Goal: Task Accomplishment & Management: Complete application form

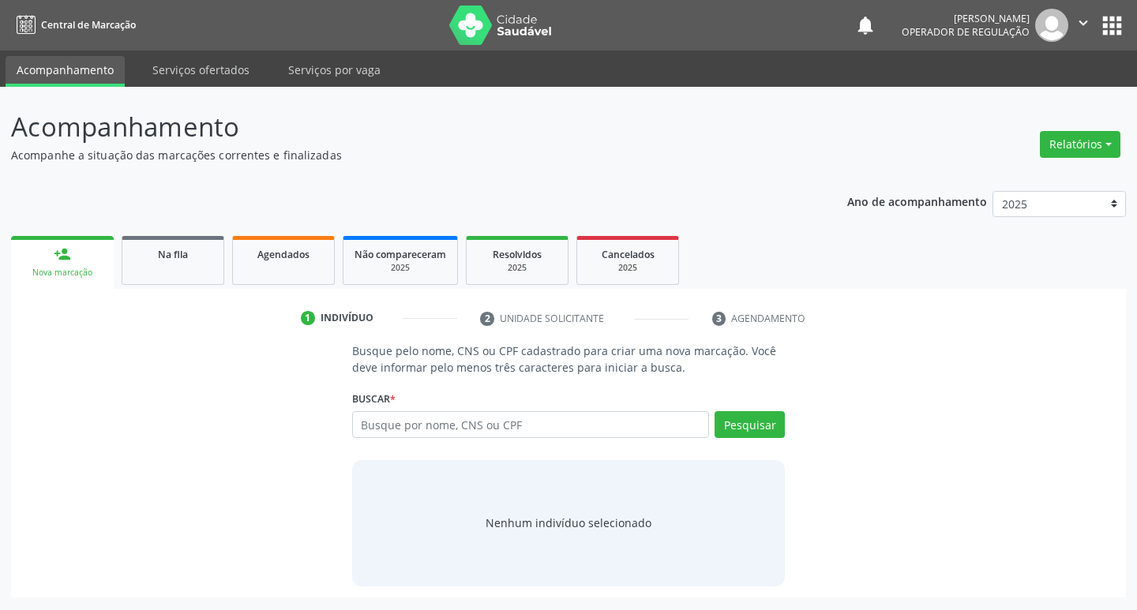
click at [375, 430] on input "text" at bounding box center [531, 424] width 358 height 27
click at [175, 270] on link "Na fila" at bounding box center [173, 260] width 103 height 49
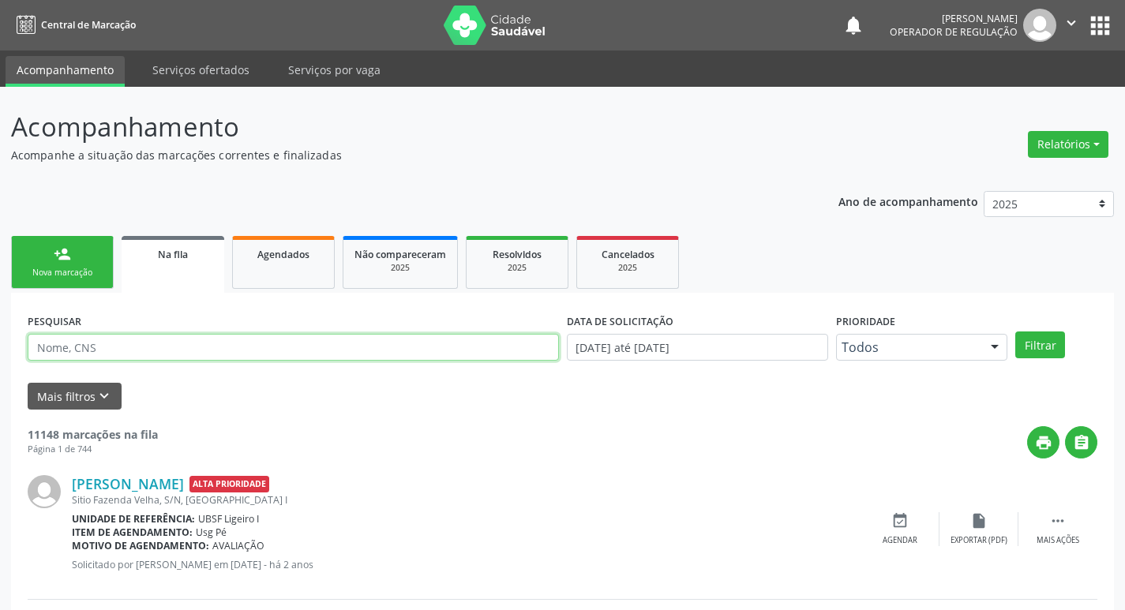
click at [137, 345] on input "text" at bounding box center [294, 347] width 532 height 27
type input "ROSINALVA SILVA BRITO"
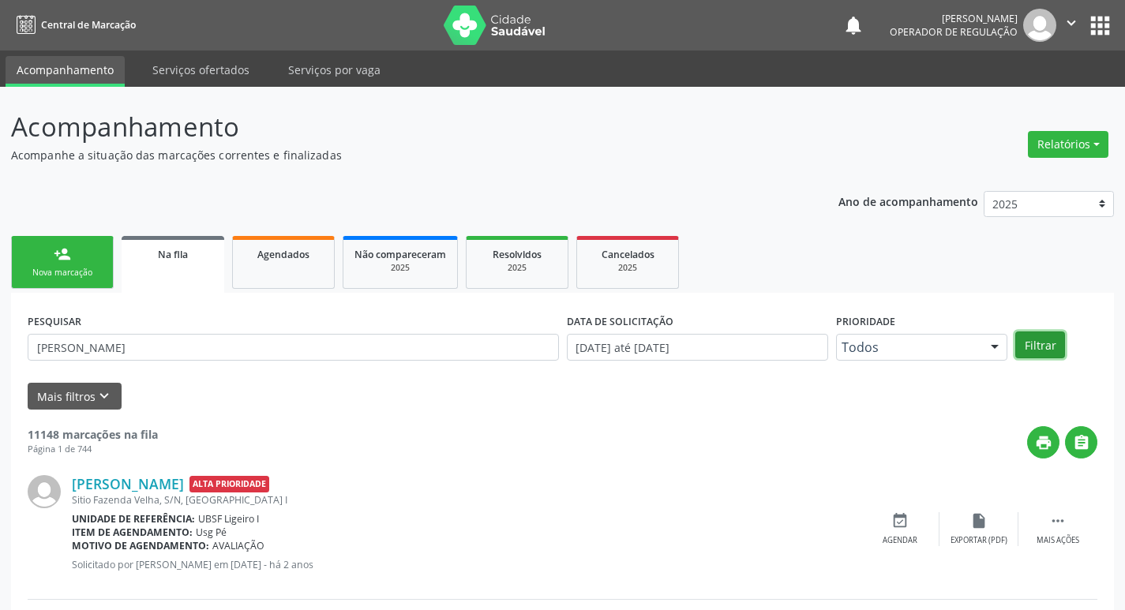
click at [1037, 347] on button "Filtrar" at bounding box center [1041, 345] width 50 height 27
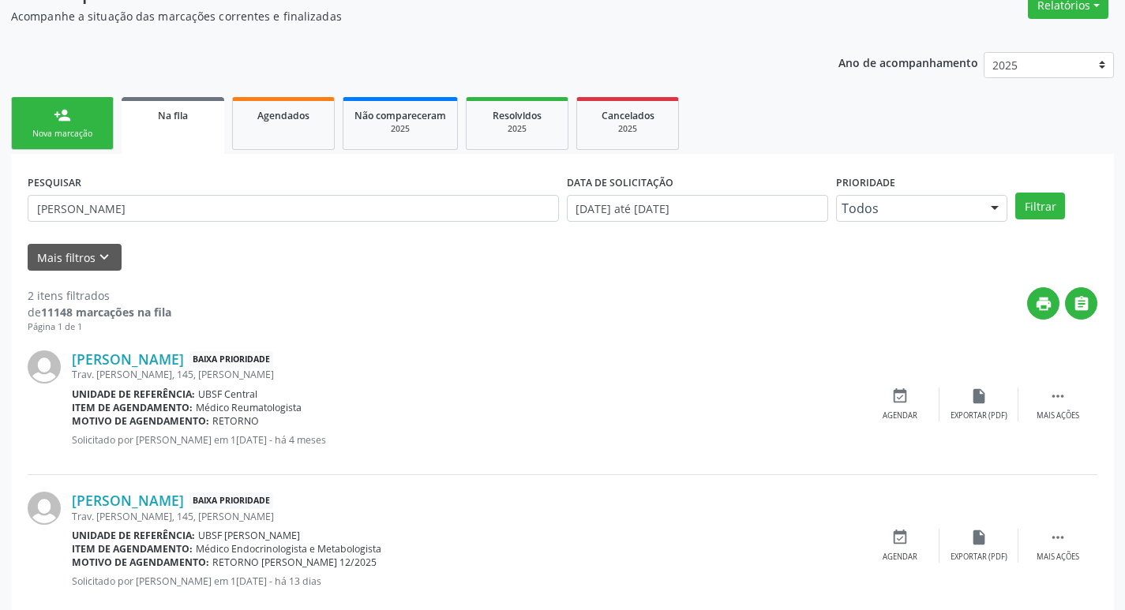
scroll to position [172, 0]
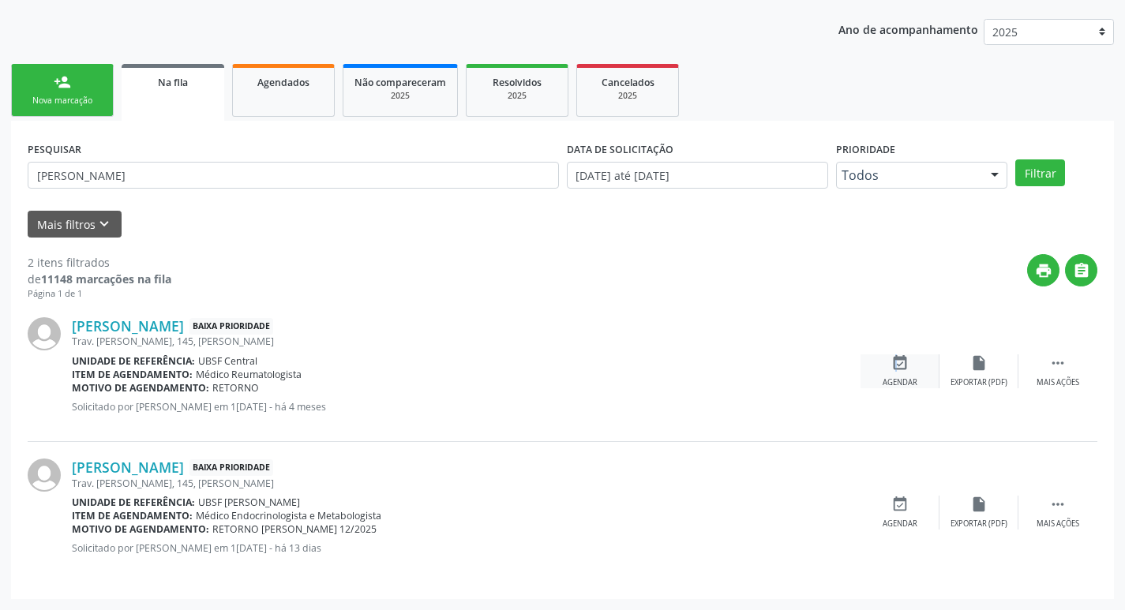
click at [893, 370] on icon "event_available" at bounding box center [900, 363] width 17 height 17
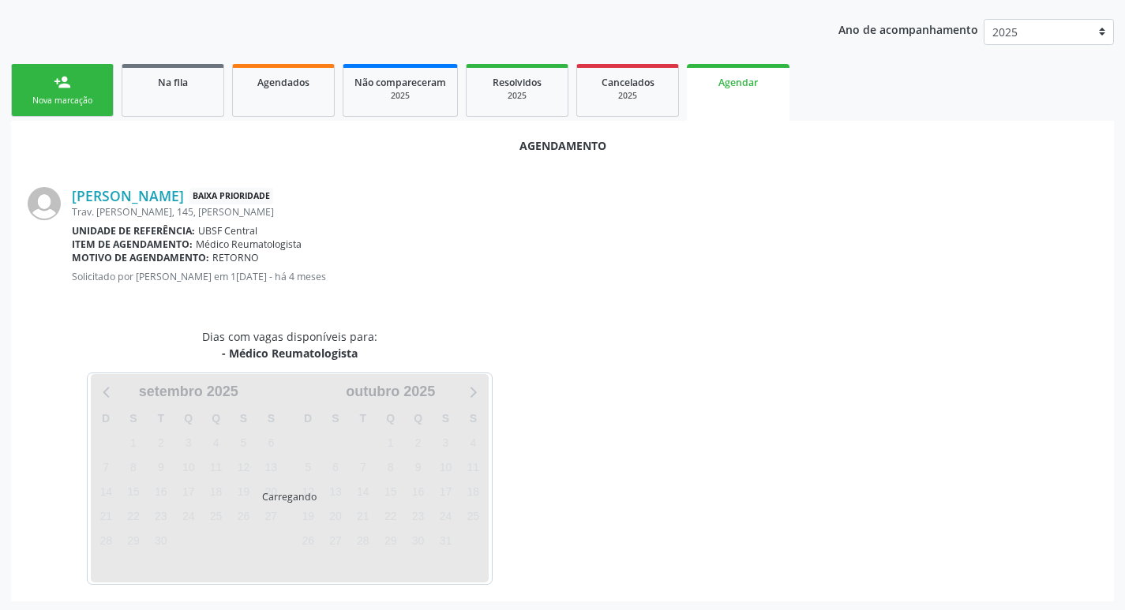
scroll to position [175, 0]
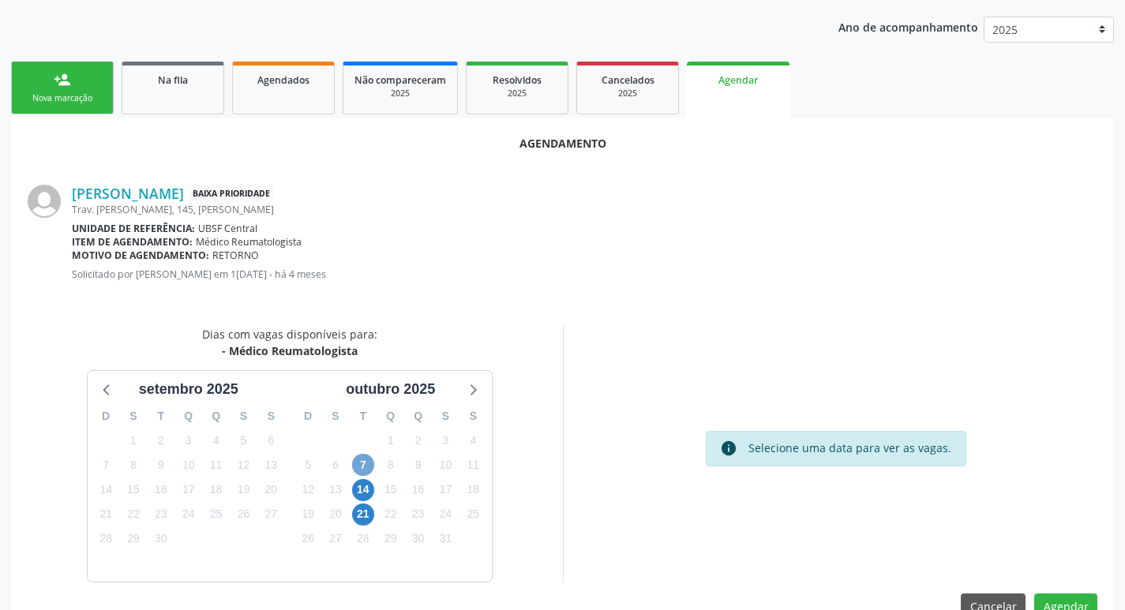
click at [355, 468] on span "7" at bounding box center [363, 465] width 22 height 22
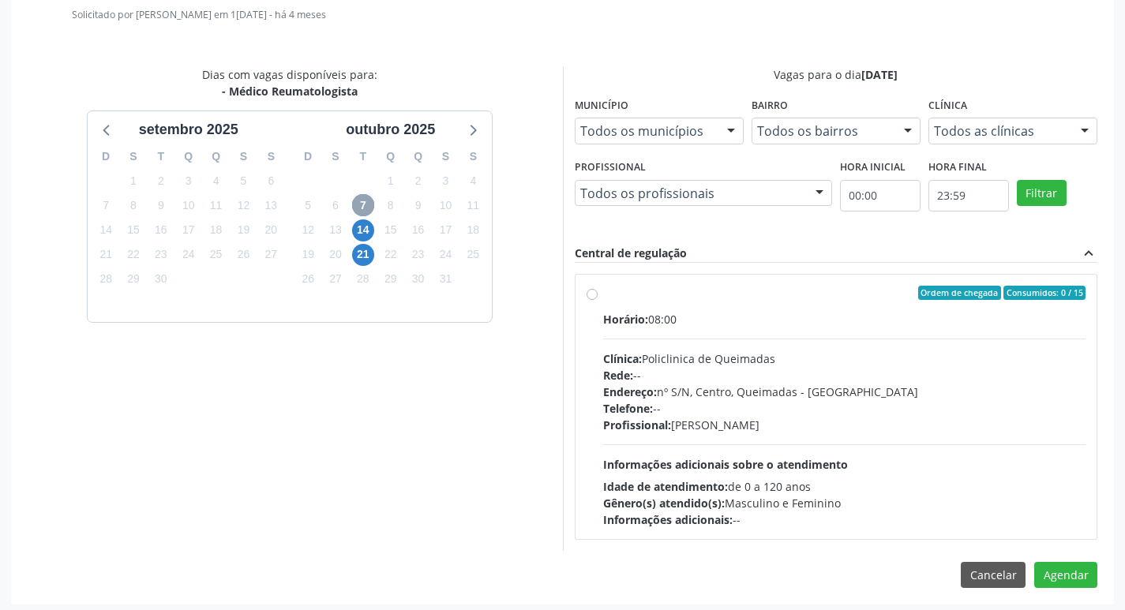
scroll to position [440, 0]
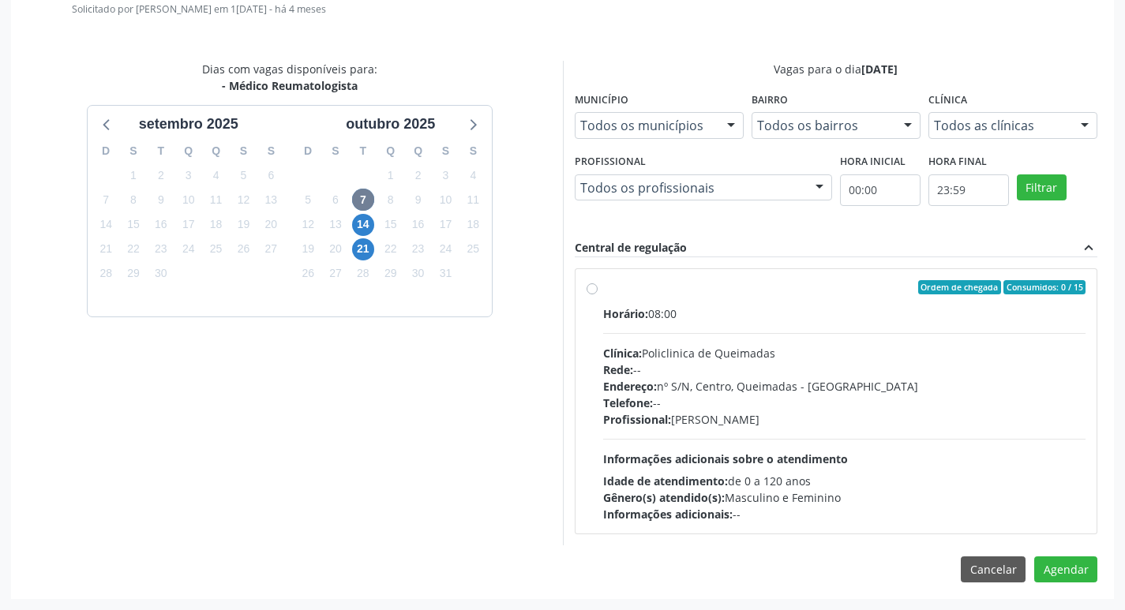
click at [712, 378] on div "Endereço: nº S/N, Centro, Queimadas - PB" at bounding box center [844, 386] width 483 height 17
click at [598, 295] on input "Ordem de chegada Consumidos: 0 / 15 Horário: 08:00 Clínica: Policlinica de Quei…" at bounding box center [592, 287] width 11 height 14
radio input "true"
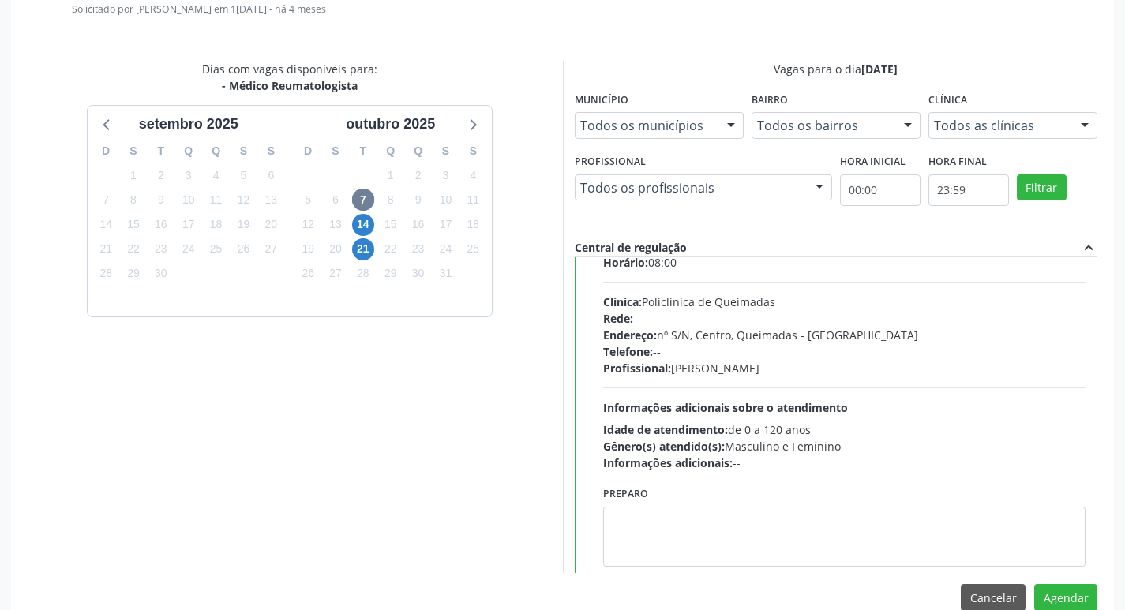
scroll to position [78, 0]
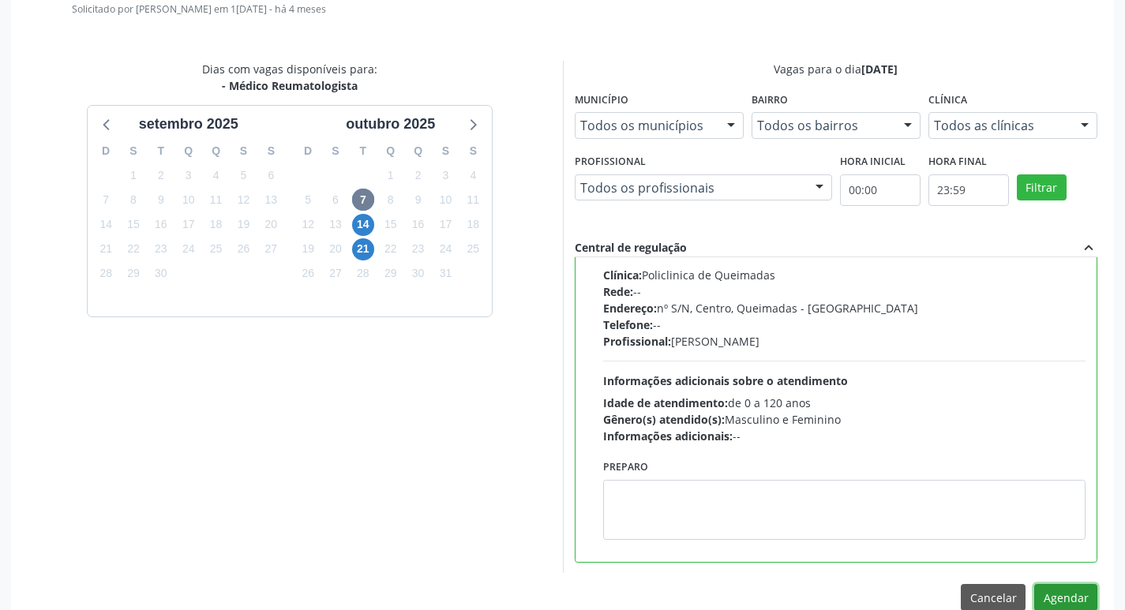
click at [1057, 589] on button "Agendar" at bounding box center [1066, 597] width 63 height 27
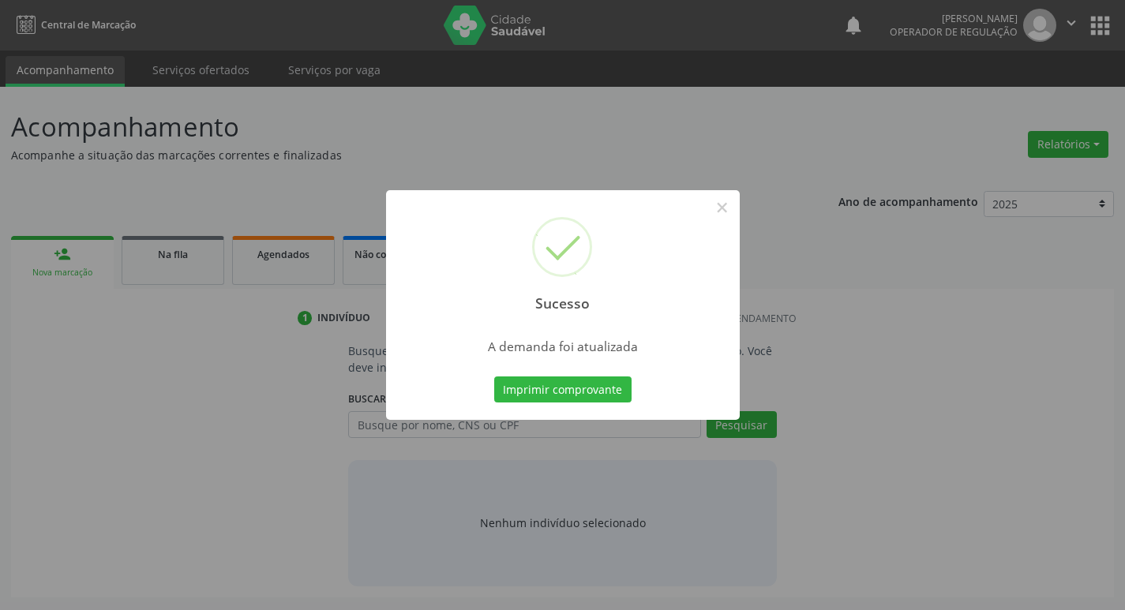
scroll to position [0, 0]
click at [554, 387] on button "Imprimir comprovante" at bounding box center [568, 390] width 137 height 27
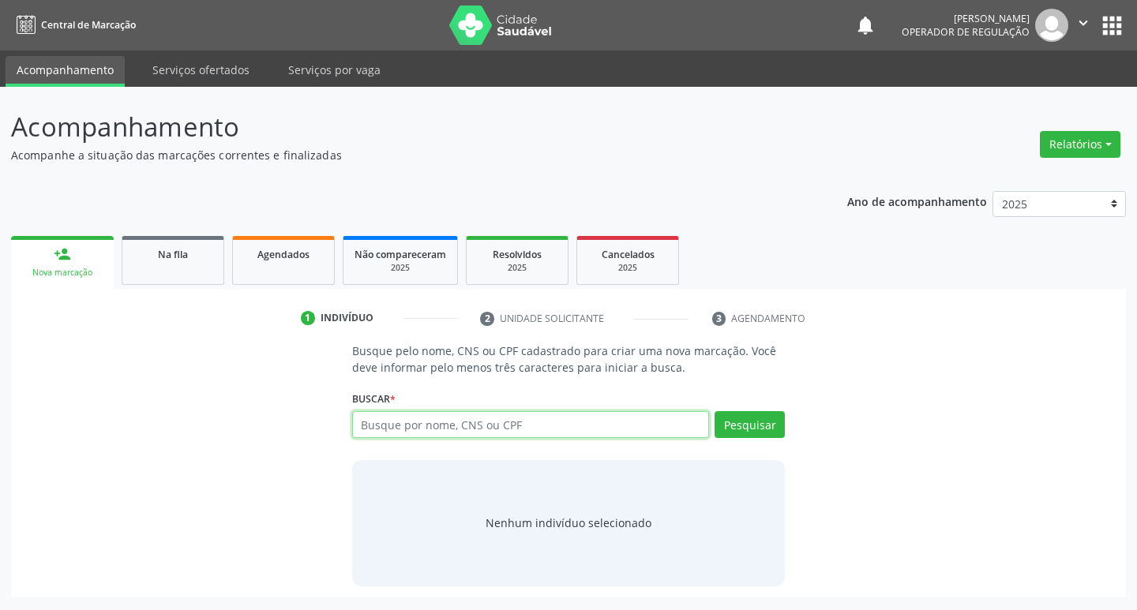
click at [450, 423] on input "text" at bounding box center [531, 424] width 358 height 27
click at [434, 428] on input "text" at bounding box center [531, 424] width 358 height 27
type input "703607007243936"
click at [761, 423] on button "Pesquisar" at bounding box center [750, 424] width 70 height 27
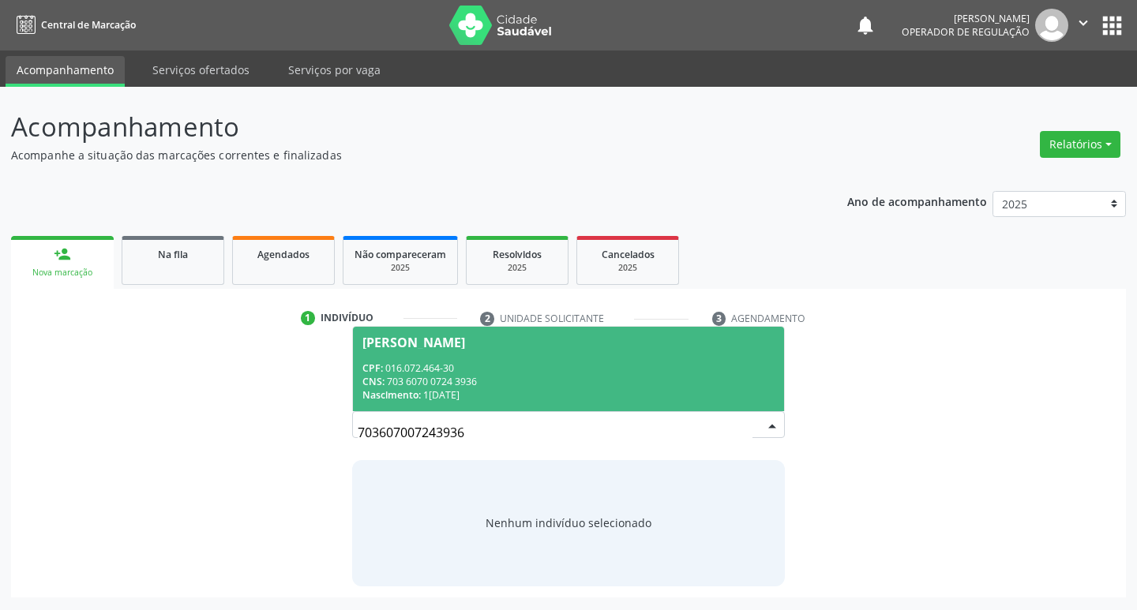
click at [447, 365] on div "CPF: 016.072.464-30" at bounding box center [569, 368] width 413 height 13
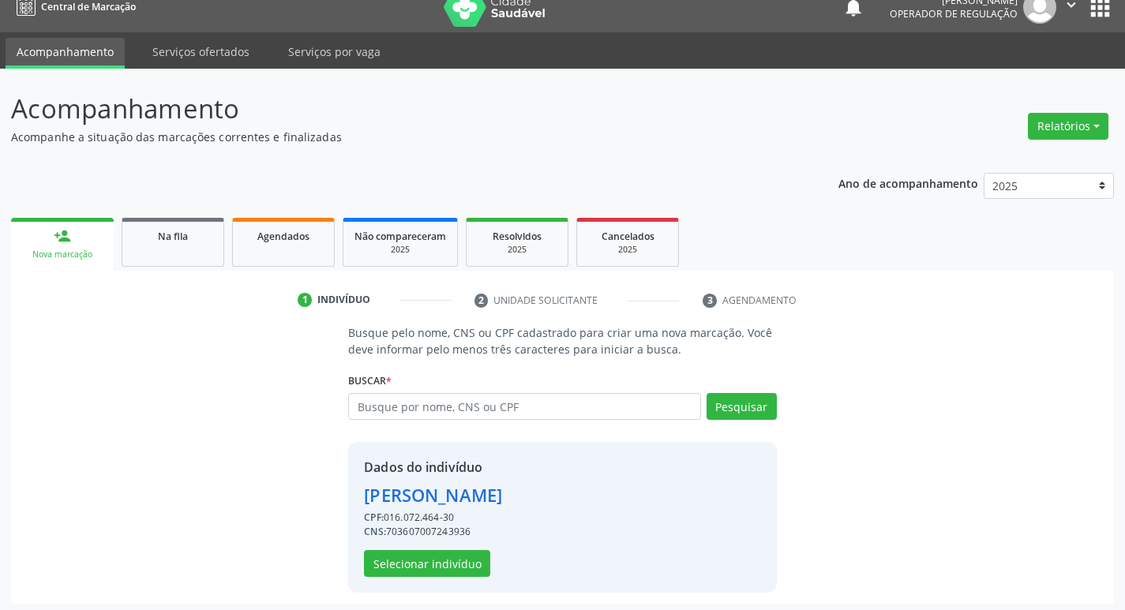
scroll to position [23, 0]
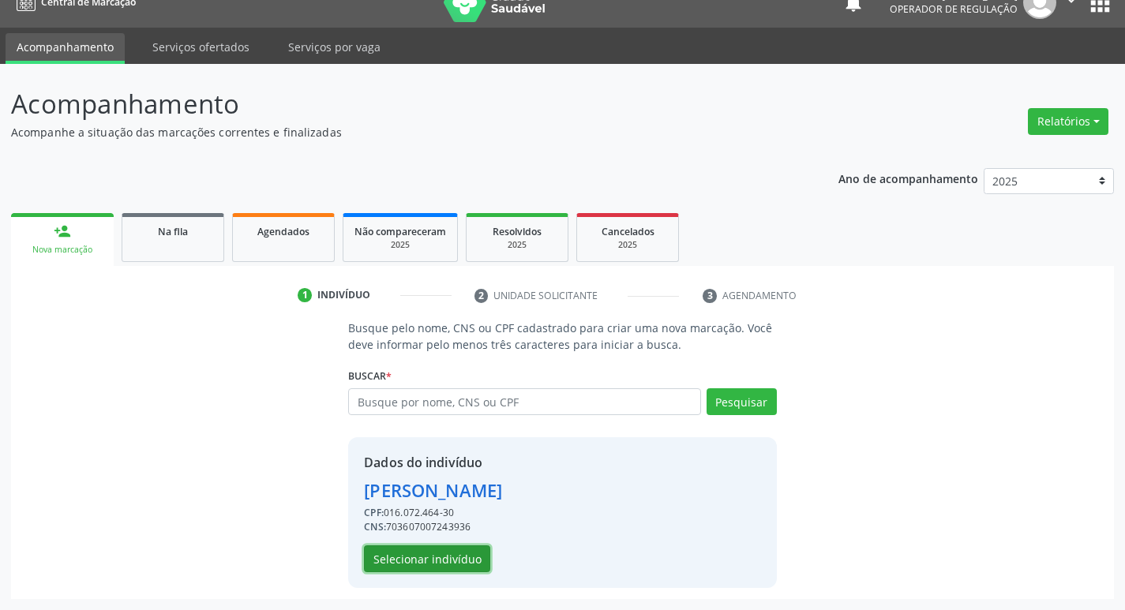
click at [453, 556] on button "Selecionar indivíduo" at bounding box center [427, 559] width 126 height 27
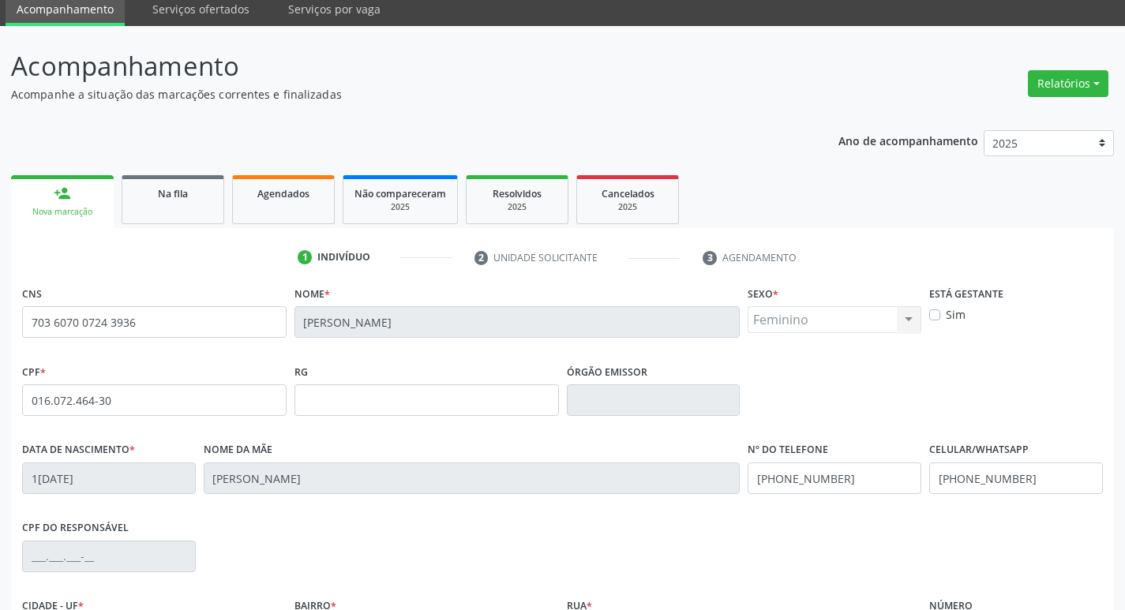
scroll to position [246, 0]
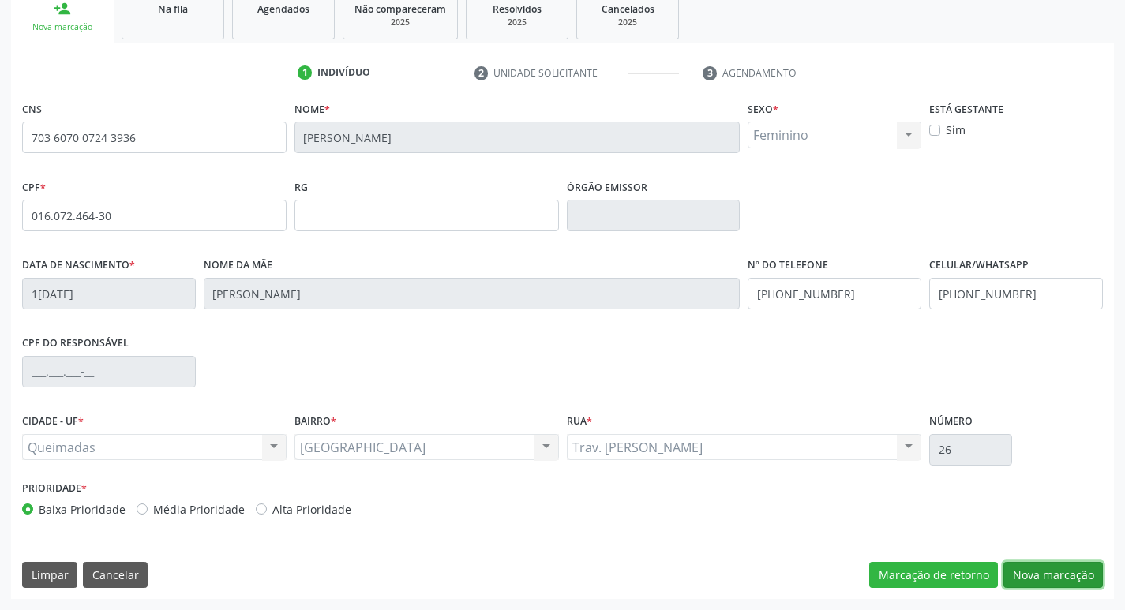
click at [1051, 569] on button "Nova marcação" at bounding box center [1054, 575] width 100 height 27
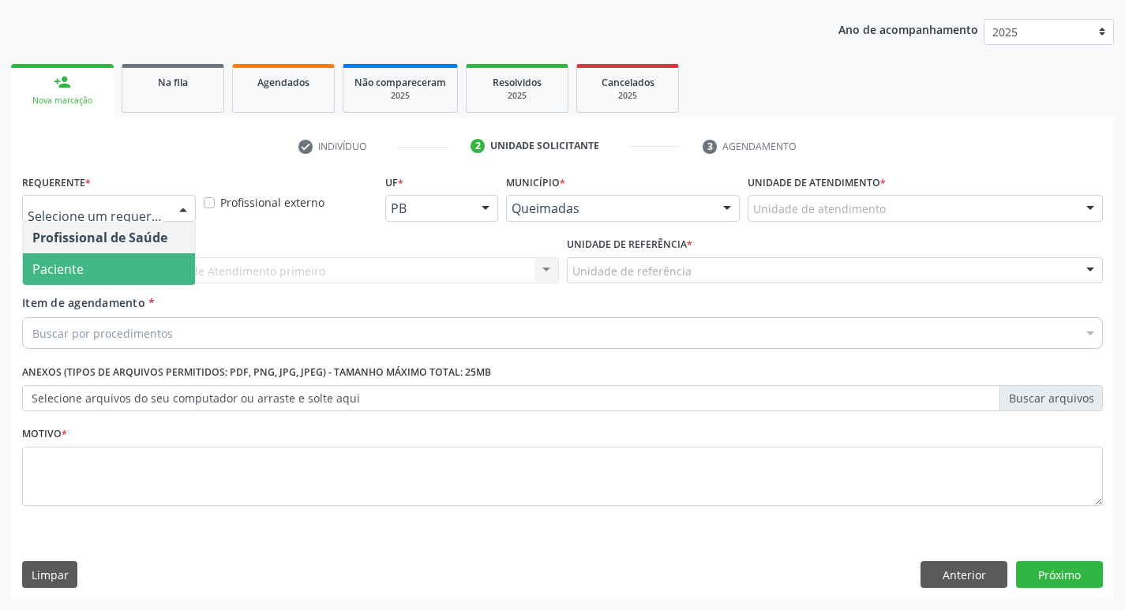
click at [119, 266] on span "Paciente" at bounding box center [109, 270] width 172 height 32
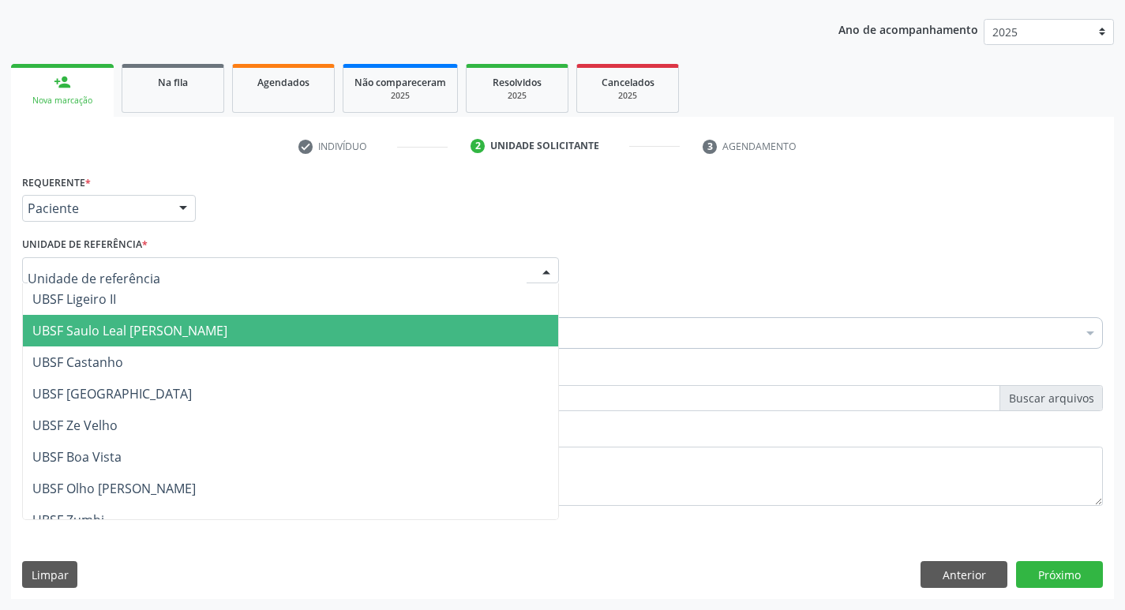
click at [178, 330] on span "UBSF Saulo Leal [PERSON_NAME]" at bounding box center [129, 330] width 195 height 17
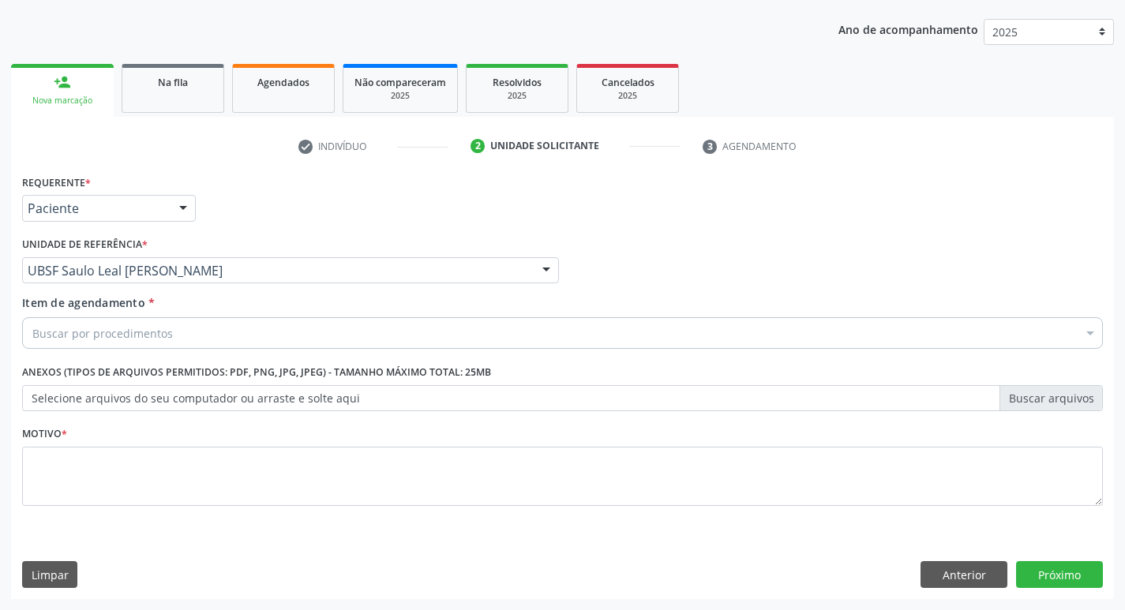
click at [191, 345] on div "Buscar por procedimentos" at bounding box center [562, 333] width 1081 height 32
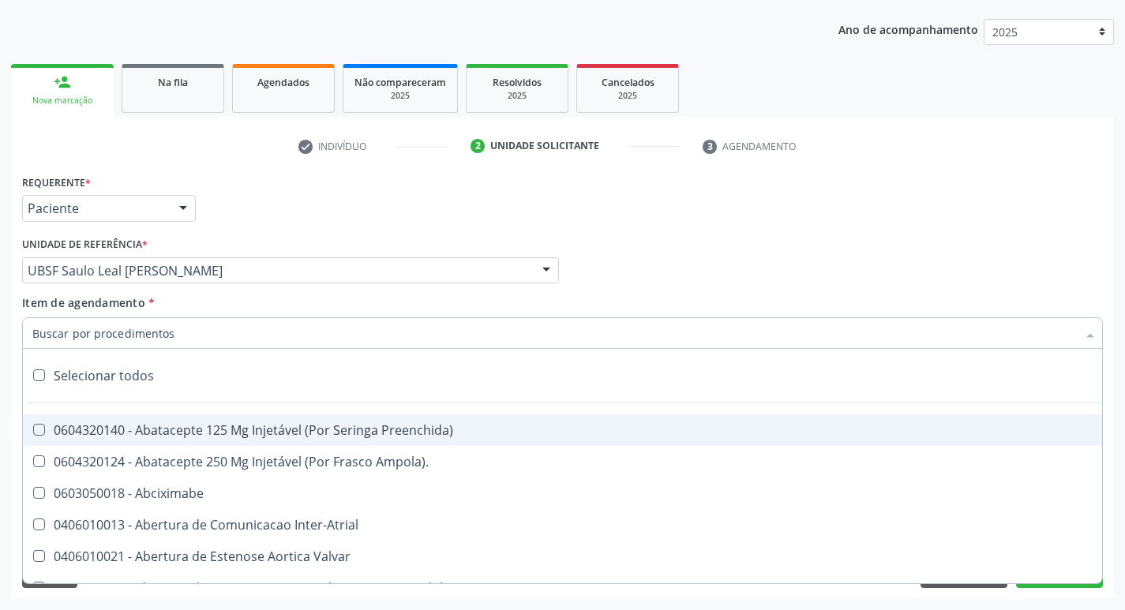
click at [162, 341] on input "Item de agendamento *" at bounding box center [554, 333] width 1045 height 32
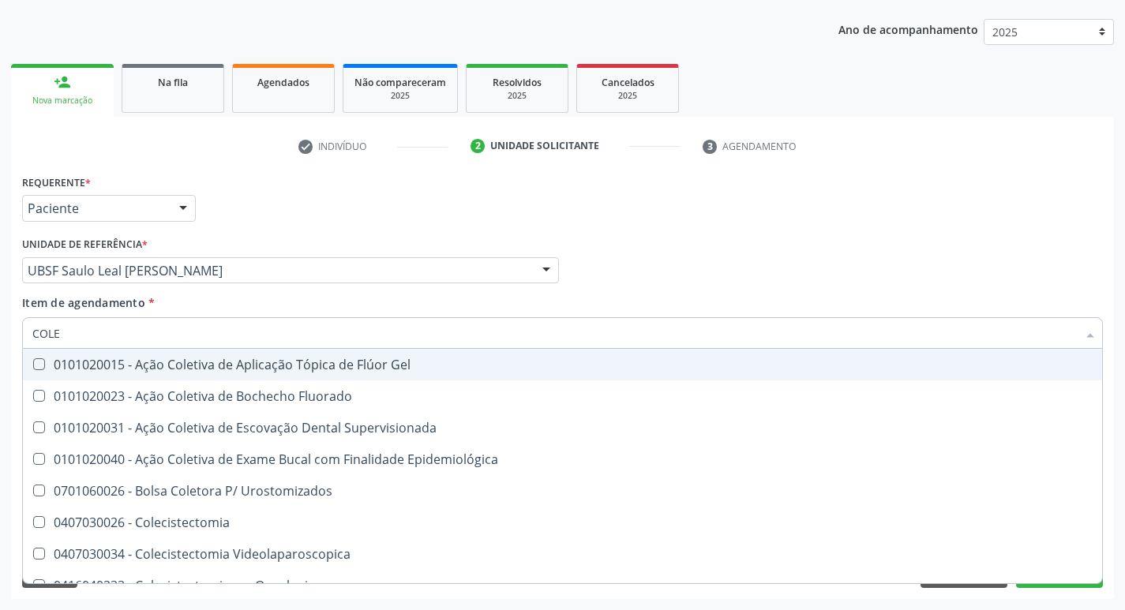
type input "COLES"
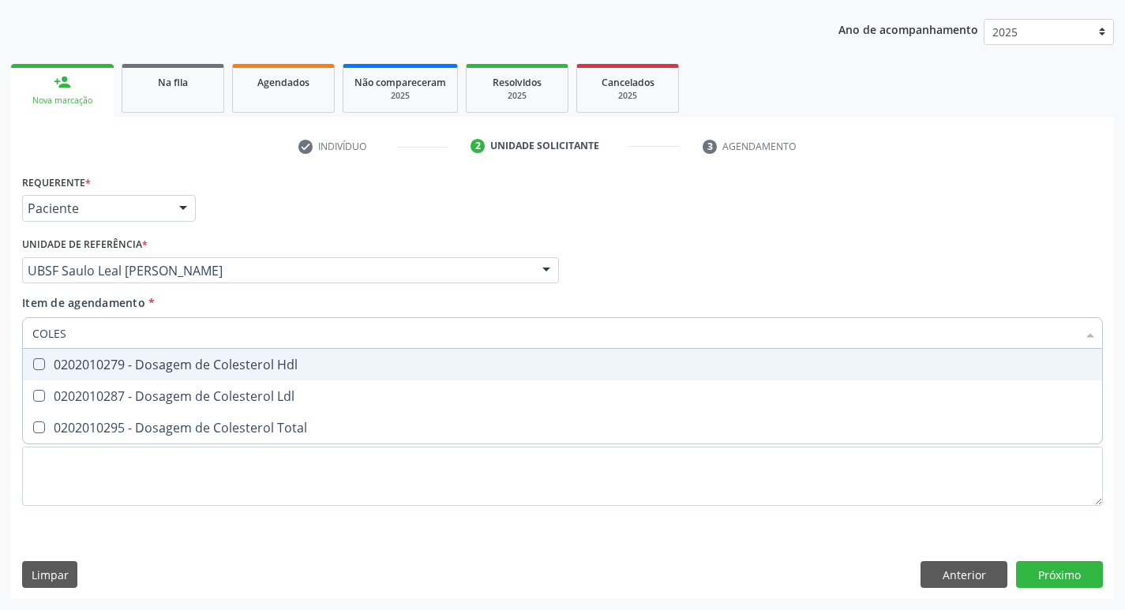
click at [240, 370] on div "0202010279 - Dosagem de Colesterol Hdl" at bounding box center [562, 365] width 1061 height 13
checkbox Hdl "true"
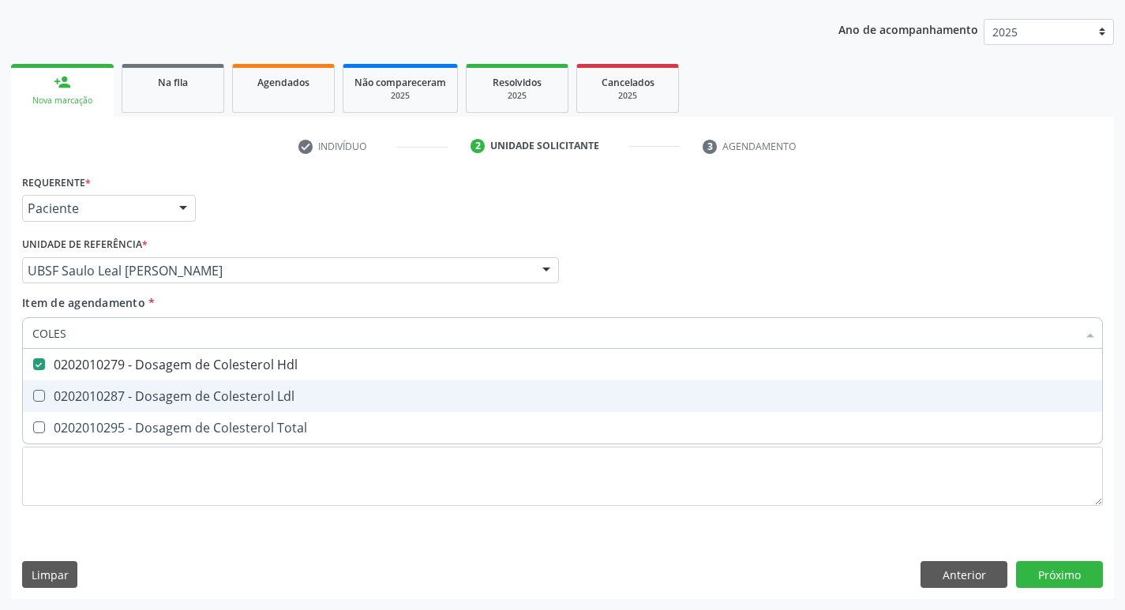
click at [242, 393] on div "0202010287 - Dosagem de Colesterol Ldl" at bounding box center [562, 396] width 1061 height 13
checkbox Ldl "true"
type input "COLE"
checkbox Hdl "false"
checkbox Ldl "false"
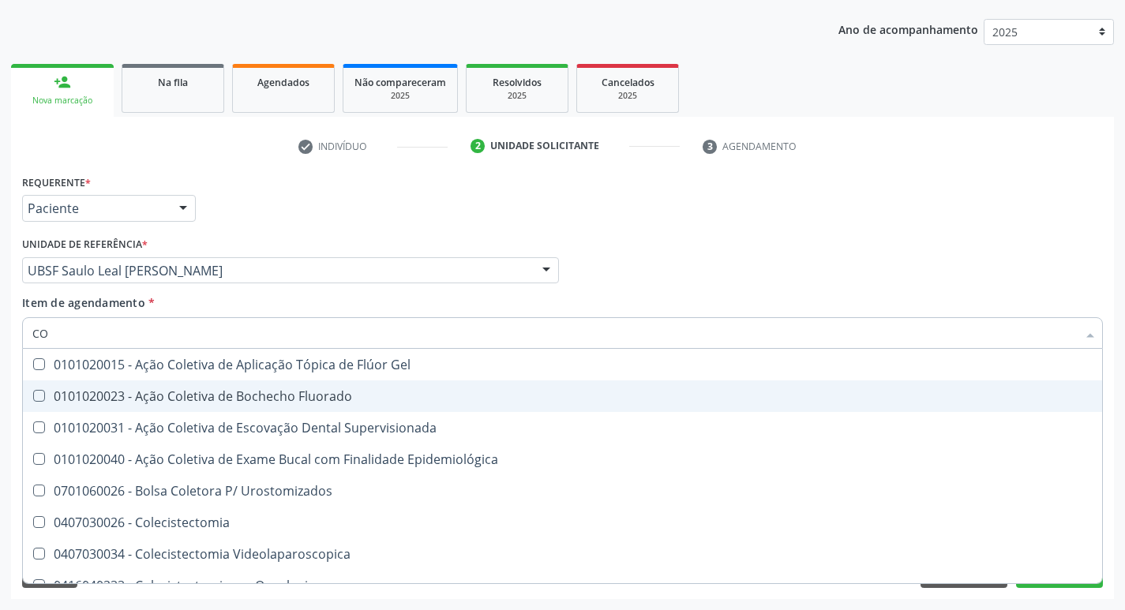
type input "C"
checkbox Hdl "false"
checkbox Ldl "false"
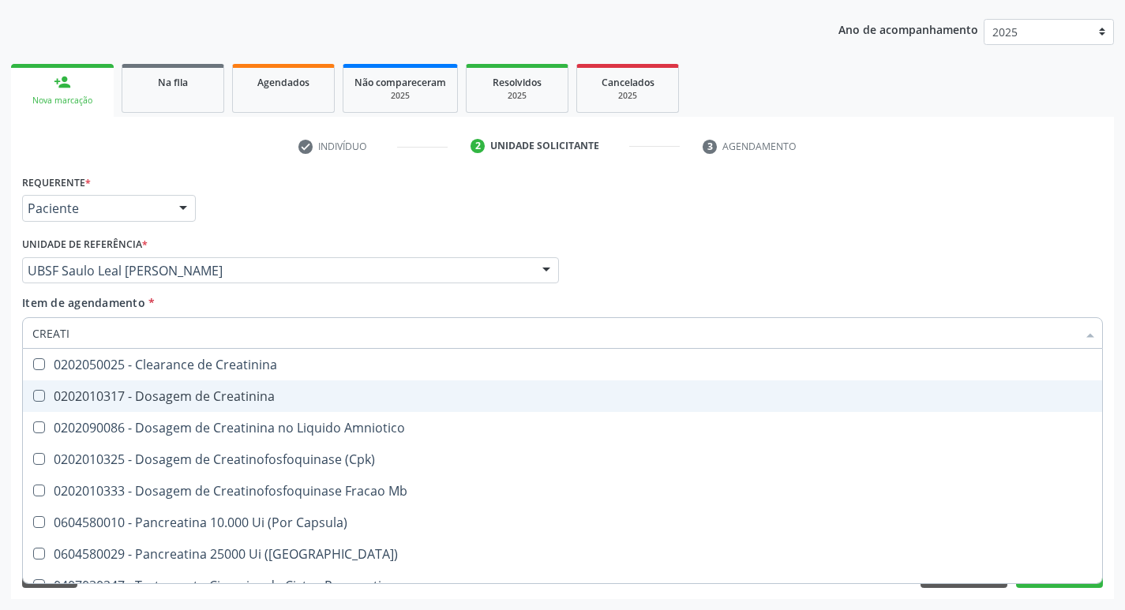
type input "CREATIN"
click at [242, 393] on div "0202010317 - Dosagem de Creatinina" at bounding box center [562, 396] width 1061 height 13
checkbox Creatinina "true"
type input "C"
checkbox Creatinina "false"
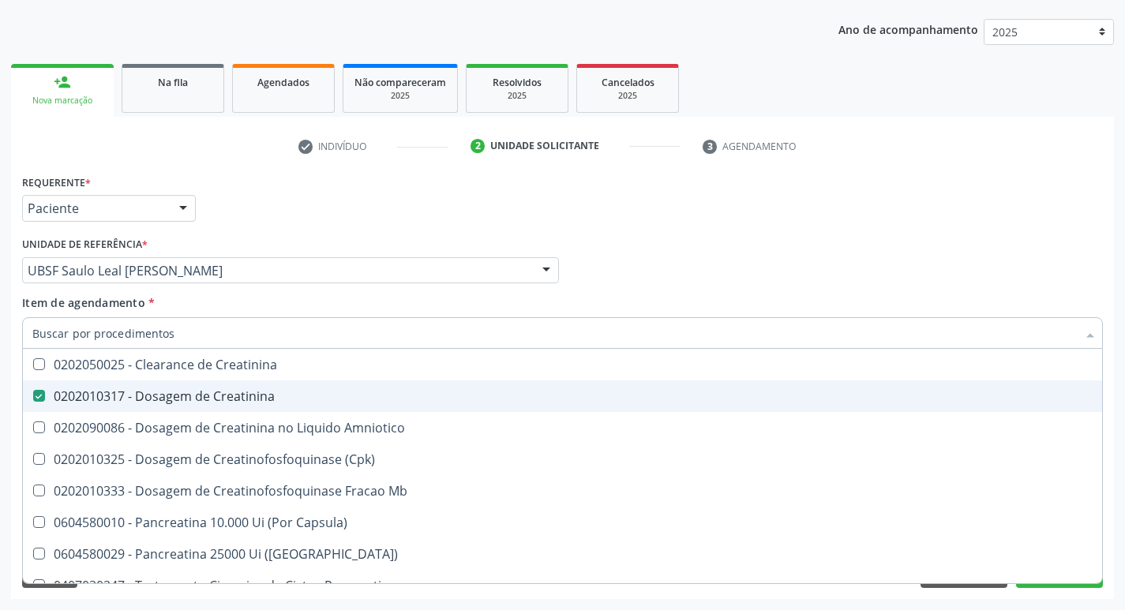
checkbox Amniotico "false"
checkbox Mb "false"
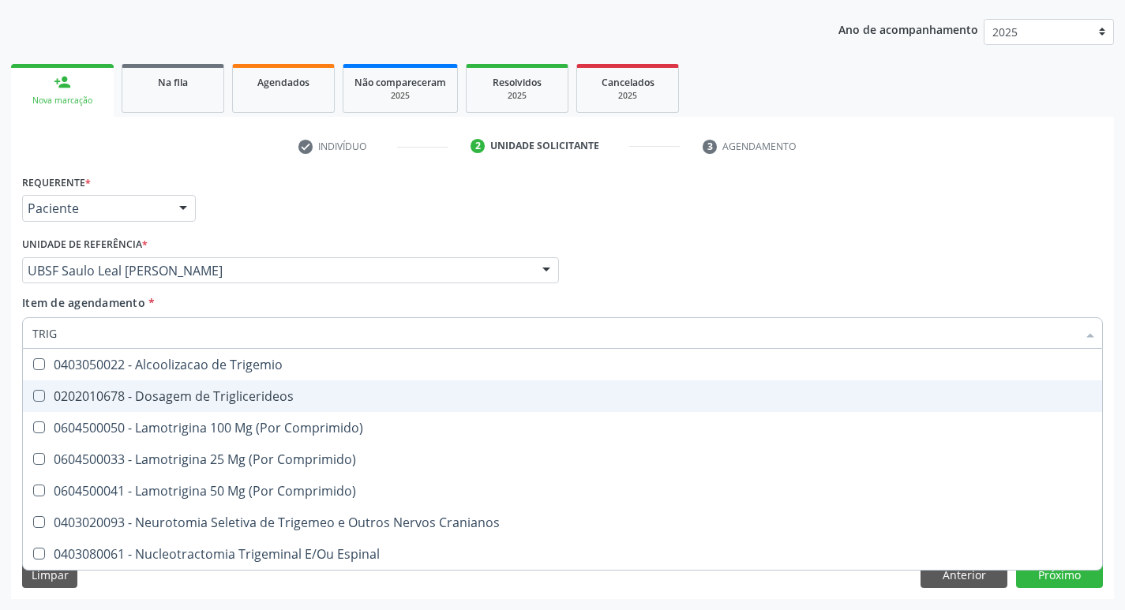
type input "TRIGL"
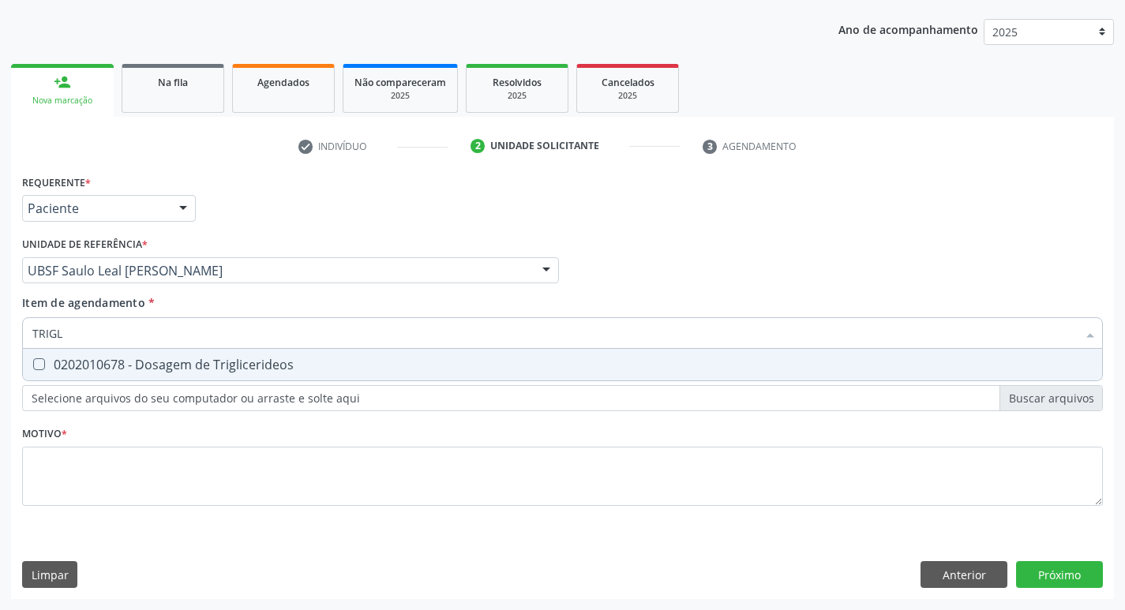
click at [232, 375] on span "0202010678 - Dosagem de Triglicerideos" at bounding box center [563, 365] width 1080 height 32
checkbox Triglicerideos "true"
type input "TRIG"
checkbox Triglicerideos "false"
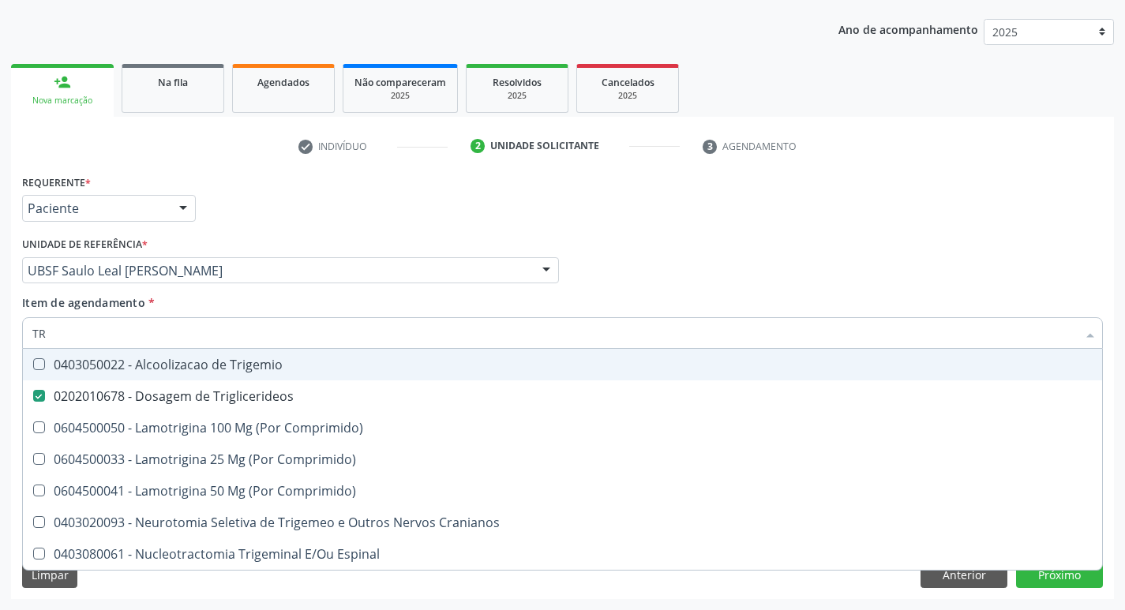
type input "T"
checkbox Triglicerideos "false"
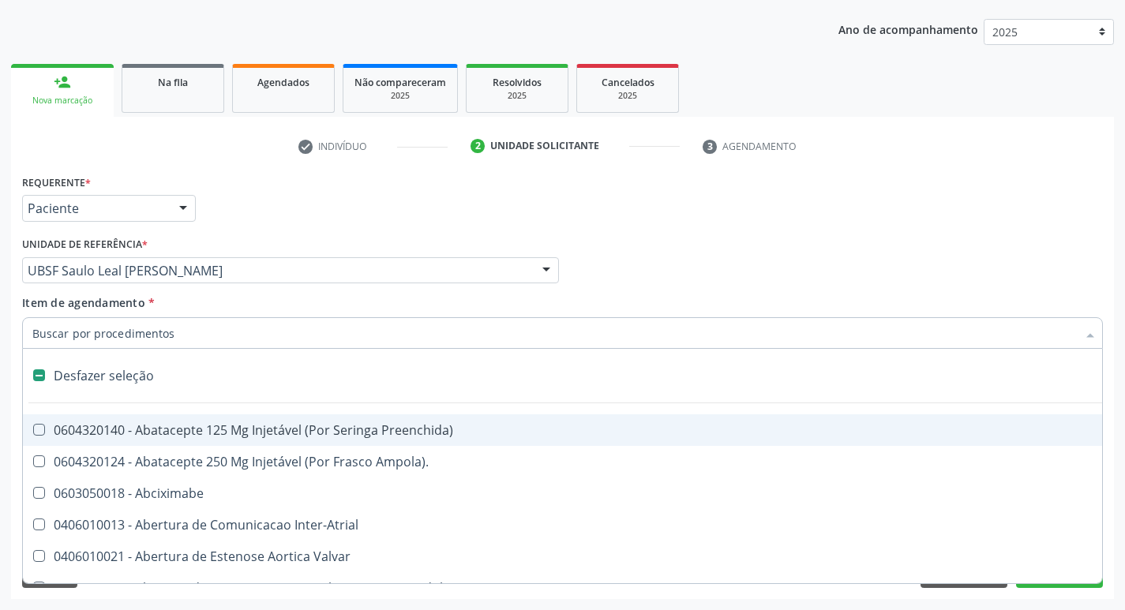
type input "2"
checkbox Monopolar "true"
checkbox Quadril "true"
checkbox Biologica "true"
checkbox Aorto-Cavitarias "true"
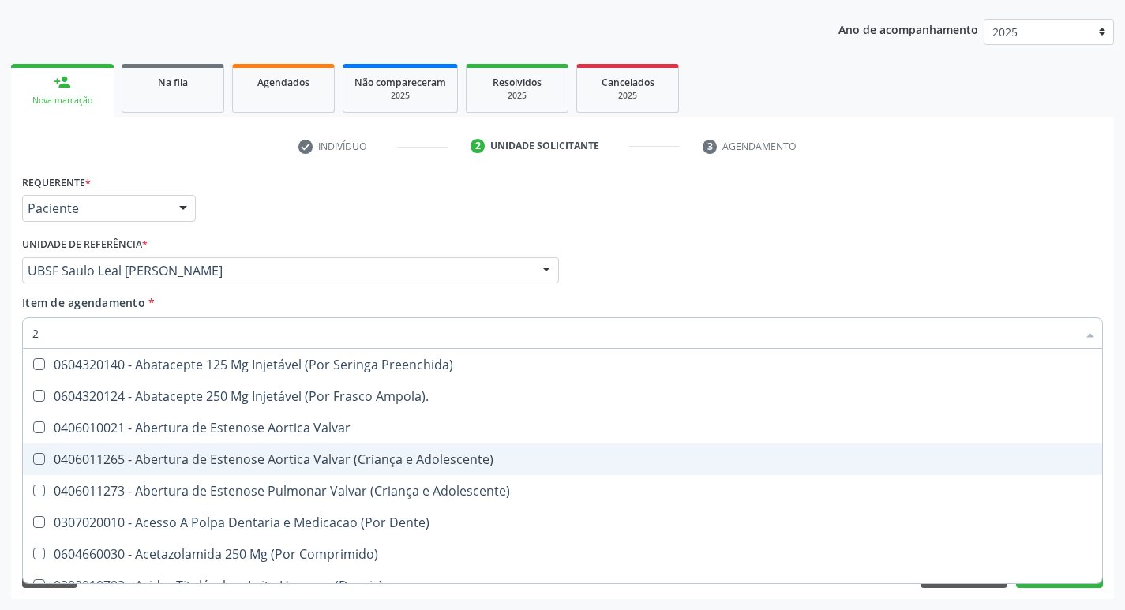
type input "20205001"
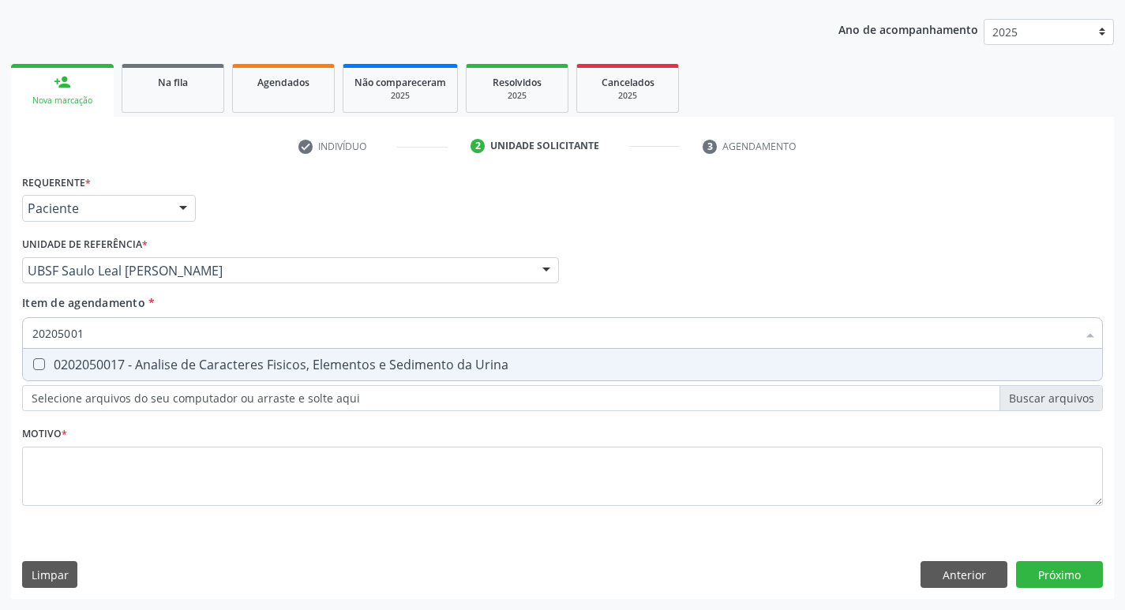
click at [163, 370] on div "0202050017 - Analise de Caracteres Fisicos, Elementos e Sedimento da Urina" at bounding box center [562, 365] width 1061 height 13
checkbox Urina "true"
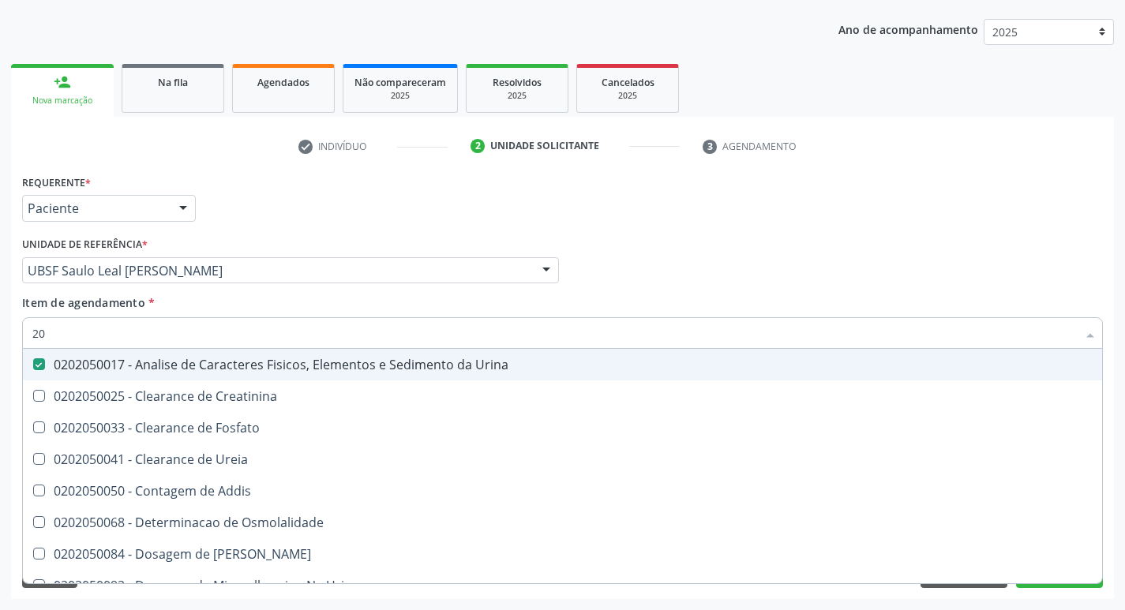
type input "2"
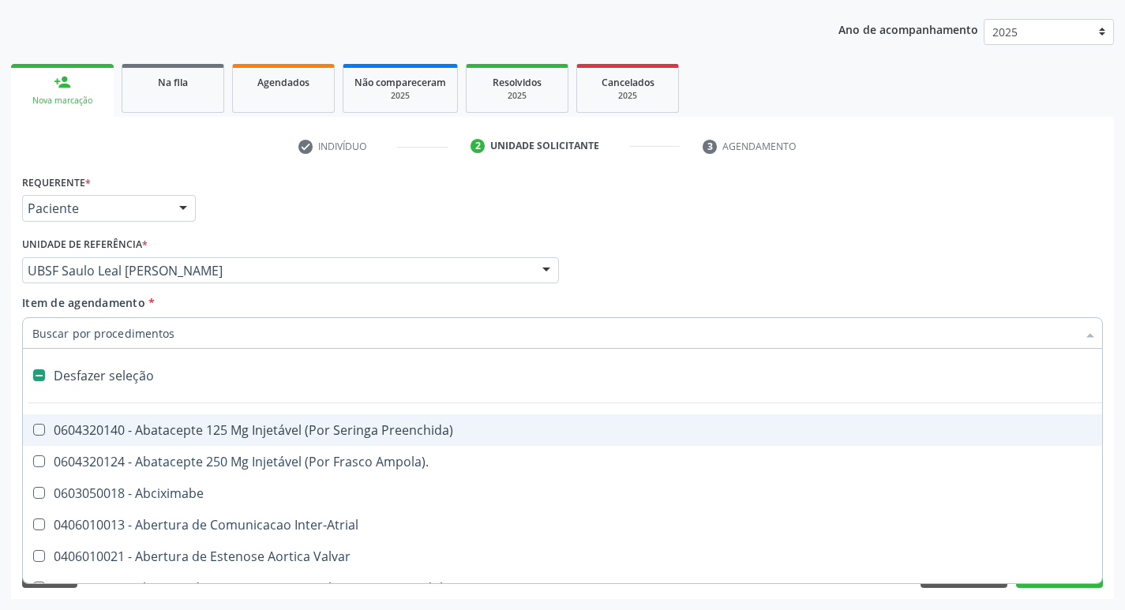
checkbox Preenchida\) "false"
checkbox Inter-Atrial "false"
type input "G"
checkbox Urina "false"
checkbox Comprimido\) "true"
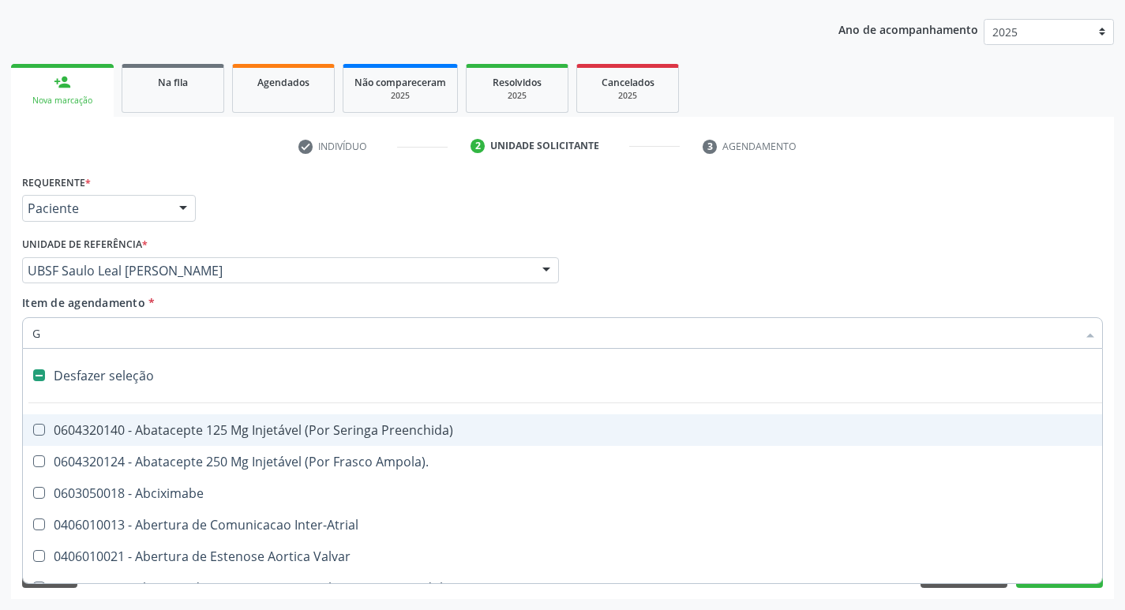
checkbox Sanitária "true"
checkbox Criança "true"
checkbox Osso "true"
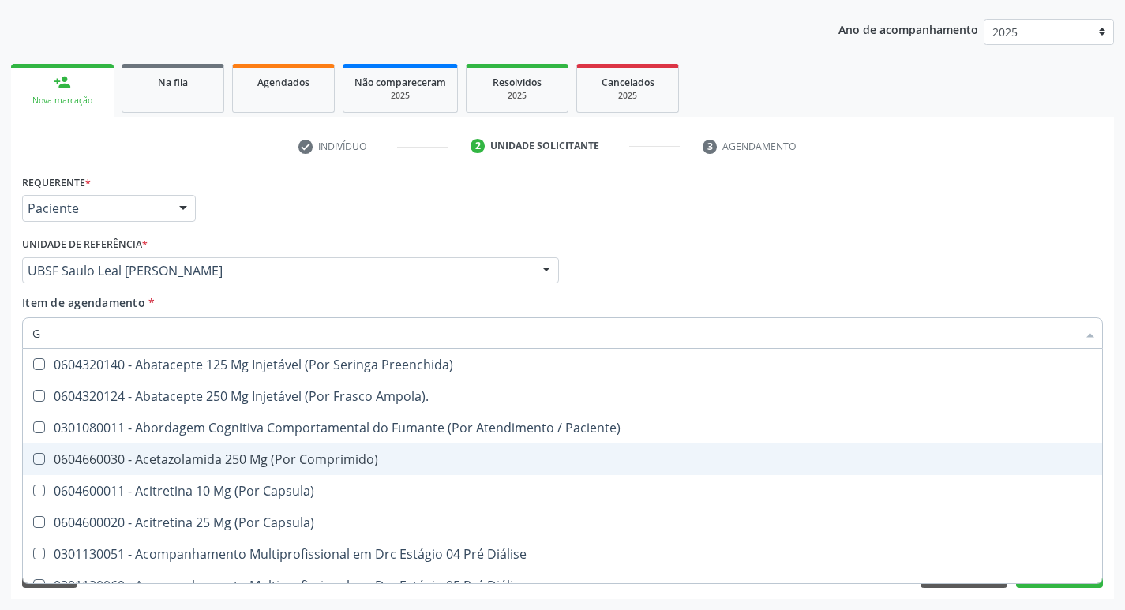
type input "GLICOSE"
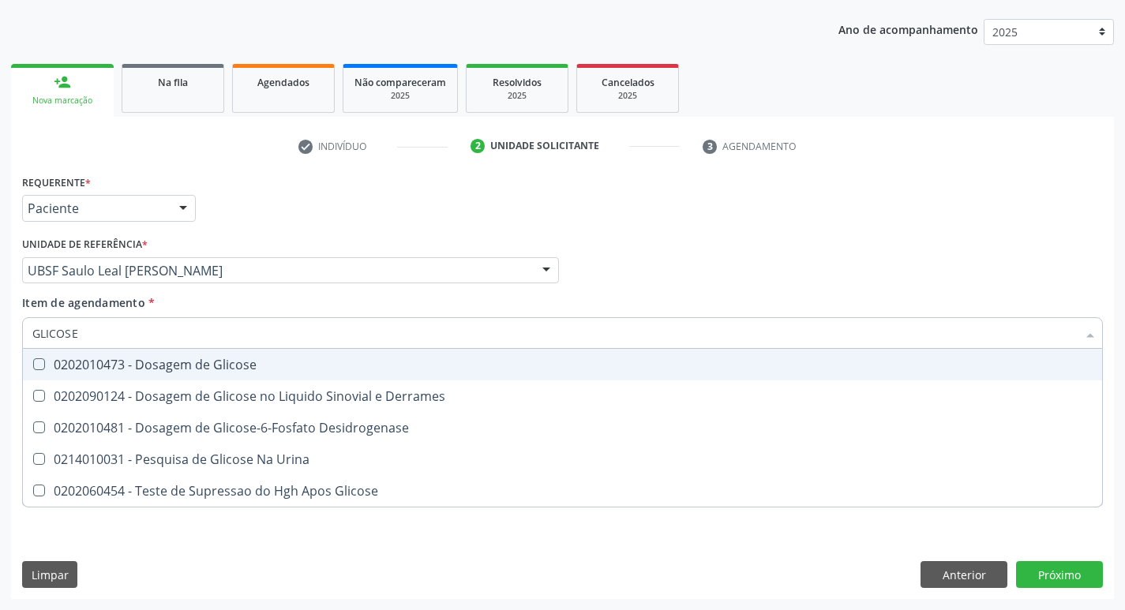
click at [220, 354] on span "0202010473 - Dosagem de Glicose" at bounding box center [563, 365] width 1080 height 32
checkbox Glicose "true"
type input "GLICOS"
checkbox Glicose "false"
checkbox Derrames "true"
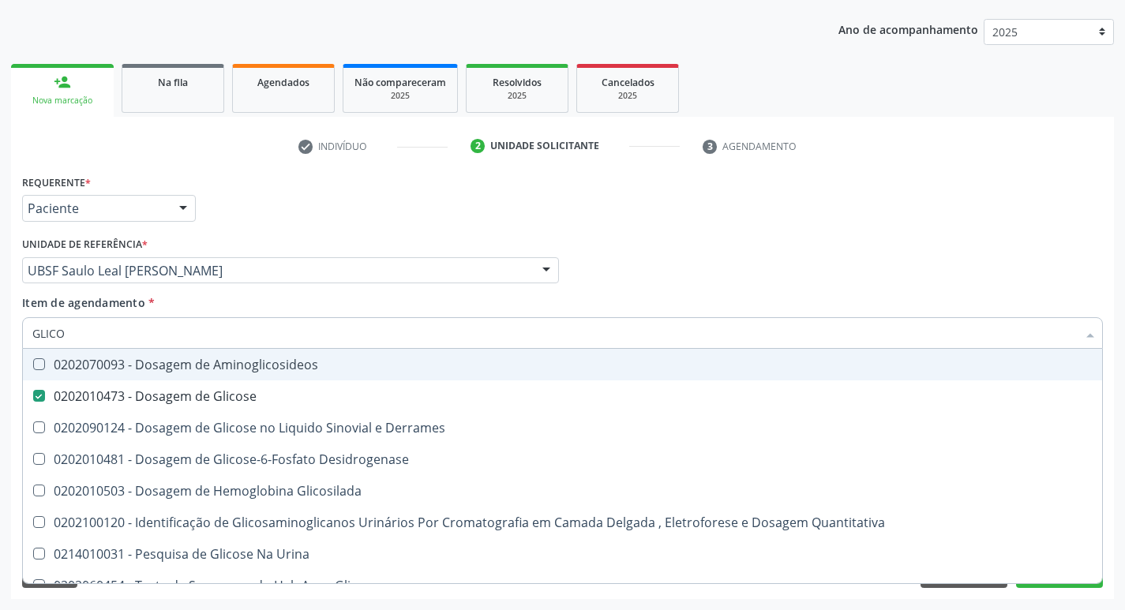
type input "GLIC"
checkbox Glicose "false"
checkbox Derrames "false"
type input "G"
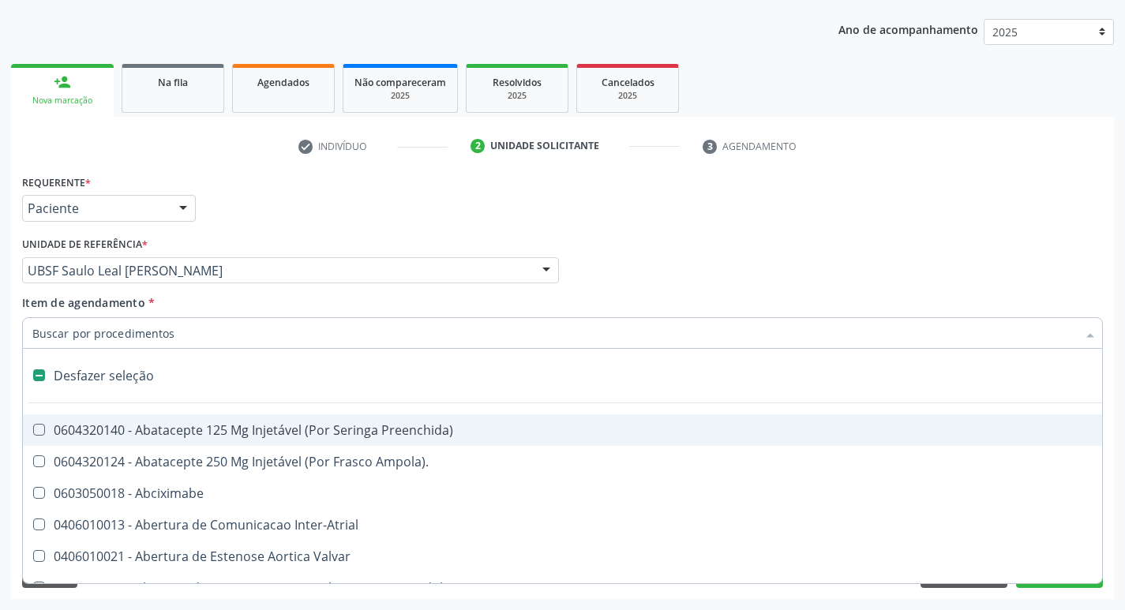
type input "H"
checkbox Urina "false"
checkbox Lactente\) "true"
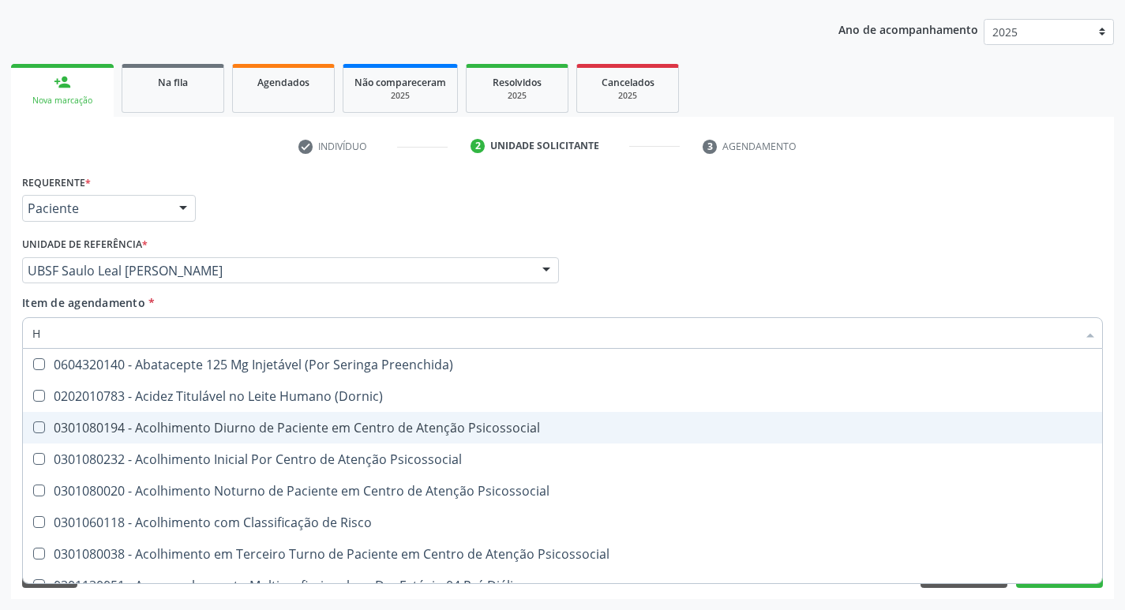
type input "HEMOGLOBINA G"
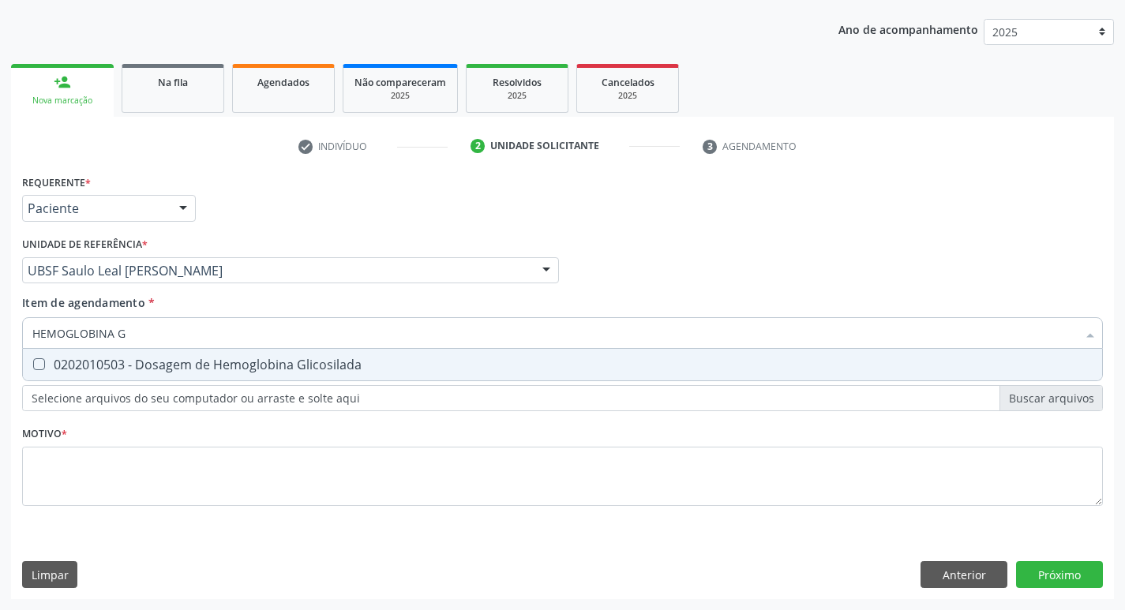
click at [261, 363] on div "0202010503 - Dosagem de Hemoglobina Glicosilada" at bounding box center [562, 365] width 1061 height 13
checkbox Glicosilada "true"
type input "HEMOGLOBINA"
checkbox Glicosilada "false"
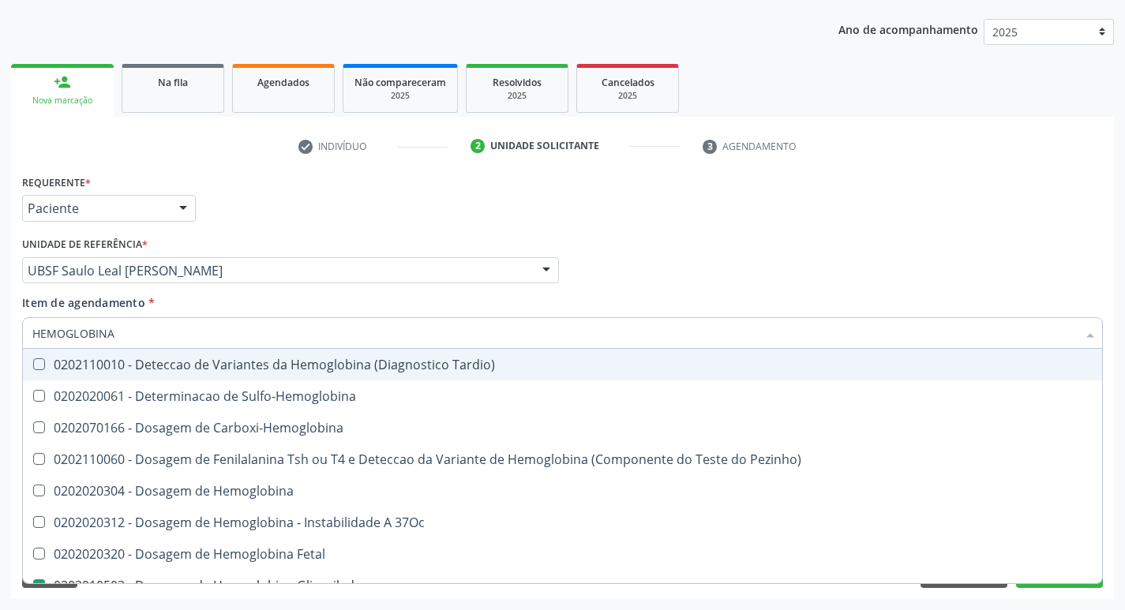
type input "HEMOGLOBIN"
checkbox Glicosilada "false"
checkbox Hemoglobina "true"
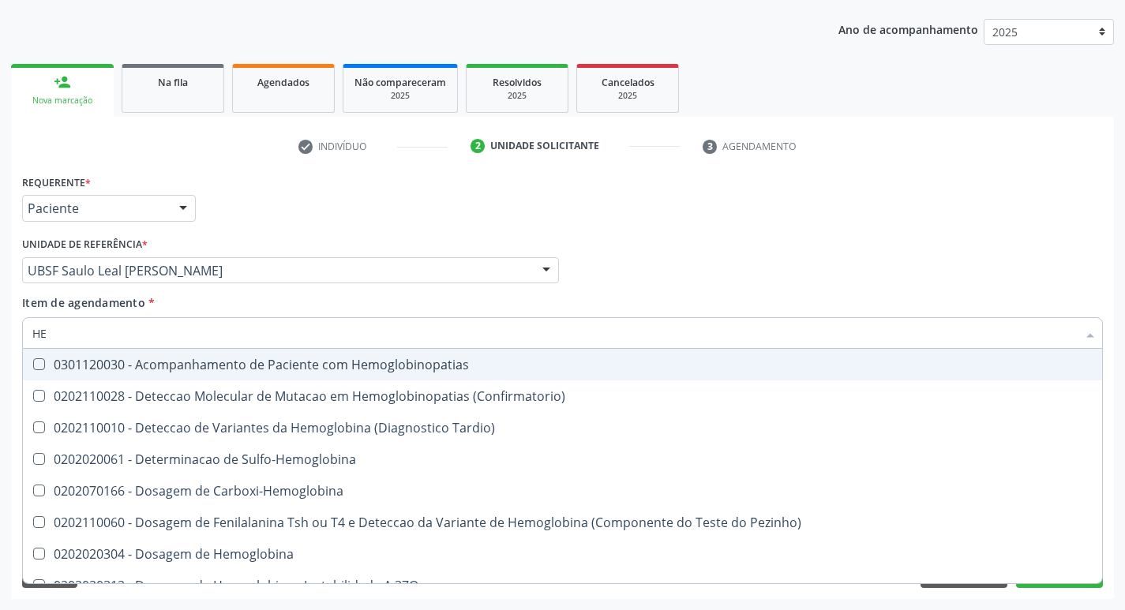
type input "H"
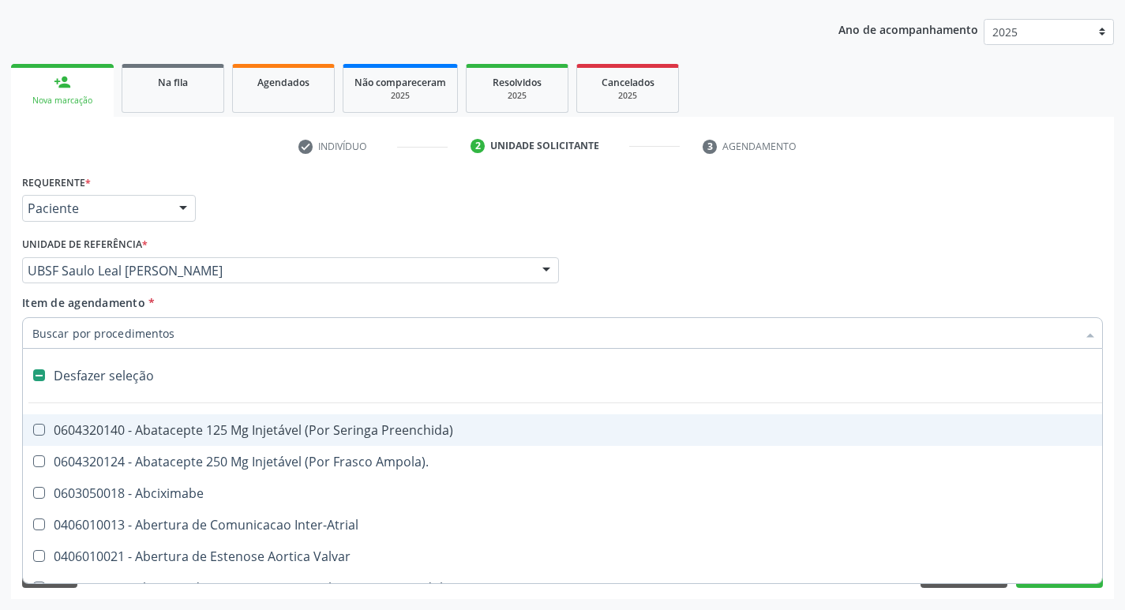
checkbox Dente\) "false"
type input "H"
checkbox Urina "false"
checkbox Lactente\) "true"
checkbox A "true"
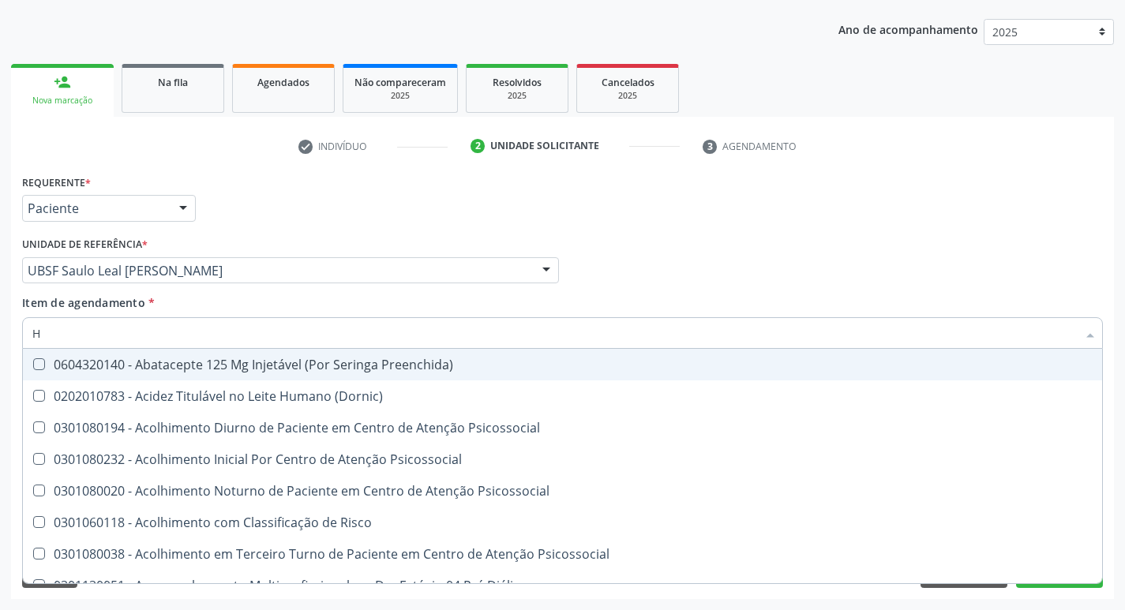
type input "HEMOGR"
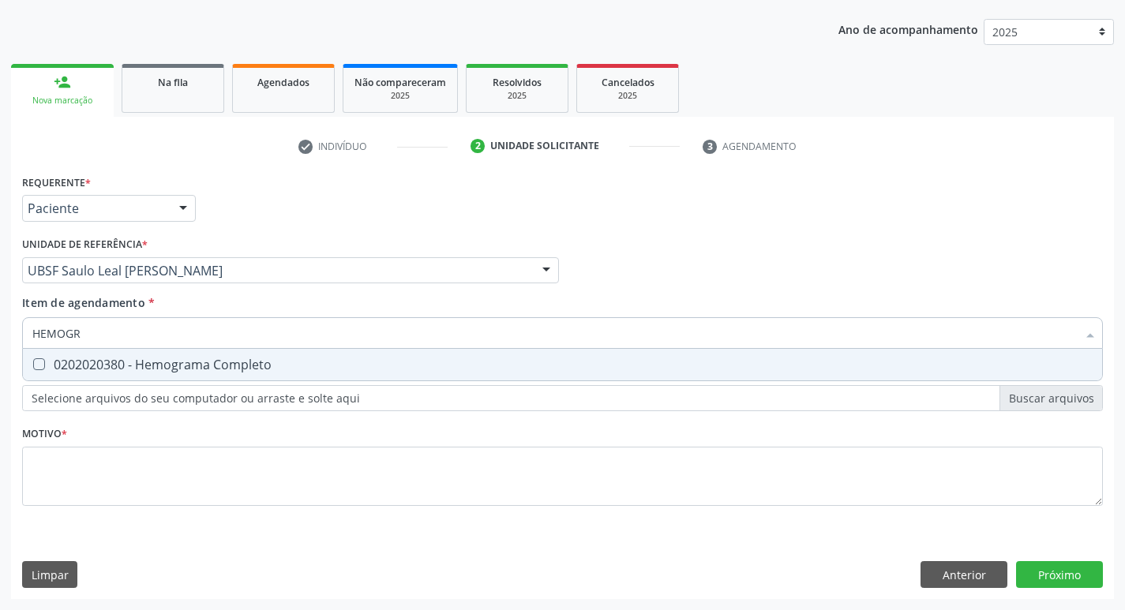
click at [210, 364] on div "0202020380 - Hemograma Completo" at bounding box center [562, 365] width 1061 height 13
checkbox Completo "true"
type input "HEMOG"
checkbox Completo "false"
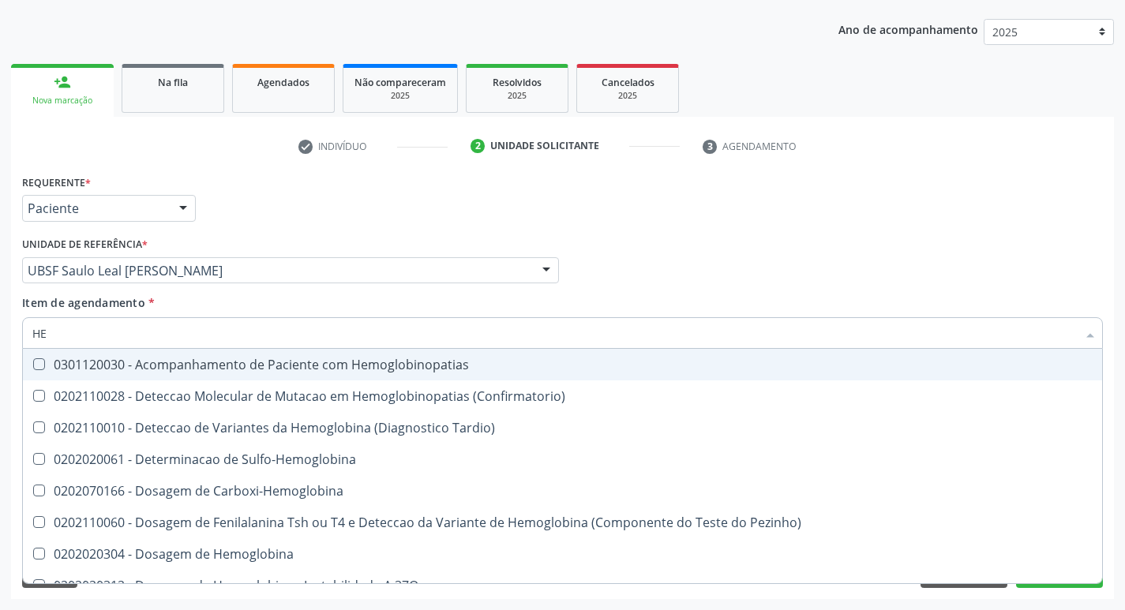
type input "H"
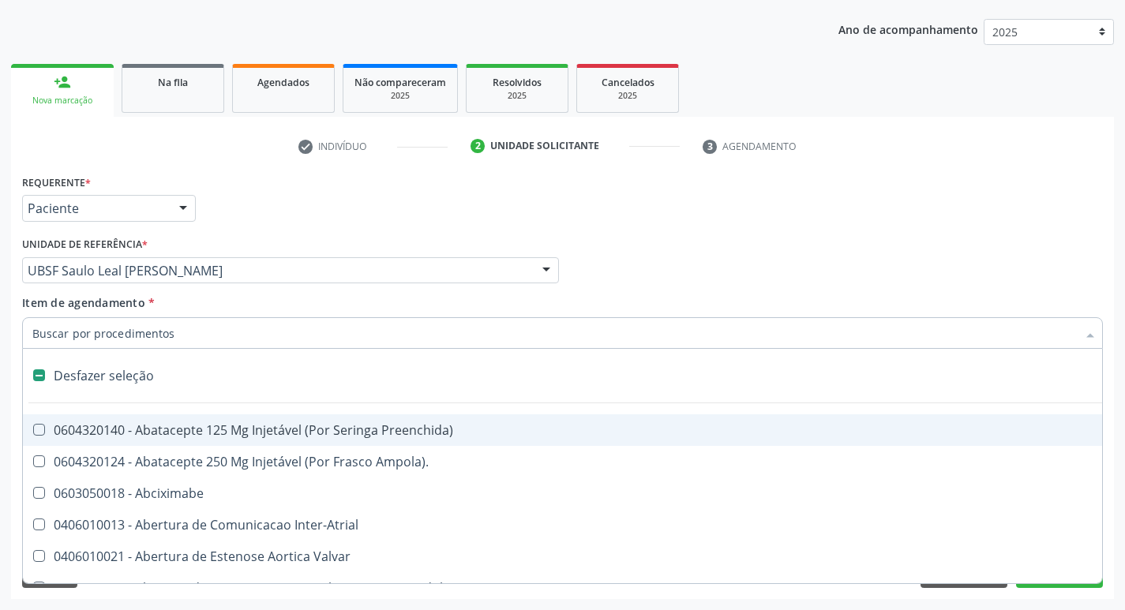
checkbox Dente\) "false"
checkbox Capsula\) "false"
type input "H"
checkbox Urina "false"
checkbox Lactente\) "true"
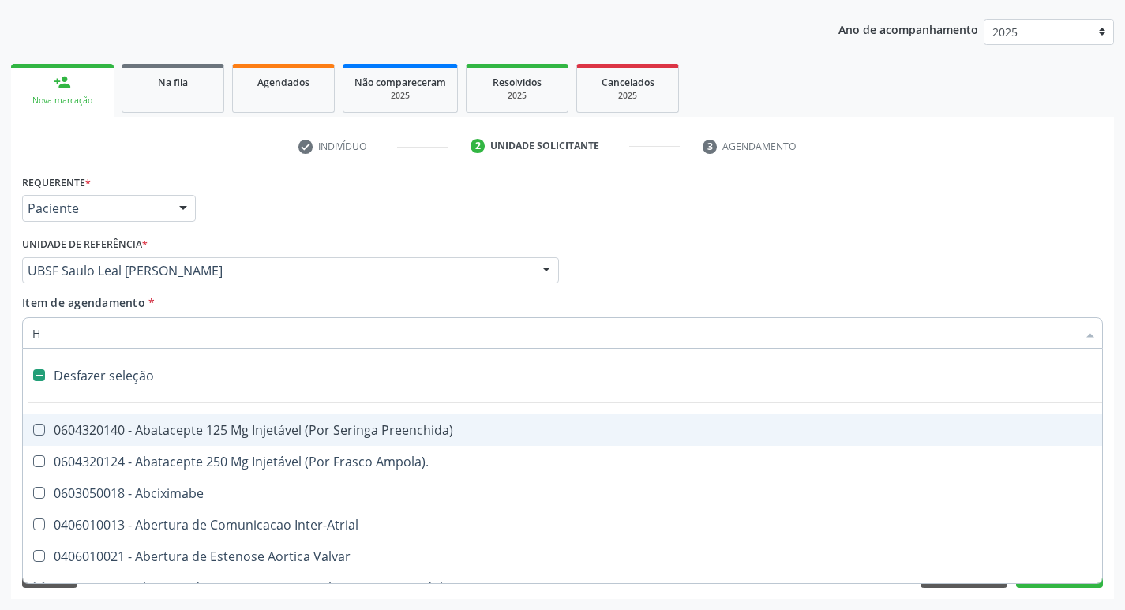
checkbox A "true"
checkbox Convencional\) "true"
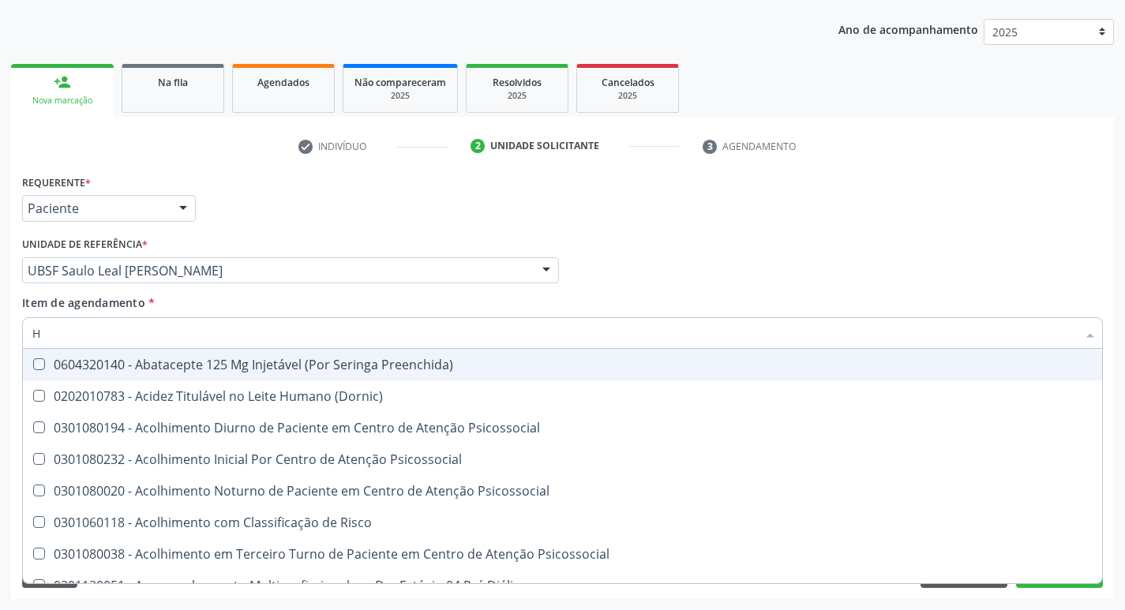
type input "HEMOGR"
checkbox Preenchida\) "true"
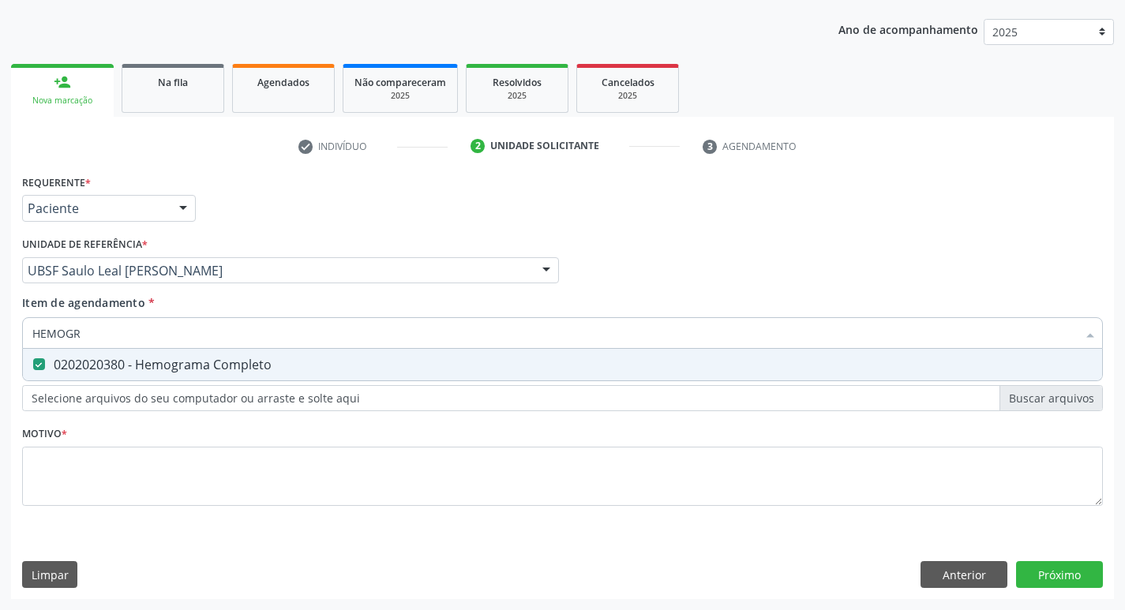
type input "HEMOG"
checkbox Completo "false"
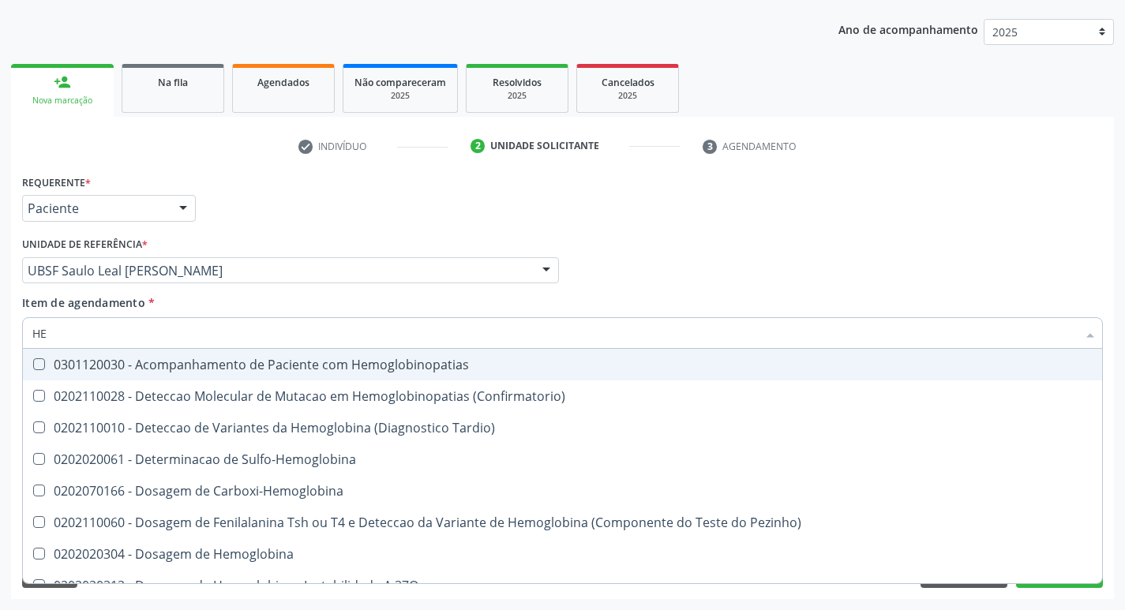
type input "H"
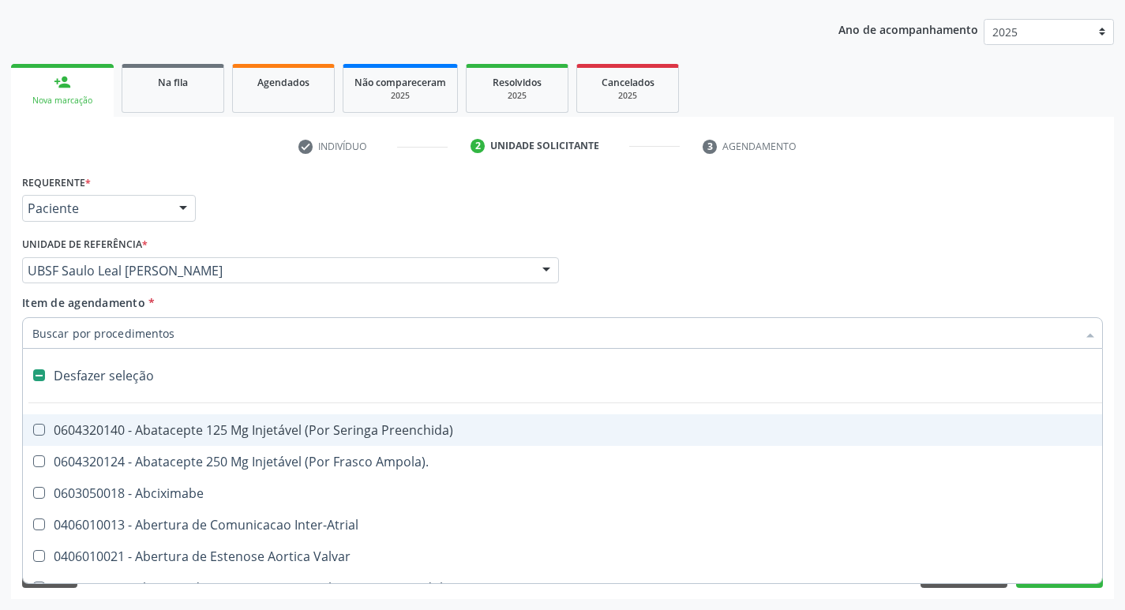
checkbox Dente\) "false"
checkbox Capsula\) "false"
type input "T"
checkbox Dedo "true"
checkbox Urina "false"
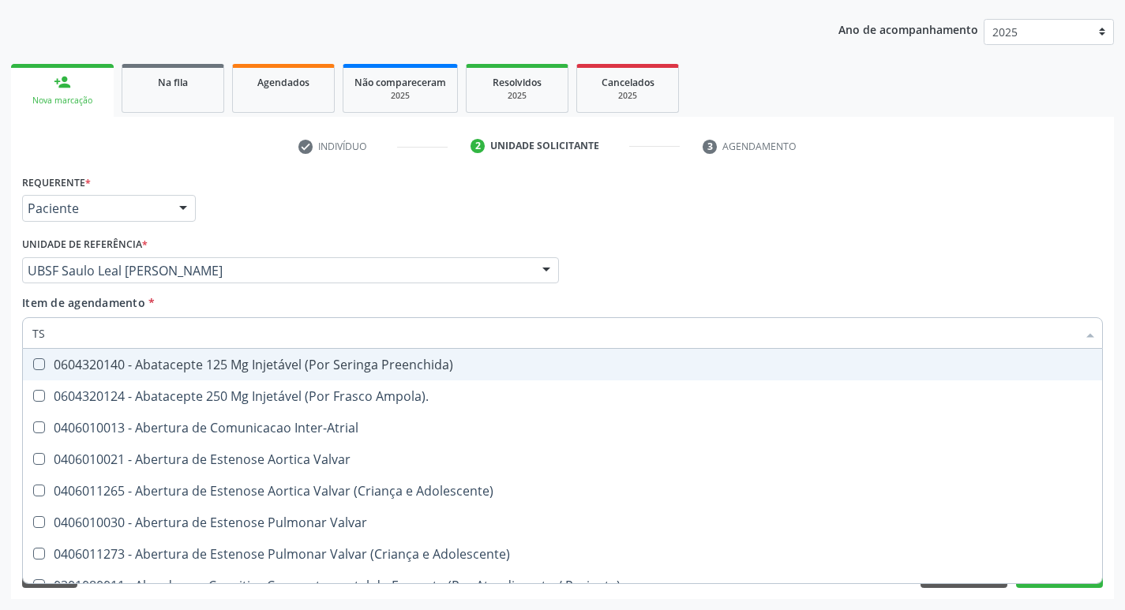
type input "TSH"
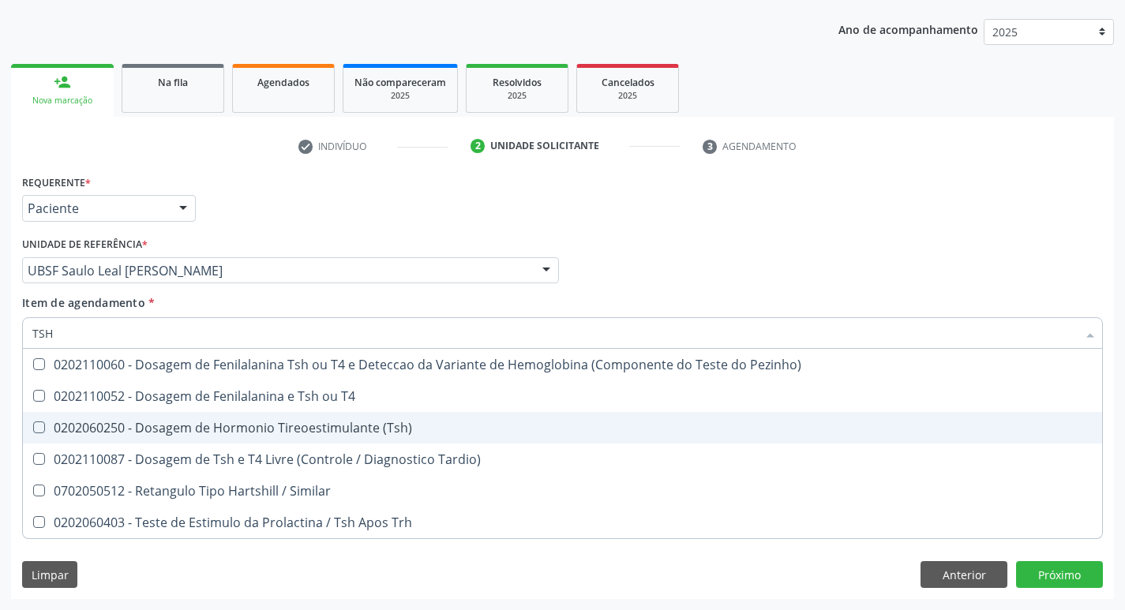
click at [376, 422] on div "0202060250 - Dosagem de Hormonio Tireoestimulante (Tsh)" at bounding box center [562, 428] width 1061 height 13
checkbox \(Tsh\) "true"
type input "TS"
checkbox \(Tsh\) "false"
checkbox Tardio\) "true"
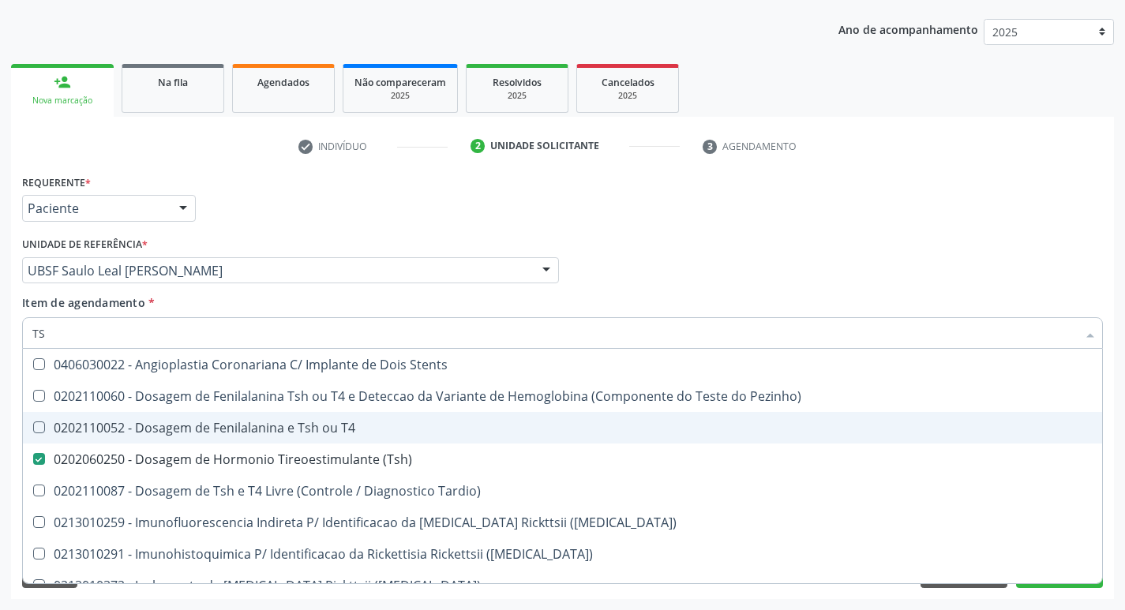
type input "T"
checkbox \(Tsh\) "false"
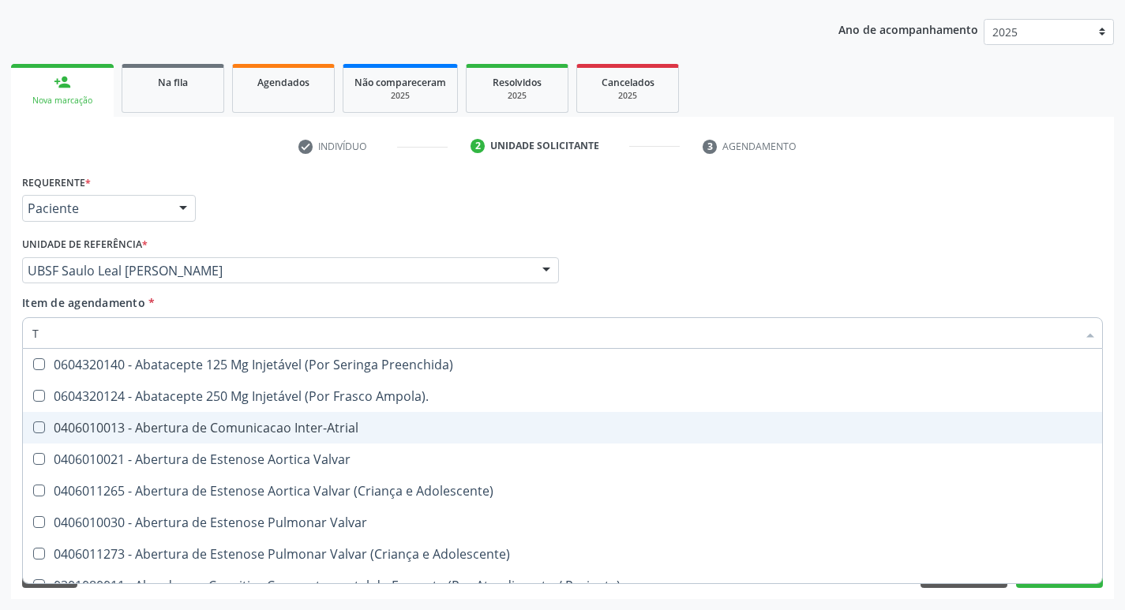
type input "T4"
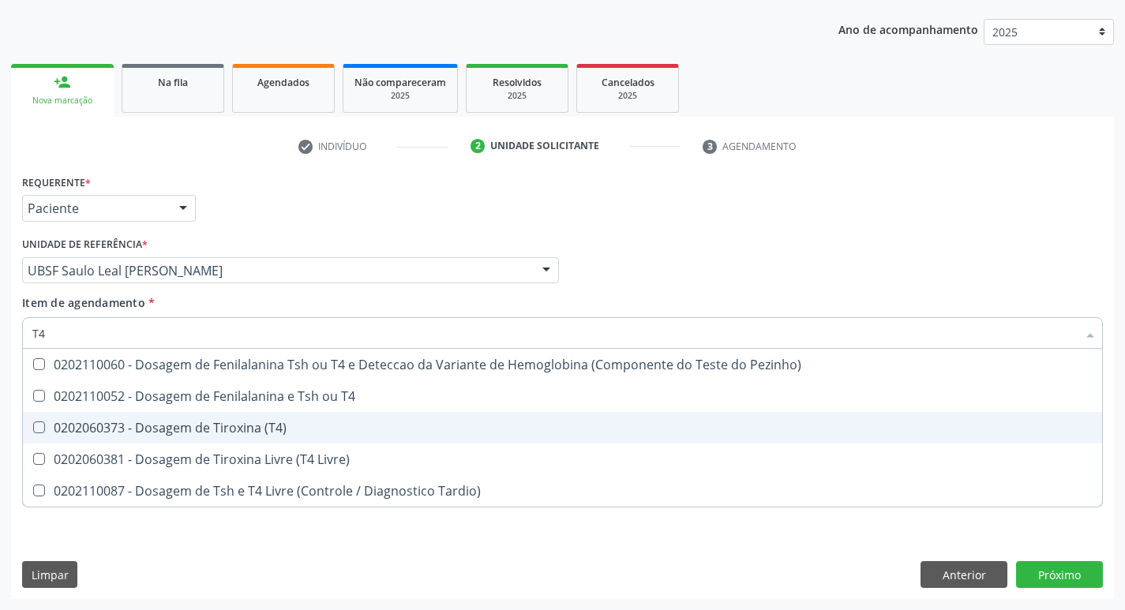
click at [333, 440] on span "0202060373 - Dosagem de Tiroxina (T4)" at bounding box center [563, 428] width 1080 height 32
checkbox \(T4\) "true"
type input "T"
checkbox \(T4\) "false"
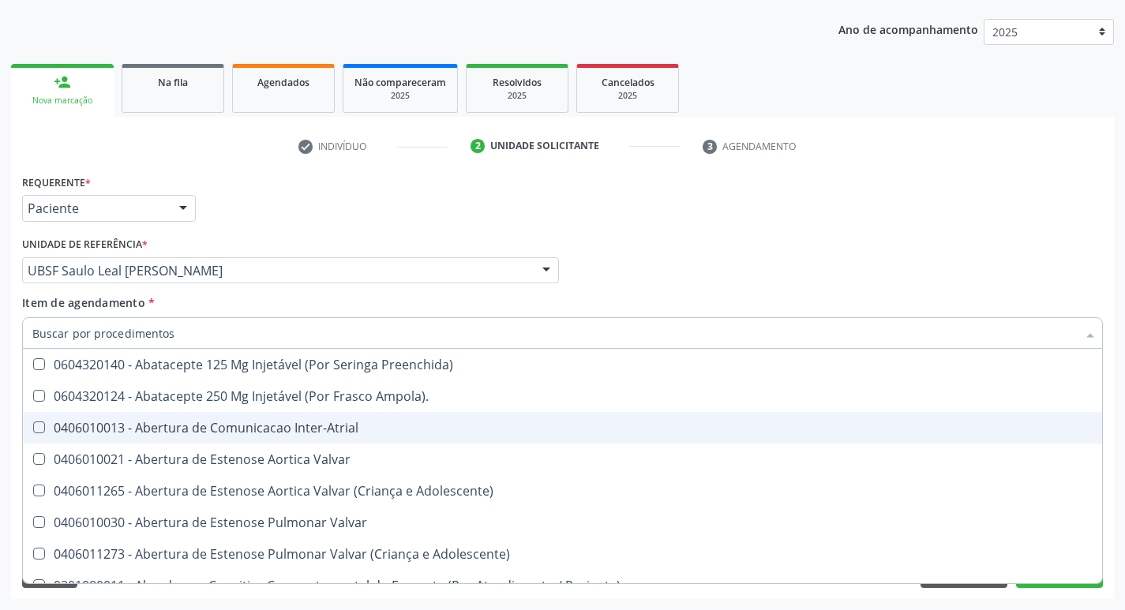
checkbox Urina "false"
checkbox Central "true"
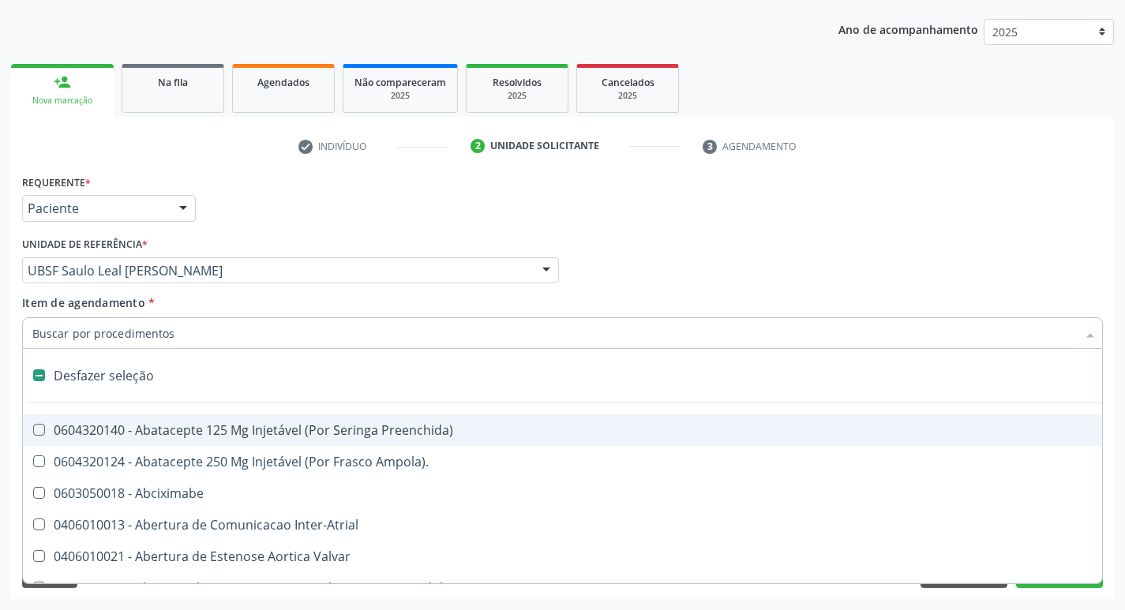
type input "V"
checkbox Urina "false"
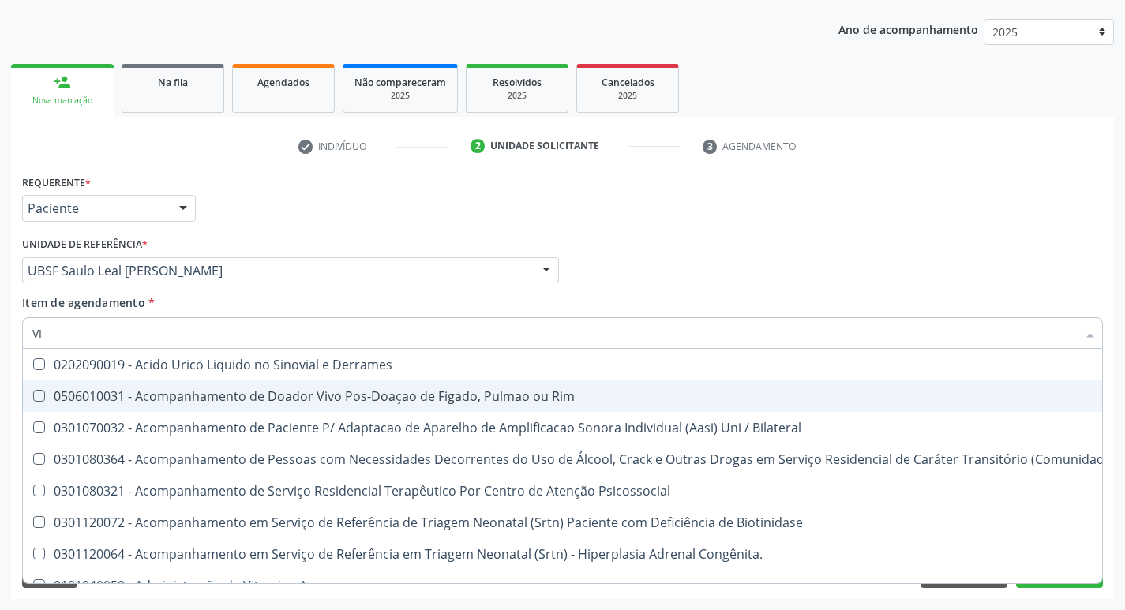
type input "VITAM"
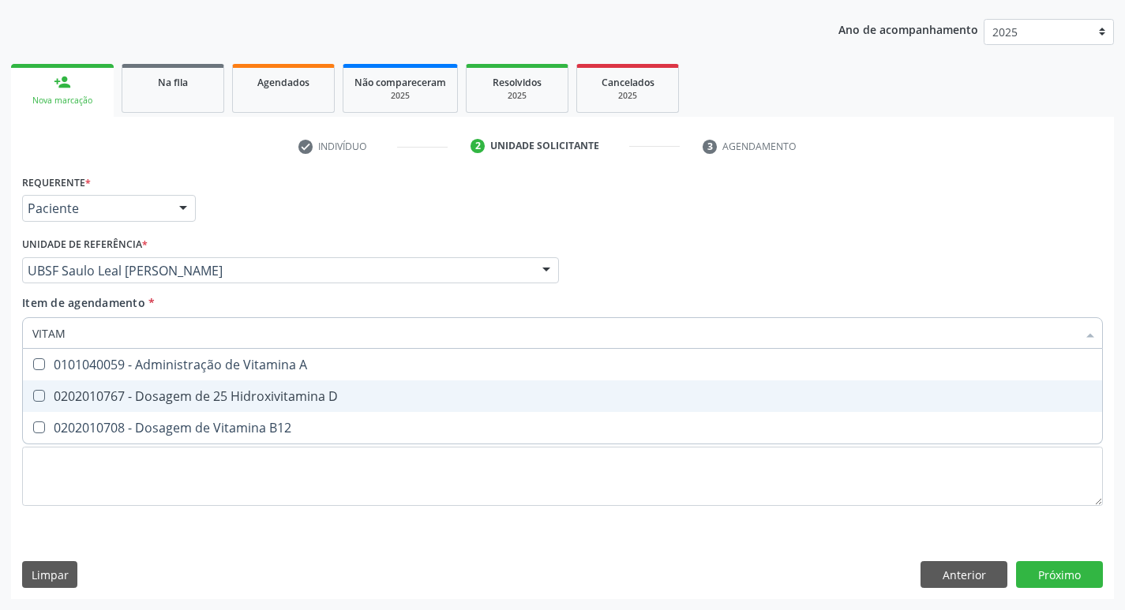
click at [201, 398] on div "0202010767 - Dosagem de 25 Hidroxivitamina D" at bounding box center [562, 396] width 1061 height 13
checkbox D "true"
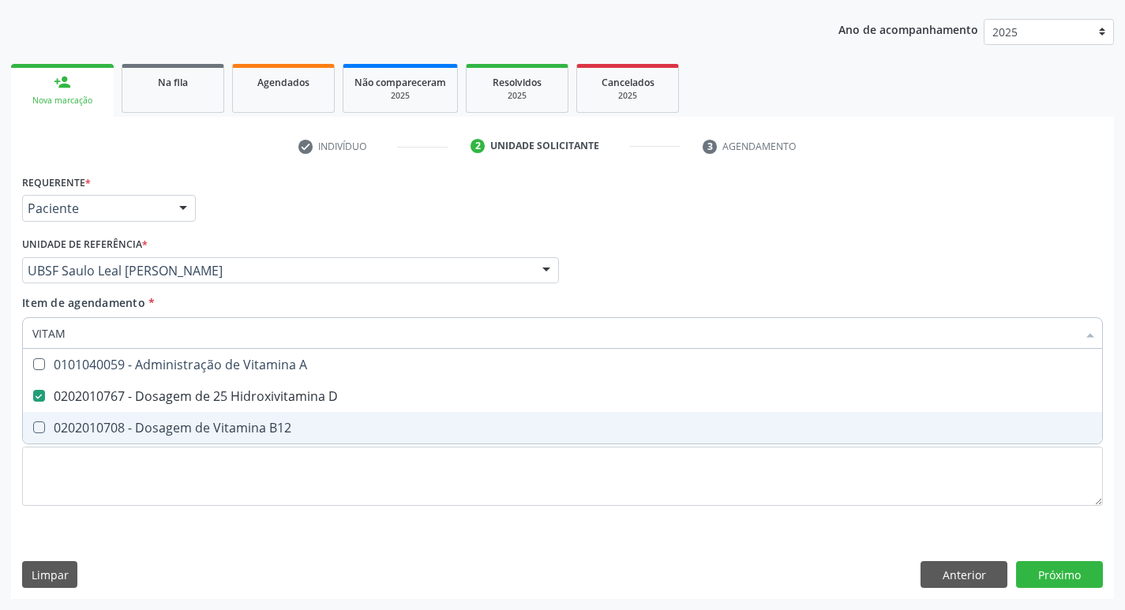
click at [212, 432] on div "0202010708 - Dosagem de Vitamina B12" at bounding box center [562, 428] width 1061 height 13
checkbox B12 "true"
click at [1056, 563] on div "Requerente * Paciente Profissional de Saúde Paciente Nenhum resultado encontrad…" at bounding box center [562, 385] width 1103 height 429
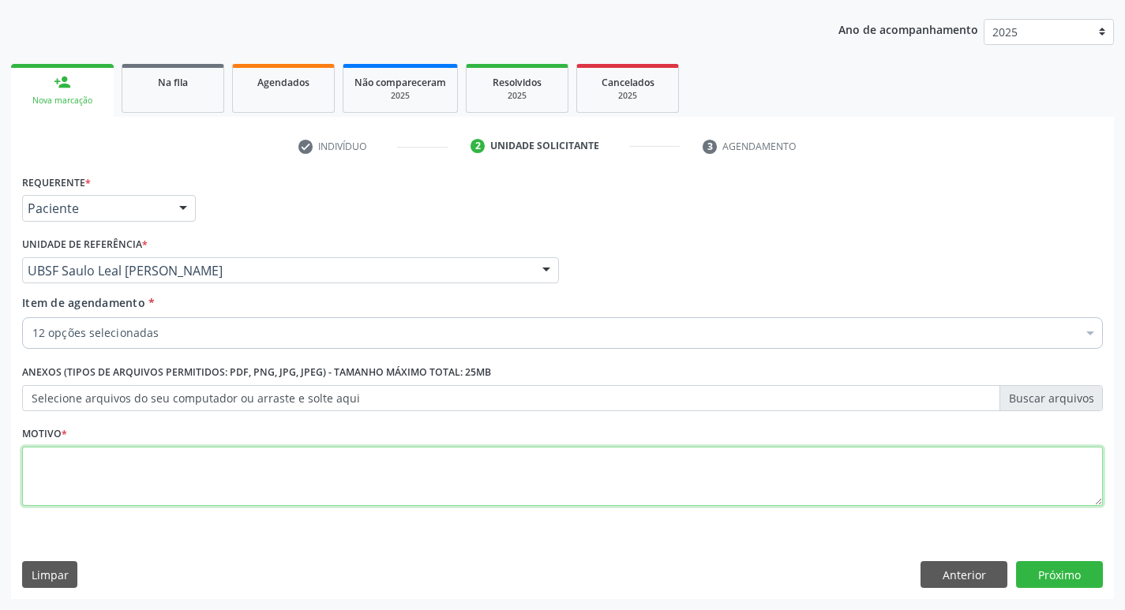
click at [85, 466] on textarea at bounding box center [562, 477] width 1081 height 60
type textarea "AVALIACAO"
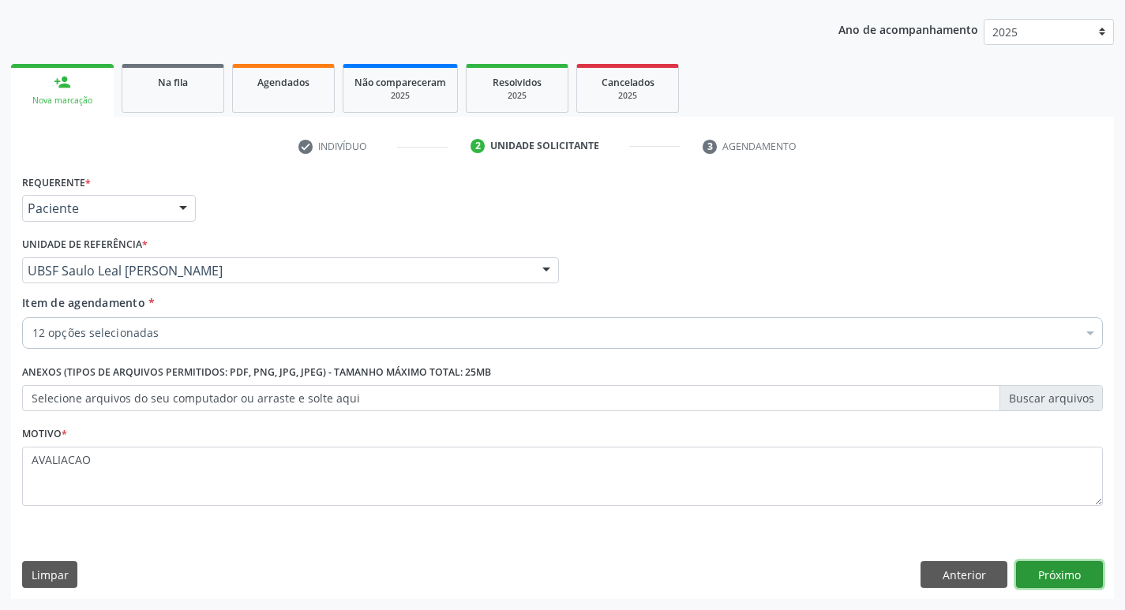
click at [1088, 574] on button "Próximo" at bounding box center [1059, 575] width 87 height 27
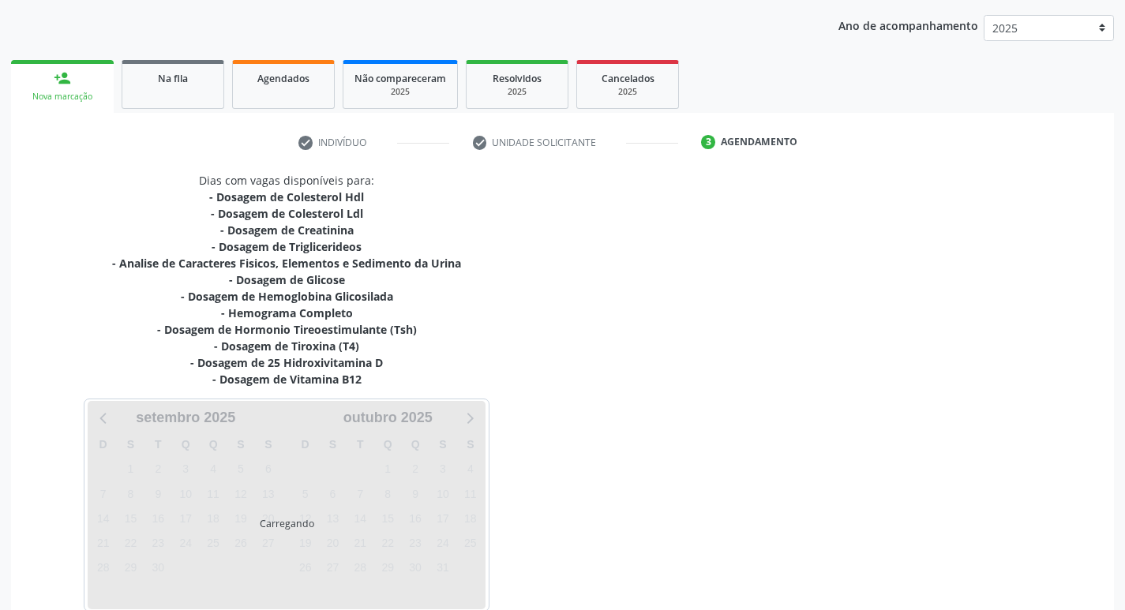
scroll to position [259, 0]
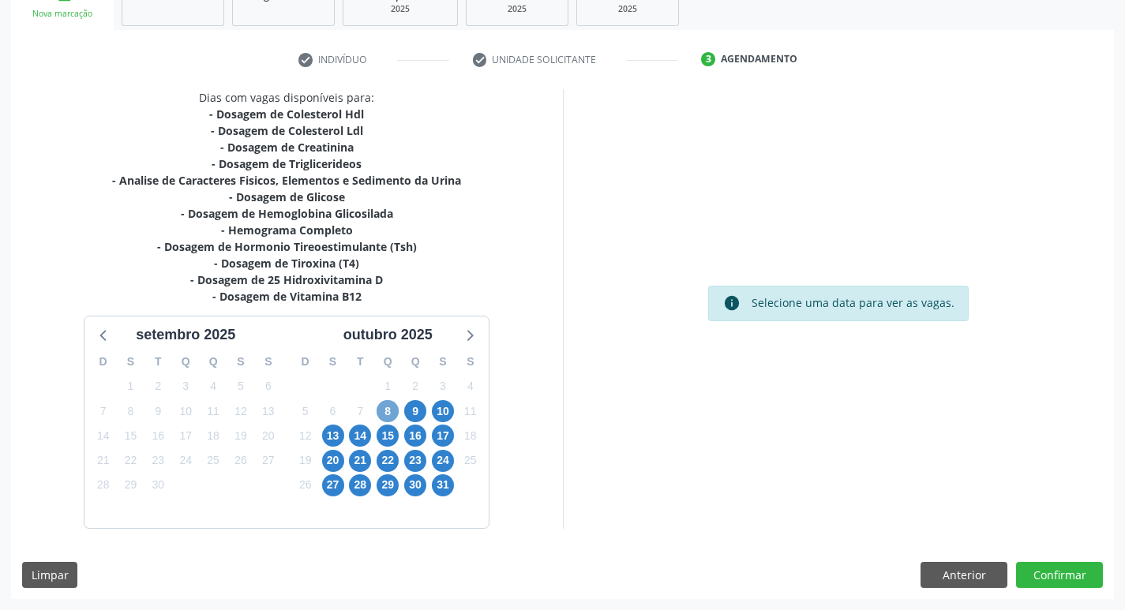
click at [385, 412] on span "8" at bounding box center [388, 411] width 22 height 22
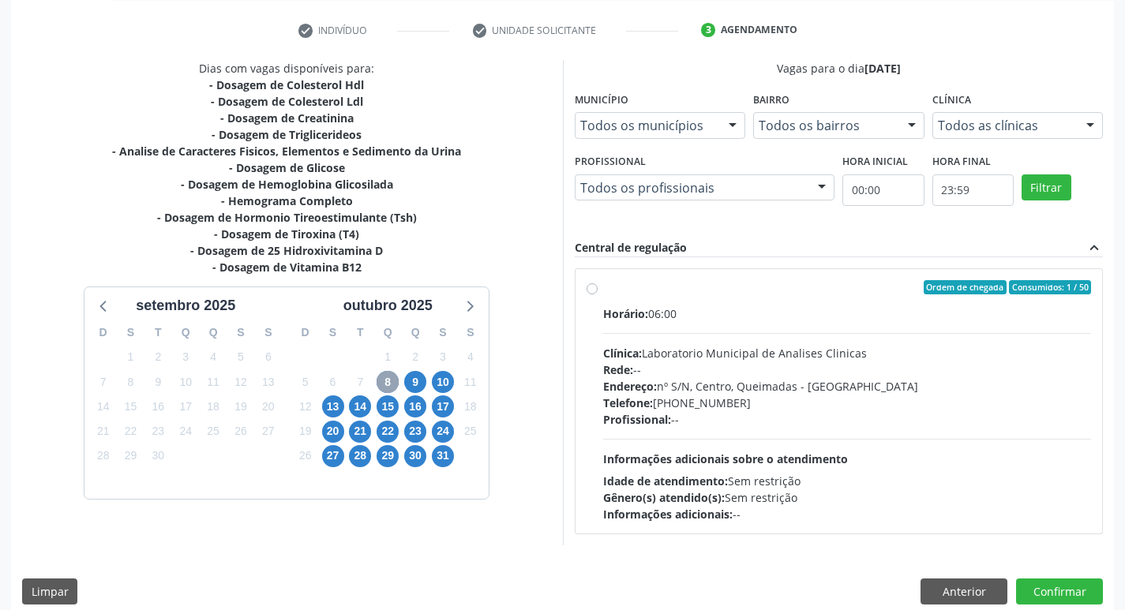
scroll to position [305, 0]
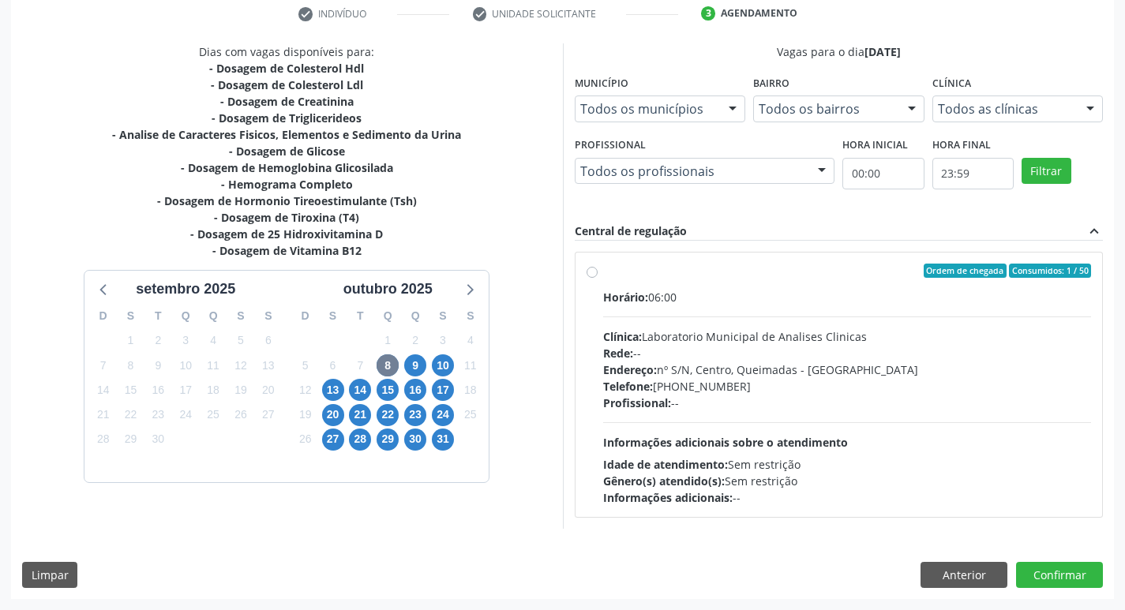
click at [704, 388] on div "Telefone: [PHONE_NUMBER]" at bounding box center [847, 386] width 489 height 17
click at [598, 278] on input "Ordem de chegada Consumidos: 1 / 50 Horário: 06:00 Clínica: Laboratorio Municip…" at bounding box center [592, 271] width 11 height 14
radio input "true"
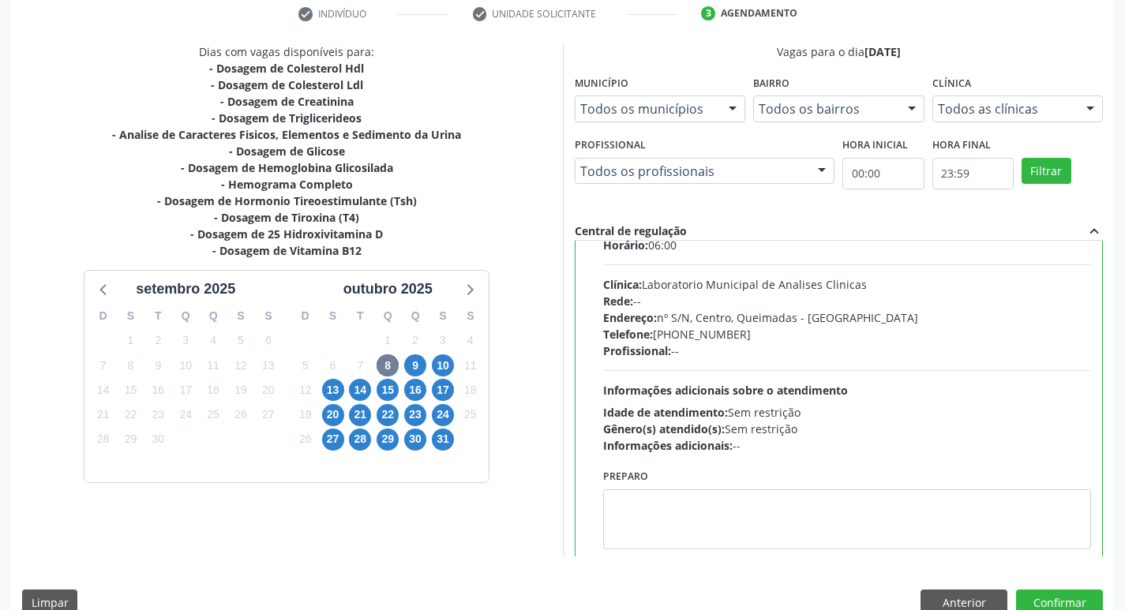
scroll to position [78, 0]
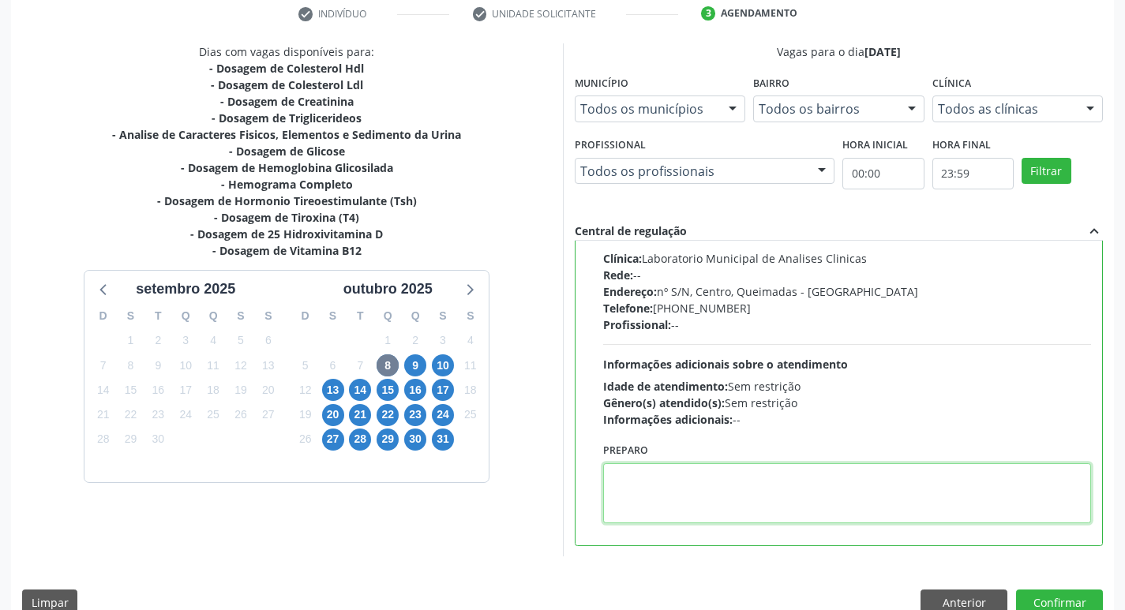
click at [659, 517] on textarea at bounding box center [847, 494] width 489 height 60
paste textarea "IR EM [GEOGRAPHIC_DATA]"
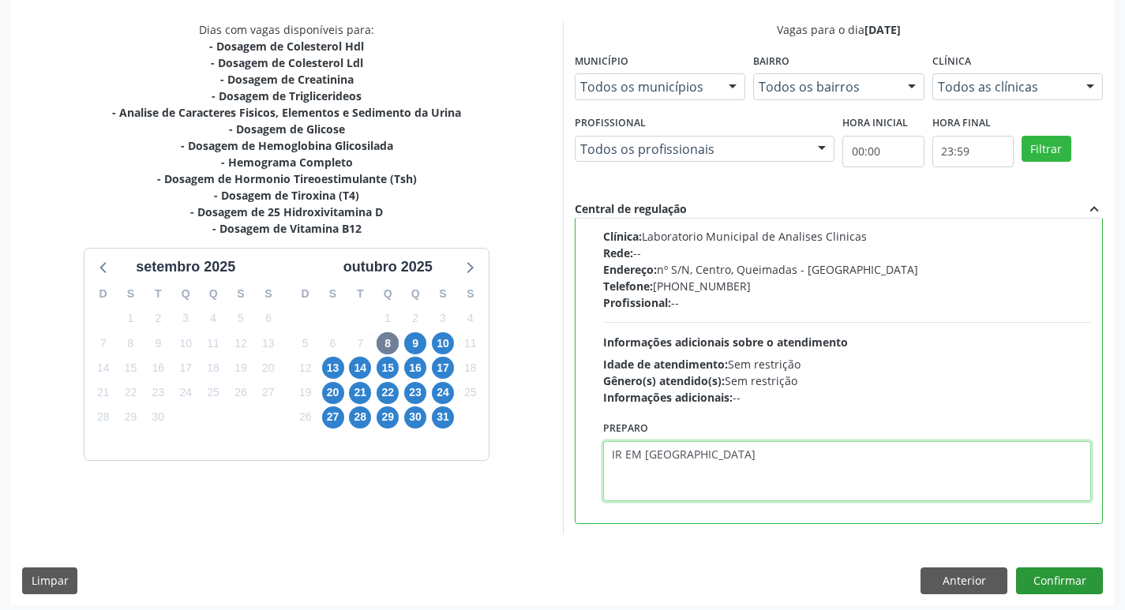
scroll to position [333, 0]
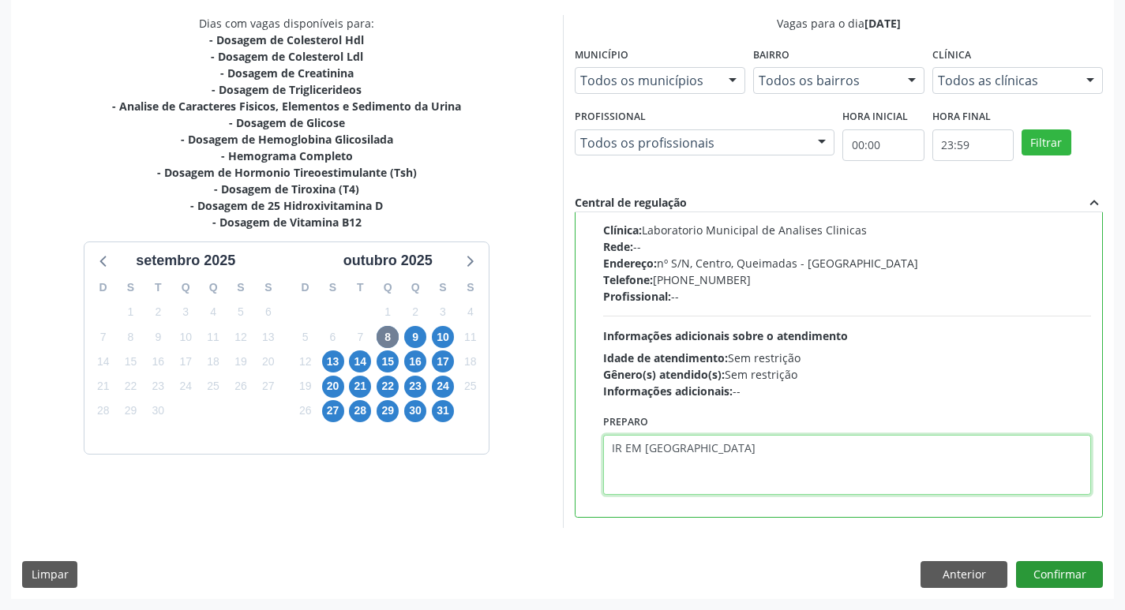
type textarea "IR EM [GEOGRAPHIC_DATA]"
click at [1055, 562] on button "Confirmar" at bounding box center [1059, 575] width 87 height 27
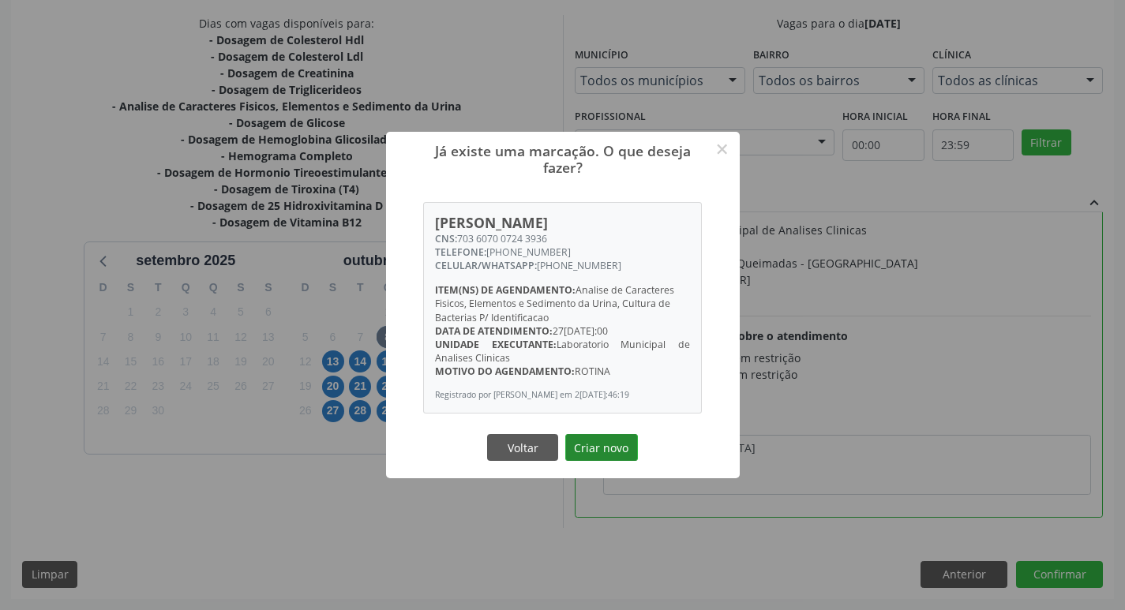
click at [604, 449] on button "Criar novo" at bounding box center [601, 447] width 73 height 27
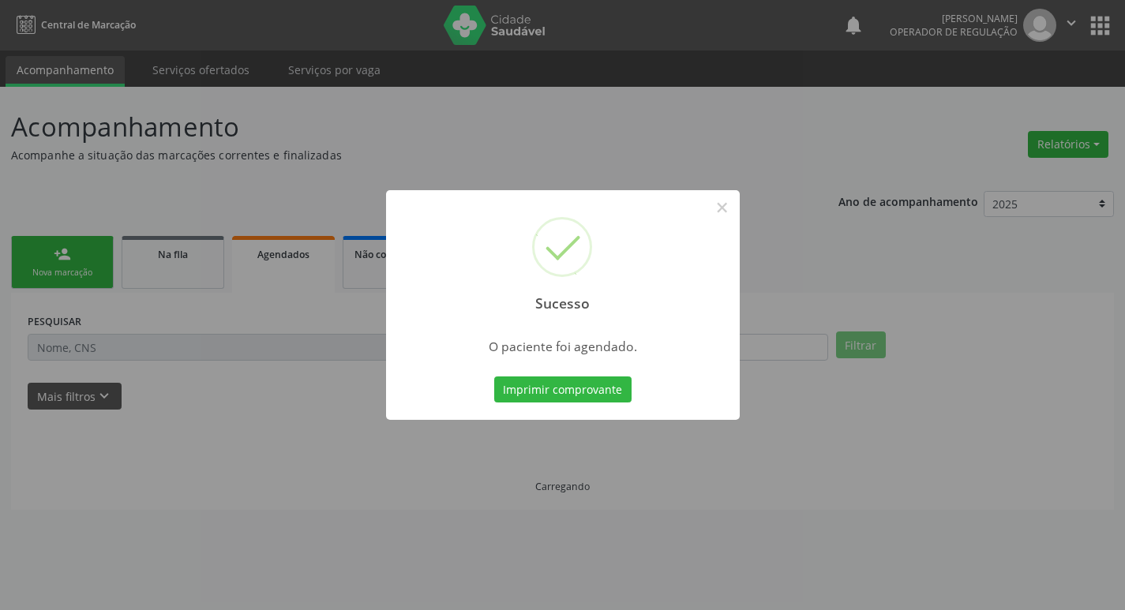
scroll to position [0, 0]
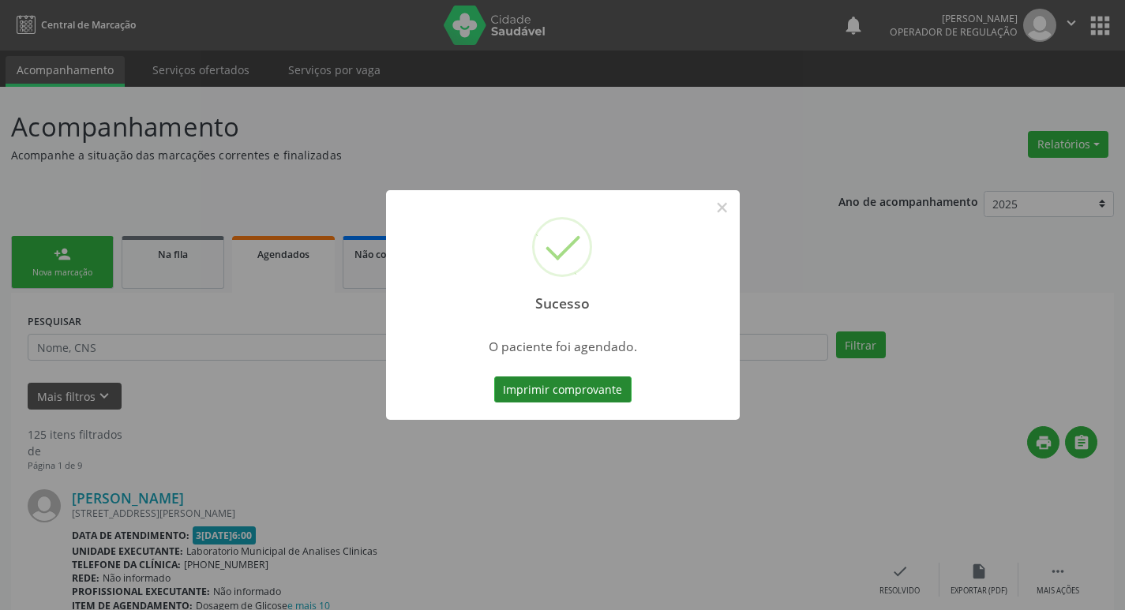
click at [578, 381] on button "Imprimir comprovante" at bounding box center [562, 390] width 137 height 27
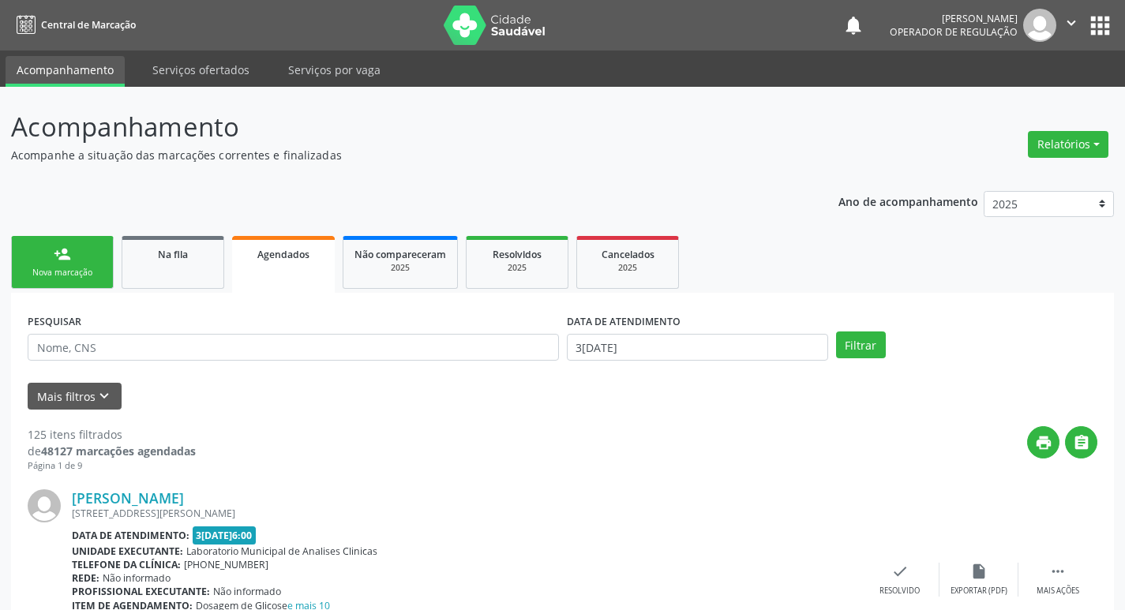
click at [51, 264] on link "person_add Nova marcação" at bounding box center [62, 262] width 103 height 53
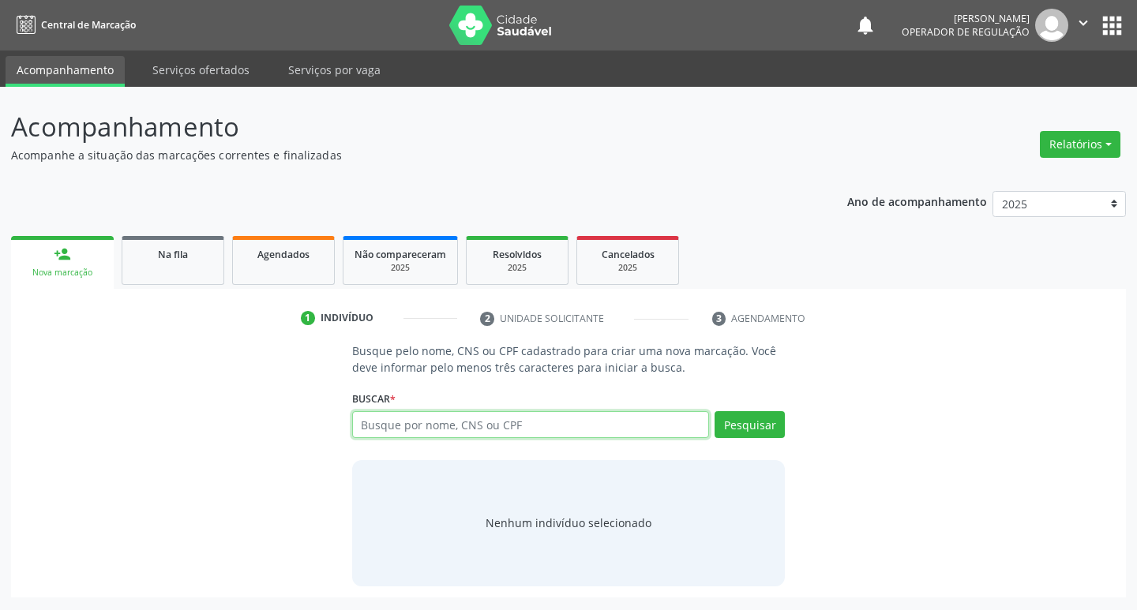
click at [410, 423] on input "text" at bounding box center [531, 424] width 358 height 27
type input "701007867318197"
click at [747, 423] on button "Pesquisar" at bounding box center [750, 424] width 70 height 27
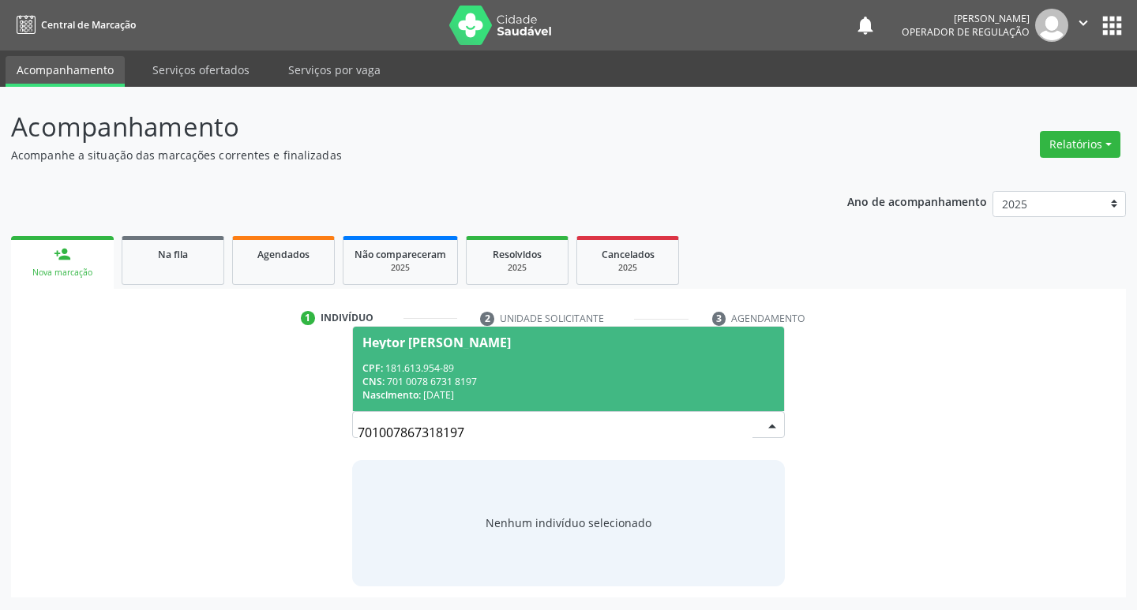
click at [415, 396] on span "Nascimento:" at bounding box center [392, 395] width 58 height 13
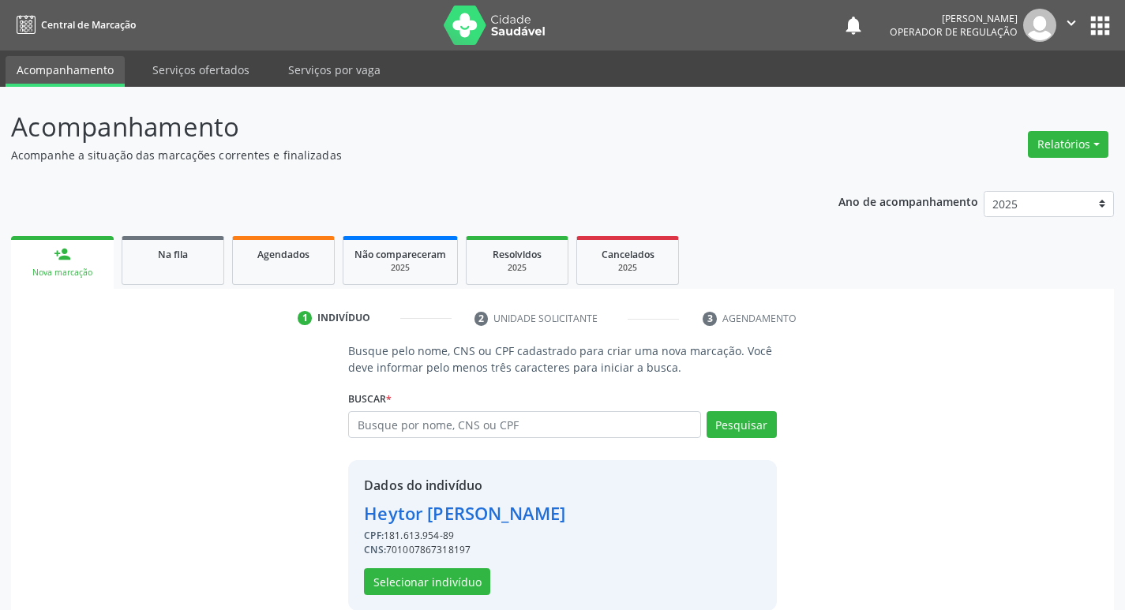
scroll to position [23, 0]
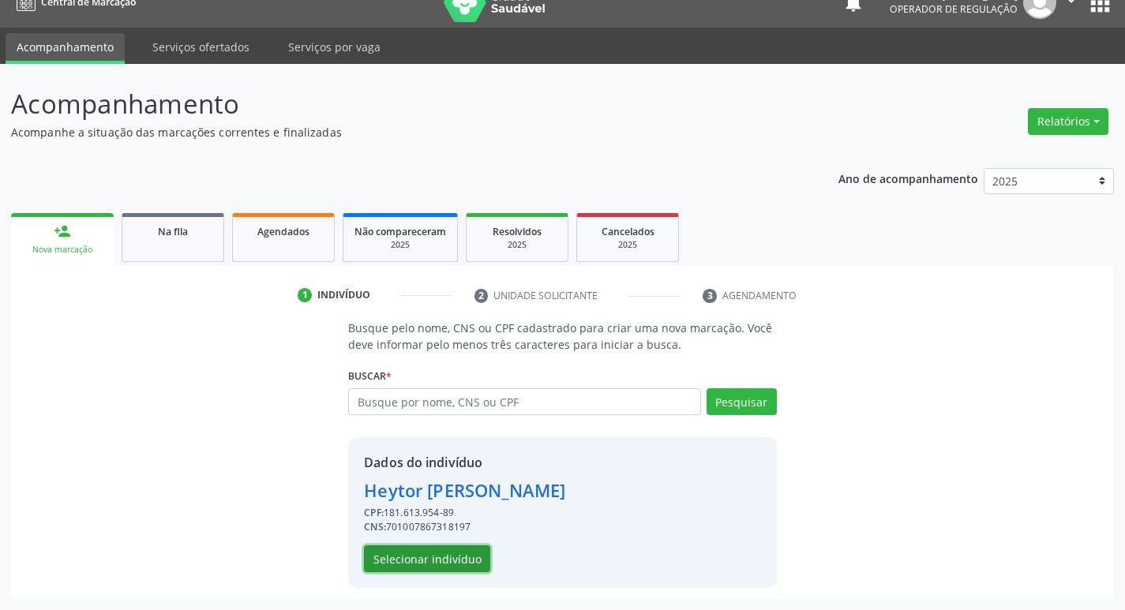
click at [404, 556] on button "Selecionar indivíduo" at bounding box center [427, 559] width 126 height 27
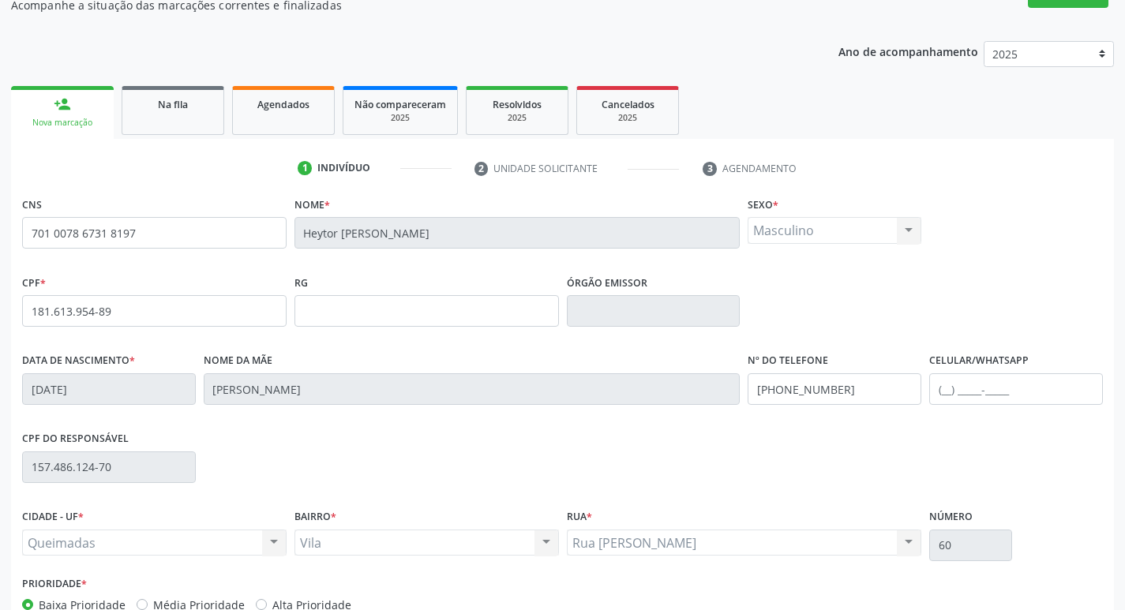
scroll to position [246, 0]
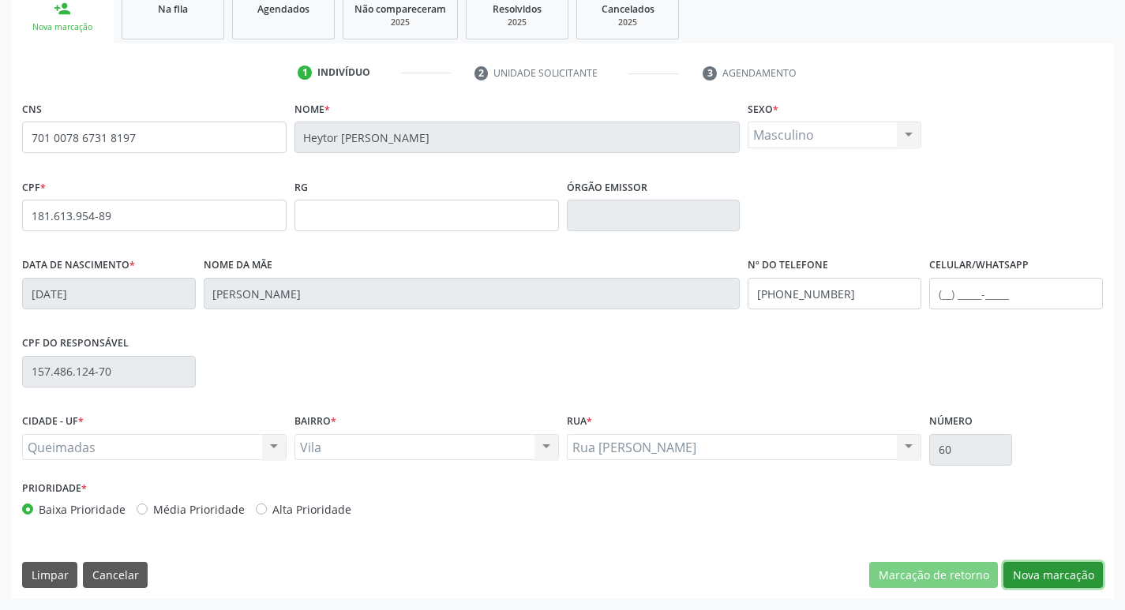
click at [1057, 583] on button "Nova marcação" at bounding box center [1054, 575] width 100 height 27
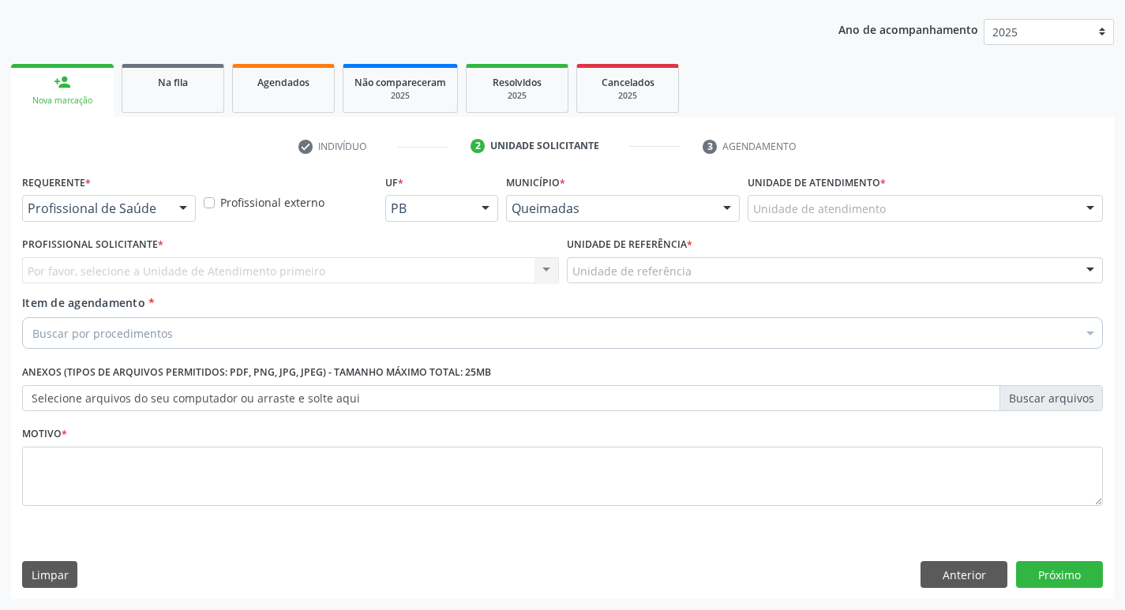
scroll to position [172, 0]
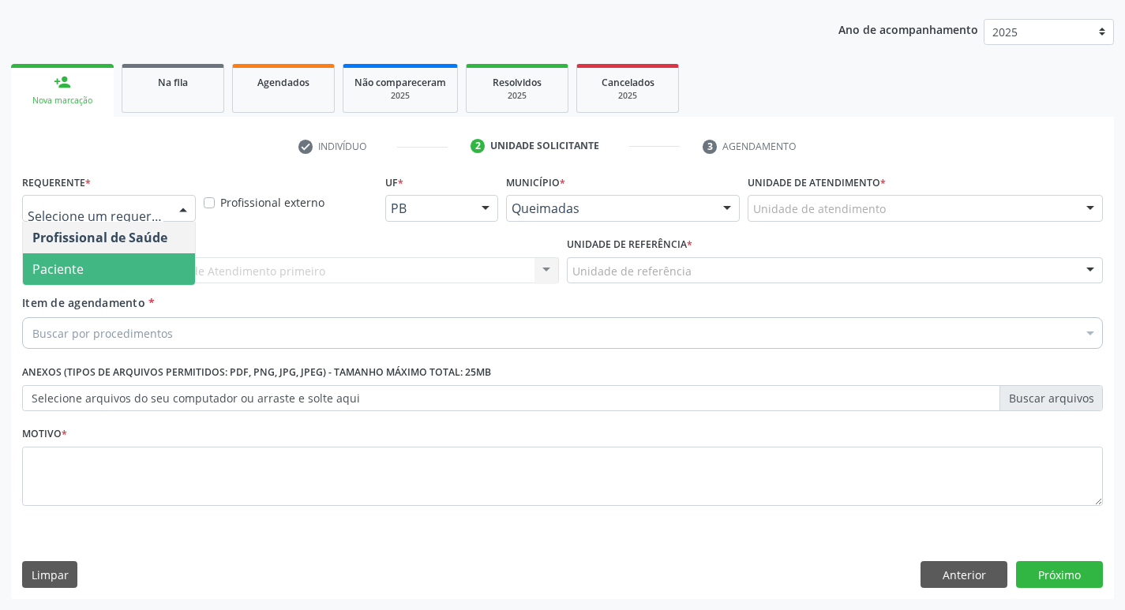
click at [98, 261] on span "Paciente" at bounding box center [109, 270] width 172 height 32
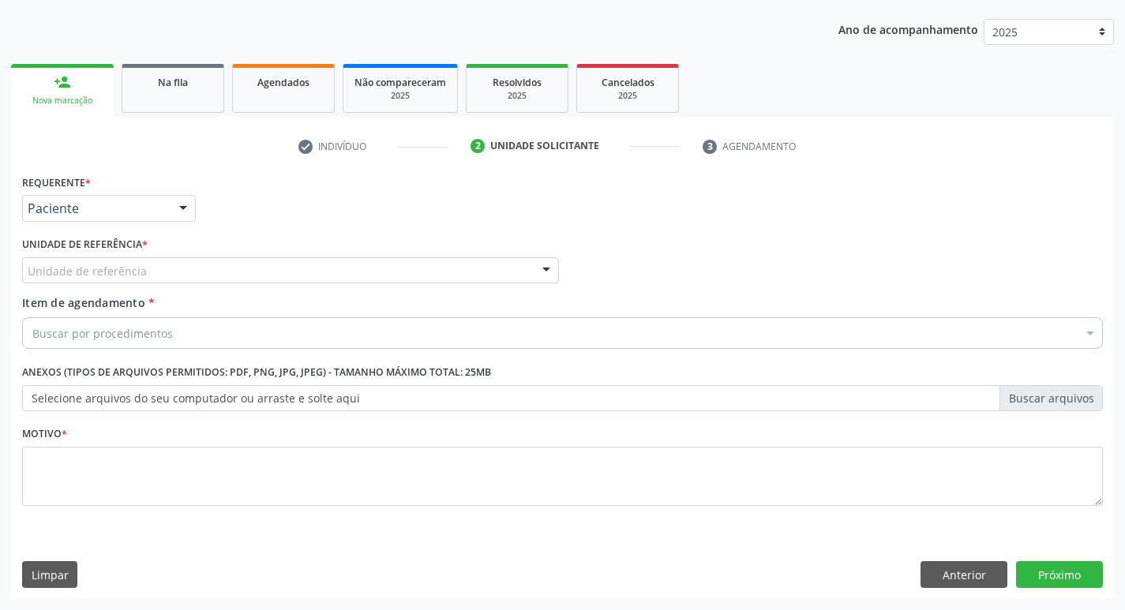
click at [98, 261] on div "Unidade de referência" at bounding box center [290, 270] width 537 height 27
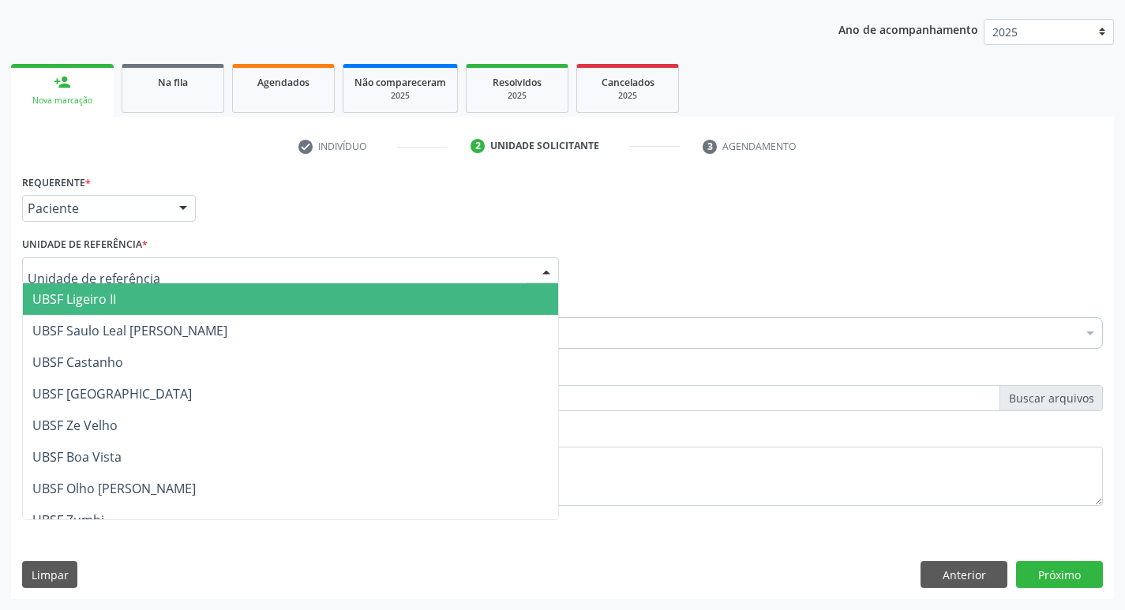
type input "V"
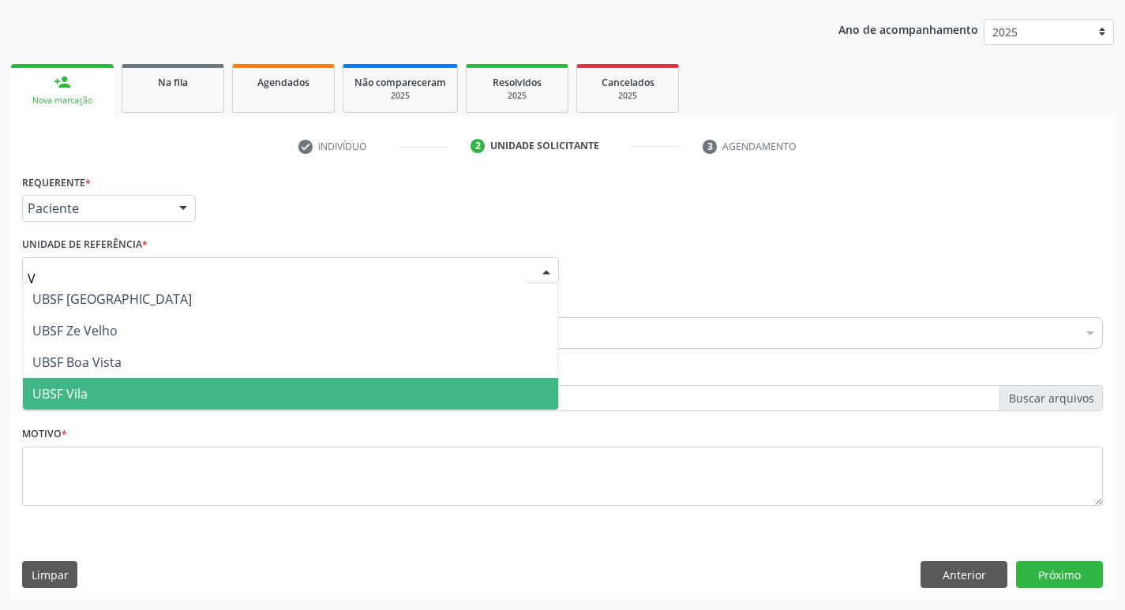
click at [122, 383] on span "UBSF Vila" at bounding box center [290, 394] width 535 height 32
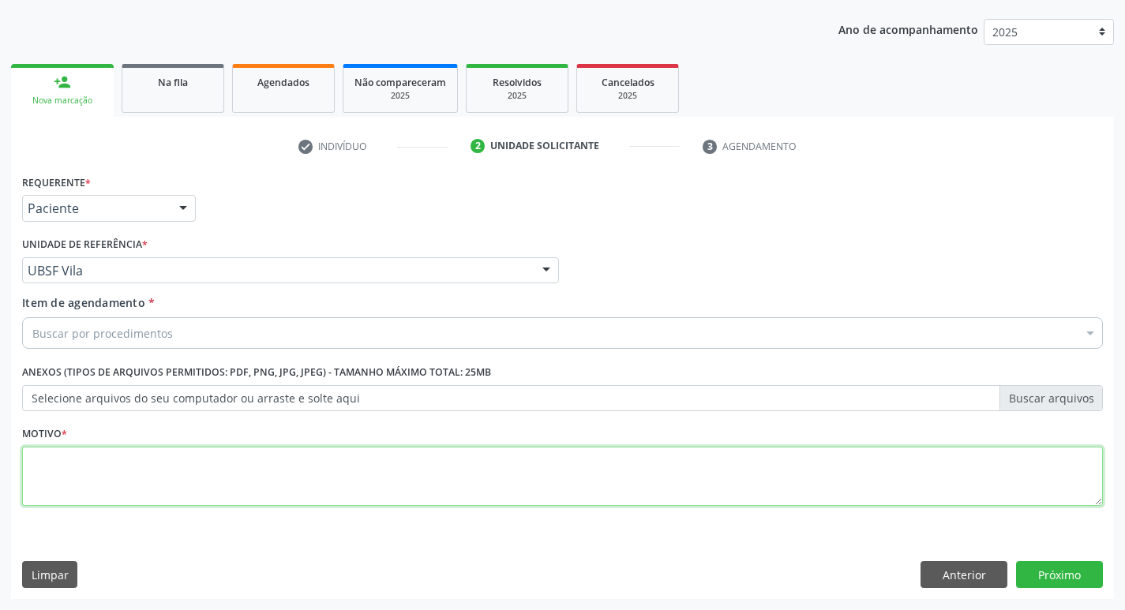
click at [85, 467] on textarea at bounding box center [562, 477] width 1081 height 60
type textarea "AVALIACAO"
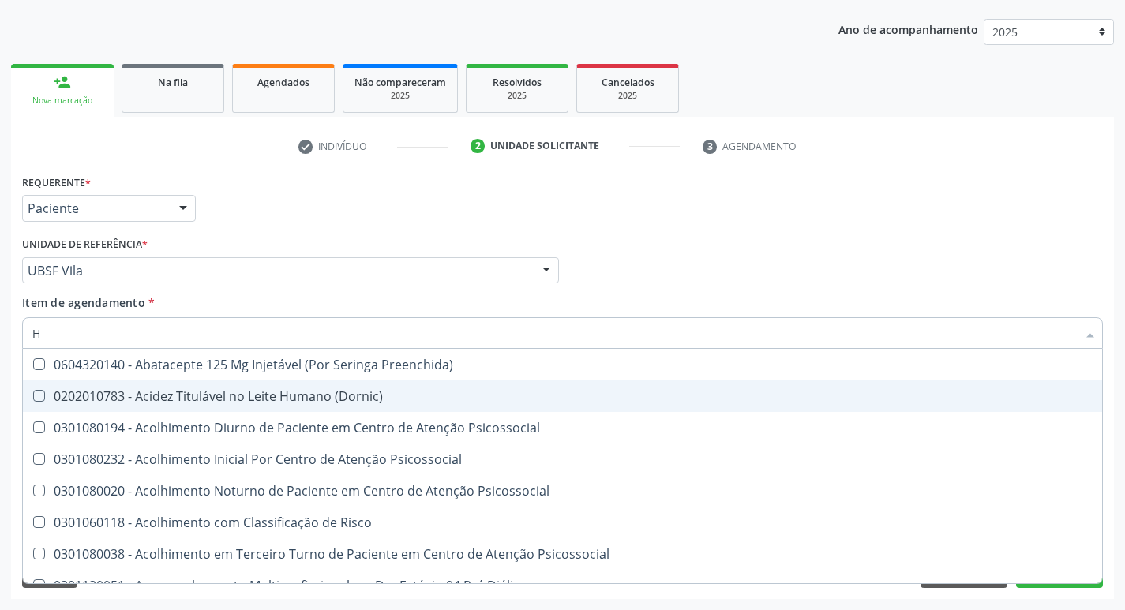
type input "HEMOGR"
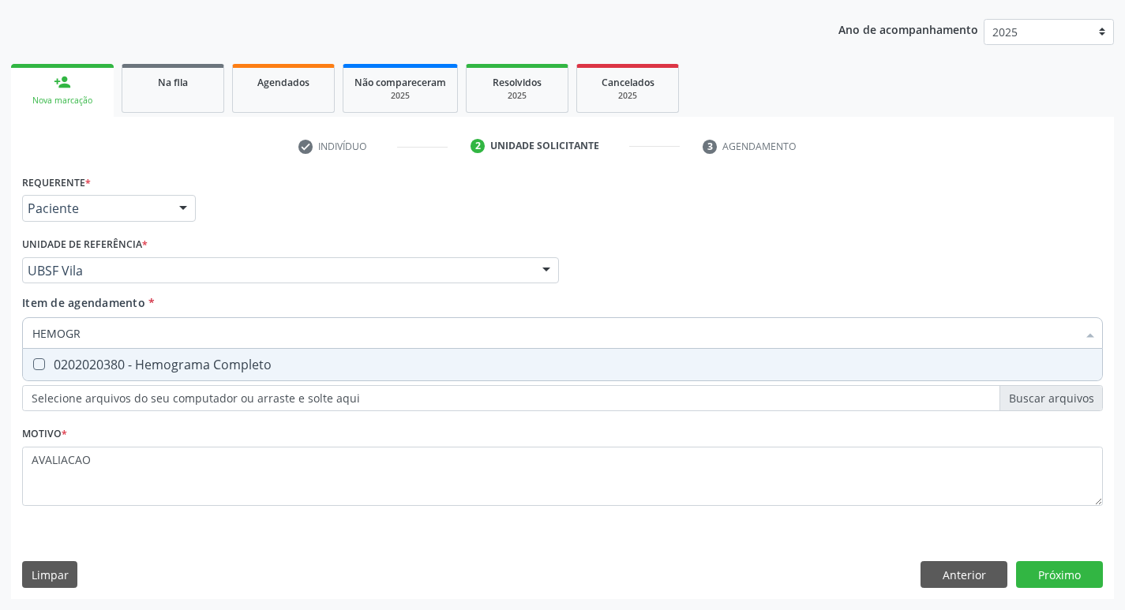
click at [168, 374] on span "0202020380 - Hemograma Completo" at bounding box center [563, 365] width 1080 height 32
checkbox Completo "true"
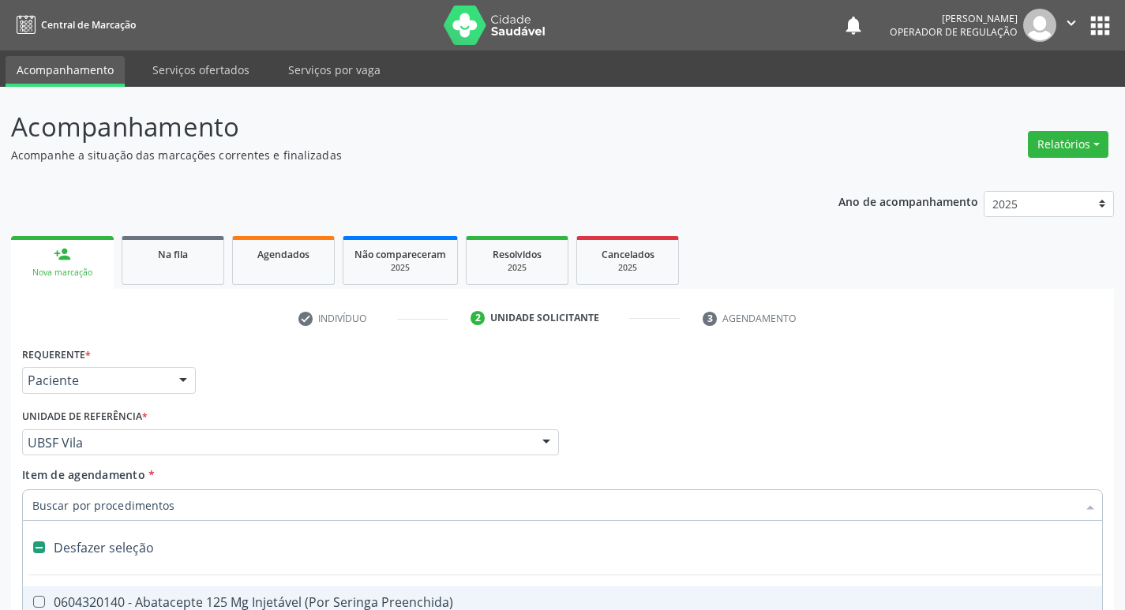
scroll to position [172, 0]
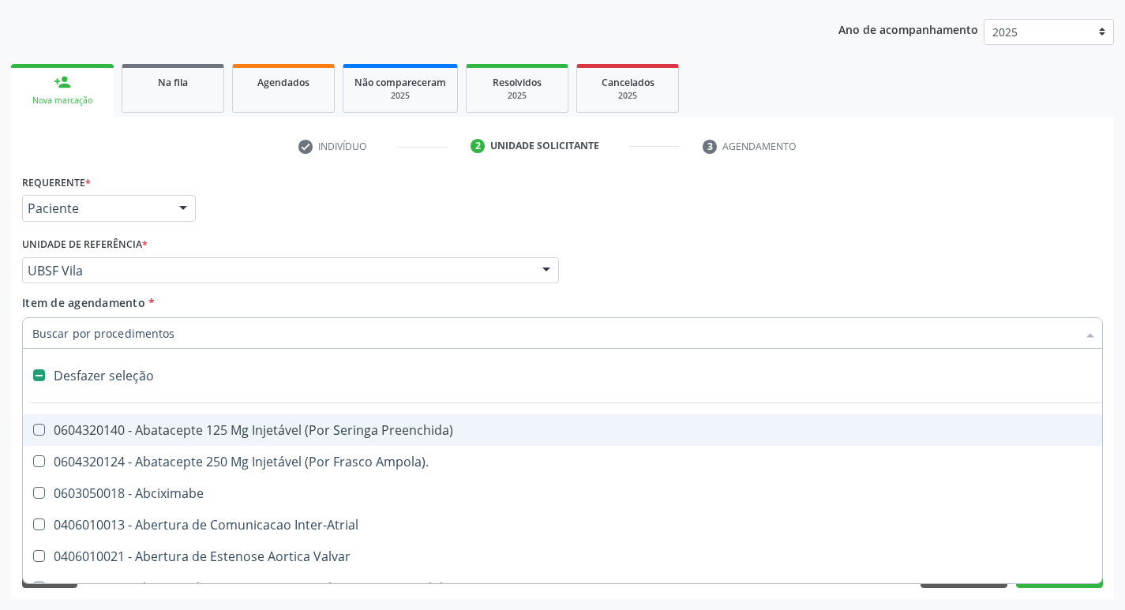
type input "G"
checkbox Persistente "true"
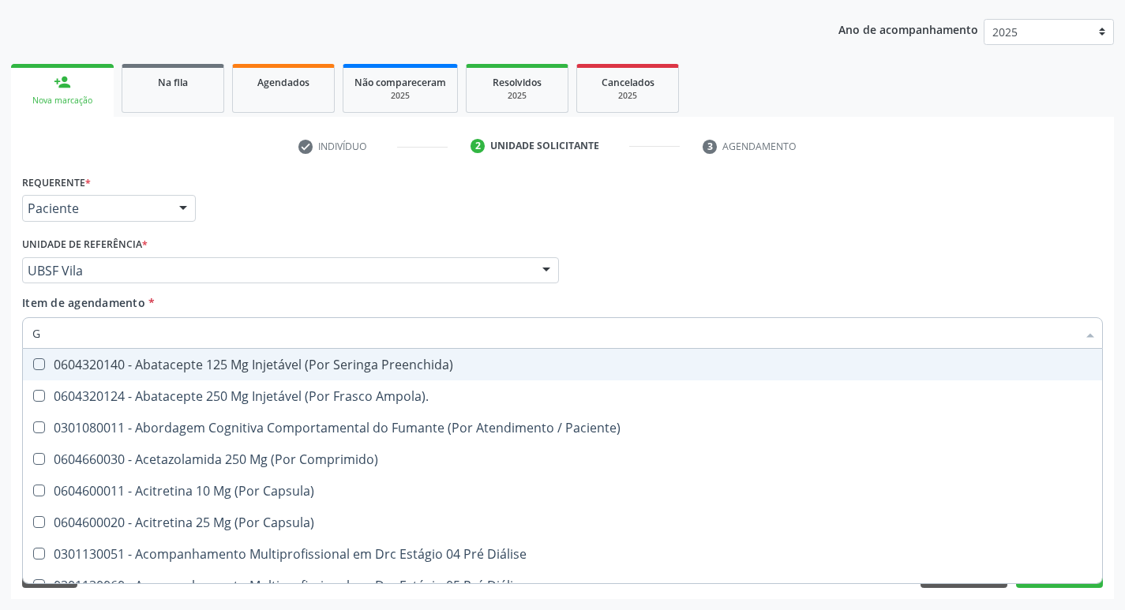
type input "GLICOSE"
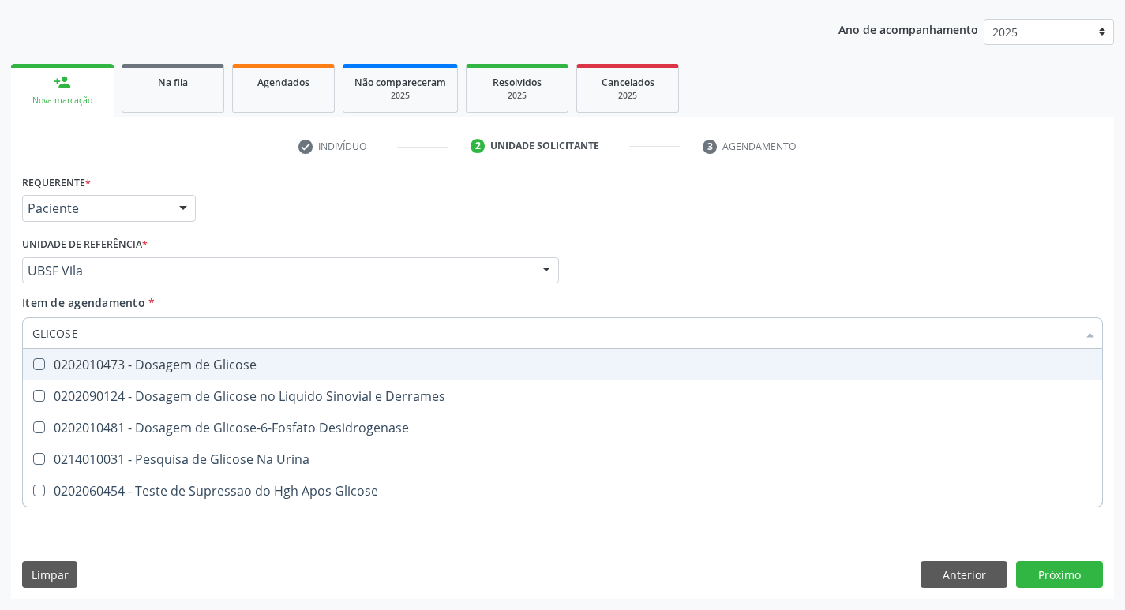
click at [215, 366] on div "0202010473 - Dosagem de Glicose" at bounding box center [562, 365] width 1061 height 13
checkbox Glicose "true"
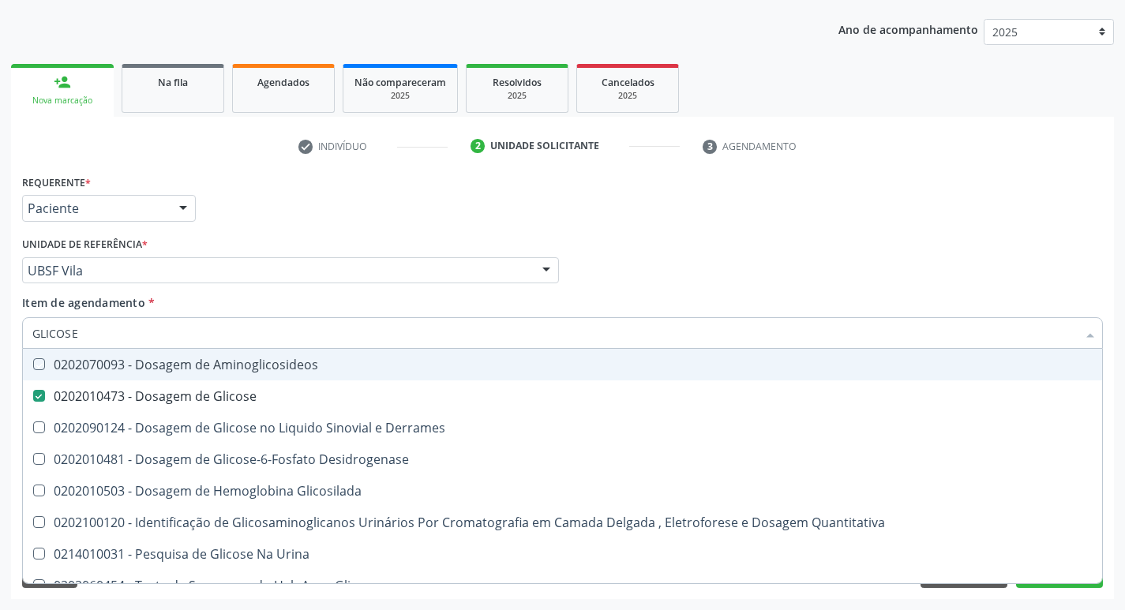
type input "GLICOS"
checkbox Aminoglicosideos "false"
checkbox Glicose "true"
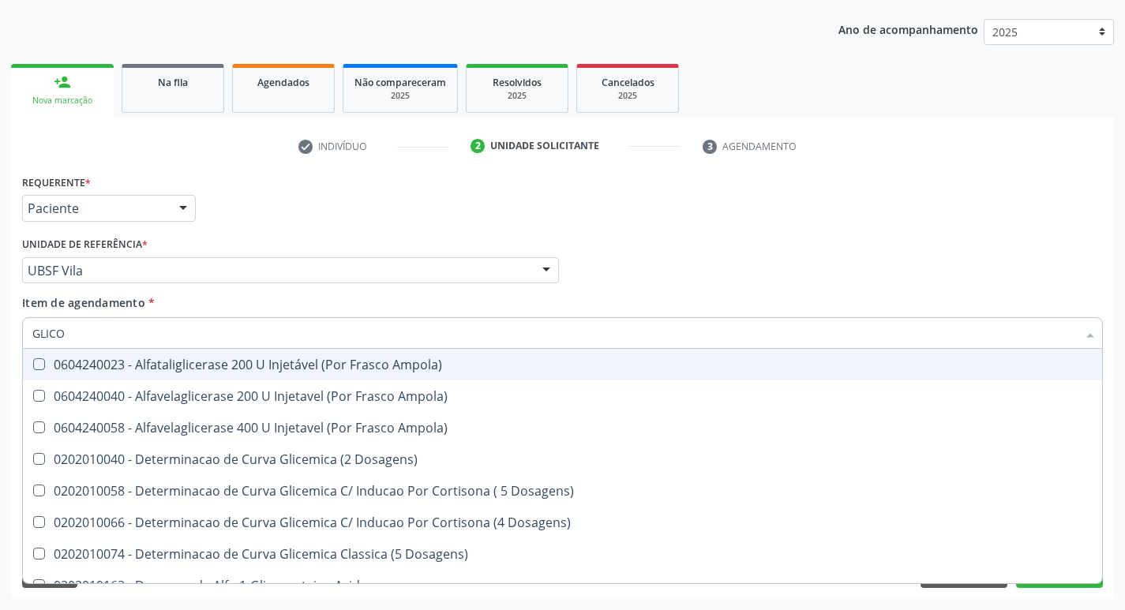
type input "GLIC"
checkbox Ampola\) "false"
type input "G"
checkbox Glicose "false"
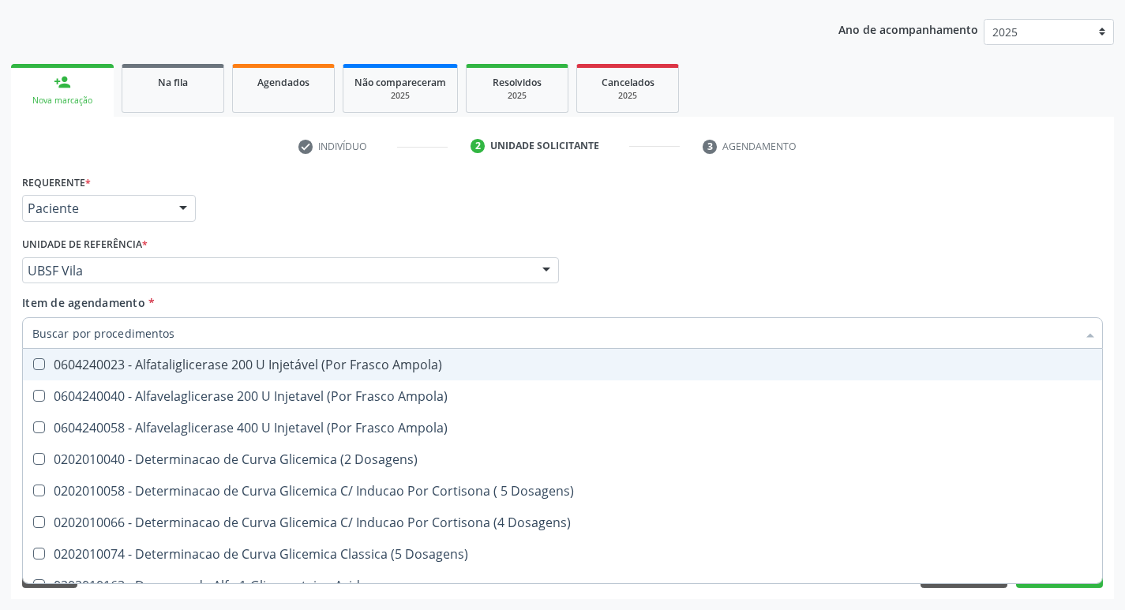
checkbox Derrames "false"
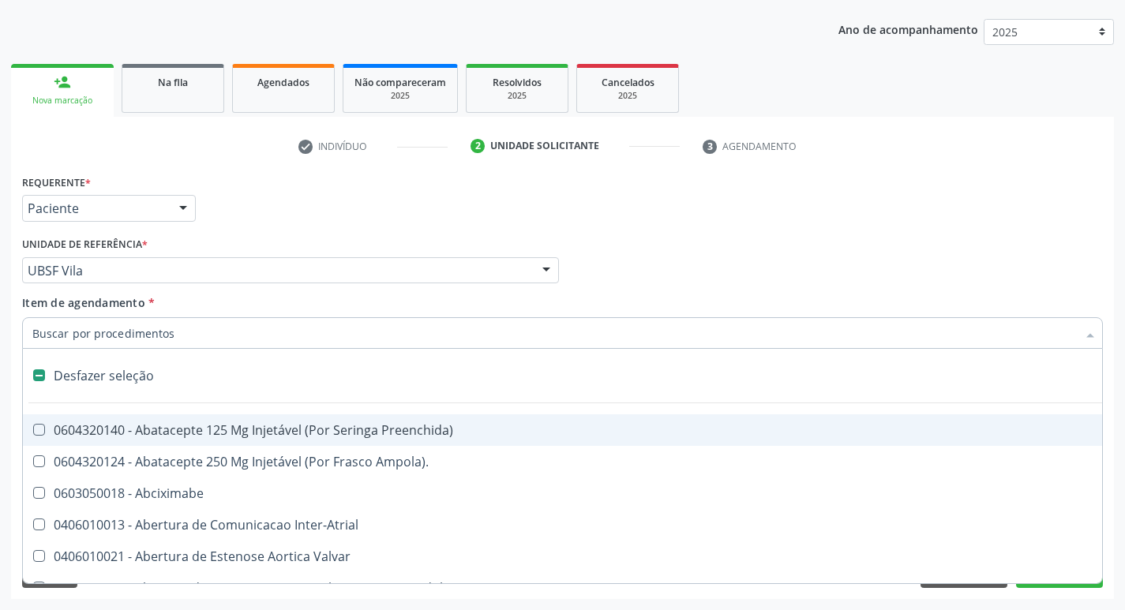
type input "2"
checkbox Vagina "true"
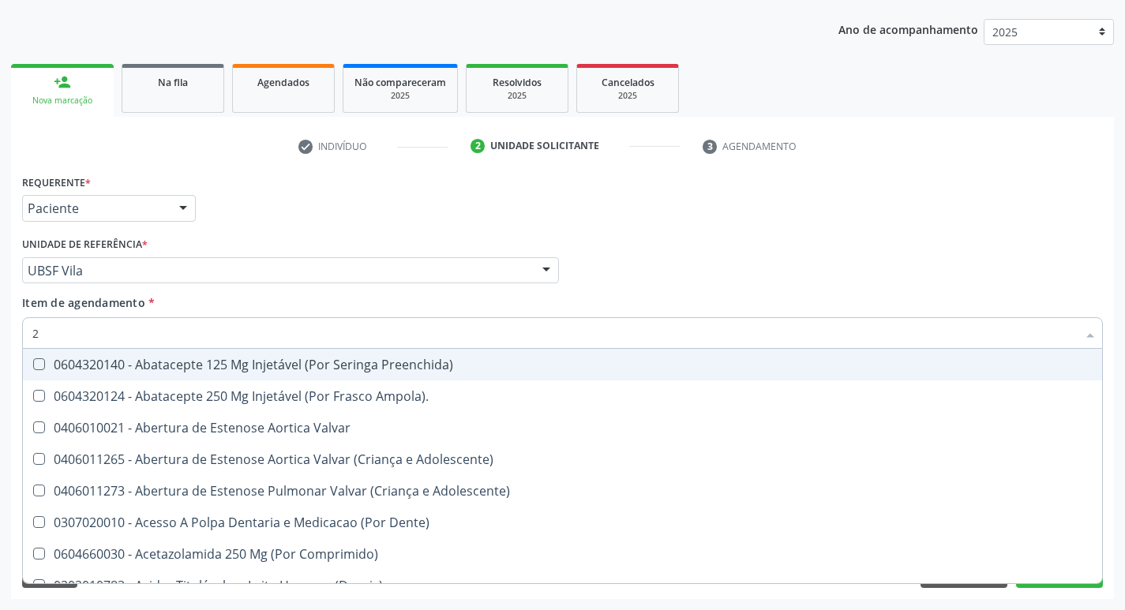
type input "20205001"
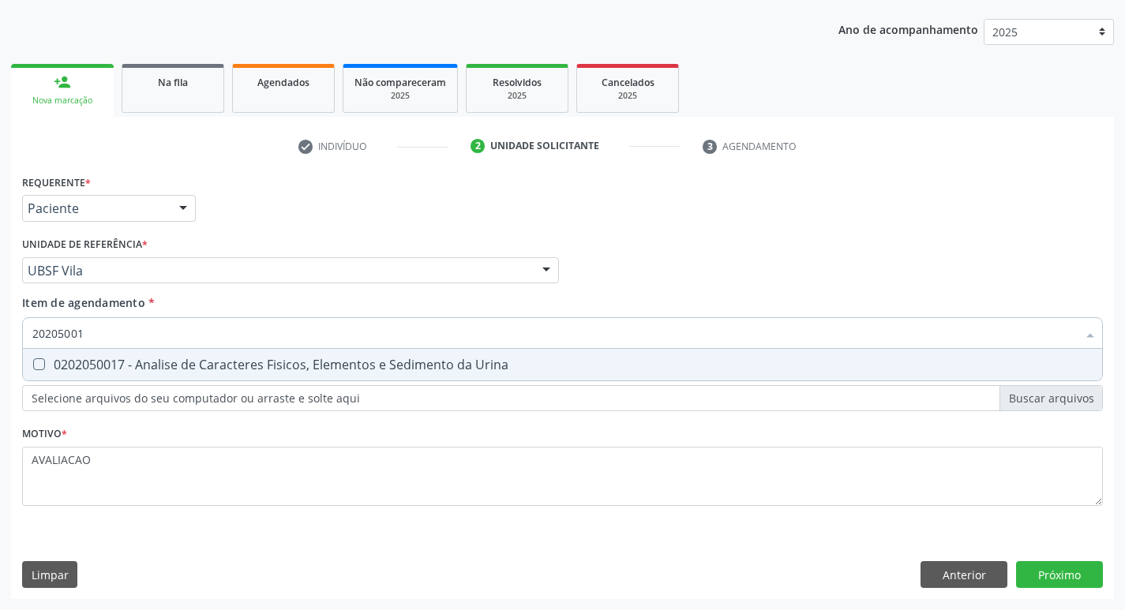
click at [209, 367] on div "0202050017 - Analise de Caracteres Fisicos, Elementos e Sedimento da Urina" at bounding box center [562, 365] width 1061 height 13
checkbox Urina "true"
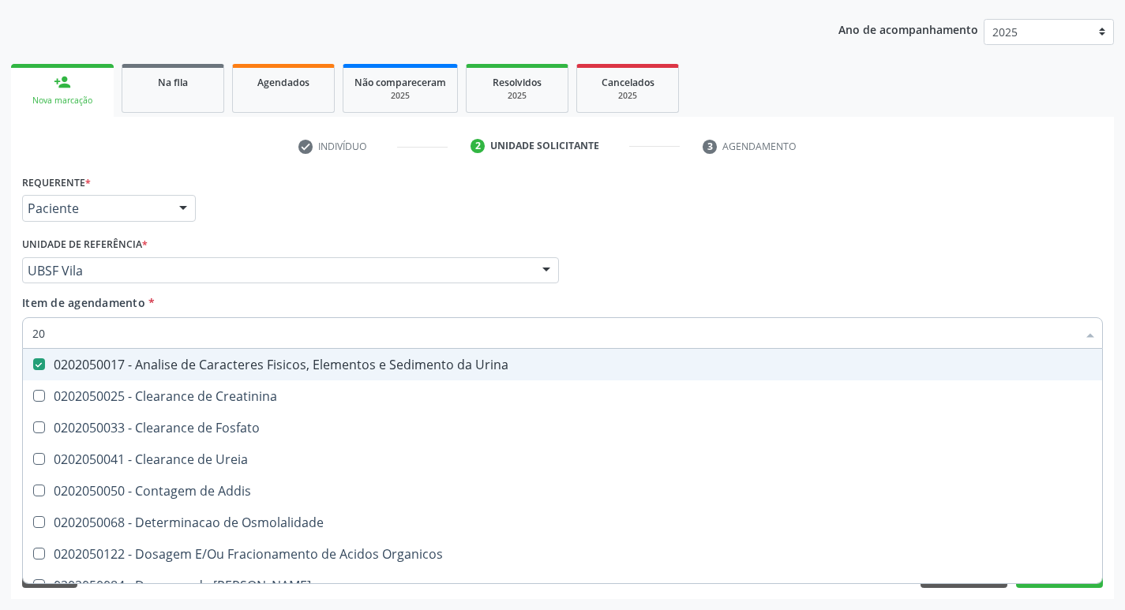
type input "2"
checkbox Urina "false"
checkbox Ureia "false"
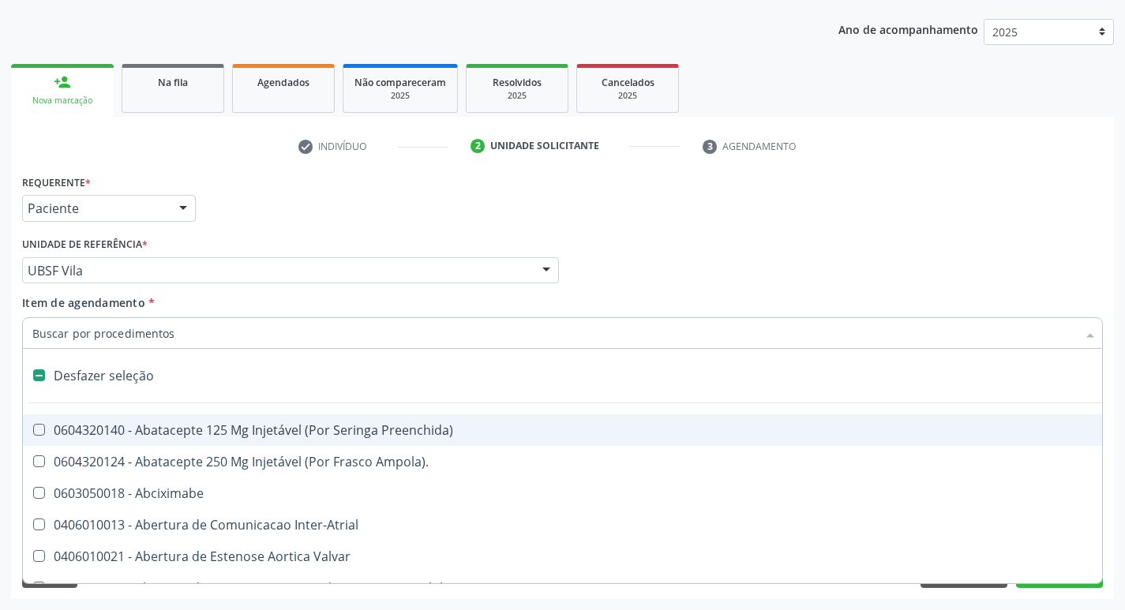
type input "C"
checkbox Dedo "true"
checkbox Urina "false"
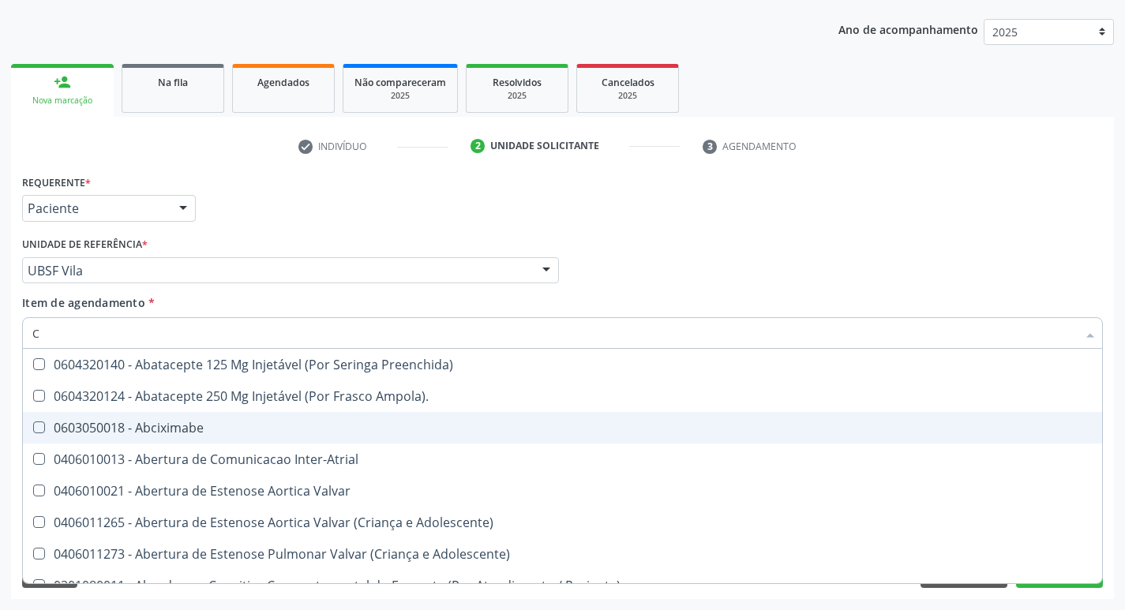
type input "CULTURA"
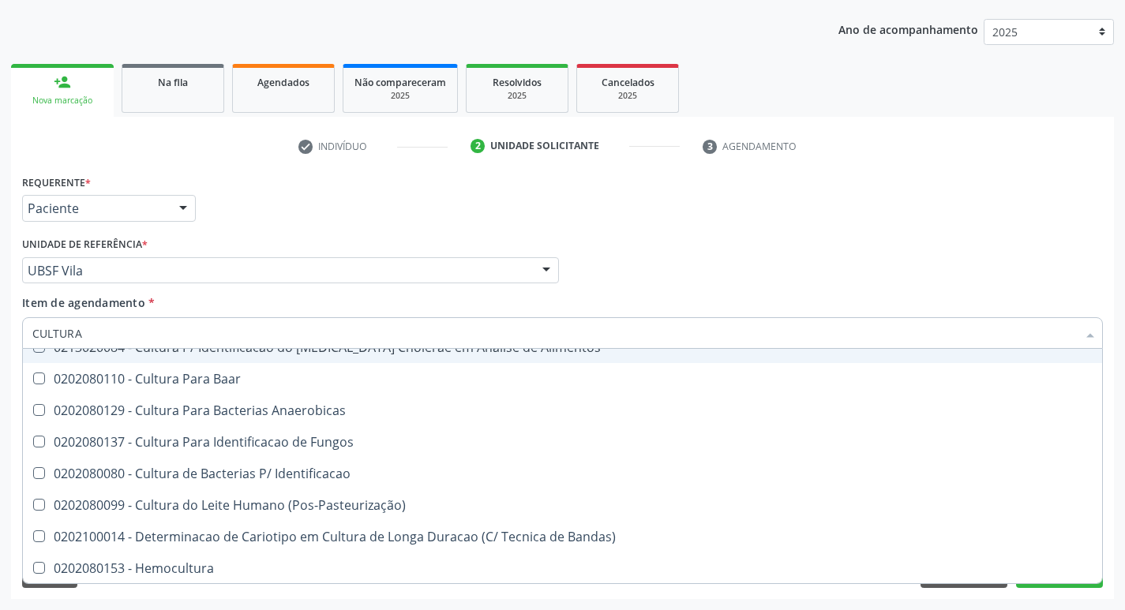
scroll to position [113, 0]
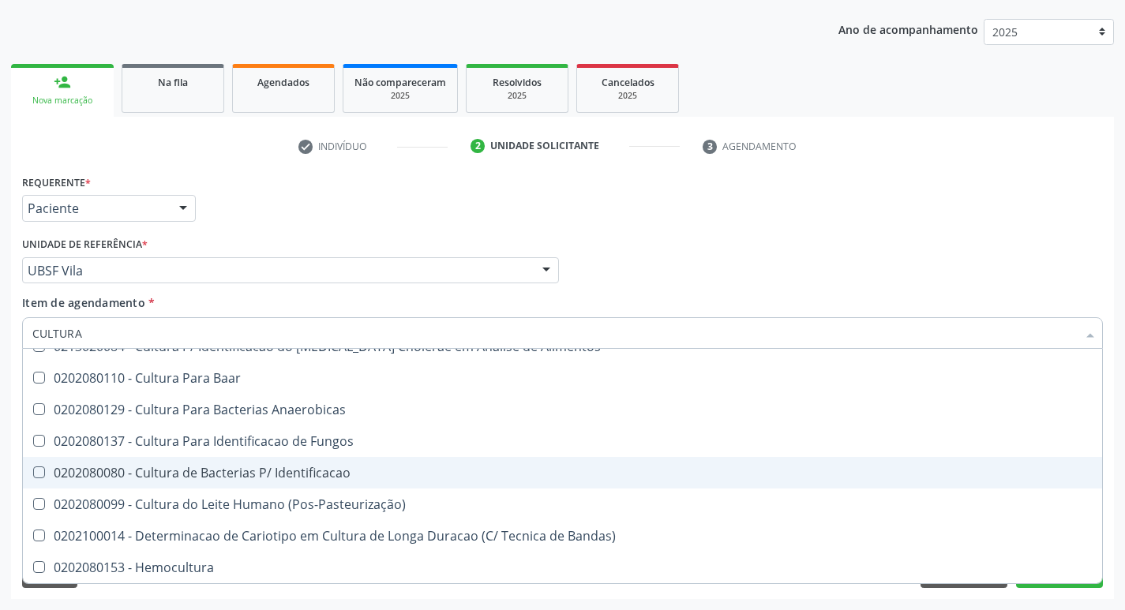
click at [308, 479] on div "0202080080 - Cultura de Bacterias P/ Identificacao" at bounding box center [562, 473] width 1061 height 13
checkbox Identificacao "true"
type input "C"
checkbox Identificacao "false"
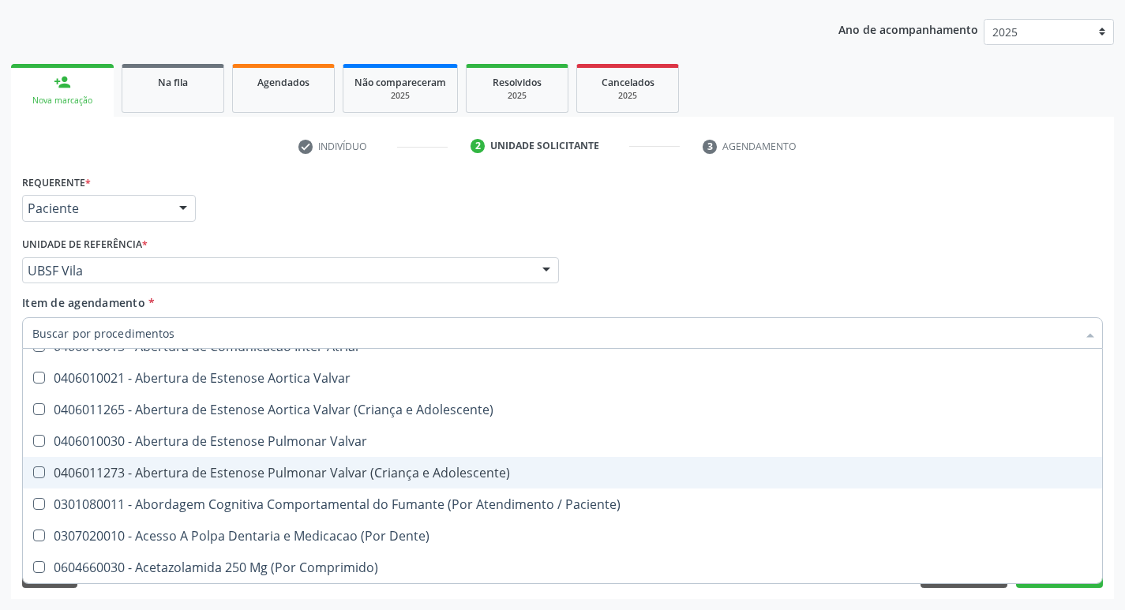
type input "L"
checkbox Pulmonares "true"
checkbox Urina "false"
checkbox Polietileno "true"
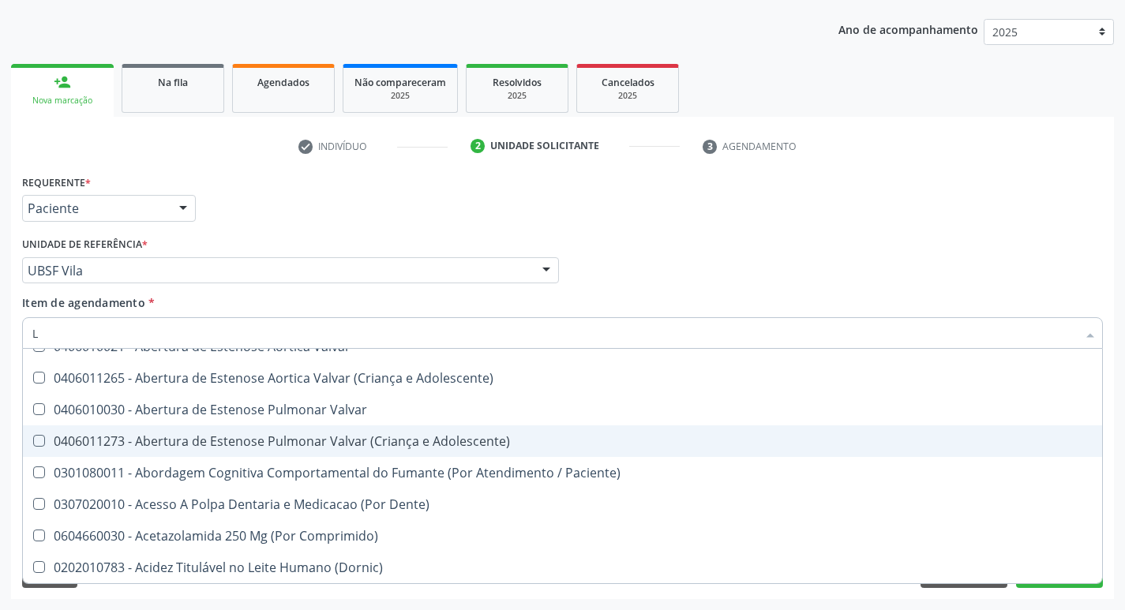
type input "LARVAS"
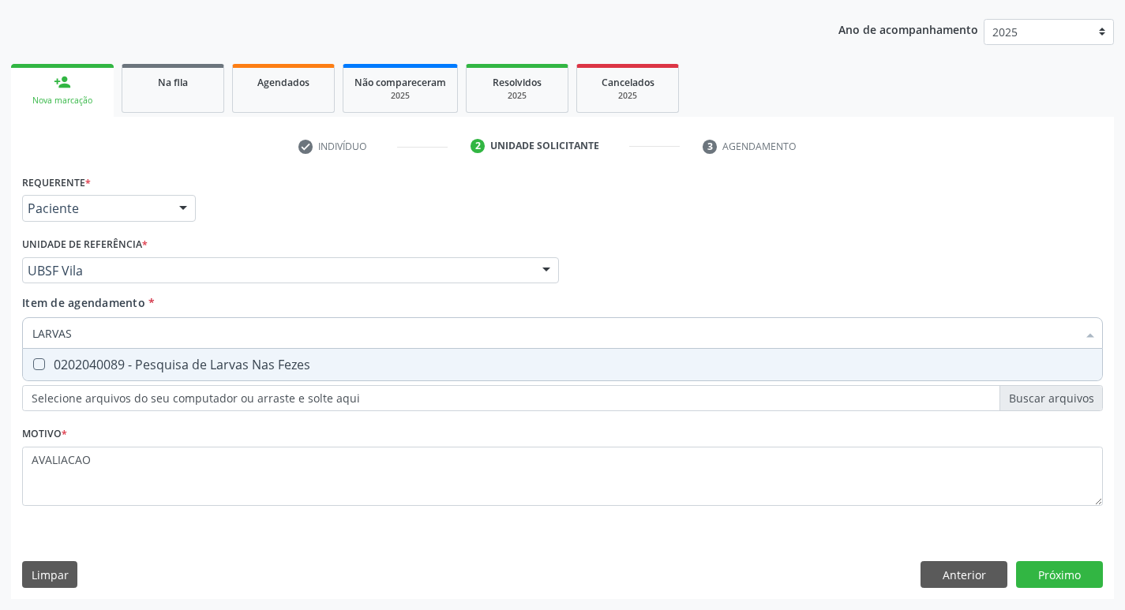
click at [202, 362] on div "0202040089 - Pesquisa de Larvas Nas Fezes" at bounding box center [562, 365] width 1061 height 13
checkbox Fezes "true"
click at [1071, 569] on div "Requerente * Paciente Profissional de Saúde Paciente Nenhum resultado encontrad…" at bounding box center [562, 385] width 1103 height 429
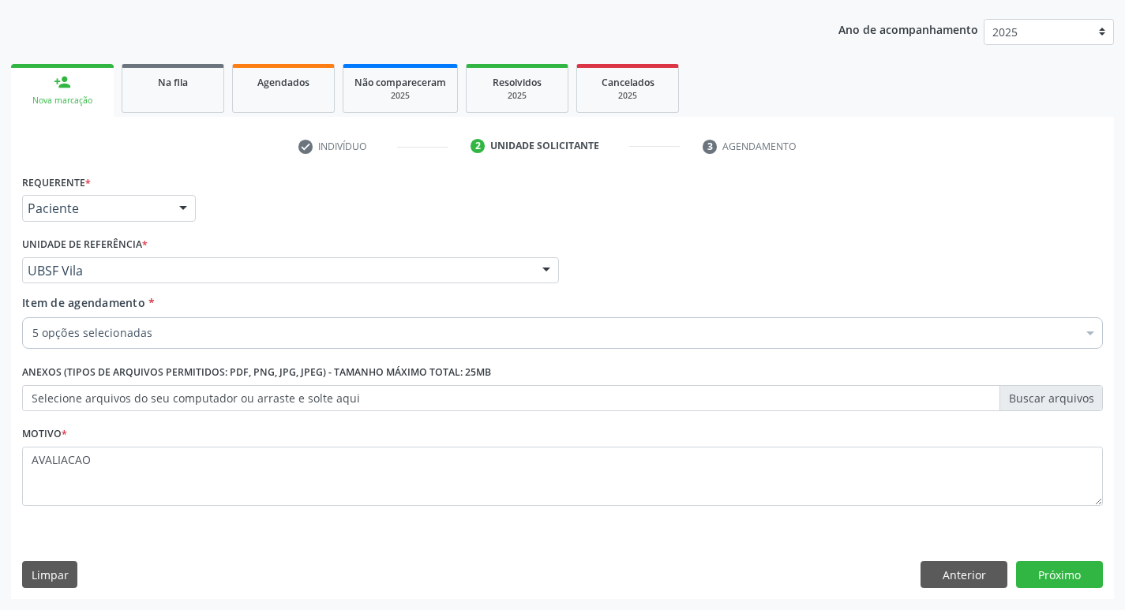
click at [1062, 545] on div "Requerente * Paciente Profissional de Saúde Paciente Nenhum resultado encontrad…" at bounding box center [562, 385] width 1103 height 429
click at [1065, 582] on button "Próximo" at bounding box center [1059, 575] width 87 height 27
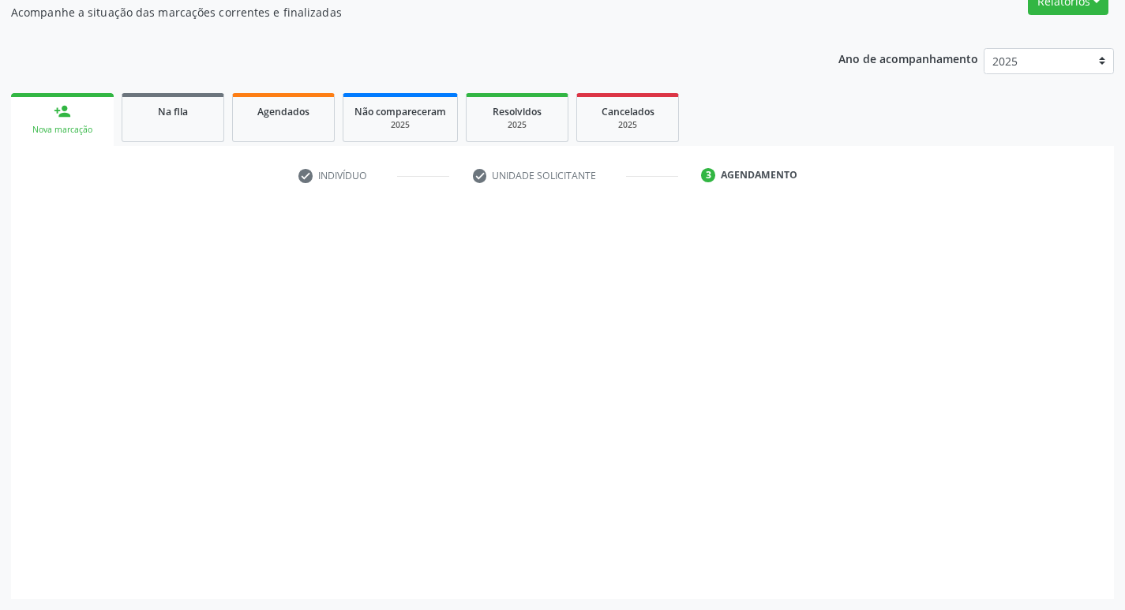
scroll to position [143, 0]
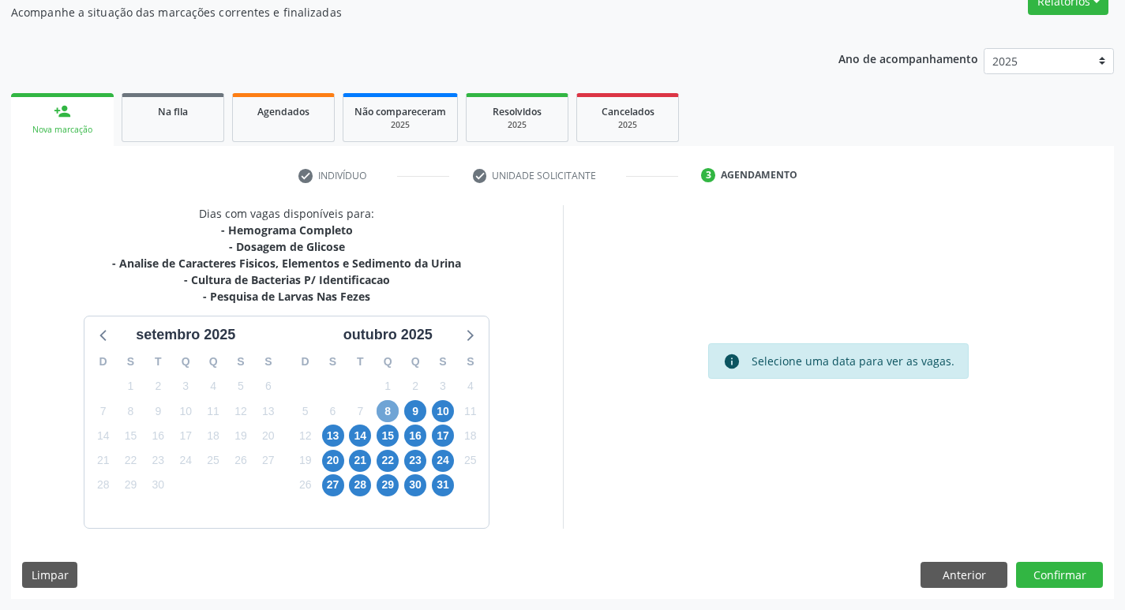
click at [387, 412] on span "8" at bounding box center [388, 411] width 22 height 22
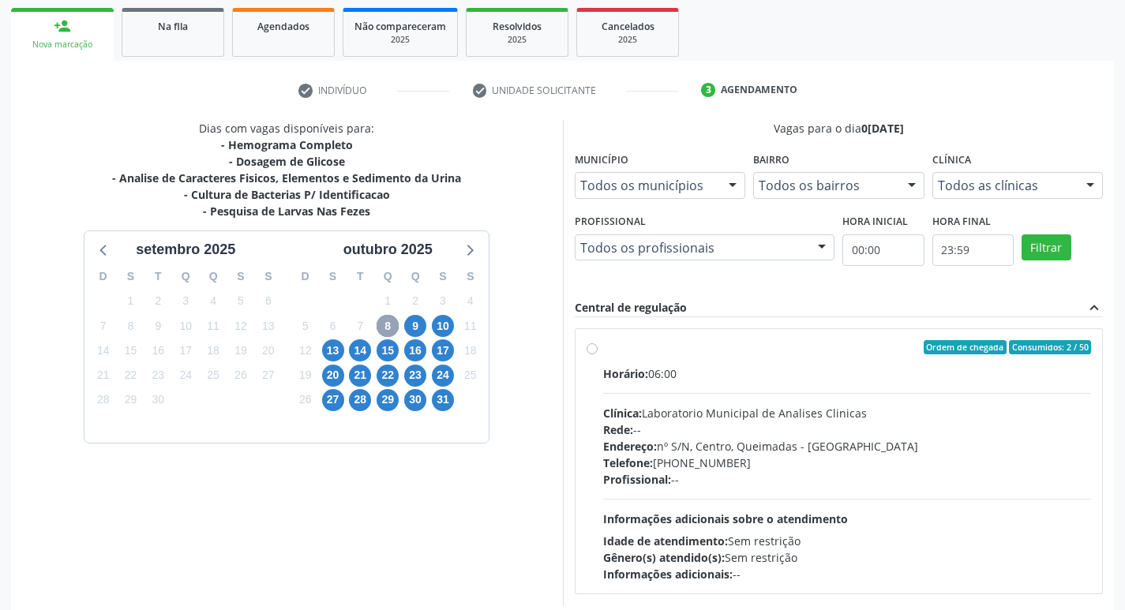
scroll to position [305, 0]
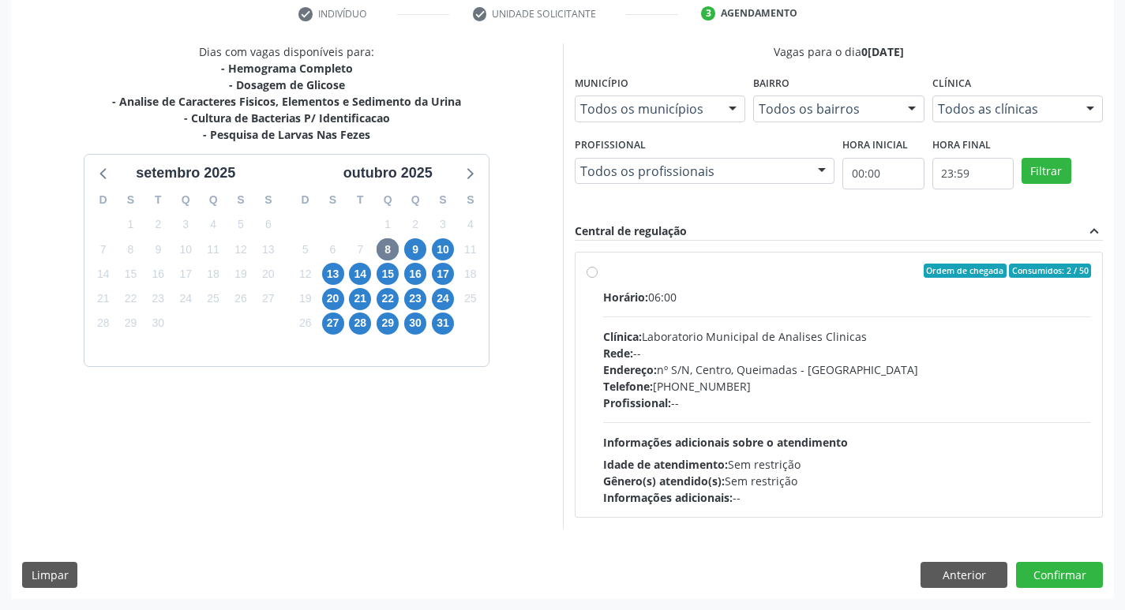
click at [847, 389] on div "Telefone: (83) 33921344" at bounding box center [847, 386] width 489 height 17
click at [598, 278] on input "Ordem de chegada Consumidos: 2 / 50 Horário: 06:00 Clínica: Laboratorio Municip…" at bounding box center [592, 271] width 11 height 14
radio input "true"
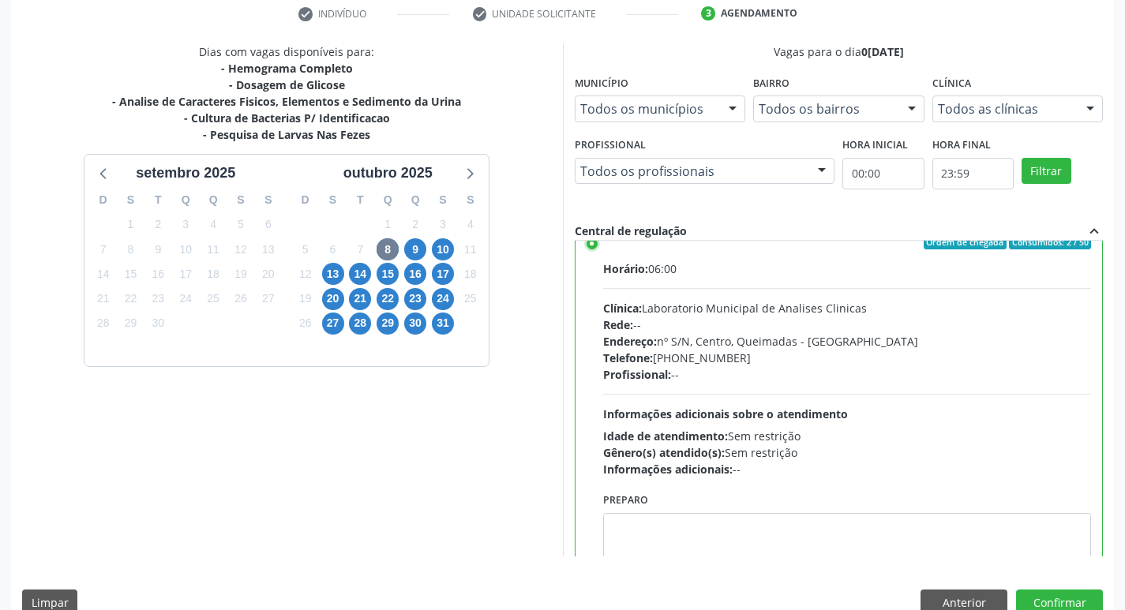
scroll to position [78, 0]
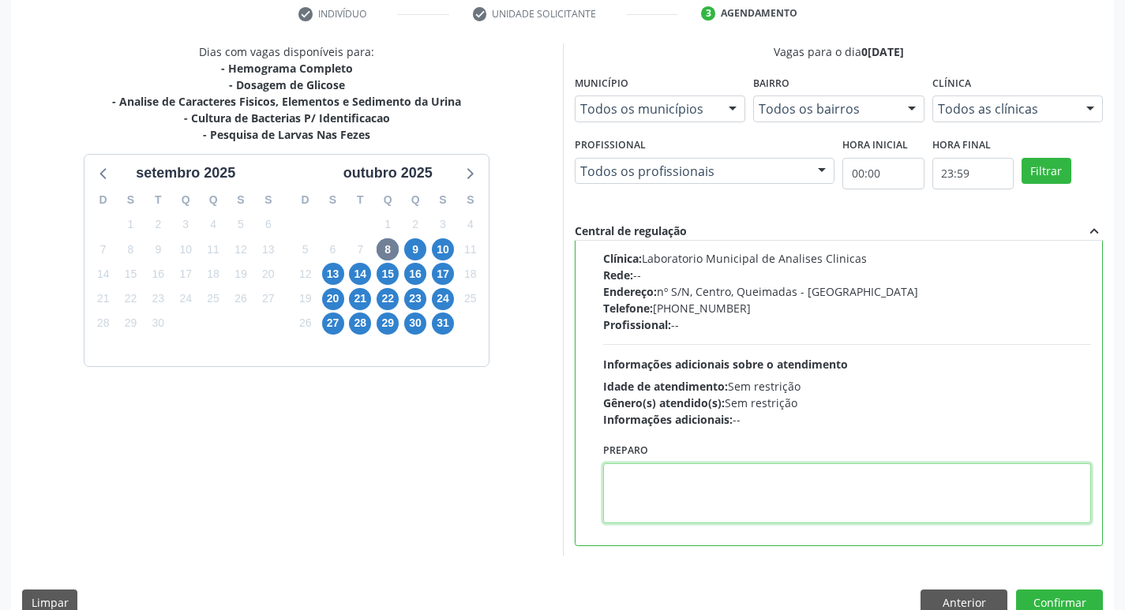
click at [706, 497] on textarea at bounding box center [847, 494] width 489 height 60
paste textarea "IR EM [GEOGRAPHIC_DATA]"
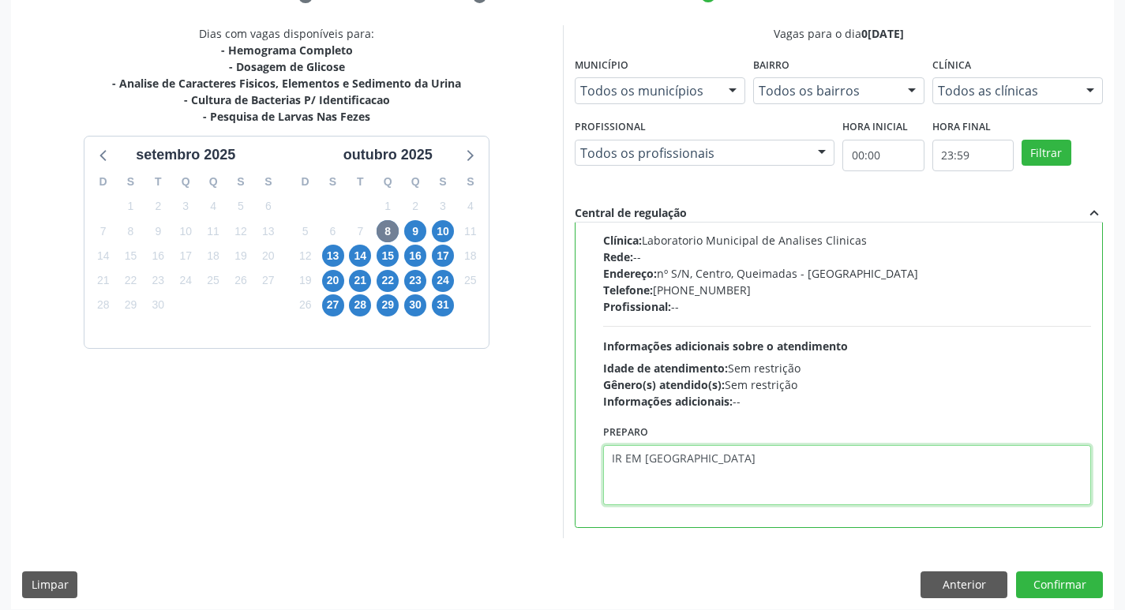
scroll to position [333, 0]
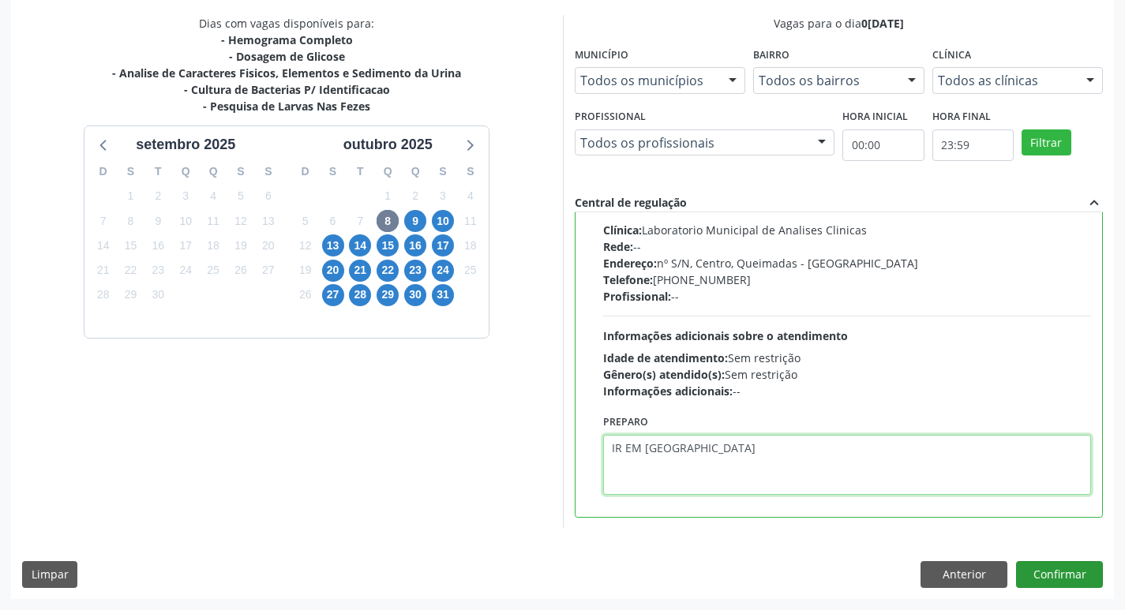
type textarea "IR EM [GEOGRAPHIC_DATA]"
click at [1055, 574] on button "Confirmar" at bounding box center [1059, 575] width 87 height 27
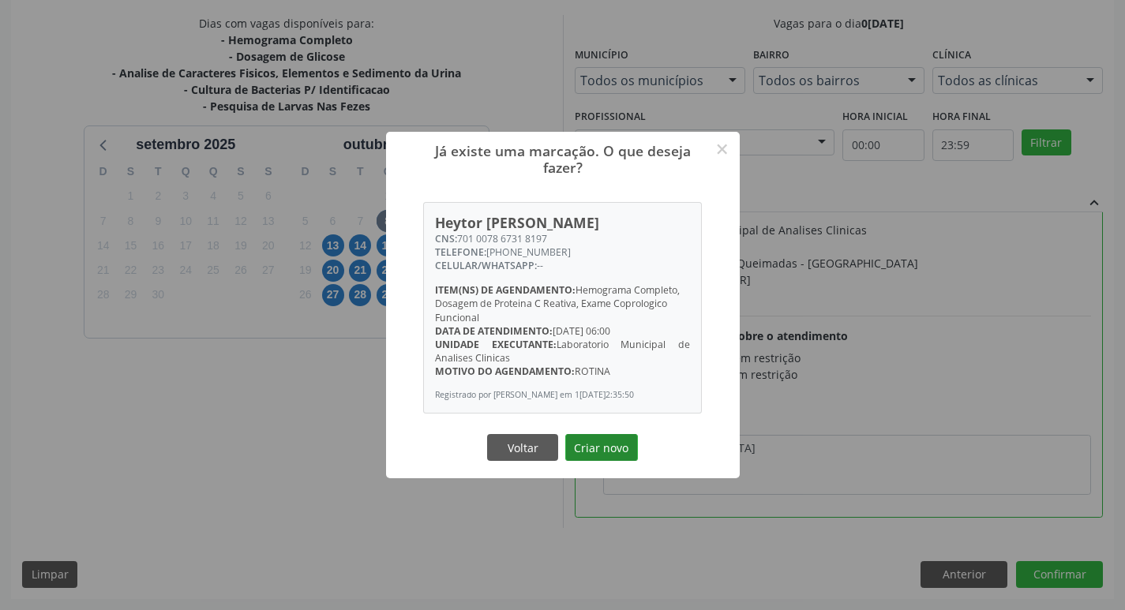
click at [618, 448] on button "Criar novo" at bounding box center [601, 447] width 73 height 27
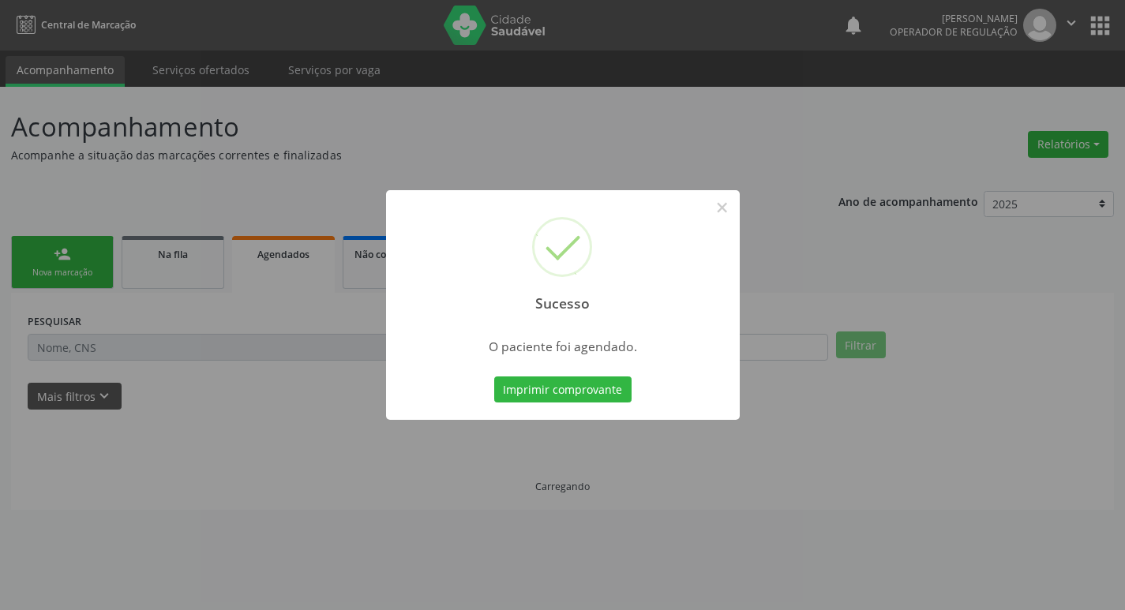
scroll to position [0, 0]
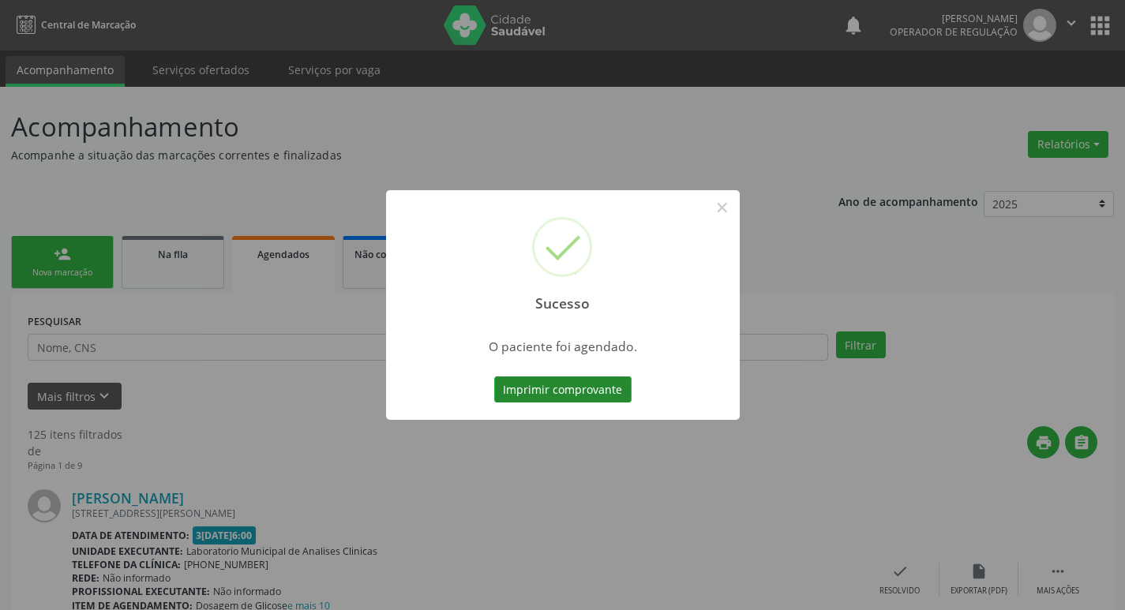
click at [595, 379] on button "Imprimir comprovante" at bounding box center [562, 390] width 137 height 27
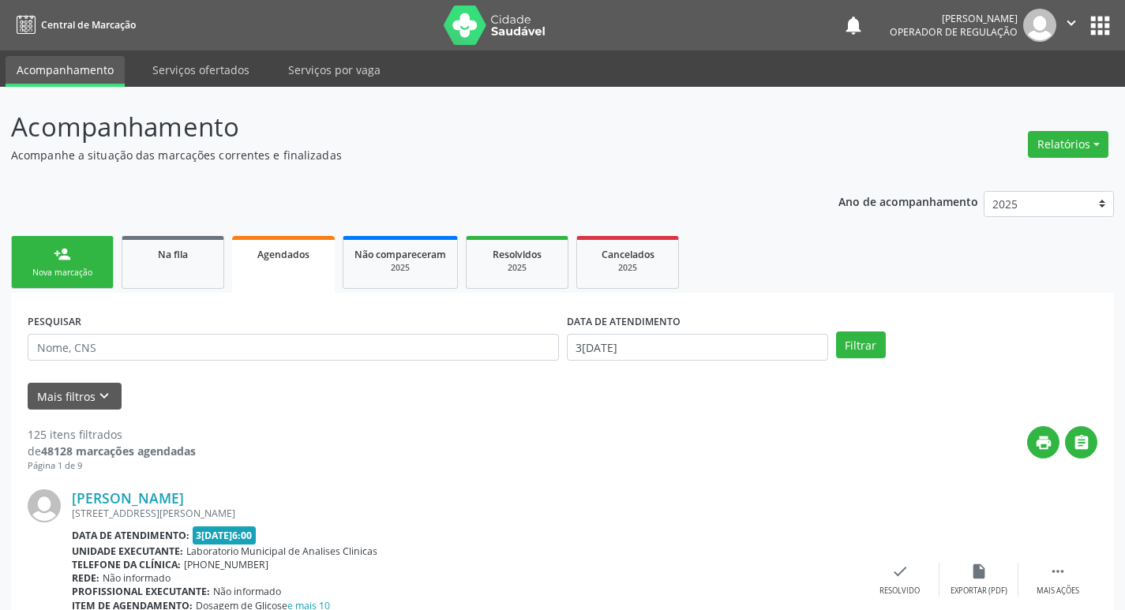
click at [48, 285] on link "person_add Nova marcação" at bounding box center [62, 262] width 103 height 53
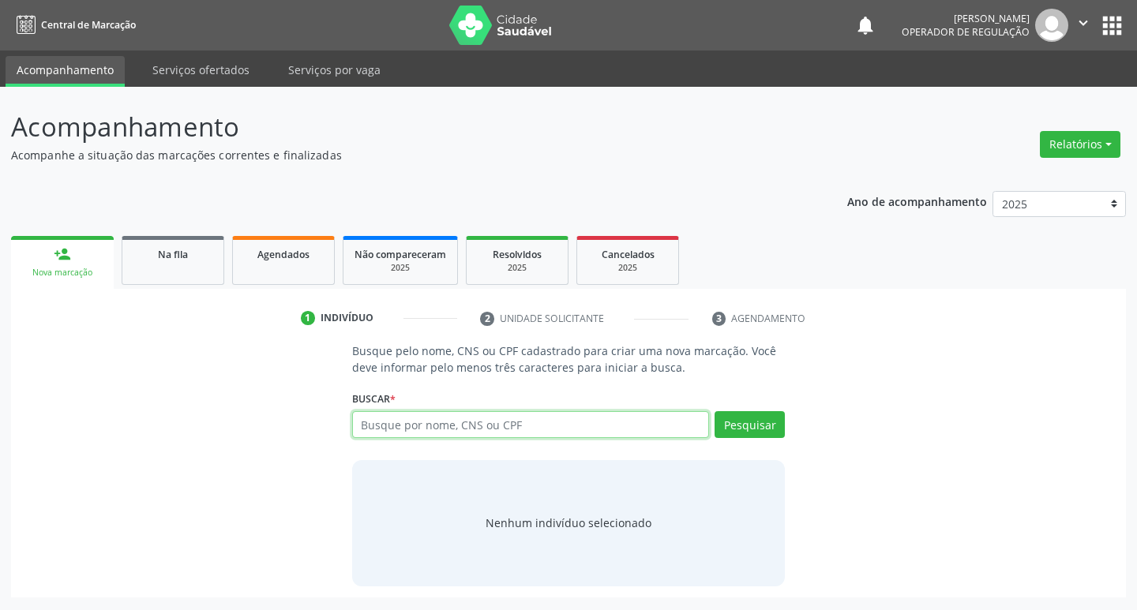
click at [381, 430] on input "text" at bounding box center [531, 424] width 358 height 27
type input "700506130950055"
click at [732, 431] on button "Pesquisar" at bounding box center [750, 424] width 70 height 27
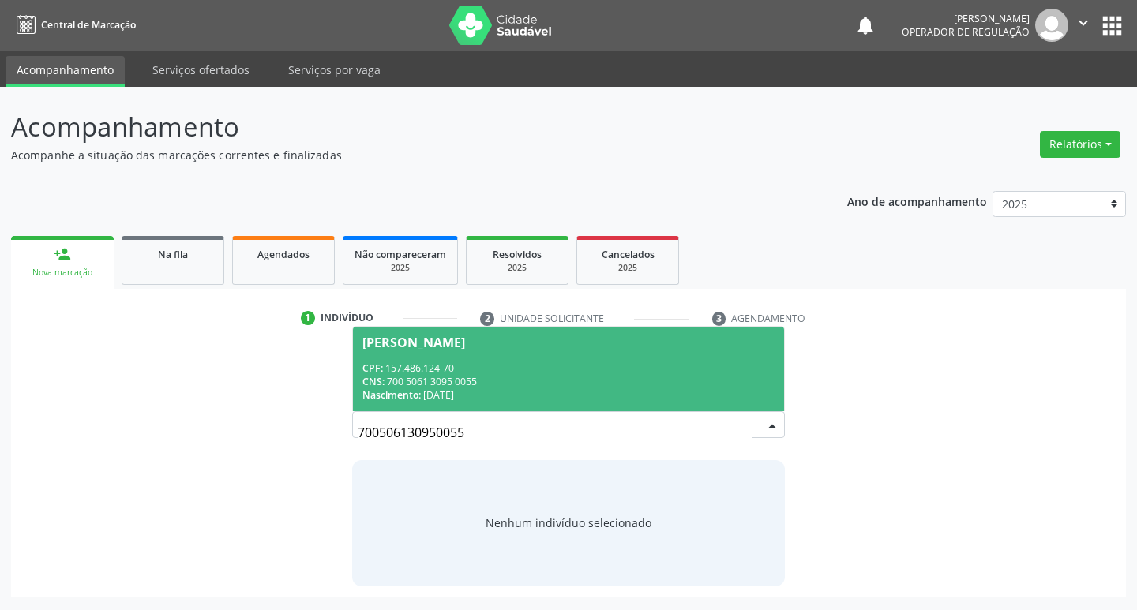
click at [445, 355] on span "Maria Eduardacaixto da Silva CPF: 157.486.124-70 CNS: 700 5061 3095 0055 Nascim…" at bounding box center [569, 369] width 432 height 85
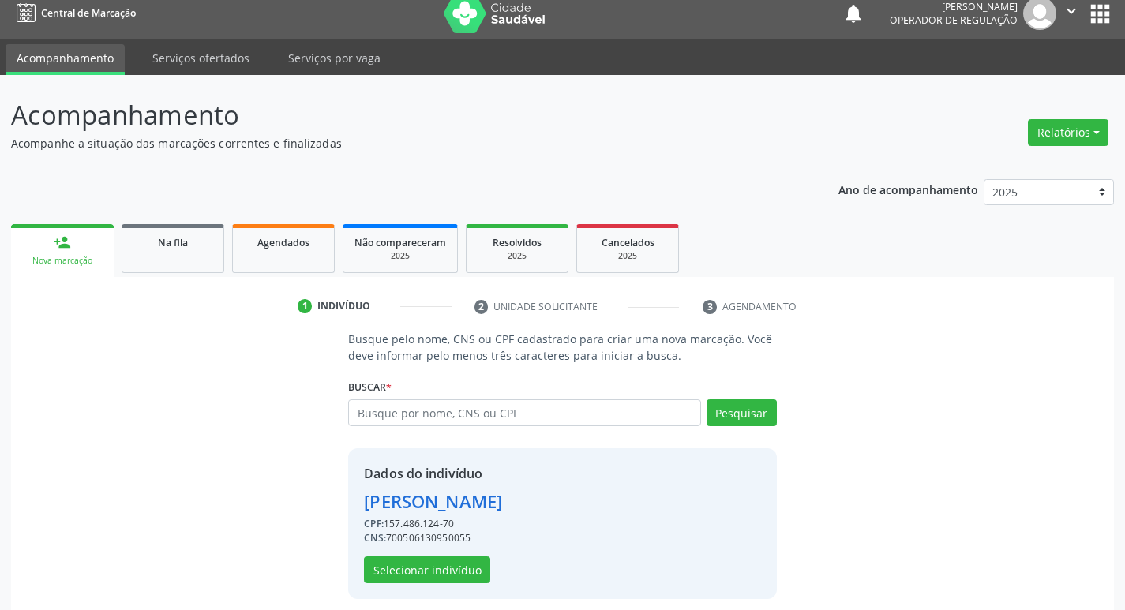
scroll to position [23, 0]
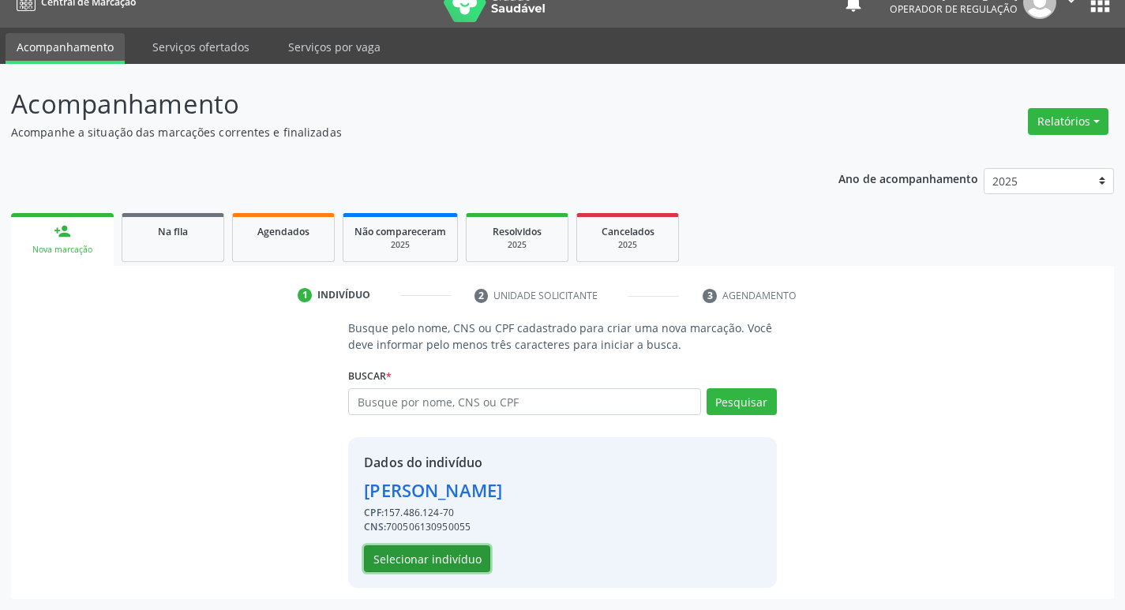
click at [457, 547] on button "Selecionar indivíduo" at bounding box center [427, 559] width 126 height 27
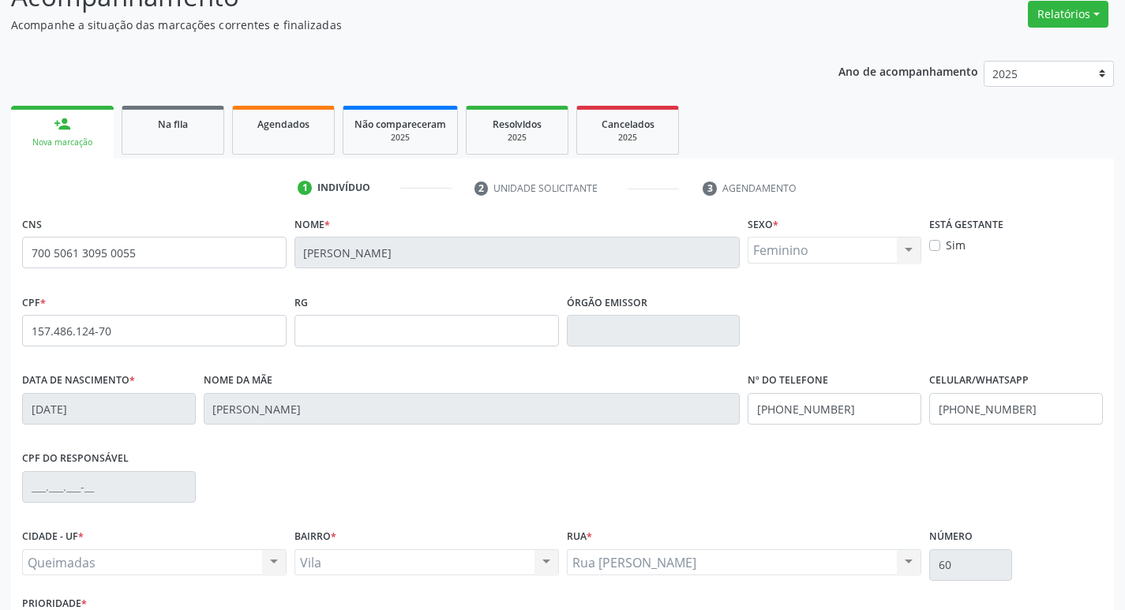
scroll to position [246, 0]
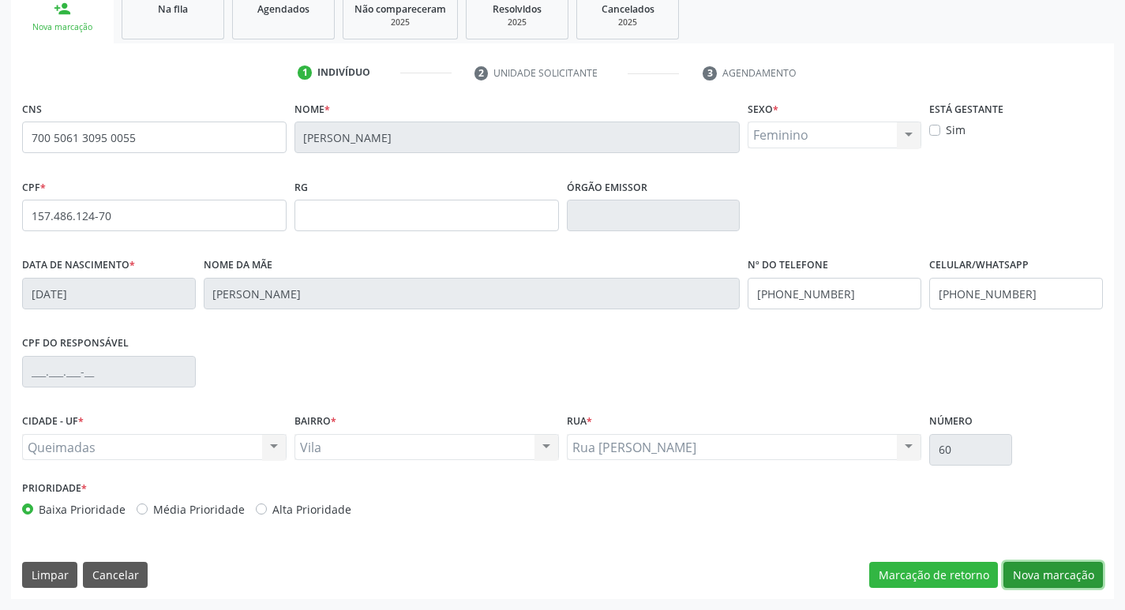
click at [1067, 577] on button "Nova marcação" at bounding box center [1054, 575] width 100 height 27
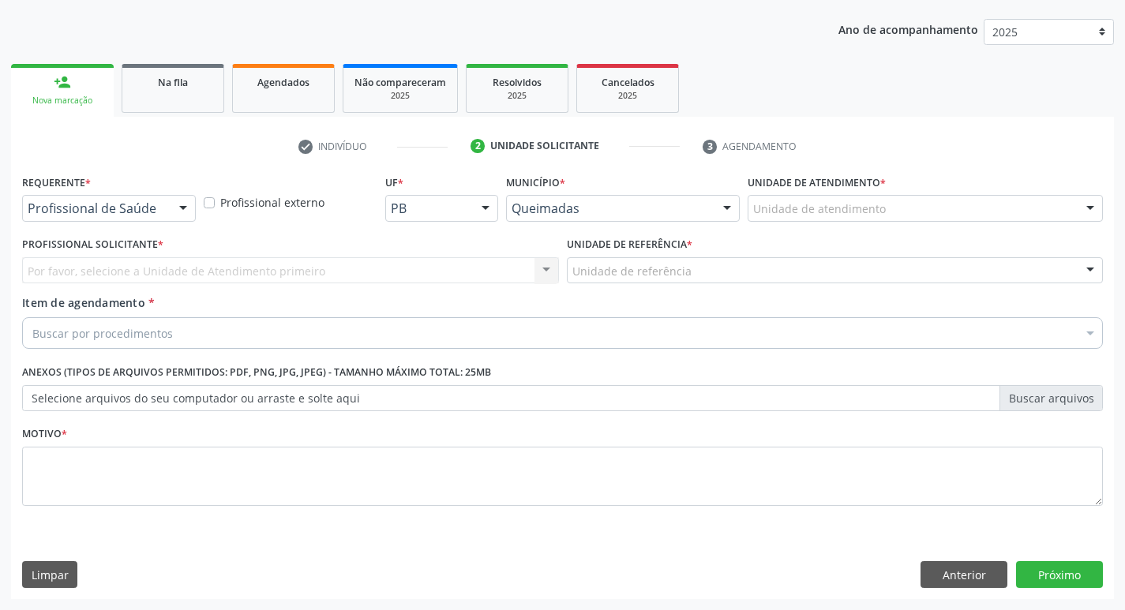
click at [77, 223] on div "Requerente * Profissional de Saúde Profissional de Saúde Paciente Nenhum result…" at bounding box center [109, 202] width 182 height 62
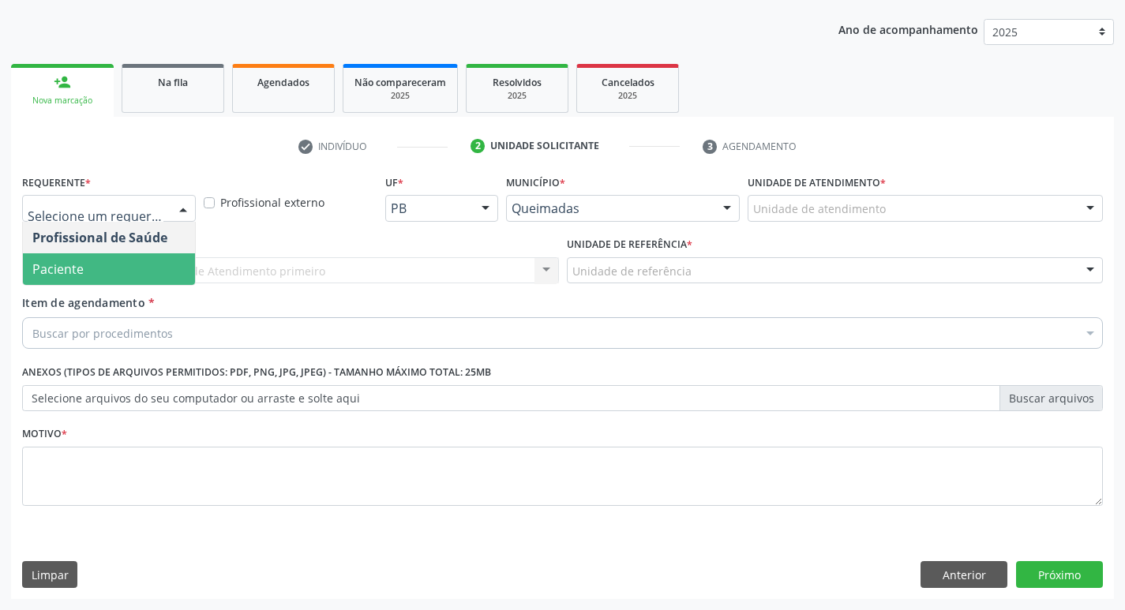
click at [118, 266] on span "Paciente" at bounding box center [109, 270] width 172 height 32
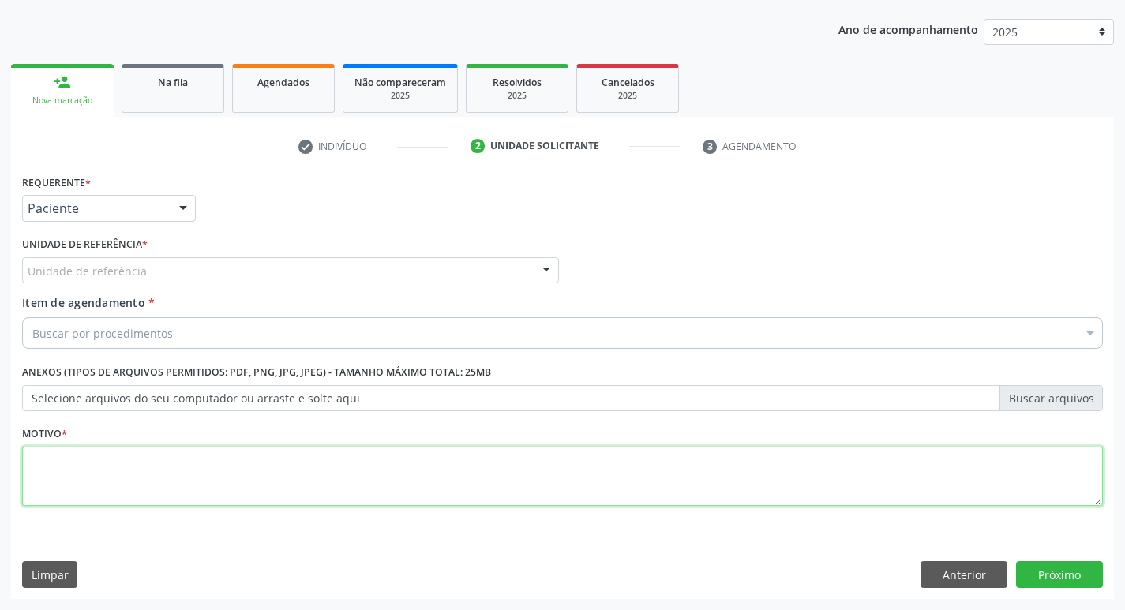
click at [100, 490] on textarea at bounding box center [562, 477] width 1081 height 60
type textarea "AVALIACAO"
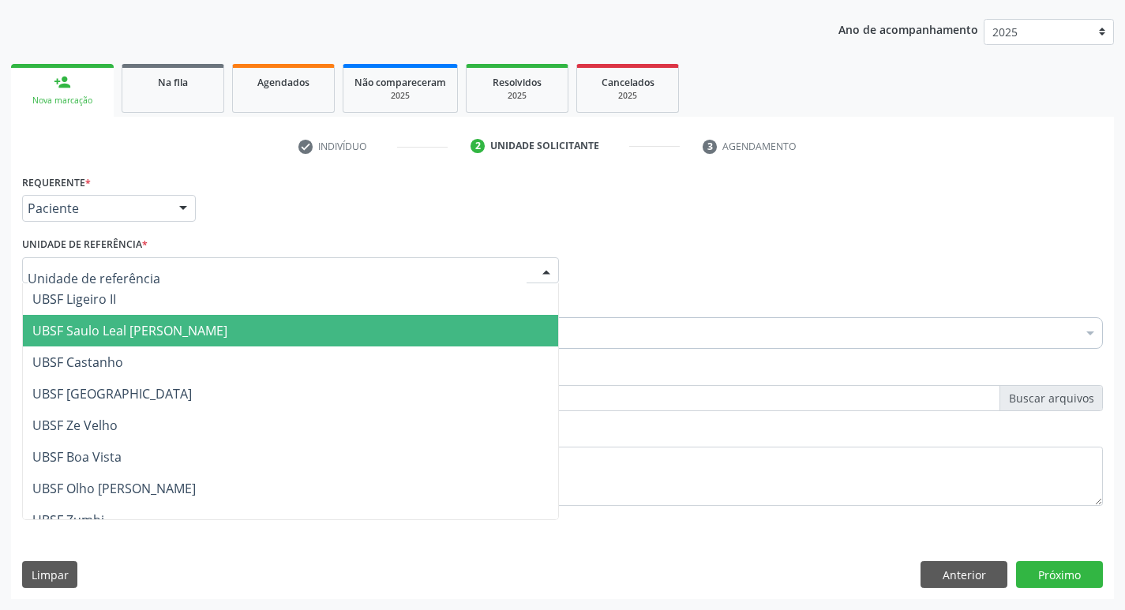
click at [107, 330] on span "UBSF Saulo Leal [PERSON_NAME]" at bounding box center [129, 330] width 195 height 17
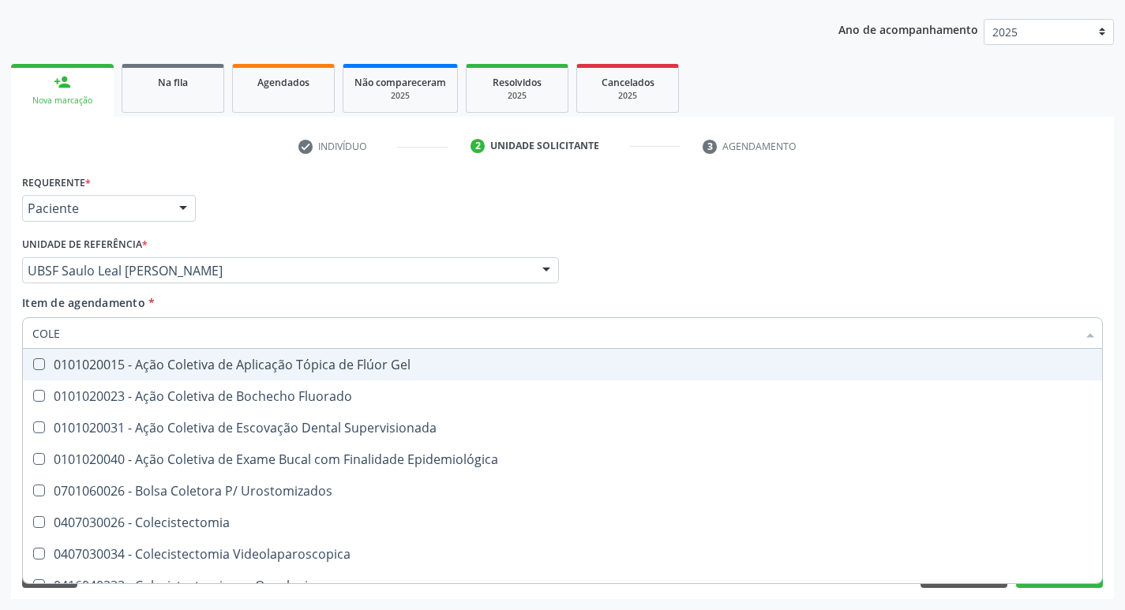
type input "COLES"
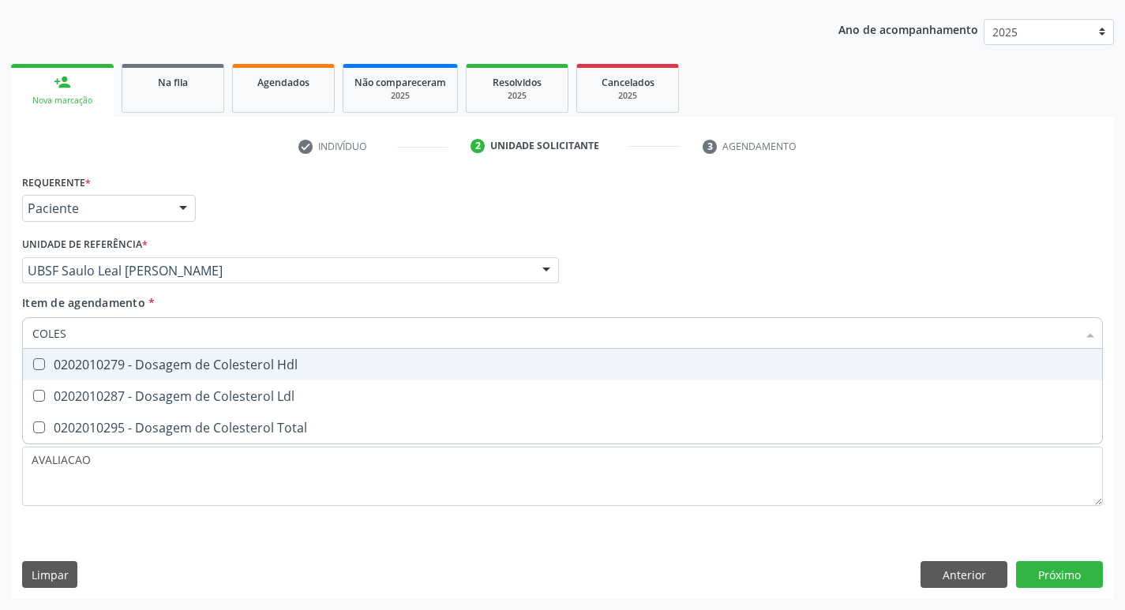
click at [178, 362] on div "0202010279 - Dosagem de Colesterol Hdl" at bounding box center [562, 365] width 1061 height 13
checkbox Hdl "true"
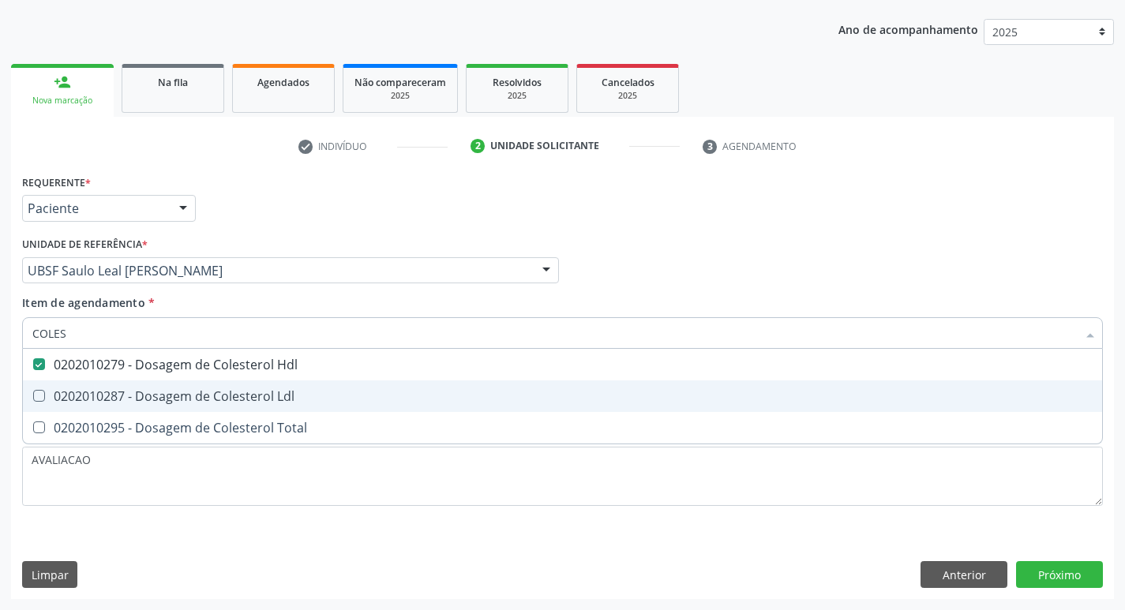
click at [203, 400] on div "0202010287 - Dosagem de Colesterol Ldl" at bounding box center [562, 396] width 1061 height 13
checkbox Ldl "true"
type input "COLE"
checkbox Hdl "false"
checkbox Ldl "false"
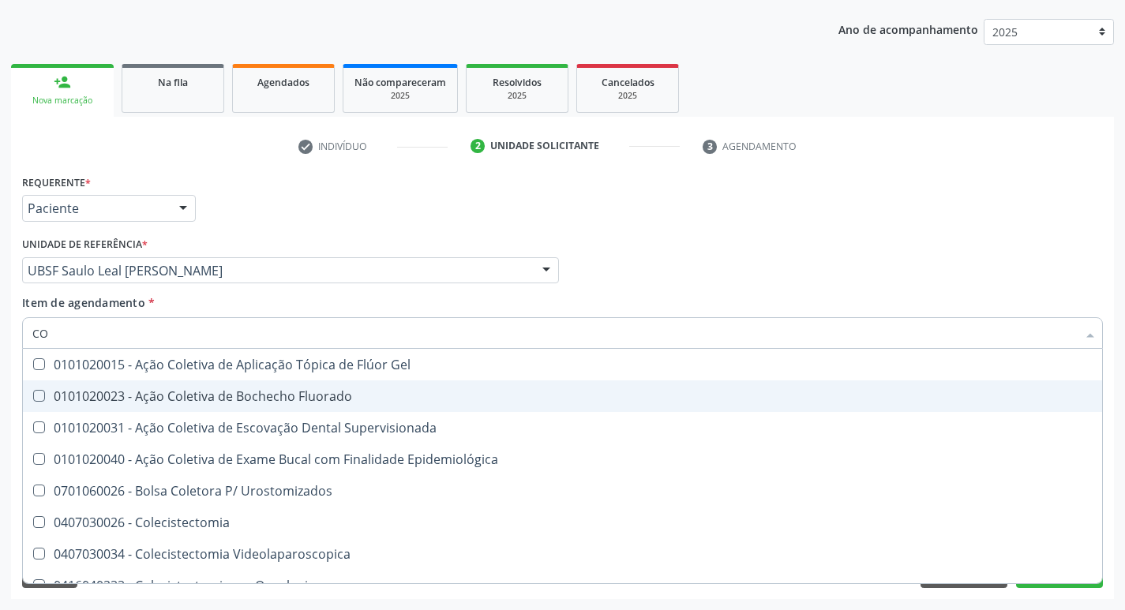
type input "C"
checkbox Hdl "false"
checkbox Ldl "false"
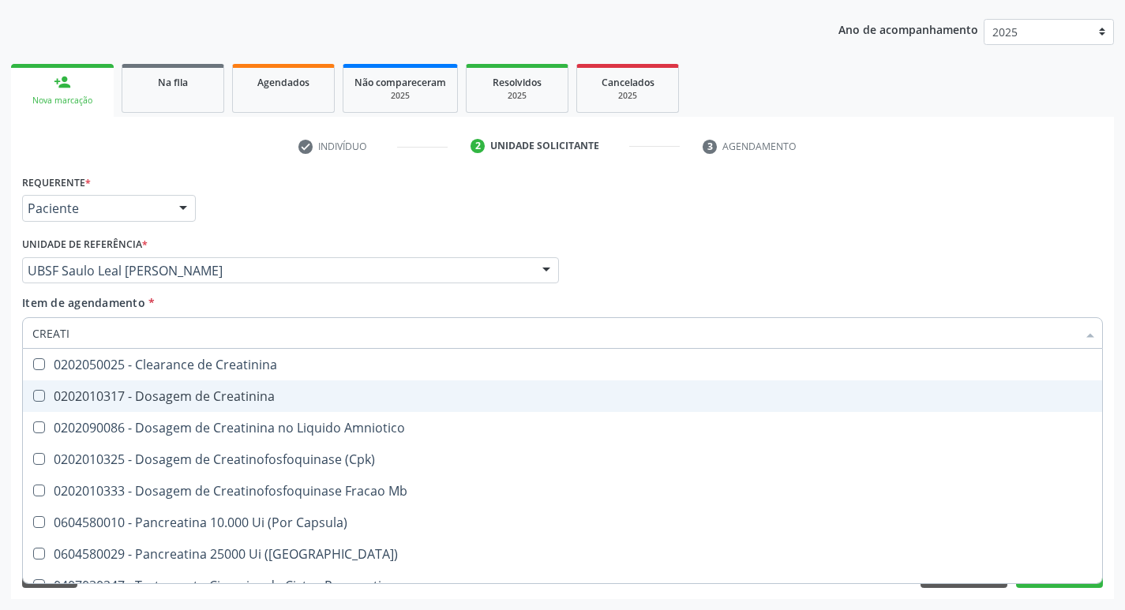
type input "CREATIN"
click at [203, 400] on div "0202010317 - Dosagem de Creatinina" at bounding box center [562, 396] width 1061 height 13
checkbox Creatinina "true"
type input "CRE"
checkbox Creatinina "false"
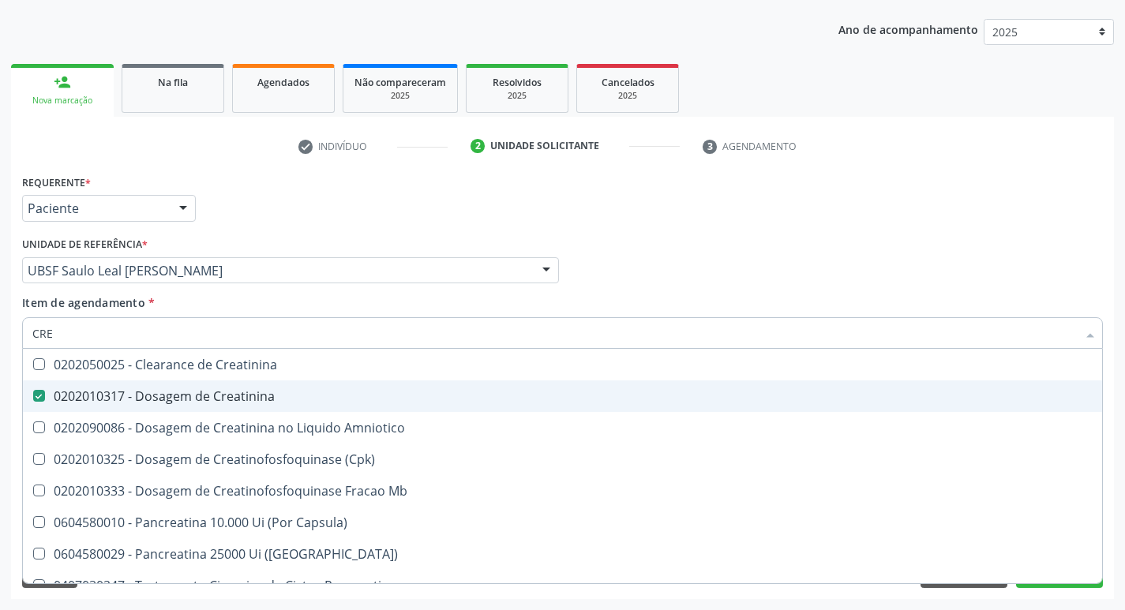
checkbox Amniotico "false"
checkbox Mb "false"
type input "C"
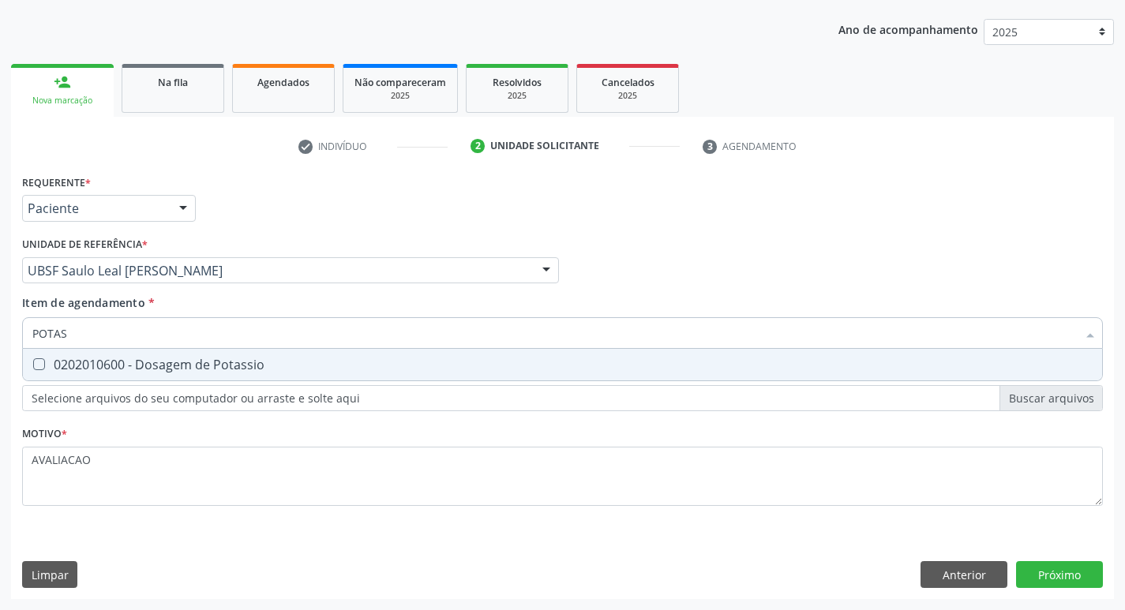
type input "POTASS"
click at [205, 352] on span "0202010600 - Dosagem de Potassio" at bounding box center [563, 365] width 1080 height 32
checkbox Potassio "true"
type input "POT"
checkbox Potassio "false"
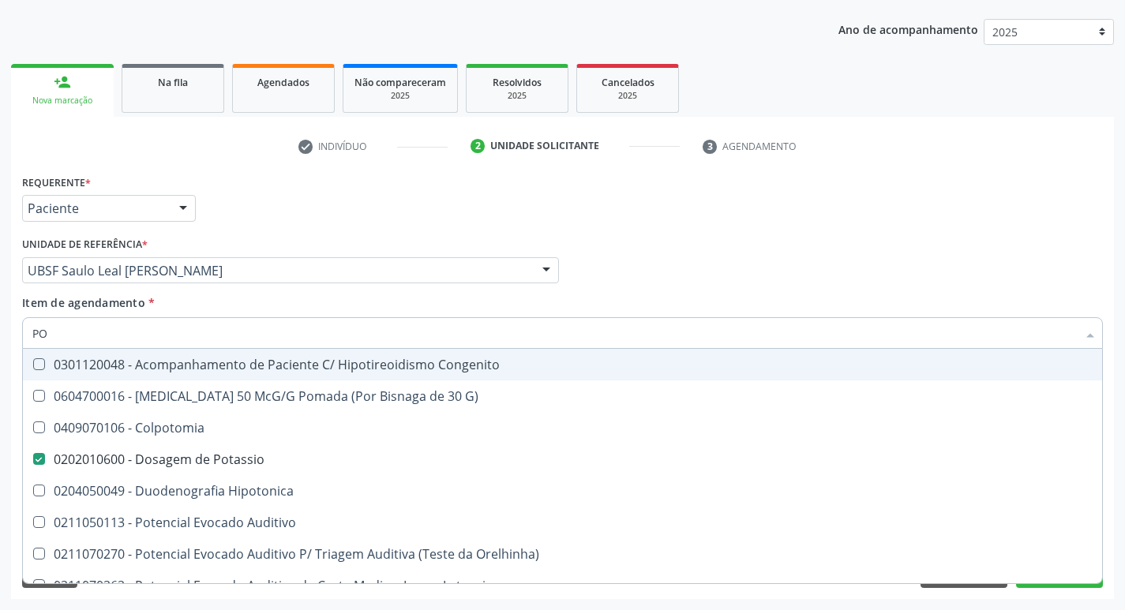
type input "P"
checkbox Potassio "false"
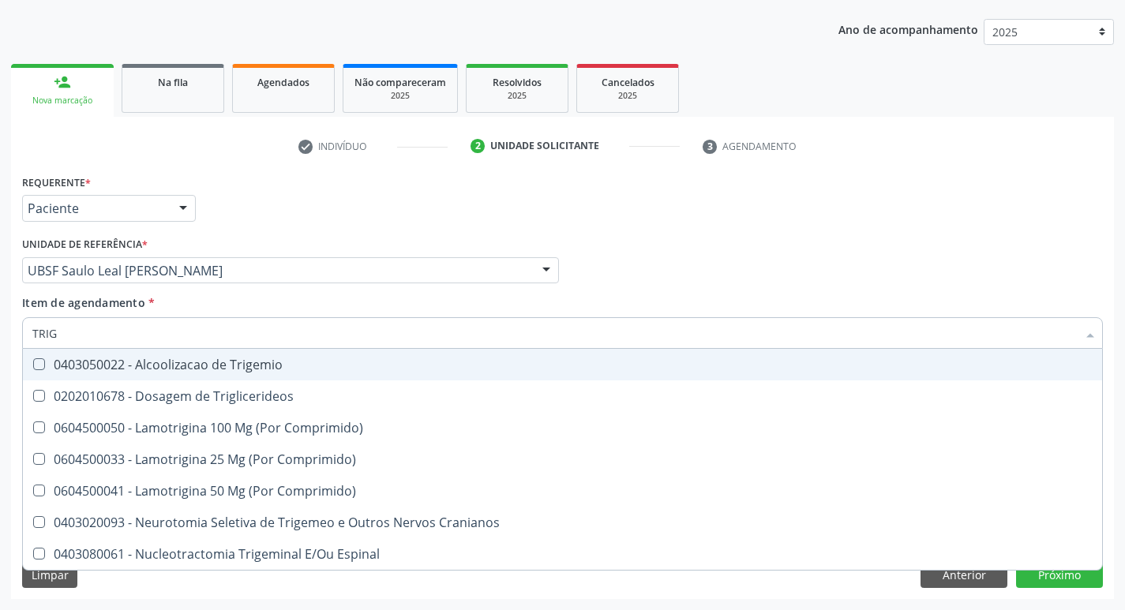
type input "TRIGL"
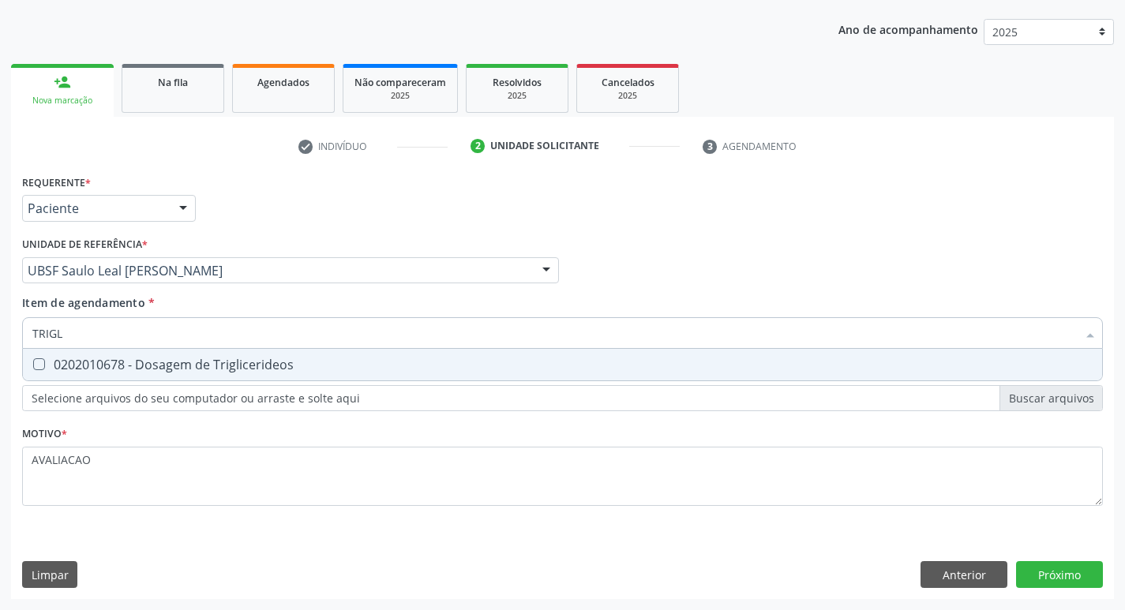
click at [205, 352] on span "0202010678 - Dosagem de Triglicerideos" at bounding box center [563, 365] width 1080 height 32
checkbox Triglicerideos "true"
type input "TRIG"
checkbox Triglicerideos "false"
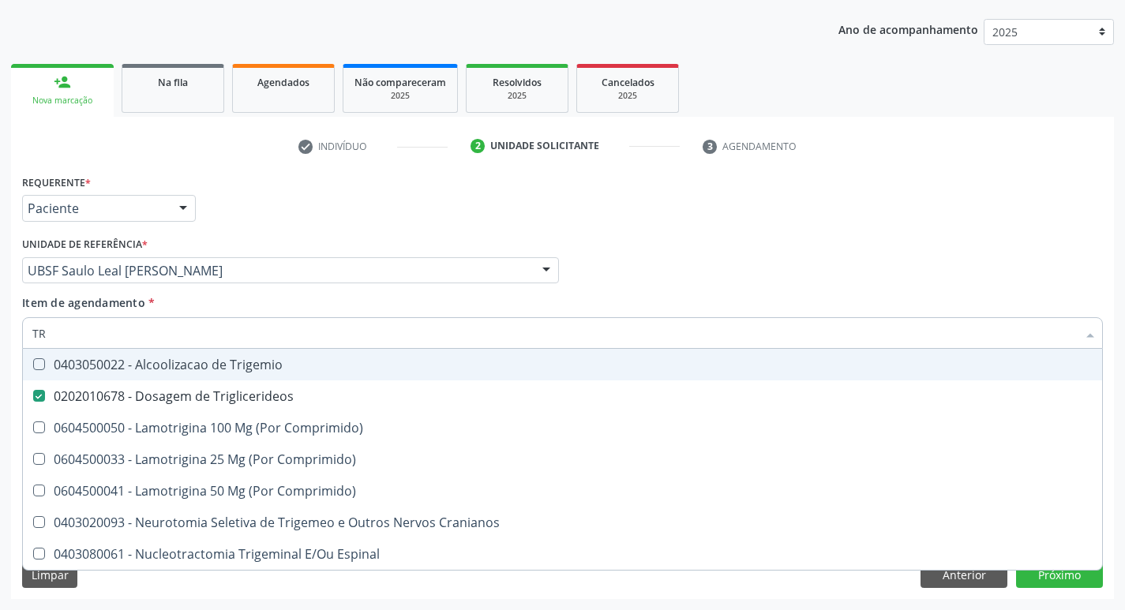
type input "T"
checkbox Triglicerideos "false"
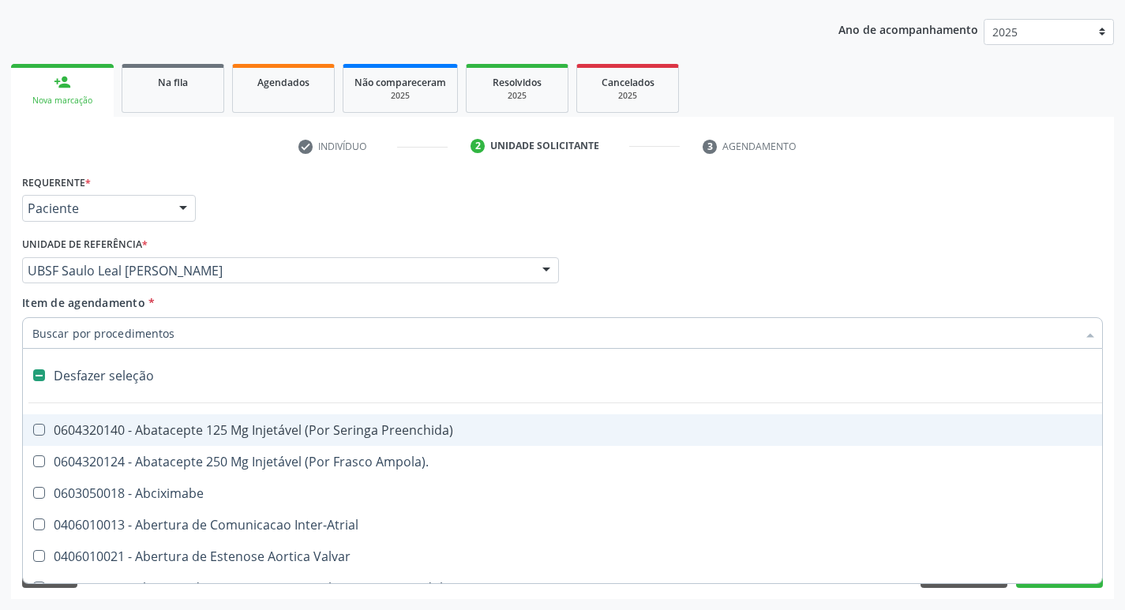
type input "2"
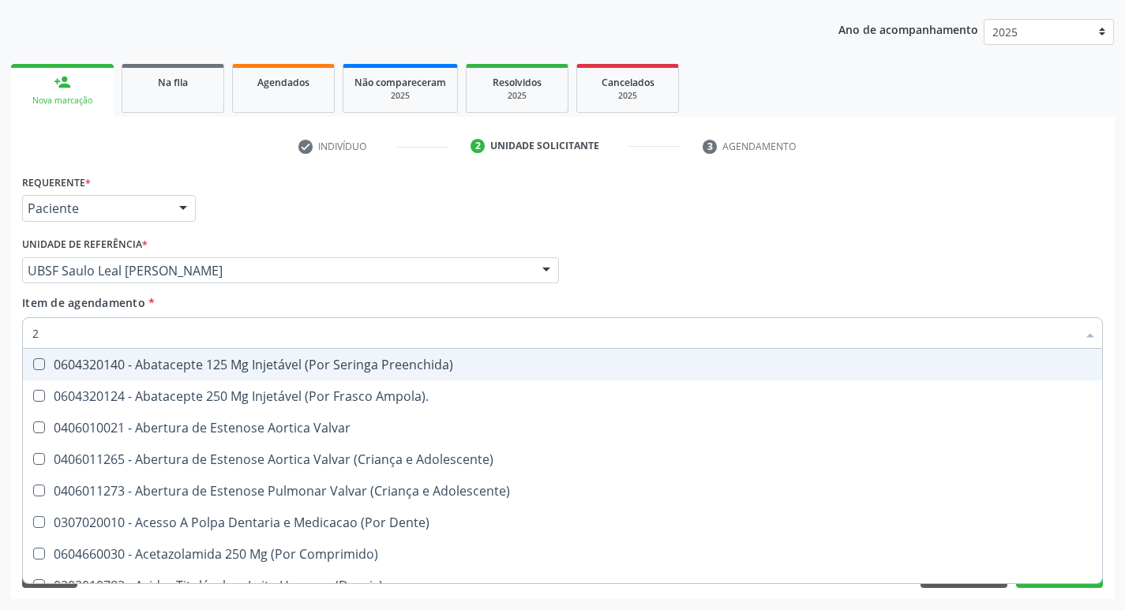
checkbox Hdl "true"
checkbox Ldl "true"
checkbox Creatinina "true"
checkbox Potassio "true"
checkbox Triglicerideos "true"
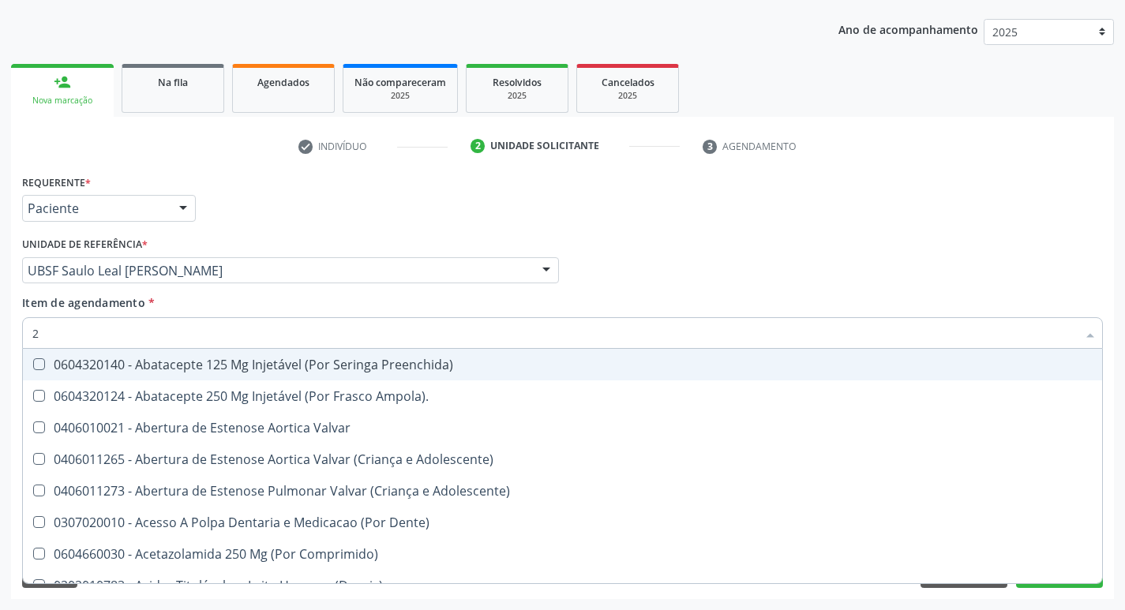
type input "20205001"
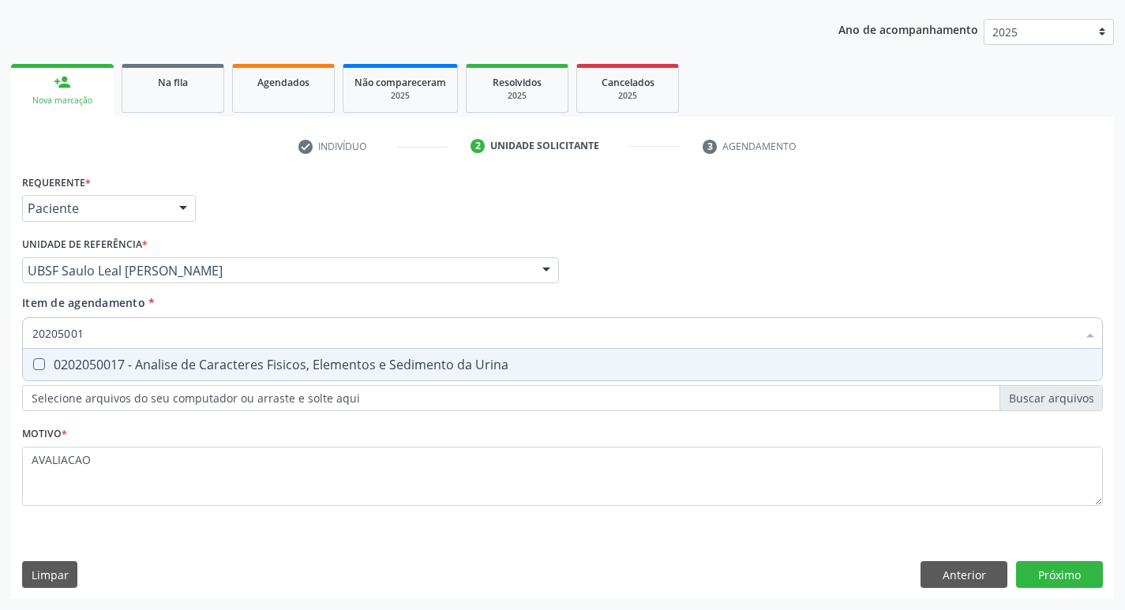
click at [178, 359] on div "0202050017 - Analise de Caracteres Fisicos, Elementos e Sedimento da Urina" at bounding box center [562, 365] width 1061 height 13
checkbox Urina "true"
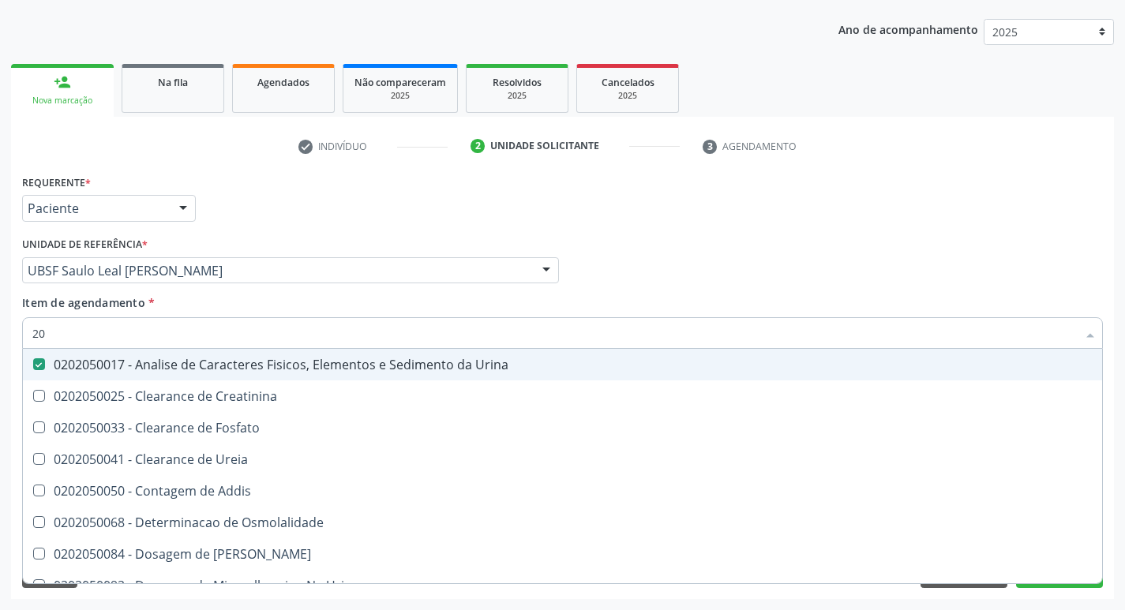
type input "2"
checkbox Urina "false"
checkbox Ureia "false"
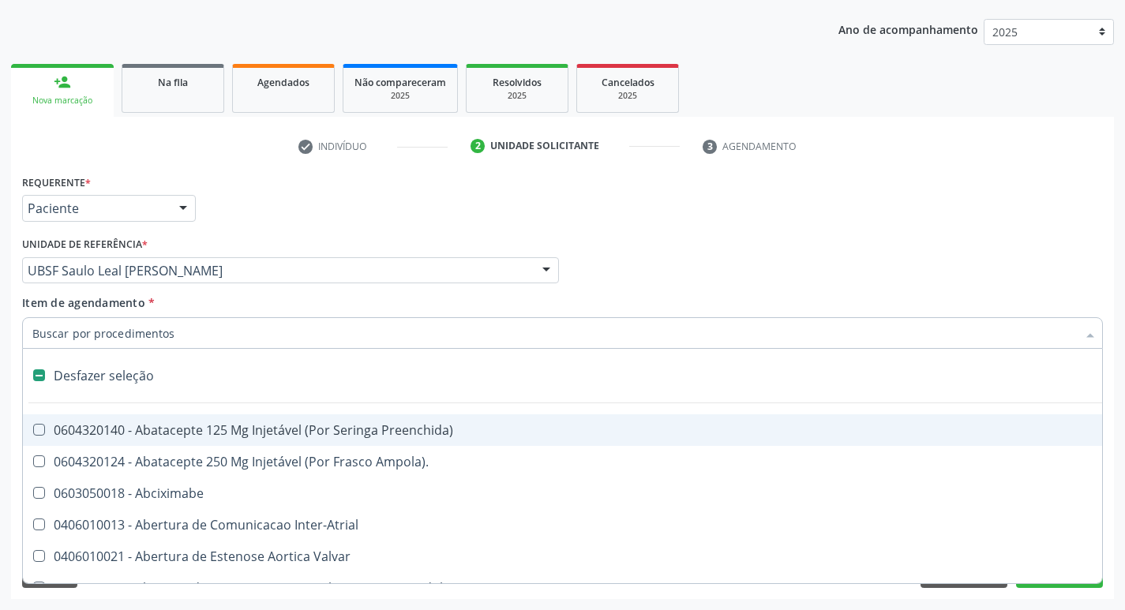
type input "G"
checkbox Urina "false"
checkbox Comprimido\) "true"
checkbox Sanitária "true"
checkbox Criança "true"
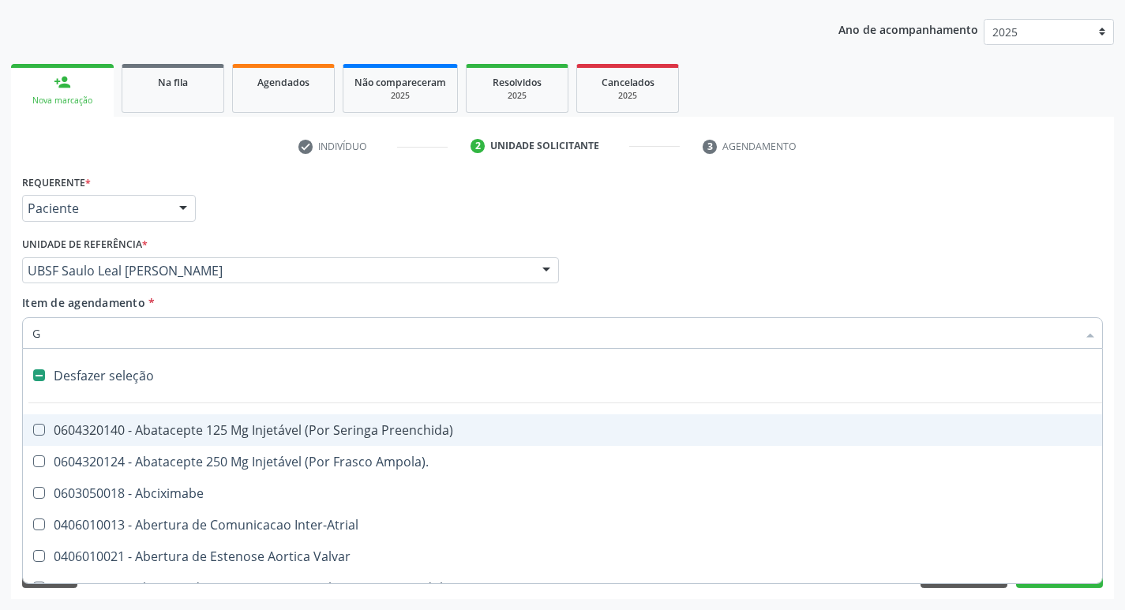
checkbox Capsula\) "true"
checkbox Osso "true"
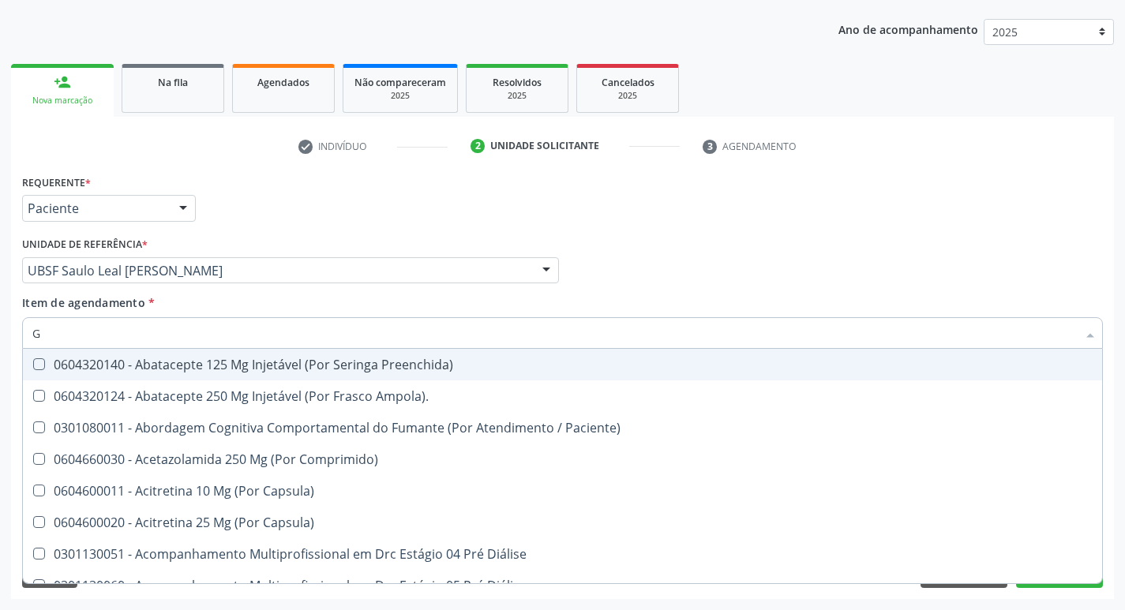
type input "GLICOSE"
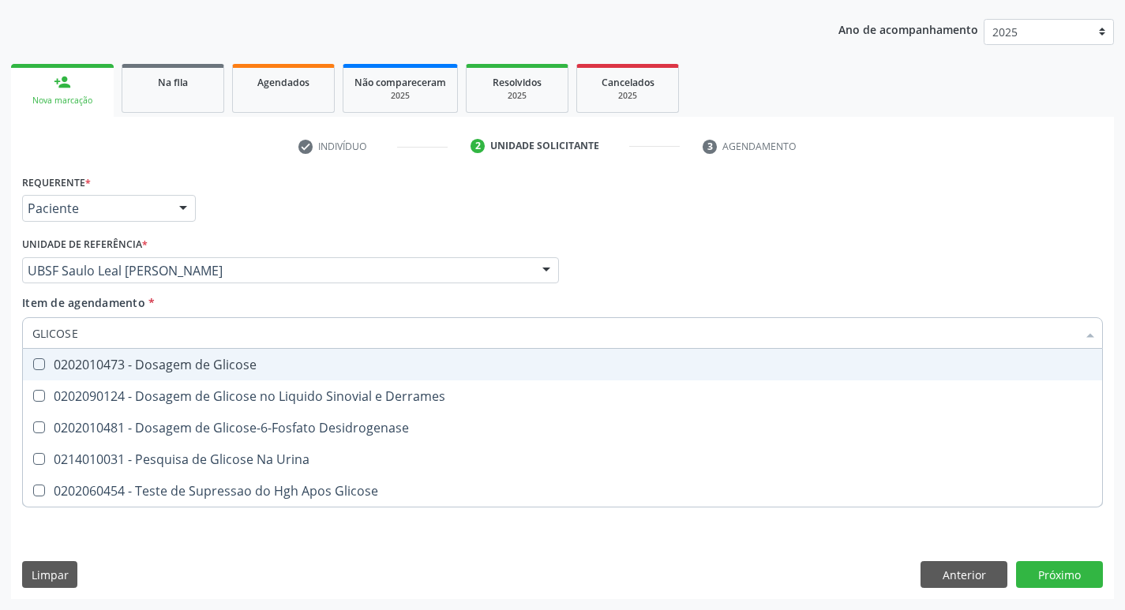
click at [175, 370] on div "0202010473 - Dosagem de Glicose" at bounding box center [562, 365] width 1061 height 13
checkbox Glicose "true"
type input "GLICOS"
checkbox Glicose "false"
checkbox Derrames "true"
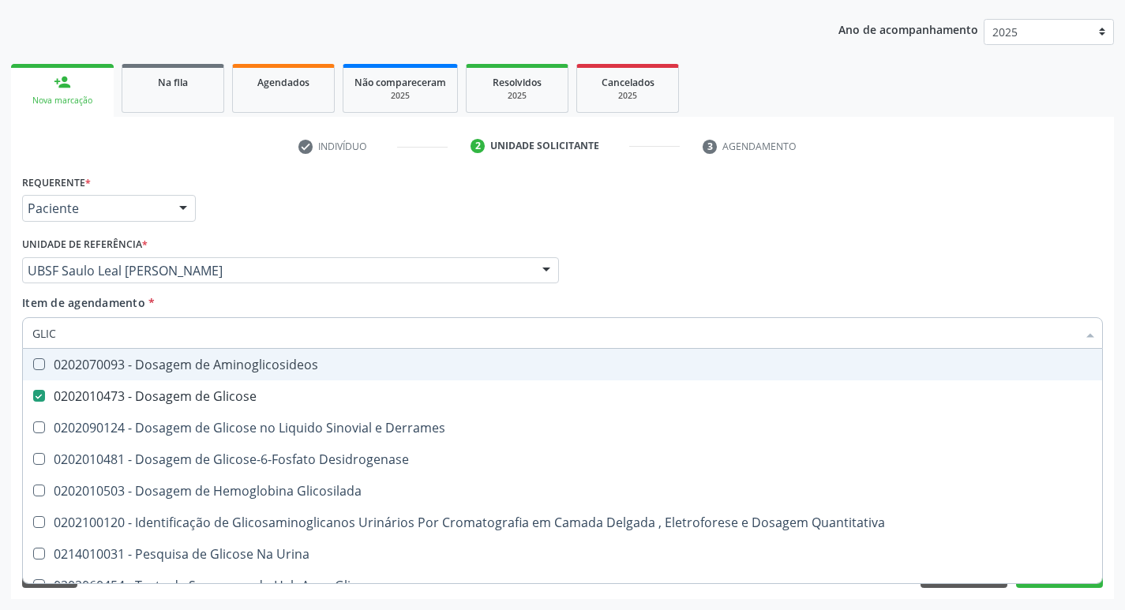
type input "GLI"
checkbox Glicose "false"
checkbox Derrames "false"
type input "G"
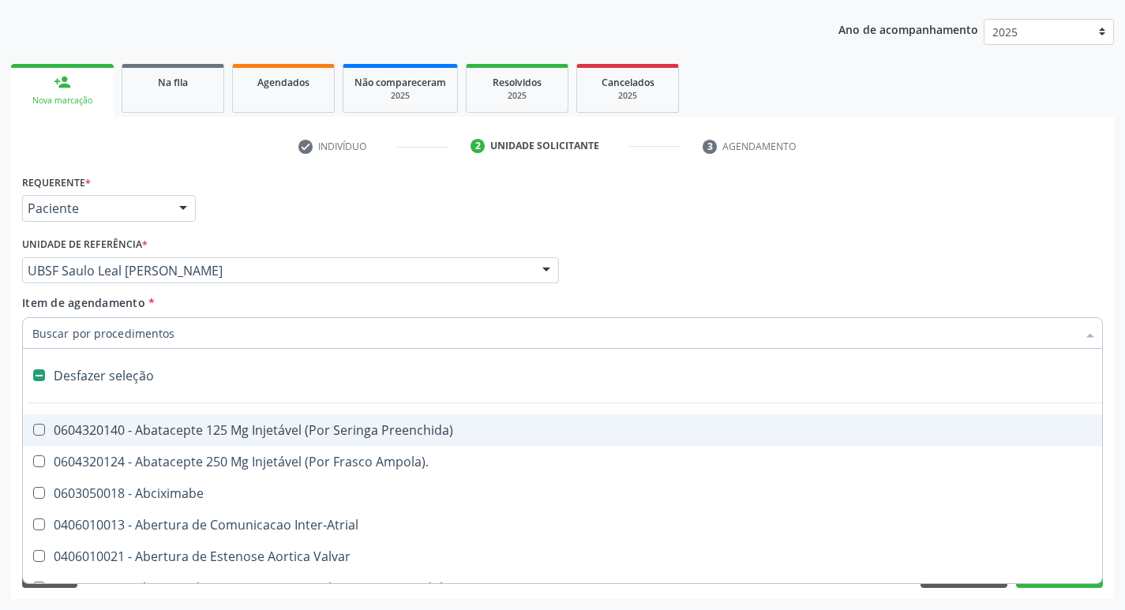
type input "H"
checkbox Urina "false"
checkbox Lactente\) "true"
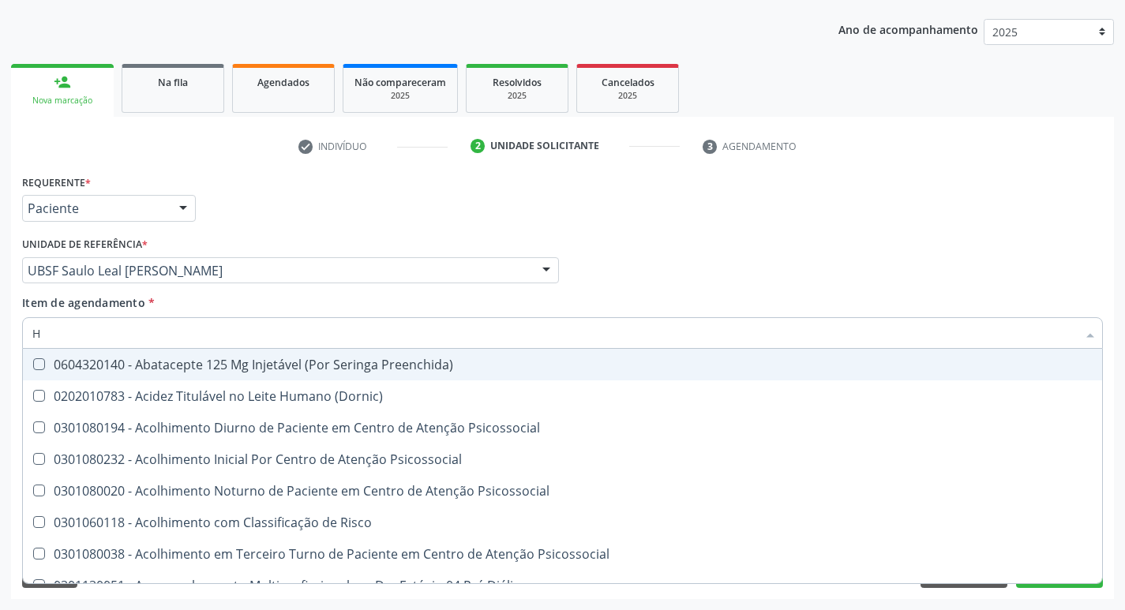
type input "HEMOGLOBINA G"
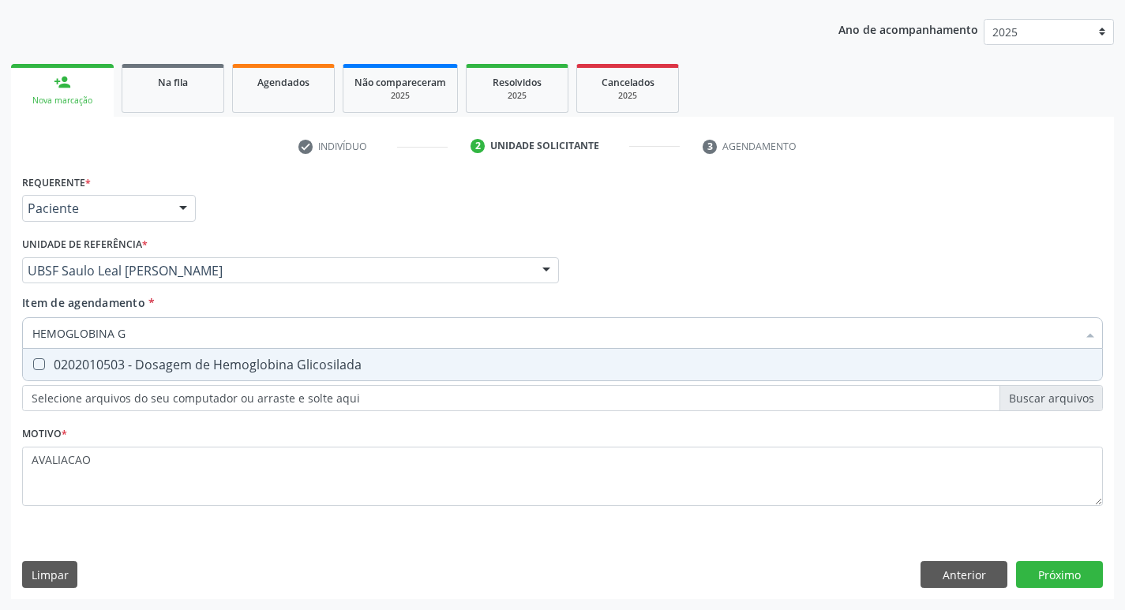
click at [207, 374] on span "0202010503 - Dosagem de Hemoglobina Glicosilada" at bounding box center [563, 365] width 1080 height 32
checkbox Glicosilada "true"
type input "HEMOGLOBINA"
checkbox Glicosilada "false"
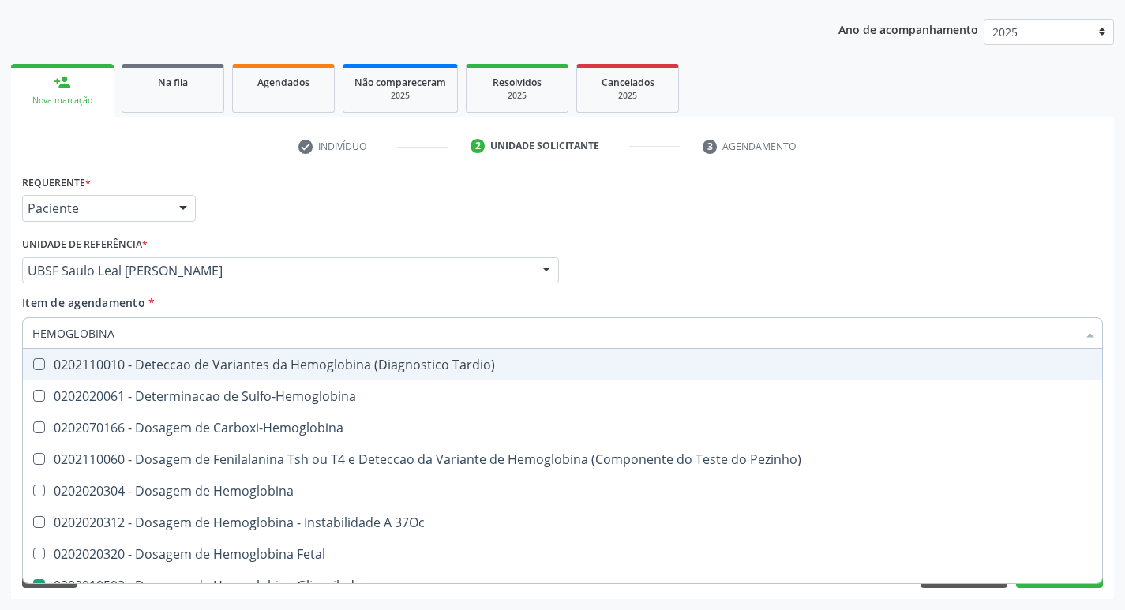
type input "HEMOGLOBIN"
checkbox Glicosilada "false"
checkbox Hemoglobina "true"
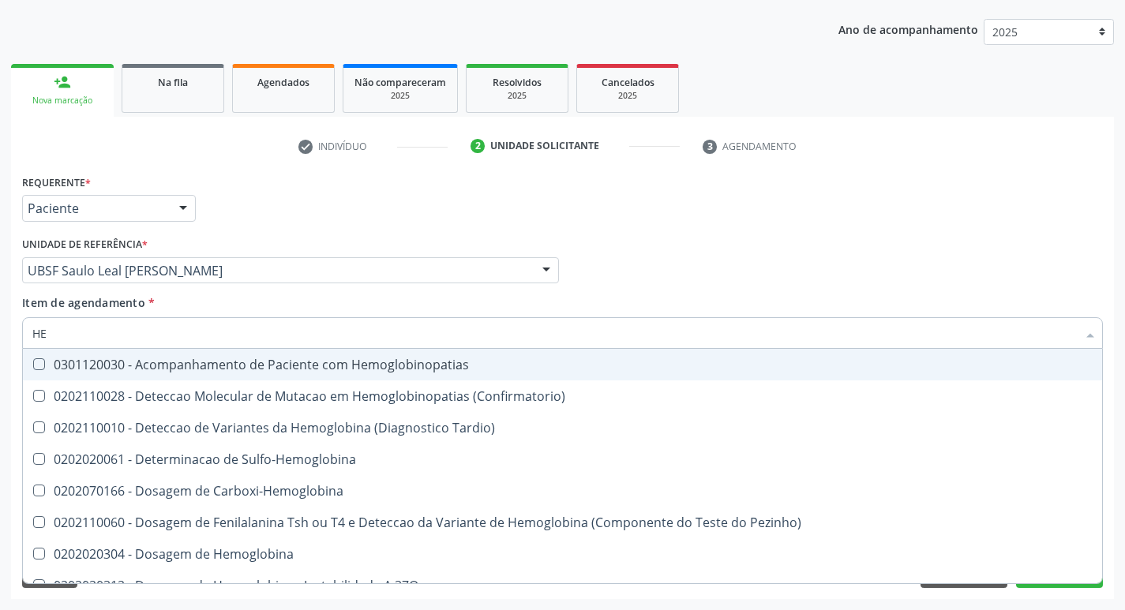
type input "H"
checkbox Glicosilada "false"
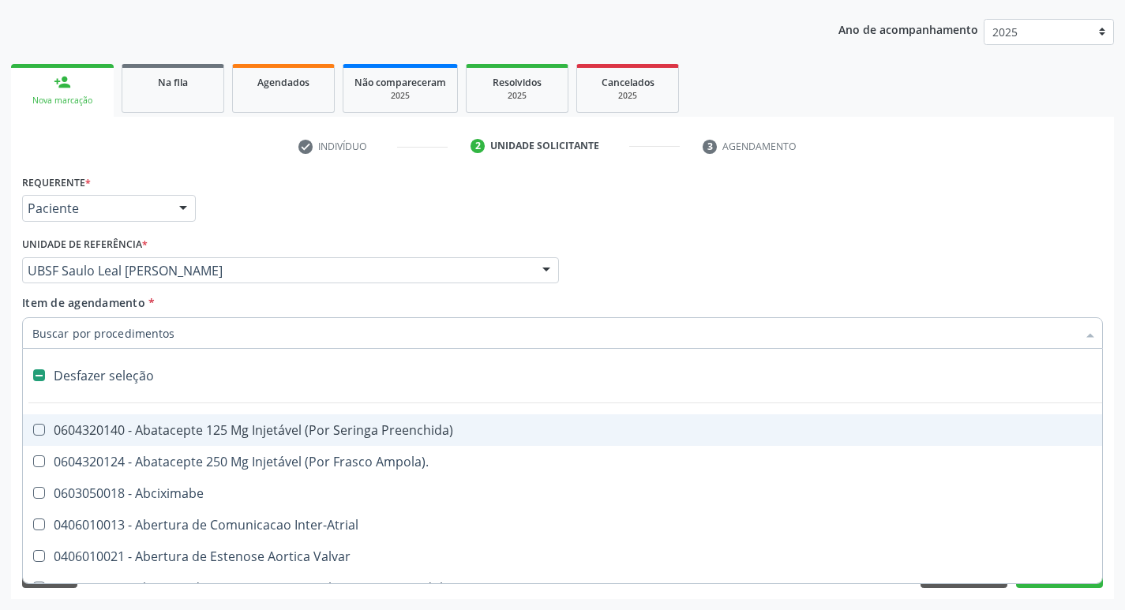
type input "H"
checkbox Urina "false"
checkbox Lactente\) "true"
checkbox A "true"
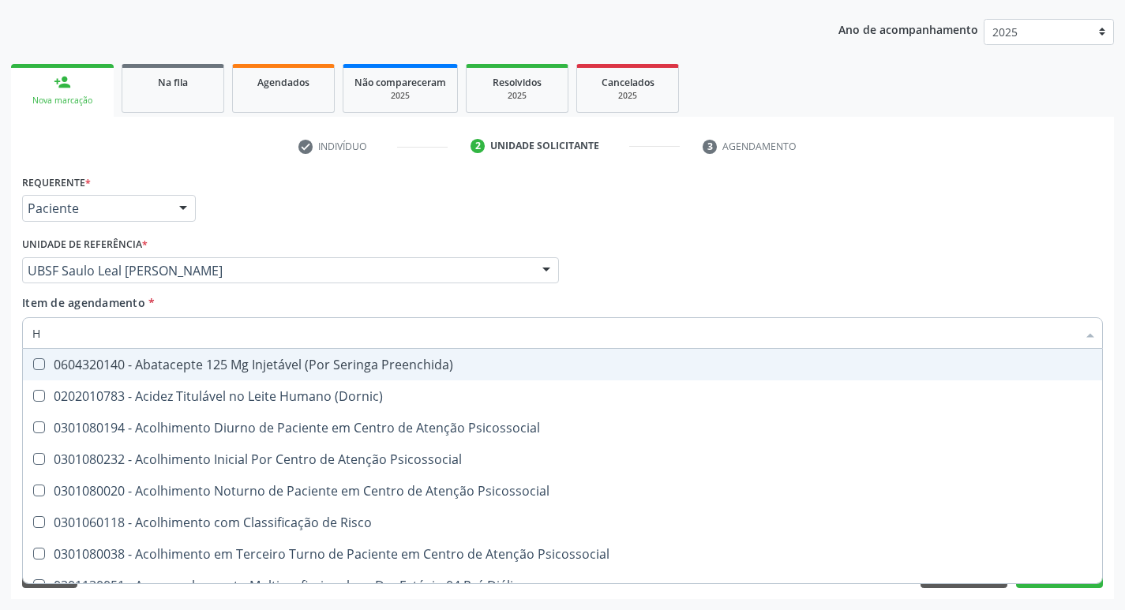
type input "HEMOGR"
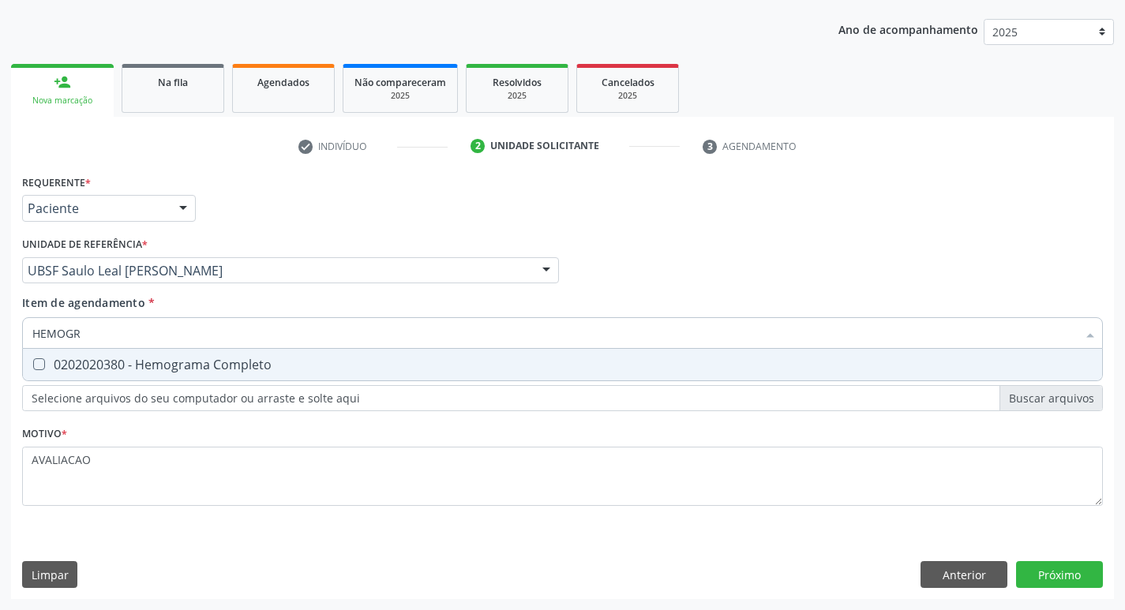
click at [208, 363] on div "0202020380 - Hemograma Completo" at bounding box center [562, 365] width 1061 height 13
checkbox Completo "true"
type input "HEMOG"
checkbox Completo "false"
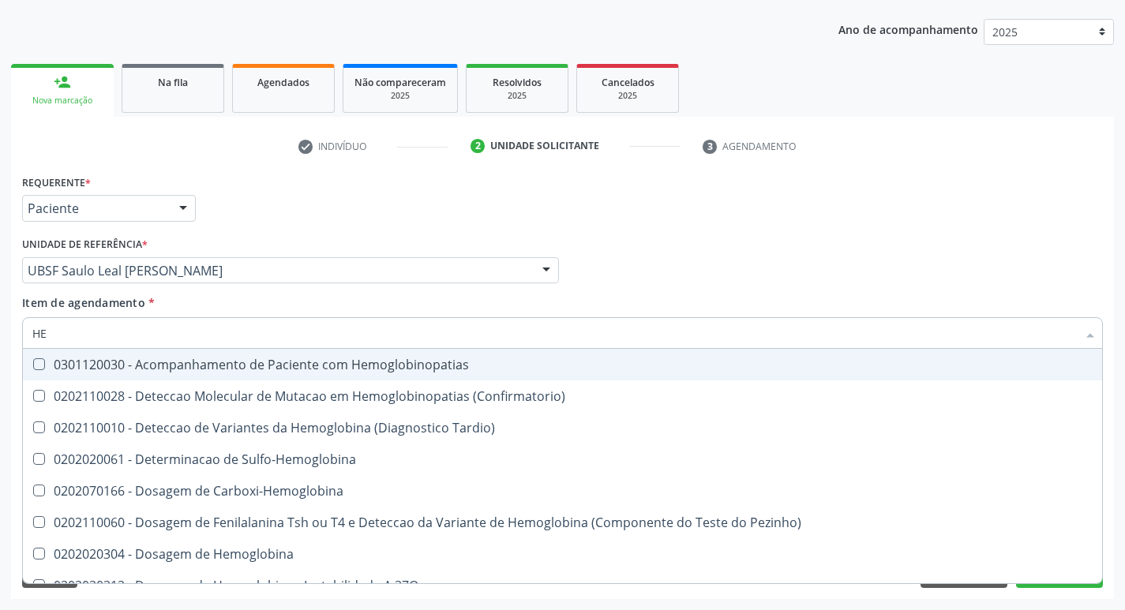
type input "H"
checkbox Glicosilada "false"
checkbox Completo "false"
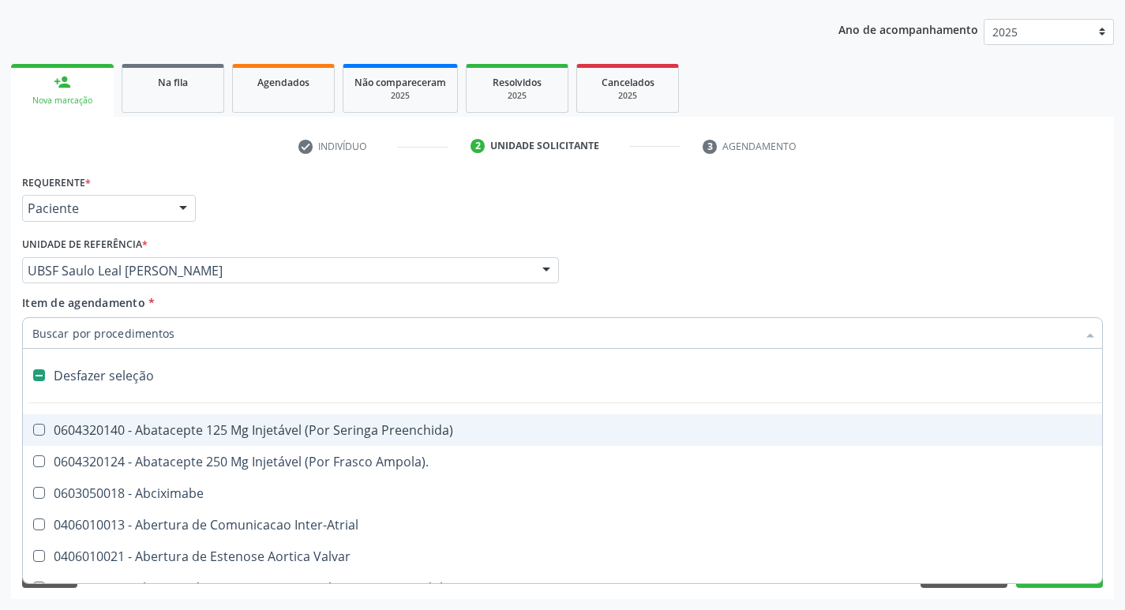
type input "V"
checkbox Urina "false"
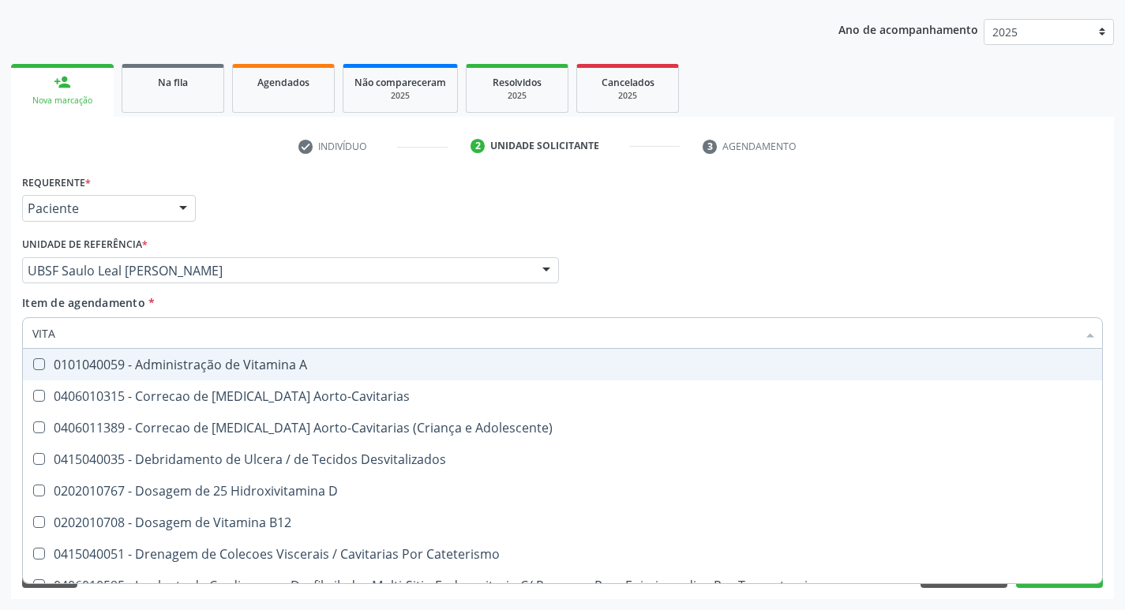
type input "VITAM"
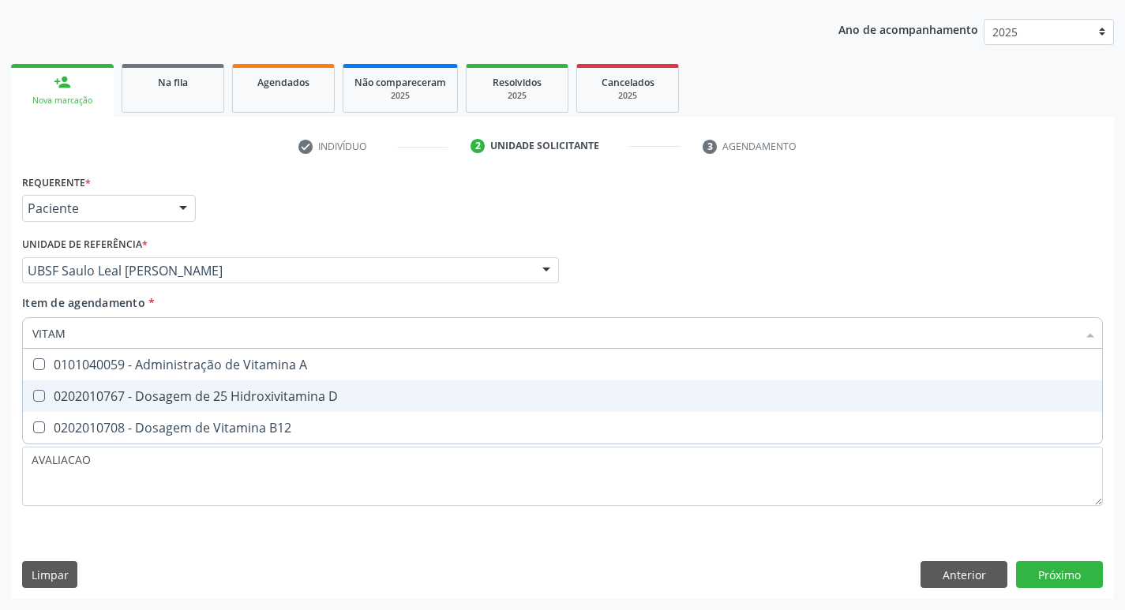
click at [231, 403] on div "0202010767 - Dosagem de 25 Hidroxivitamina D" at bounding box center [562, 396] width 1061 height 13
checkbox D "true"
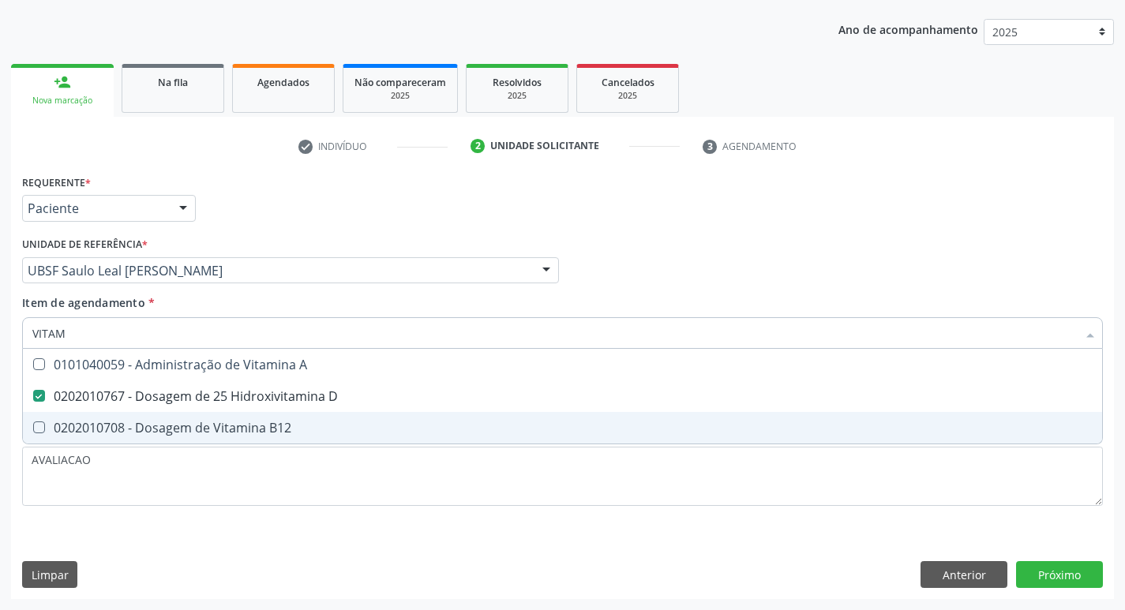
click at [244, 422] on div "0202010708 - Dosagem de Vitamina B12" at bounding box center [562, 428] width 1061 height 13
checkbox B12 "true"
type input "VITA"
checkbox D "false"
checkbox B12 "false"
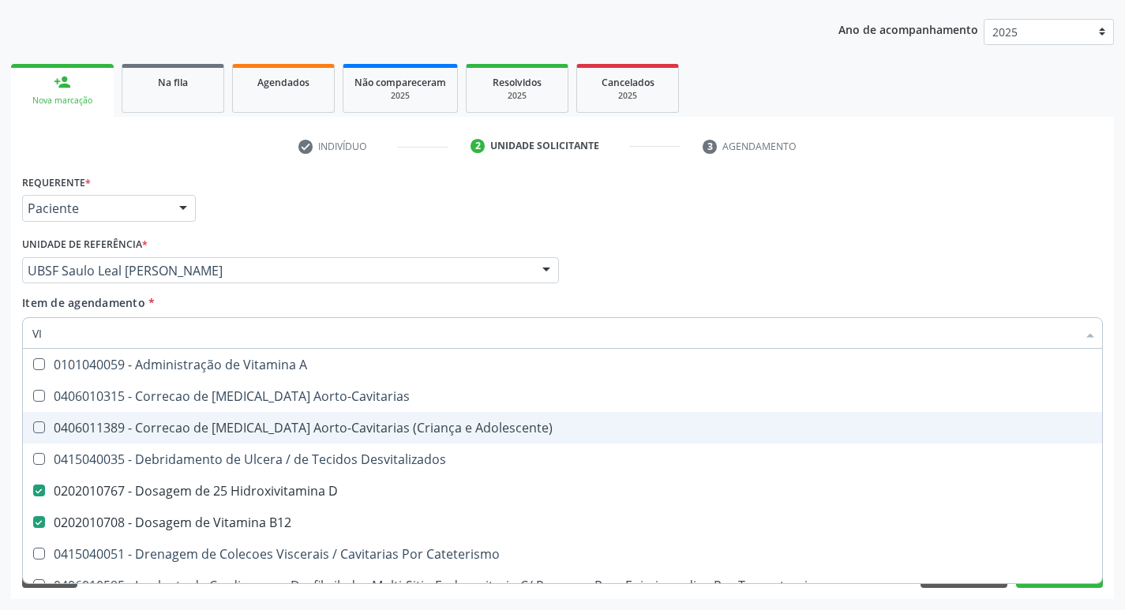
type input "V"
type input "T"
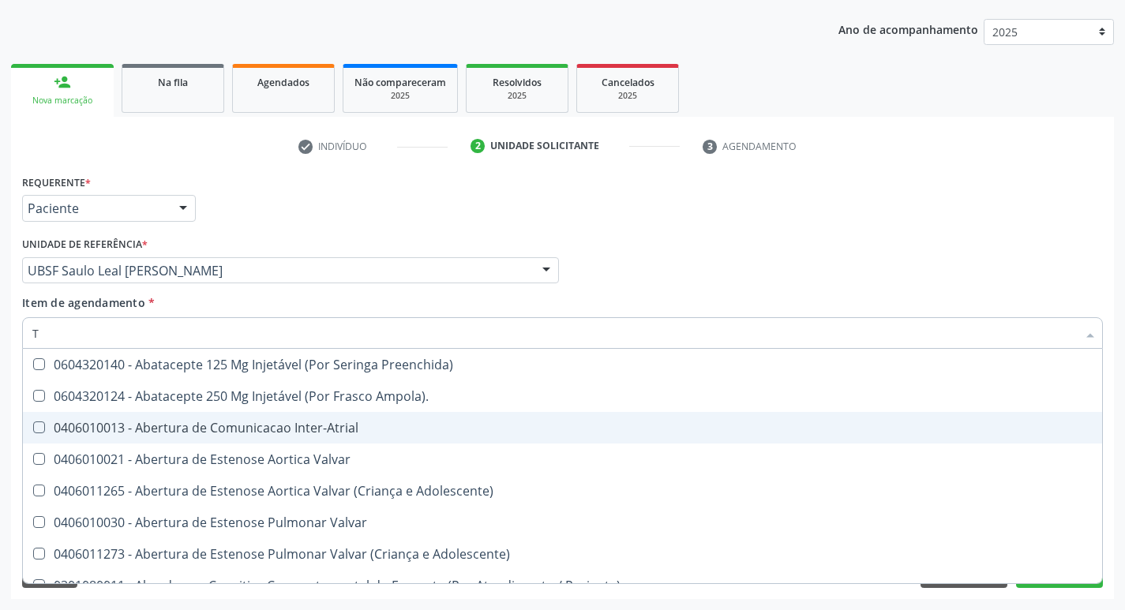
checkbox Adolescente\) "false"
checkbox Valvar "false"
checkbox Adolescente\) "false"
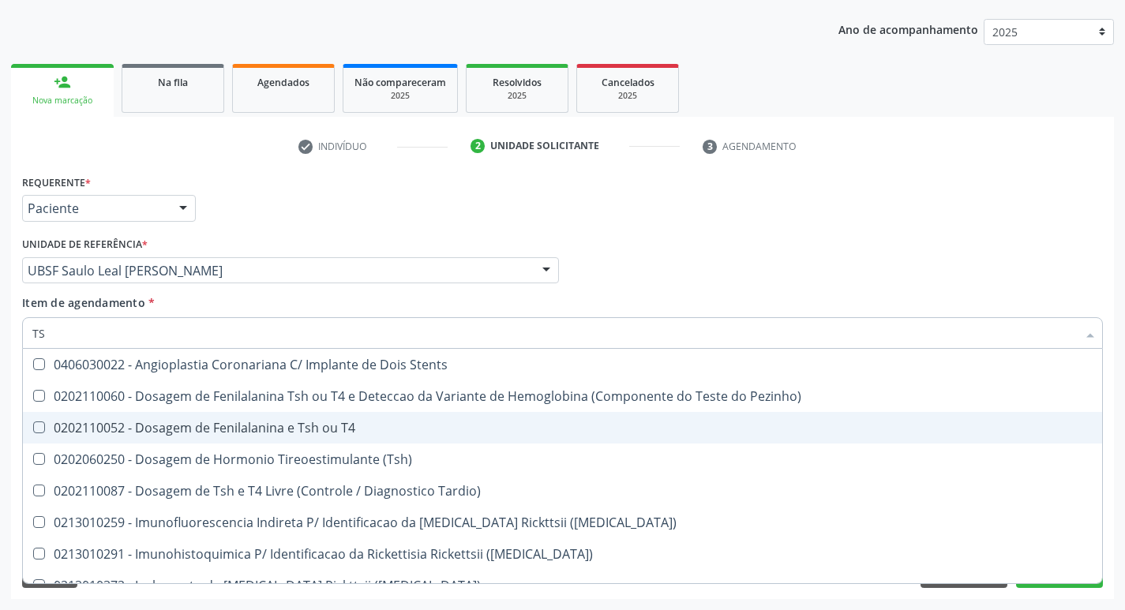
type input "TSH"
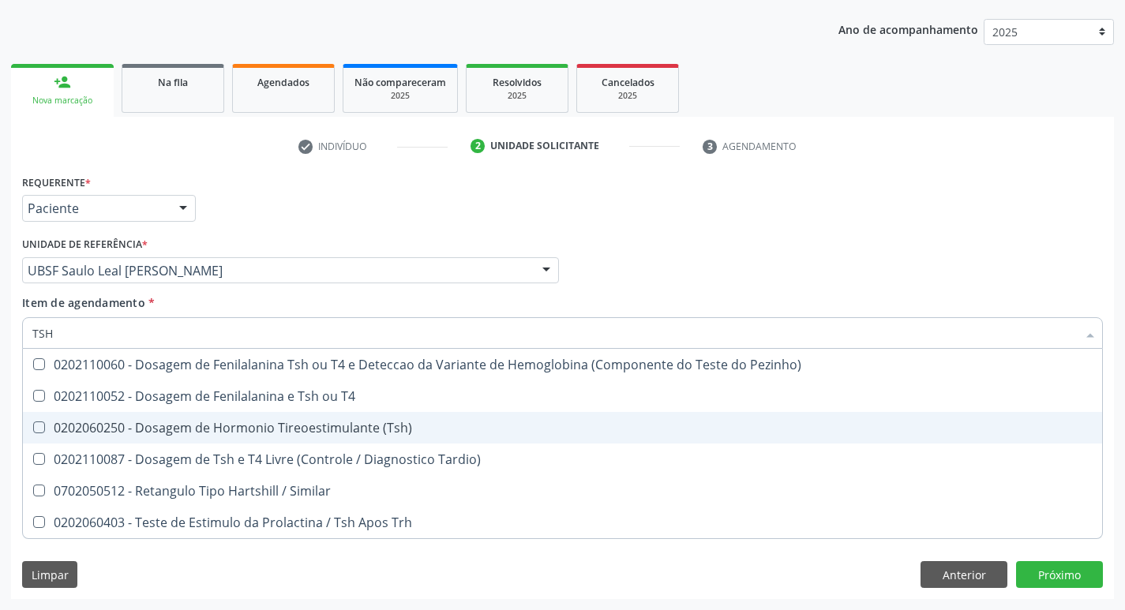
click at [310, 433] on div "0202060250 - Dosagem de Hormonio Tireoestimulante (Tsh)" at bounding box center [562, 428] width 1061 height 13
checkbox \(Tsh\) "true"
type input "TS"
checkbox \(Tsh\) "false"
checkbox Tardio\) "true"
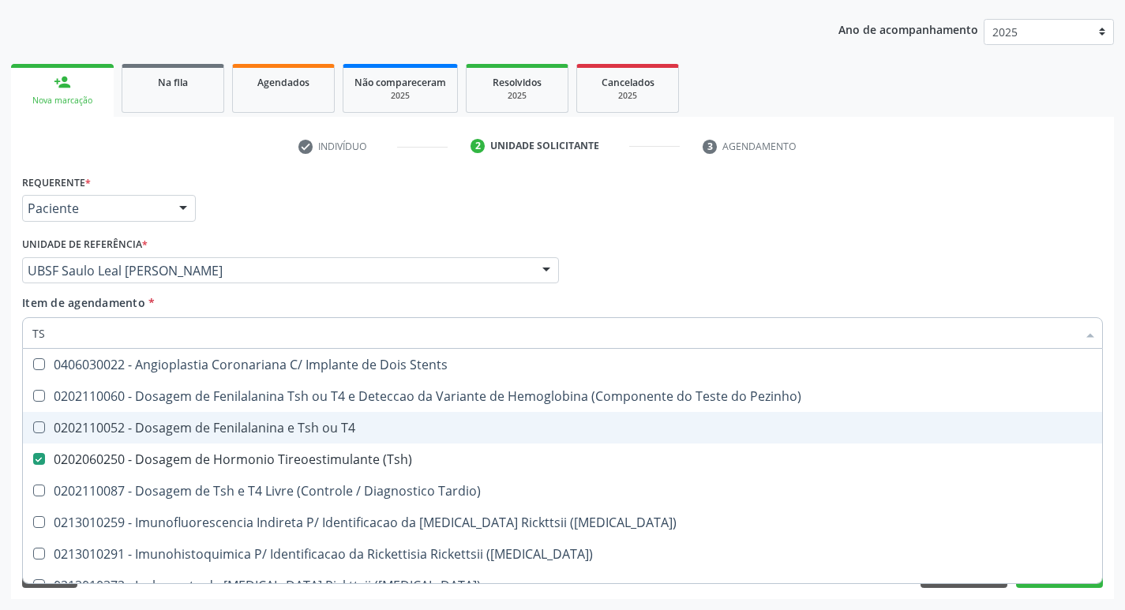
type input "T"
checkbox \(Tsh\) "false"
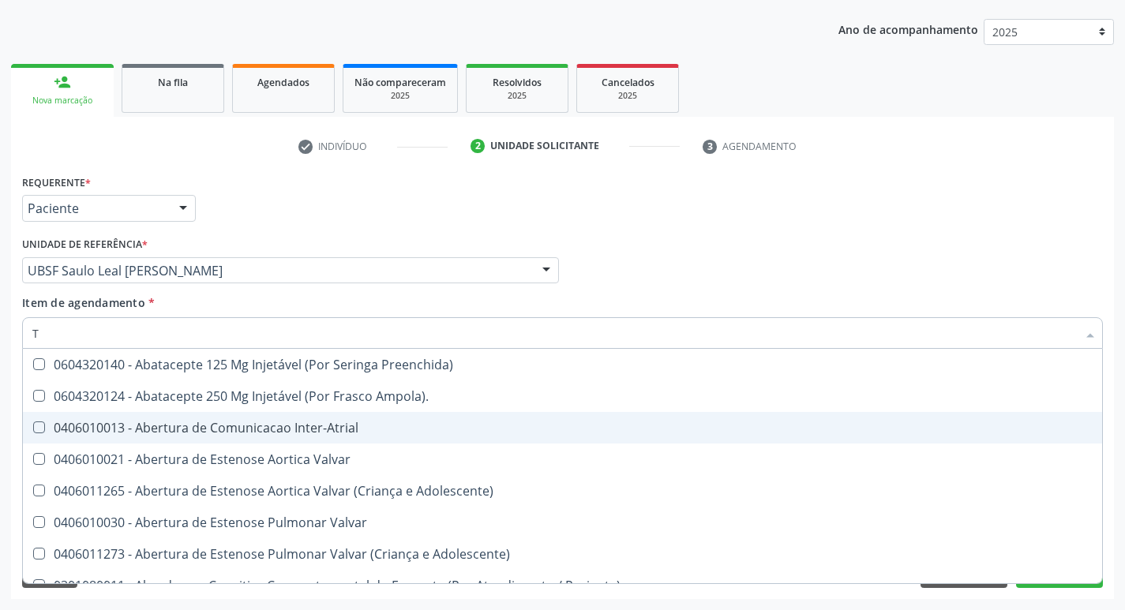
type input "T4"
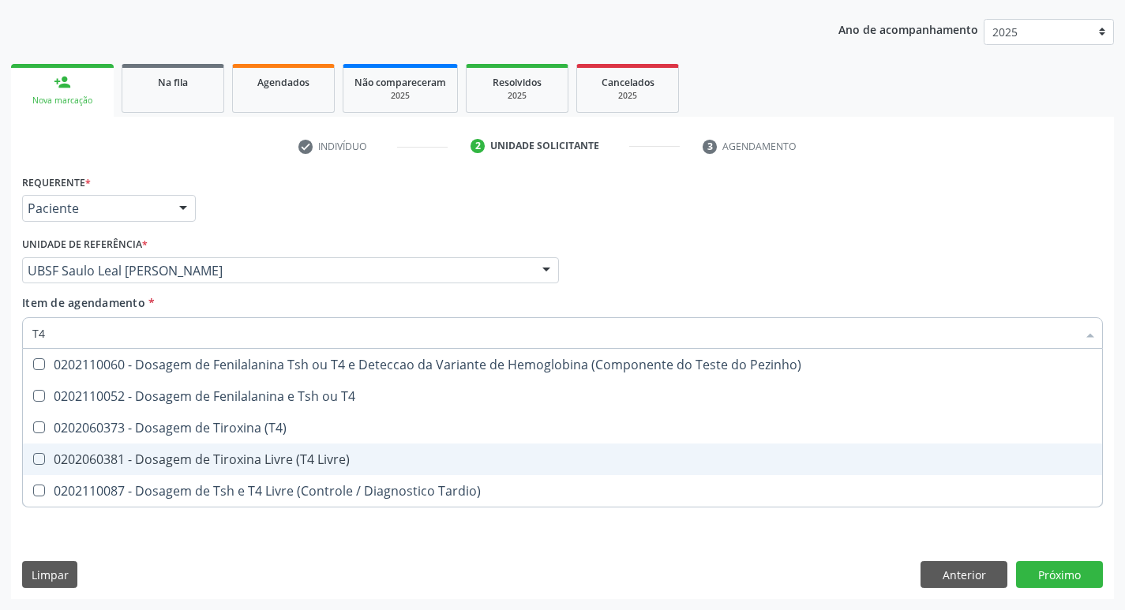
click at [327, 454] on div "0202060381 - Dosagem de Tiroxina Livre (T4 Livre)" at bounding box center [562, 459] width 1061 height 13
checkbox Livre\) "true"
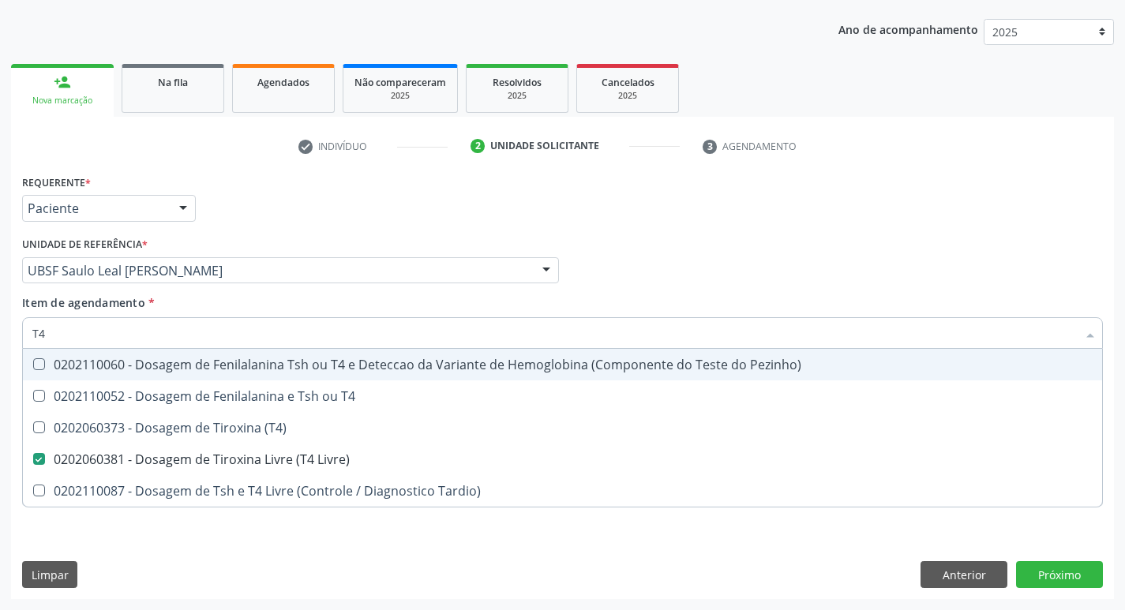
click at [648, 216] on div "Requerente * Paciente Profissional de Saúde Paciente Nenhum resultado encontrad…" at bounding box center [562, 202] width 1089 height 62
checkbox T4 "true"
checkbox \(T4\) "true"
checkbox Tardio\) "true"
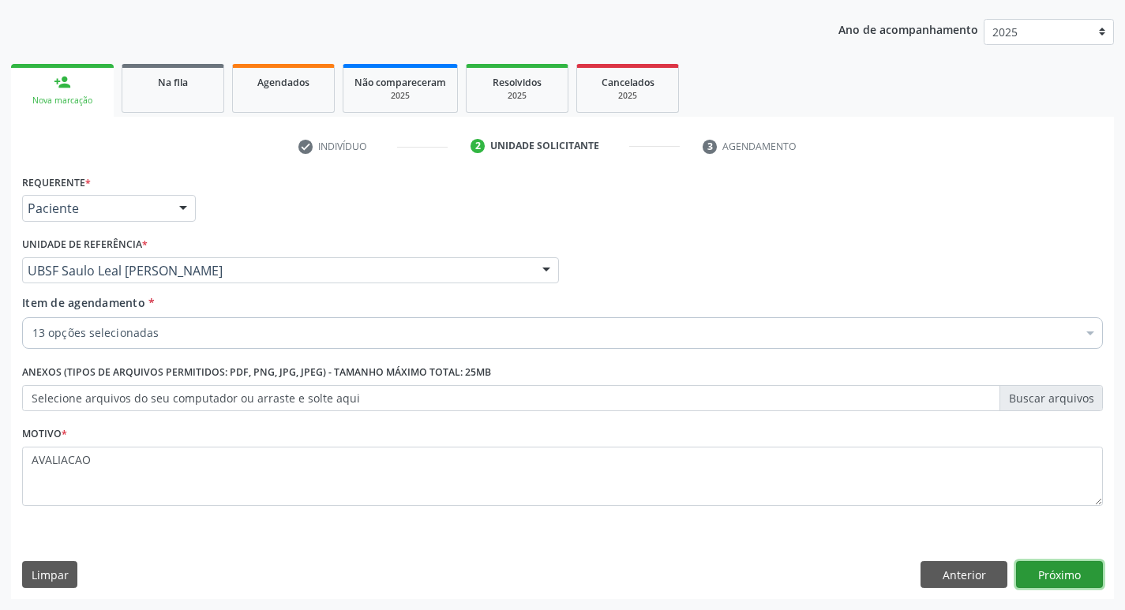
click at [1069, 567] on button "Próximo" at bounding box center [1059, 575] width 87 height 27
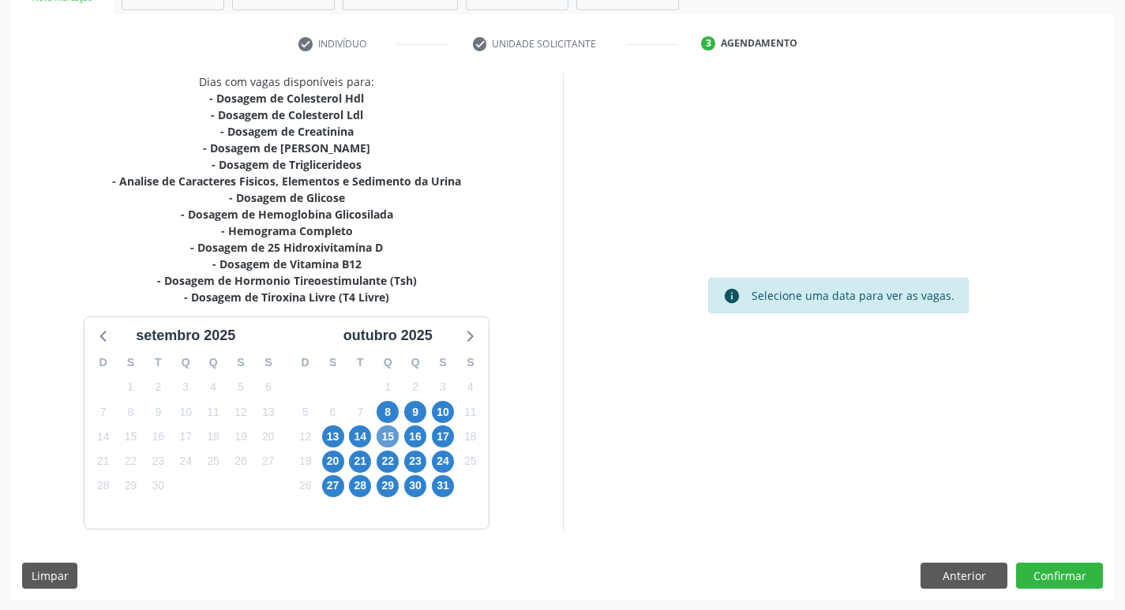
scroll to position [276, 0]
click at [392, 405] on span "8" at bounding box center [388, 411] width 22 height 22
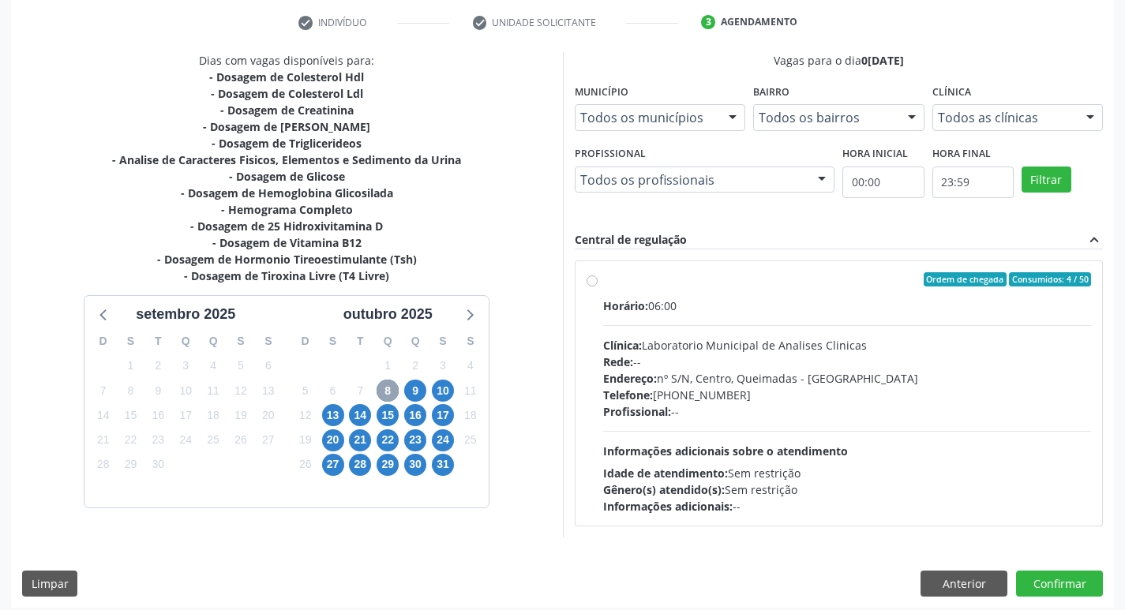
scroll to position [305, 0]
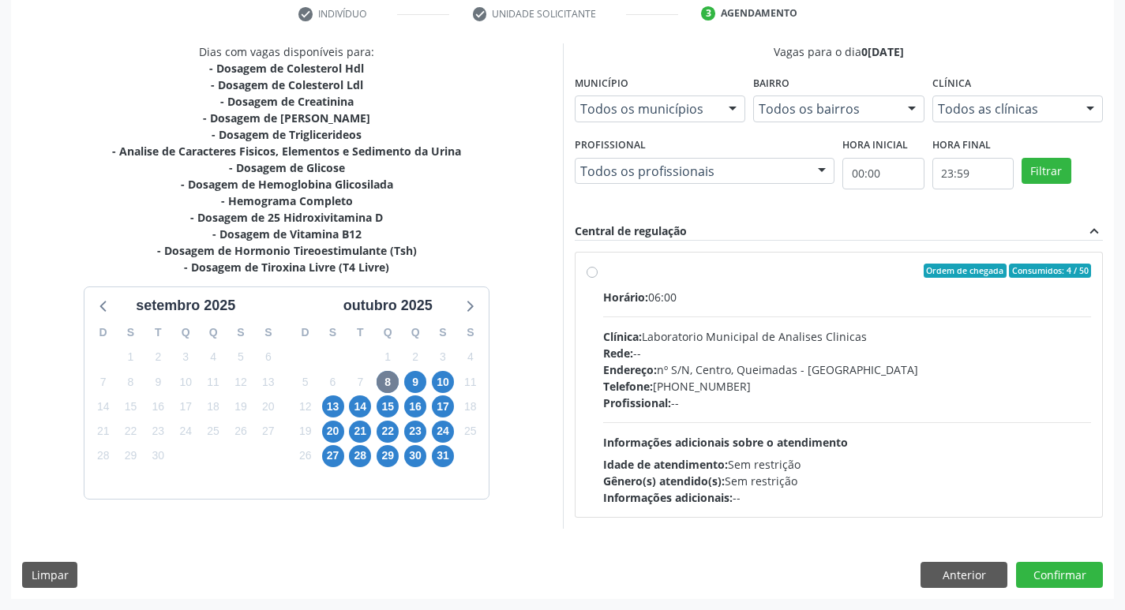
click at [746, 313] on div "Horário: 06:00 Clínica: Laboratorio Municipal de Analises Clinicas Rede: -- End…" at bounding box center [847, 397] width 489 height 217
click at [598, 278] on input "Ordem de chegada Consumidos: 4 / 50 Horário: 06:00 Clínica: Laboratorio Municip…" at bounding box center [592, 271] width 11 height 14
radio input "true"
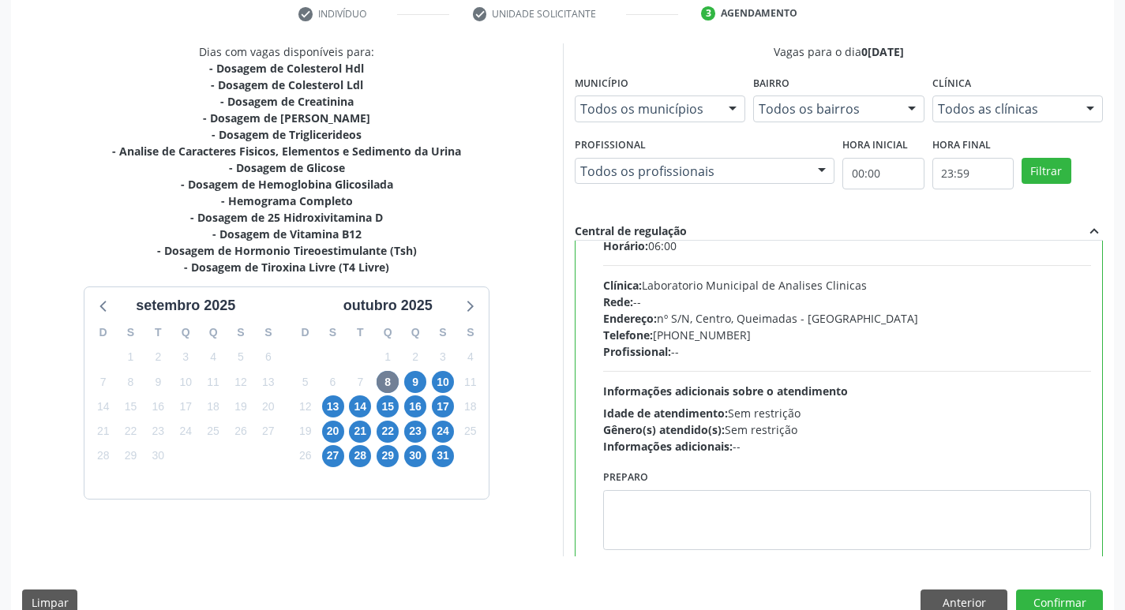
scroll to position [78, 0]
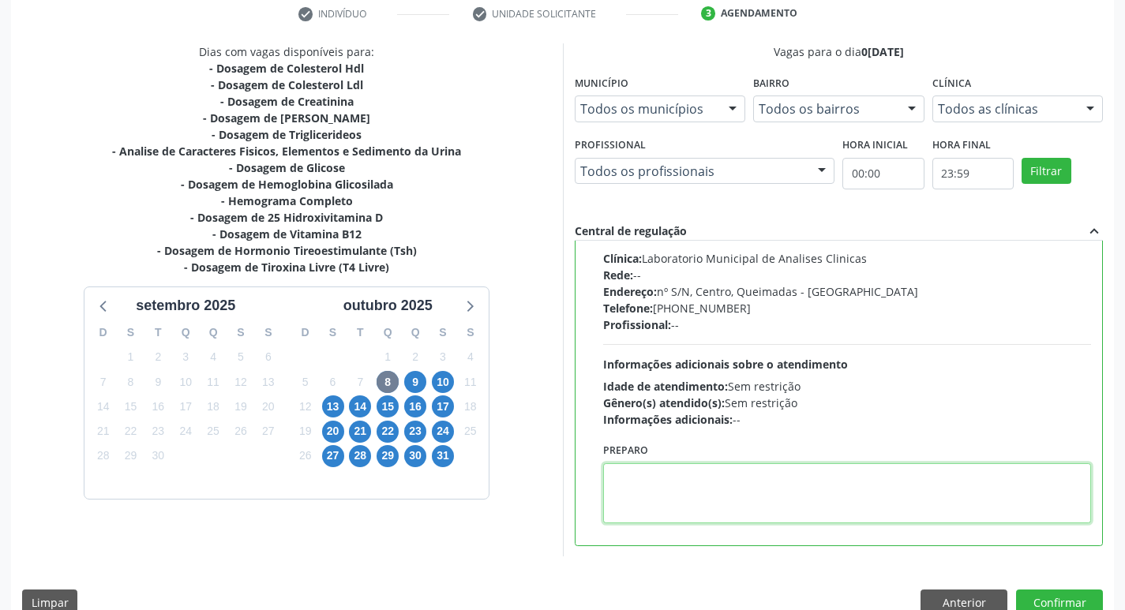
click at [686, 465] on textarea at bounding box center [847, 494] width 489 height 60
paste textarea "IR EM [GEOGRAPHIC_DATA]"
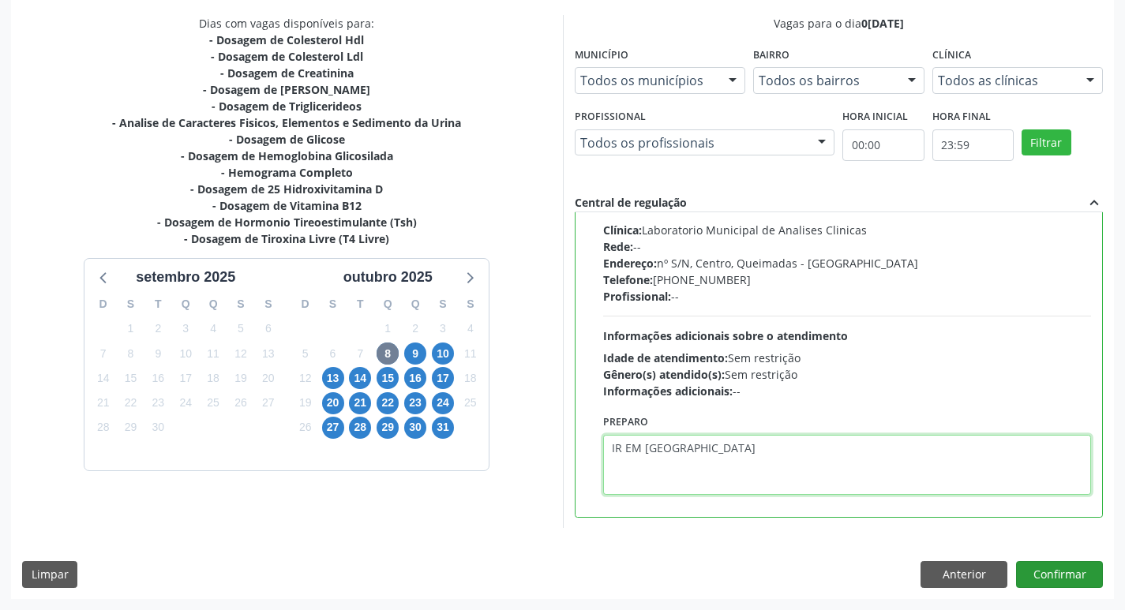
type textarea "IR EM [GEOGRAPHIC_DATA]"
click at [1050, 583] on button "Confirmar" at bounding box center [1059, 575] width 87 height 27
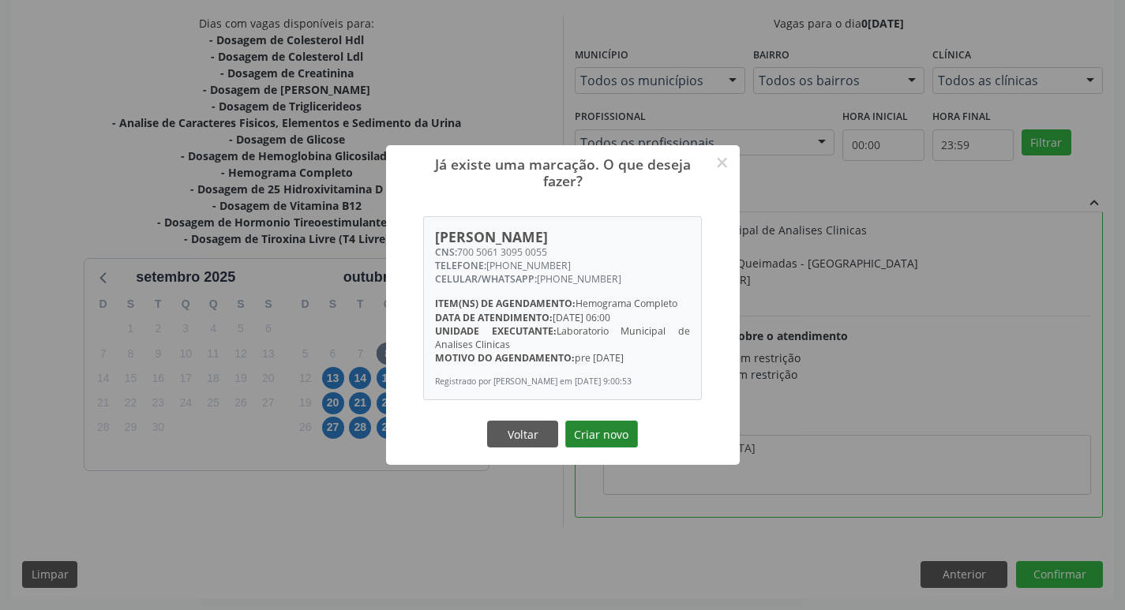
click at [588, 435] on button "Criar novo" at bounding box center [601, 434] width 73 height 27
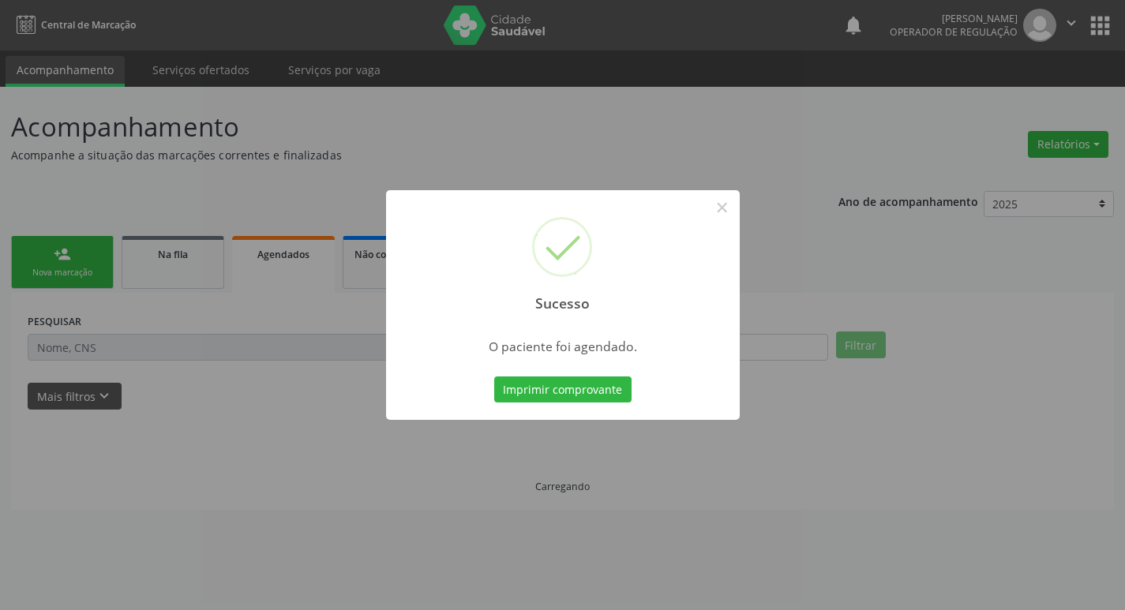
scroll to position [0, 0]
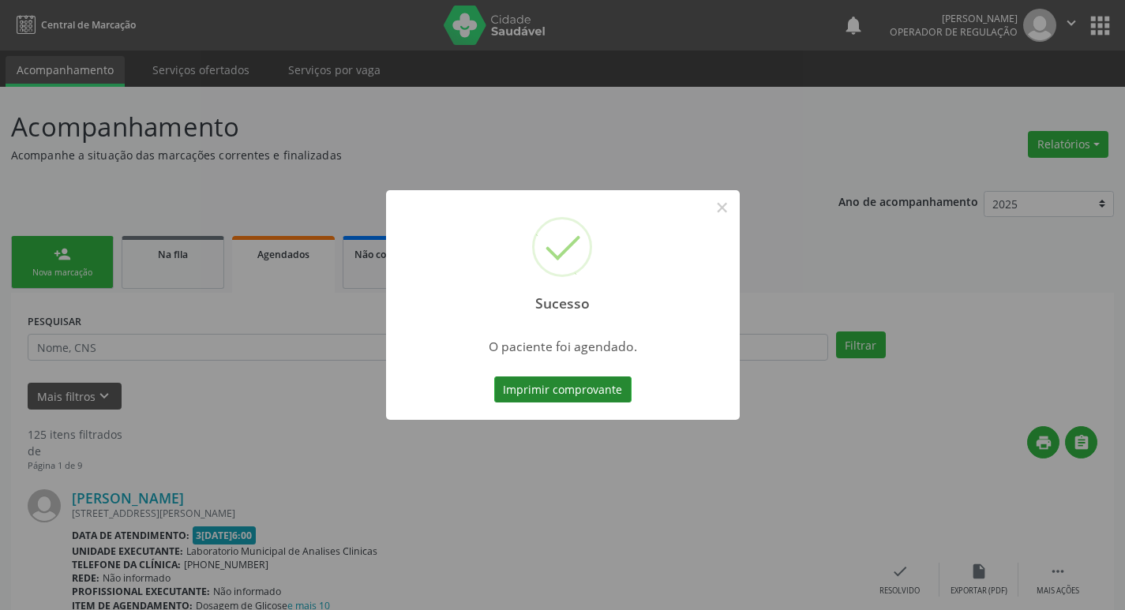
click at [543, 386] on button "Imprimir comprovante" at bounding box center [562, 390] width 137 height 27
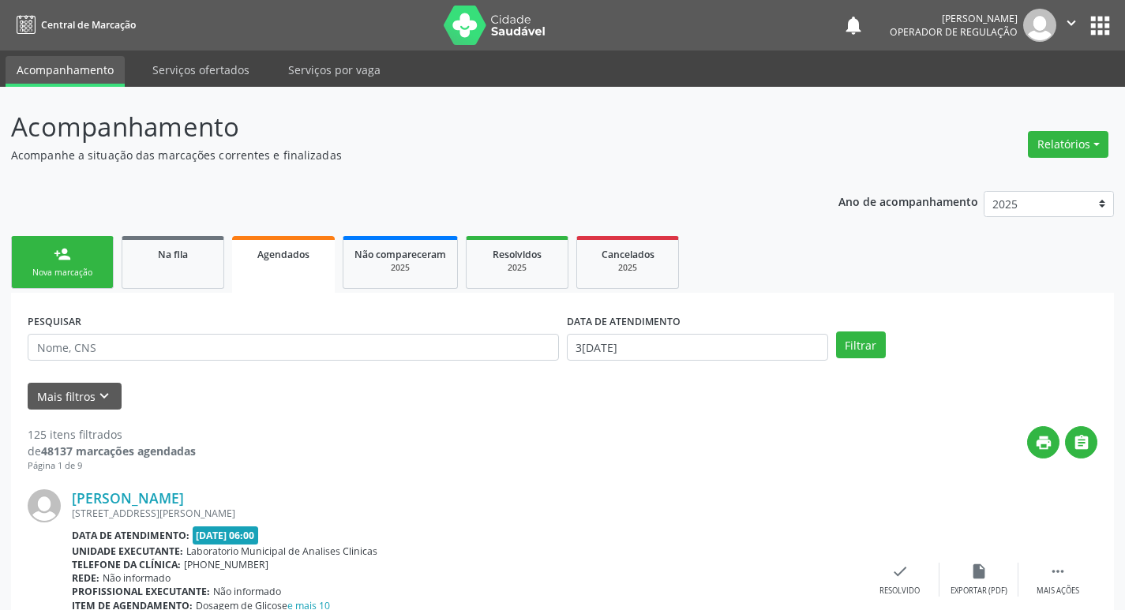
click at [77, 271] on div "Nova marcação" at bounding box center [62, 273] width 79 height 12
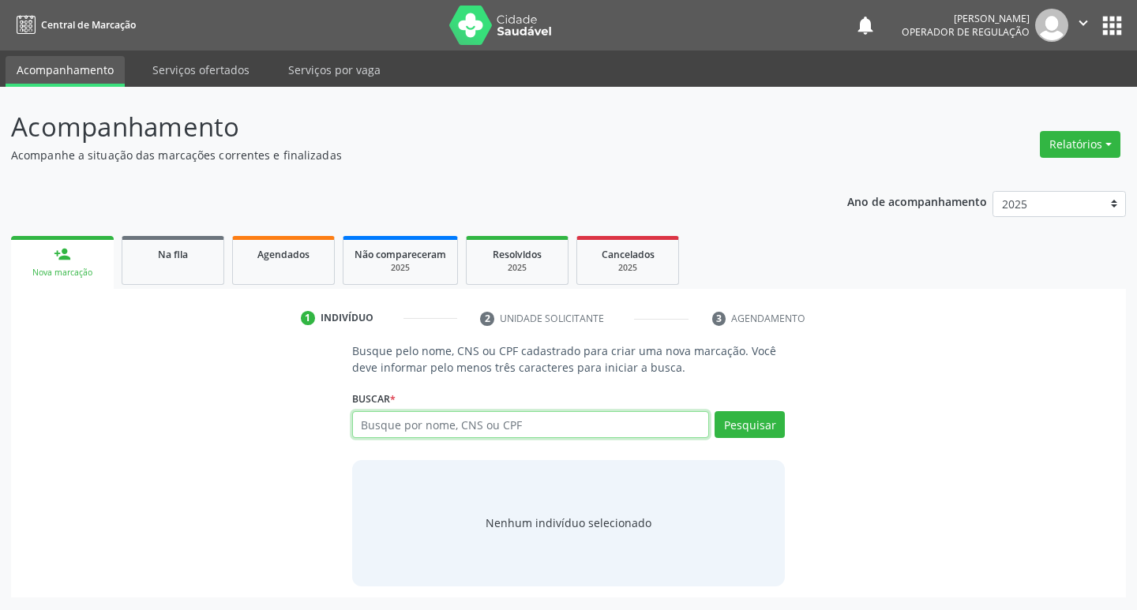
click at [433, 424] on input "text" at bounding box center [531, 424] width 358 height 27
type input "703009846124170"
click at [764, 435] on button "Pesquisar" at bounding box center [750, 424] width 70 height 27
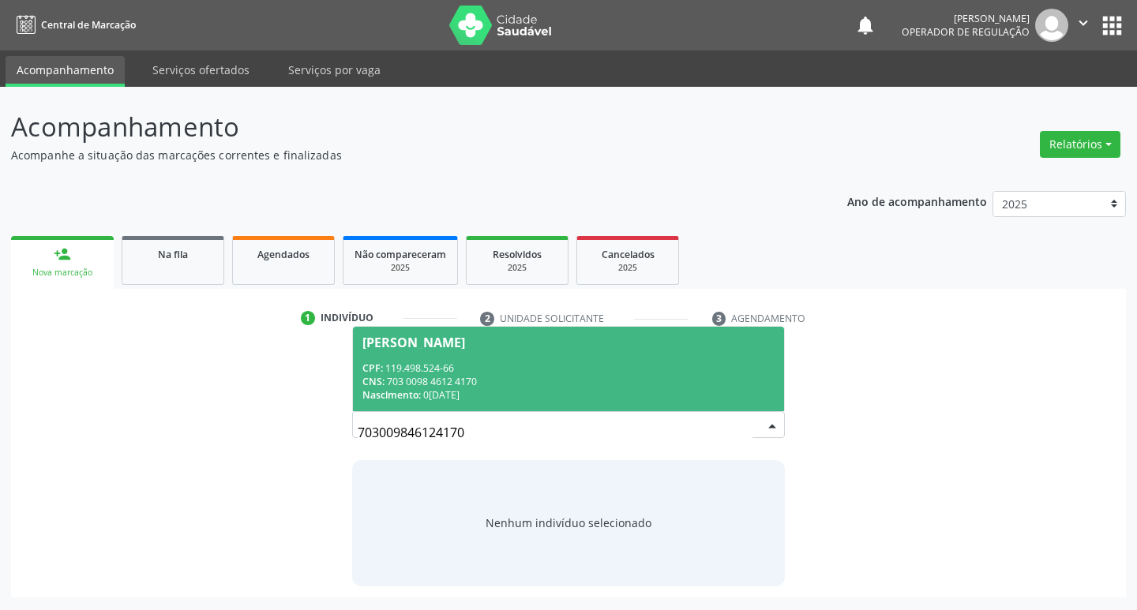
click at [460, 384] on div "CNS: 703 0098 4612 4170" at bounding box center [569, 381] width 413 height 13
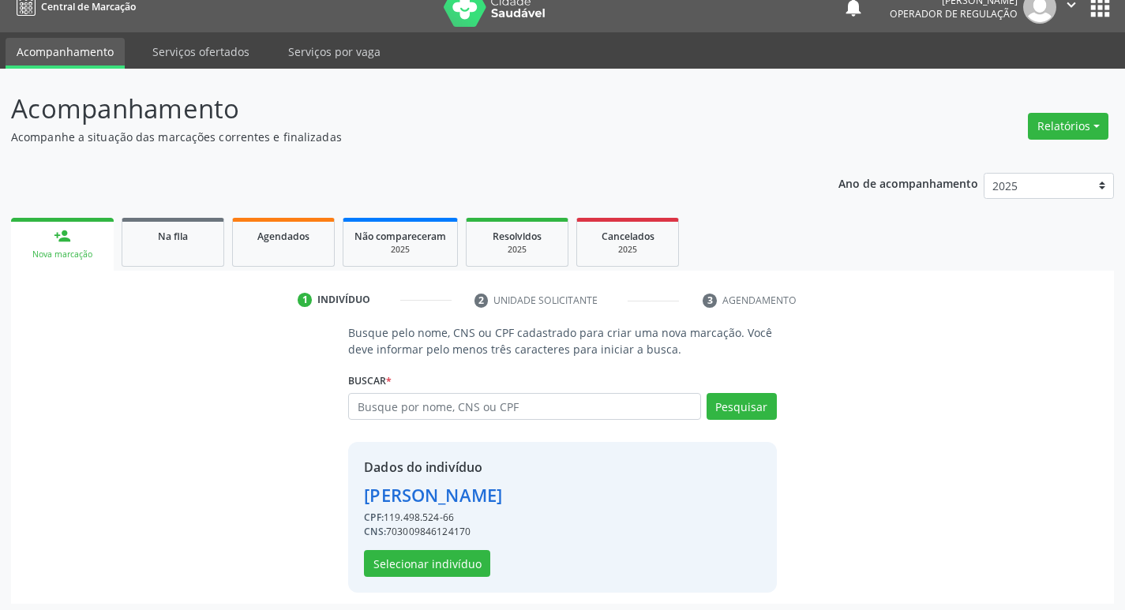
scroll to position [23, 0]
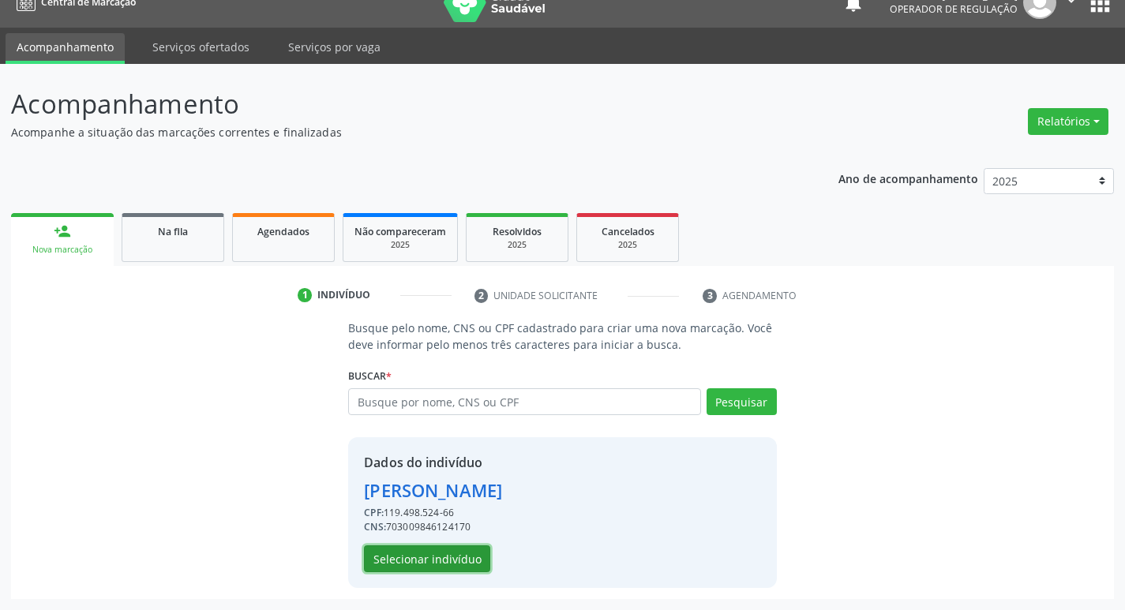
click at [449, 564] on button "Selecionar indivíduo" at bounding box center [427, 559] width 126 height 27
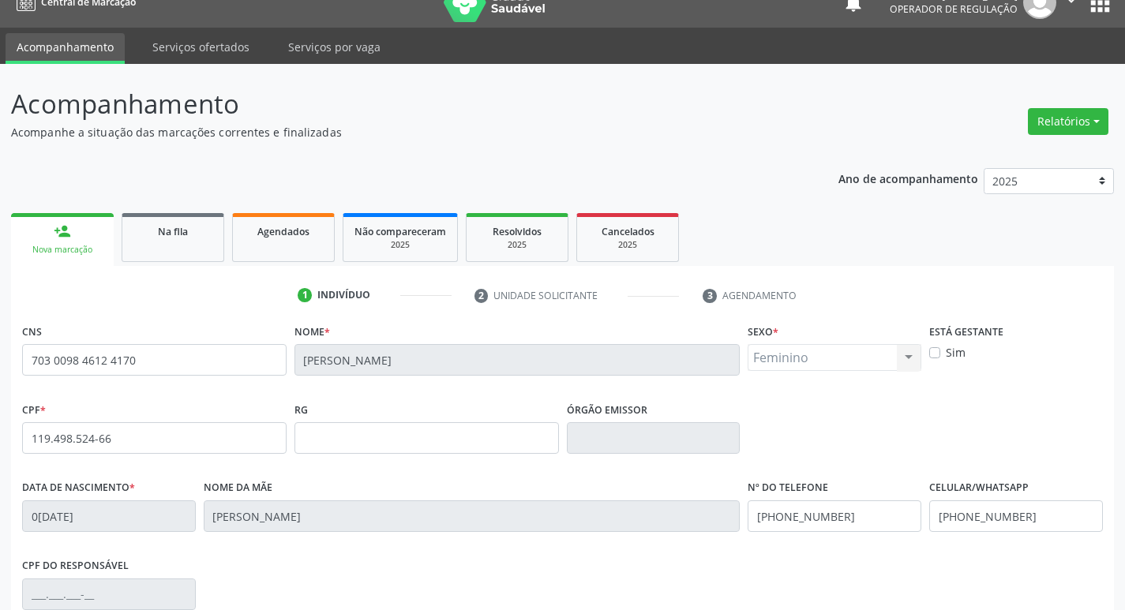
scroll to position [246, 0]
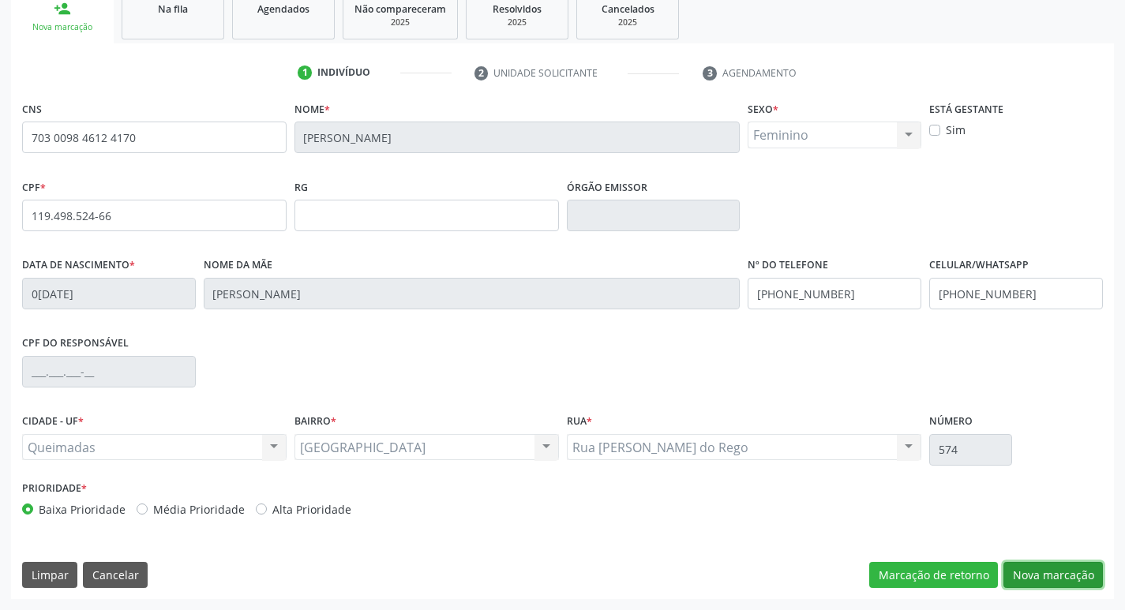
click at [1040, 577] on button "Nova marcação" at bounding box center [1054, 575] width 100 height 27
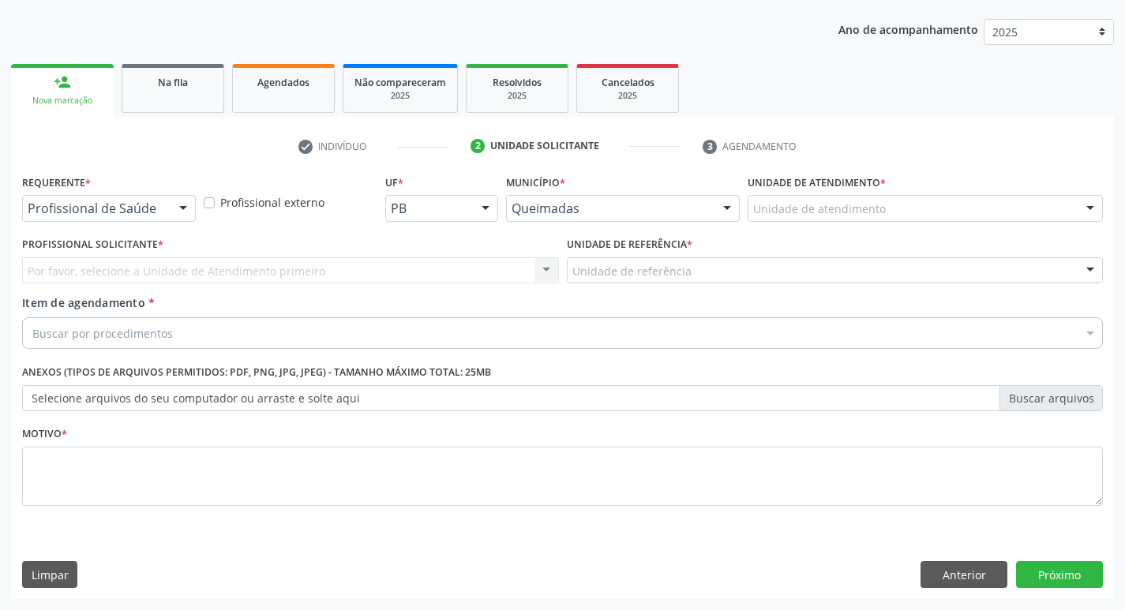
scroll to position [172, 0]
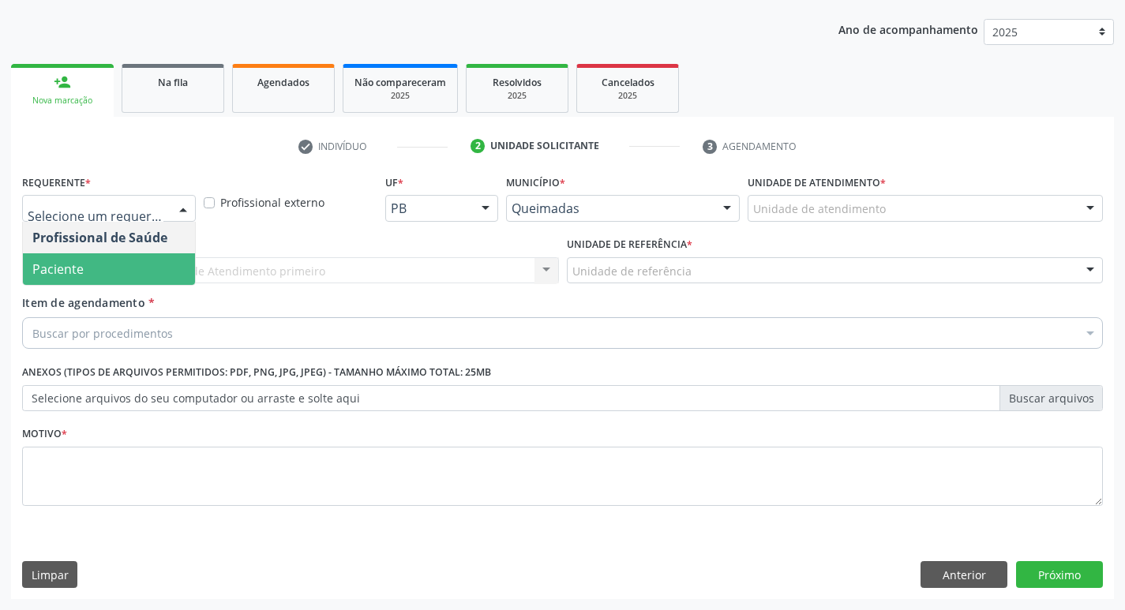
click at [111, 276] on span "Paciente" at bounding box center [109, 270] width 172 height 32
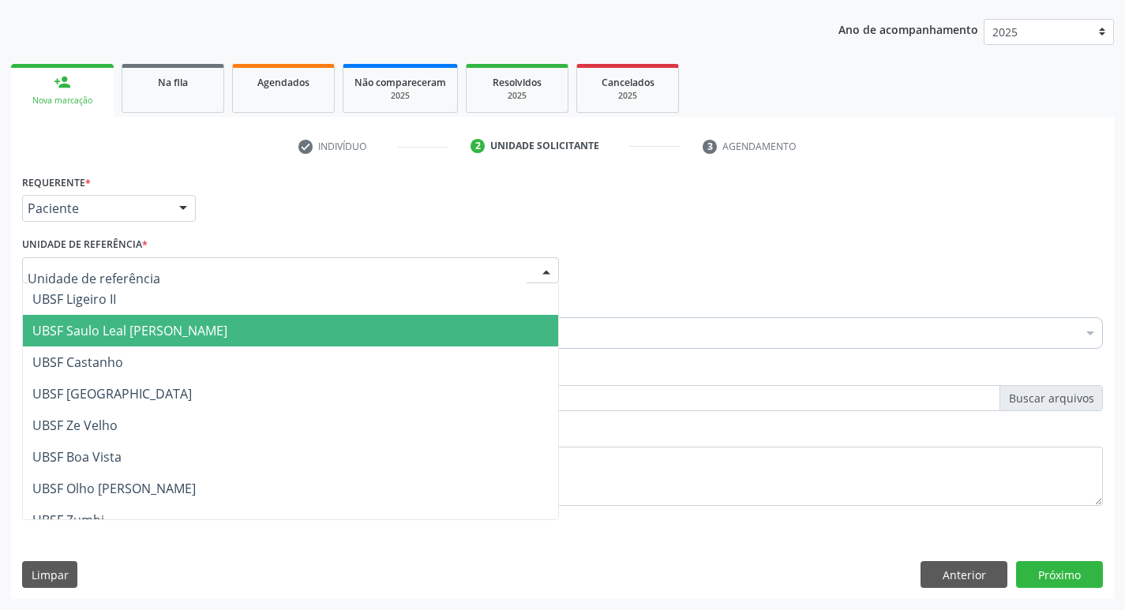
click at [152, 316] on span "UBSF Saulo Leal [PERSON_NAME]" at bounding box center [290, 331] width 535 height 32
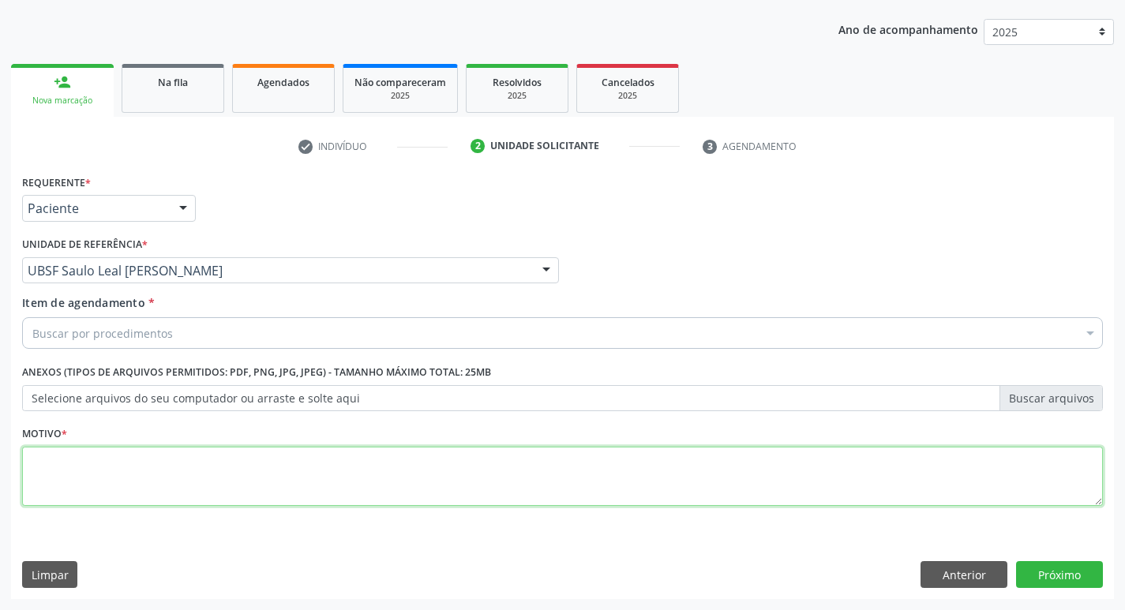
click at [32, 469] on textarea at bounding box center [562, 477] width 1081 height 60
type textarea "AVALIACAO"
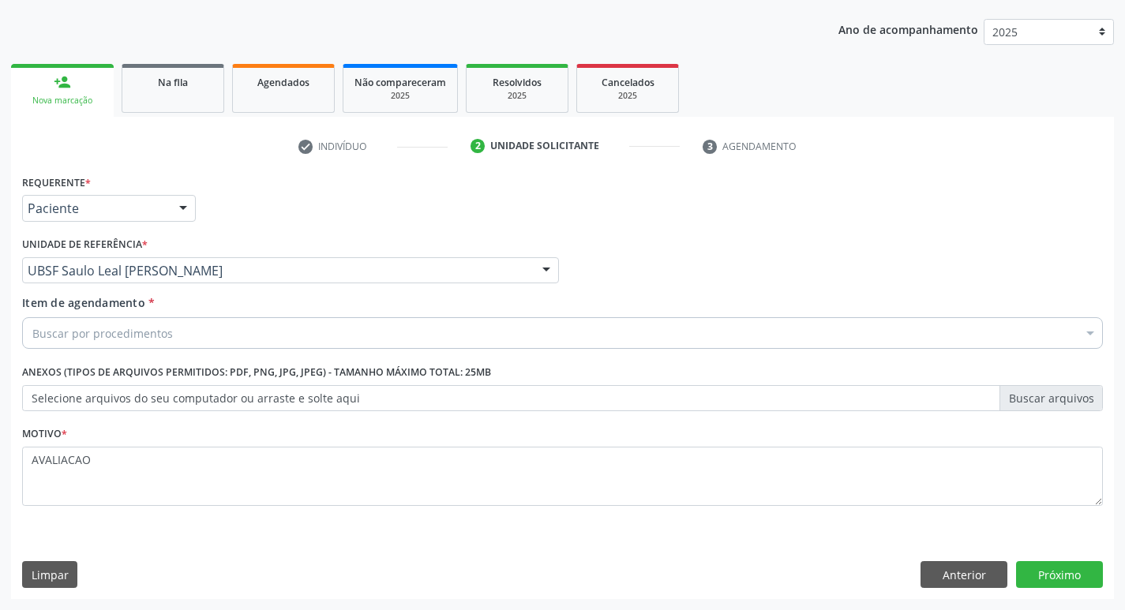
click at [38, 342] on div "Buscar por procedimentos" at bounding box center [562, 333] width 1081 height 32
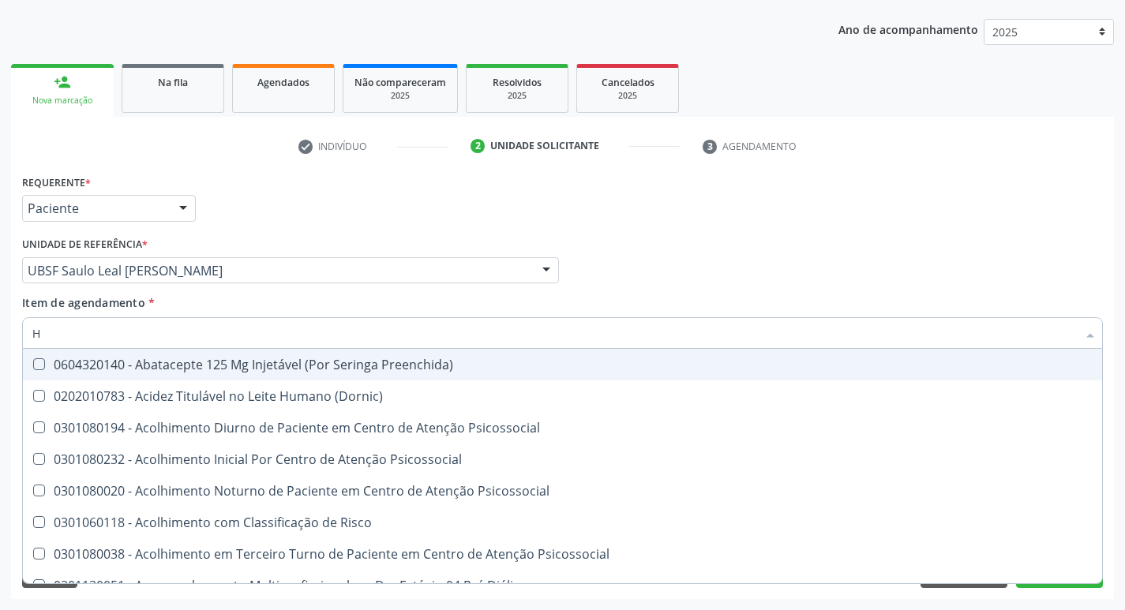
type input "HEMOGR"
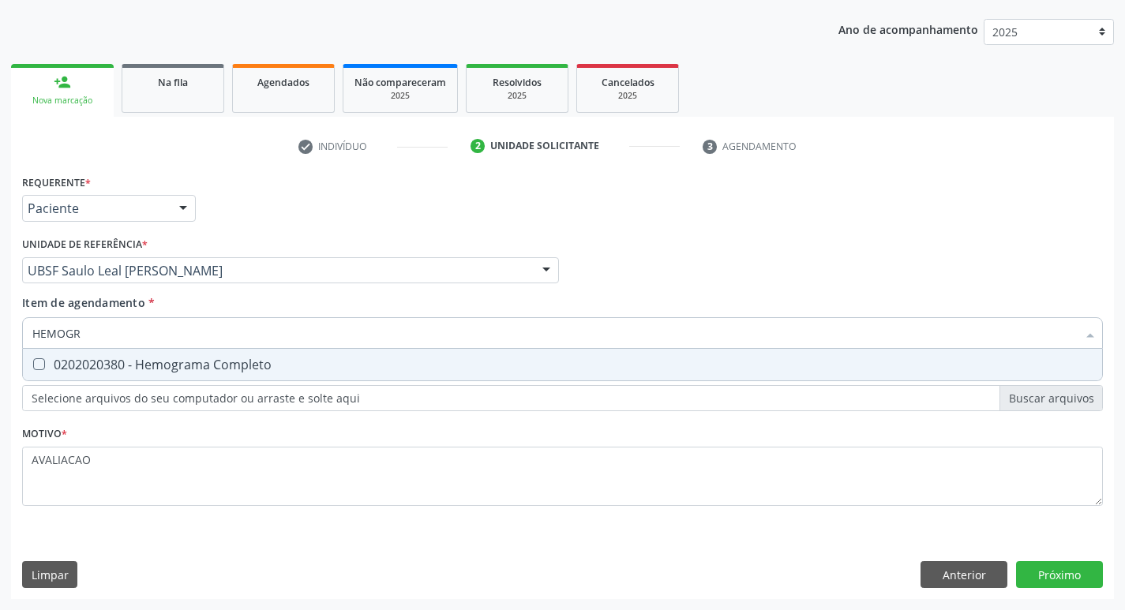
click at [180, 370] on div "0202020380 - Hemograma Completo" at bounding box center [562, 365] width 1061 height 13
checkbox Completo "true"
type input "HEMOG"
checkbox Completo "false"
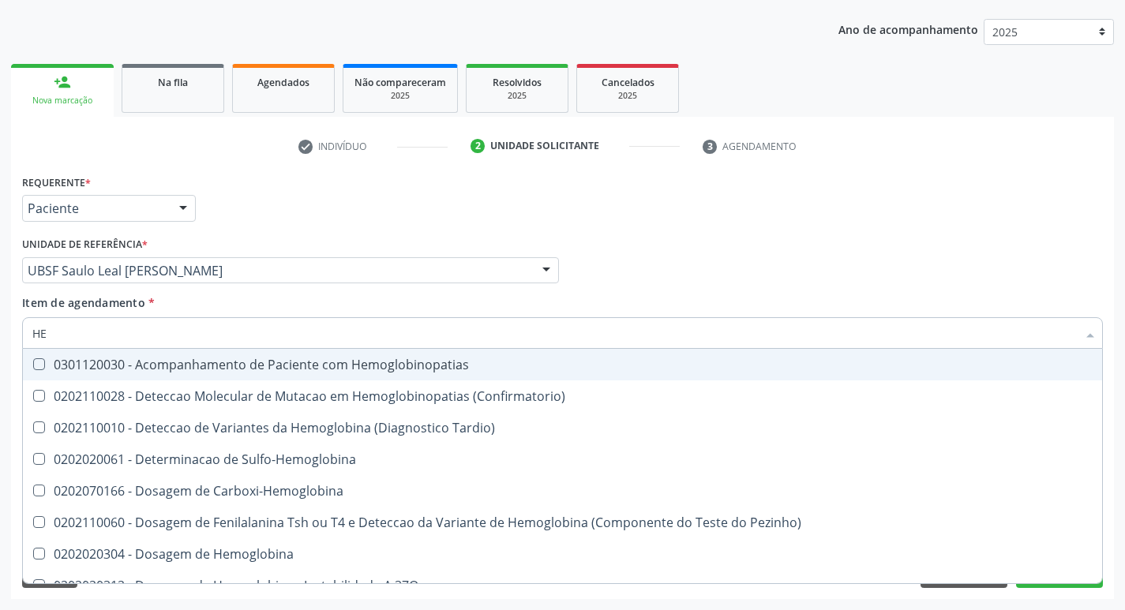
type input "H"
checkbox Completo "false"
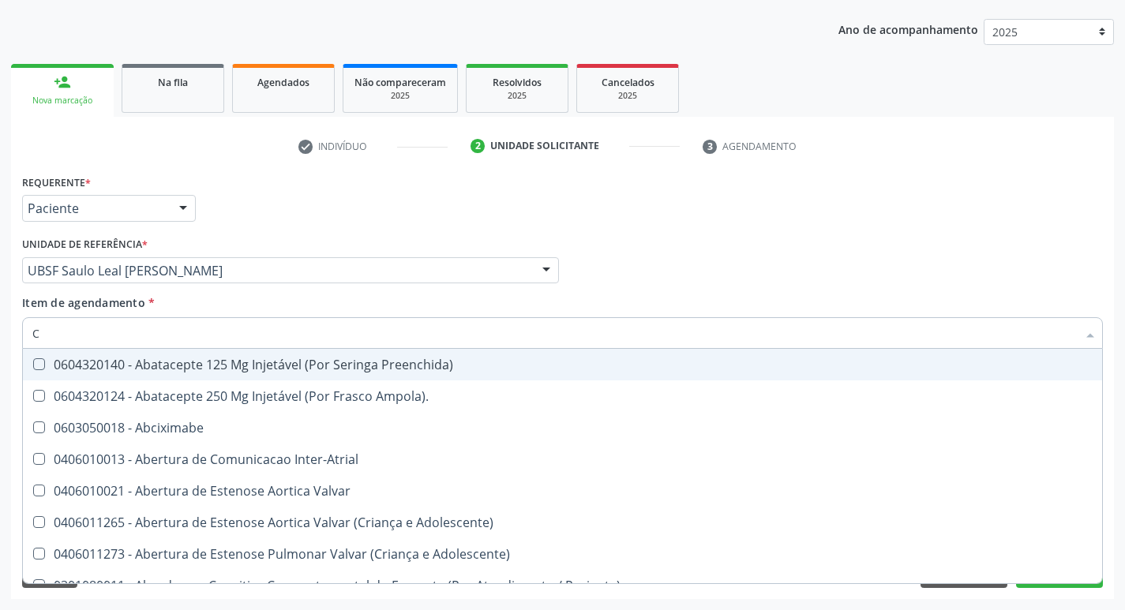
type input "CO"
checkbox Osseo "true"
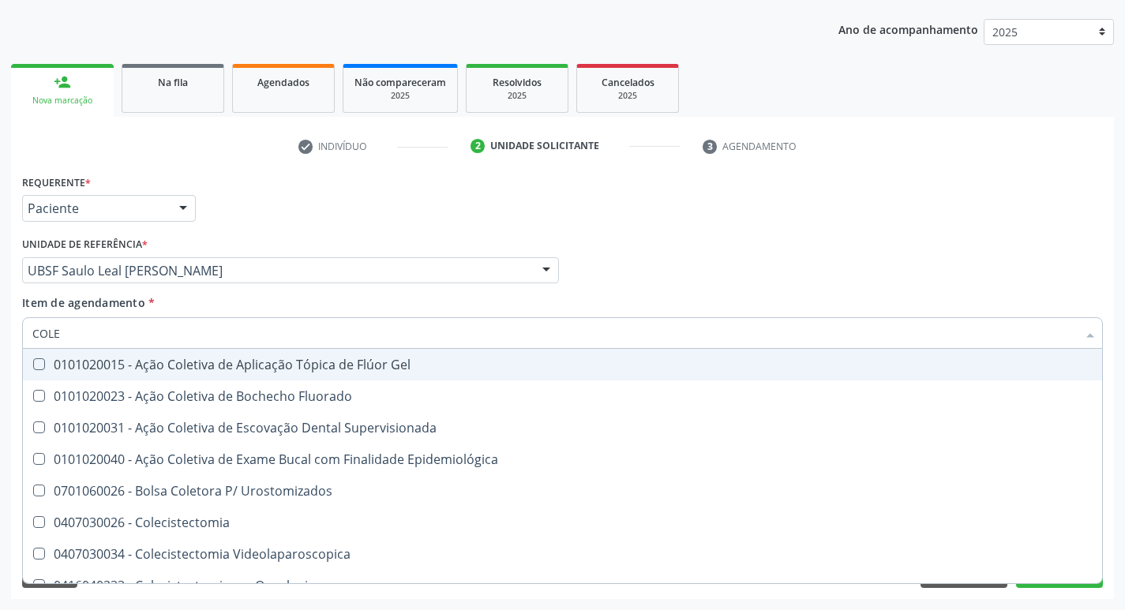
type input "COLES"
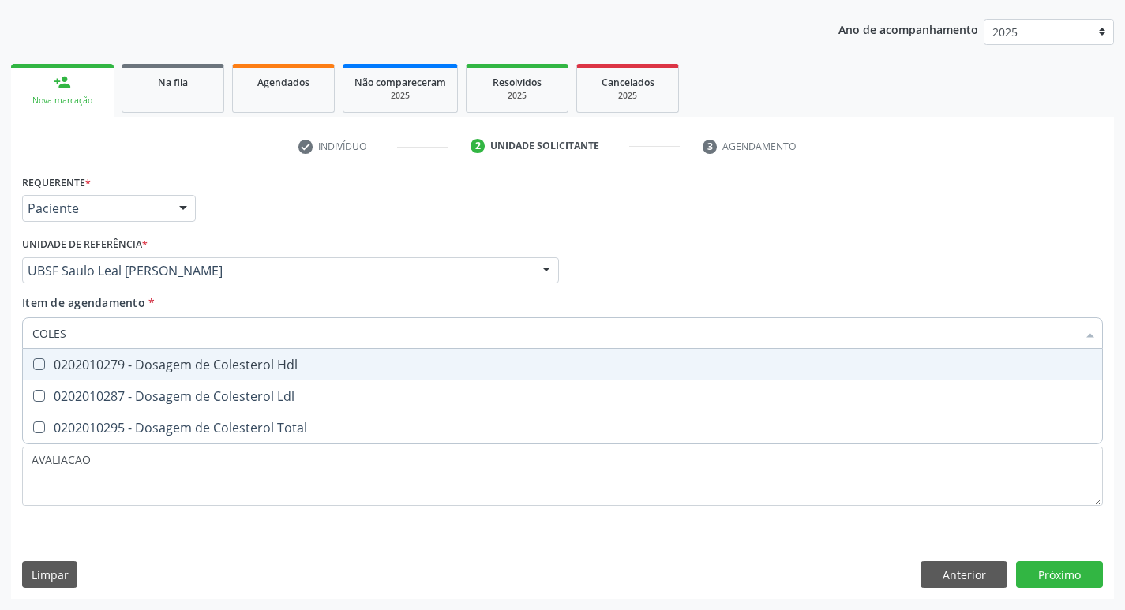
click at [180, 370] on div "0202010279 - Dosagem de Colesterol Hdl" at bounding box center [562, 365] width 1061 height 13
checkbox Hdl "true"
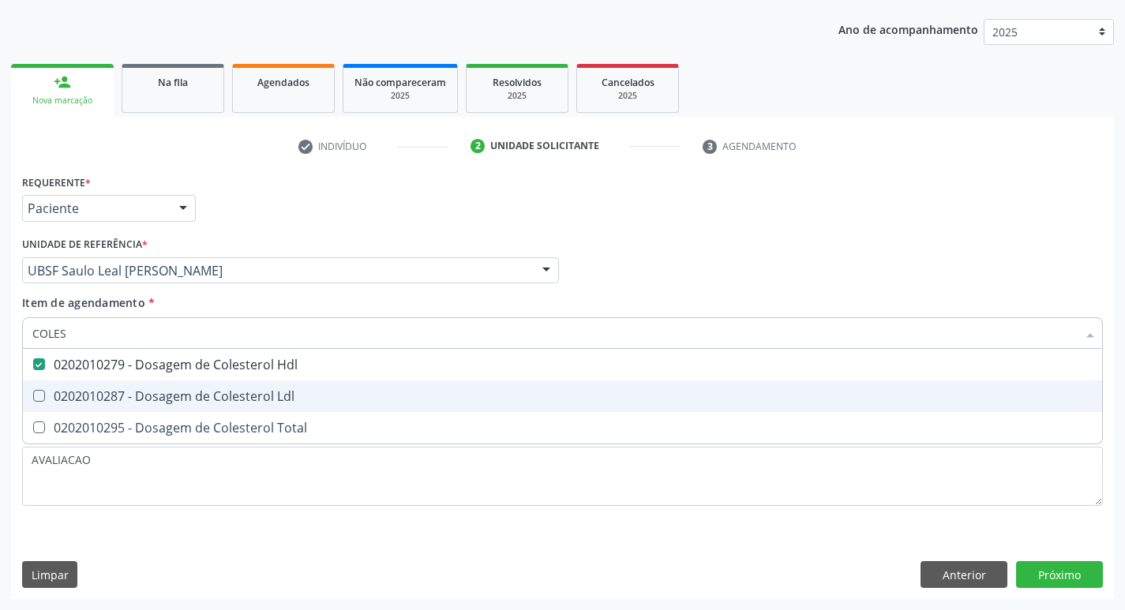
click at [199, 381] on span "0202010287 - Dosagem de Colesterol Ldl" at bounding box center [563, 397] width 1080 height 32
checkbox Ldl "true"
type input "COLE"
checkbox Hdl "false"
checkbox Ldl "false"
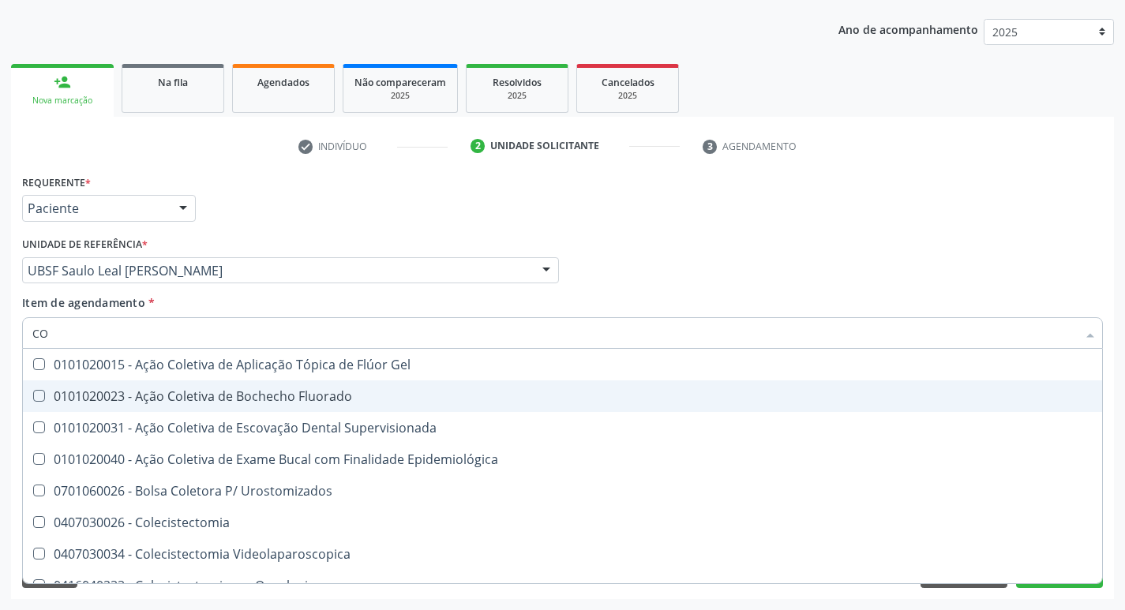
type input "C"
checkbox Hdl "false"
checkbox Ldl "false"
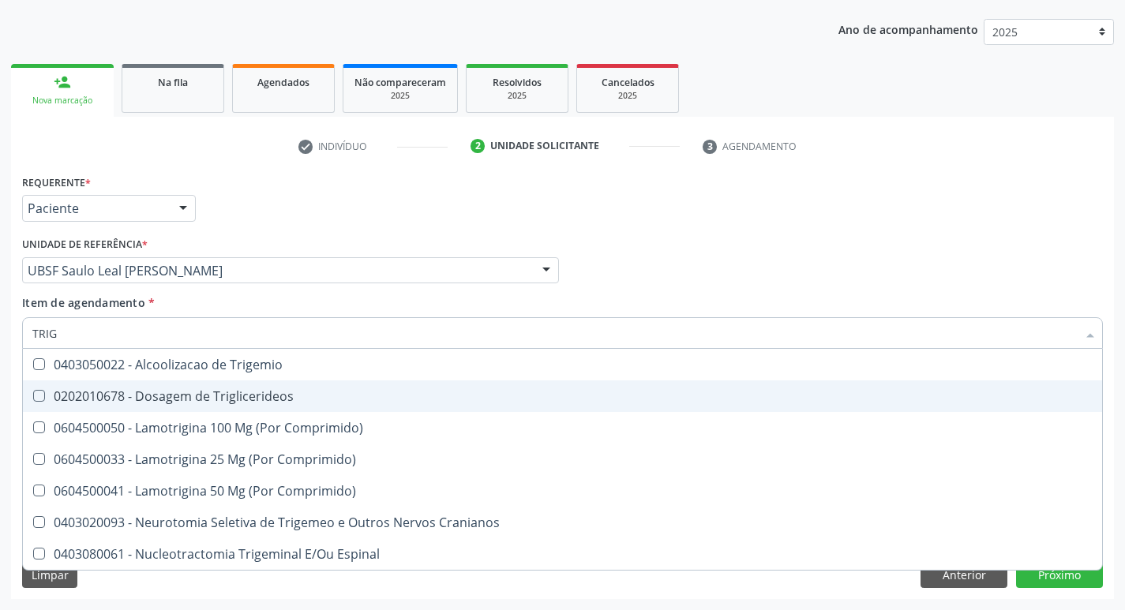
type input "TRIGL"
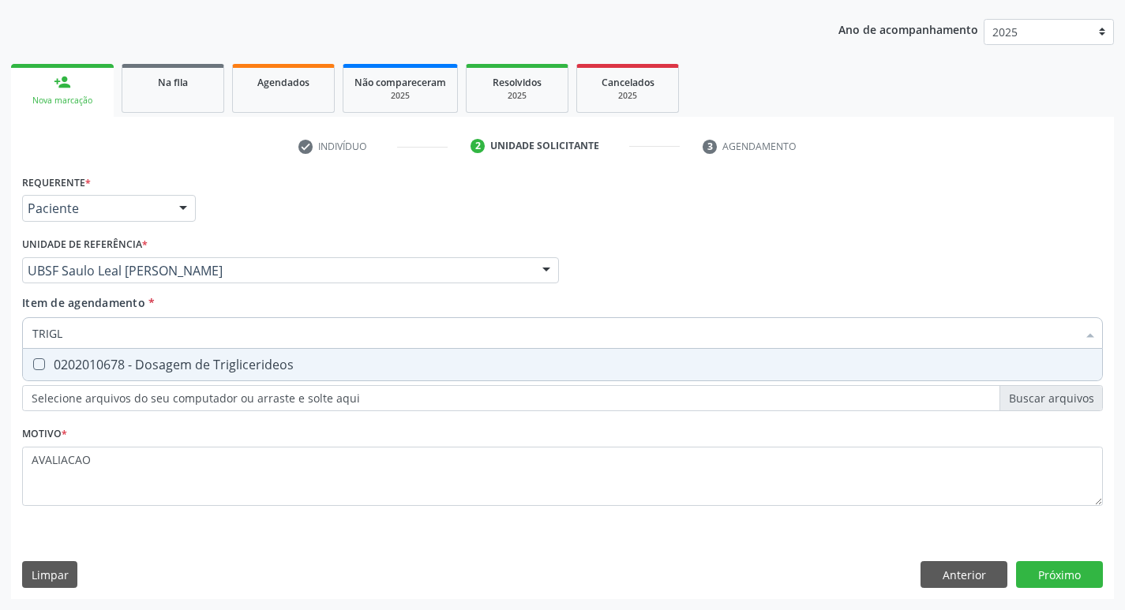
click at [201, 374] on span "0202010678 - Dosagem de Triglicerideos" at bounding box center [563, 365] width 1080 height 32
checkbox Triglicerideos "true"
type input "TRIG"
checkbox Triglicerideos "false"
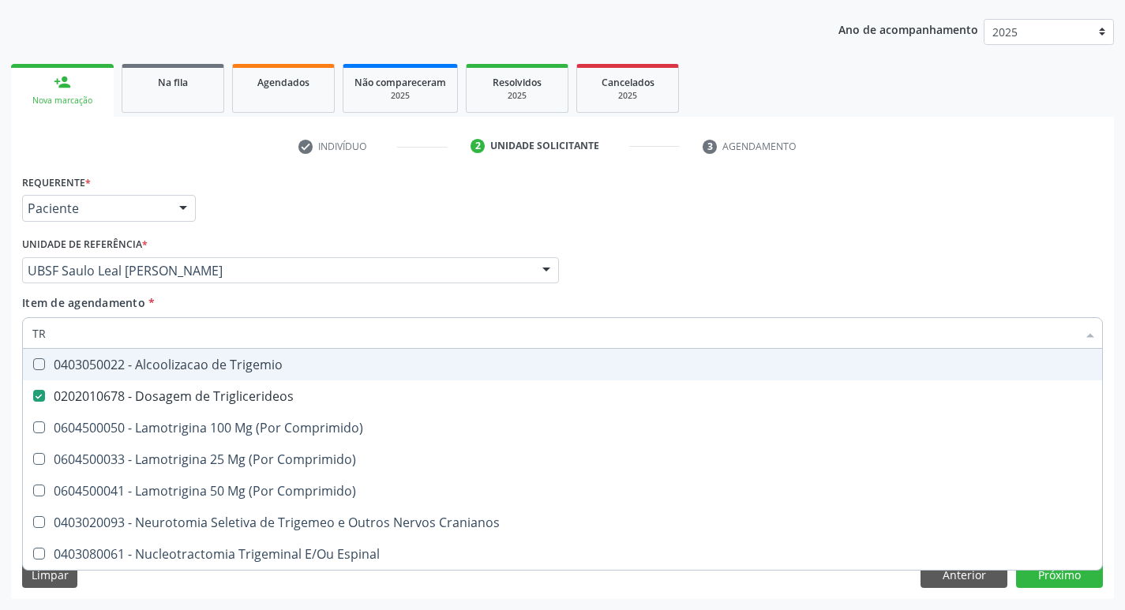
type input "T"
checkbox Triglicerideos "false"
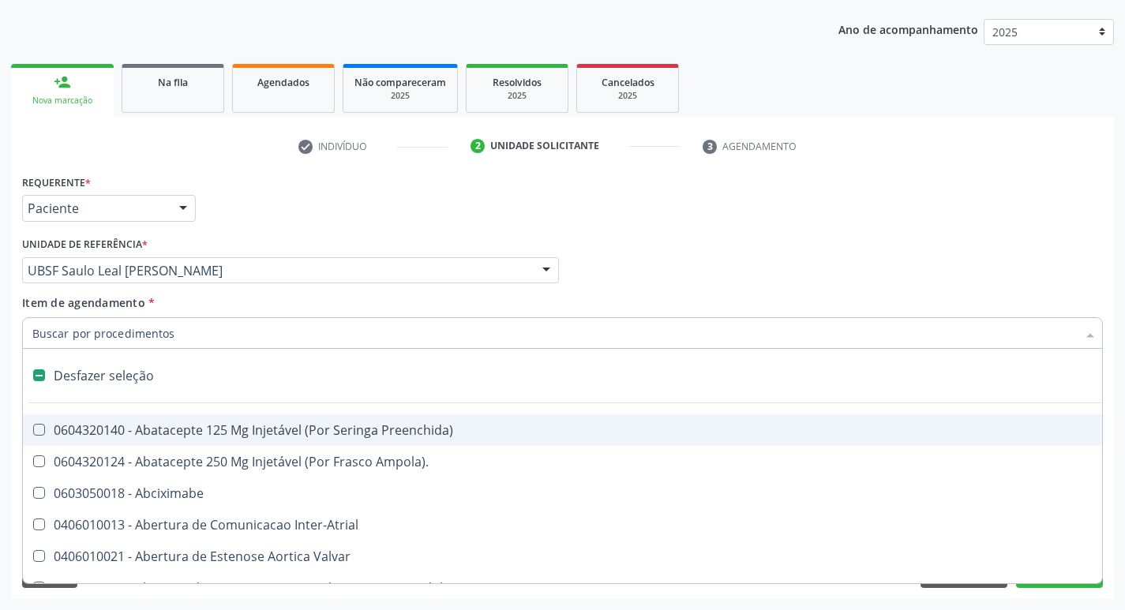
type input "G"
checkbox Comprimido\) "true"
checkbox Sanitária "true"
checkbox Osso "true"
checkbox Persistente "true"
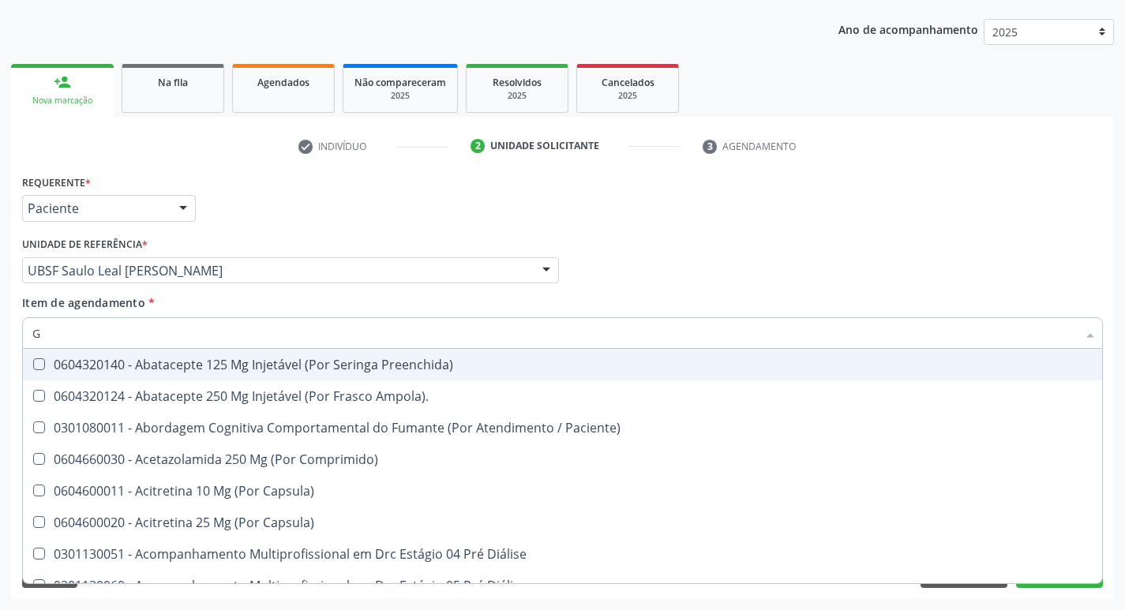
type input "GLICOSE"
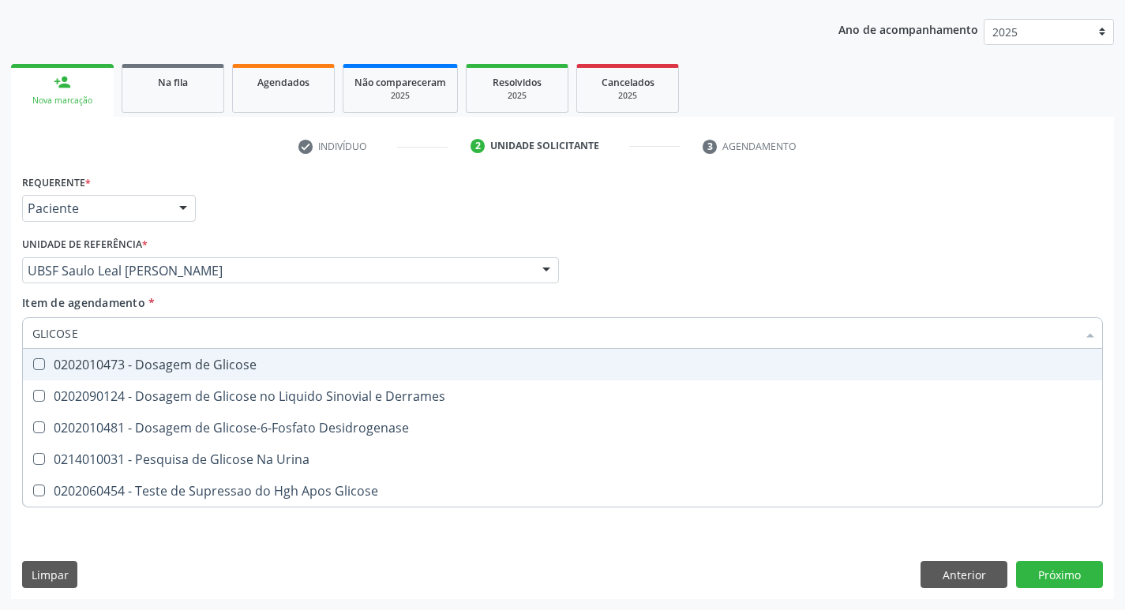
click at [240, 370] on div "0202010473 - Dosagem de Glicose" at bounding box center [562, 365] width 1061 height 13
checkbox Glicose "true"
type input "GLICOS"
checkbox Glicose "false"
checkbox Derrames "true"
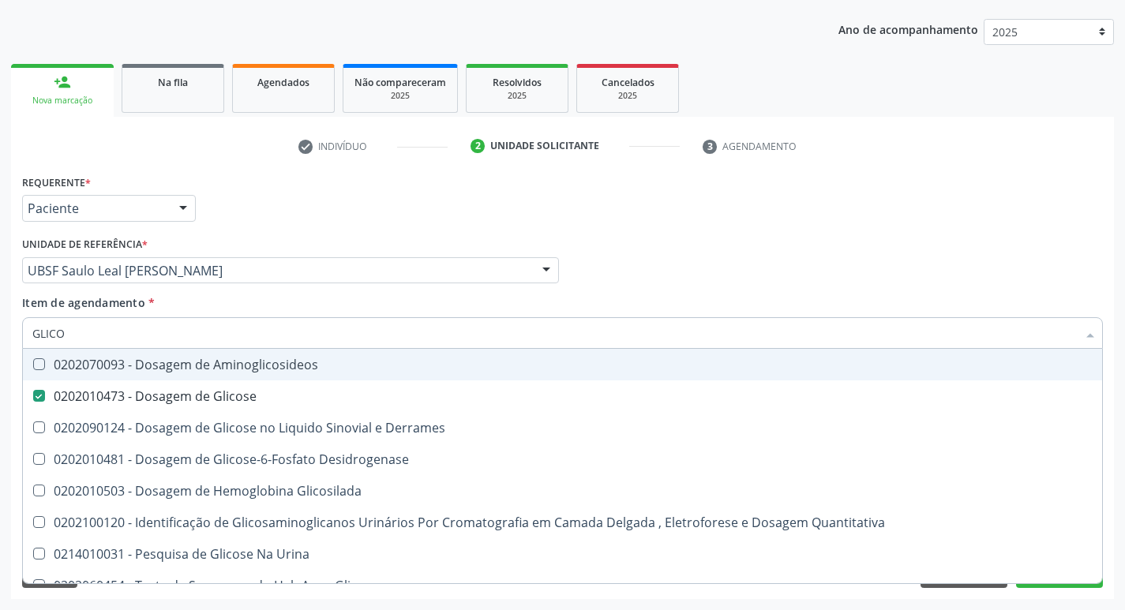
type input "GLIC"
checkbox Glicose "false"
checkbox Derrames "false"
type input "G"
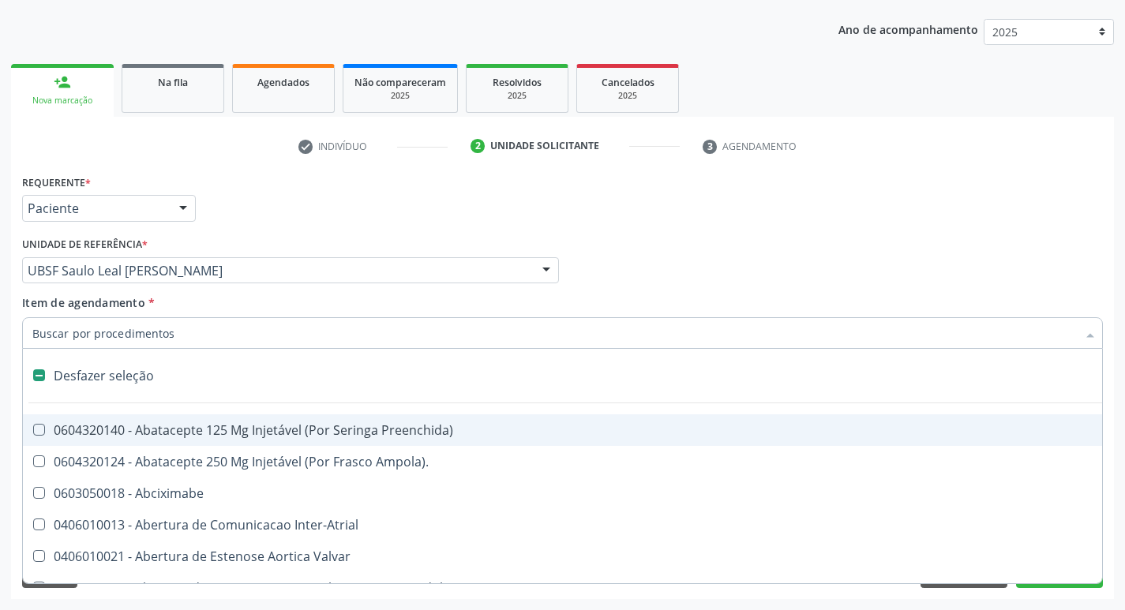
type input "H"
checkbox Lactente\) "true"
checkbox Convencional\) "true"
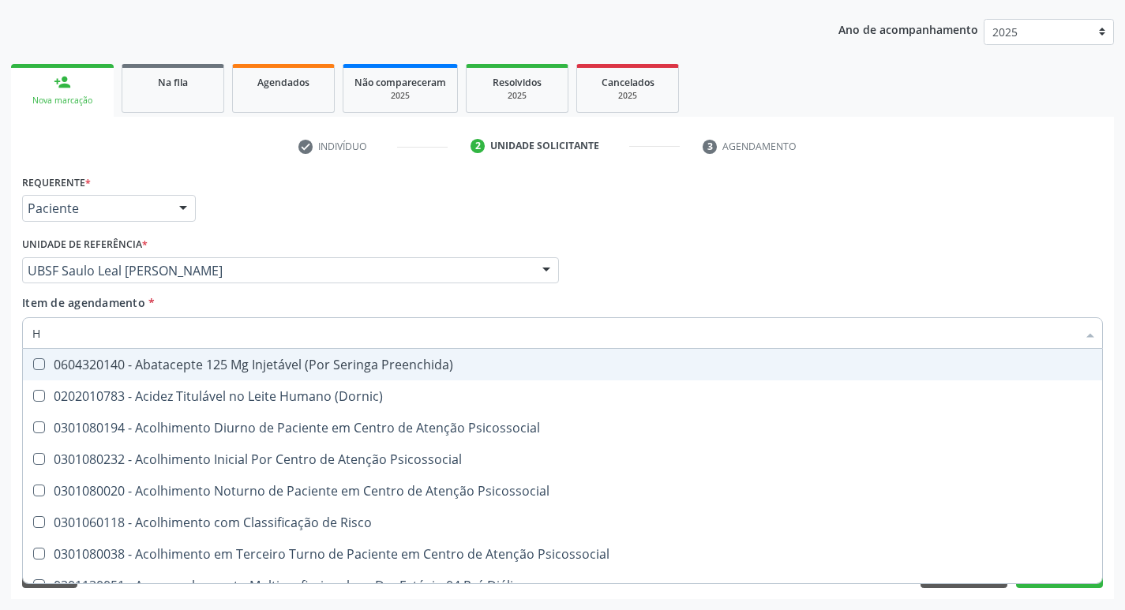
type input "HEMOGLOBINA G"
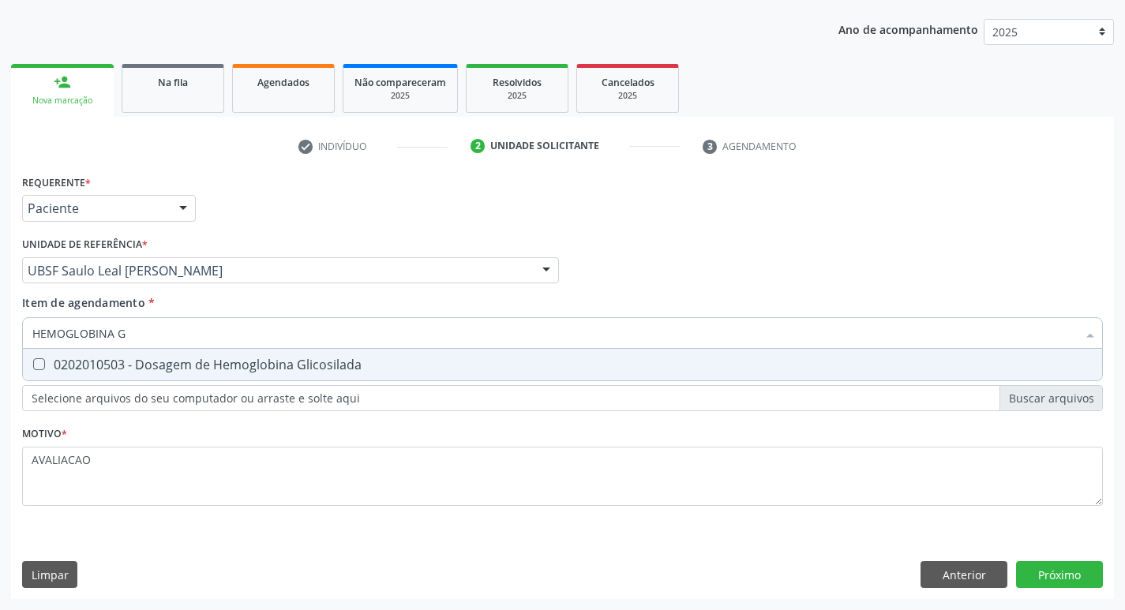
click at [243, 370] on div "0202010503 - Dosagem de Hemoglobina Glicosilada" at bounding box center [562, 365] width 1061 height 13
checkbox Glicosilada "true"
type input "HEMOGLOBINA"
checkbox Glicosilada "false"
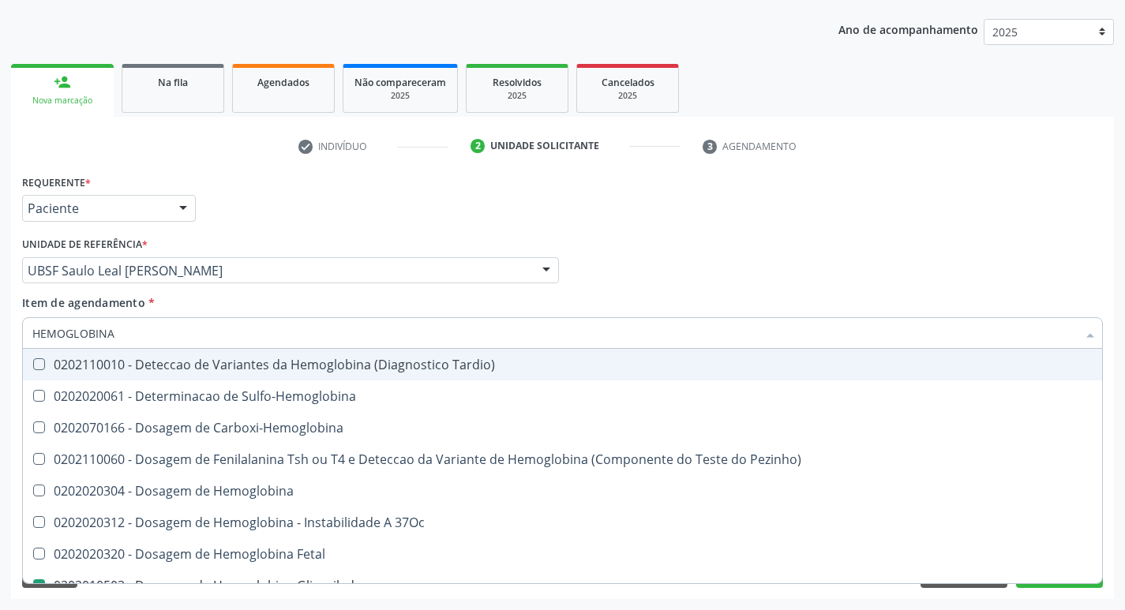
type input "HEMOGLOBIN"
checkbox Glicosilada "false"
checkbox Hemoglobina "true"
type input "H"
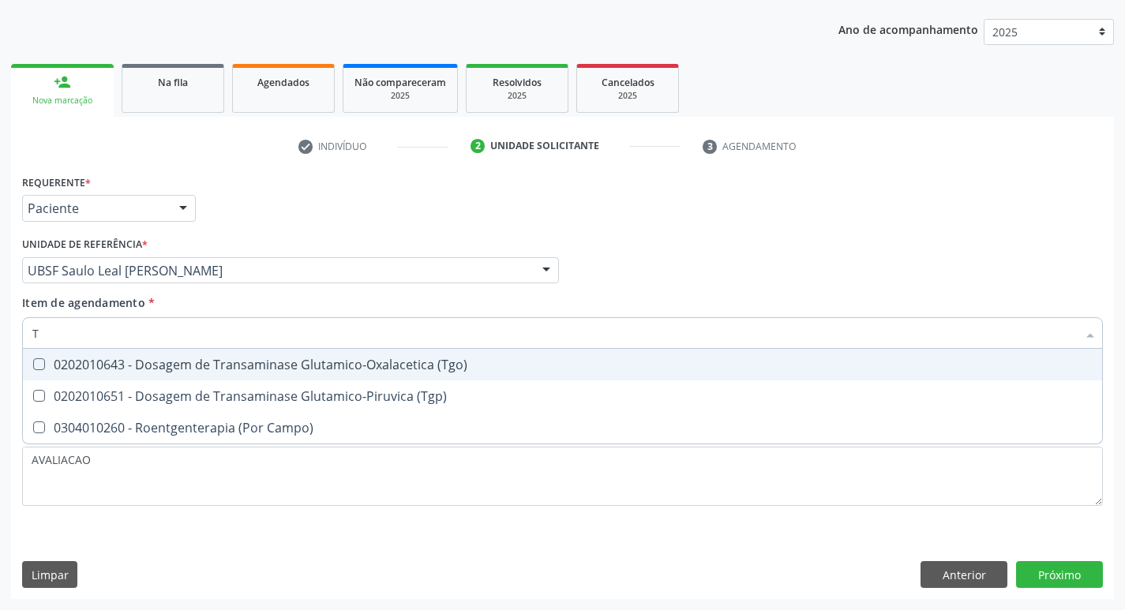
type input "TG"
drag, startPoint x: 312, startPoint y: 366, endPoint x: 334, endPoint y: 397, distance: 38.6
click at [315, 367] on div "0202010643 - Dosagem de Transaminase Glutamico-Oxalacetica (Tgo)" at bounding box center [562, 365] width 1061 height 13
checkbox \(Tgo\) "true"
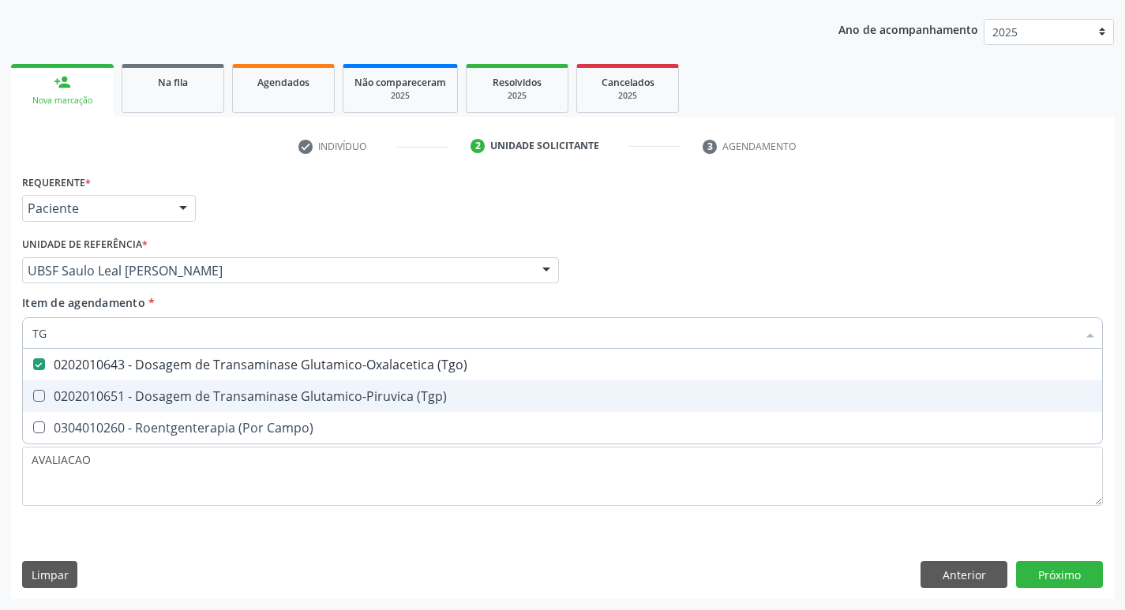
click at [334, 397] on div "0202010651 - Dosagem de Transaminase Glutamico-Piruvica (Tgp)" at bounding box center [562, 396] width 1061 height 13
checkbox \(Tgp\) "true"
type input "T"
checkbox \(Tgo\) "false"
checkbox \(Tgp\) "false"
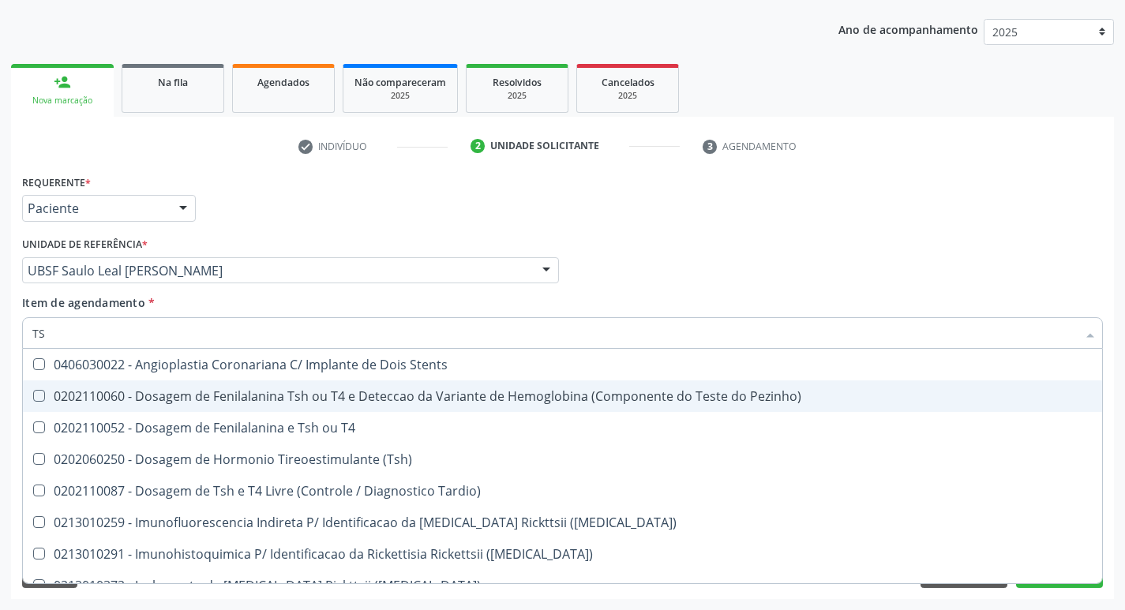
type input "TSH"
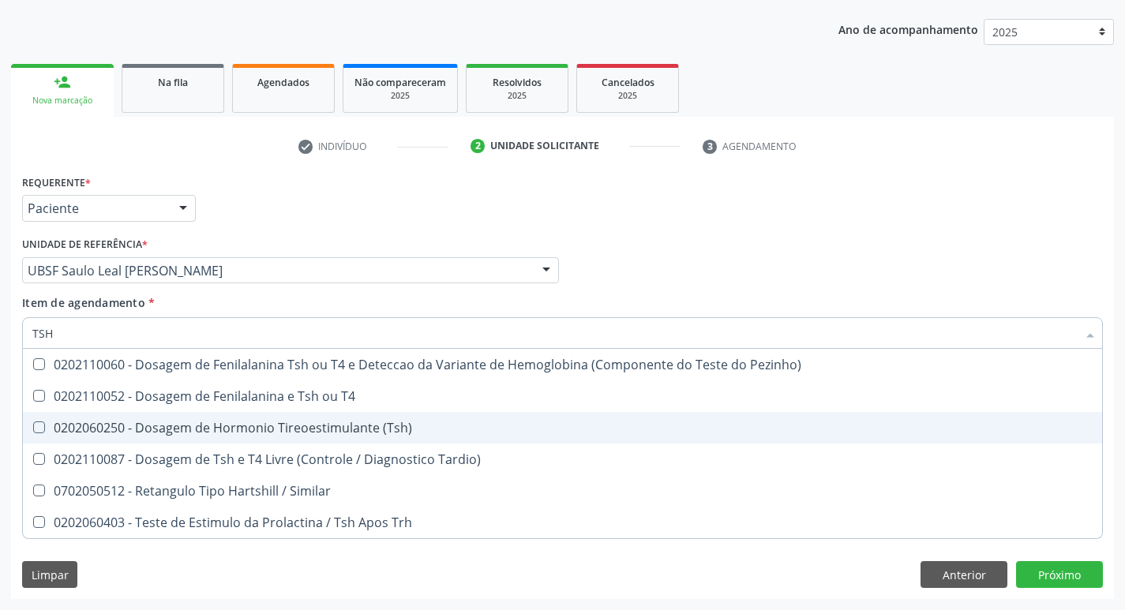
click at [355, 418] on span "0202060250 - Dosagem de Hormonio Tireoestimulante (Tsh)" at bounding box center [563, 428] width 1080 height 32
checkbox \(Tsh\) "true"
type input "TS"
checkbox \(Tsh\) "false"
checkbox Tardio\) "true"
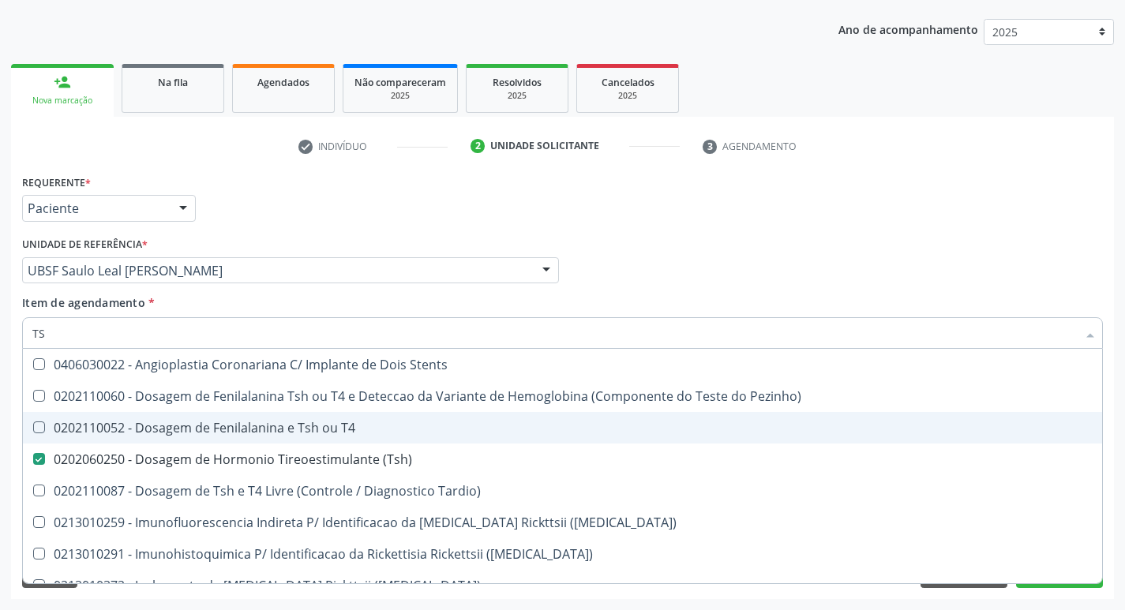
type input "T"
checkbox \(Tsh\) "false"
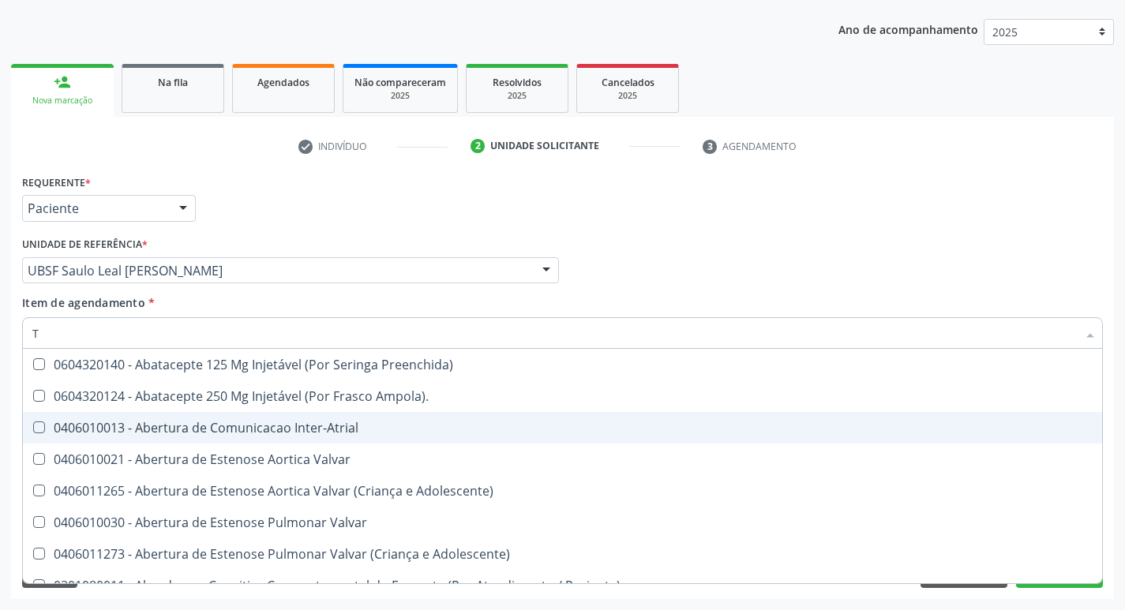
type input "TR"
checkbox Oficina\) "true"
checkbox Grupo "true"
checkbox Atendimentos-Mês\) "true"
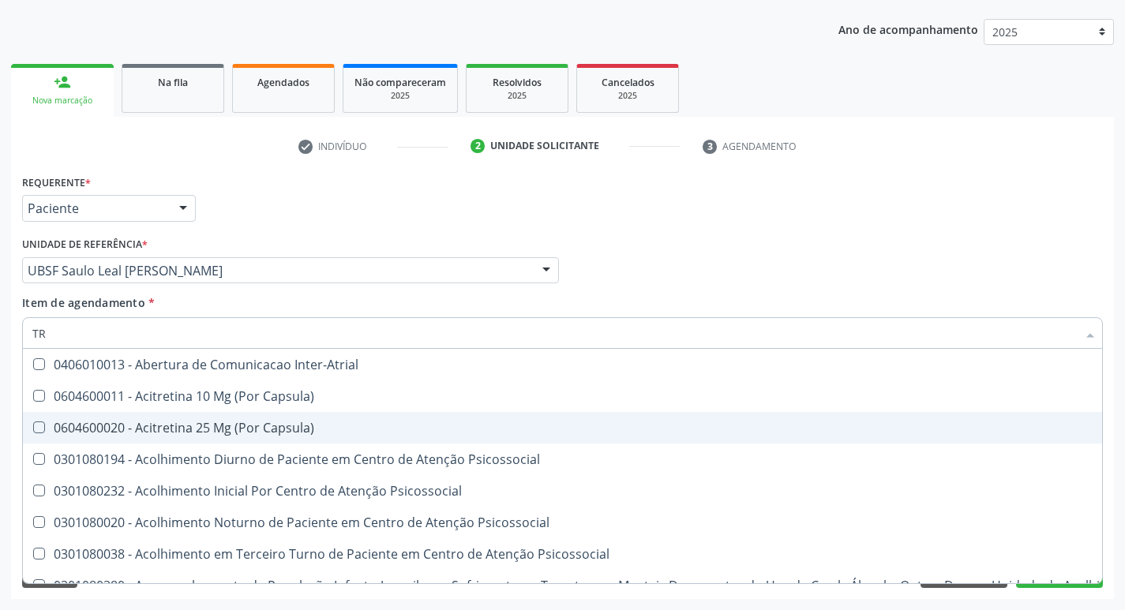
type input "T"
checkbox \(Tgo\) "false"
checkbox \(Tgp\) "false"
checkbox Triglicerideos "false"
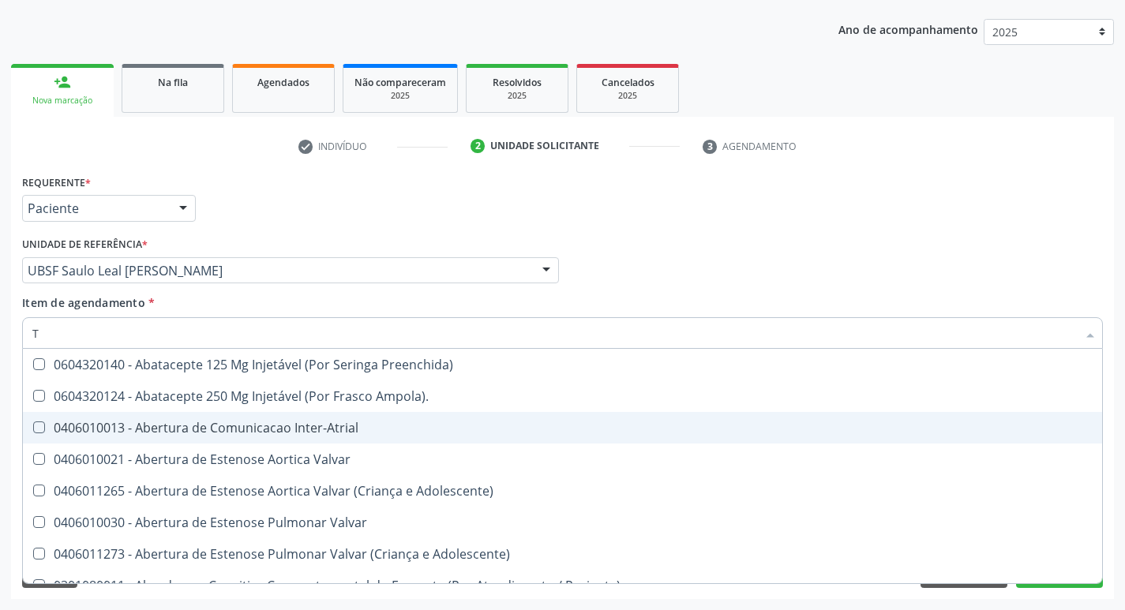
type input "T4"
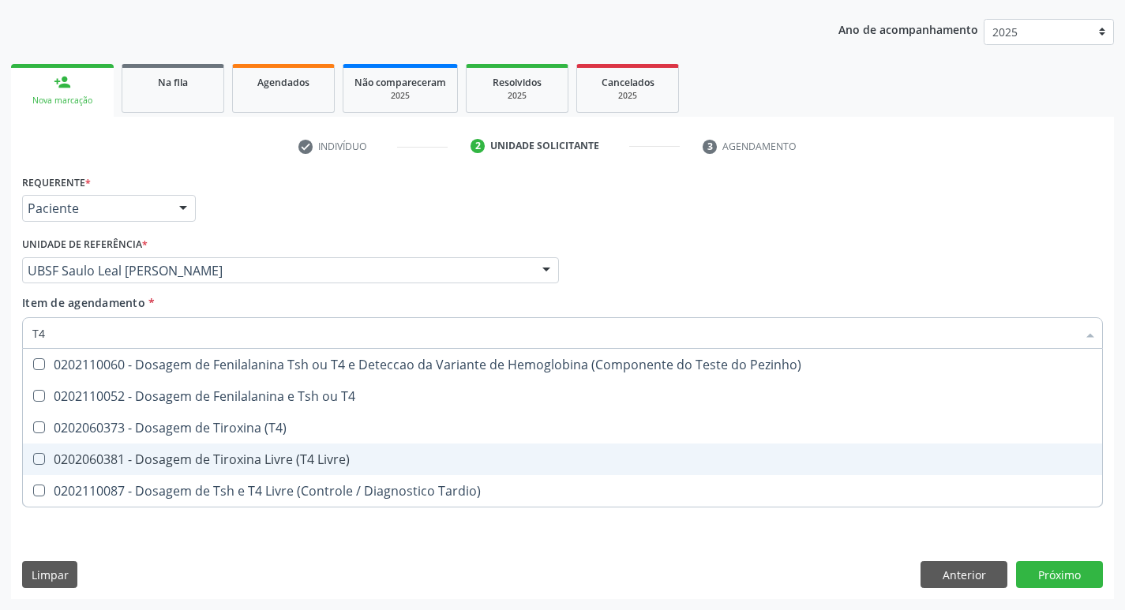
click at [355, 460] on div "0202060381 - Dosagem de Tiroxina Livre (T4 Livre)" at bounding box center [562, 459] width 1061 height 13
checkbox Livre\) "true"
type input "T"
checkbox Livre\) "false"
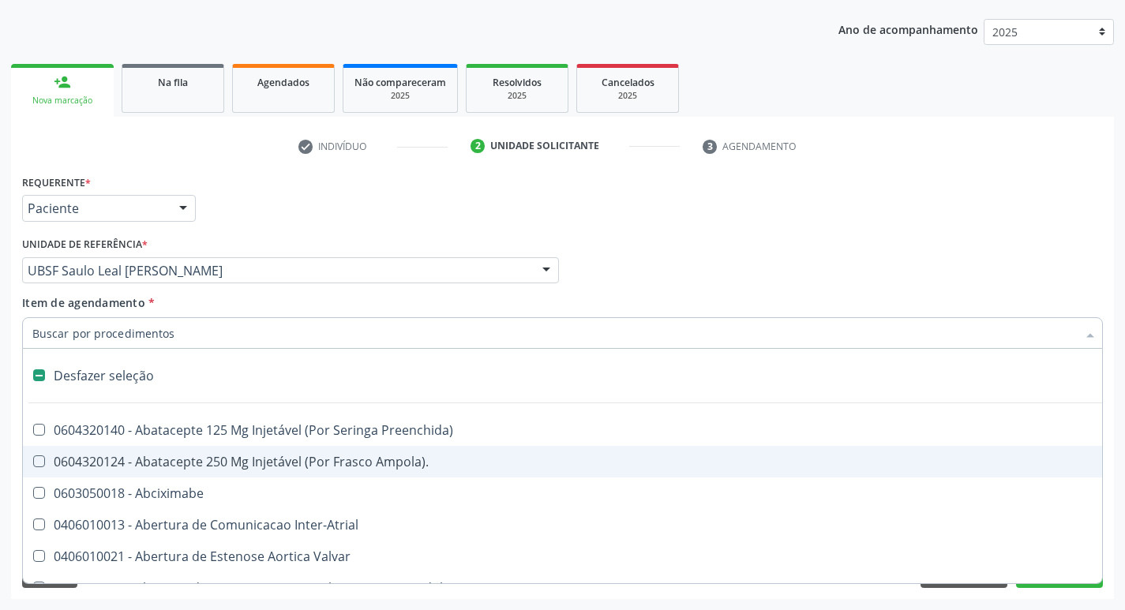
type input "I"
type input "U"
checkbox Coledocoplastia "true"
checkbox Cama "true"
checkbox Personalizada "true"
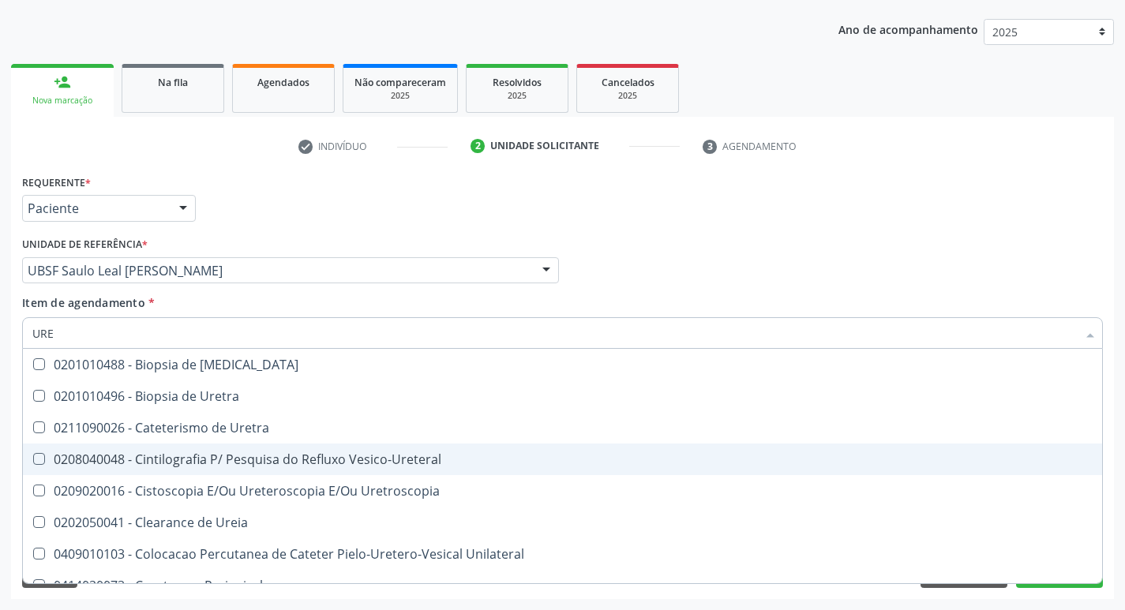
type input "UREI"
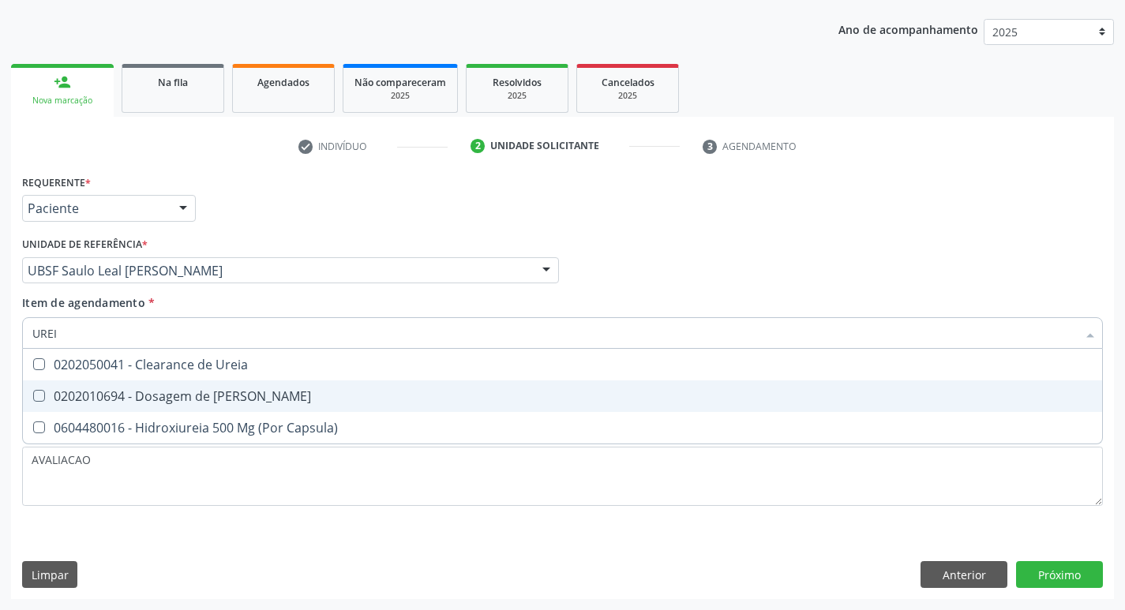
click at [244, 392] on div "0202010694 - Dosagem de [PERSON_NAME]" at bounding box center [562, 396] width 1061 height 13
checkbox Ureia "true"
type input "URE"
checkbox Ureia "false"
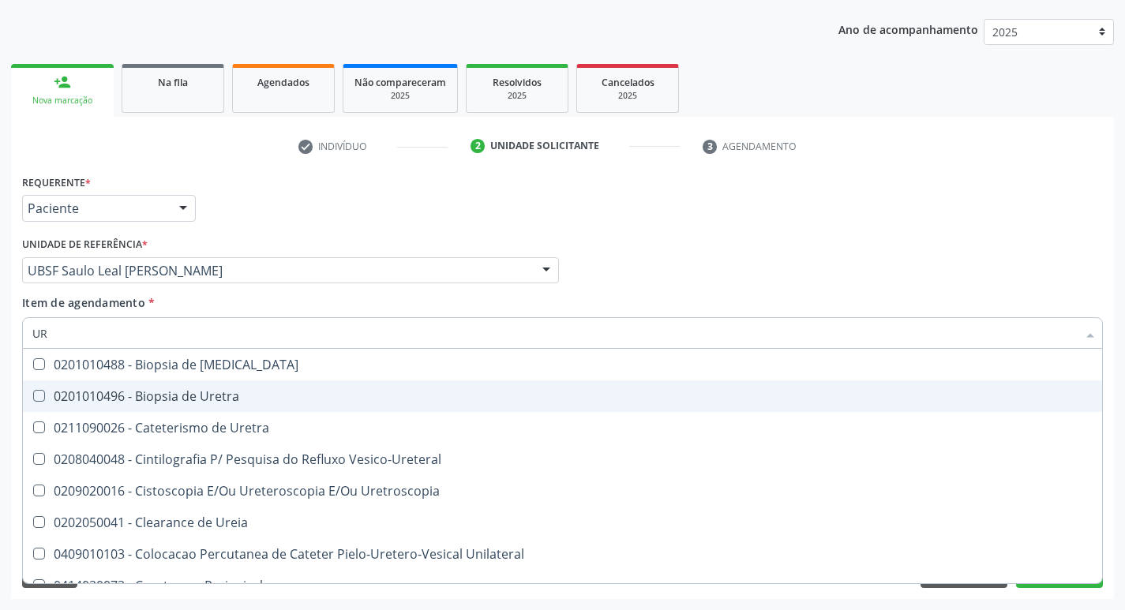
type input "U"
checkbox Ureia "false"
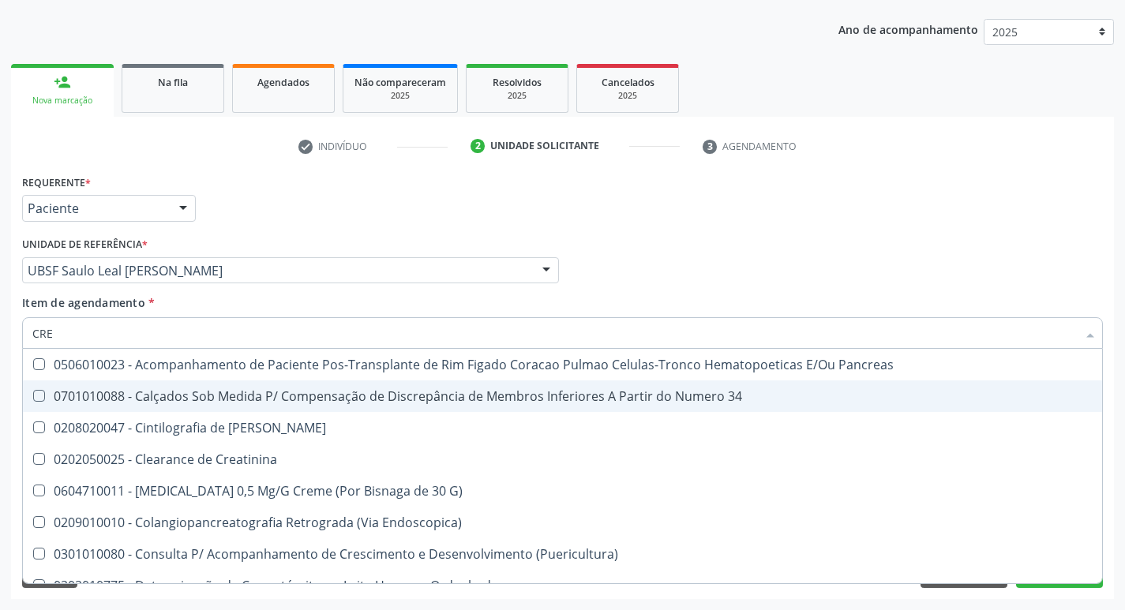
type input "CREA"
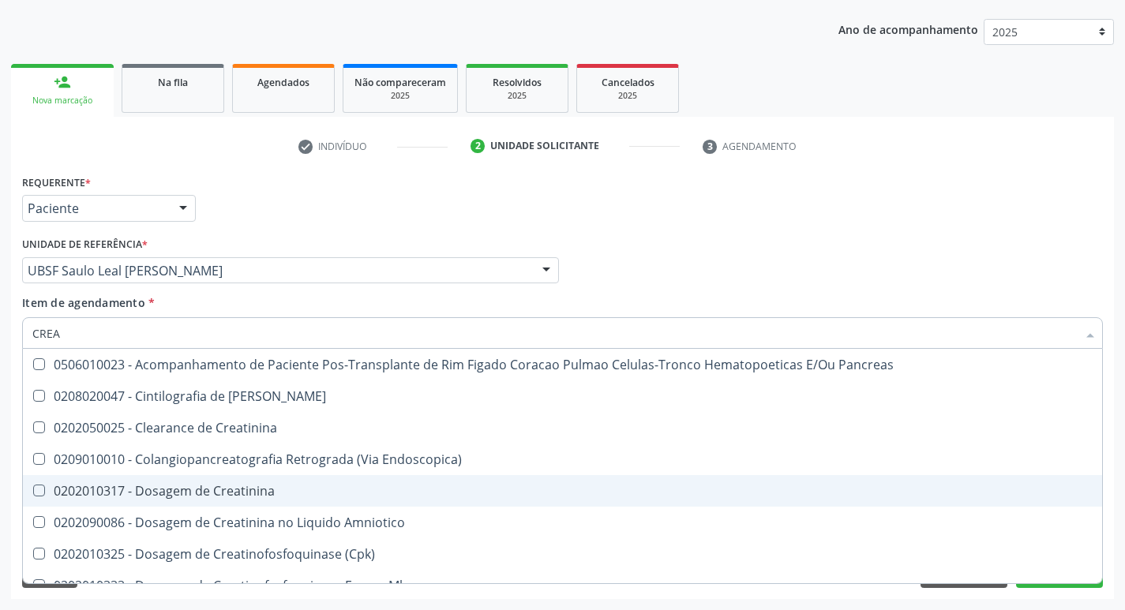
click at [270, 479] on span "0202010317 - Dosagem de Creatinina" at bounding box center [563, 491] width 1080 height 32
checkbox Creatinina "true"
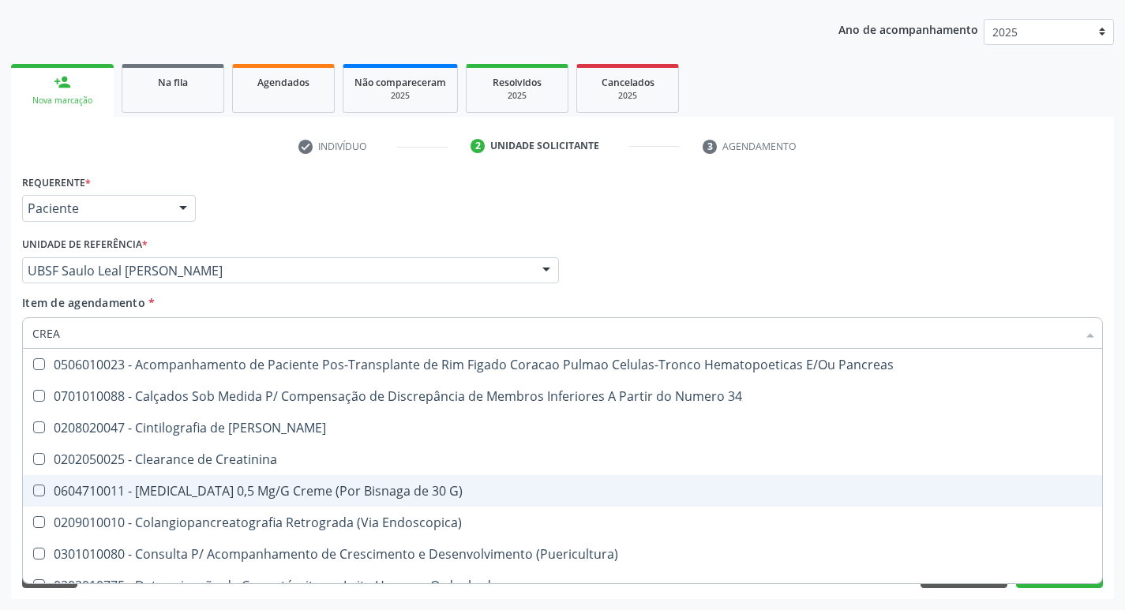
type input "CRE"
checkbox G\) "false"
checkbox Creatinina "true"
type input "C"
checkbox Creatinina "false"
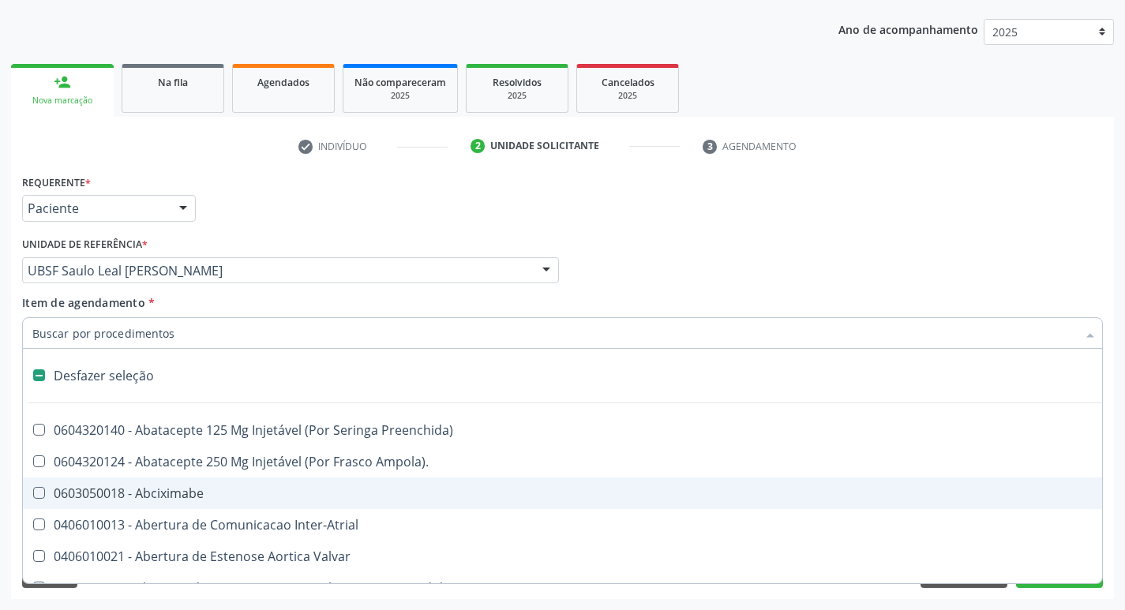
type input "V"
checkbox \(Unilateral\) "true"
checkbox Cornea "true"
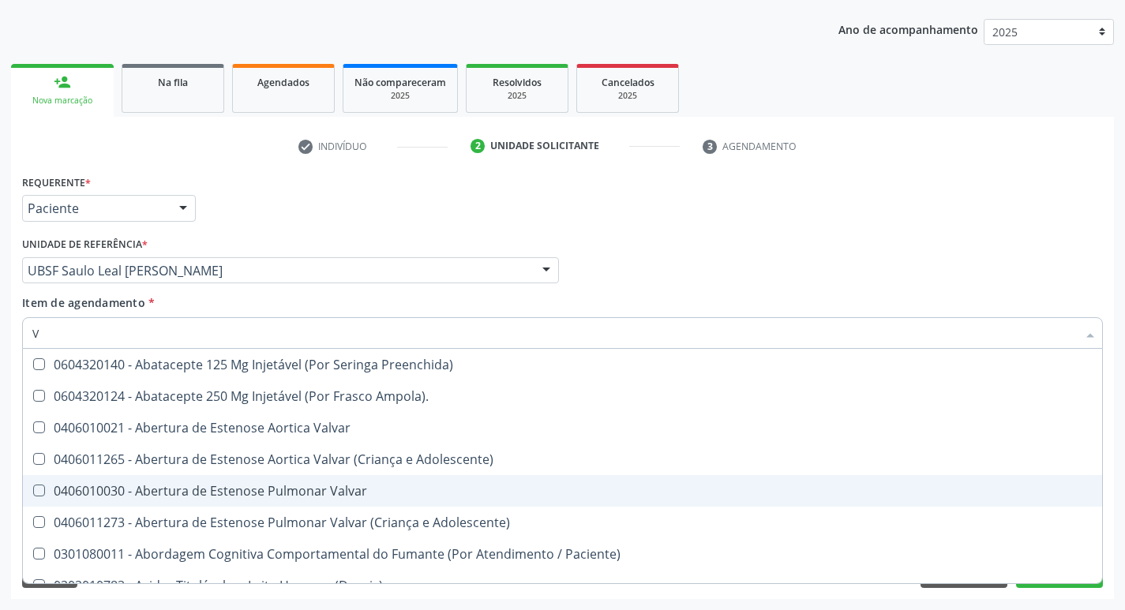
type input "VI"
checkbox Psicoterapia "true"
checkbox Livre\) "false"
checkbox \(Tgp\) "false"
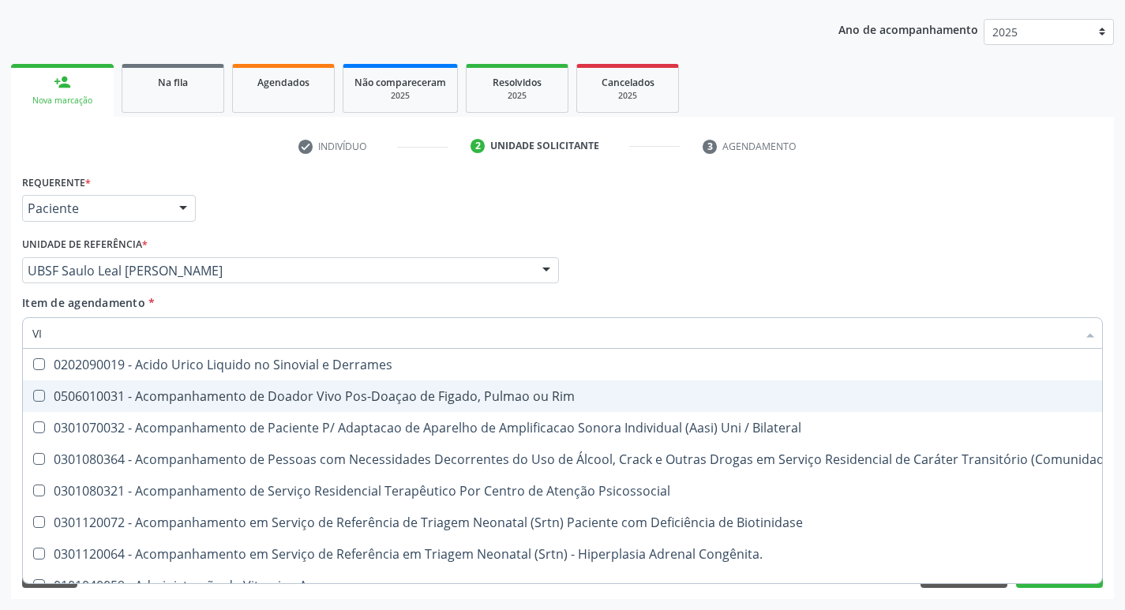
type input "VITAM"
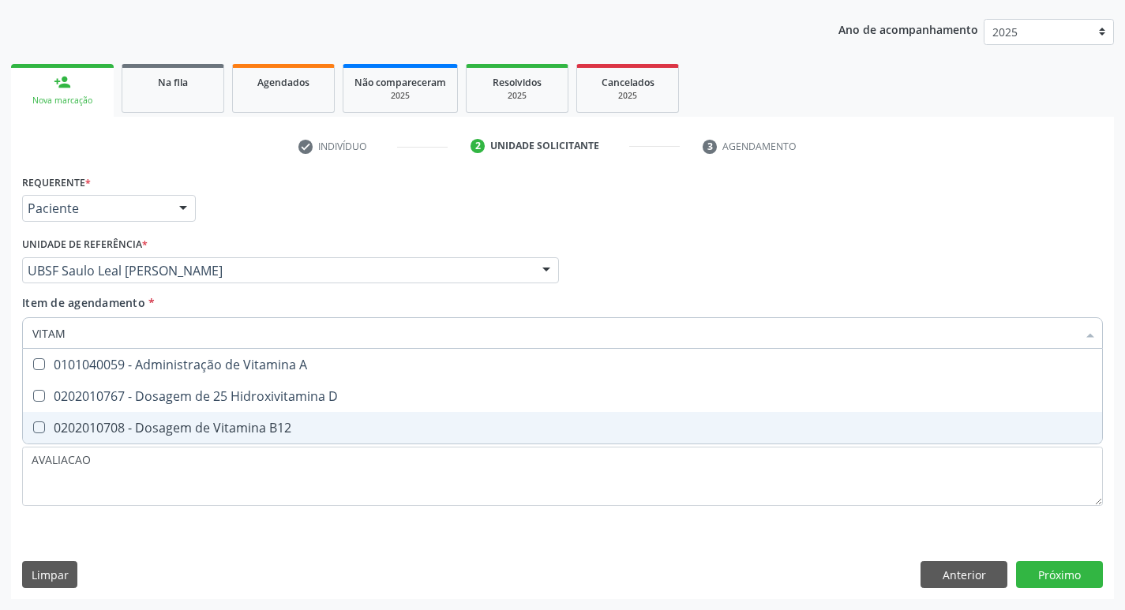
click at [207, 415] on span "0202010708 - Dosagem de Vitamina B12" at bounding box center [563, 428] width 1080 height 32
checkbox B12 "true"
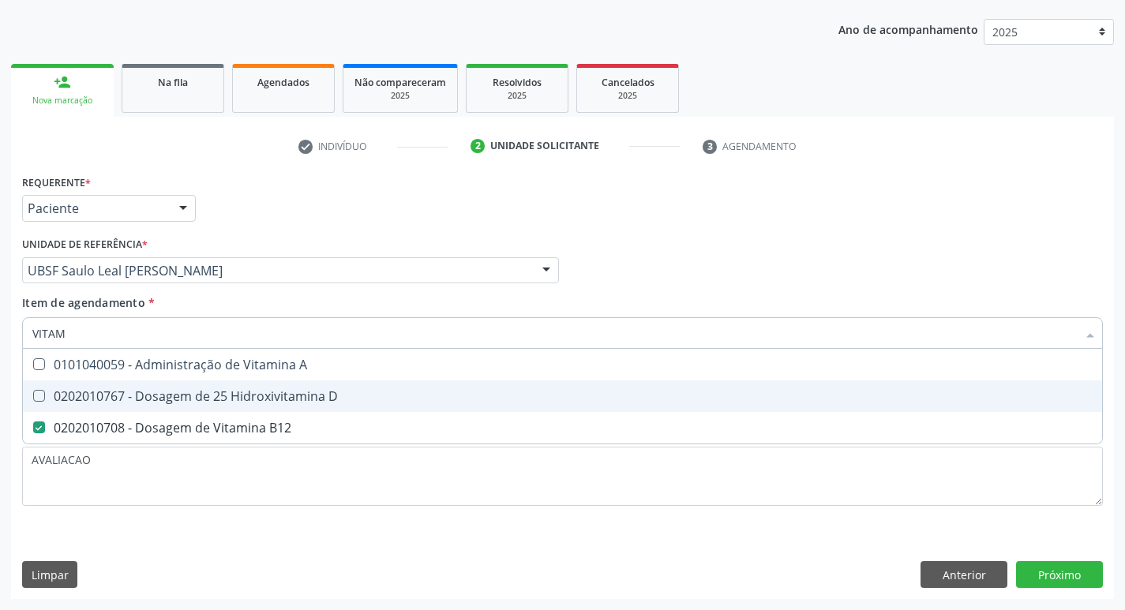
click at [217, 403] on div "0202010767 - Dosagem de 25 Hidroxivitamina D" at bounding box center [562, 396] width 1061 height 13
checkbox D "true"
type input "VITA"
checkbox D "false"
checkbox B12 "false"
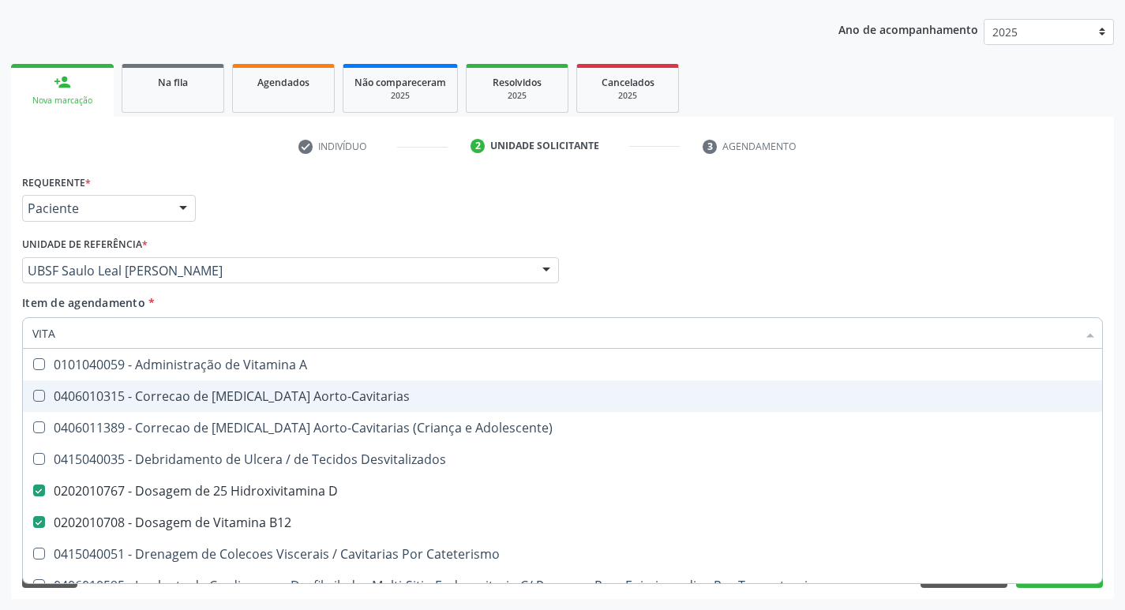
type input "VIT"
checkbox D "false"
checkbox Cateterismo "true"
type input "V"
checkbox B12 "false"
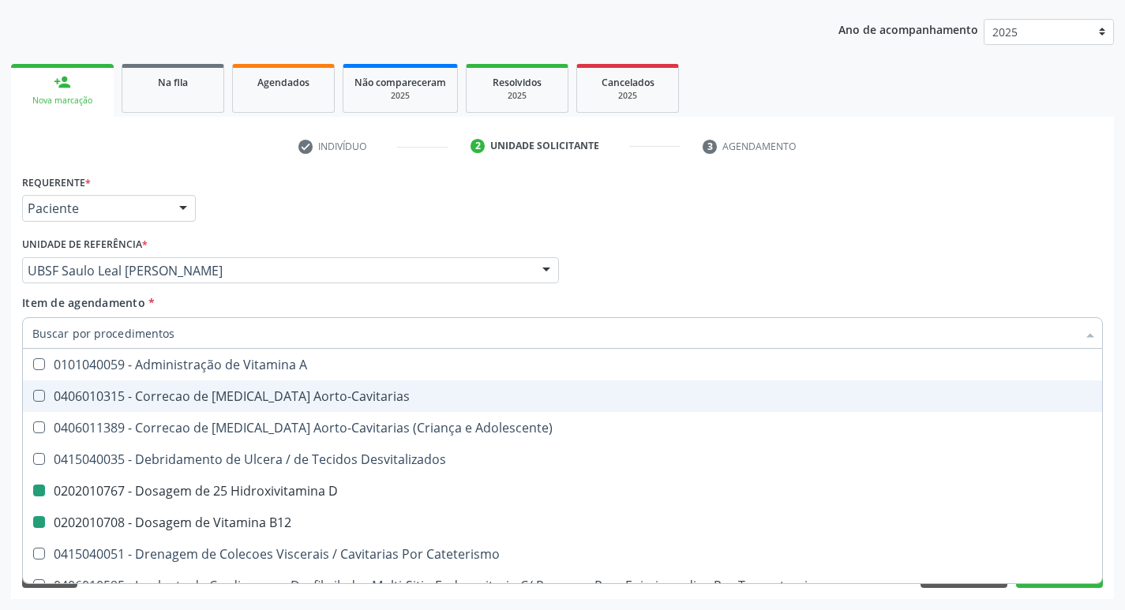
checkbox Cateterismo "false"
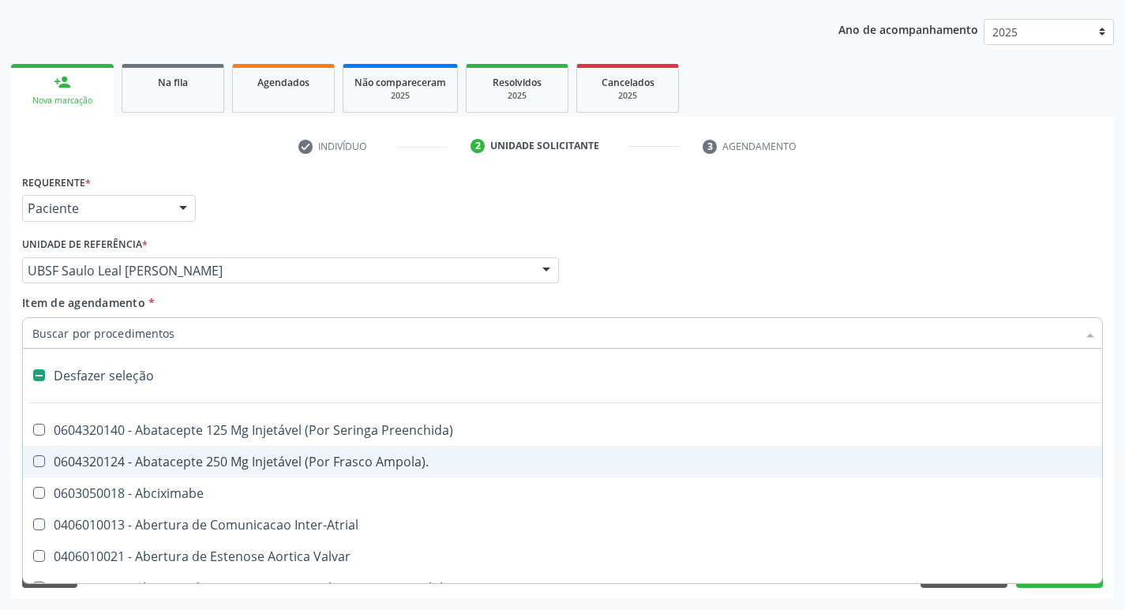
type input "2"
checkbox Total "true"
checkbox Monopolar "true"
checkbox Quadril "true"
checkbox Biologica "true"
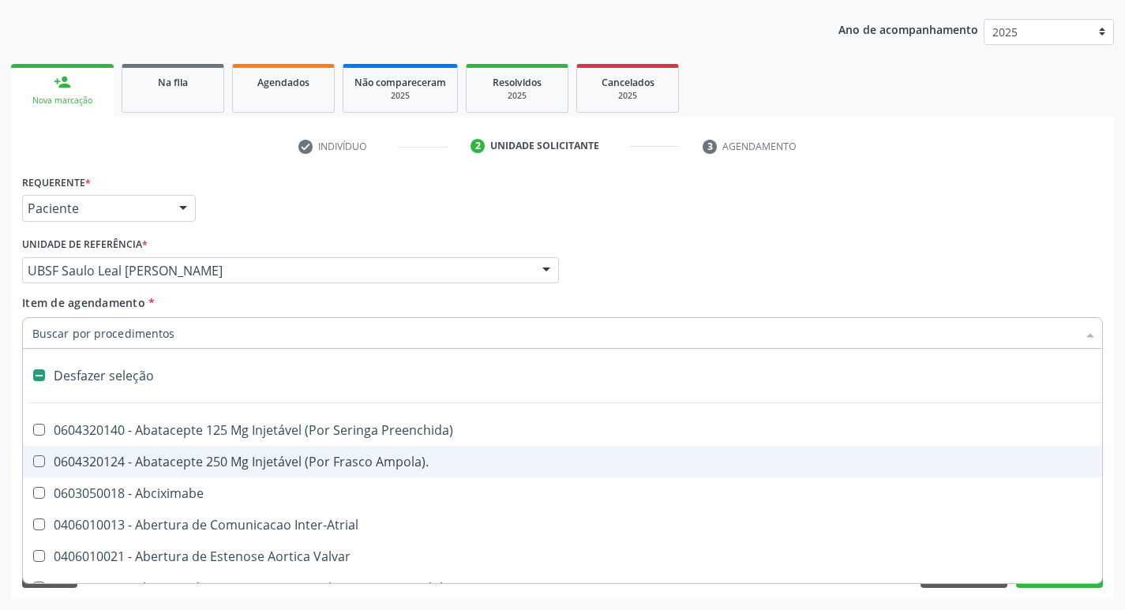
checkbox Vagina "true"
checkbox Puerperal "true"
checkbox Internado "true"
checkbox Anos\) "true"
checkbox Congenita "true"
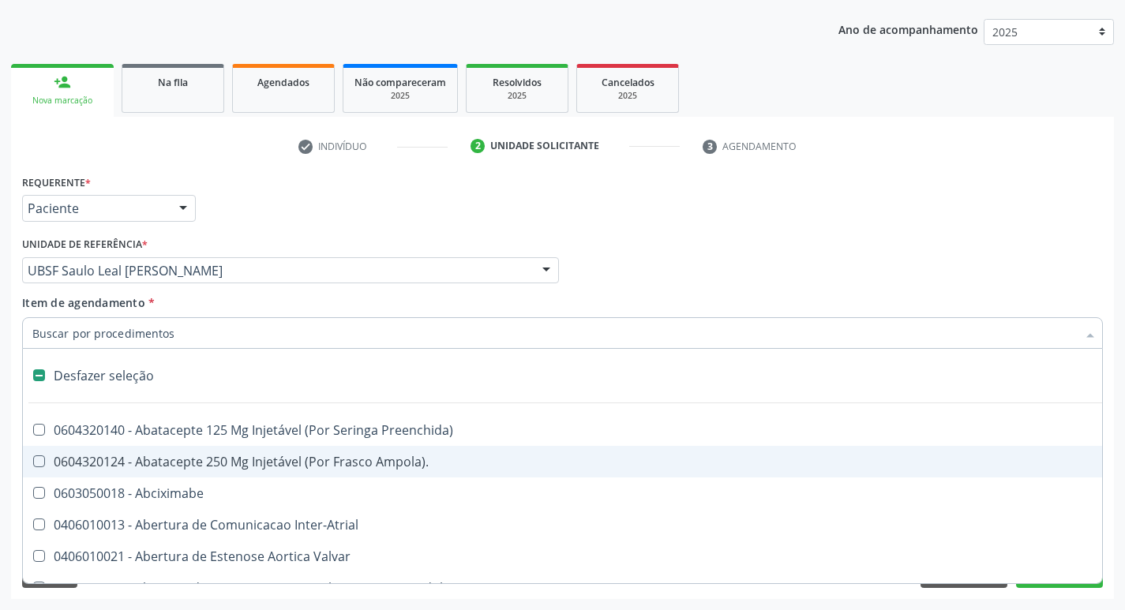
checkbox Adolescente\) "true"
checkbox Aorto-Cavitarias "true"
checkbox Congenita "true"
checkbox Adolescente\) "true"
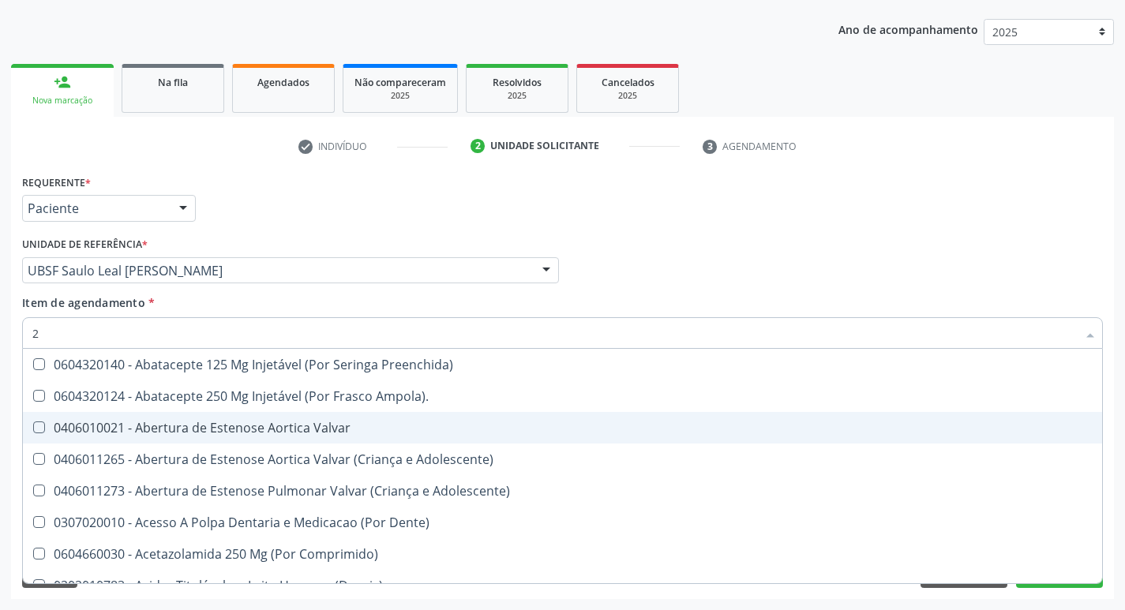
type input "20205001"
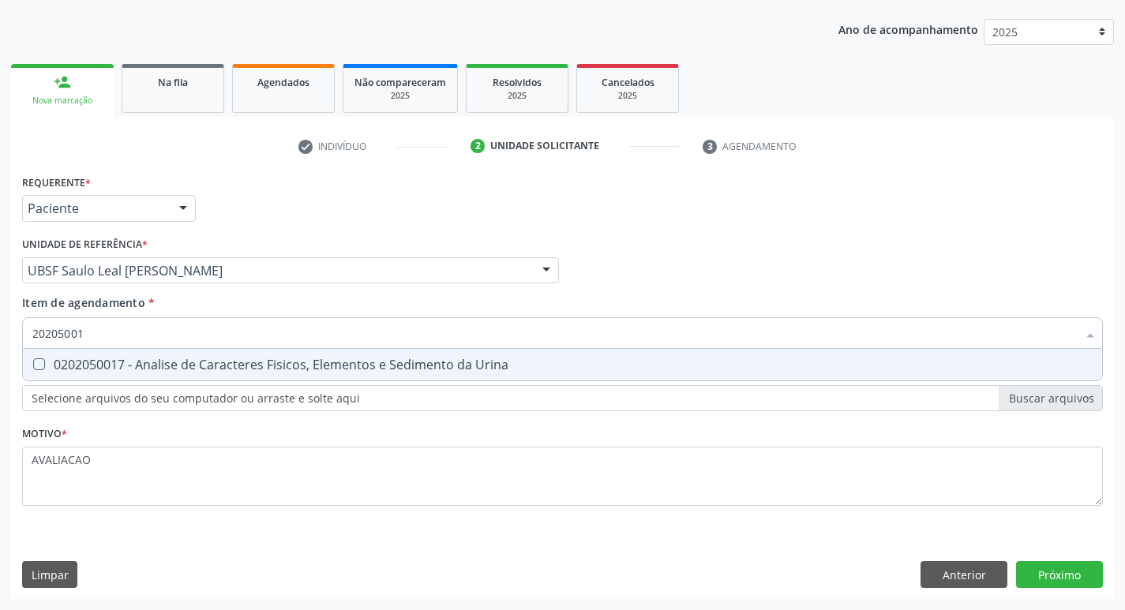
click at [225, 369] on div "0202050017 - Analise de Caracteres Fisicos, Elementos e Sedimento da Urina" at bounding box center [562, 365] width 1061 height 13
checkbox Urina "true"
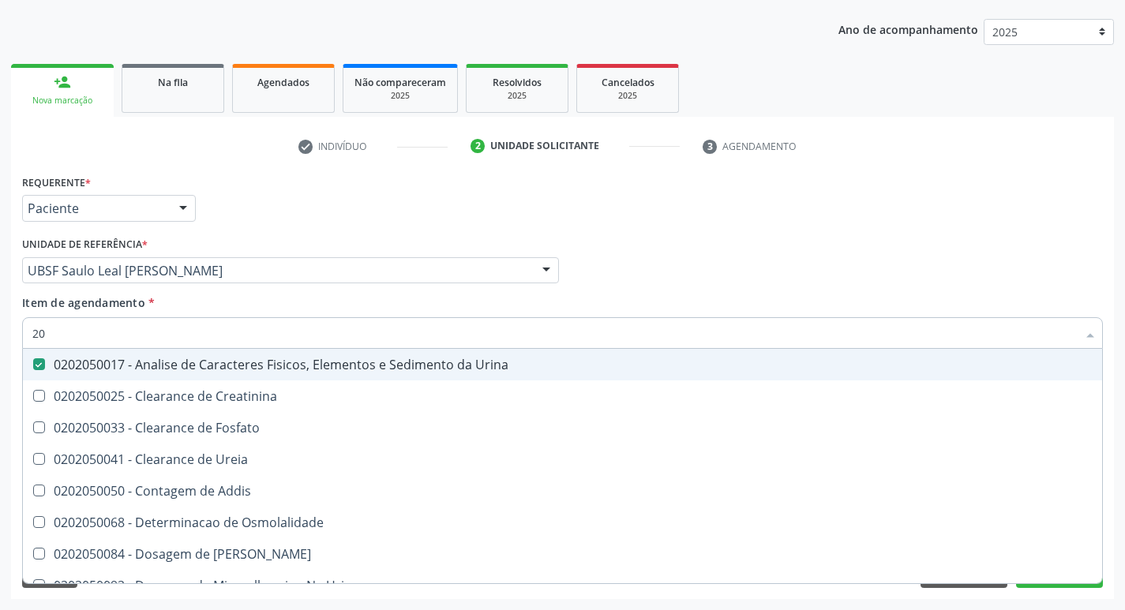
type input "2"
checkbox Urina "false"
checkbox Ureia "false"
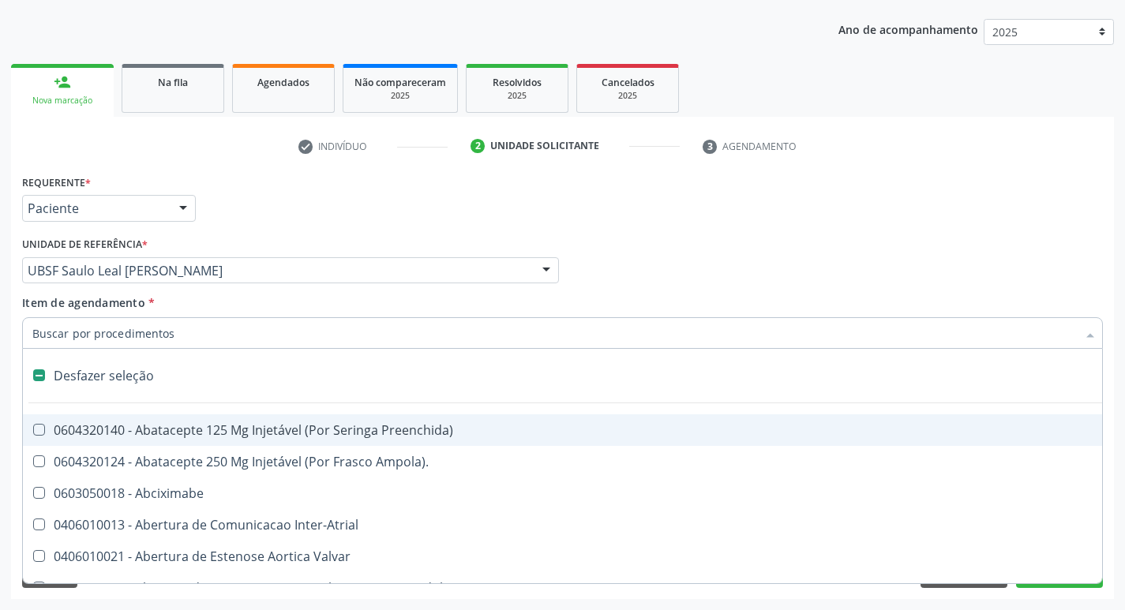
type input "C"
checkbox Dedo "true"
checkbox Urina "false"
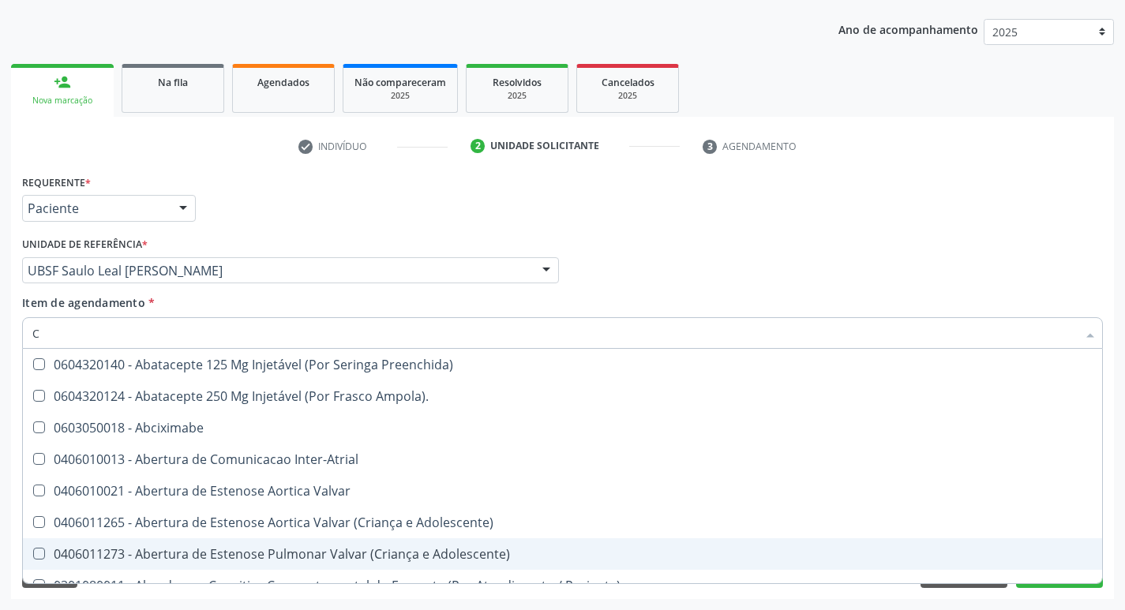
type input "CULTURA"
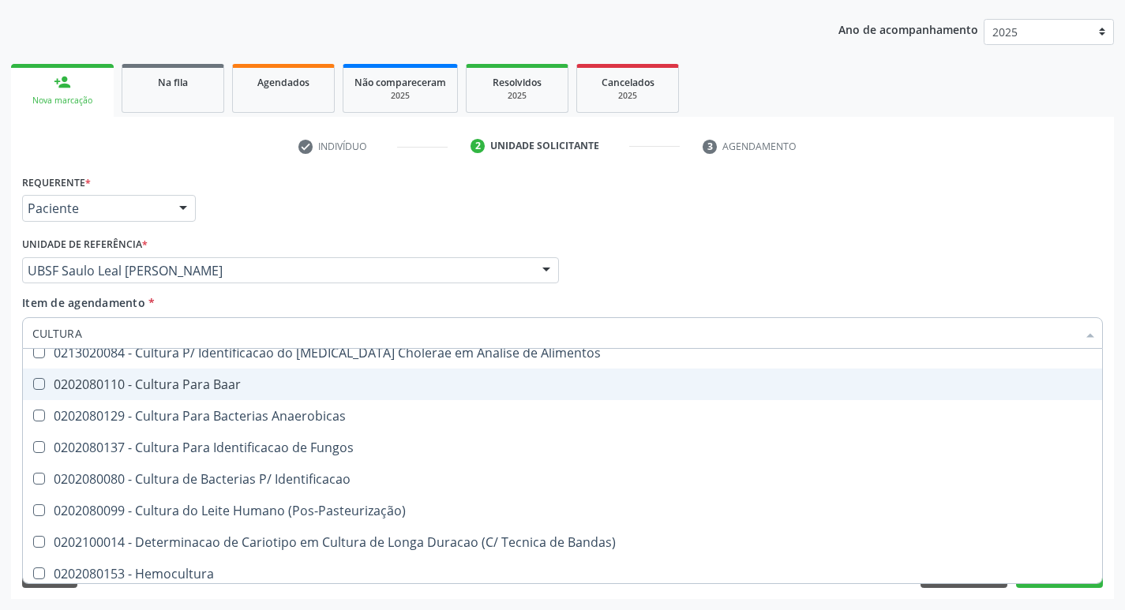
scroll to position [113, 0]
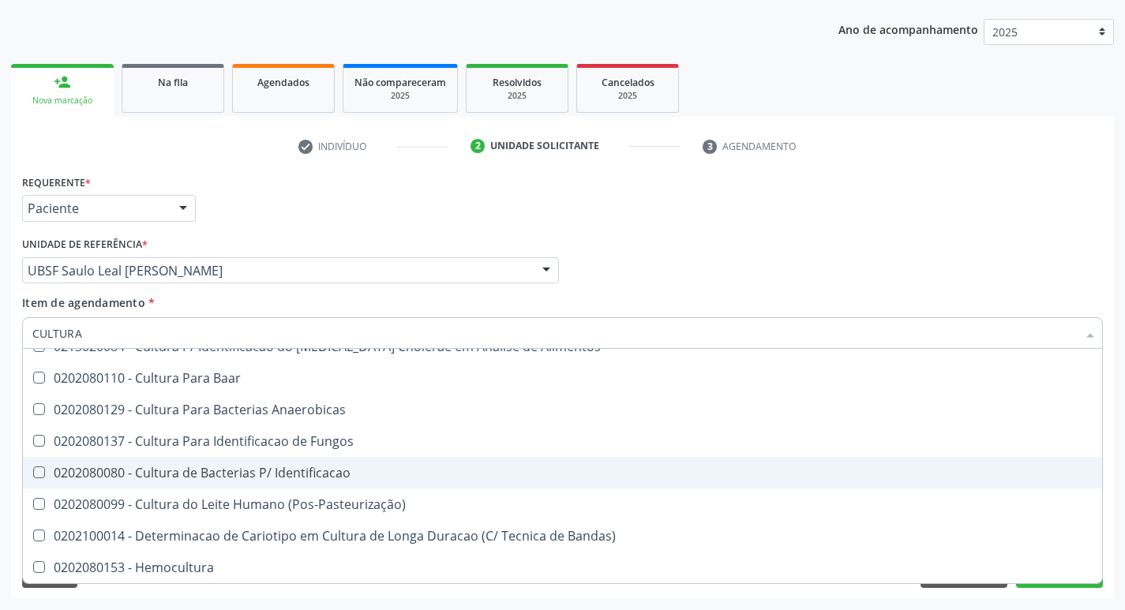
click at [310, 474] on div "0202080080 - Cultura de Bacterias P/ Identificacao" at bounding box center [562, 473] width 1061 height 13
checkbox Identificacao "true"
type input "C"
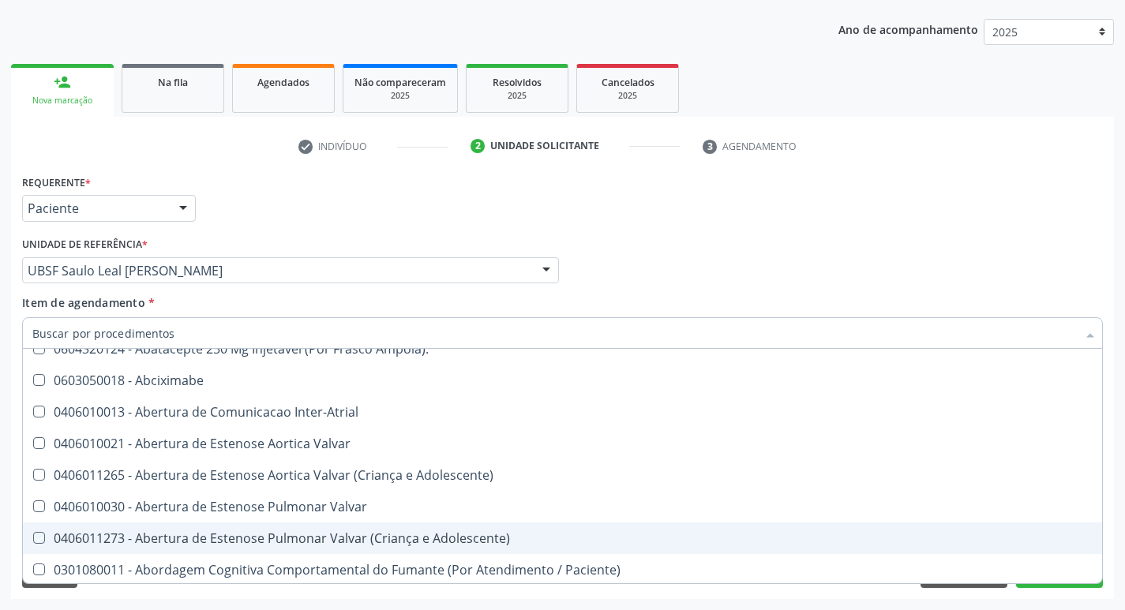
checkbox Adolescente\) "false"
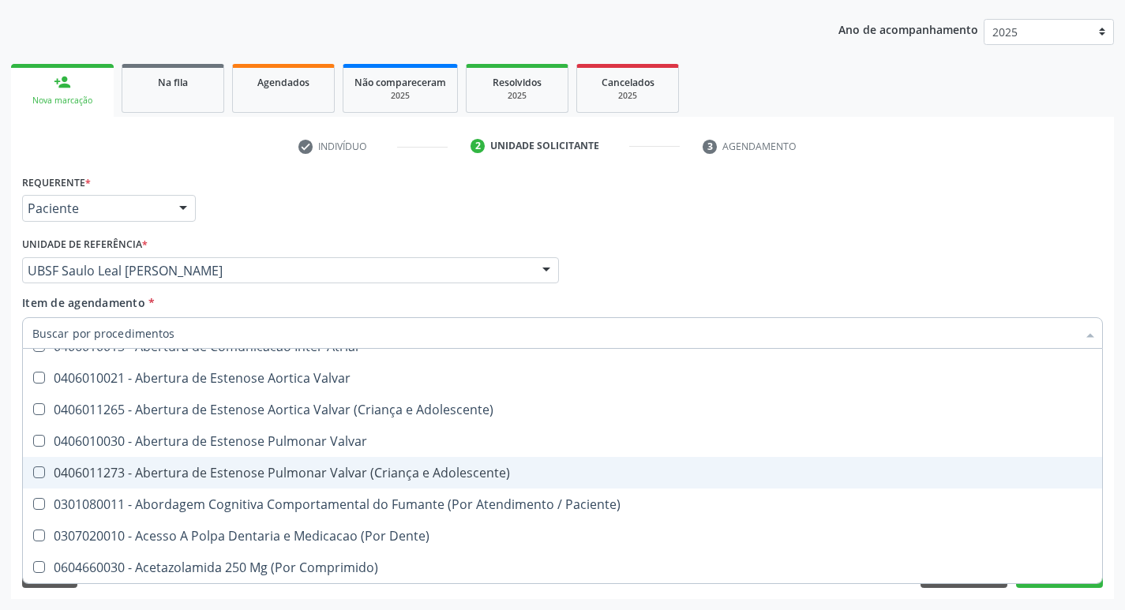
type input "L"
checkbox Pulmonares "true"
checkbox Urina "false"
checkbox Polietileno "true"
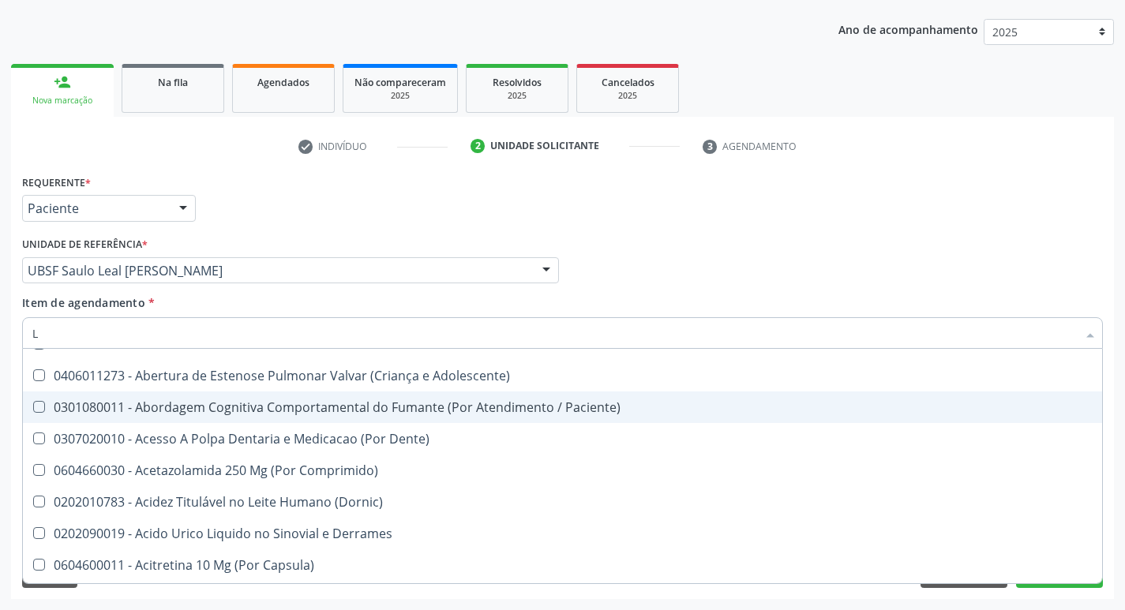
scroll to position [113, 0]
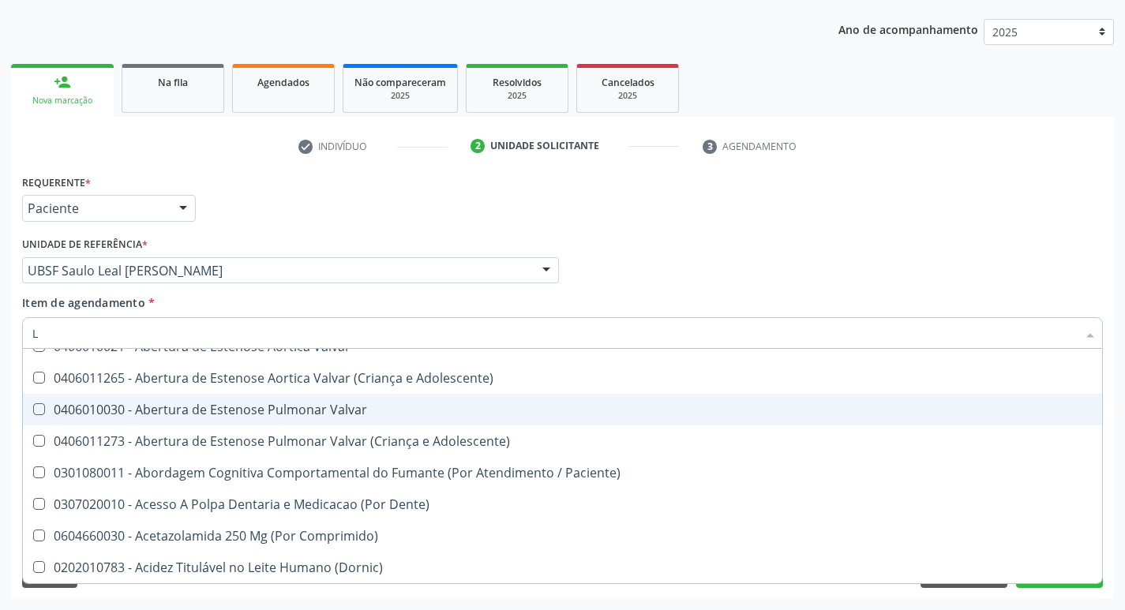
type input "LARVAS"
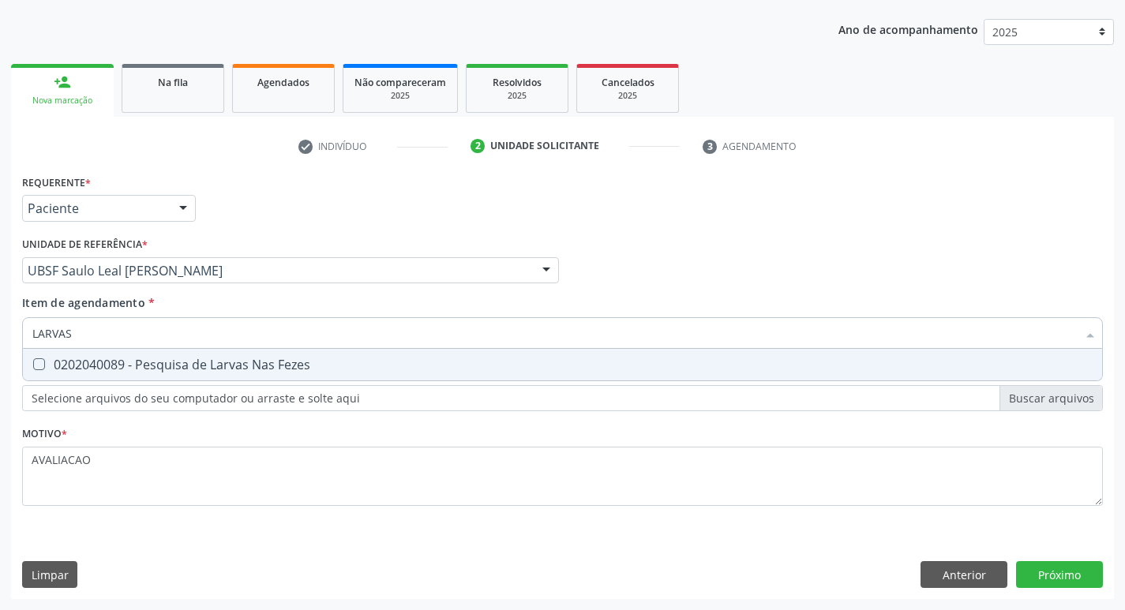
scroll to position [0, 0]
click at [287, 359] on div "0202040089 - Pesquisa de Larvas Nas Fezes" at bounding box center [562, 365] width 1061 height 13
checkbox Fezes "true"
click at [1037, 569] on div "Requerente * Paciente Profissional de Saúde Paciente Nenhum resultado encontrad…" at bounding box center [562, 385] width 1103 height 429
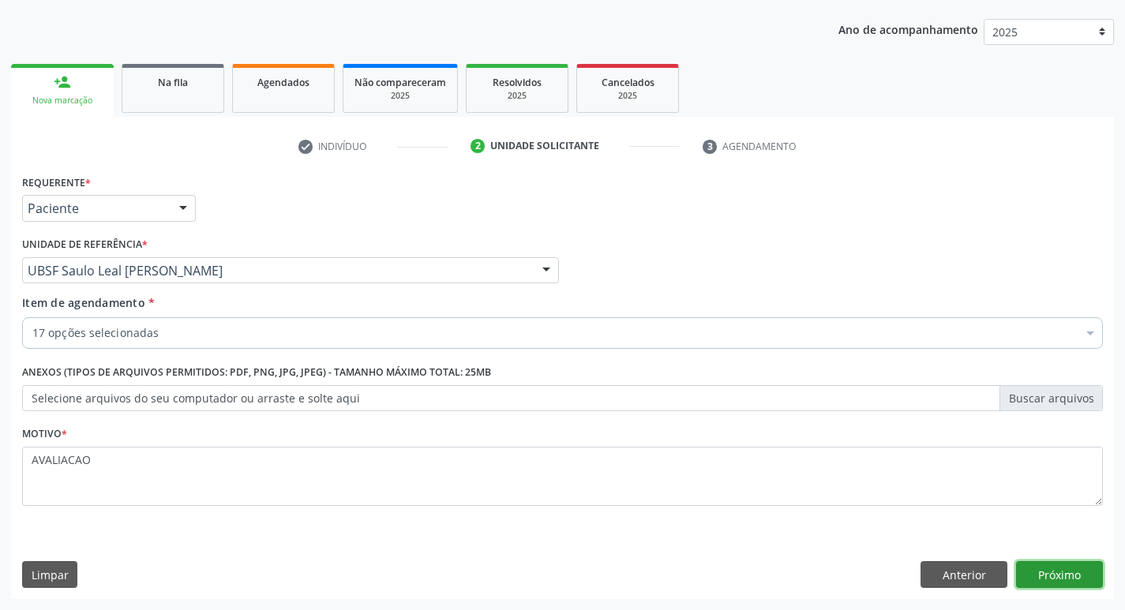
click at [1069, 581] on button "Próximo" at bounding box center [1059, 575] width 87 height 27
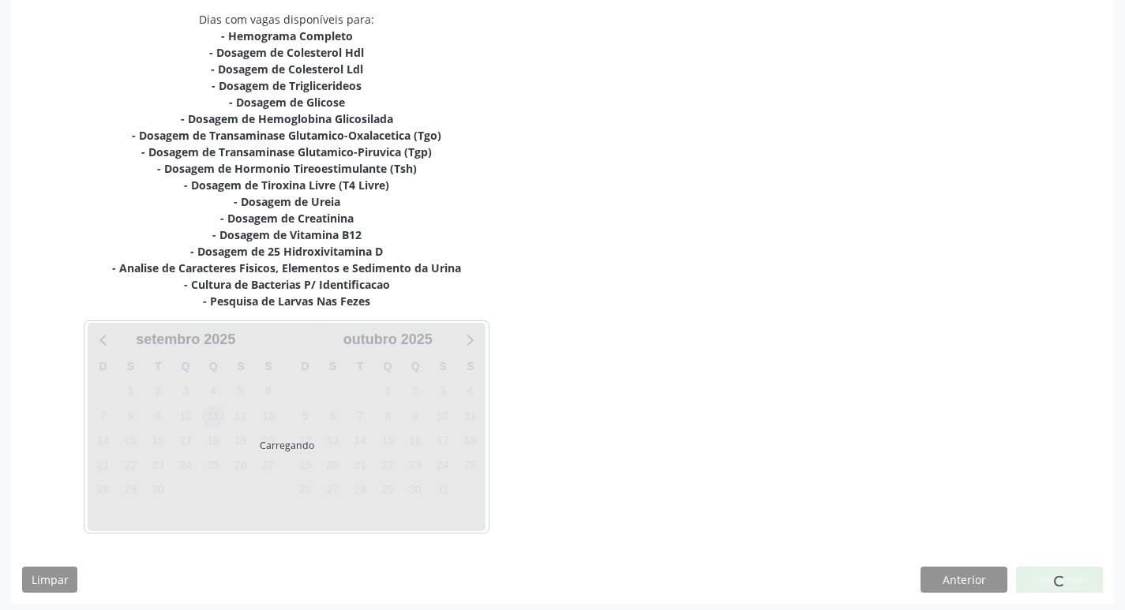
scroll to position [342, 0]
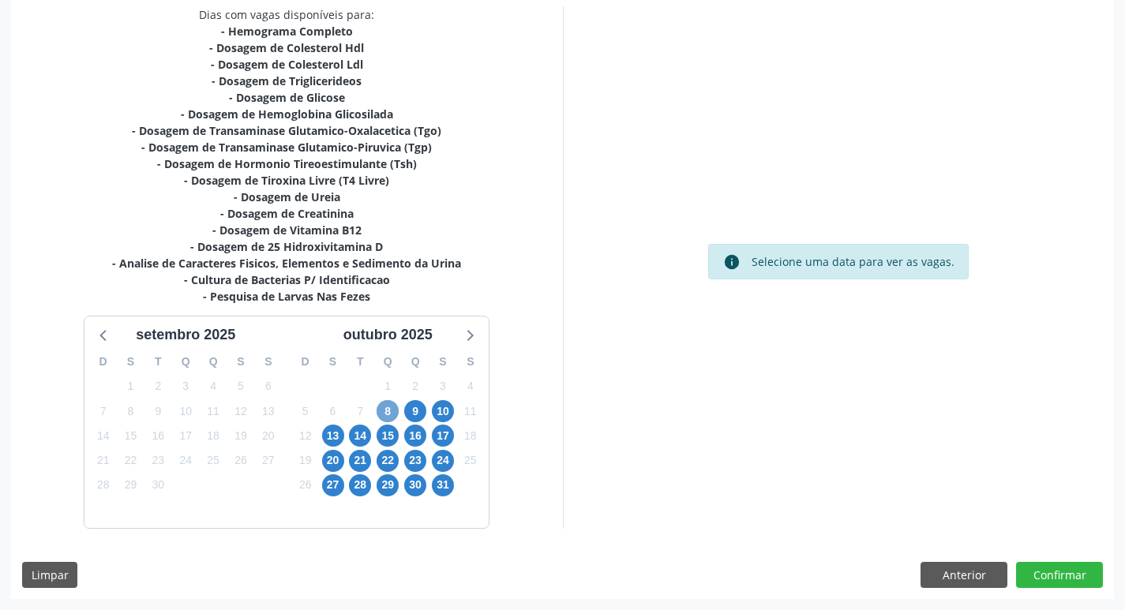
click at [393, 414] on span "8" at bounding box center [388, 411] width 22 height 22
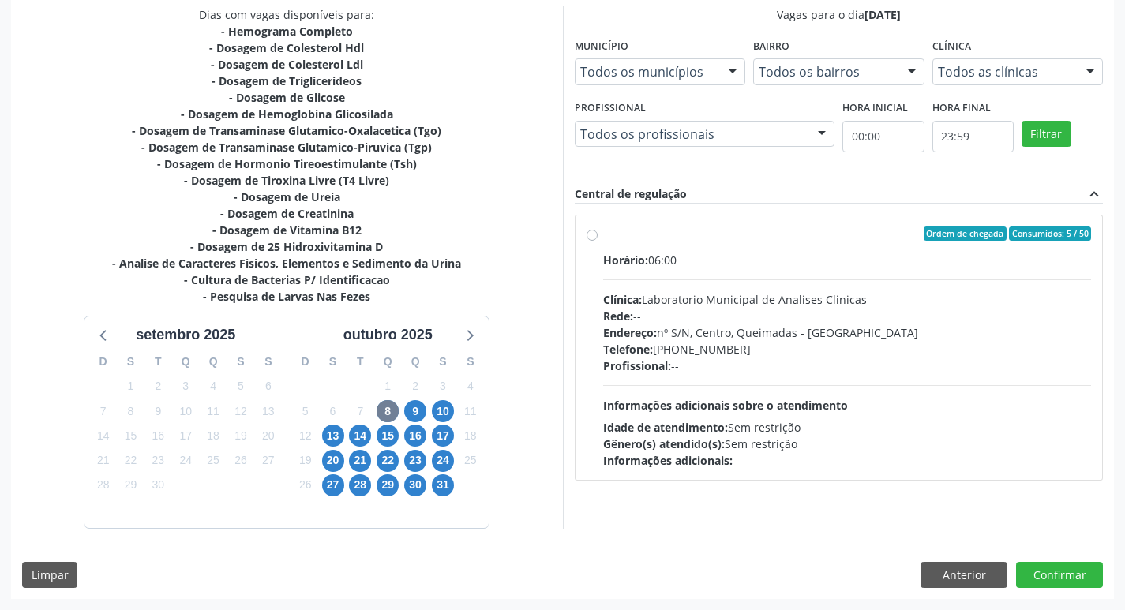
click at [783, 374] on div "Horário: 06:00 Clínica: Laboratorio Municipal de Analises Clinicas Rede: -- End…" at bounding box center [847, 360] width 489 height 217
click at [598, 241] on input "Ordem de chegada Consumidos: 5 / 50 Horário: 06:00 Clínica: Laboratorio Municip…" at bounding box center [592, 234] width 11 height 14
radio input "true"
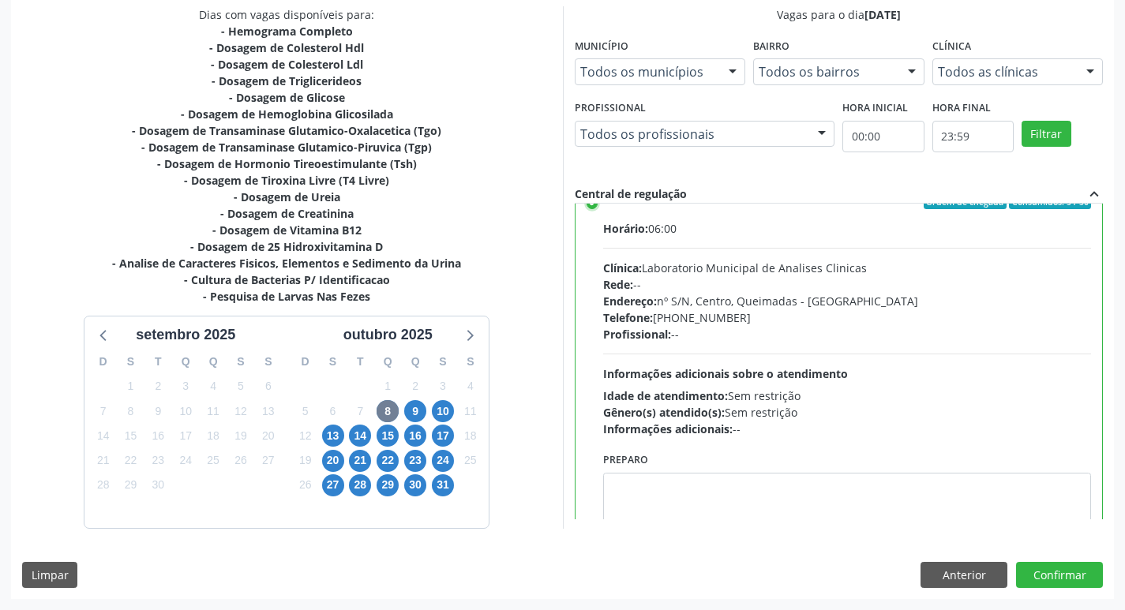
scroll to position [78, 0]
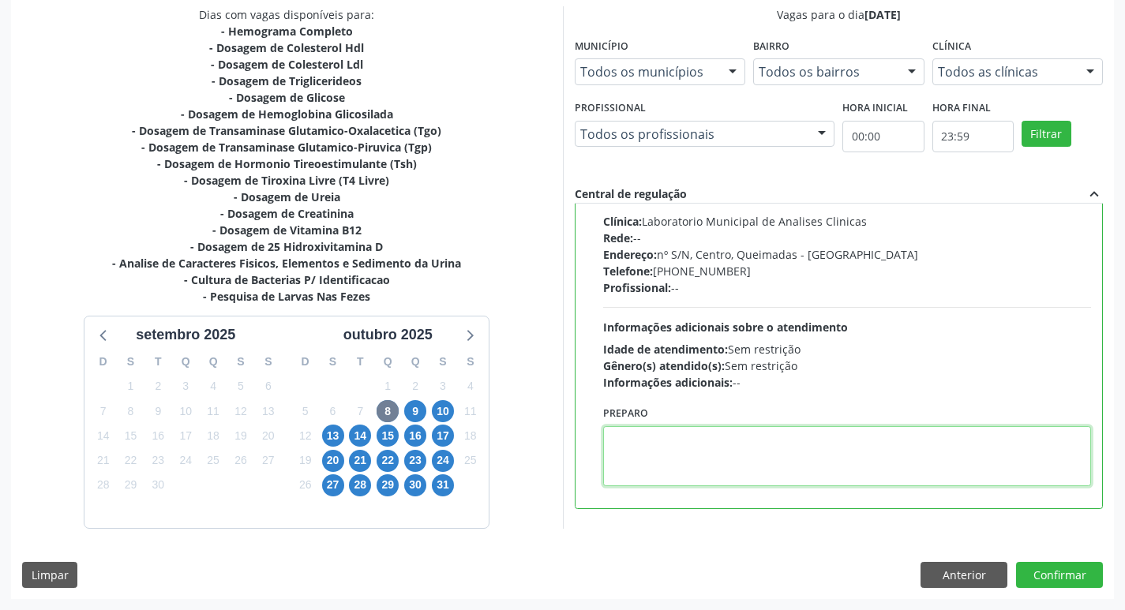
click at [614, 435] on textarea at bounding box center [847, 456] width 489 height 60
paste textarea "IR EM [GEOGRAPHIC_DATA]"
type textarea "IR EM [GEOGRAPHIC_DATA]"
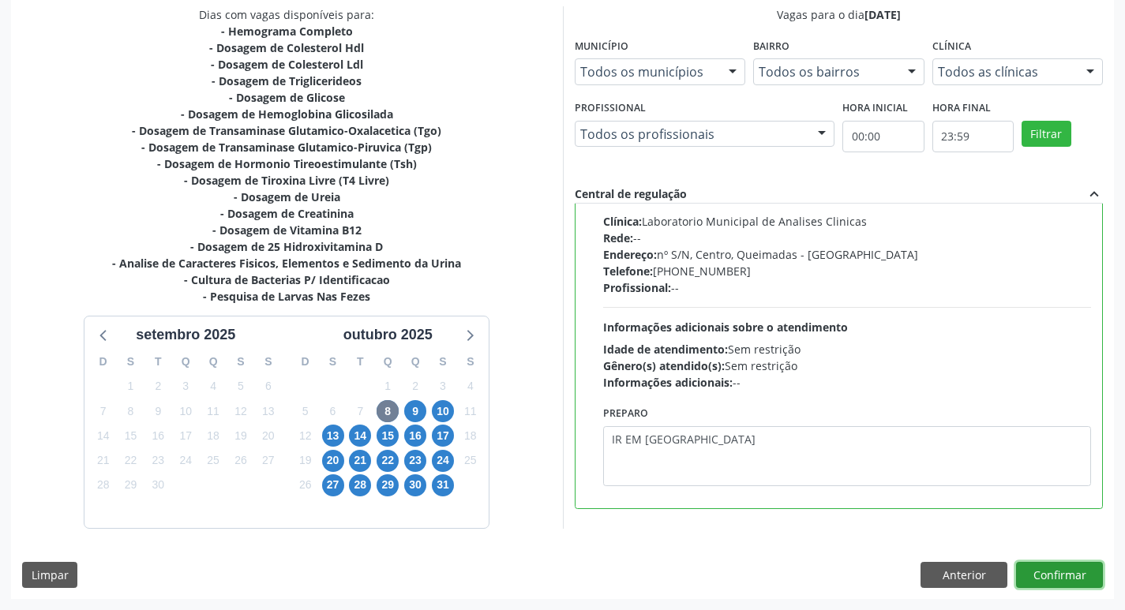
click at [1063, 577] on button "Confirmar" at bounding box center [1059, 575] width 87 height 27
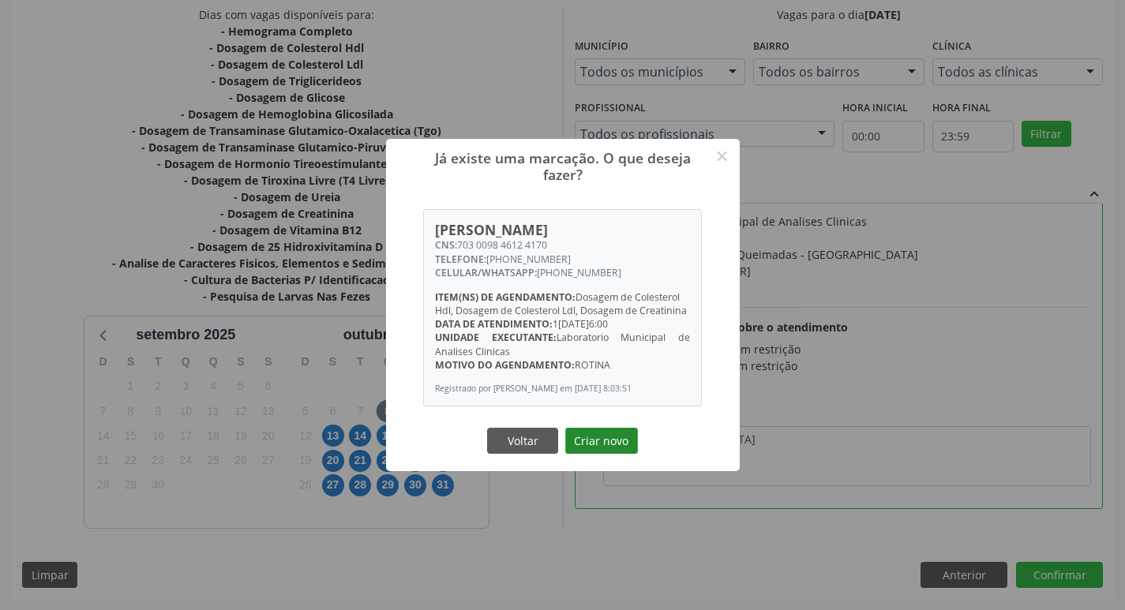
click at [603, 454] on button "Criar novo" at bounding box center [601, 441] width 73 height 27
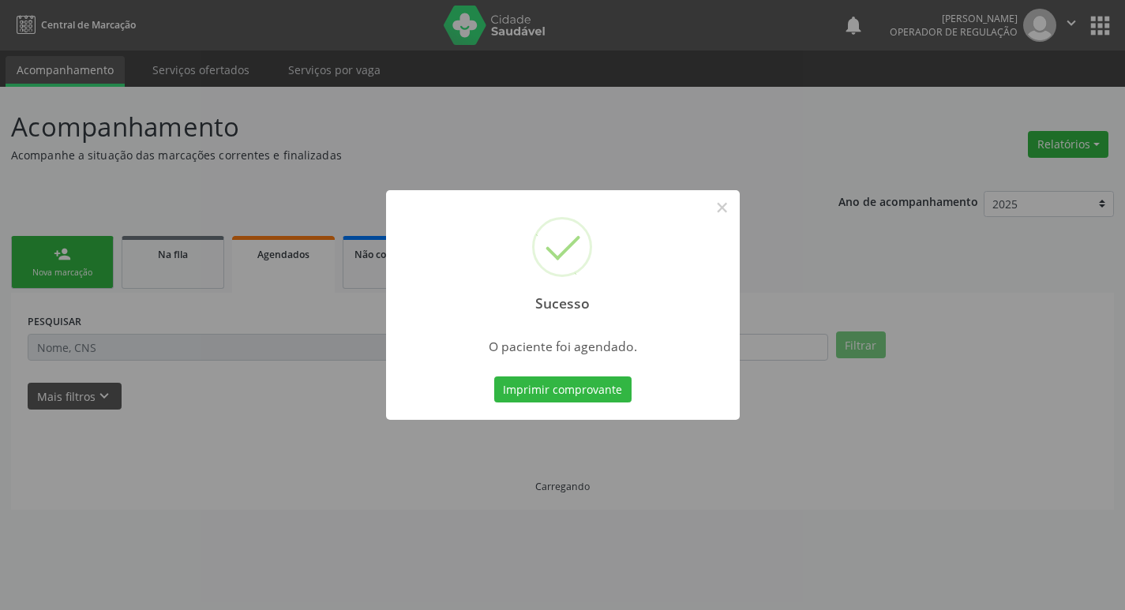
scroll to position [0, 0]
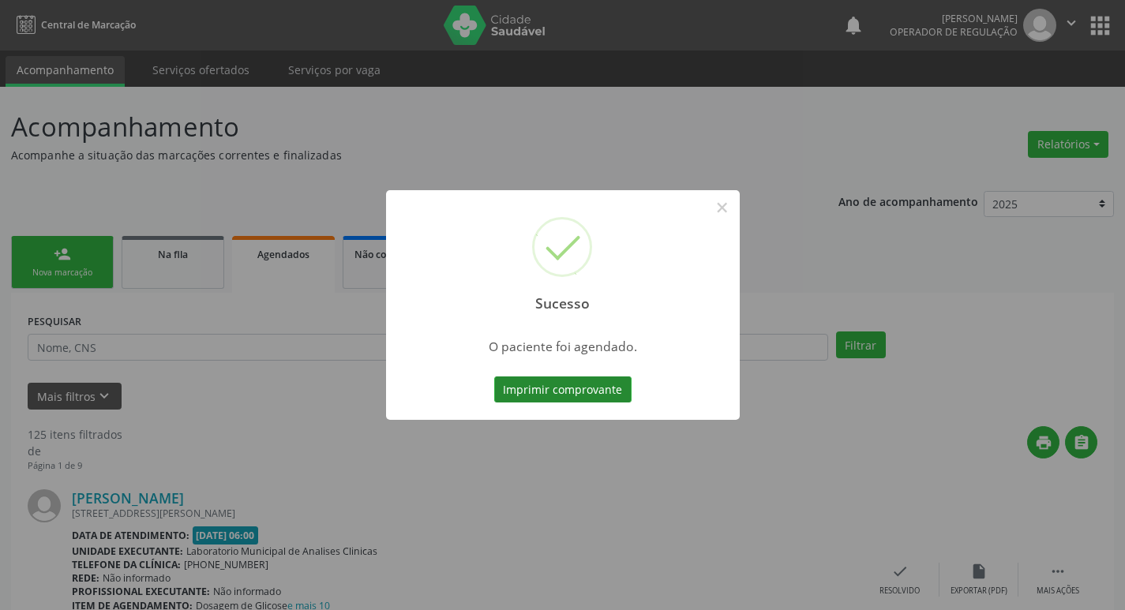
click at [545, 402] on button "Imprimir comprovante" at bounding box center [562, 390] width 137 height 27
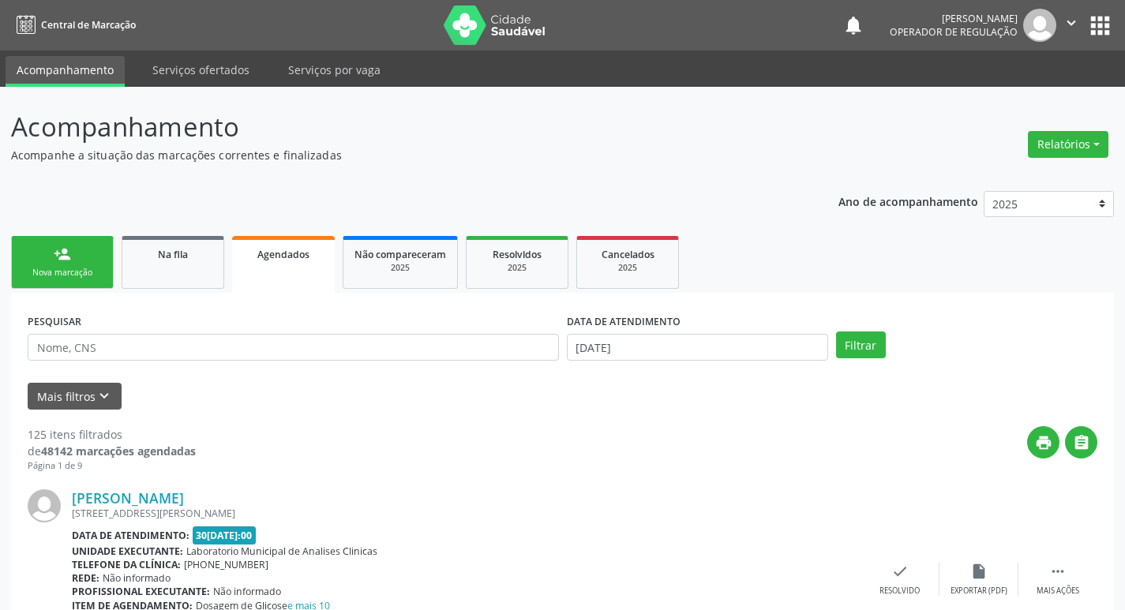
click at [54, 249] on div "person_add" at bounding box center [62, 254] width 17 height 17
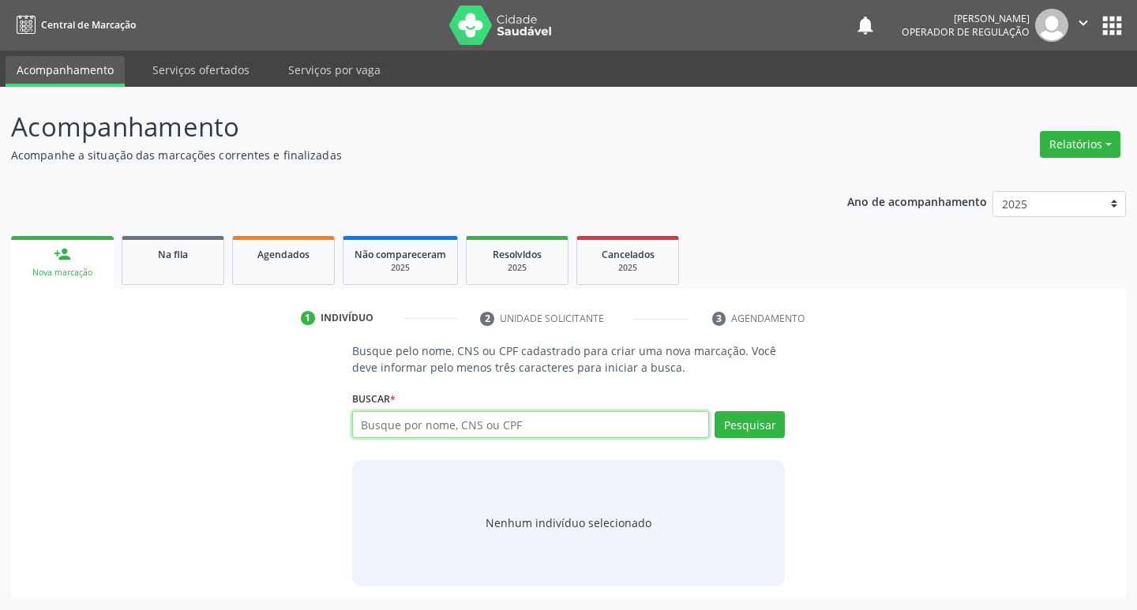
click at [604, 430] on input "text" at bounding box center [531, 424] width 358 height 27
type input "706409693358287"
click at [738, 431] on button "Pesquisar" at bounding box center [750, 424] width 70 height 27
click at [487, 412] on div "706409693358287 Busque por nome, CNS ou CPF José Invanildo da Silva Camelô CPF:…" at bounding box center [569, 430] width 434 height 38
click at [488, 440] on div "706409693358287 Busque por nome, CNS ou CPF José Invanildo da Silva Camelô CPF:…" at bounding box center [569, 430] width 434 height 38
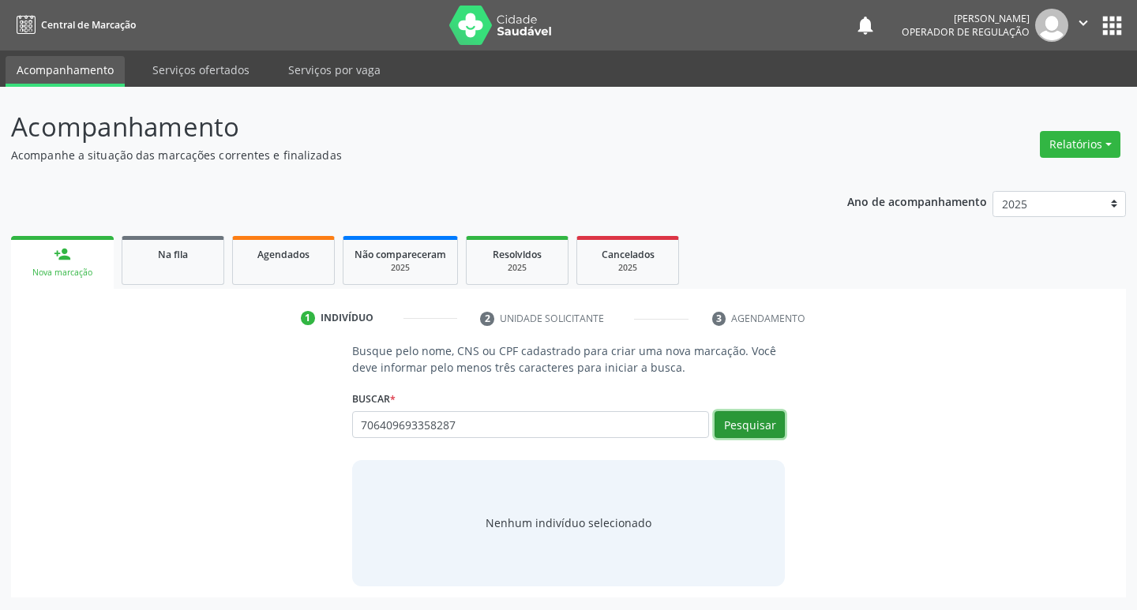
click at [762, 426] on button "Pesquisar" at bounding box center [750, 424] width 70 height 27
click at [528, 426] on input "706409693358287" at bounding box center [531, 424] width 358 height 27
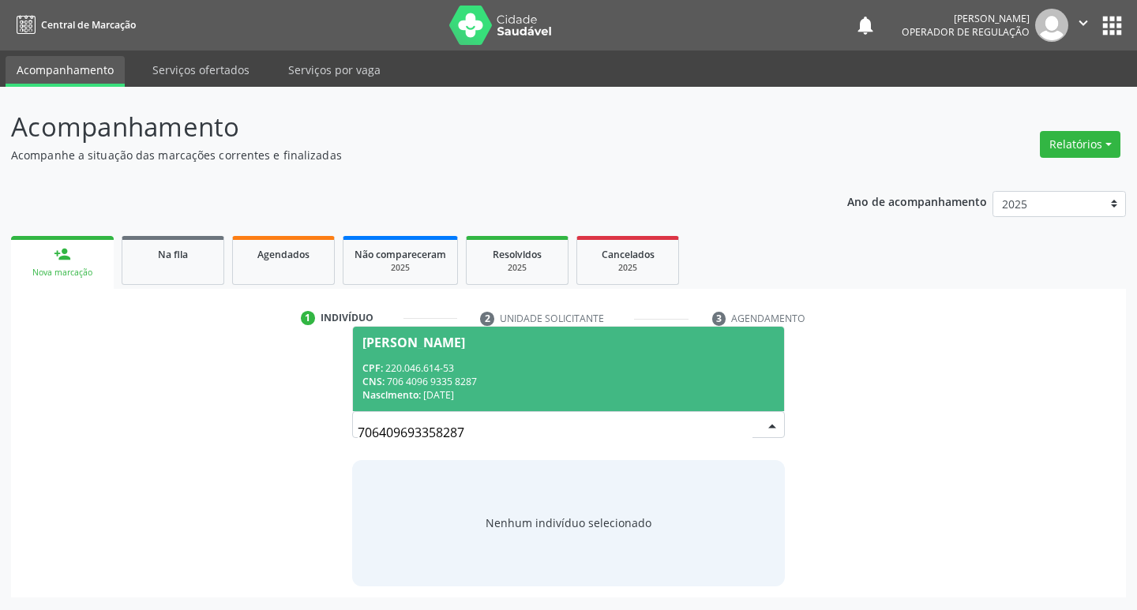
click at [499, 359] on span "José Invanildo da Silva Camelô CPF: 220.046.614-53 CNS: 706 4096 9335 8287 Nasc…" at bounding box center [569, 369] width 432 height 85
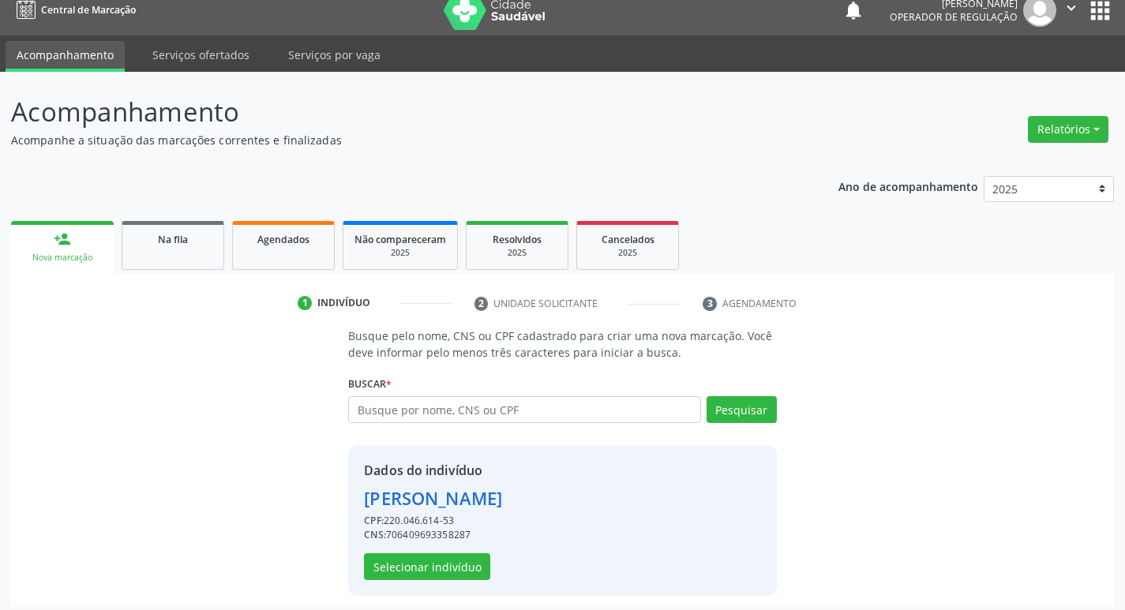
scroll to position [23, 0]
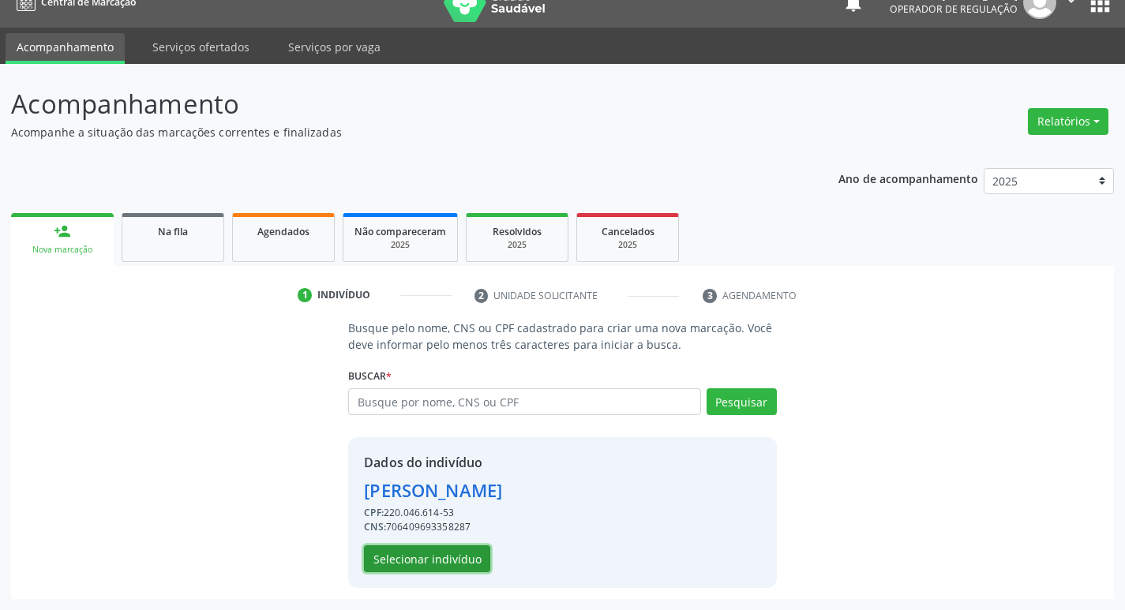
click at [410, 549] on button "Selecionar indivíduo" at bounding box center [427, 559] width 126 height 27
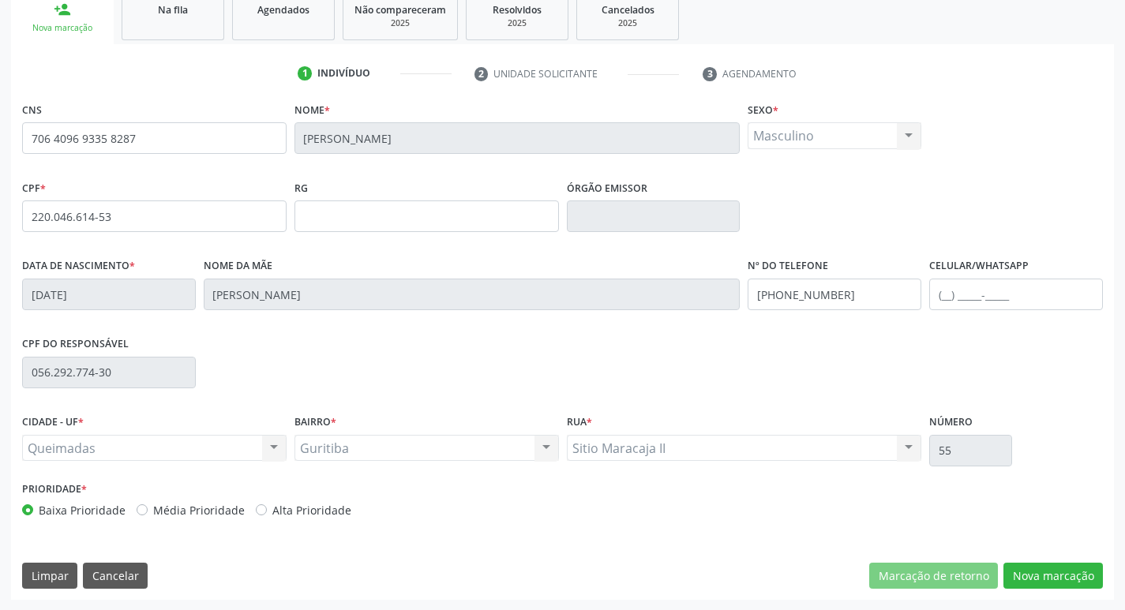
scroll to position [246, 0]
click at [1045, 569] on button "Nova marcação" at bounding box center [1054, 575] width 100 height 27
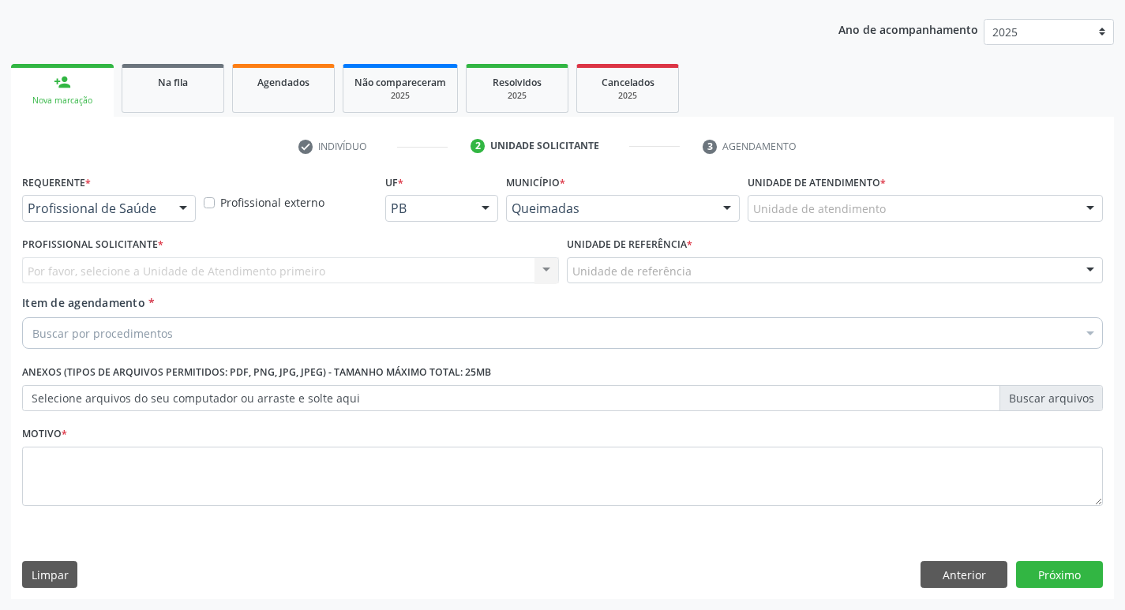
scroll to position [172, 0]
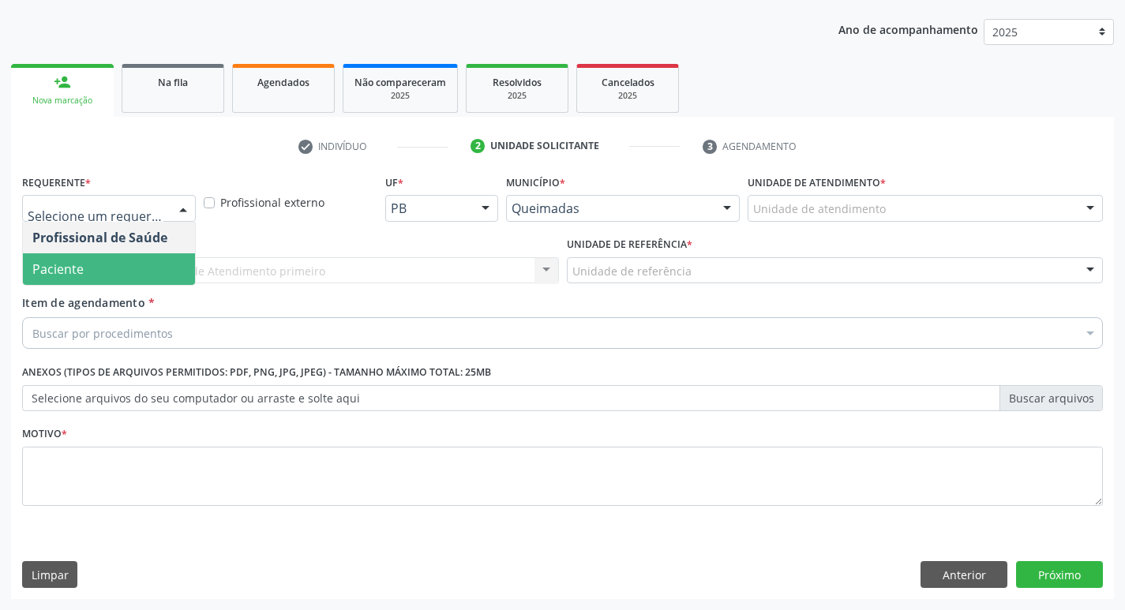
click at [130, 263] on span "Paciente" at bounding box center [109, 270] width 172 height 32
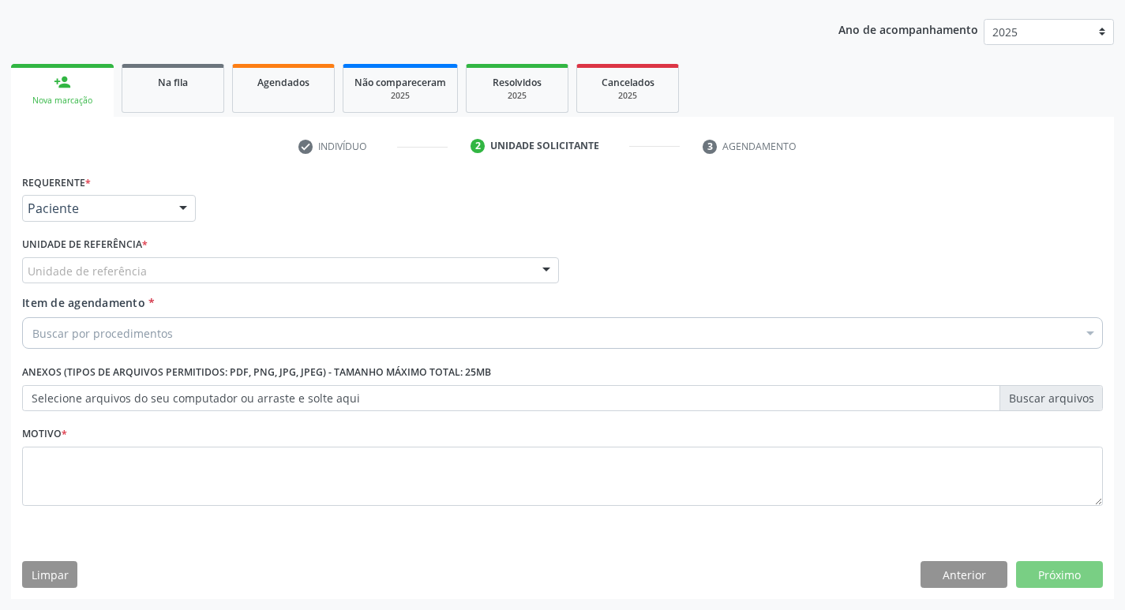
click at [150, 276] on div "Unidade de referência" at bounding box center [290, 270] width 537 height 27
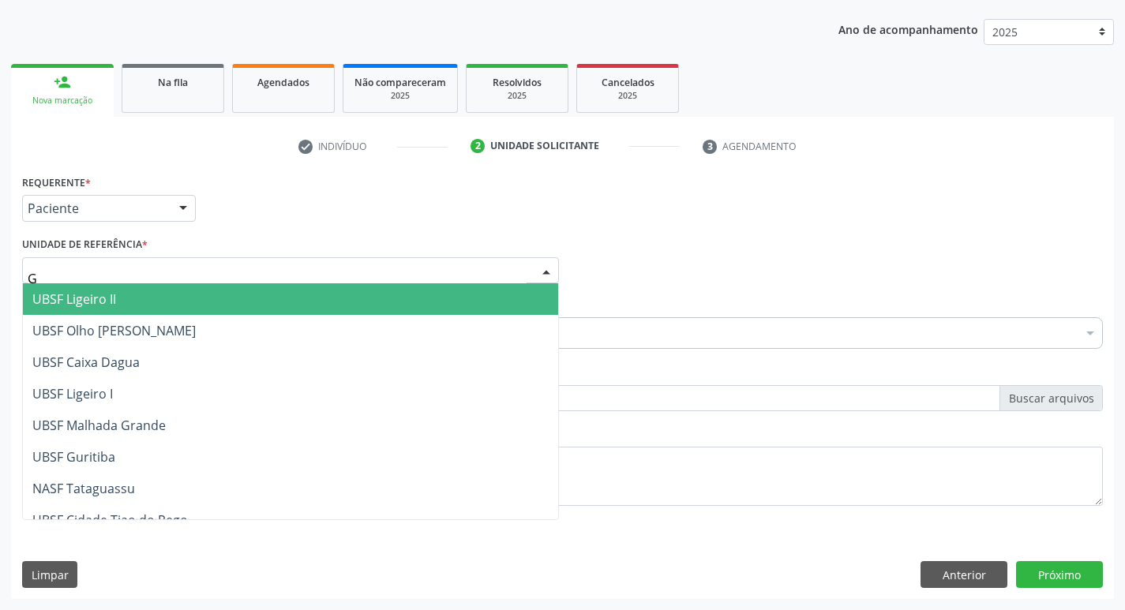
type input "GU"
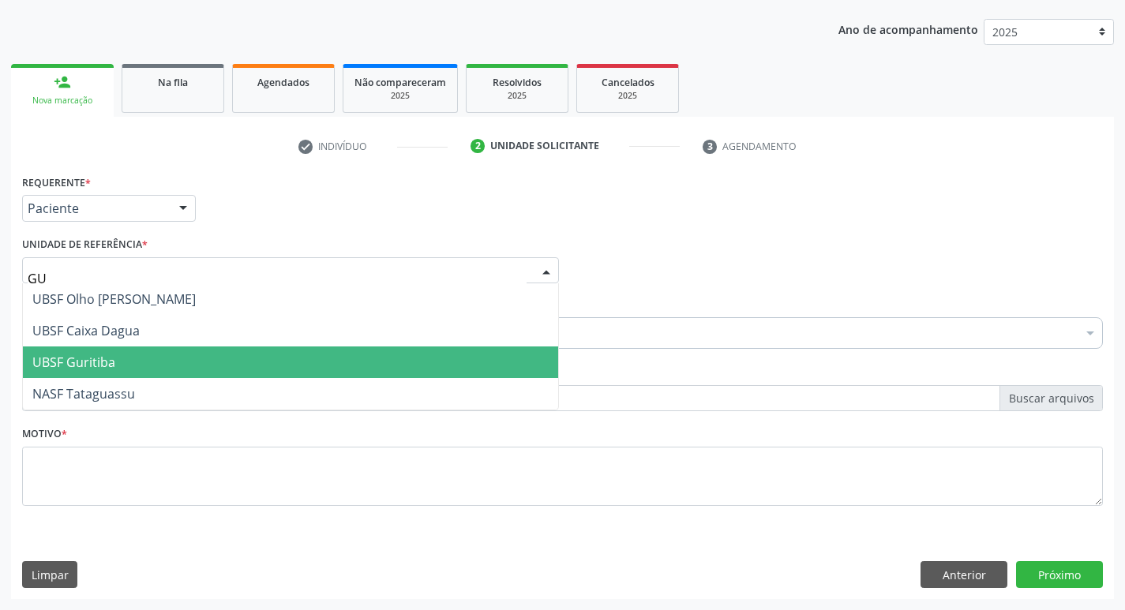
click at [129, 360] on span "UBSF Guritiba" at bounding box center [290, 363] width 535 height 32
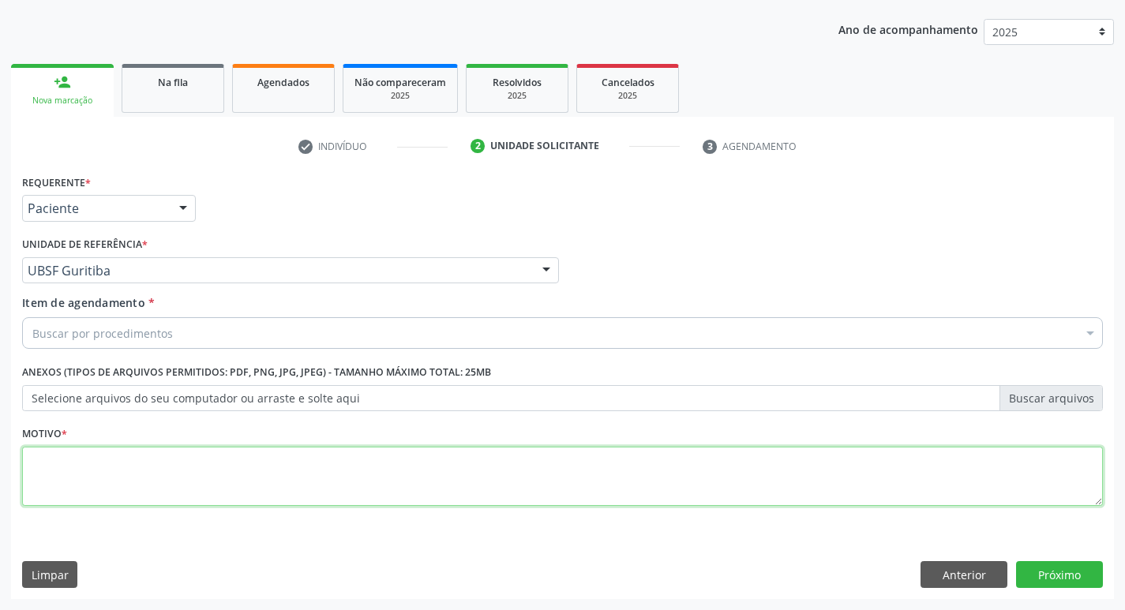
click at [146, 467] on textarea at bounding box center [562, 477] width 1081 height 60
type textarea "AVALIACAO"
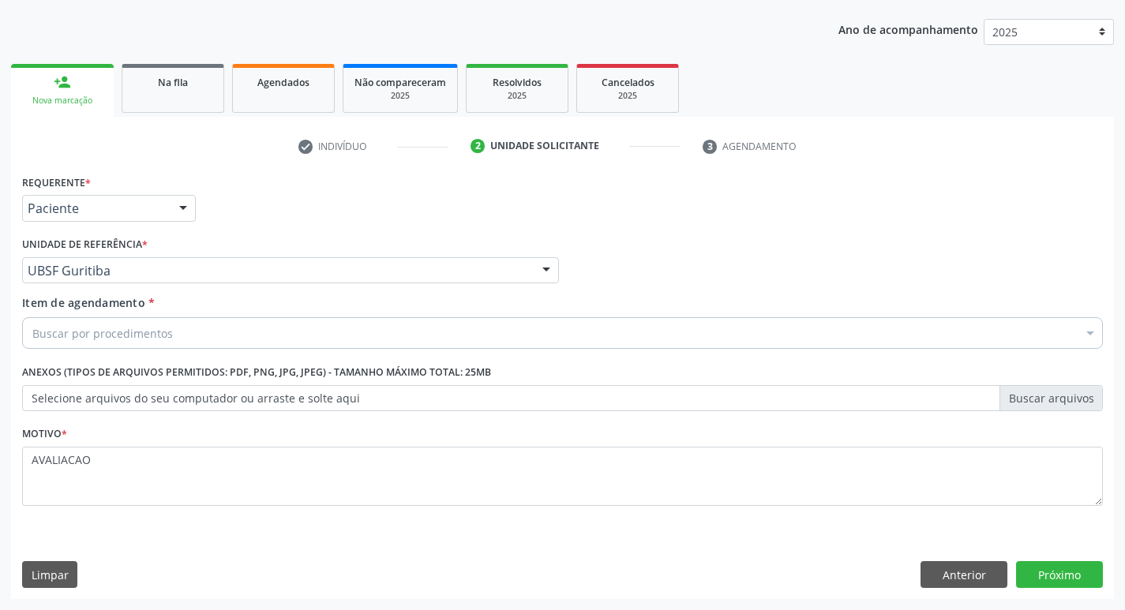
click at [143, 345] on div "Buscar por procedimentos" at bounding box center [562, 333] width 1081 height 32
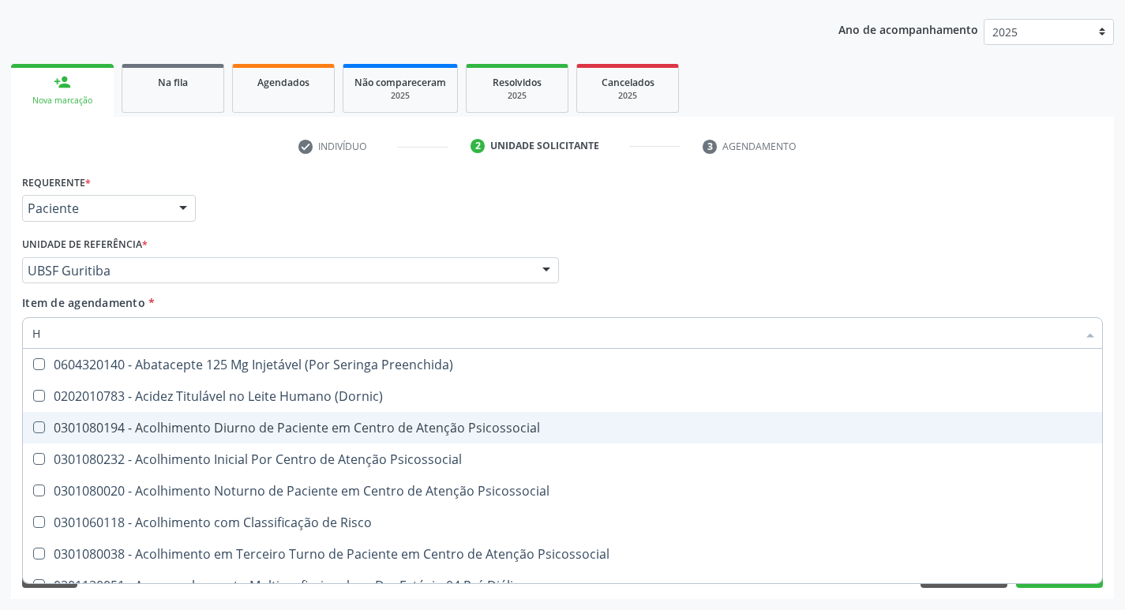
type input "HEMOGR"
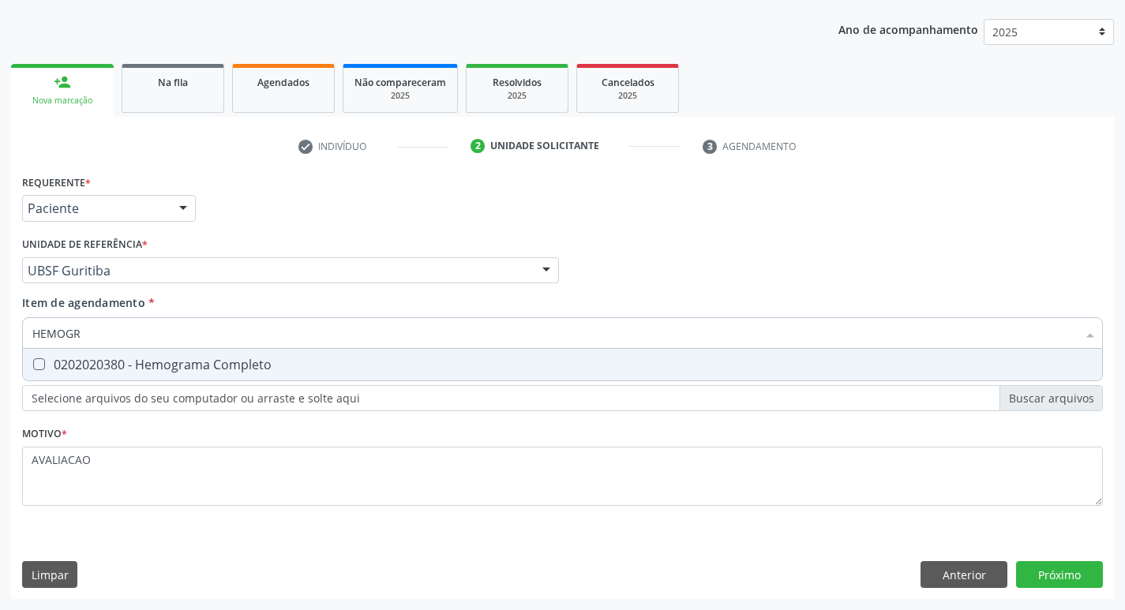
click at [262, 360] on div "0202020380 - Hemograma Completo" at bounding box center [562, 365] width 1061 height 13
checkbox Completo "true"
type input "HEMOG"
checkbox Completo "false"
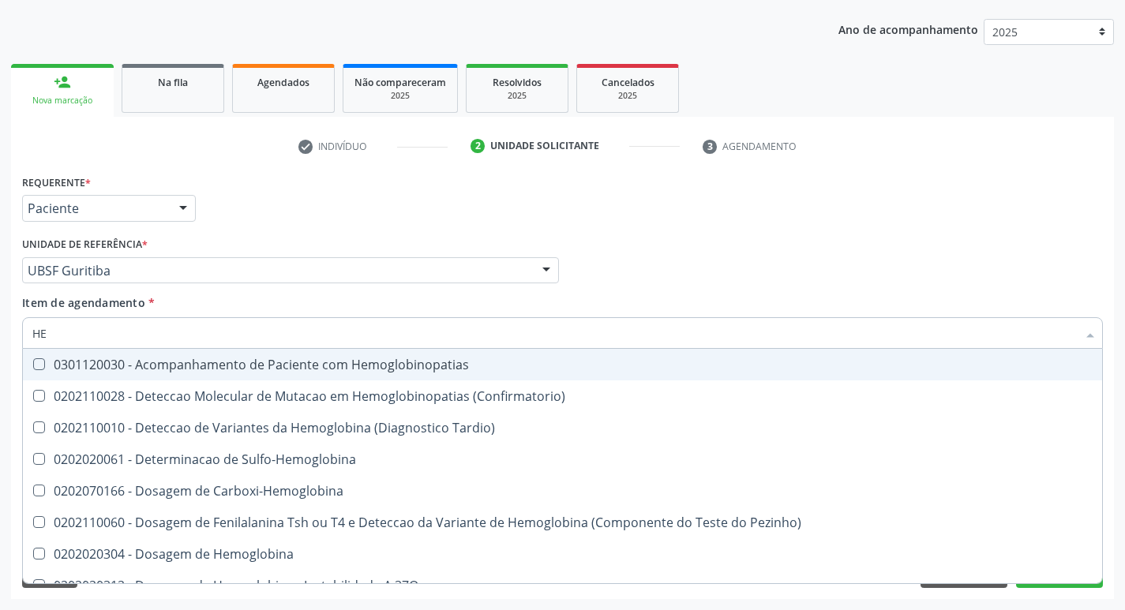
type input "H"
checkbox Completo "false"
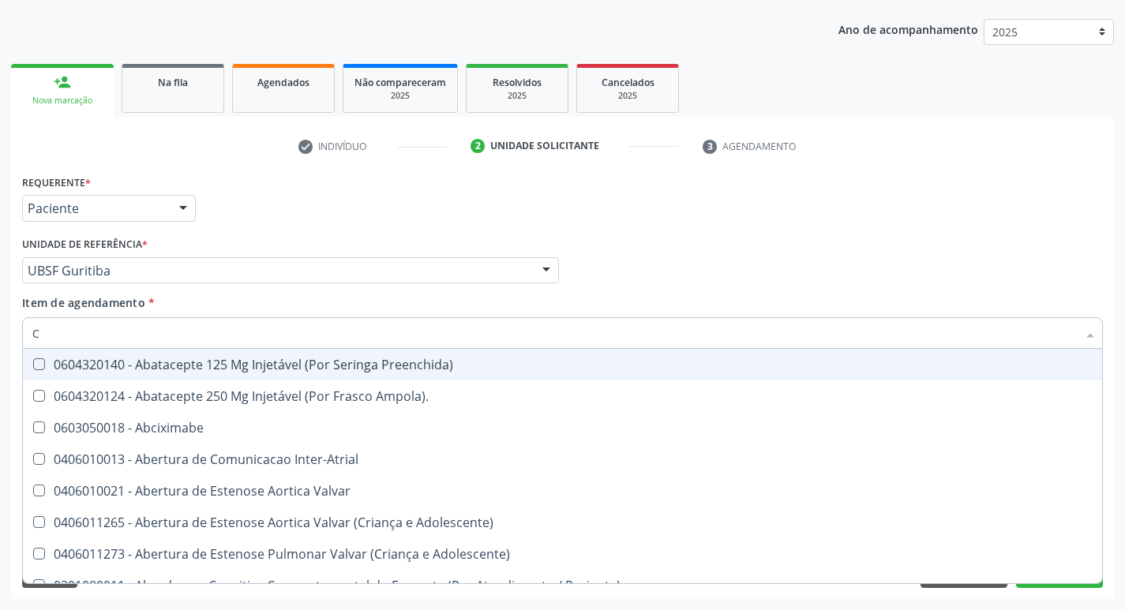
type input "CO"
checkbox Osseo "true"
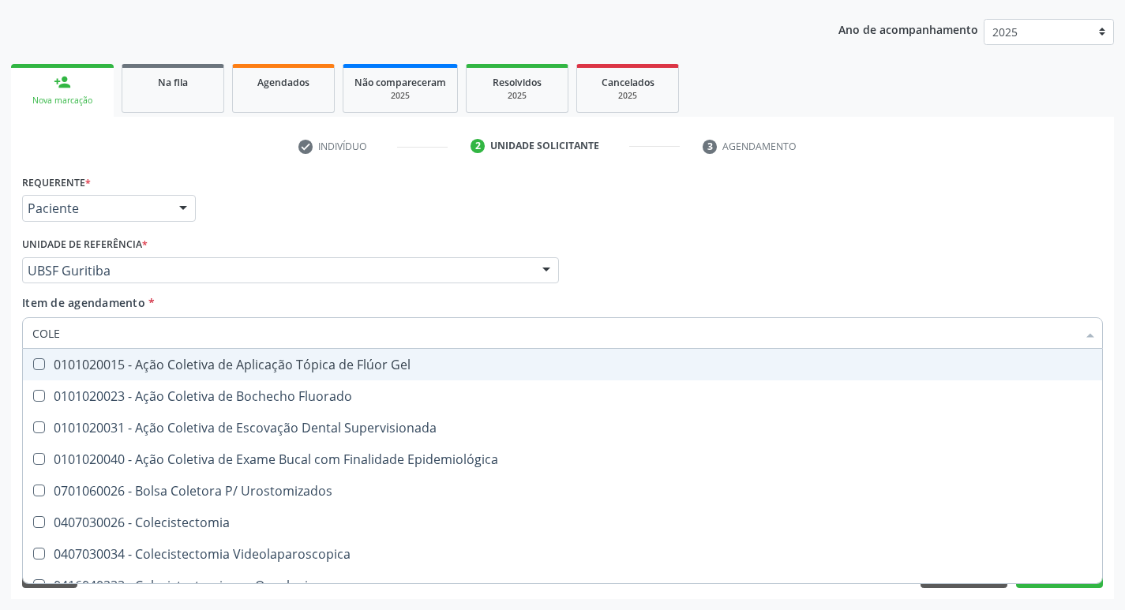
type input "COLES"
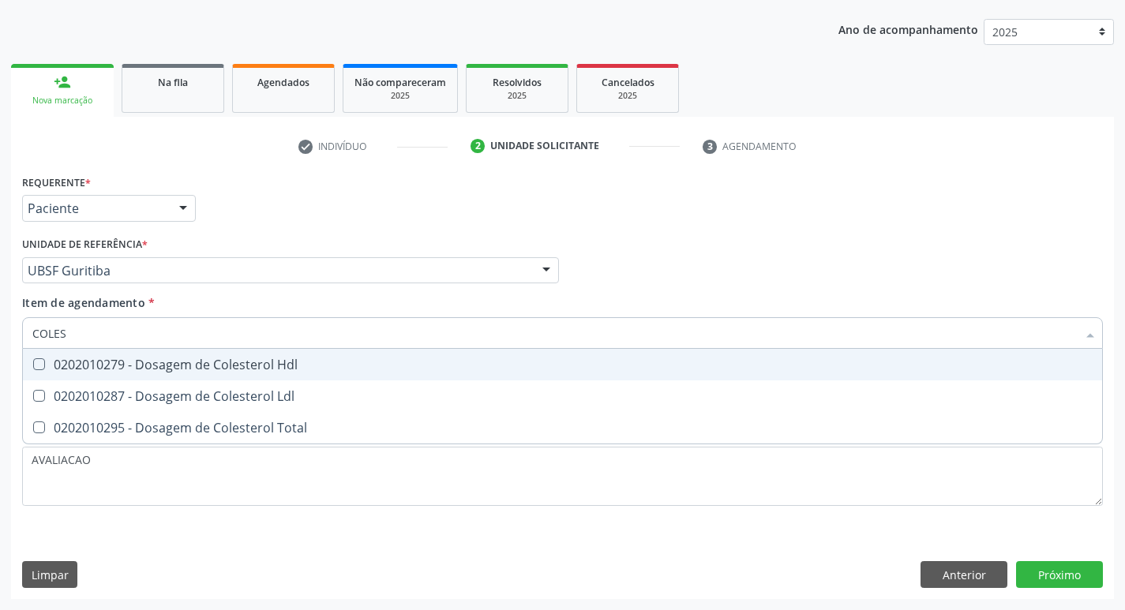
click at [262, 360] on div "0202010279 - Dosagem de Colesterol Hdl" at bounding box center [562, 365] width 1061 height 13
checkbox Hdl "true"
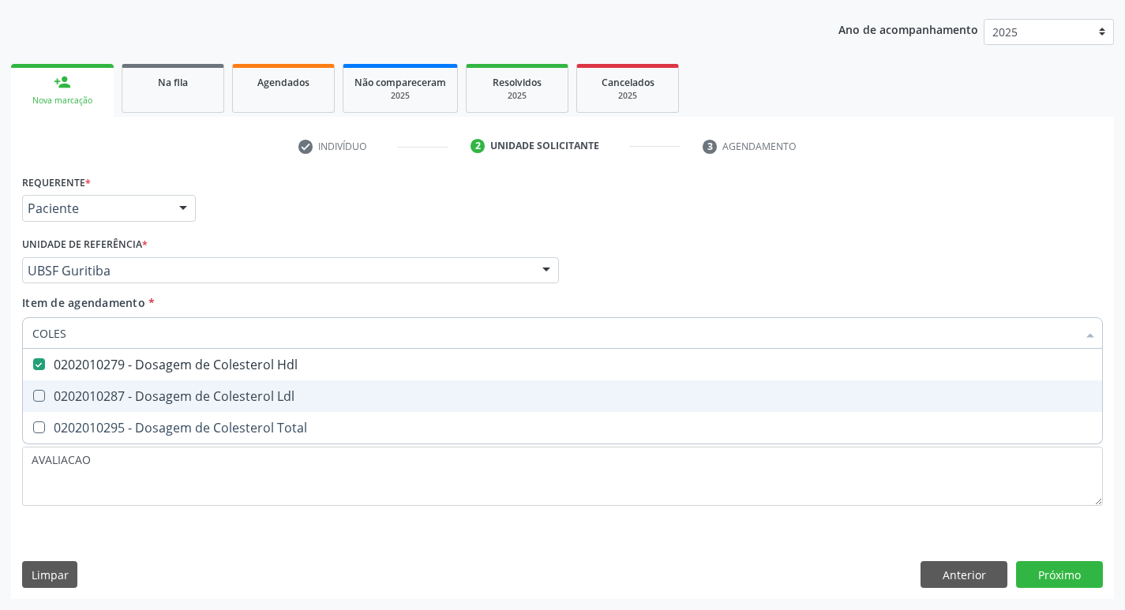
click at [287, 392] on div "0202010287 - Dosagem de Colesterol Ldl" at bounding box center [562, 396] width 1061 height 13
checkbox Ldl "true"
type input "COLE"
checkbox Hdl "false"
checkbox Ldl "false"
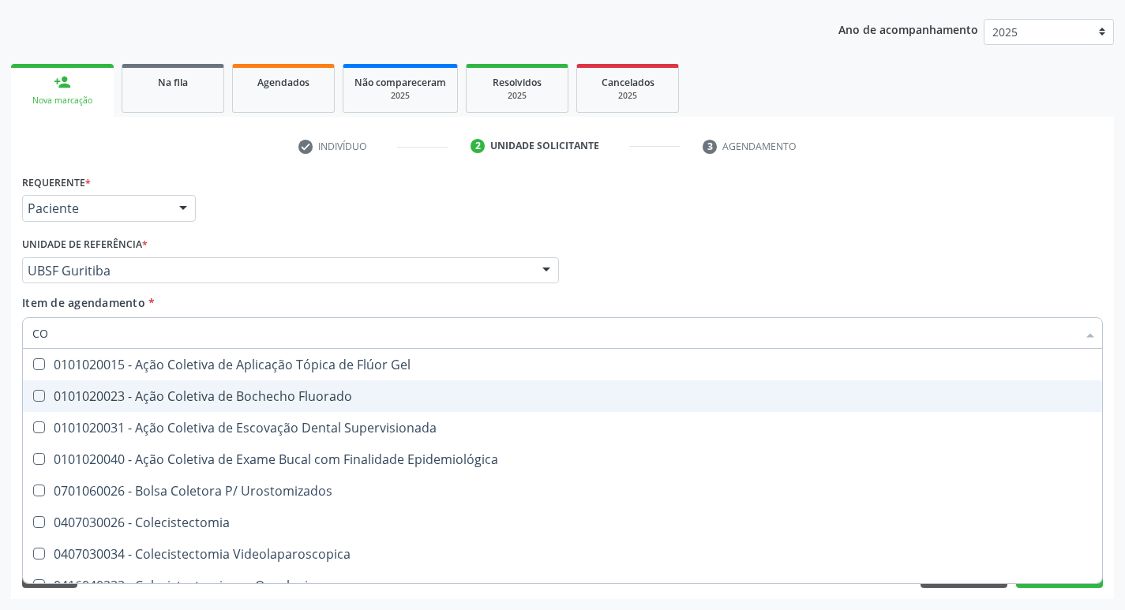
type input "C"
checkbox Hdl "false"
checkbox Ldl "false"
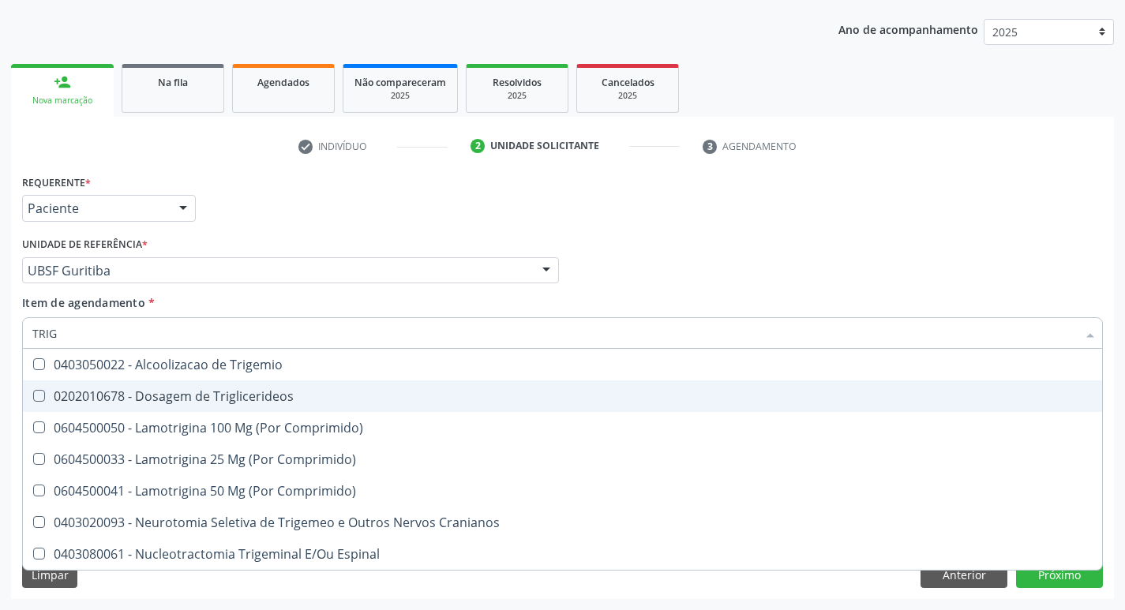
type input "TRIGL"
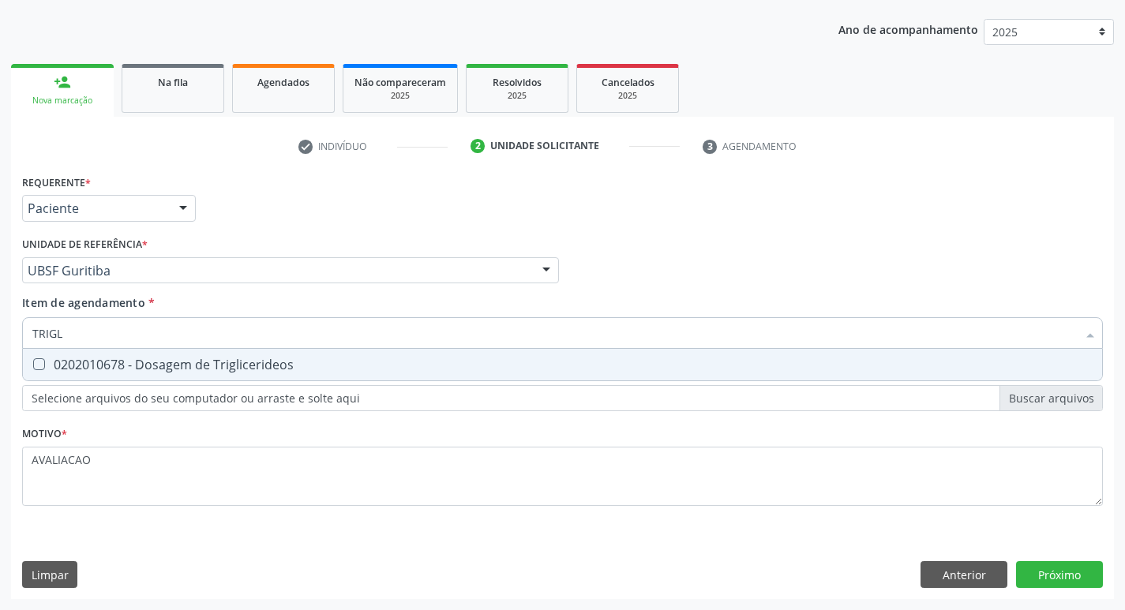
click at [288, 359] on div "0202010678 - Dosagem de Triglicerideos" at bounding box center [562, 365] width 1061 height 13
checkbox Triglicerideos "true"
type input "TRIG"
checkbox Triglicerideos "false"
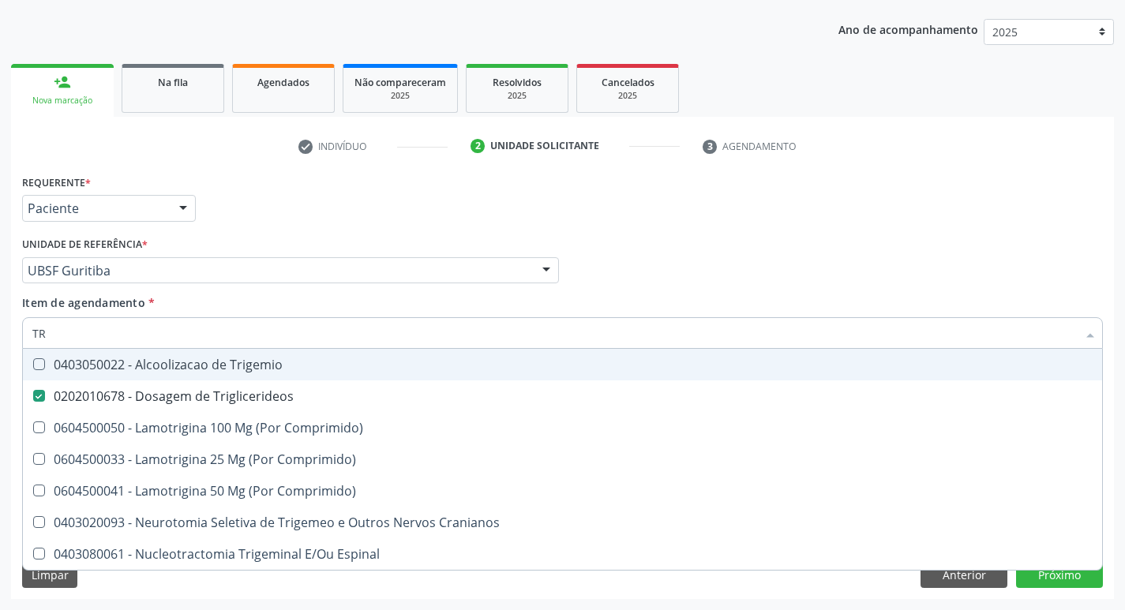
type input "T"
checkbox Triglicerideos "false"
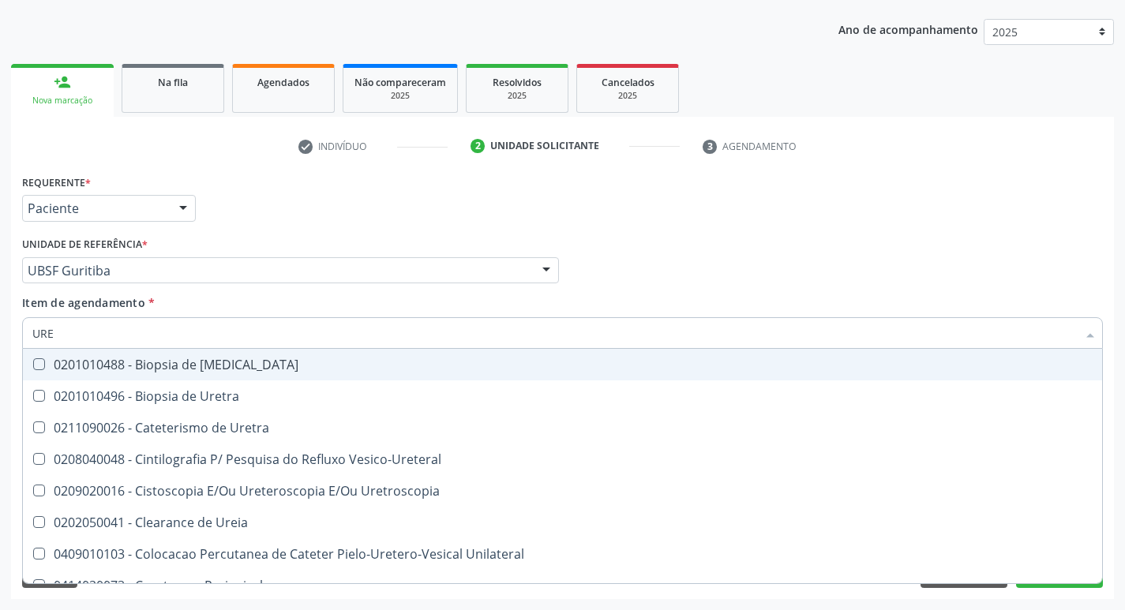
type input "UREI"
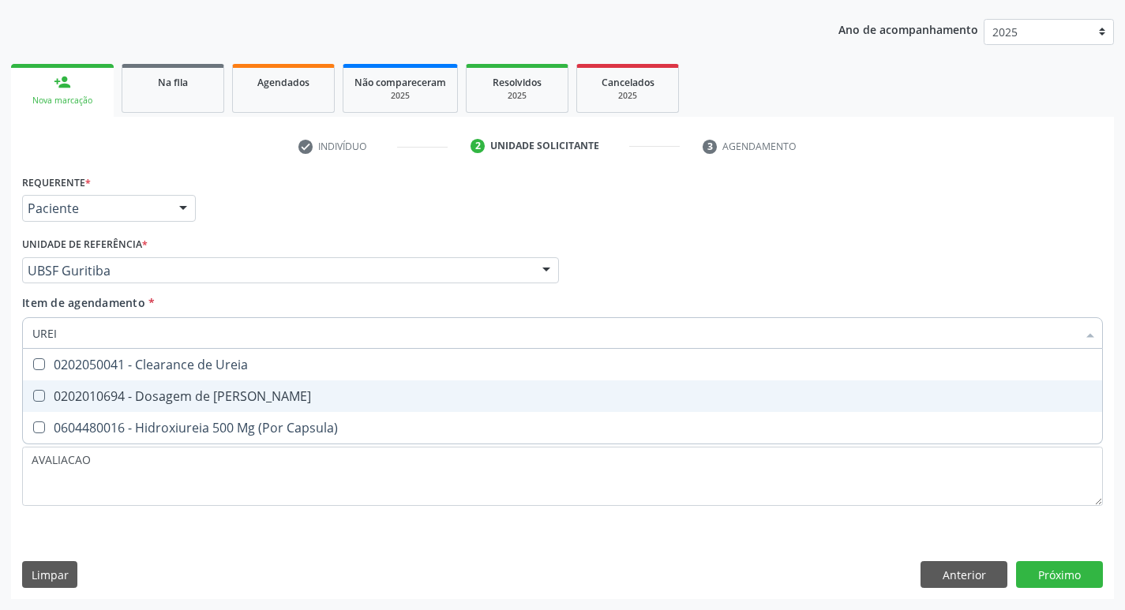
click at [299, 387] on span "0202010694 - Dosagem de [PERSON_NAME]" at bounding box center [563, 397] width 1080 height 32
checkbox Ureia "true"
type input "URE"
checkbox Ureia "false"
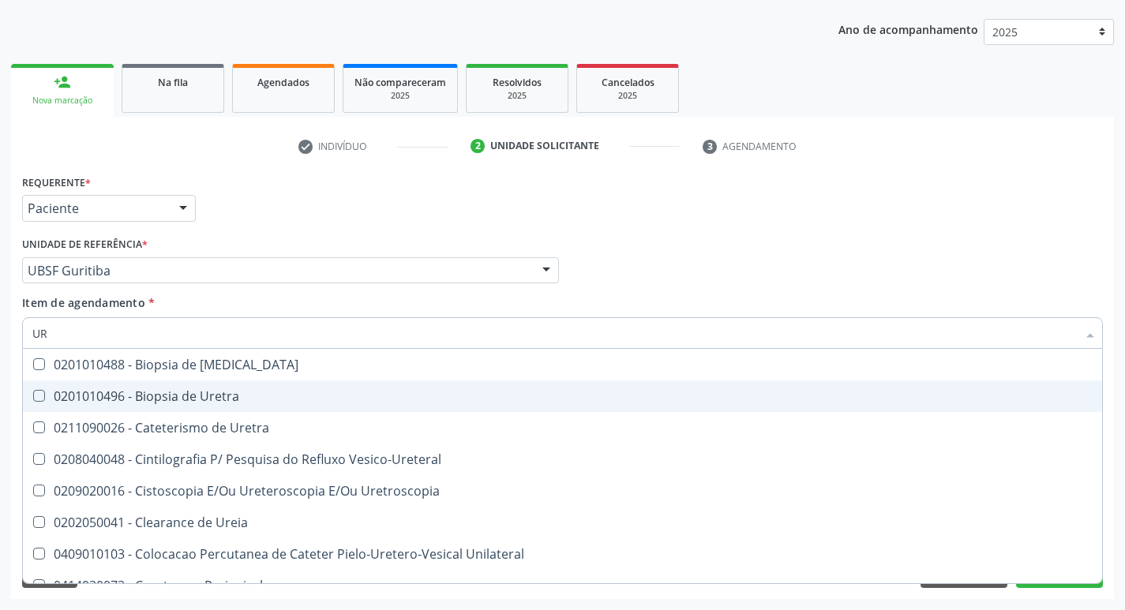
type input "U"
checkbox Ureia "false"
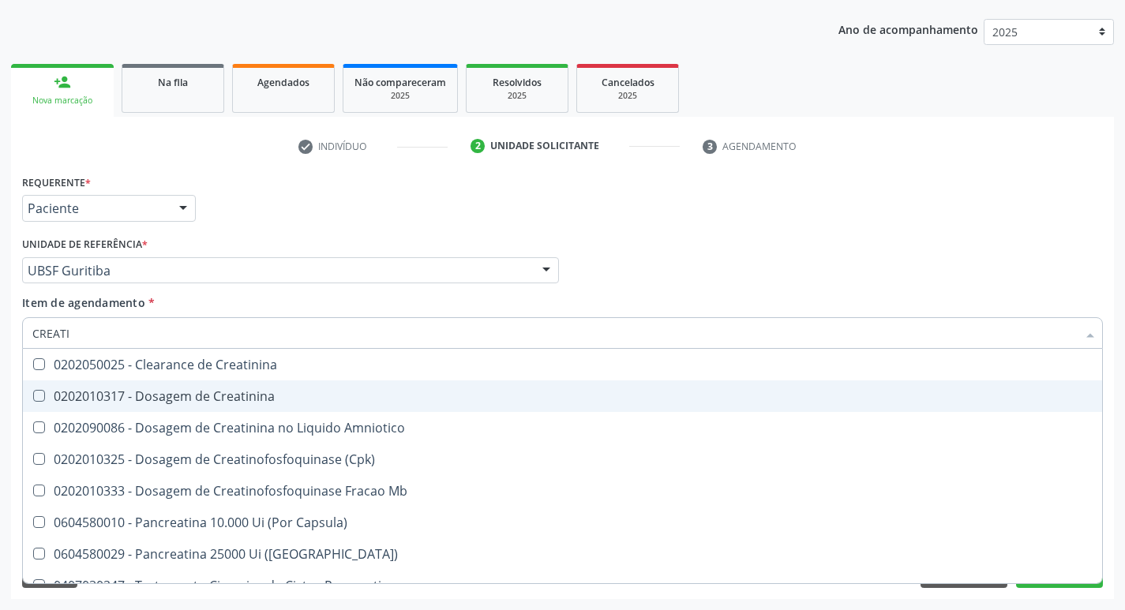
type input "CREATIN"
click at [299, 387] on span "0202010317 - Dosagem de Creatinina" at bounding box center [563, 397] width 1080 height 32
checkbox Creatinina "true"
type input "CREA"
checkbox Creatinina "false"
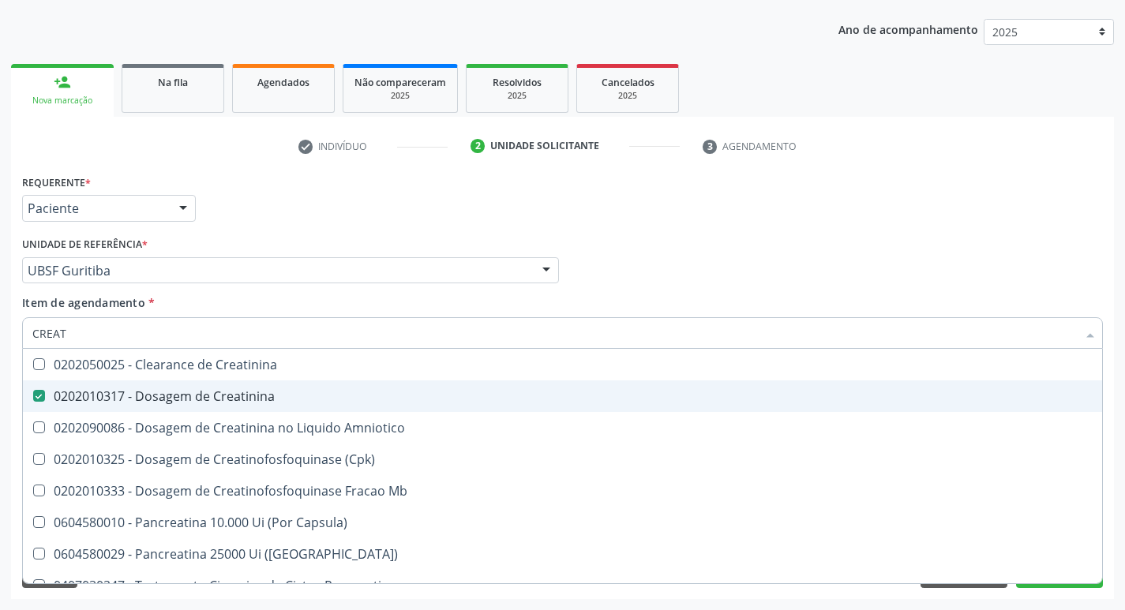
checkbox Amniotico "false"
checkbox Mb "true"
type input "C"
checkbox Mb "false"
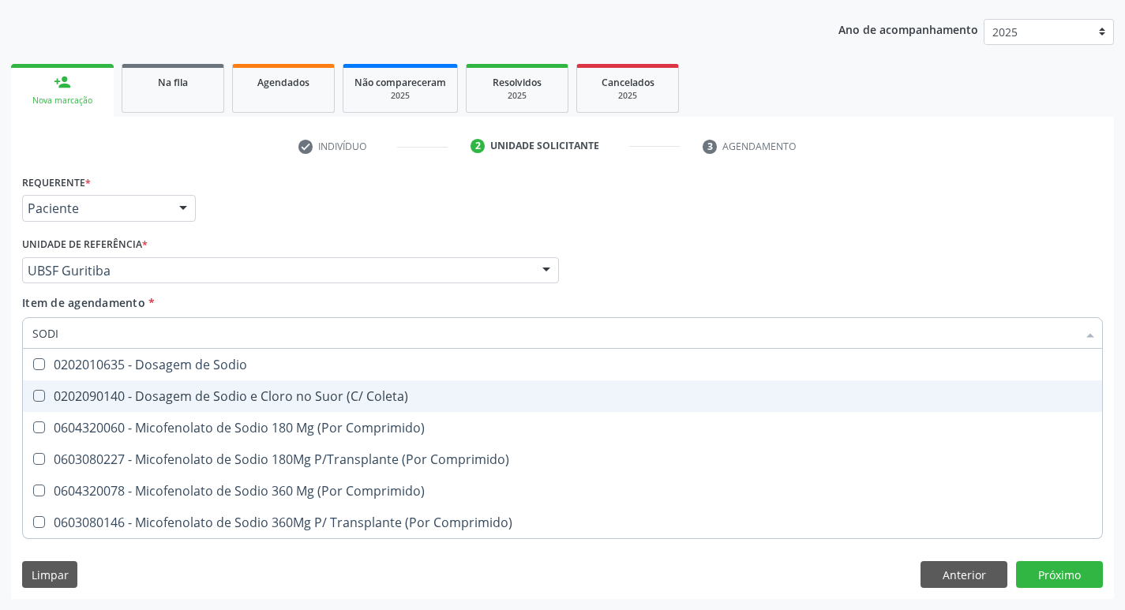
type input "SODIO"
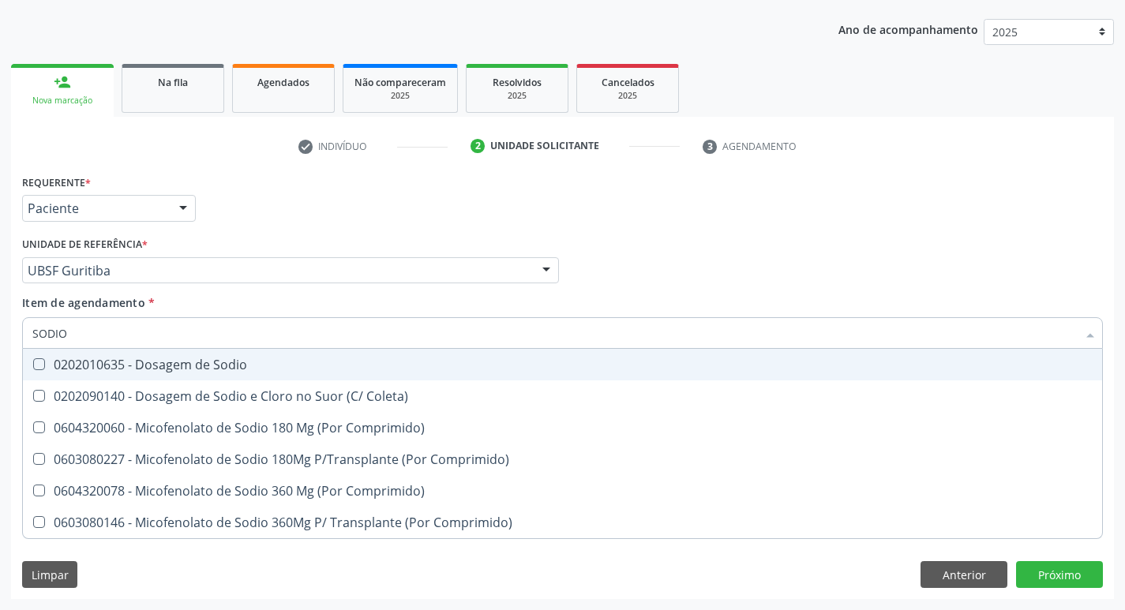
click at [269, 363] on div "0202010635 - Dosagem de Sodio" at bounding box center [562, 365] width 1061 height 13
checkbox Sodio "true"
type input "S"
checkbox Sodio "false"
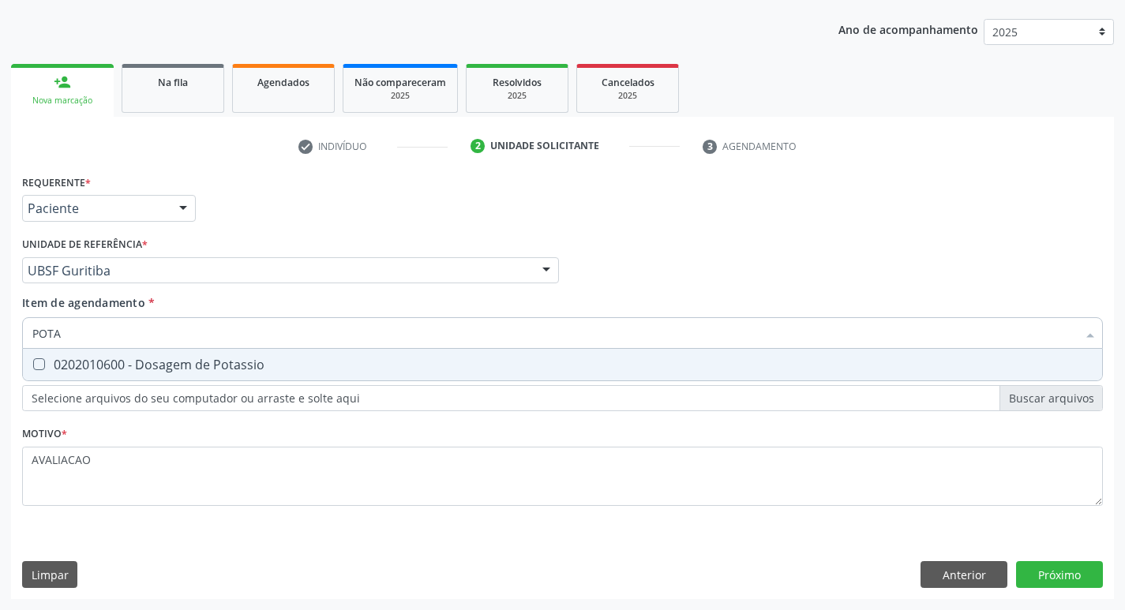
type input "POTAS"
click at [269, 363] on div "0202010600 - Dosagem de Potassio" at bounding box center [562, 365] width 1061 height 13
checkbox Potassio "true"
type input "P"
checkbox Potassio "false"
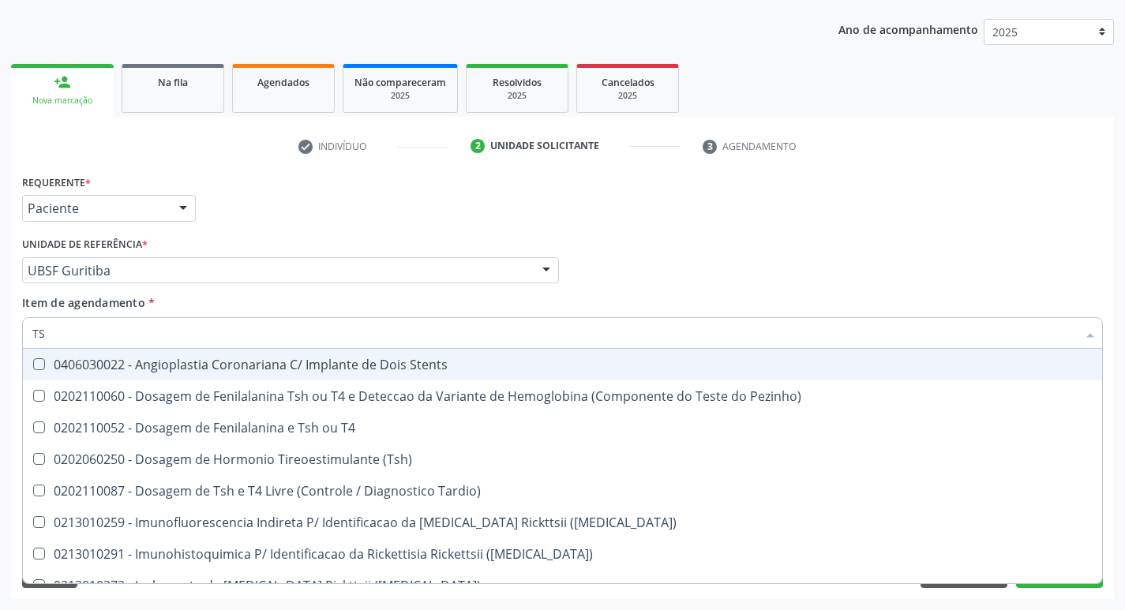
type input "TSH"
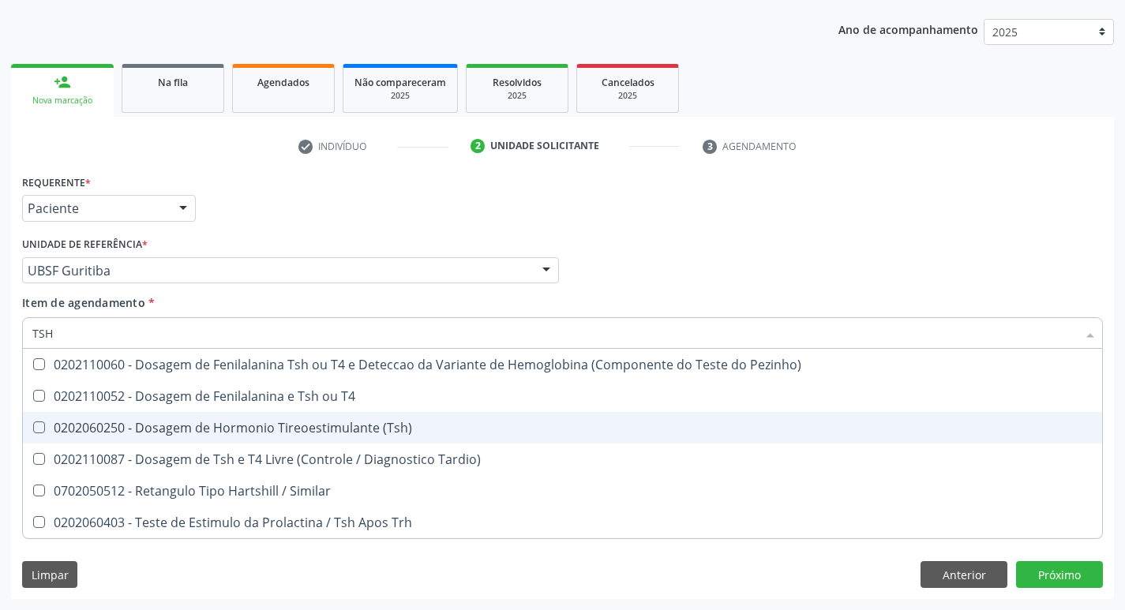
click at [371, 418] on span "0202060250 - Dosagem de Hormonio Tireoestimulante (Tsh)" at bounding box center [563, 428] width 1080 height 32
checkbox \(Tsh\) "true"
type input "TS"
checkbox \(Tsh\) "false"
checkbox Tardio\) "true"
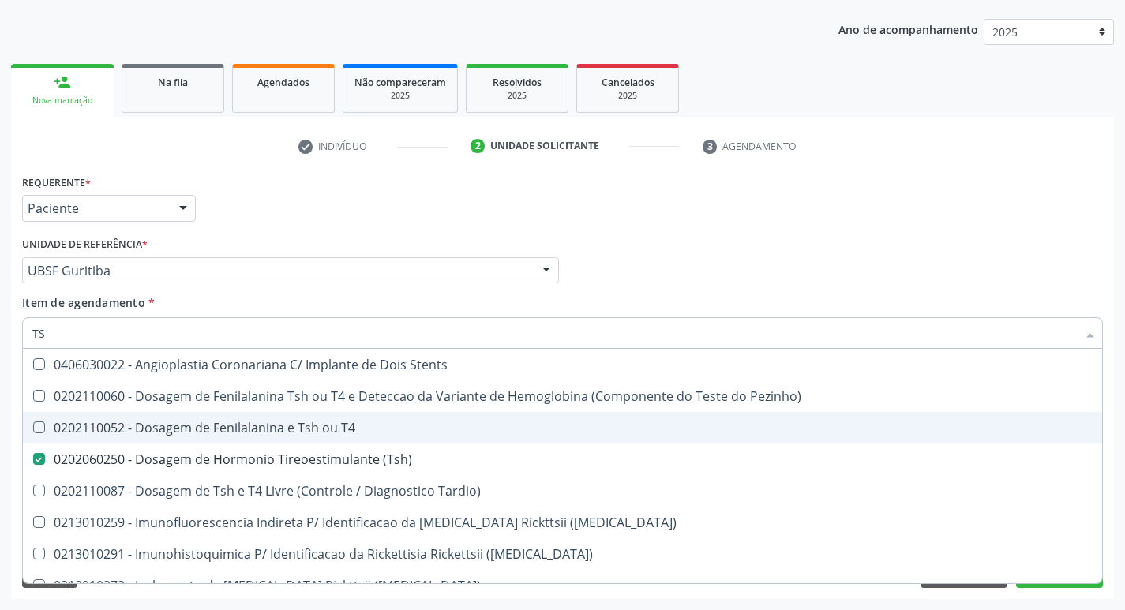
type input "T"
checkbox \(Tsh\) "false"
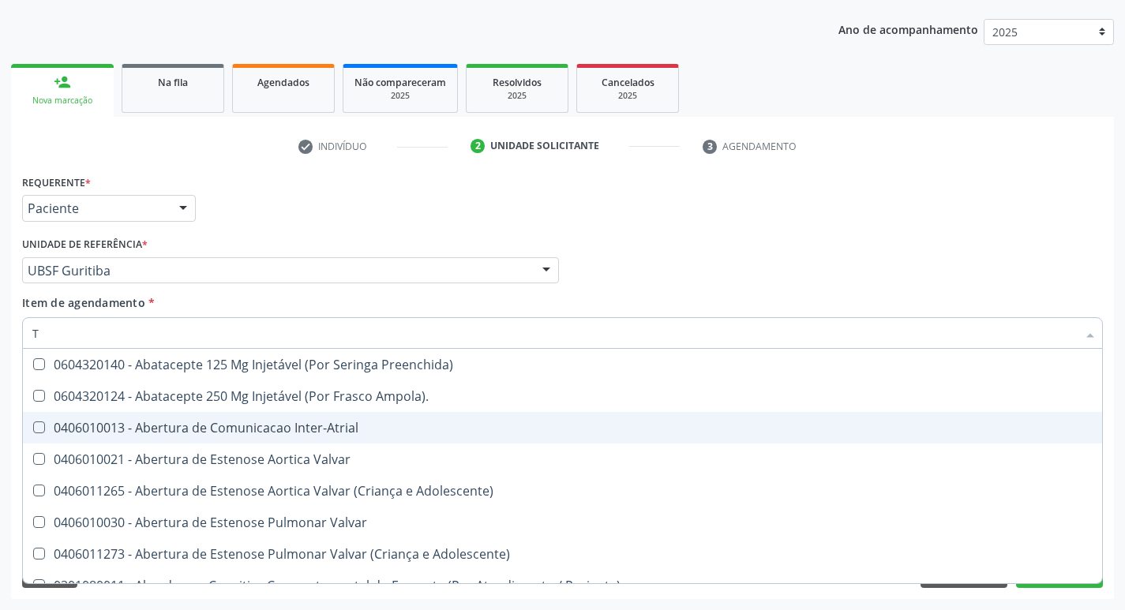
type input "T4"
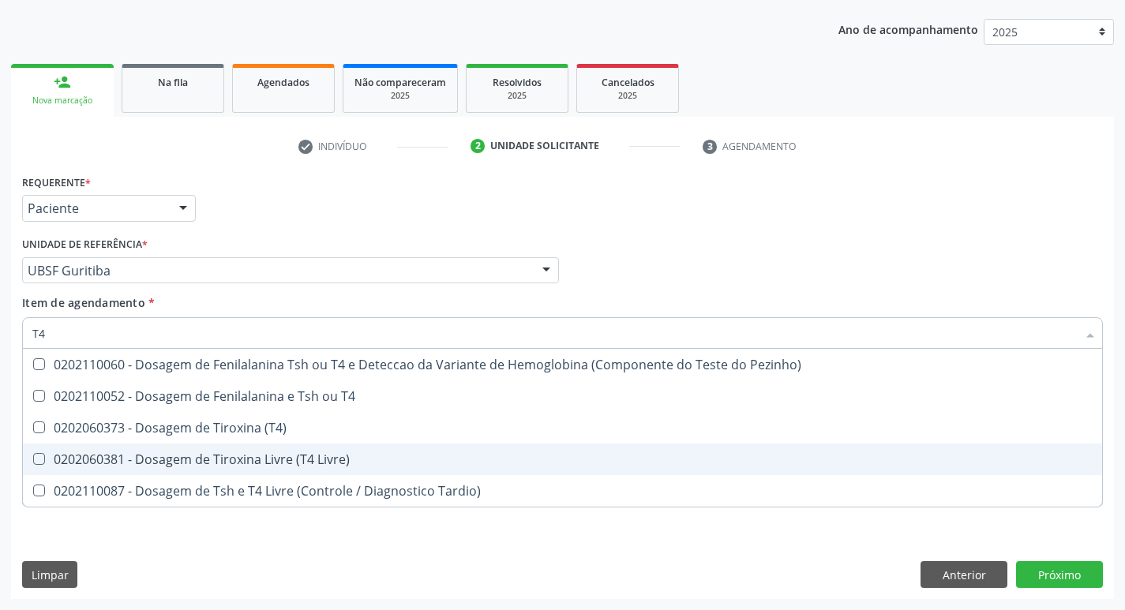
click at [403, 464] on div "0202060381 - Dosagem de Tiroxina Livre (T4 Livre)" at bounding box center [562, 459] width 1061 height 13
checkbox Livre\) "true"
type input "T"
checkbox Livre\) "false"
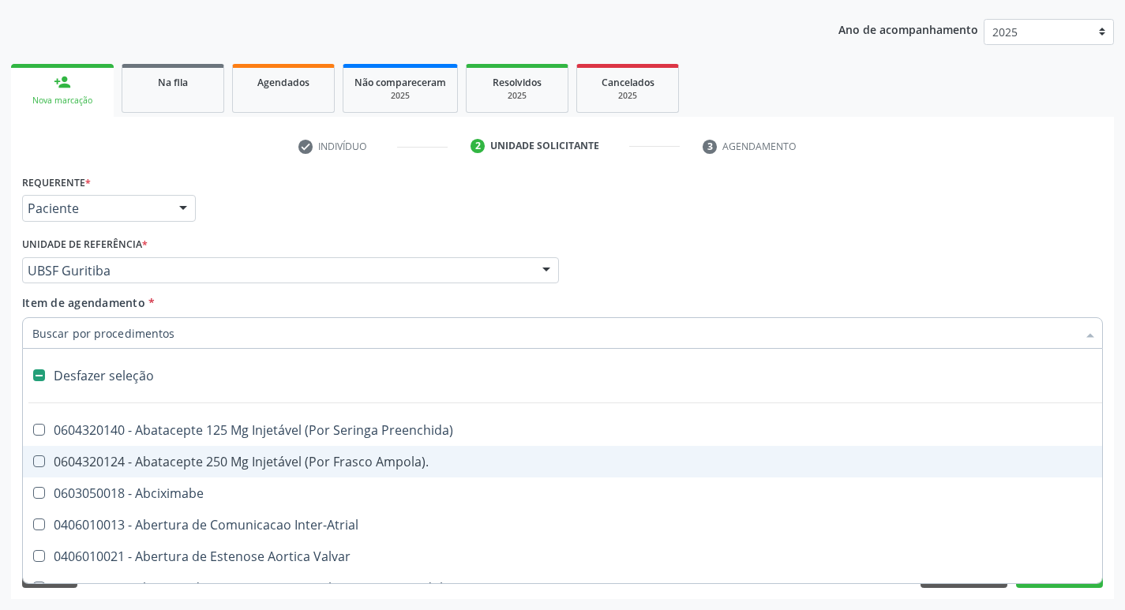
type input "V"
checkbox \(Unilateral\) "true"
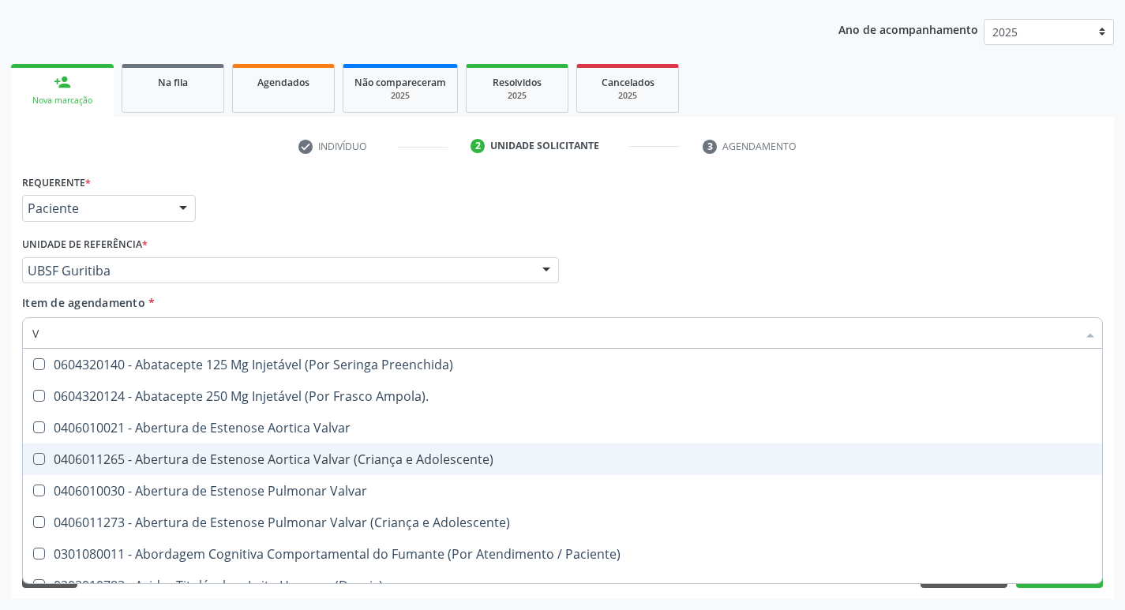
type input "VI"
checkbox Livre\) "false"
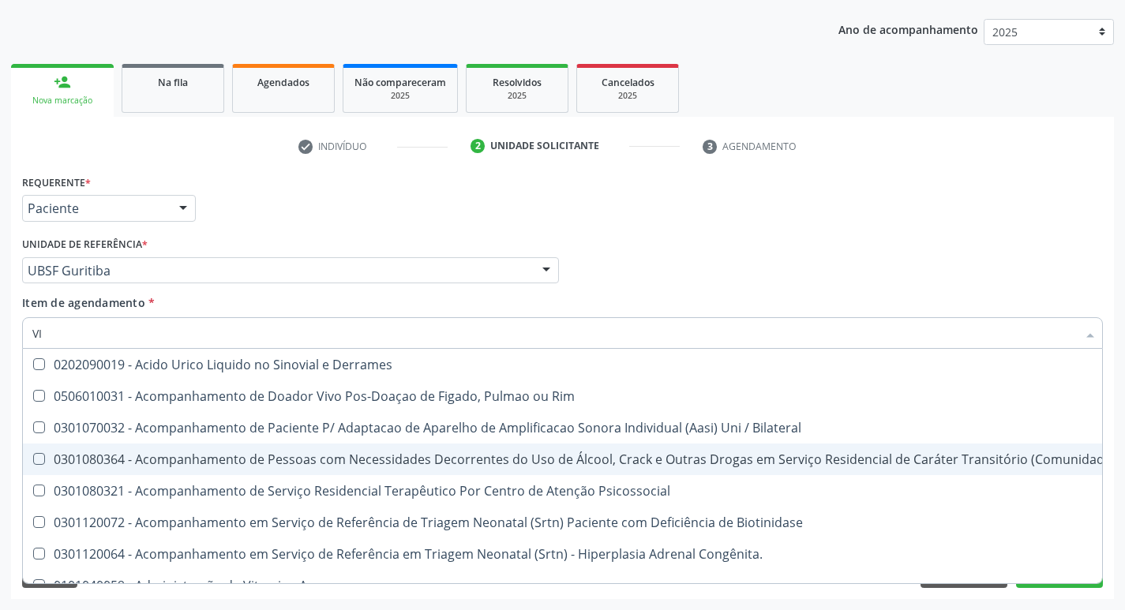
type input "VIT"
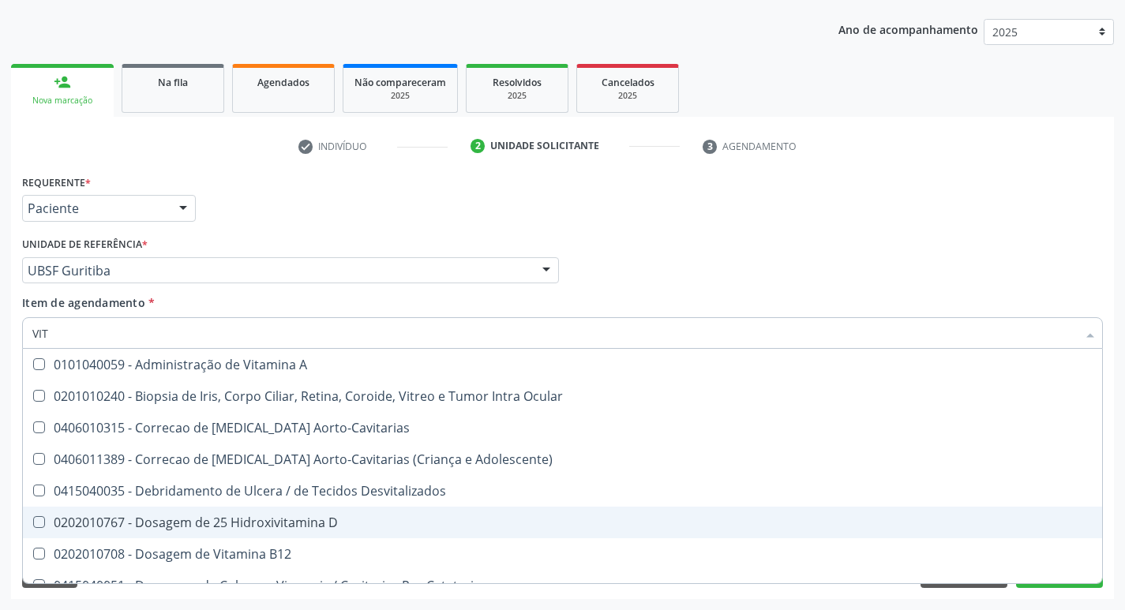
click at [340, 521] on div "0202010767 - Dosagem de 25 Hidroxivitamina D" at bounding box center [562, 523] width 1061 height 13
checkbox D "true"
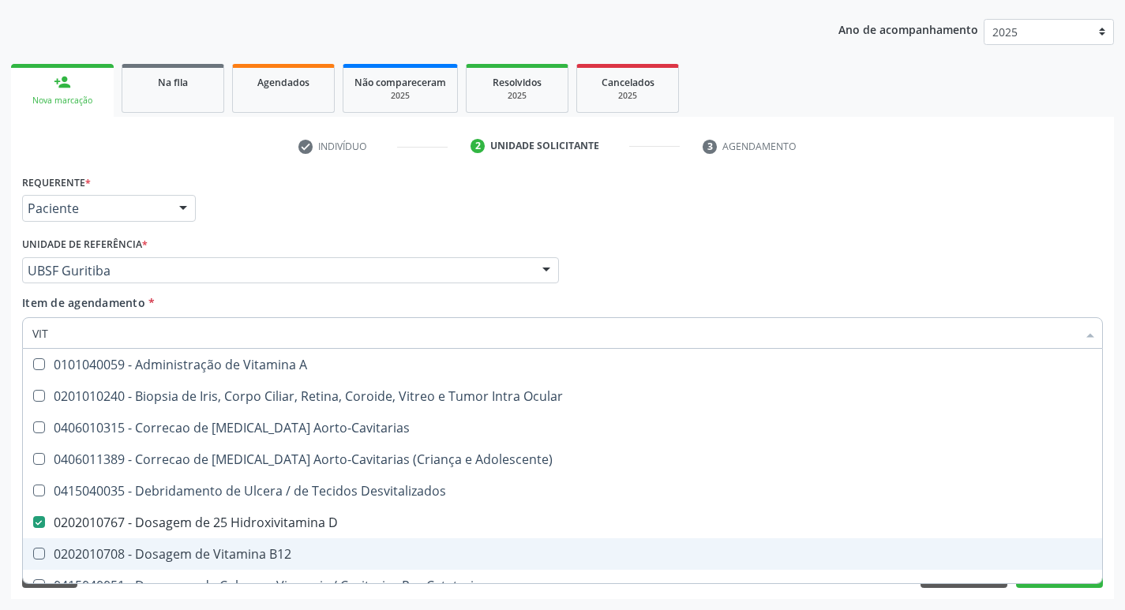
drag, startPoint x: 345, startPoint y: 543, endPoint x: 333, endPoint y: 545, distance: 12.1
click at [333, 545] on span "0202010708 - Dosagem de Vitamina B12" at bounding box center [563, 555] width 1080 height 32
checkbox B12 "true"
type input "VI"
checkbox D "false"
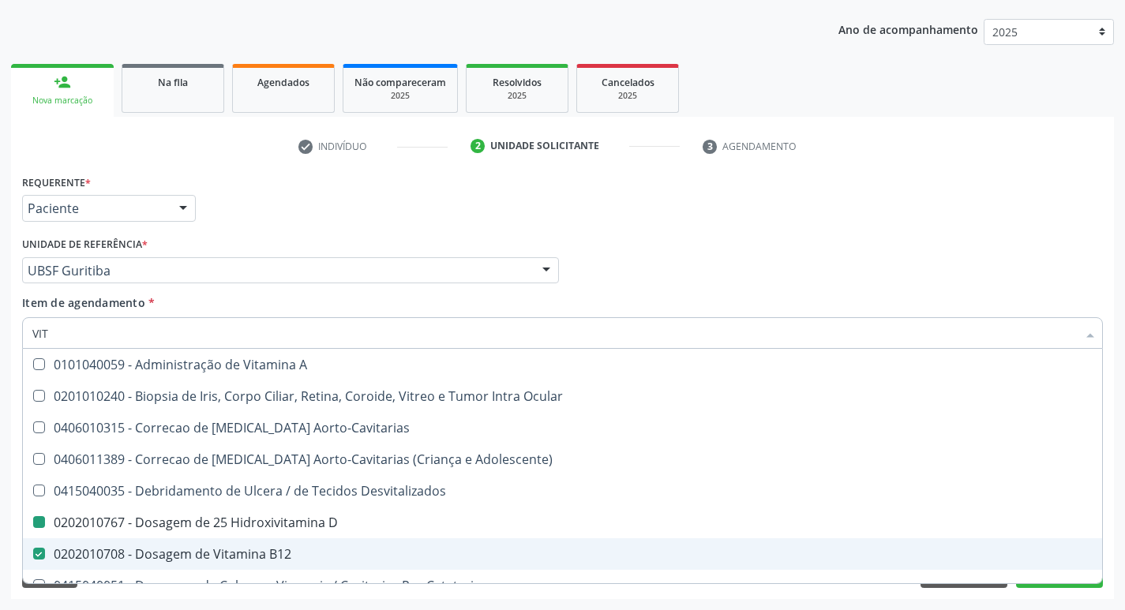
checkbox B12 "false"
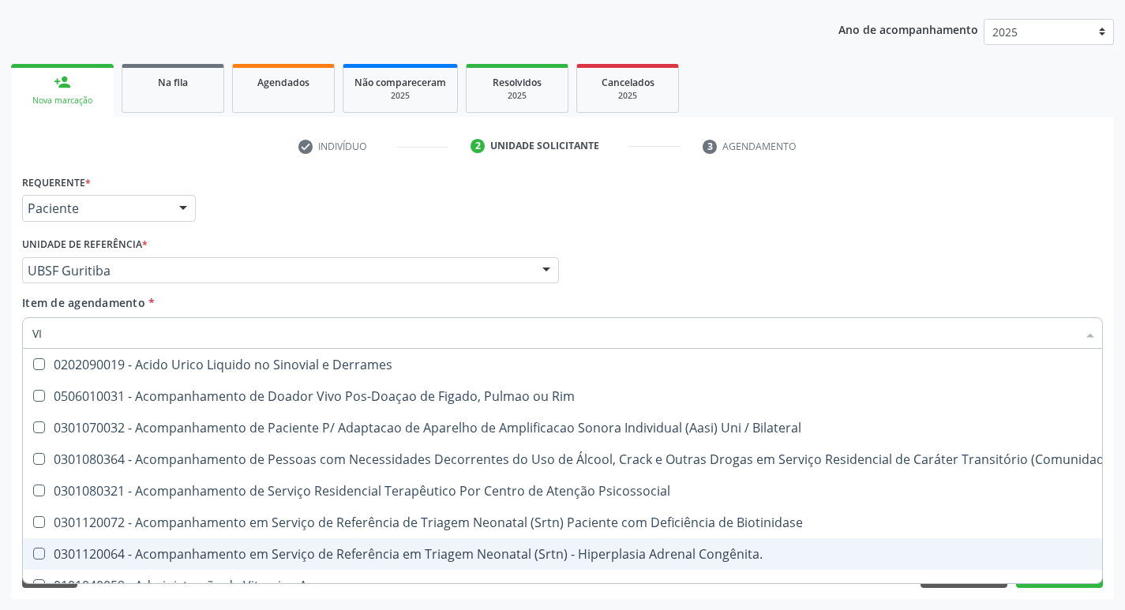
type input "V"
checkbox D "false"
checkbox B12 "false"
checkbox Inferiores "false"
checkbox Superiores "false"
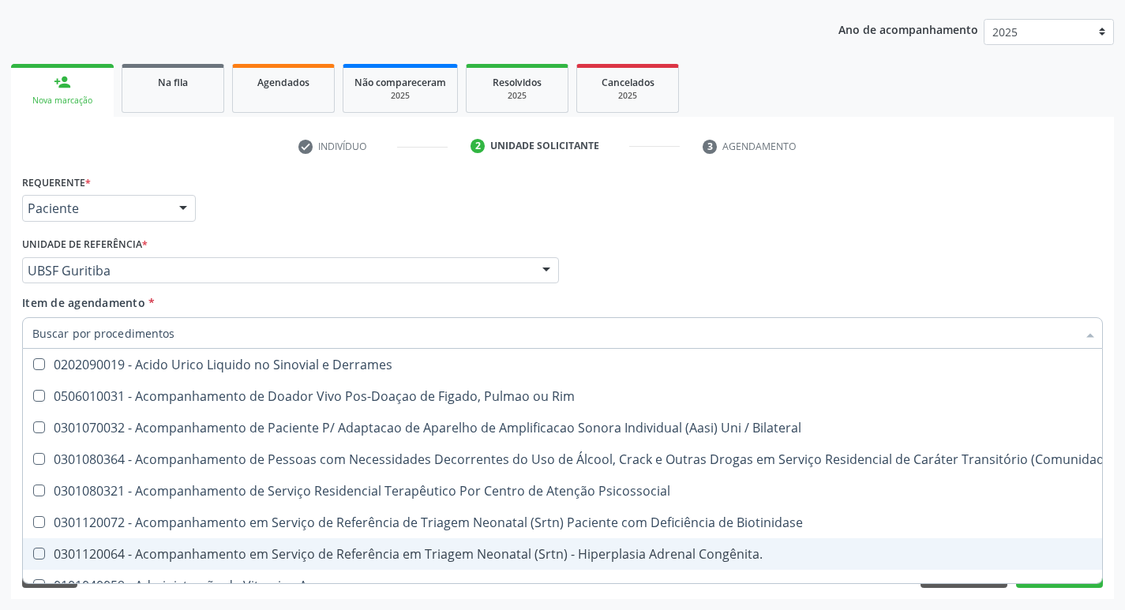
checkbox Pancreas "false"
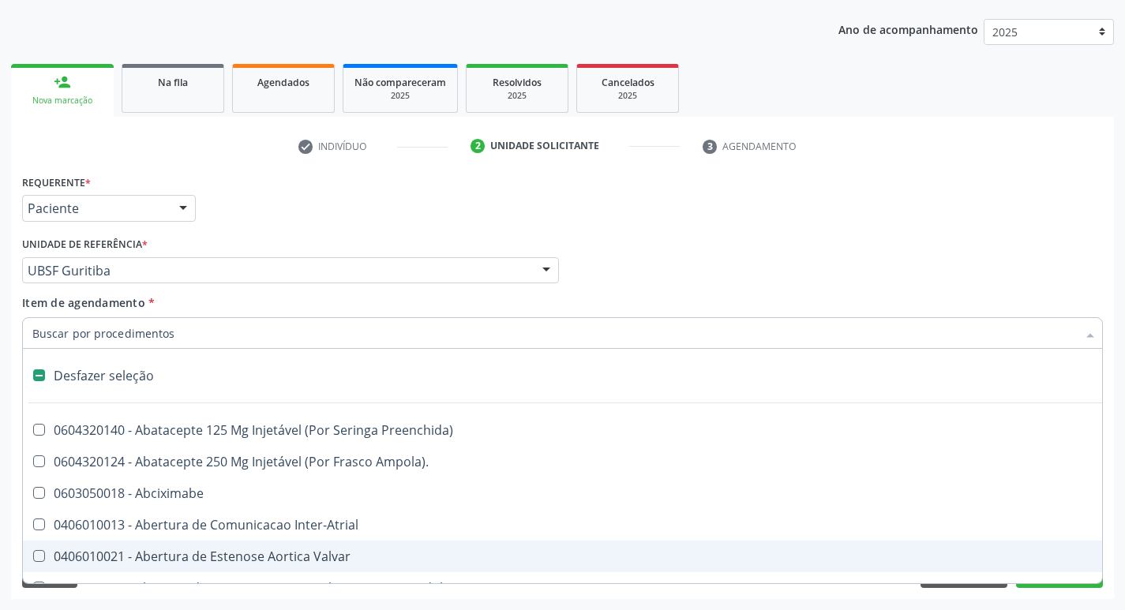
type input "2"
checkbox Total "true"
checkbox Monopolar "true"
checkbox Quadril "true"
checkbox Biologica "true"
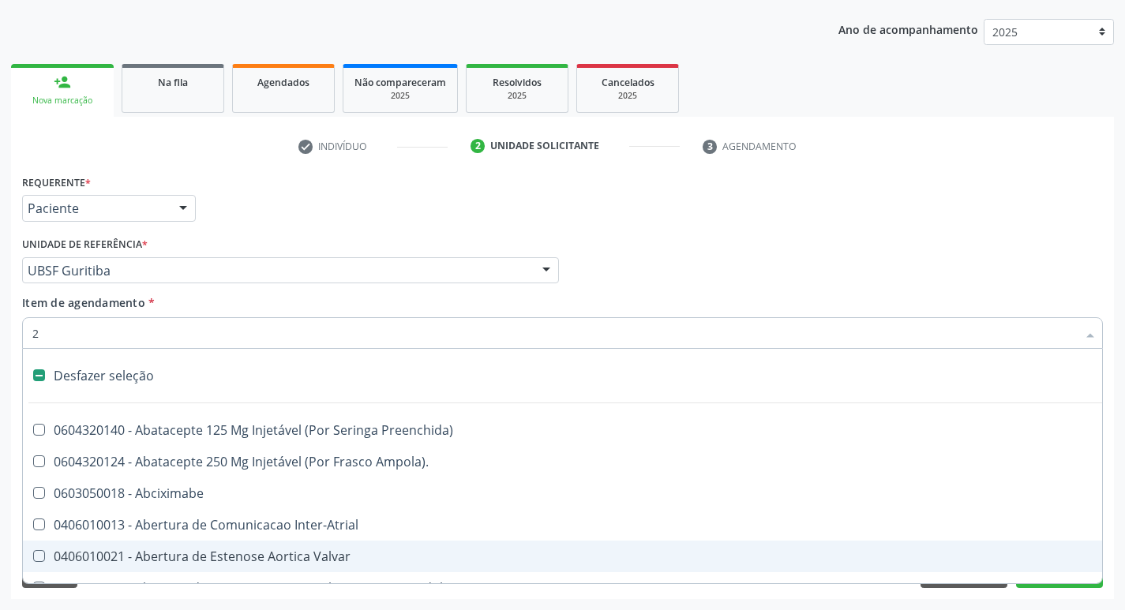
checkbox Internado "true"
checkbox Conica "true"
checkbox Inter-Ventricular "true"
checkbox Anos\) "true"
checkbox Aorto-Cavitarias "true"
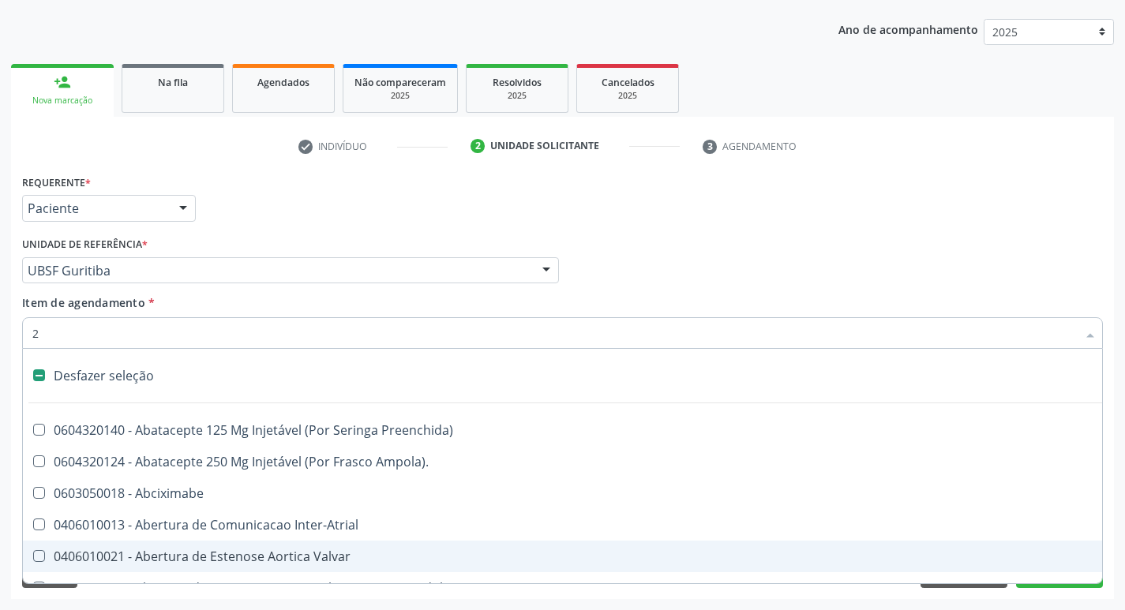
checkbox Congenita "true"
checkbox Adolescente\) "true"
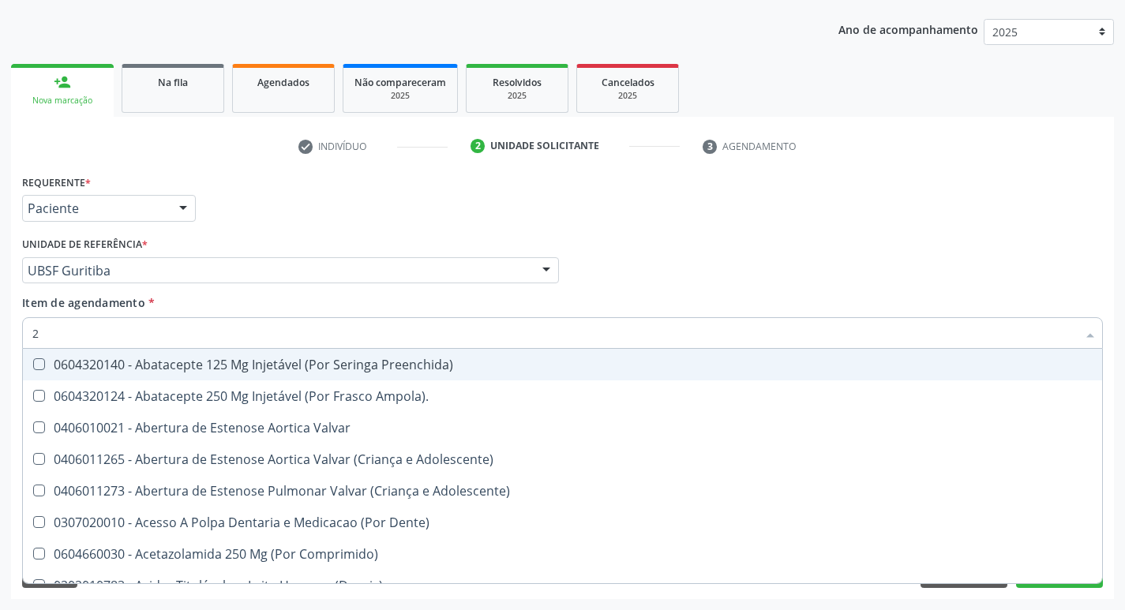
type input "20205001"
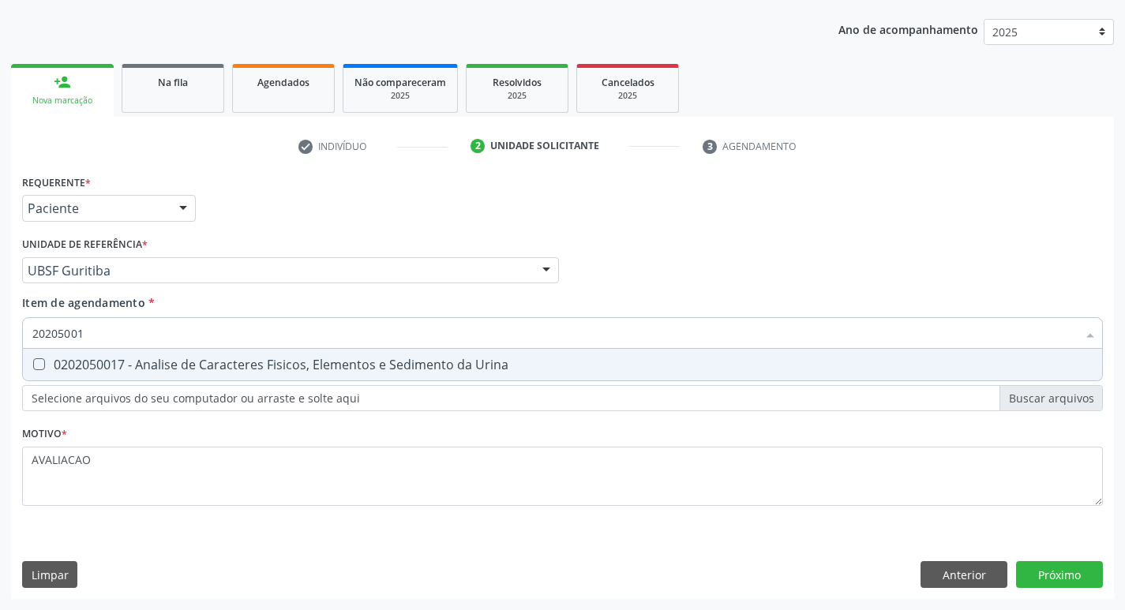
click at [227, 368] on div "0202050017 - Analise de Caracteres Fisicos, Elementos e Sedimento da Urina" at bounding box center [562, 365] width 1061 height 13
checkbox Urina "true"
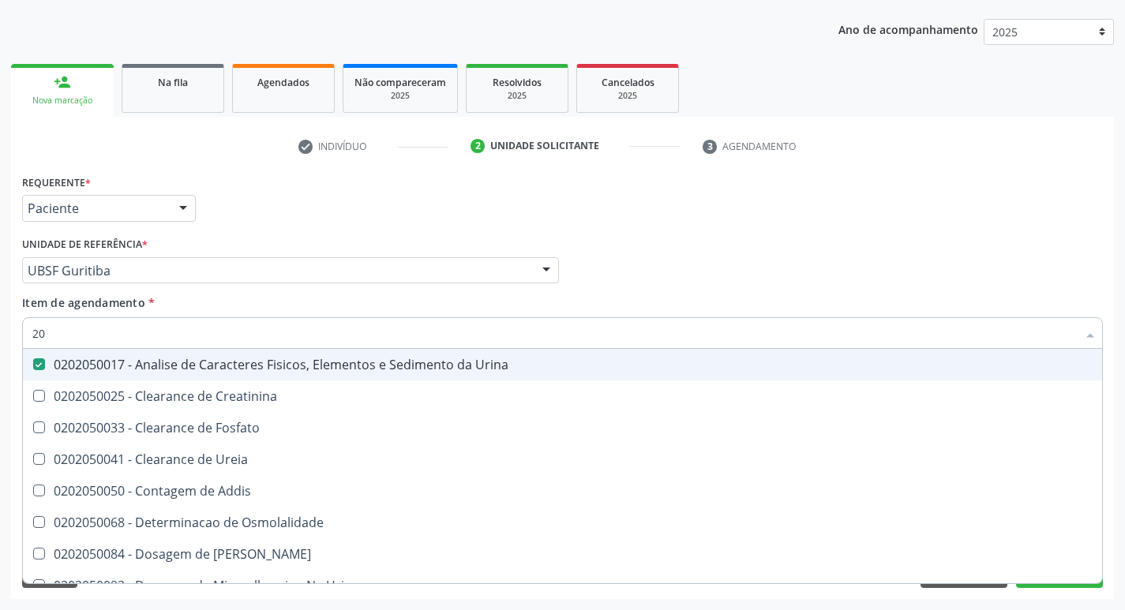
type input "2"
checkbox Urina "false"
checkbox Ureia "false"
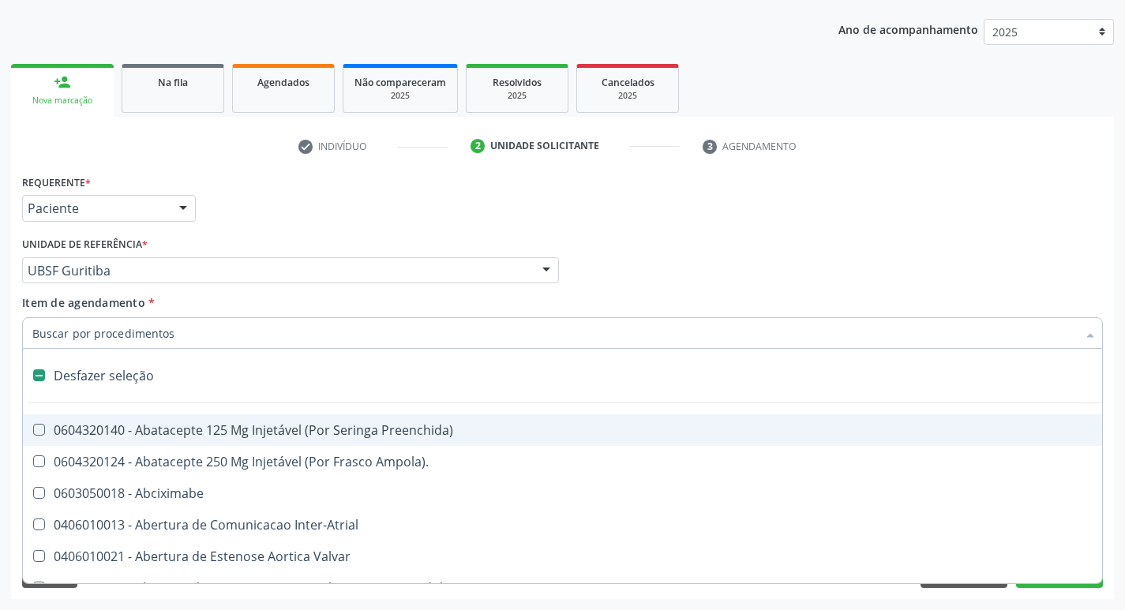
type input "P"
checkbox Urina "false"
checkbox Supra-Aortica "true"
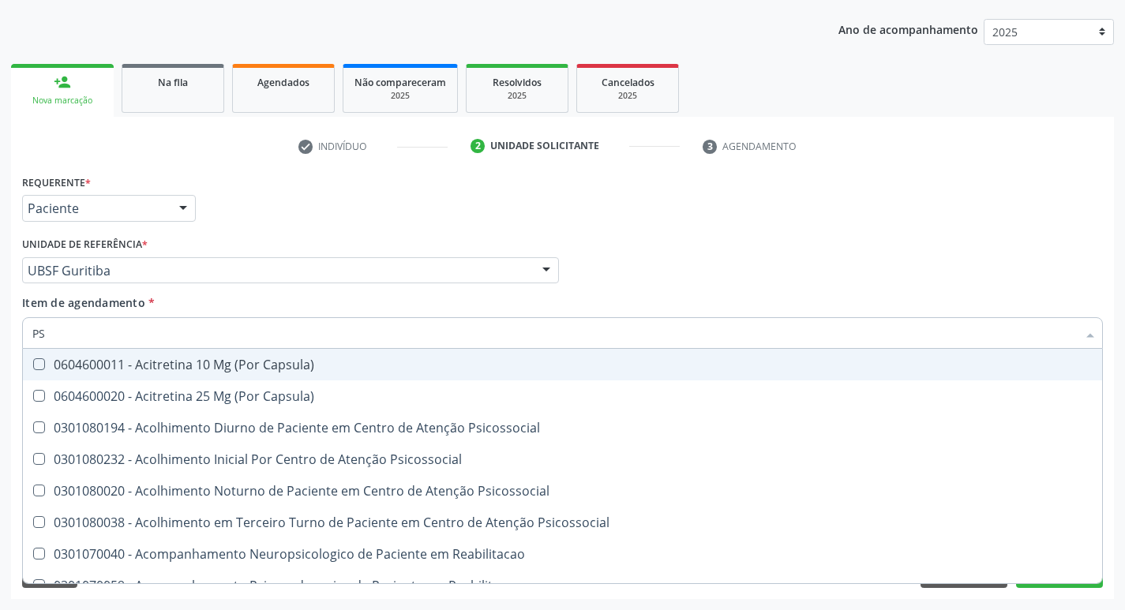
type input "PSA"
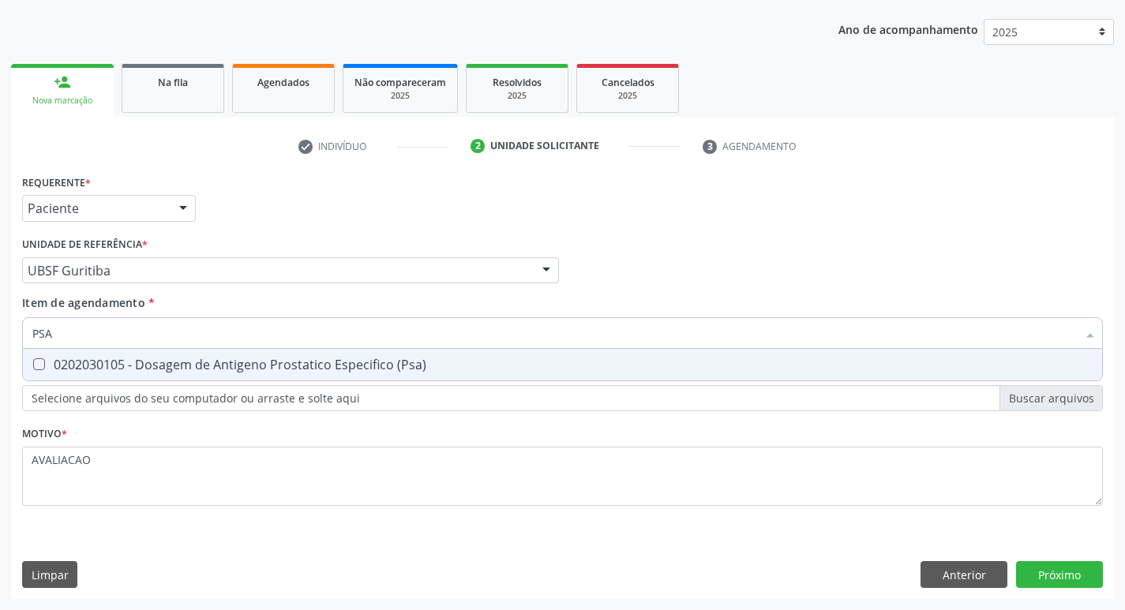
click at [227, 368] on div "0202030105 - Dosagem de Antigeno Prostatico Especifico (Psa)" at bounding box center [562, 365] width 1061 height 13
checkbox \(Psa\) "true"
type input "PS"
checkbox \(Psa\) "false"
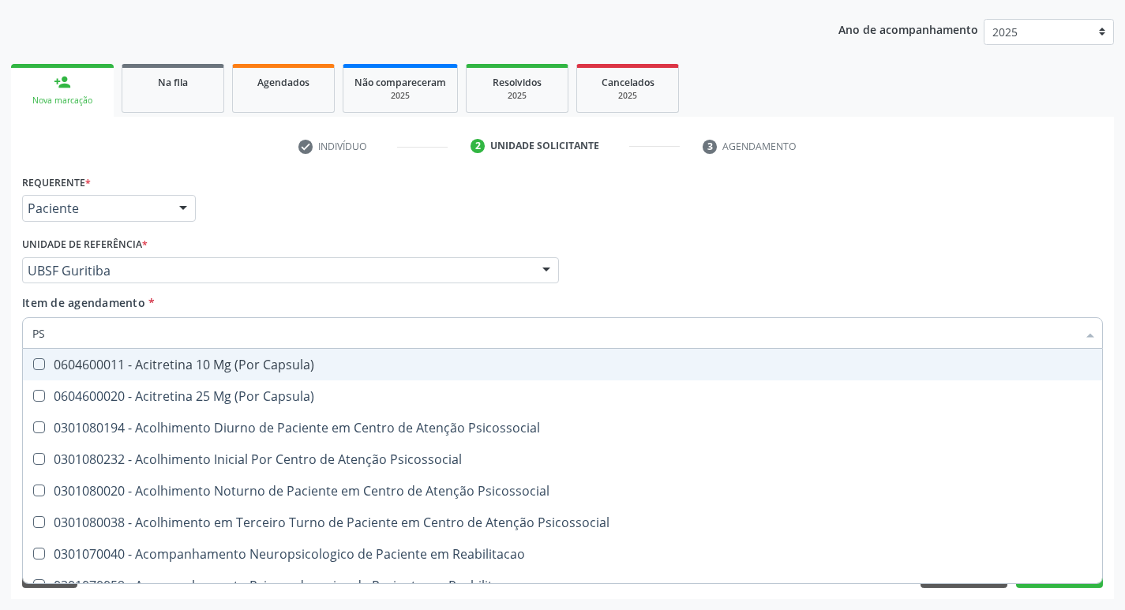
type input "P"
checkbox \(Psa\) "false"
checkbox Capsula\) "true"
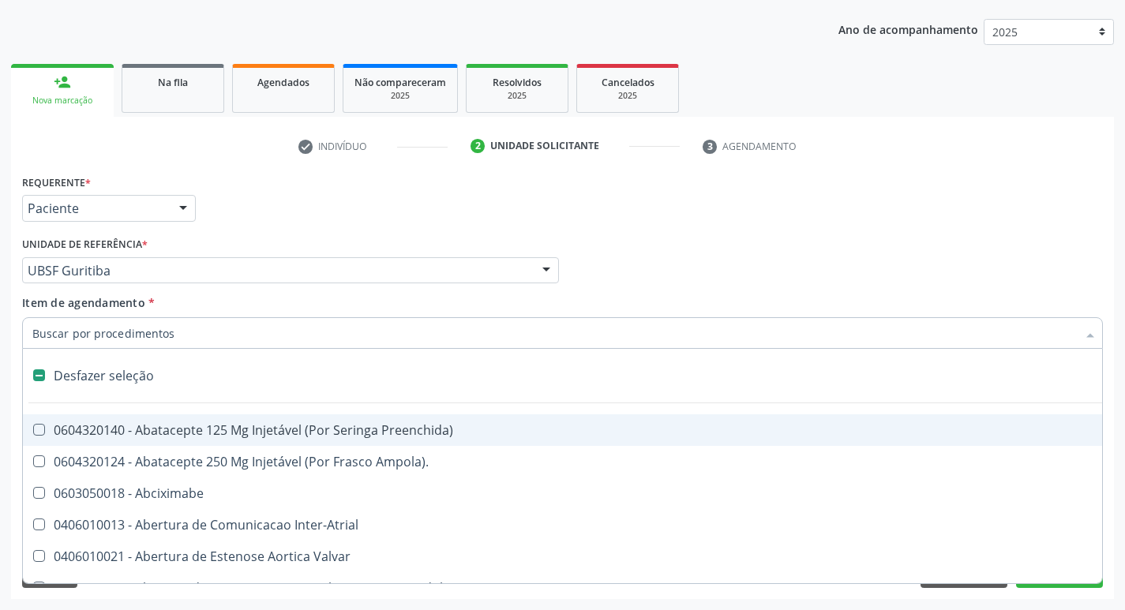
type input "2"
checkbox Hepático "true"
checkbox Urina "false"
checkbox Total "true"
checkbox \(Coloscopia\) "true"
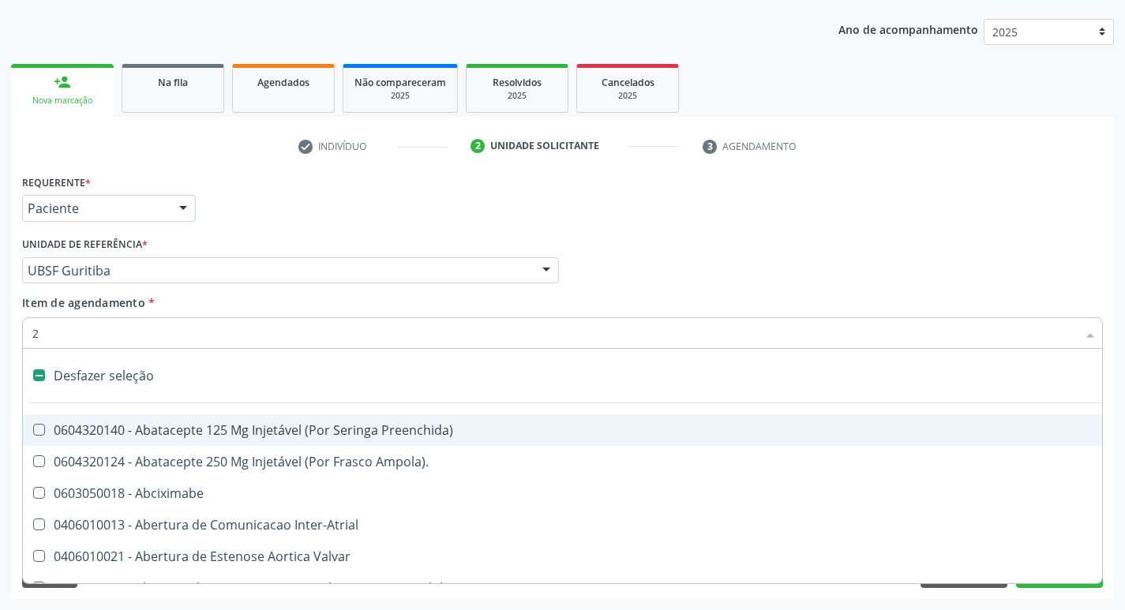
checkbox Monopolar "true"
checkbox Quadril "true"
checkbox Biologica "true"
checkbox Internado "true"
checkbox Conica "true"
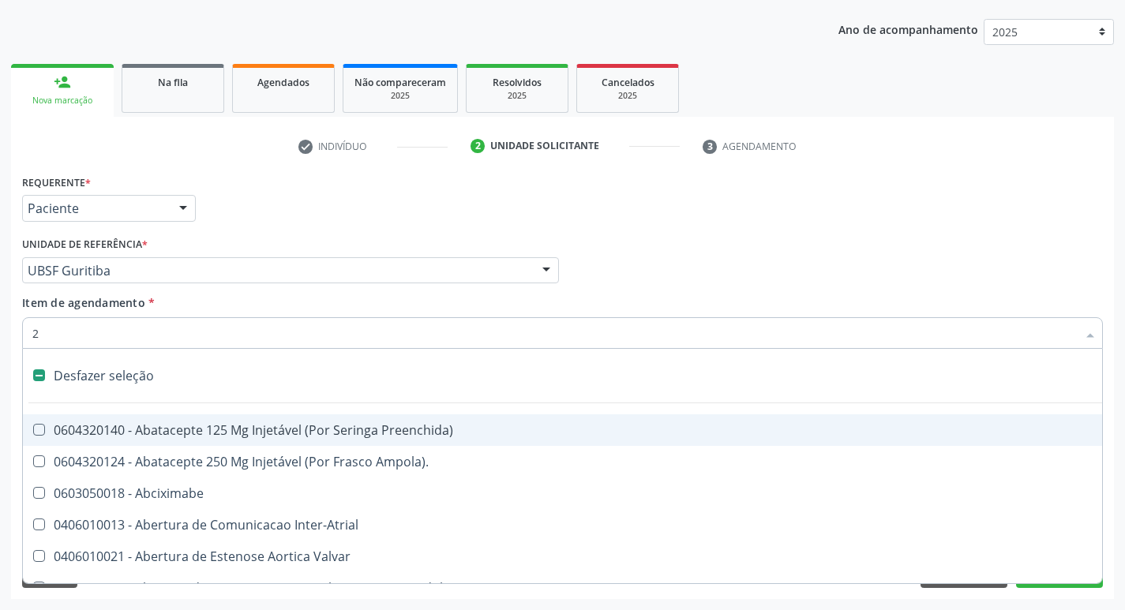
checkbox Inter-Ventricular "true"
checkbox Anos\) "true"
checkbox Aorto-Cavitarias "true"
checkbox Congenita "true"
checkbox Adolescente\) "true"
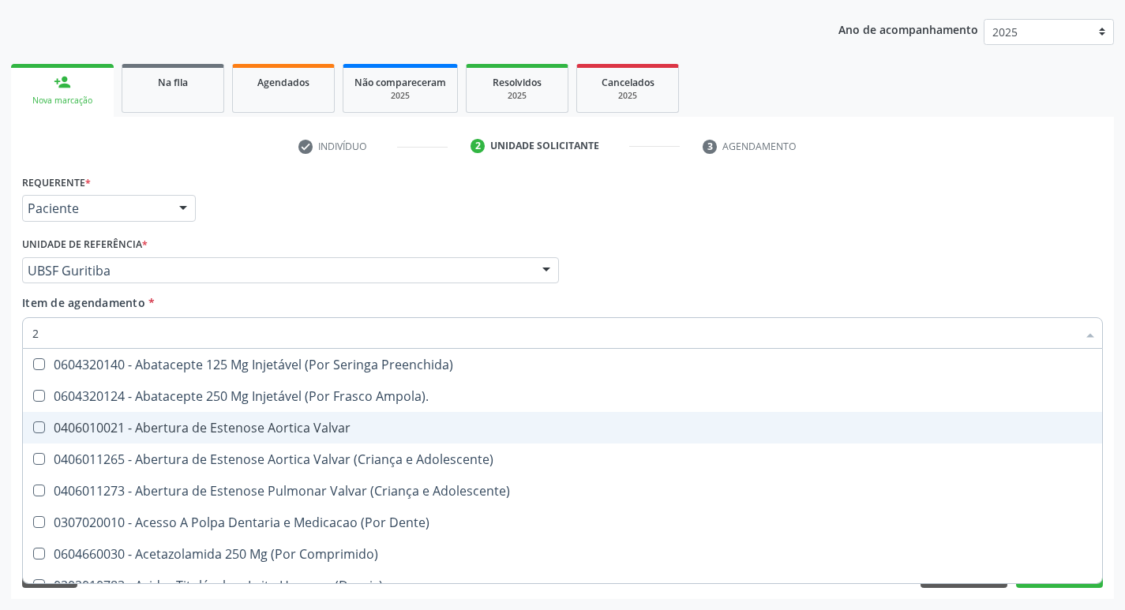
type input "20204003"
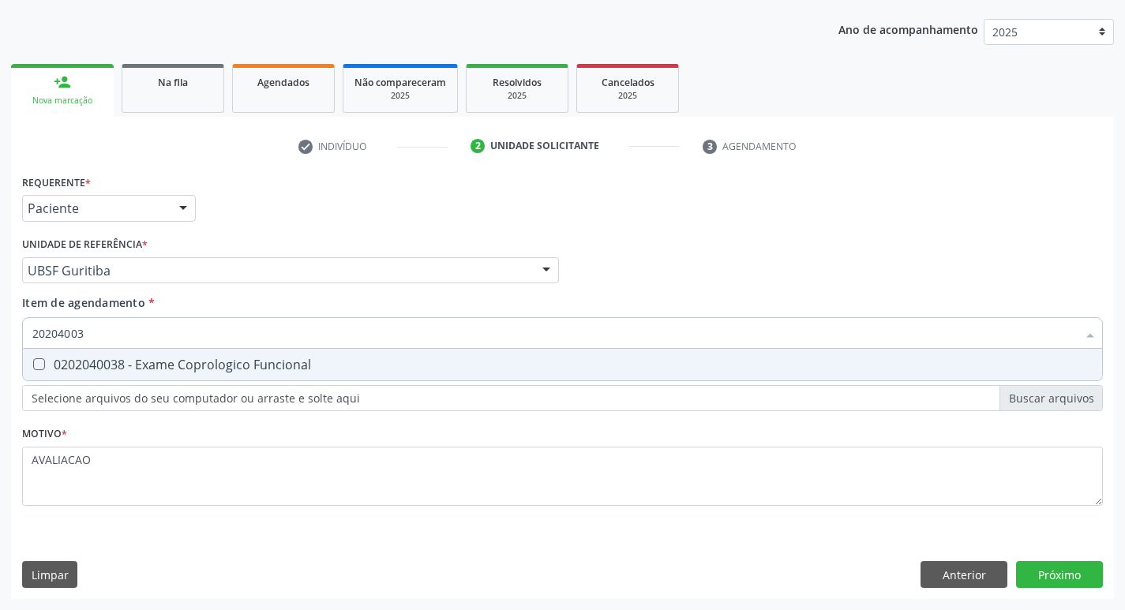
click at [200, 367] on div "0202040038 - Exame Coprologico Funcional" at bounding box center [562, 365] width 1061 height 13
checkbox Funcional "true"
click at [1061, 577] on div "Requerente * Paciente Profissional de Saúde Paciente Nenhum resultado encontrad…" at bounding box center [562, 385] width 1103 height 429
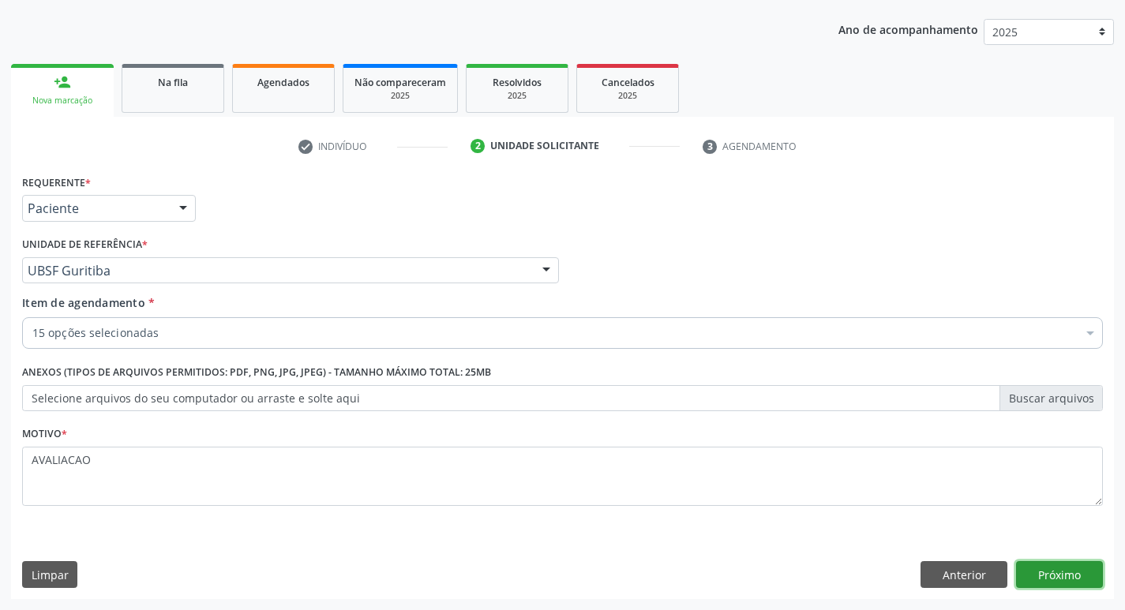
click at [1073, 570] on button "Próximo" at bounding box center [1059, 575] width 87 height 27
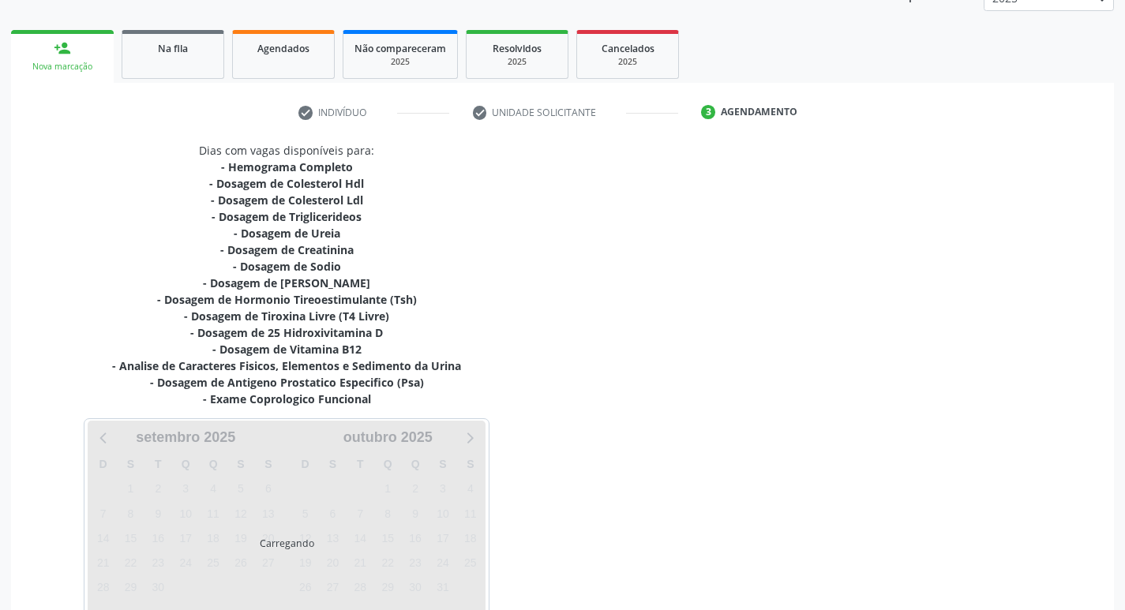
scroll to position [309, 0]
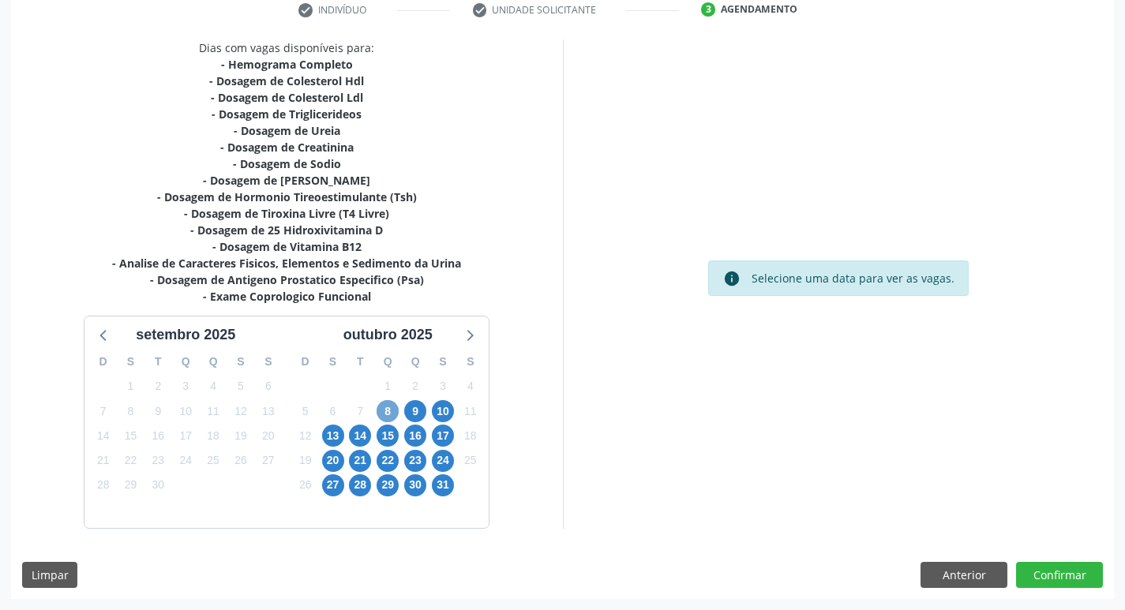
click at [384, 407] on span "8" at bounding box center [388, 411] width 22 height 22
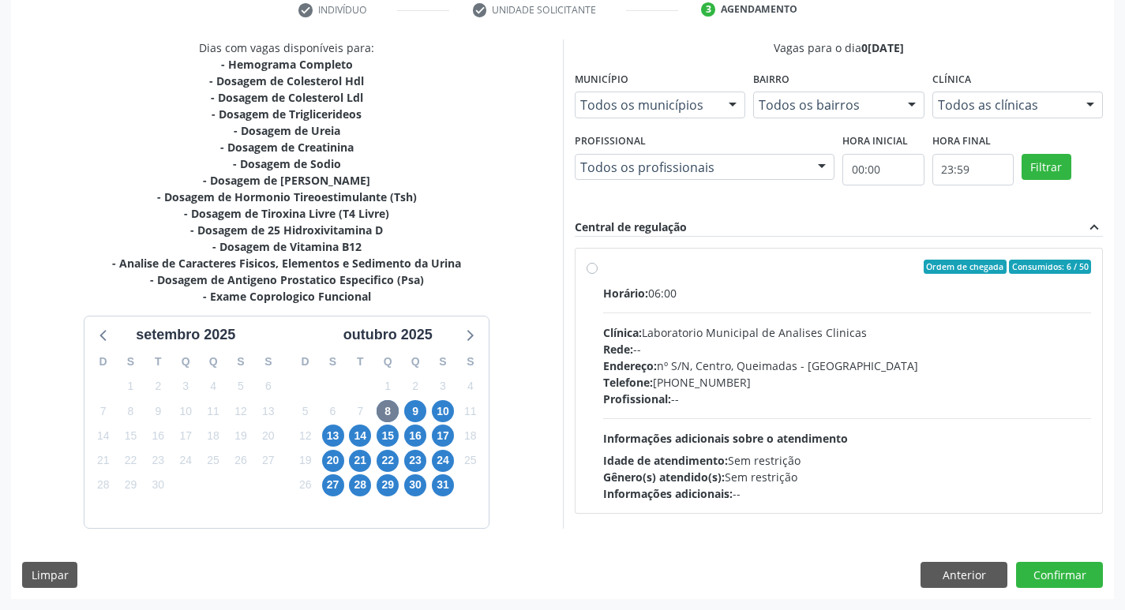
click at [724, 344] on div "Rede: --" at bounding box center [847, 349] width 489 height 17
click at [598, 274] on input "Ordem de chegada Consumidos: 6 / 50 Horário: 06:00 Clínica: Laboratorio Municip…" at bounding box center [592, 267] width 11 height 14
radio input "true"
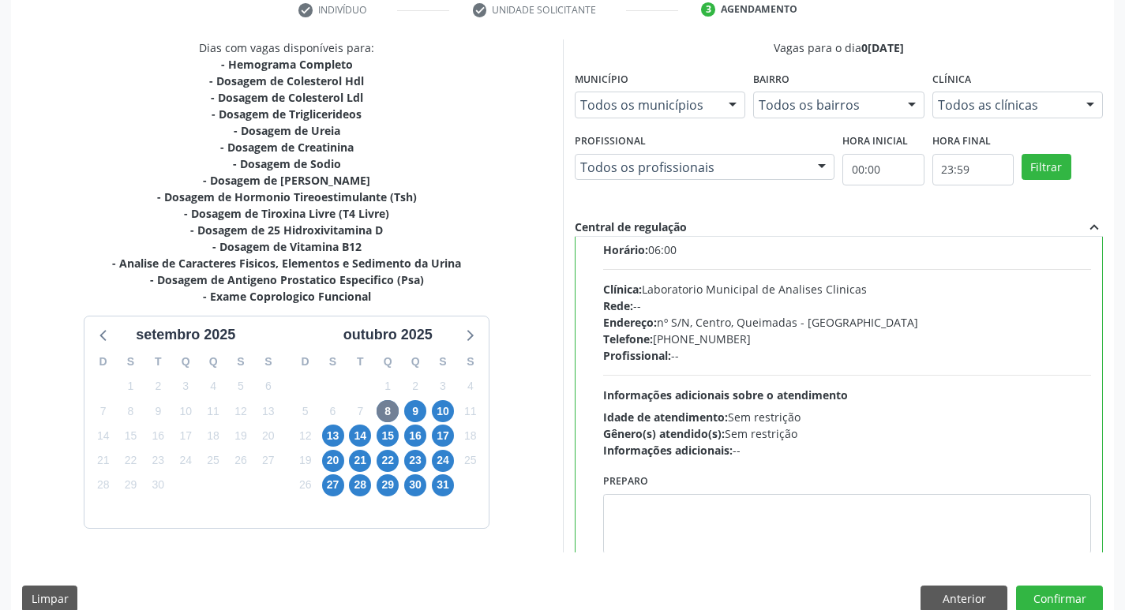
scroll to position [78, 0]
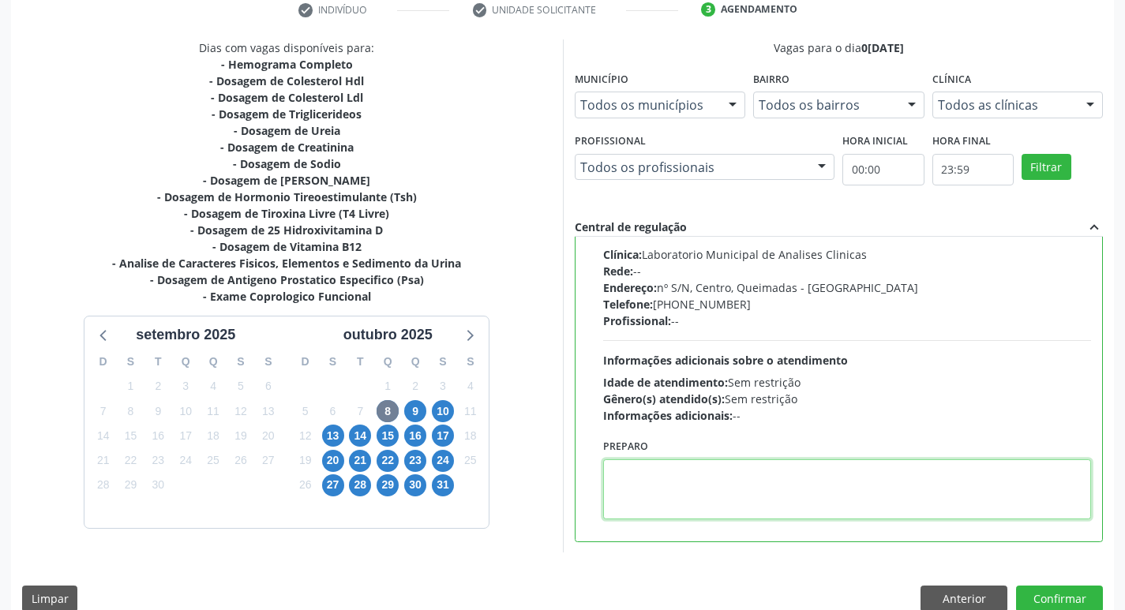
click at [686, 477] on textarea at bounding box center [847, 490] width 489 height 60
paste textarea "IR EM [GEOGRAPHIC_DATA]"
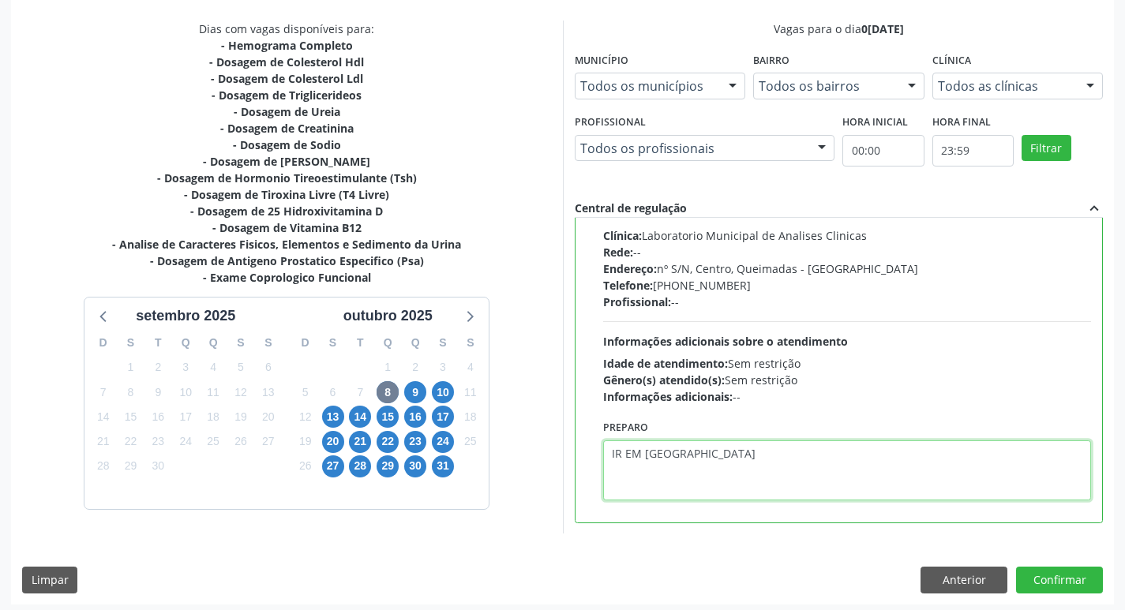
scroll to position [333, 0]
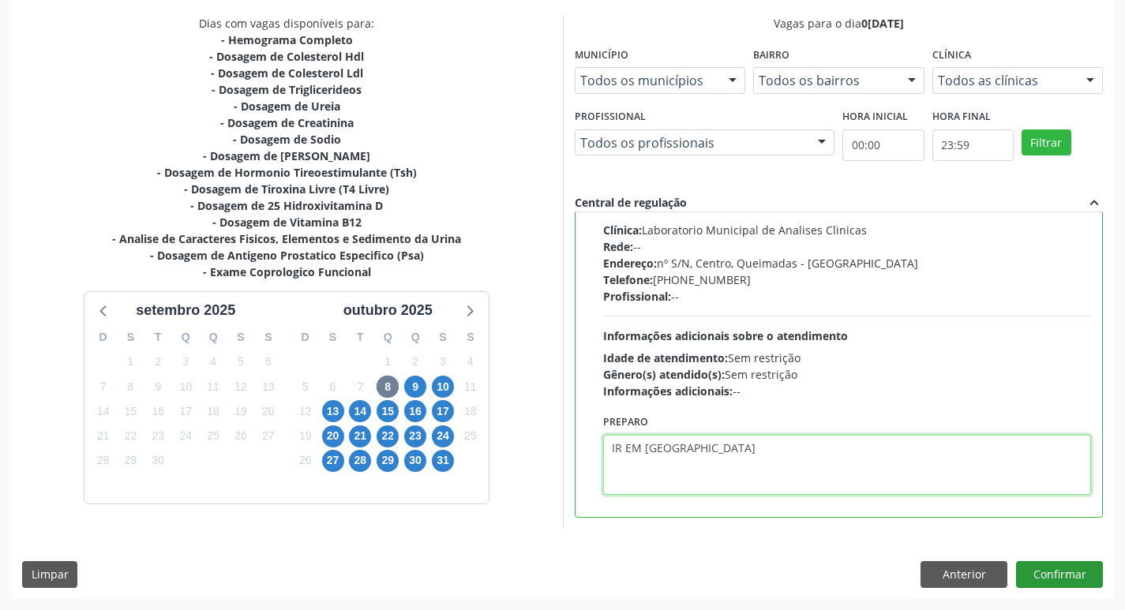
type textarea "IR EM [GEOGRAPHIC_DATA]"
click at [1044, 576] on button "Confirmar" at bounding box center [1059, 575] width 87 height 27
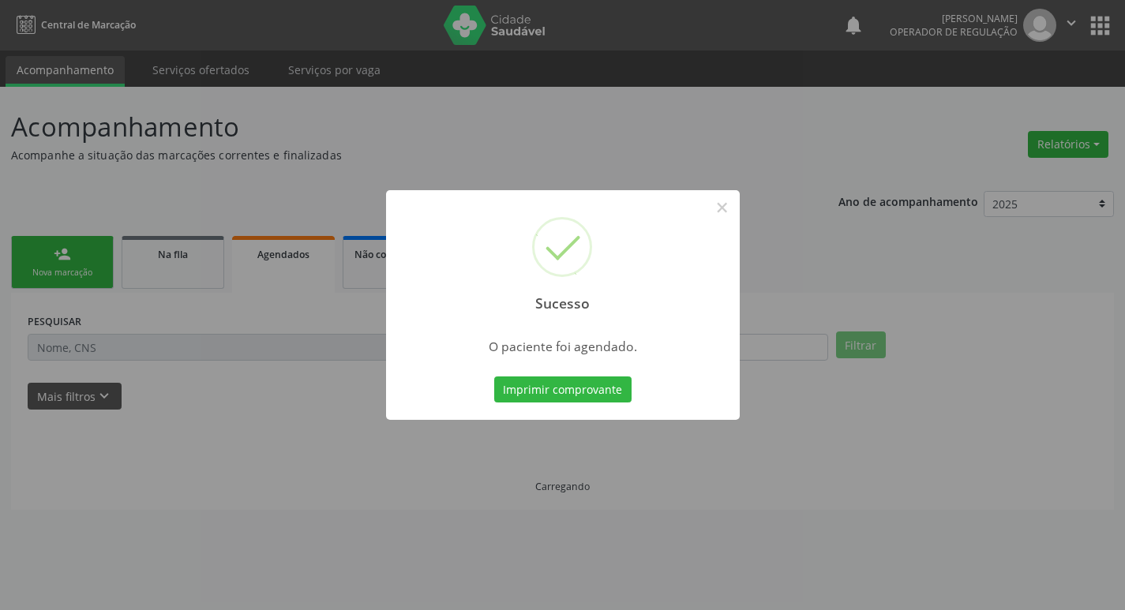
scroll to position [0, 0]
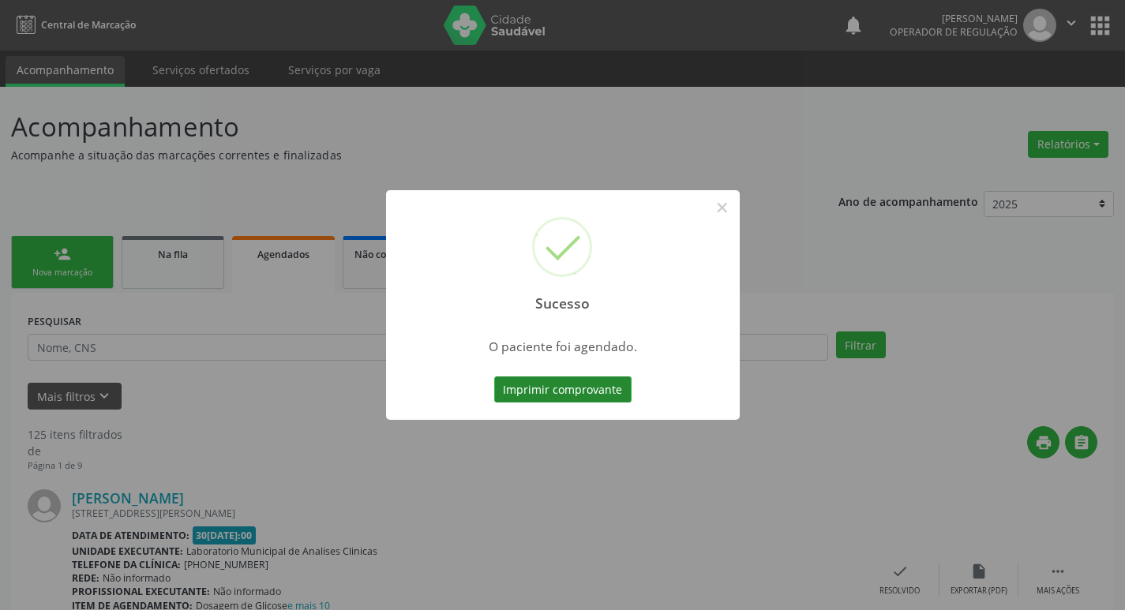
click at [583, 390] on button "Imprimir comprovante" at bounding box center [562, 390] width 137 height 27
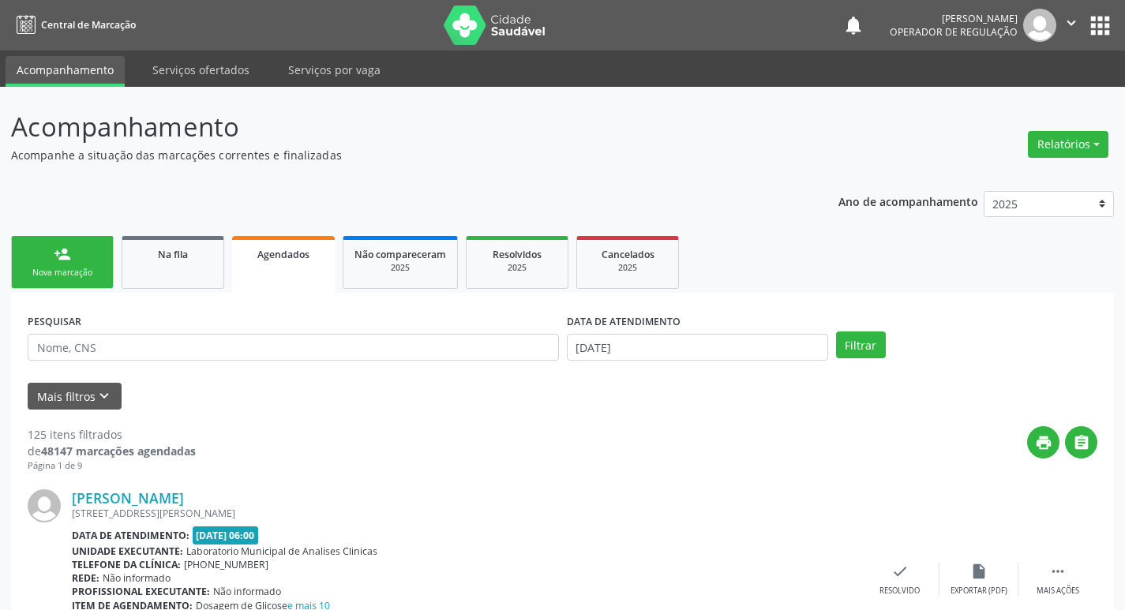
click at [92, 279] on div "Nova marcação" at bounding box center [62, 273] width 79 height 12
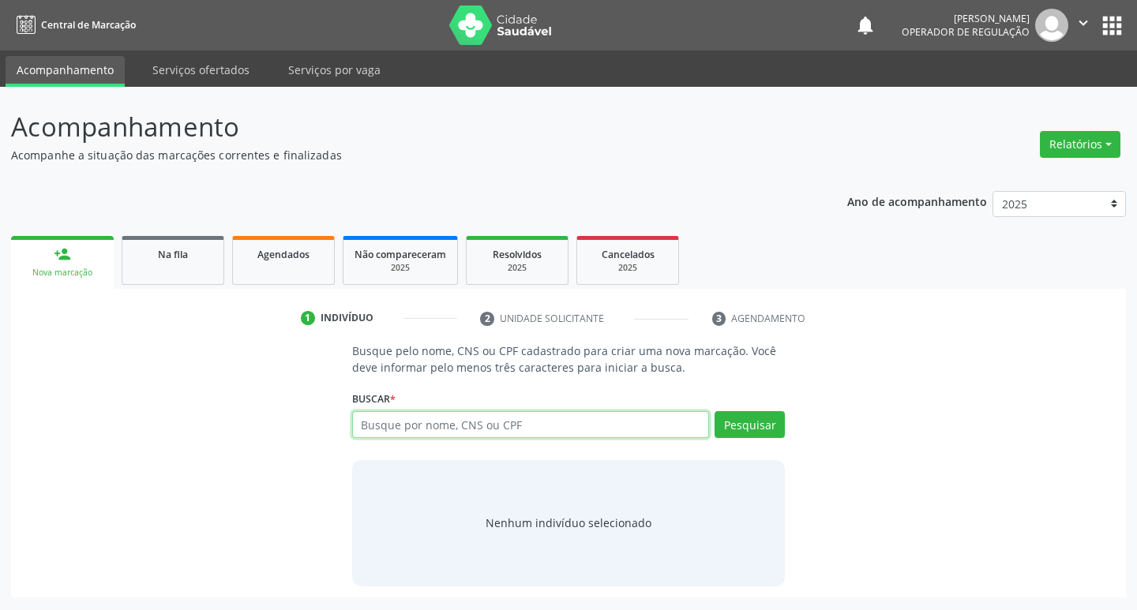
click at [434, 422] on input "text" at bounding box center [531, 424] width 358 height 27
type input "703405541038400"
click at [761, 415] on button "Pesquisar" at bounding box center [750, 424] width 70 height 27
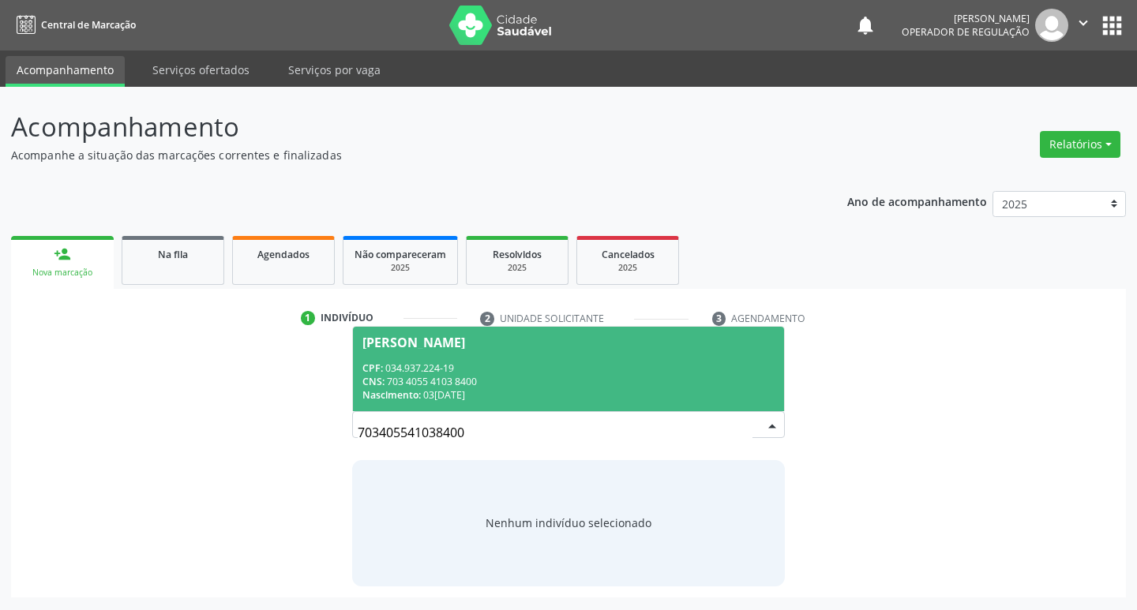
click at [438, 373] on div "CPF: 034.937.224-19" at bounding box center [569, 368] width 413 height 13
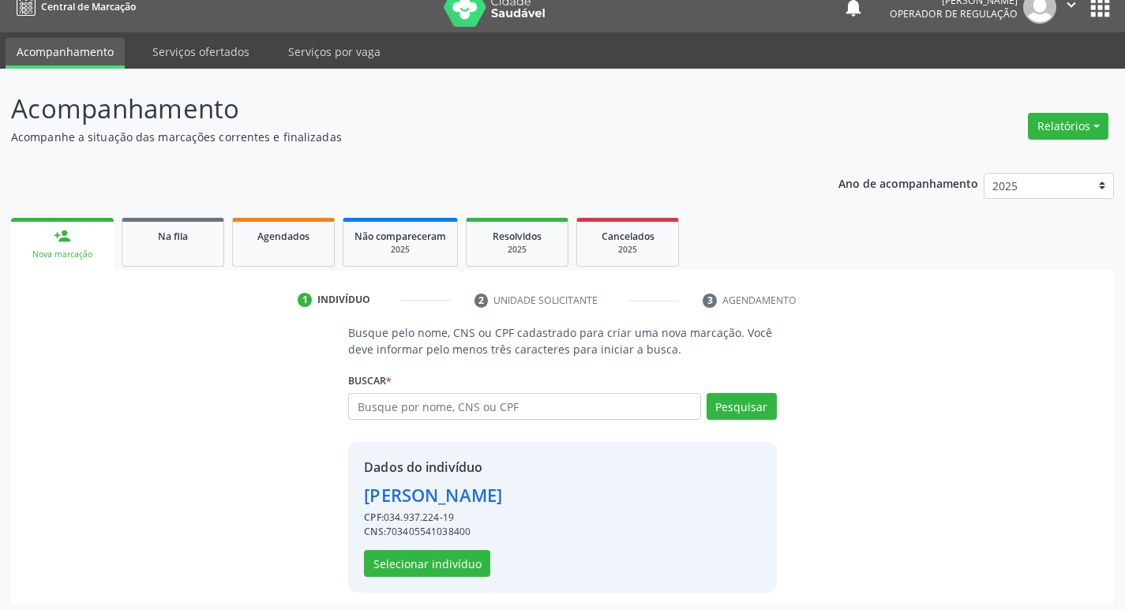
scroll to position [23, 0]
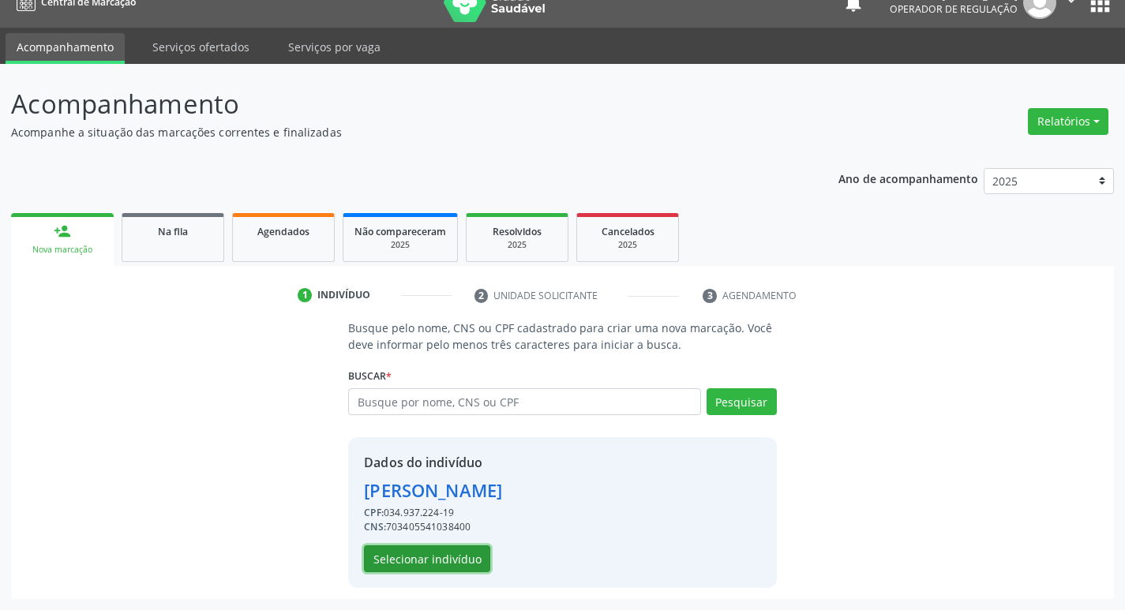
click at [425, 566] on button "Selecionar indivíduo" at bounding box center [427, 559] width 126 height 27
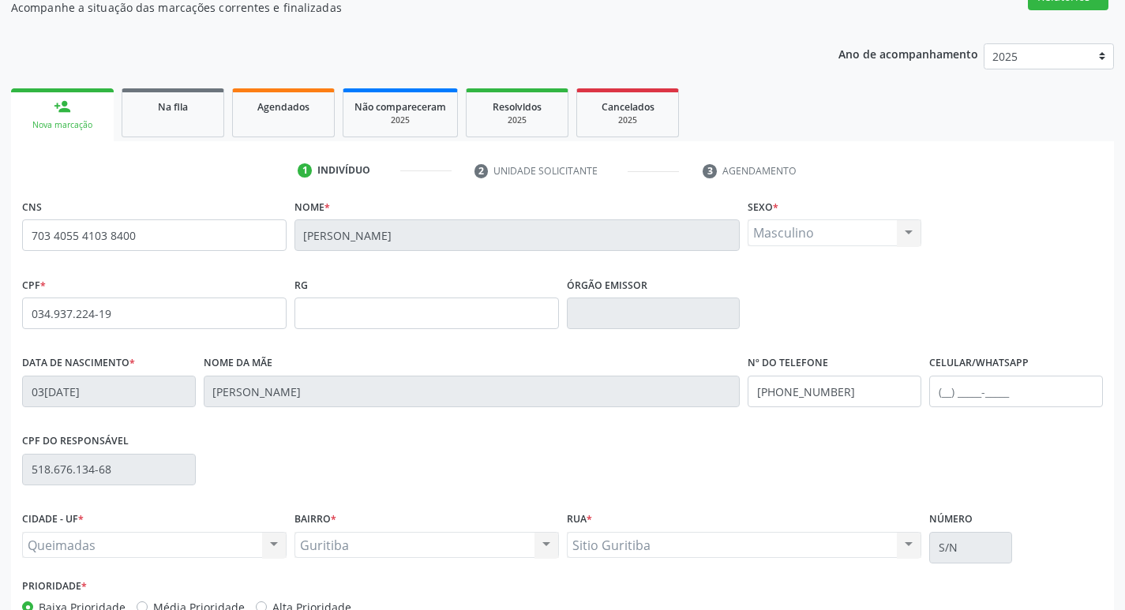
scroll to position [246, 0]
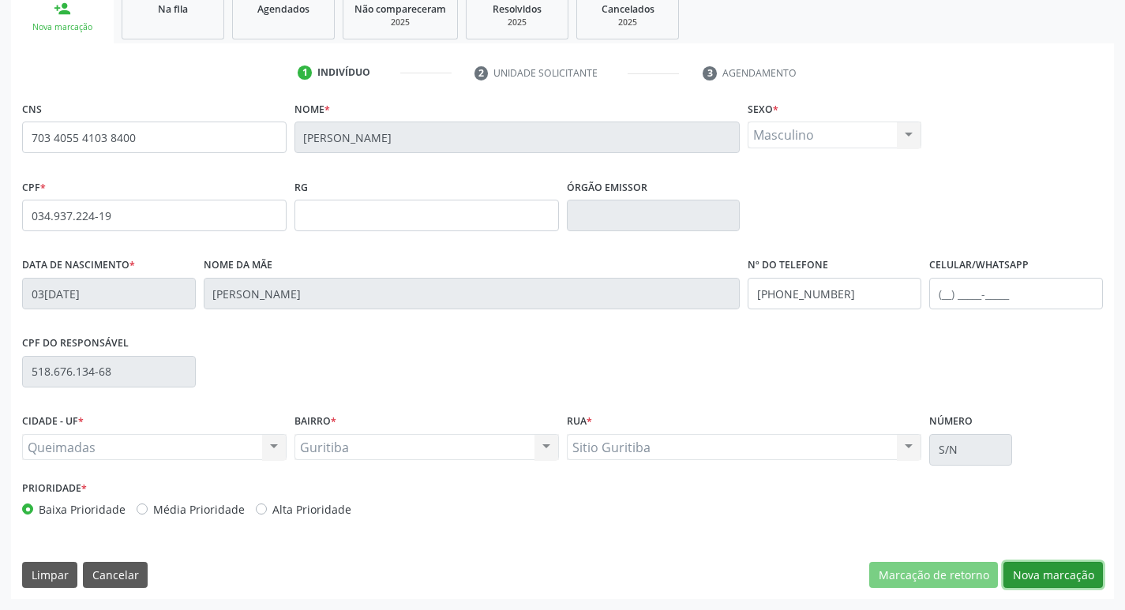
click at [1059, 579] on button "Nova marcação" at bounding box center [1054, 575] width 100 height 27
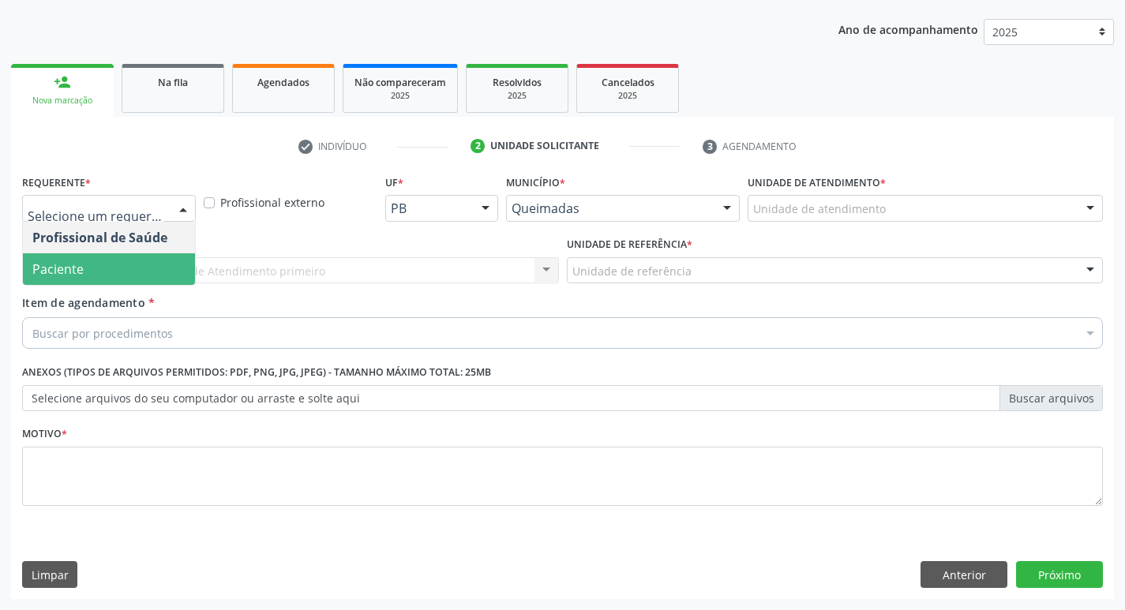
click at [81, 274] on span "Paciente" at bounding box center [57, 269] width 51 height 17
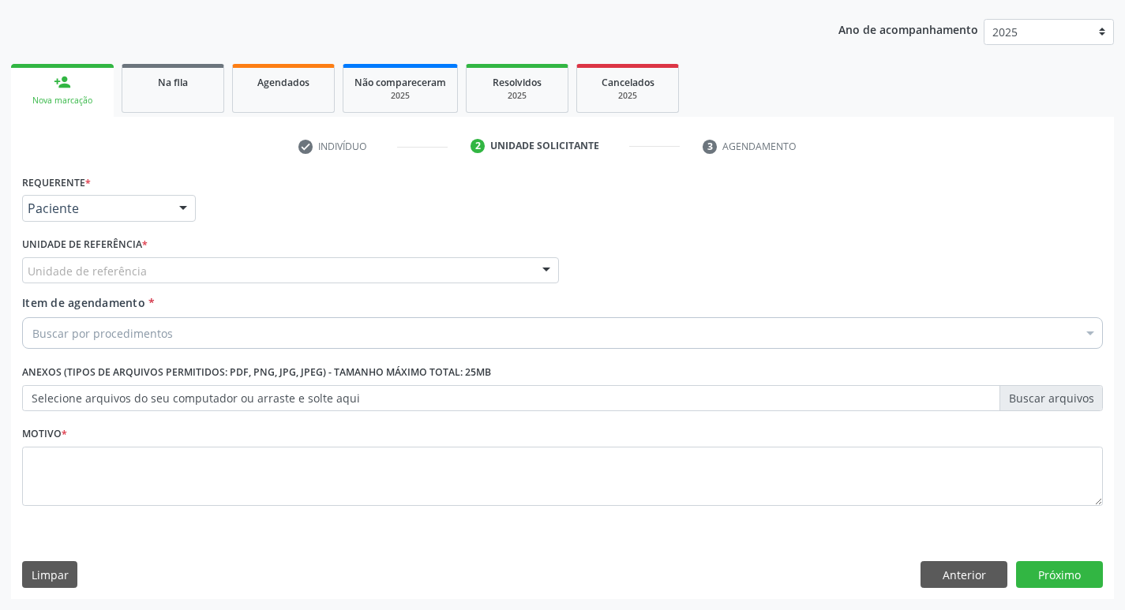
click at [88, 260] on div "Unidade de referência" at bounding box center [290, 270] width 537 height 27
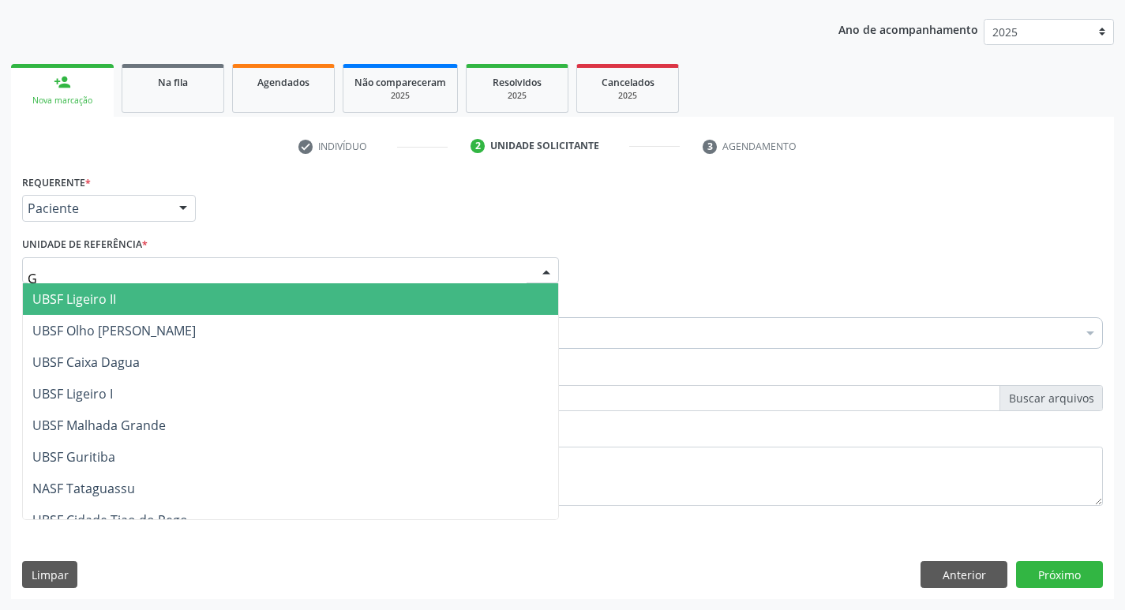
type input "GU"
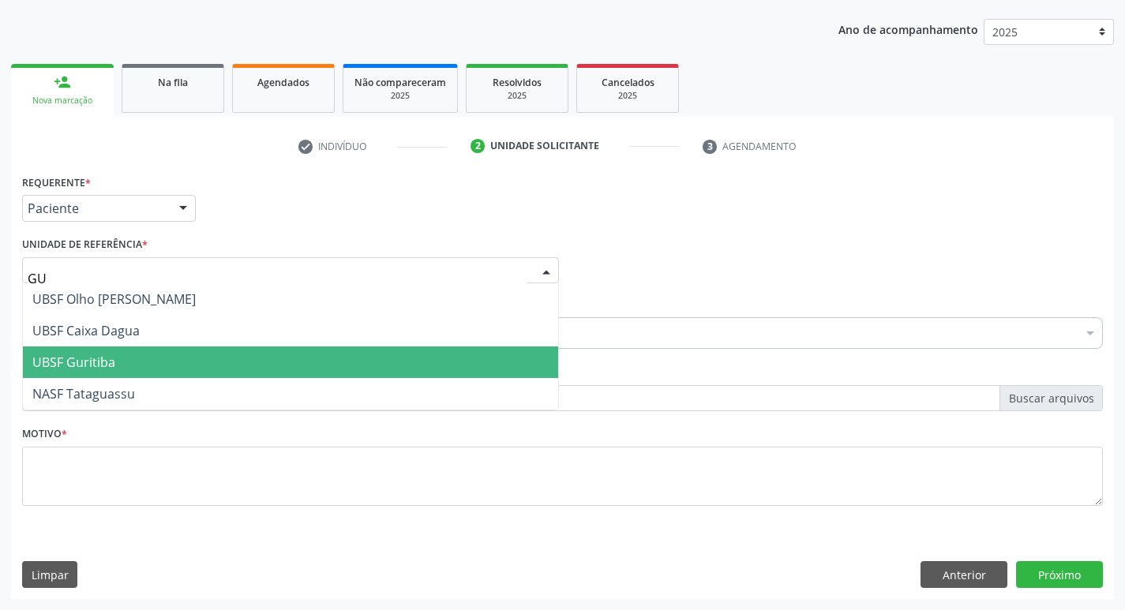
click at [107, 366] on span "UBSF Guritiba" at bounding box center [73, 362] width 83 height 17
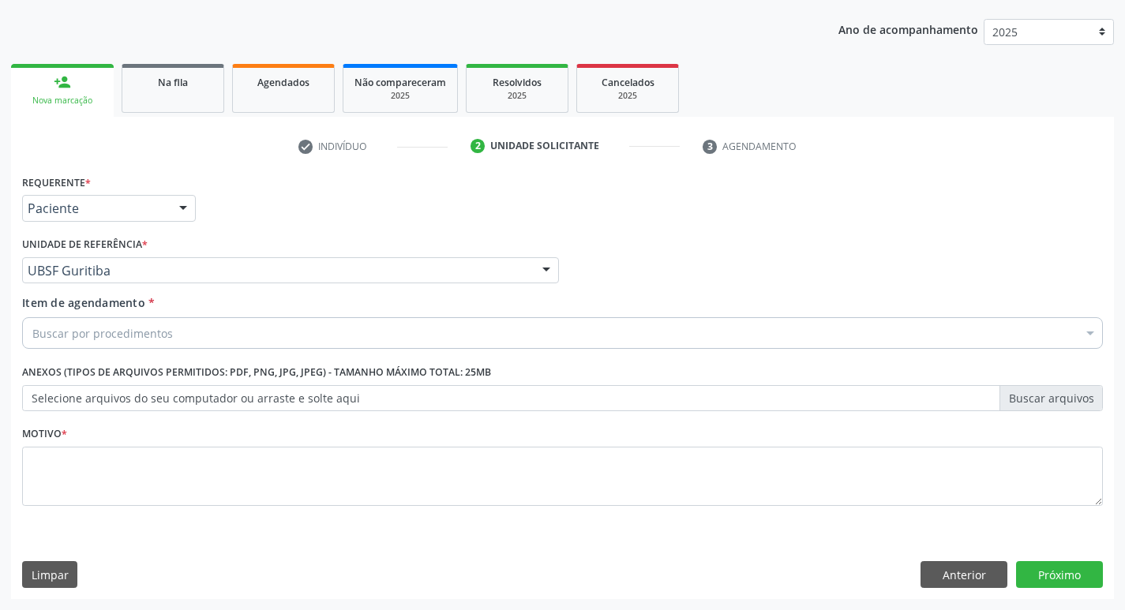
click at [85, 513] on fieldset "Motivo *" at bounding box center [562, 470] width 1081 height 95
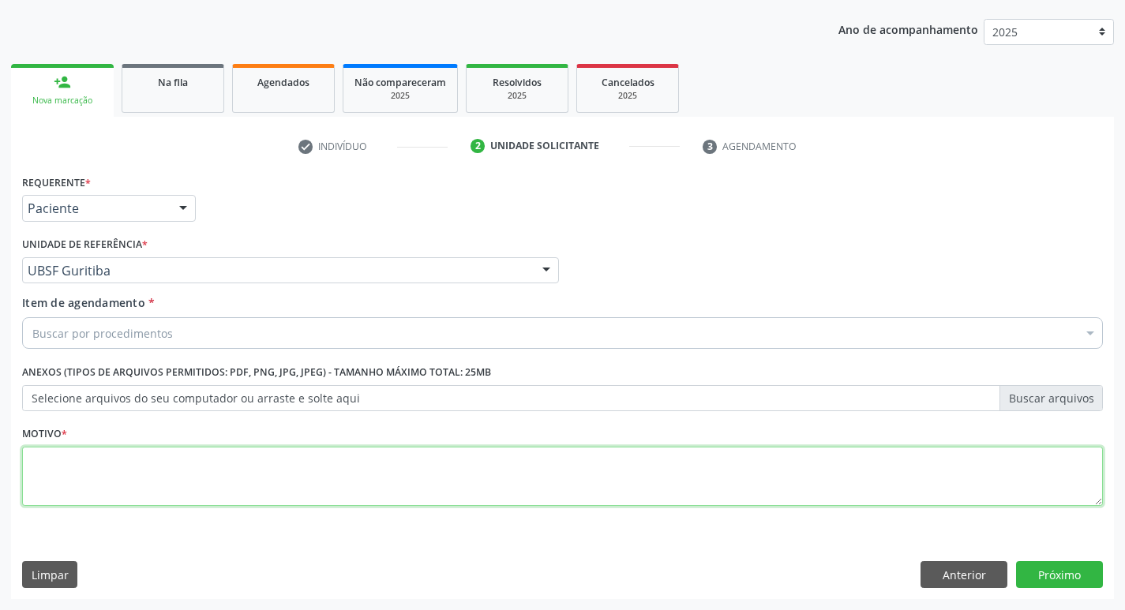
click at [76, 475] on textarea at bounding box center [562, 477] width 1081 height 60
type textarea "AVALIACAO"
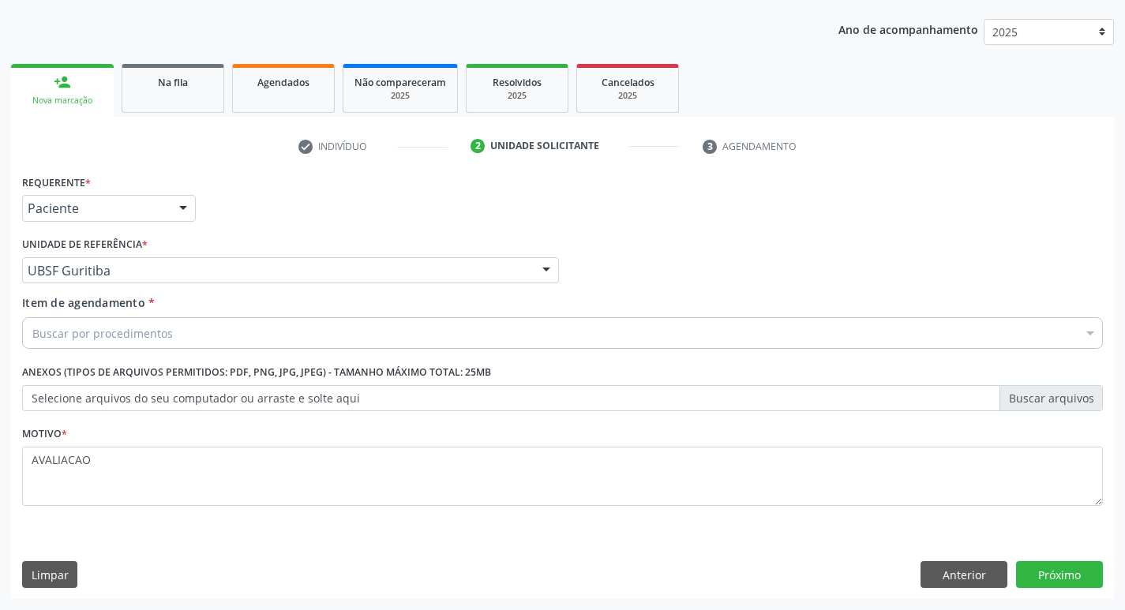
click at [69, 343] on div "Buscar por procedimentos" at bounding box center [562, 333] width 1081 height 32
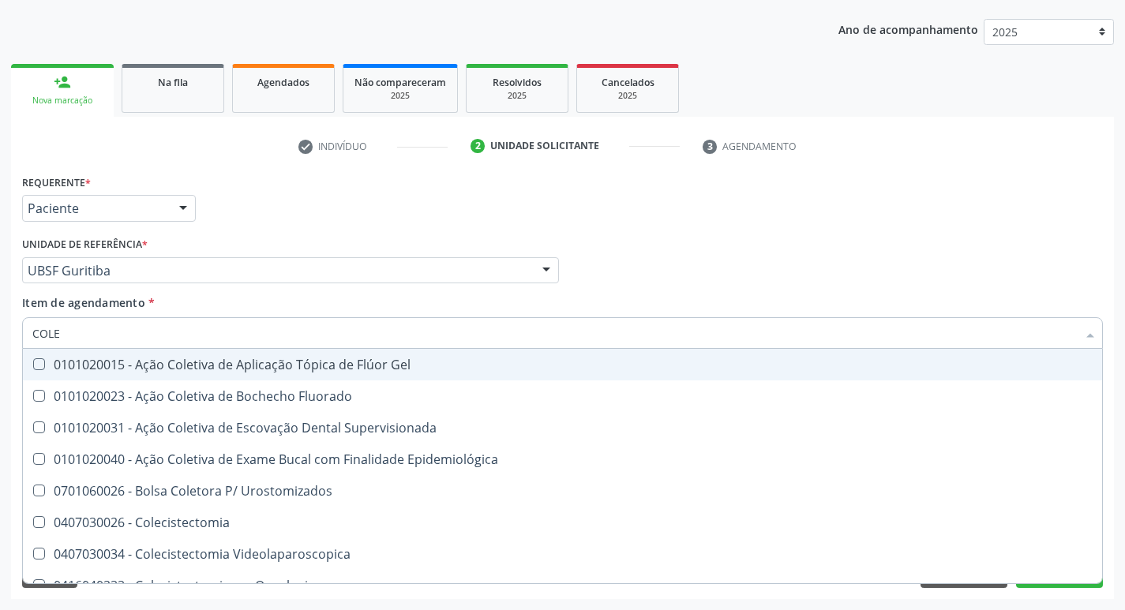
type input "COLES"
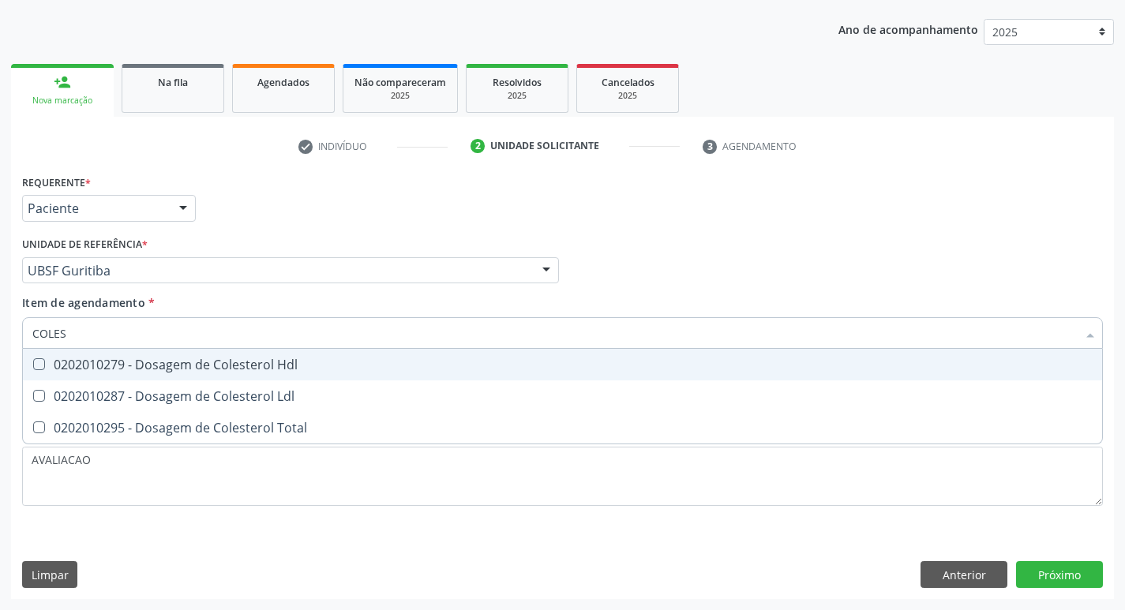
click at [159, 371] on div "0202010279 - Dosagem de Colesterol Hdl" at bounding box center [562, 365] width 1061 height 13
checkbox Hdl "true"
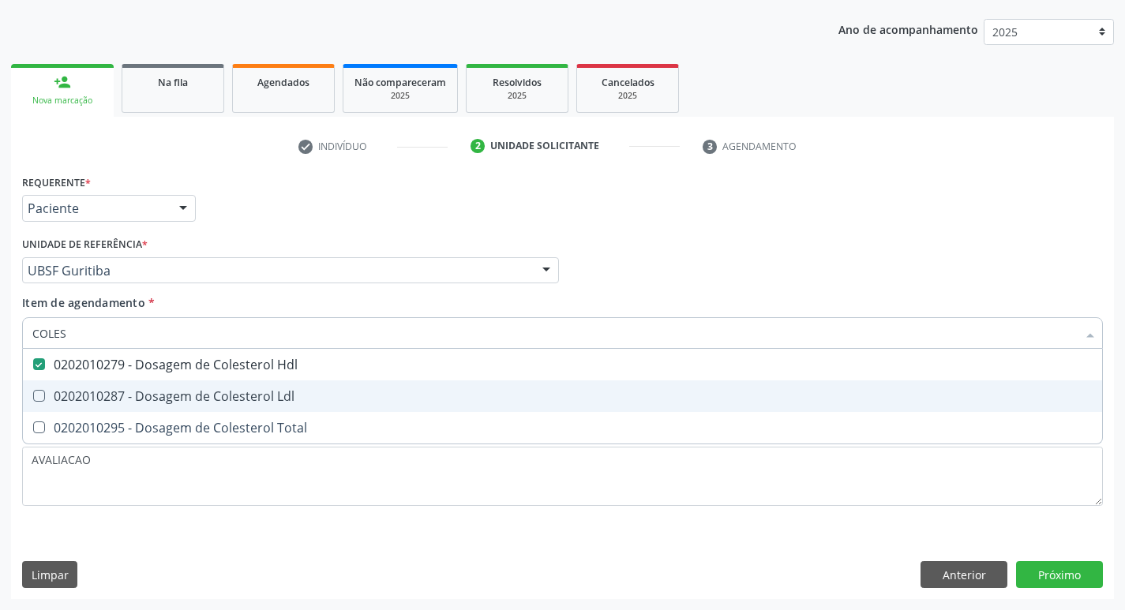
click at [166, 396] on div "0202010287 - Dosagem de Colesterol Ldl" at bounding box center [562, 396] width 1061 height 13
checkbox Ldl "true"
type input "COLE"
checkbox Hdl "false"
checkbox Ldl "false"
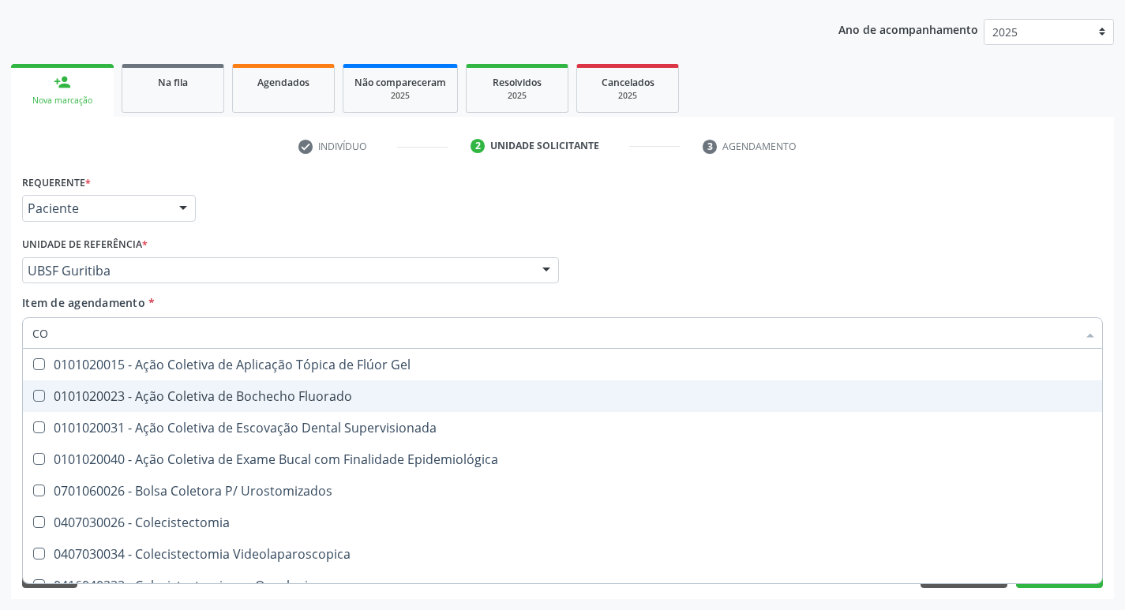
type input "C"
checkbox Hdl "false"
checkbox Ldl "false"
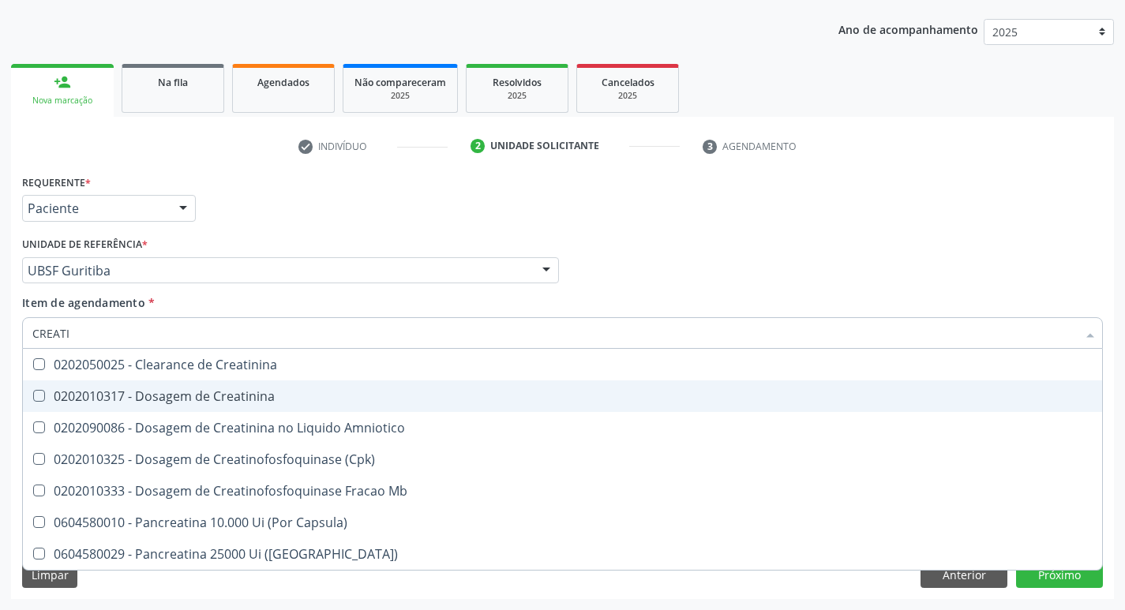
type input "CREATIN"
click at [166, 396] on div "0202010317 - Dosagem de Creatinina" at bounding box center [562, 396] width 1061 height 13
checkbox Creatinina "true"
type input "CRE"
checkbox Creatinina "false"
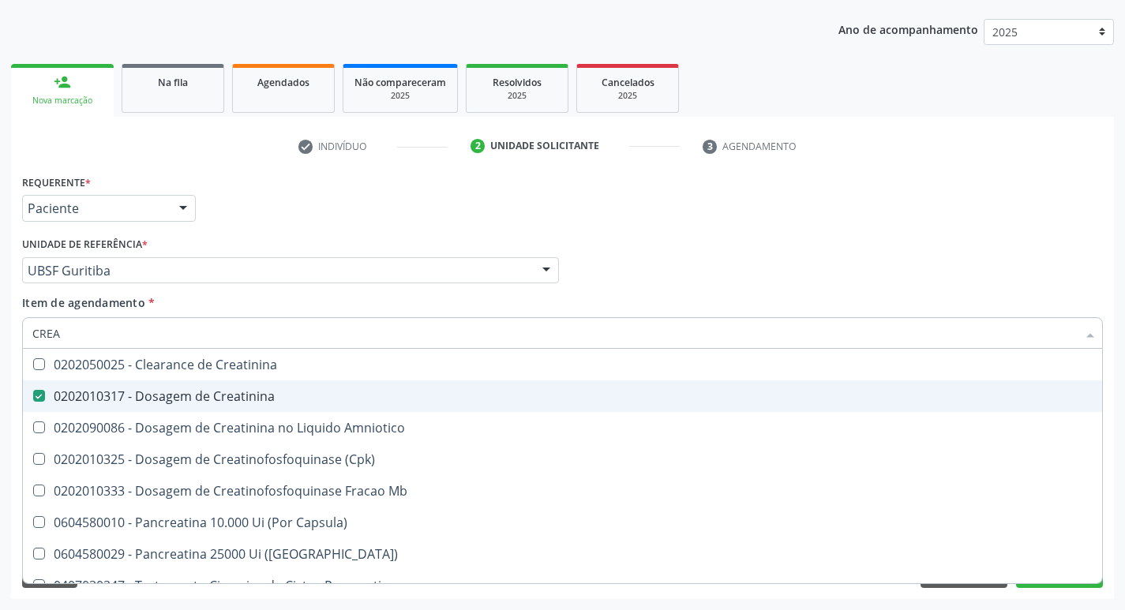
checkbox Amniotico "false"
checkbox Mb "false"
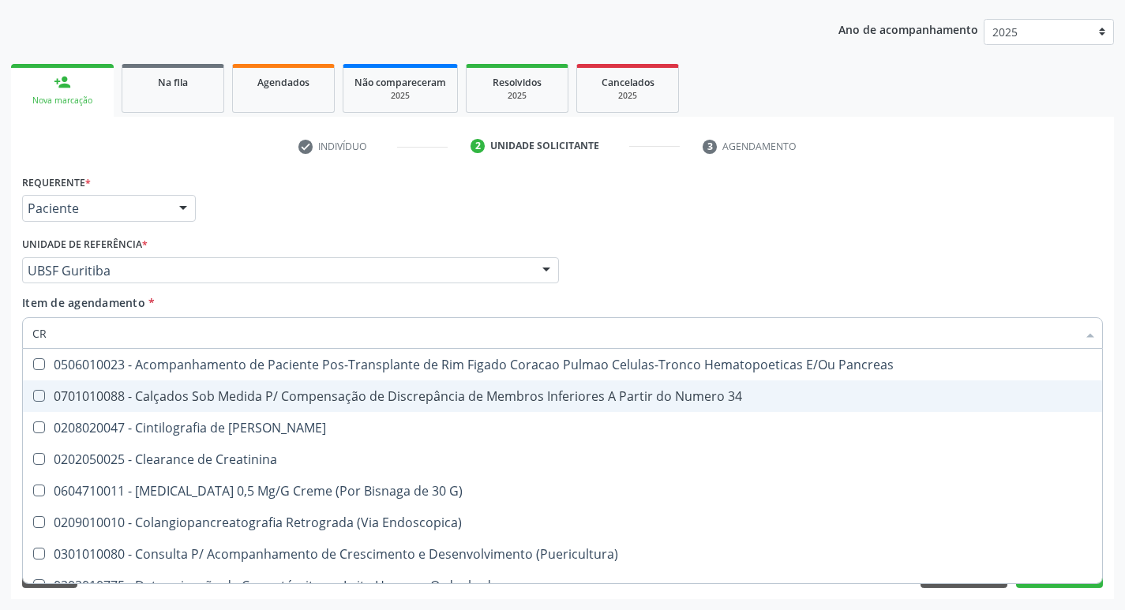
type input "C"
checkbox Creatinina "false"
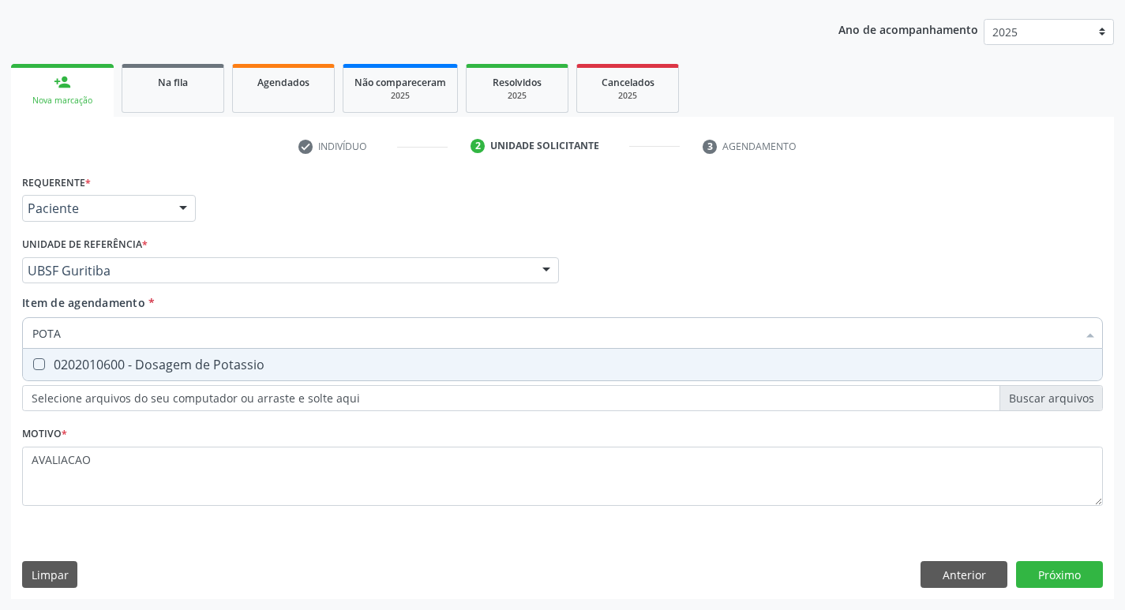
type input "POTAS"
click at [269, 373] on span "0202010600 - Dosagem de Potassio" at bounding box center [563, 365] width 1080 height 32
checkbox Potassio "true"
type input "P"
checkbox Potassio "false"
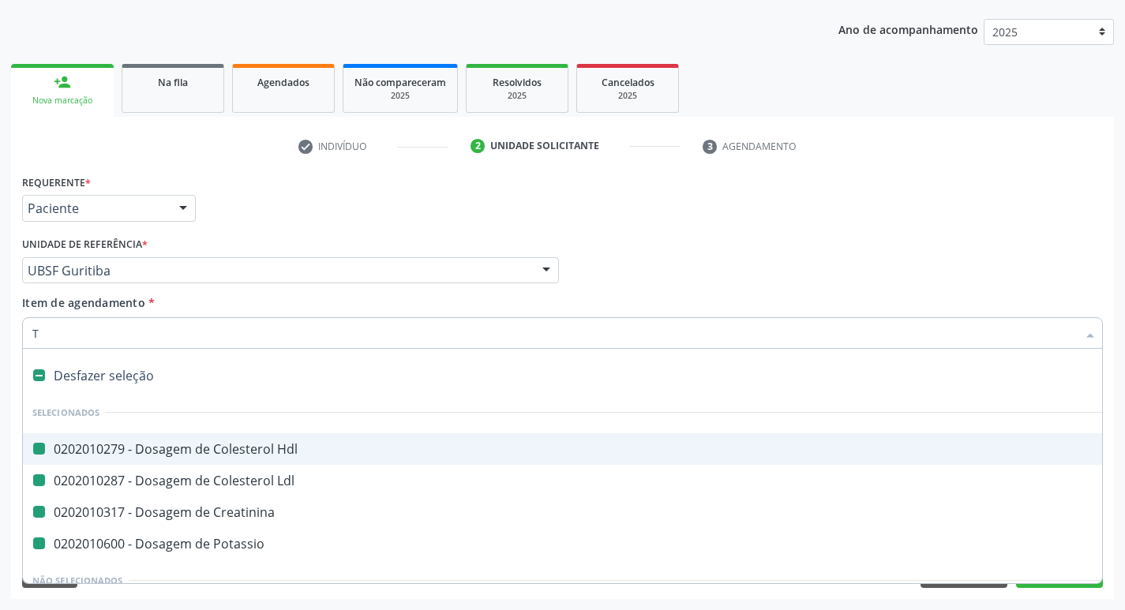
type input "TR"
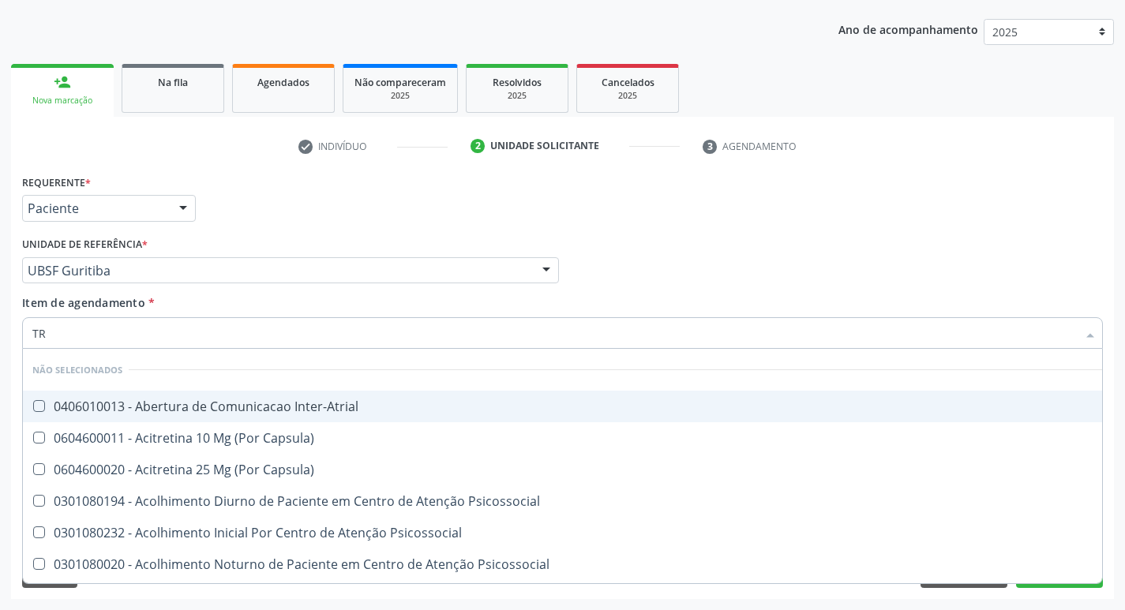
checkbox Inter-Atrial "false"
checkbox Capsula\) "false"
checkbox Psicossocial "false"
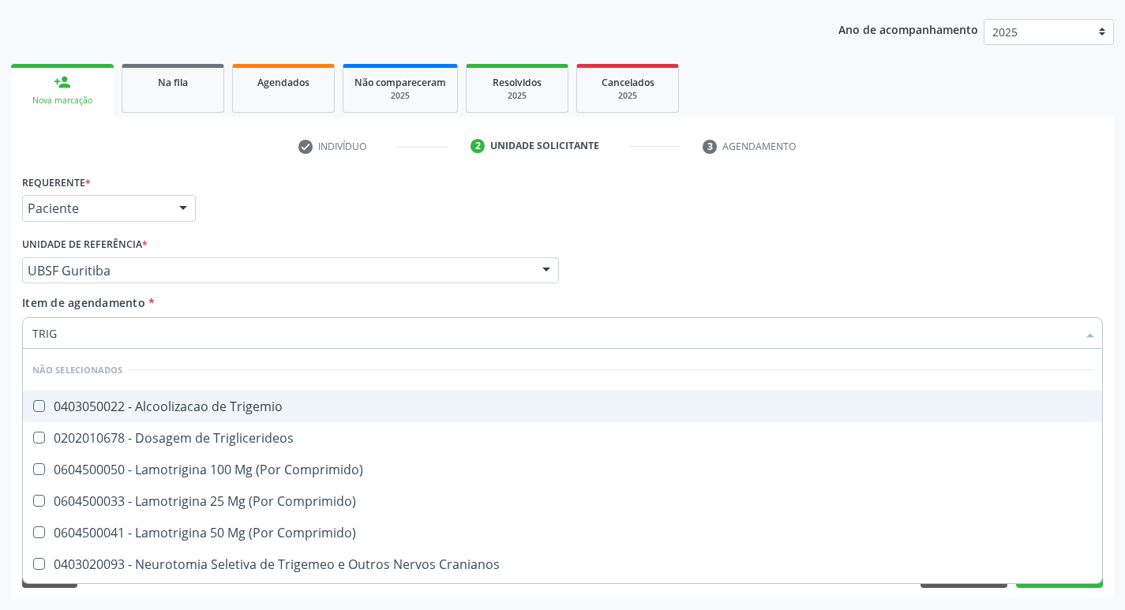
type input "TRIGL"
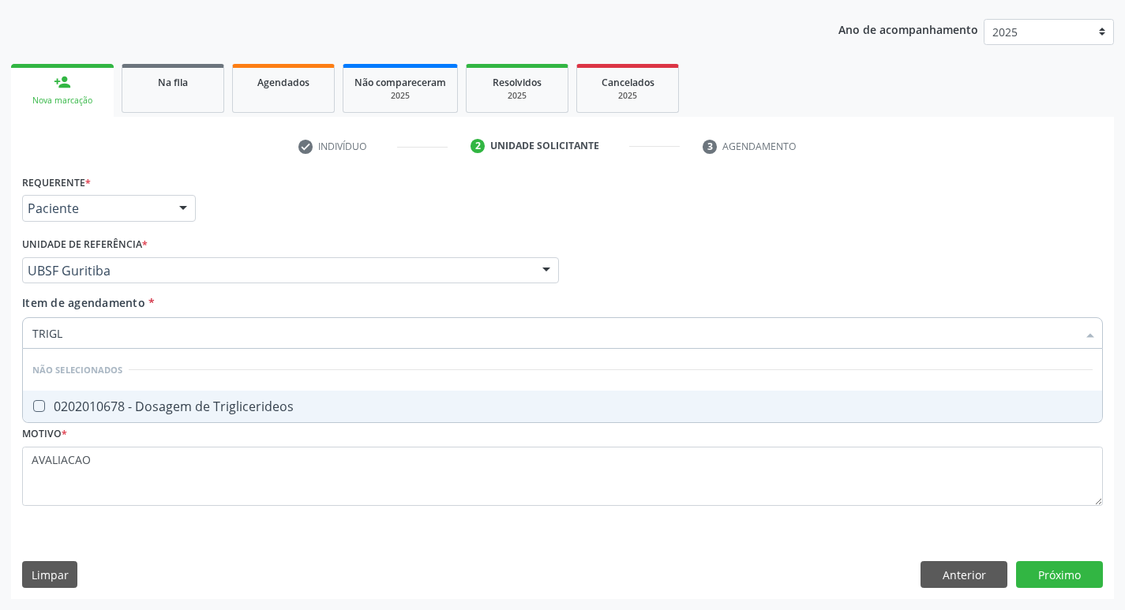
click at [212, 408] on div "0202010678 - Dosagem de Triglicerideos" at bounding box center [562, 406] width 1061 height 13
checkbox Triglicerideos "true"
type input "TRIG"
checkbox Triglicerideos "false"
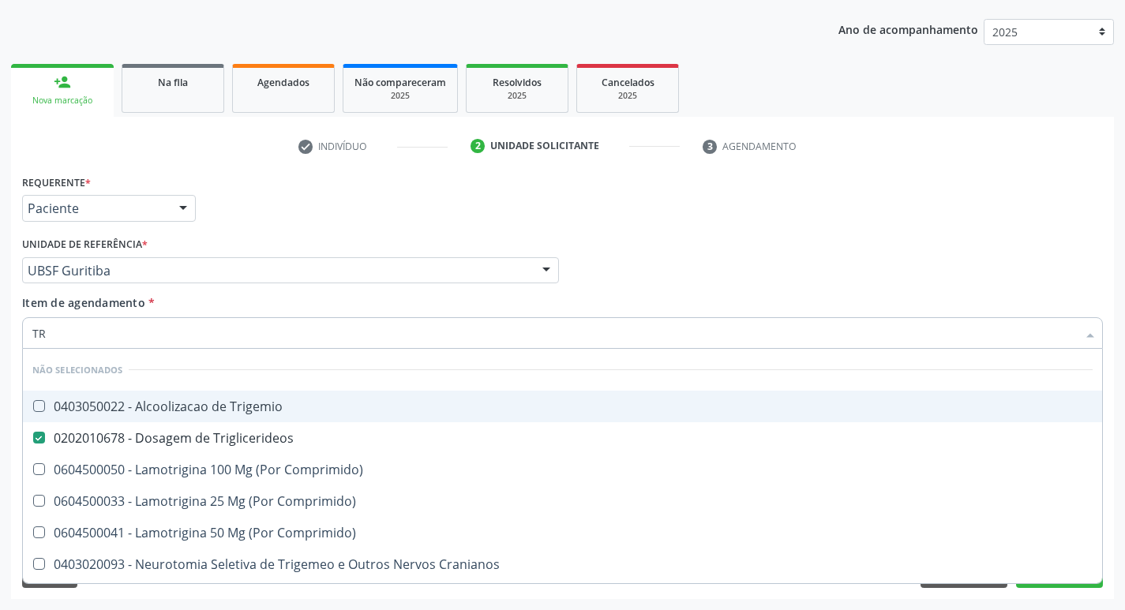
type input "T"
checkbox Trigemio "true"
checkbox Triglicerideos "true"
checkbox Comprimido\) "true"
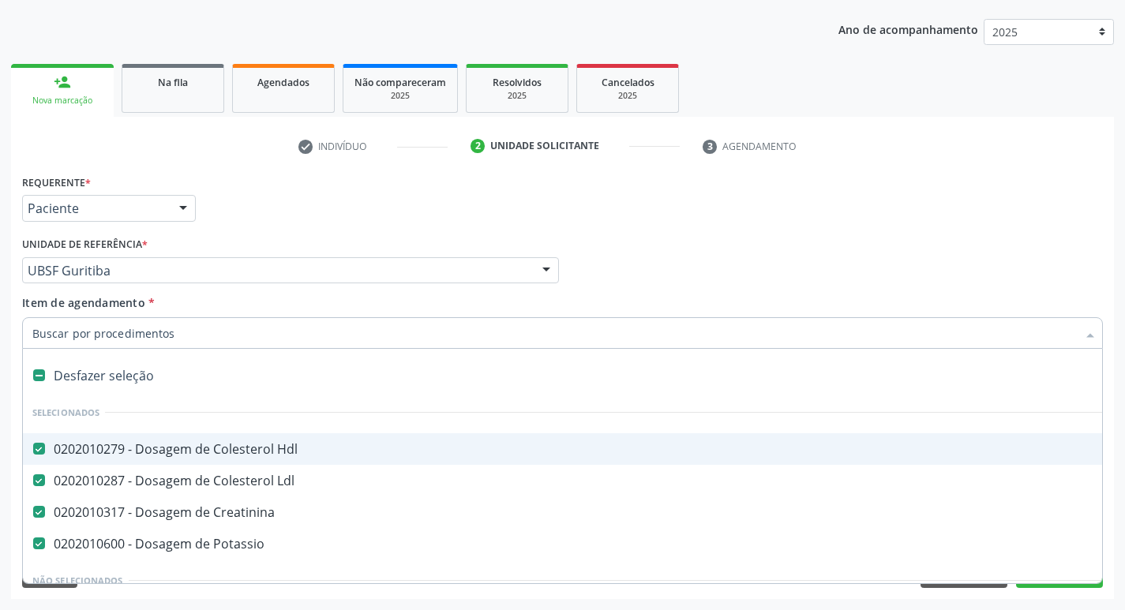
type input "2"
checkbox Anos\) "true"
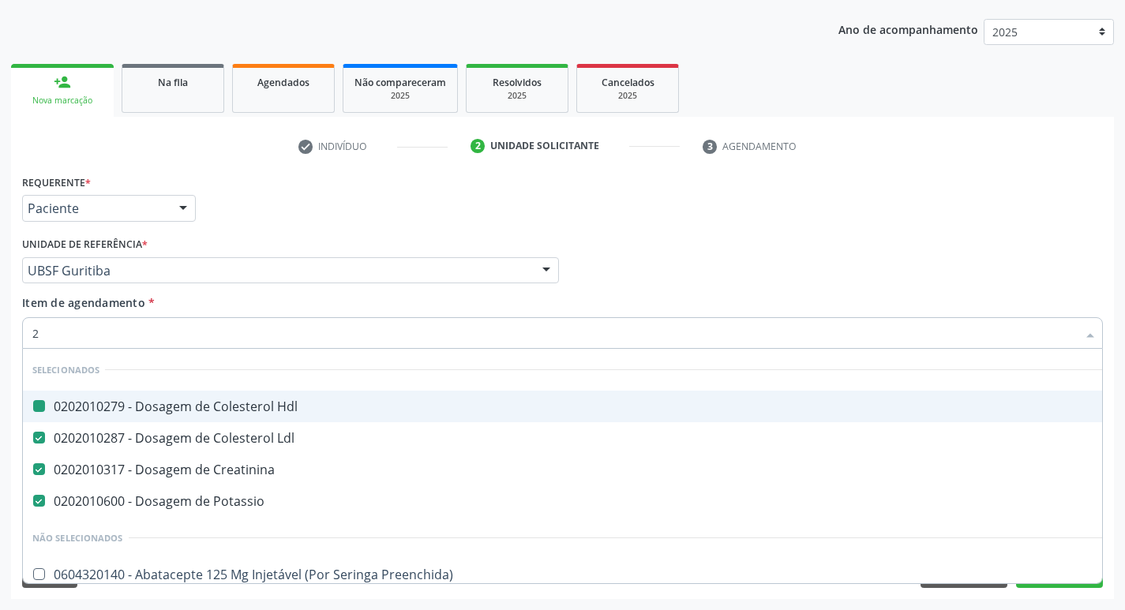
type input "20205001"
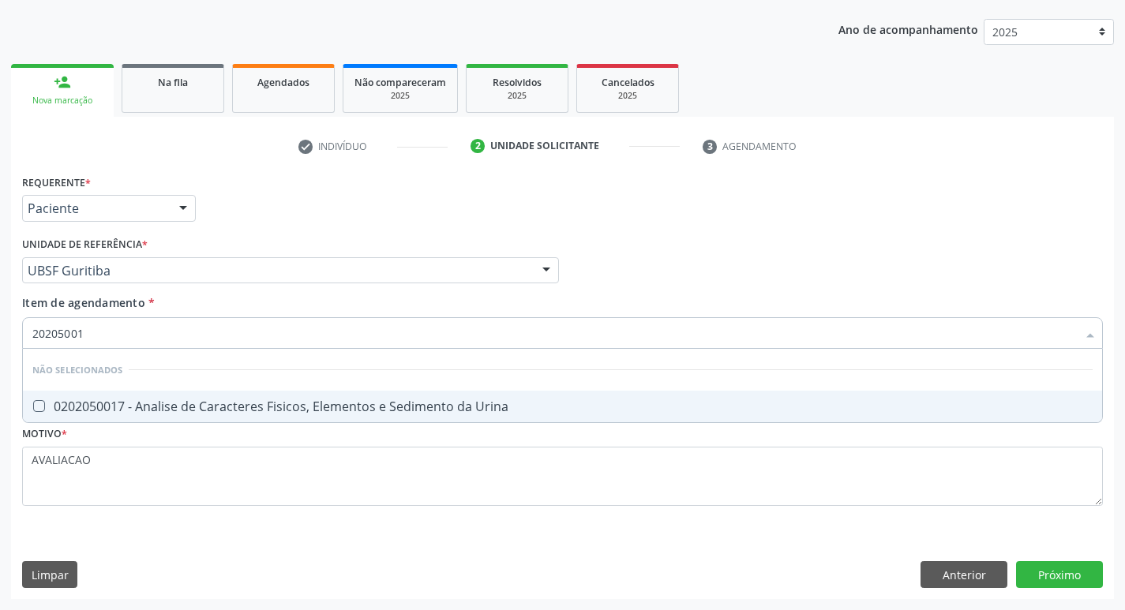
click at [265, 396] on span "0202050017 - Analise de Caracteres Fisicos, Elementos e Sedimento da Urina" at bounding box center [563, 407] width 1080 height 32
checkbox Urina "true"
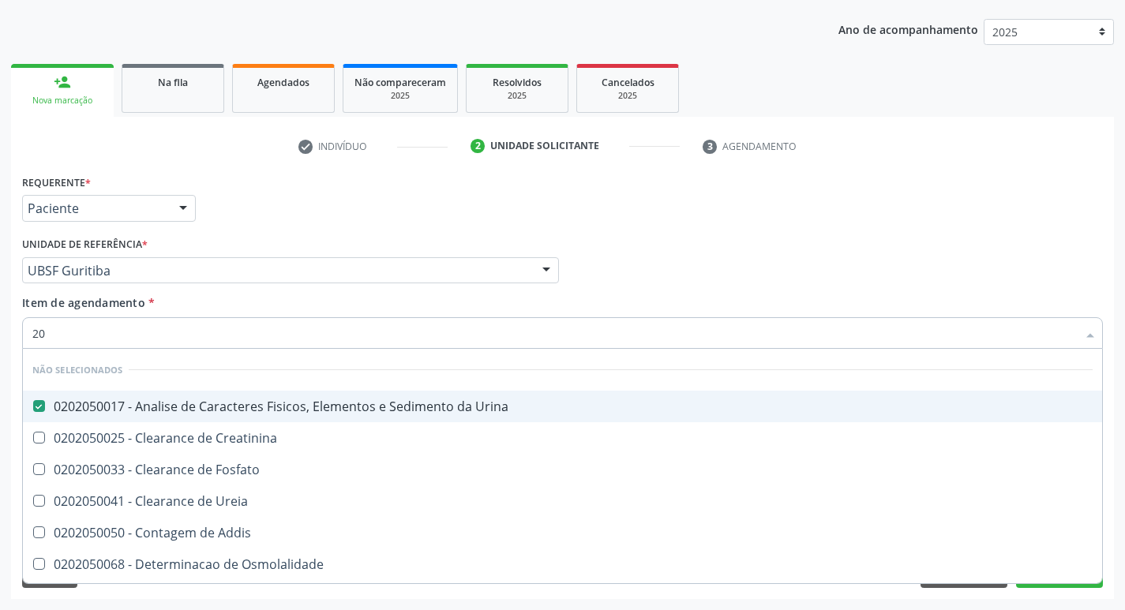
type input "2"
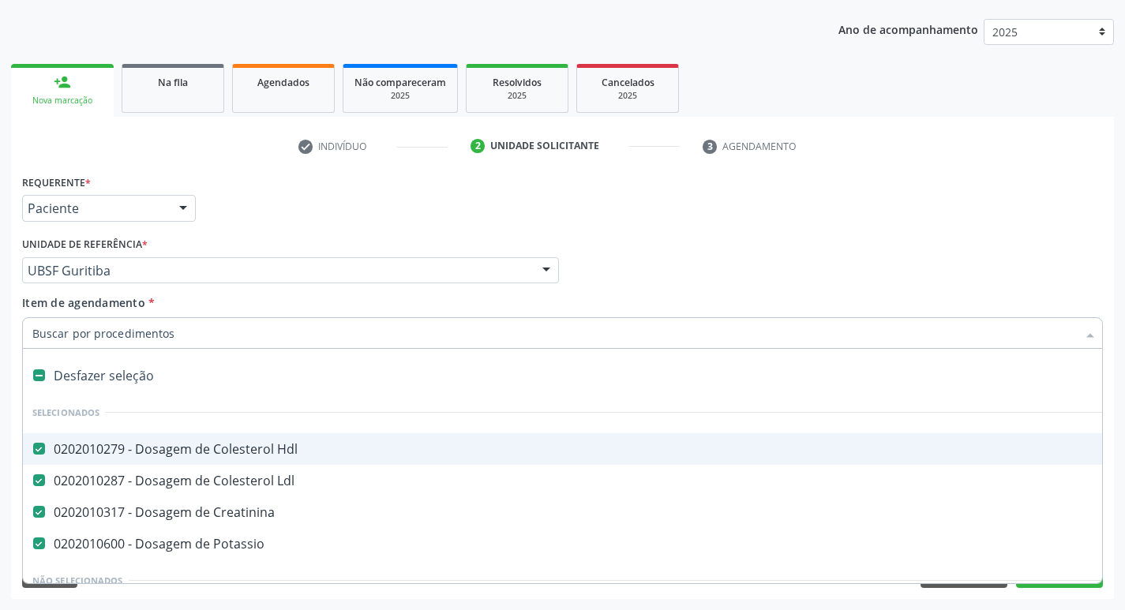
checkbox Ldl "true"
checkbox Creatinina "true"
checkbox Potassio "true"
checkbox Inter-Atrial "false"
type input "G"
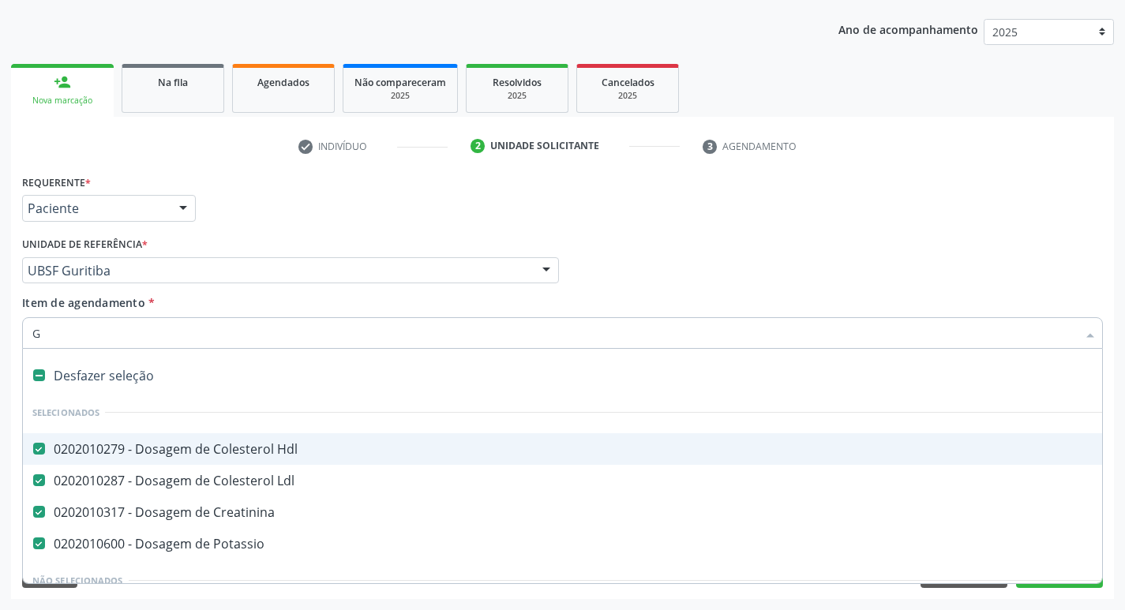
checkbox Urina "false"
checkbox Encefalica "true"
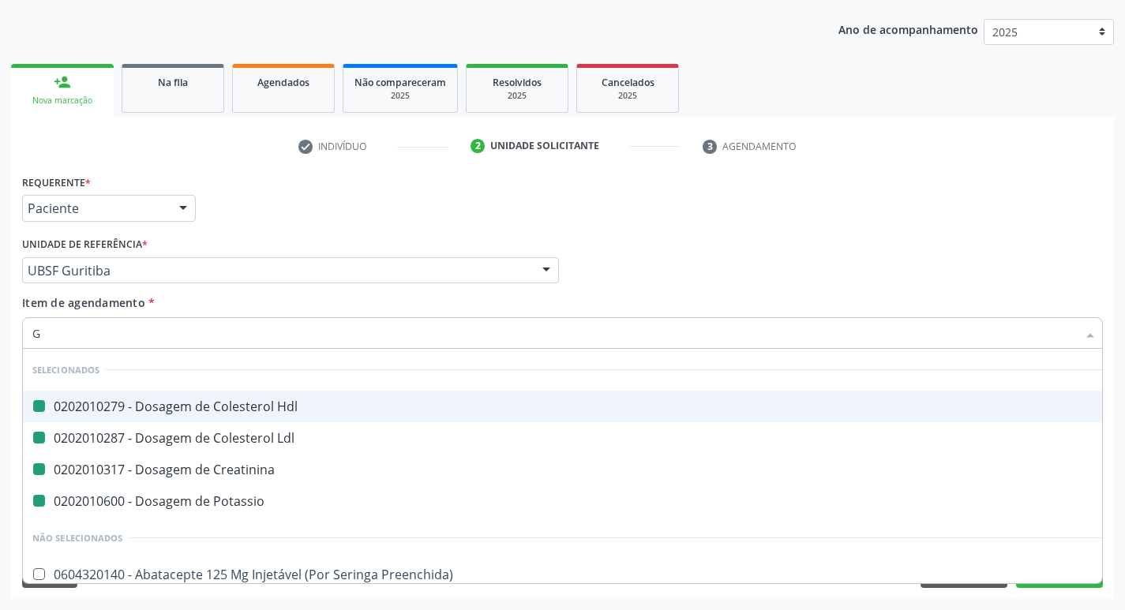
type input "GLICOSE"
checkbox Hdl "false"
checkbox Ldl "false"
checkbox Creatinina "false"
checkbox Potassio "false"
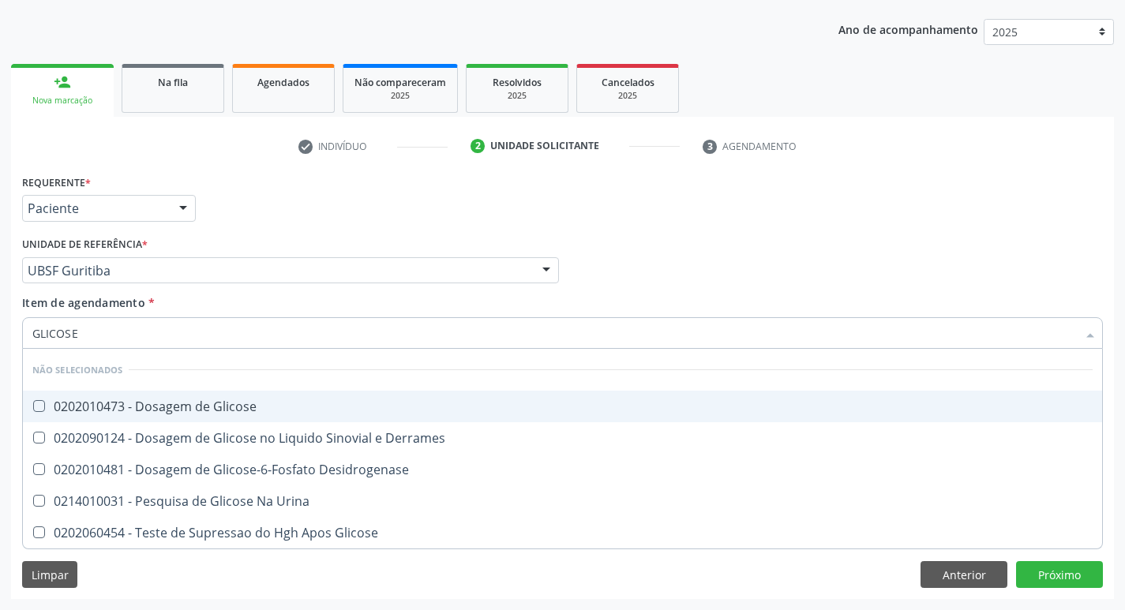
click at [220, 408] on div "0202010473 - Dosagem de Glicose" at bounding box center [562, 406] width 1061 height 13
checkbox Glicose "true"
type input "GLICOS"
checkbox Glicose "false"
checkbox Derrames "true"
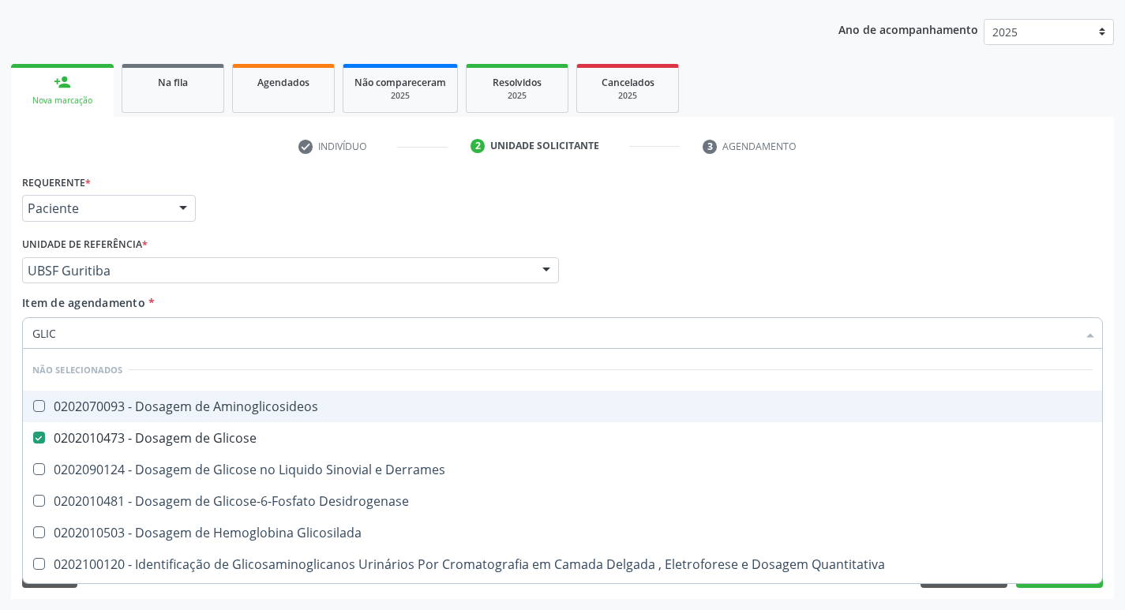
type input "GLI"
checkbox Glicose "false"
checkbox Derrames "false"
type input "G"
checkbox Aminoglicosideos "true"
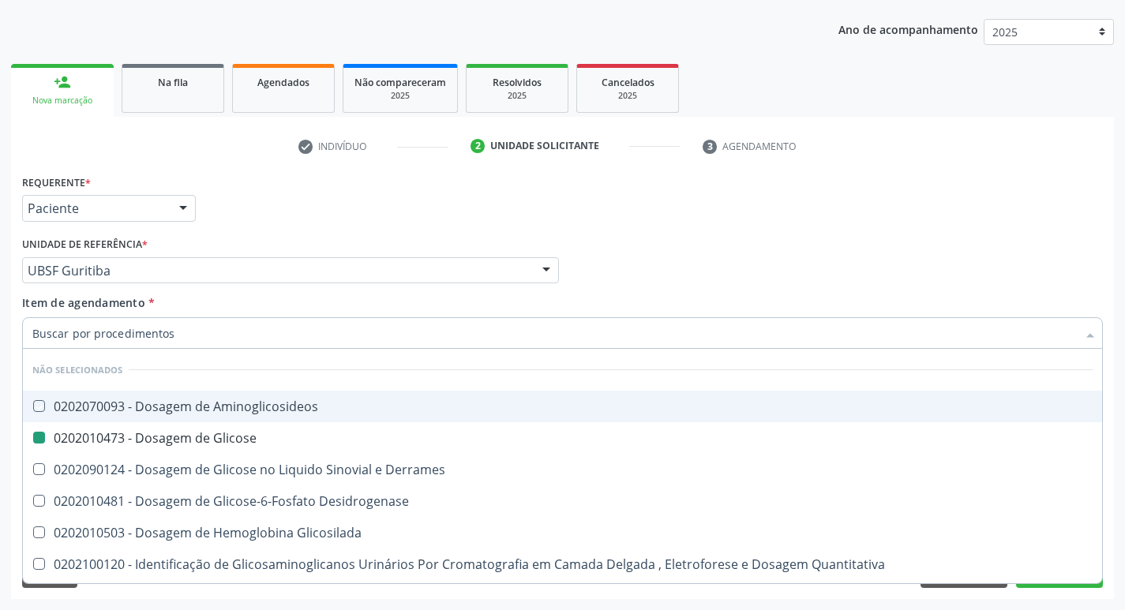
checkbox Glicose "true"
checkbox Derrames "true"
checkbox Desidrogenase "true"
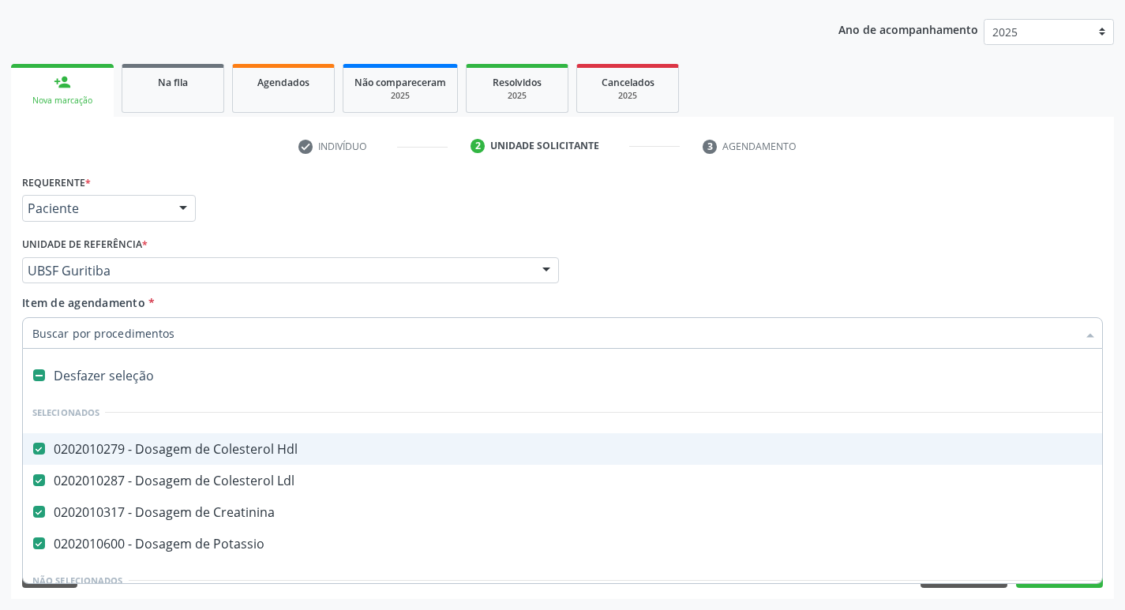
type input "H"
checkbox Creatinina "false"
checkbox Potassio "false"
checkbox Urina "false"
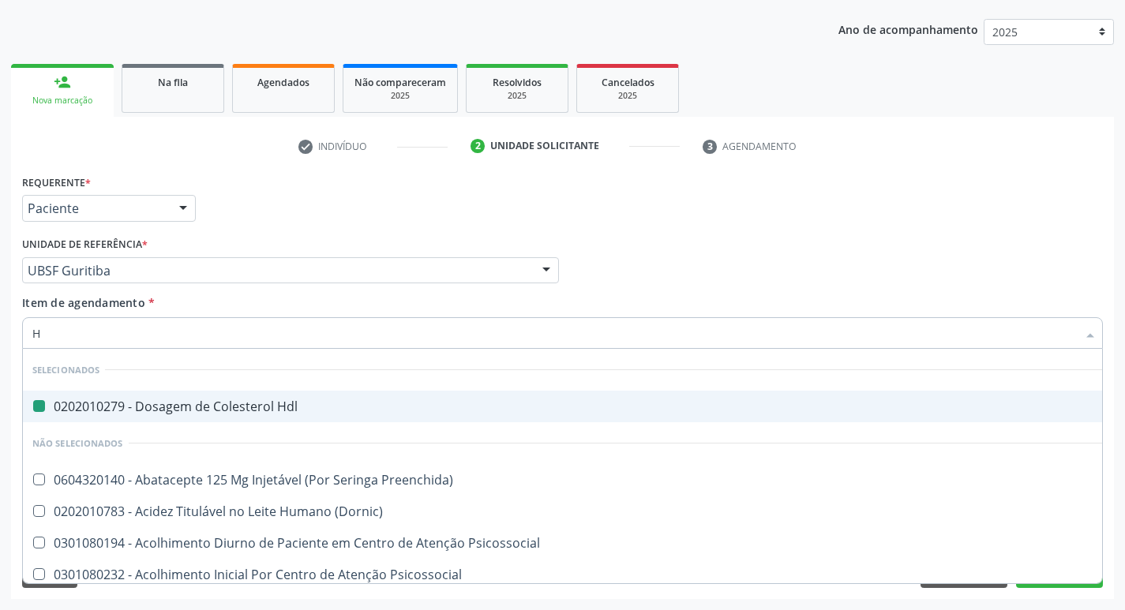
type input "HEMOGR"
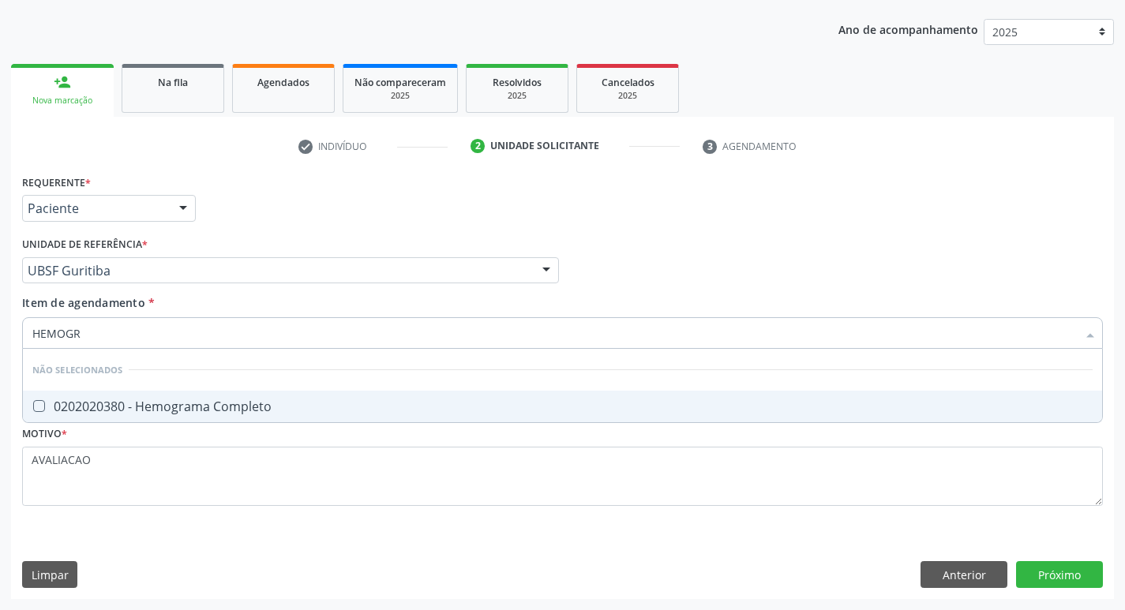
click at [236, 403] on div "0202020380 - Hemograma Completo" at bounding box center [562, 406] width 1061 height 13
checkbox Completo "true"
type input "HEMOG"
checkbox Completo "false"
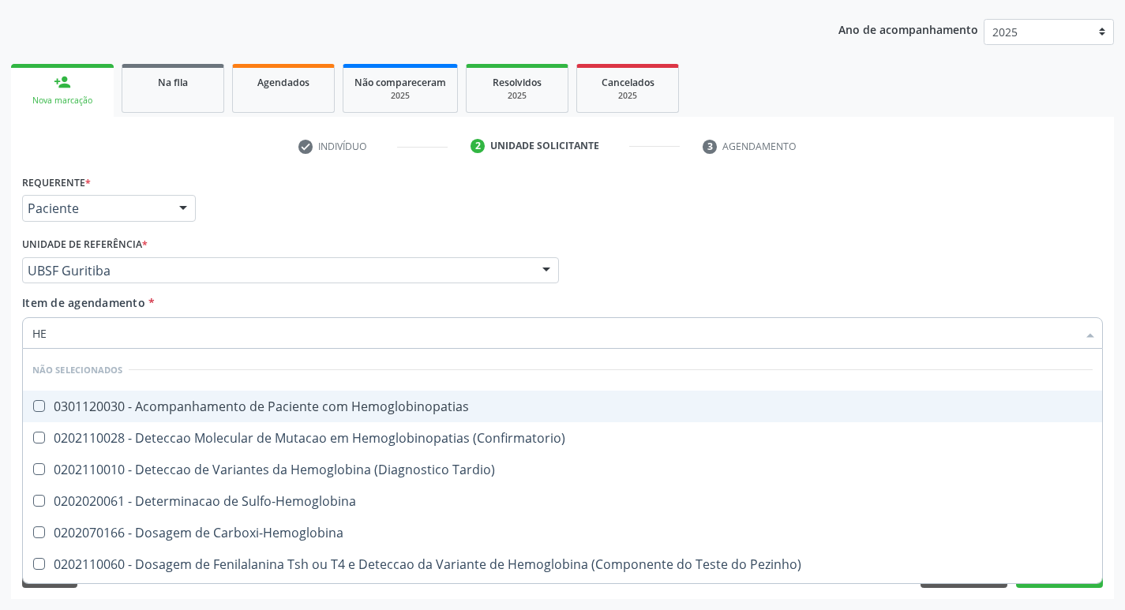
type input "H"
checkbox Hemoglobinopatias "true"
checkbox Tardio\) "true"
checkbox Sulfo-Hemoglobina "true"
checkbox Completo "false"
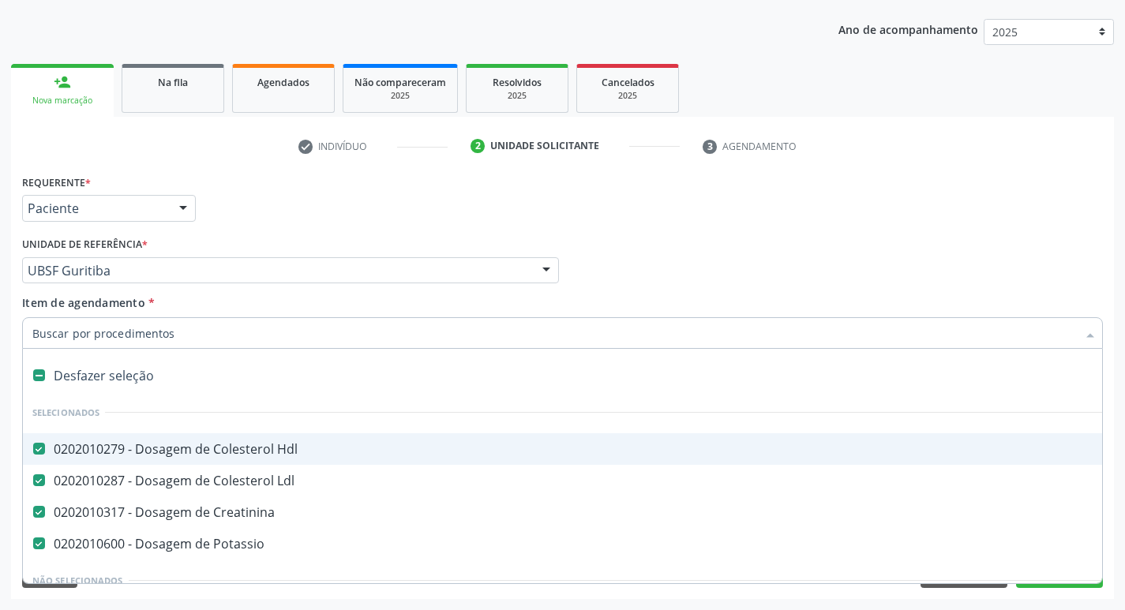
type input "U"
checkbox Hdl "false"
checkbox Creatinina "false"
checkbox Potassio "false"
checkbox Capsula\) "true"
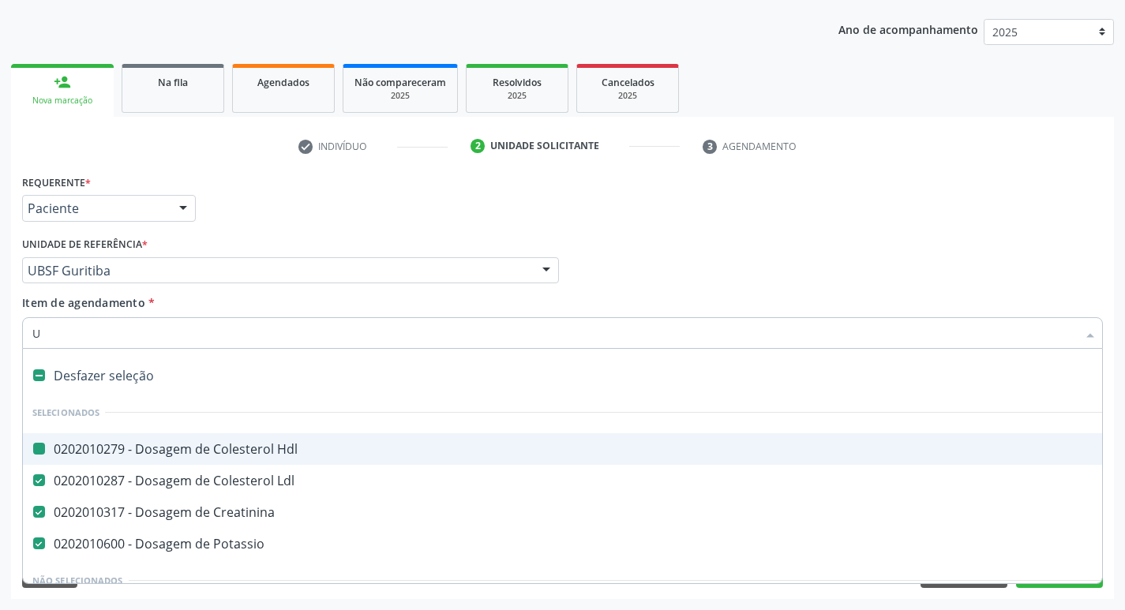
checkbox Urina "false"
checkbox Ldl "false"
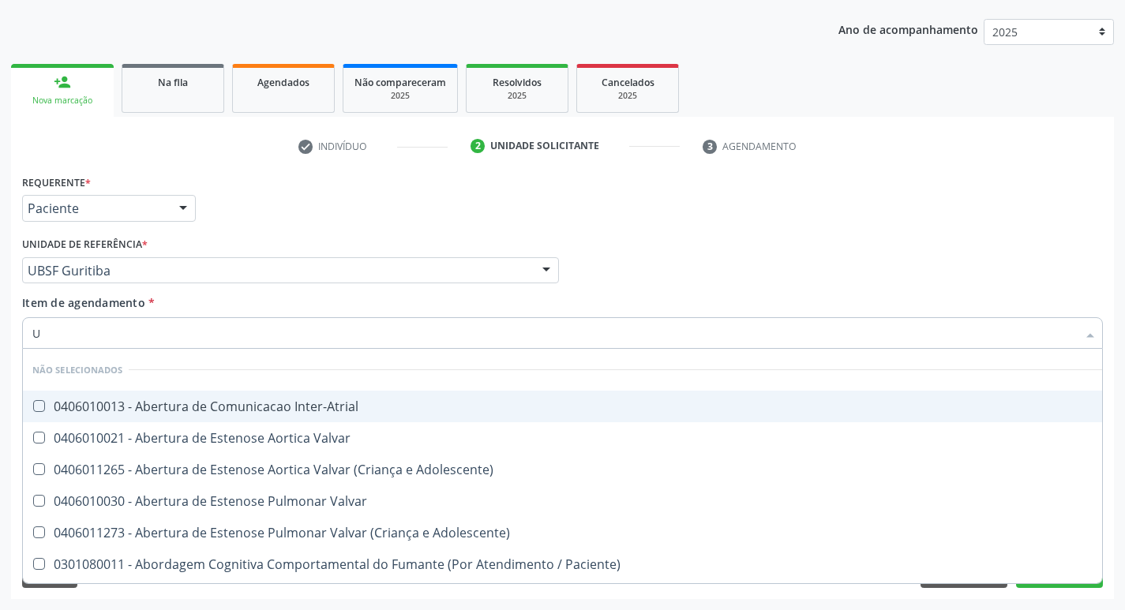
type input "UR"
checkbox Reabilitacao "true"
checkbox Urina "false"
type input "URE"
checkbox Urina "false"
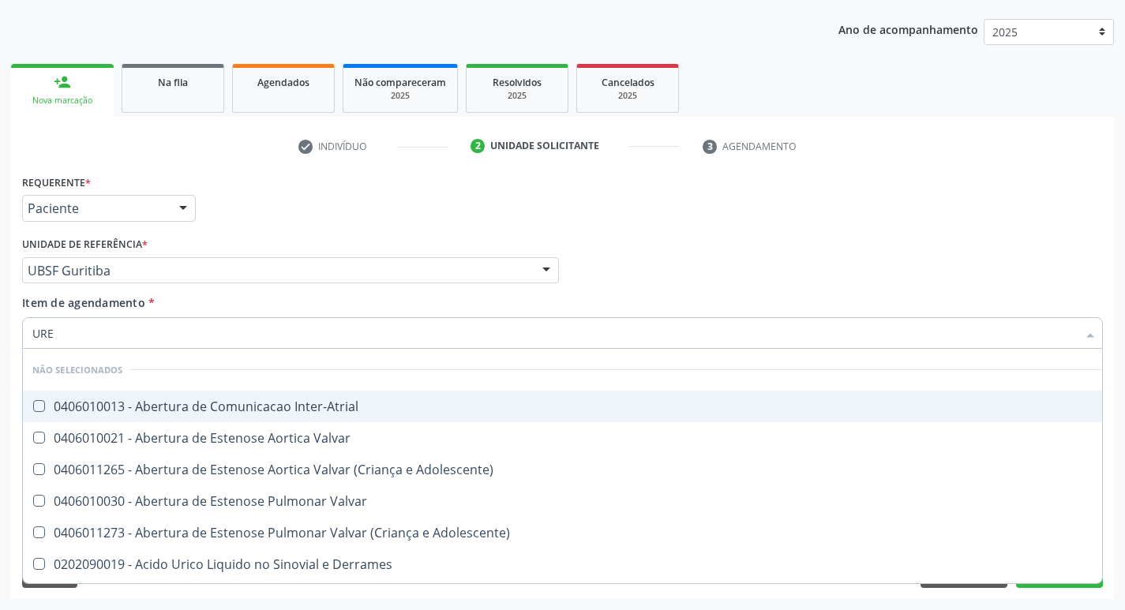
type input "UREI"
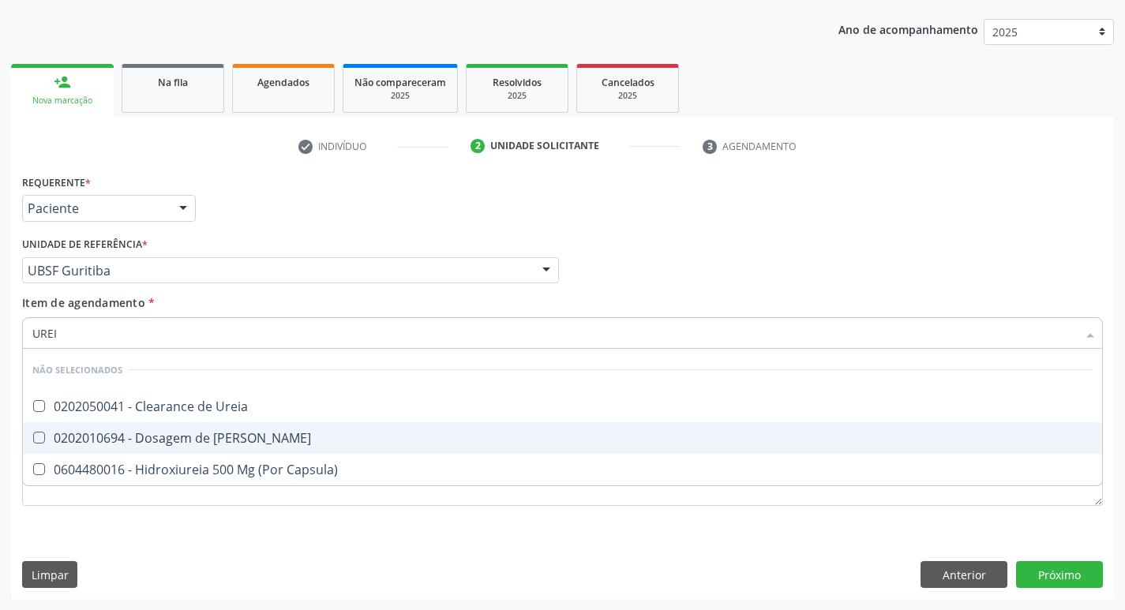
click at [272, 425] on span "0202010694 - Dosagem de [PERSON_NAME]" at bounding box center [563, 439] width 1080 height 32
checkbox Ureia "true"
type input "URE"
checkbox Ureia "false"
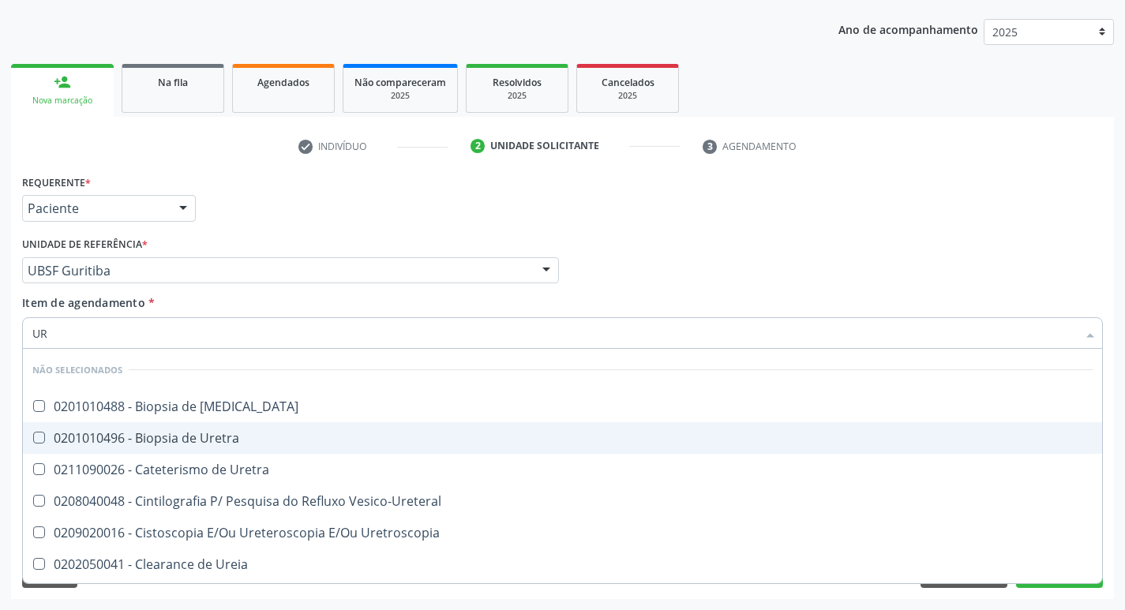
type input "U"
checkbox Ureter "true"
checkbox Uretra "true"
checkbox Vesico-Ureteral "true"
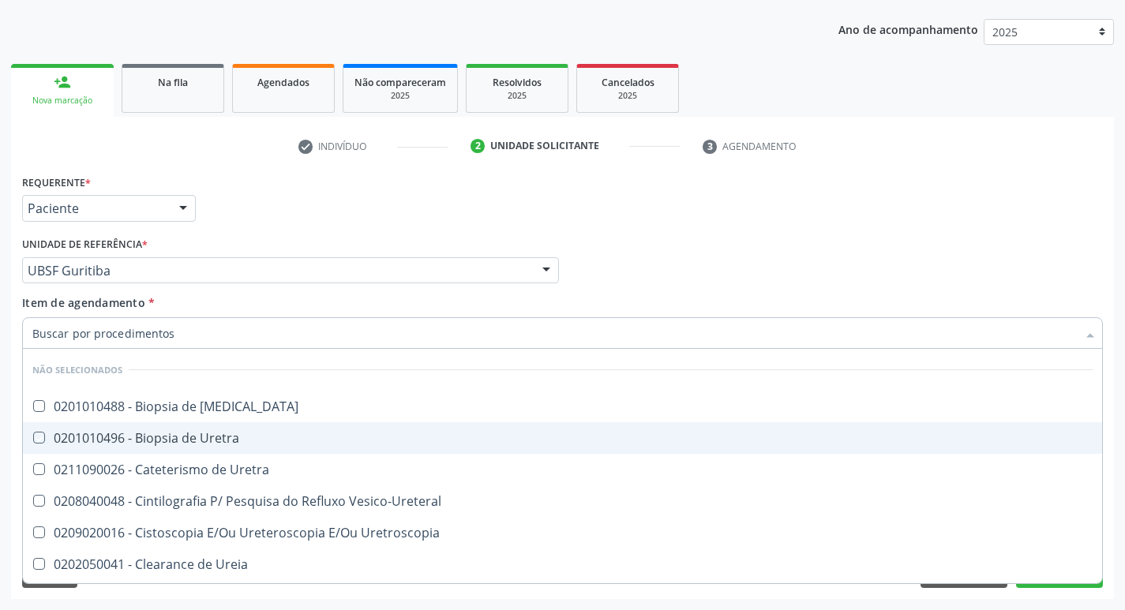
checkbox Ureia "false"
checkbox Bubonica\) "false"
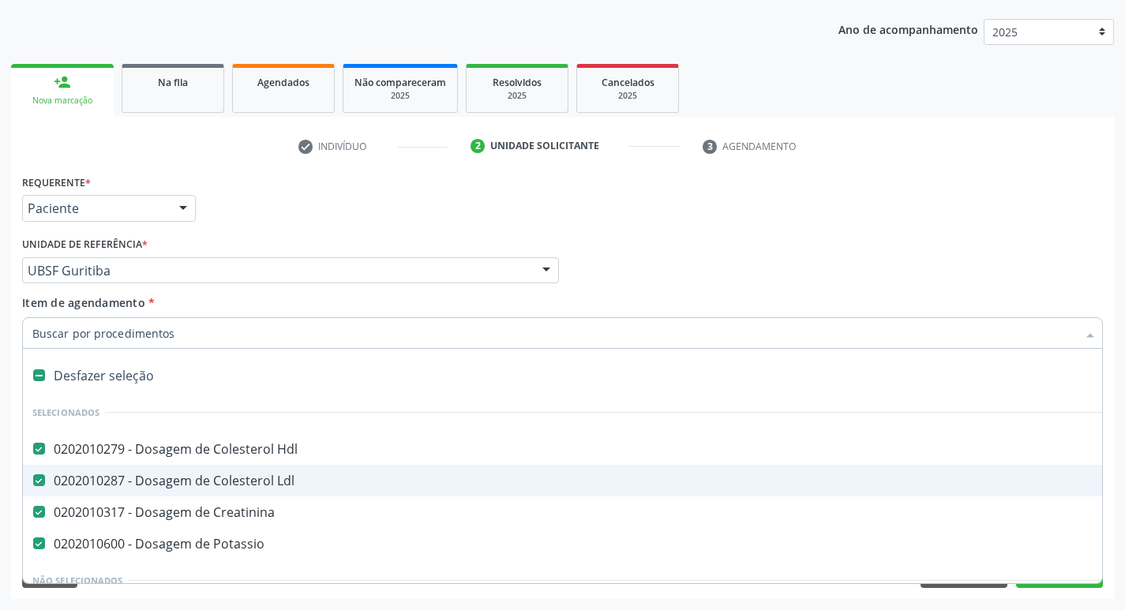
type input "S"
checkbox Revestido\) "true"
checkbox Urina "false"
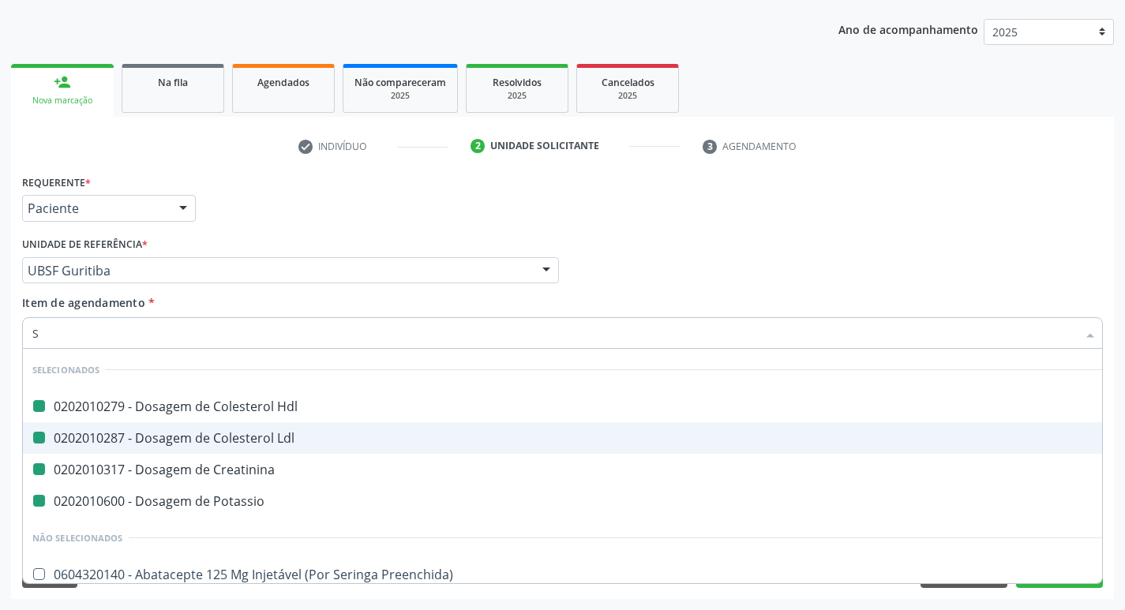
type input "SO"
checkbox Hdl "false"
checkbox Creatinina "false"
checkbox Ldl "false"
checkbox Potassio "false"
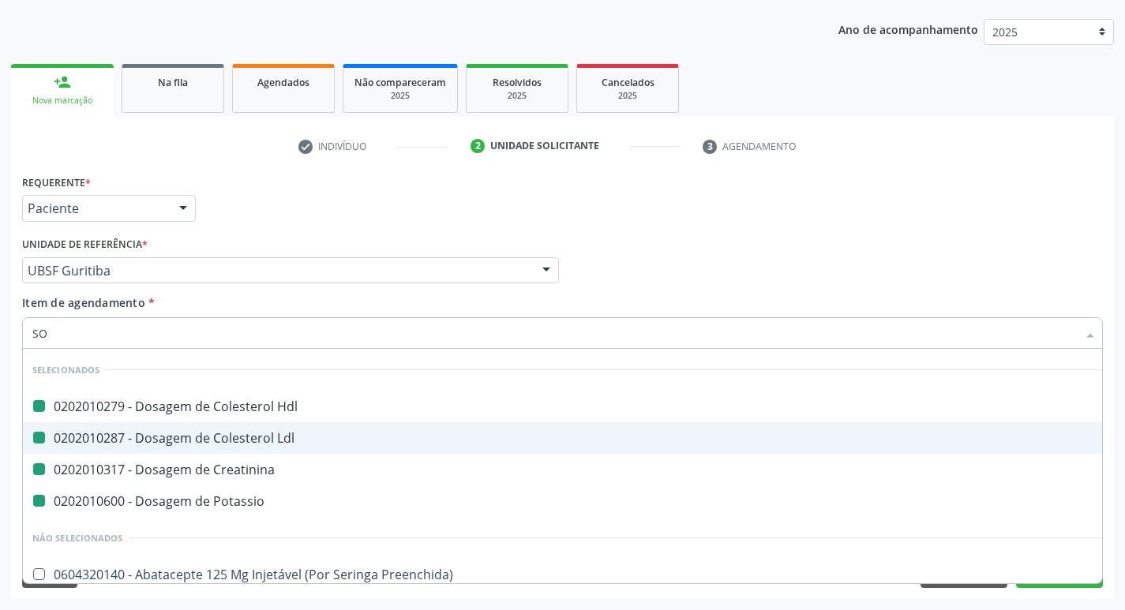
checkbox Urina "false"
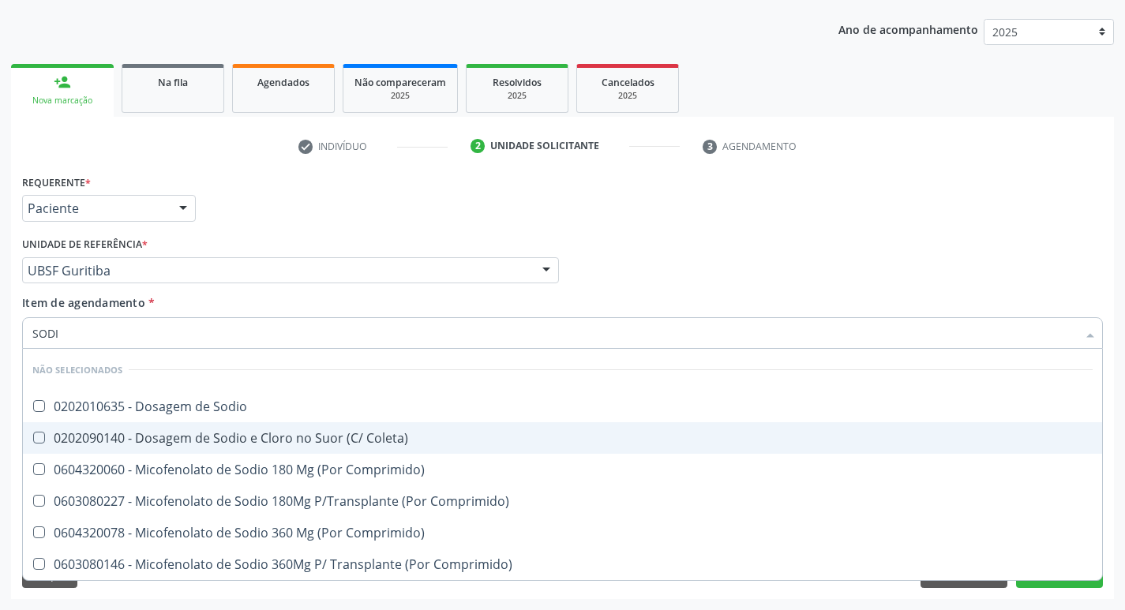
type input "SODIO"
click at [269, 421] on span "0202010635 - Dosagem de Sodio" at bounding box center [563, 407] width 1080 height 32
checkbox Sodio "true"
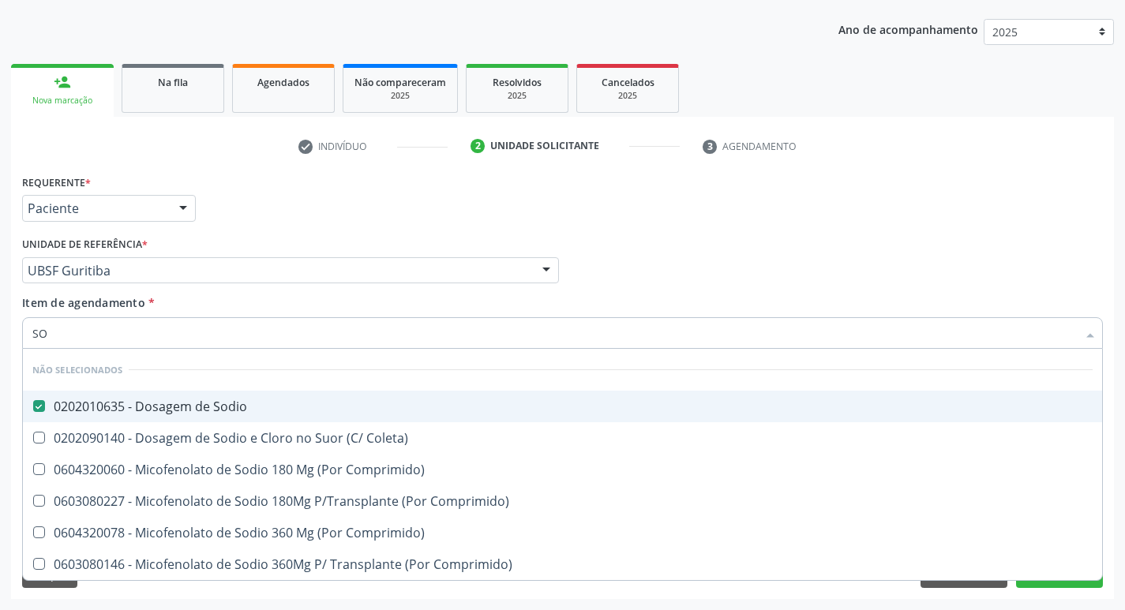
type input "S"
checkbox Sodio "true"
checkbox Comprimido\) "true"
checkbox Coleta\) "true"
checkbox Comprimido\) "true"
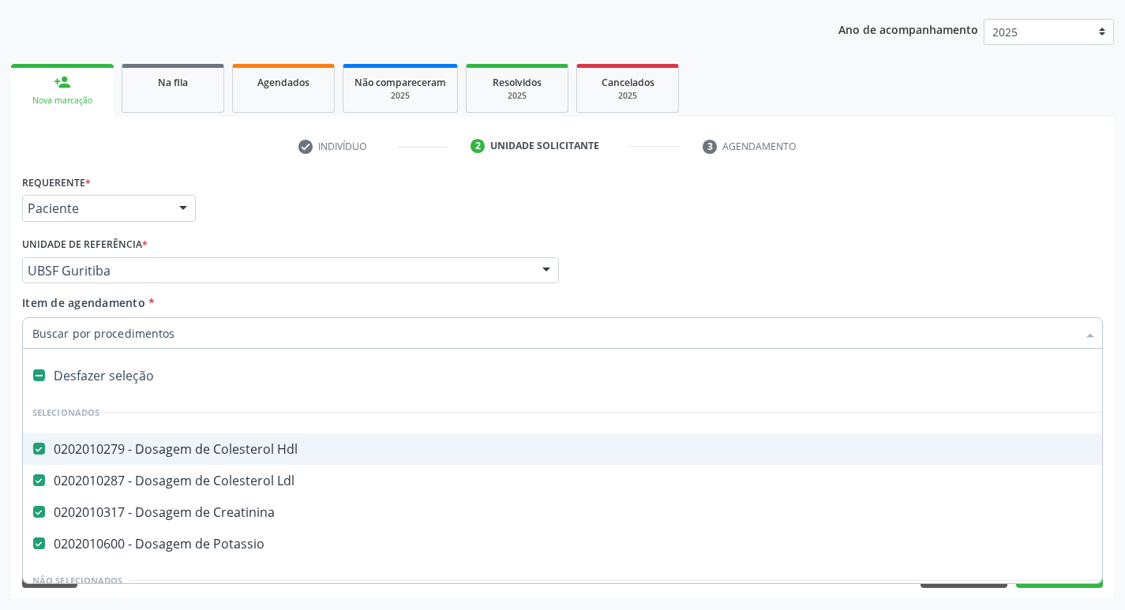
type input "P"
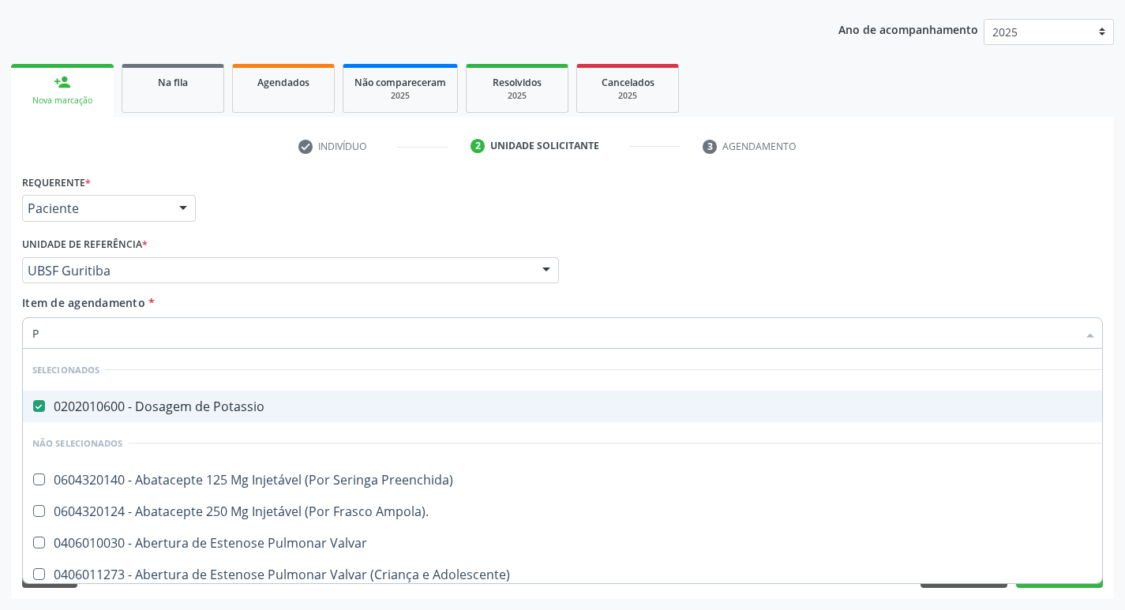
checkbox Preenchida\) "false"
checkbox Ampola\)\ "false"
checkbox Recoberto "false"
type input "PS"
checkbox Potassio "false"
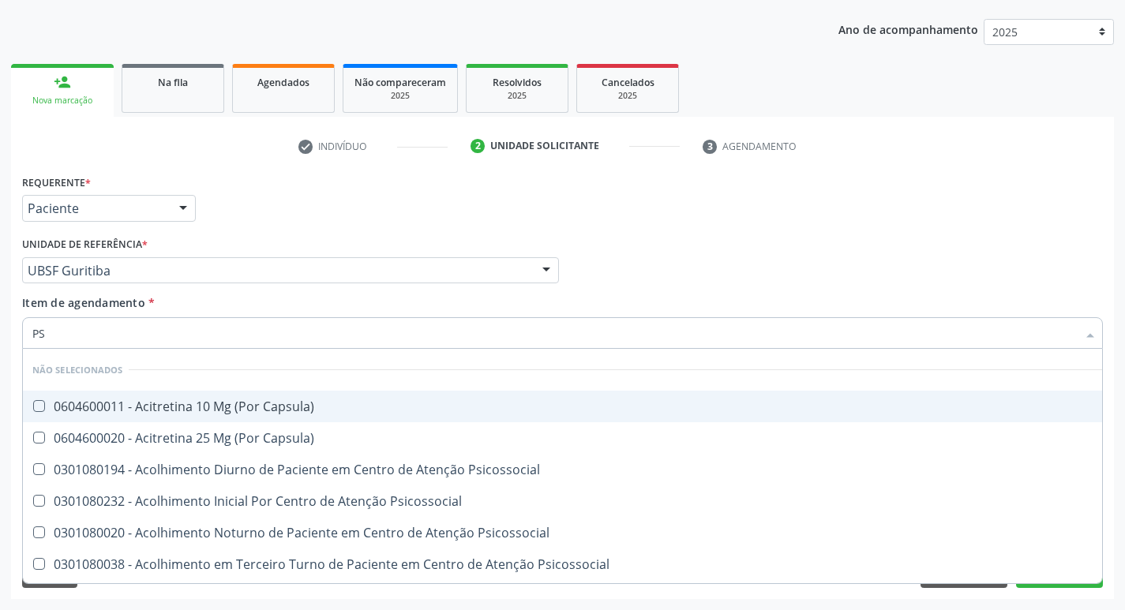
type input "PSA"
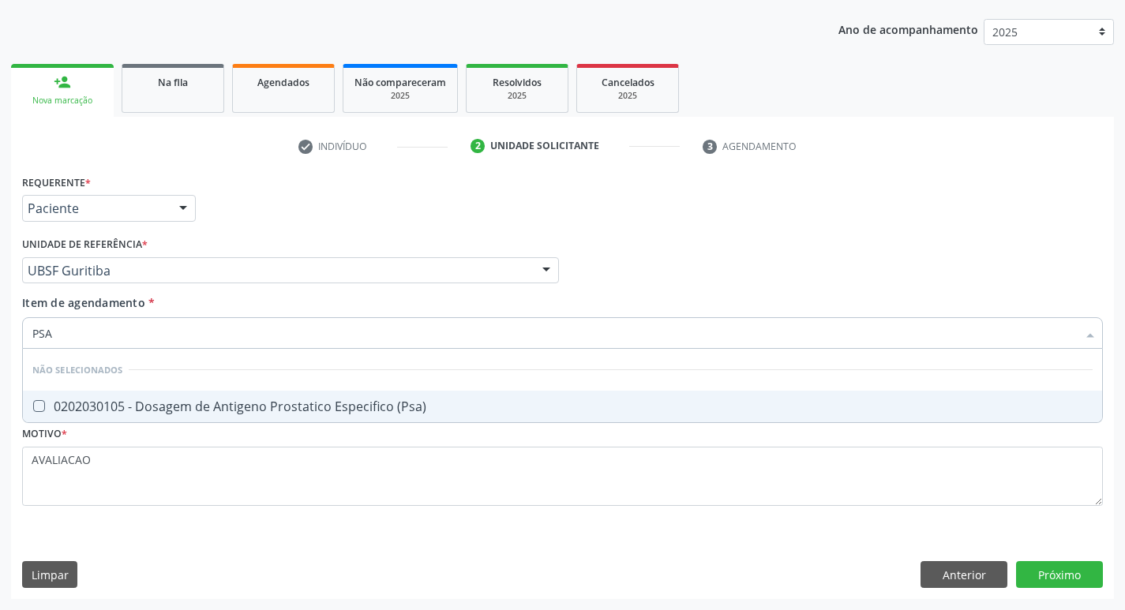
click at [269, 404] on div "0202030105 - Dosagem de Antigeno Prostatico Especifico (Psa)" at bounding box center [562, 406] width 1061 height 13
checkbox \(Psa\) "true"
type input "PS"
checkbox \(Psa\) "false"
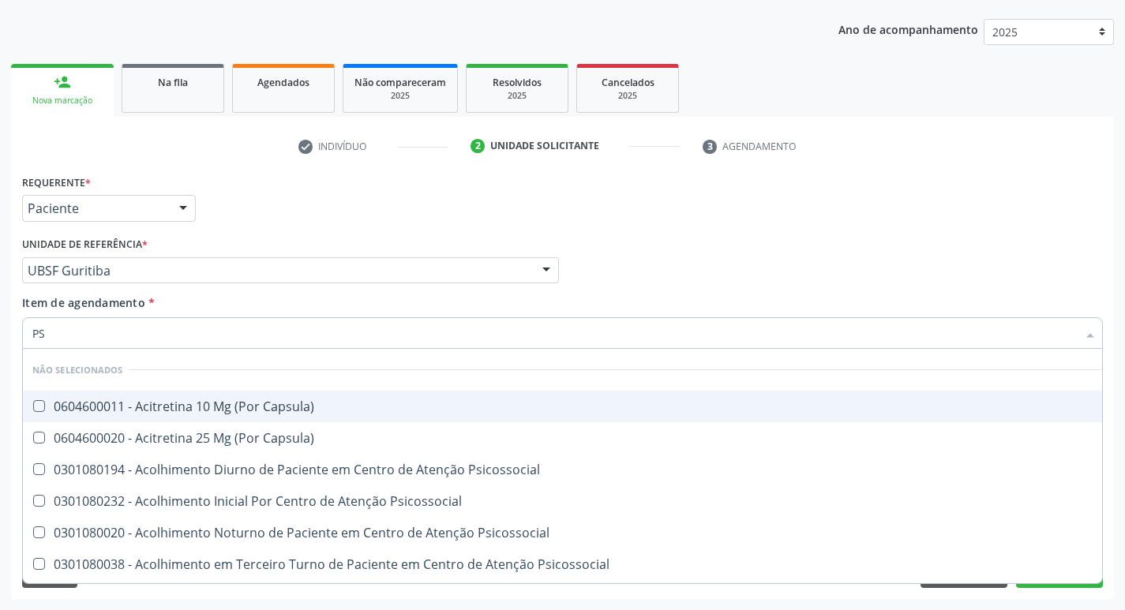
type input "P"
checkbox Capsula\) "true"
checkbox Psicossocial "true"
checkbox \(Psa\) "false"
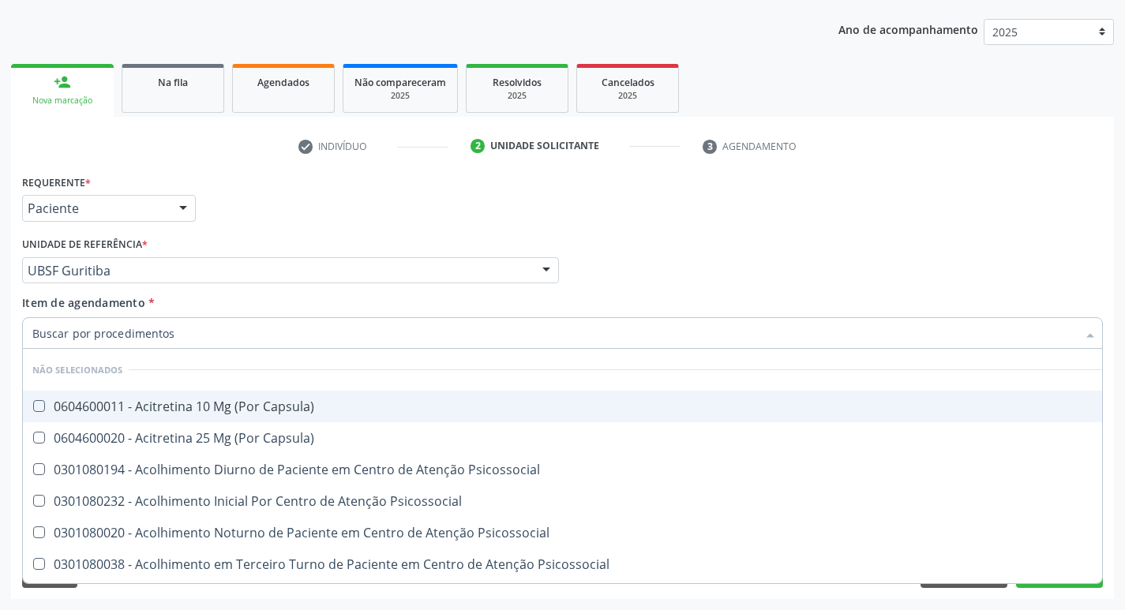
checkbox Thompson\) "true"
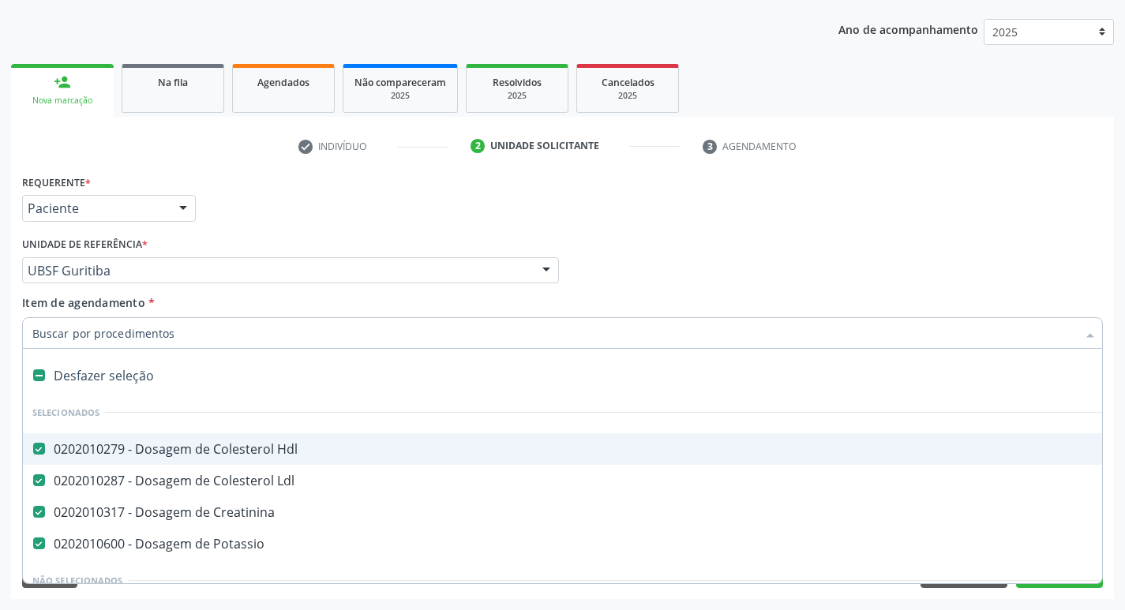
type input "L"
checkbox Potassio "false"
checkbox Amniocentese "true"
checkbox Urina "false"
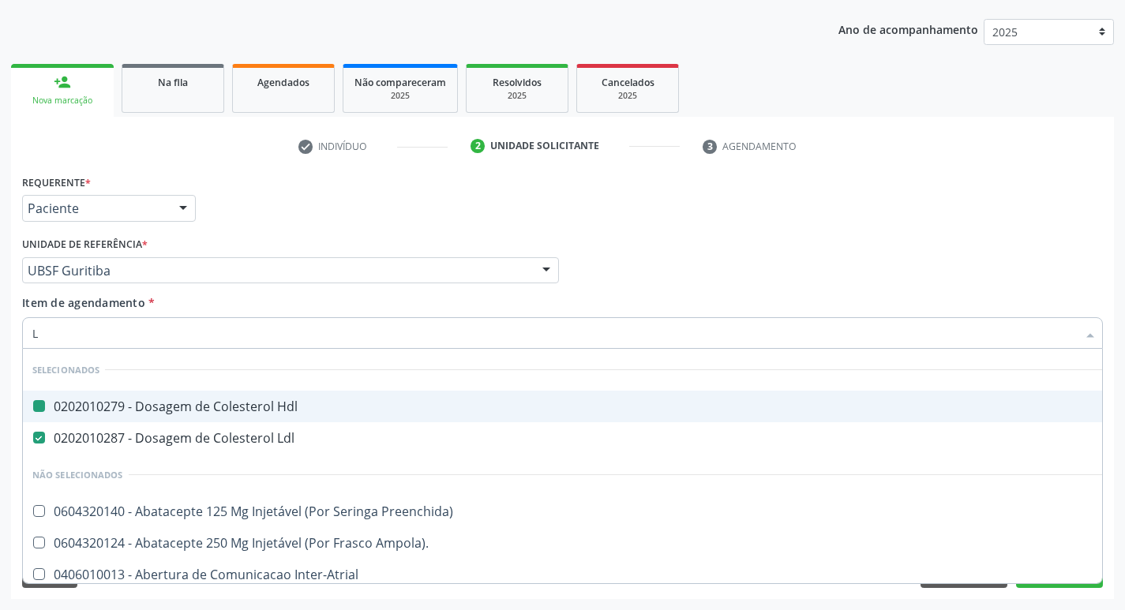
type input "LARVAS"
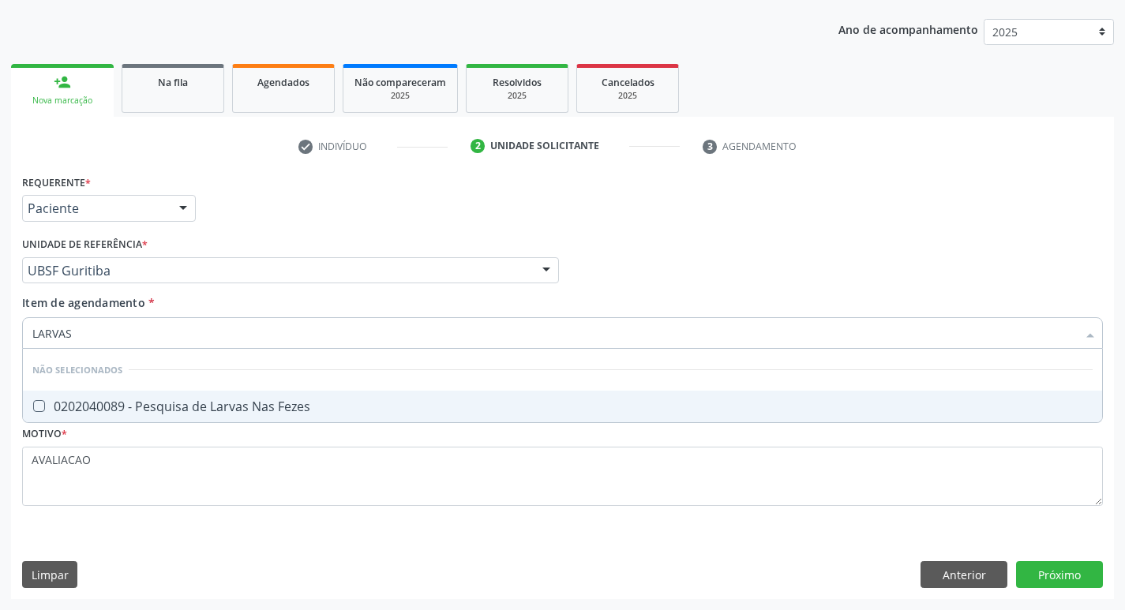
click at [236, 402] on div "0202040089 - Pesquisa de Larvas Nas Fezes" at bounding box center [562, 406] width 1061 height 13
checkbox Fezes "true"
type input "L"
checkbox Fezes "true"
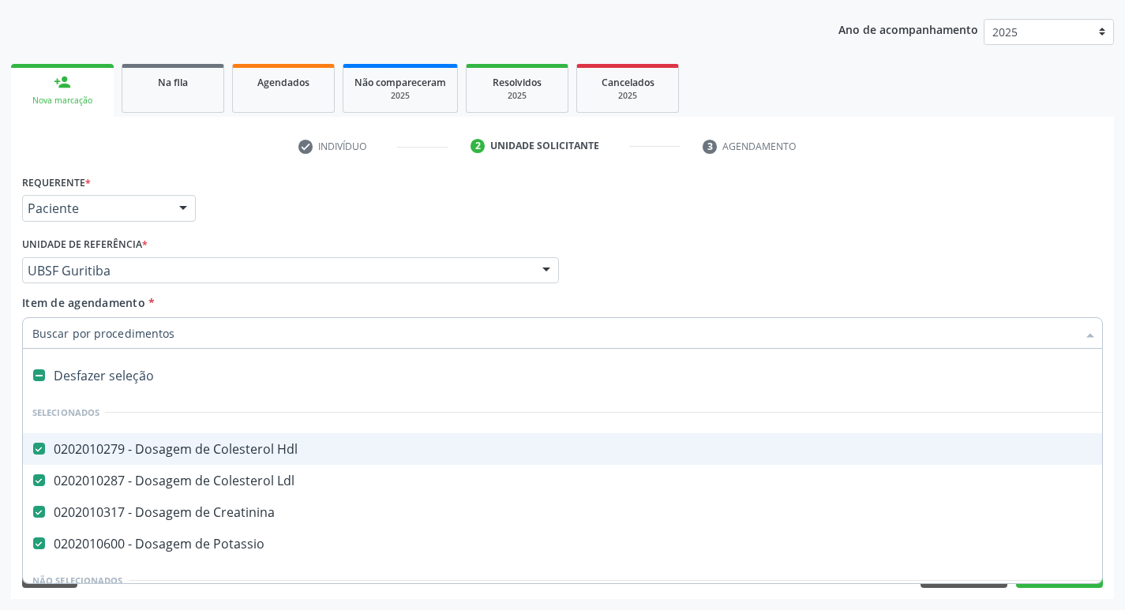
type input "T"
checkbox Dedo "true"
checkbox Urina "false"
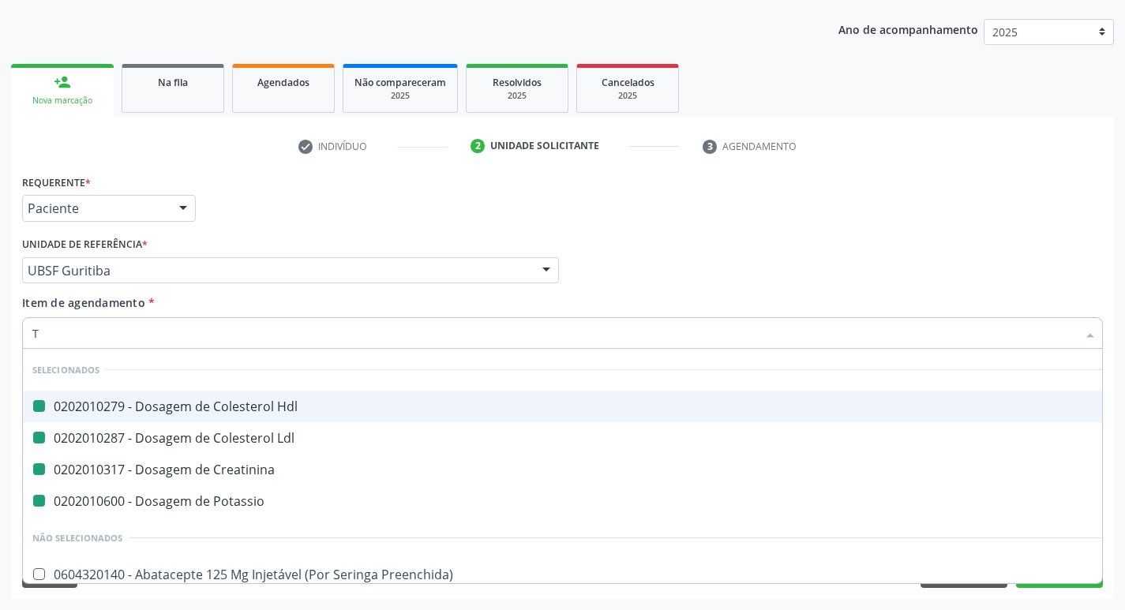
type input "TS"
checkbox Hdl "false"
checkbox Ldl "false"
checkbox Creatinina "false"
checkbox Potassio "false"
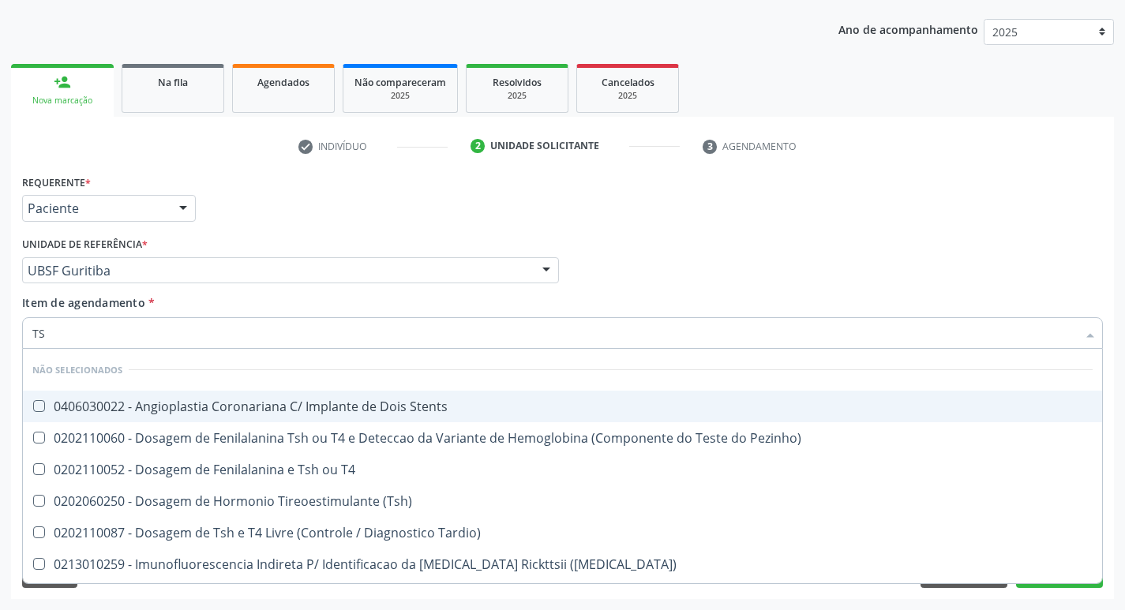
type input "TSH"
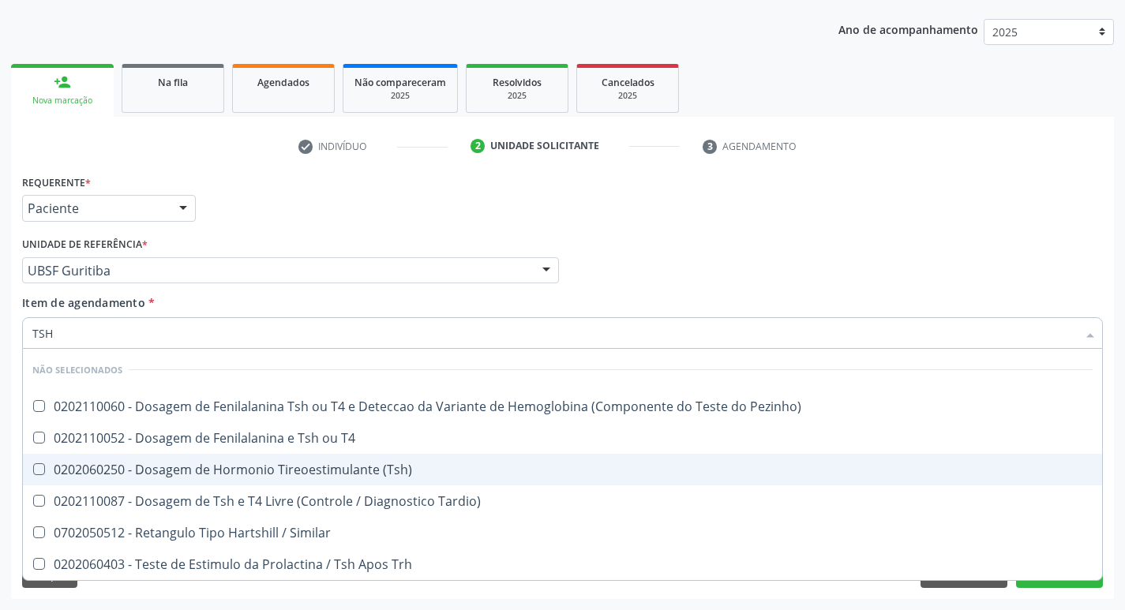
click at [333, 471] on div "0202060250 - Dosagem de Hormonio Tireoestimulante (Tsh)" at bounding box center [562, 470] width 1061 height 13
checkbox \(Tsh\) "true"
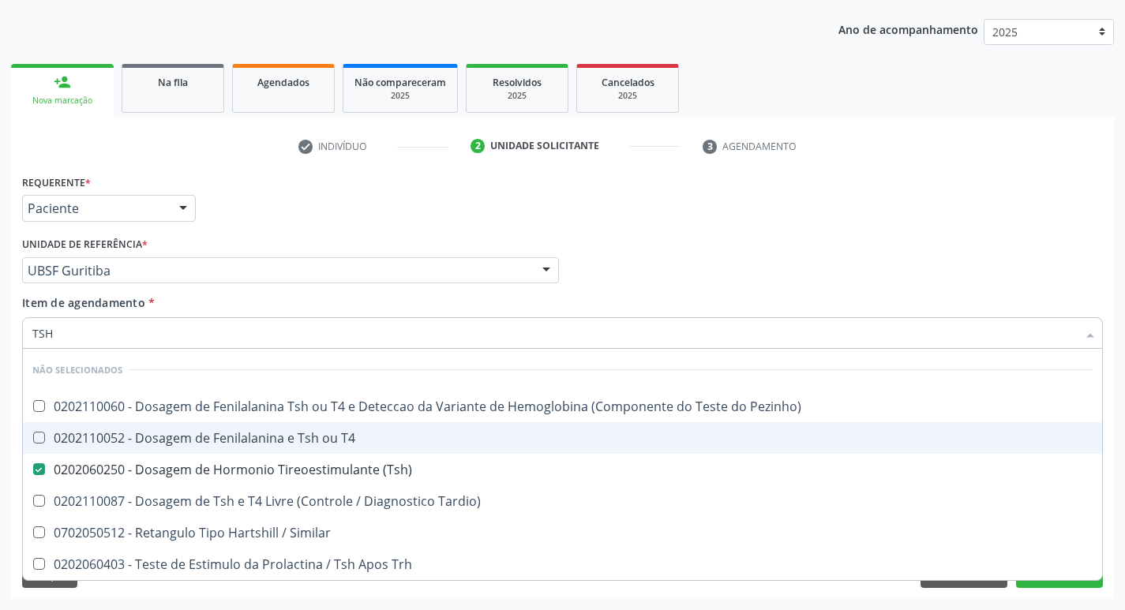
type input "TS"
checkbox \(Tsh\) "false"
checkbox Tardio\) "true"
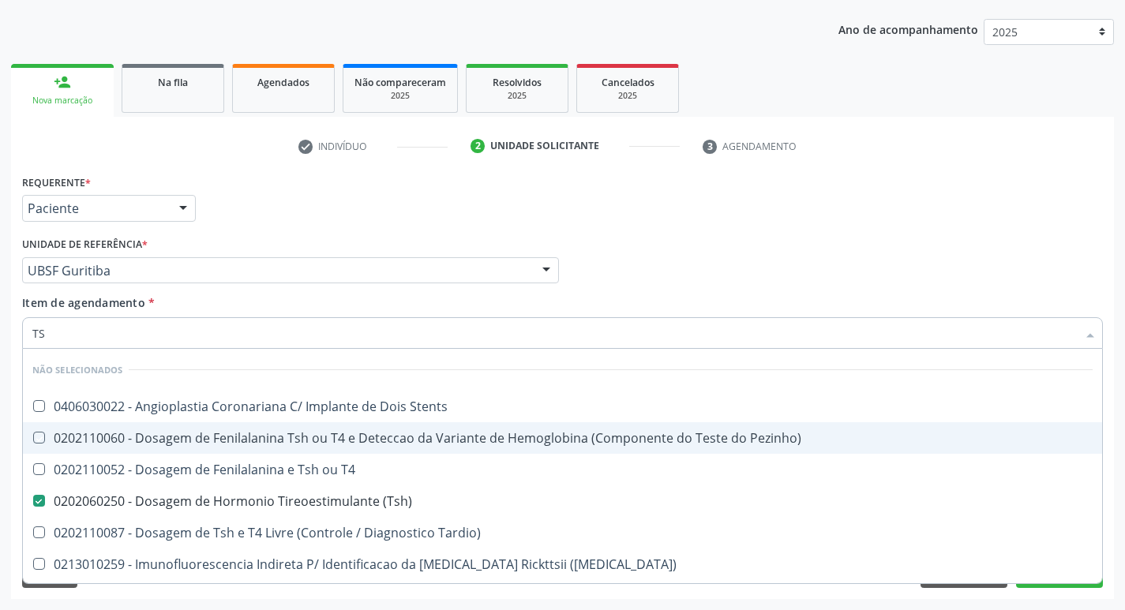
type input "T"
checkbox Stents "true"
checkbox Pezinho\) "true"
checkbox T4 "true"
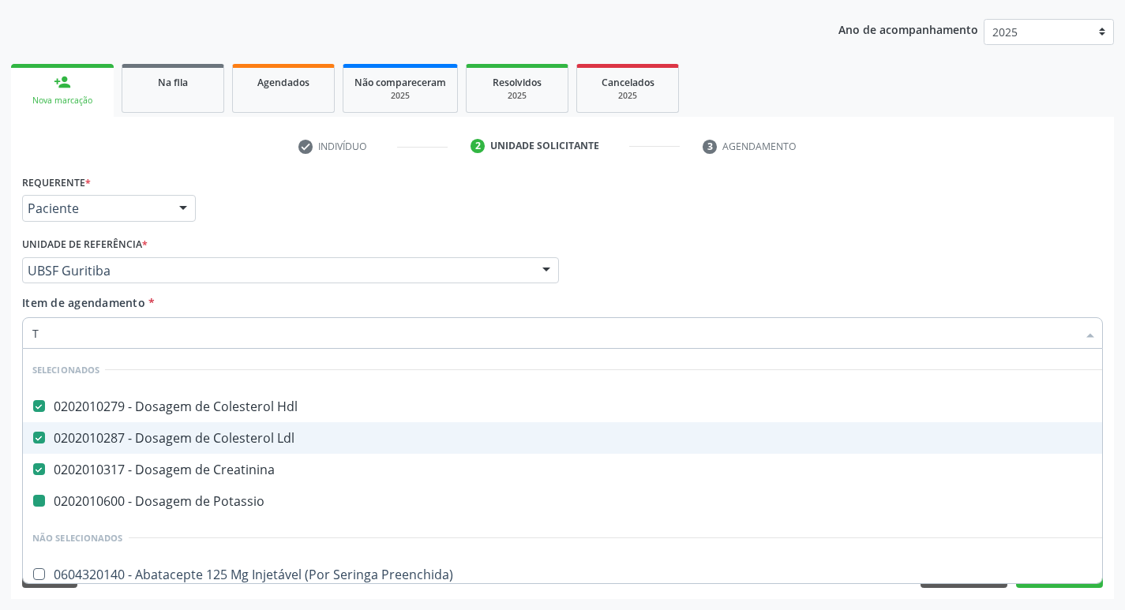
type input "T4"
checkbox Hdl "false"
checkbox Ldl "false"
checkbox Creatinina "false"
checkbox Potassio "false"
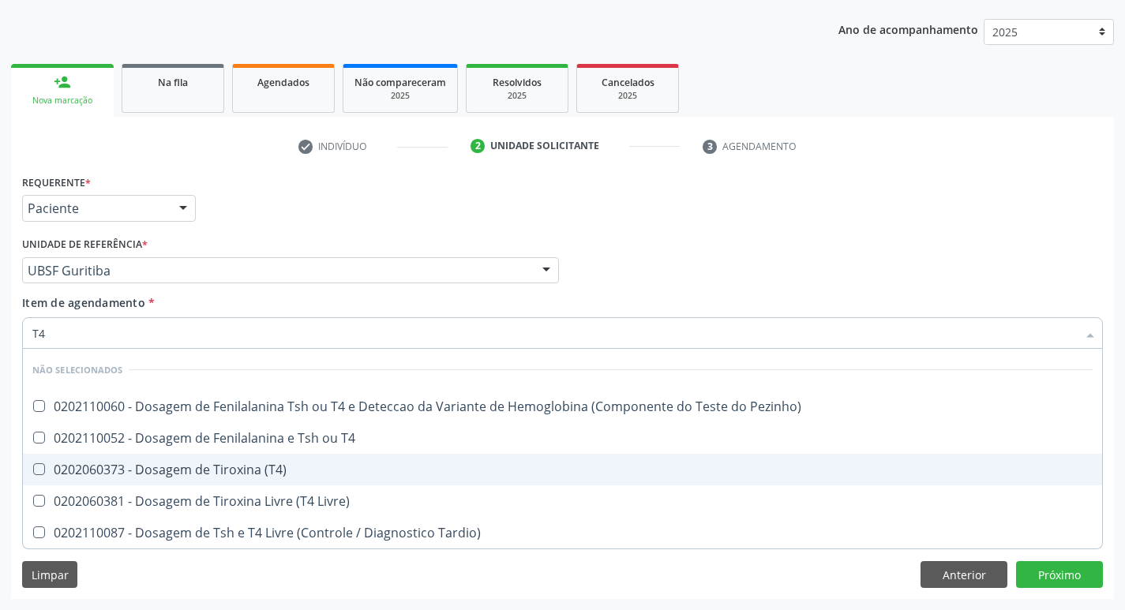
click at [305, 472] on div "0202060373 - Dosagem de Tiroxina (T4)" at bounding box center [562, 470] width 1061 height 13
checkbox \(T4\) "true"
type input "T"
checkbox Pezinho\) "true"
checkbox T4 "true"
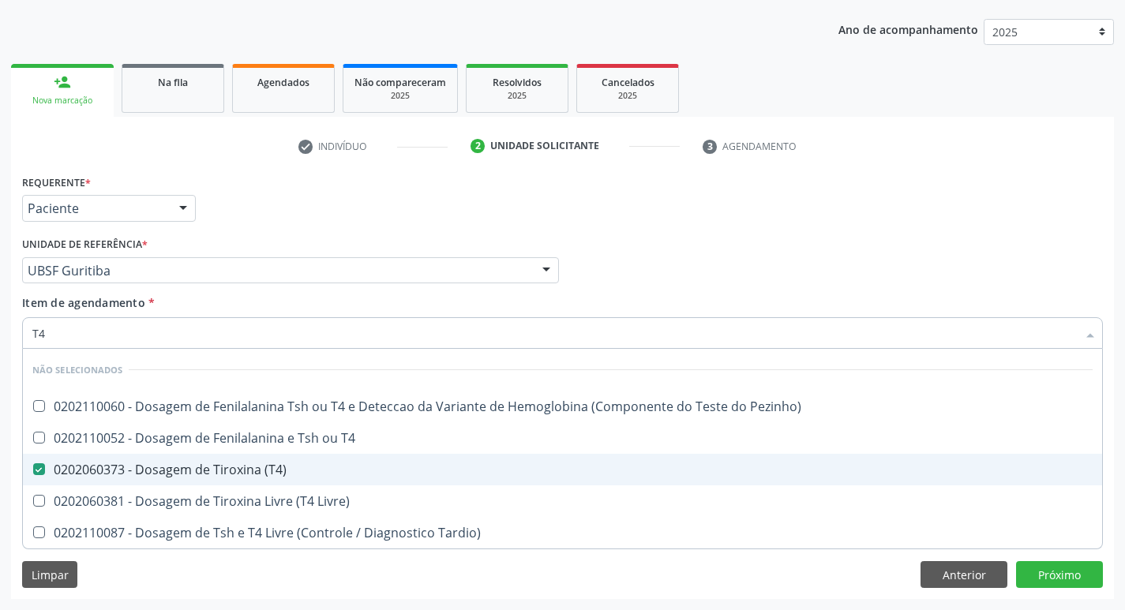
checkbox Livre\) "true"
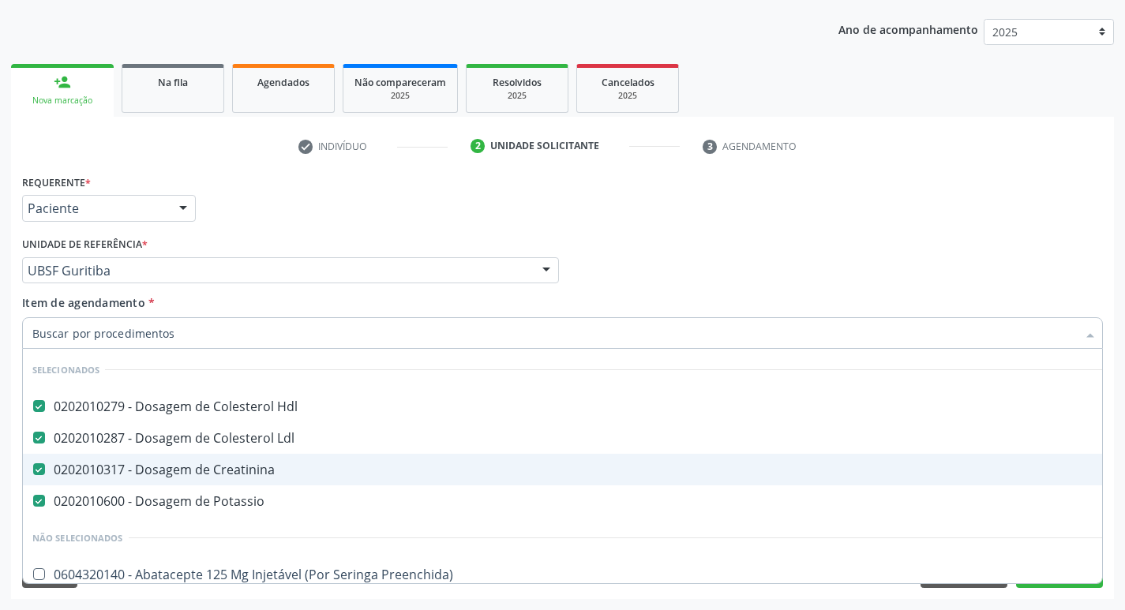
checkbox Urina "false"
checkbox Central "true"
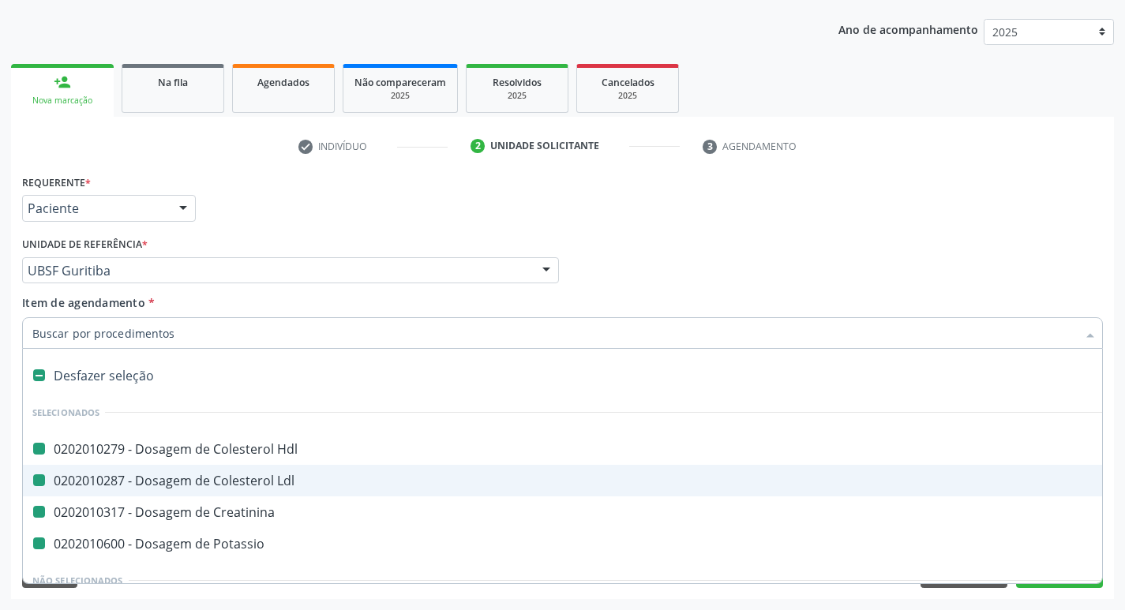
type input "V"
checkbox Hdl "false"
checkbox Ldl "false"
checkbox Creatinina "false"
checkbox Potassio "false"
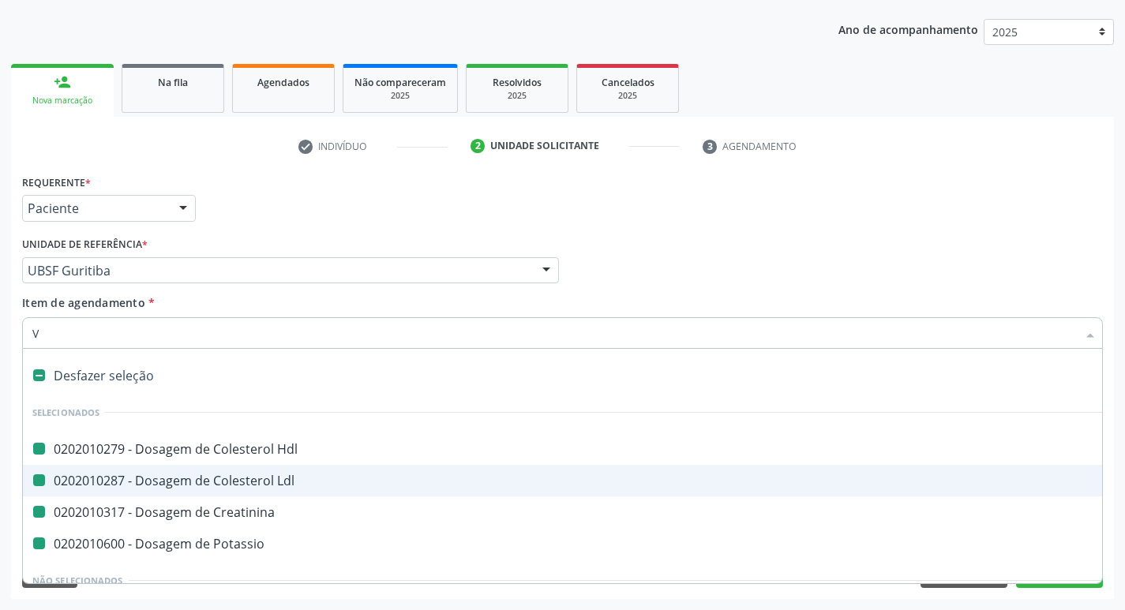
checkbox Urina "false"
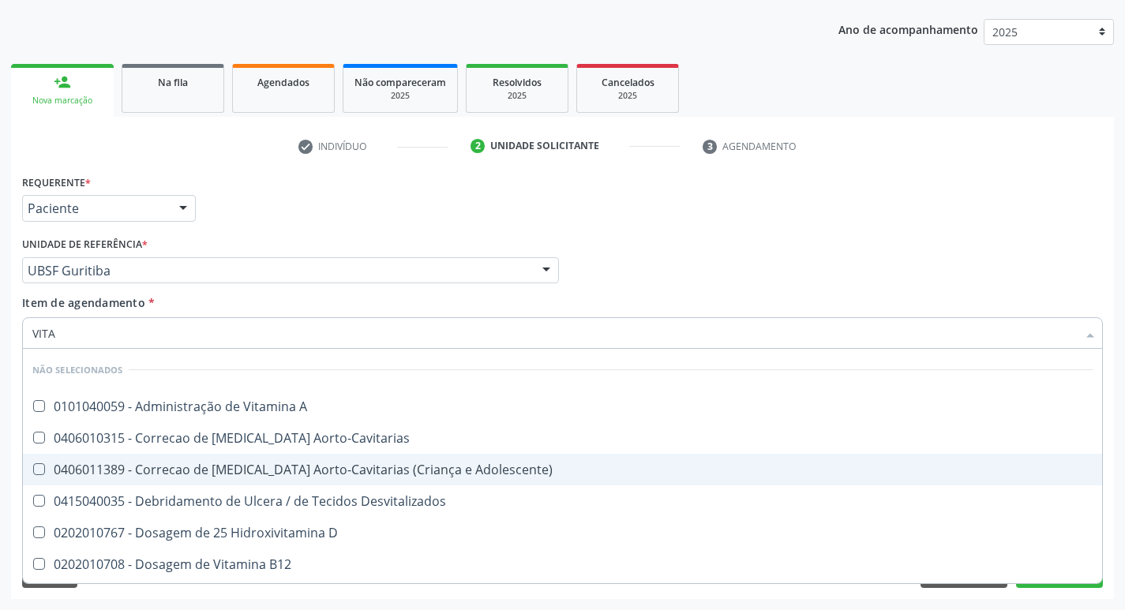
type input "VITAM"
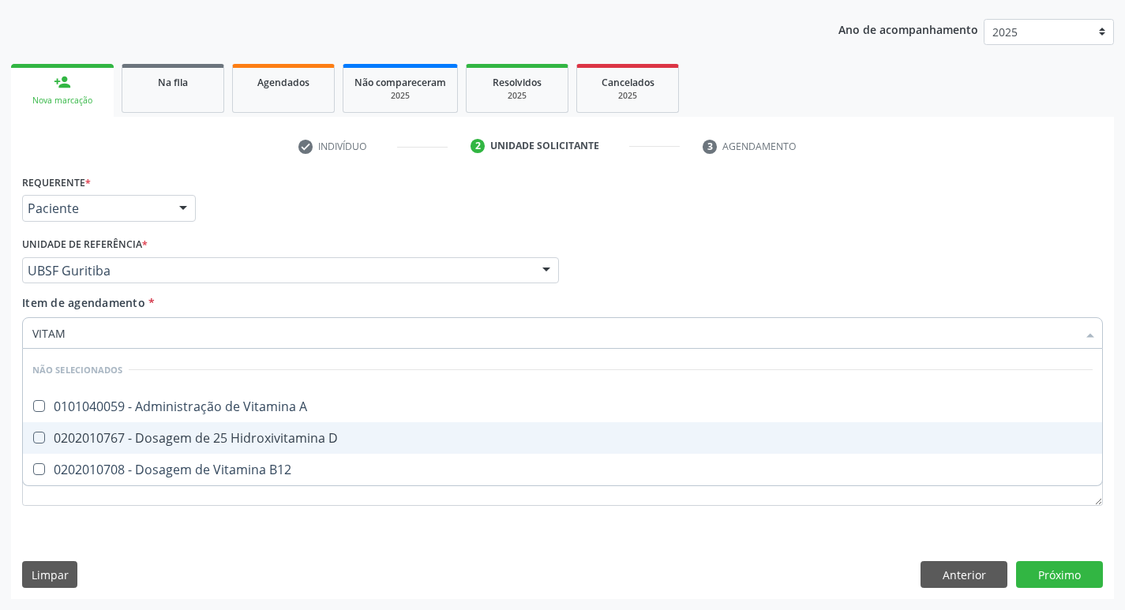
click at [377, 445] on span "0202010767 - Dosagem de 25 Hidroxivitamina D" at bounding box center [563, 439] width 1080 height 32
checkbox D "true"
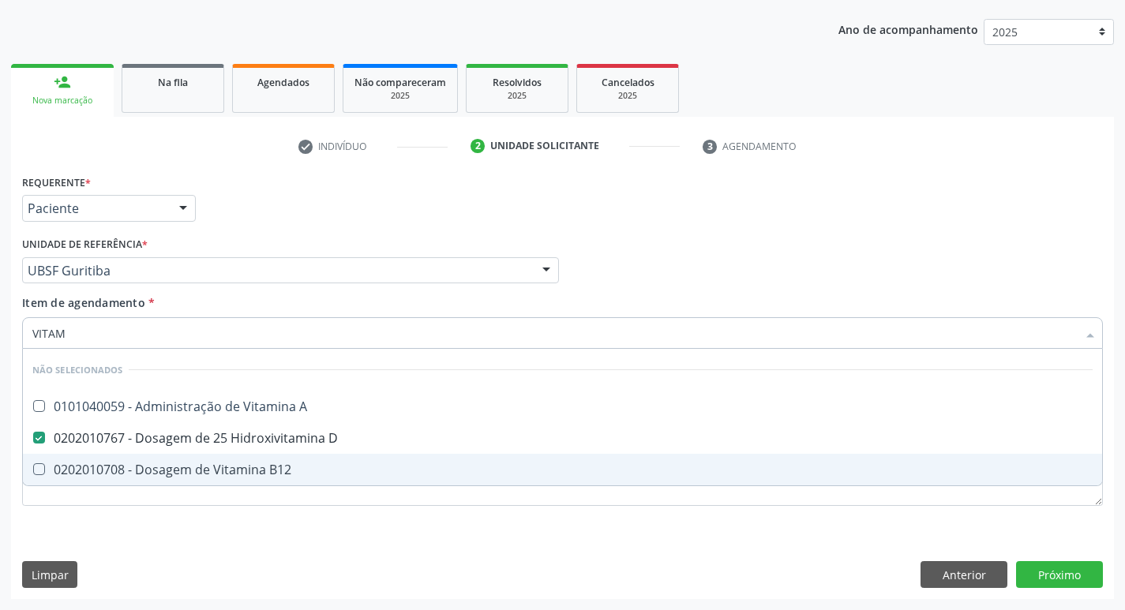
click at [386, 472] on div "0202010708 - Dosagem de Vitamina B12" at bounding box center [562, 470] width 1061 height 13
checkbox B12 "true"
type input "VITA"
checkbox D "false"
checkbox B12 "false"
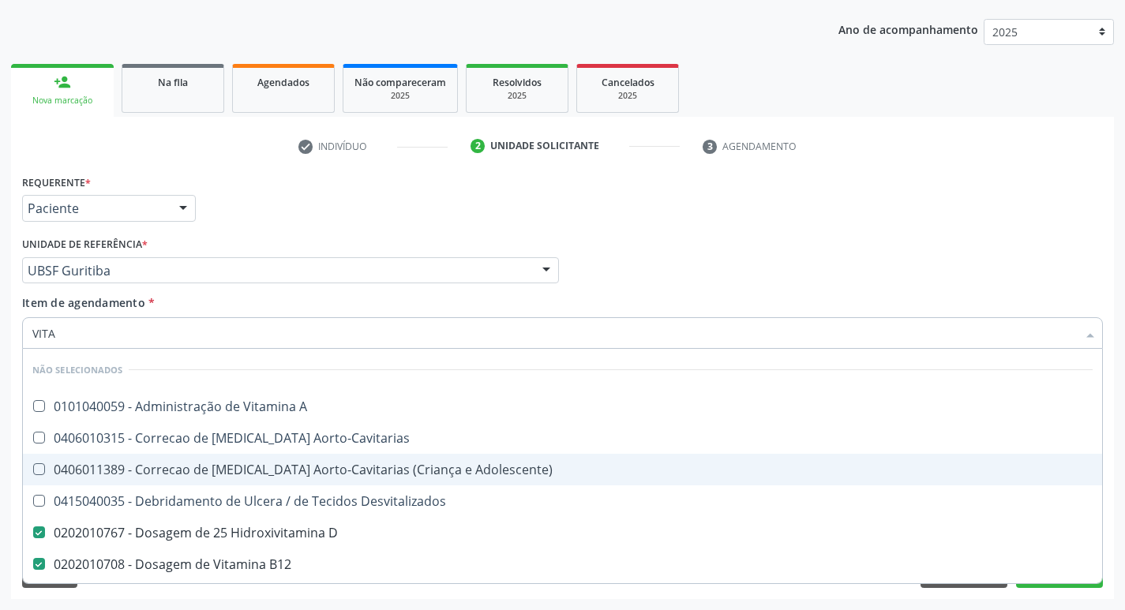
type input "VIT"
checkbox Cateterismo "true"
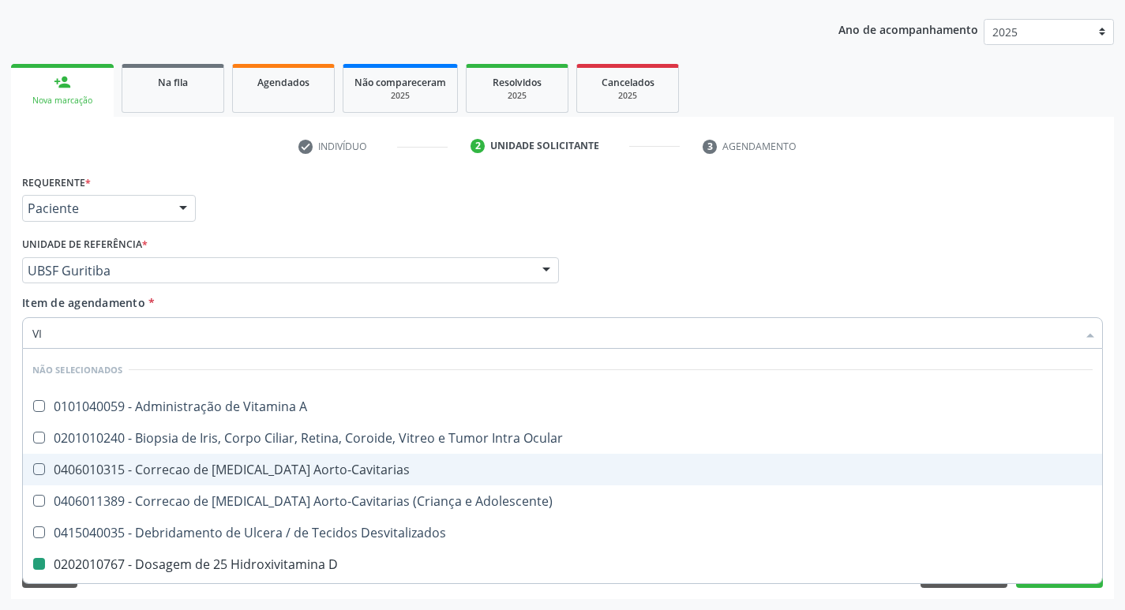
type input "V"
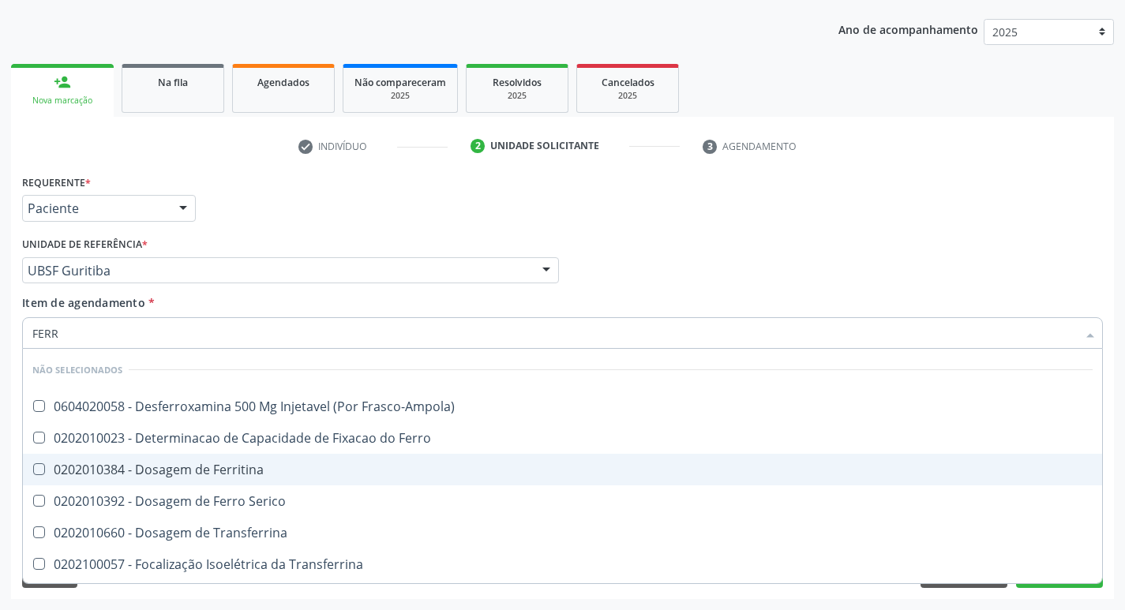
click at [216, 471] on div "0202010384 - Dosagem de Ferritina" at bounding box center [562, 470] width 1061 height 13
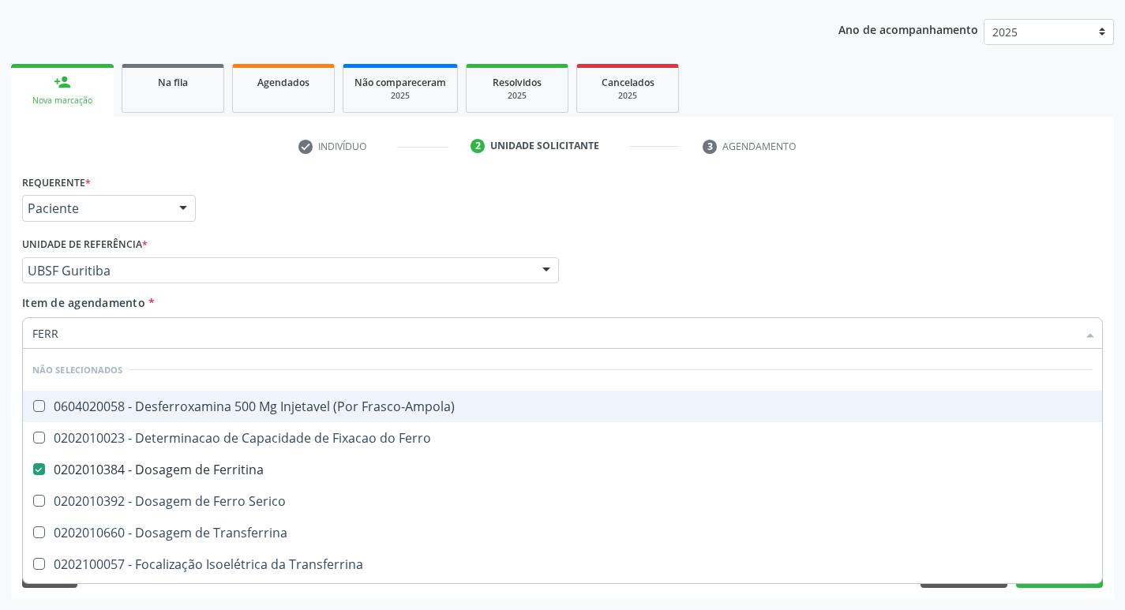
click at [843, 205] on div "Requerente * Paciente Profissional de Saúde Paciente Nenhum resultado encontrad…" at bounding box center [562, 202] width 1089 height 62
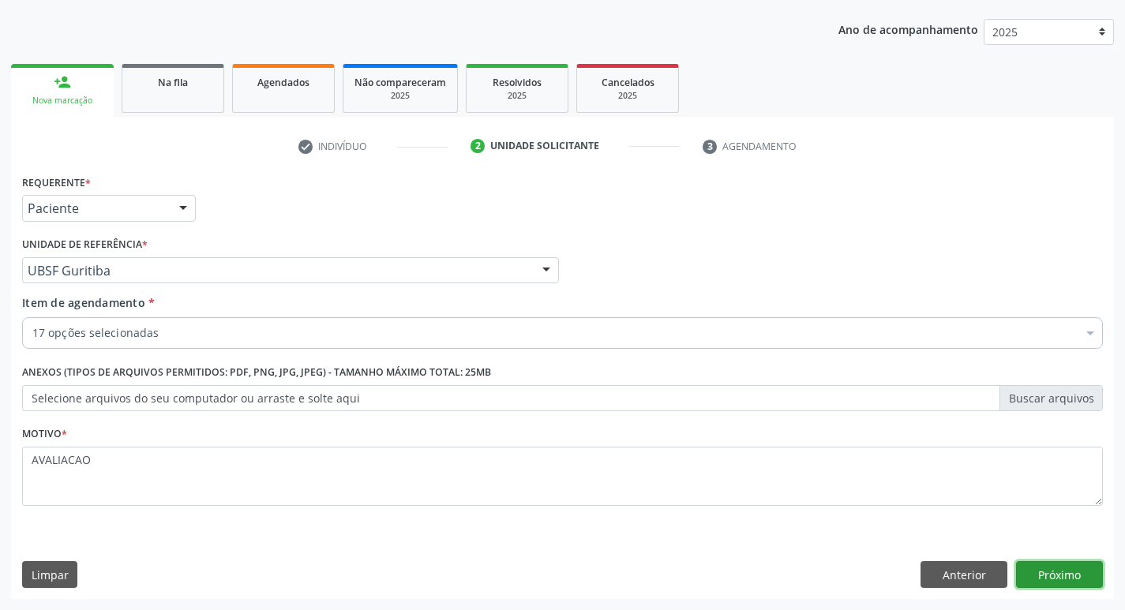
click at [1065, 573] on button "Próximo" at bounding box center [1059, 575] width 87 height 27
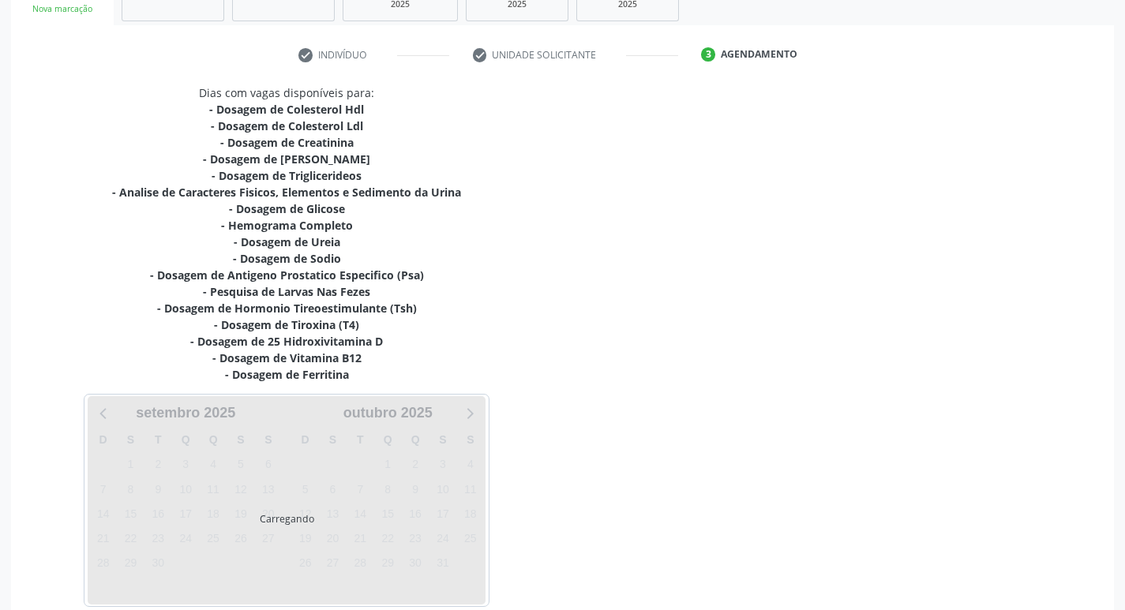
scroll to position [342, 0]
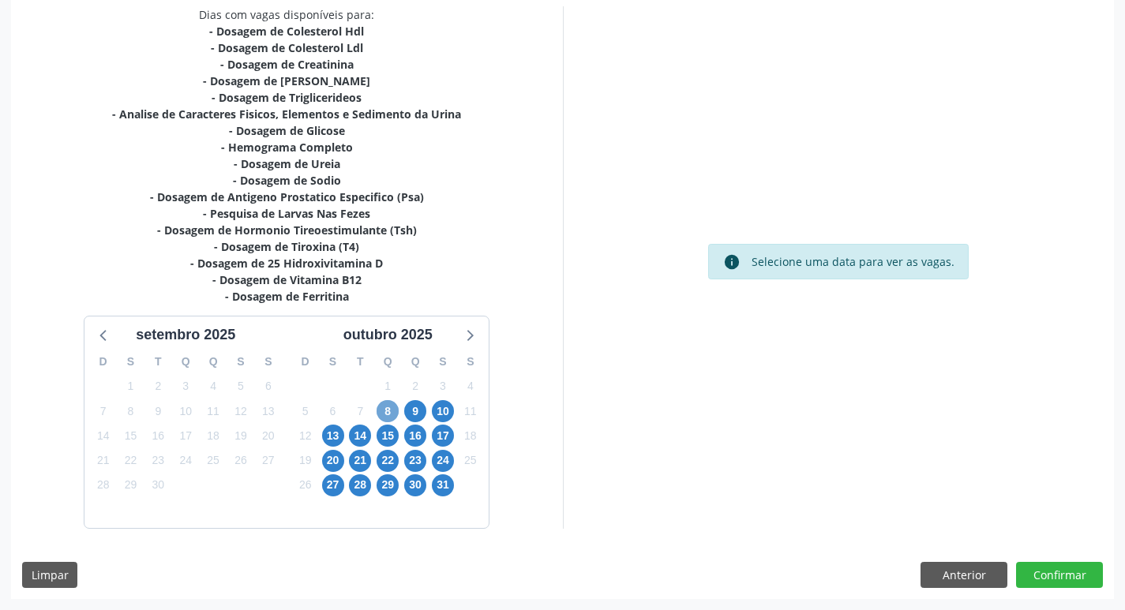
click at [385, 419] on span "8" at bounding box center [388, 411] width 22 height 22
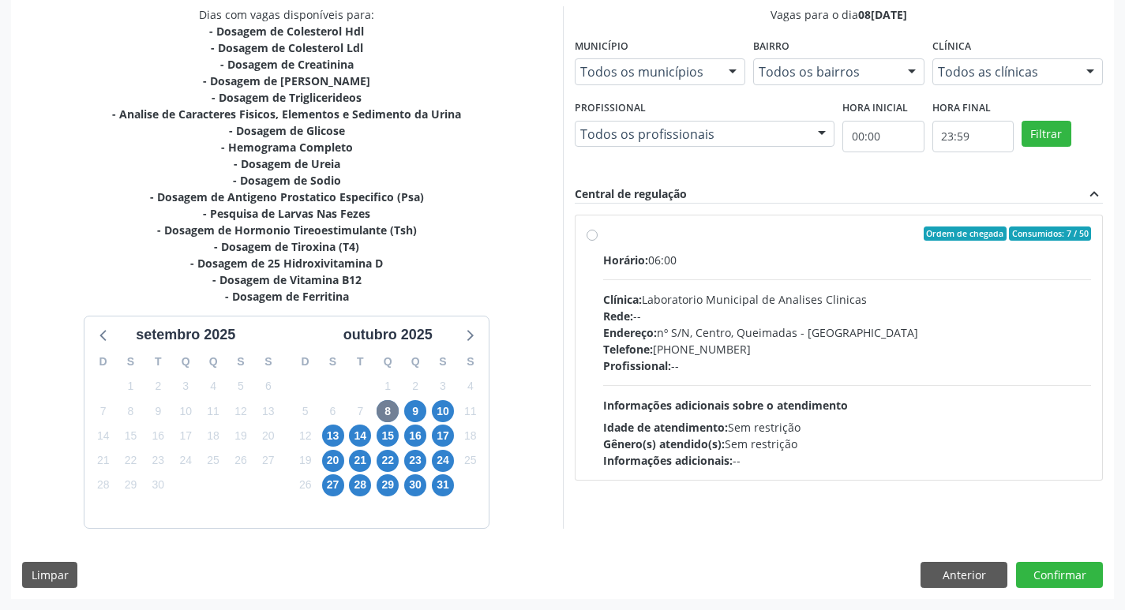
click at [790, 352] on div "Telefone: (83) 33921344" at bounding box center [847, 349] width 489 height 17
click at [598, 241] on input "Ordem de chegada Consumidos: 7 / 50 Horário: 06:00 Clínica: Laboratorio Municip…" at bounding box center [592, 234] width 11 height 14
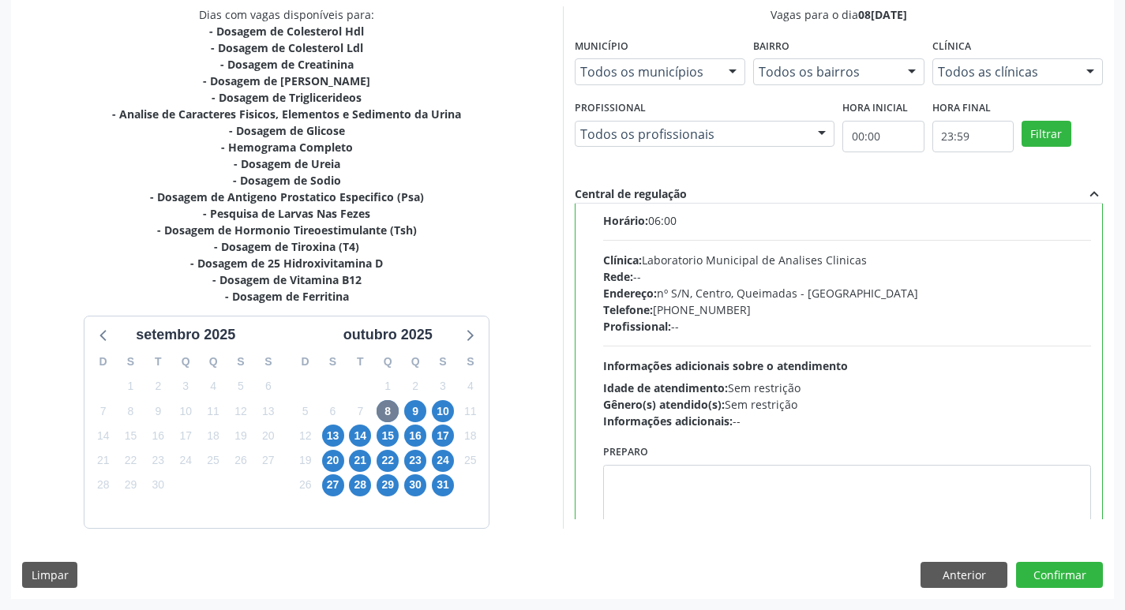
scroll to position [78, 0]
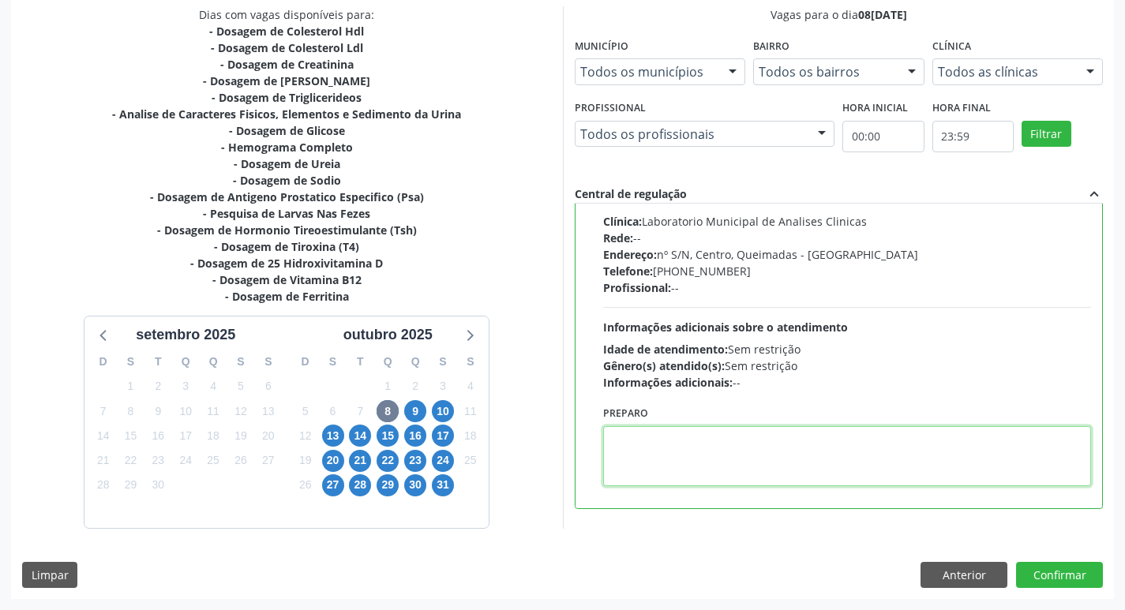
click at [646, 473] on textarea at bounding box center [847, 456] width 489 height 60
paste textarea "IR EM JEJUM"
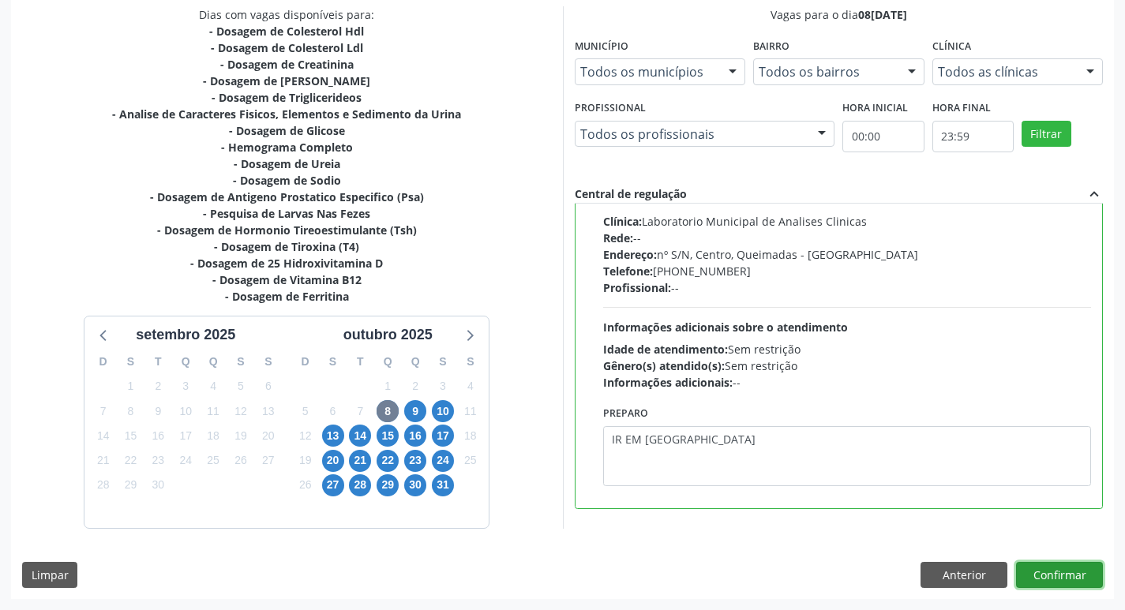
click at [1058, 576] on button "Confirmar" at bounding box center [1059, 575] width 87 height 27
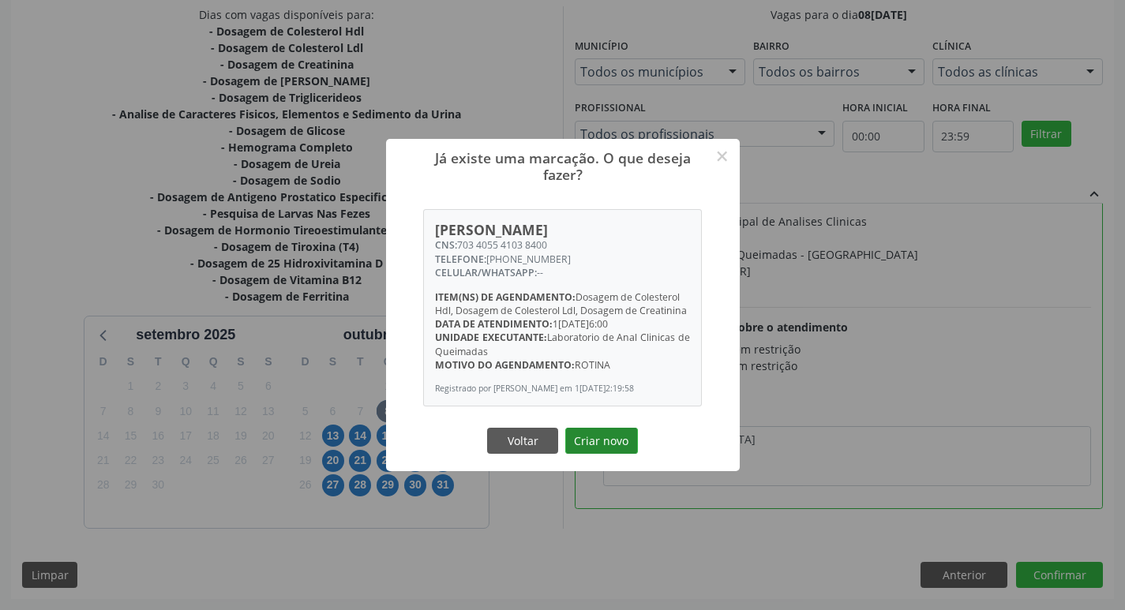
click at [603, 441] on button "Criar novo" at bounding box center [601, 441] width 73 height 27
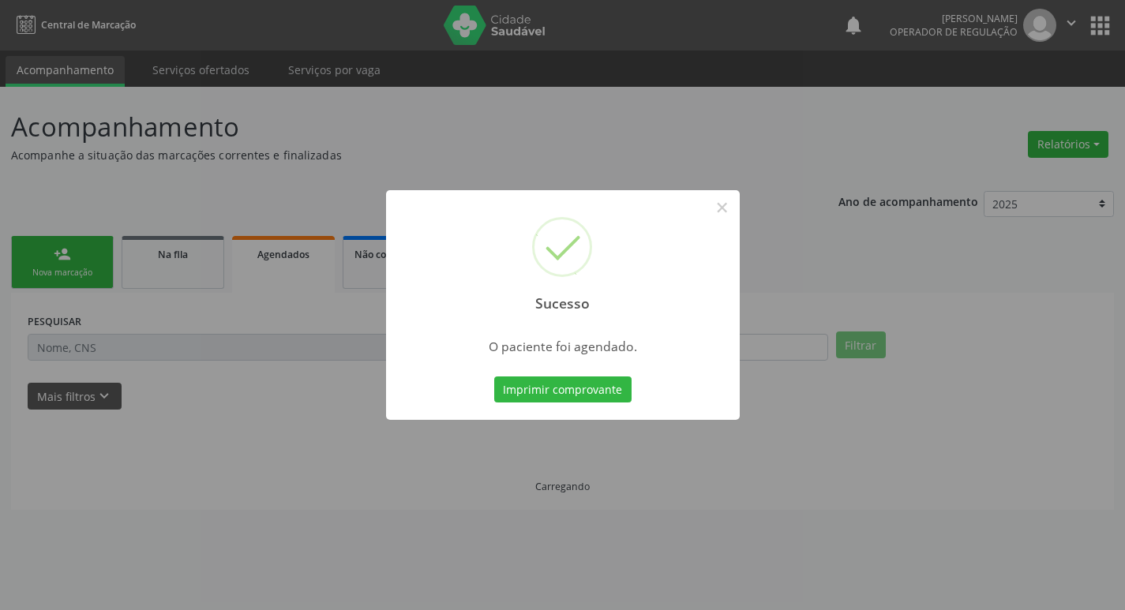
scroll to position [0, 0]
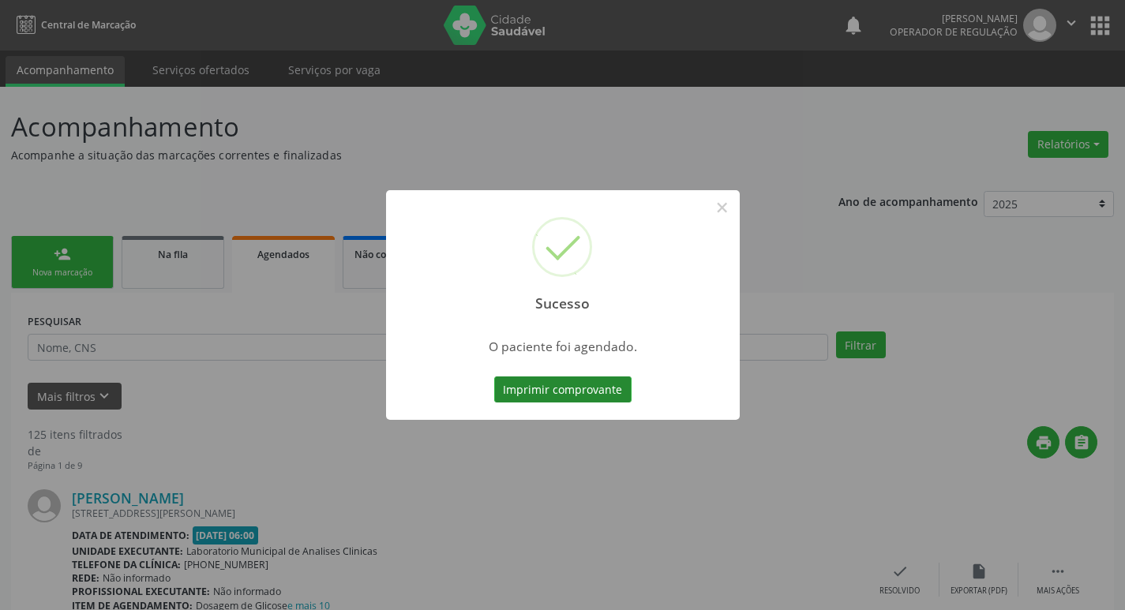
click at [502, 393] on button "Imprimir comprovante" at bounding box center [562, 390] width 137 height 27
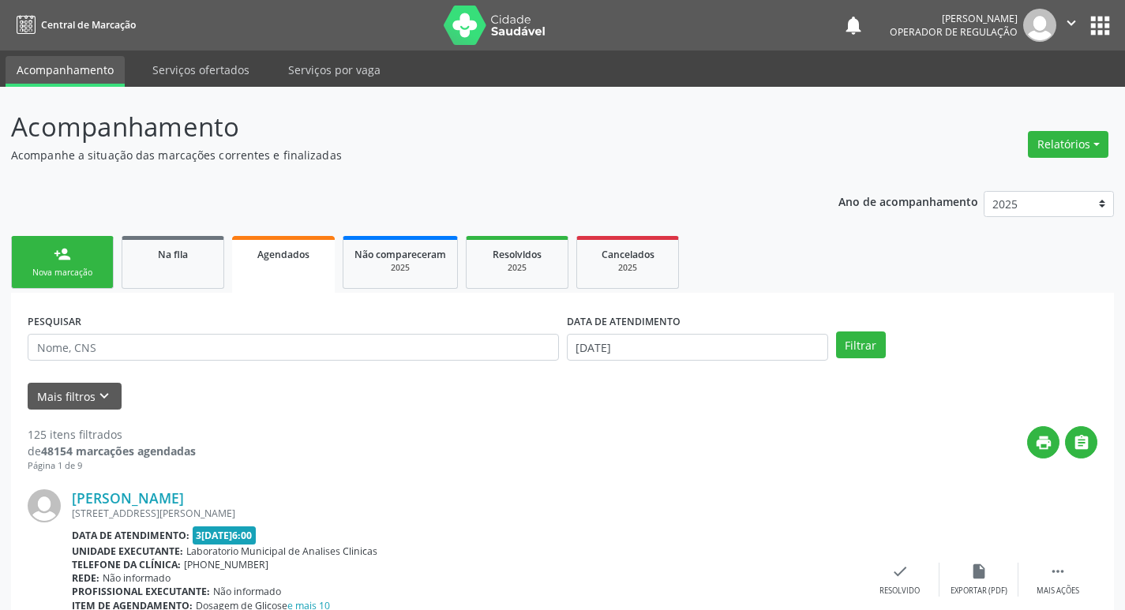
click at [66, 280] on link "person_add Nova marcação" at bounding box center [62, 262] width 103 height 53
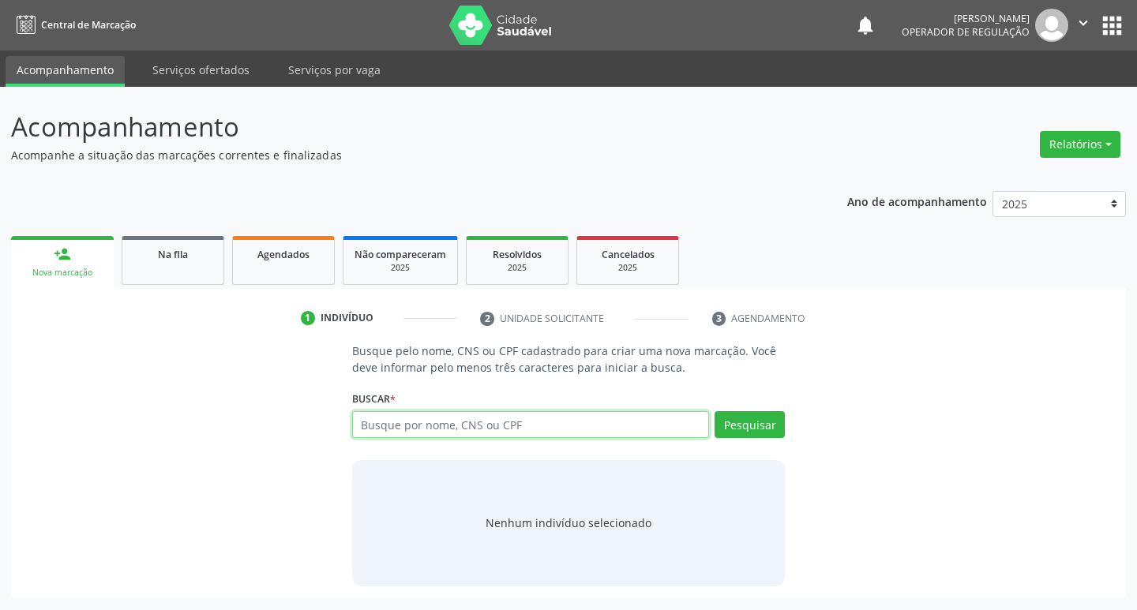
click at [396, 425] on input "text" at bounding box center [531, 424] width 358 height 27
type input "707804657998719"
click at [740, 423] on button "Pesquisar" at bounding box center [750, 424] width 70 height 27
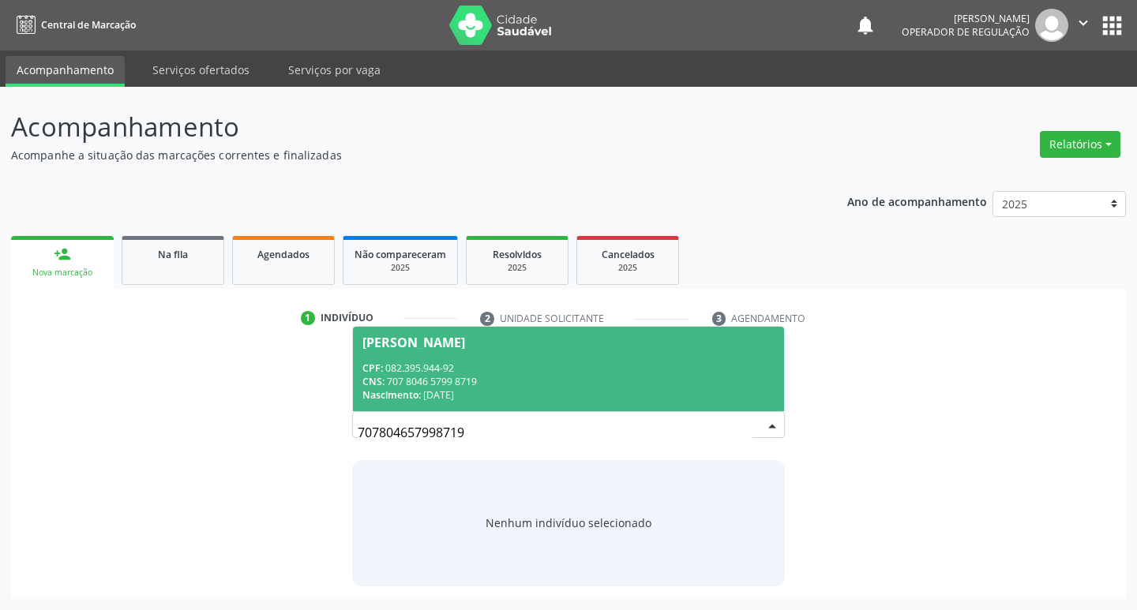
click at [468, 377] on div "CNS: 707 8046 5799 8719" at bounding box center [569, 381] width 413 height 13
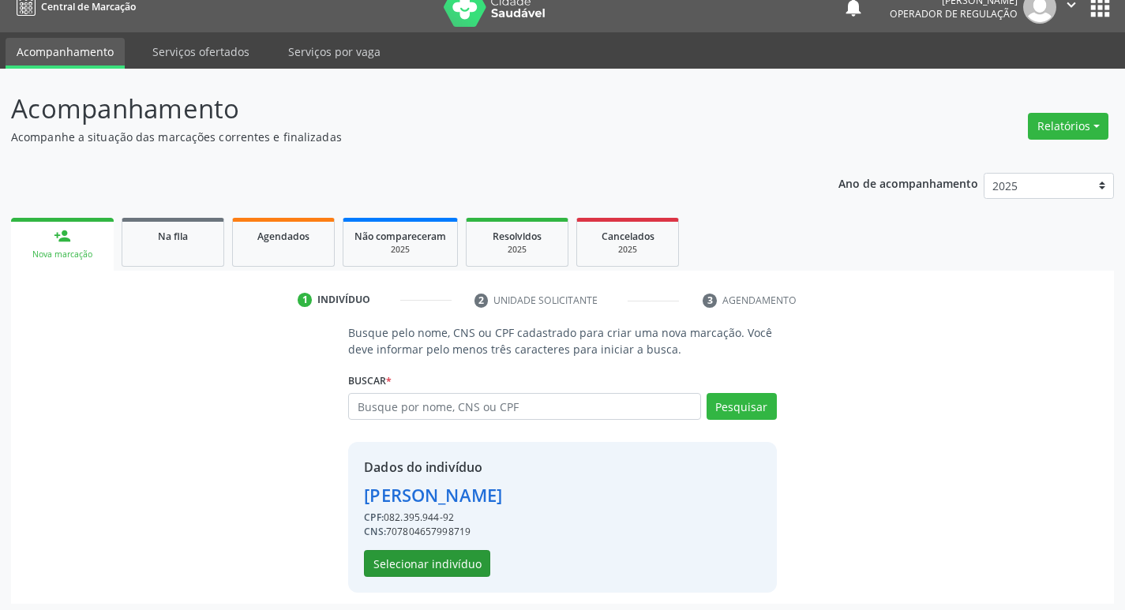
scroll to position [23, 0]
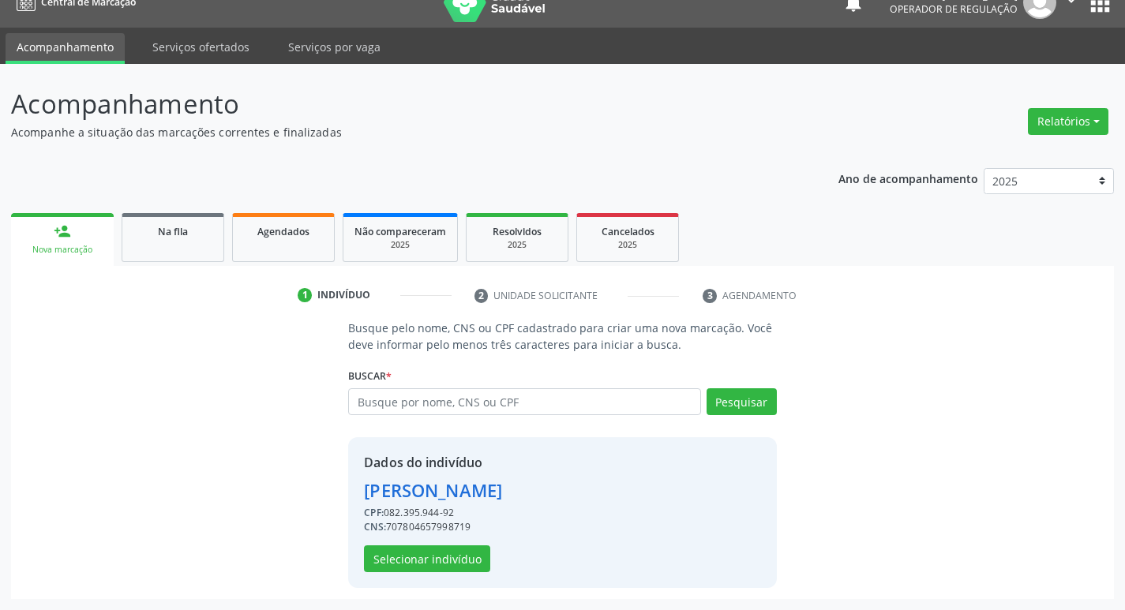
click at [411, 578] on div "Dados do indivíduo [PERSON_NAME] CPF: 082.395.944-92 CNS: 707804657998719 Selec…" at bounding box center [562, 513] width 428 height 151
click at [411, 565] on button "Selecionar indivíduo" at bounding box center [427, 559] width 126 height 27
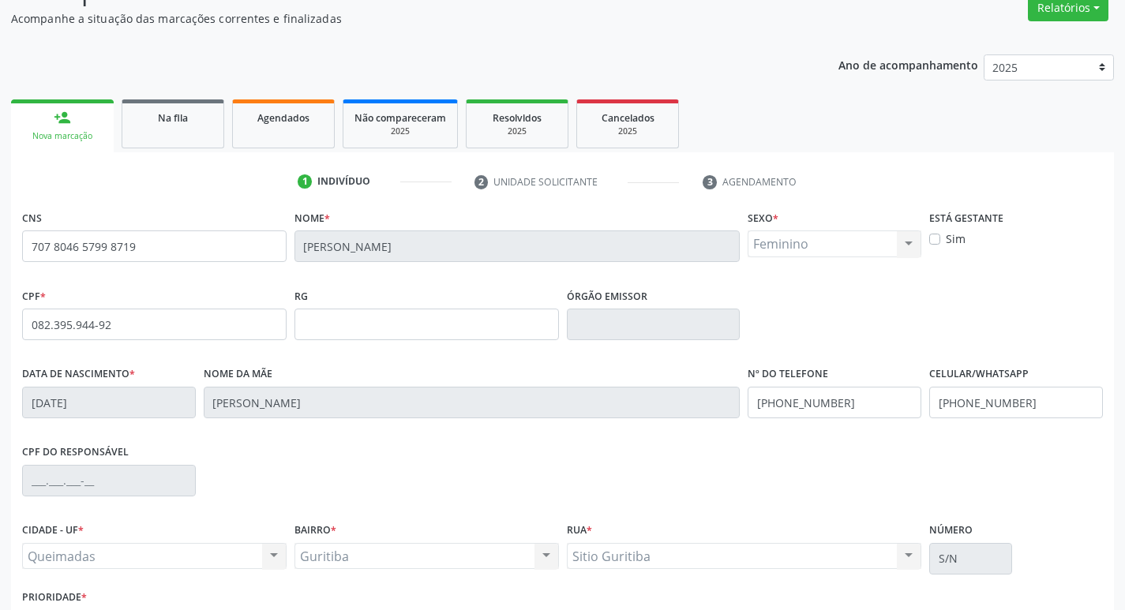
scroll to position [246, 0]
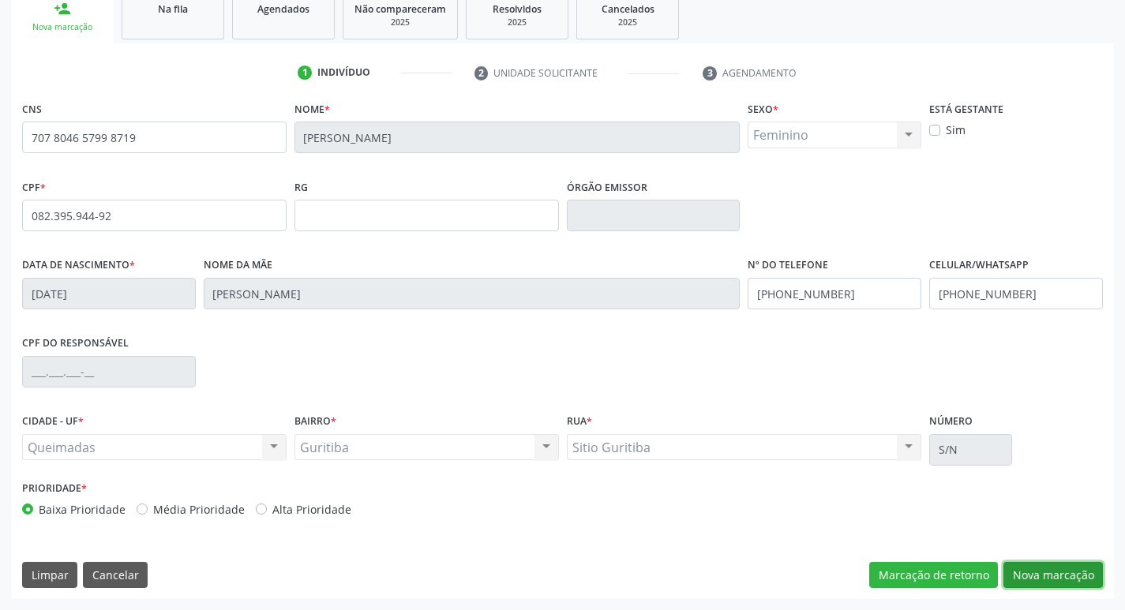
click at [1032, 571] on button "Nova marcação" at bounding box center [1054, 575] width 100 height 27
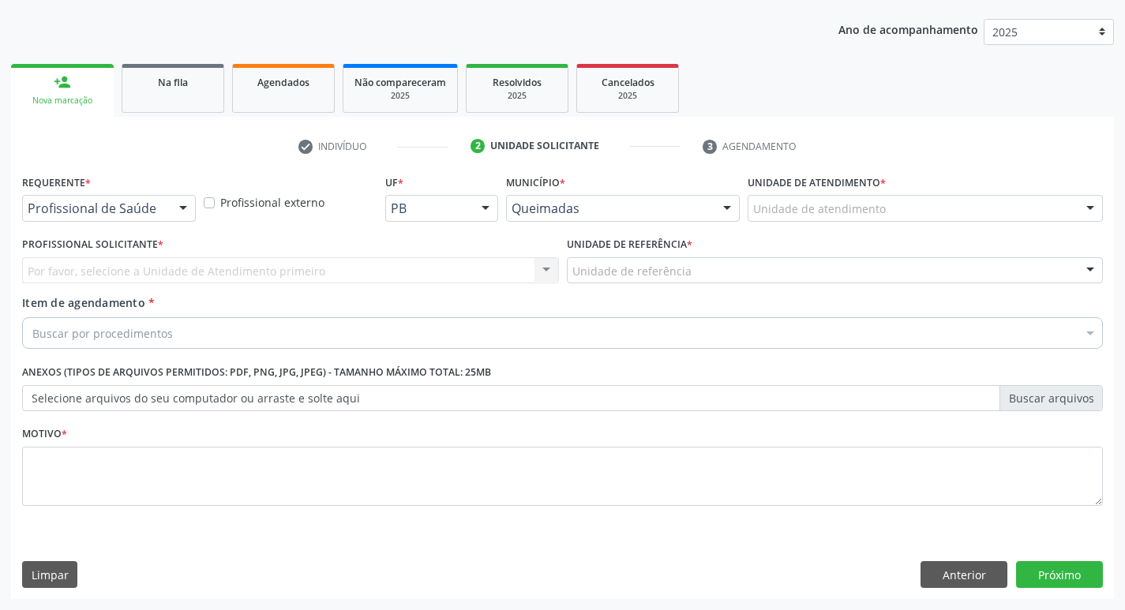
scroll to position [172, 0]
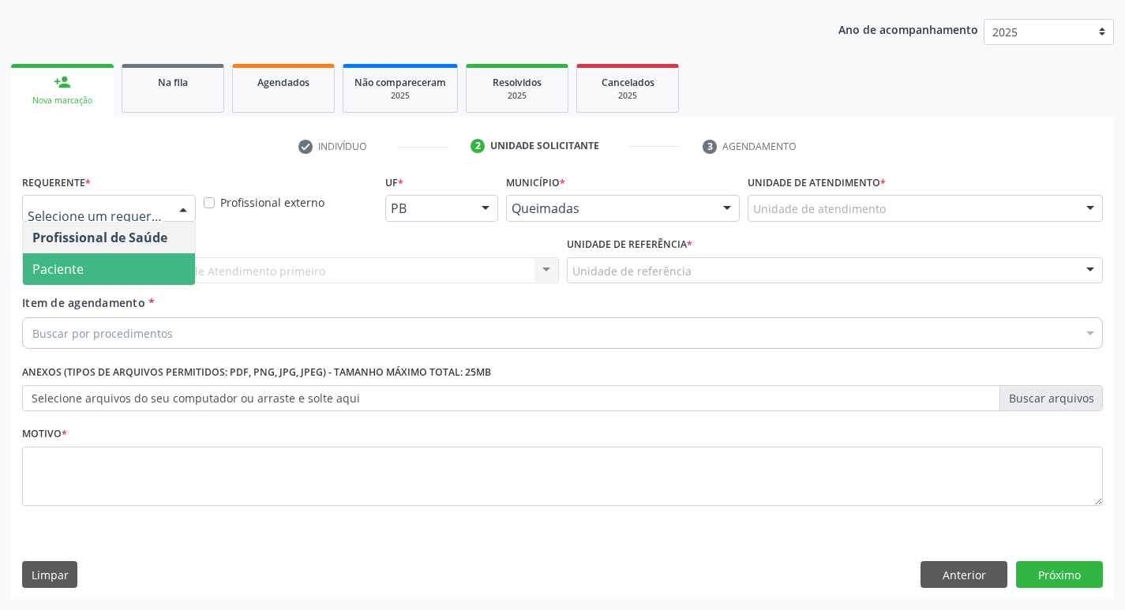
click at [83, 276] on span "Paciente" at bounding box center [109, 270] width 172 height 32
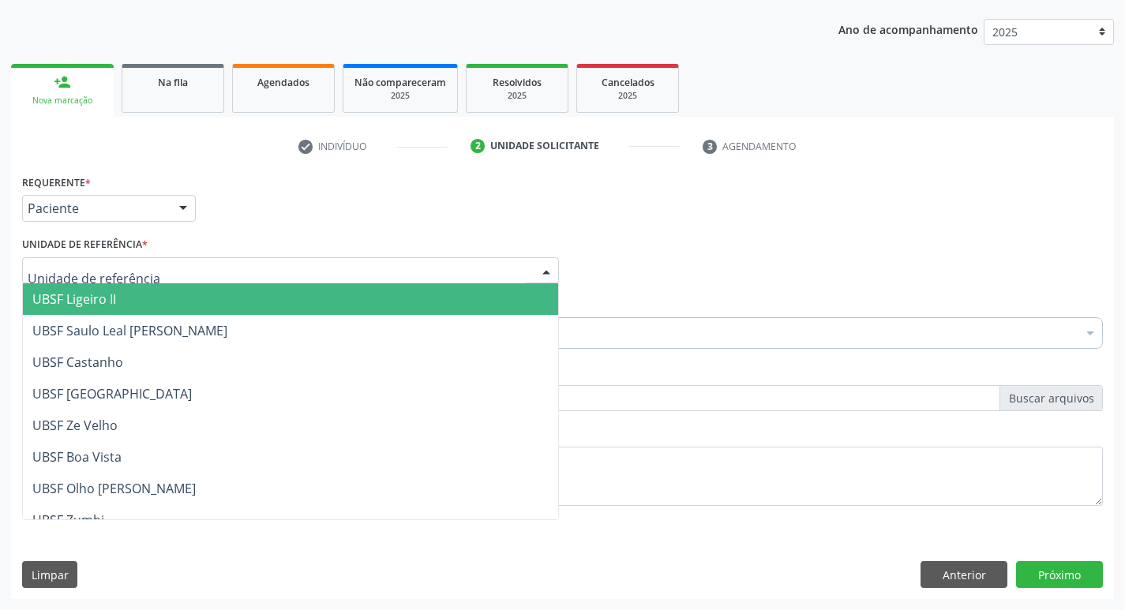
click at [89, 280] on div at bounding box center [290, 270] width 537 height 27
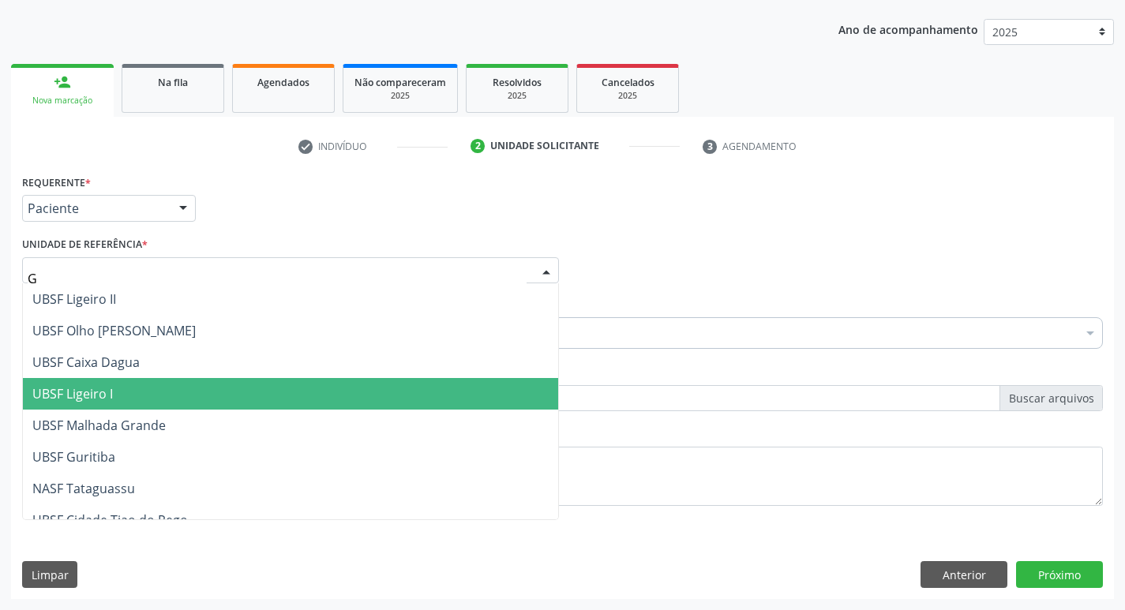
type input "GU"
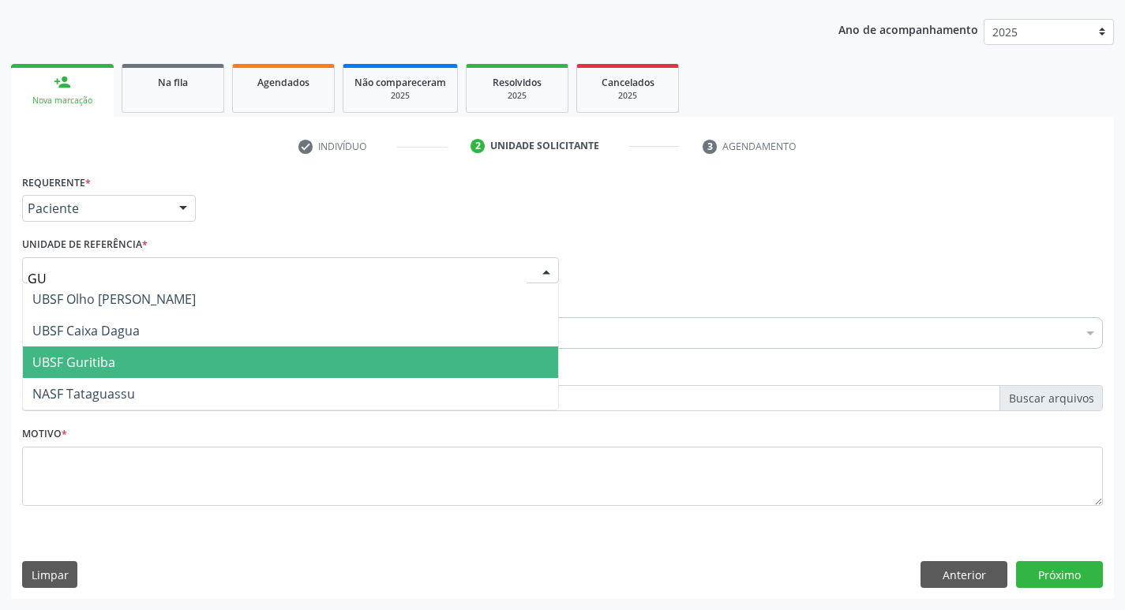
click at [99, 356] on span "UBSF Guritiba" at bounding box center [73, 362] width 83 height 17
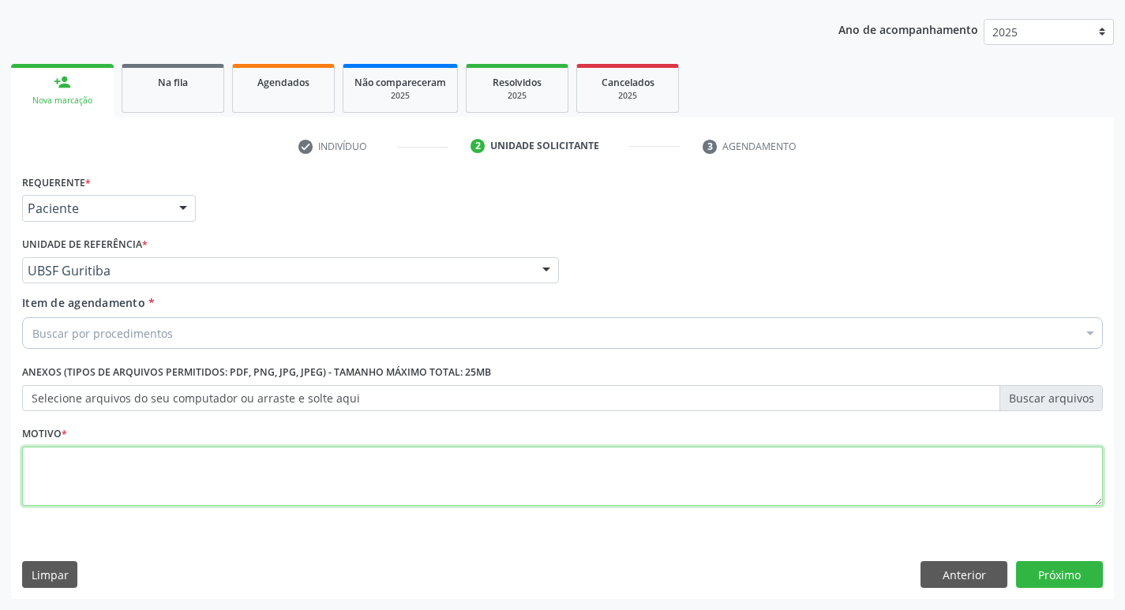
drag, startPoint x: 85, startPoint y: 482, endPoint x: 70, endPoint y: 482, distance: 15.0
click at [81, 482] on textarea at bounding box center [562, 477] width 1081 height 60
type textarea "AVALIACAO"
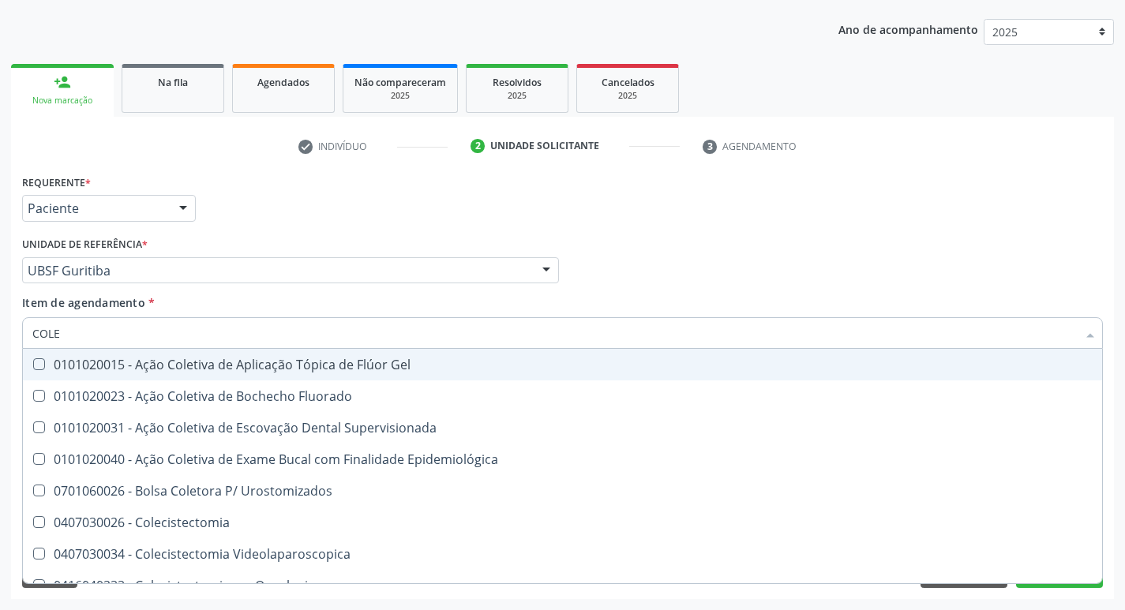
type input "COLES"
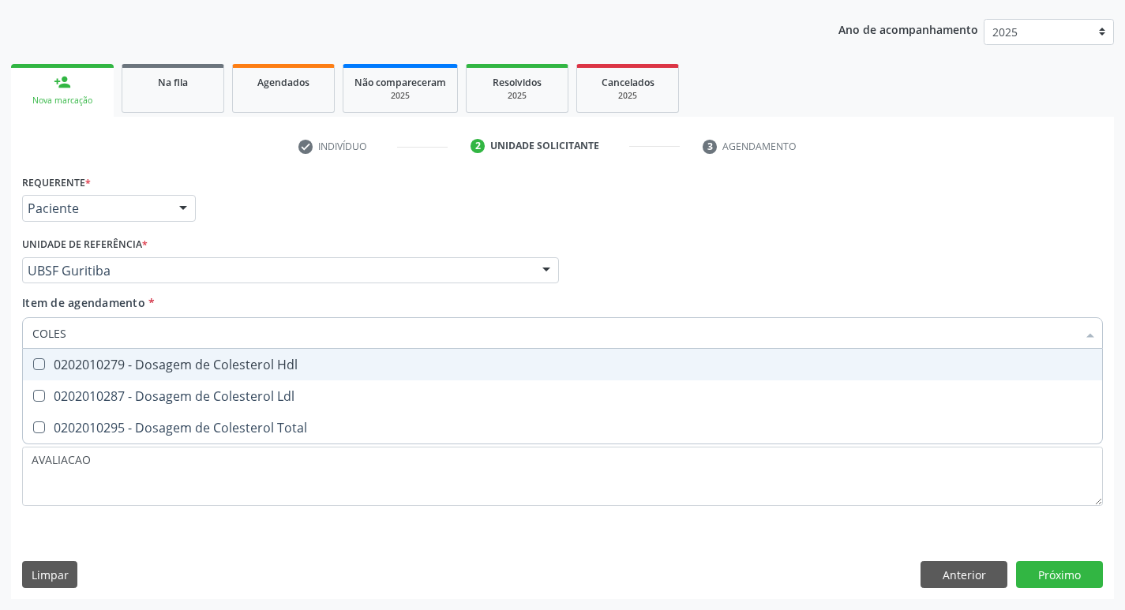
click at [232, 367] on div "0202010279 - Dosagem de Colesterol Hdl" at bounding box center [562, 365] width 1061 height 13
checkbox Hdl "true"
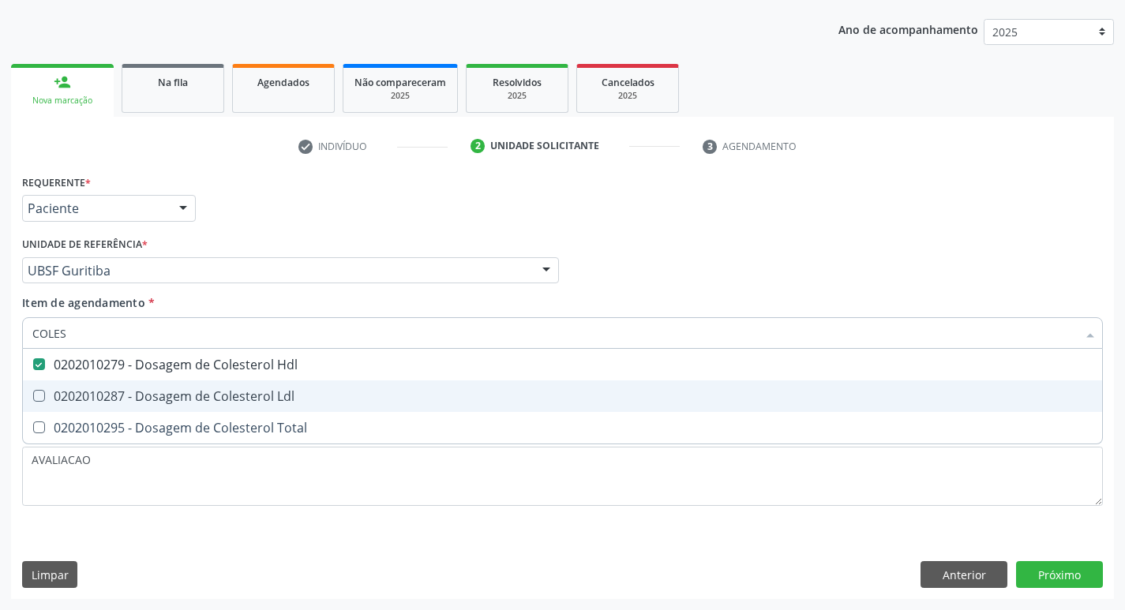
click at [242, 392] on div "0202010287 - Dosagem de Colesterol Ldl" at bounding box center [562, 396] width 1061 height 13
checkbox Ldl "true"
type input "COLE"
checkbox Hdl "false"
checkbox Ldl "false"
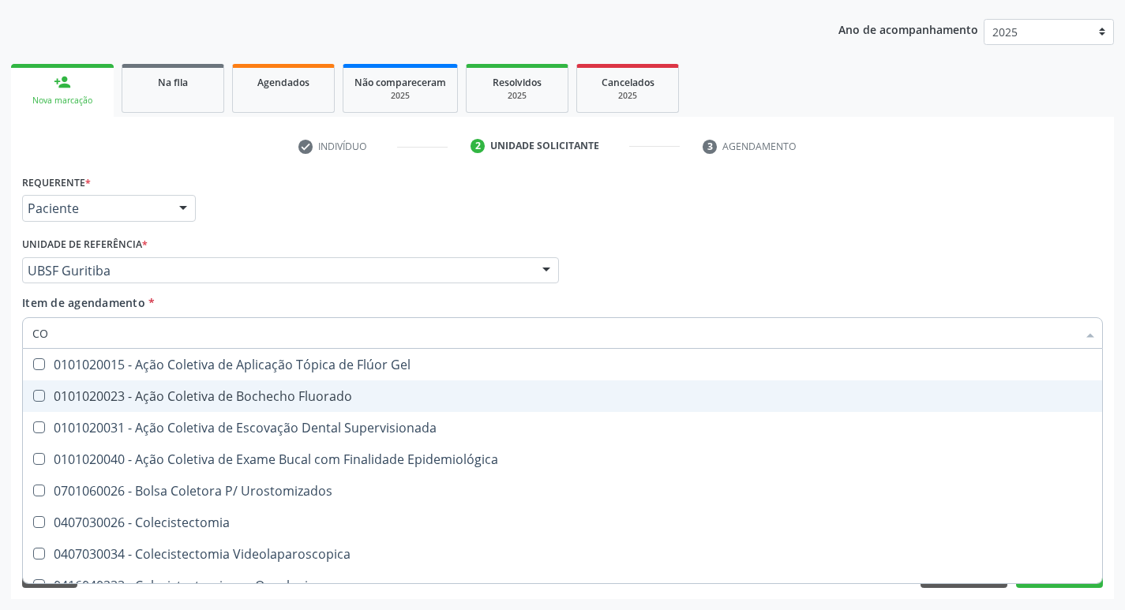
type input "C"
checkbox Hdl "false"
checkbox Ldl "false"
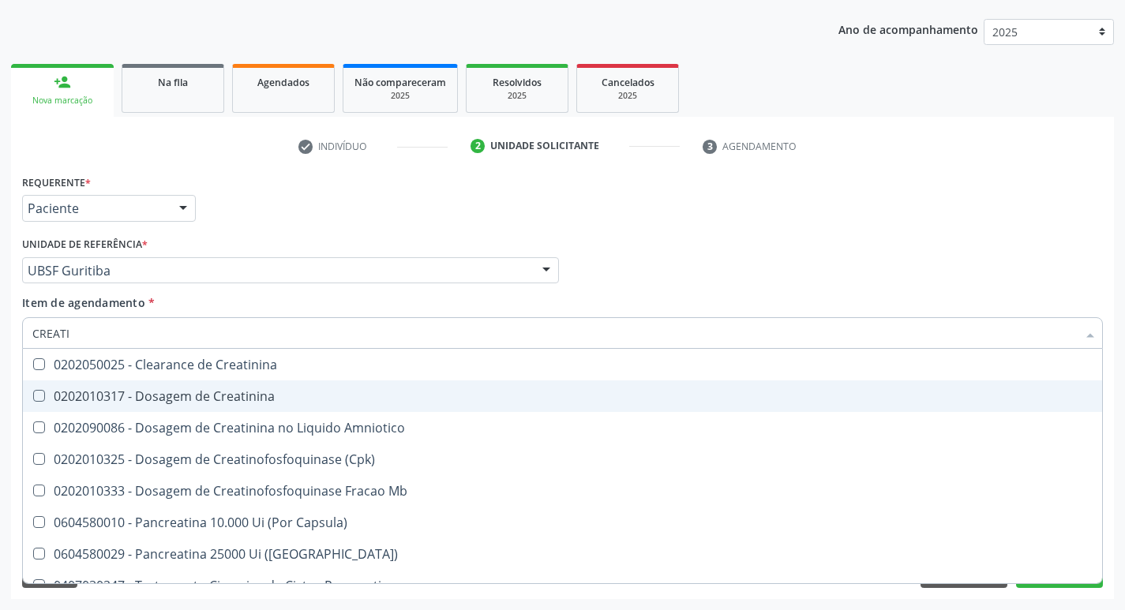
type input "CREATIN"
click at [242, 392] on div "0202010317 - Dosagem de Creatinina" at bounding box center [562, 396] width 1061 height 13
checkbox Creatinina "true"
type input "CREAT"
checkbox Creatinina "false"
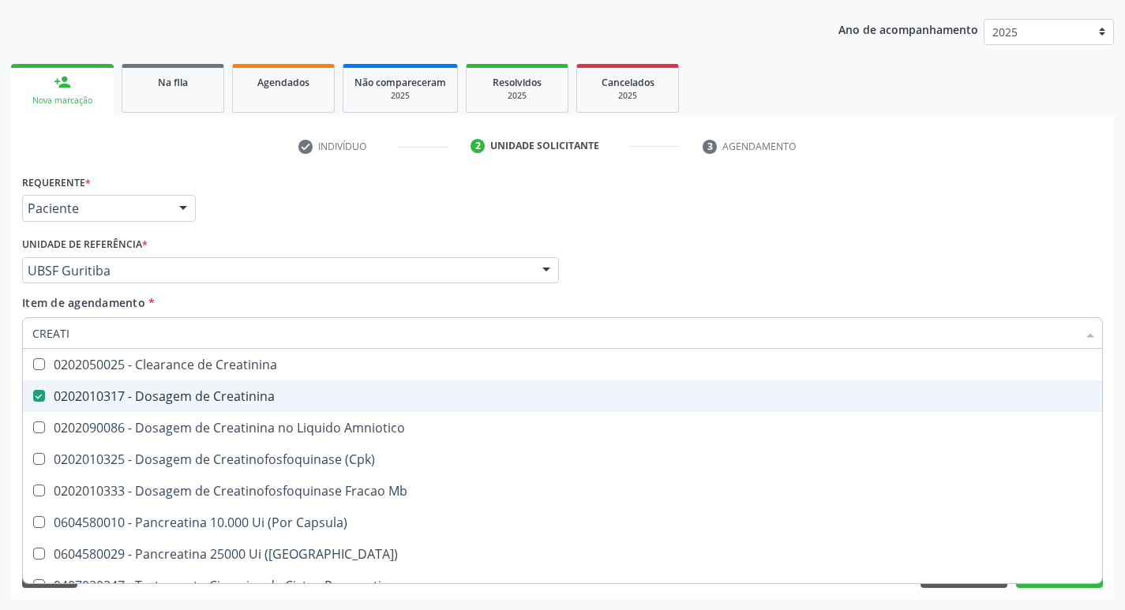
checkbox Amniotico "true"
type input "CRE"
checkbox Amniotico "false"
checkbox Mb "false"
type input "C"
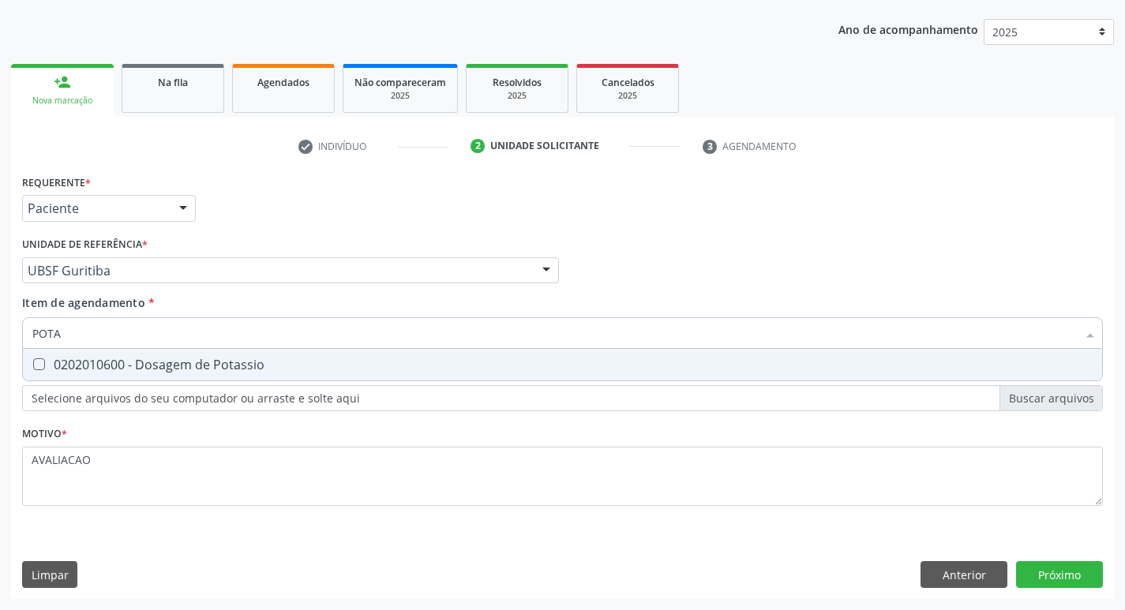
type input "POTAS"
click at [236, 366] on div "0202010600 - Dosagem de Potassio" at bounding box center [562, 365] width 1061 height 13
checkbox Potassio "true"
type input "POT"
checkbox Potassio "false"
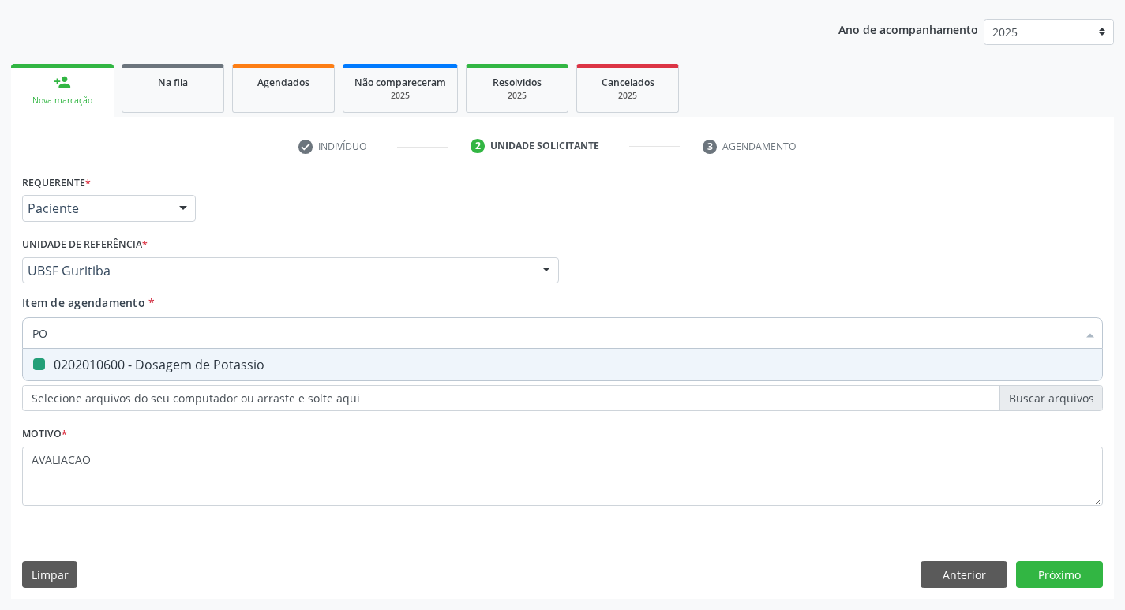
type input "P"
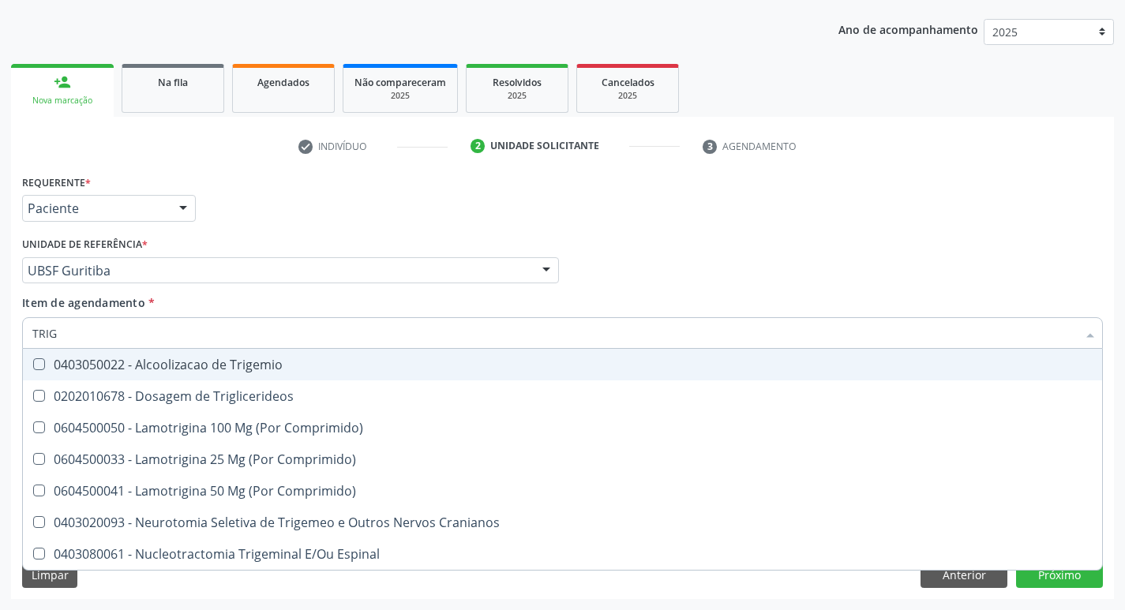
type input "TRIGL"
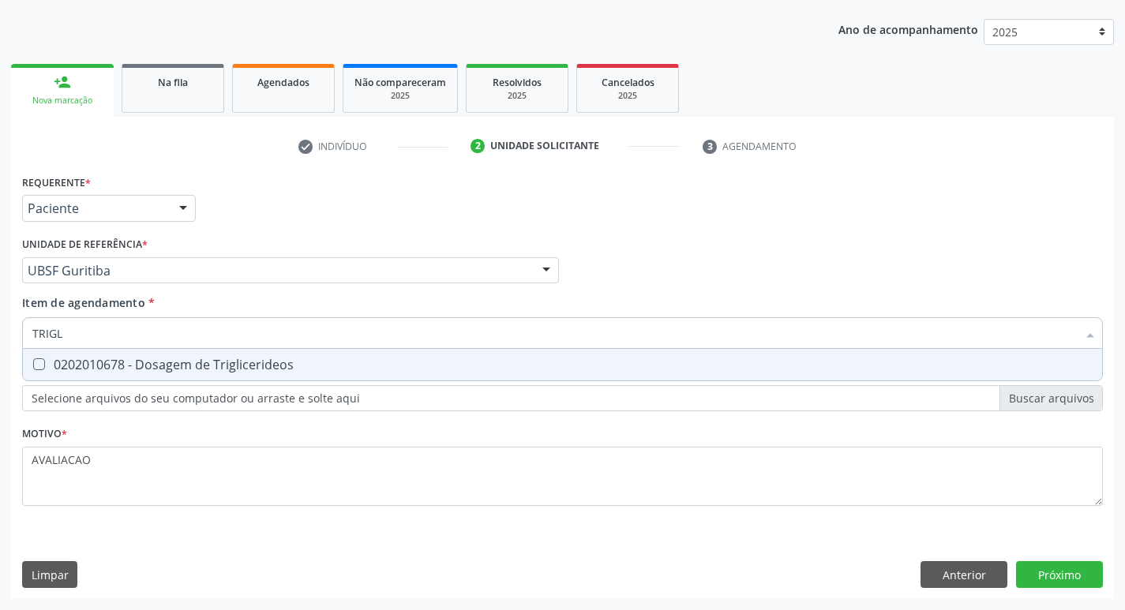
click at [236, 366] on div "0202010678 - Dosagem de Triglicerideos" at bounding box center [562, 365] width 1061 height 13
checkbox Triglicerideos "true"
type input "TRIG"
checkbox Triglicerideos "false"
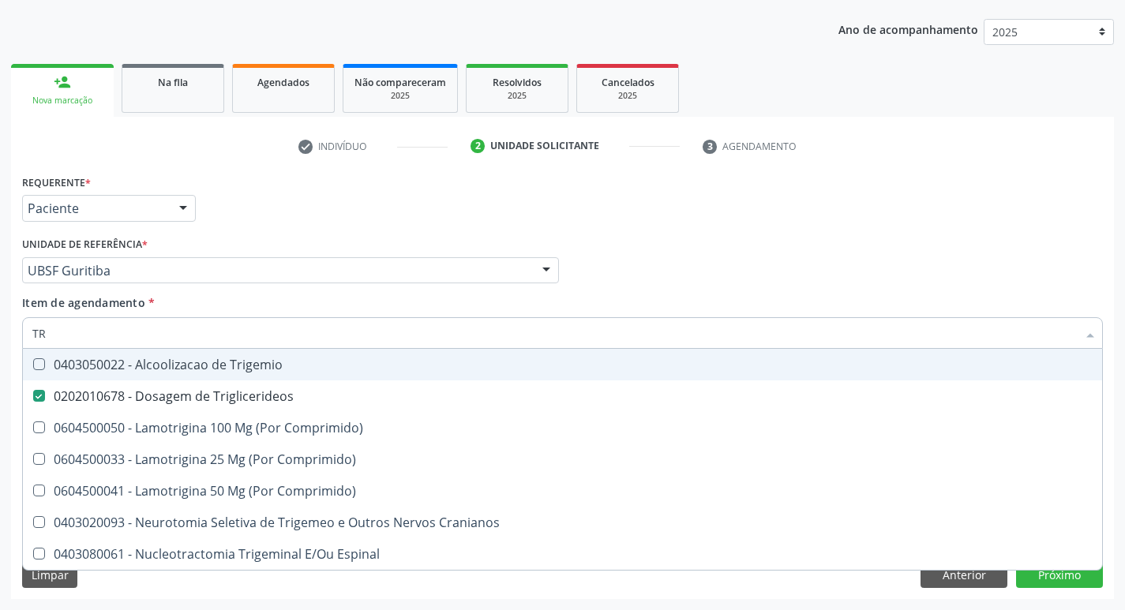
type input "T"
checkbox Triglicerideos "false"
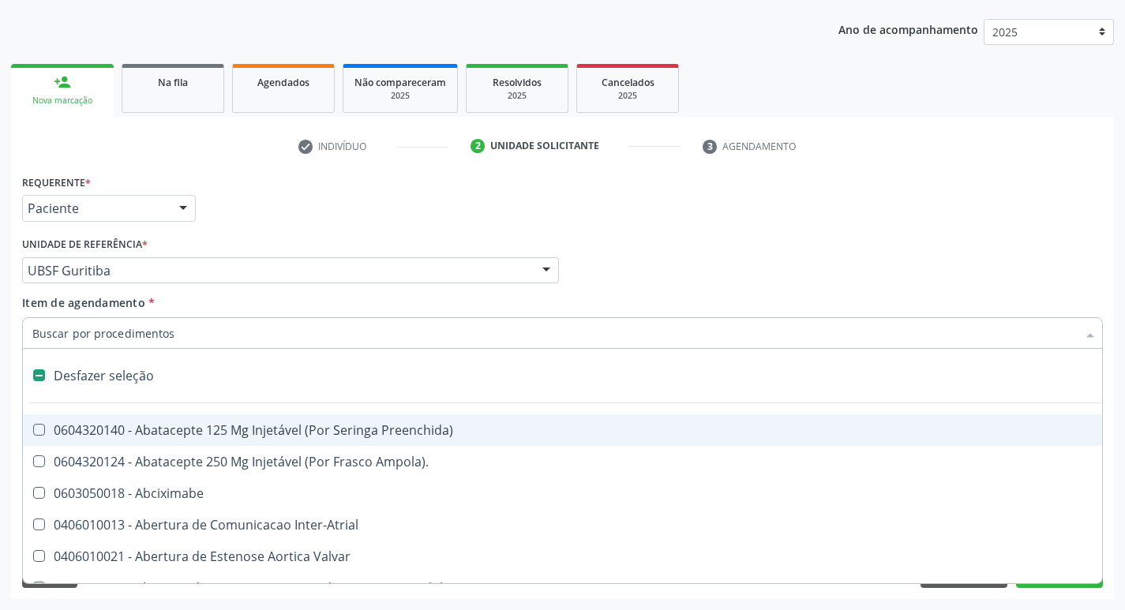
type input "2"
checkbox Monopolar "true"
checkbox Quadril "true"
checkbox Biologica "true"
checkbox Conica "true"
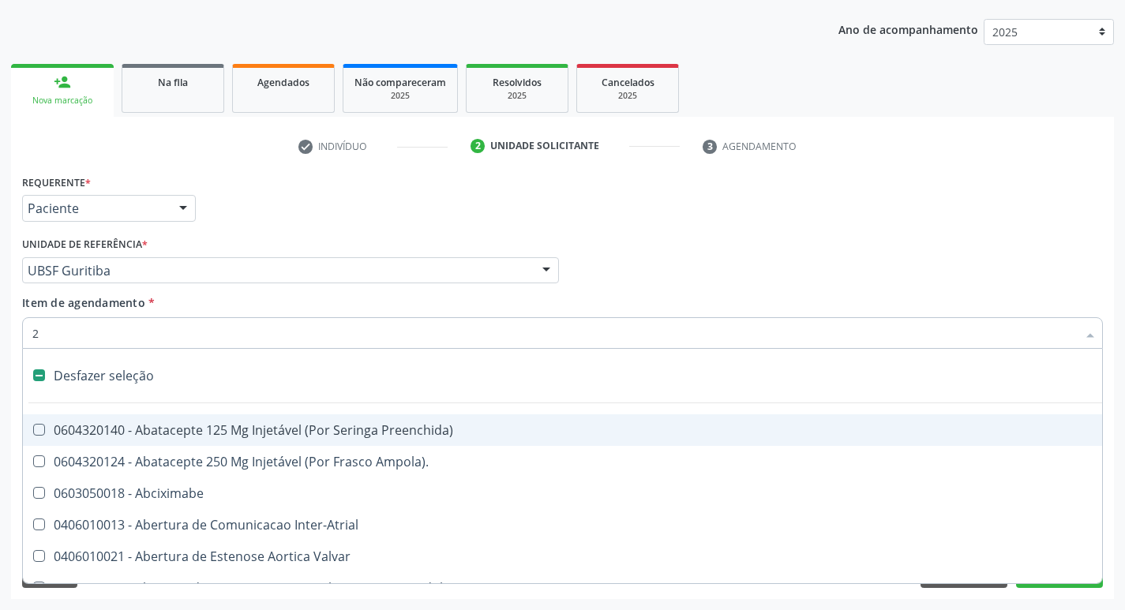
checkbox Aorto-Cavitarias "true"
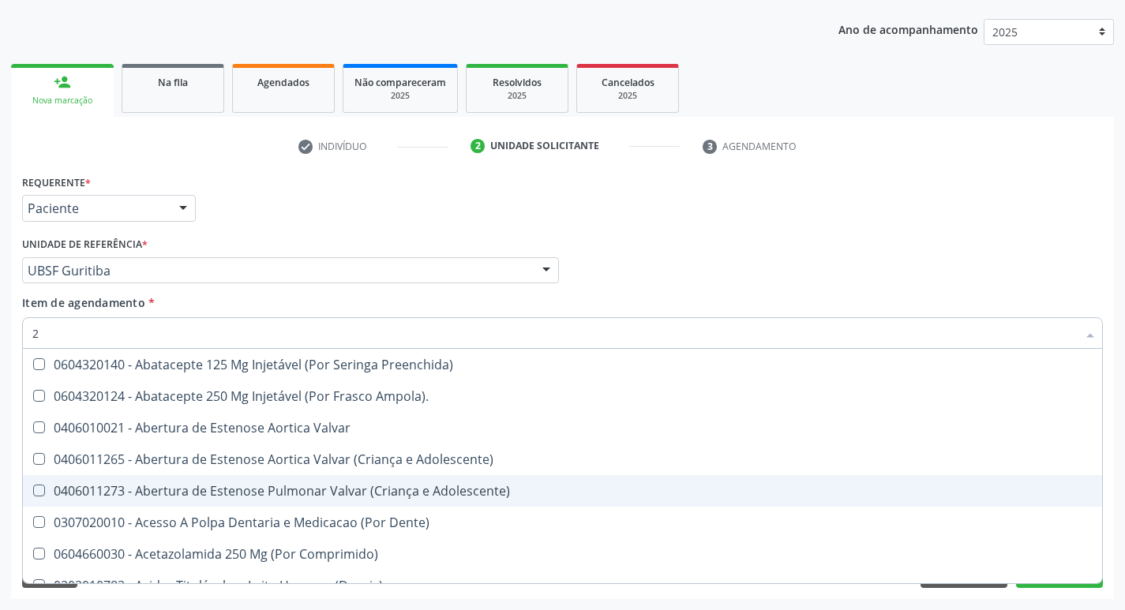
type input "20205001"
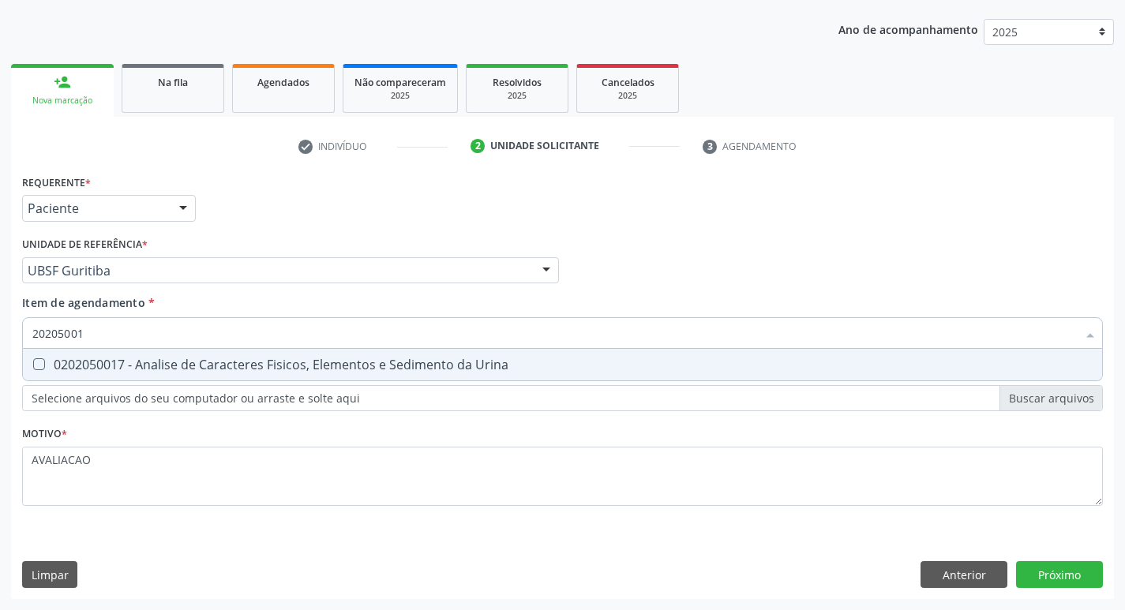
click at [231, 366] on div "0202050017 - Analise de Caracteres Fisicos, Elementos e Sedimento da Urina" at bounding box center [562, 365] width 1061 height 13
checkbox Urina "true"
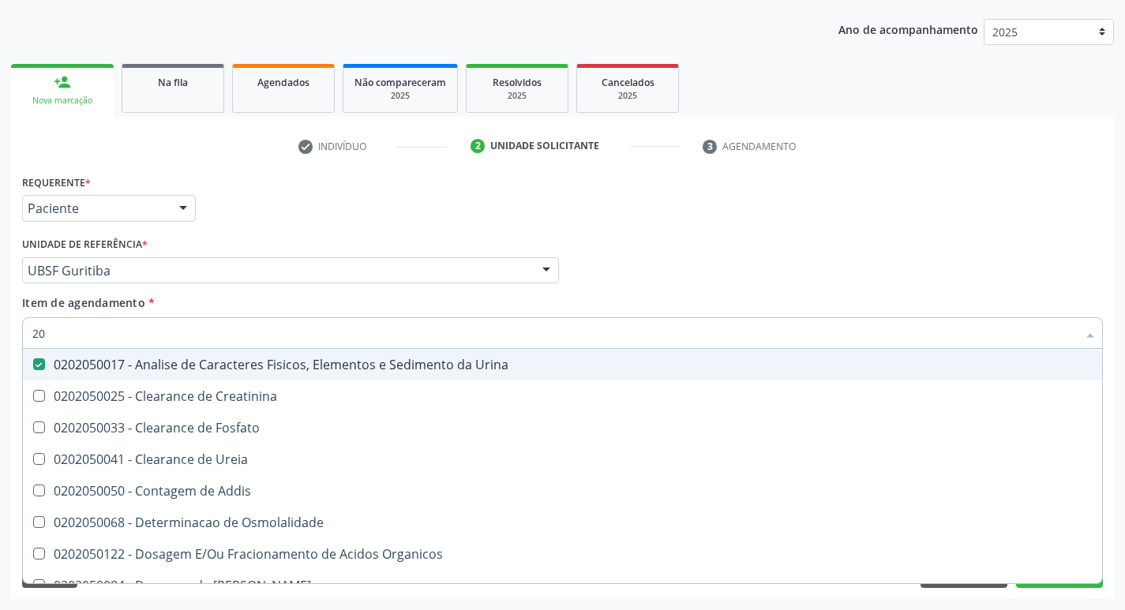
type input "2"
checkbox Urina "false"
checkbox Ureia "false"
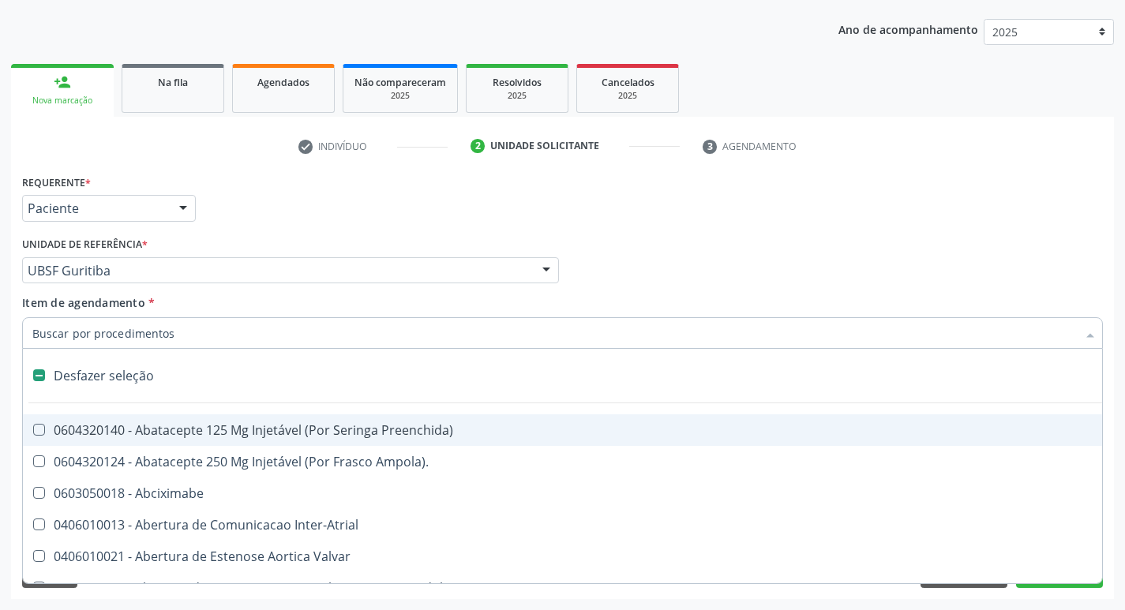
type input "G"
checkbox Urina "false"
checkbox Comprimido\) "true"
checkbox Sanitária "true"
checkbox Criança "true"
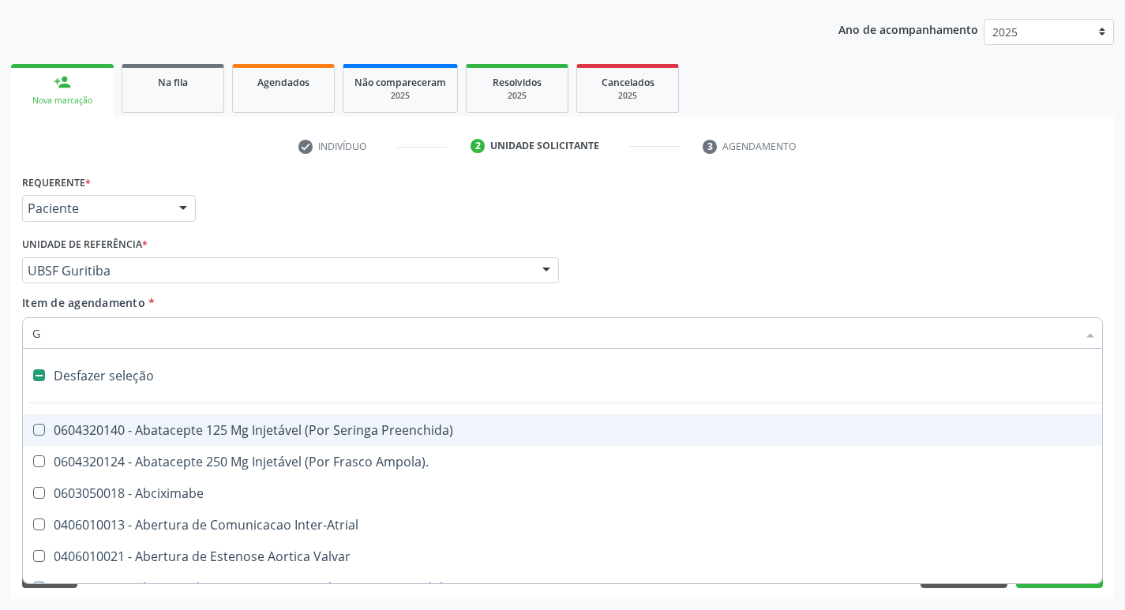
checkbox Capsula\) "true"
checkbox Osso "true"
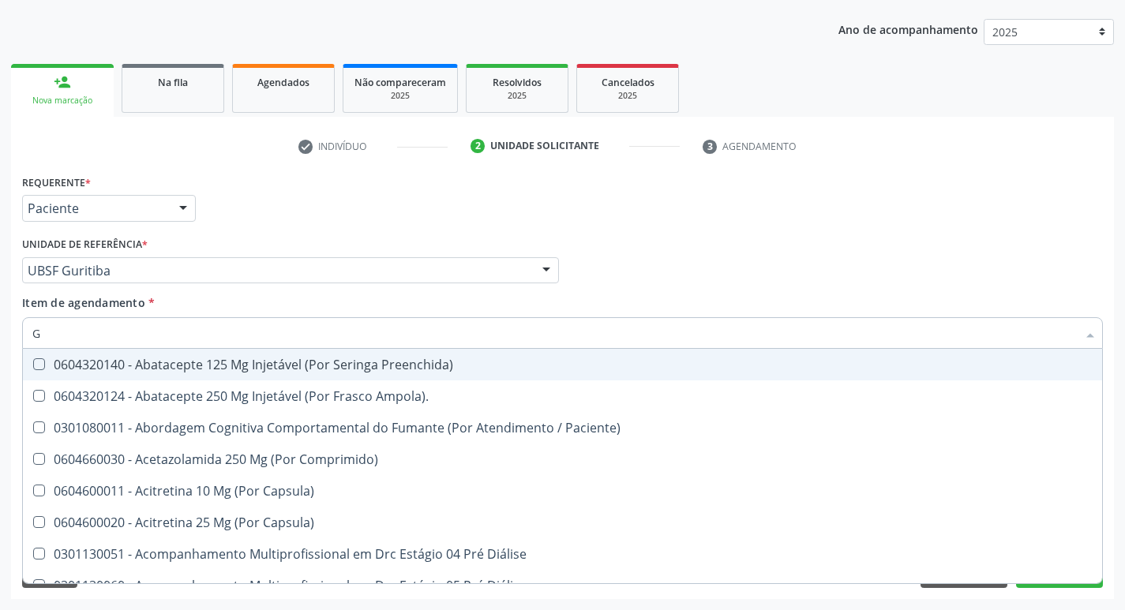
type input "GLICOSE"
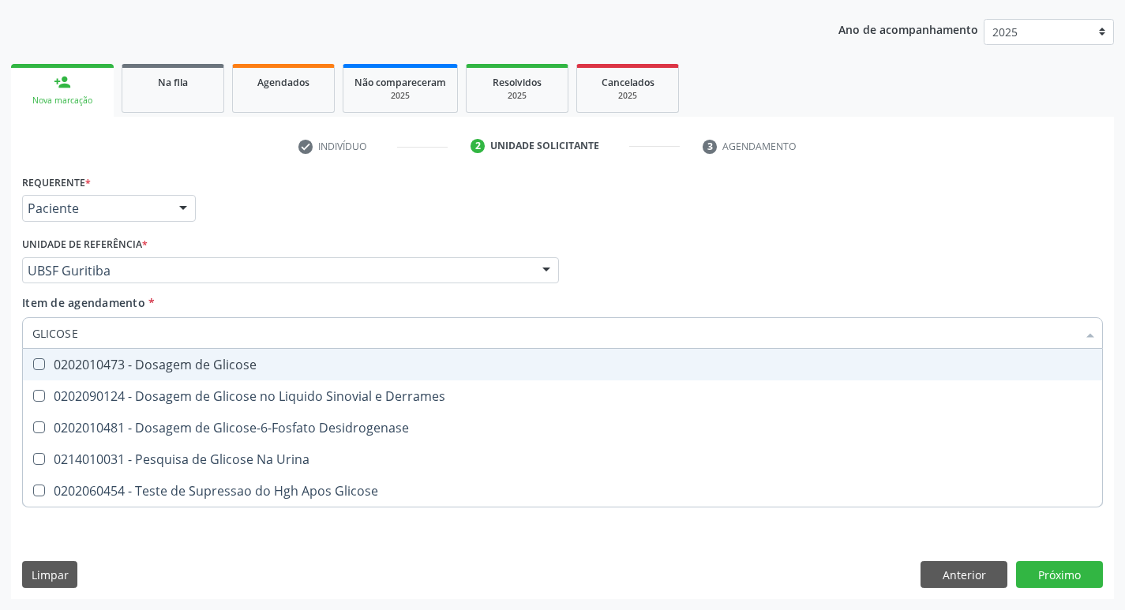
click at [246, 363] on div "0202010473 - Dosagem de Glicose" at bounding box center [562, 365] width 1061 height 13
checkbox Glicose "true"
type input "GLICOS"
checkbox Glicose "false"
checkbox Derrames "true"
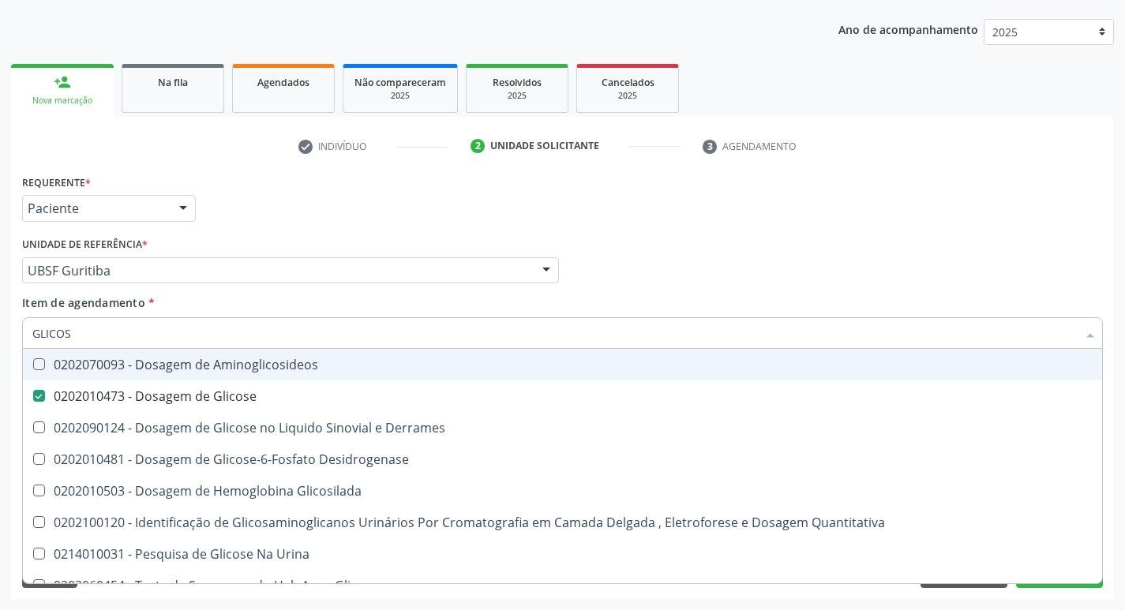
type input "GLICO"
checkbox Glicose "false"
checkbox Derrames "true"
type input "GLI"
checkbox Derrames "false"
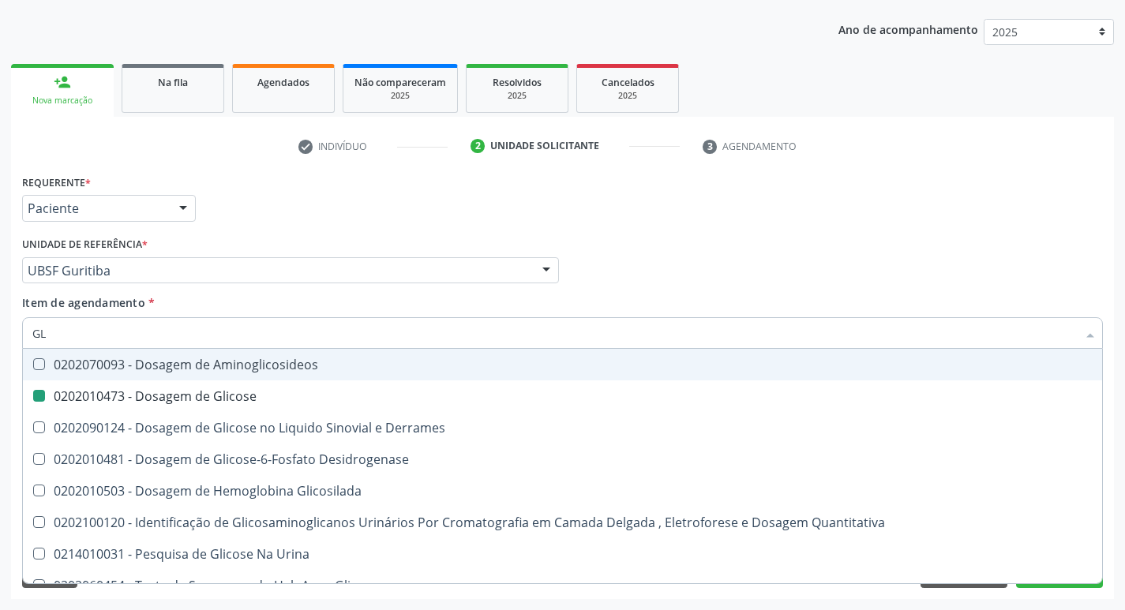
type input "G"
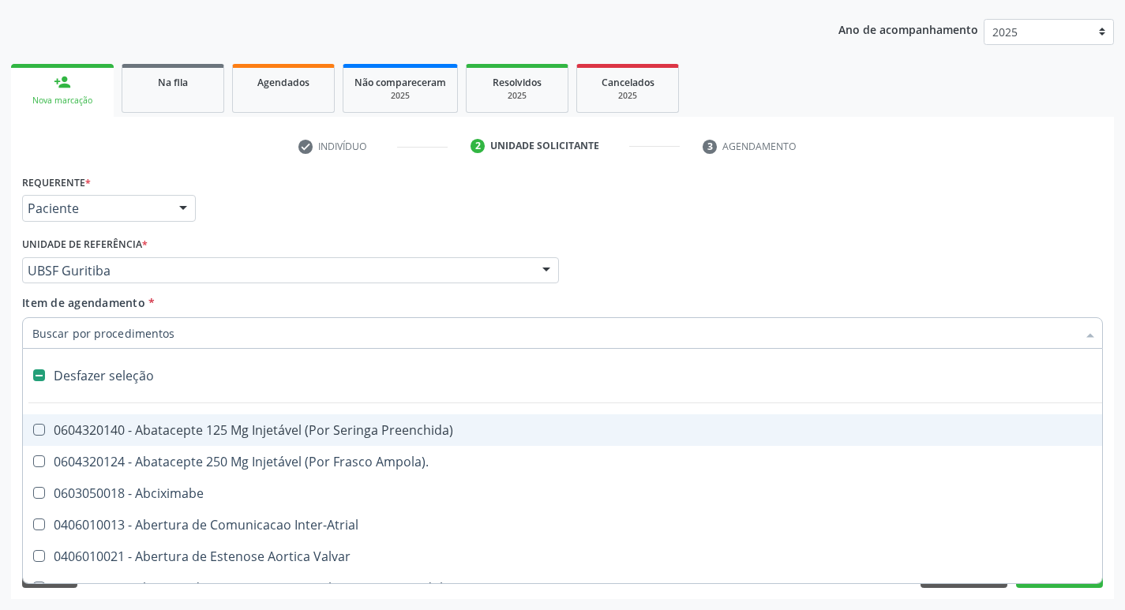
type input "H"
checkbox Urina "false"
checkbox Lactente\) "true"
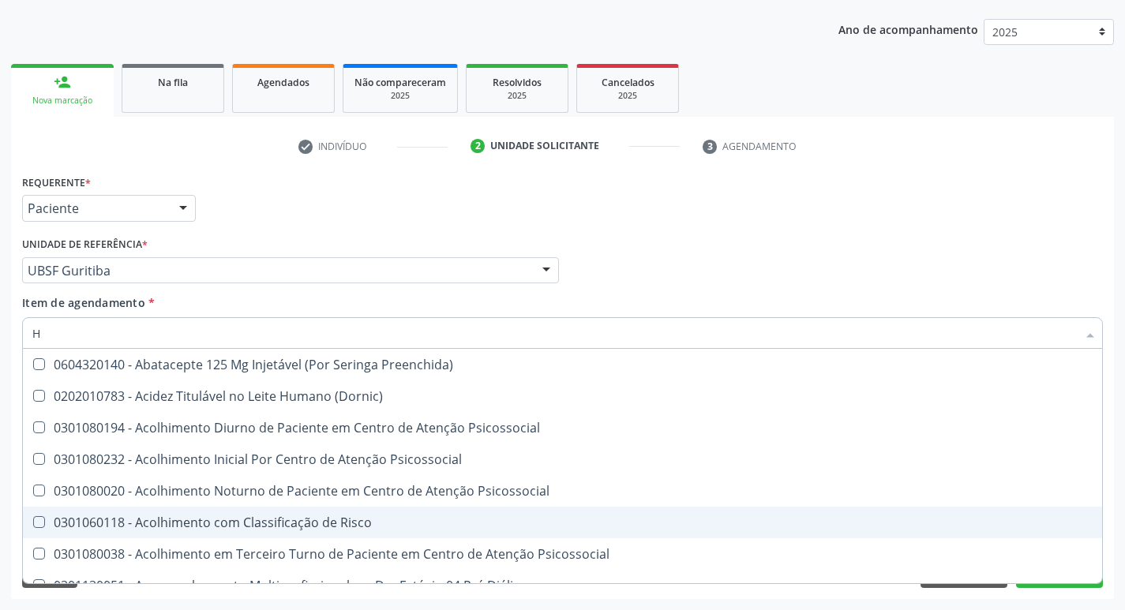
type input "HEMOGLOBINA G"
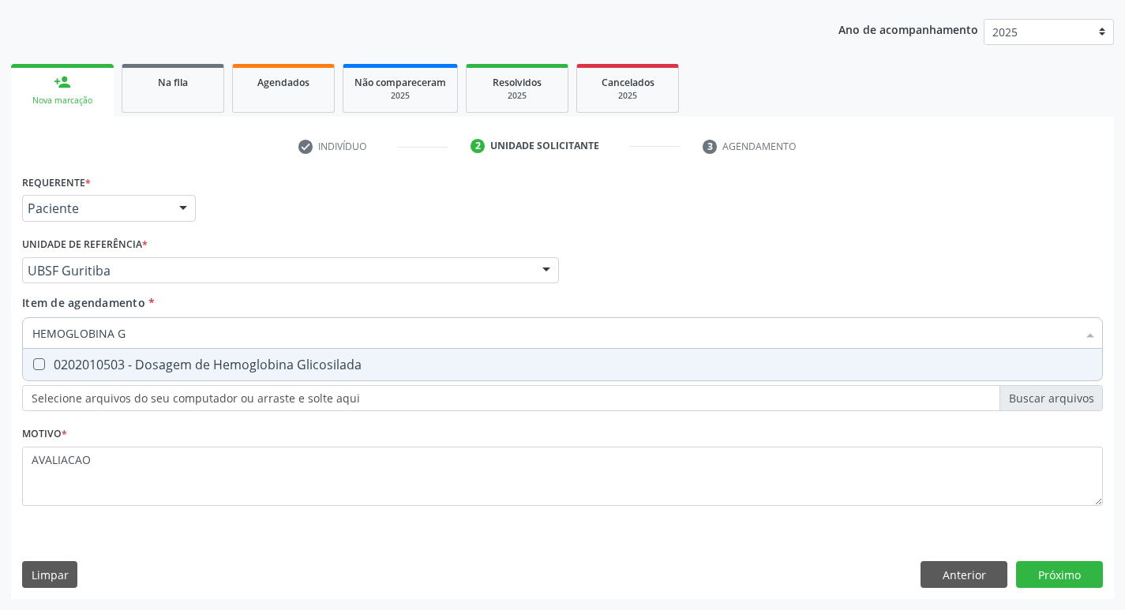
click at [261, 378] on span "0202010503 - Dosagem de Hemoglobina Glicosilada" at bounding box center [563, 365] width 1080 height 32
checkbox Glicosilada "true"
type input "HEMOGLOBINA"
checkbox Glicosilada "false"
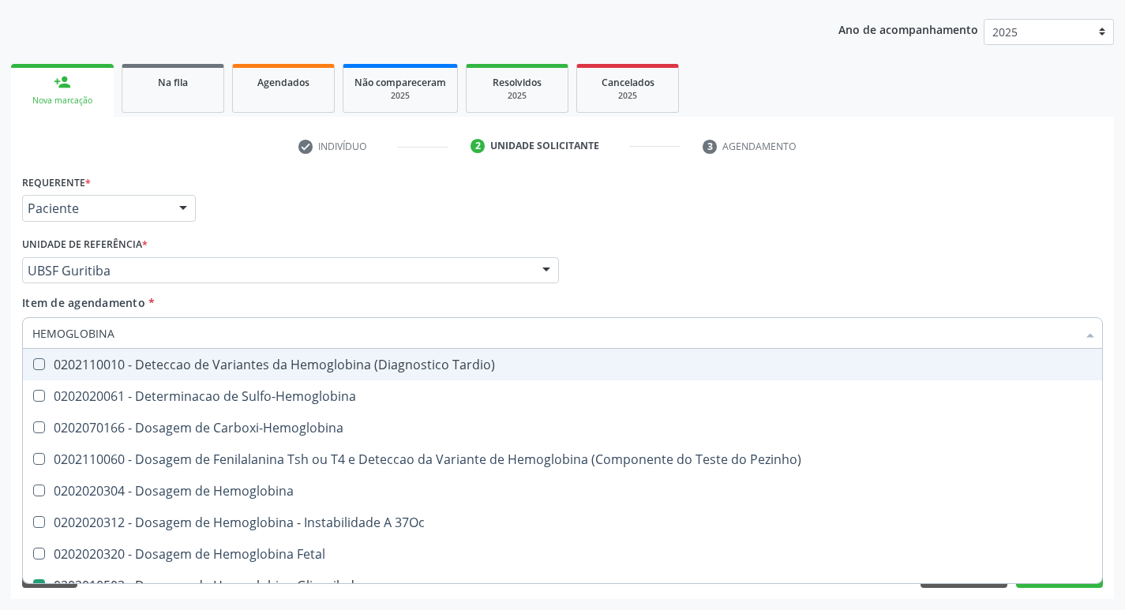
type input "HEMOGLOBIN"
checkbox Glicosilada "false"
checkbox Hemoglobina "true"
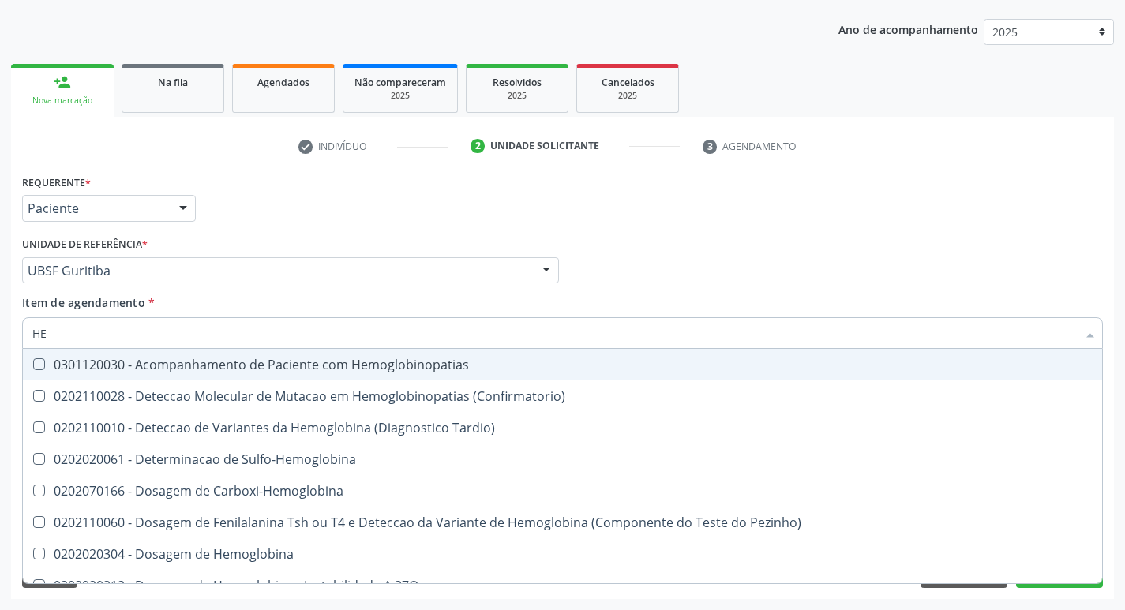
type input "H"
checkbox Glicosilada "false"
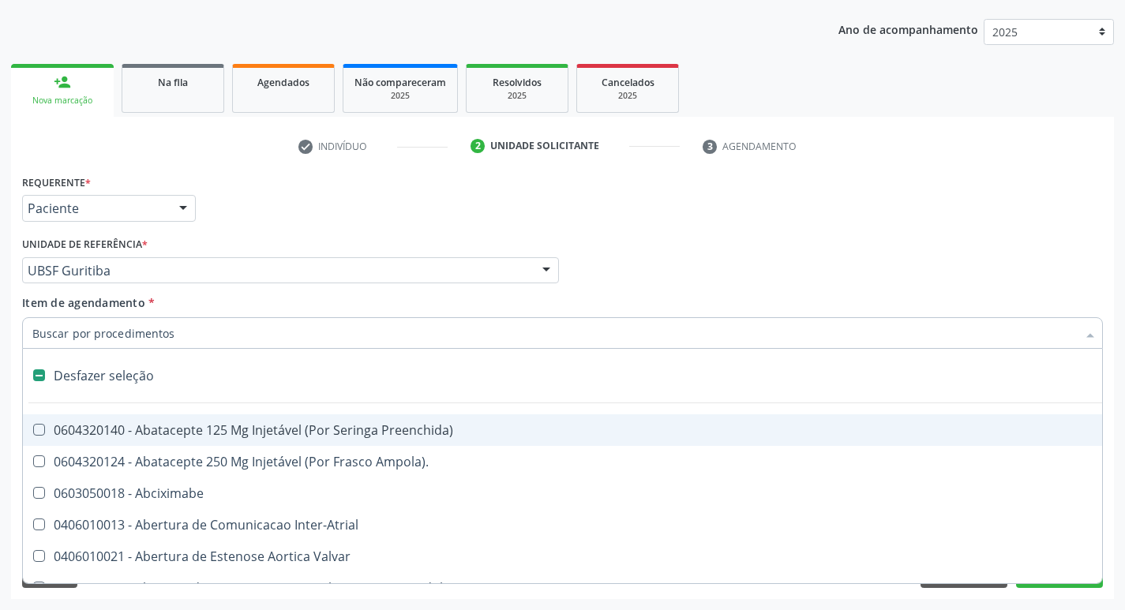
type input "H"
checkbox Urina "false"
checkbox Lactente\) "true"
checkbox A "true"
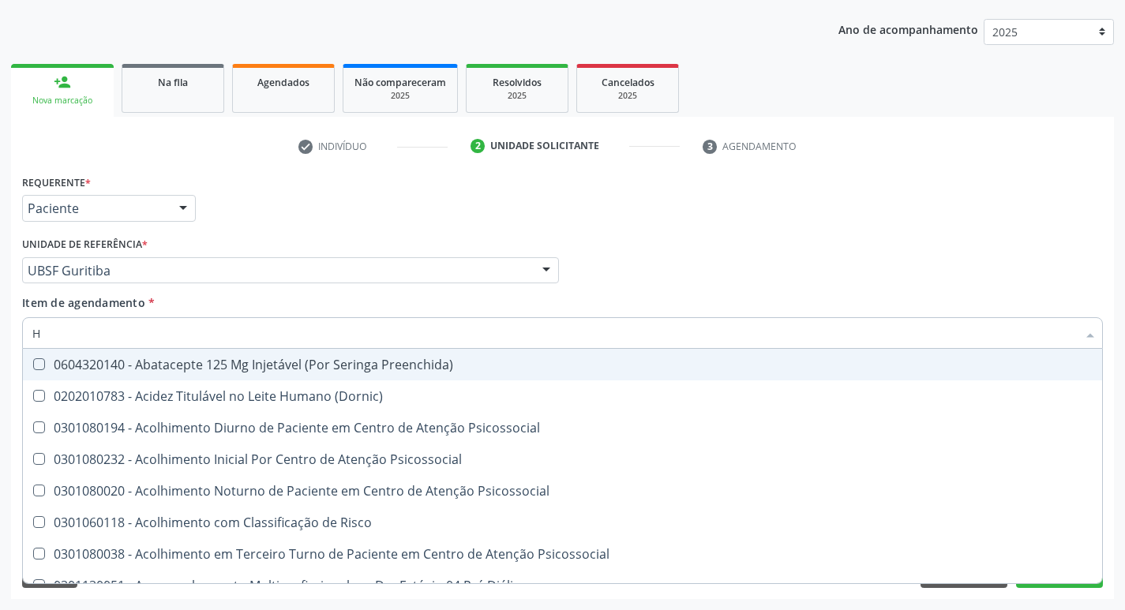
type input "HEMOGR"
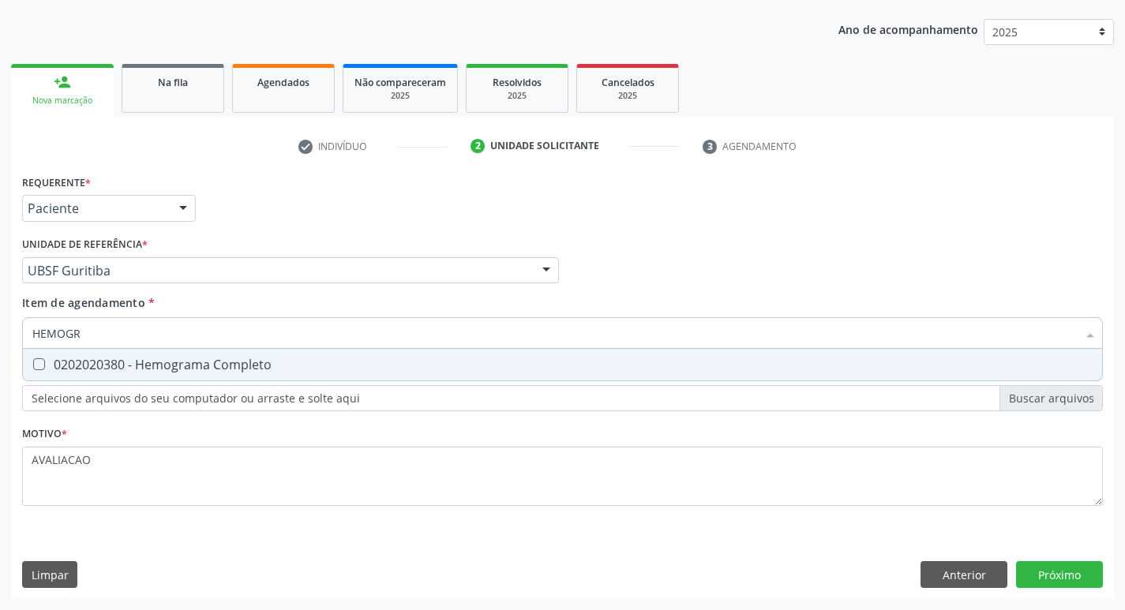
click at [280, 365] on div "0202020380 - Hemograma Completo" at bounding box center [562, 365] width 1061 height 13
checkbox Completo "true"
type input "HEMOG"
checkbox Completo "false"
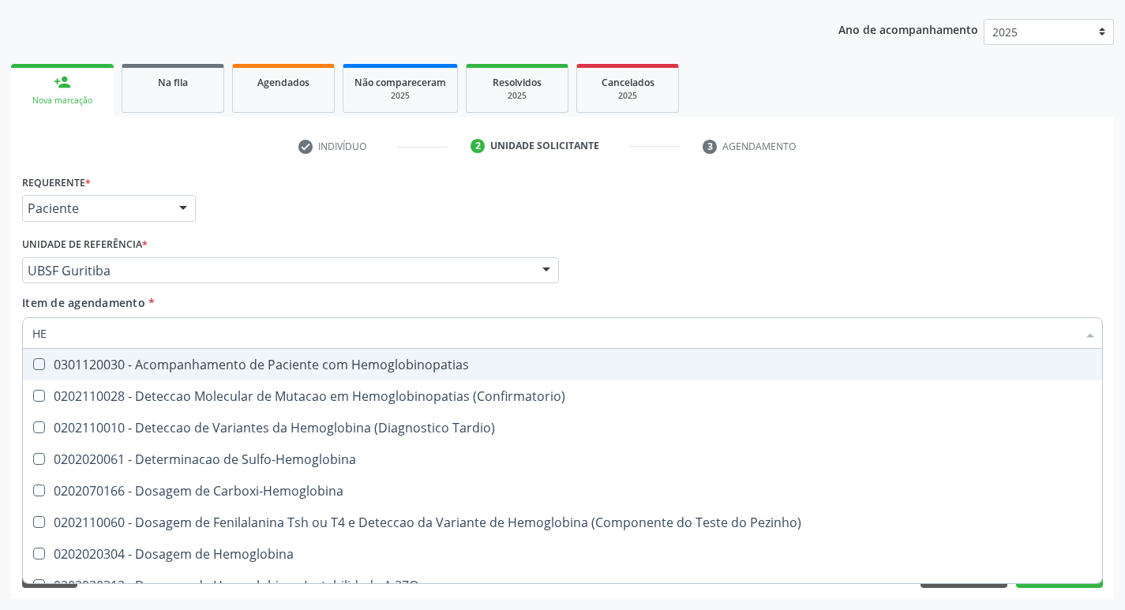
type input "H"
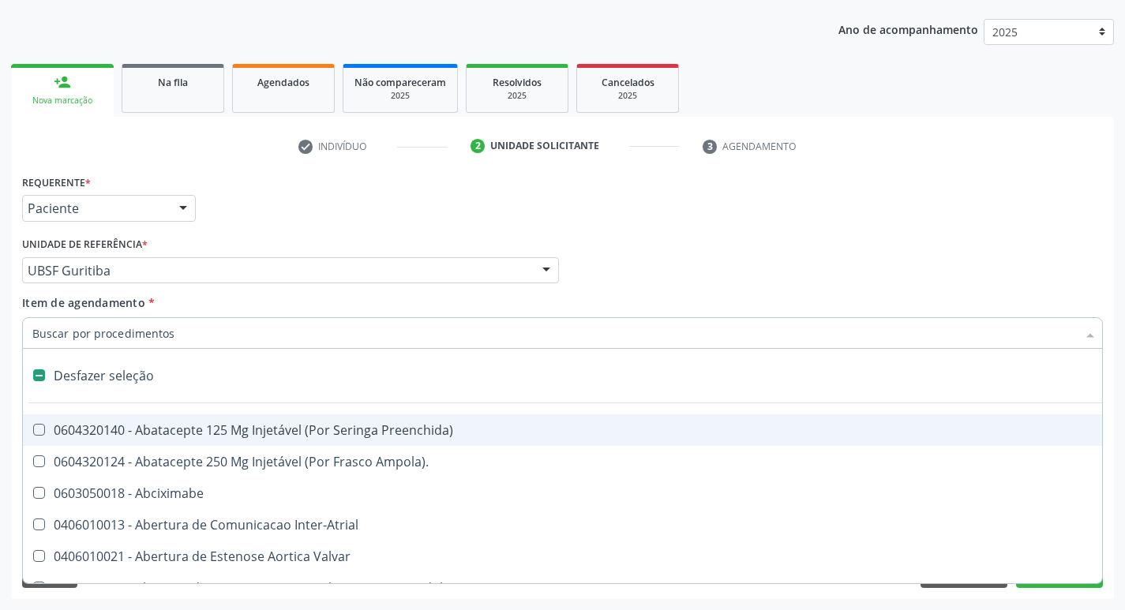
checkbox Dente\) "false"
checkbox Capsula\) "false"
type input "U"
checkbox Frasco-Ampola\) "true"
checkbox Urina "false"
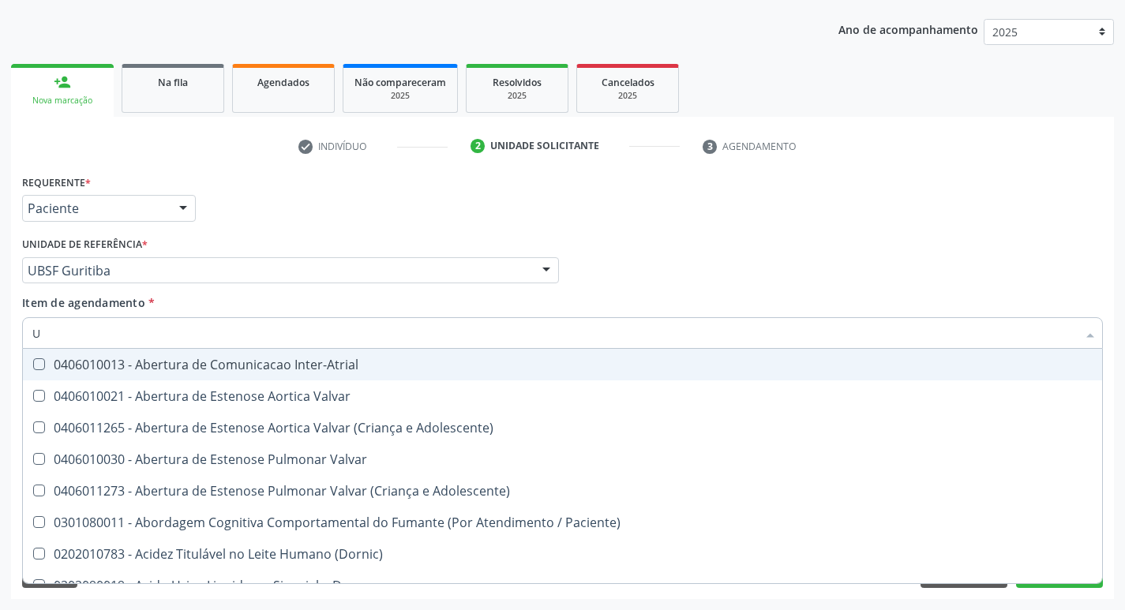
type input "UR"
checkbox Reabilitacao "true"
checkbox Urina "false"
type input "URE"
checkbox Urina "false"
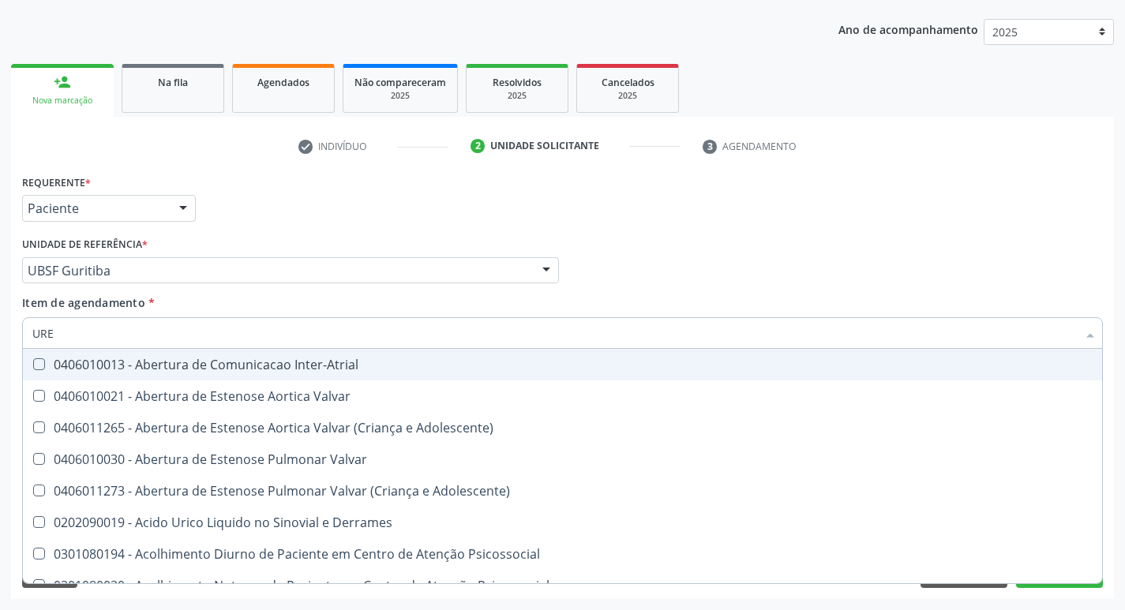
type input "UREI"
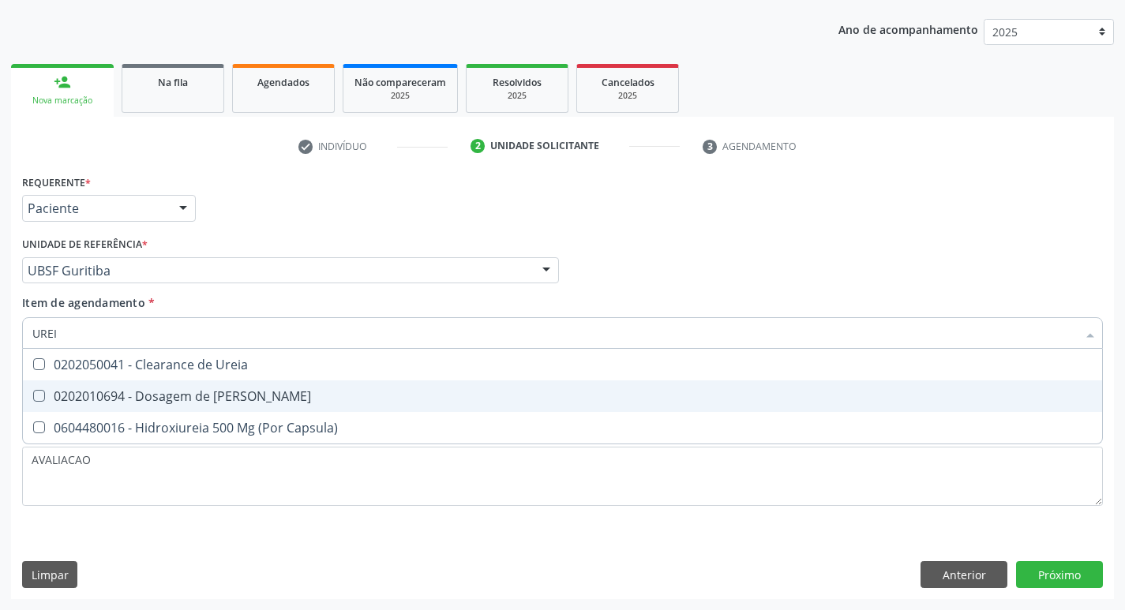
click at [287, 400] on div "0202010694 - Dosagem de [PERSON_NAME]" at bounding box center [562, 396] width 1061 height 13
checkbox Ureia "true"
type input "URE"
checkbox Ureia "false"
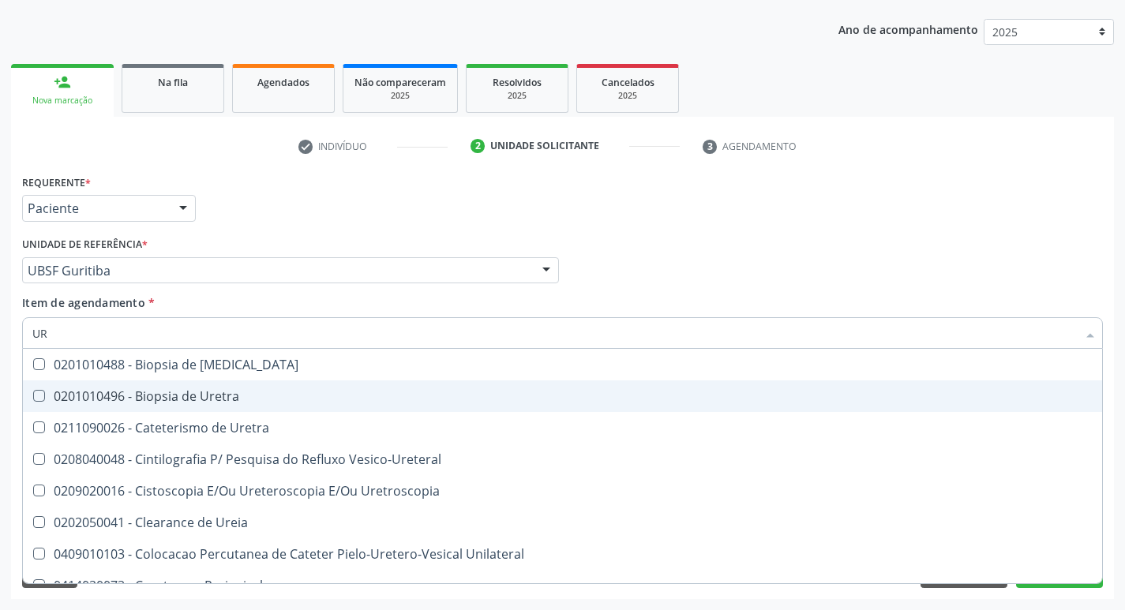
type input "U"
checkbox Ureia "false"
checkbox Bubonica\) "false"
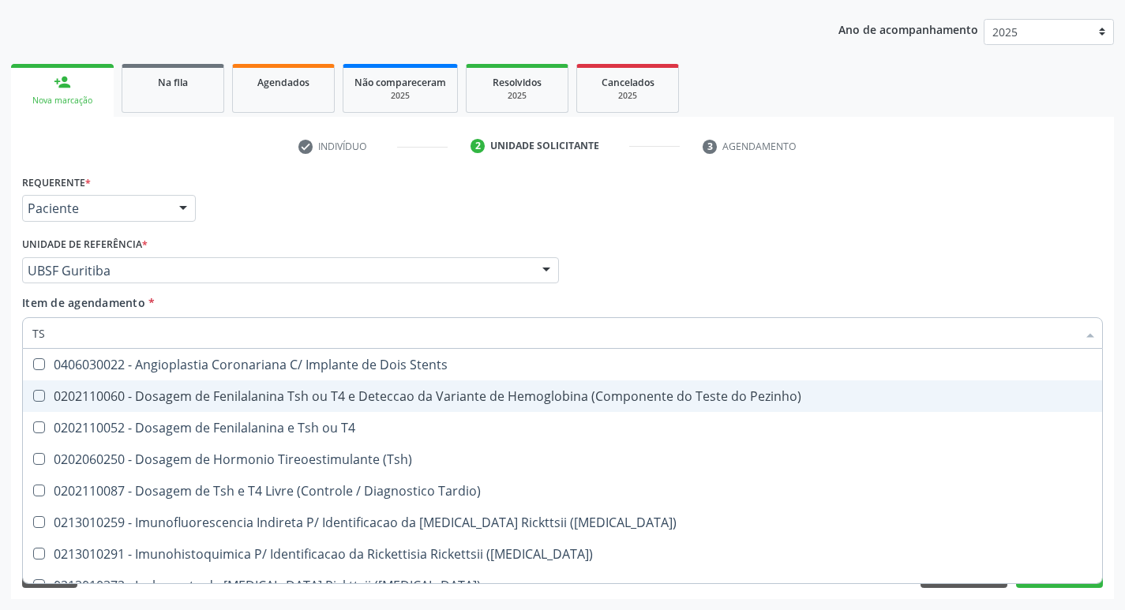
type input "TSH"
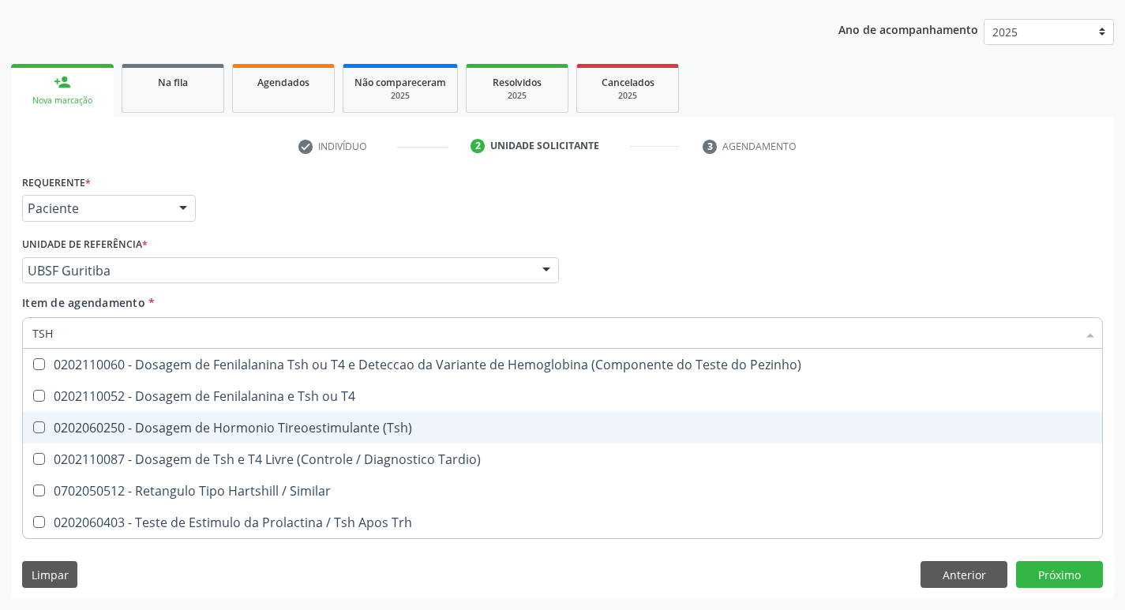
click at [325, 430] on div "0202060250 - Dosagem de Hormonio Tireoestimulante (Tsh)" at bounding box center [562, 428] width 1061 height 13
checkbox \(Tsh\) "true"
type input "TS"
checkbox \(Tsh\) "false"
checkbox Tardio\) "true"
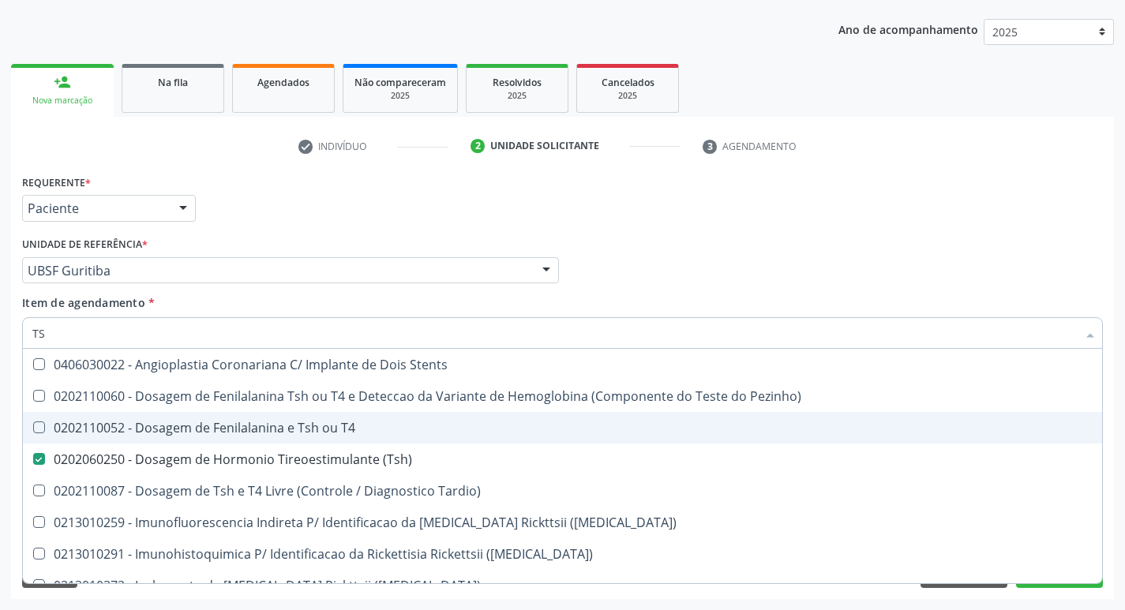
type input "T"
checkbox \(Tsh\) "false"
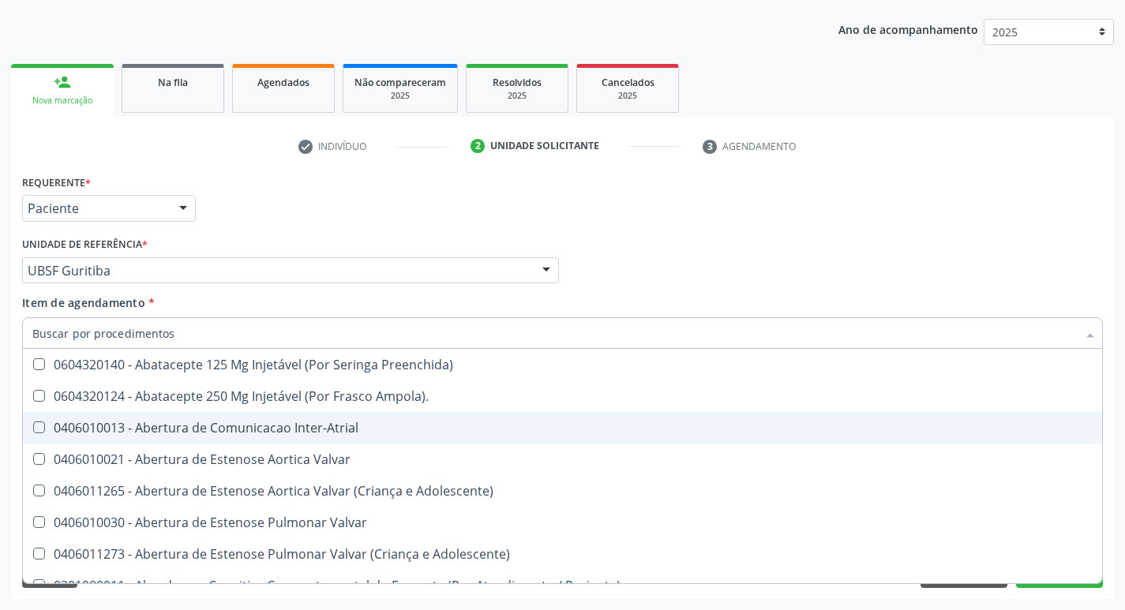
checkbox Urina "false"
checkbox Central "true"
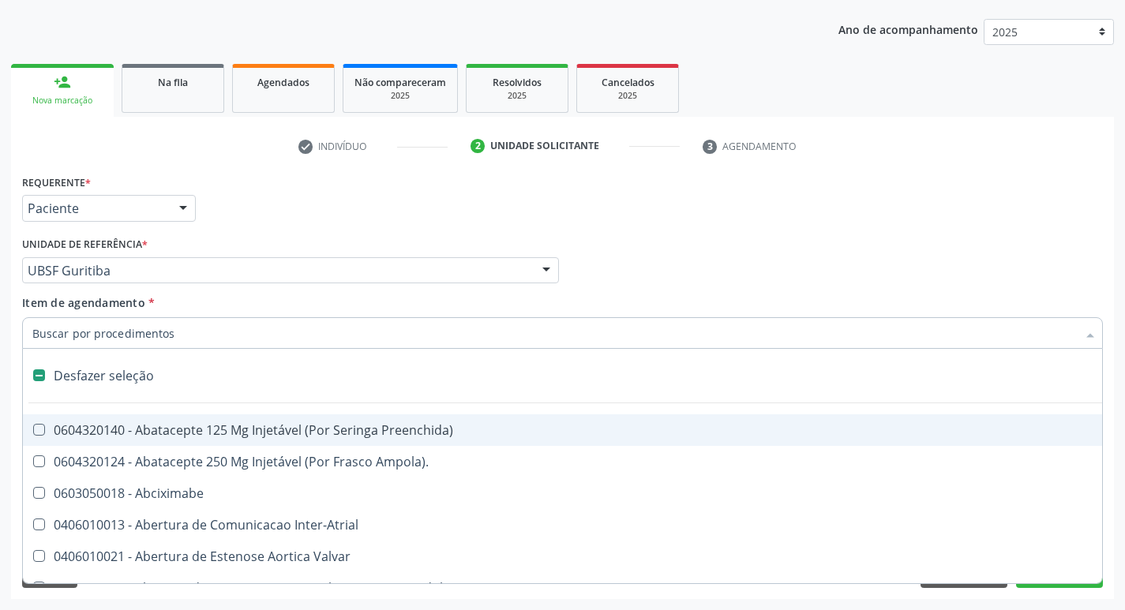
type input "T"
checkbox Dedo "true"
checkbox Urina "false"
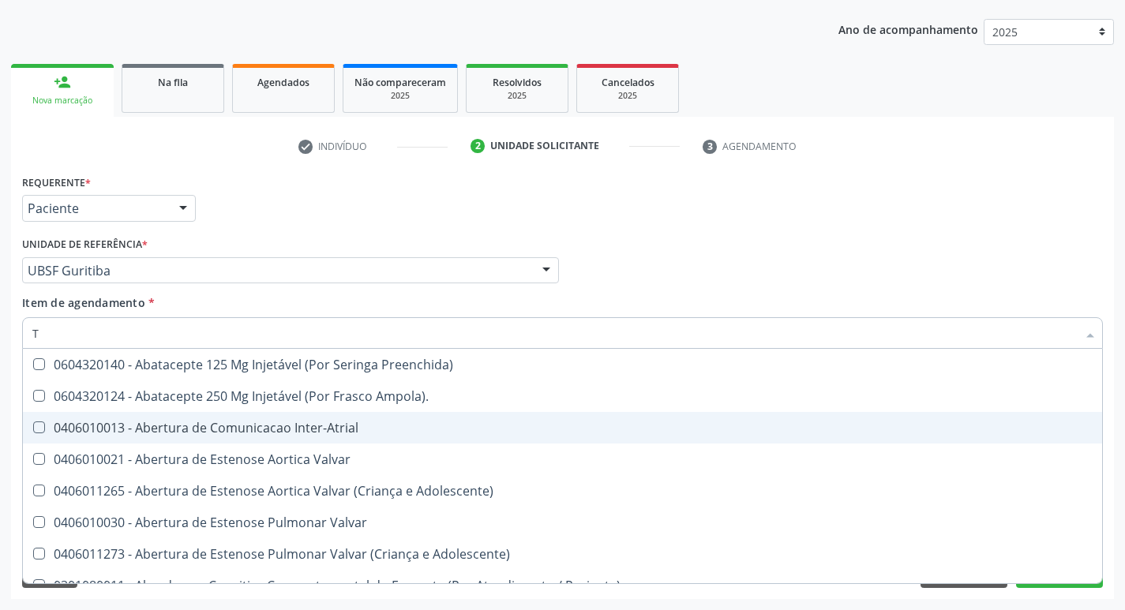
type input "T4"
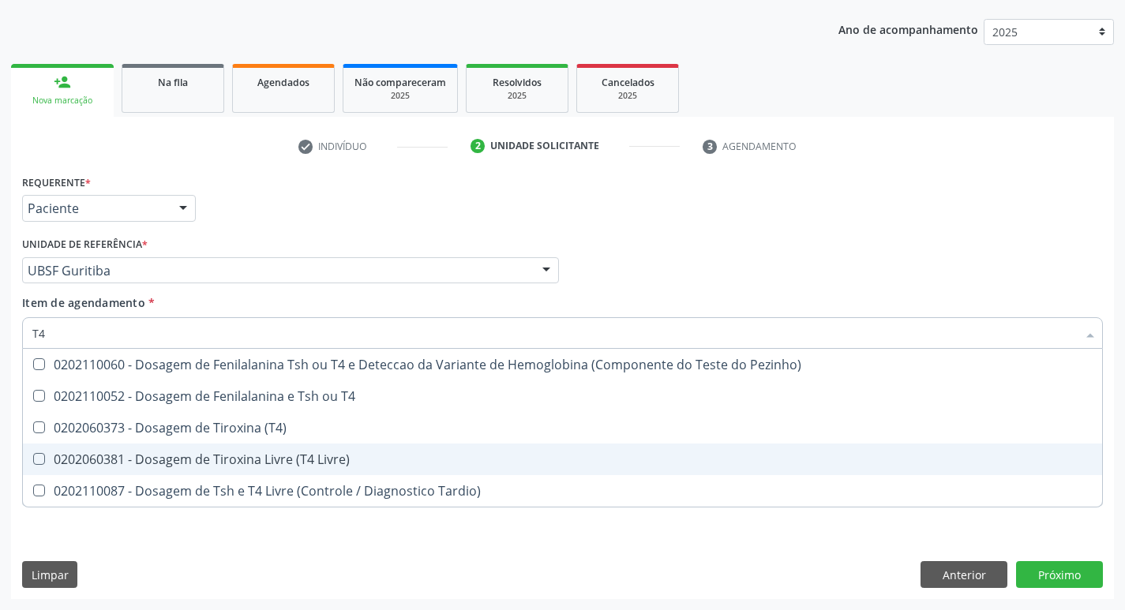
click at [326, 458] on div "0202060381 - Dosagem de Tiroxina Livre (T4 Livre)" at bounding box center [562, 459] width 1061 height 13
checkbox Livre\) "true"
type input "T"
checkbox Livre\) "false"
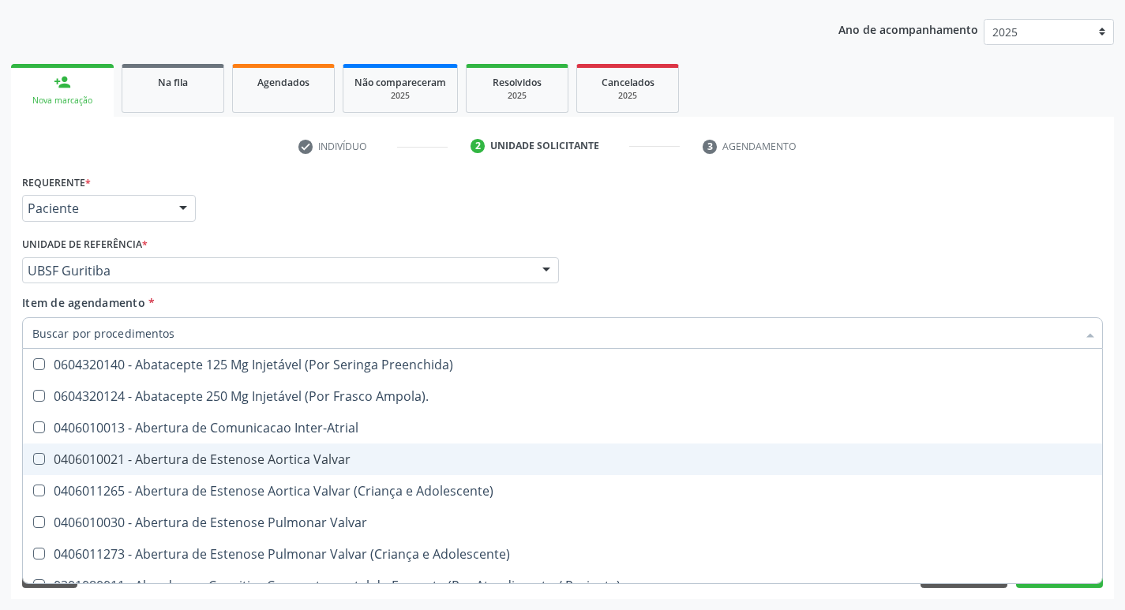
checkbox Urina "false"
checkbox Central "true"
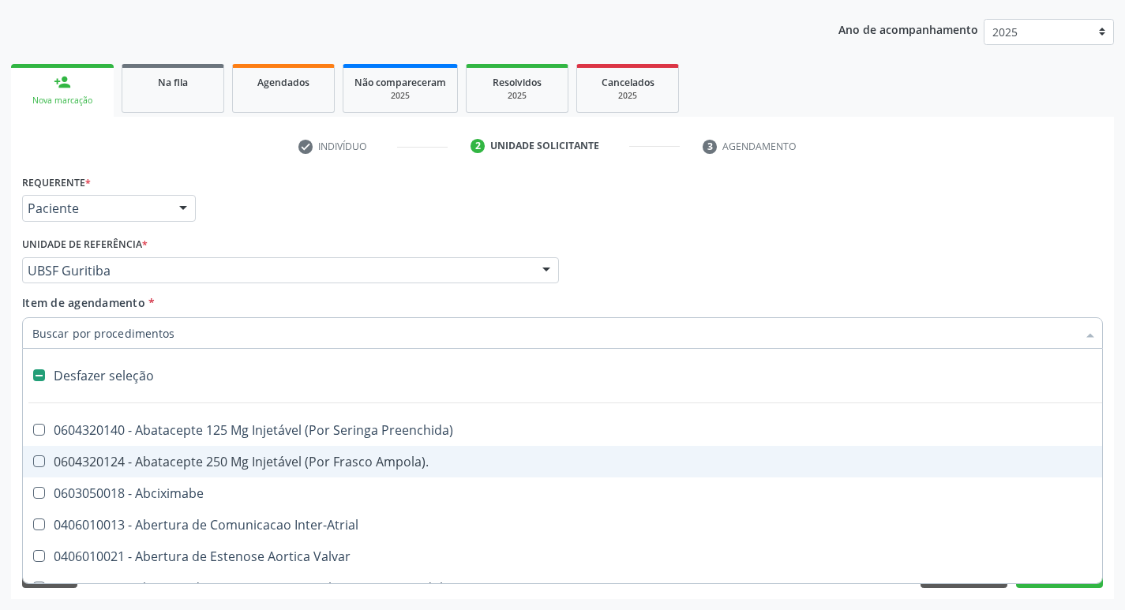
type input "L"
checkbox Pulmonares "true"
checkbox Urina "false"
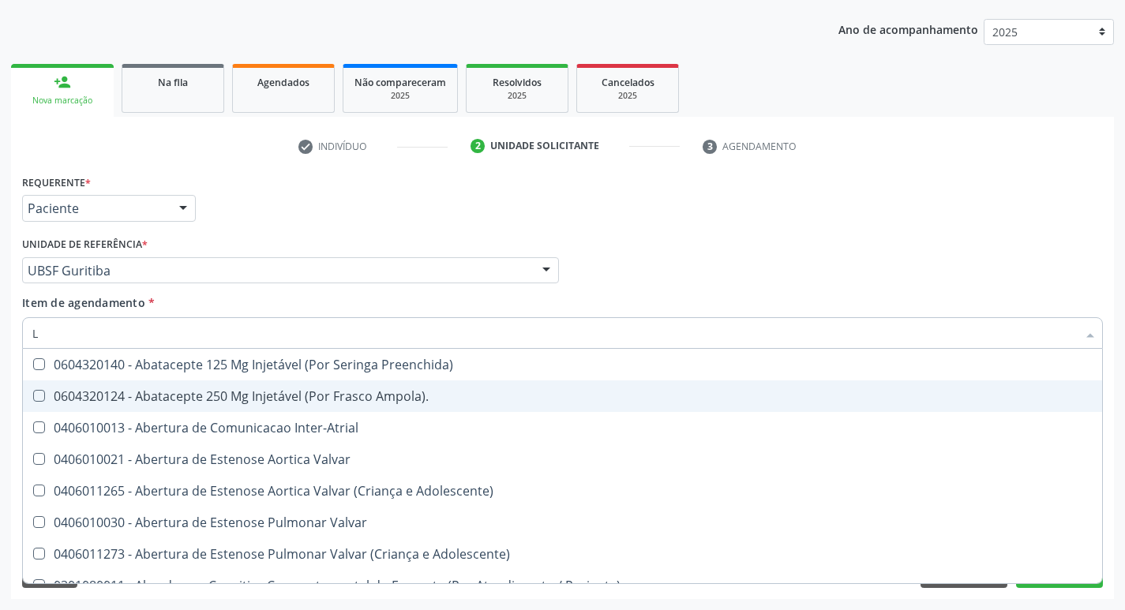
type input "LARVAS"
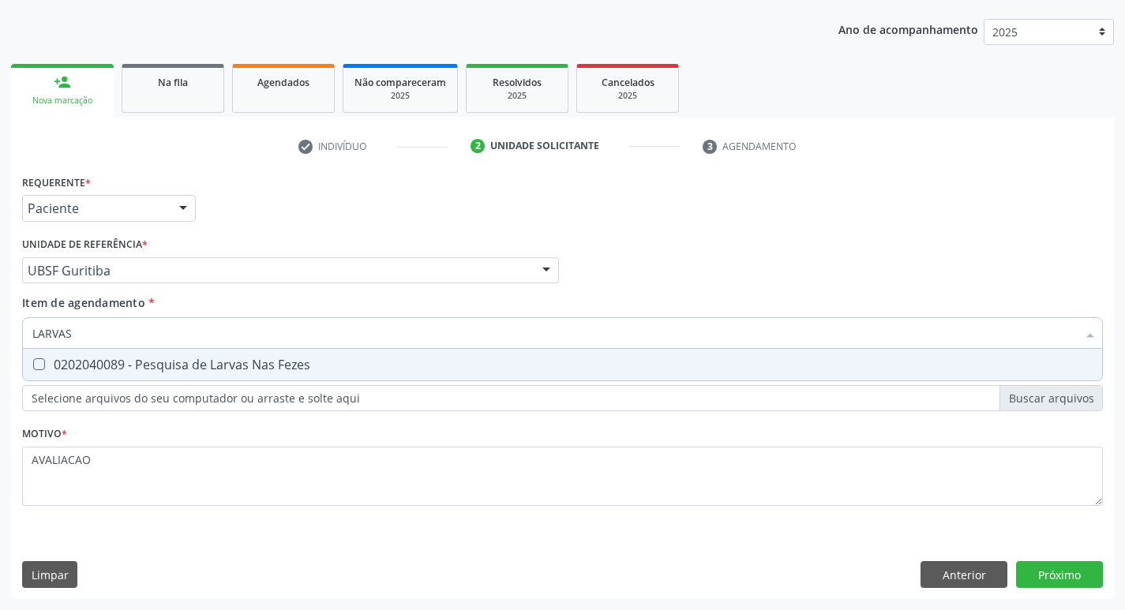
click at [219, 364] on div "0202040089 - Pesquisa de Larvas Nas Fezes" at bounding box center [562, 365] width 1061 height 13
checkbox Fezes "true"
type input "L"
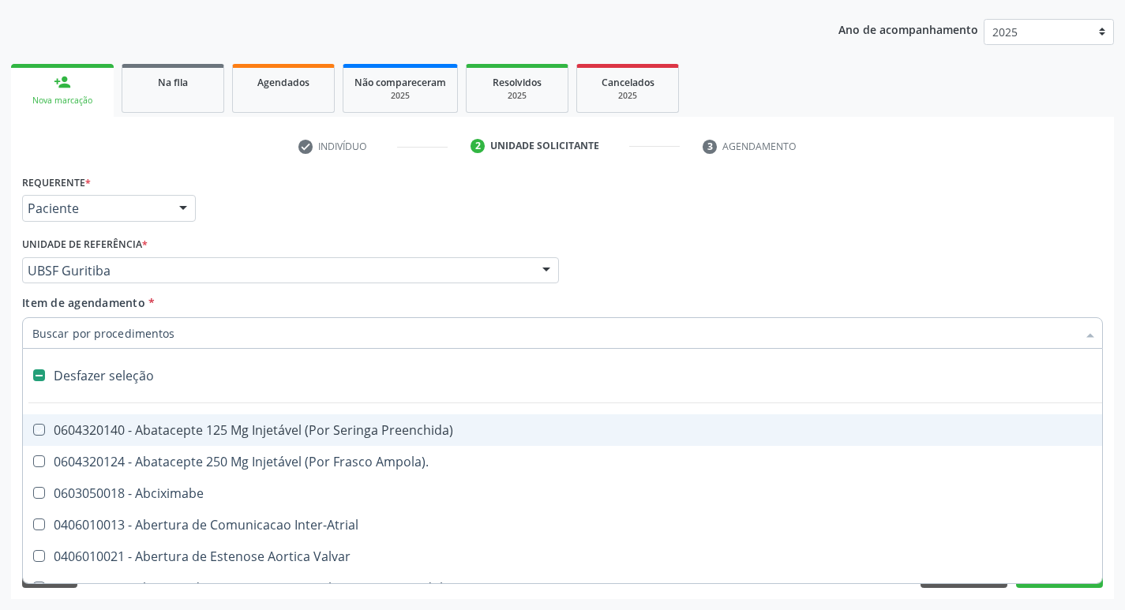
checkbox Preenchida\) "false"
type input "V"
checkbox Urina "false"
checkbox \(Unilateral\) "true"
checkbox Fumante "true"
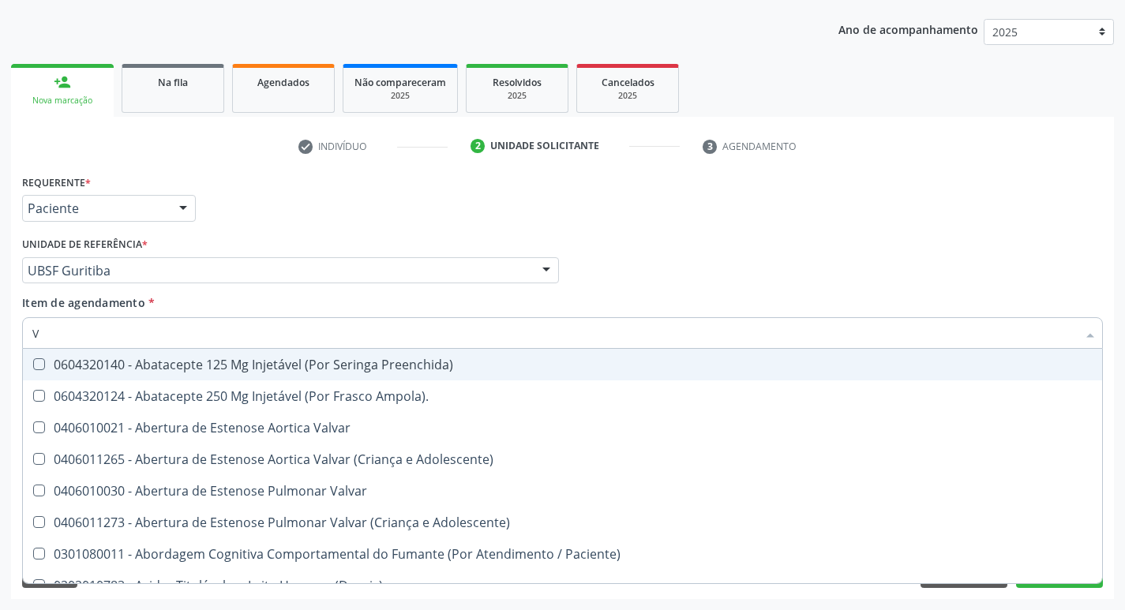
type input "VI"
checkbox Livre\) "false"
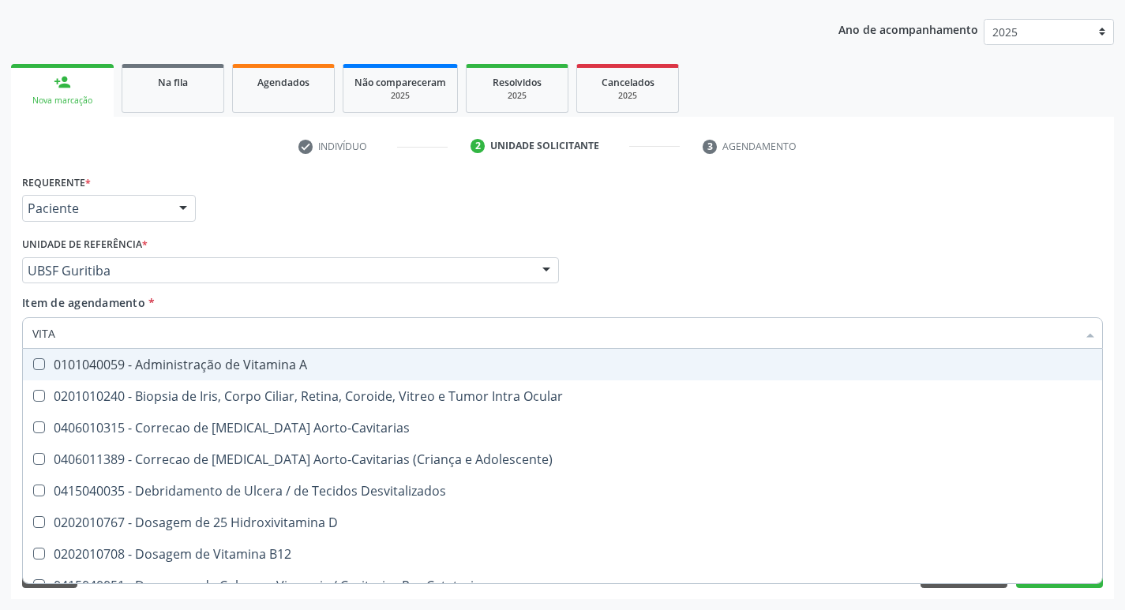
type input "VITAM"
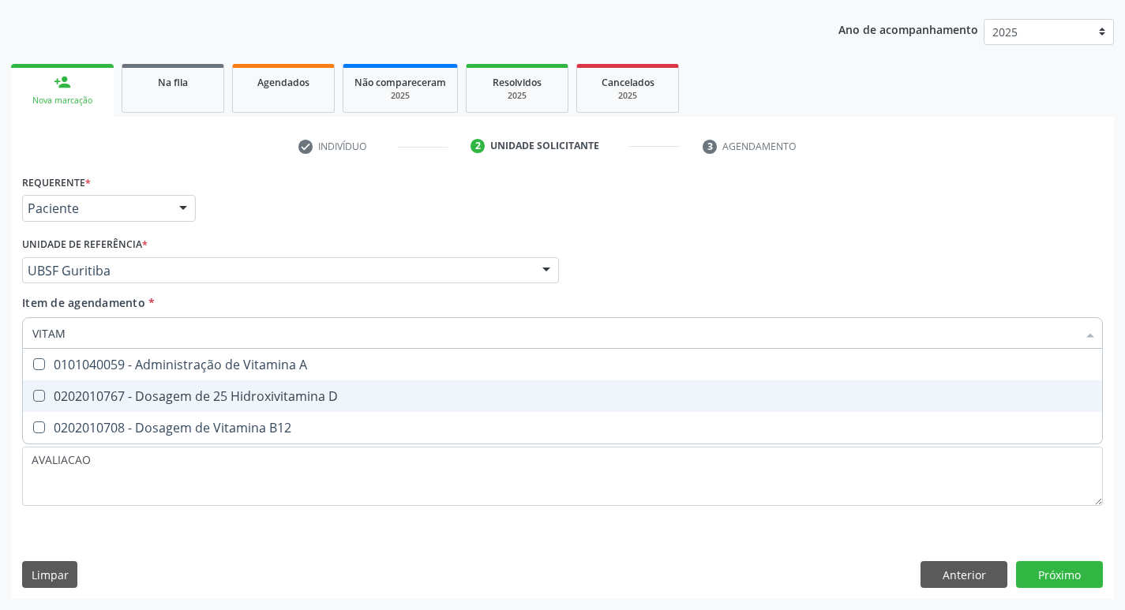
click at [228, 397] on div "0202010767 - Dosagem de 25 Hidroxivitamina D" at bounding box center [562, 396] width 1061 height 13
checkbox D "true"
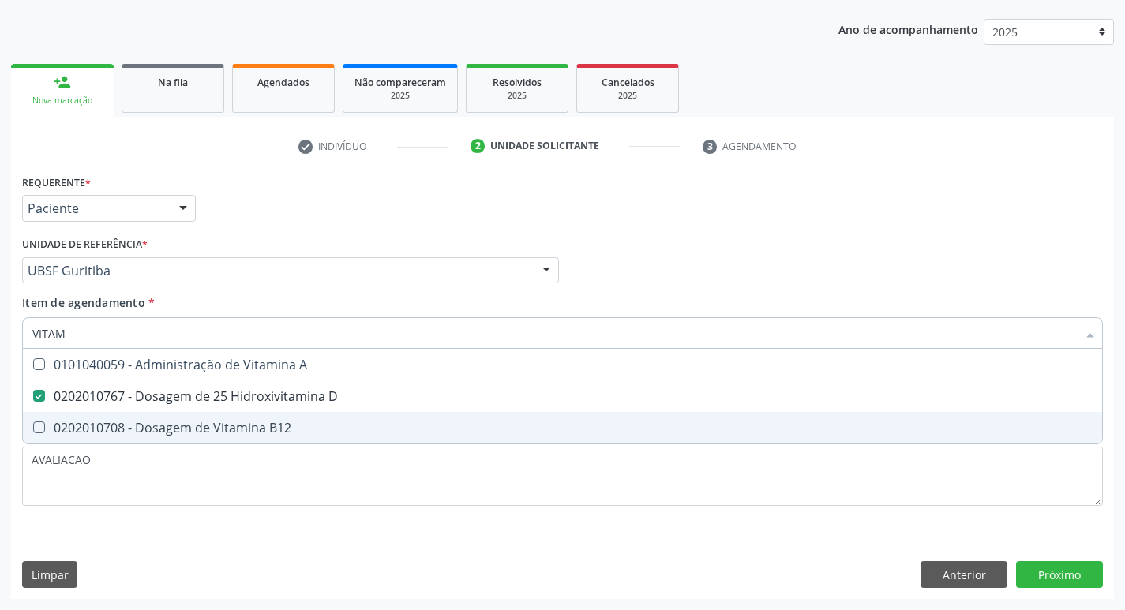
click at [260, 434] on div "0202010708 - Dosagem de Vitamina B12" at bounding box center [562, 428] width 1061 height 13
checkbox B12 "true"
click at [1077, 565] on div "Requerente * Paciente Profissional de Saúde Paciente Nenhum resultado encontrad…" at bounding box center [562, 385] width 1103 height 429
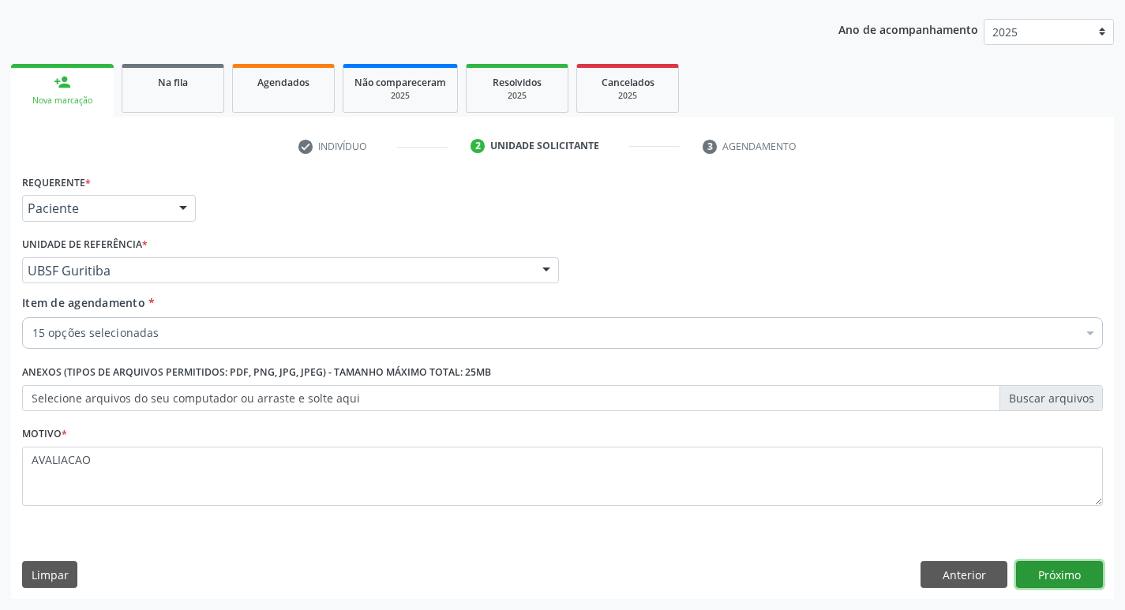
click at [1049, 570] on button "Próximo" at bounding box center [1059, 575] width 87 height 27
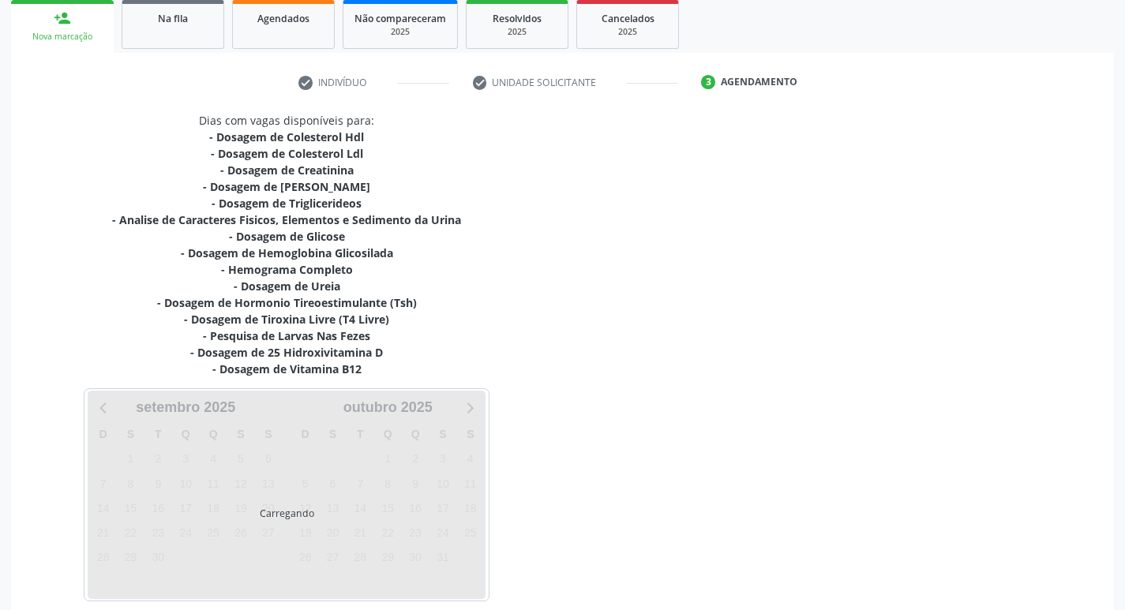
scroll to position [309, 0]
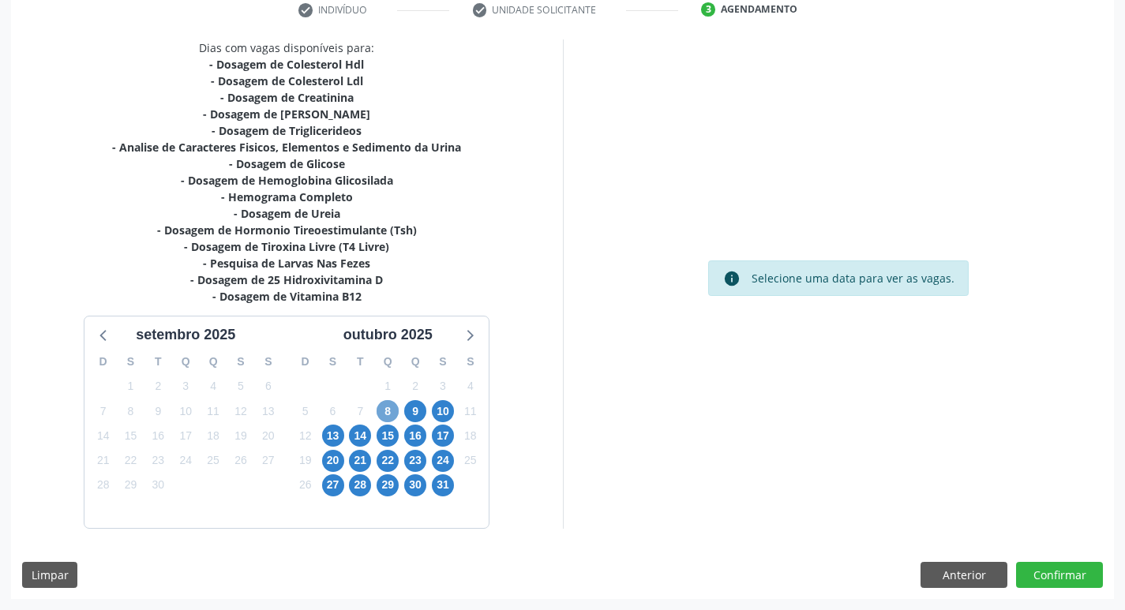
click at [387, 414] on span "8" at bounding box center [388, 411] width 22 height 22
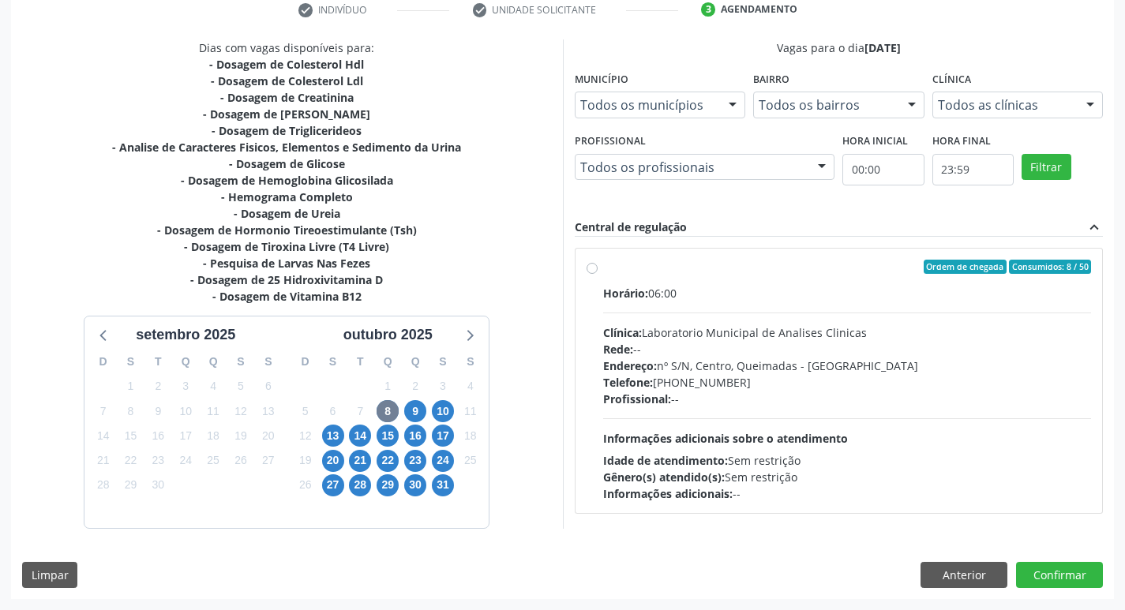
click at [798, 337] on div "Clínica: Laboratorio Municipal de Analises Clinicas" at bounding box center [847, 333] width 489 height 17
click at [598, 274] on input "Ordem de chegada Consumidos: 8 / 50 Horário: 06:00 Clínica: Laboratorio Municip…" at bounding box center [592, 267] width 11 height 14
radio input "true"
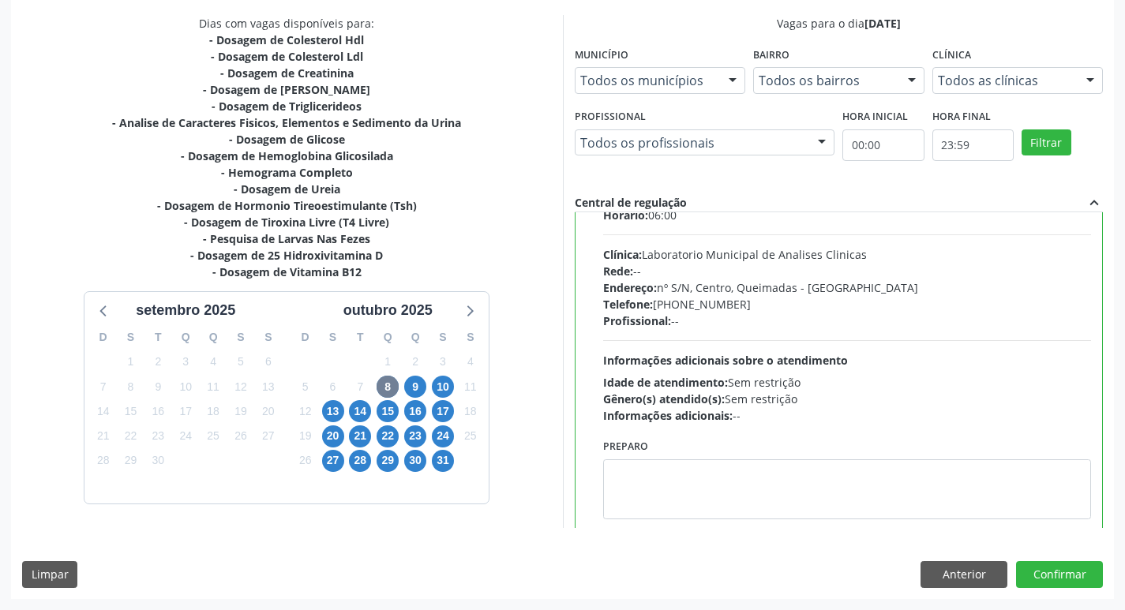
scroll to position [78, 0]
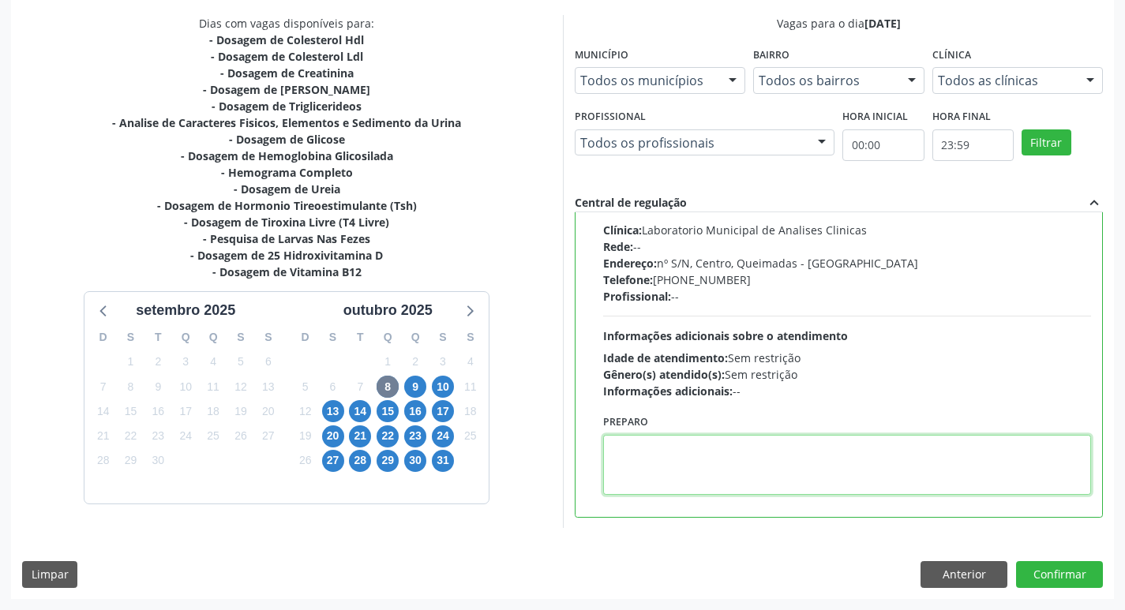
click at [645, 477] on textarea at bounding box center [847, 465] width 489 height 60
paste textarea "IR EM [GEOGRAPHIC_DATA]"
type textarea "IR EM [GEOGRAPHIC_DATA]"
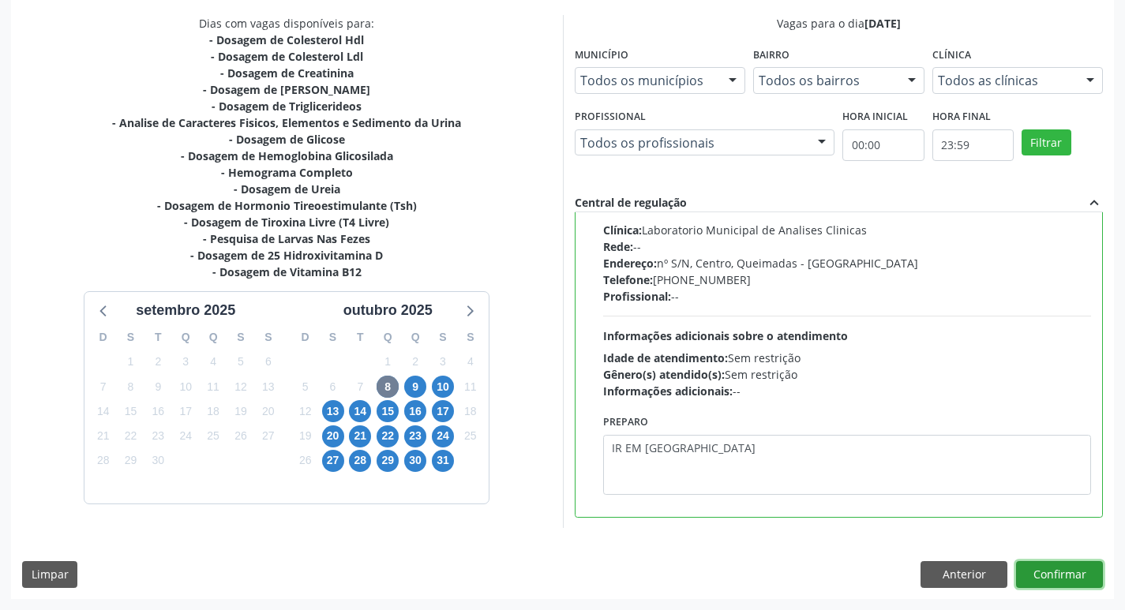
click at [1057, 572] on button "Confirmar" at bounding box center [1059, 575] width 87 height 27
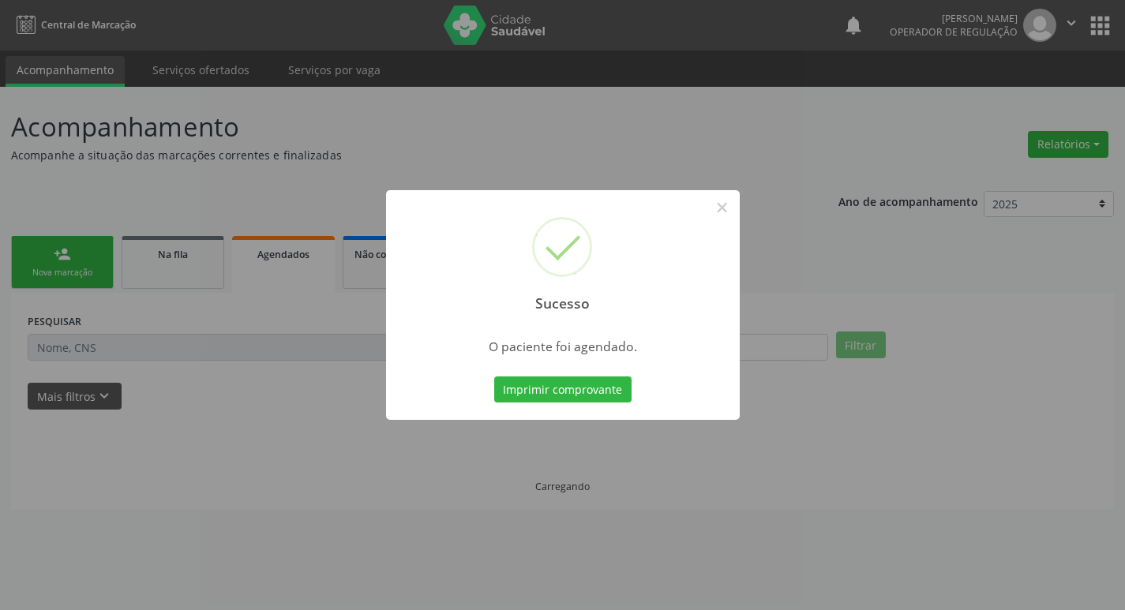
scroll to position [0, 0]
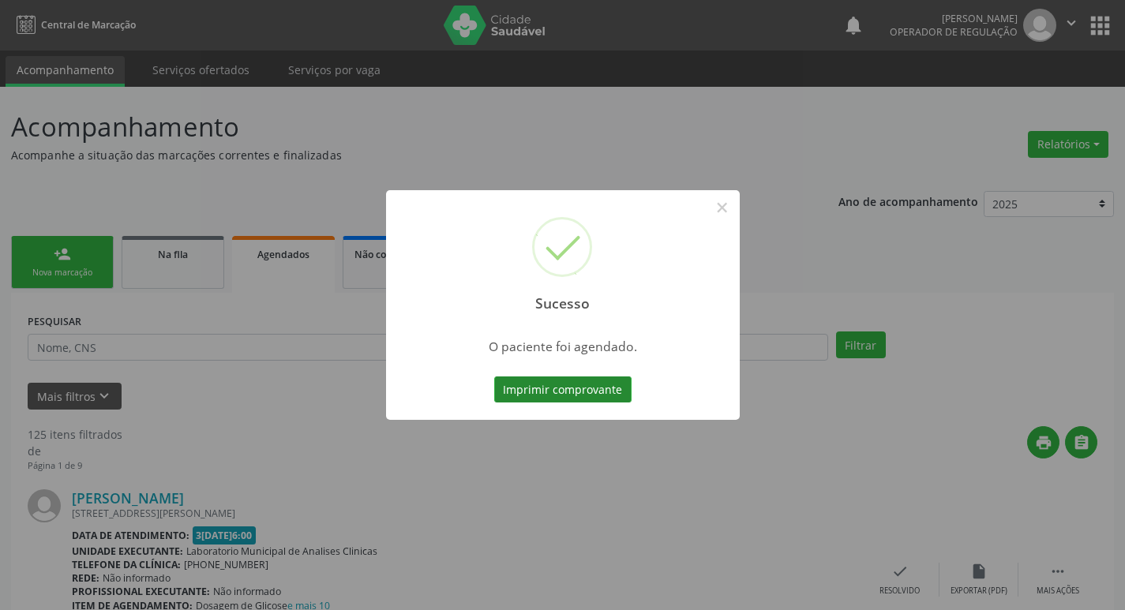
click at [584, 394] on button "Imprimir comprovante" at bounding box center [562, 390] width 137 height 27
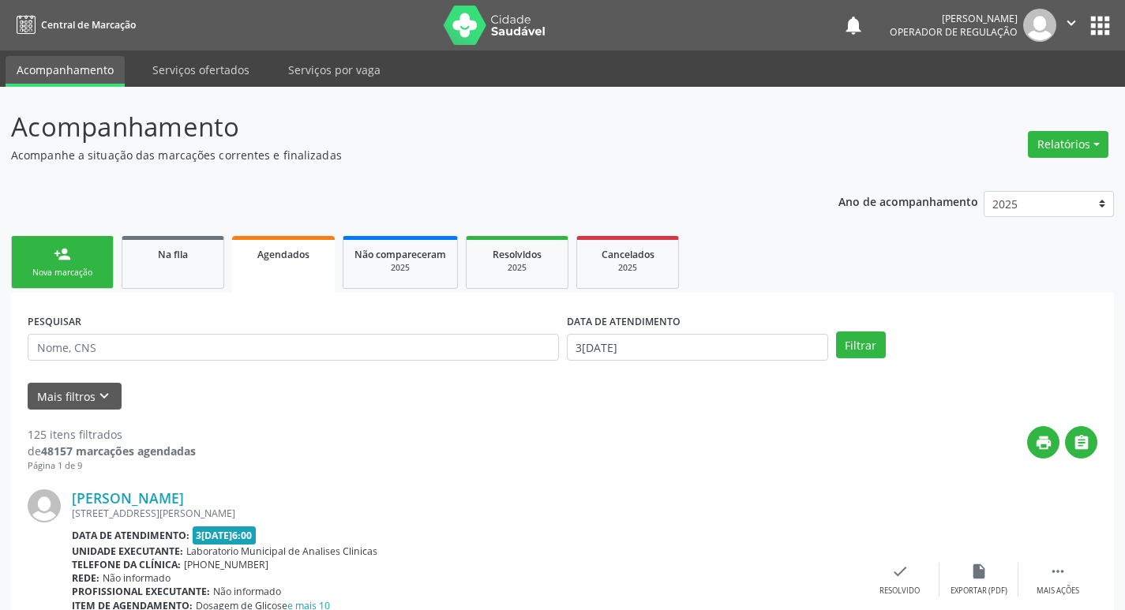
click at [79, 270] on div "Nova marcação" at bounding box center [62, 273] width 79 height 12
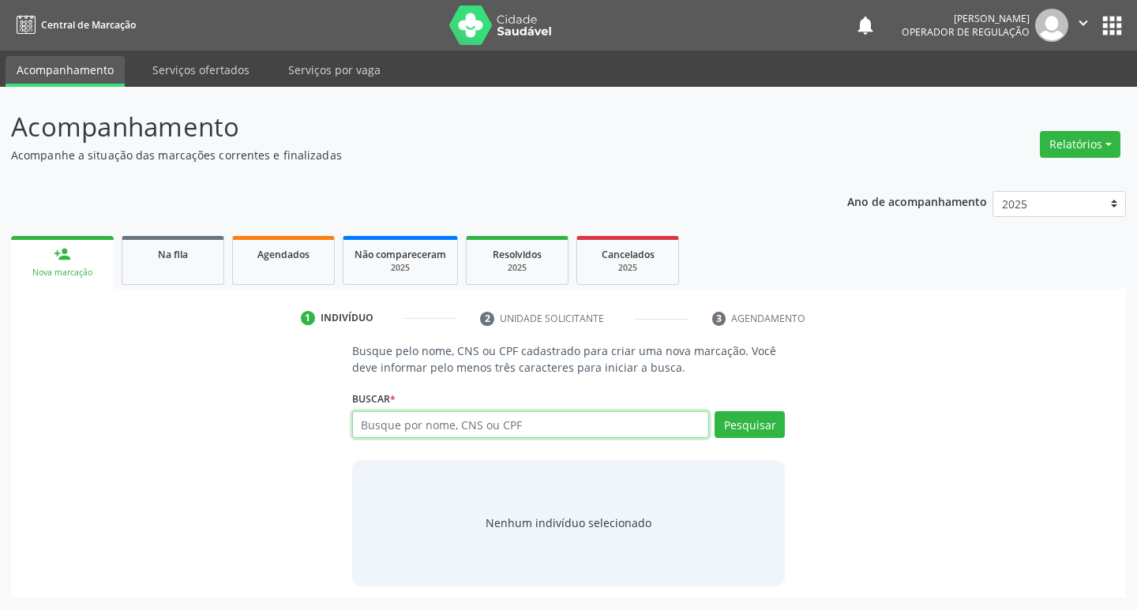
click at [441, 431] on input "text" at bounding box center [531, 424] width 358 height 27
type input "701204025850916"
click at [734, 421] on button "Pesquisar" at bounding box center [750, 424] width 70 height 27
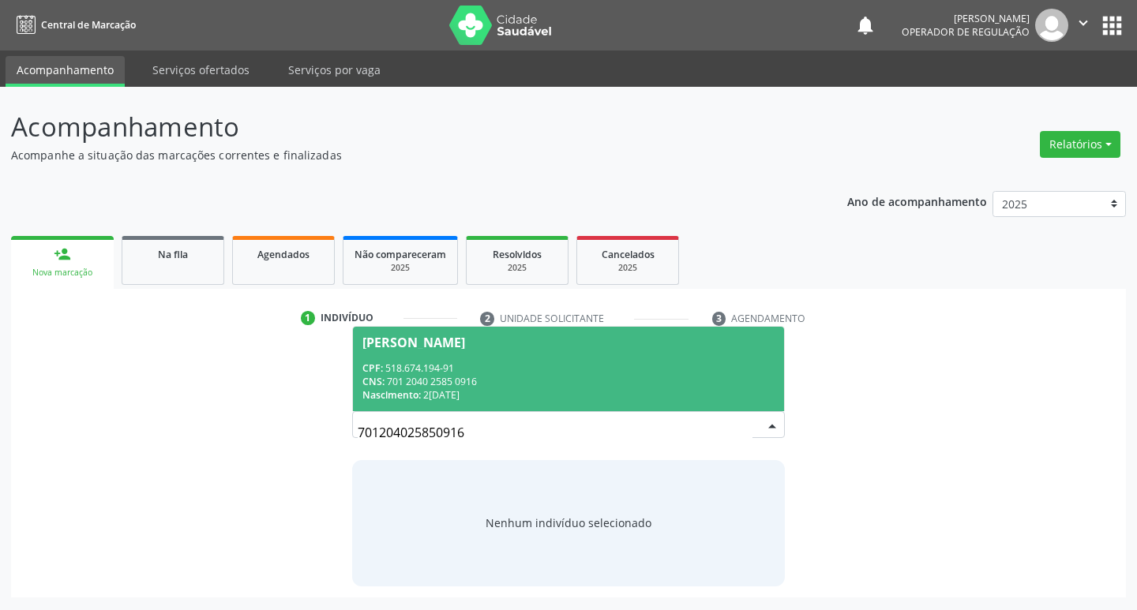
click at [477, 385] on div "CNS: 701 2040 2585 0916" at bounding box center [569, 381] width 413 height 13
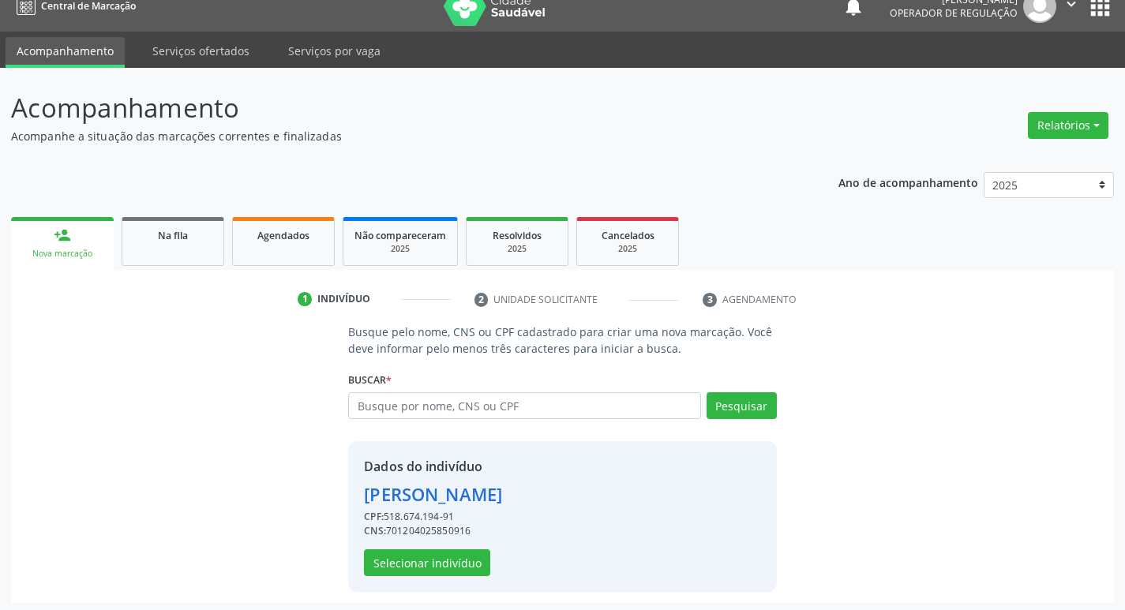
scroll to position [23, 0]
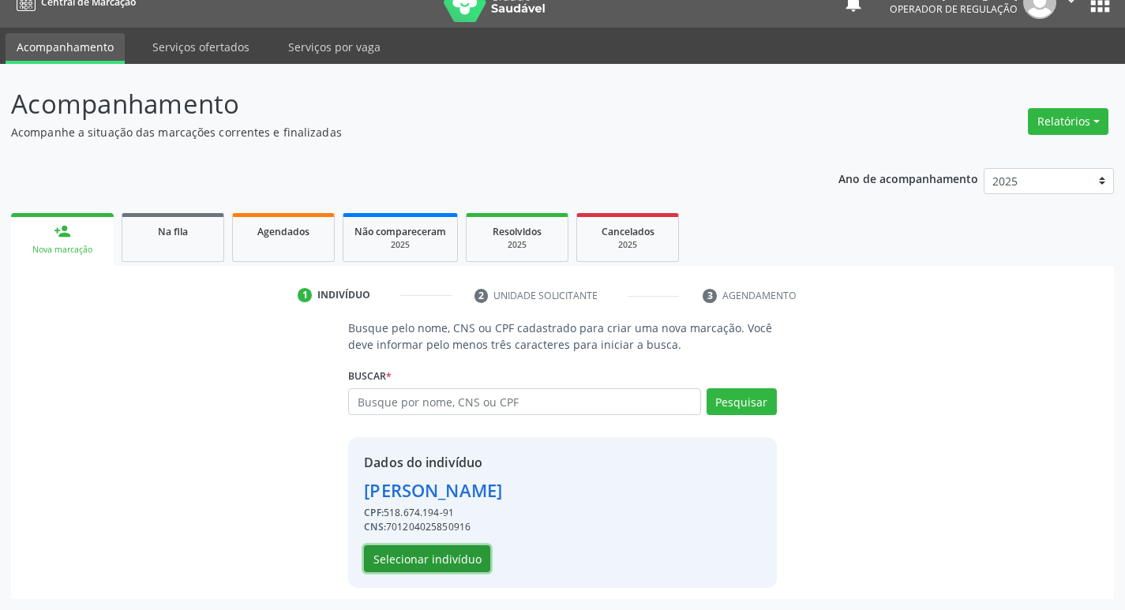
click at [454, 548] on button "Selecionar indivíduo" at bounding box center [427, 559] width 126 height 27
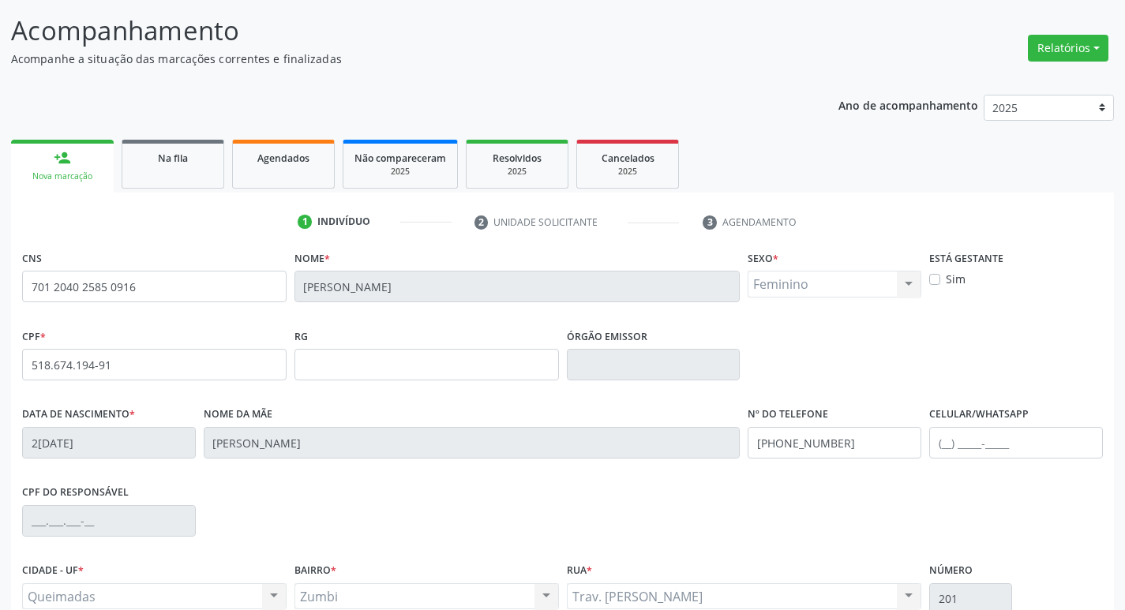
scroll to position [246, 0]
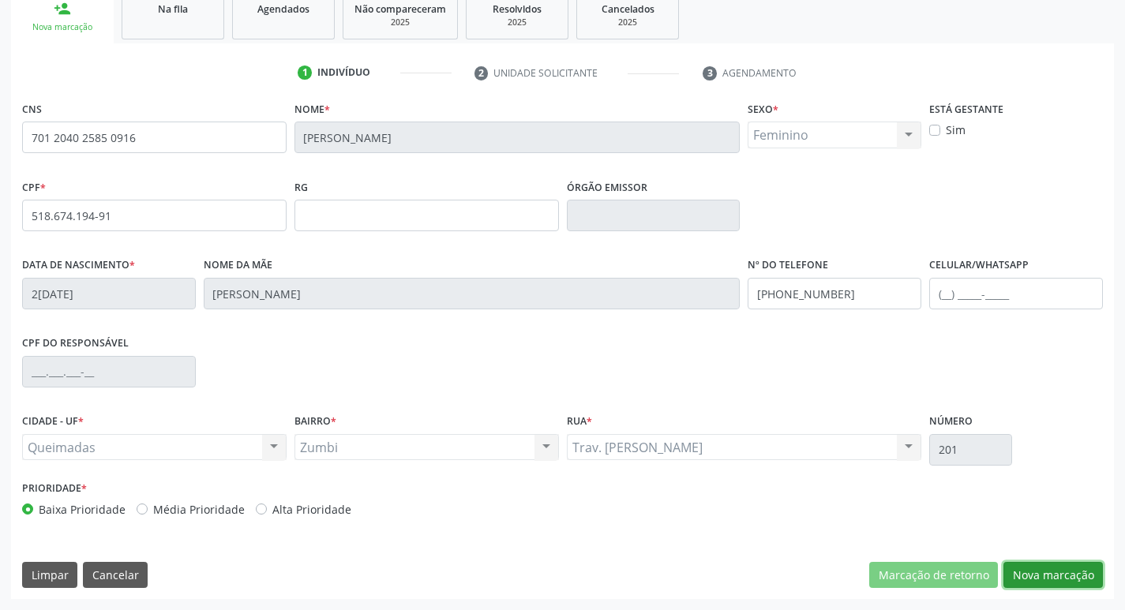
click at [1028, 576] on button "Nova marcação" at bounding box center [1054, 575] width 100 height 27
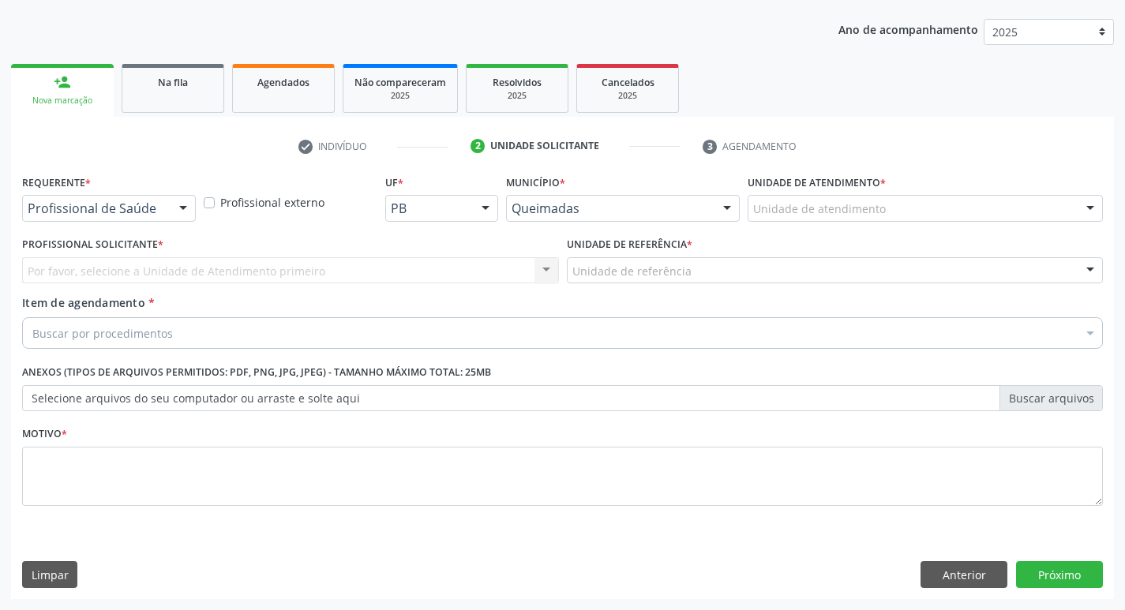
scroll to position [172, 0]
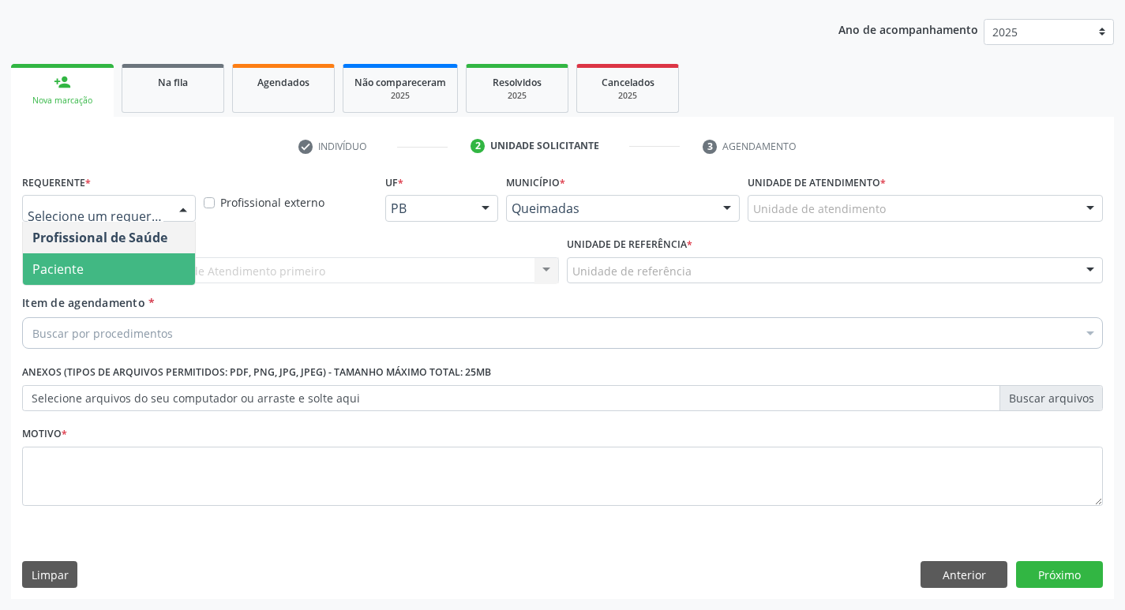
click at [109, 276] on span "Paciente" at bounding box center [109, 270] width 172 height 32
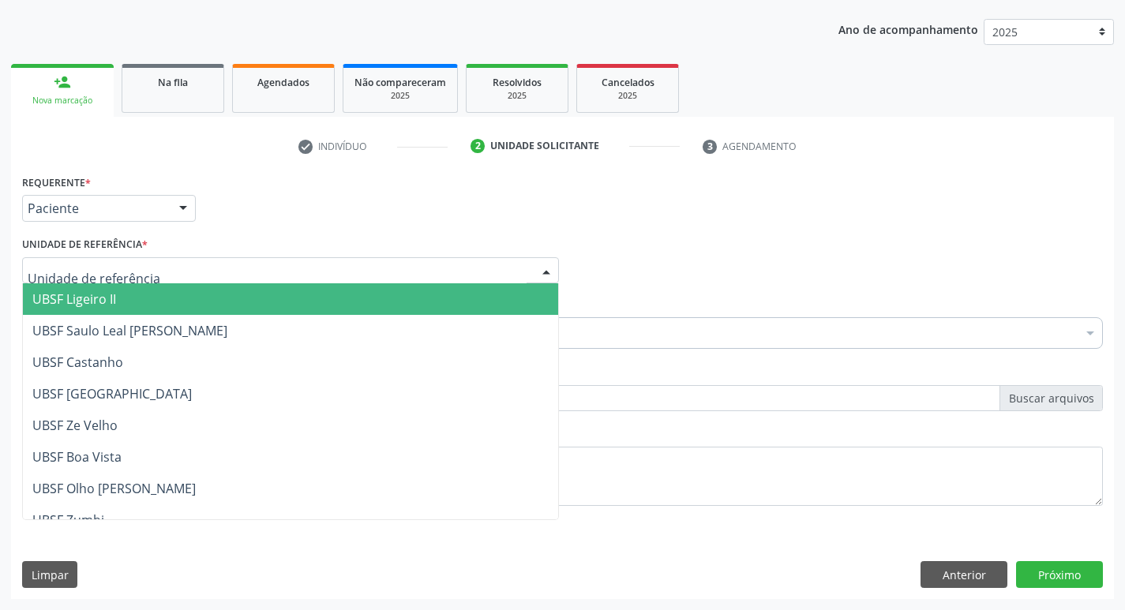
type input "Z"
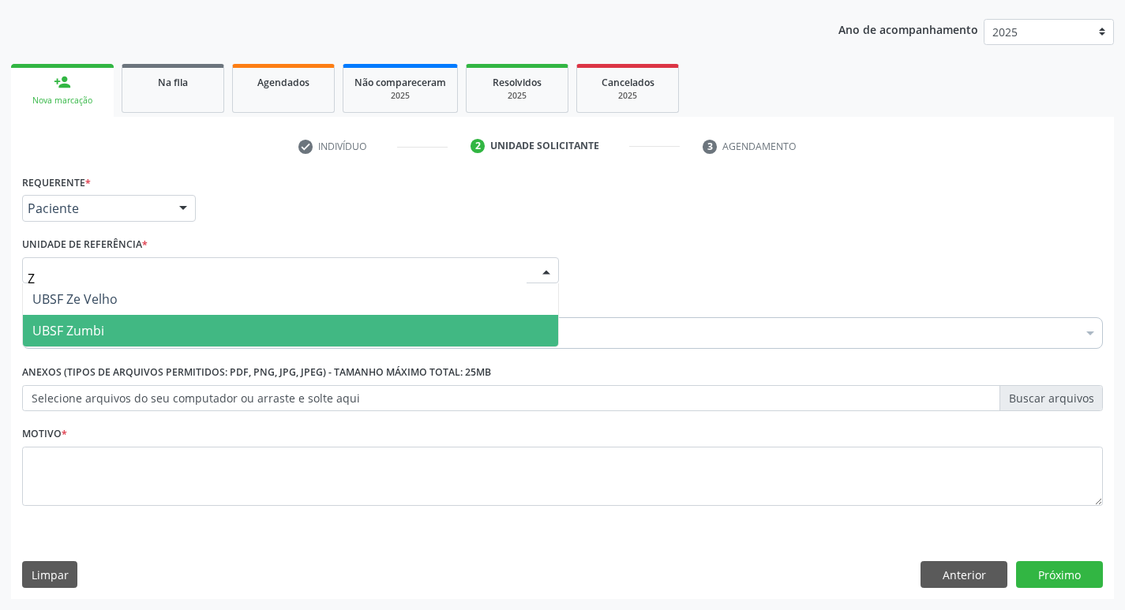
click at [124, 320] on span "UBSF Zumbi" at bounding box center [290, 331] width 535 height 32
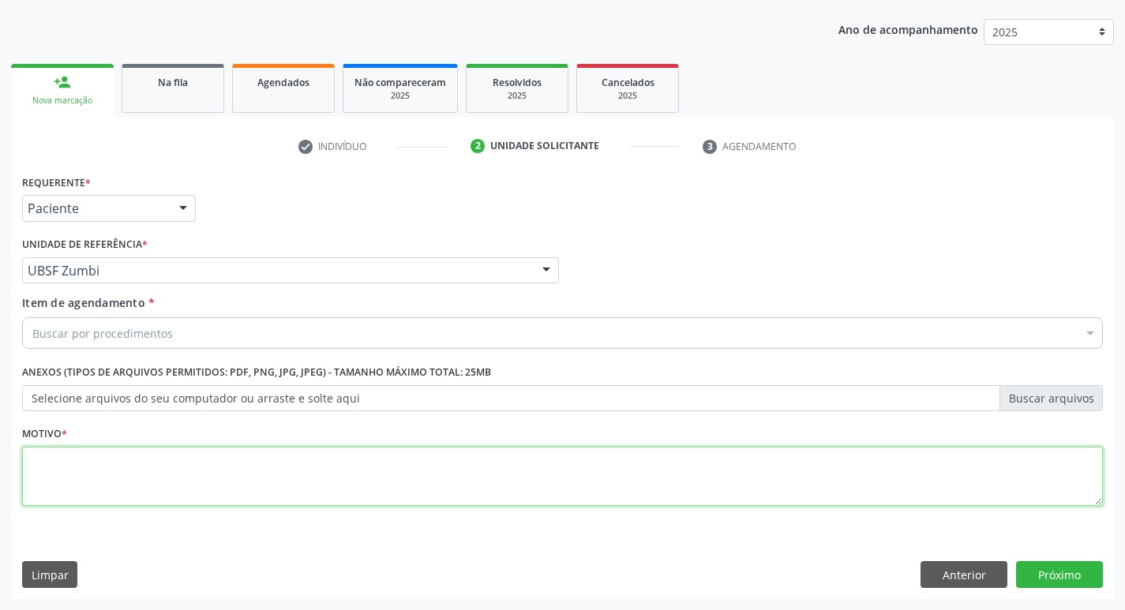
drag, startPoint x: 121, startPoint y: 446, endPoint x: 109, endPoint y: 450, distance: 12.5
click at [109, 450] on textarea at bounding box center [562, 477] width 1081 height 60
type textarea "AVALIACAO"
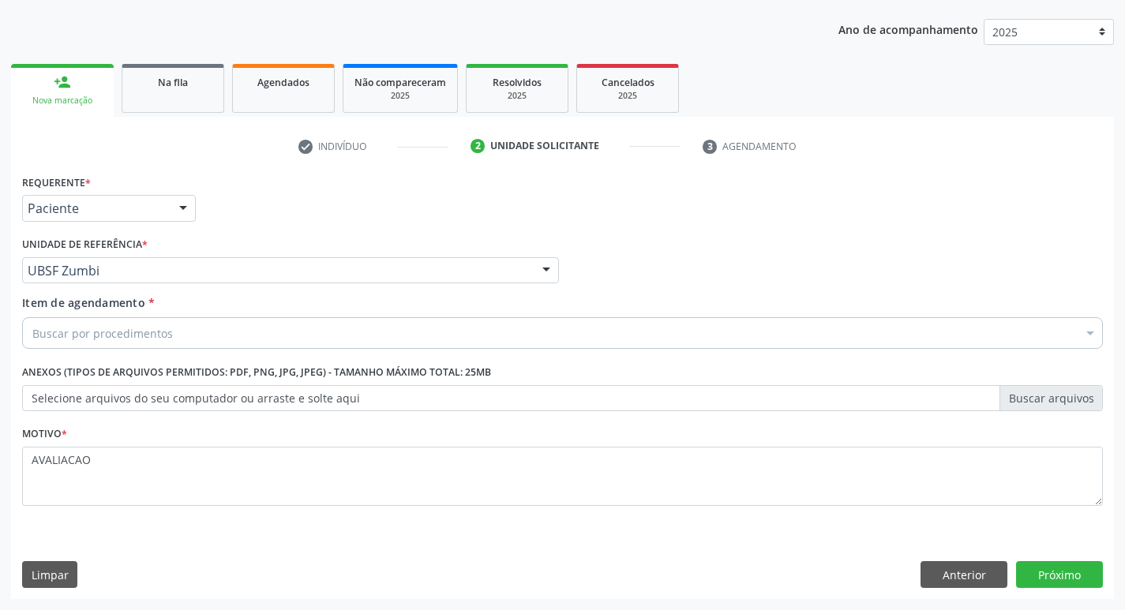
click at [181, 332] on div "Buscar por procedimentos" at bounding box center [562, 333] width 1081 height 32
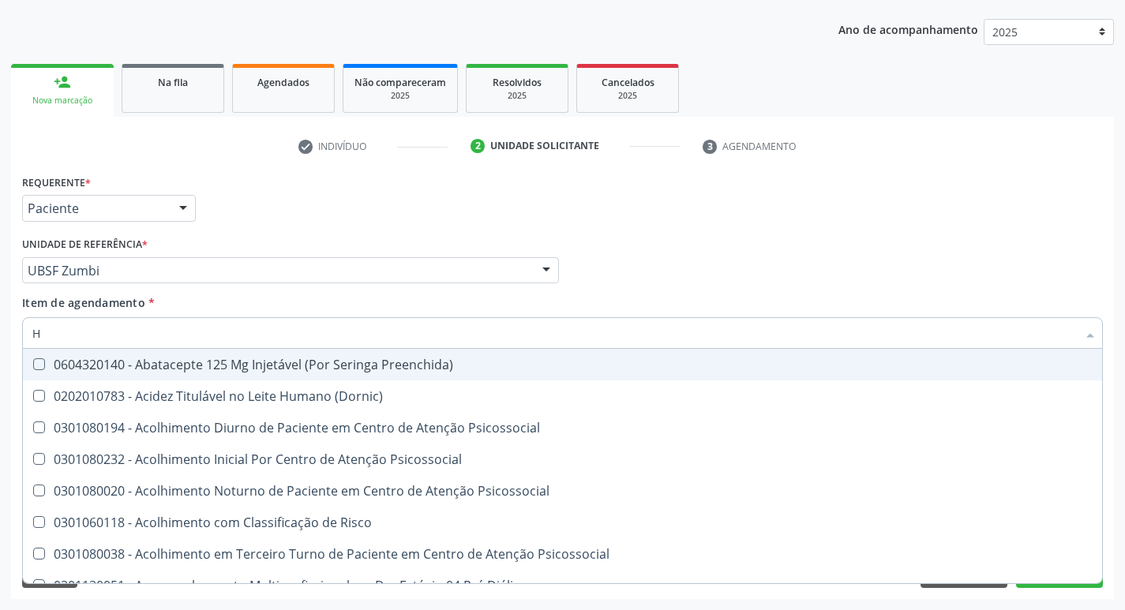
type input "HEMOGR"
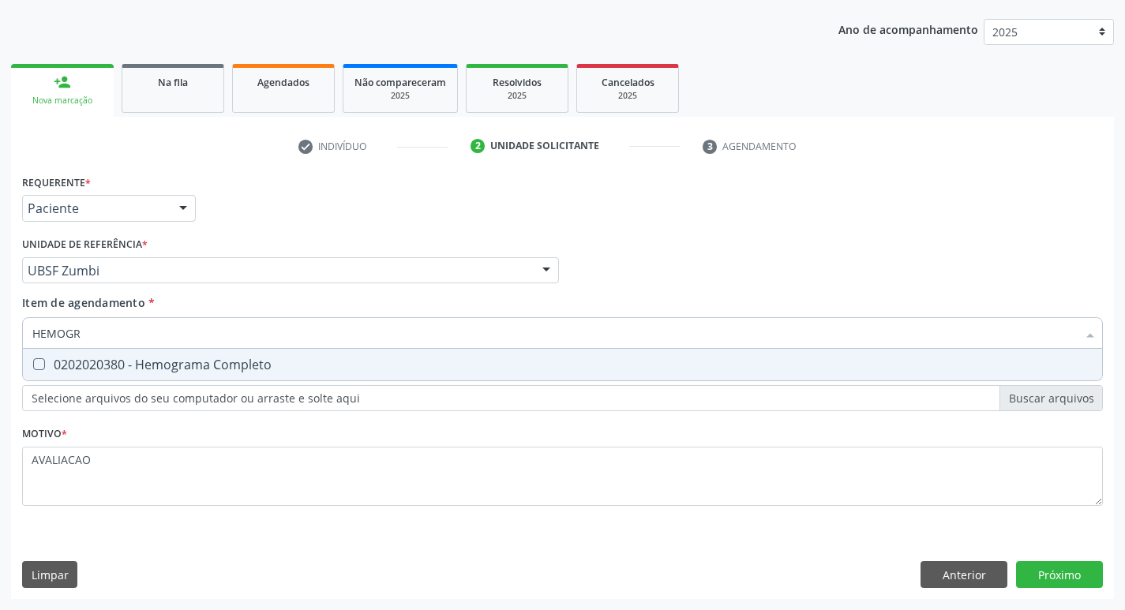
click at [197, 369] on div "0202020380 - Hemograma Completo" at bounding box center [562, 365] width 1061 height 13
checkbox Completo "true"
type input "HEMOG"
checkbox Completo "false"
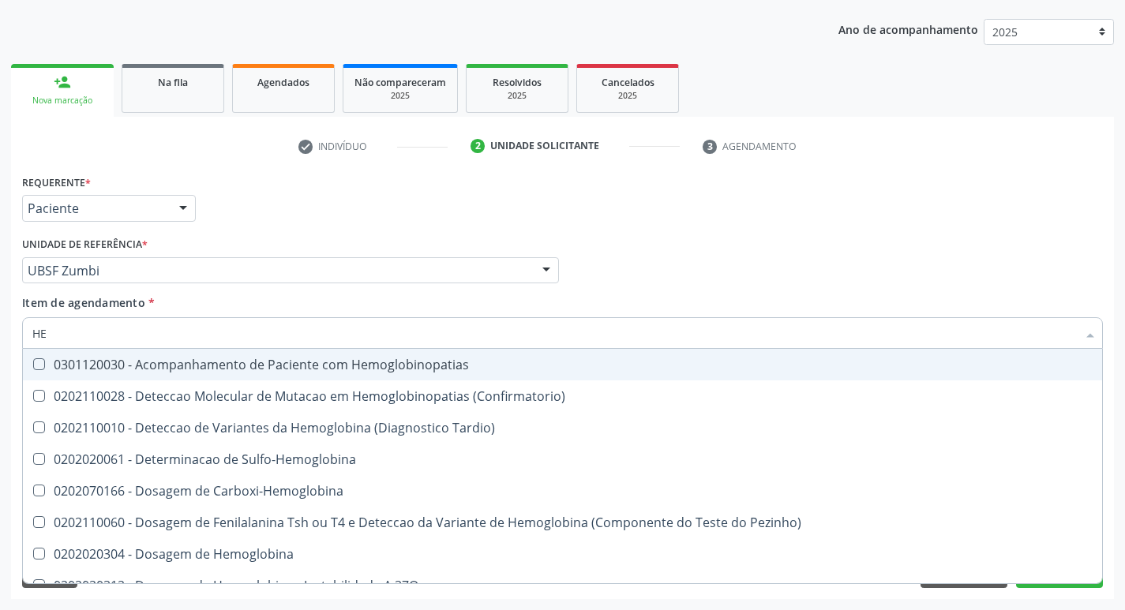
type input "H"
checkbox Completo "false"
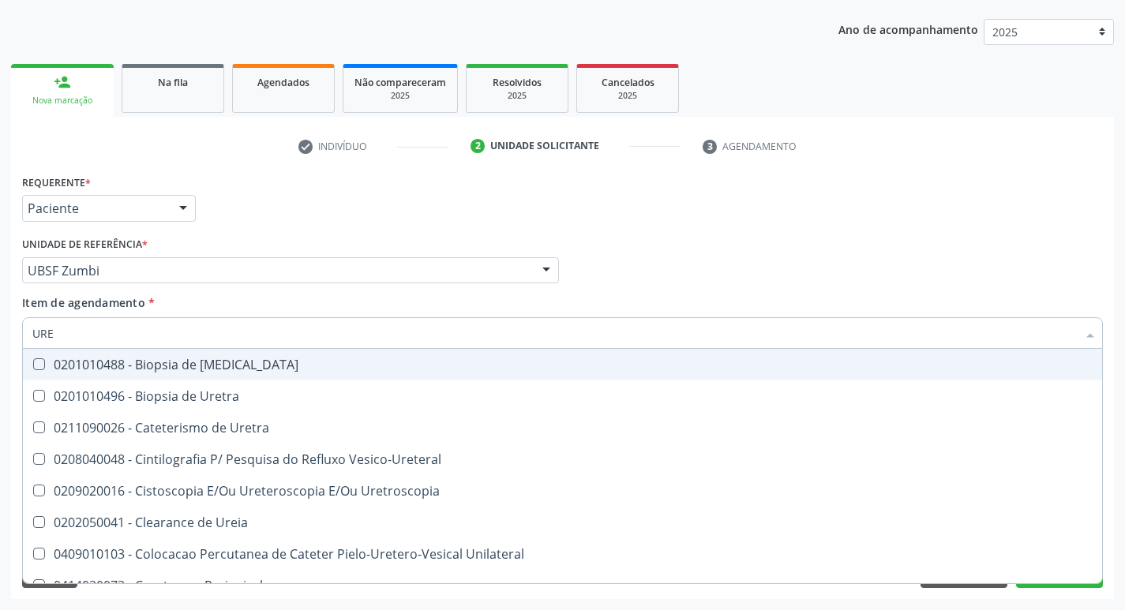
type input "UREI"
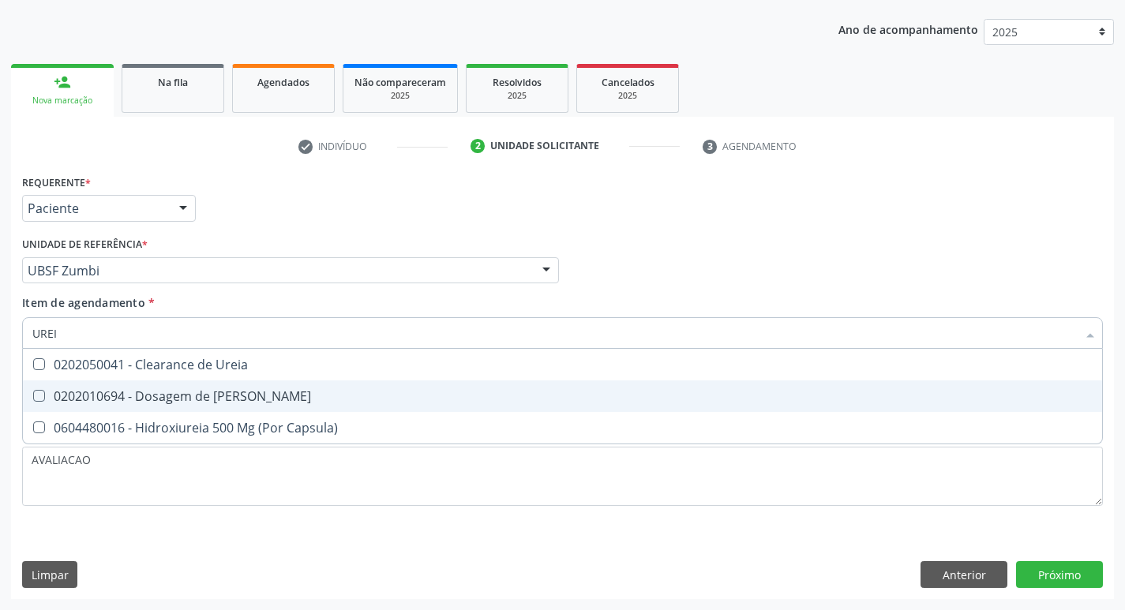
click at [232, 401] on div "0202010694 - Dosagem de [PERSON_NAME]" at bounding box center [562, 396] width 1061 height 13
checkbox Ureia "true"
type input "URE"
checkbox Ureia "false"
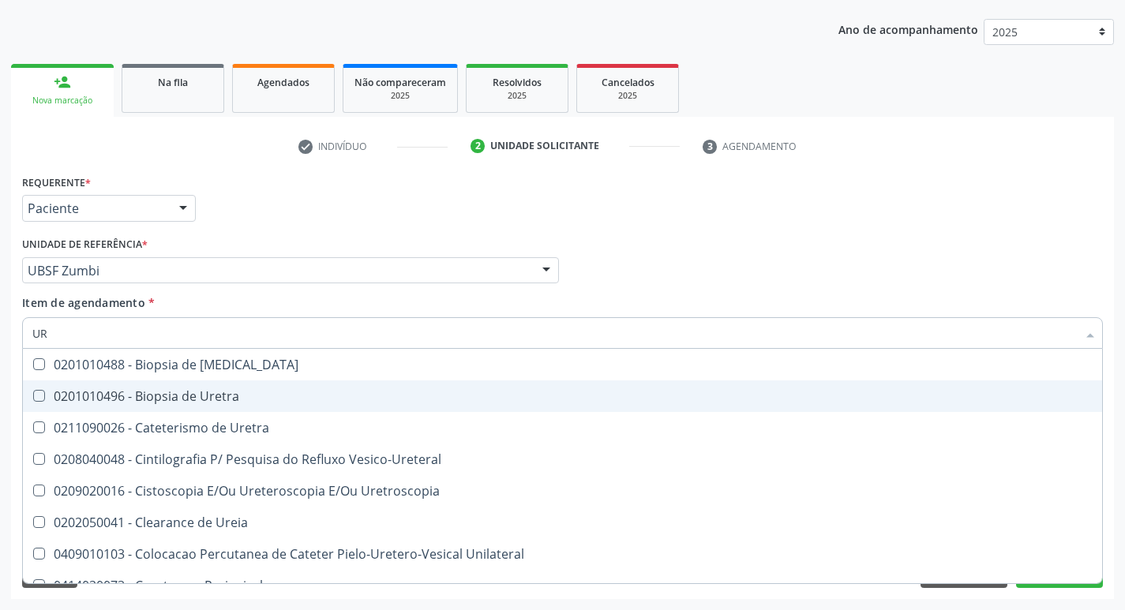
type input "U"
checkbox Ureia "false"
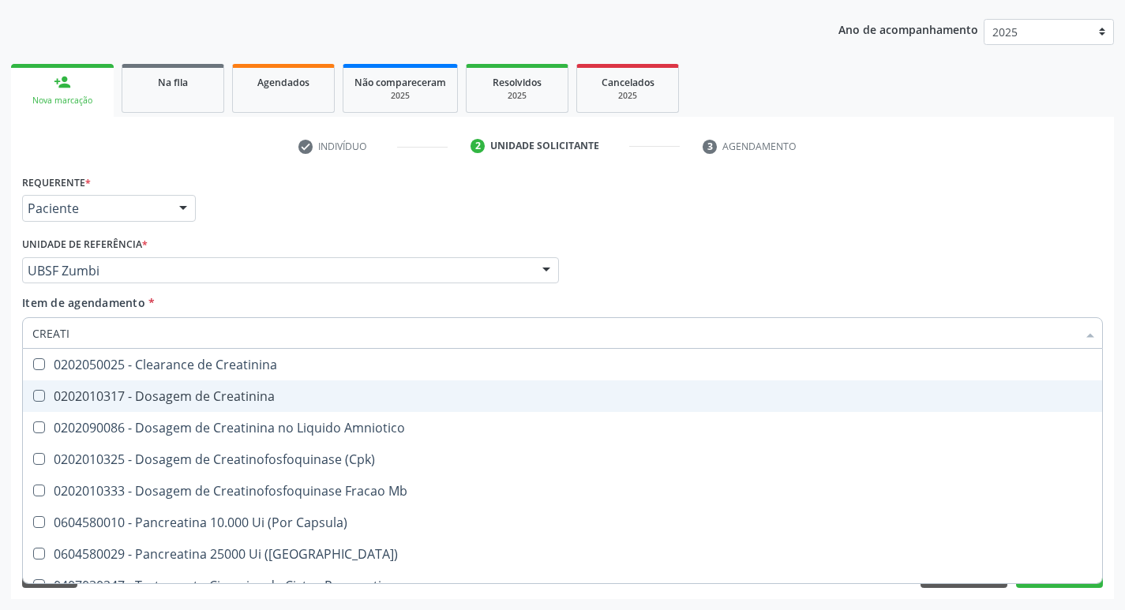
type input "CREATIN"
click at [232, 401] on div "0202010317 - Dosagem de Creatinina" at bounding box center [562, 396] width 1061 height 13
checkbox Creatinina "true"
type input "CREAT"
checkbox Creatinina "false"
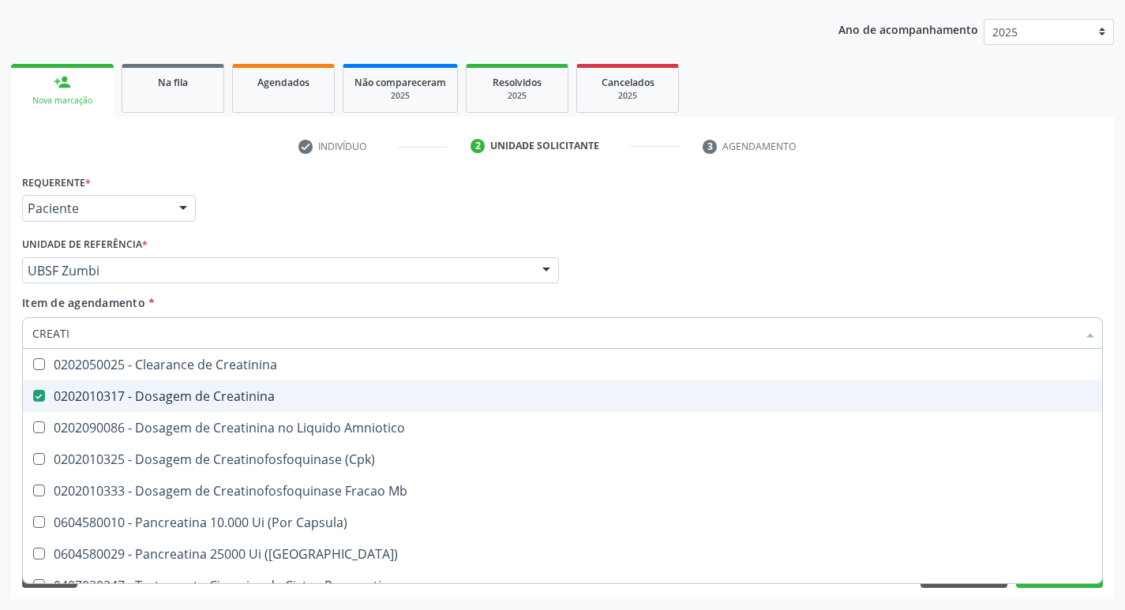
checkbox Amniotico "true"
type input "CRE"
checkbox Amniotico "false"
checkbox Mb "false"
type input "C"
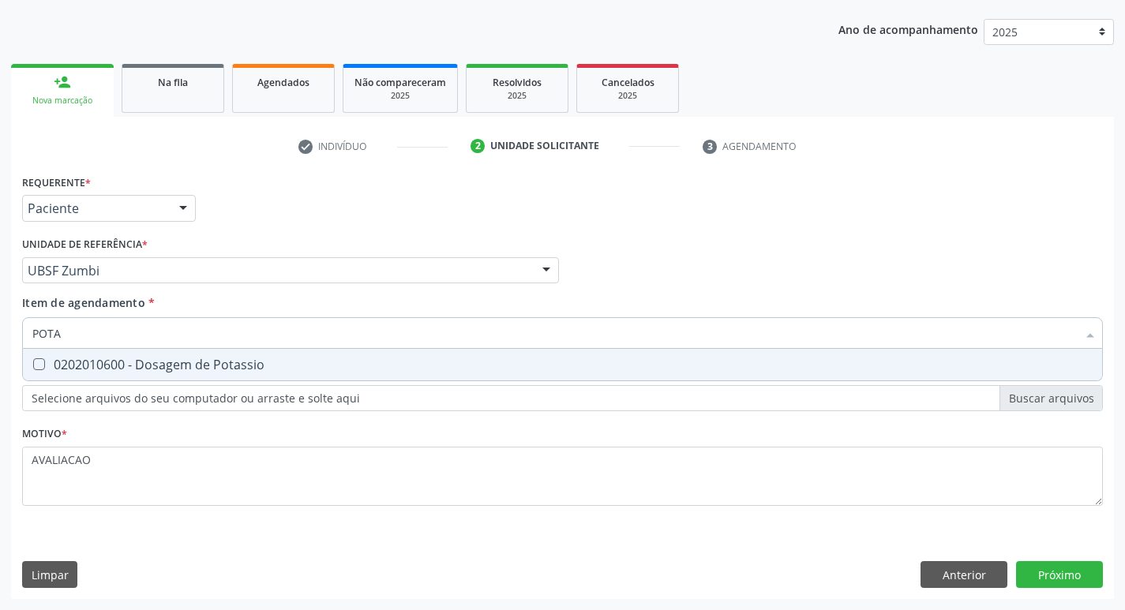
type input "POTAS"
click at [206, 364] on div "0202010600 - Dosagem de Potassio" at bounding box center [562, 365] width 1061 height 13
checkbox Potassio "true"
type input "P"
checkbox Potassio "false"
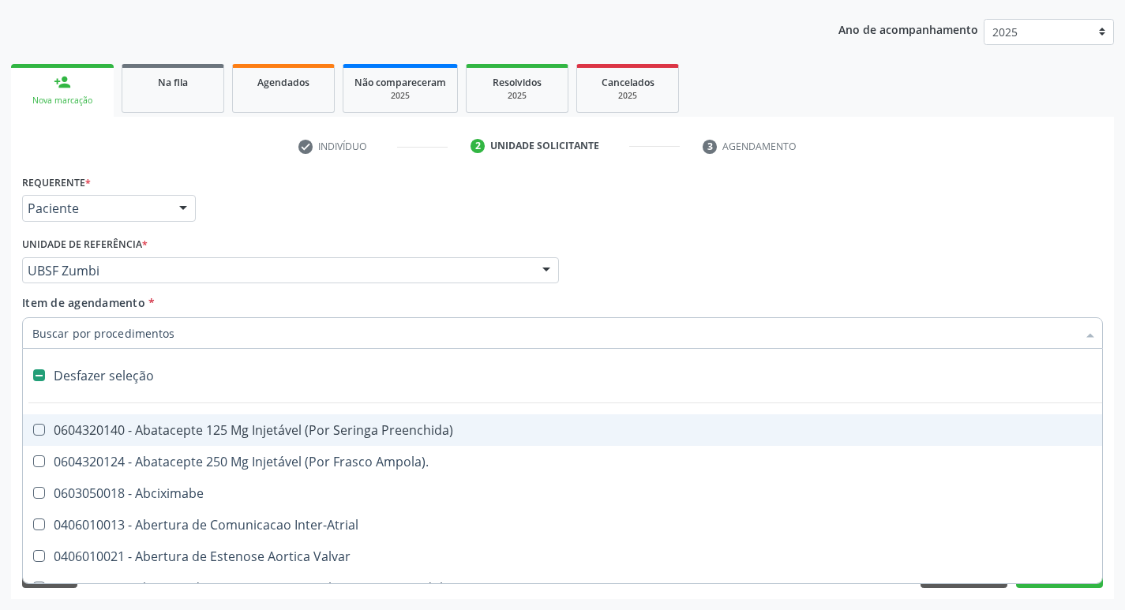
type input "2"
checkbox Biologica "true"
checkbox Conica "true"
checkbox Congenita "true"
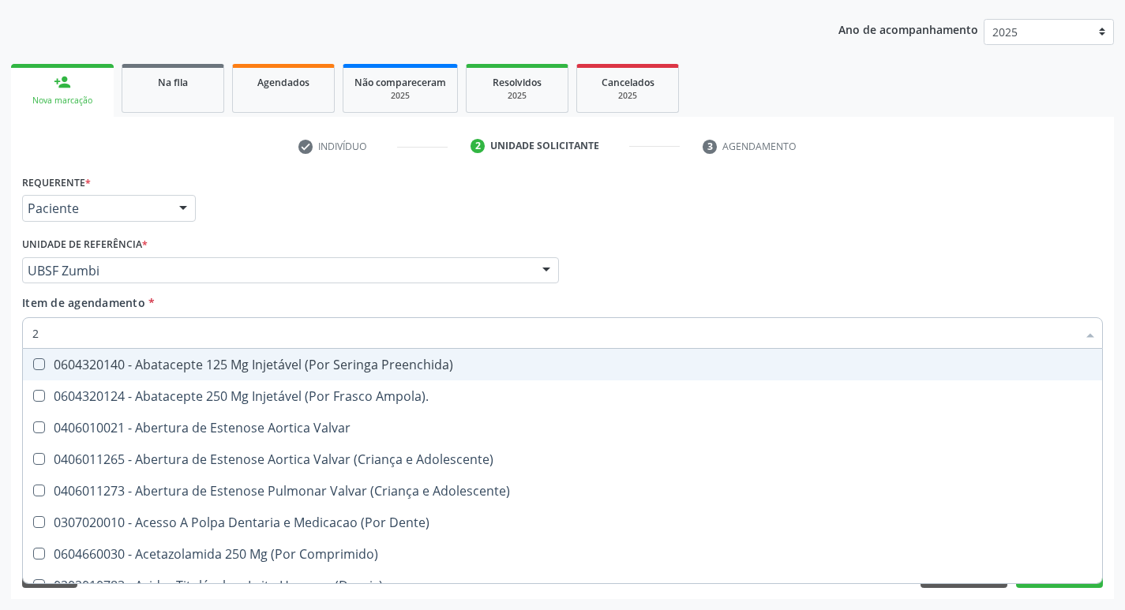
type input "20205001"
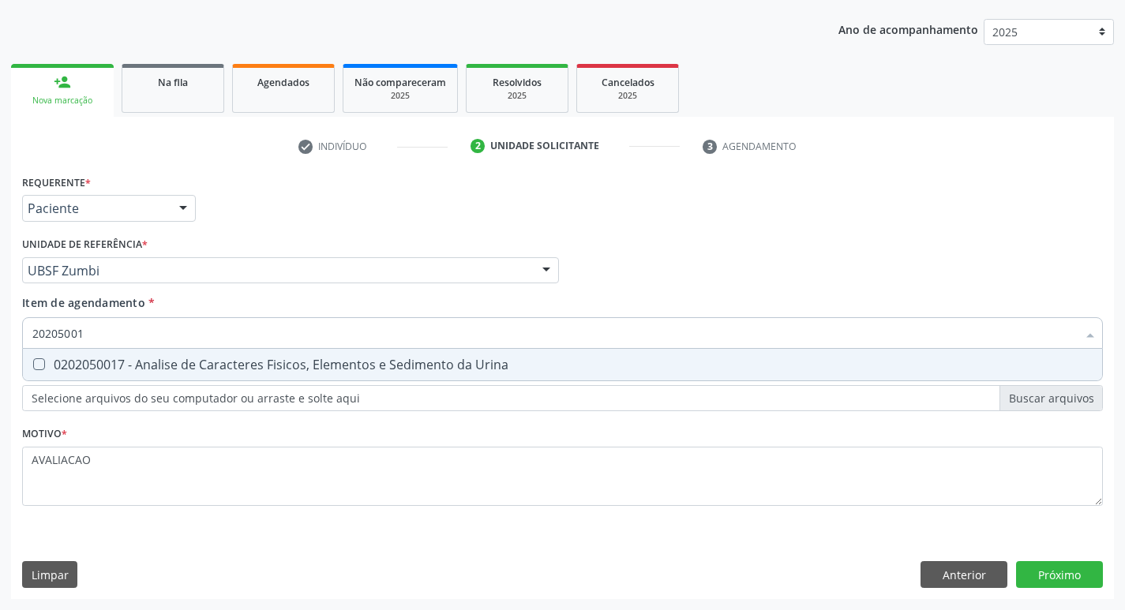
click at [190, 360] on div "0202050017 - Analise de Caracteres Fisicos, Elementos e Sedimento da Urina" at bounding box center [562, 365] width 1061 height 13
checkbox Urina "true"
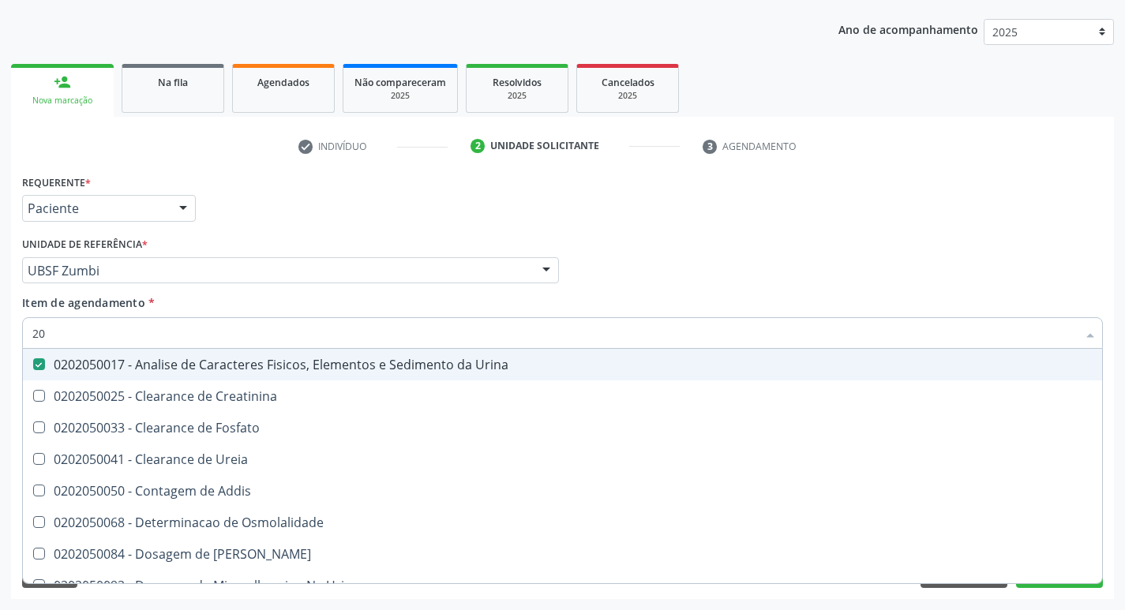
type input "2"
checkbox Urina "false"
checkbox Ureia "false"
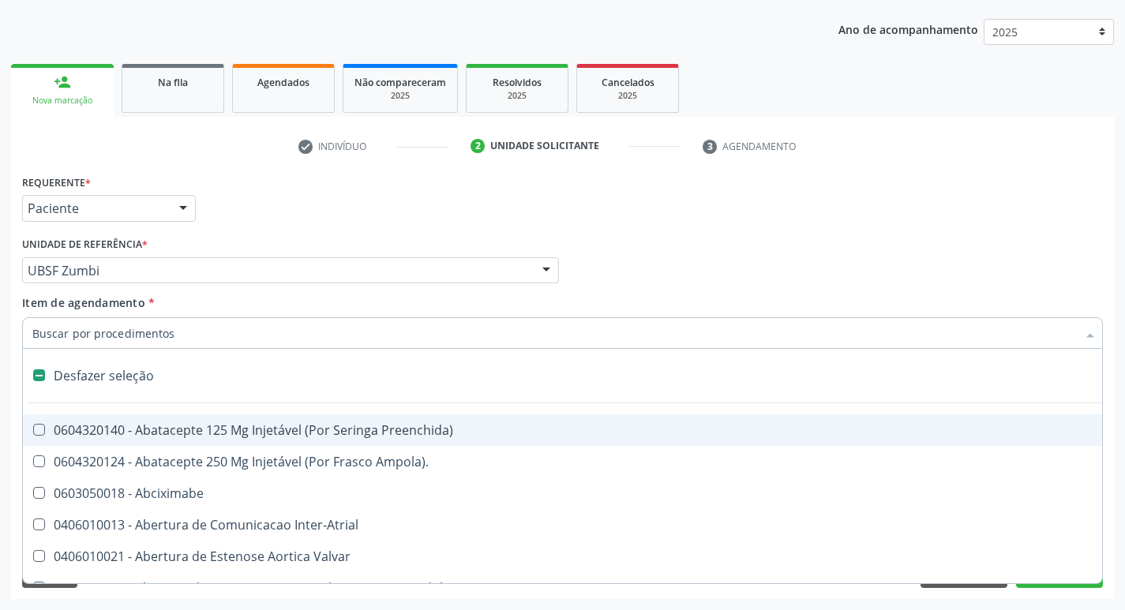
type input "H"
checkbox Urina "false"
checkbox Convencional\) "true"
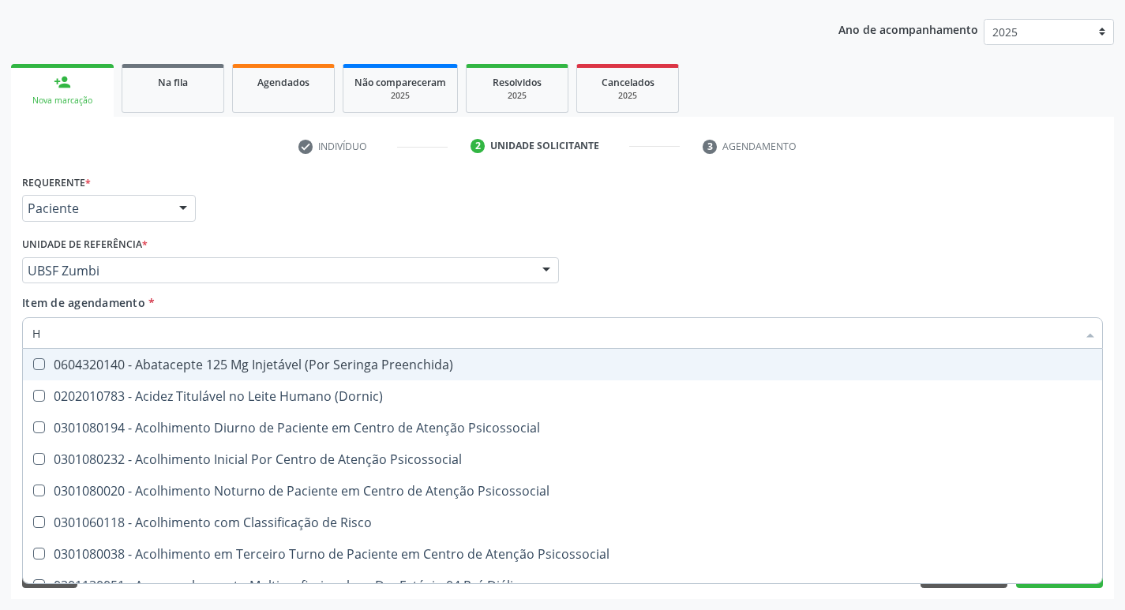
type input "HEMOGLOBINA G"
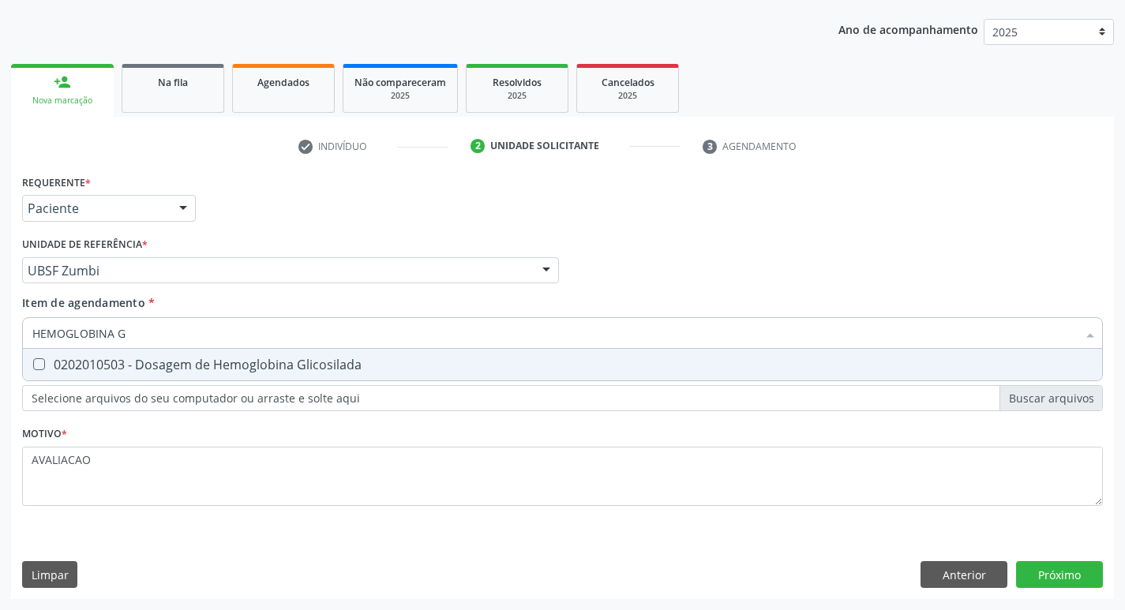
click at [177, 374] on span "0202010503 - Dosagem de Hemoglobina Glicosilada" at bounding box center [563, 365] width 1080 height 32
checkbox Glicosilada "true"
type input "HEMOGLOBINA"
checkbox Glicosilada "false"
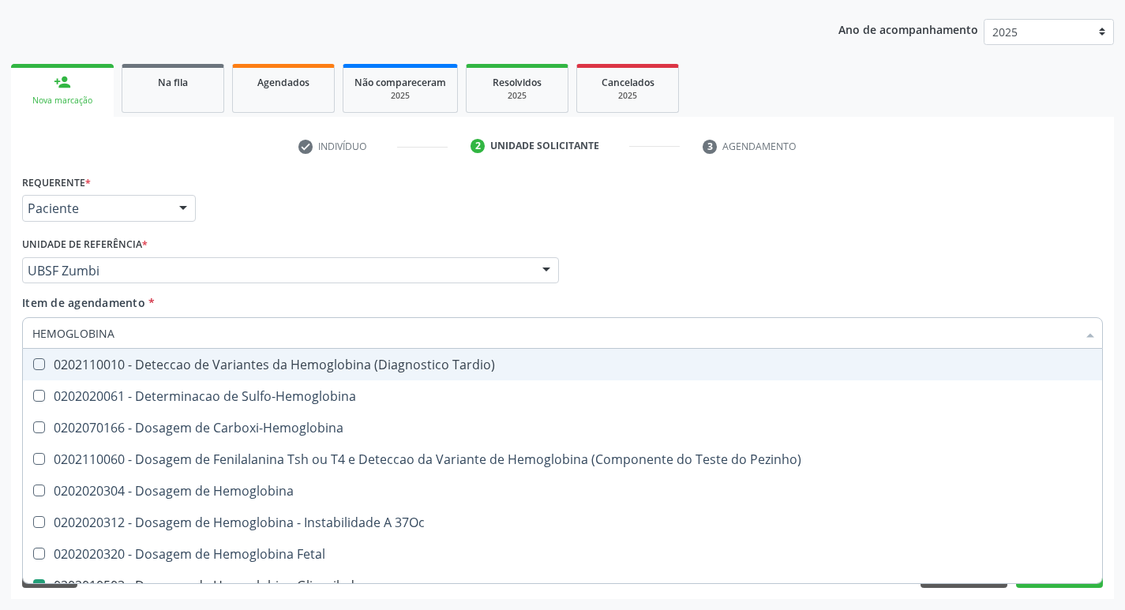
type input "HEMOGLOBIN"
checkbox Glicosilada "false"
checkbox Hemoglobina "true"
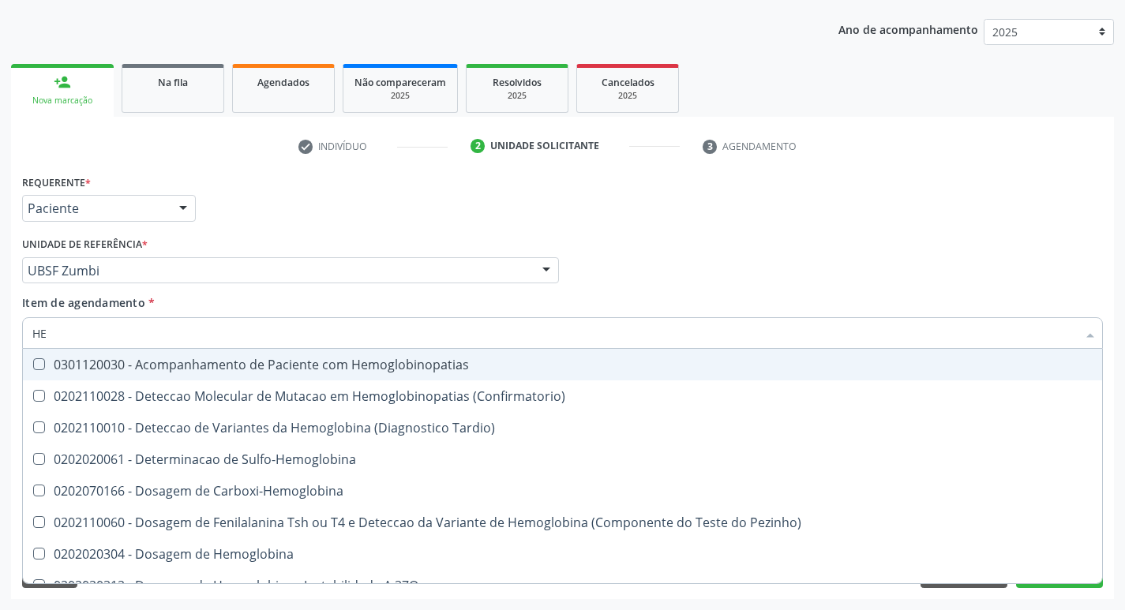
type input "H"
checkbox Glicosilada "false"
checkbox S "false"
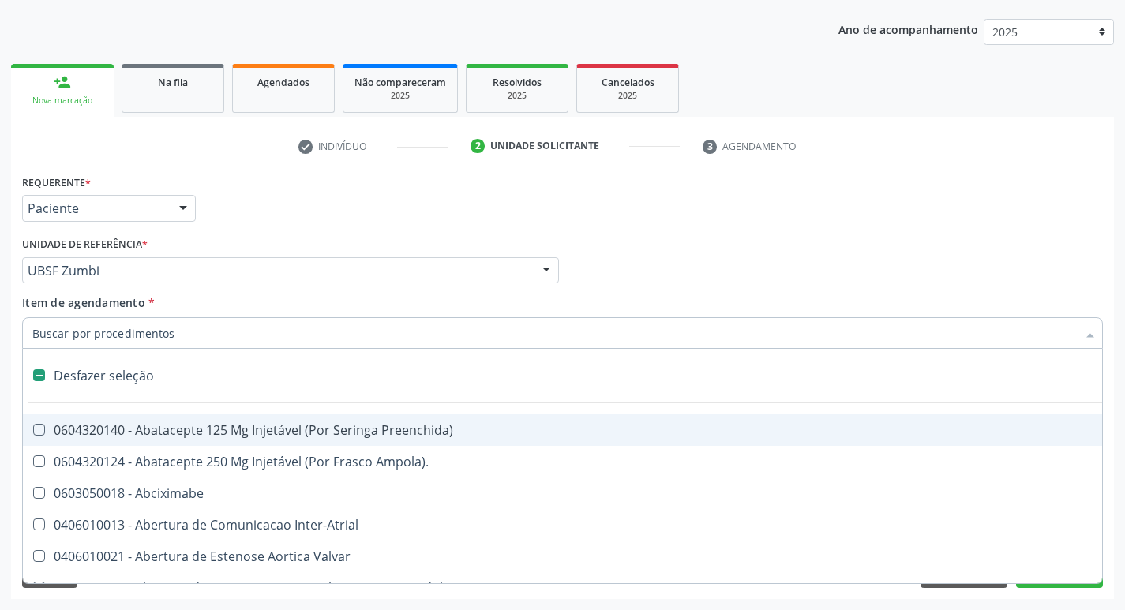
type input "G"
checkbox Urina "false"
checkbox Criança "true"
checkbox \(Picc\) "true"
checkbox Capsula\) "true"
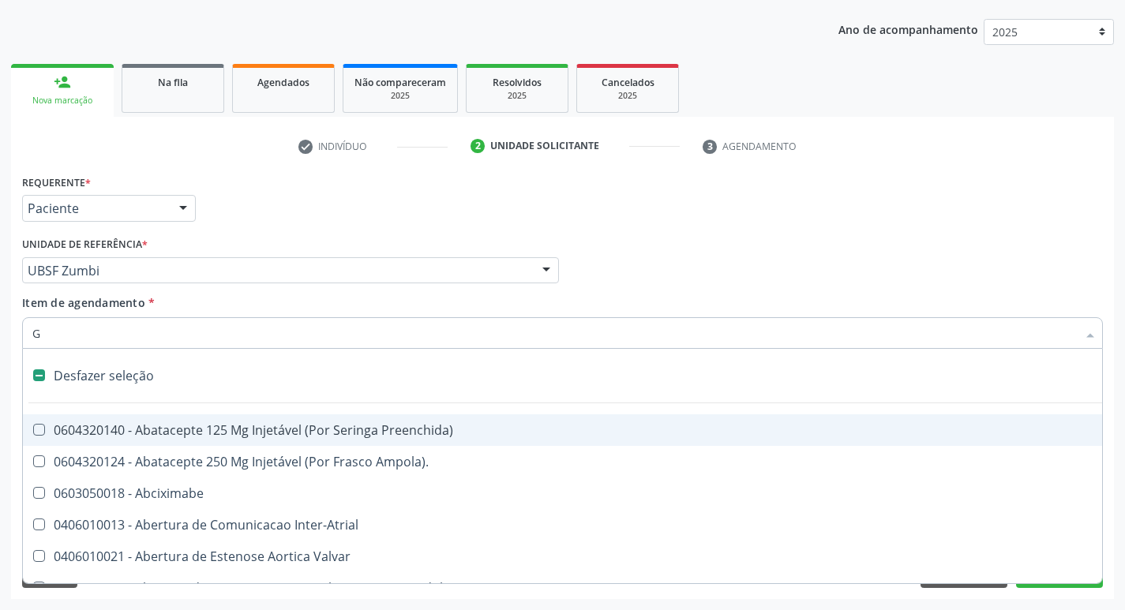
checkbox \(Dacriocintilografia\) "true"
checkbox Persistente "true"
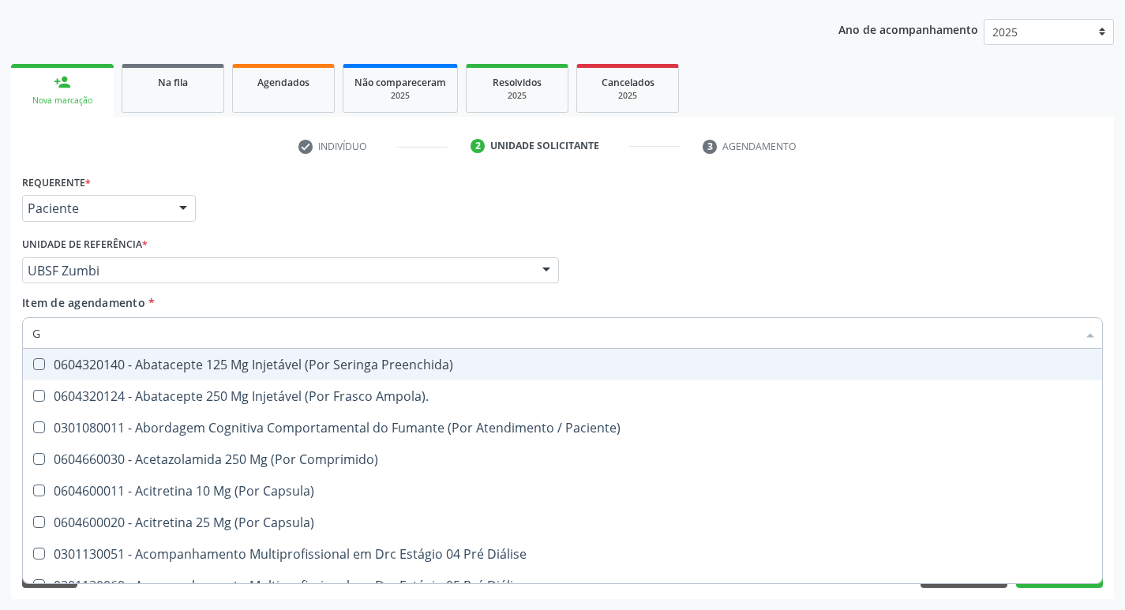
type input "GLICOSE"
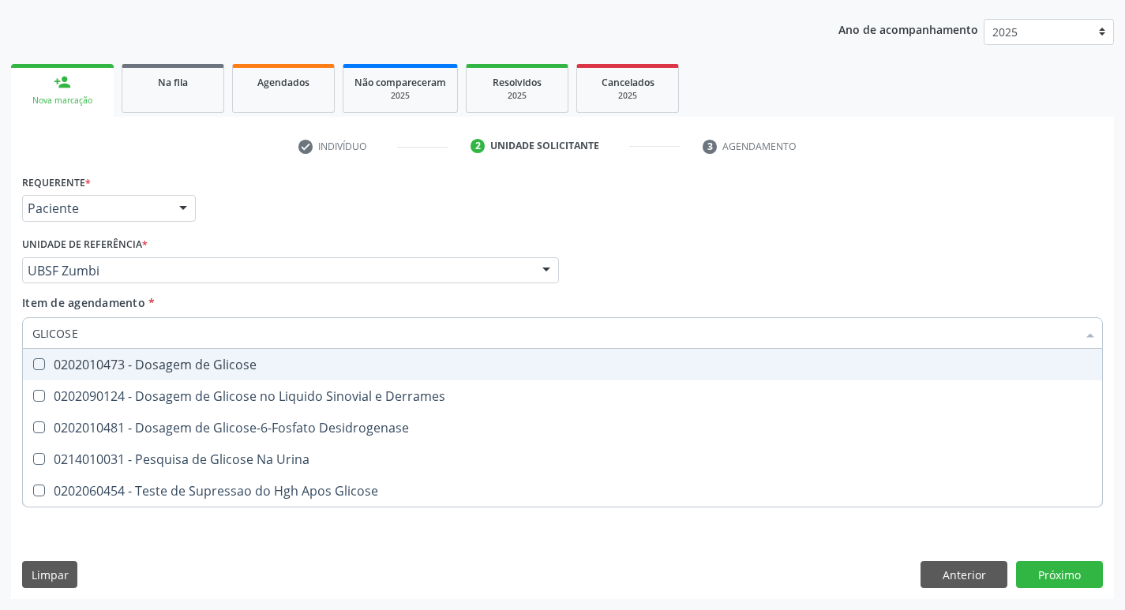
click at [265, 359] on div "0202010473 - Dosagem de Glicose" at bounding box center [562, 365] width 1061 height 13
checkbox Glicose "true"
type input "GLICOS"
checkbox Glicose "false"
checkbox Derrames "true"
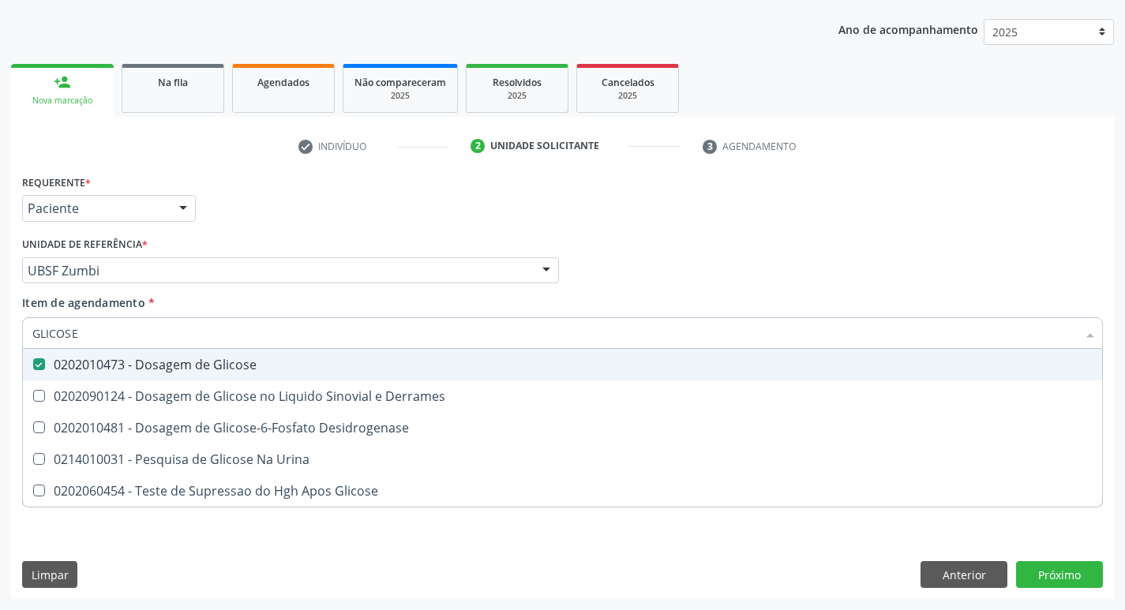
checkbox Glicose "true"
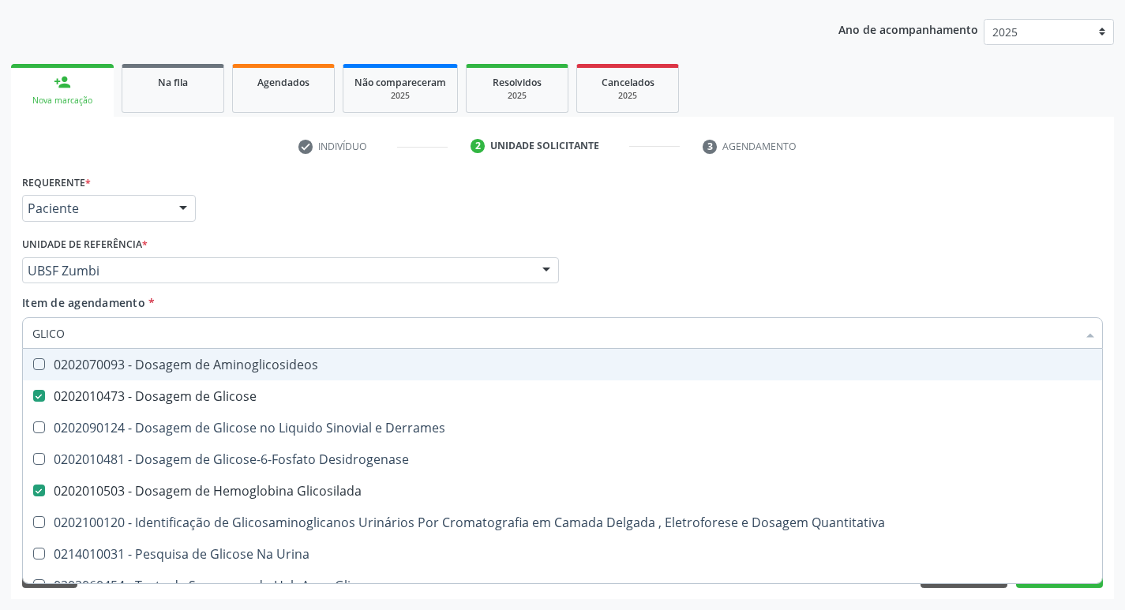
type input "GLIC"
checkbox Glicose "false"
checkbox Derrames "false"
checkbox Glicosilada "false"
checkbox Quantitativa "false"
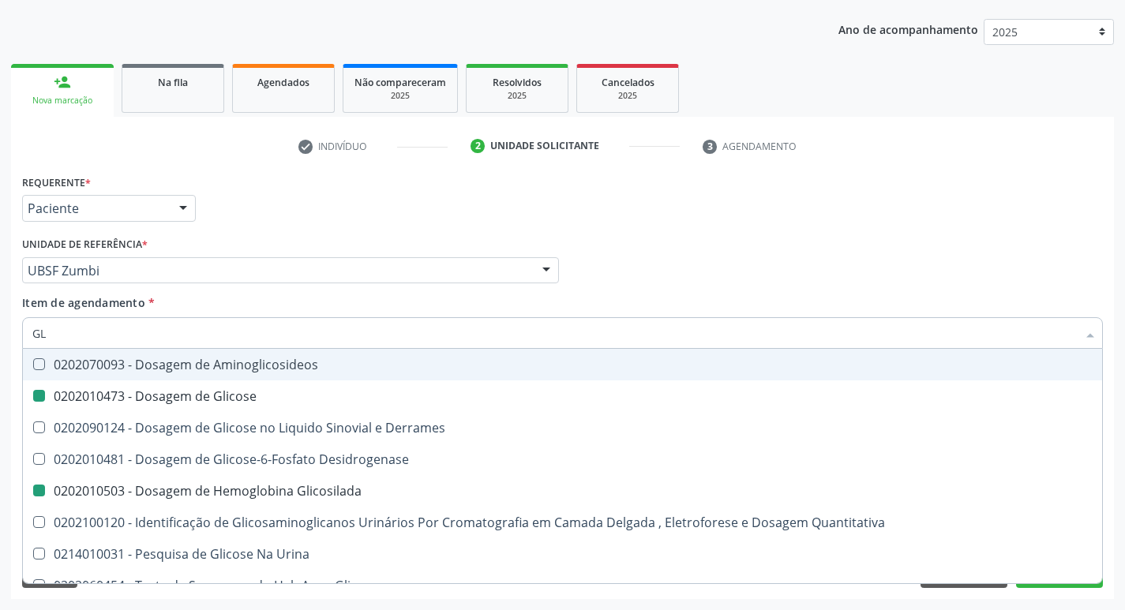
type input "G"
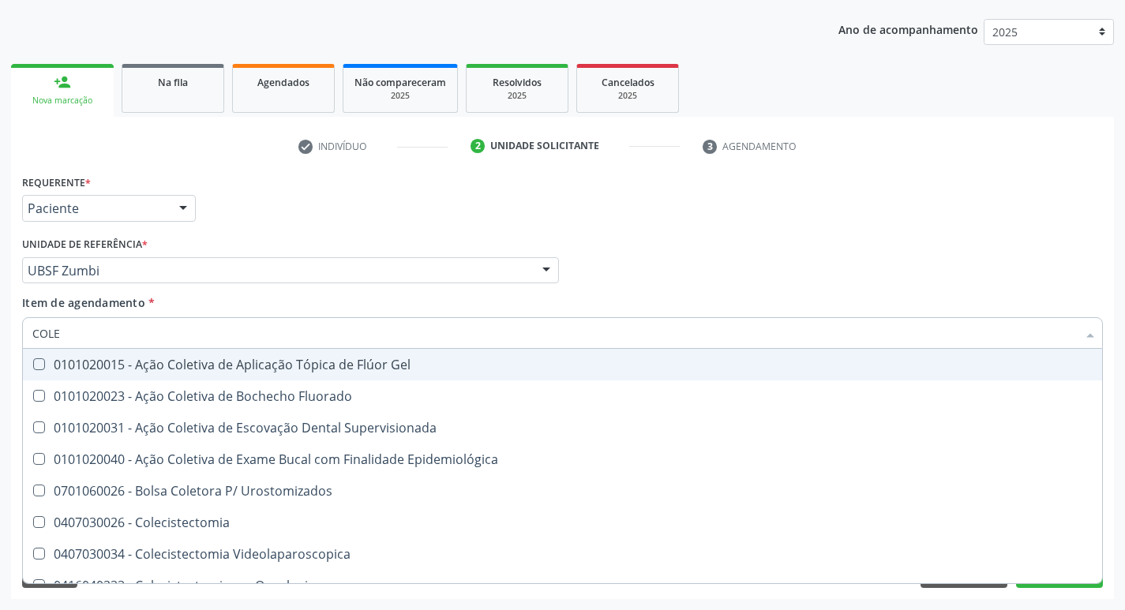
type input "COLES"
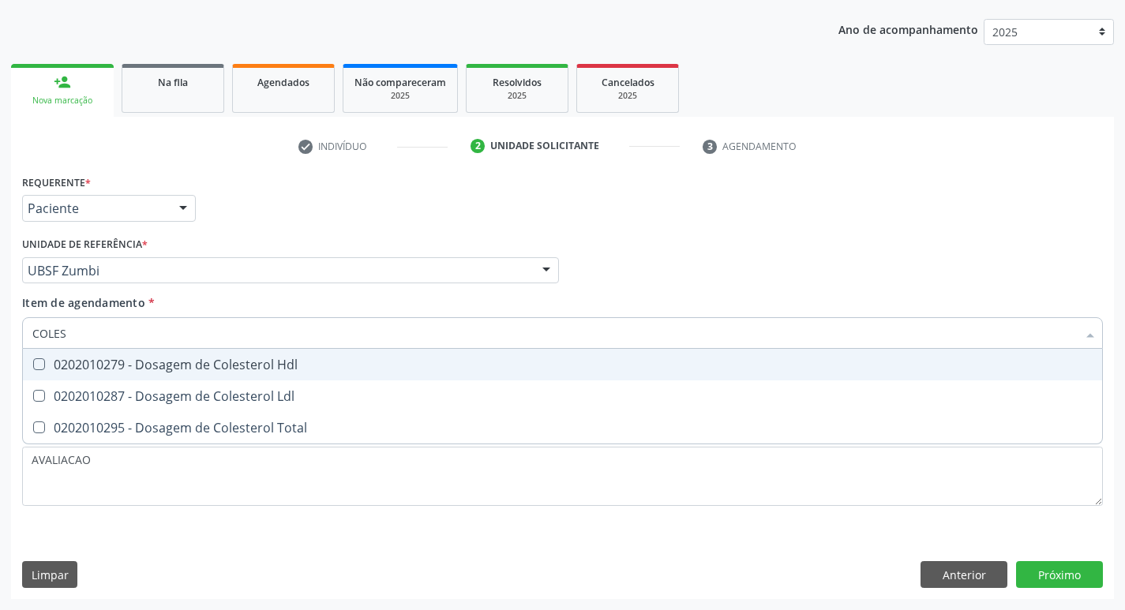
click at [265, 359] on div "0202010279 - Dosagem de Colesterol Hdl" at bounding box center [562, 365] width 1061 height 13
checkbox Hdl "true"
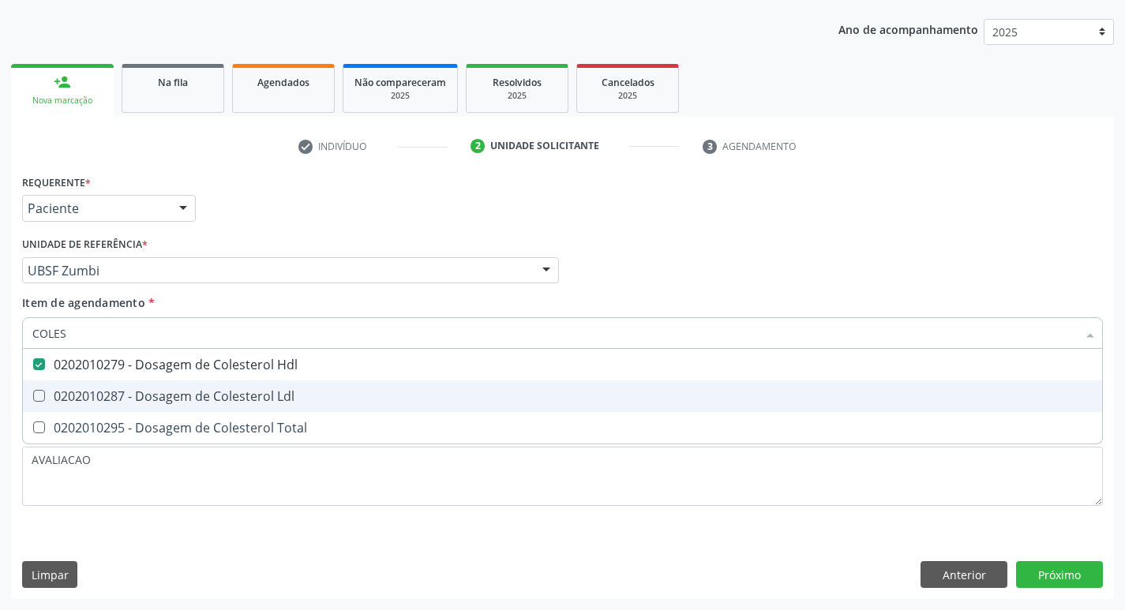
click at [271, 397] on div "0202010287 - Dosagem de Colesterol Ldl" at bounding box center [562, 396] width 1061 height 13
checkbox Ldl "true"
type input "COLE"
checkbox Hdl "false"
checkbox Ldl "false"
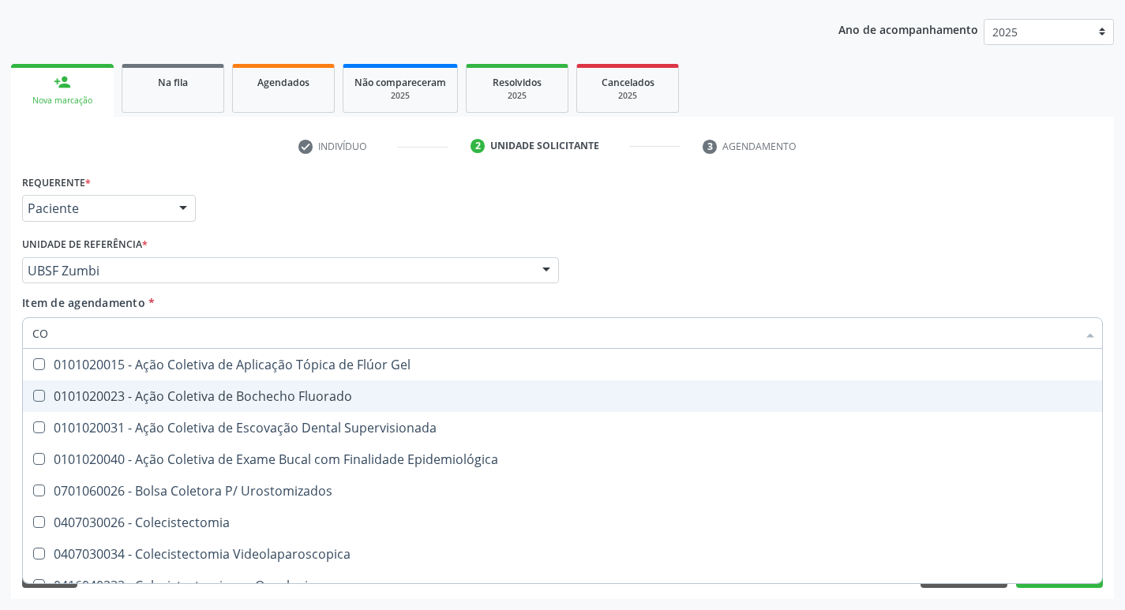
type input "C"
checkbox Hdl "false"
checkbox Ldl "false"
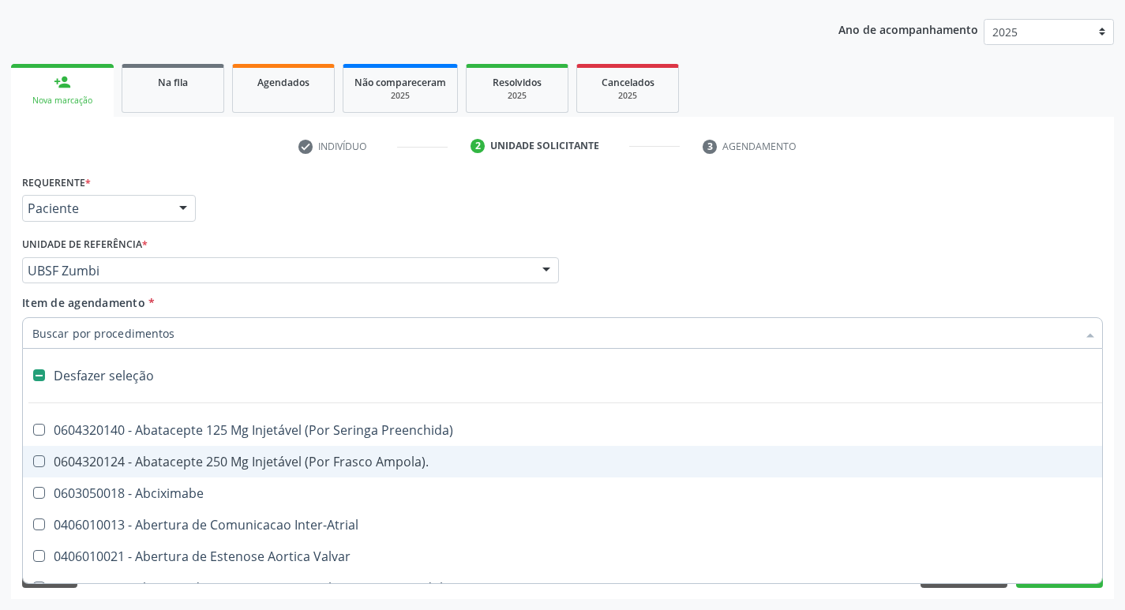
type input "T"
checkbox Dedo "true"
checkbox Urina "false"
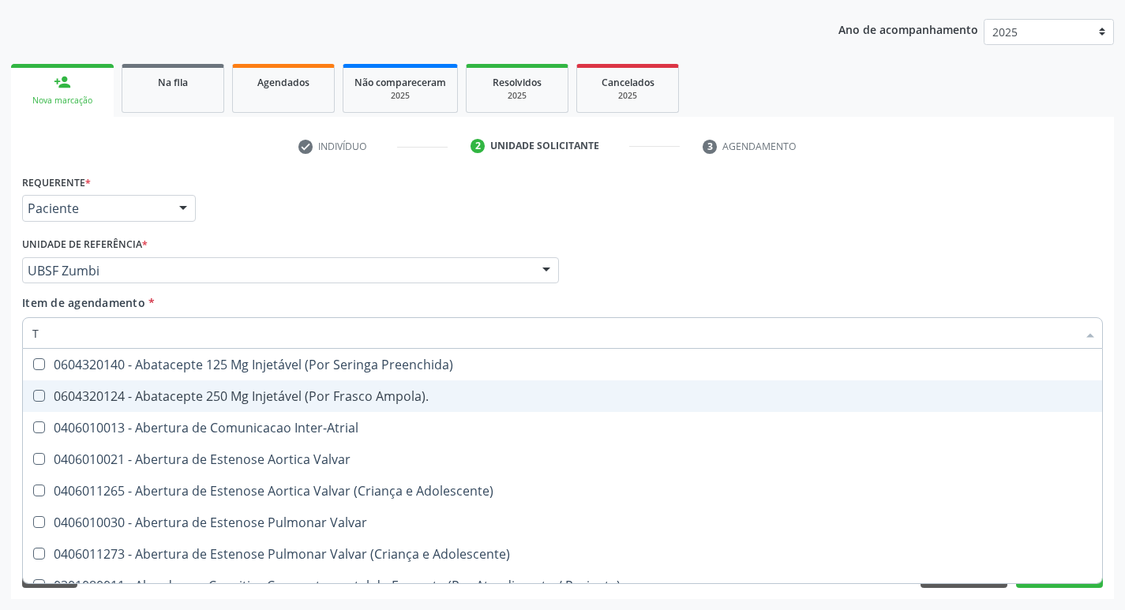
type input "TR"
checkbox Urina "false"
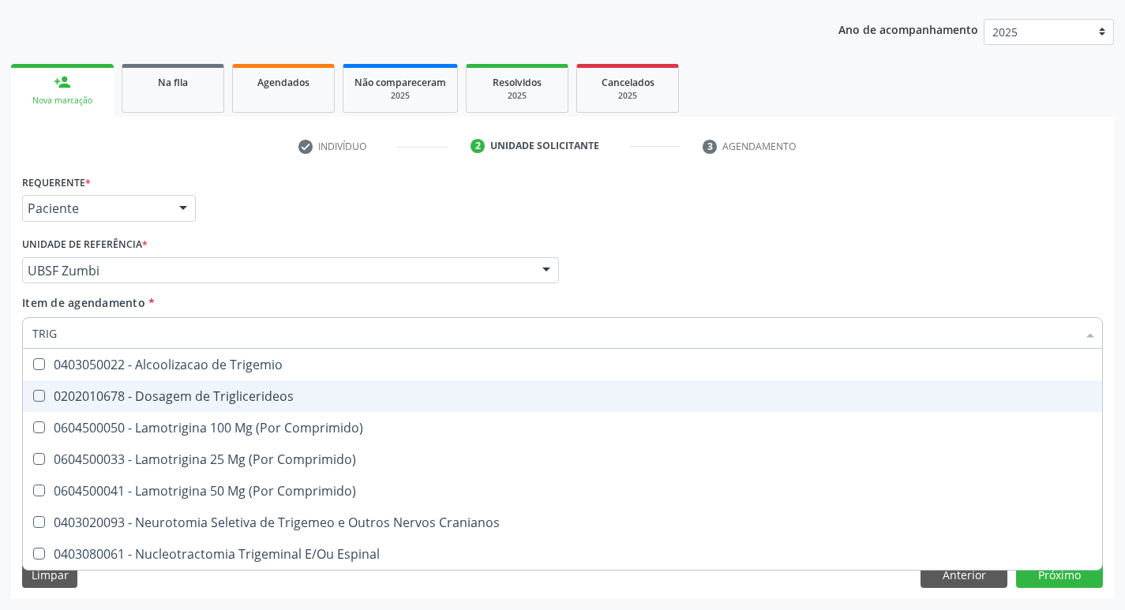
type input "TRIGL"
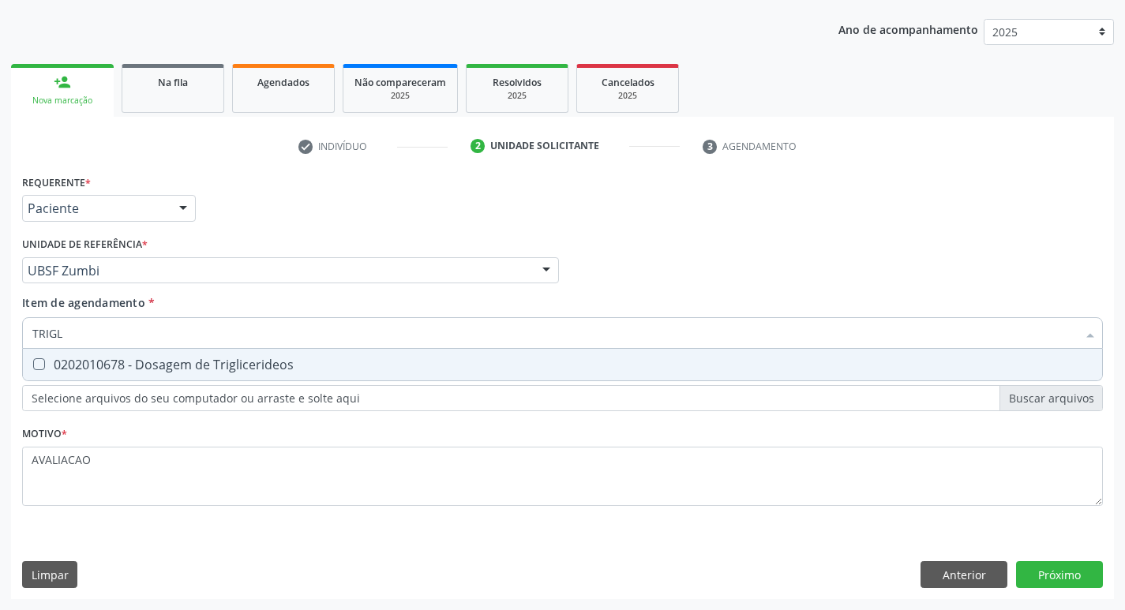
click at [316, 354] on span "0202010678 - Dosagem de Triglicerideos" at bounding box center [563, 365] width 1080 height 32
checkbox Triglicerideos "true"
click at [1046, 575] on div "Requerente * Paciente Profissional de Saúde Paciente Nenhum resultado encontrad…" at bounding box center [562, 385] width 1103 height 429
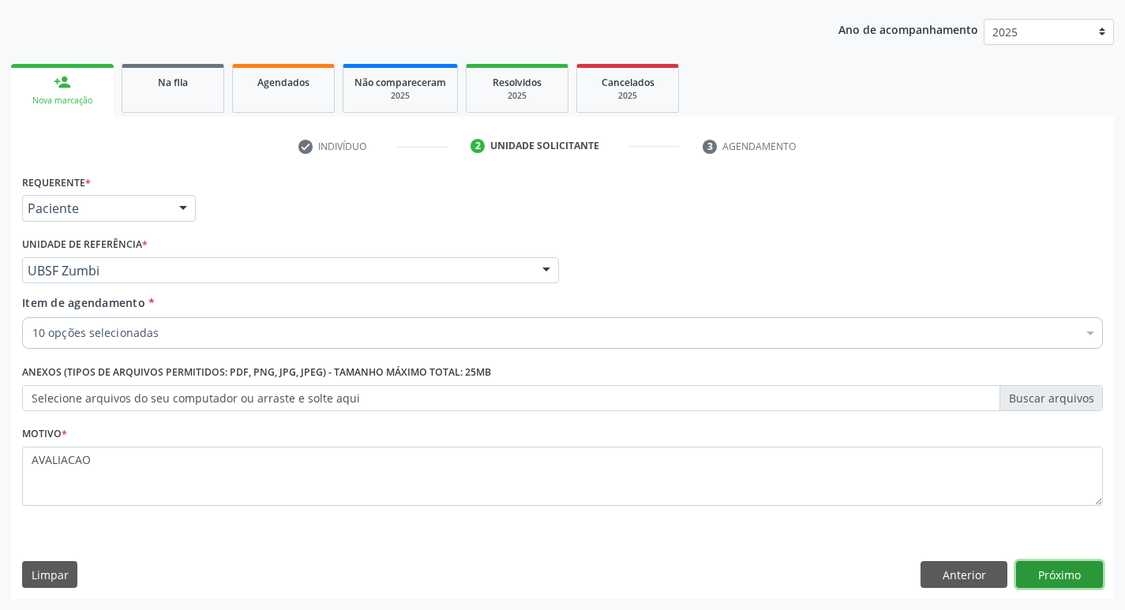
click at [1067, 574] on button "Próximo" at bounding box center [1059, 575] width 87 height 27
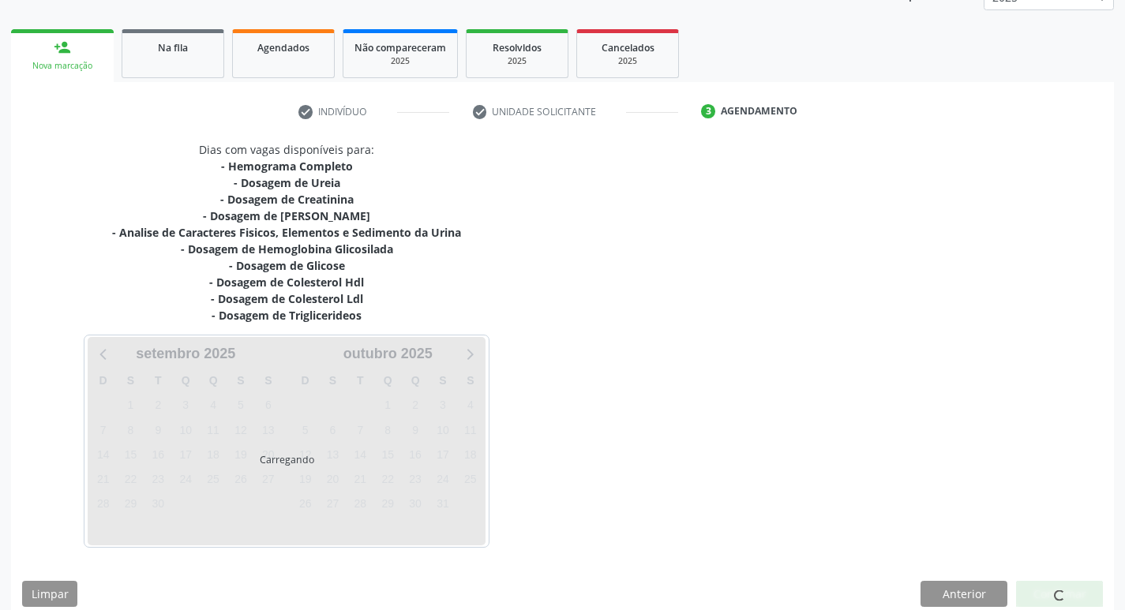
scroll to position [226, 0]
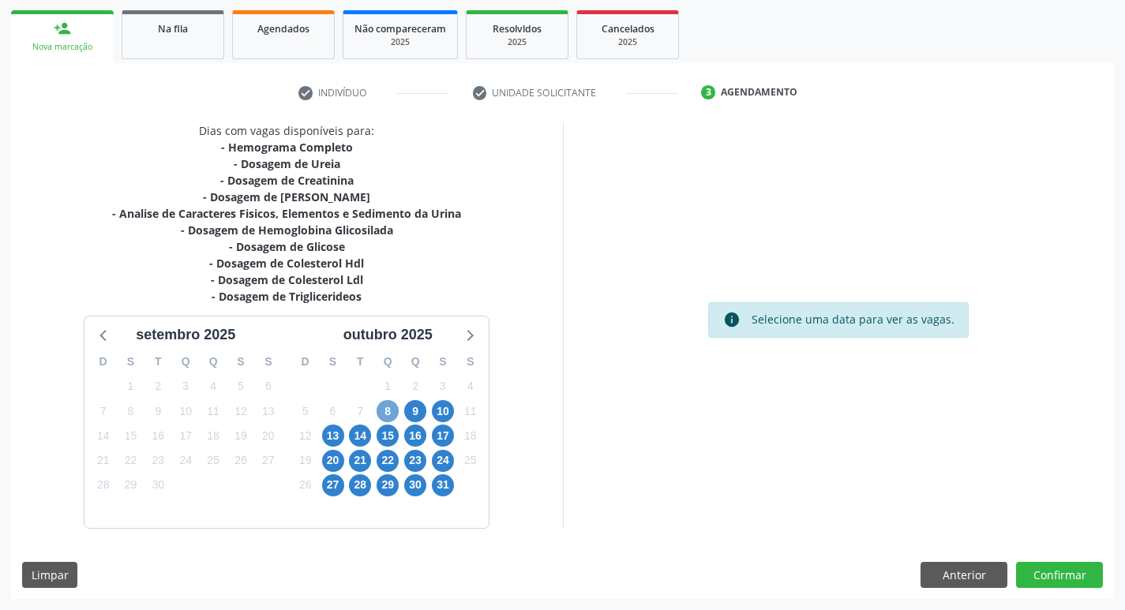
click at [386, 418] on span "8" at bounding box center [388, 411] width 22 height 22
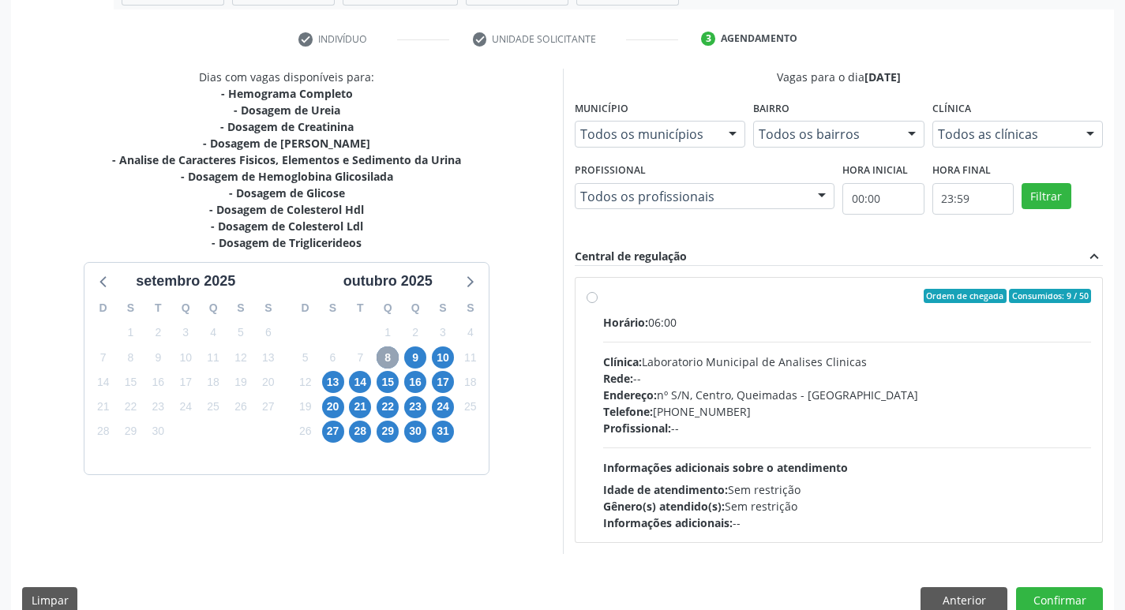
scroll to position [305, 0]
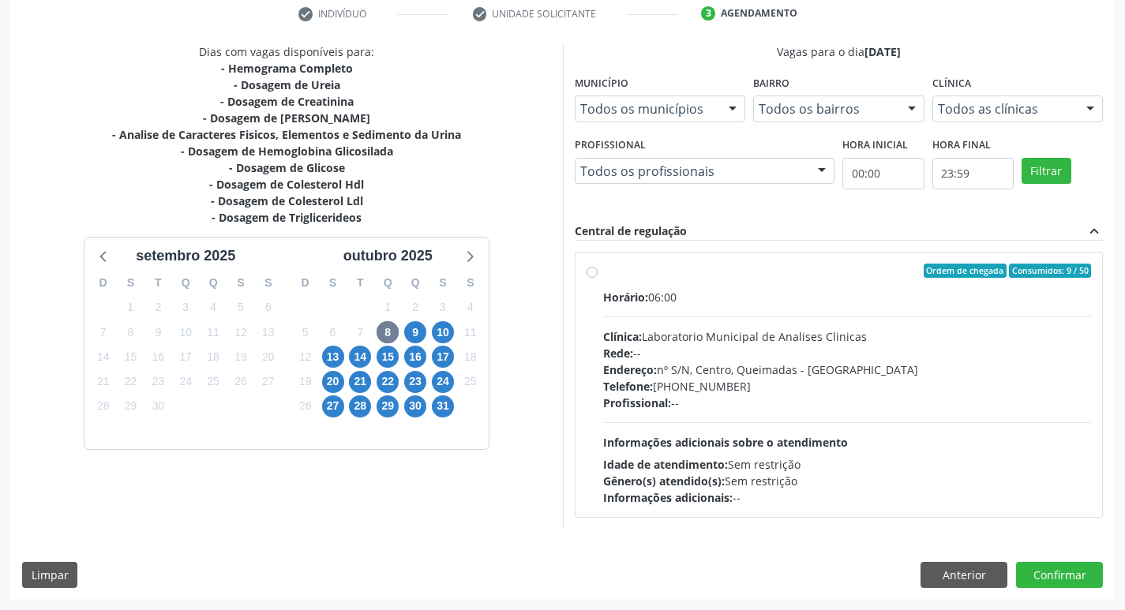
click at [781, 355] on div "Rede: --" at bounding box center [847, 353] width 489 height 17
click at [598, 278] on input "Ordem de chegada Consumidos: 9 / 50 Horário: 06:00 Clínica: Laboratorio Municip…" at bounding box center [592, 271] width 11 height 14
radio input "true"
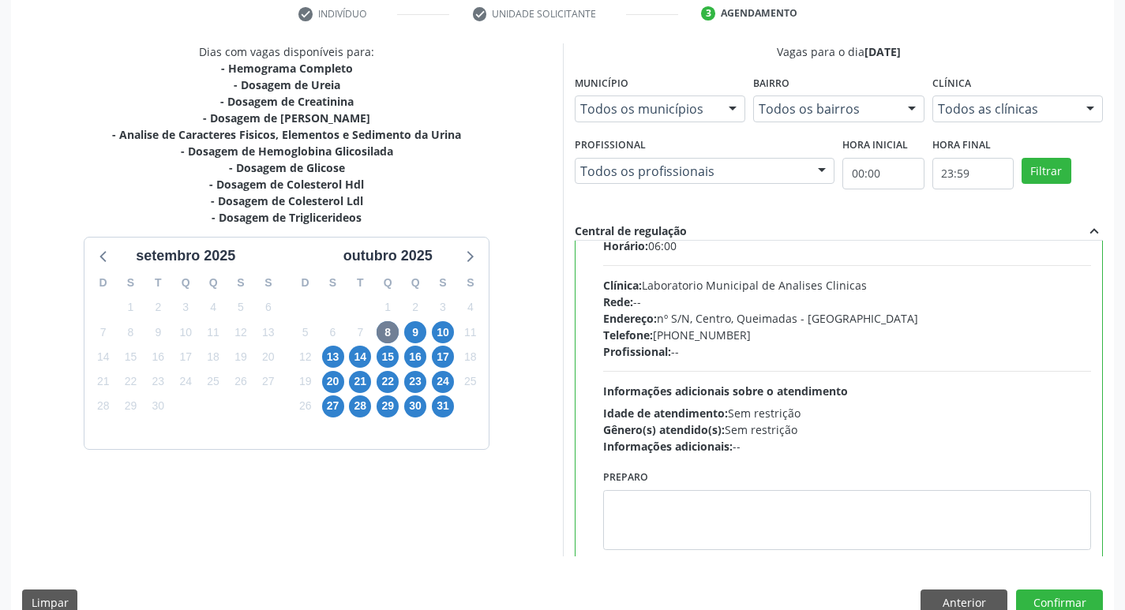
scroll to position [78, 0]
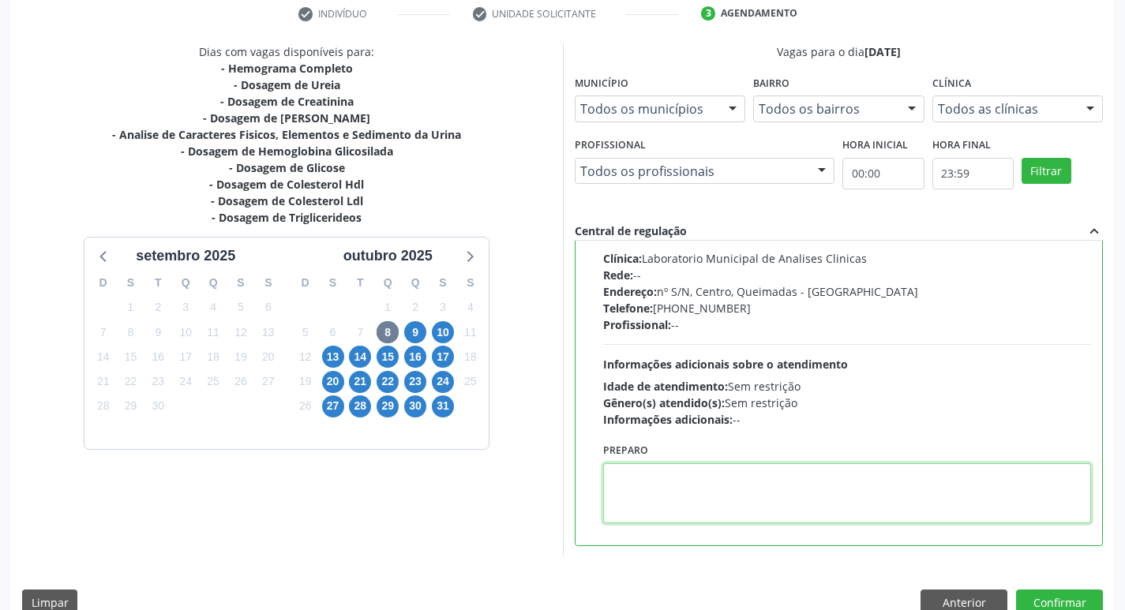
click at [683, 498] on textarea at bounding box center [847, 494] width 489 height 60
paste textarea "IR EM [GEOGRAPHIC_DATA]"
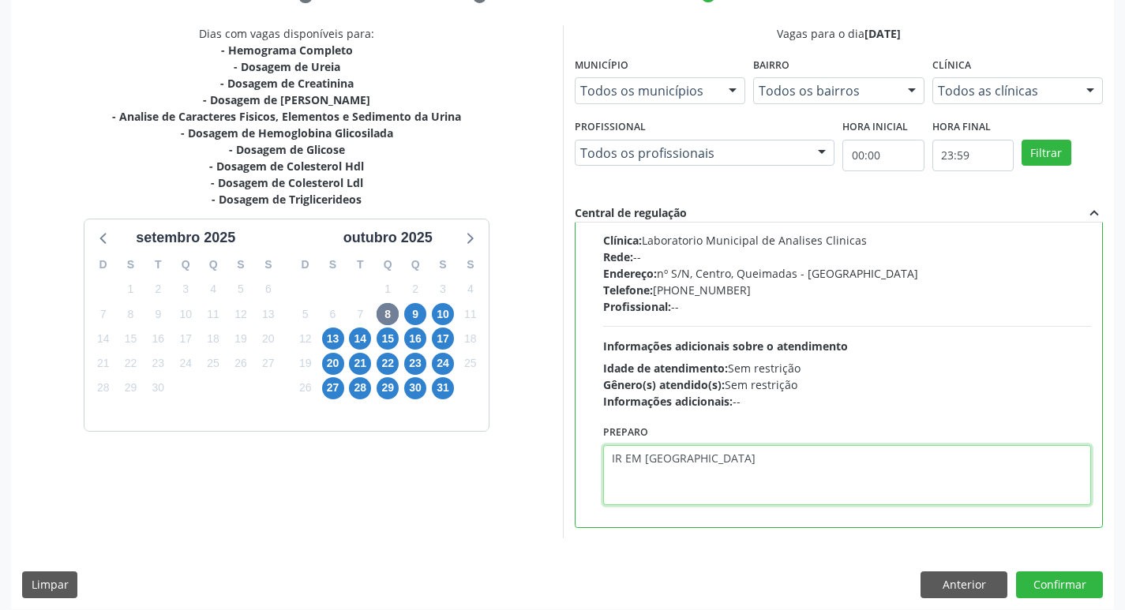
scroll to position [333, 0]
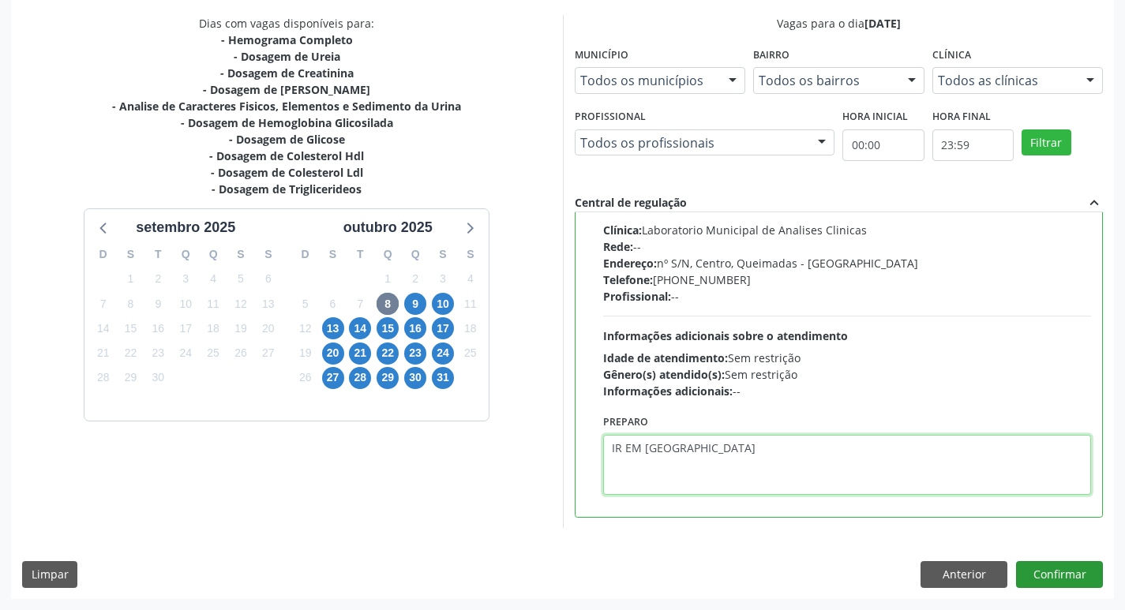
type textarea "IR EM [GEOGRAPHIC_DATA]"
click at [1057, 569] on button "Confirmar" at bounding box center [1059, 575] width 87 height 27
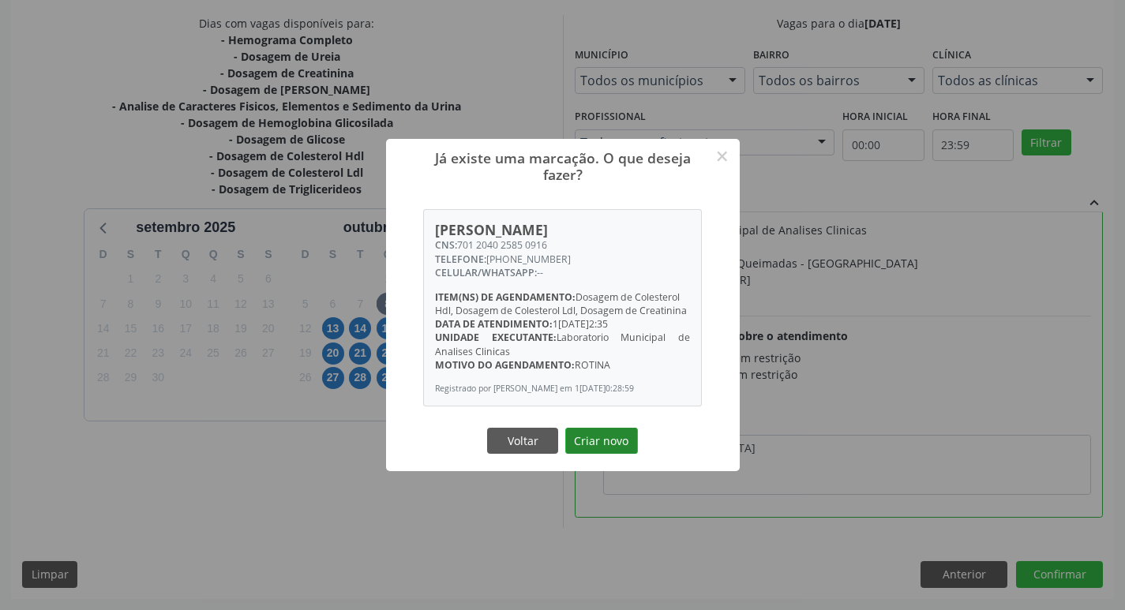
click at [614, 449] on button "Criar novo" at bounding box center [601, 441] width 73 height 27
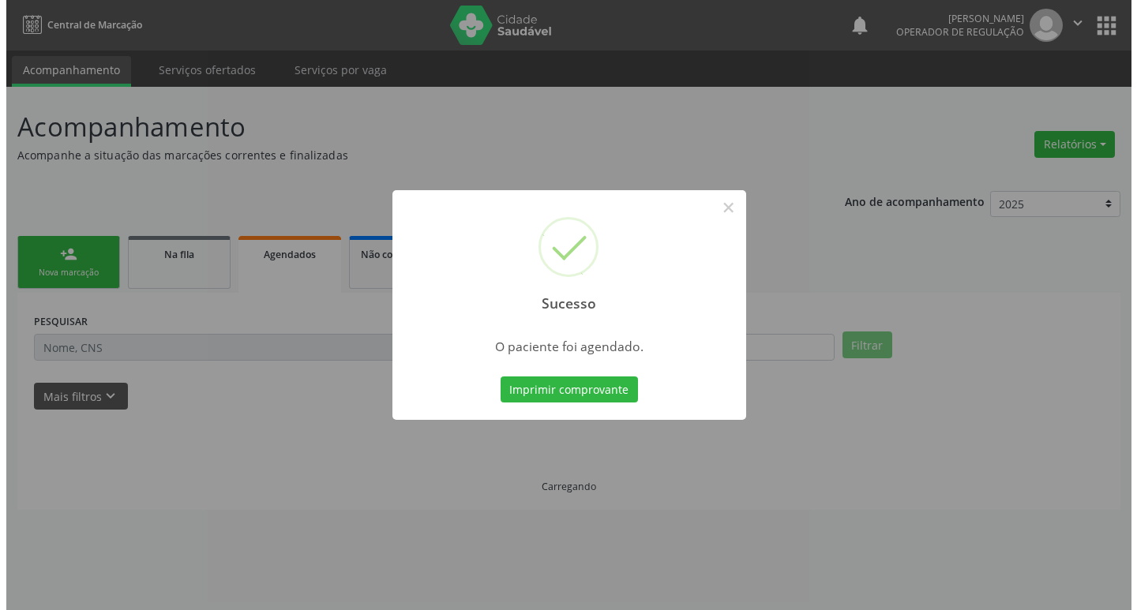
scroll to position [0, 0]
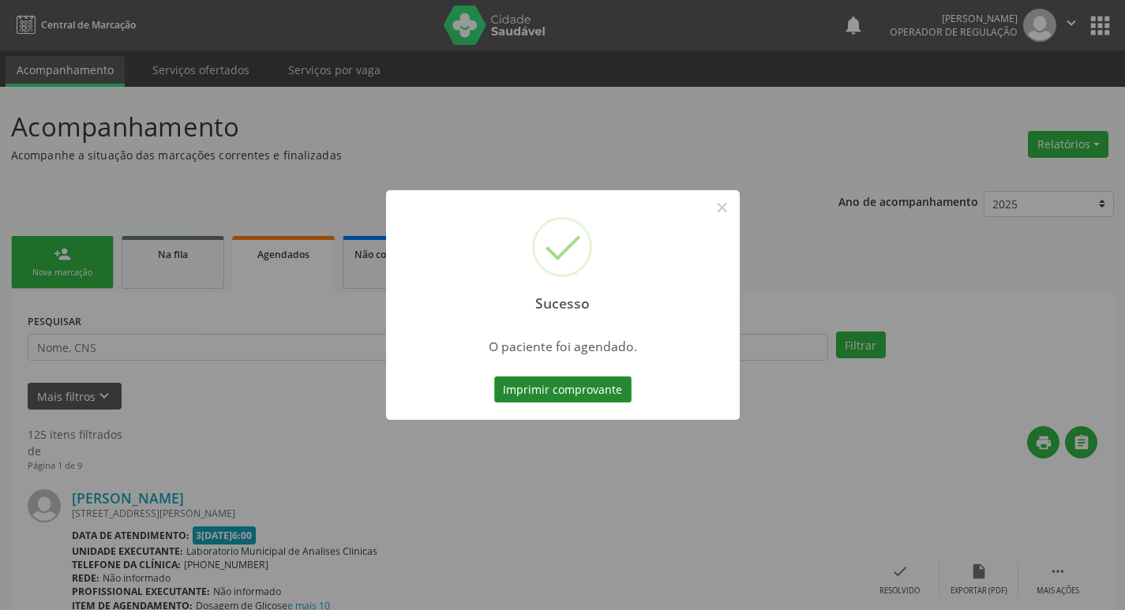
click at [599, 386] on button "Imprimir comprovante" at bounding box center [562, 390] width 137 height 27
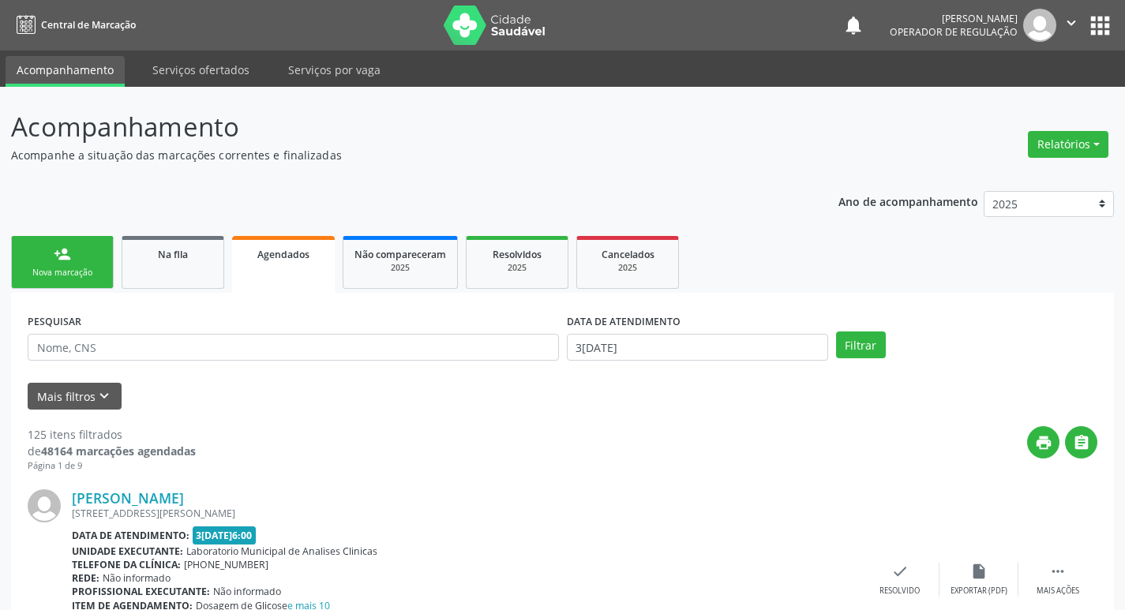
click at [84, 259] on link "person_add Nova marcação" at bounding box center [62, 262] width 103 height 53
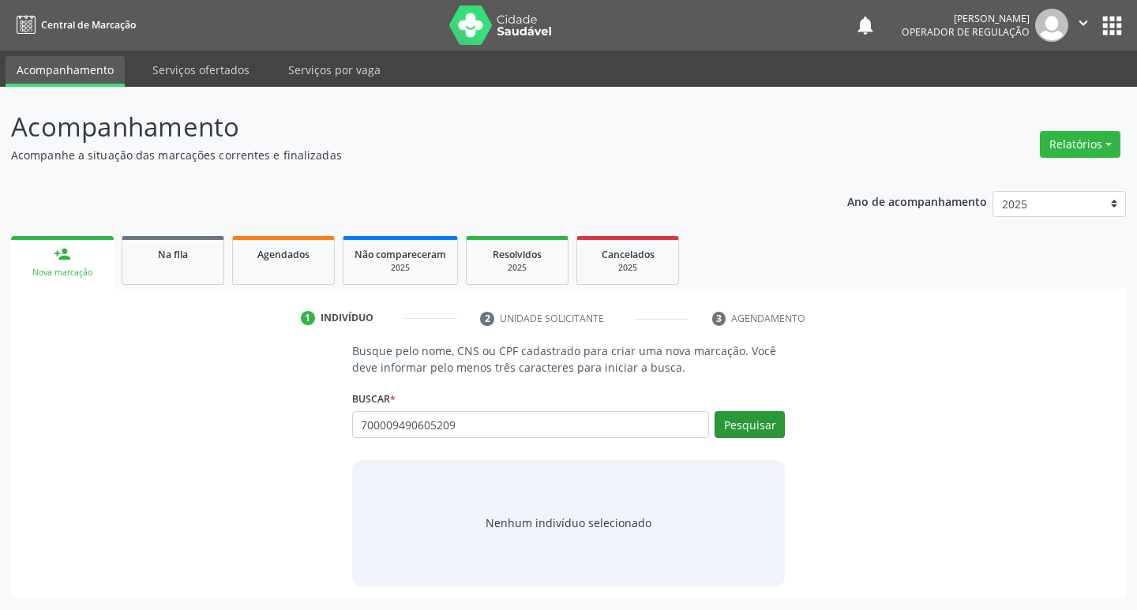
type input "700009490605209"
click at [742, 431] on button "Pesquisar" at bounding box center [750, 424] width 70 height 27
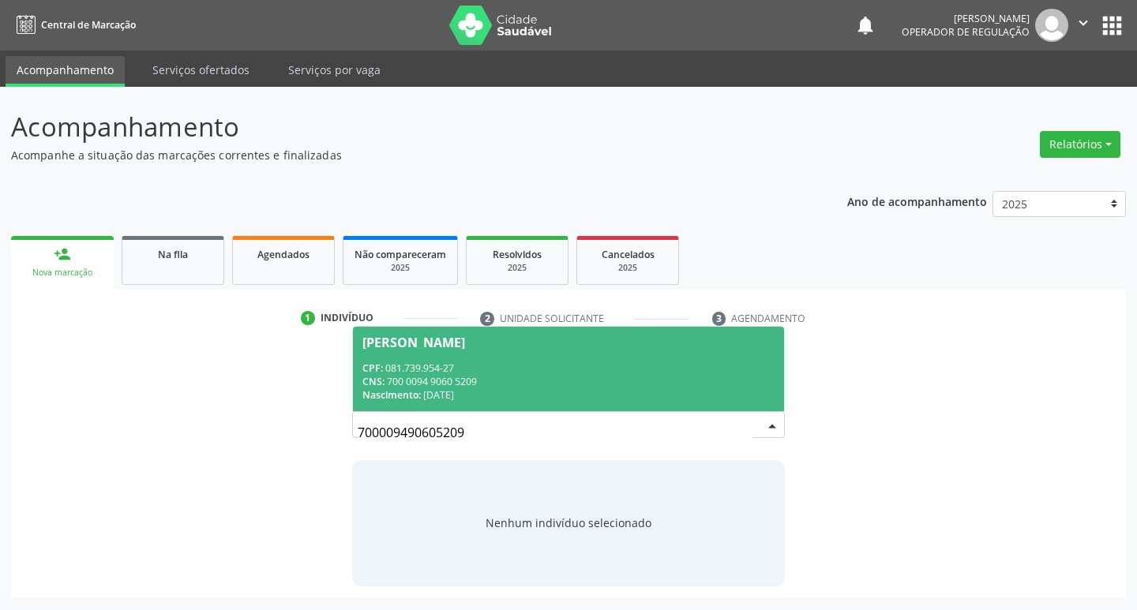
click at [411, 381] on div "CNS: 700 0094 9060 5209" at bounding box center [569, 381] width 413 height 13
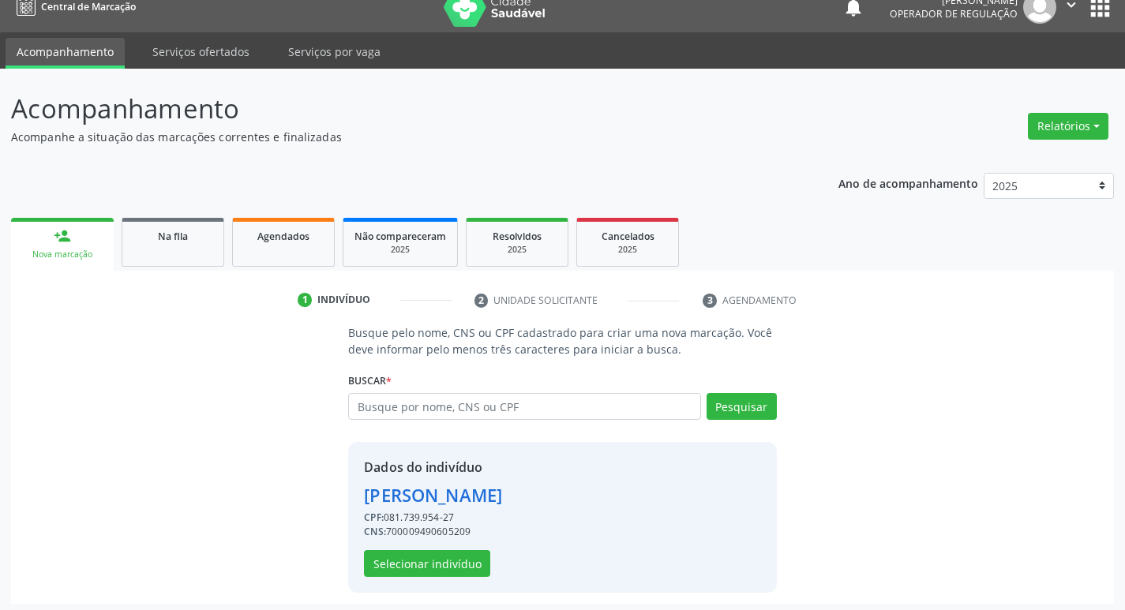
scroll to position [23, 0]
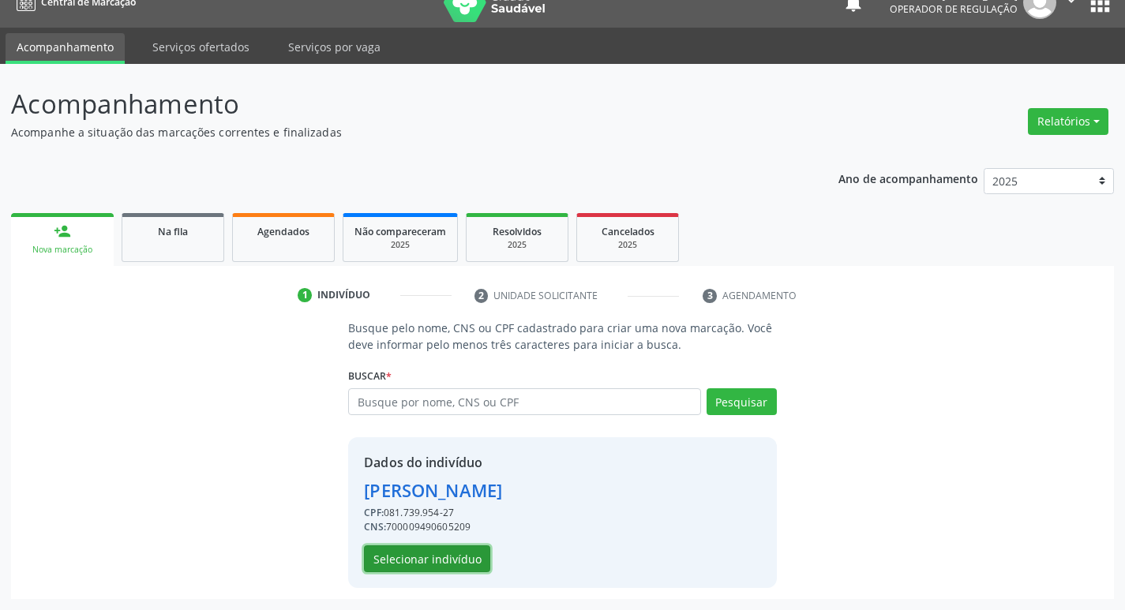
click at [423, 561] on button "Selecionar indivíduo" at bounding box center [427, 559] width 126 height 27
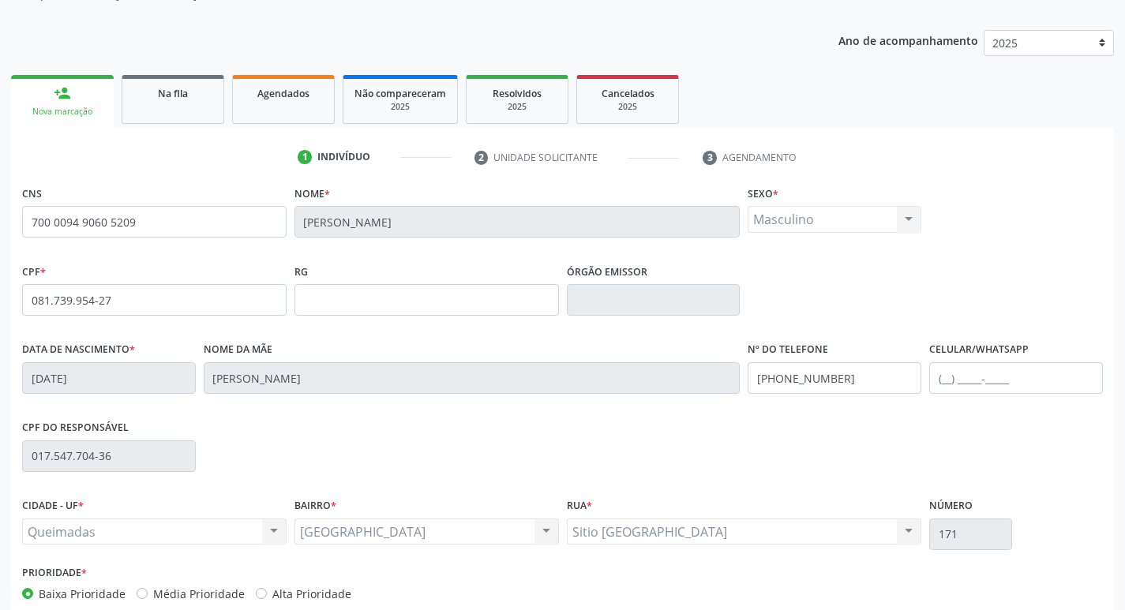
scroll to position [246, 0]
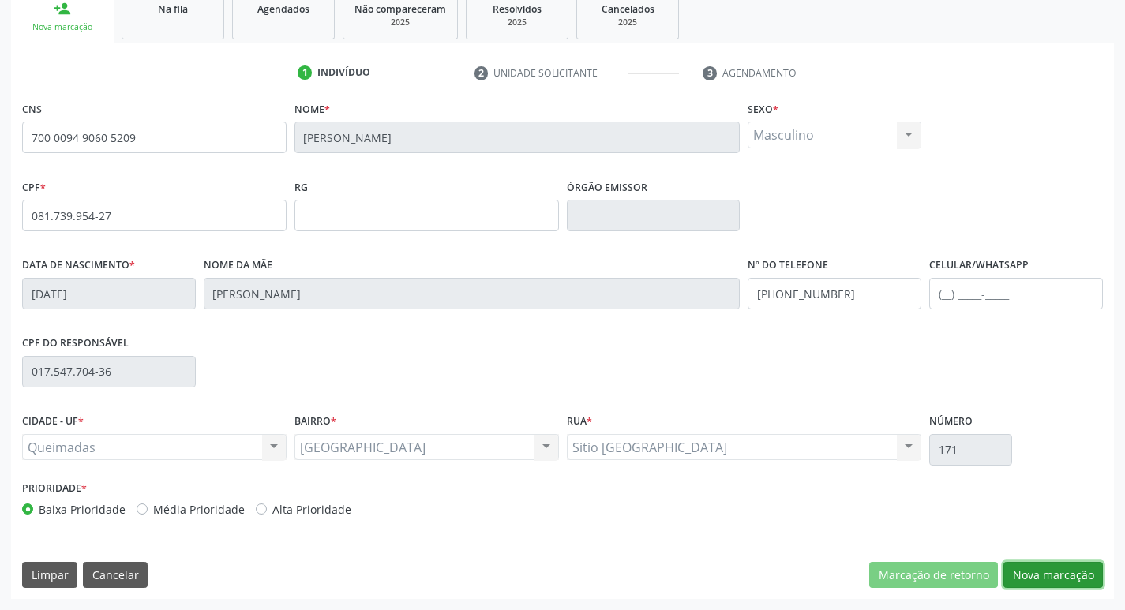
click at [1036, 573] on button "Nova marcação" at bounding box center [1054, 575] width 100 height 27
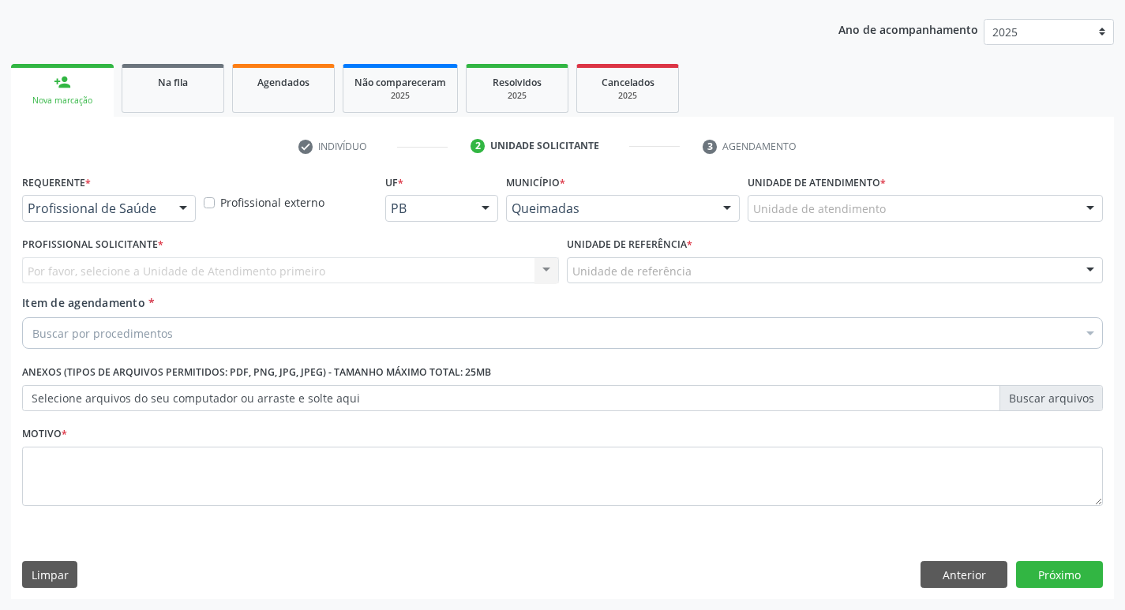
scroll to position [172, 0]
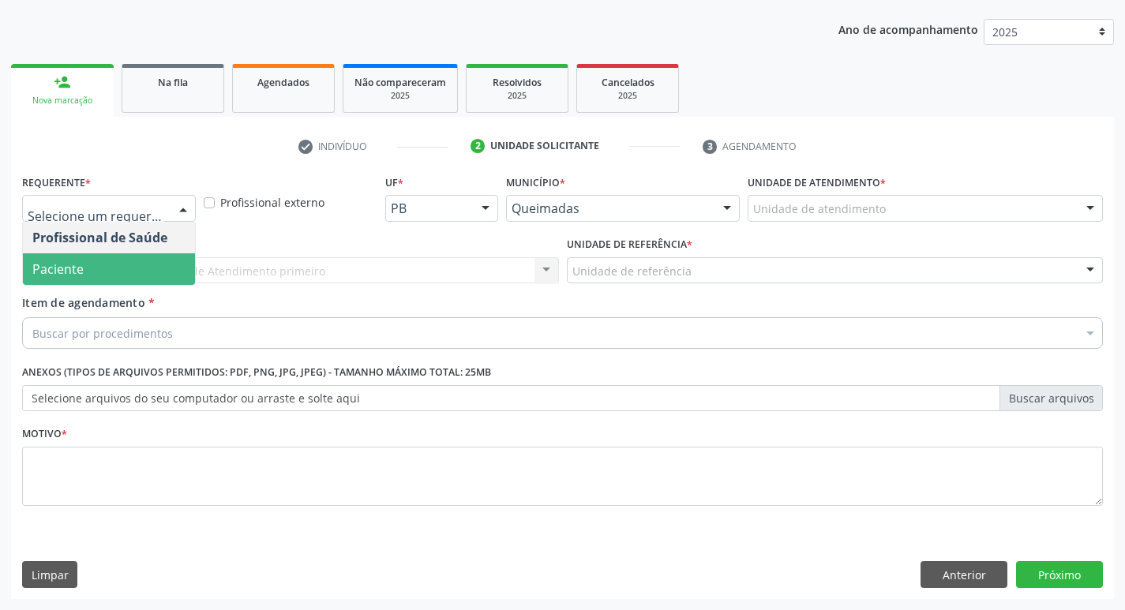
click at [140, 269] on span "Paciente" at bounding box center [109, 270] width 172 height 32
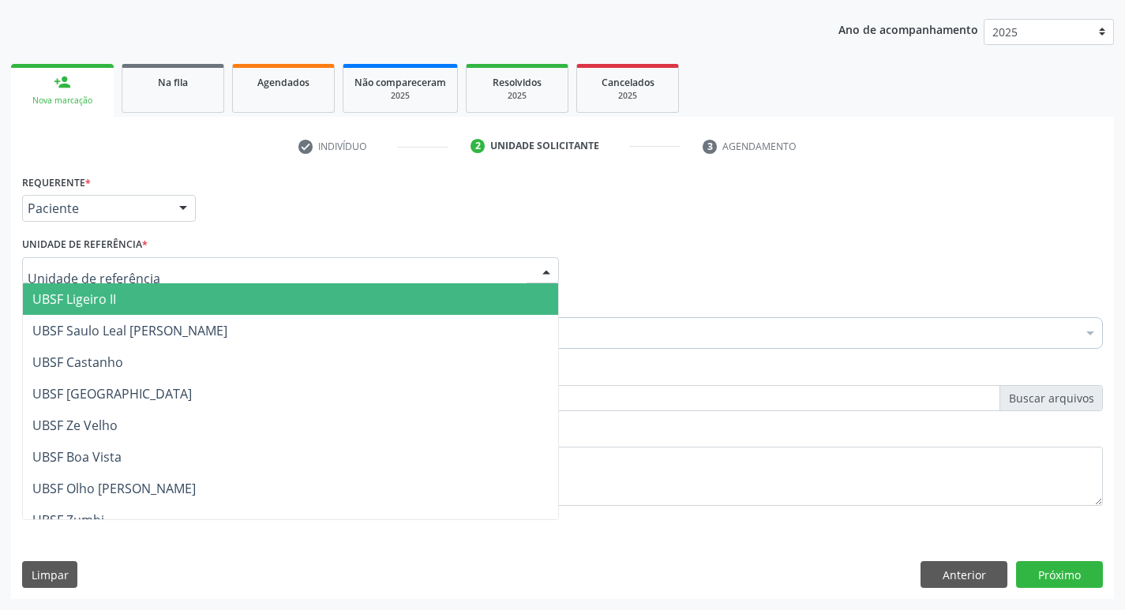
click at [151, 278] on div at bounding box center [290, 270] width 537 height 27
type input "B"
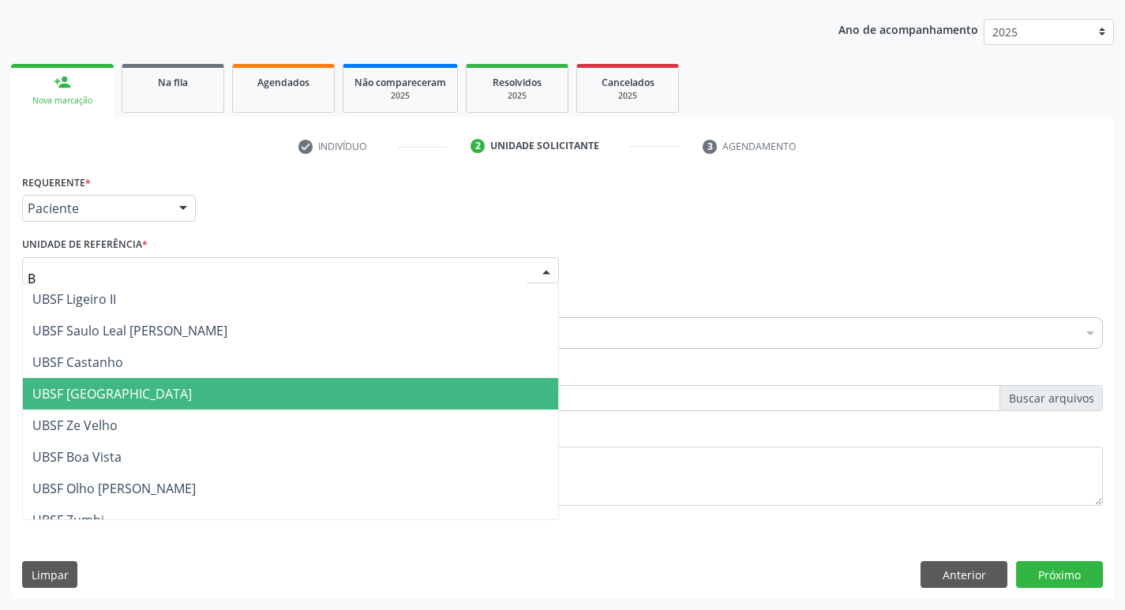
drag, startPoint x: 145, startPoint y: 404, endPoint x: 122, endPoint y: 386, distance: 28.1
click at [144, 404] on span "UBSF [GEOGRAPHIC_DATA]" at bounding box center [290, 394] width 535 height 32
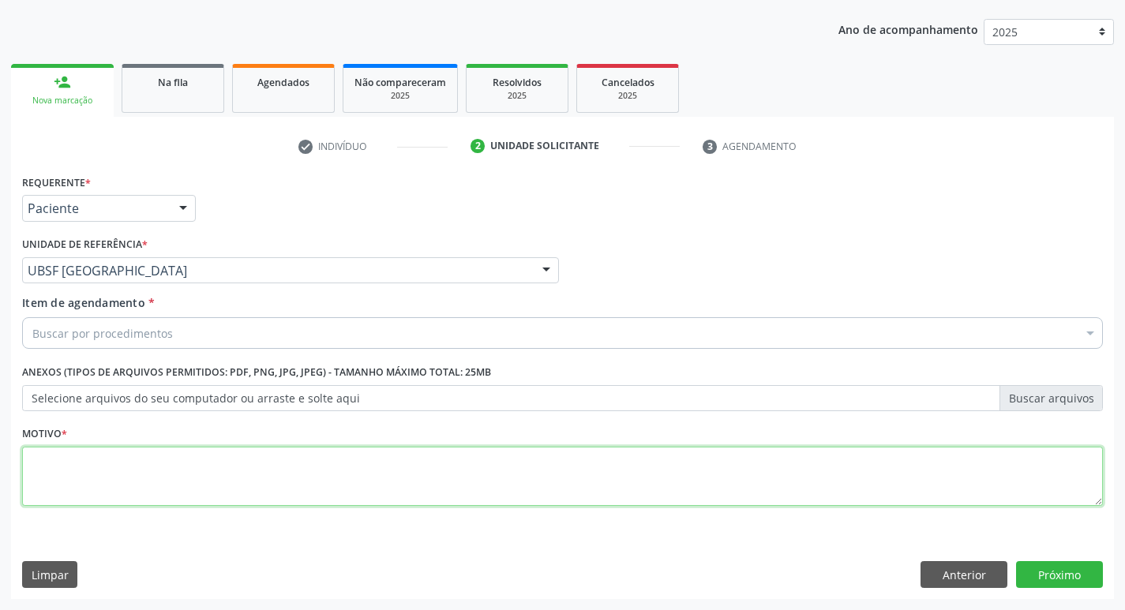
click at [96, 502] on textarea at bounding box center [562, 477] width 1081 height 60
type textarea "AVALIACAO"
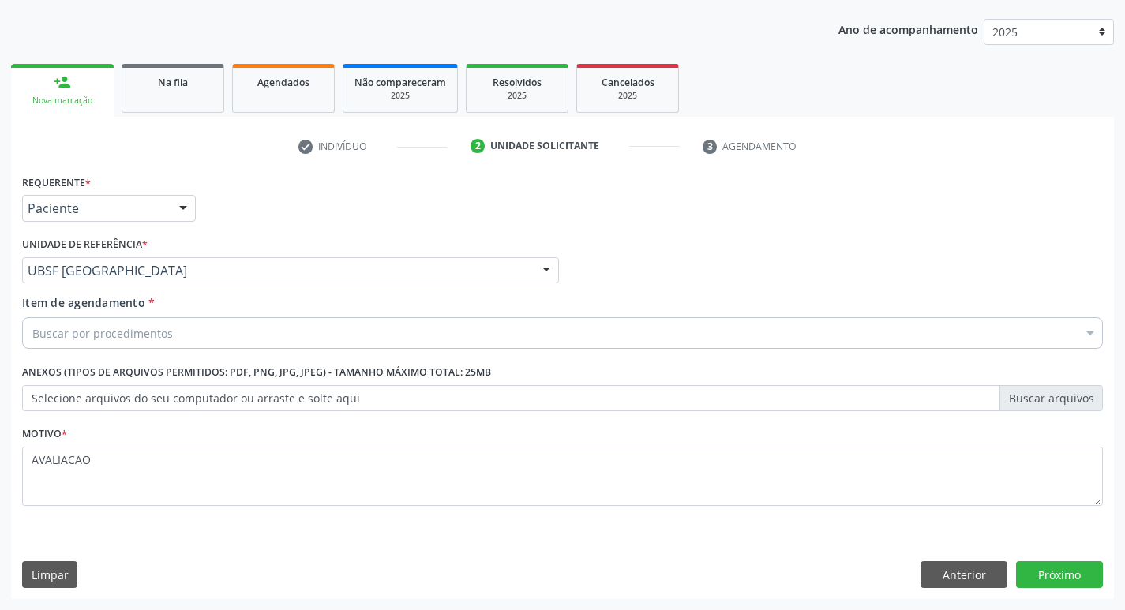
click at [73, 344] on div "Buscar por procedimentos" at bounding box center [562, 333] width 1081 height 32
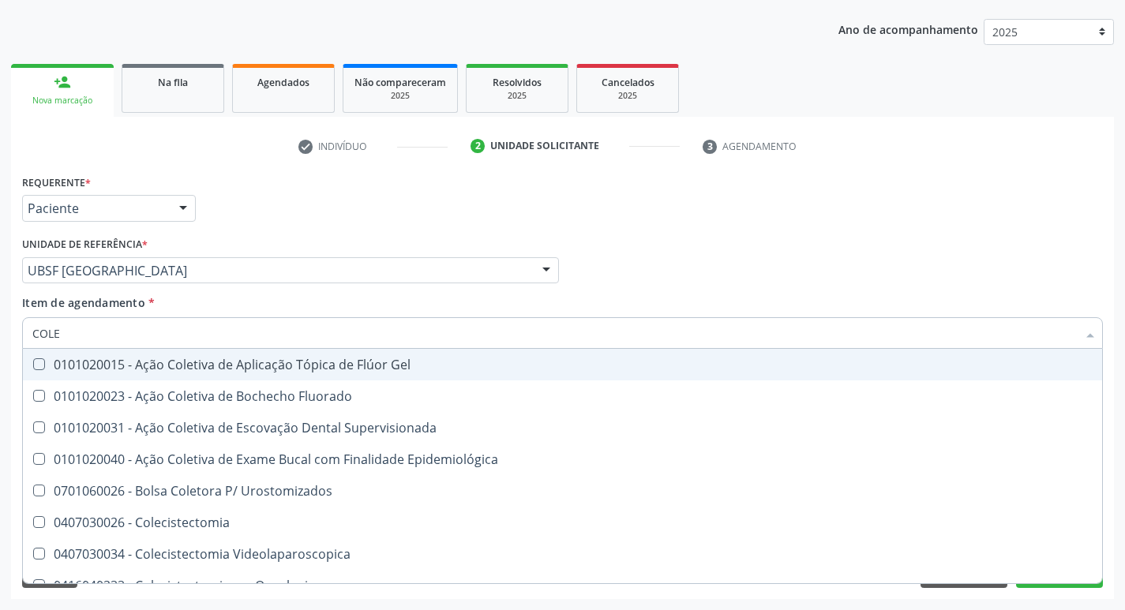
type input "COLES"
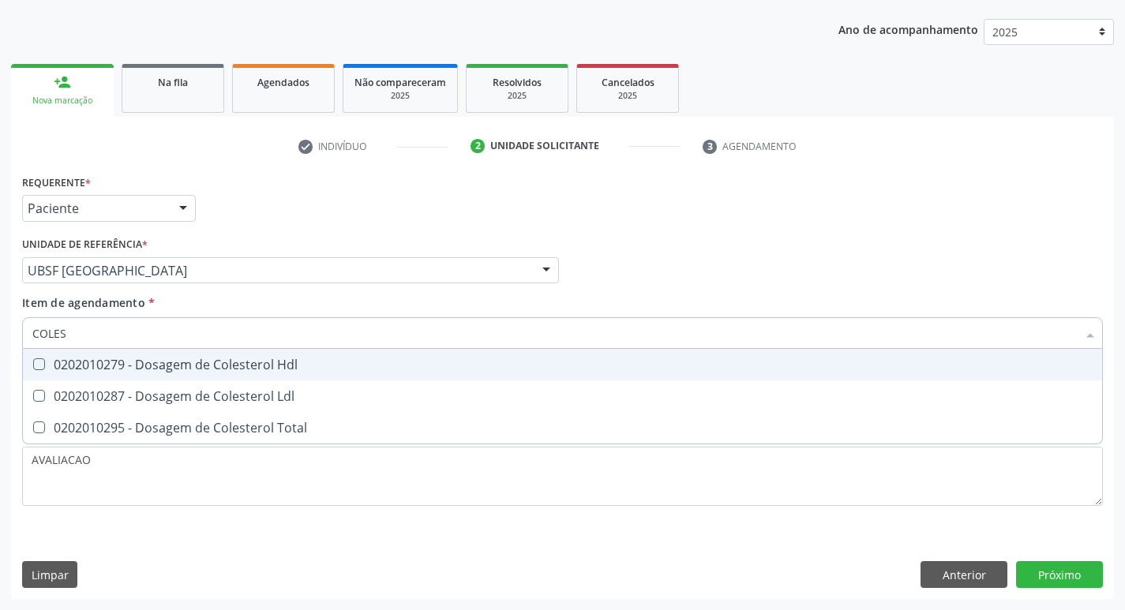
click at [133, 379] on span "0202010279 - Dosagem de Colesterol Hdl" at bounding box center [563, 365] width 1080 height 32
checkbox Hdl "true"
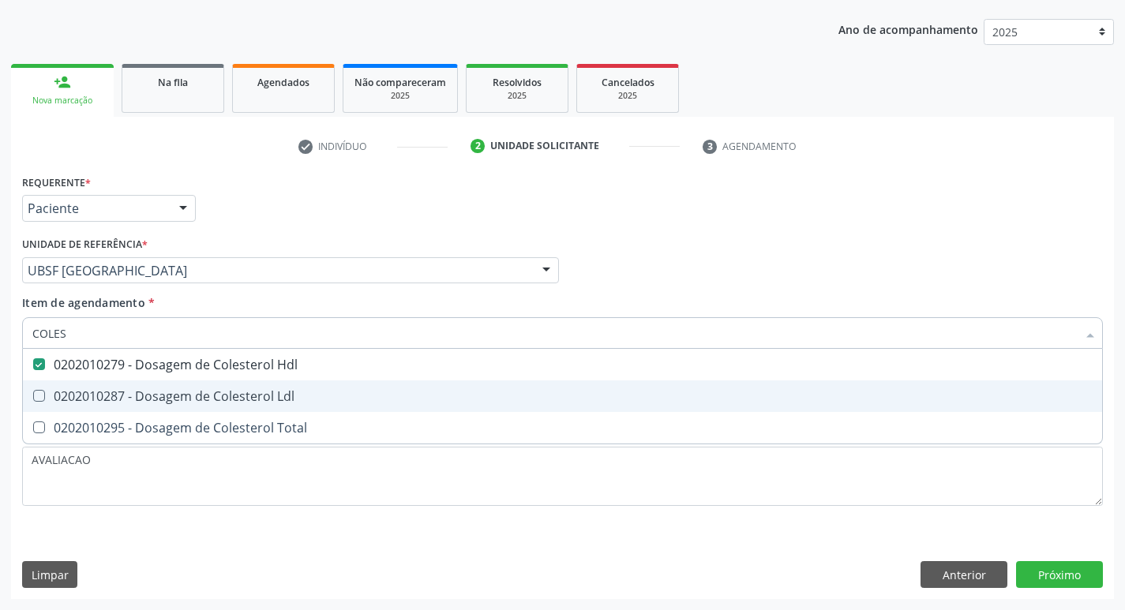
click at [142, 394] on div "0202010287 - Dosagem de Colesterol Ldl" at bounding box center [562, 396] width 1061 height 13
checkbox Ldl "true"
type input "COLE"
checkbox Hdl "false"
checkbox Ldl "false"
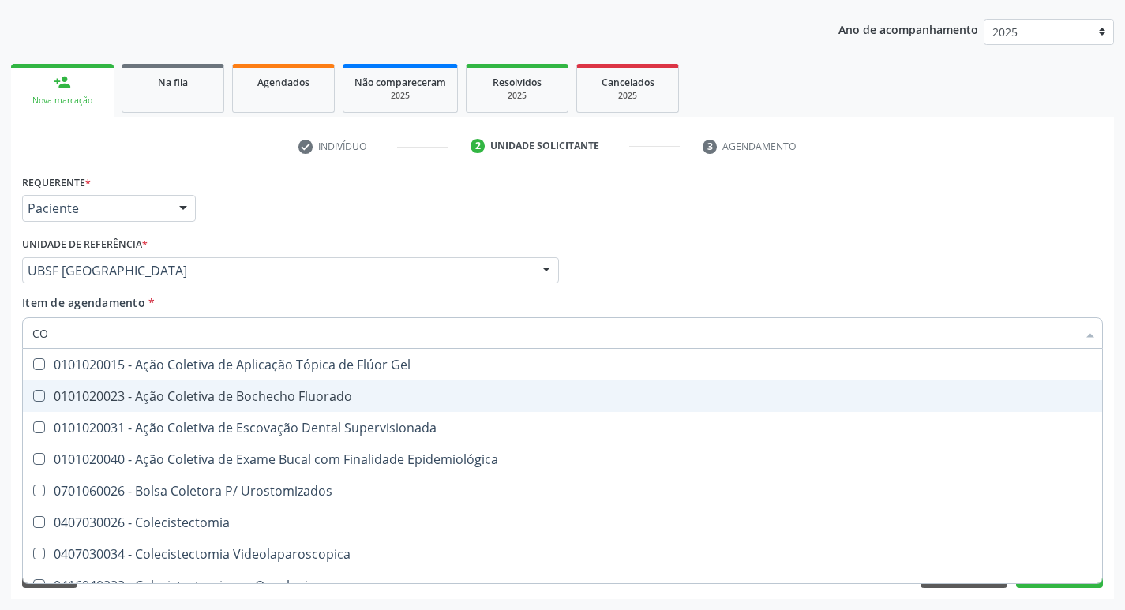
type input "C"
checkbox Hdl "false"
checkbox Ldl "false"
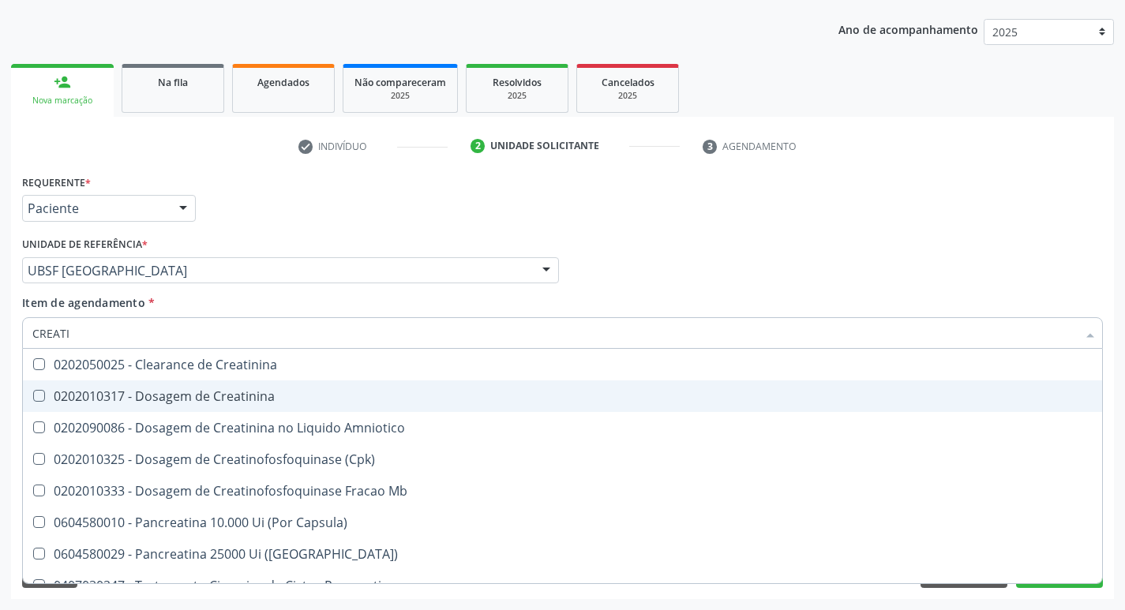
type input "CREATIN"
click at [195, 380] on span "0202050025 - Clearance de Creatinina" at bounding box center [563, 365] width 1080 height 32
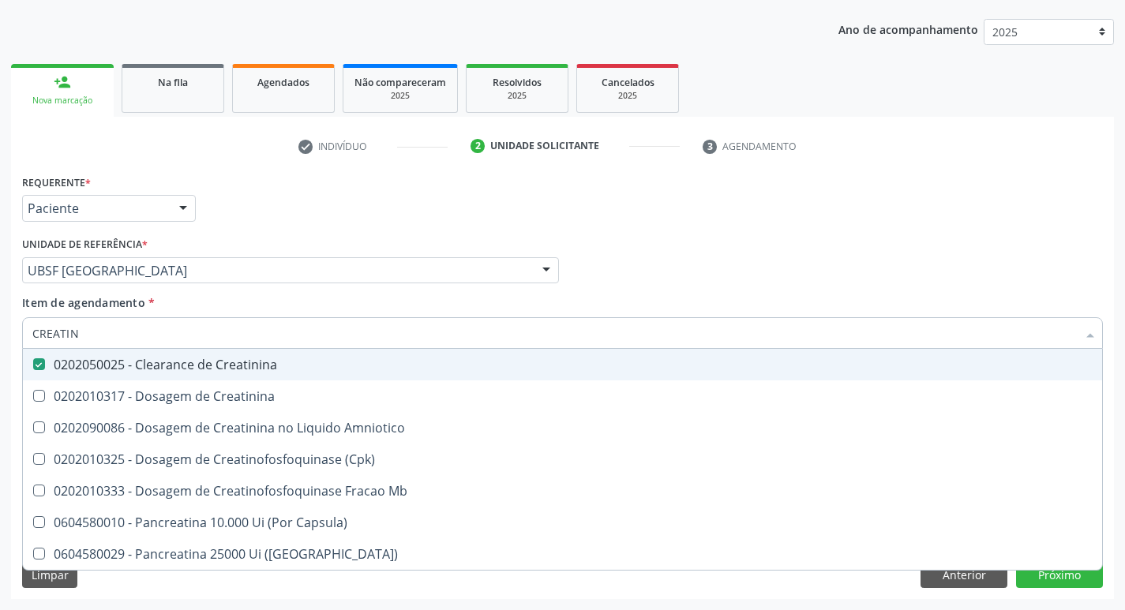
click at [195, 380] on span "0202050025 - Clearance de Creatinina" at bounding box center [563, 365] width 1080 height 32
checkbox Creatinina "false"
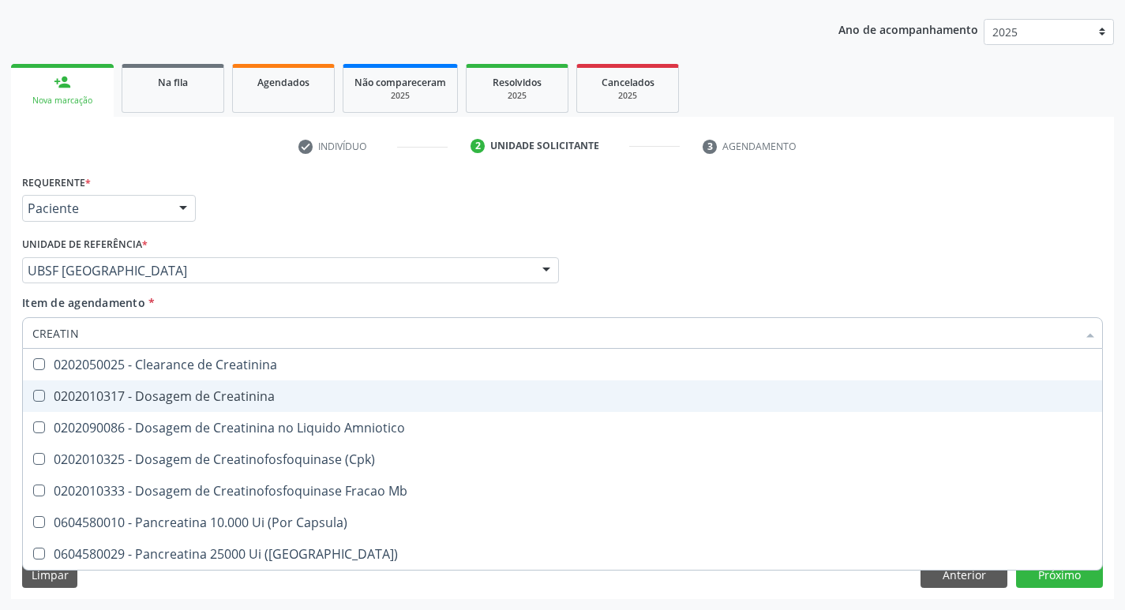
click at [197, 394] on div "0202010317 - Dosagem de Creatinina" at bounding box center [562, 396] width 1061 height 13
checkbox Creatinina "true"
type input "C"
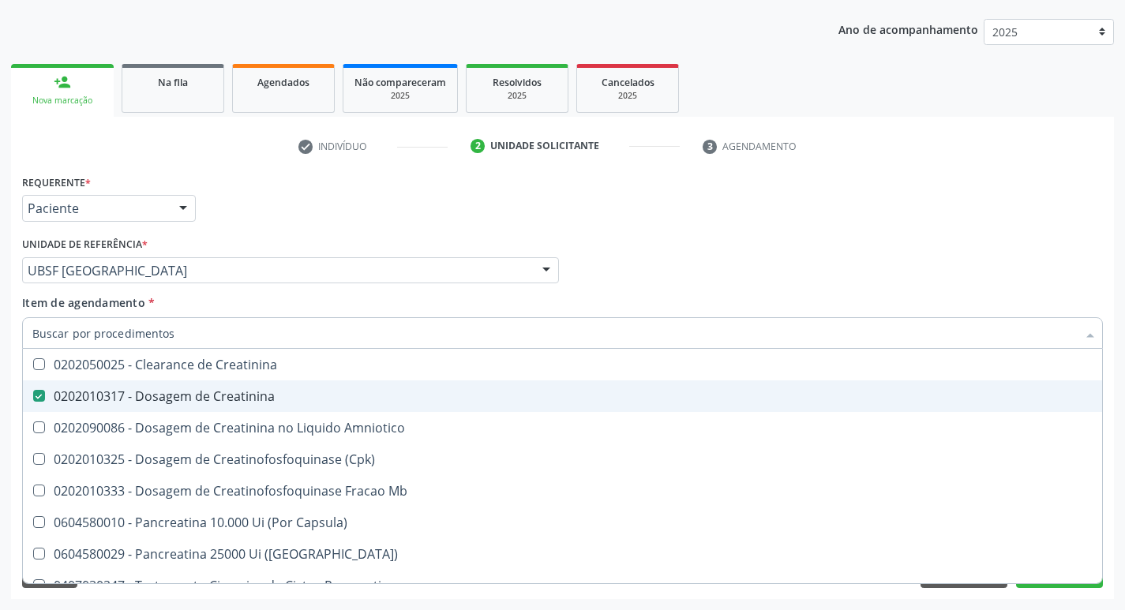
checkbox Creatinina "false"
checkbox Amniotico "false"
checkbox Mb "false"
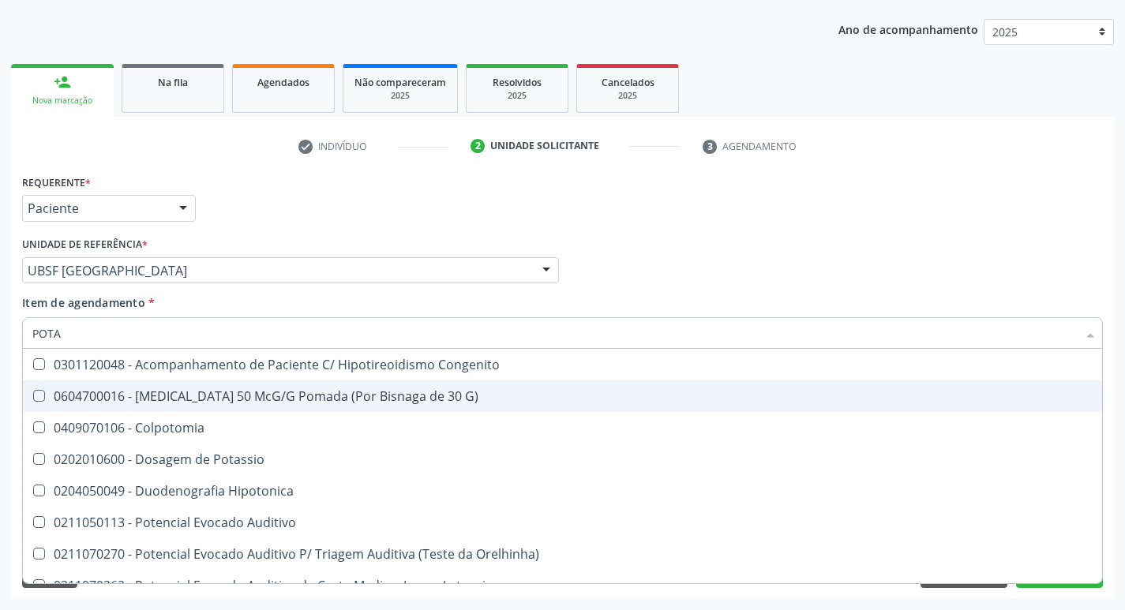
type input "POTAS"
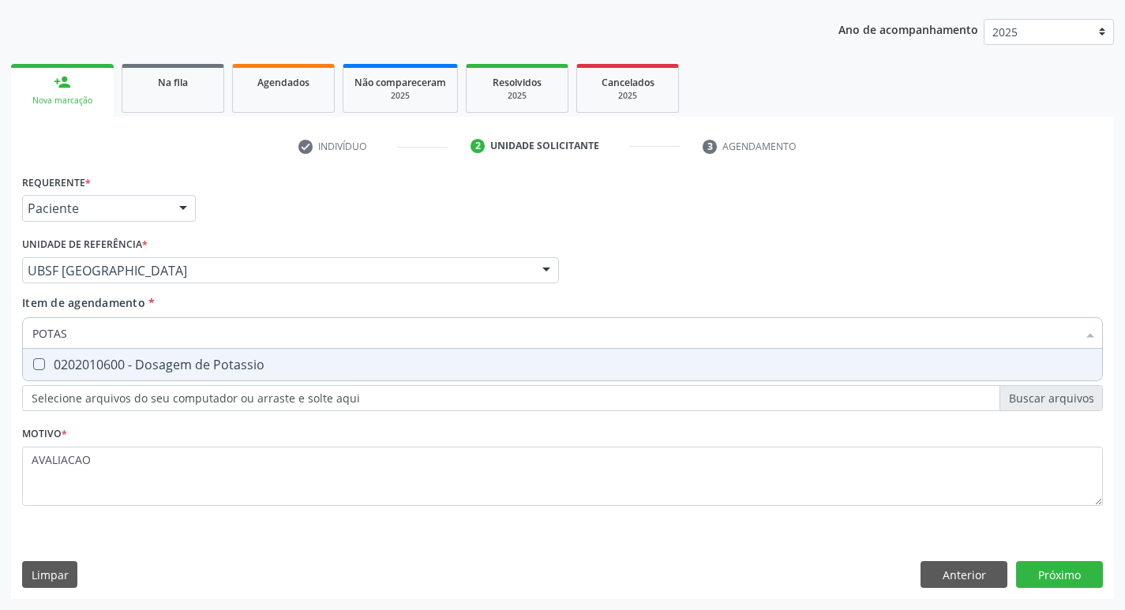
click at [209, 374] on span "0202010600 - Dosagem de Potassio" at bounding box center [563, 365] width 1080 height 32
checkbox Potassio "true"
type input "P"
checkbox Potassio "false"
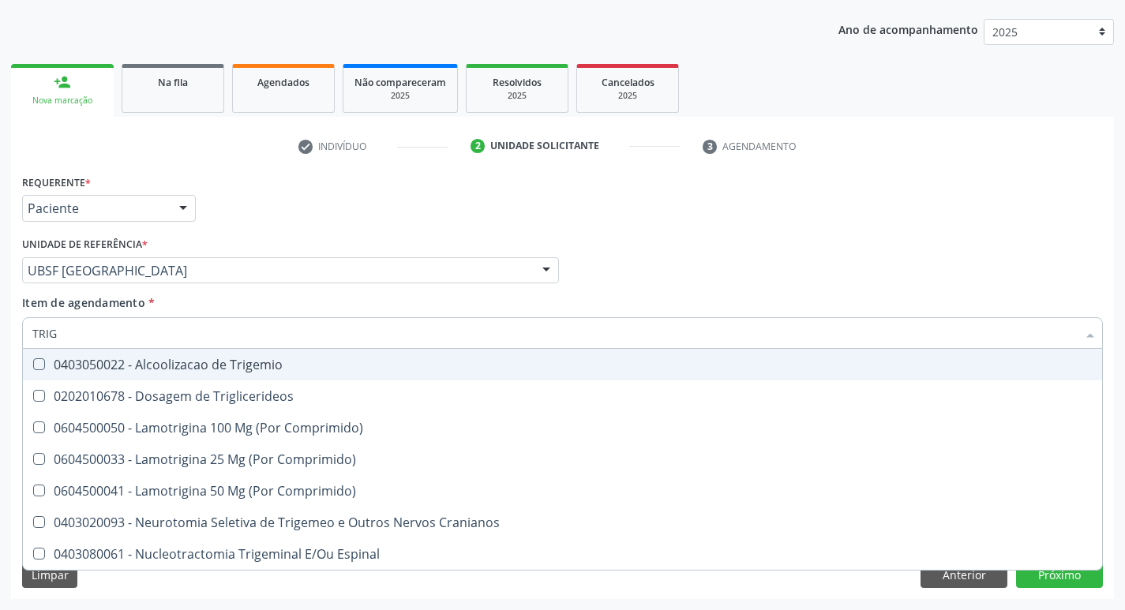
type input "TRIGL"
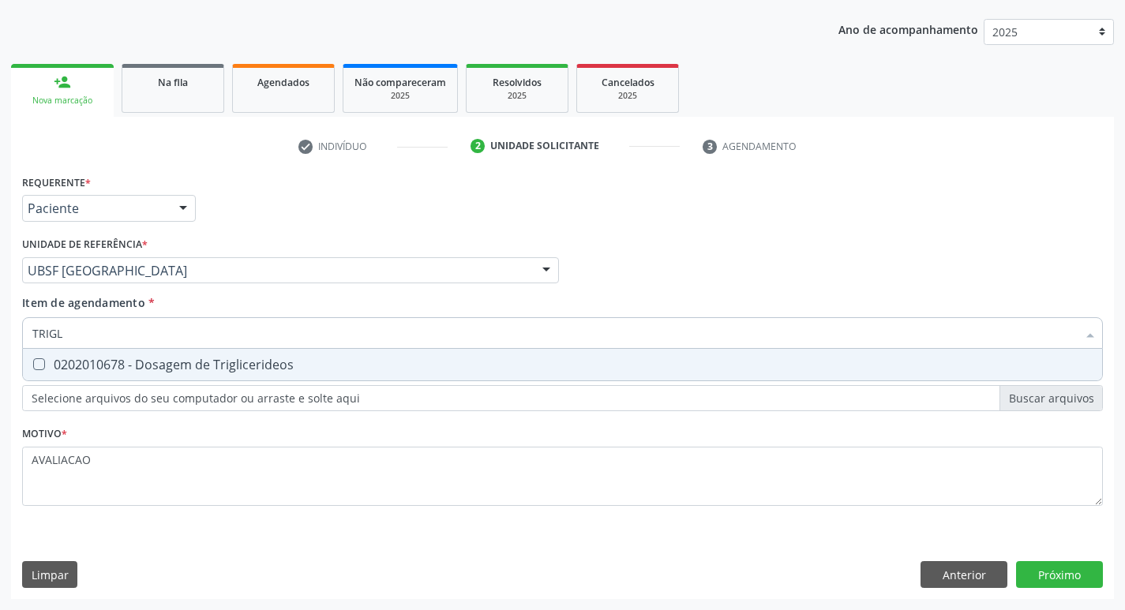
click at [209, 374] on span "0202010678 - Dosagem de Triglicerideos" at bounding box center [563, 365] width 1080 height 32
checkbox Triglicerideos "true"
type input "TRIG"
checkbox Triglicerideos "false"
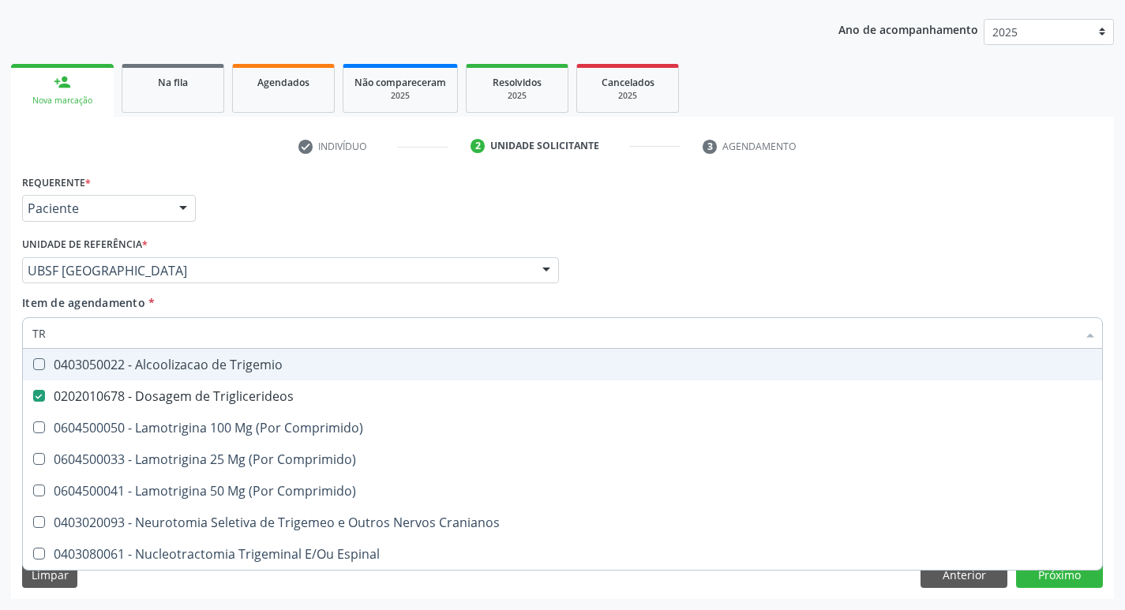
type input "T"
checkbox Triglicerideos "false"
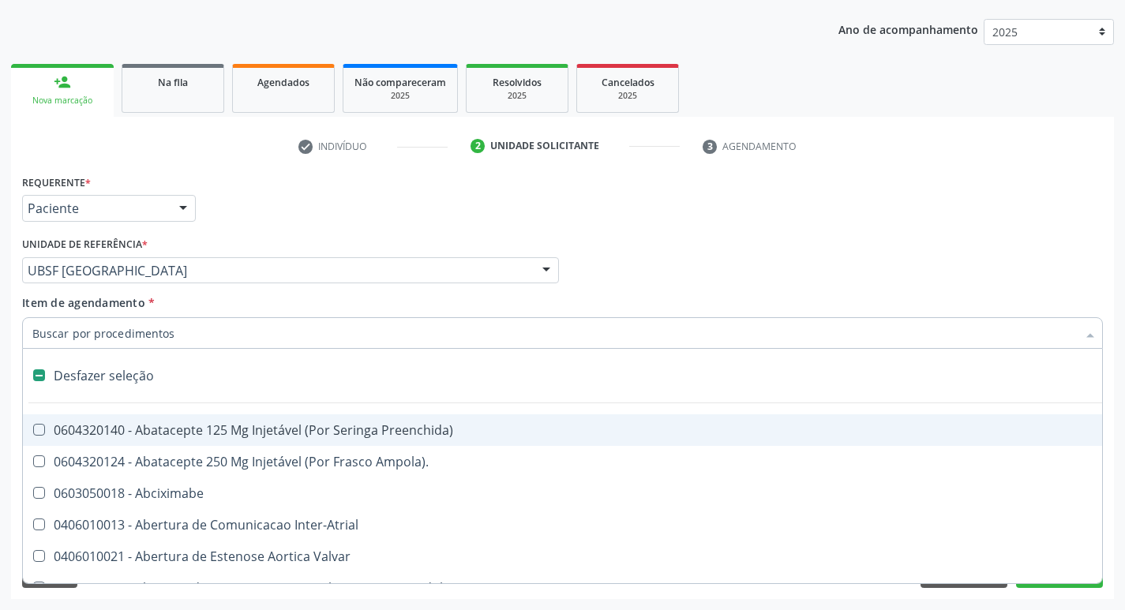
type input "2"
checkbox Monopolar "true"
checkbox Quadril "true"
checkbox Biologica "true"
checkbox Conica "true"
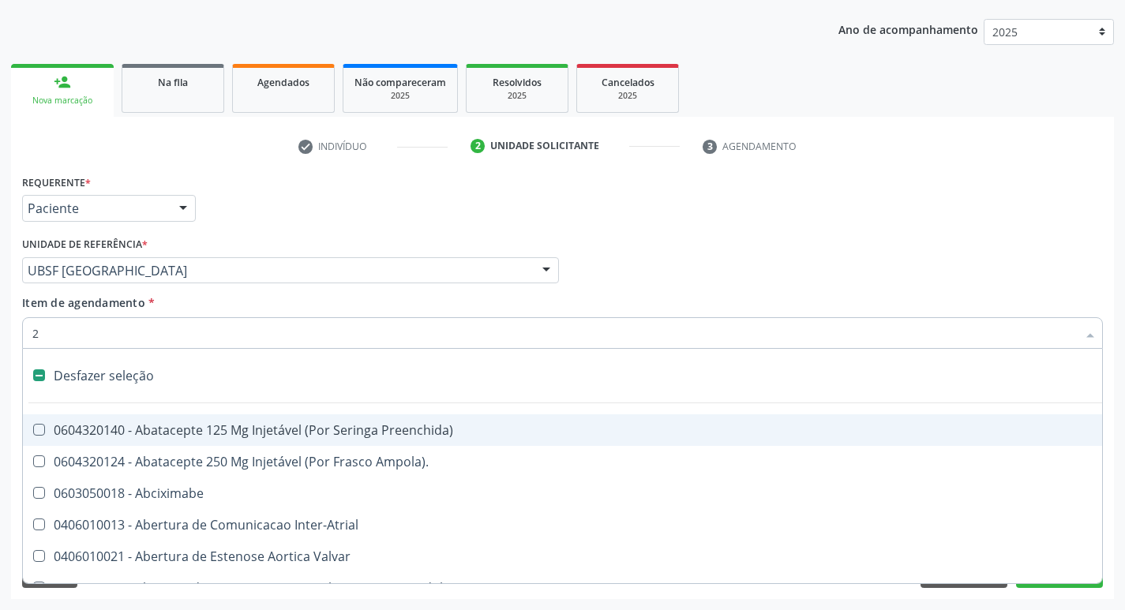
checkbox Aorto-Cavitarias "true"
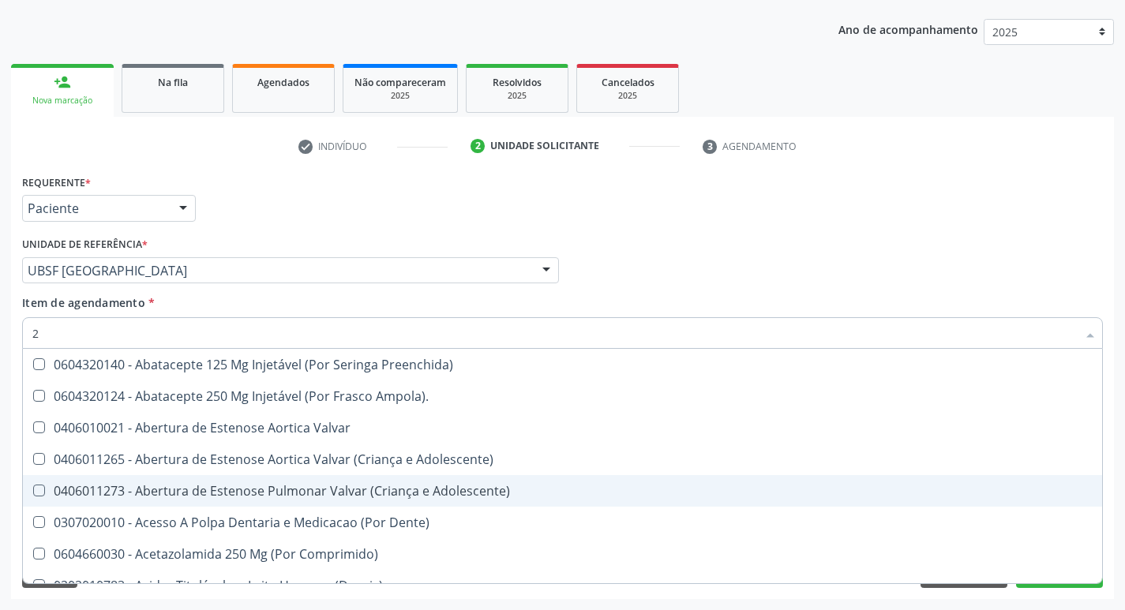
type input "20205001"
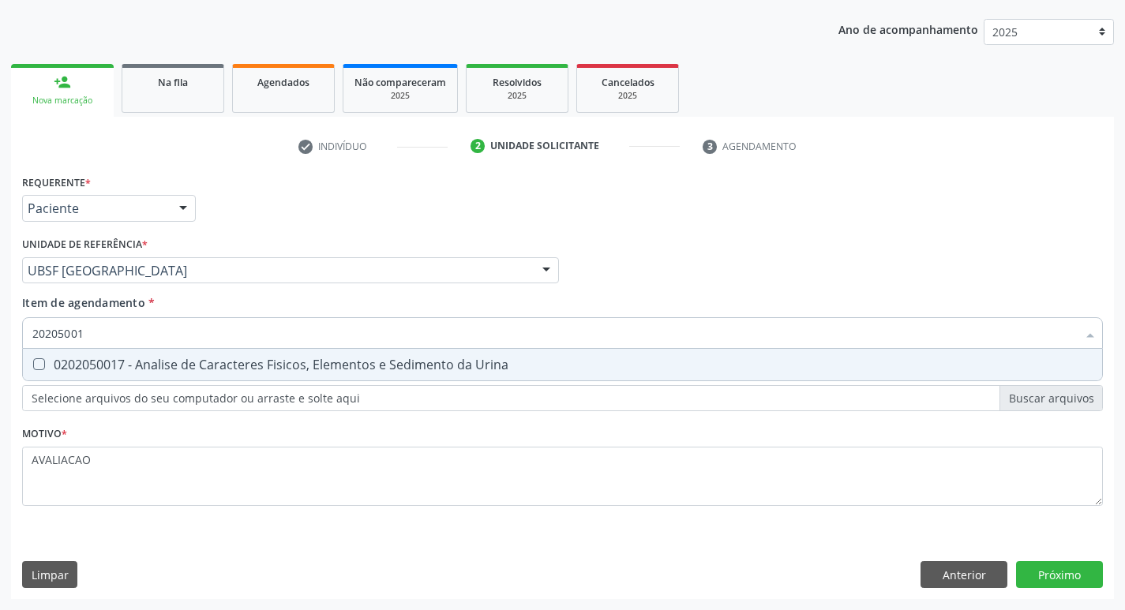
click at [187, 370] on div "0202050017 - Analise de Caracteres Fisicos, Elementos e Sedimento da Urina" at bounding box center [562, 365] width 1061 height 13
checkbox Urina "true"
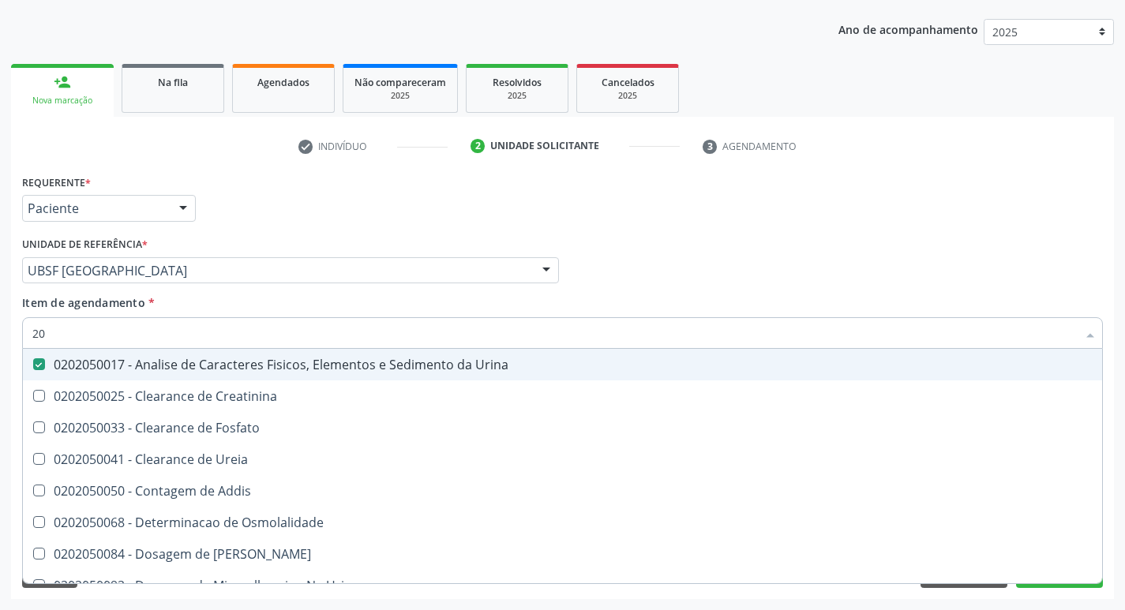
type input "2"
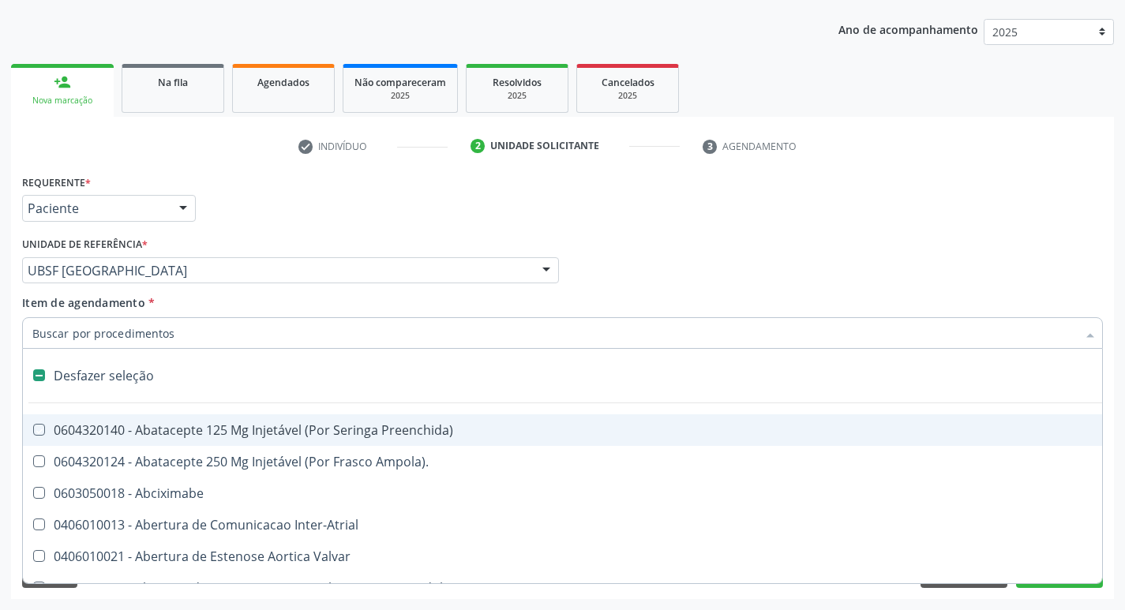
checkbox Preenchida\) "false"
checkbox Inter-Atrial "false"
type input "G"
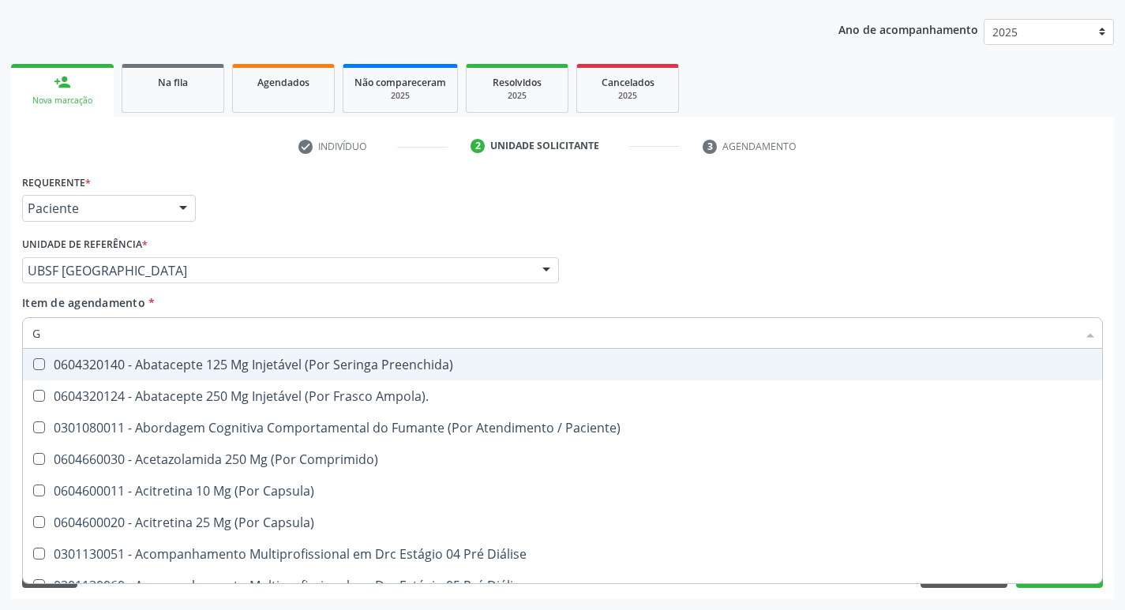
checkbox Remoção "false"
checkbox Hdl "true"
checkbox Ldl "true"
checkbox Creatinina "true"
checkbox Potassio "true"
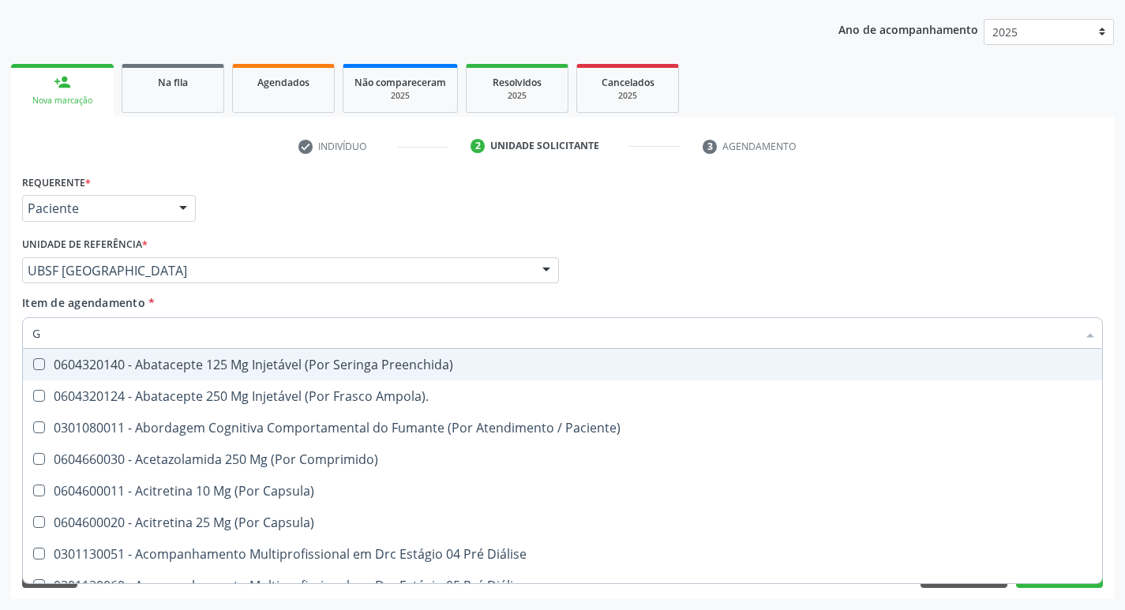
checkbox Triglicerideos "true"
type input "GLICOSE"
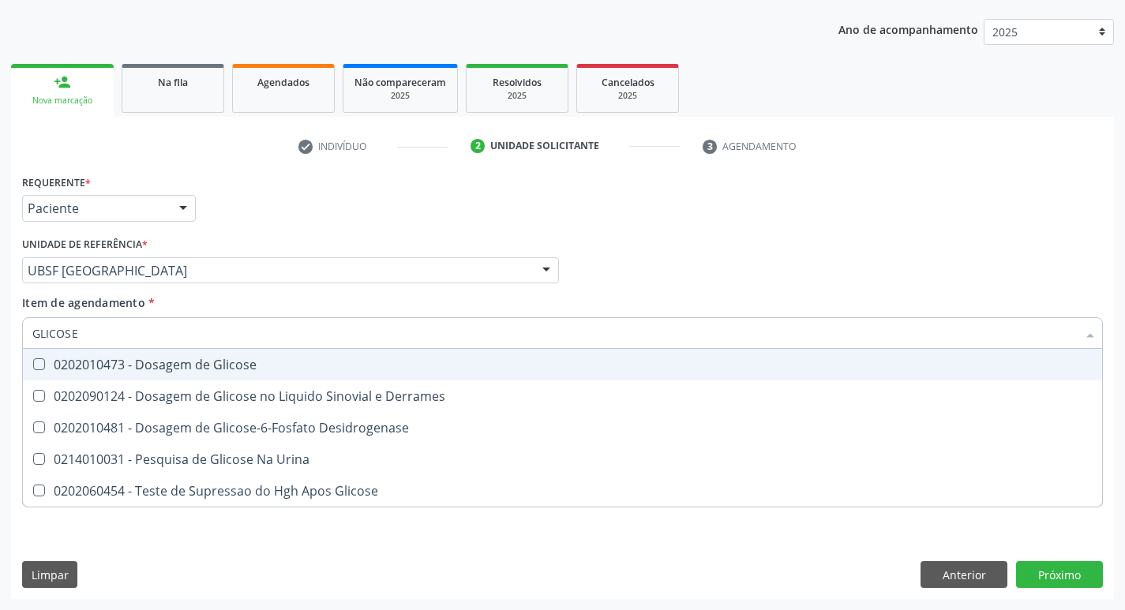
click at [220, 363] on div "0202010473 - Dosagem de Glicose" at bounding box center [562, 365] width 1061 height 13
checkbox Glicose "true"
type input "GLICOS"
checkbox Glicose "false"
checkbox Derrames "true"
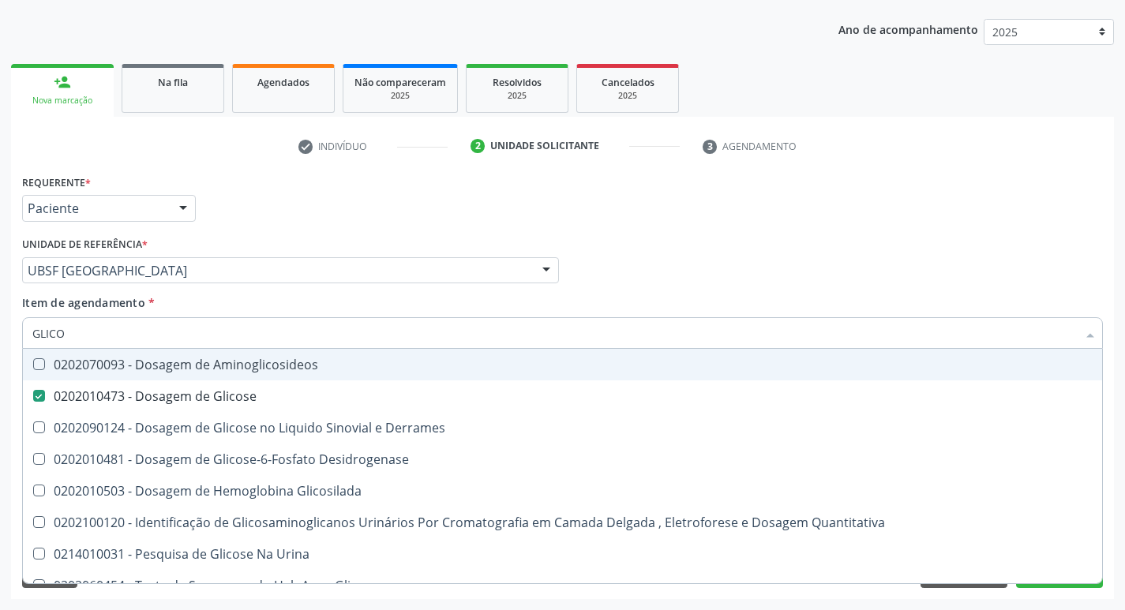
type input "GLIC"
checkbox Glicose "false"
checkbox Derrames "false"
type input "G"
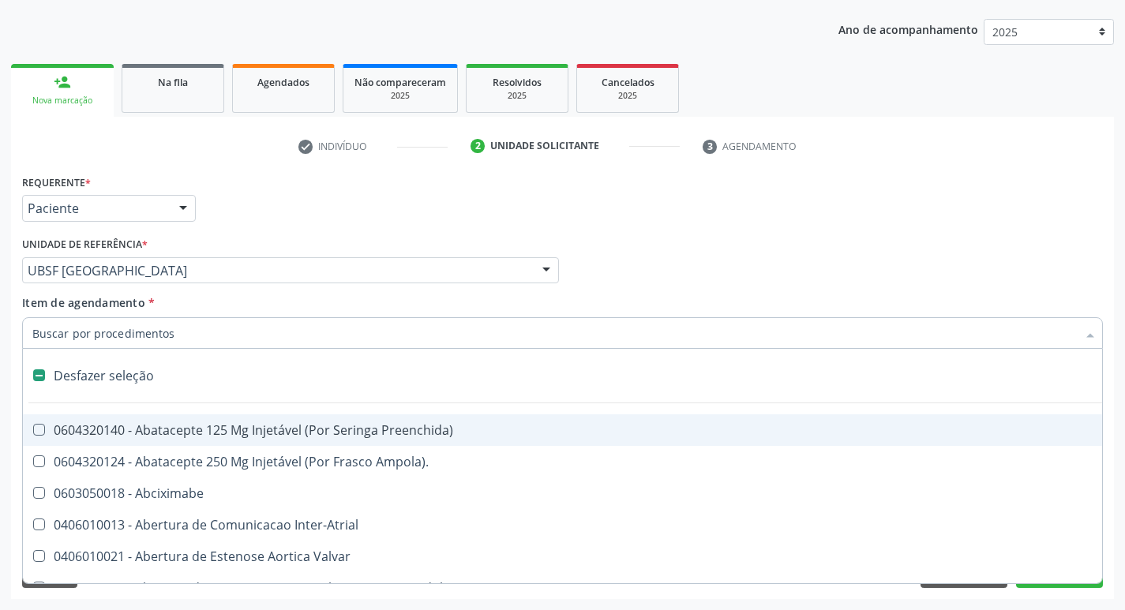
type input "H"
checkbox Urina "false"
checkbox Lactente\) "true"
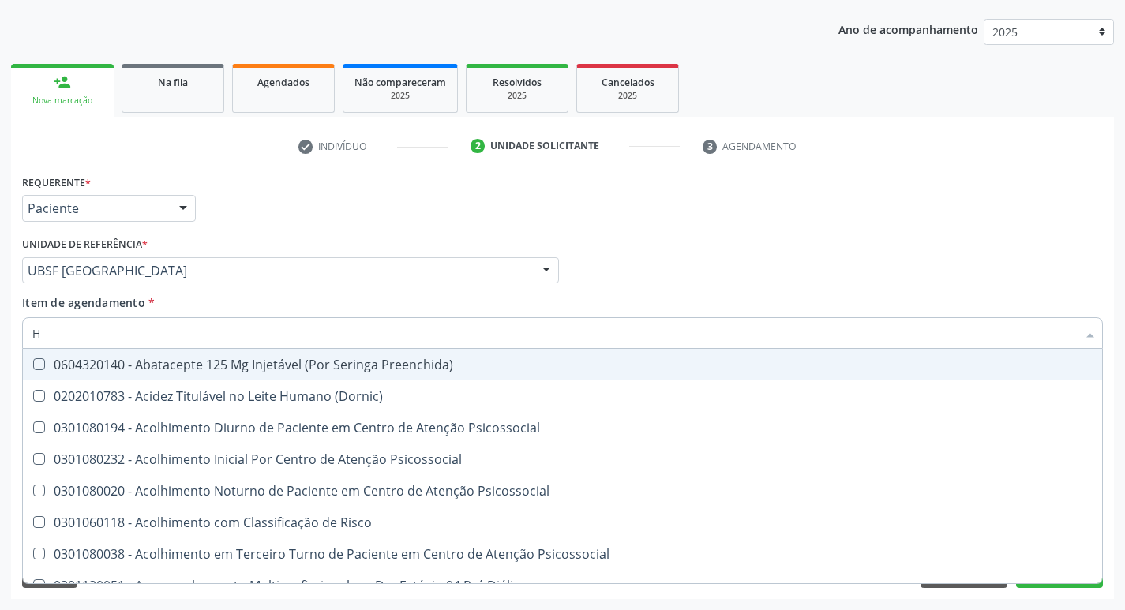
type input "HEMOGLOBINA G"
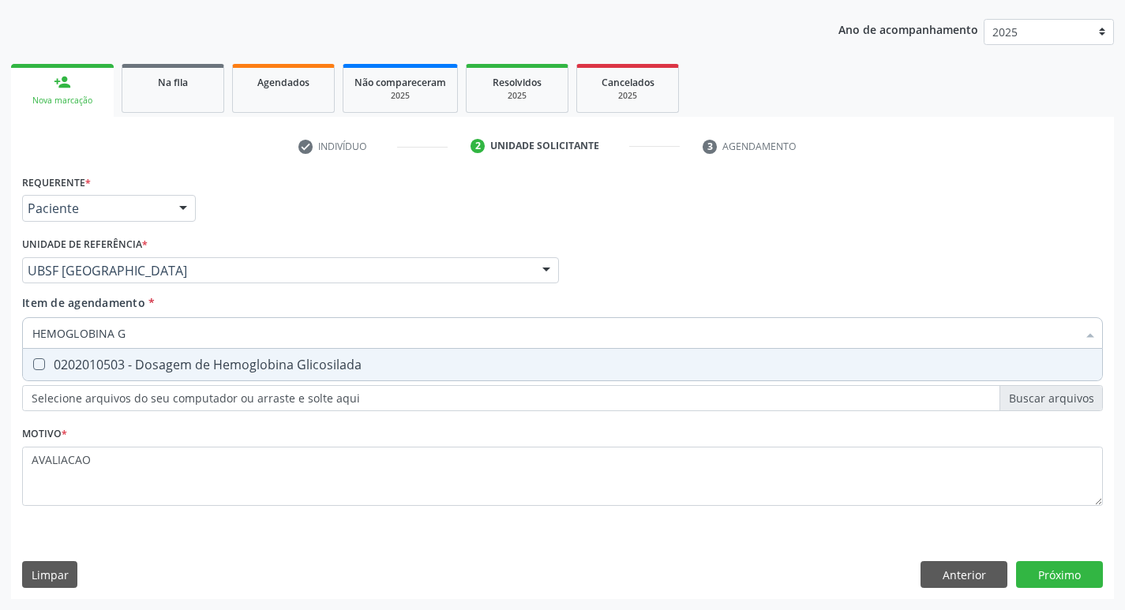
click at [280, 363] on div "0202010503 - Dosagem de Hemoglobina Glicosilada" at bounding box center [562, 365] width 1061 height 13
checkbox Glicosilada "true"
type input "HEMOGLOBINA"
checkbox Glicosilada "false"
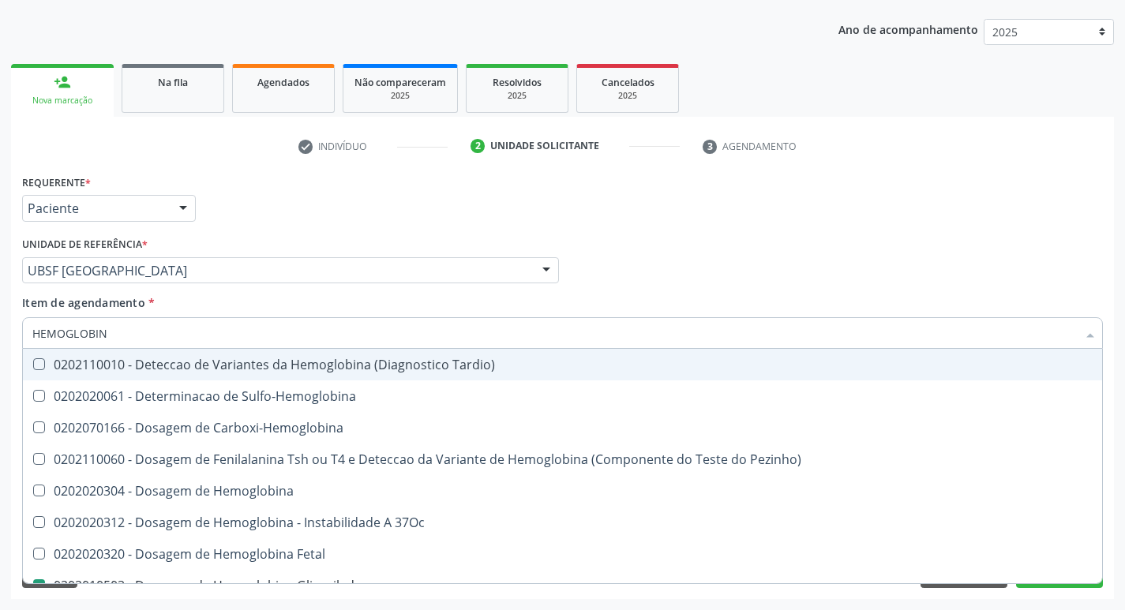
type input "HEMOGLOBI"
checkbox Glicosilada "false"
checkbox Hemoglobina "true"
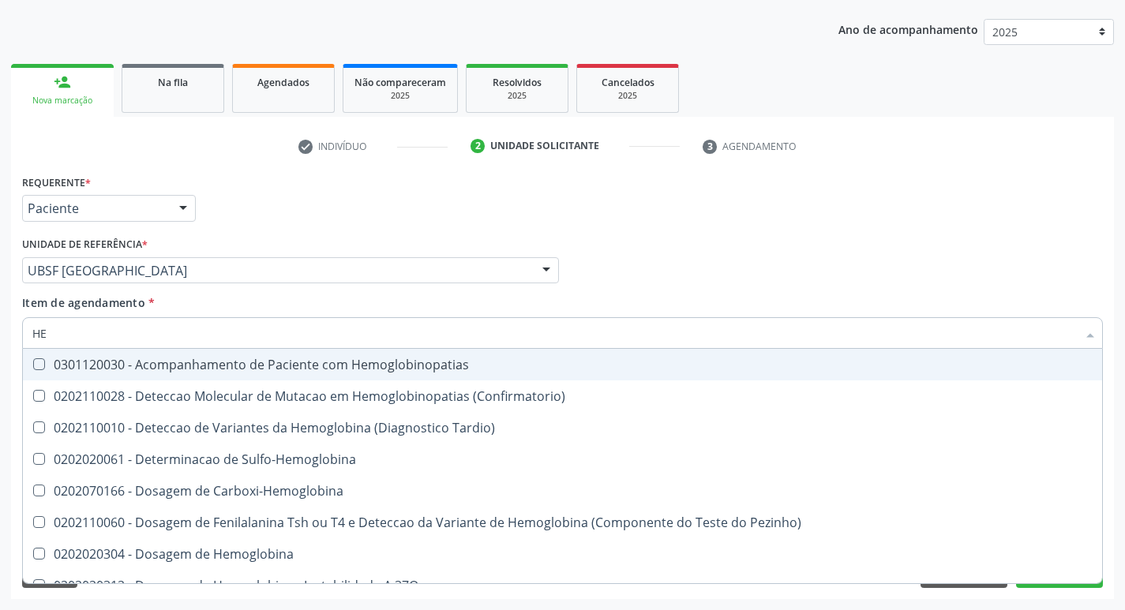
type input "H"
checkbox Glicosilada "false"
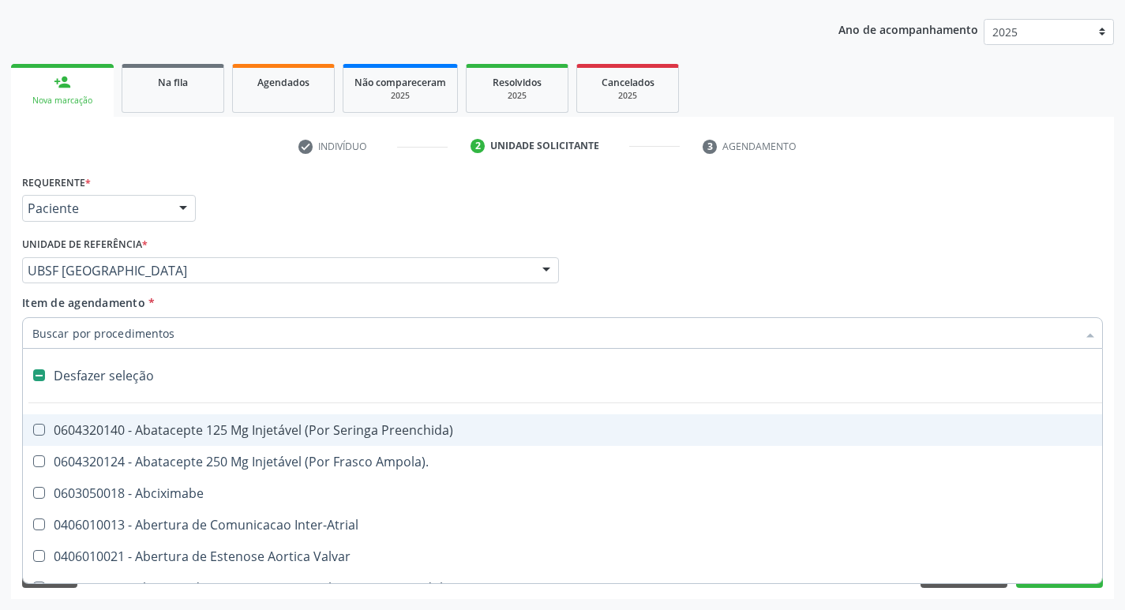
type input "H"
checkbox Urina "false"
checkbox Lactente\) "true"
checkbox A "true"
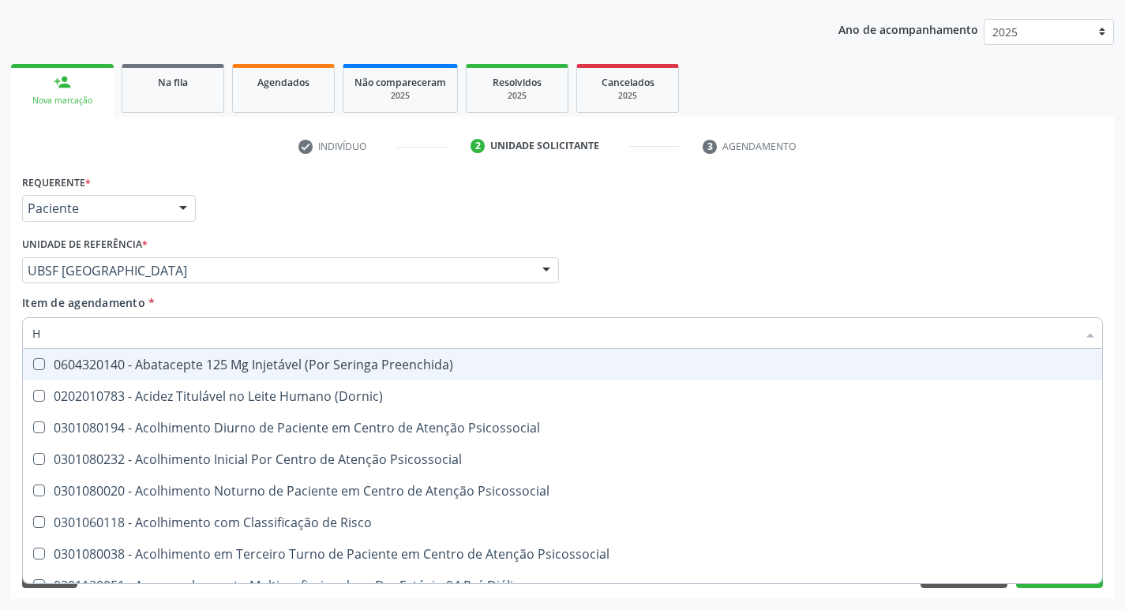
type input "HEMOGR"
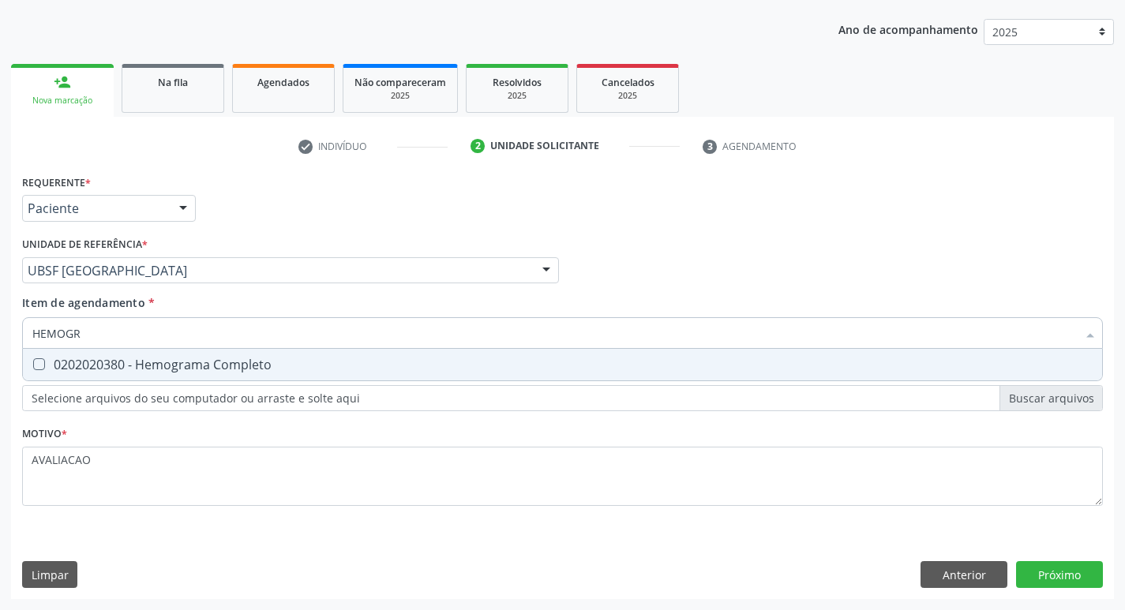
click at [223, 359] on div "0202020380 - Hemograma Completo" at bounding box center [562, 365] width 1061 height 13
checkbox Completo "true"
type input "HEMOG"
checkbox Completo "false"
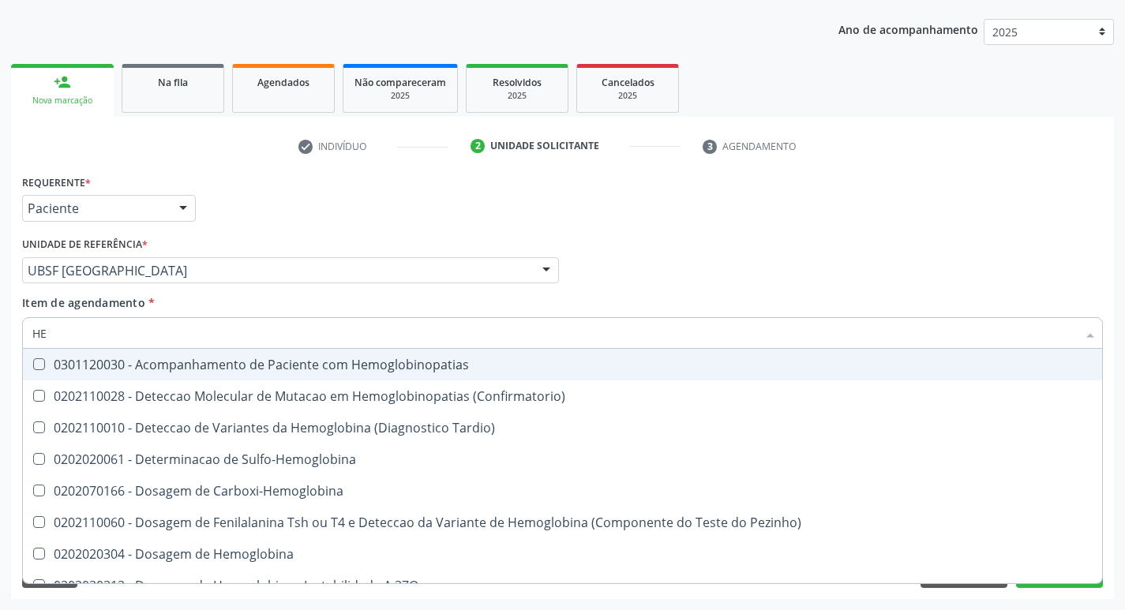
type input "H"
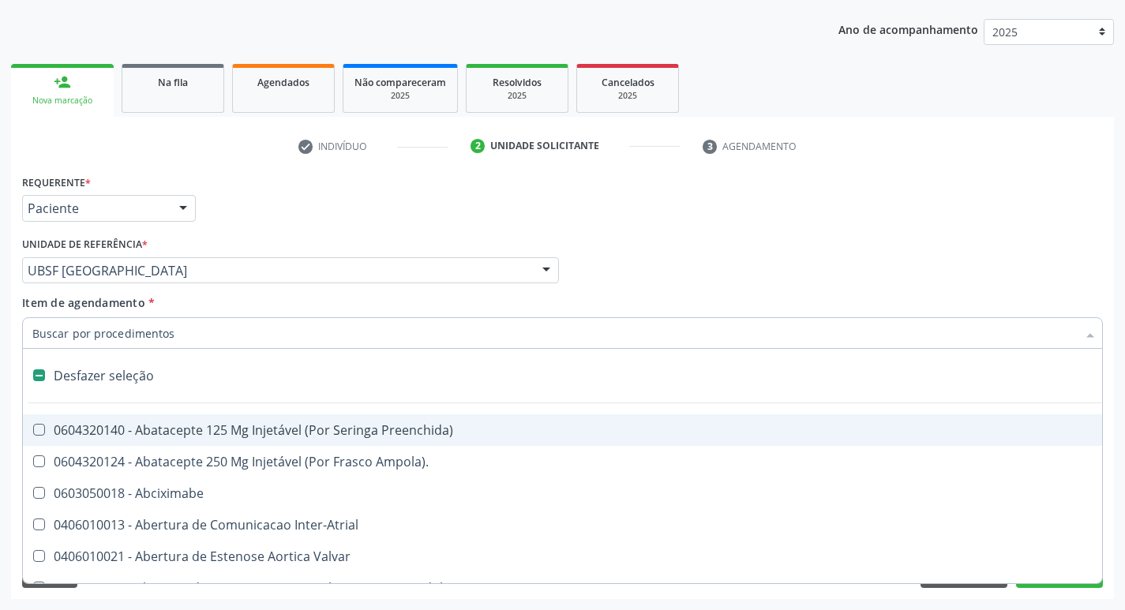
checkbox Dente\) "false"
checkbox Capsula\) "false"
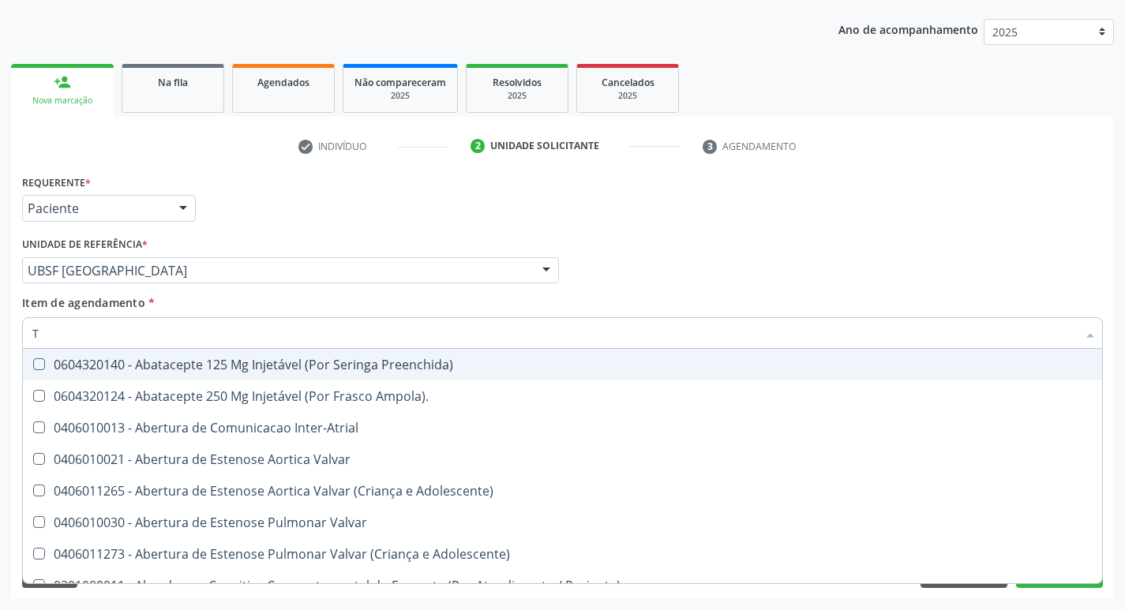
type input "TG"
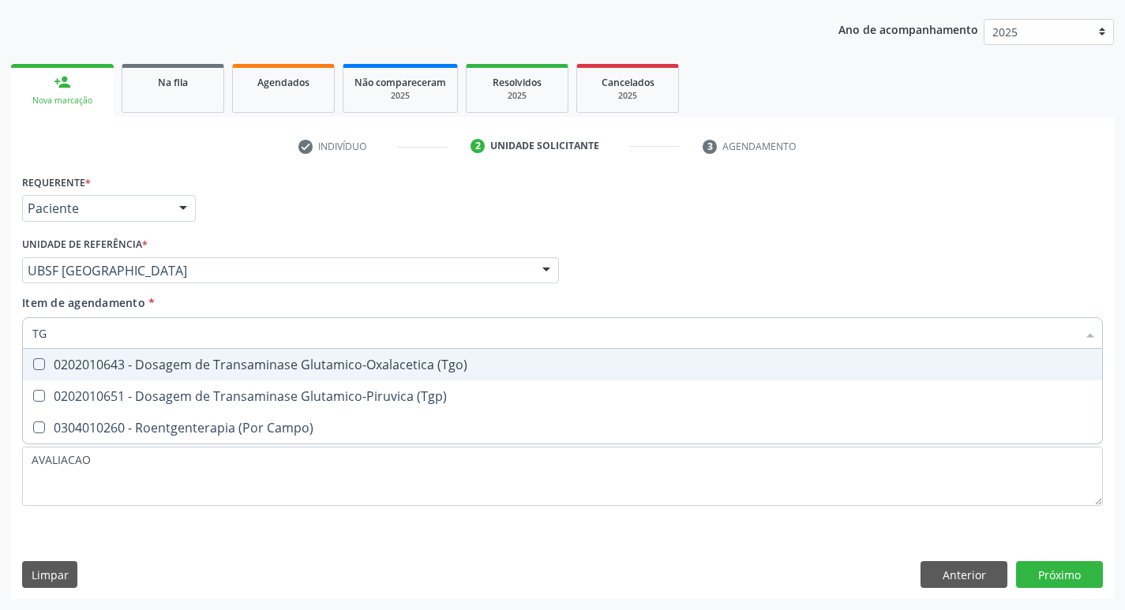
click at [323, 367] on div "0202010643 - Dosagem de Transaminase Glutamico-Oxalacetica (Tgo)" at bounding box center [562, 365] width 1061 height 13
checkbox \(Tgo\) "true"
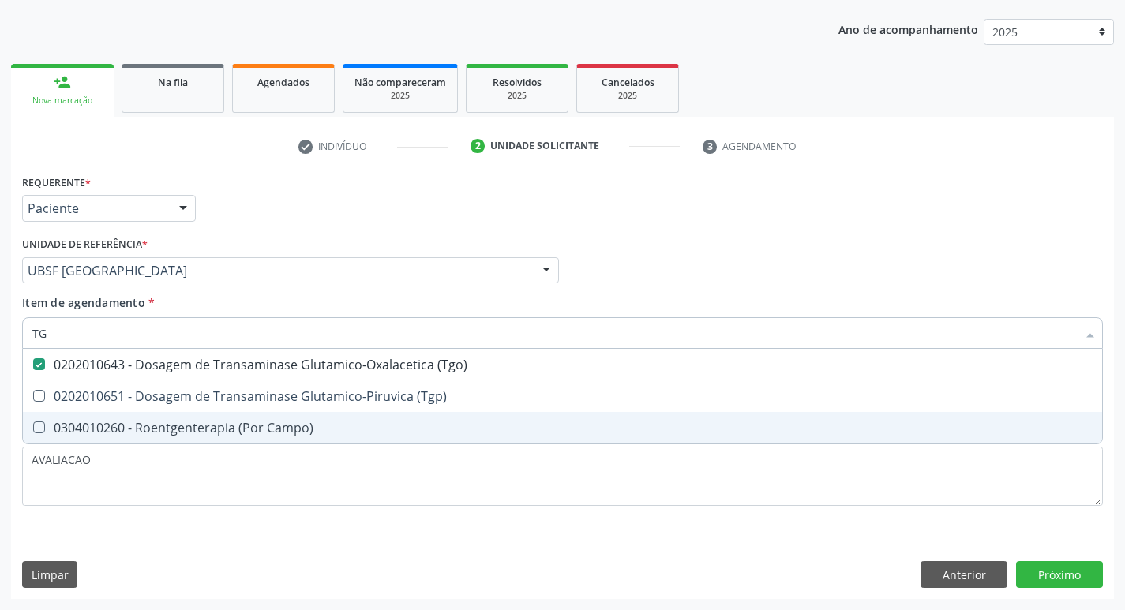
click at [327, 412] on span "0304010260 - Roentgenterapia (Por Campo)" at bounding box center [563, 428] width 1080 height 32
click at [315, 428] on div "0304010260 - Roentgenterapia (Por Campo)" at bounding box center [562, 428] width 1061 height 13
checkbox Campo\) "false"
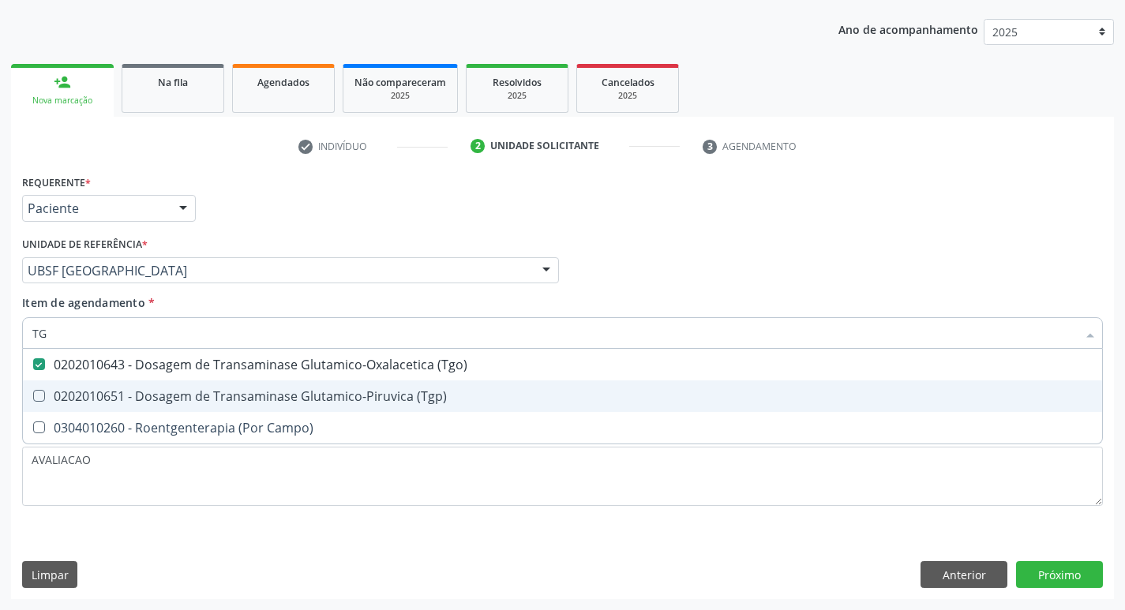
click at [312, 397] on div "0202010651 - Dosagem de Transaminase Glutamico-Piruvica (Tgp)" at bounding box center [562, 396] width 1061 height 13
checkbox \(Tgp\) "true"
type input "T"
checkbox \(Tgo\) "false"
checkbox \(Tgp\) "false"
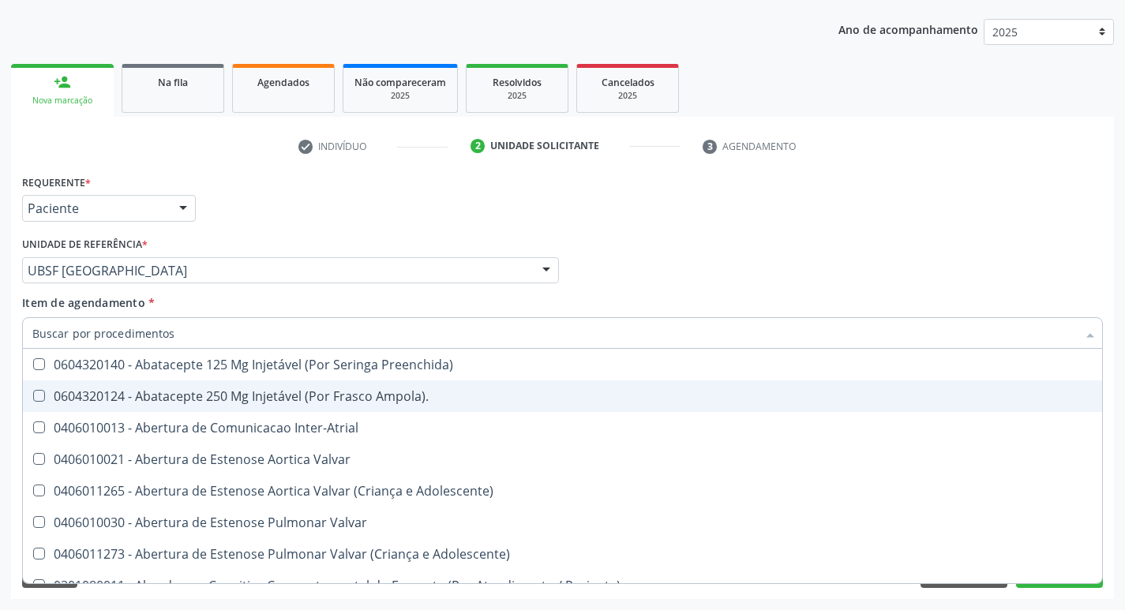
checkbox Urina "false"
checkbox Central "true"
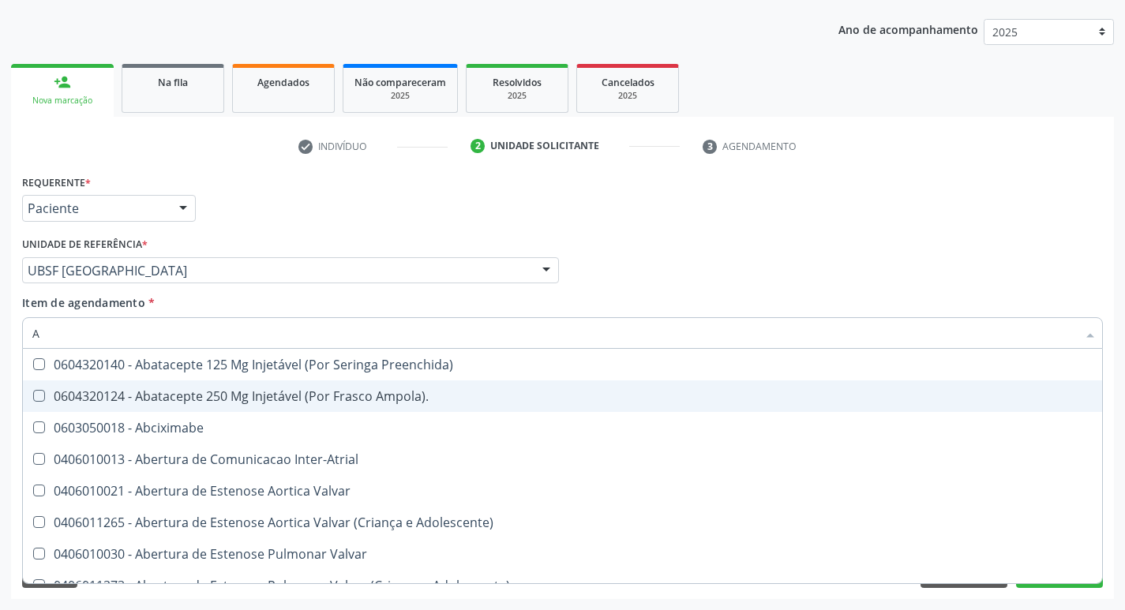
type input "AM"
checkbox Urina "false"
checkbox A "true"
checkbox B "true"
checkbox Neuropsicomotor "true"
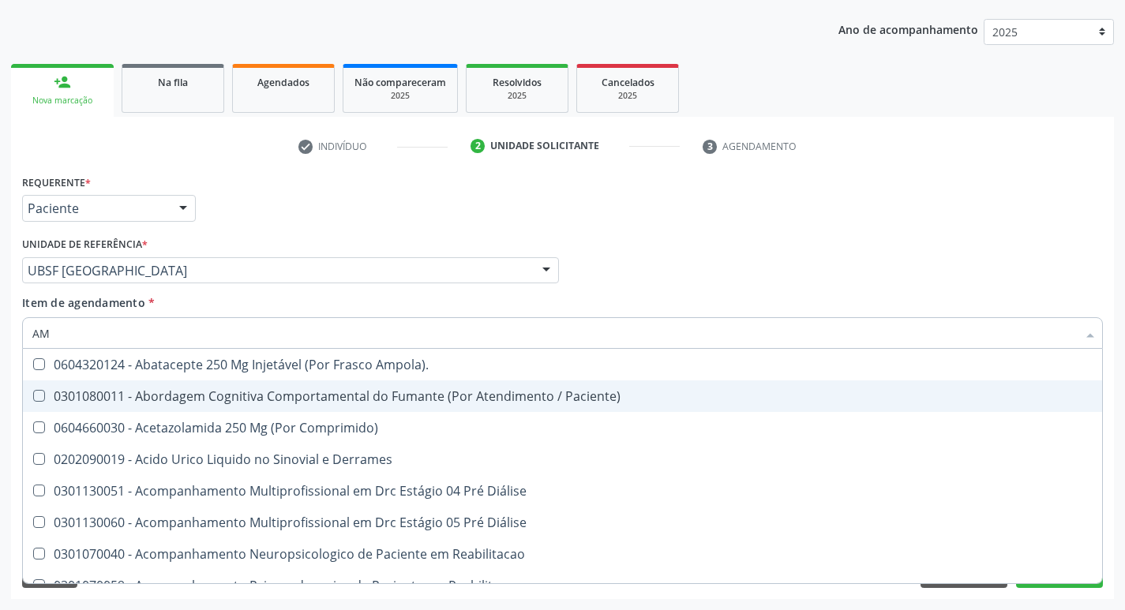
type input "AMI"
checkbox Órgãos "true"
checkbox \(Uaa\)\ "true"
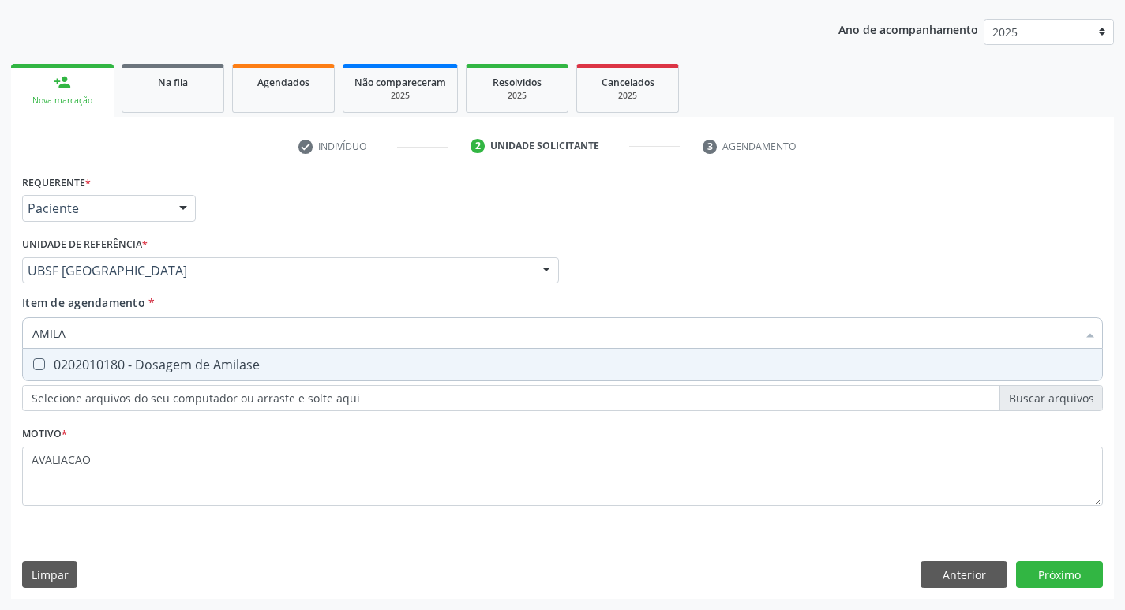
type input "AMILAS"
click at [264, 374] on span "0202010180 - Dosagem de Amilase" at bounding box center [563, 365] width 1080 height 32
checkbox Amilase "true"
type input "A"
checkbox Amilase "false"
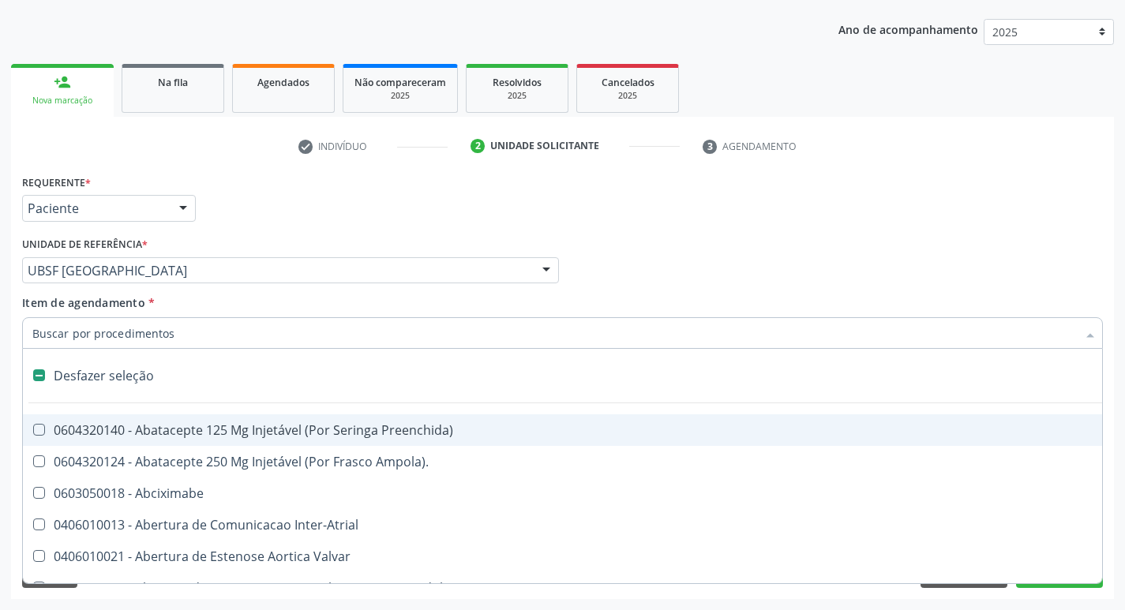
type input "U"
checkbox Frasco-Ampola\) "true"
checkbox Urina "false"
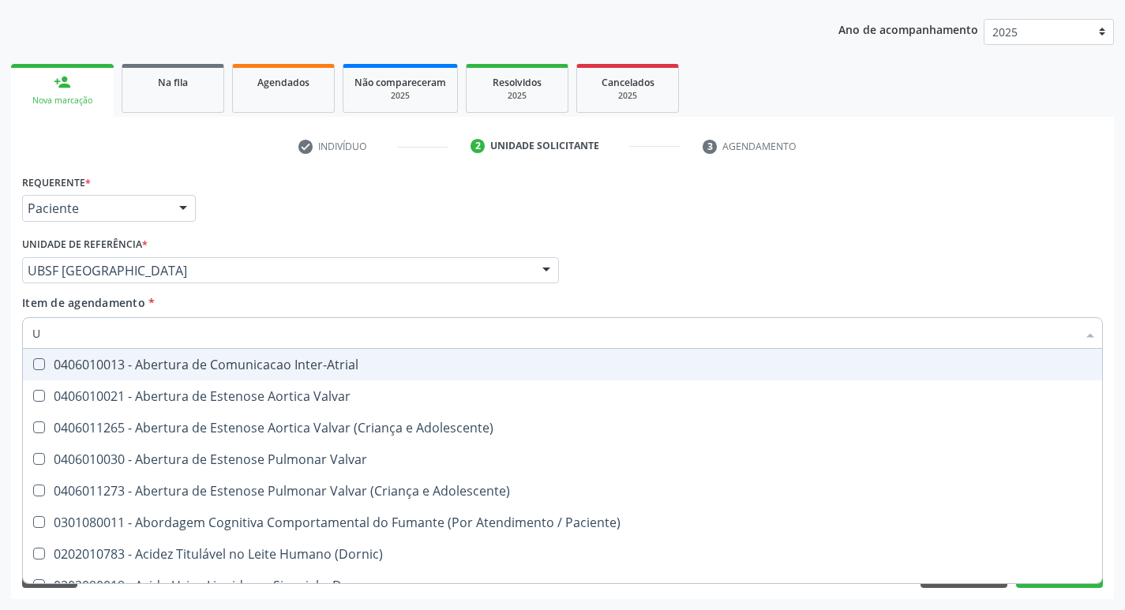
type input "UR"
checkbox Reabilitacao "true"
checkbox Urina "false"
type input "URE"
checkbox Urina "false"
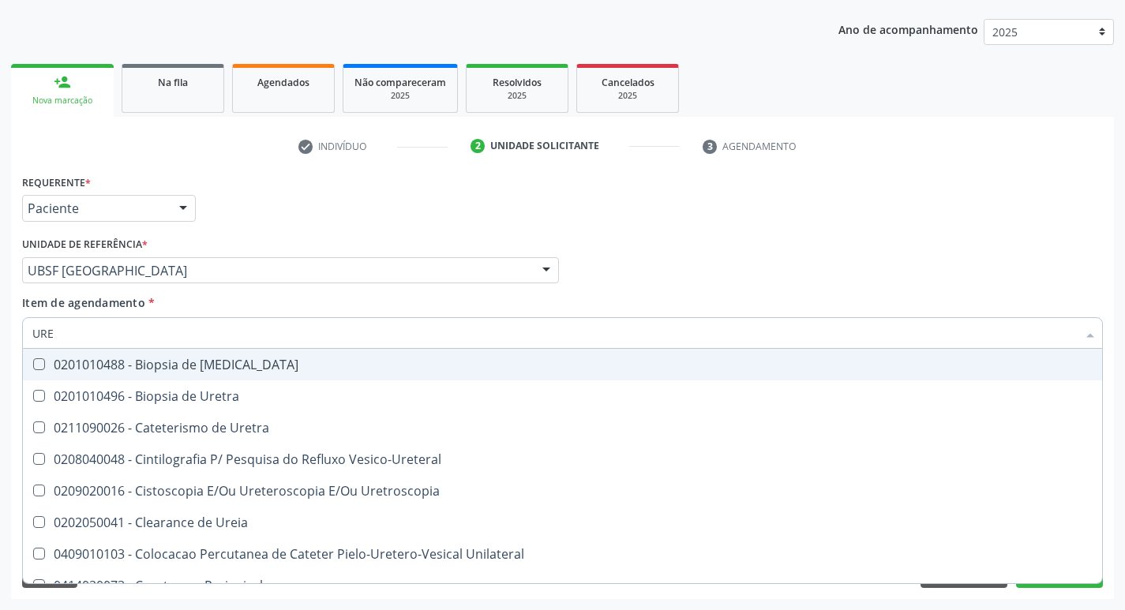
type input "UREI"
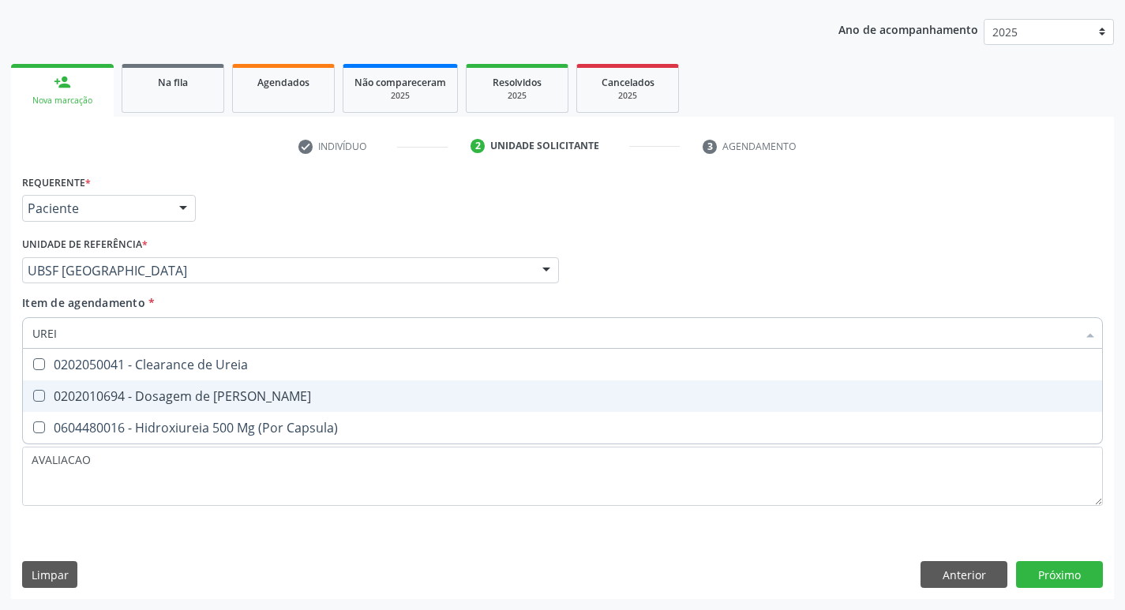
click at [287, 392] on div "0202010694 - Dosagem de [PERSON_NAME]" at bounding box center [562, 396] width 1061 height 13
checkbox Ureia "true"
type input "URE"
checkbox Ureia "false"
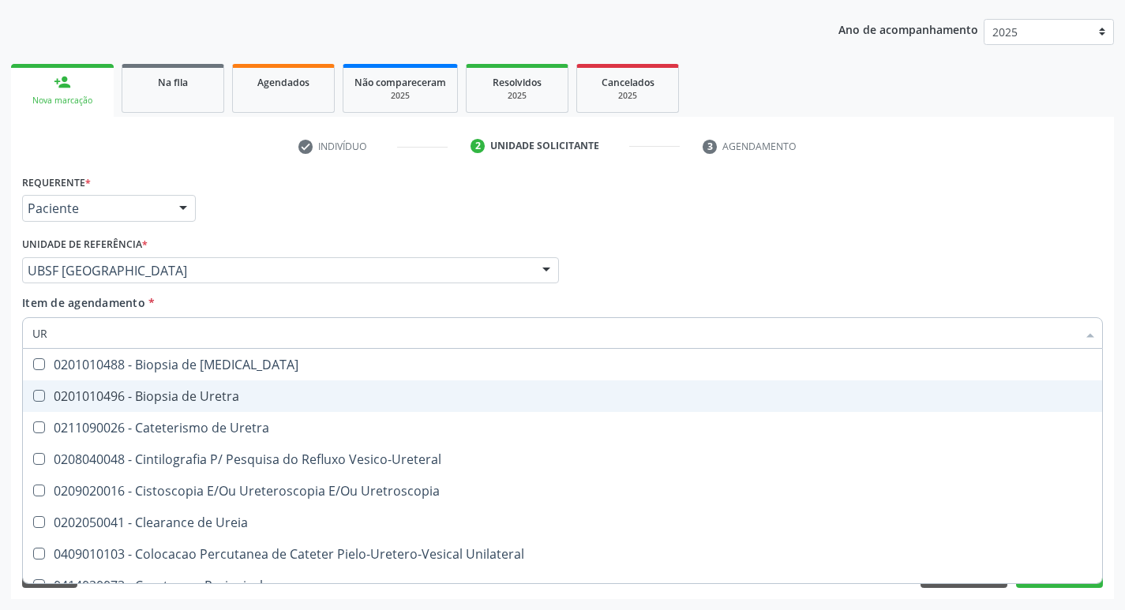
type input "U"
checkbox Ureia "false"
checkbox Bubonica\) "false"
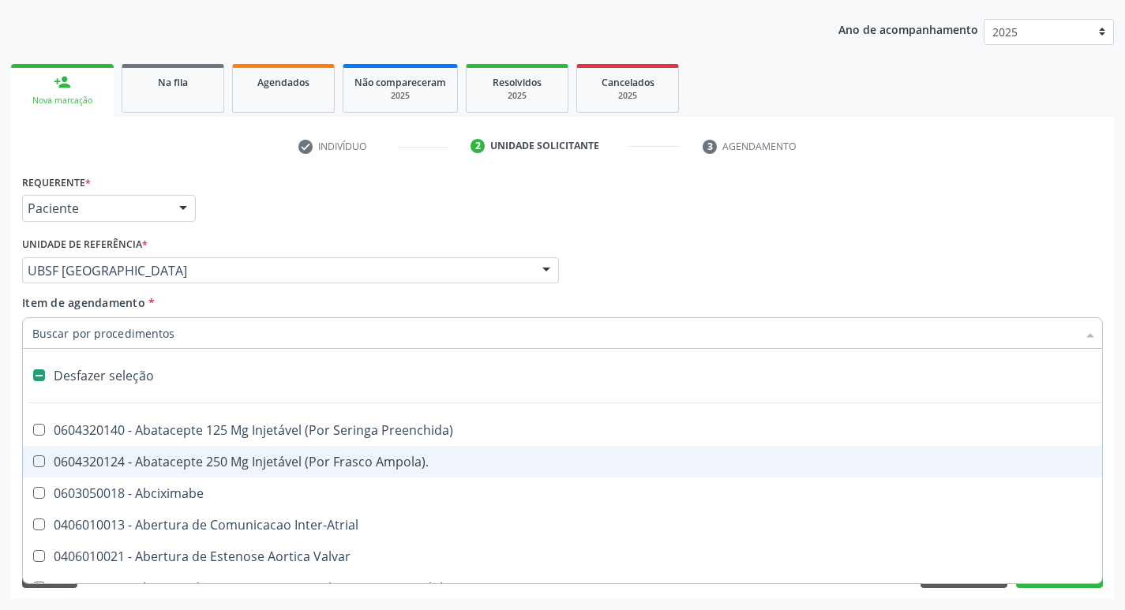
type input "V"
checkbox Urina "false"
checkbox Cornea "true"
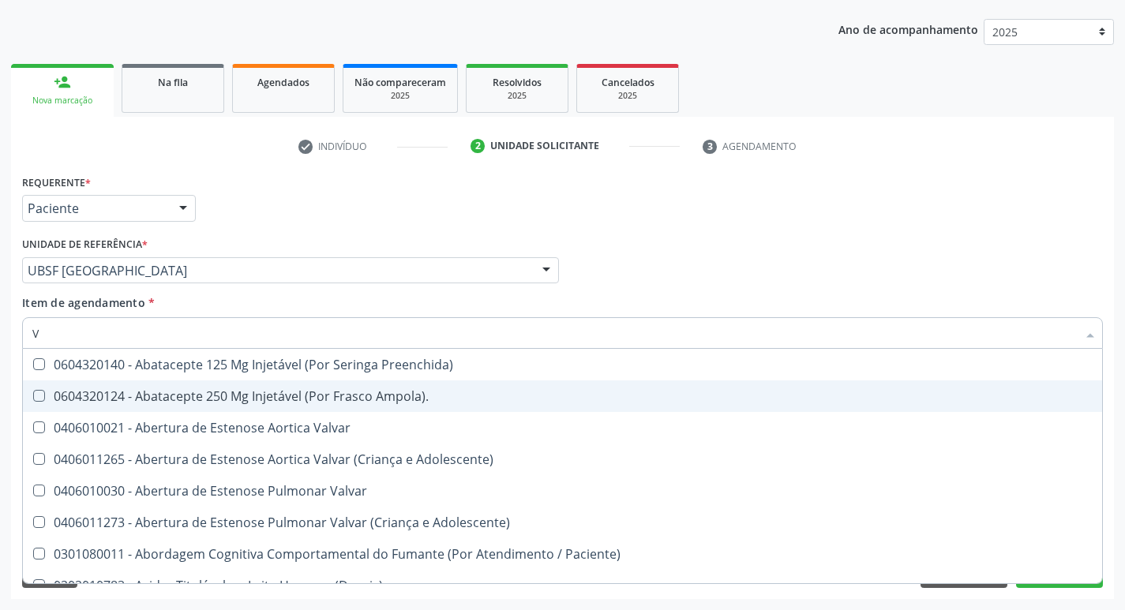
type input "VI"
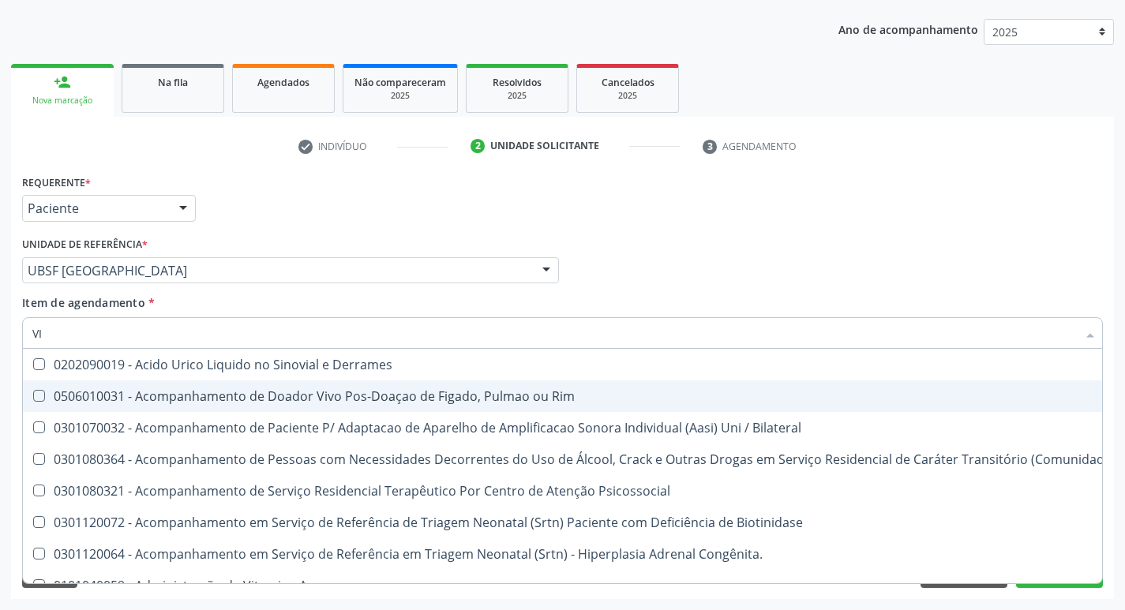
checkbox \(Tgp\) "true"
checkbox B64\) "false"
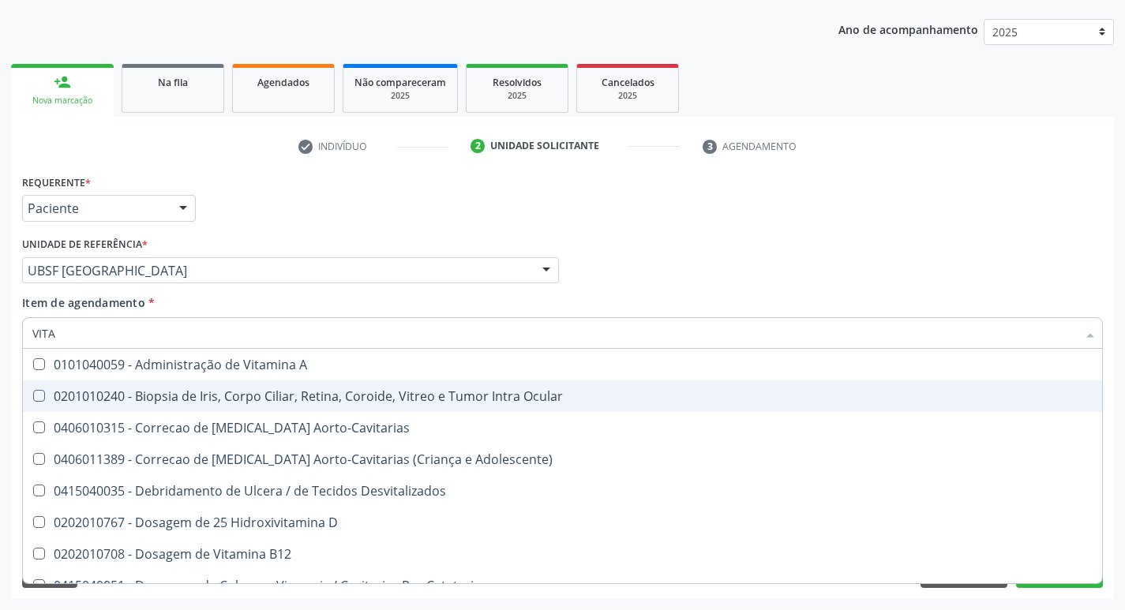
type input "VITAM"
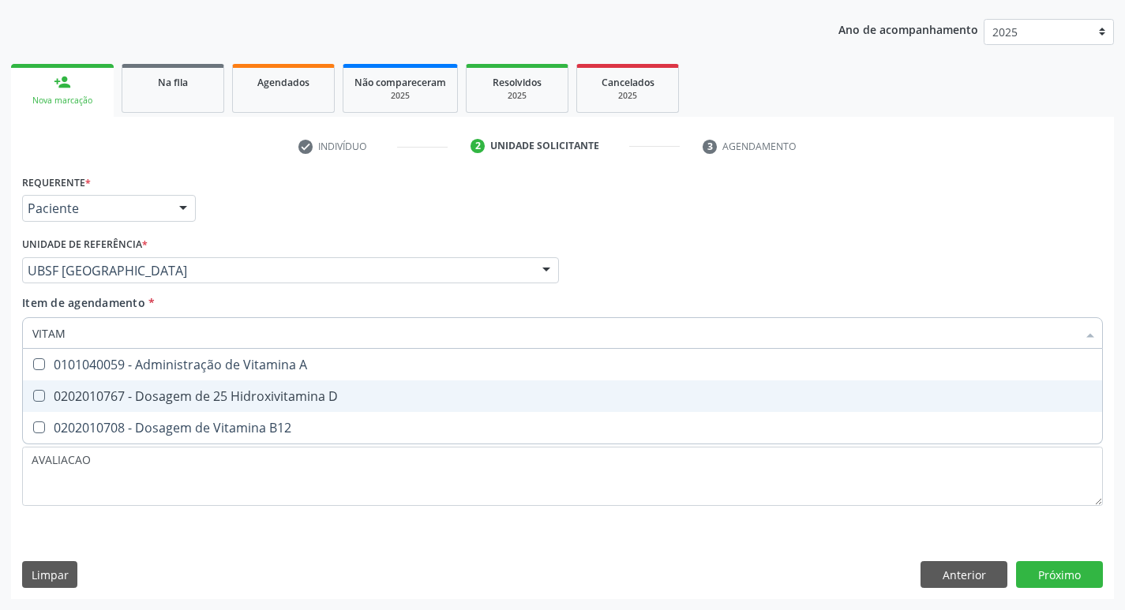
click at [287, 392] on div "0202010767 - Dosagem de 25 Hidroxivitamina D" at bounding box center [562, 396] width 1061 height 13
checkbox D "true"
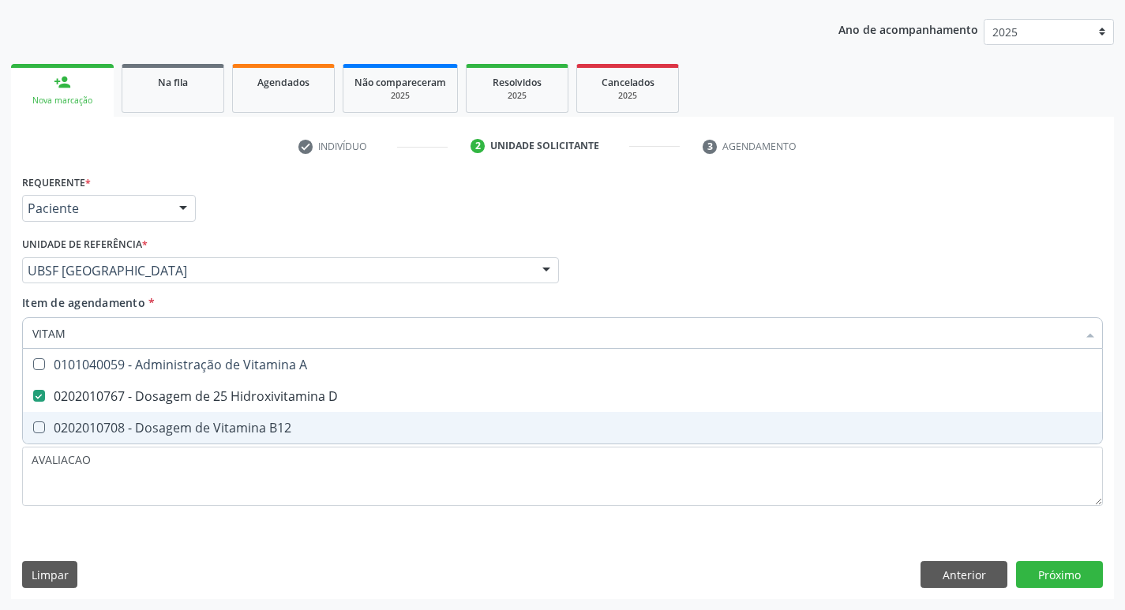
click at [303, 423] on div "0202010708 - Dosagem de Vitamina B12" at bounding box center [562, 428] width 1061 height 13
checkbox B12 "true"
click at [1067, 577] on div "Requerente * Paciente Profissional de Saúde Paciente Nenhum resultado encontrad…" at bounding box center [562, 385] width 1103 height 429
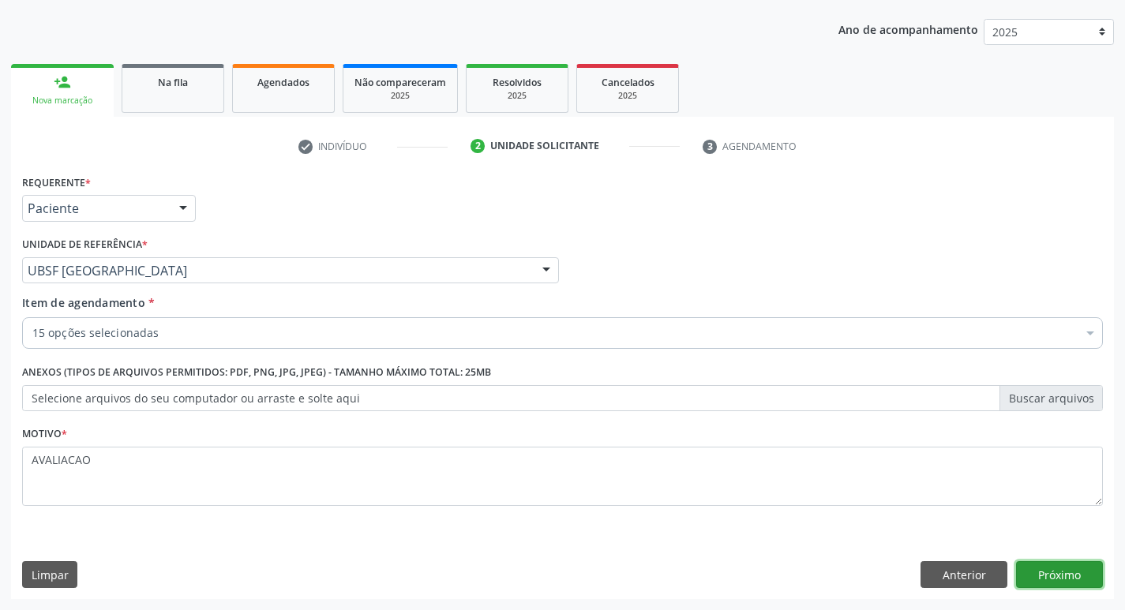
click at [1024, 584] on button "Próximo" at bounding box center [1059, 575] width 87 height 27
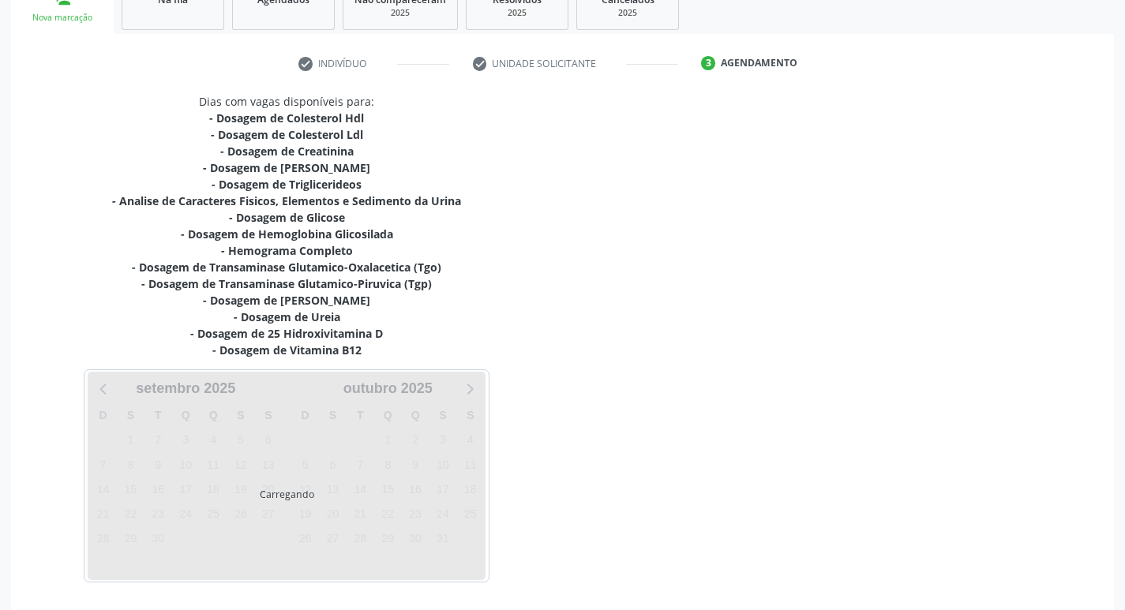
scroll to position [309, 0]
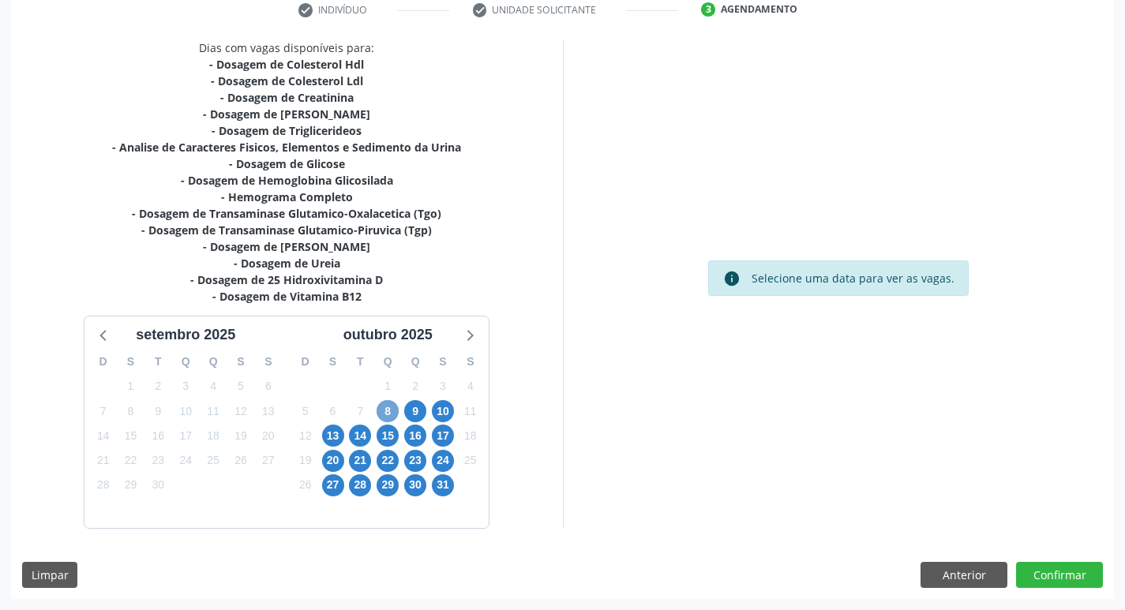
click at [388, 415] on span "8" at bounding box center [388, 411] width 22 height 22
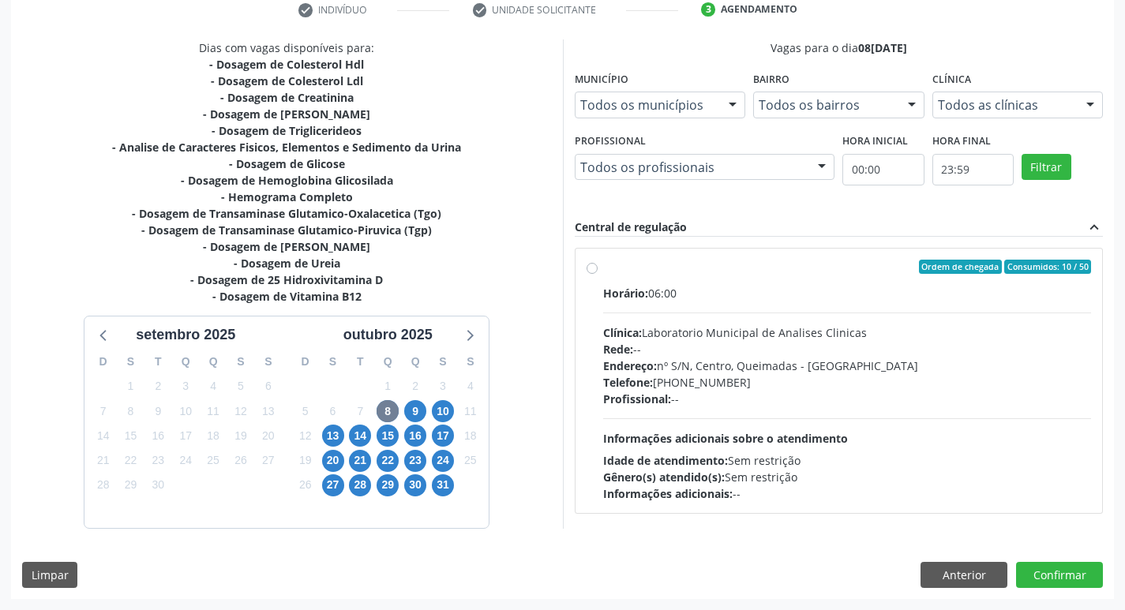
click at [813, 306] on div "Horário: 06:00 Clínica: Laboratorio Municipal de Analises Clinicas Rede: -- End…" at bounding box center [847, 393] width 489 height 217
click at [598, 274] on input "Ordem de chegada Consumidos: 10 / 50 Horário: 06:00 Clínica: Laboratorio Munici…" at bounding box center [592, 267] width 11 height 14
radio input "true"
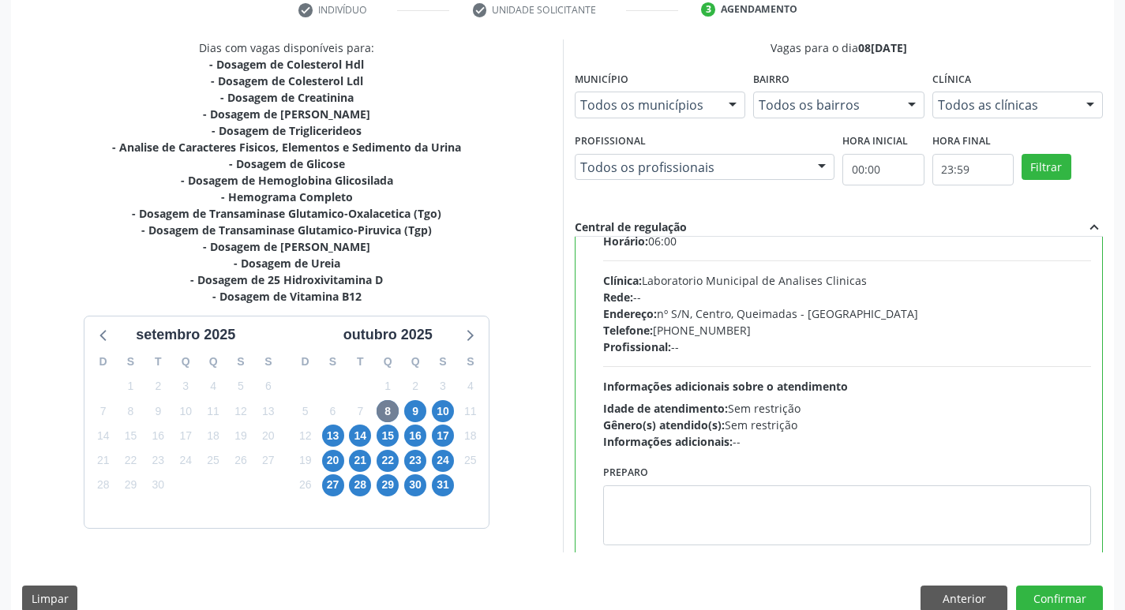
scroll to position [78, 0]
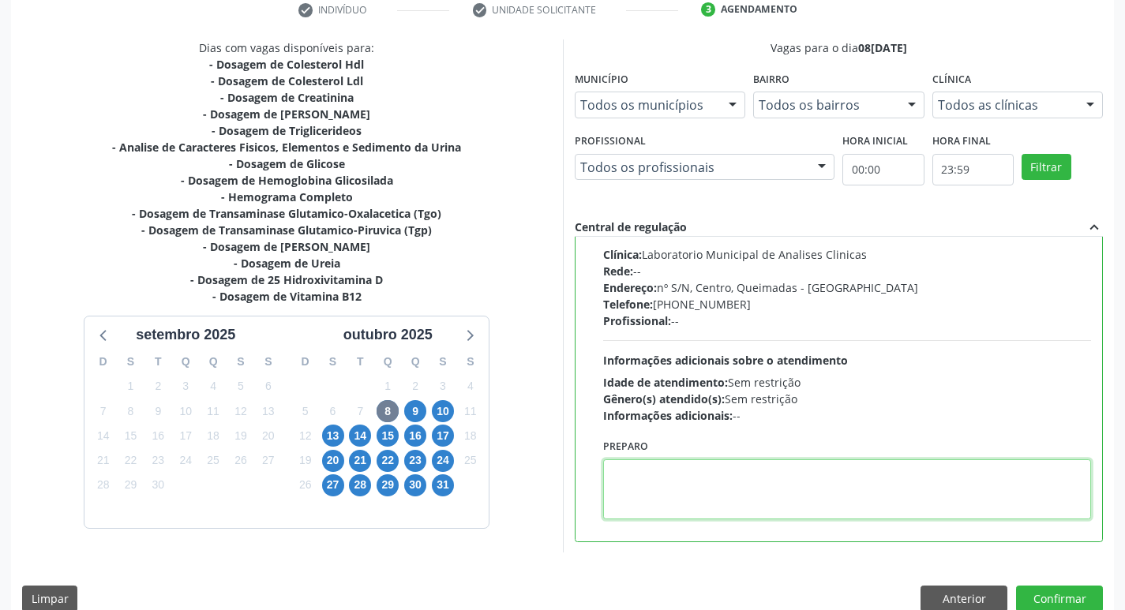
click at [653, 492] on textarea at bounding box center [847, 490] width 489 height 60
paste textarea "IR EM [GEOGRAPHIC_DATA]"
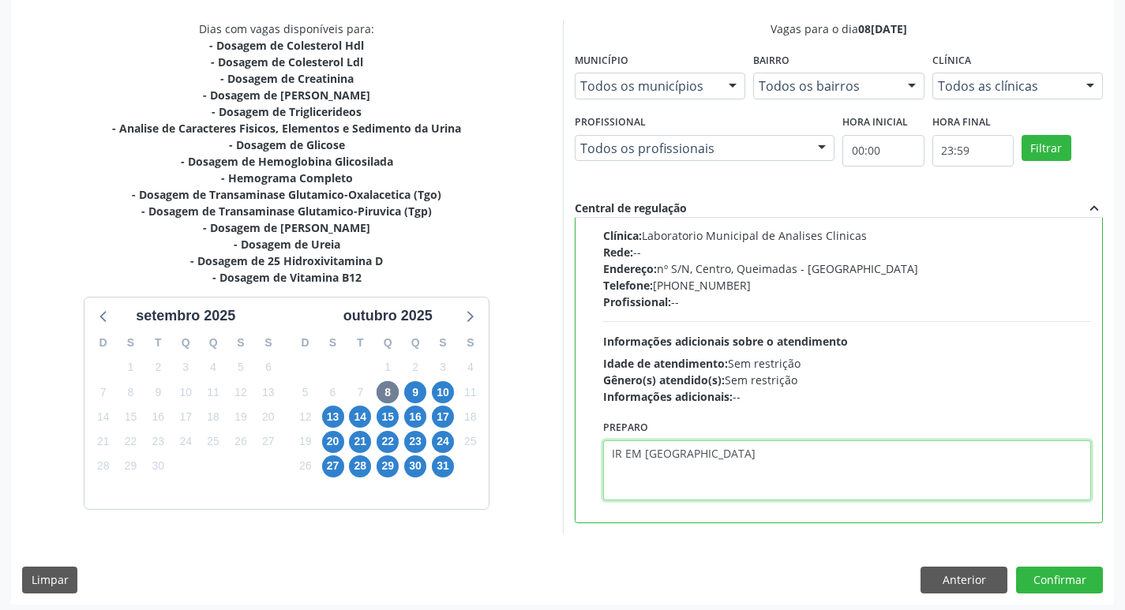
scroll to position [333, 0]
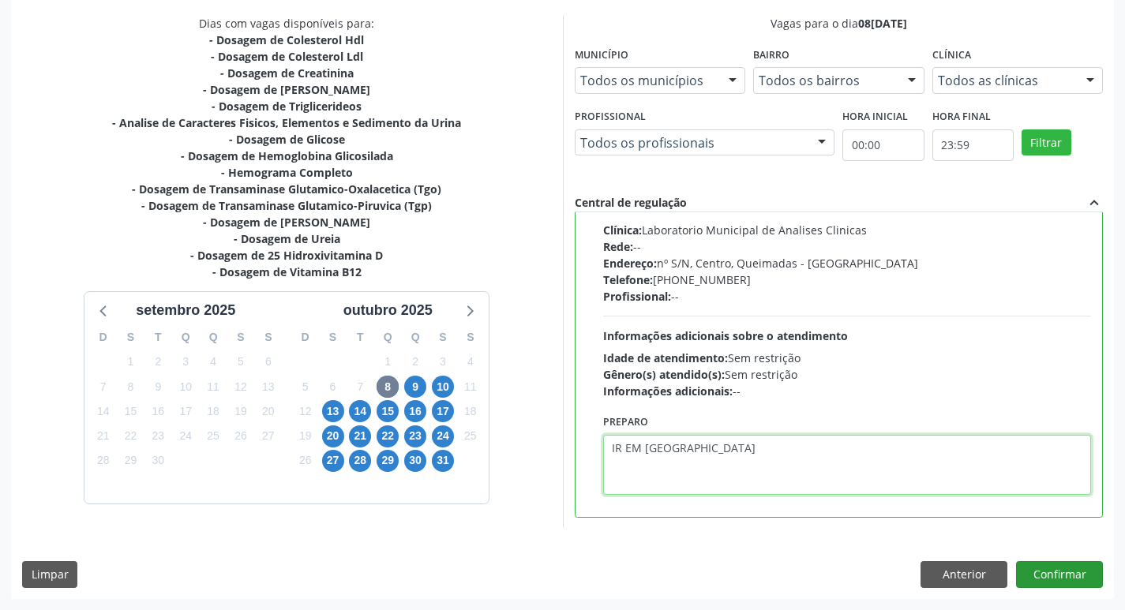
type textarea "IR EM [GEOGRAPHIC_DATA]"
click at [1056, 574] on button "Confirmar" at bounding box center [1059, 575] width 87 height 27
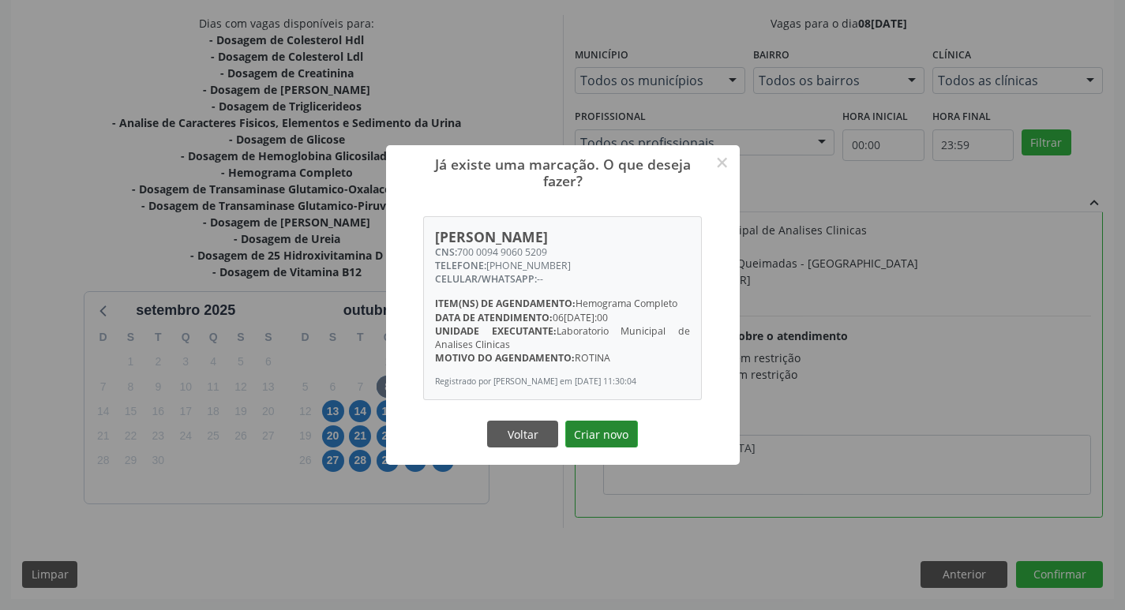
click at [595, 444] on button "Criar novo" at bounding box center [601, 434] width 73 height 27
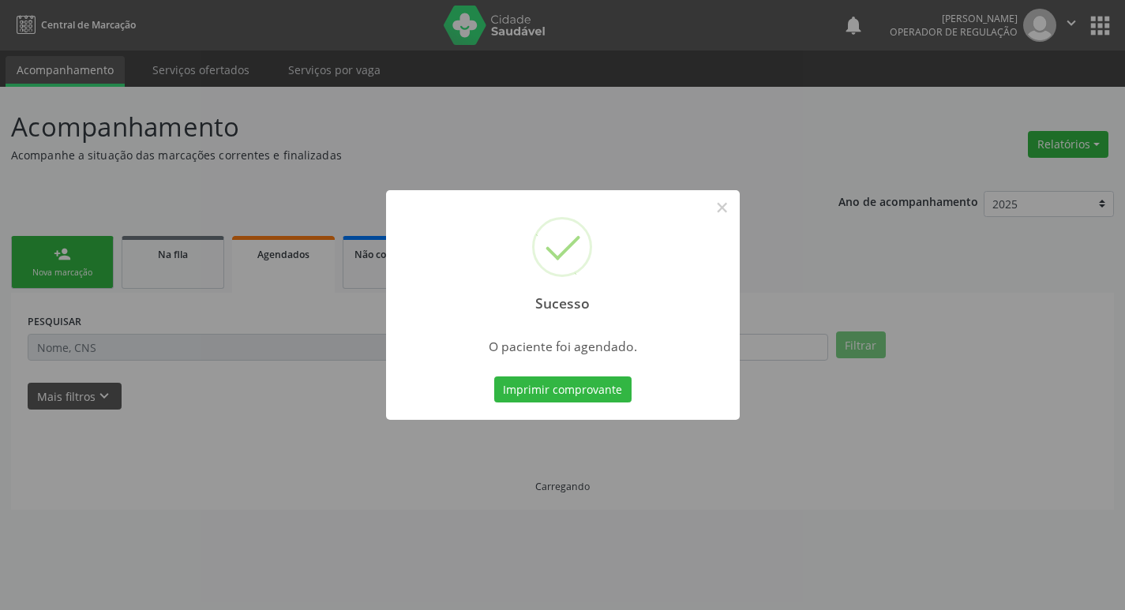
scroll to position [0, 0]
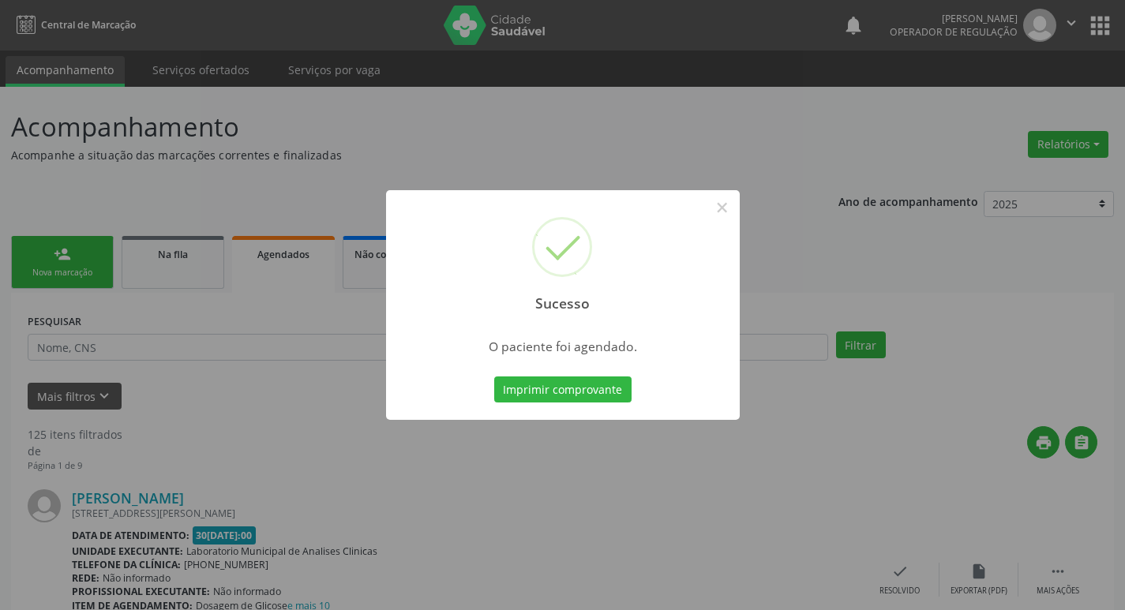
click at [520, 393] on button "Imprimir comprovante" at bounding box center [562, 390] width 137 height 27
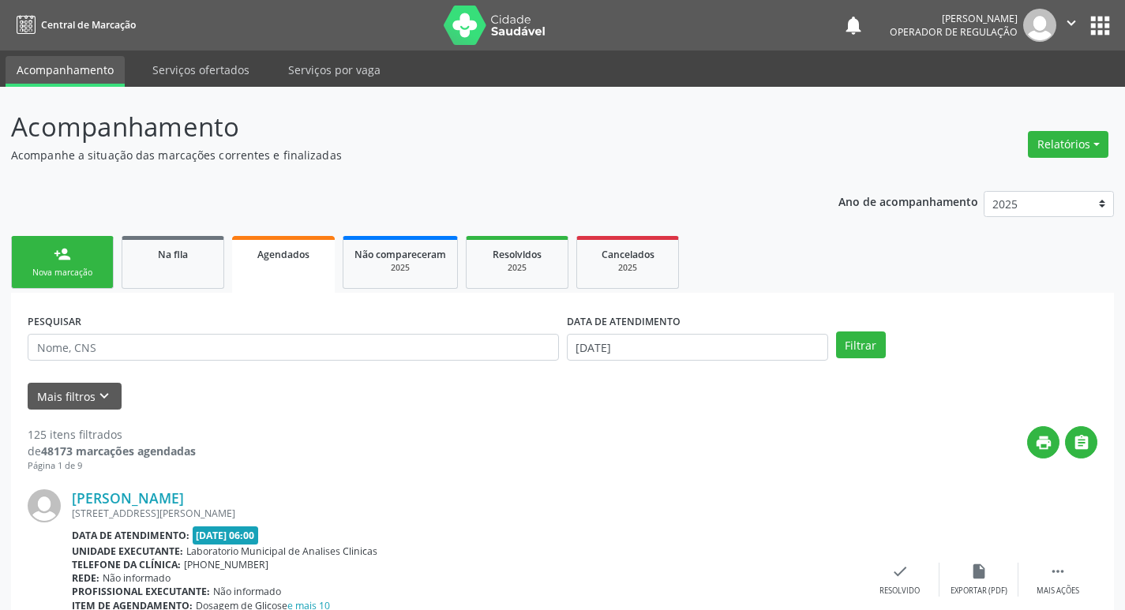
click at [74, 287] on link "person_add Nova marcação" at bounding box center [62, 262] width 103 height 53
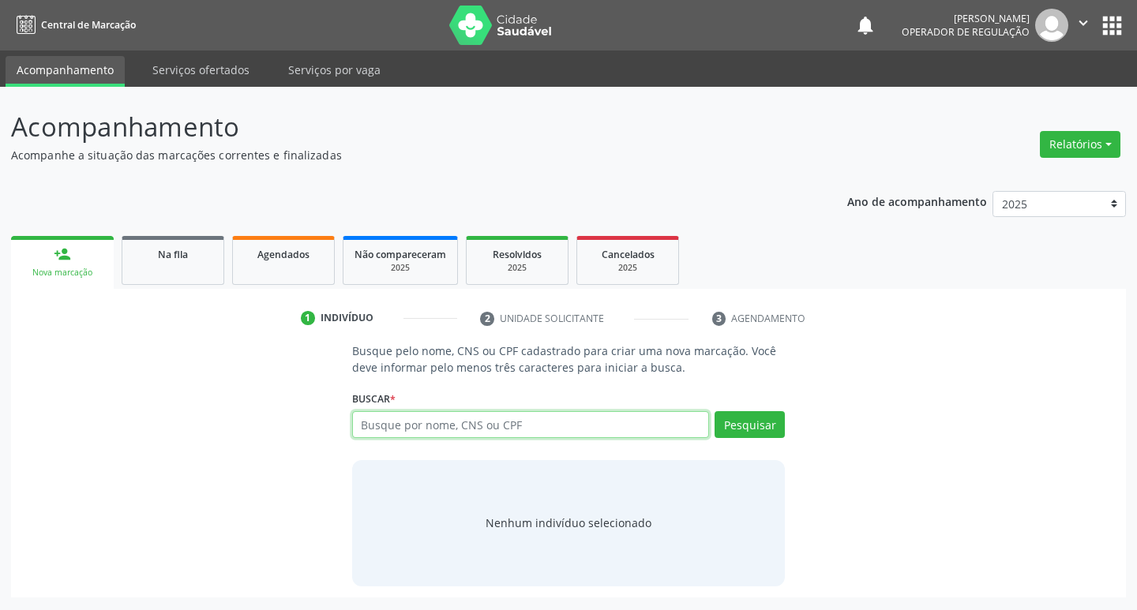
click at [434, 430] on input "text" at bounding box center [531, 424] width 358 height 27
click at [742, 426] on button "Pesquisar" at bounding box center [750, 424] width 70 height 27
click at [561, 417] on input "[PERSON_NAME]" at bounding box center [531, 424] width 358 height 27
type input "M"
type input "02047193486"
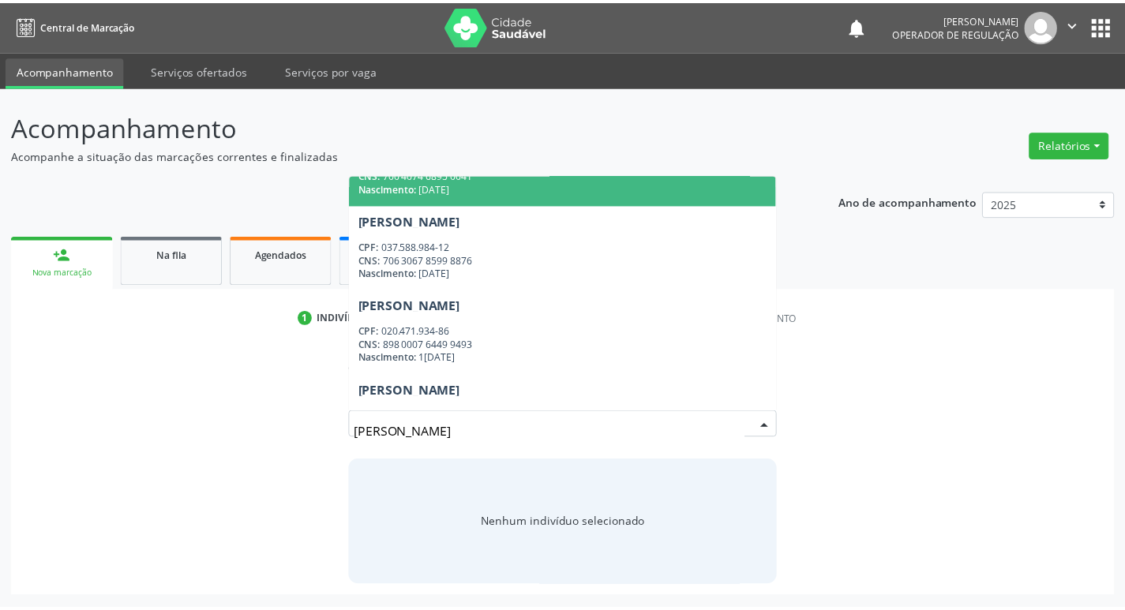
scroll to position [474, 0]
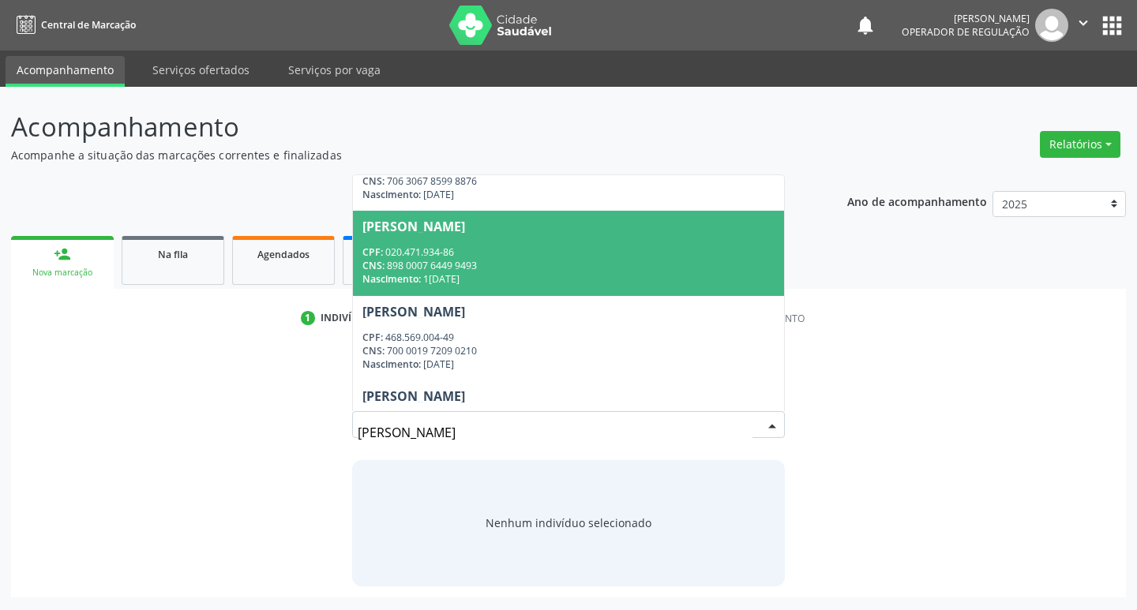
click at [500, 276] on div "Nascimento: 1[DATE]" at bounding box center [569, 278] width 413 height 13
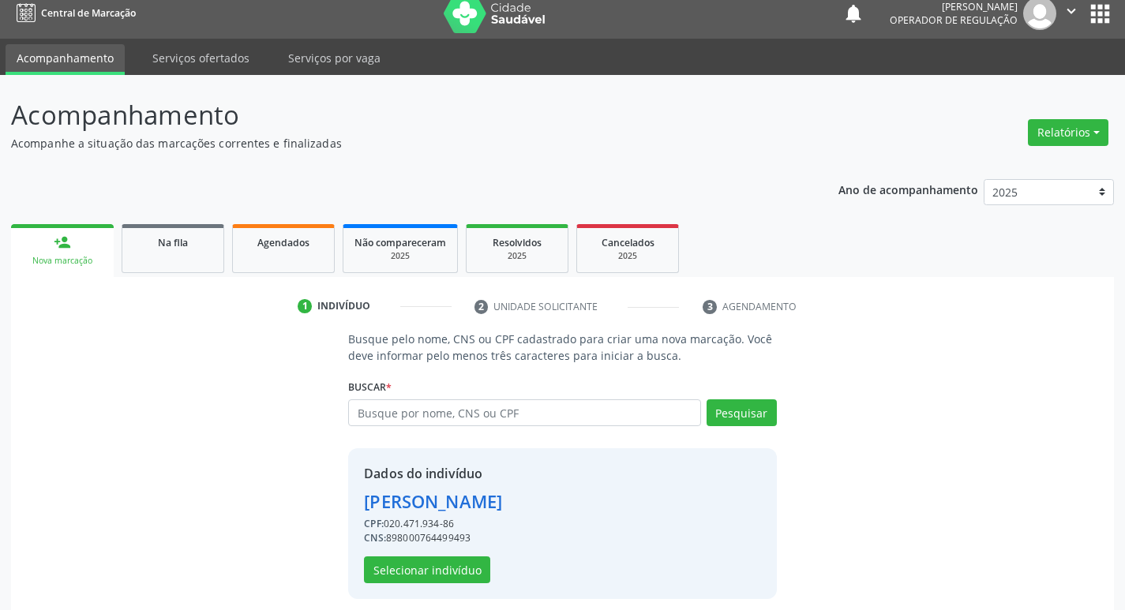
scroll to position [23, 0]
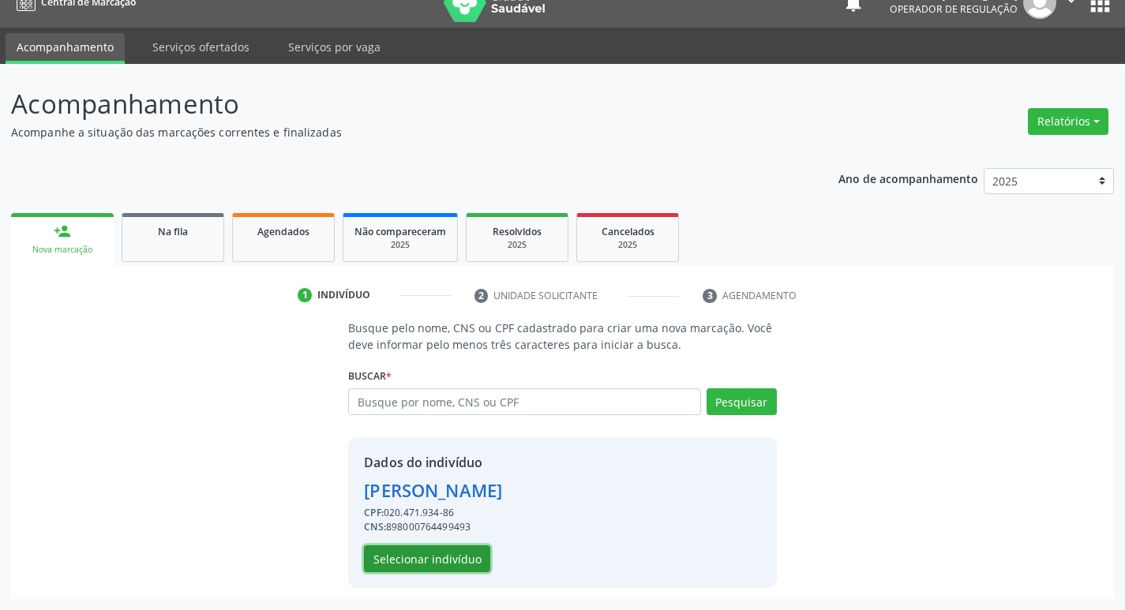
click at [440, 555] on button "Selecionar indivíduo" at bounding box center [427, 559] width 126 height 27
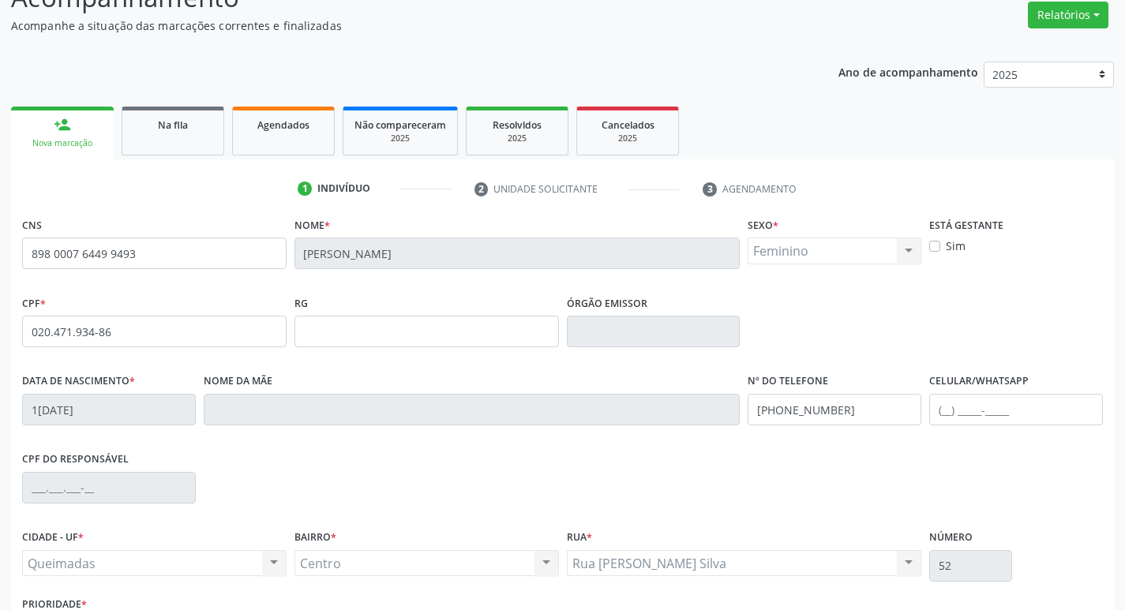
scroll to position [246, 0]
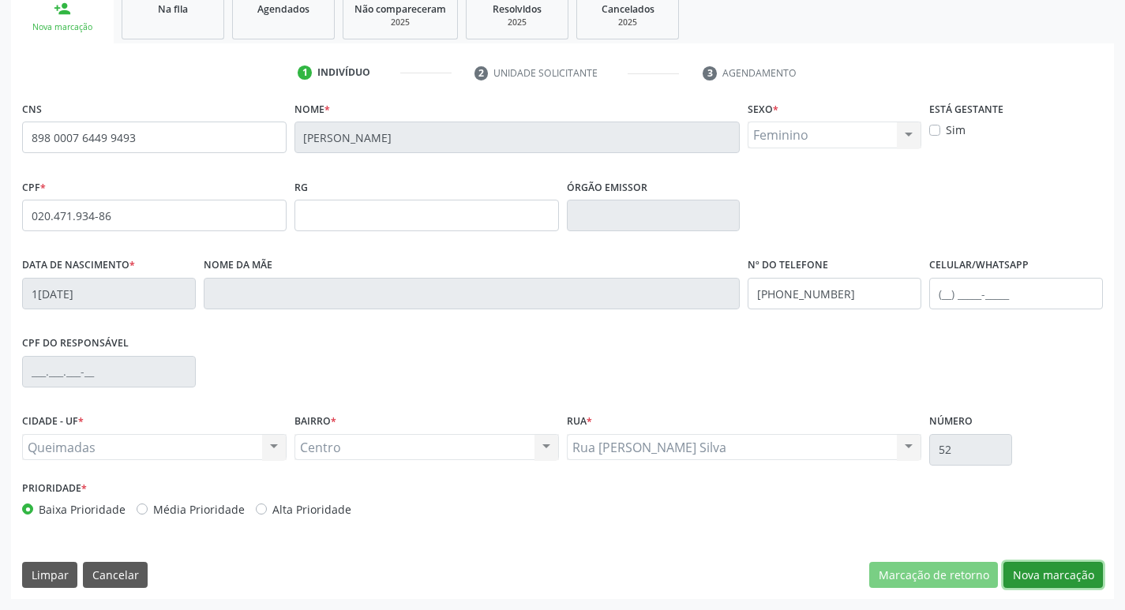
click at [1044, 570] on button "Nova marcação" at bounding box center [1054, 575] width 100 height 27
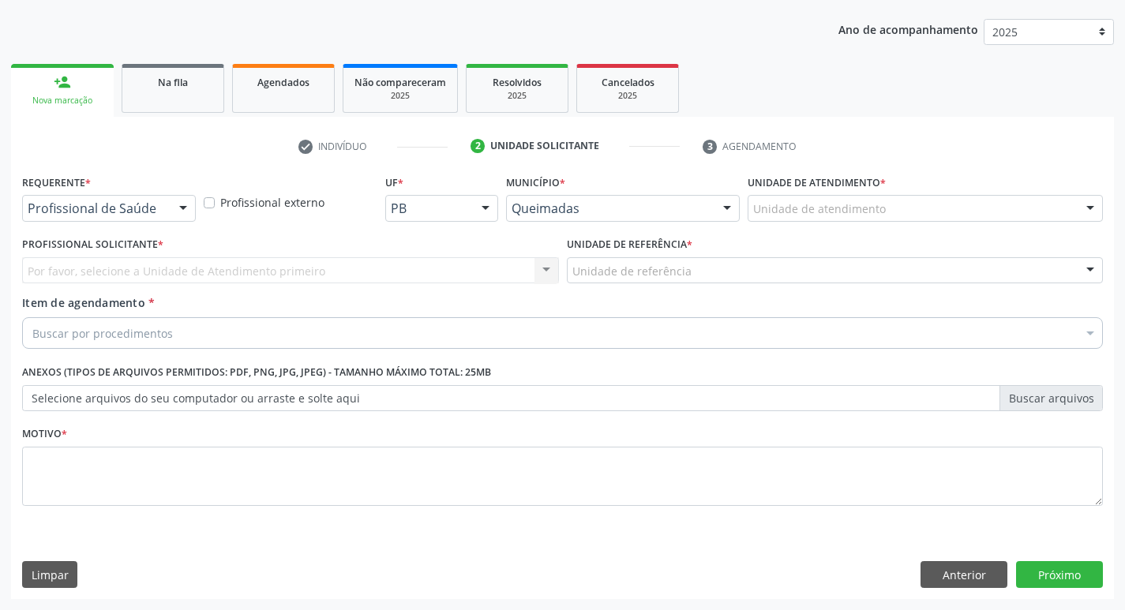
scroll to position [172, 0]
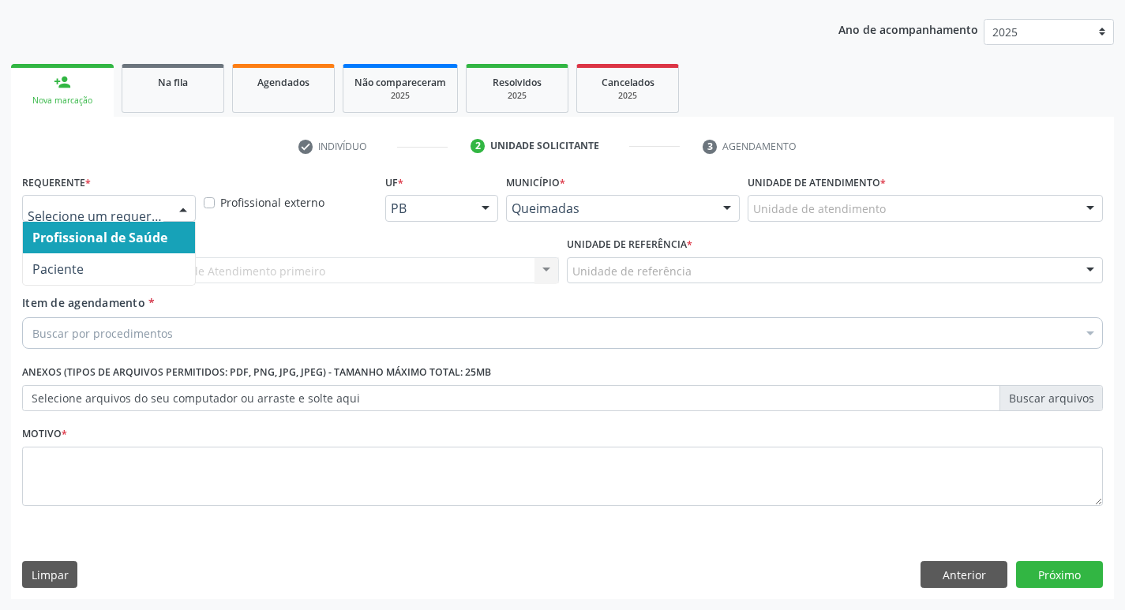
click at [117, 218] on div at bounding box center [109, 208] width 174 height 27
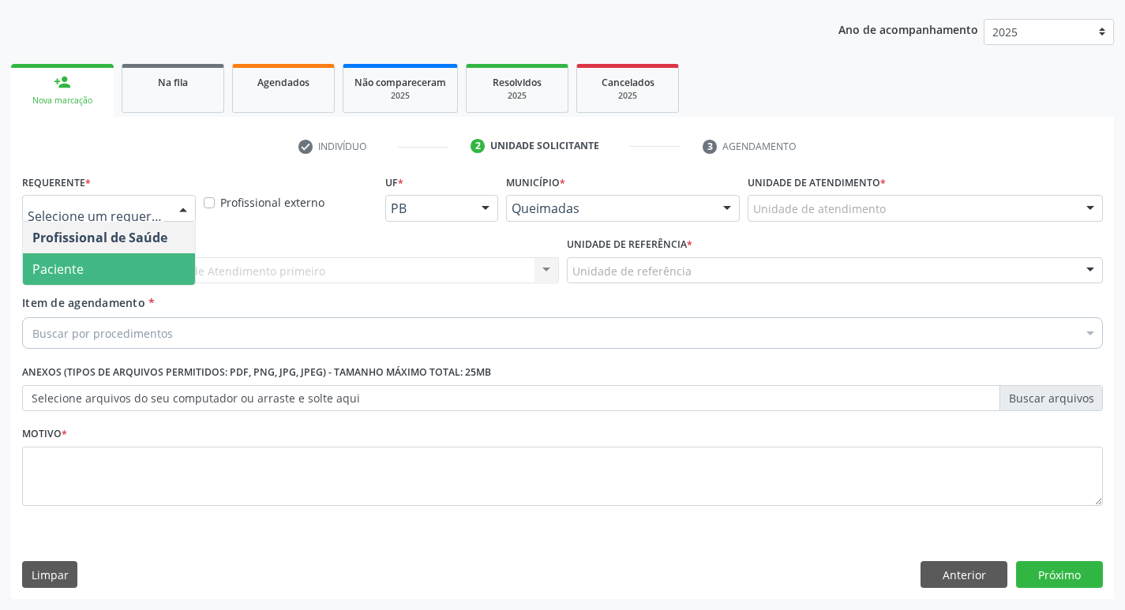
click at [120, 267] on span "Paciente" at bounding box center [109, 270] width 172 height 32
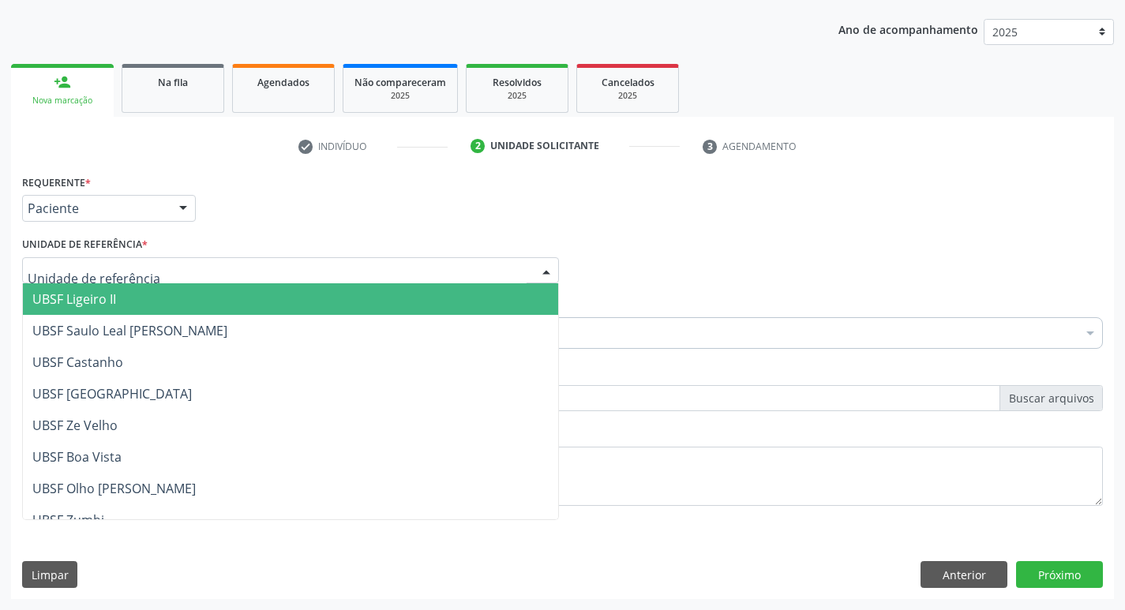
type input "C"
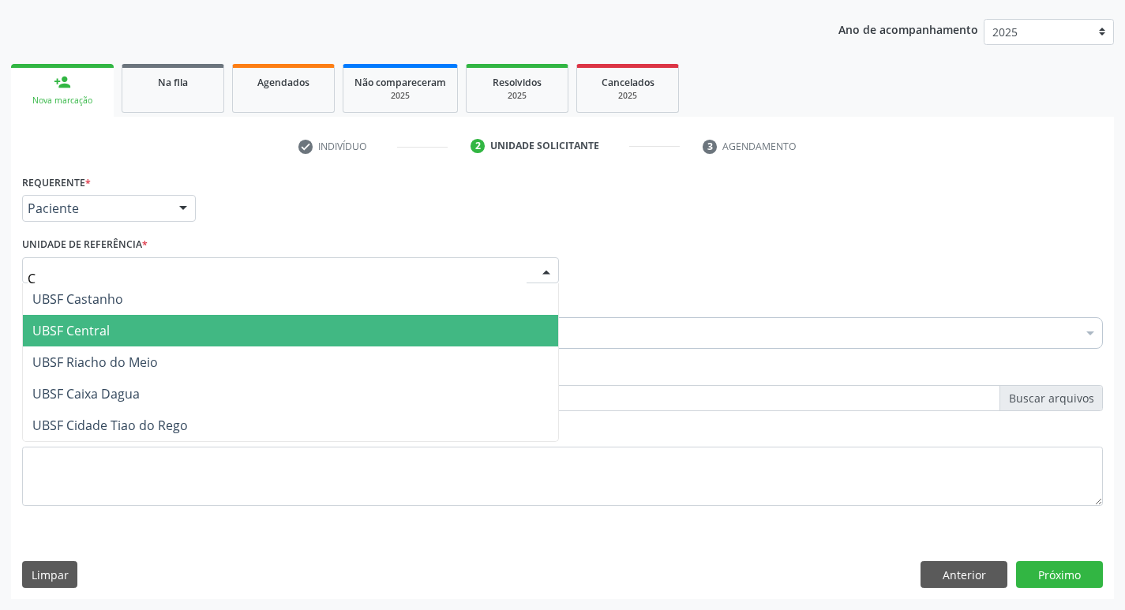
click at [51, 332] on span "UBSF Central" at bounding box center [70, 330] width 77 height 17
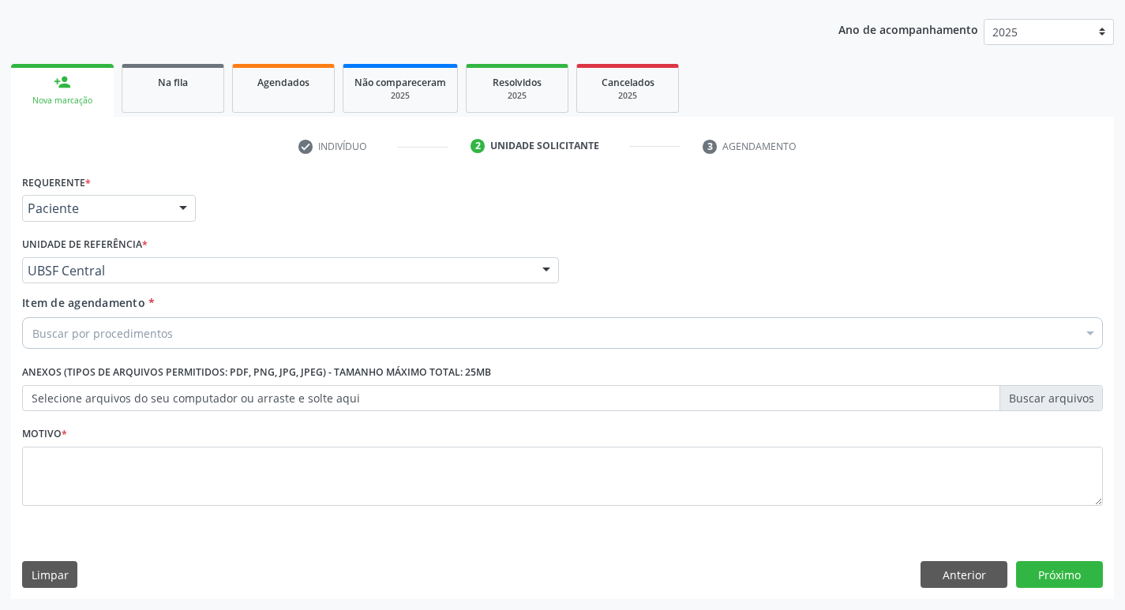
click at [75, 444] on div "Motivo *" at bounding box center [562, 465] width 1081 height 84
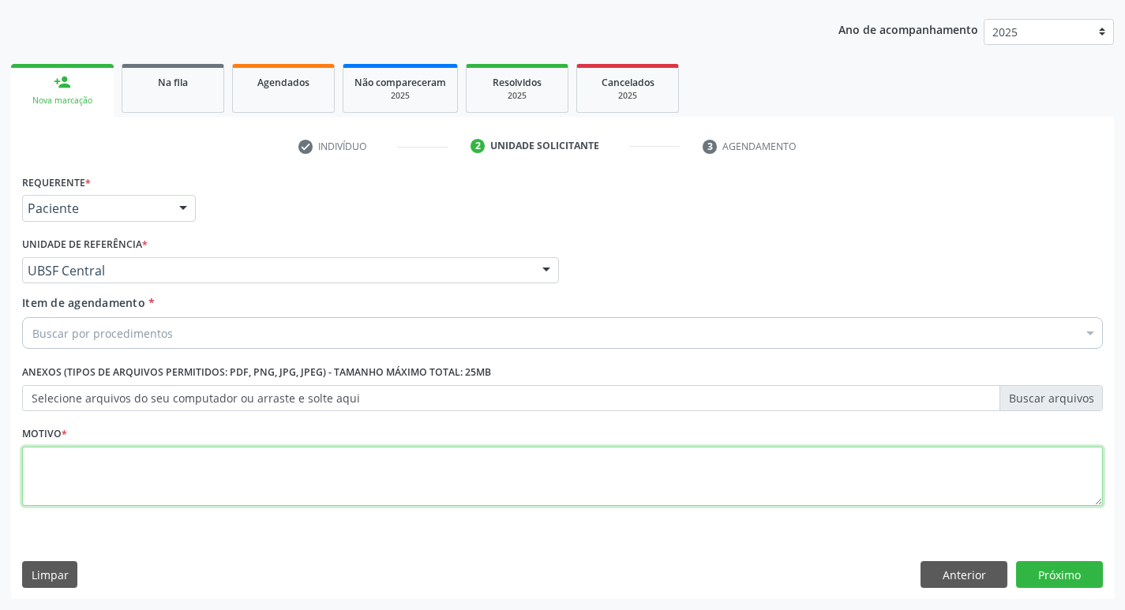
click at [88, 481] on textarea at bounding box center [562, 477] width 1081 height 60
type textarea "AVALIACAO"
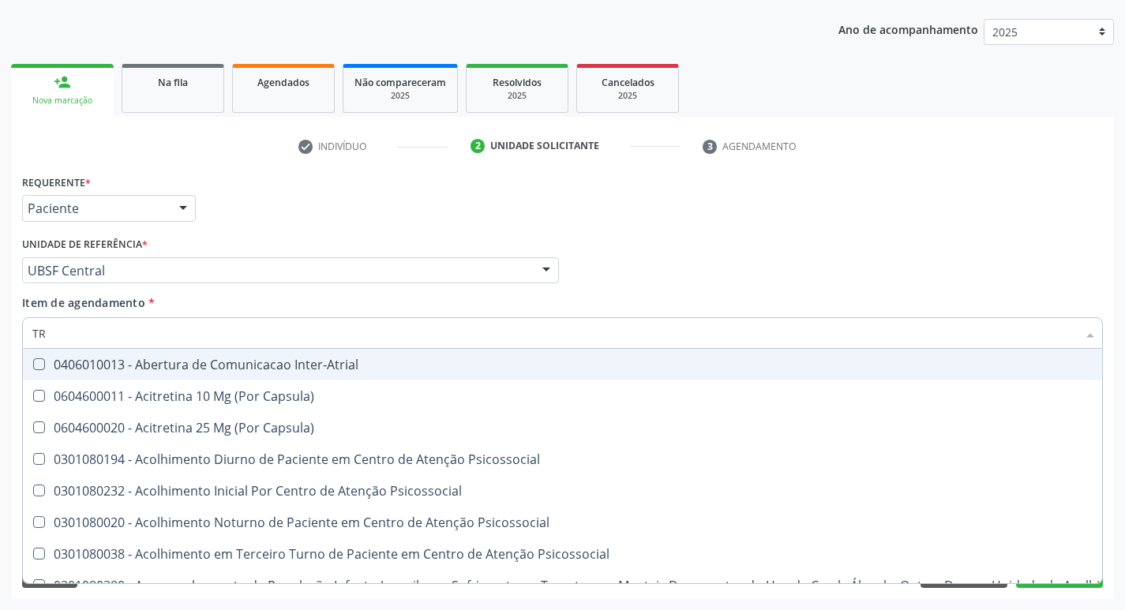
type input "TRANSVAGIN"
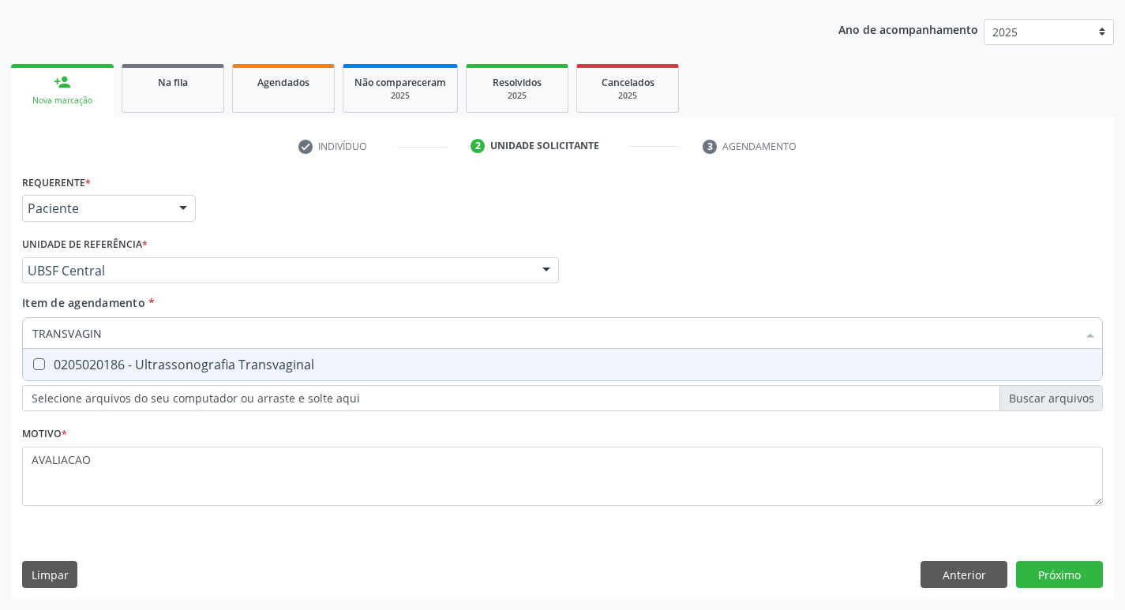
click at [292, 376] on span "0205020186 - Ultrassonografia Transvaginal" at bounding box center [563, 365] width 1080 height 32
checkbox Transvaginal "true"
click at [1049, 568] on div "Requerente * Paciente Profissional de Saúde Paciente Nenhum resultado encontrad…" at bounding box center [562, 385] width 1103 height 429
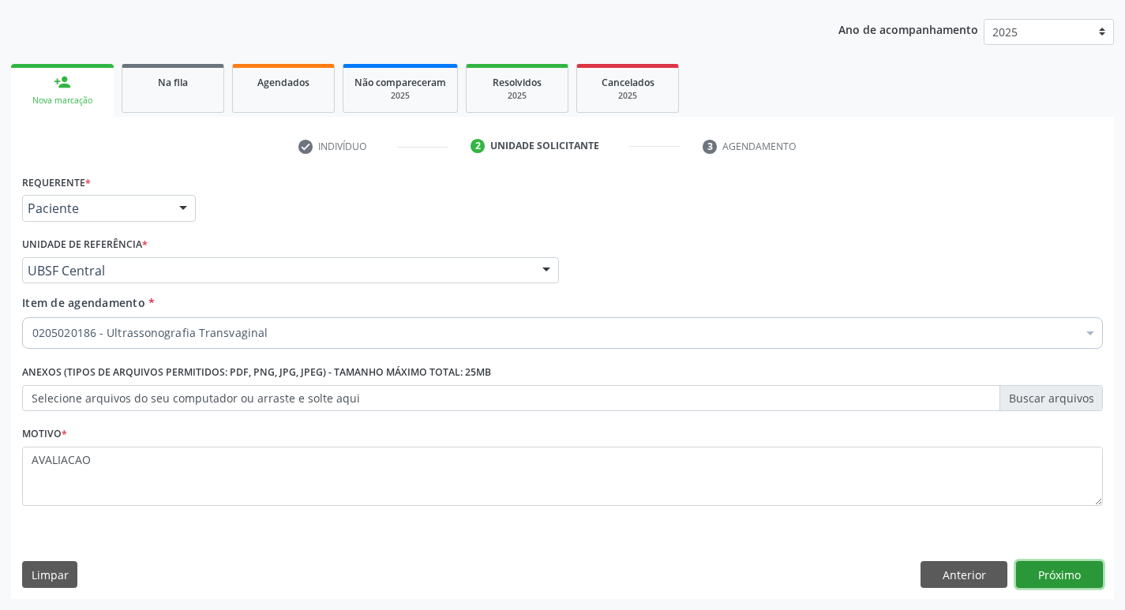
scroll to position [0, 0]
click at [1057, 554] on div "Requerente * Paciente Profissional de Saúde Paciente Nenhum resultado encontrad…" at bounding box center [562, 385] width 1103 height 429
click at [1065, 574] on button "Próximo" at bounding box center [1059, 575] width 87 height 27
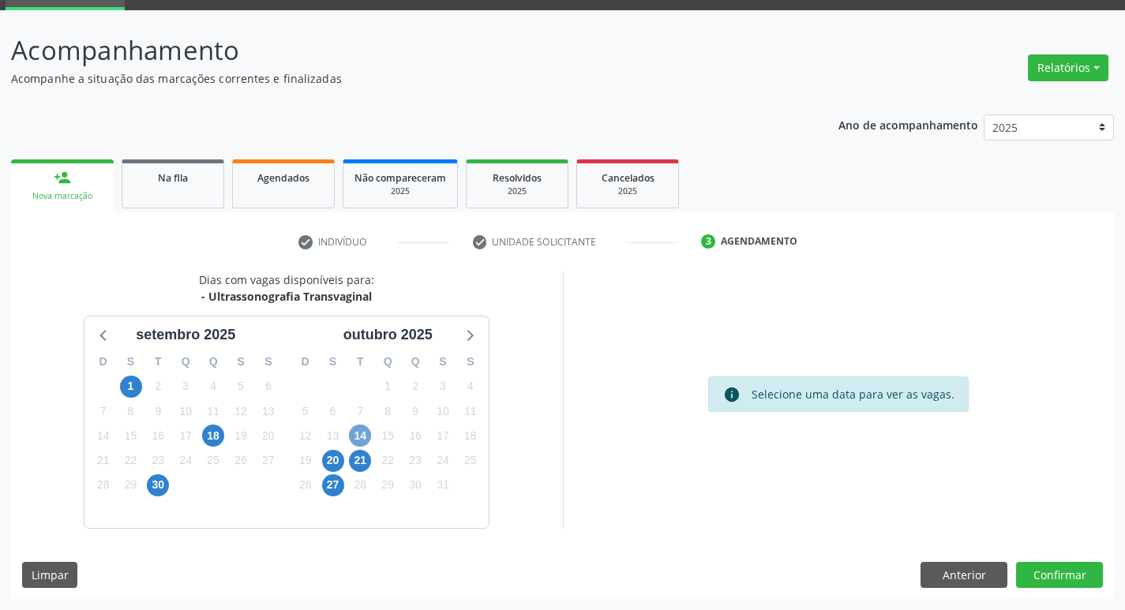
click at [350, 440] on span "14" at bounding box center [360, 436] width 22 height 22
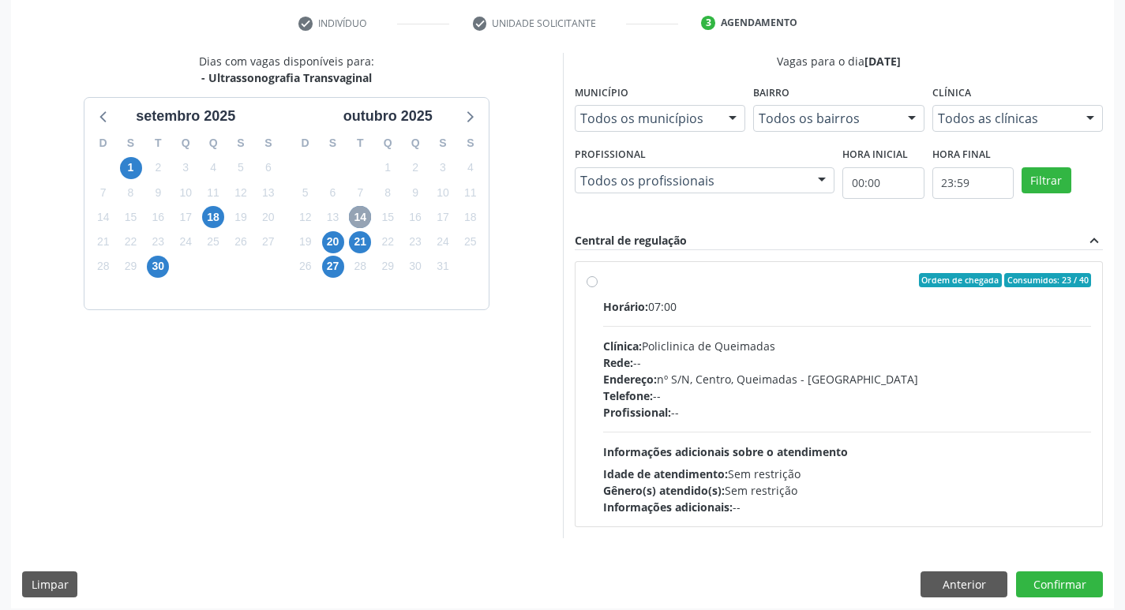
scroll to position [305, 0]
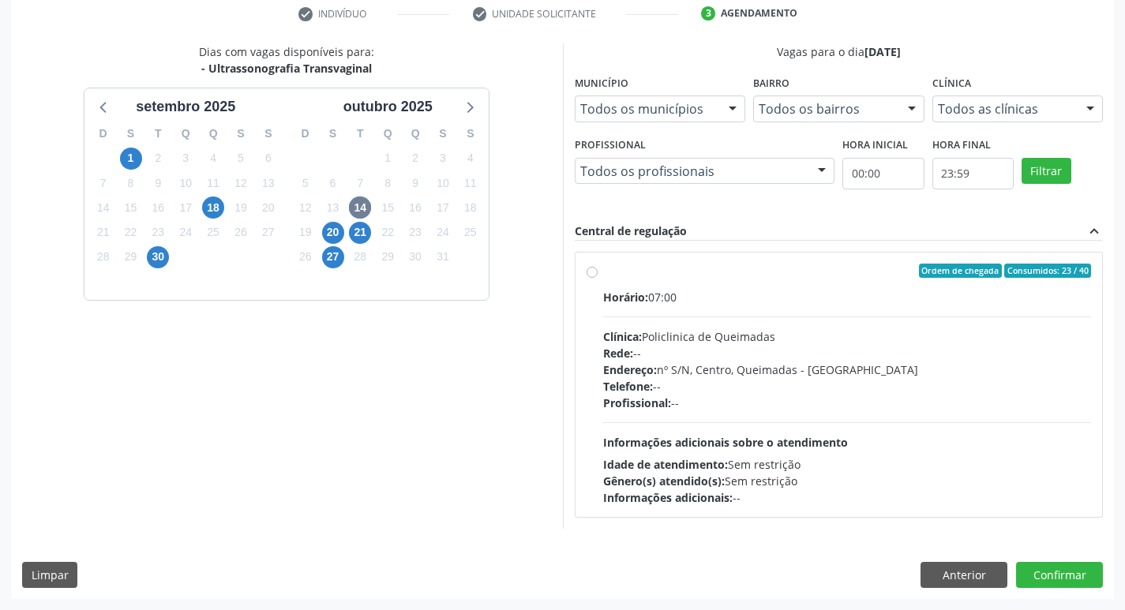
click at [702, 368] on div "Endereço: nº S/N, Centro, Queimadas - [GEOGRAPHIC_DATA]" at bounding box center [847, 370] width 489 height 17
click at [598, 278] on input "Ordem de chegada Consumidos: 23 / 40 Horário: 07:00 Clínica: Policlinica de Que…" at bounding box center [592, 271] width 11 height 14
radio input "true"
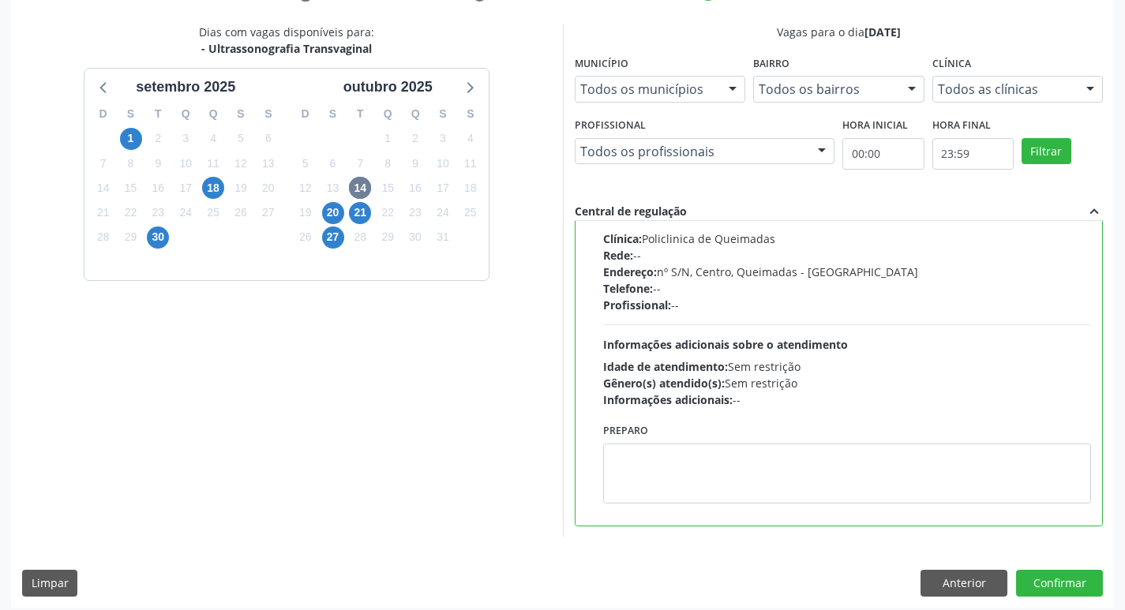
scroll to position [333, 0]
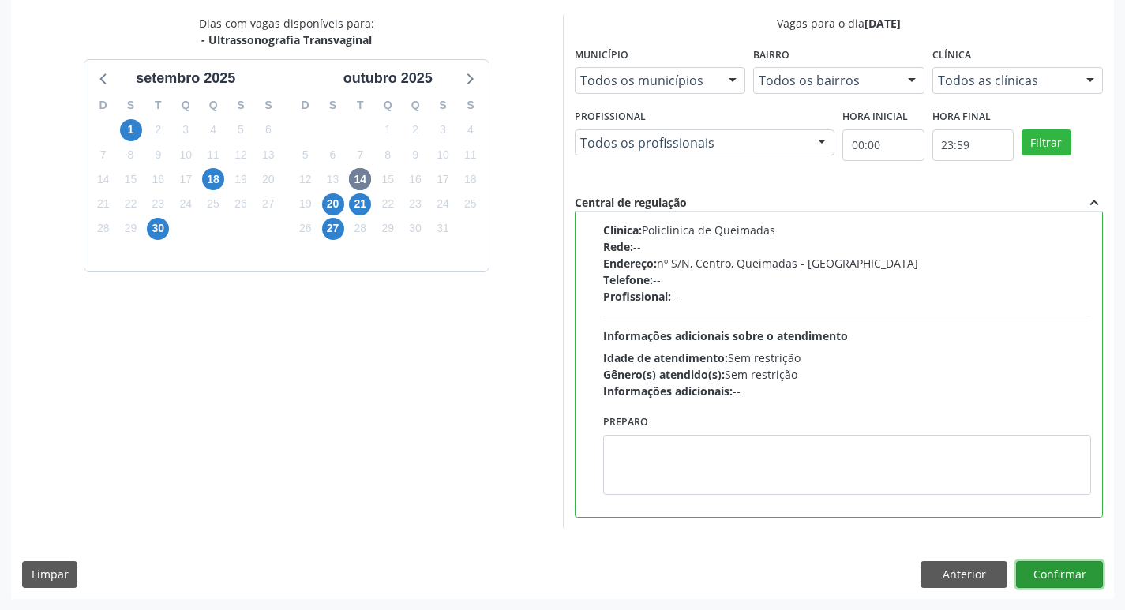
click at [1039, 572] on button "Confirmar" at bounding box center [1059, 575] width 87 height 27
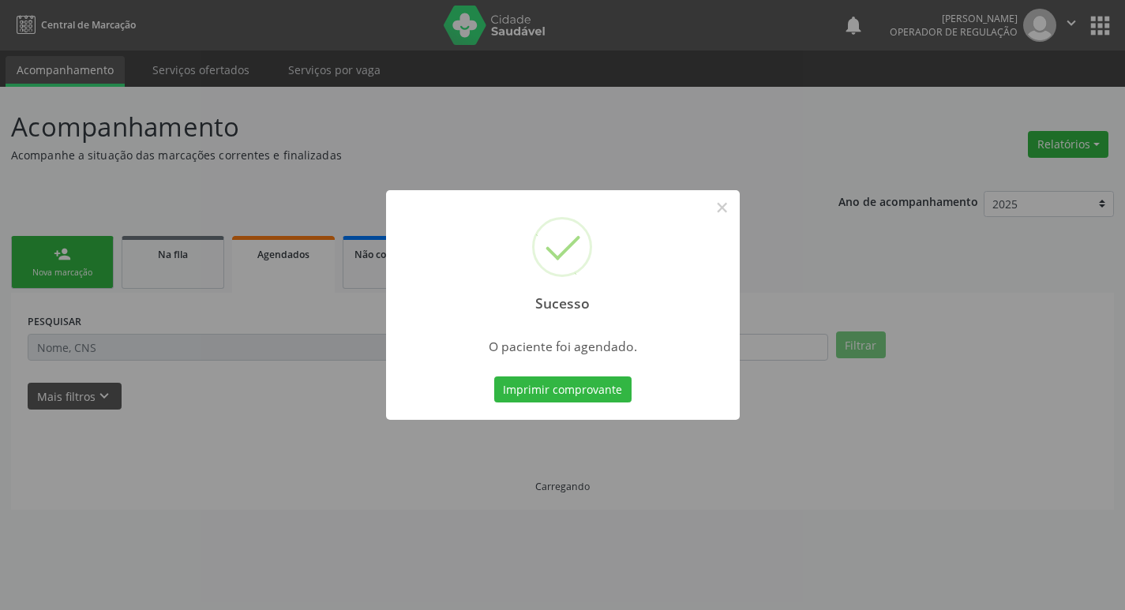
scroll to position [0, 0]
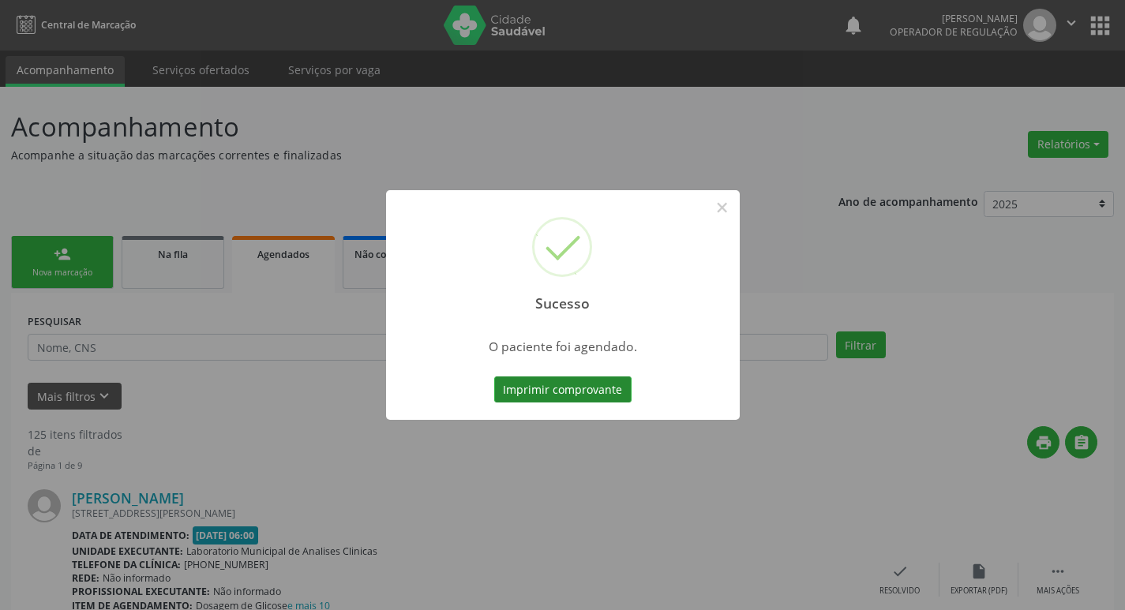
click at [555, 397] on button "Imprimir comprovante" at bounding box center [562, 390] width 137 height 27
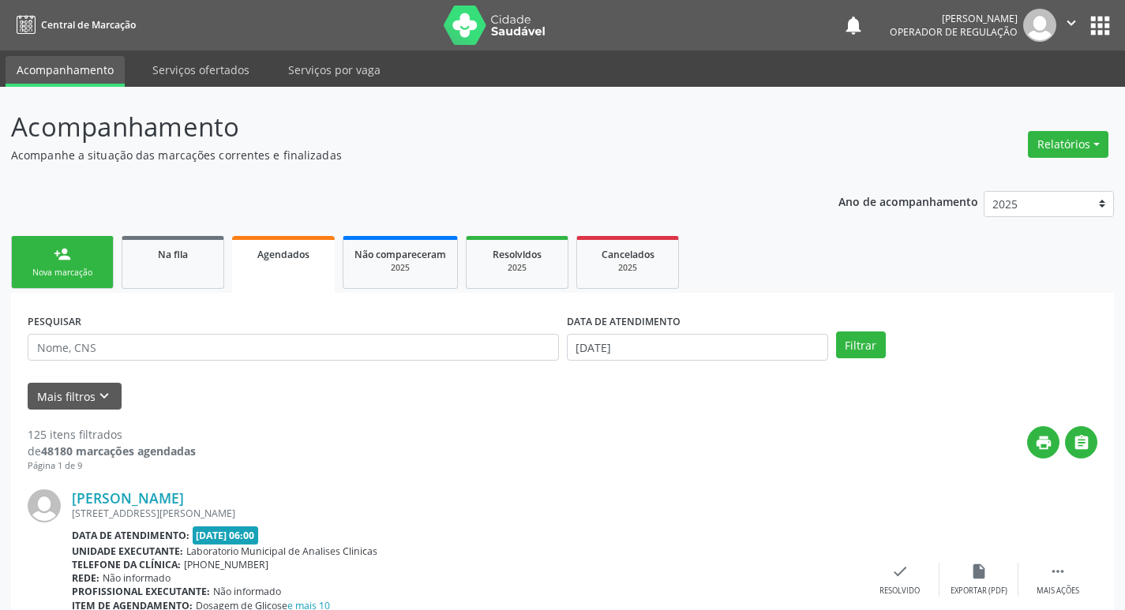
click at [68, 280] on link "person_add Nova marcação" at bounding box center [62, 262] width 103 height 53
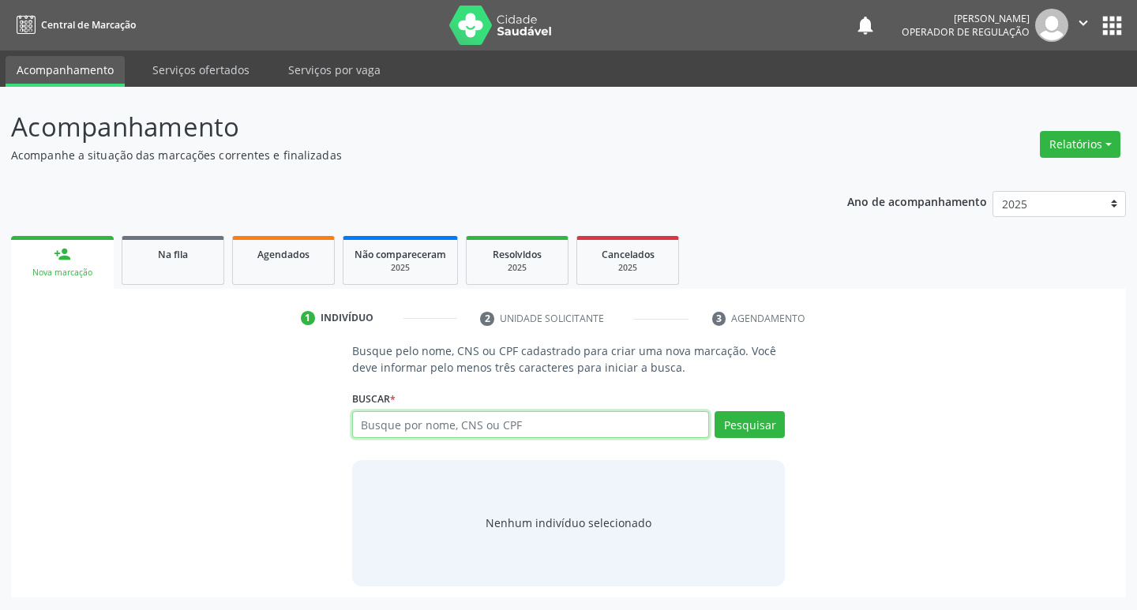
drag, startPoint x: 423, startPoint y: 423, endPoint x: 431, endPoint y: 426, distance: 8.5
click at [424, 423] on input "text" at bounding box center [531, 424] width 358 height 27
type input "702907524552273"
click at [727, 425] on button "Pesquisar" at bounding box center [750, 424] width 70 height 27
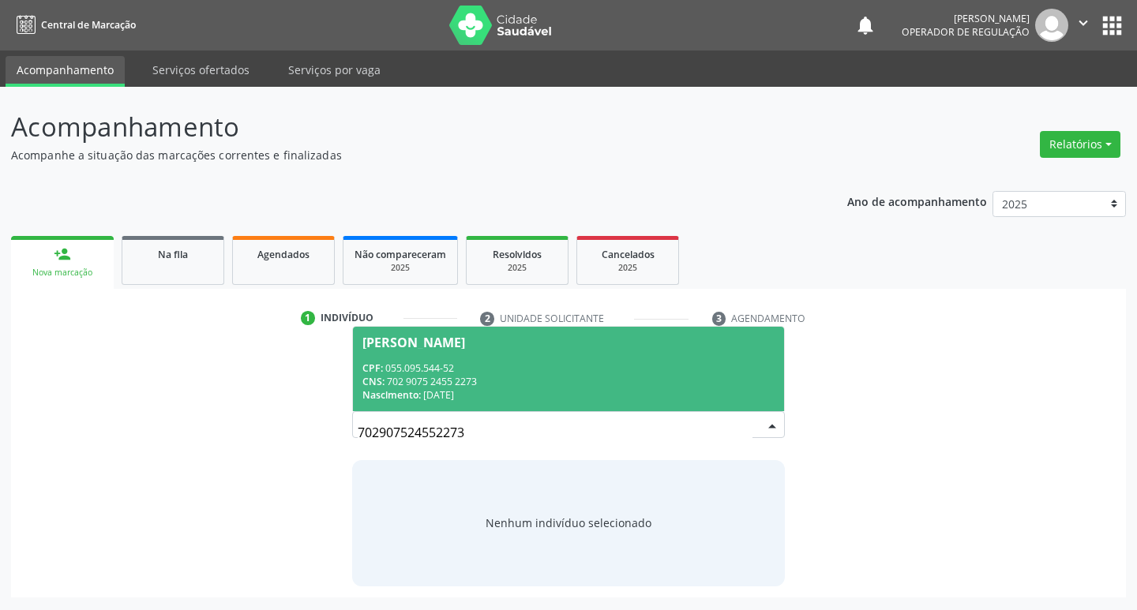
click at [485, 352] on span "José Joaquim da Silva Neto CPF: 055.095.544-52 CNS: 702 9075 2455 2273 Nascimen…" at bounding box center [569, 369] width 432 height 85
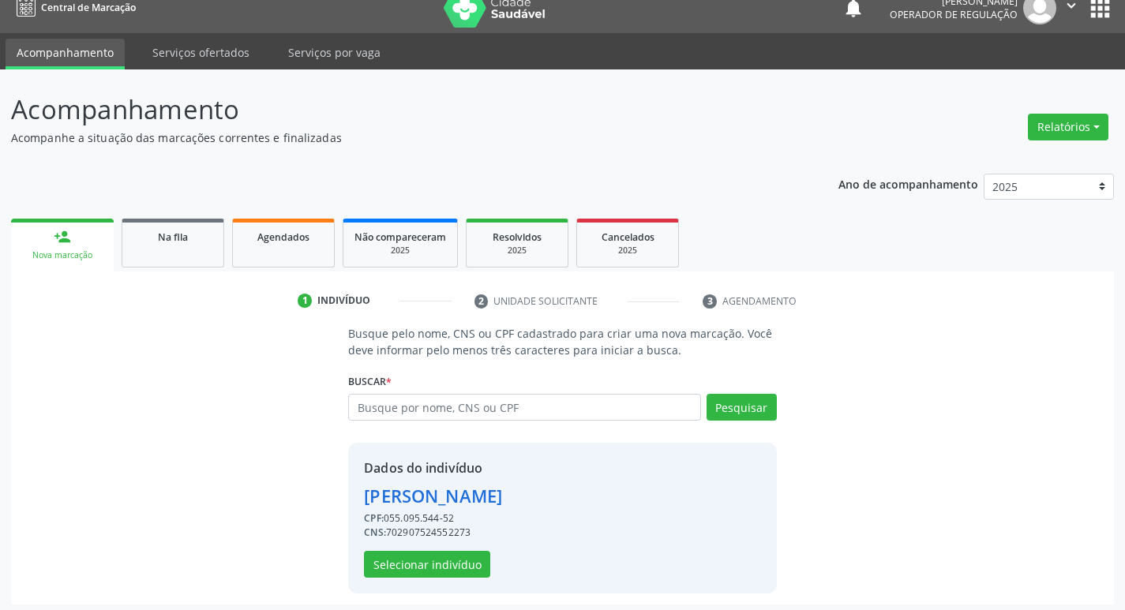
scroll to position [23, 0]
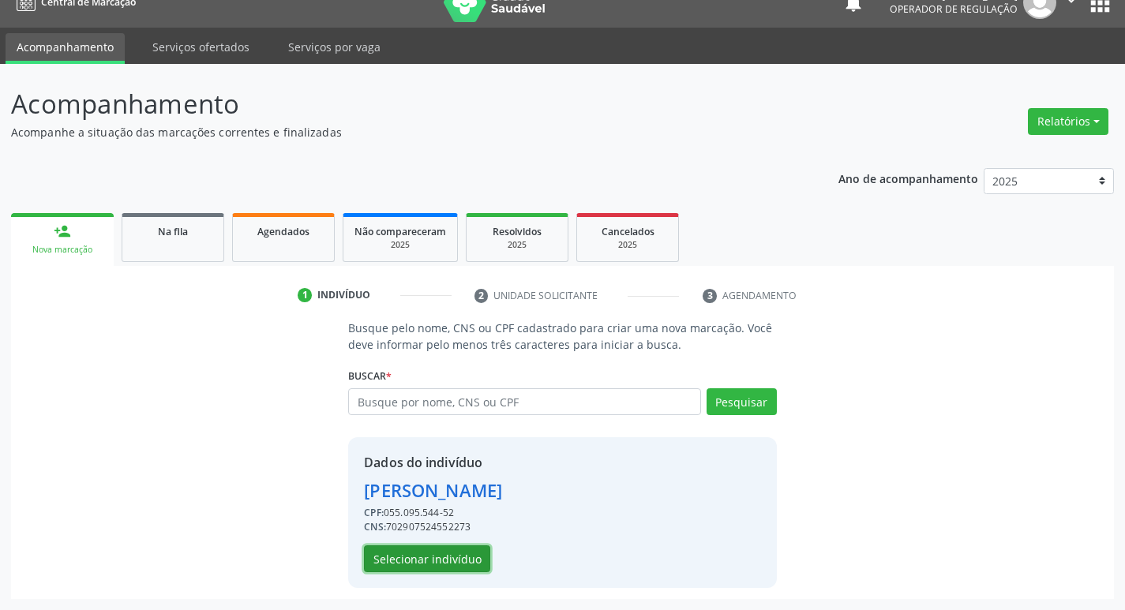
click at [442, 565] on button "Selecionar indivíduo" at bounding box center [427, 559] width 126 height 27
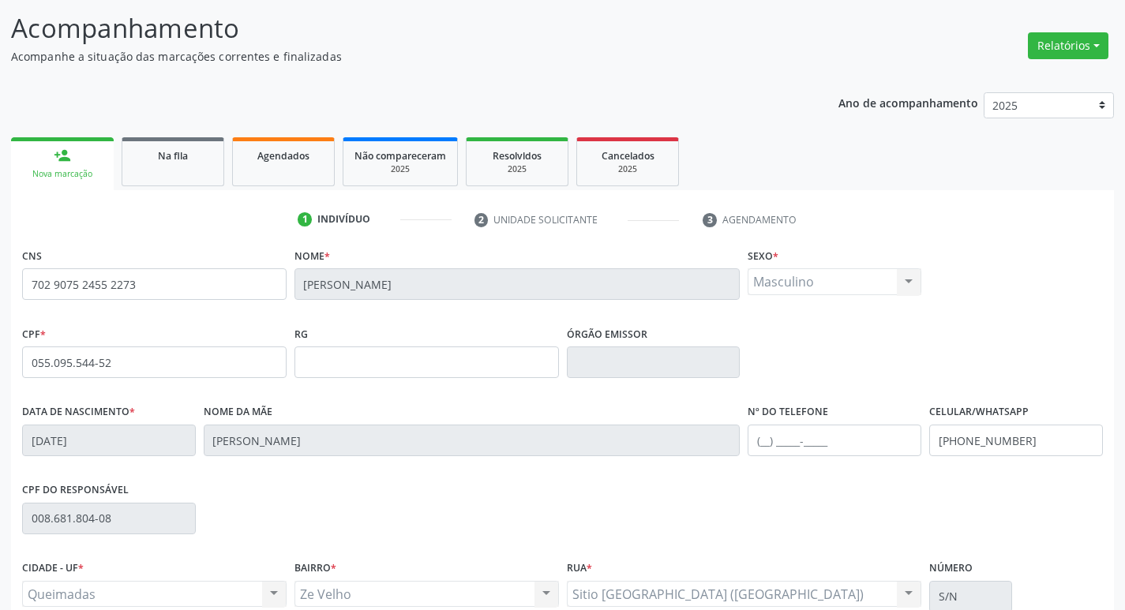
scroll to position [246, 0]
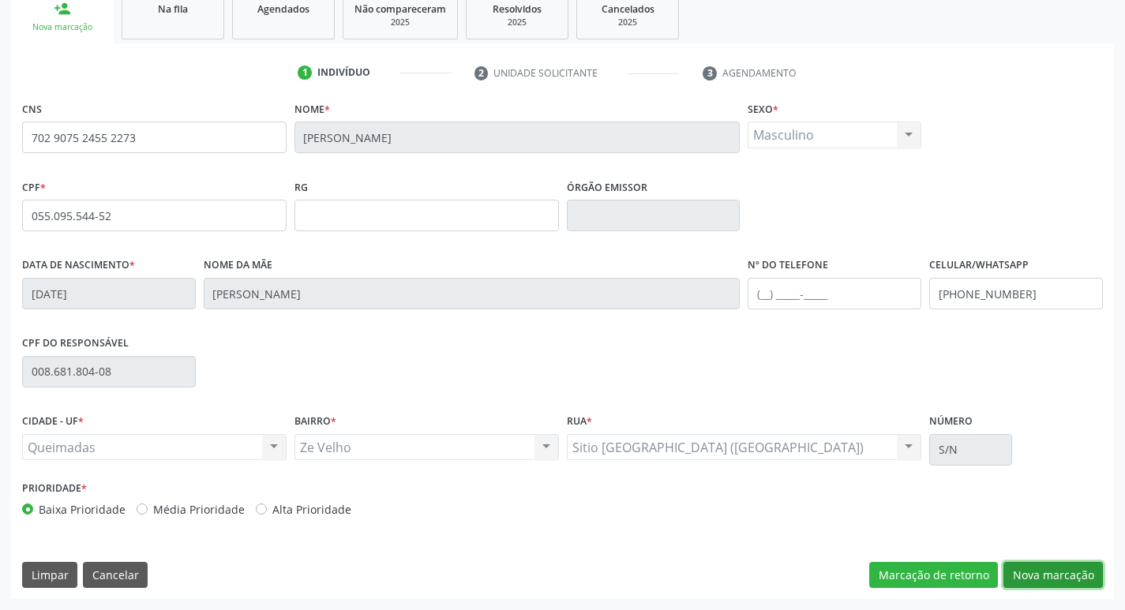
click at [1037, 570] on button "Nova marcação" at bounding box center [1054, 575] width 100 height 27
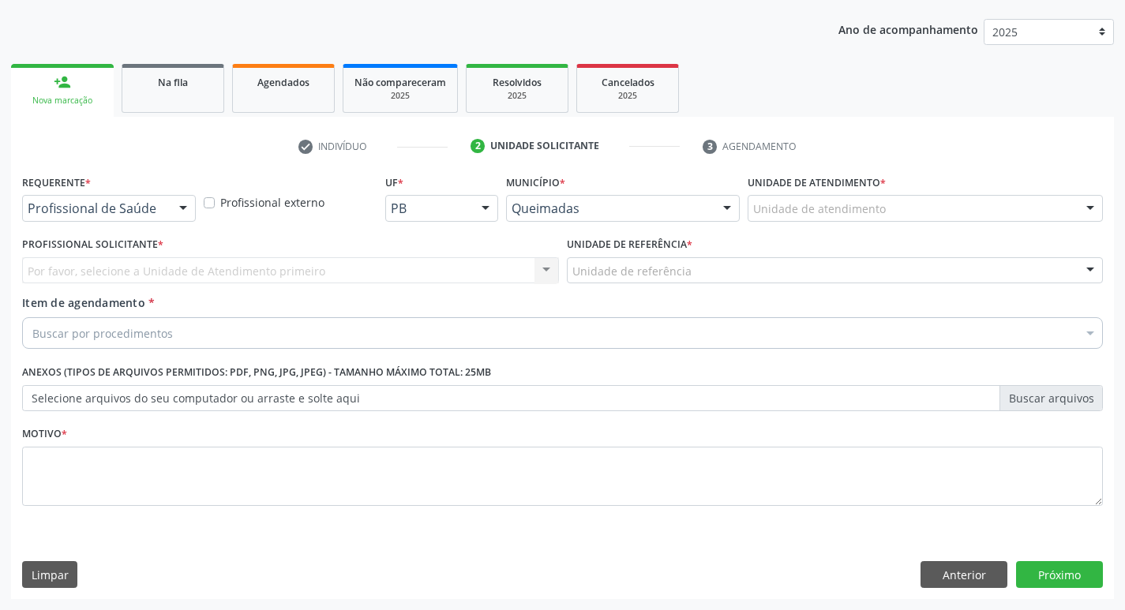
scroll to position [172, 0]
click at [130, 200] on div "Profissional de Saúde" at bounding box center [109, 208] width 174 height 27
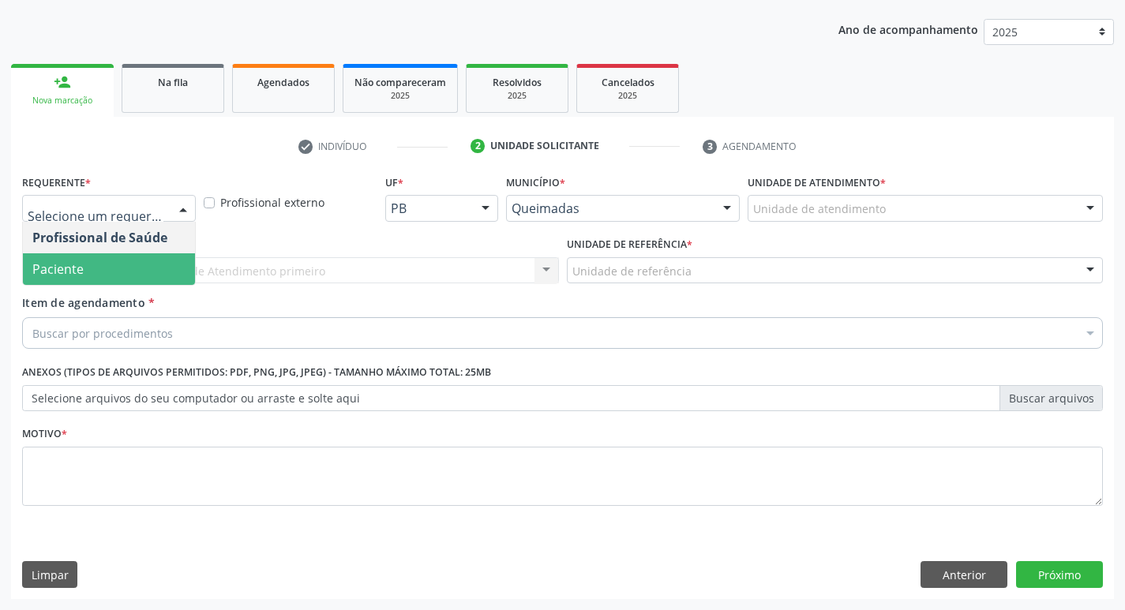
click at [121, 278] on span "Paciente" at bounding box center [109, 270] width 172 height 32
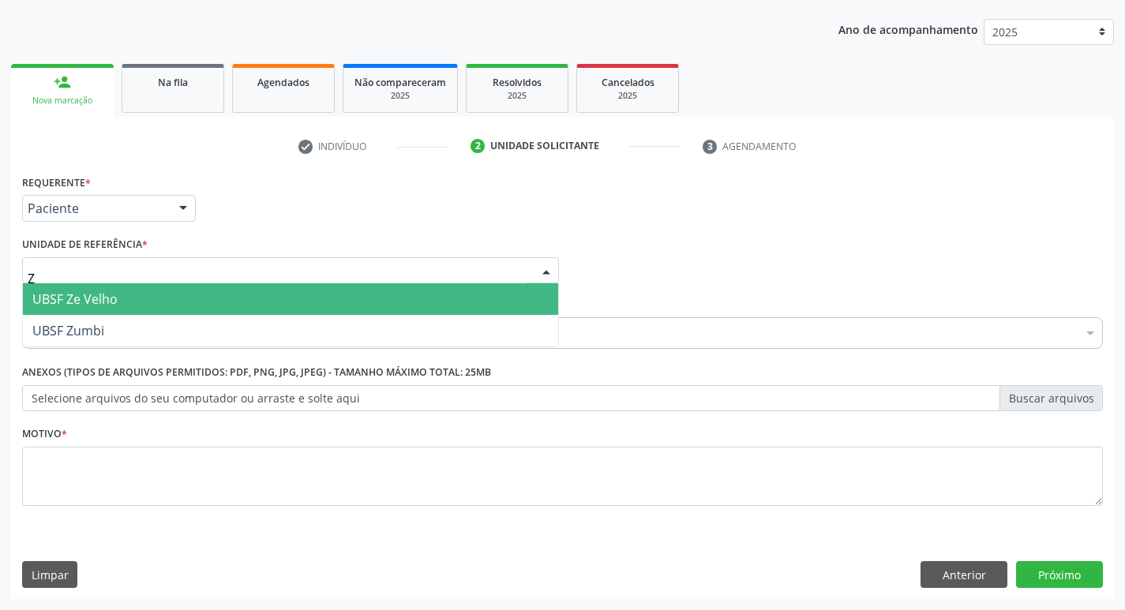
type input "ZE"
click at [130, 274] on input "ZE" at bounding box center [277, 279] width 499 height 32
click at [136, 295] on span "UBSF Ze Velho" at bounding box center [290, 300] width 535 height 32
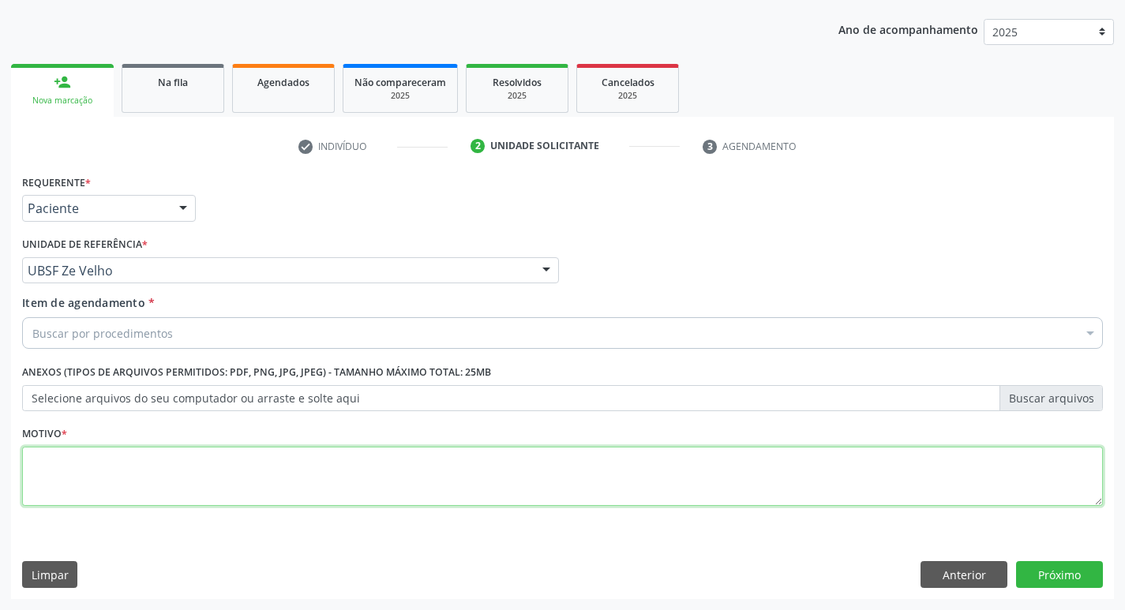
click at [121, 468] on textarea at bounding box center [562, 477] width 1081 height 60
type textarea "AVALIACAO"
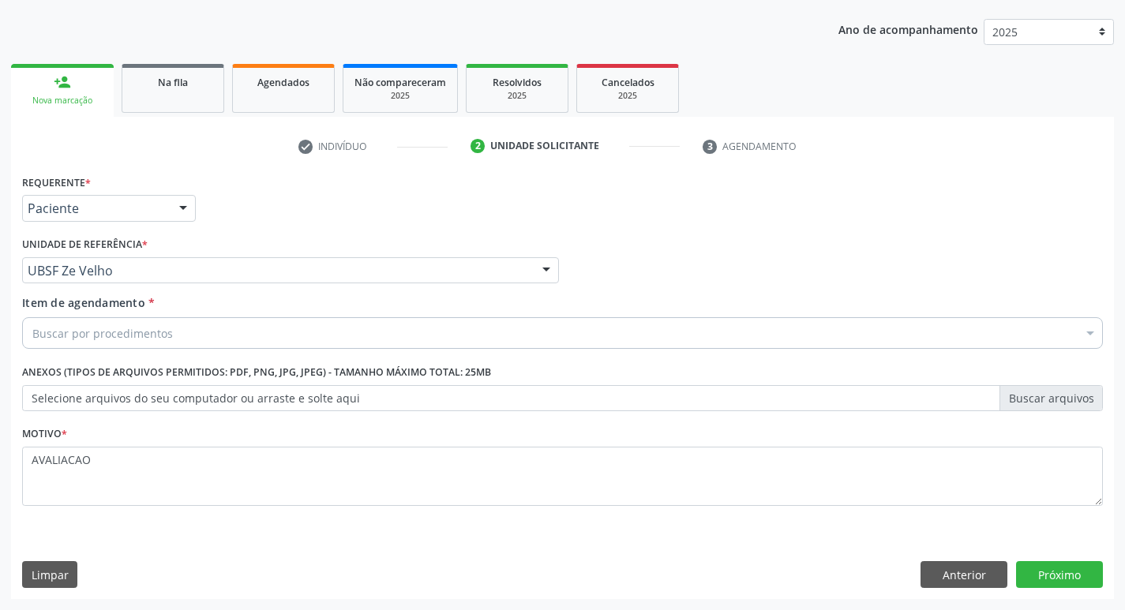
click at [45, 347] on div "Buscar por procedimentos" at bounding box center [562, 333] width 1081 height 32
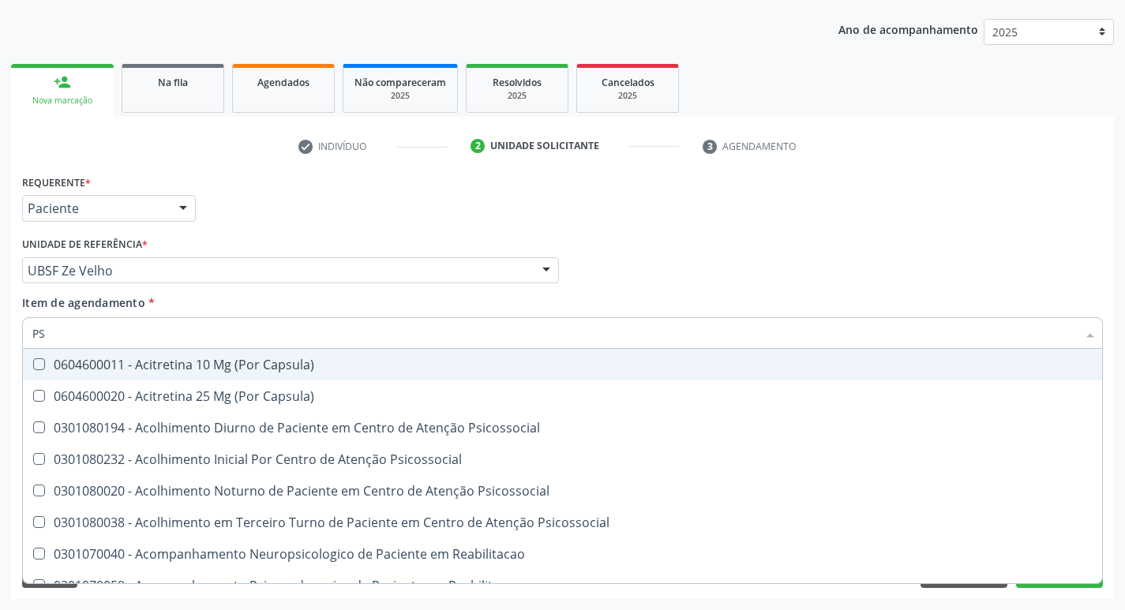
type input "PSIQUIA"
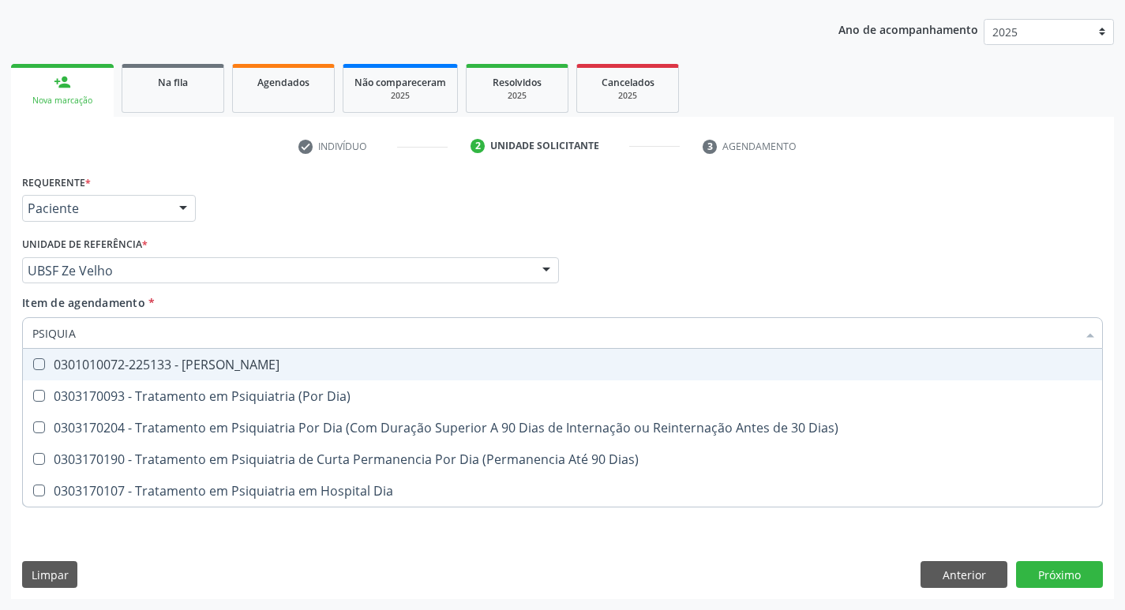
click at [281, 359] on div "0301010072-225133 - Médico Psiquiatra" at bounding box center [562, 365] width 1061 height 13
checkbox Psiquiatra "true"
click at [1046, 568] on div "Requerente * Paciente Profissional de Saúde Paciente Nenhum resultado encontrad…" at bounding box center [562, 385] width 1103 height 429
checkbox Dia\) "true"
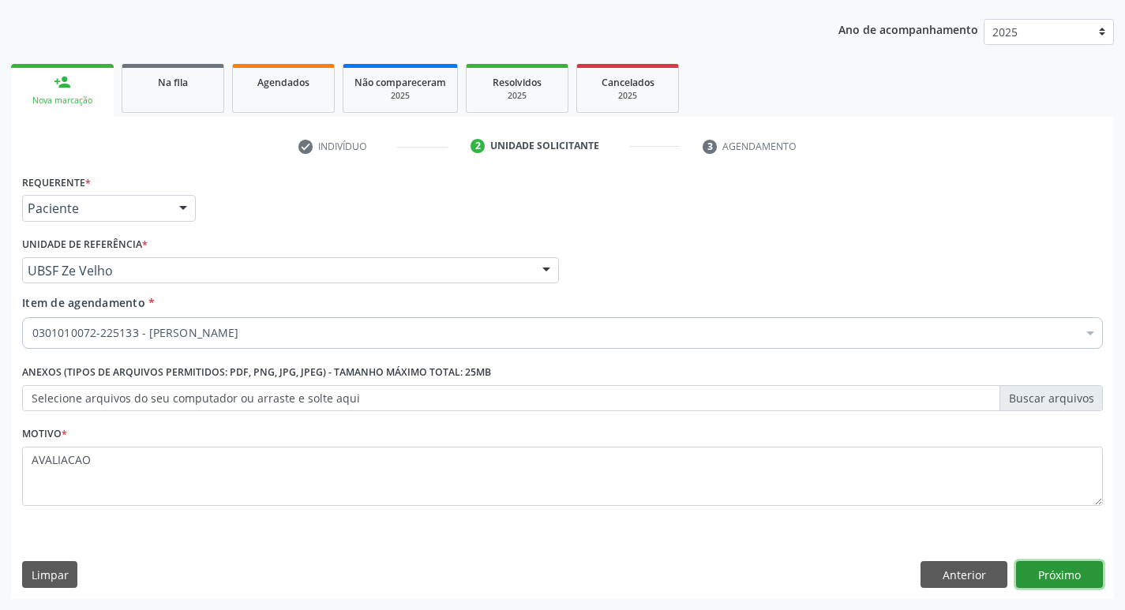
click at [1044, 563] on button "Próximo" at bounding box center [1059, 575] width 87 height 27
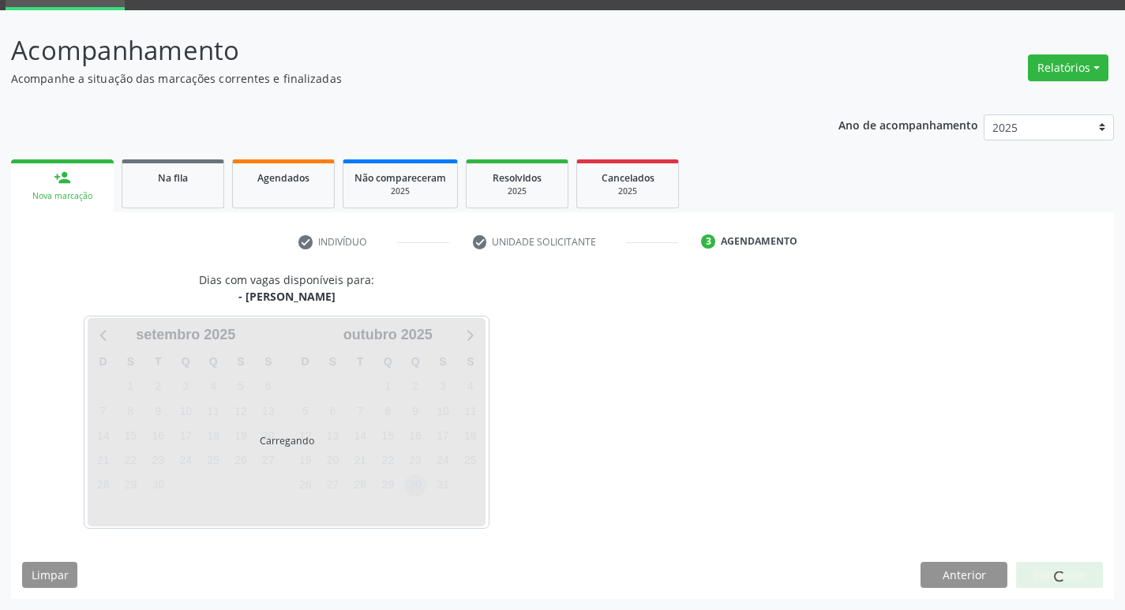
scroll to position [77, 0]
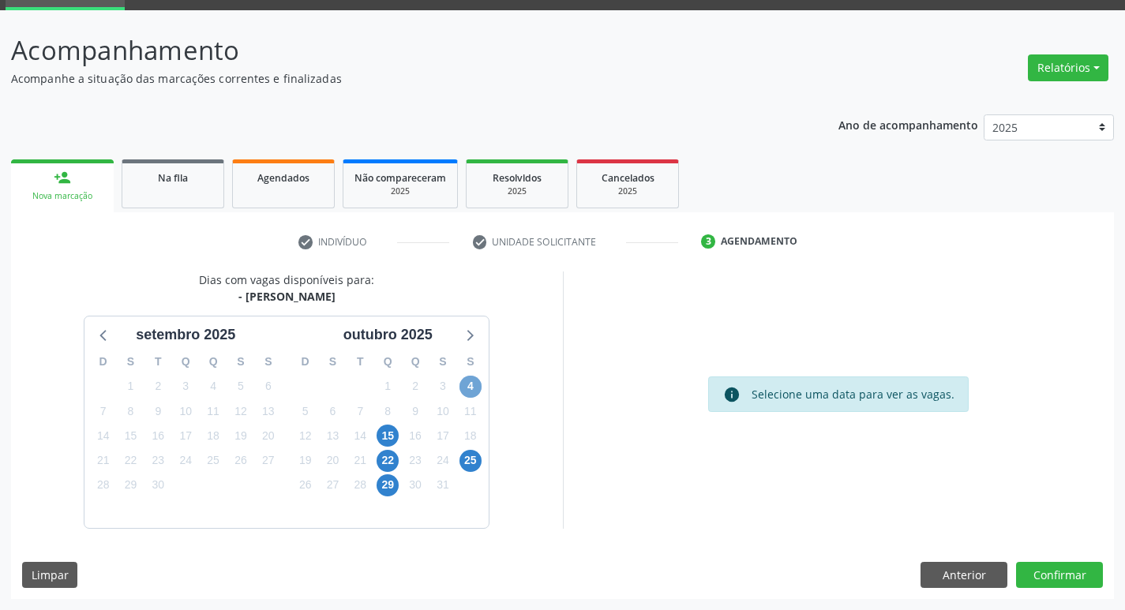
click at [463, 390] on span "4" at bounding box center [471, 387] width 22 height 22
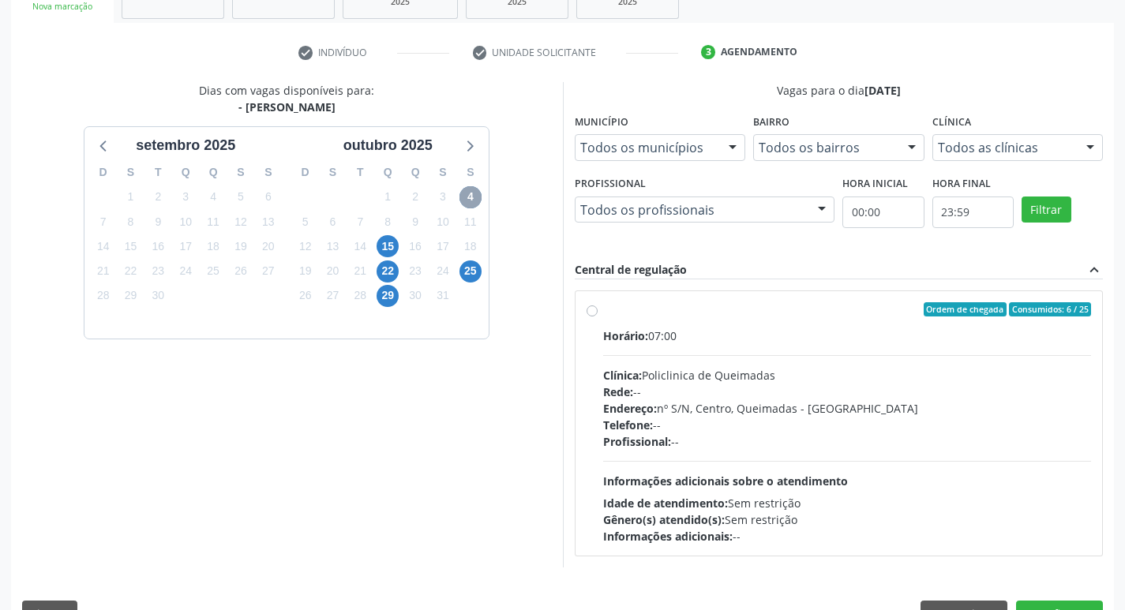
scroll to position [305, 0]
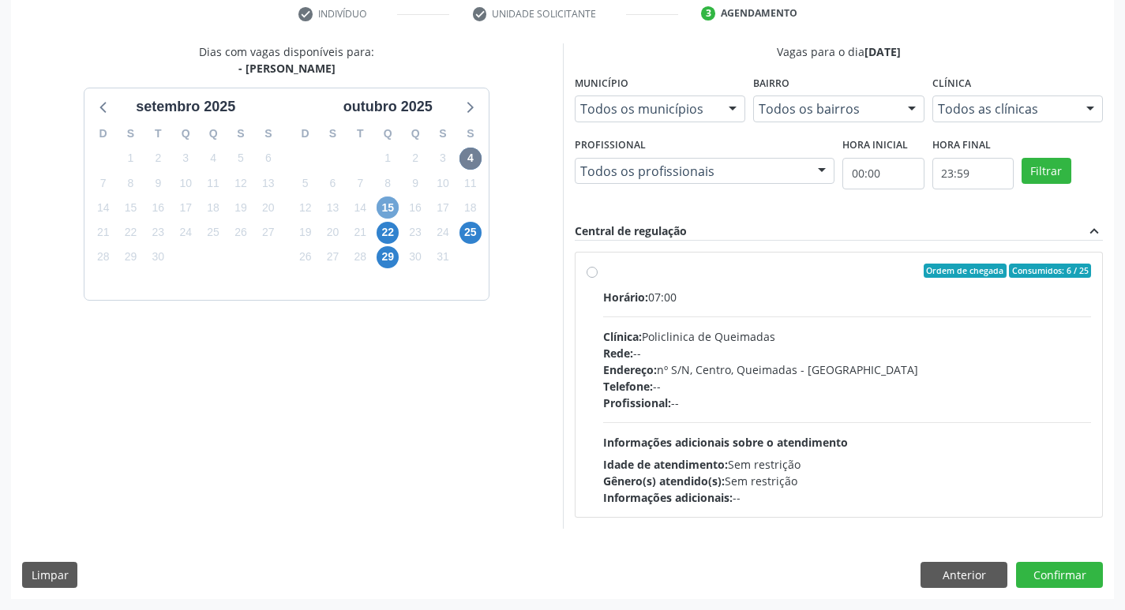
click at [383, 210] on span "15" at bounding box center [388, 208] width 22 height 22
click at [729, 337] on div "Clínica: Policlinica de Queimadas" at bounding box center [847, 337] width 489 height 17
click at [598, 278] on input "Ordem de chegada Consumidos: 12 / 15 Horário: 12:00 Clínica: Policlinica de Que…" at bounding box center [592, 271] width 11 height 14
radio input "true"
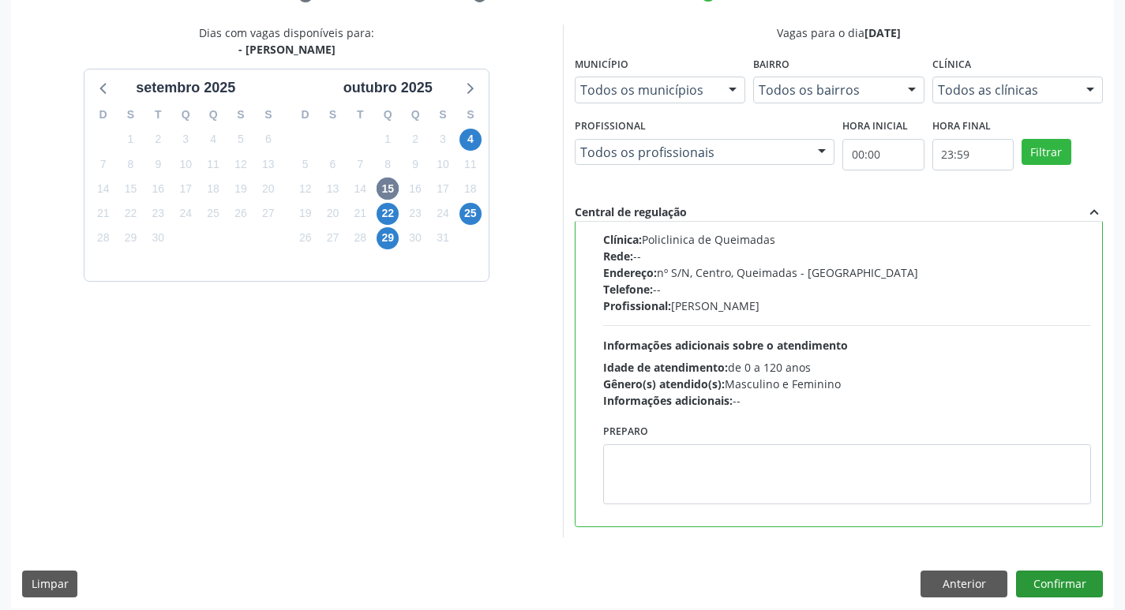
scroll to position [333, 0]
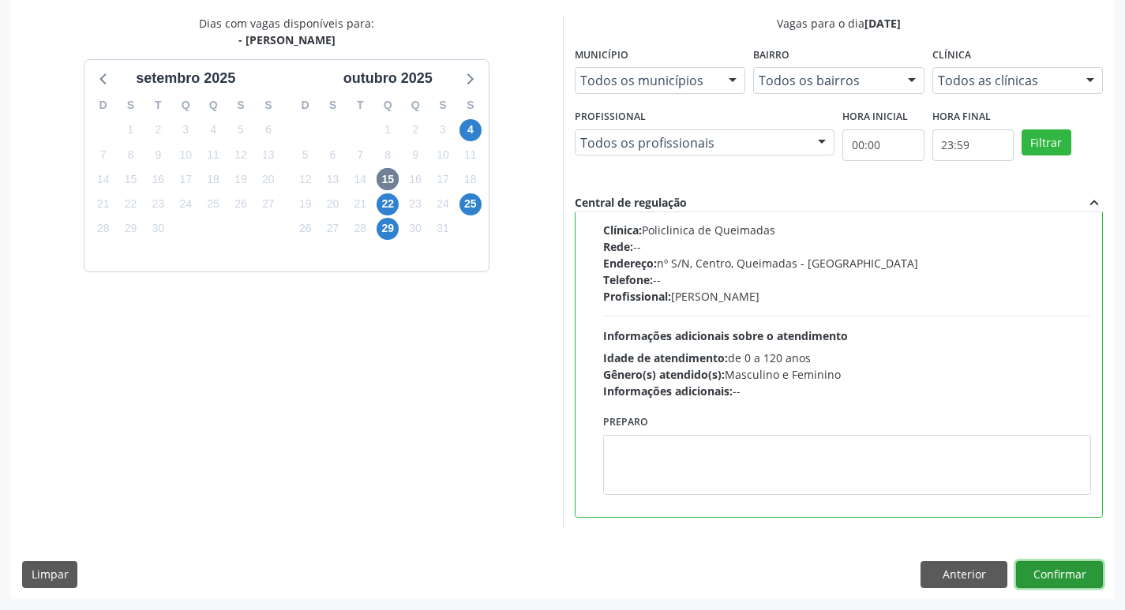
click at [1037, 568] on button "Confirmar" at bounding box center [1059, 575] width 87 height 27
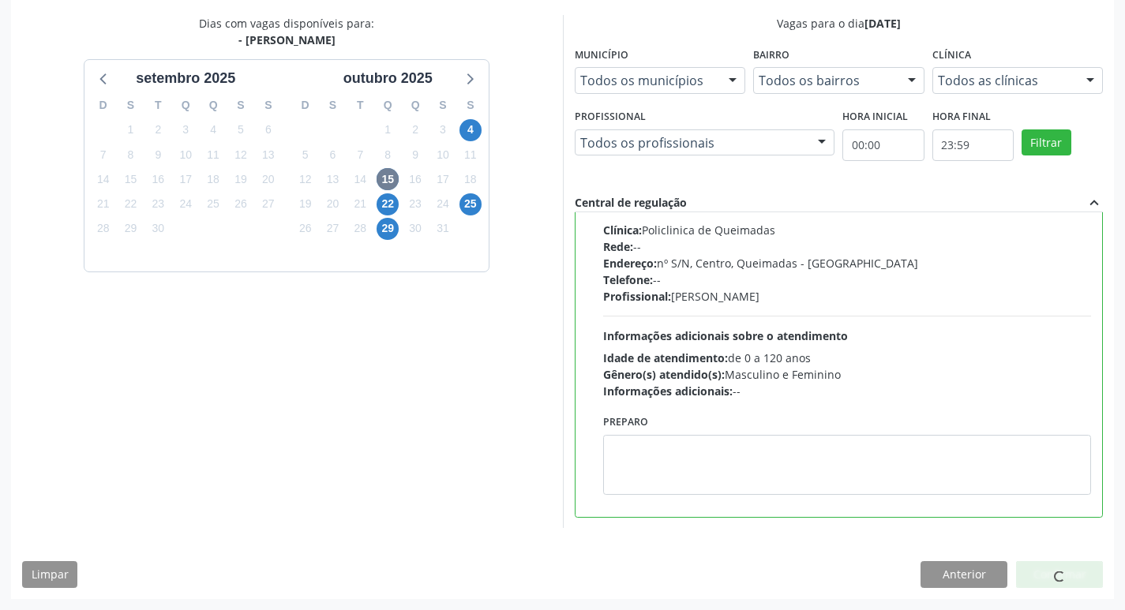
scroll to position [0, 0]
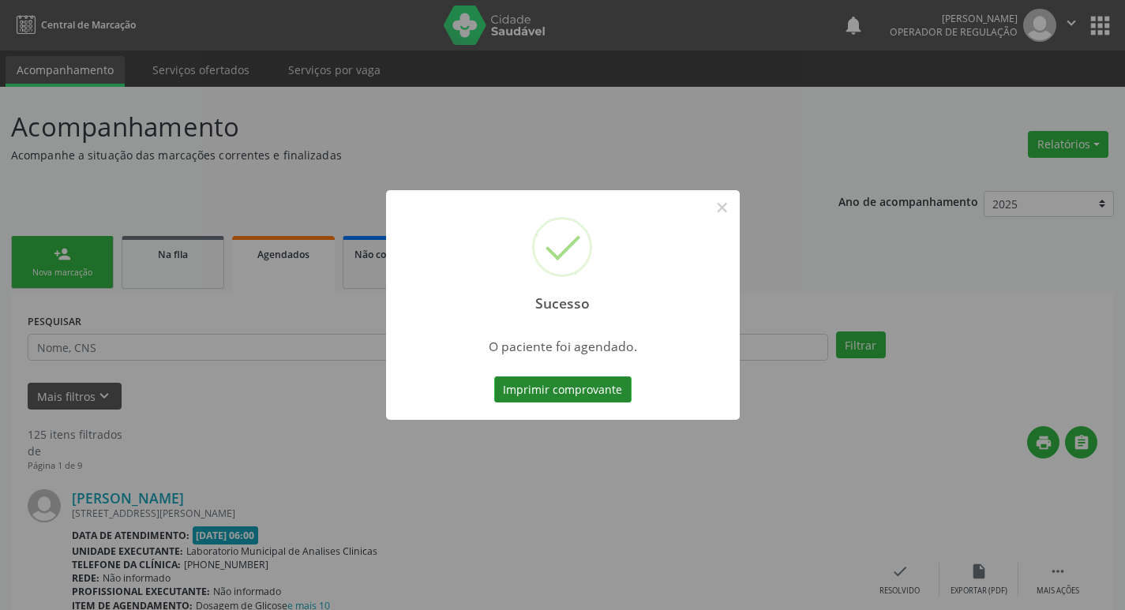
click at [561, 386] on button "Imprimir comprovante" at bounding box center [562, 390] width 137 height 27
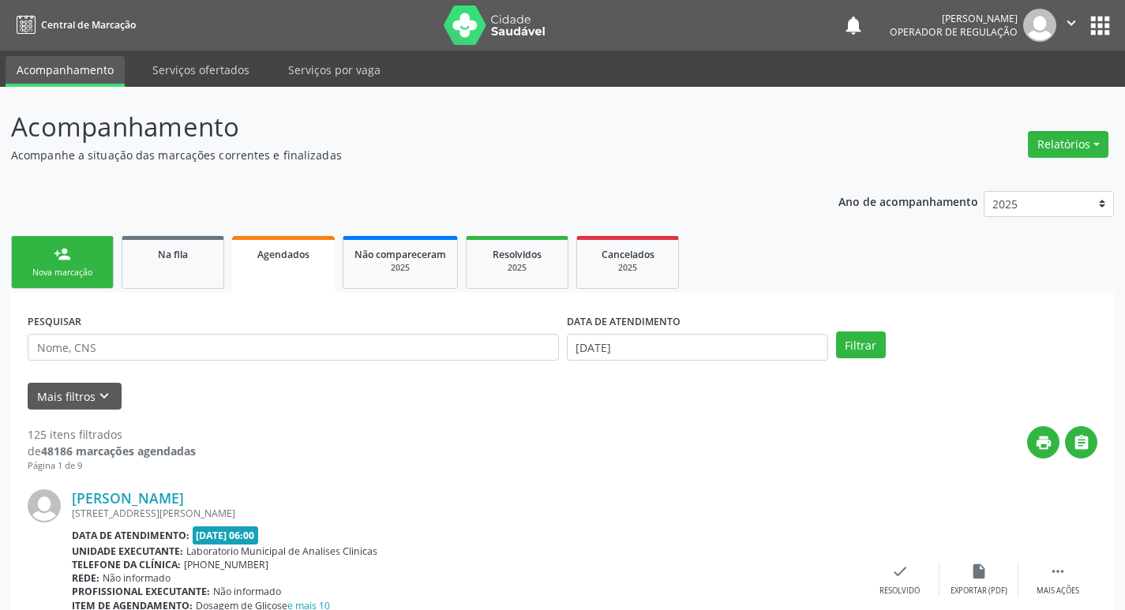
click at [74, 261] on link "person_add Nova marcação" at bounding box center [62, 262] width 103 height 53
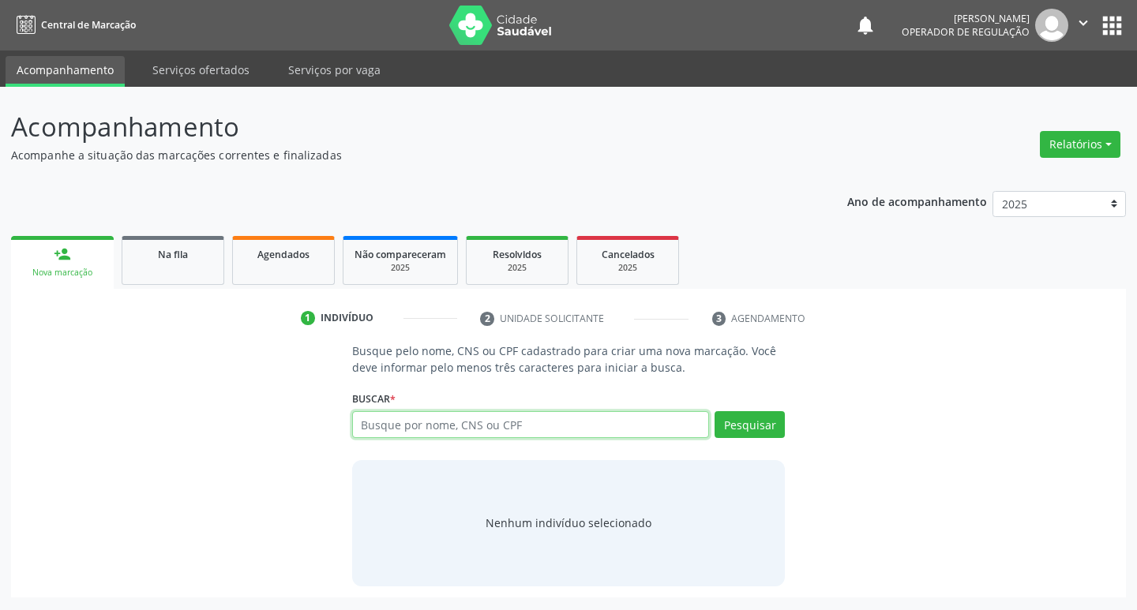
click at [529, 420] on input "text" at bounding box center [531, 424] width 358 height 27
type input "704505380677811"
click at [761, 417] on button "Pesquisar" at bounding box center [750, 424] width 70 height 27
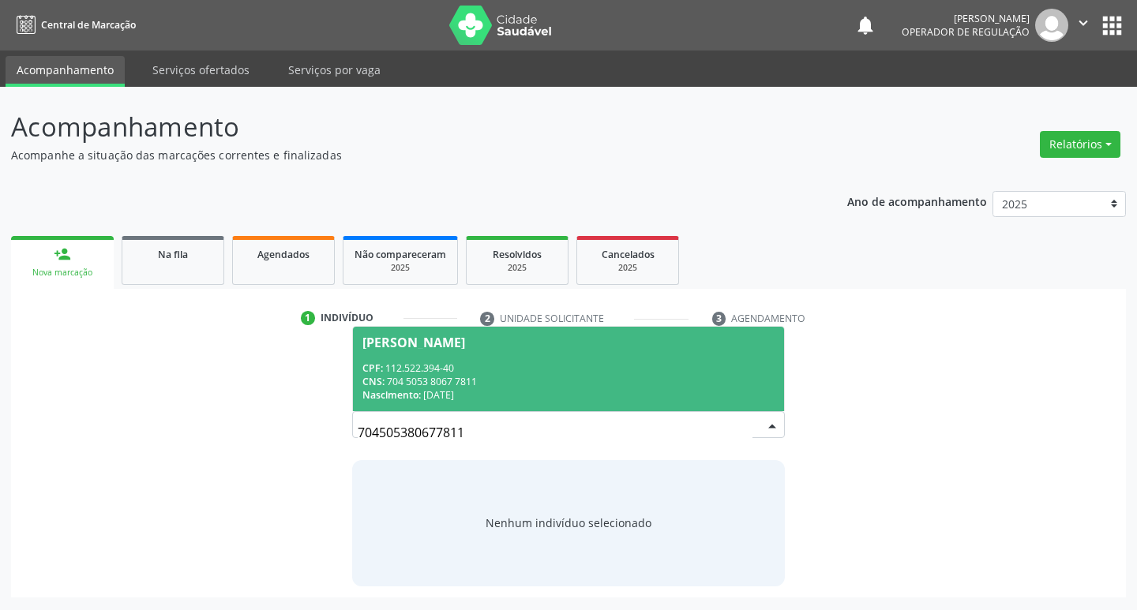
click at [483, 378] on div "CNS: 704 5053 8067 7811" at bounding box center [569, 381] width 413 height 13
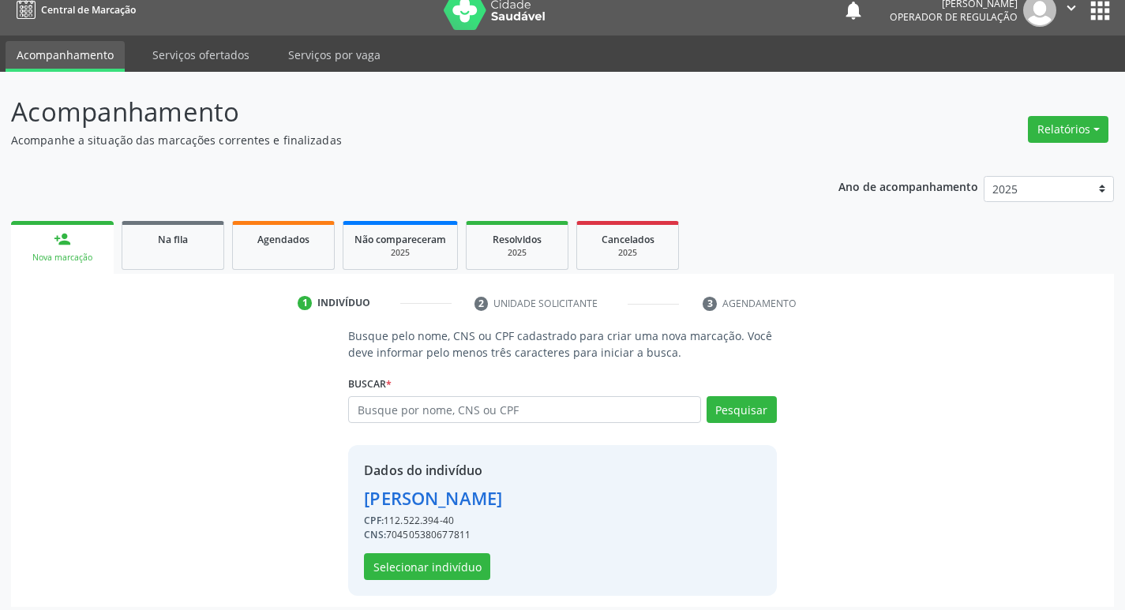
scroll to position [23, 0]
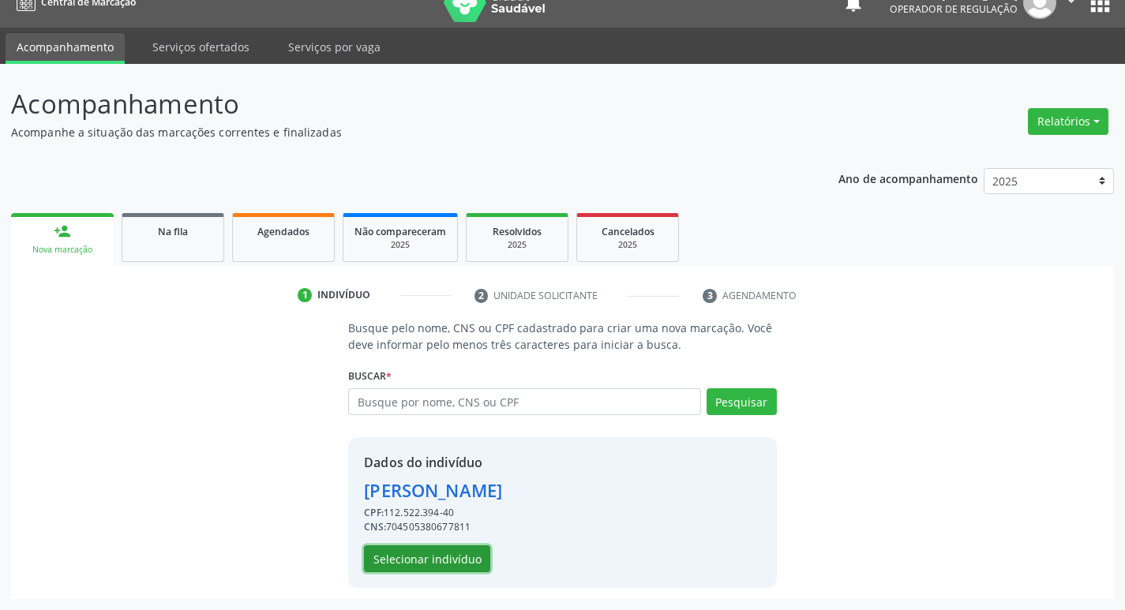
click at [452, 553] on button "Selecionar indivíduo" at bounding box center [427, 559] width 126 height 27
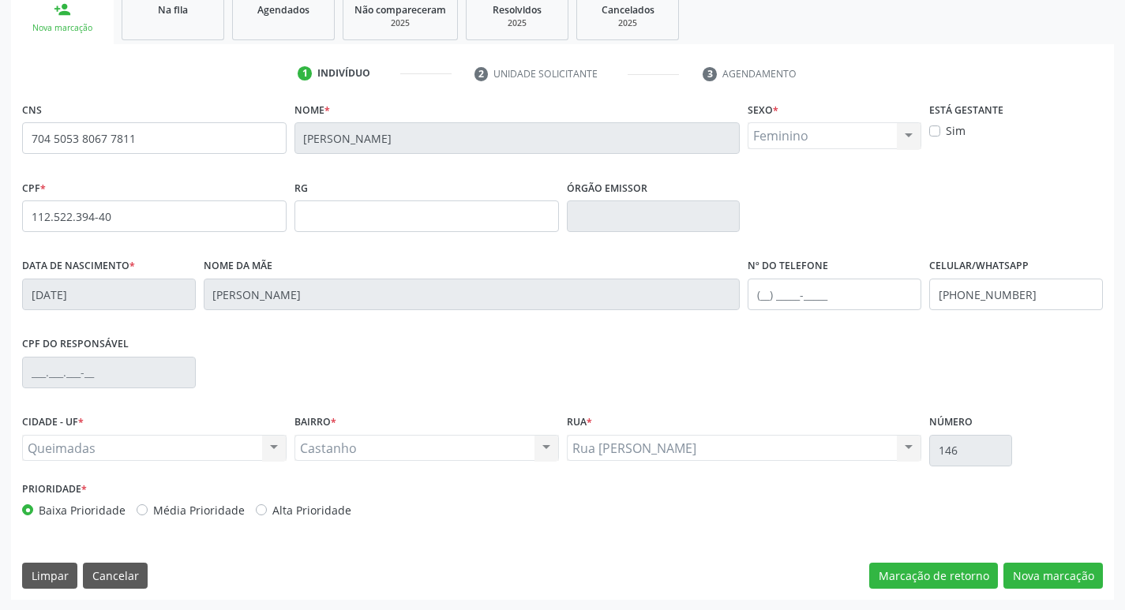
scroll to position [246, 0]
click at [1061, 579] on button "Nova marcação" at bounding box center [1054, 575] width 100 height 27
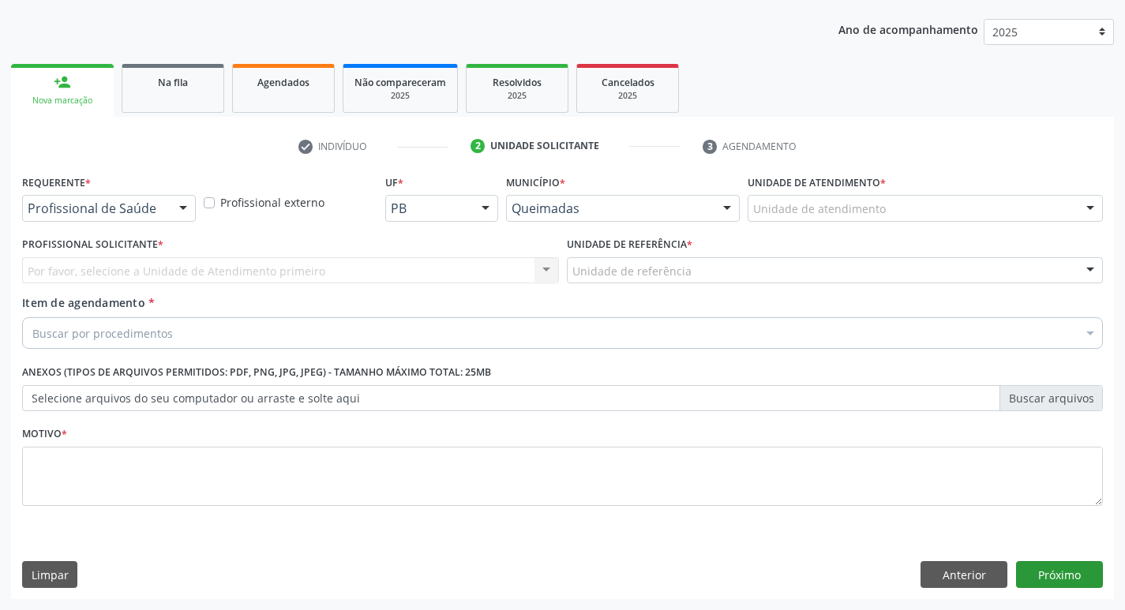
scroll to position [172, 0]
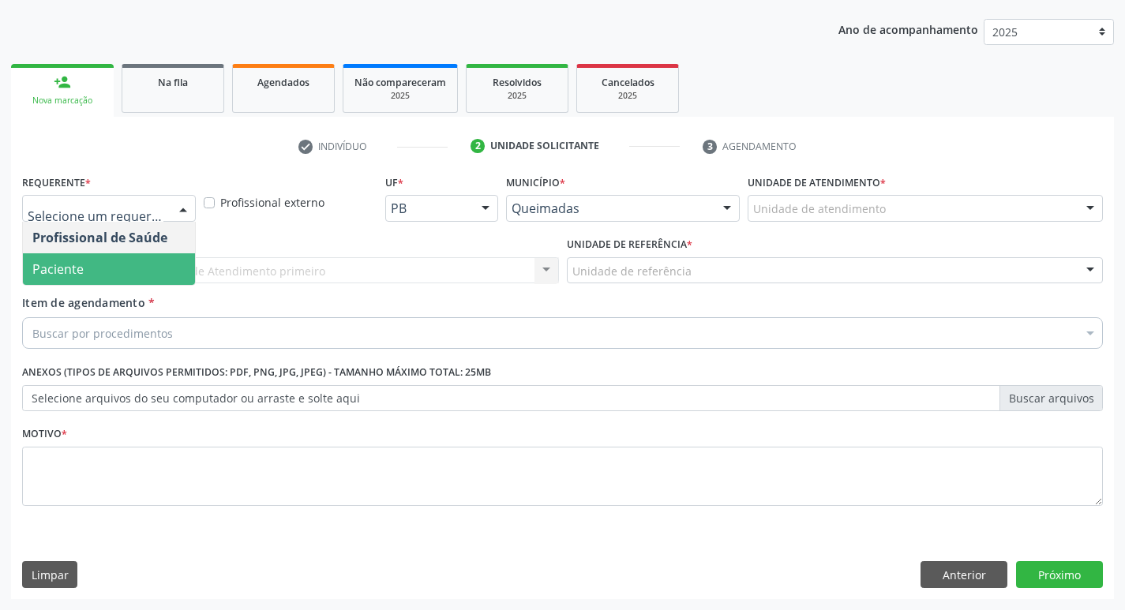
click at [108, 276] on span "Paciente" at bounding box center [109, 270] width 172 height 32
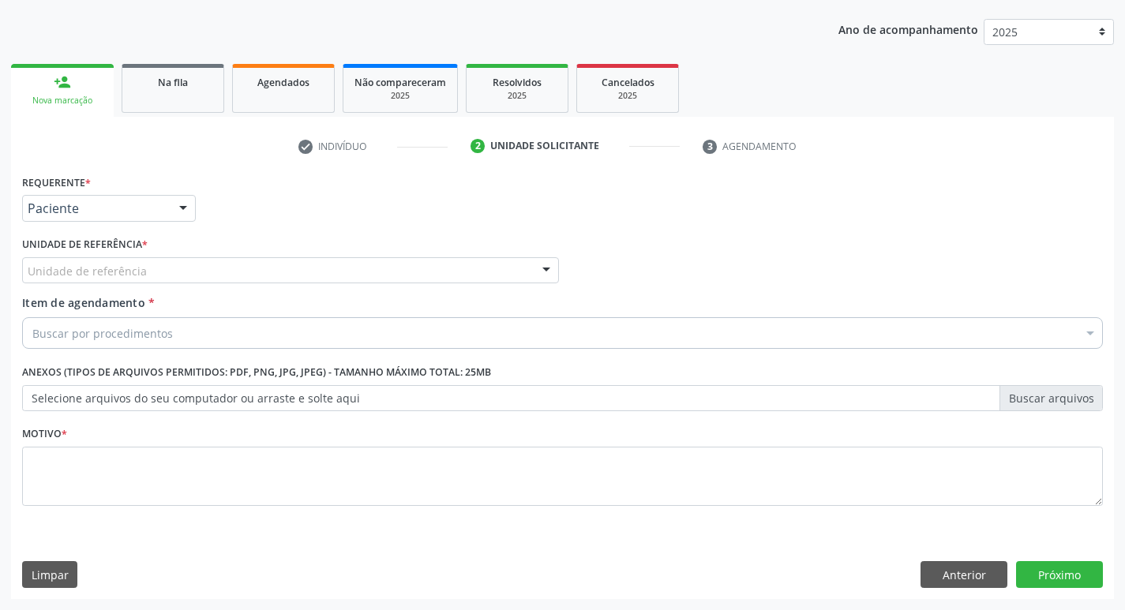
click at [163, 272] on div "Unidade de referência" at bounding box center [290, 270] width 537 height 27
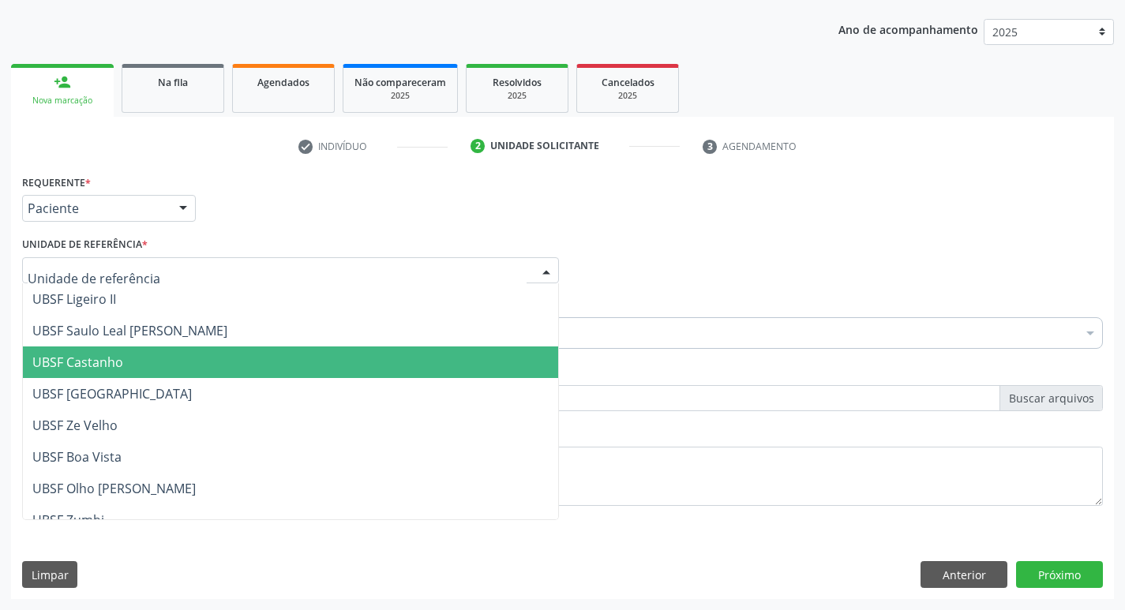
click at [155, 363] on span "UBSF Castanho" at bounding box center [290, 363] width 535 height 32
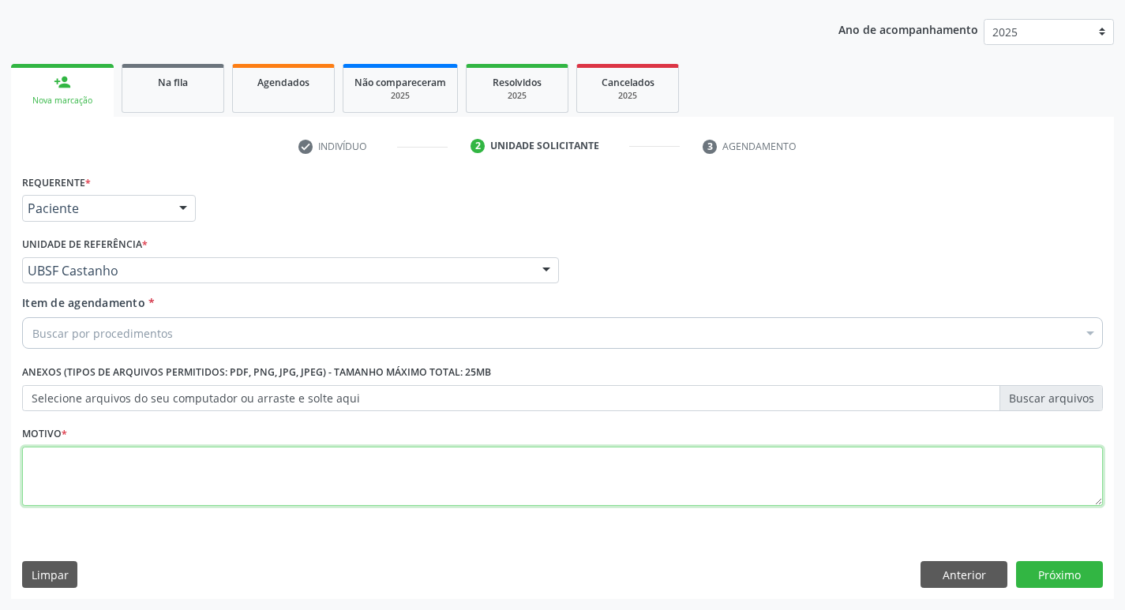
click at [130, 486] on textarea at bounding box center [562, 477] width 1081 height 60
type textarea "AVALIACAO"
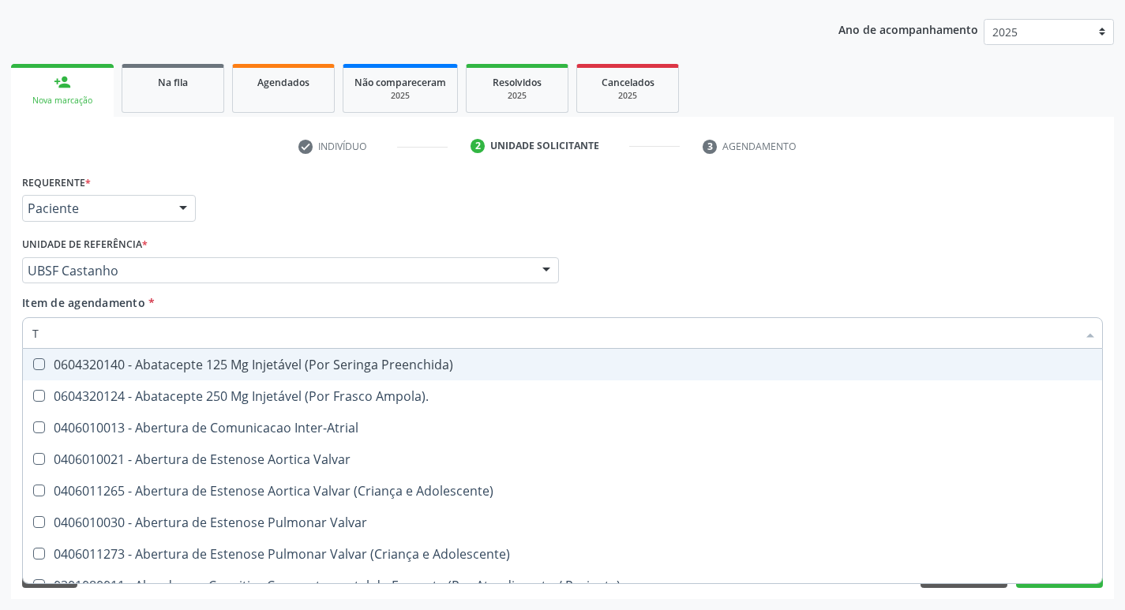
type input "TRANSVAGIN"
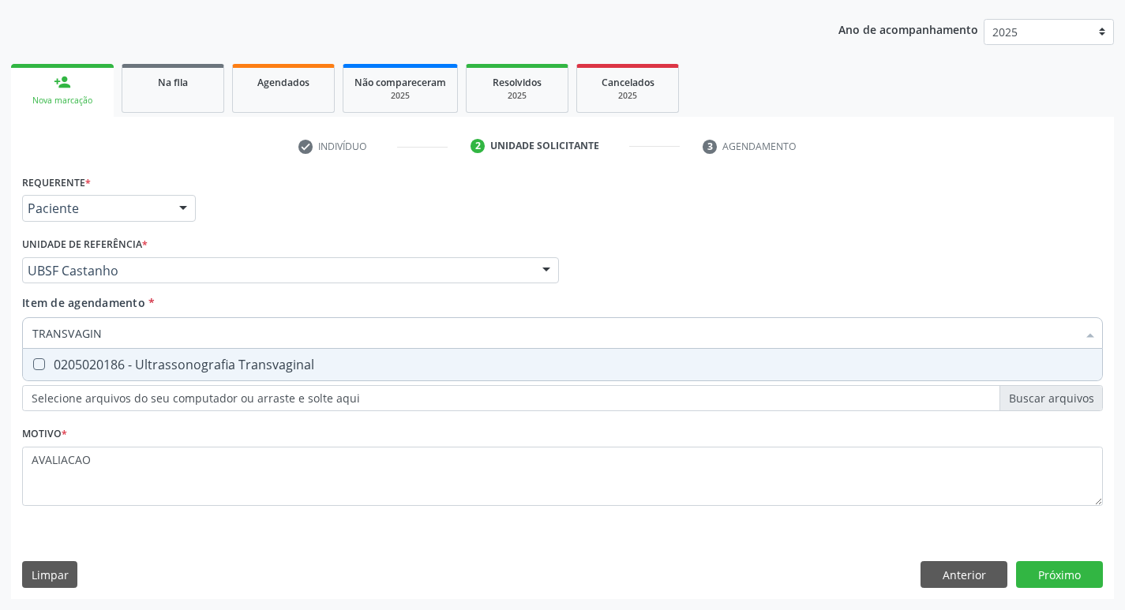
click at [284, 360] on div "0205020186 - Ultrassonografia Transvaginal" at bounding box center [562, 365] width 1061 height 13
checkbox Transvaginal "true"
click at [1053, 574] on div "Requerente * Paciente Profissional de Saúde Paciente Nenhum resultado encontrad…" at bounding box center [562, 385] width 1103 height 429
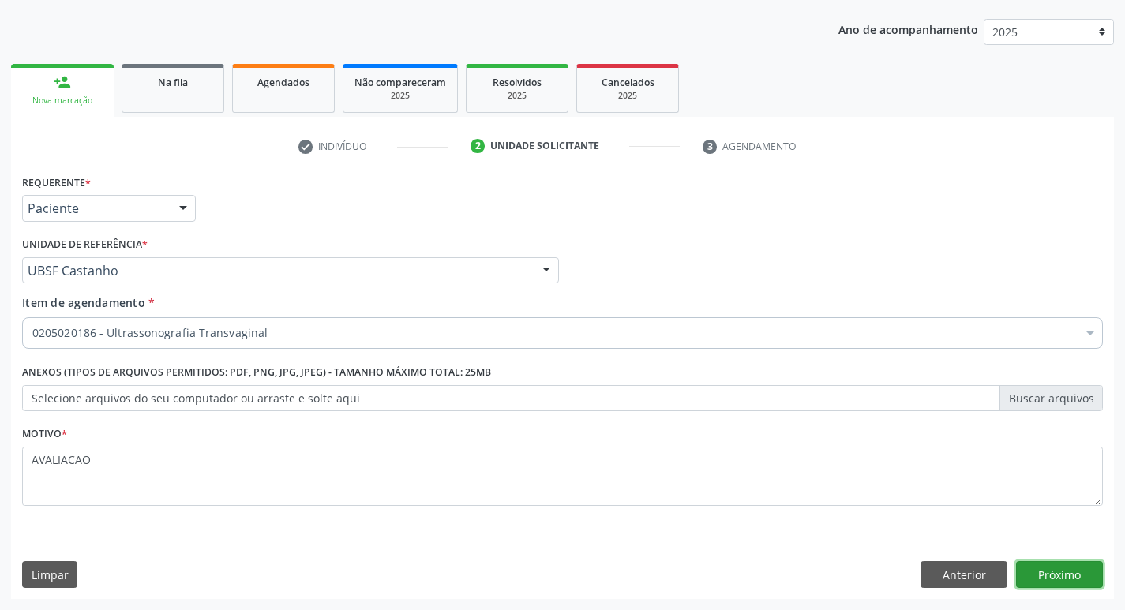
click at [1057, 576] on button "Próximo" at bounding box center [1059, 575] width 87 height 27
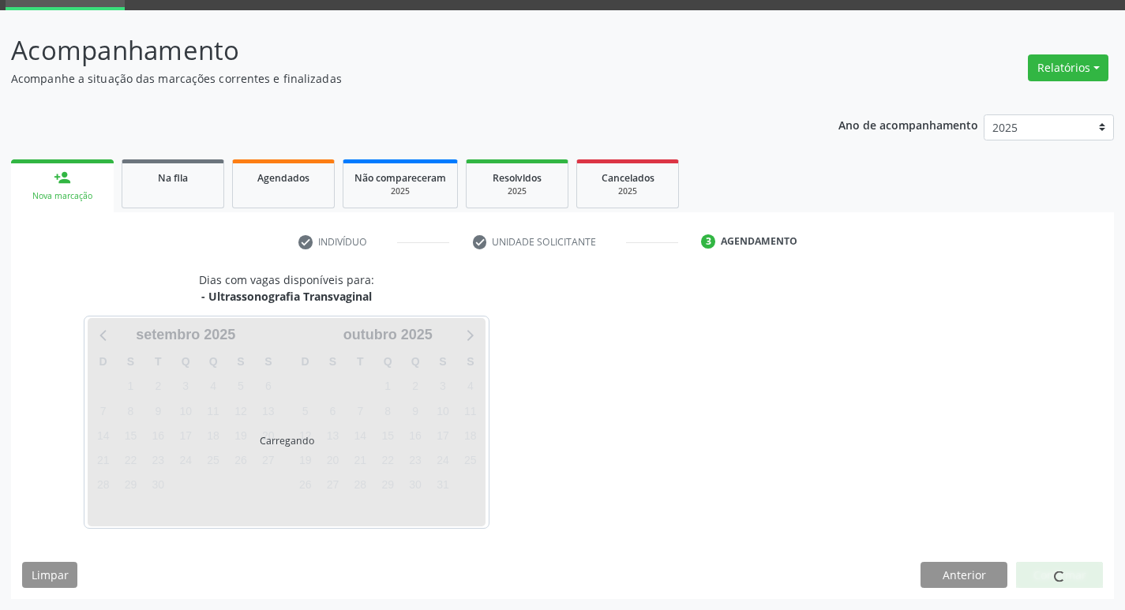
scroll to position [77, 0]
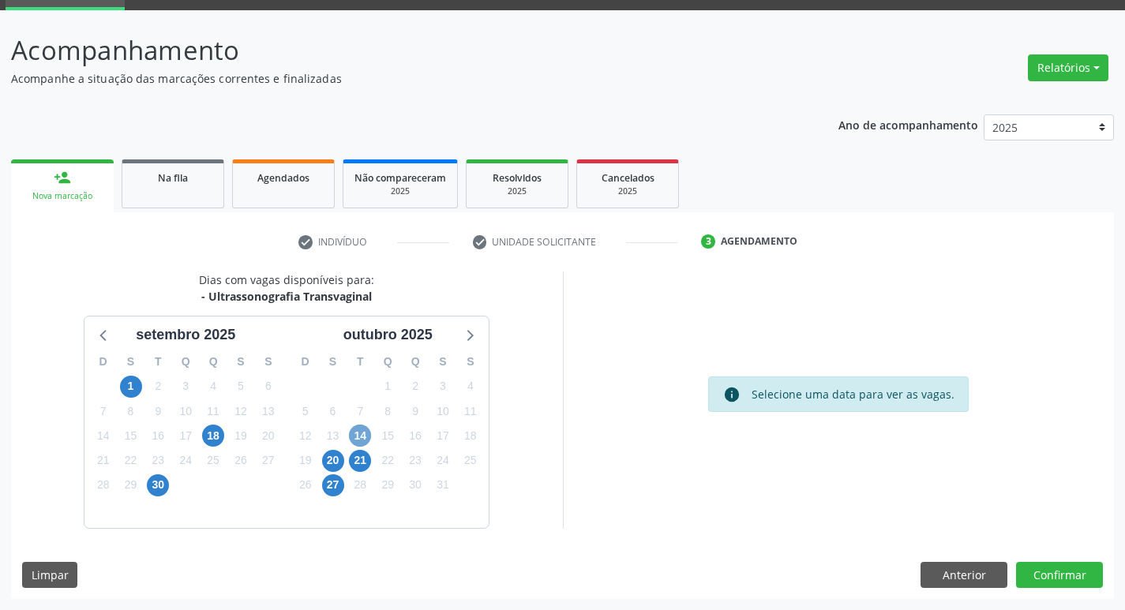
click at [367, 440] on span "14" at bounding box center [360, 436] width 22 height 22
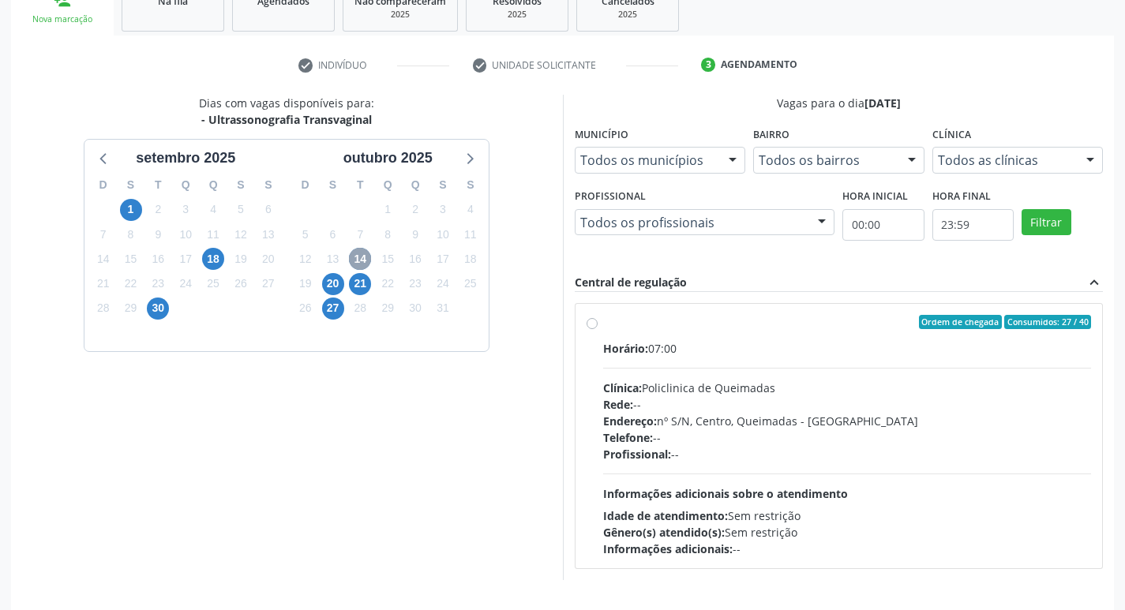
scroll to position [305, 0]
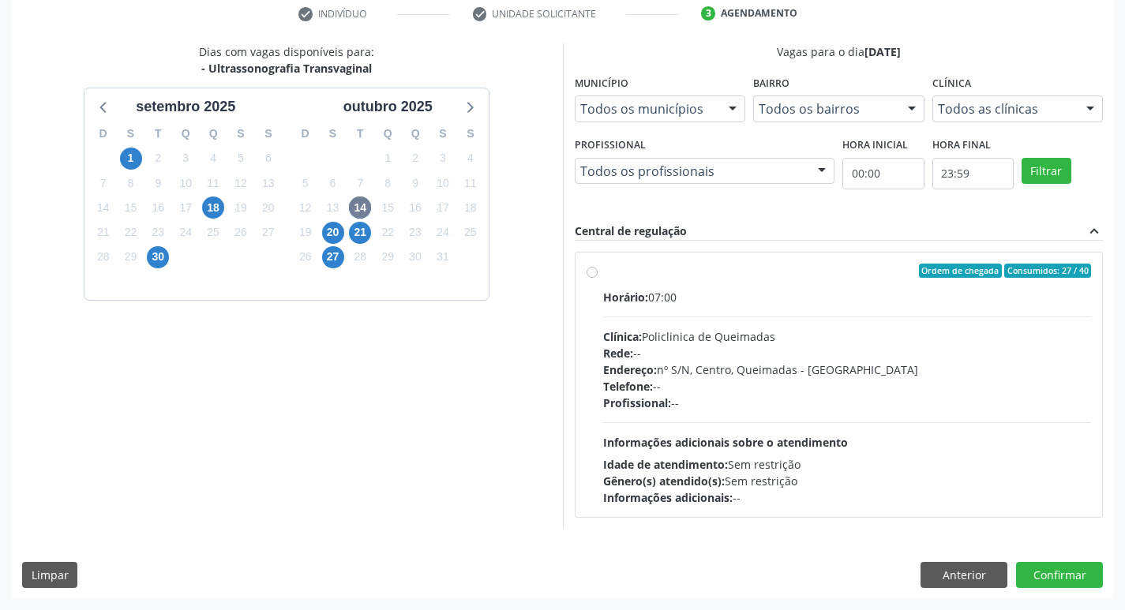
click at [791, 428] on div "Horário: 07:00 Clínica: Policlinica de Queimadas Rede: -- Endereço: nº S/N, Cen…" at bounding box center [847, 397] width 489 height 217
click at [598, 278] on input "Ordem de chegada Consumidos: 27 / 40 Horário: 07:00 Clínica: Policlinica de Que…" at bounding box center [592, 271] width 11 height 14
radio input "true"
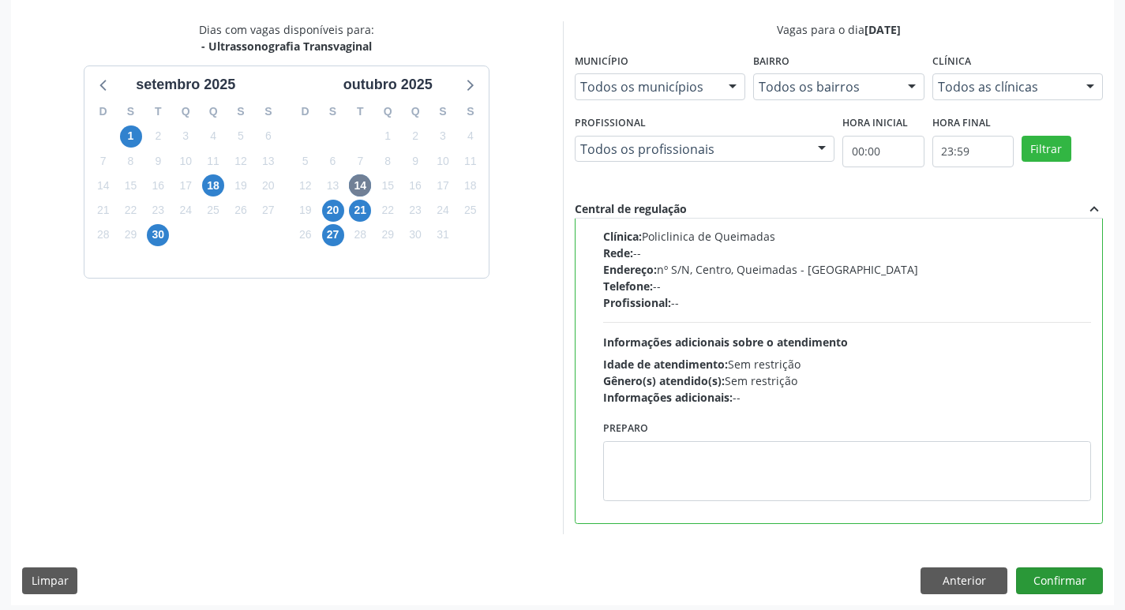
scroll to position [333, 0]
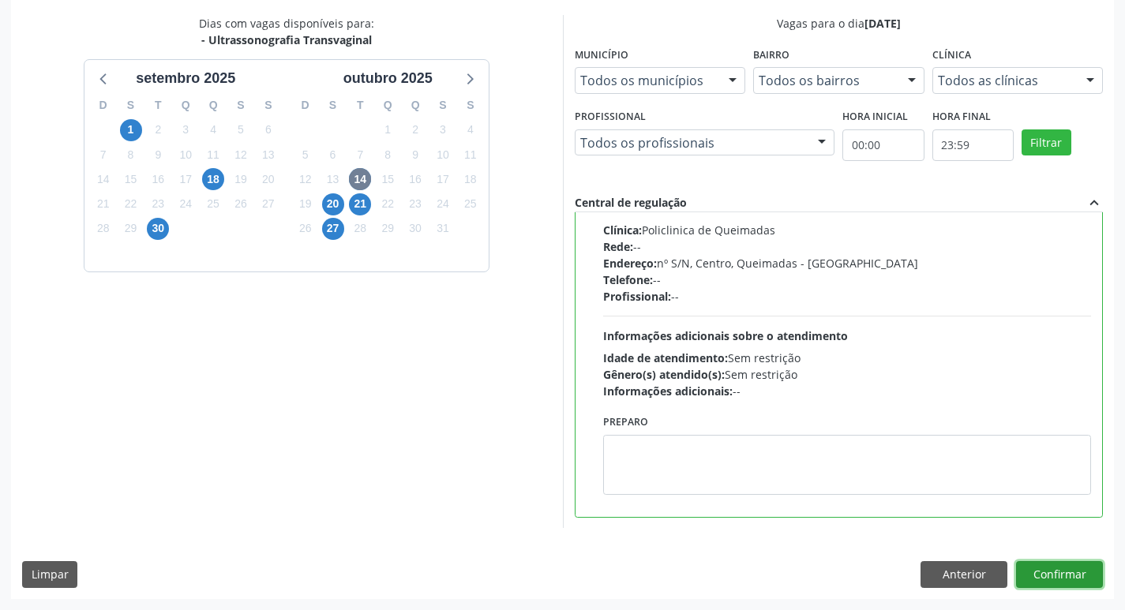
click at [1046, 573] on button "Confirmar" at bounding box center [1059, 575] width 87 height 27
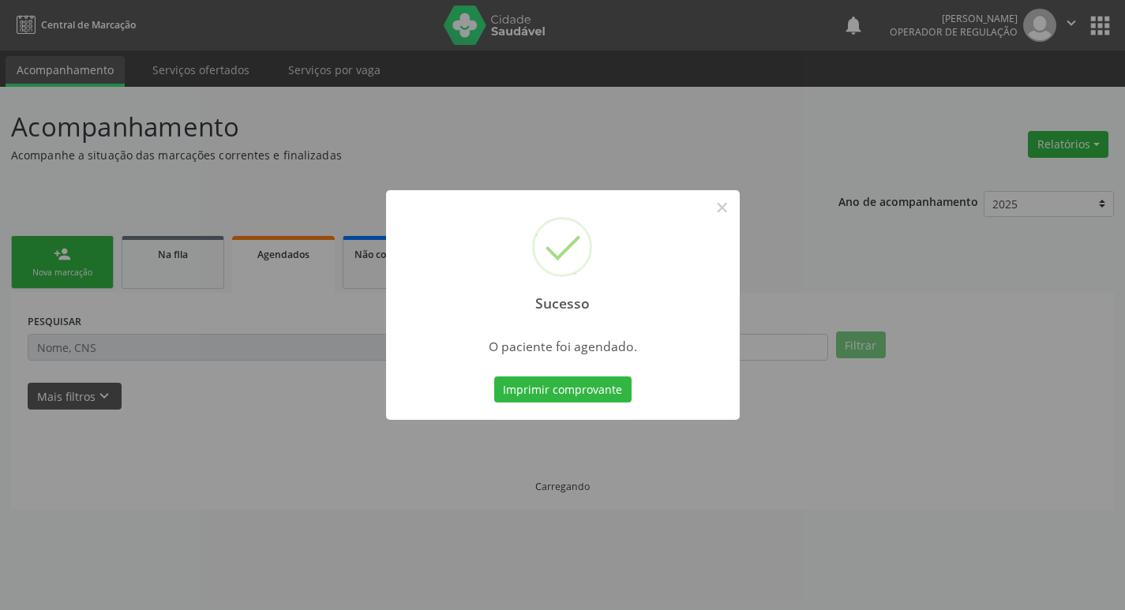
scroll to position [0, 0]
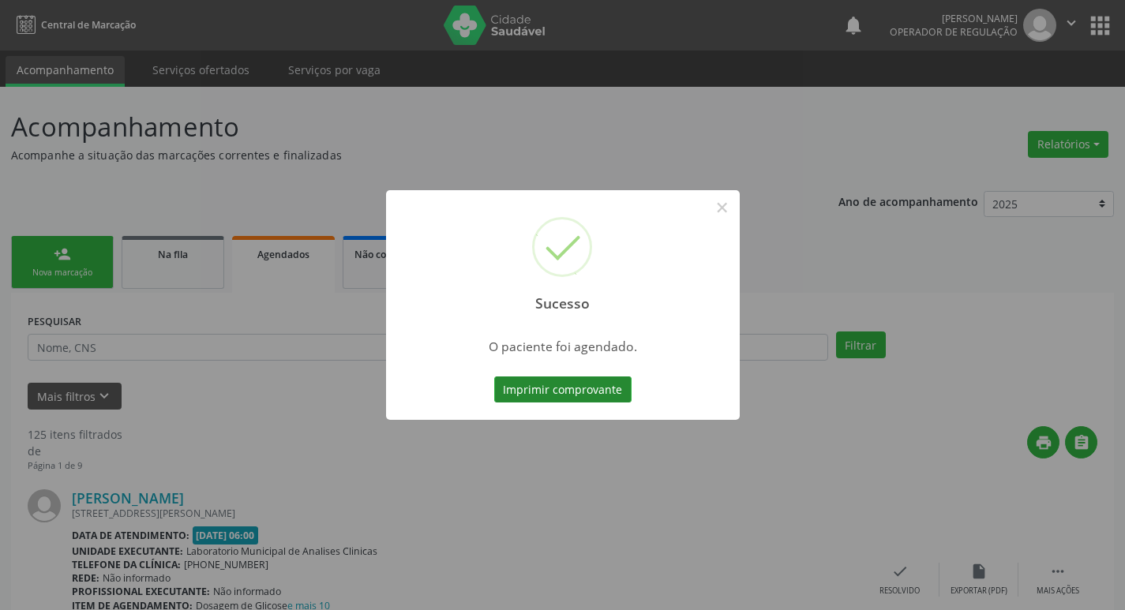
click at [586, 396] on button "Imprimir comprovante" at bounding box center [562, 390] width 137 height 27
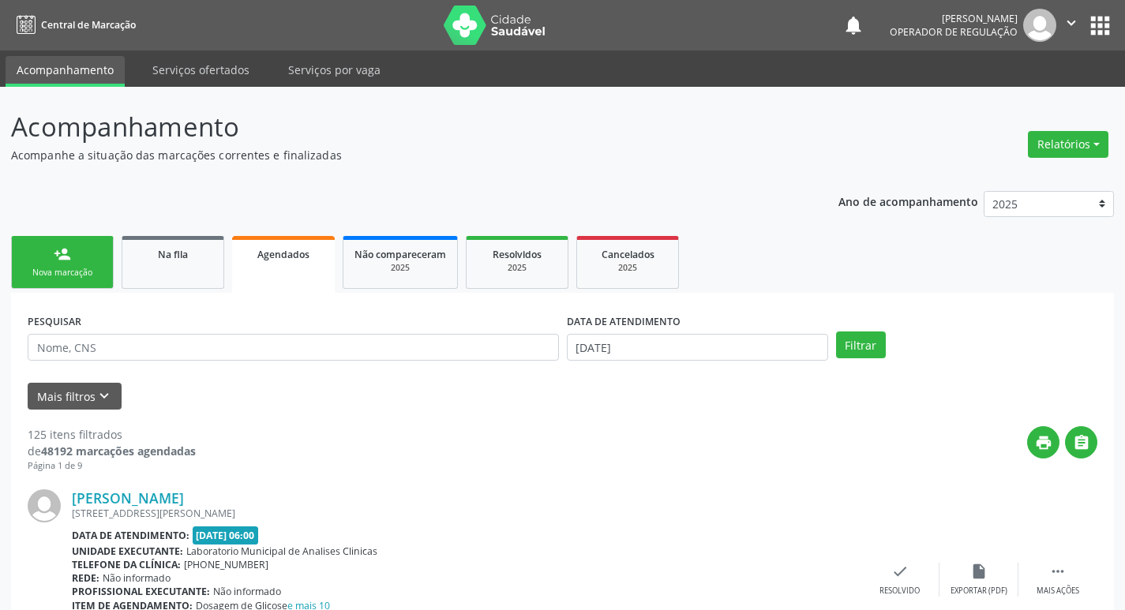
click at [59, 278] on div "Nova marcação" at bounding box center [62, 273] width 79 height 12
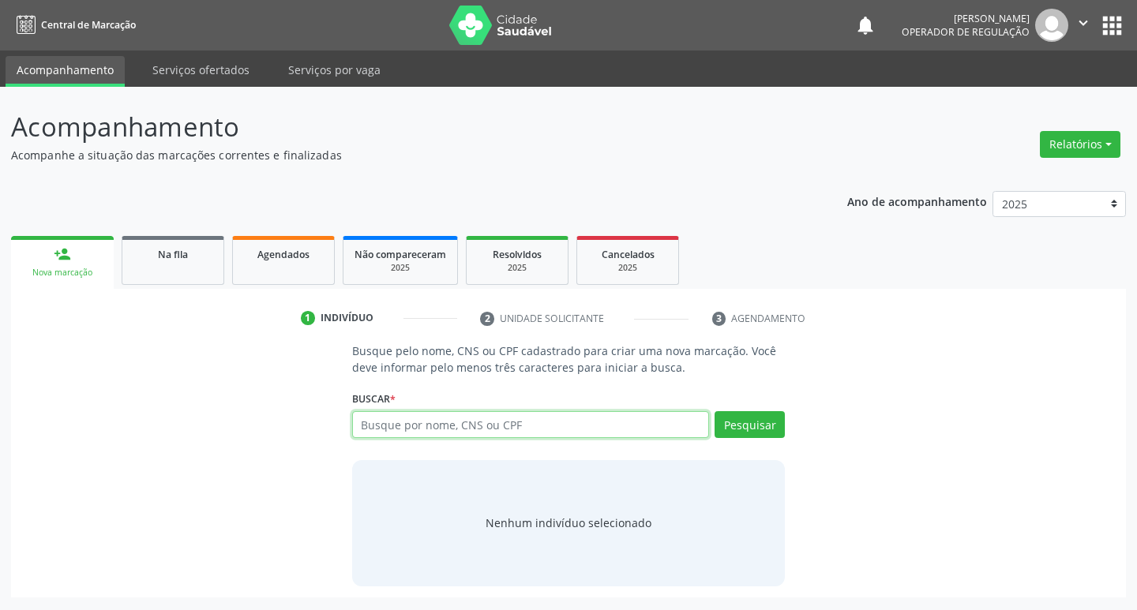
click at [468, 427] on input "text" at bounding box center [531, 424] width 358 height 27
type input "702403575292326"
click at [738, 426] on button "Pesquisar" at bounding box center [750, 424] width 70 height 27
click at [488, 412] on input "702403575292326" at bounding box center [531, 424] width 358 height 27
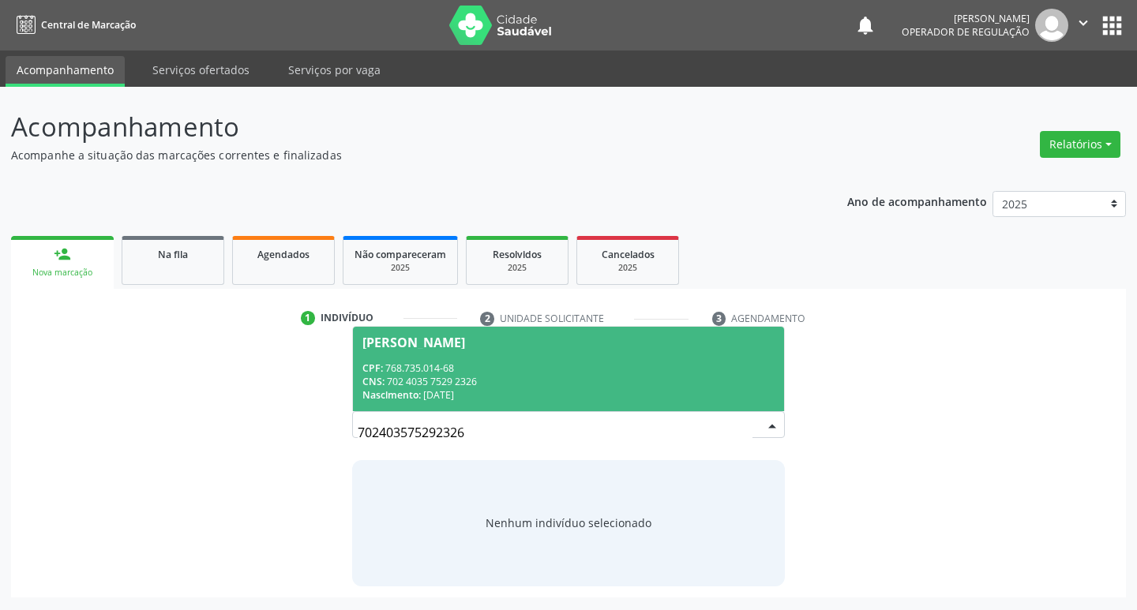
click at [439, 356] on span "Maria José de Souza Gangorra CPF: 768.735.014-68 CNS: 702 4035 7529 2326 Nascim…" at bounding box center [569, 369] width 432 height 85
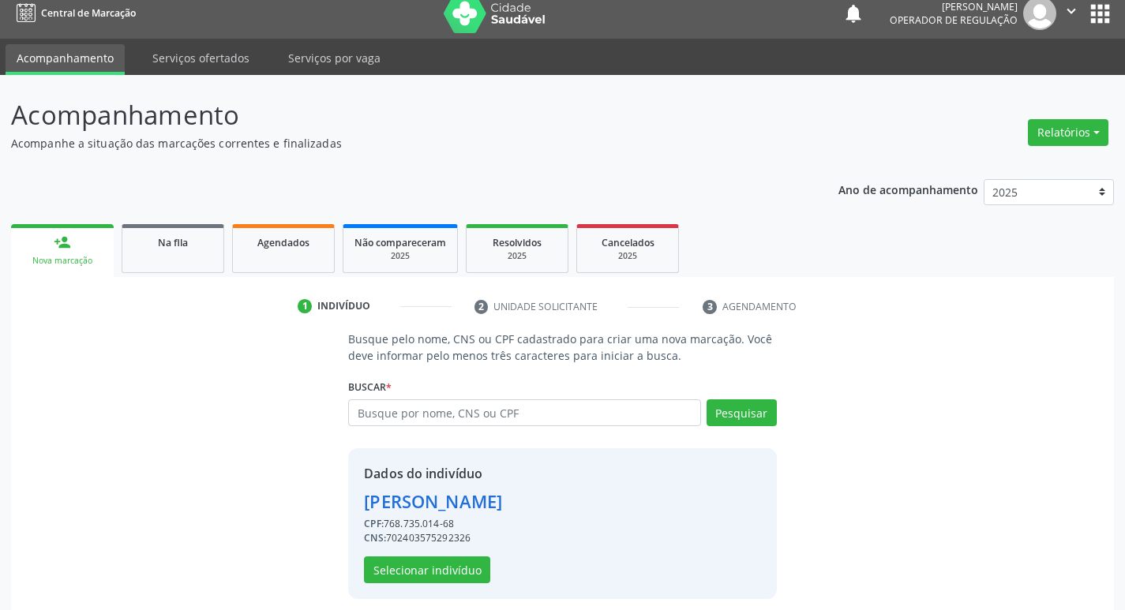
scroll to position [23, 0]
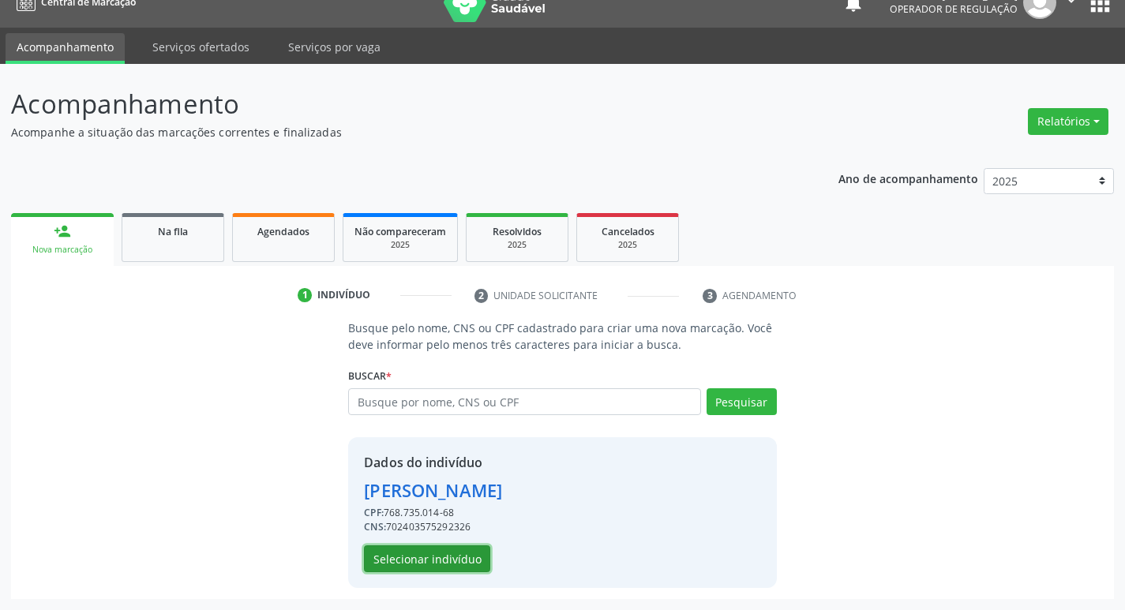
click at [437, 563] on button "Selecionar indivíduo" at bounding box center [427, 559] width 126 height 27
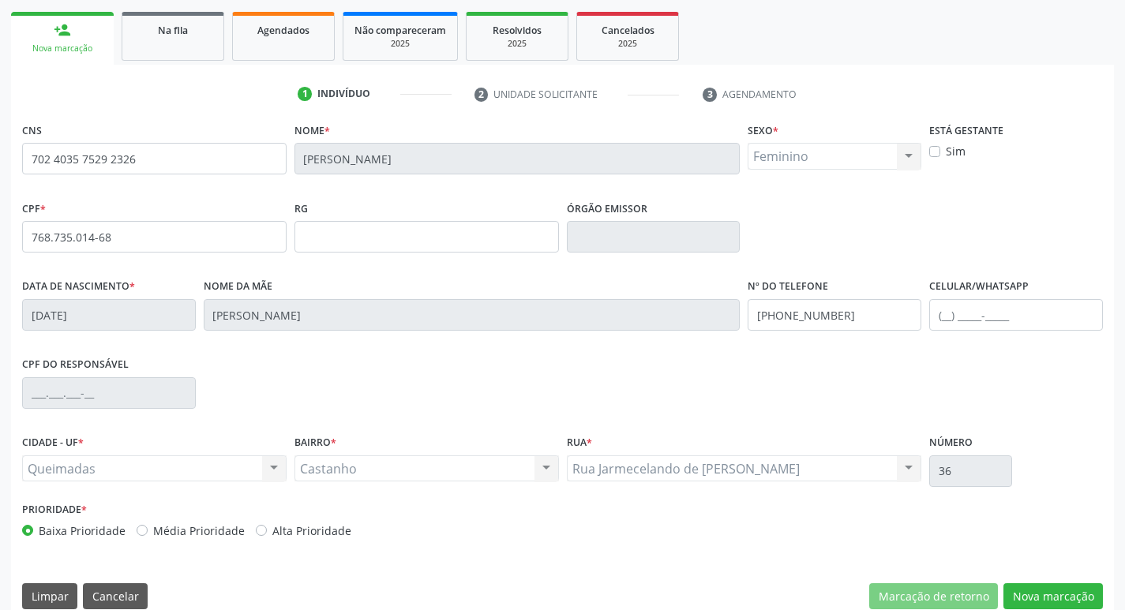
scroll to position [246, 0]
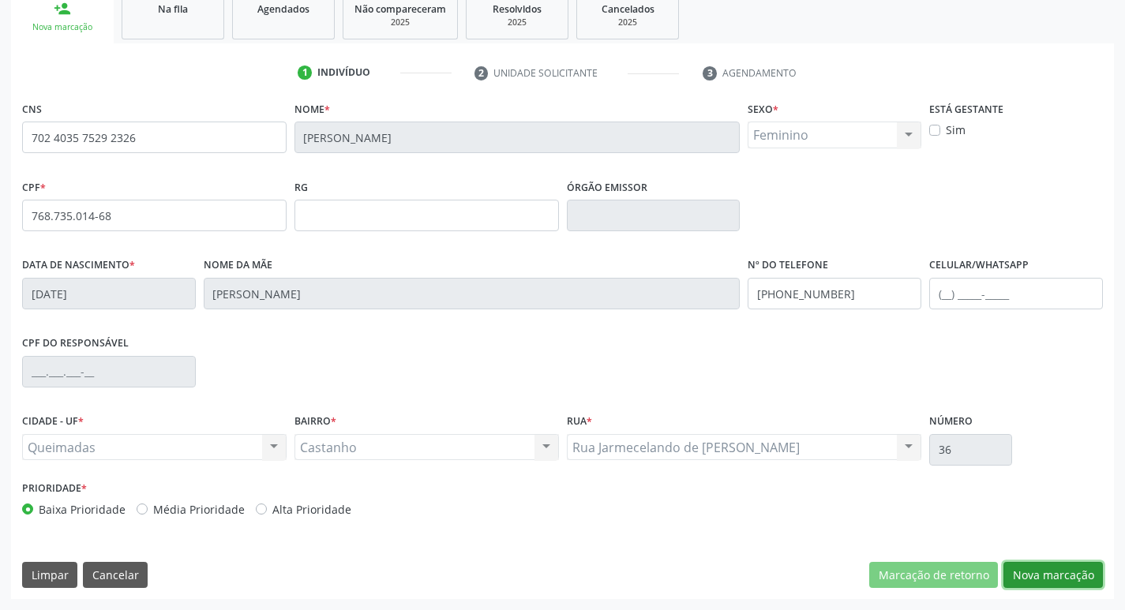
click at [1042, 580] on button "Nova marcação" at bounding box center [1054, 575] width 100 height 27
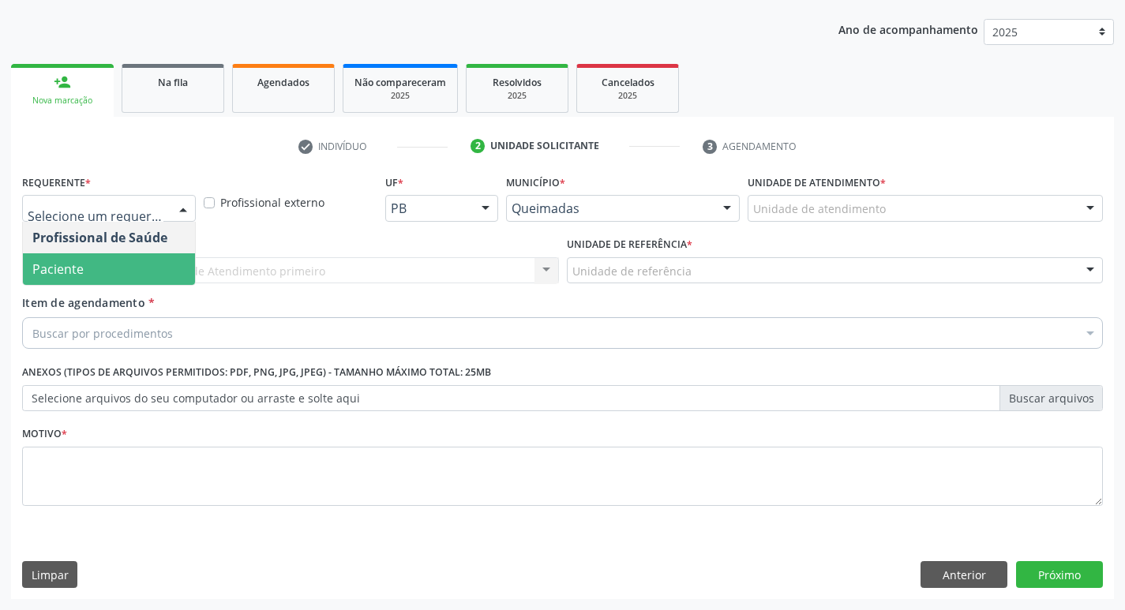
click at [106, 277] on span "Paciente" at bounding box center [109, 270] width 172 height 32
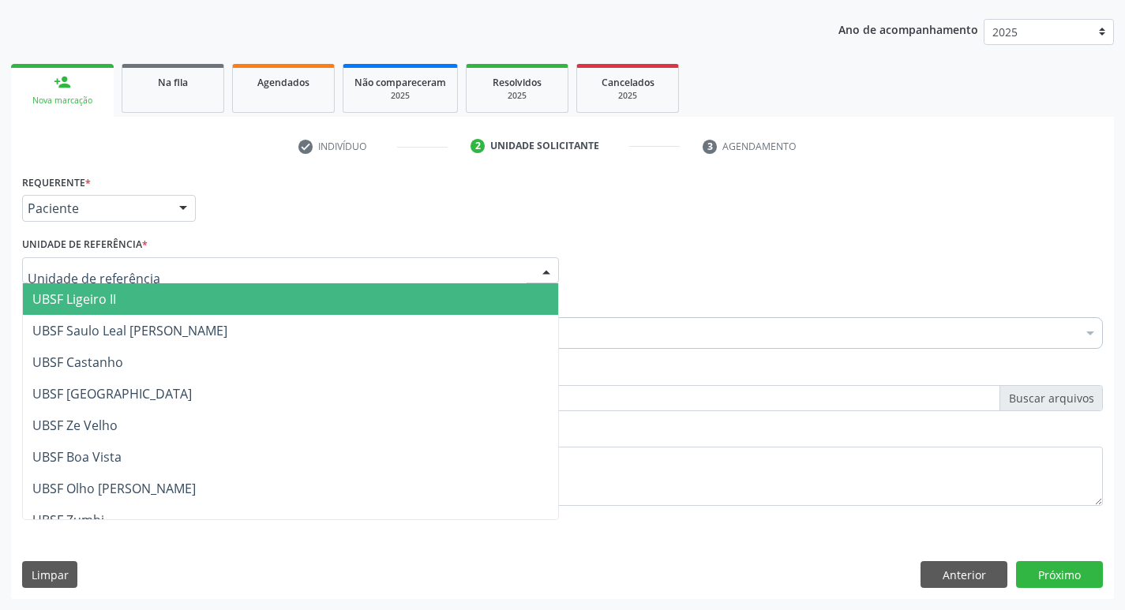
type input "C"
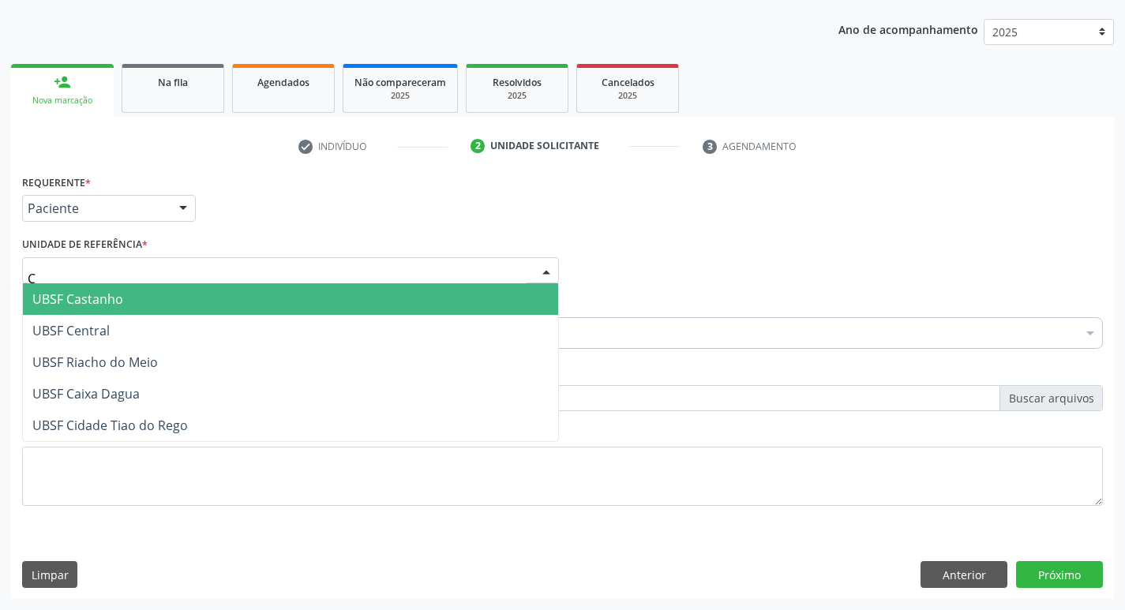
click at [66, 302] on span "UBSF Castanho" at bounding box center [77, 299] width 91 height 17
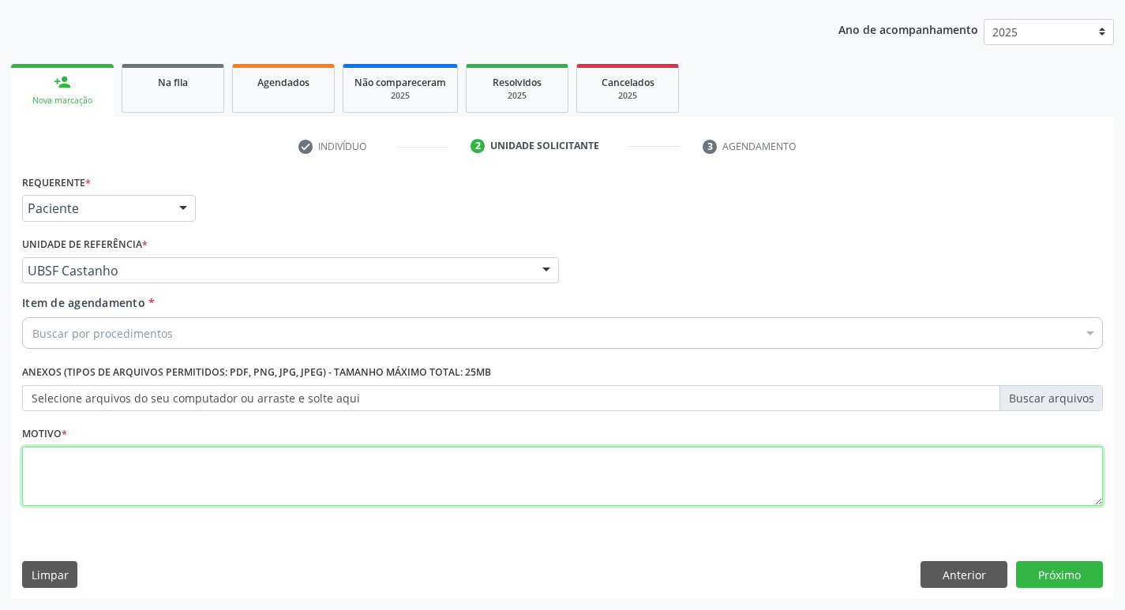
click at [99, 458] on textarea at bounding box center [562, 477] width 1081 height 60
type textarea "AVALIACAO"
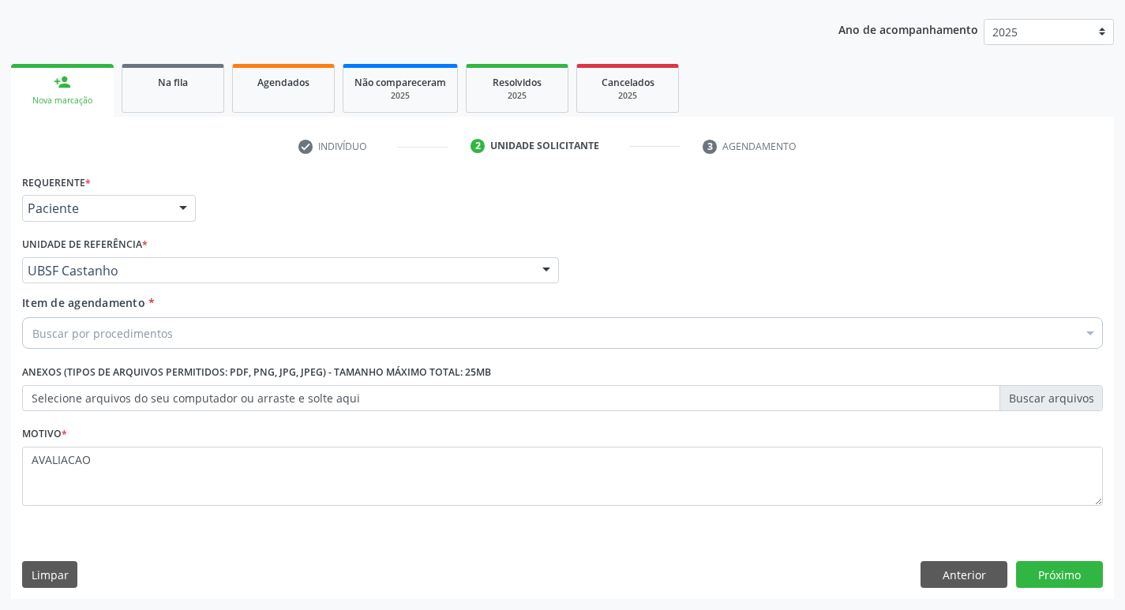
click at [112, 344] on div "Buscar por procedimentos" at bounding box center [562, 333] width 1081 height 32
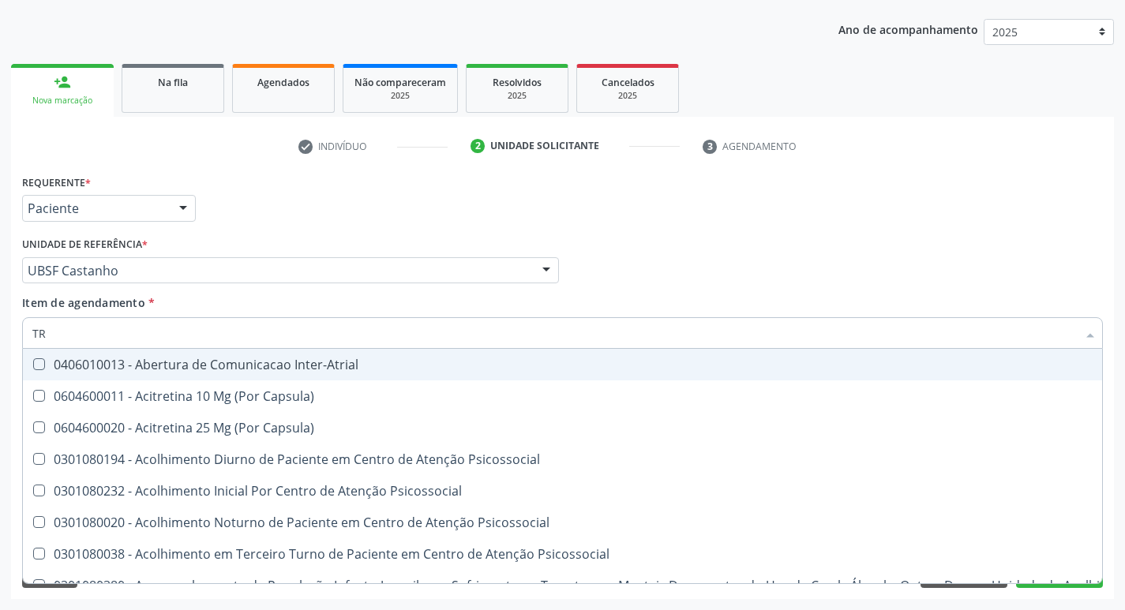
type input "TRANSVAGIN"
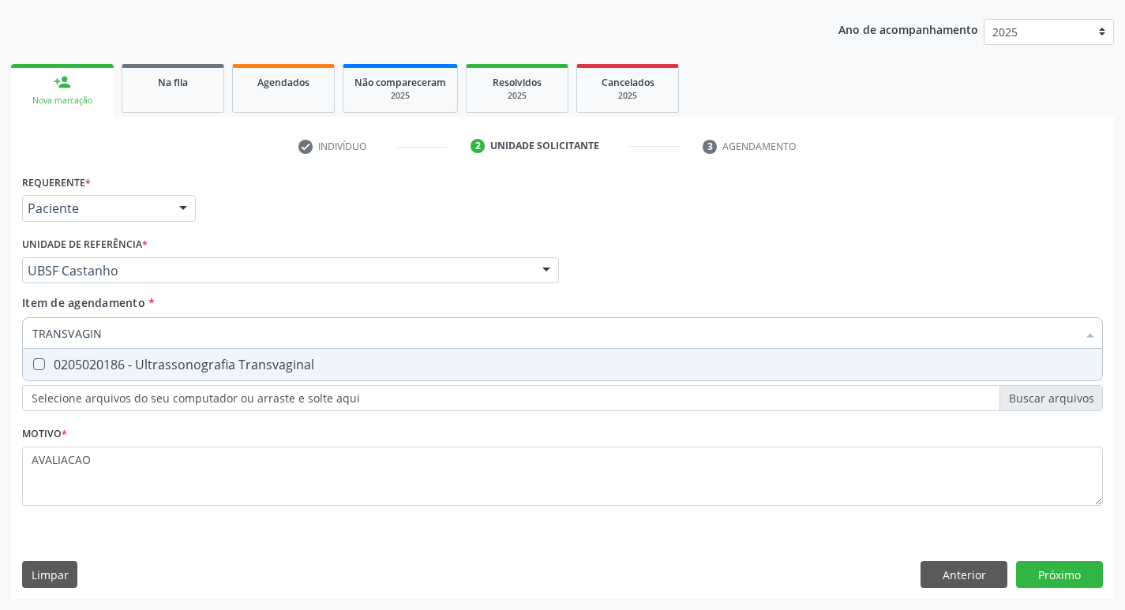
click at [269, 359] on div "0205020186 - Ultrassonografia Transvaginal" at bounding box center [562, 365] width 1061 height 13
checkbox Transvaginal "true"
drag, startPoint x: 1077, startPoint y: 574, endPoint x: 1058, endPoint y: 577, distance: 19.1
click at [1076, 574] on div "Requerente * Paciente Profissional de Saúde Paciente Nenhum resultado encontrad…" at bounding box center [562, 385] width 1103 height 429
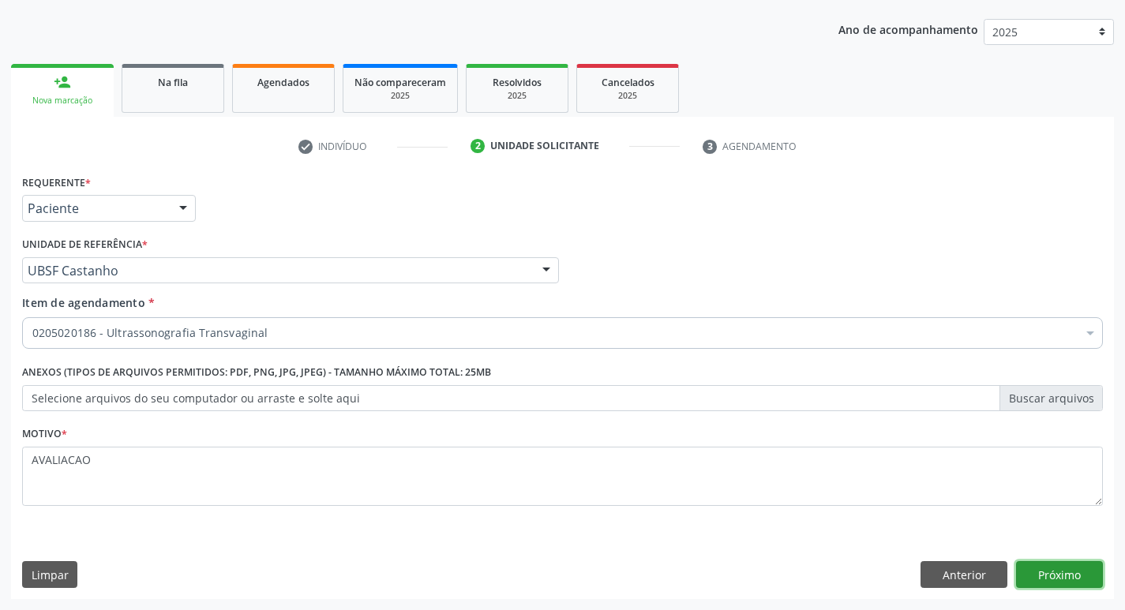
click at [1081, 571] on button "Próximo" at bounding box center [1059, 575] width 87 height 27
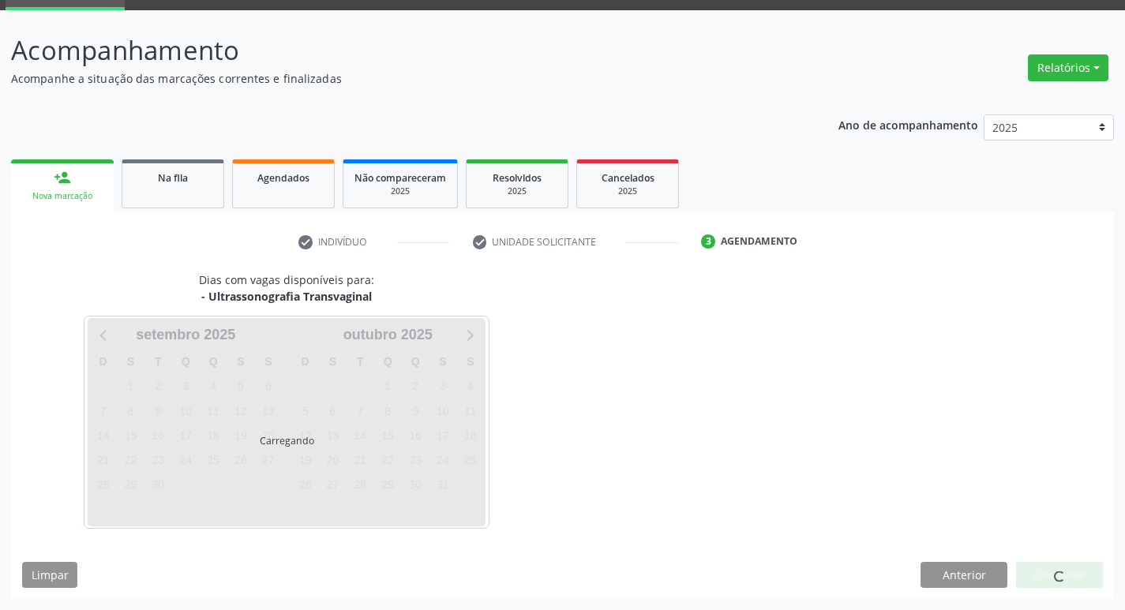
scroll to position [77, 0]
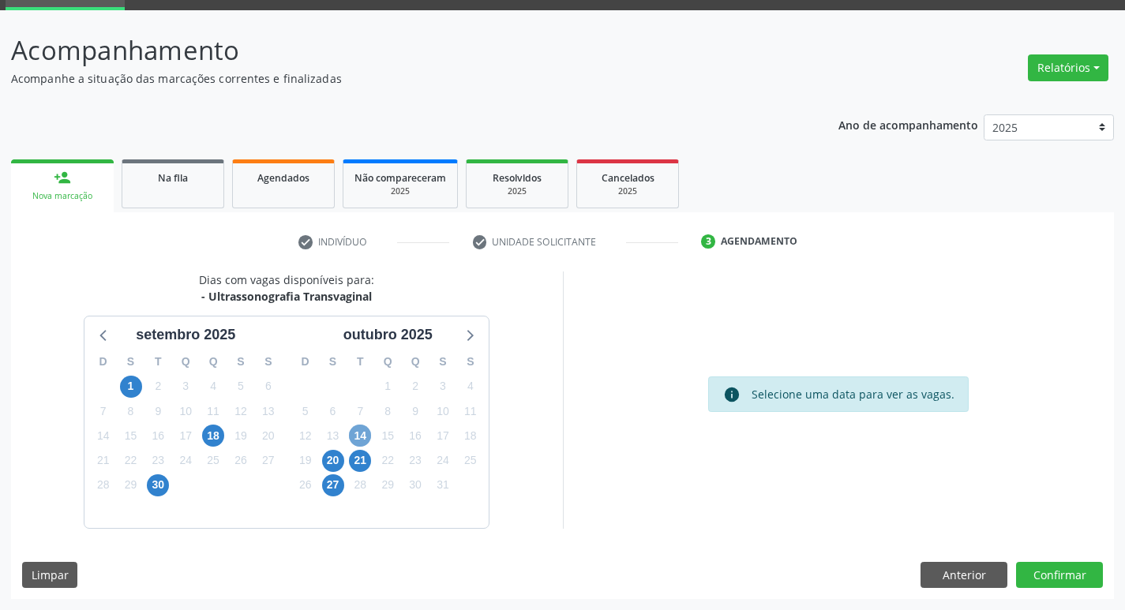
click at [358, 437] on span "14" at bounding box center [360, 436] width 22 height 22
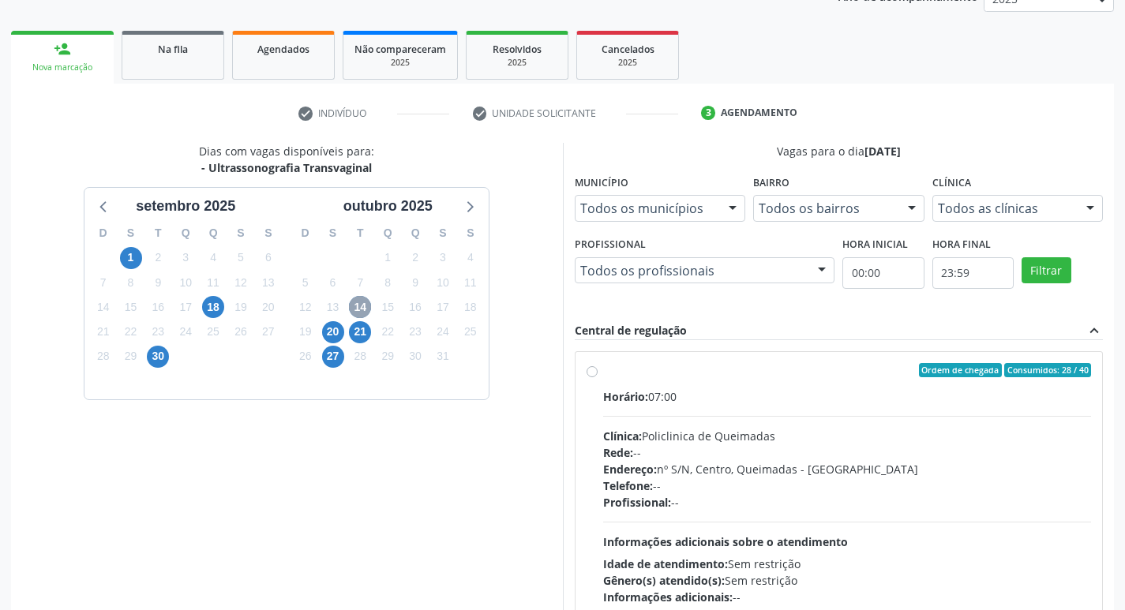
scroll to position [305, 0]
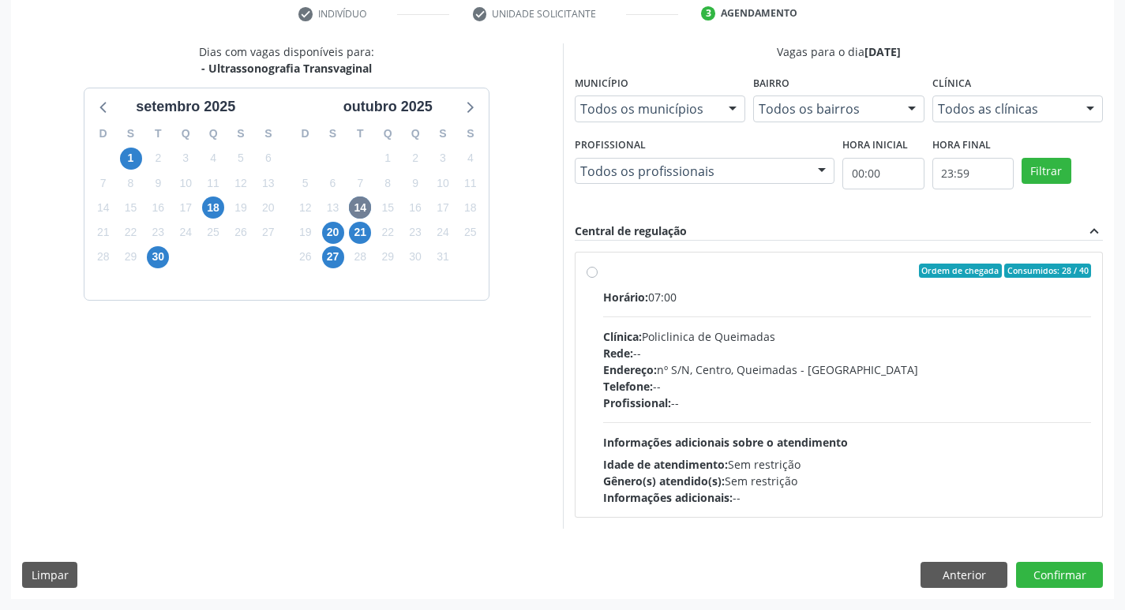
click at [828, 438] on span "Informações adicionais sobre o atendimento" at bounding box center [725, 442] width 245 height 15
click at [598, 278] on input "Ordem de chegada Consumidos: 28 / 40 Horário: 07:00 Clínica: Policlinica de Que…" at bounding box center [592, 271] width 11 height 14
radio input "true"
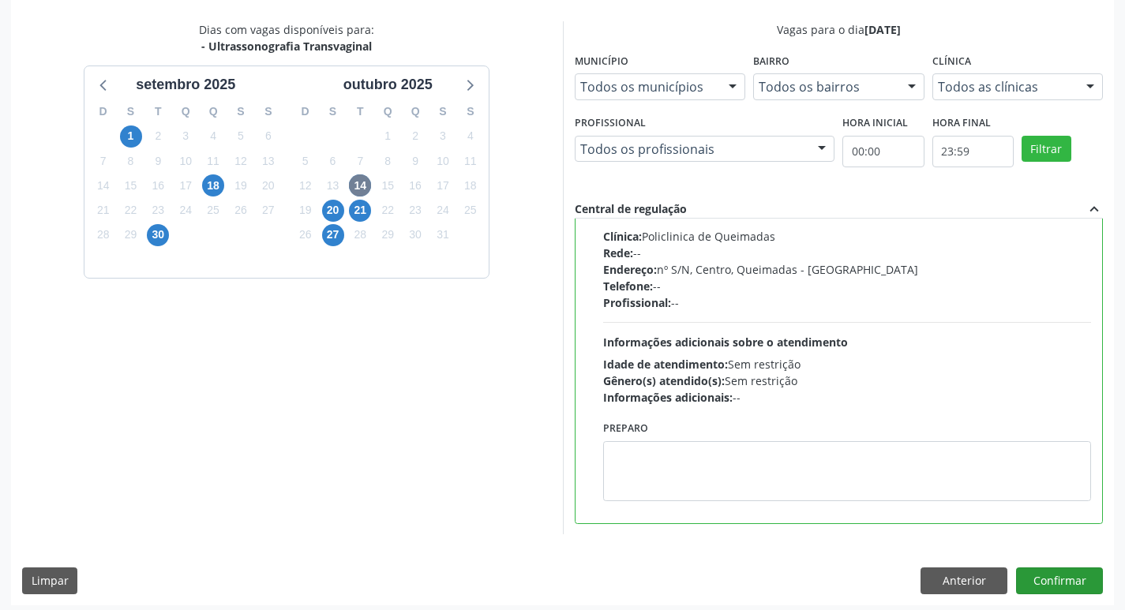
scroll to position [333, 0]
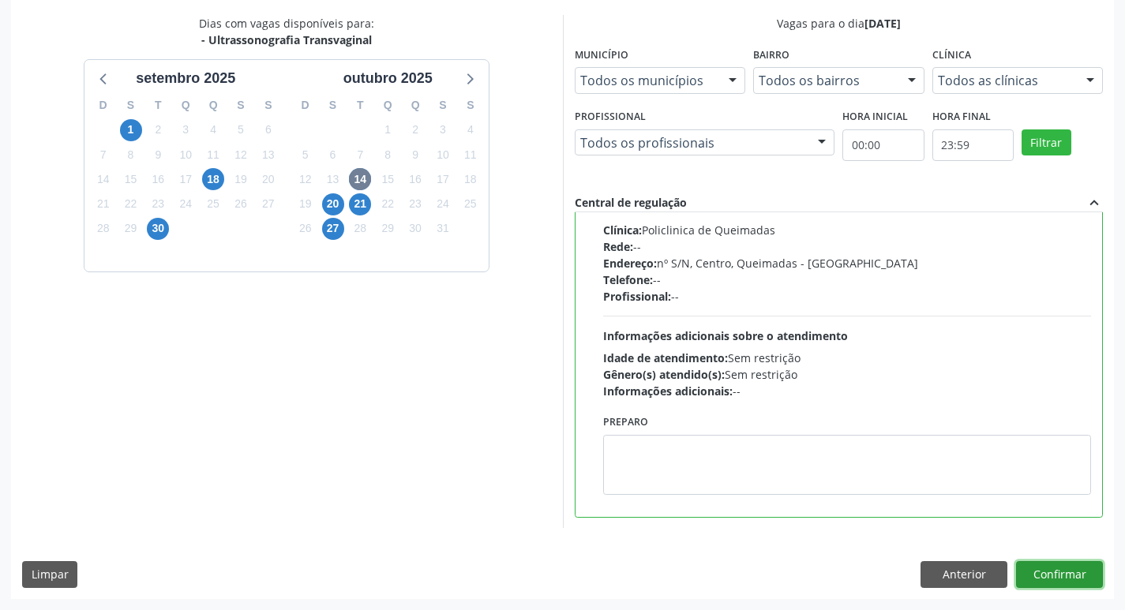
click at [1064, 568] on button "Confirmar" at bounding box center [1059, 575] width 87 height 27
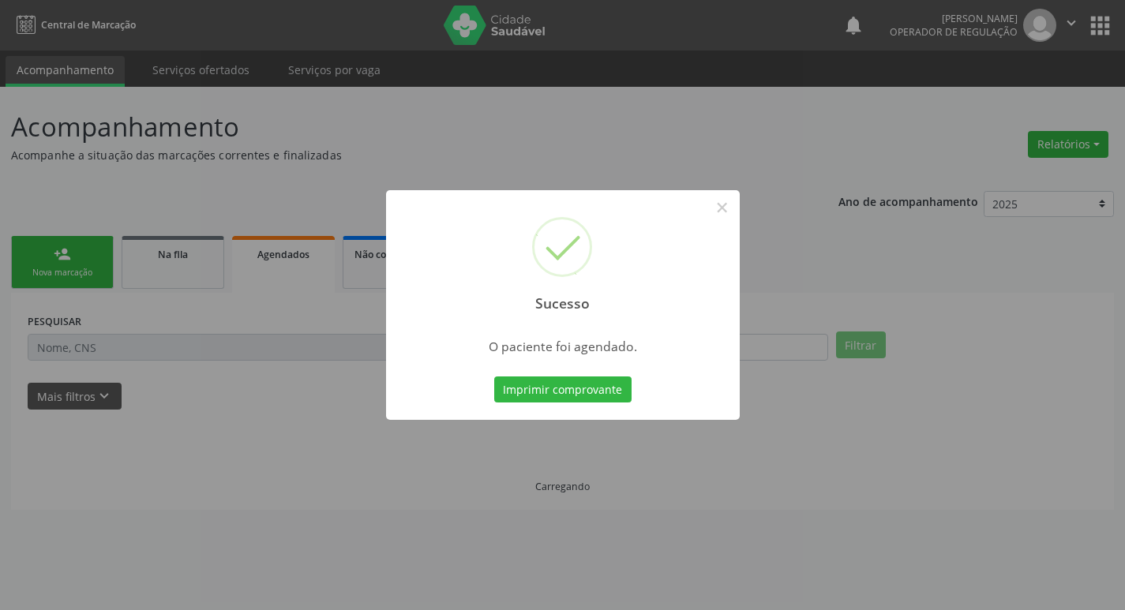
scroll to position [0, 0]
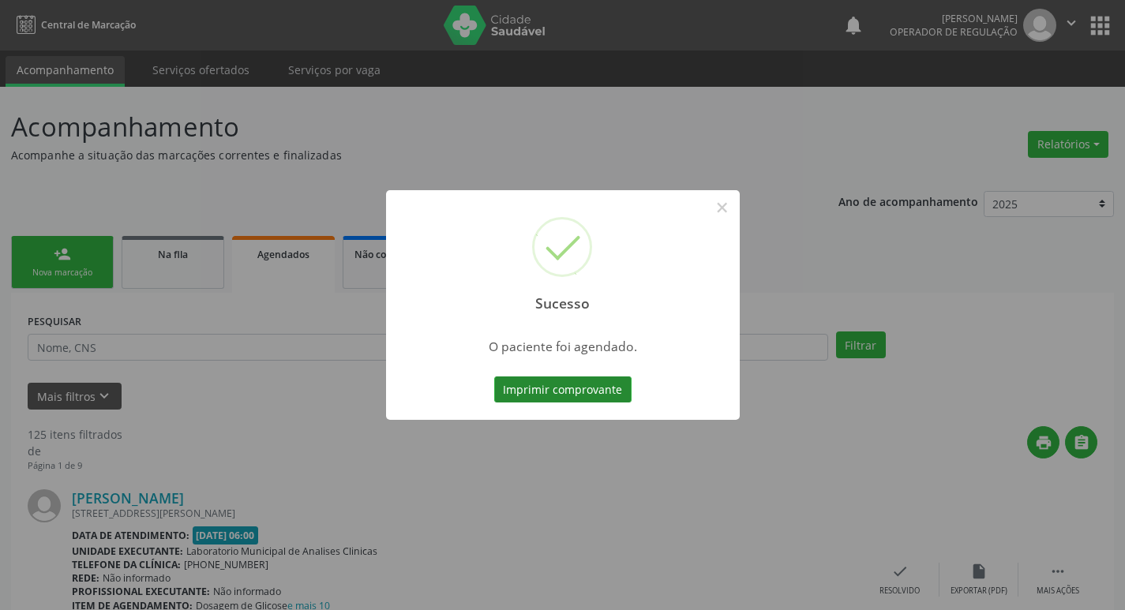
click at [550, 382] on button "Imprimir comprovante" at bounding box center [562, 390] width 137 height 27
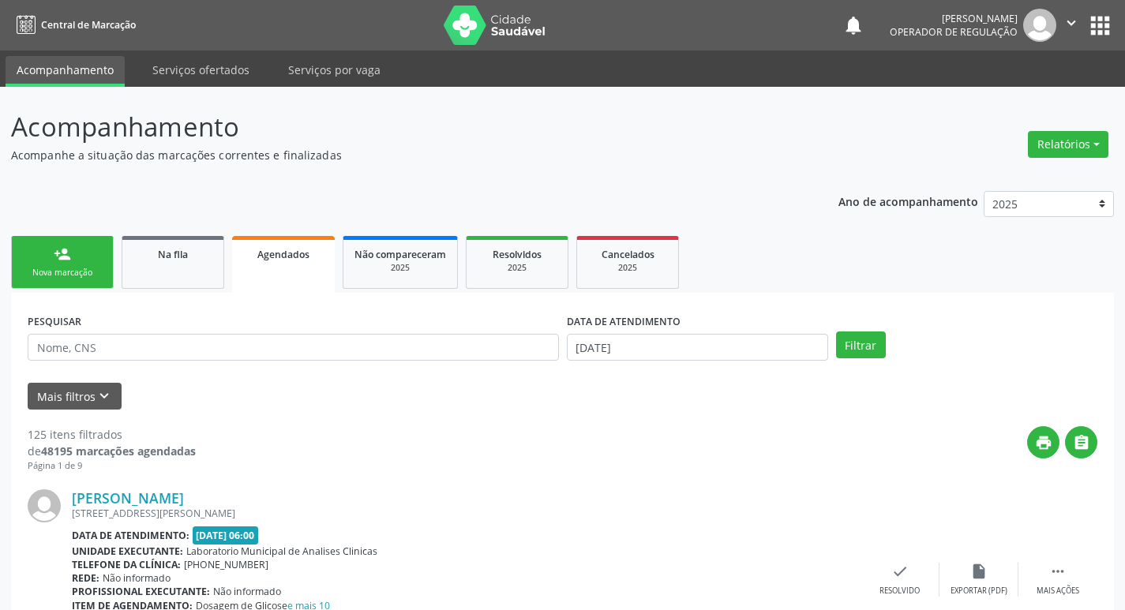
click at [69, 267] on div "Nova marcação" at bounding box center [62, 273] width 79 height 12
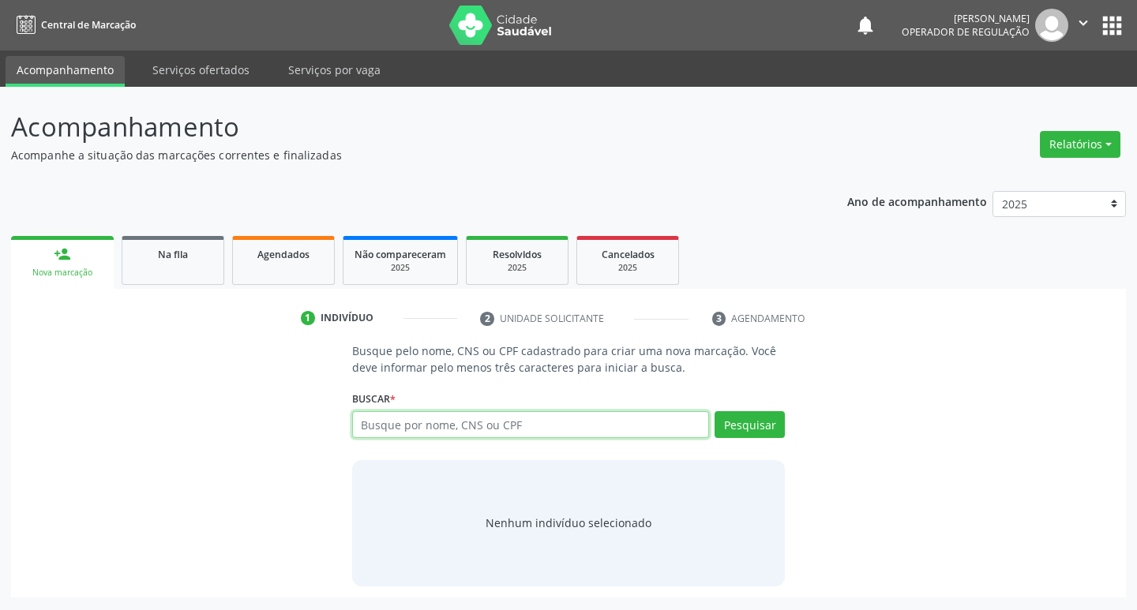
click at [494, 426] on input "text" at bounding box center [531, 424] width 358 height 27
click at [761, 423] on button "Pesquisar" at bounding box center [750, 424] width 70 height 27
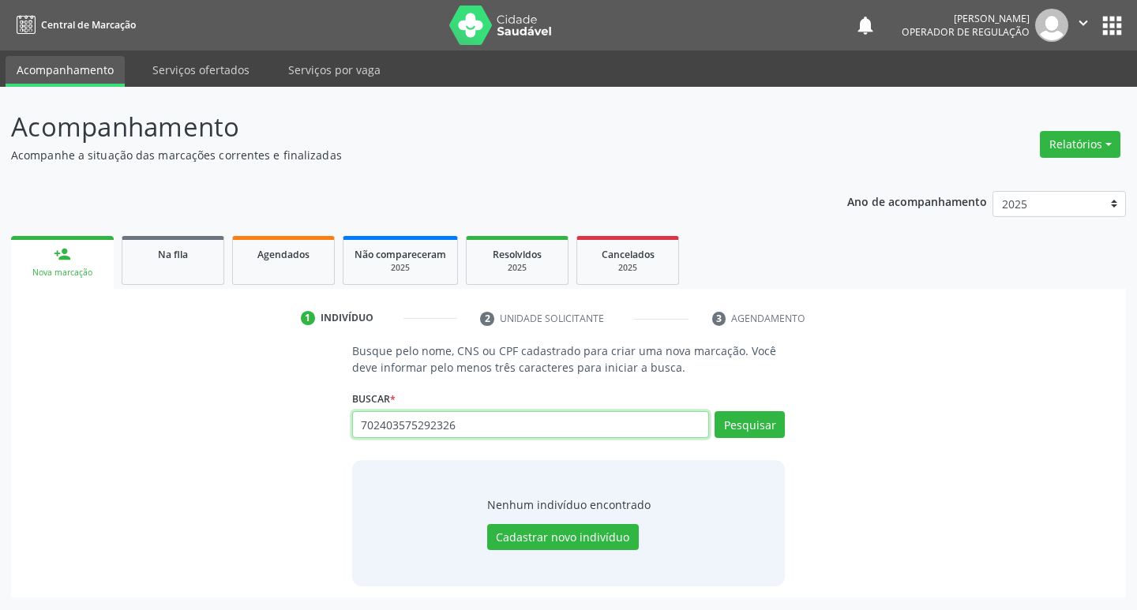
click at [476, 423] on input "702403575292326" at bounding box center [531, 424] width 358 height 27
type input "7"
click at [742, 432] on button "Pesquisar" at bounding box center [750, 424] width 70 height 27
click at [468, 434] on input "76873501468" at bounding box center [531, 424] width 358 height 27
type input "7"
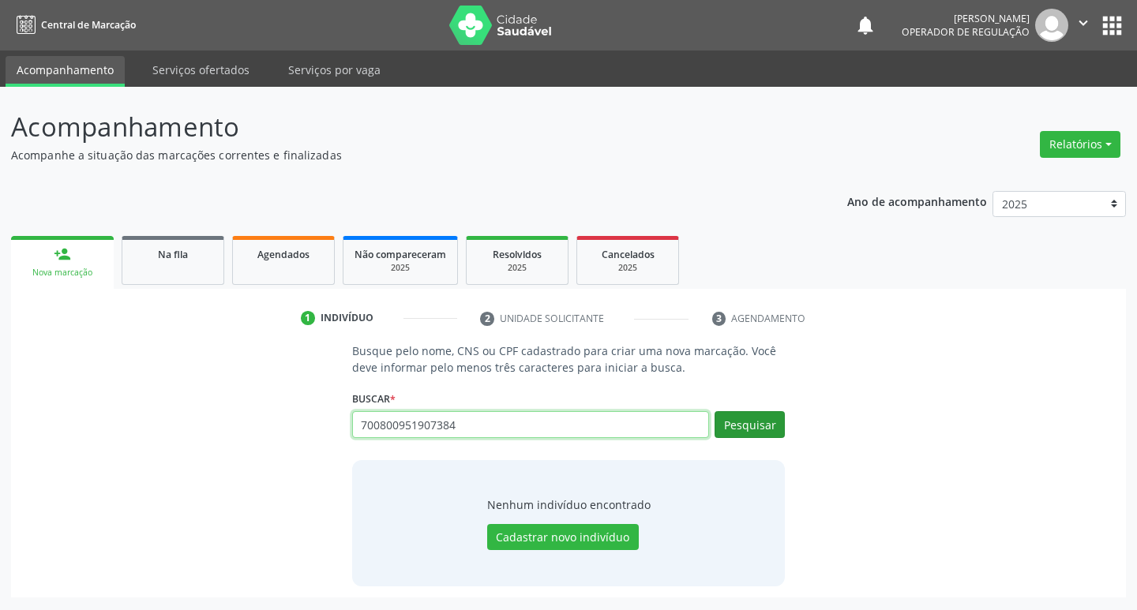
type input "700800951907384"
click at [761, 427] on button "Pesquisar" at bounding box center [750, 424] width 70 height 27
click at [760, 430] on button "Pesquisar" at bounding box center [750, 424] width 70 height 27
type input "7"
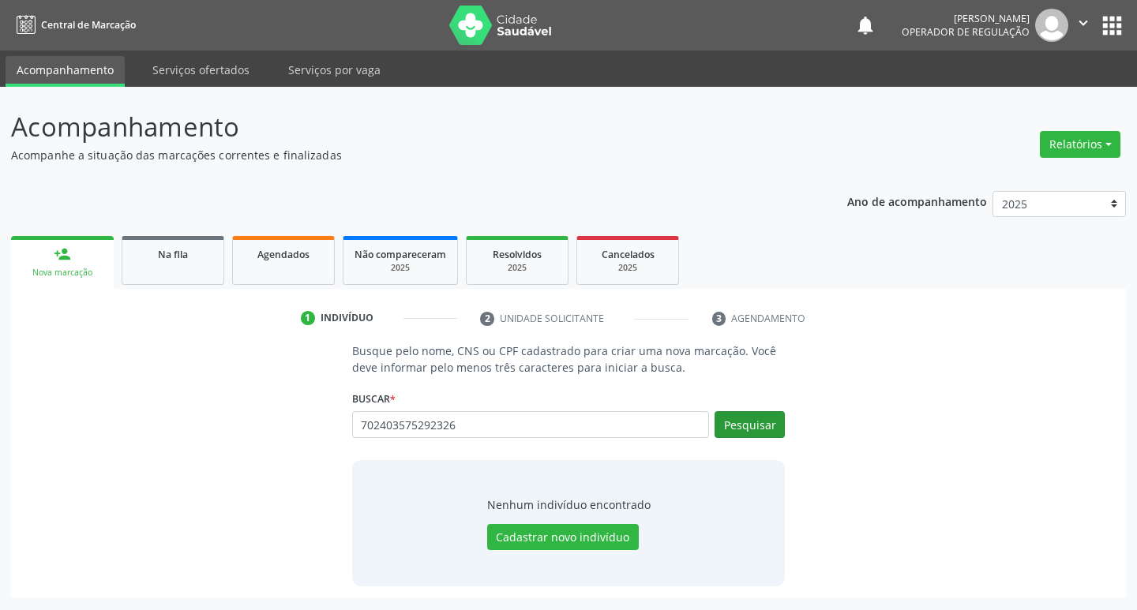
type input "702403575292326"
click at [741, 430] on button "Pesquisar" at bounding box center [750, 424] width 70 height 27
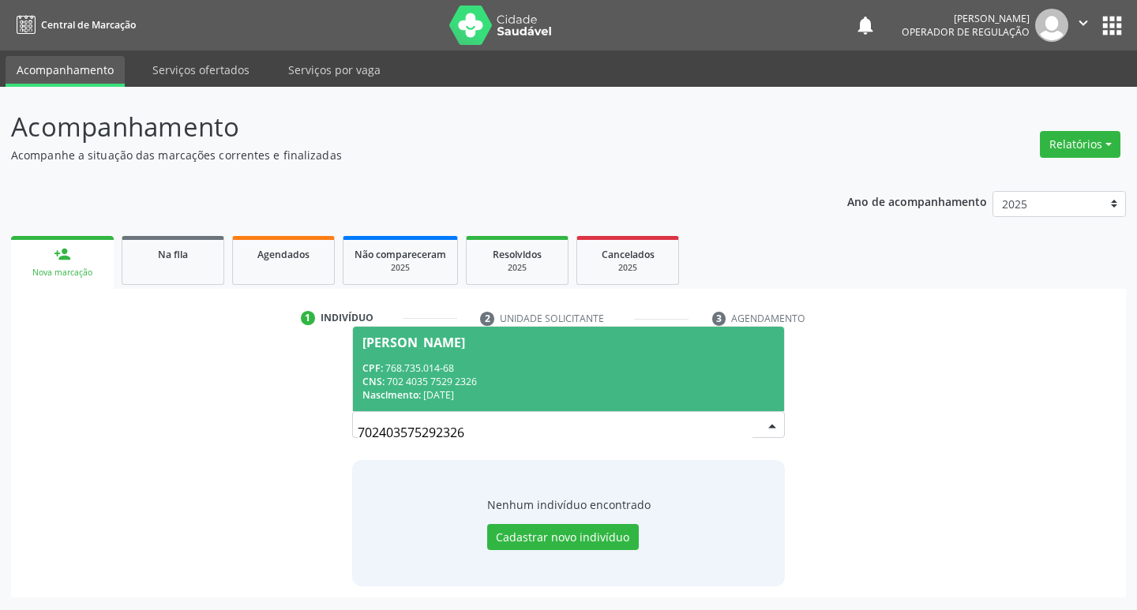
click at [452, 370] on div "CPF: 768.735.014-68" at bounding box center [569, 368] width 413 height 13
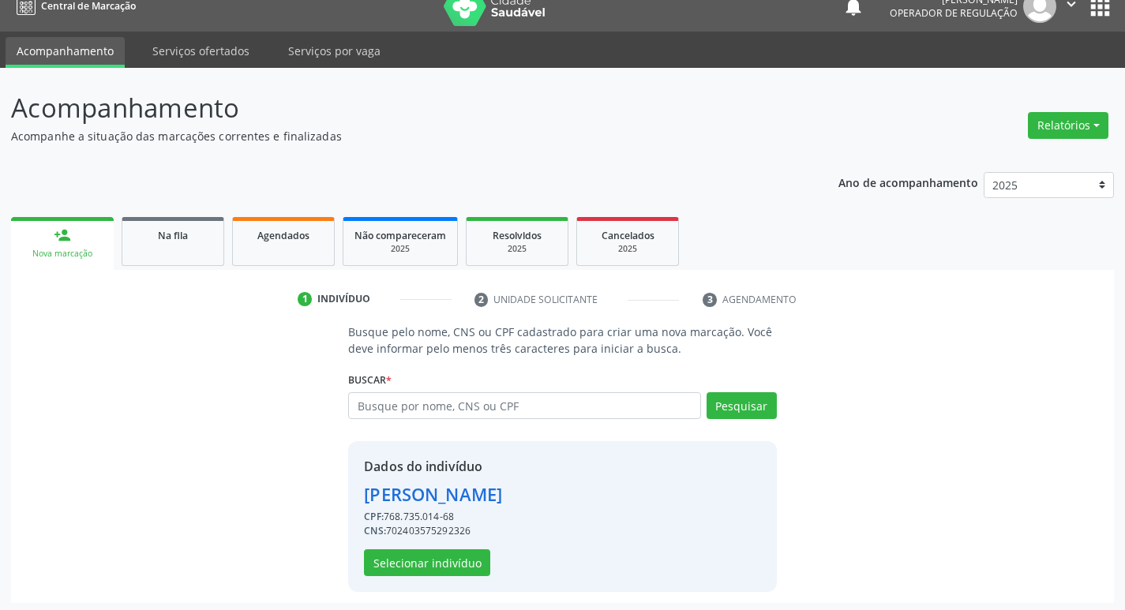
scroll to position [23, 0]
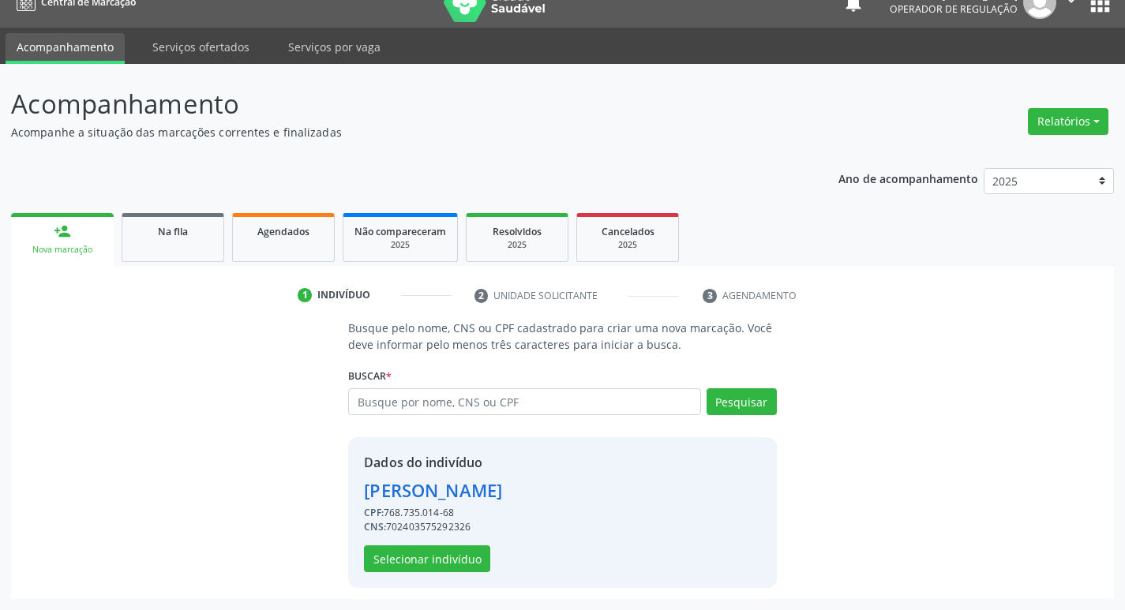
click at [457, 573] on div "Dados do indivíduo Maria José de Souza Gangorra CPF: 768.735.014-68 CNS: 702403…" at bounding box center [562, 513] width 428 height 151
click at [441, 562] on button "Selecionar indivíduo" at bounding box center [427, 559] width 126 height 27
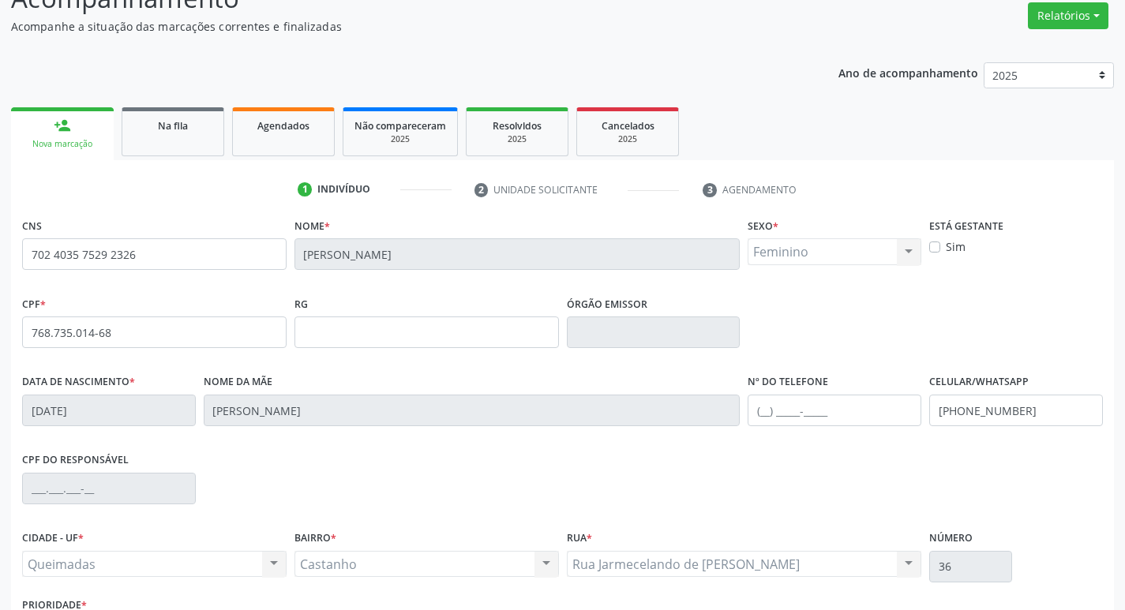
scroll to position [246, 0]
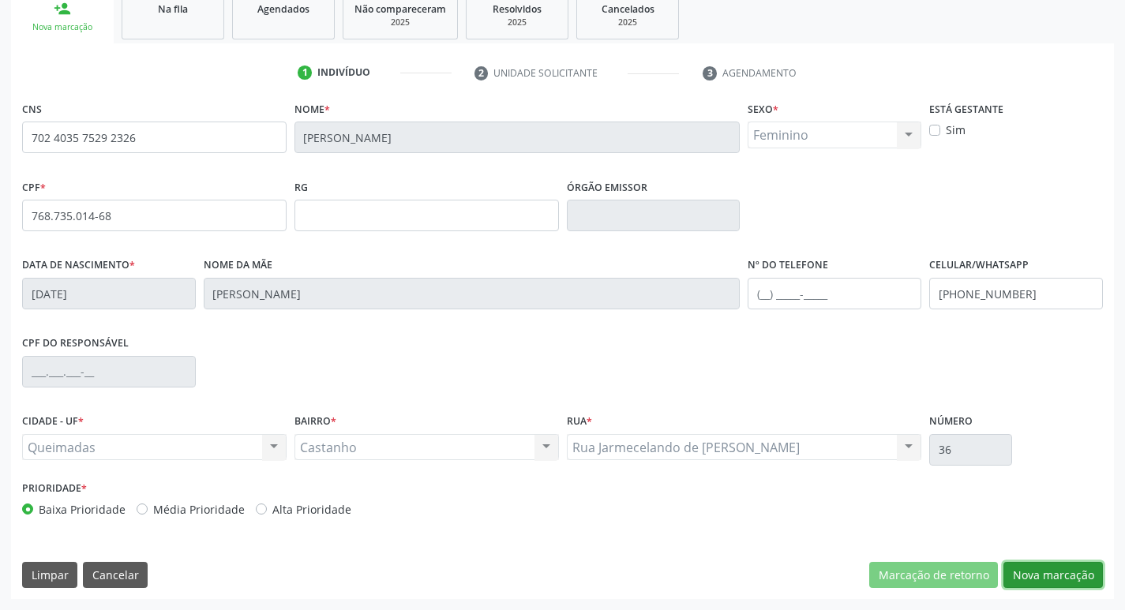
click at [1070, 574] on button "Nova marcação" at bounding box center [1054, 575] width 100 height 27
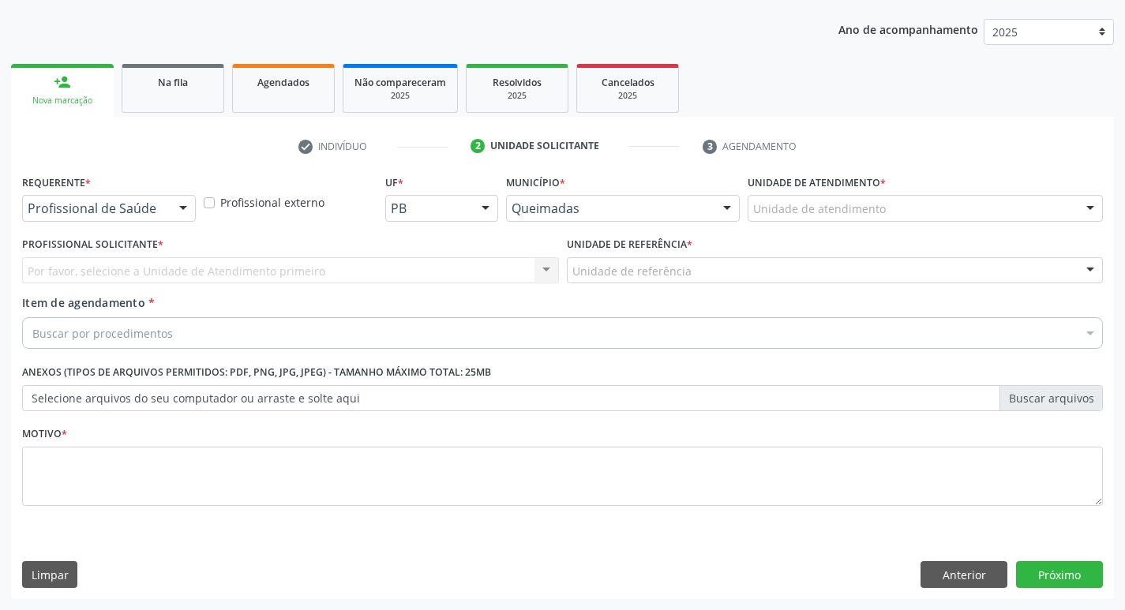
scroll to position [172, 0]
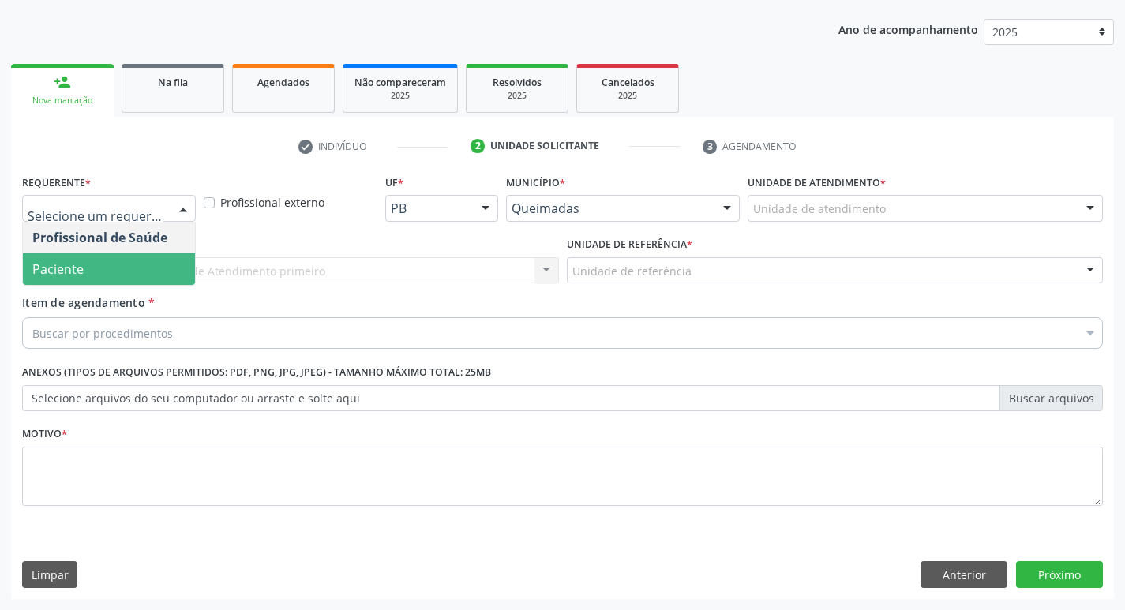
click at [147, 268] on span "Paciente" at bounding box center [109, 270] width 172 height 32
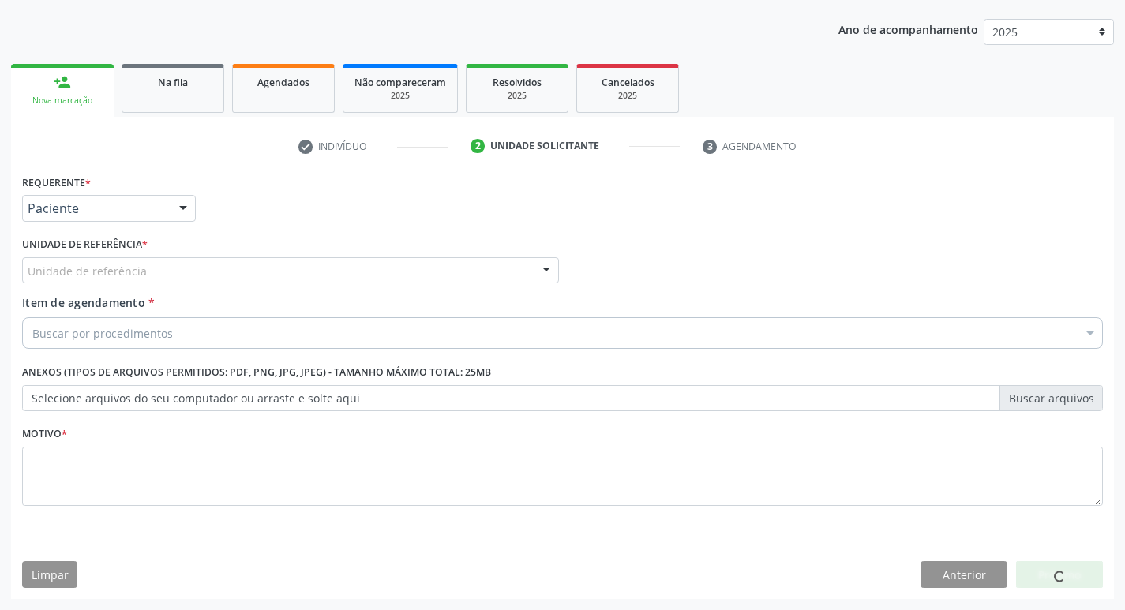
click at [103, 282] on div "Unidade de referência" at bounding box center [290, 270] width 537 height 27
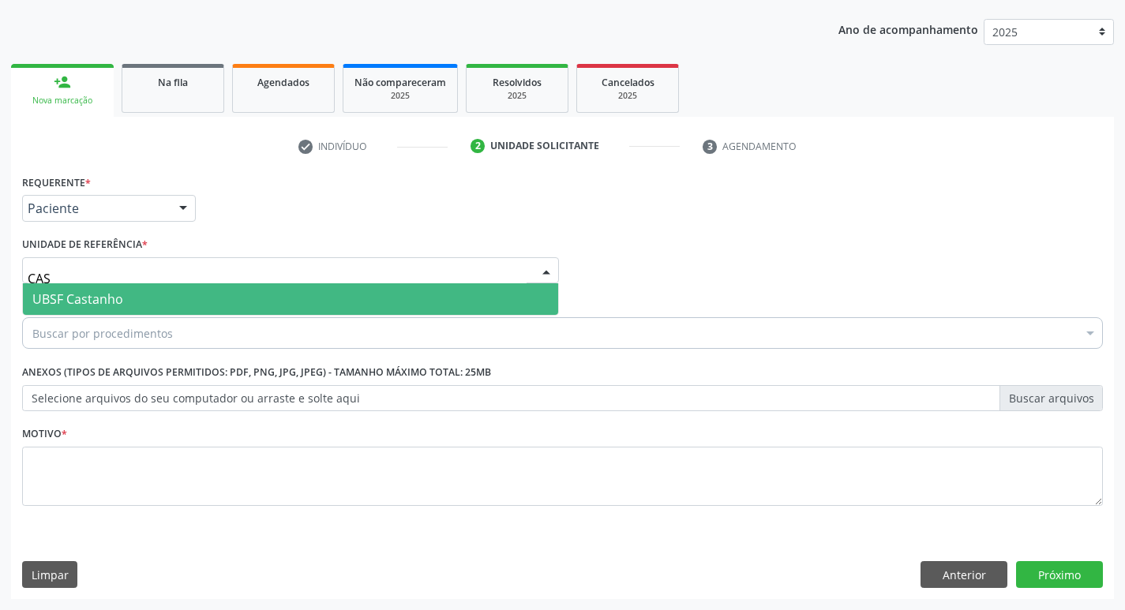
type input "CAS"
click at [183, 317] on div "Buscar por procedimentos" at bounding box center [562, 333] width 1081 height 32
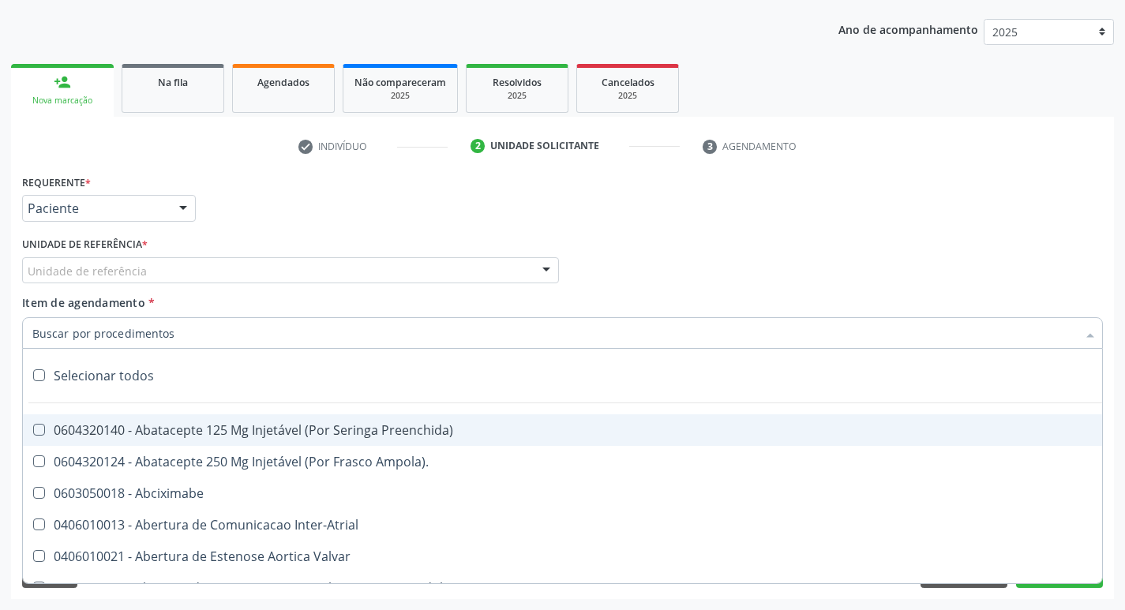
click at [166, 280] on div "Unidade de referência" at bounding box center [290, 270] width 537 height 27
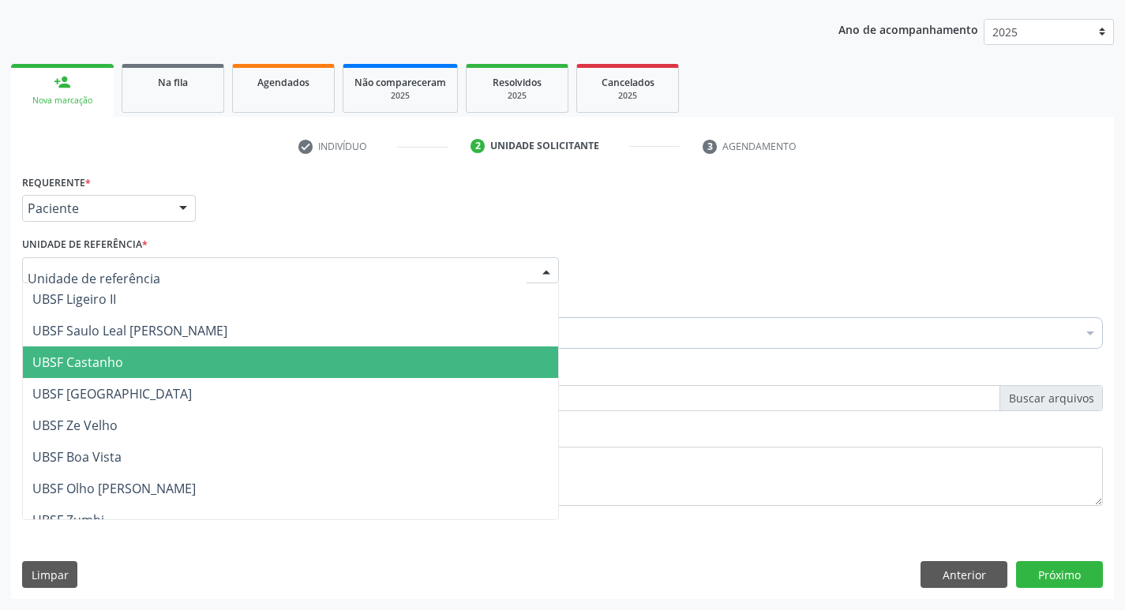
click at [143, 358] on span "UBSF Castanho" at bounding box center [290, 363] width 535 height 32
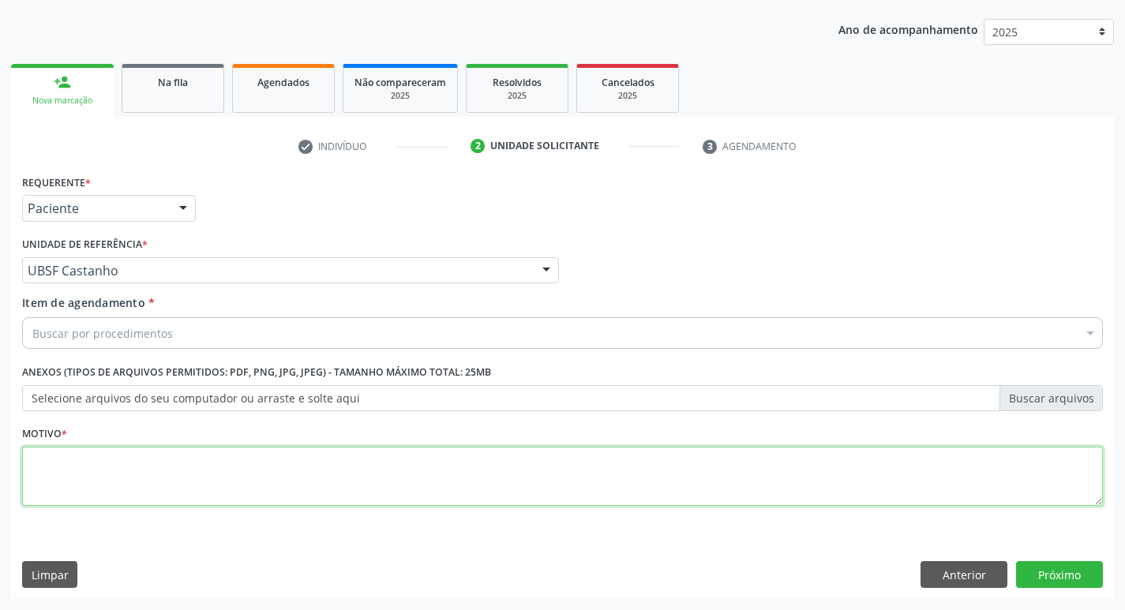
click at [76, 469] on textarea at bounding box center [562, 477] width 1081 height 60
type textarea "AVALIACAO"
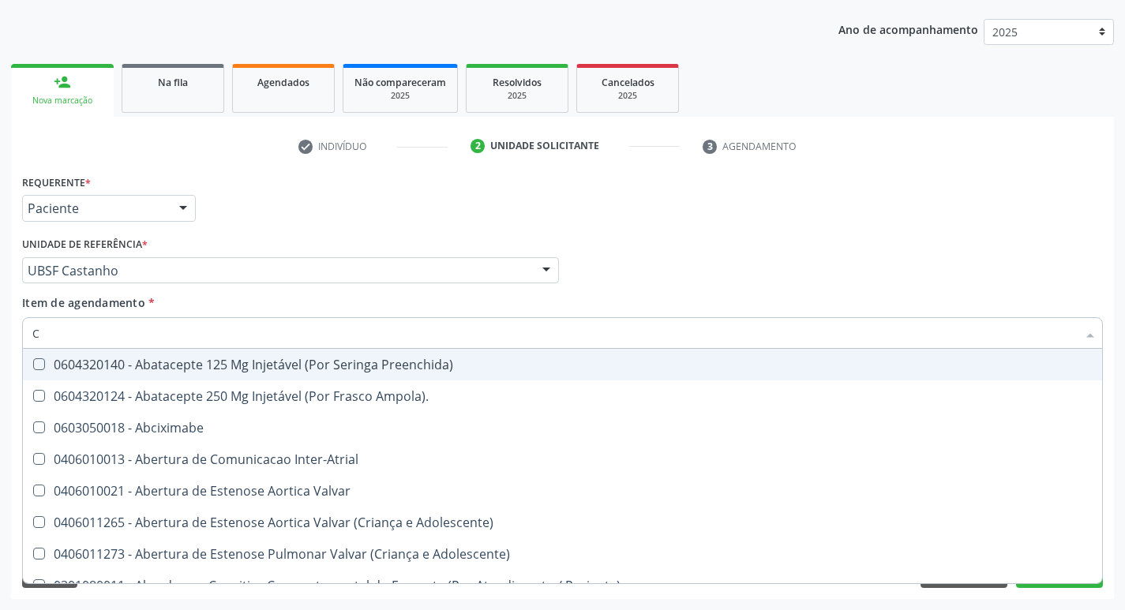
type input "CARDIOLO"
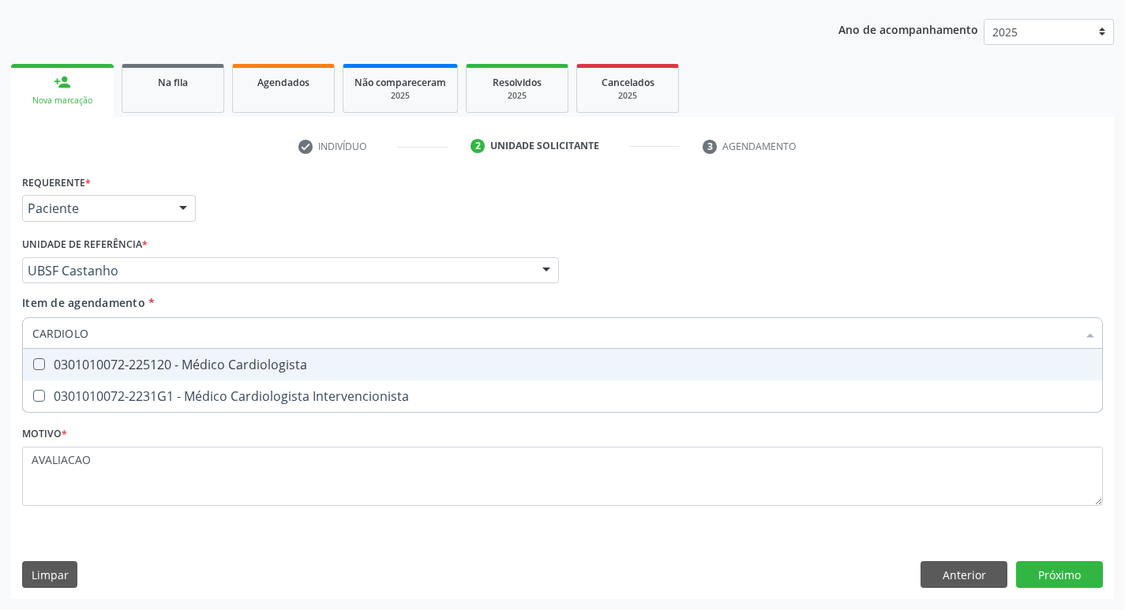
click at [289, 374] on span "0301010072-225120 - Médico Cardiologista" at bounding box center [563, 365] width 1080 height 32
checkbox Cardiologista "true"
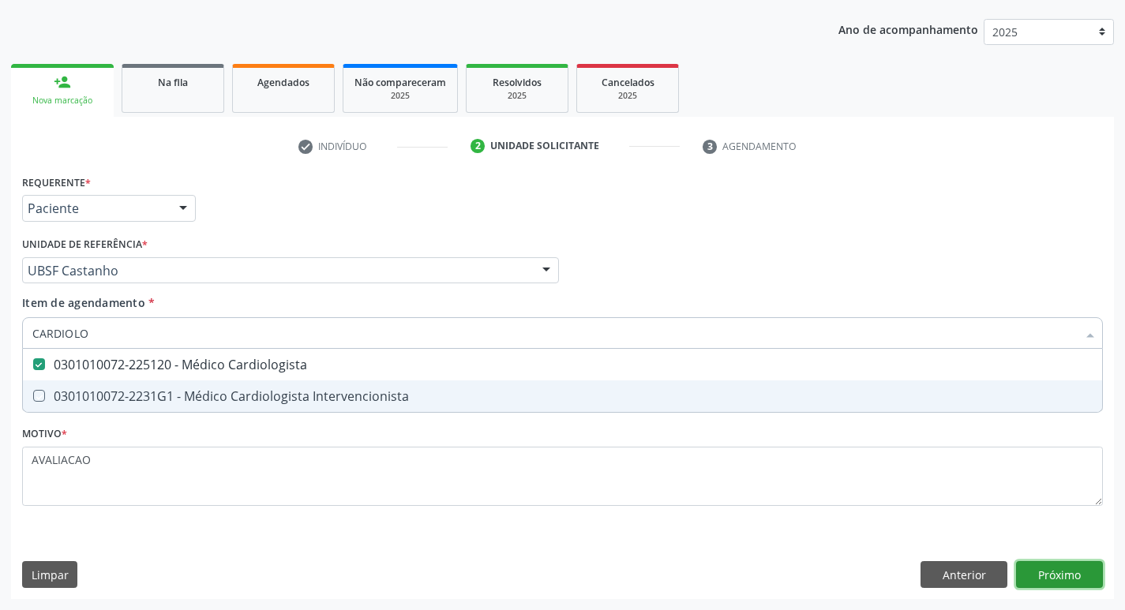
click at [1059, 582] on div "Requerente * Paciente Profissional de Saúde Paciente Nenhum resultado encontrad…" at bounding box center [562, 385] width 1103 height 429
checkbox Intervencionista "true"
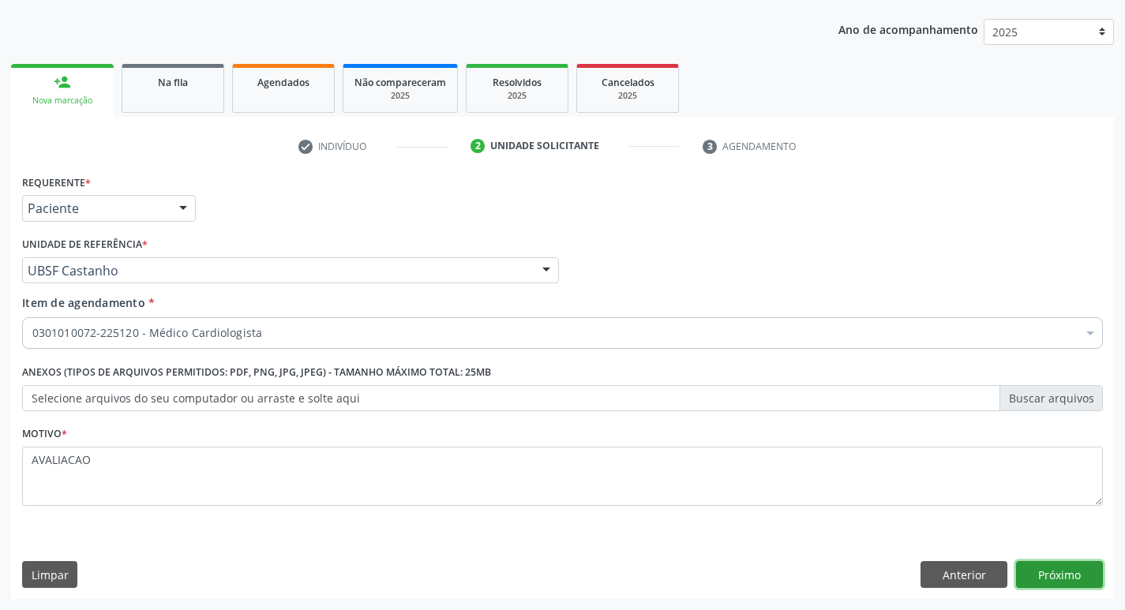
click at [1076, 569] on button "Próximo" at bounding box center [1059, 575] width 87 height 27
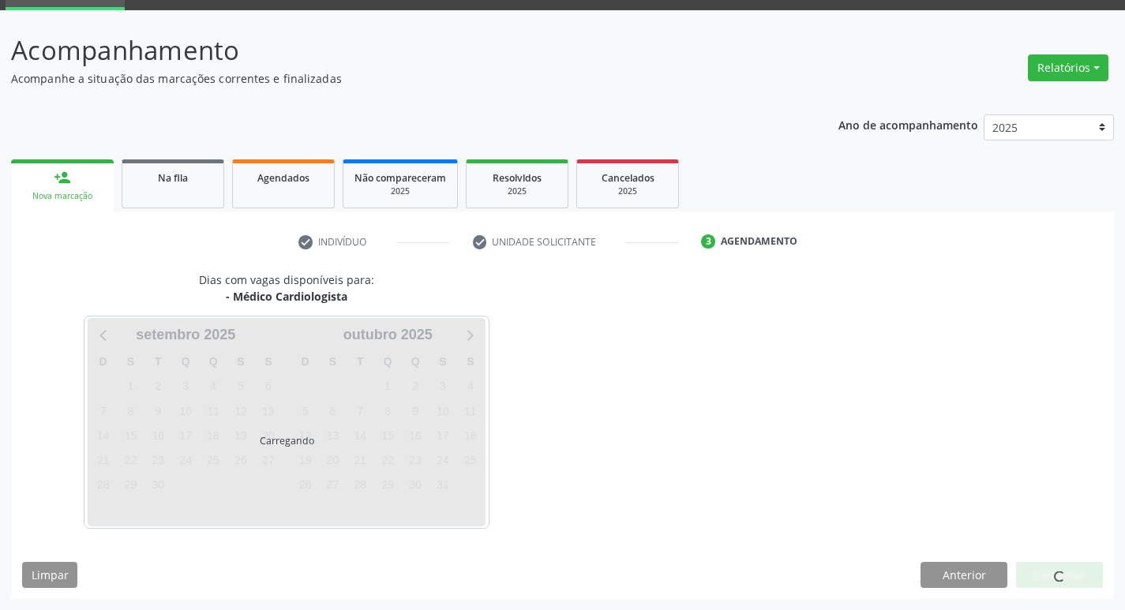
scroll to position [77, 0]
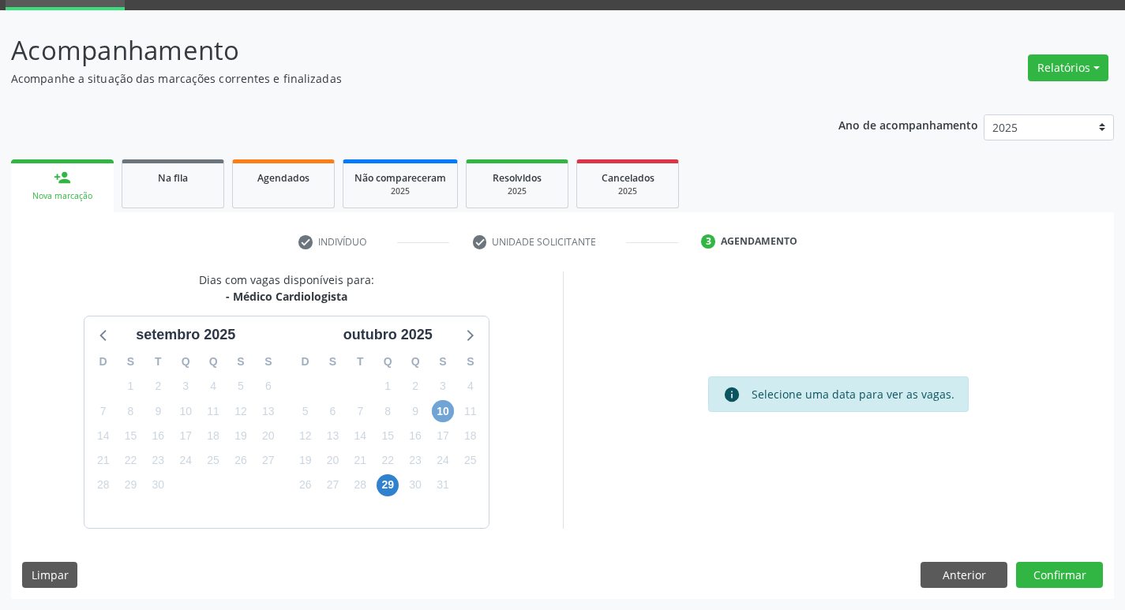
click at [444, 408] on span "10" at bounding box center [443, 411] width 22 height 22
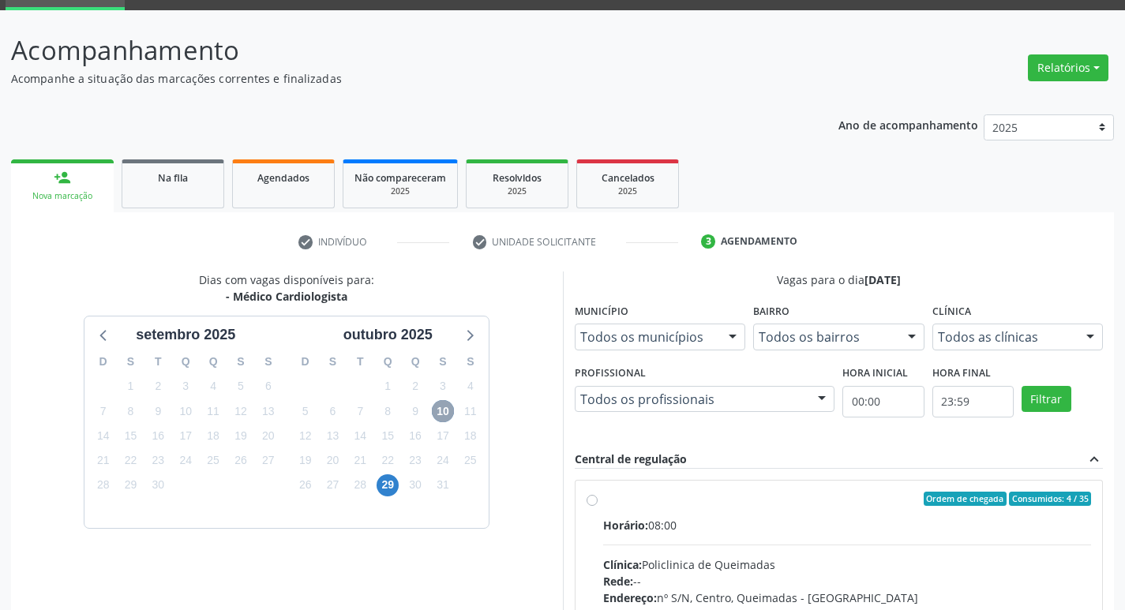
scroll to position [305, 0]
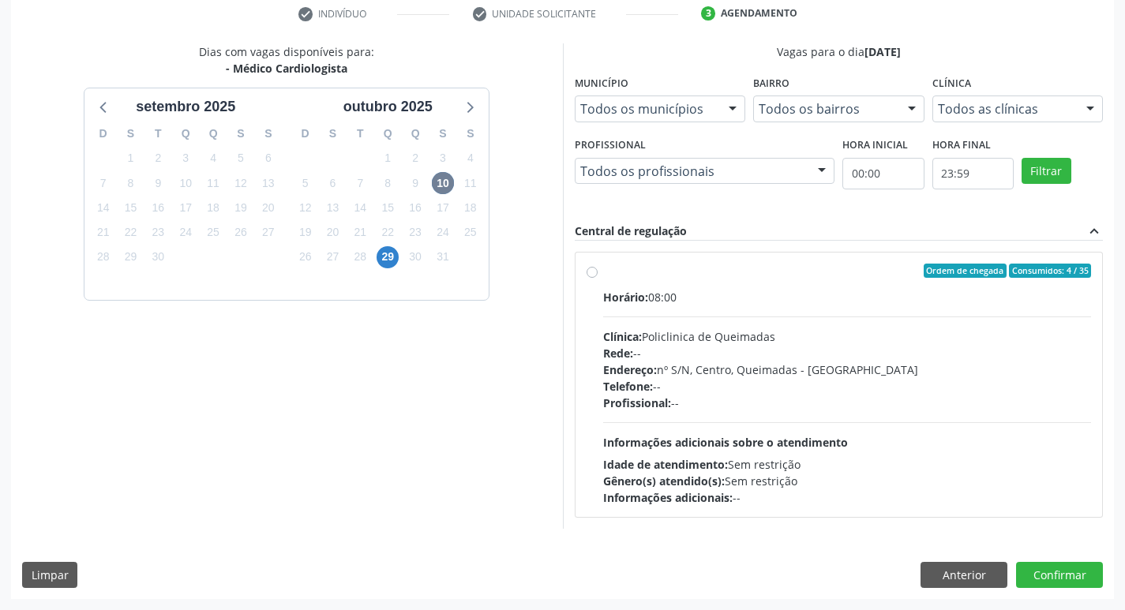
click at [738, 377] on div "Endereço: nº S/N, Centro, Queimadas - PB" at bounding box center [847, 370] width 489 height 17
click at [598, 278] on input "Ordem de chegada Consumidos: 4 / 35 Horário: 08:00 Clínica: Policlinica de Quei…" at bounding box center [592, 271] width 11 height 14
radio input "true"
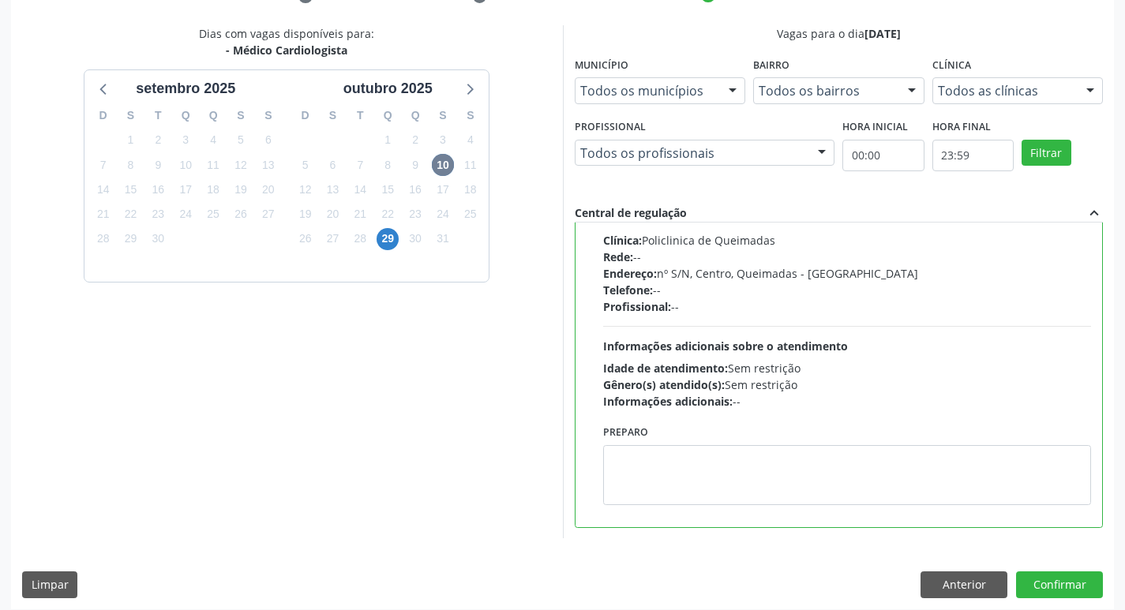
scroll to position [333, 0]
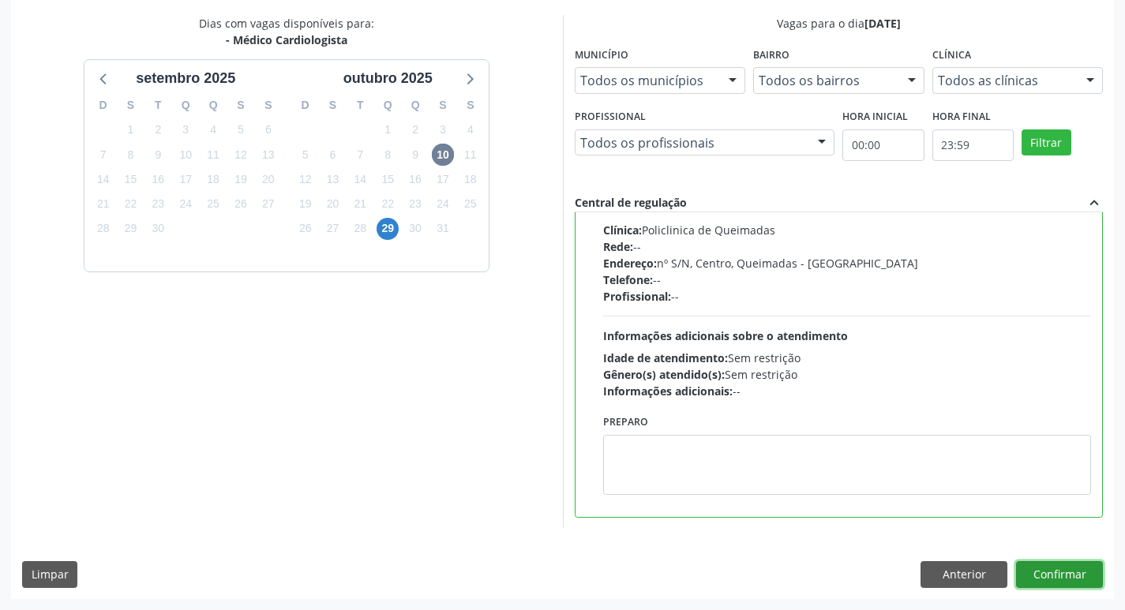
click at [1061, 578] on button "Confirmar" at bounding box center [1059, 575] width 87 height 27
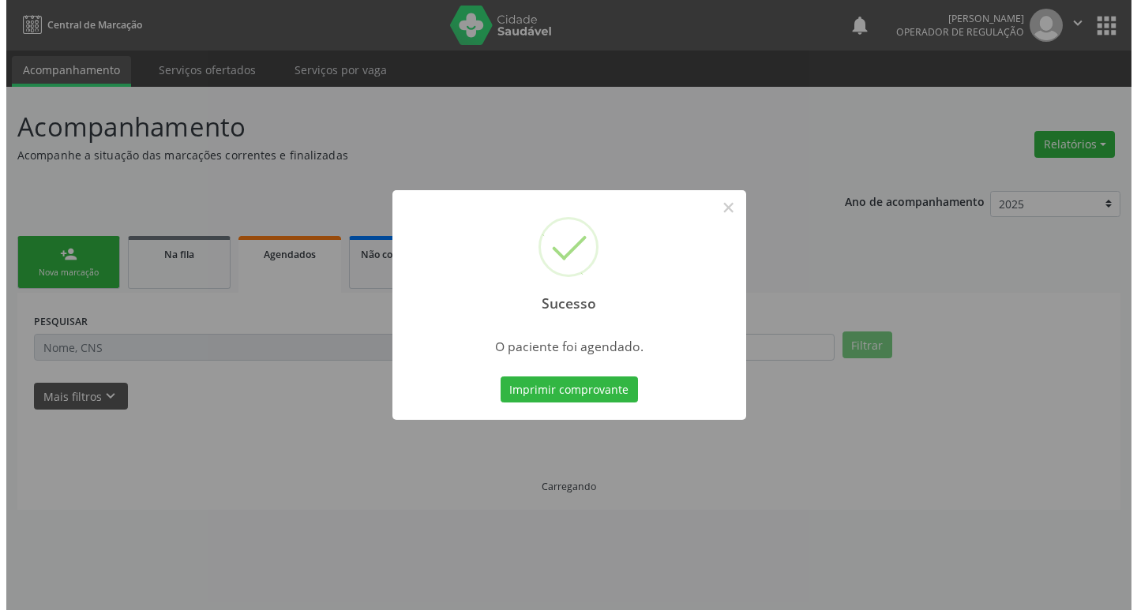
scroll to position [0, 0]
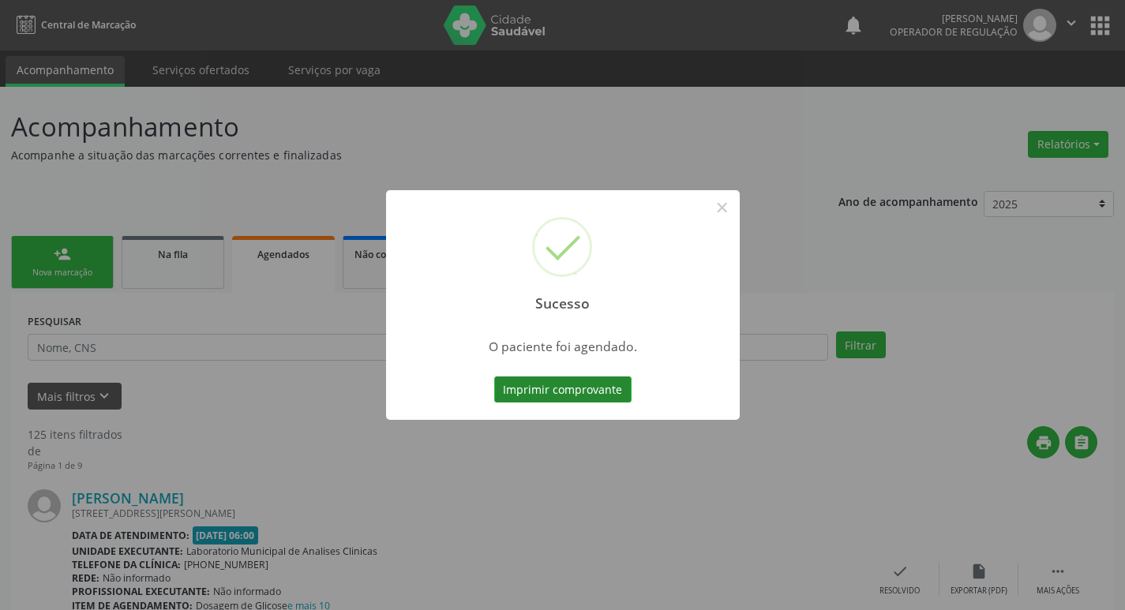
click at [612, 394] on button "Imprimir comprovante" at bounding box center [562, 390] width 137 height 27
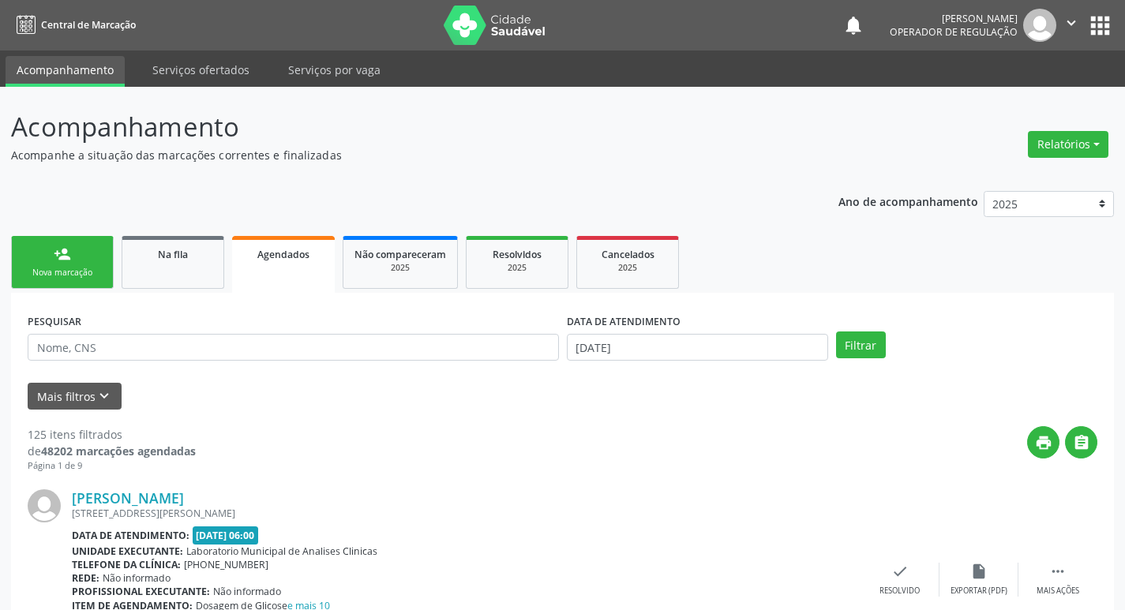
click at [77, 262] on link "person_add Nova marcação" at bounding box center [62, 262] width 103 height 53
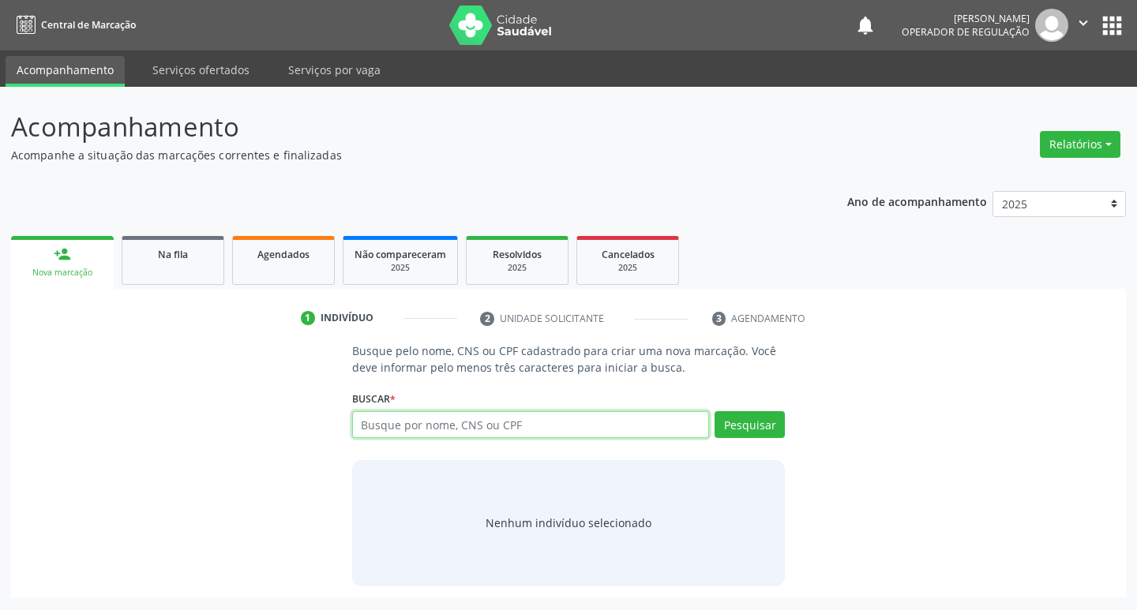
click at [427, 423] on input "text" at bounding box center [531, 424] width 358 height 27
type input "700601946249768"
click at [749, 426] on button "Pesquisar" at bounding box center [750, 424] width 70 height 27
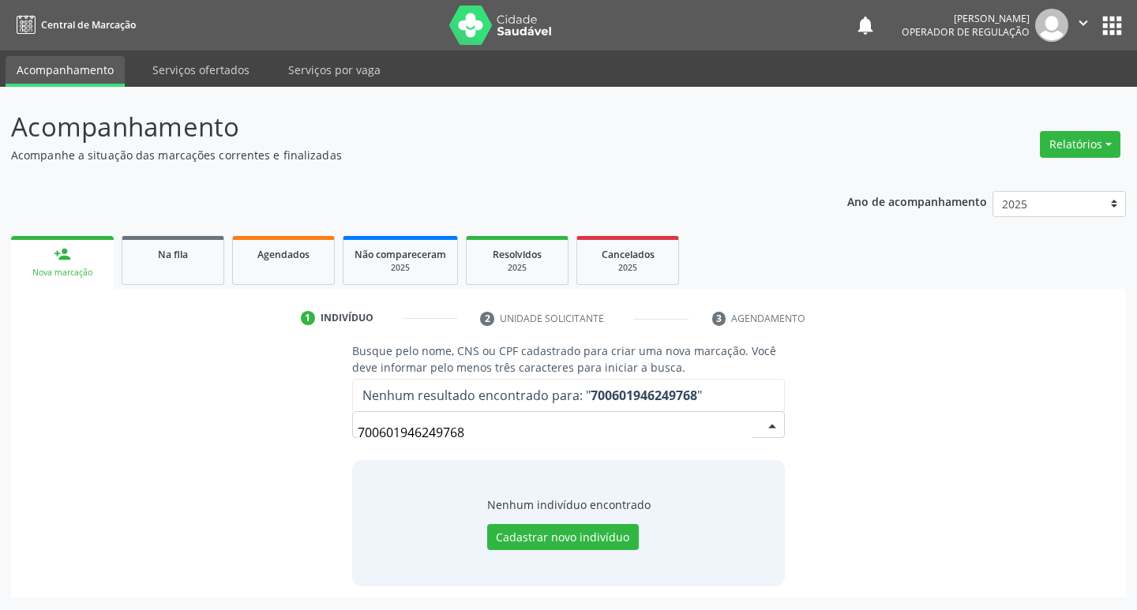
click at [524, 412] on div "700601946249768 Nenhum resultado encontrado para: " 700601946249768 " Não há ne…" at bounding box center [569, 430] width 434 height 38
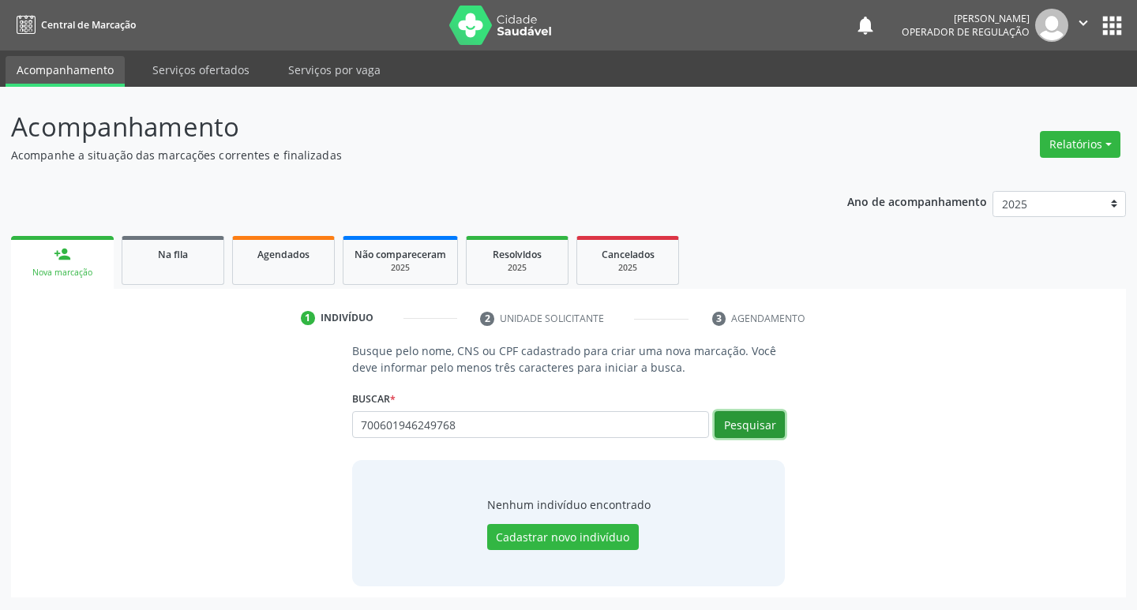
click at [771, 419] on button "Pesquisar" at bounding box center [750, 424] width 70 height 27
click at [472, 427] on input "700601946249768" at bounding box center [531, 424] width 358 height 27
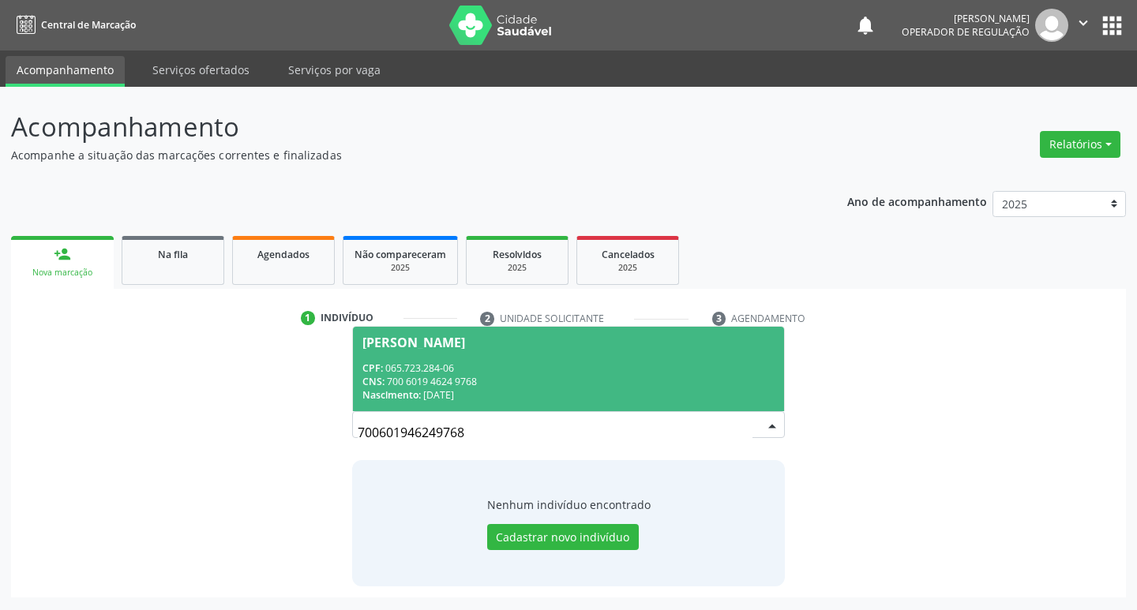
click at [494, 362] on div "CPF: 065.723.284-06" at bounding box center [569, 368] width 413 height 13
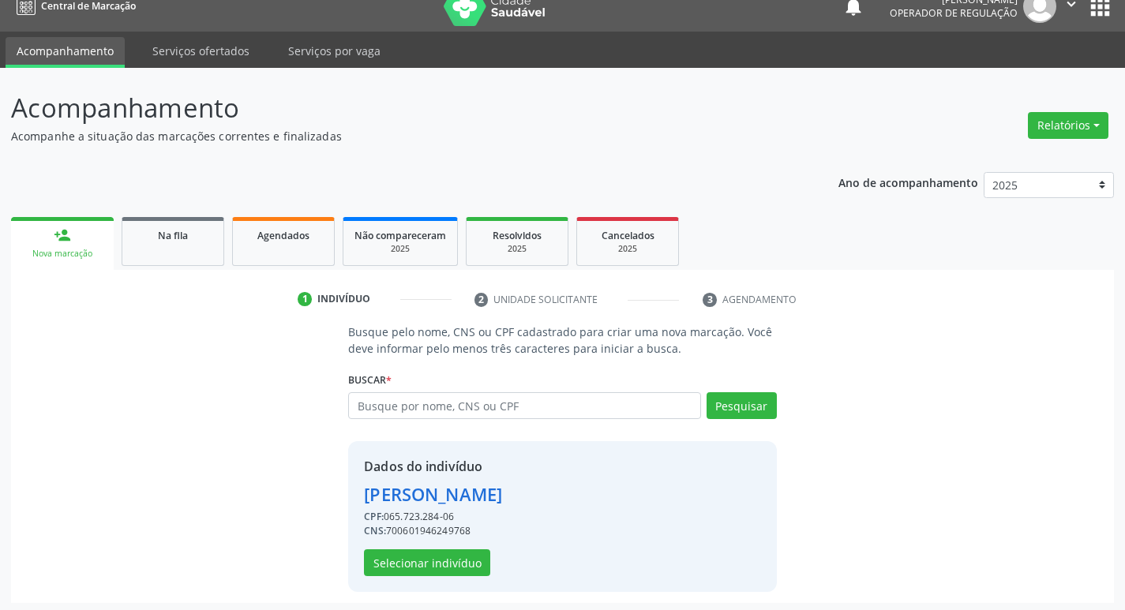
scroll to position [23, 0]
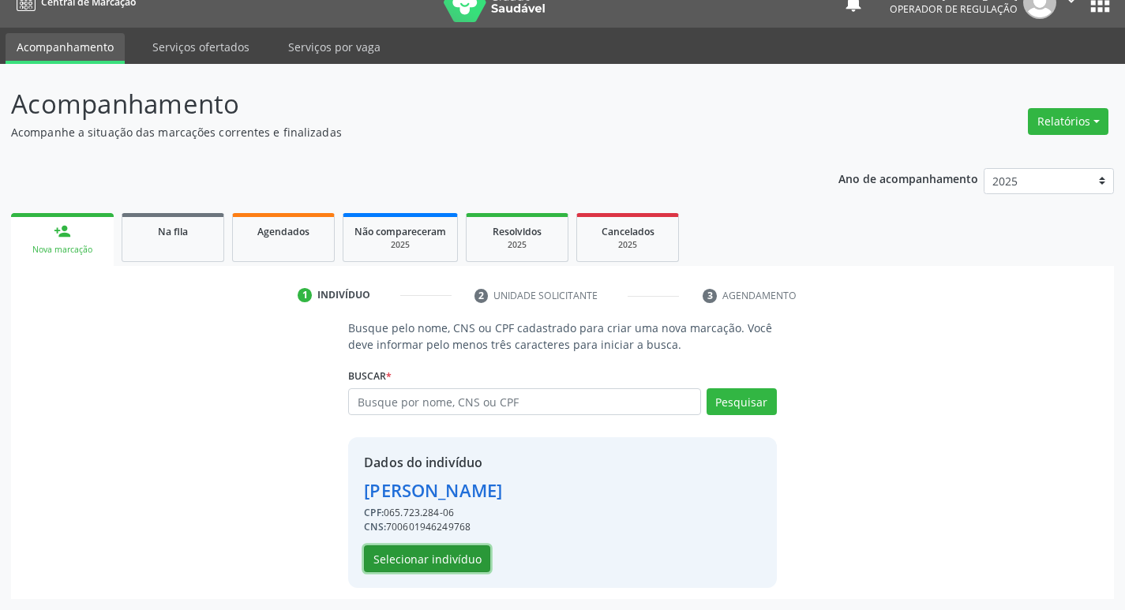
click at [449, 558] on button "Selecionar indivíduo" at bounding box center [427, 559] width 126 height 27
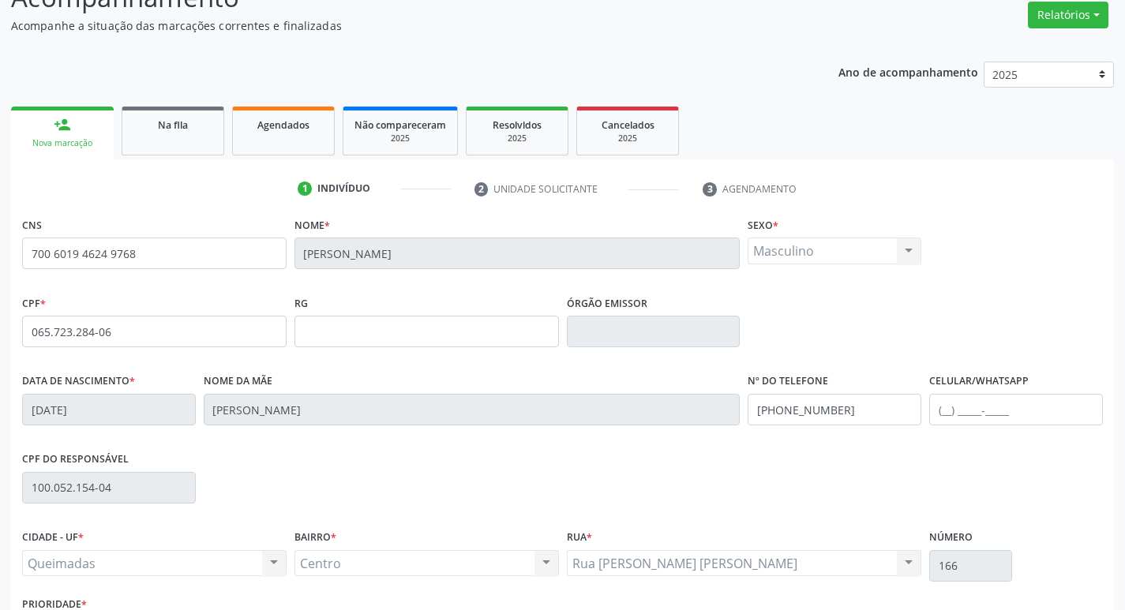
scroll to position [246, 0]
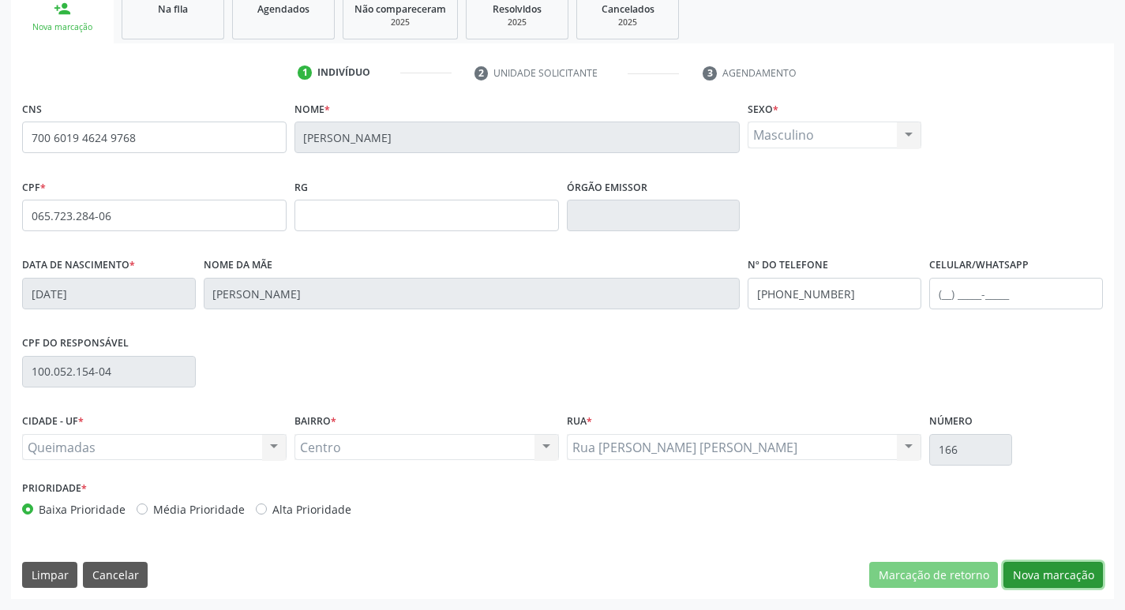
click at [1032, 569] on button "Nova marcação" at bounding box center [1054, 575] width 100 height 27
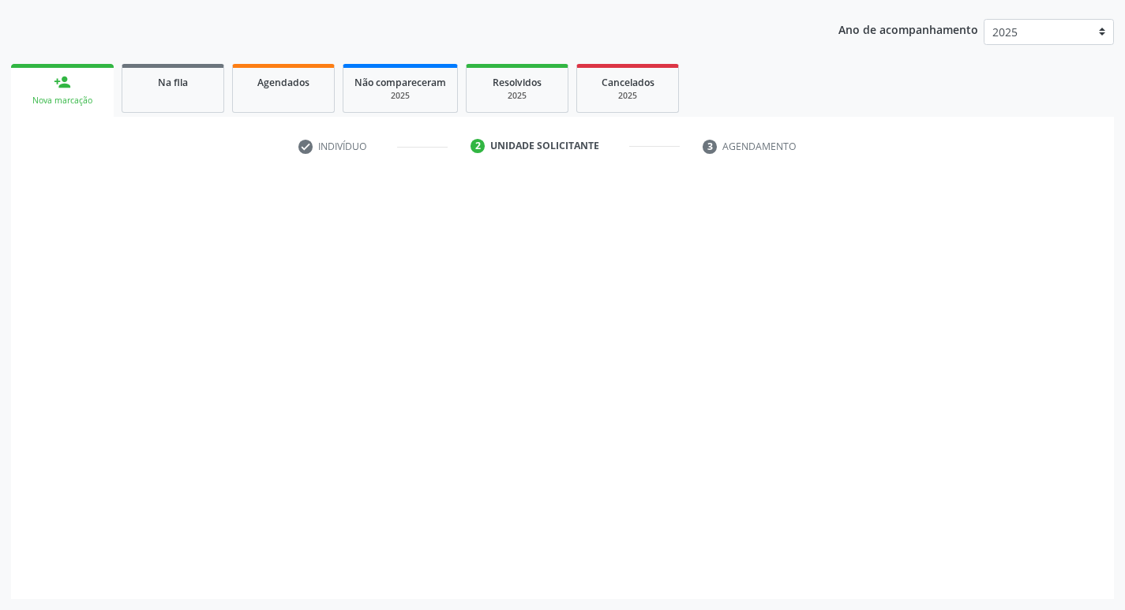
scroll to position [172, 0]
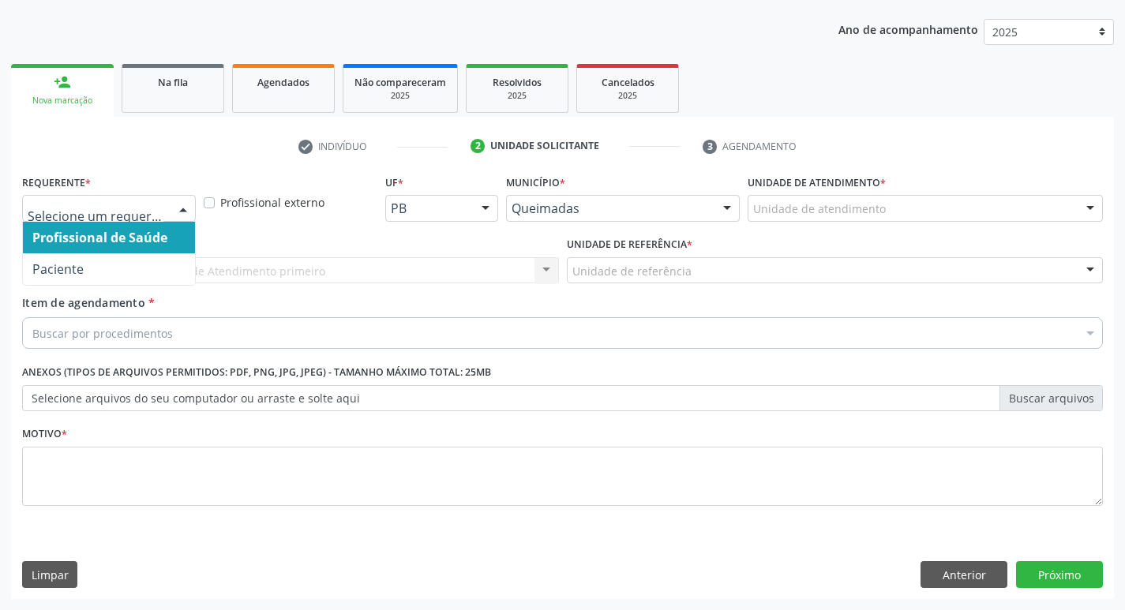
click at [88, 199] on div at bounding box center [109, 208] width 174 height 27
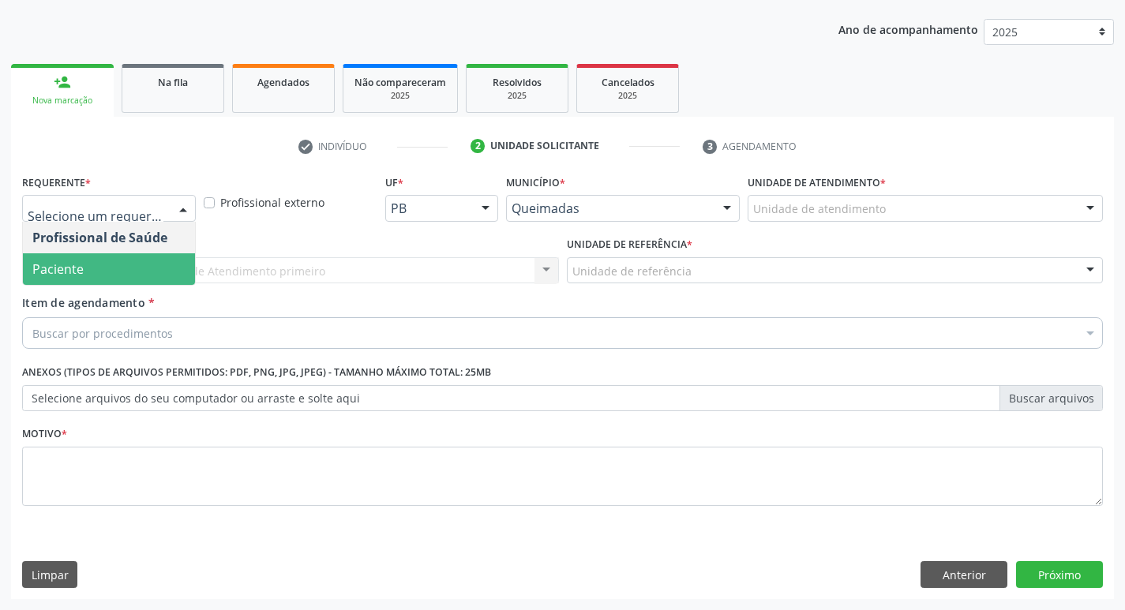
click at [114, 263] on span "Paciente" at bounding box center [109, 270] width 172 height 32
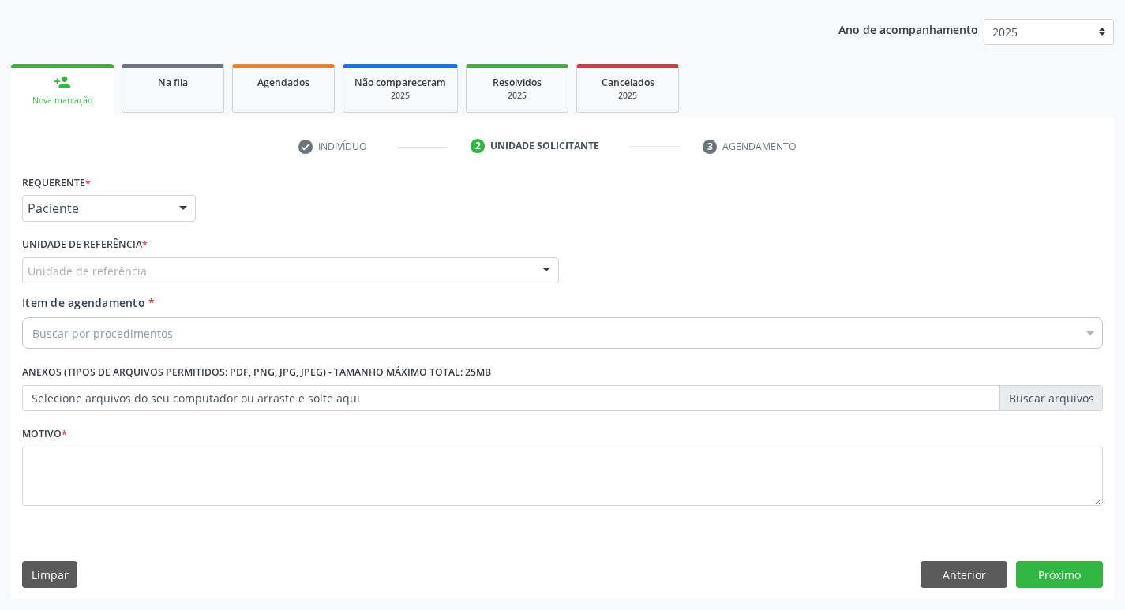
drag, startPoint x: 111, startPoint y: 272, endPoint x: 85, endPoint y: 265, distance: 27.0
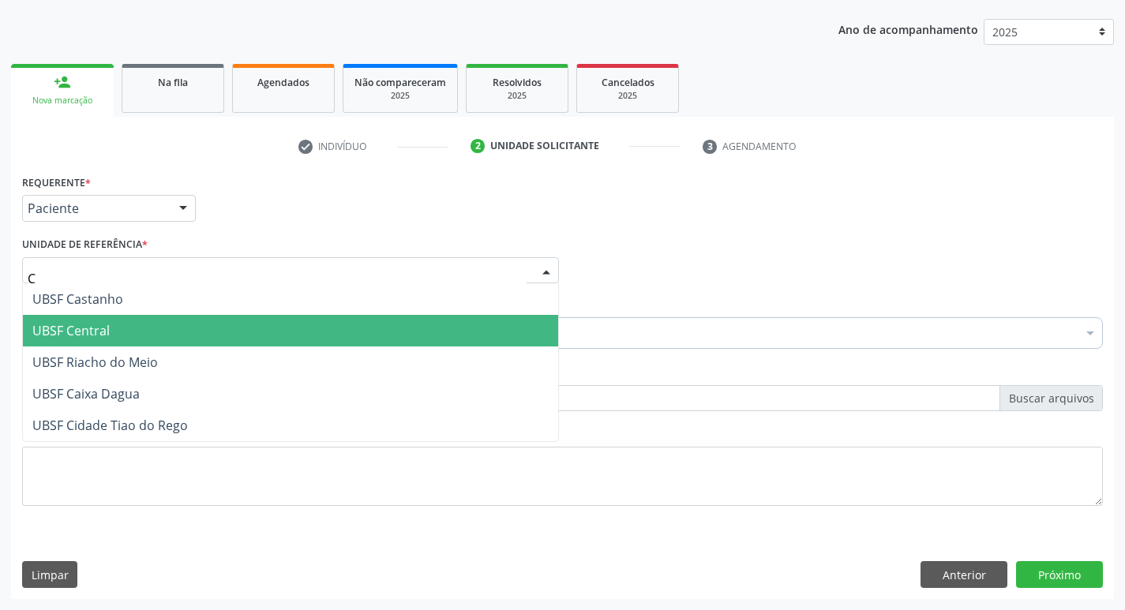
type input "CE"
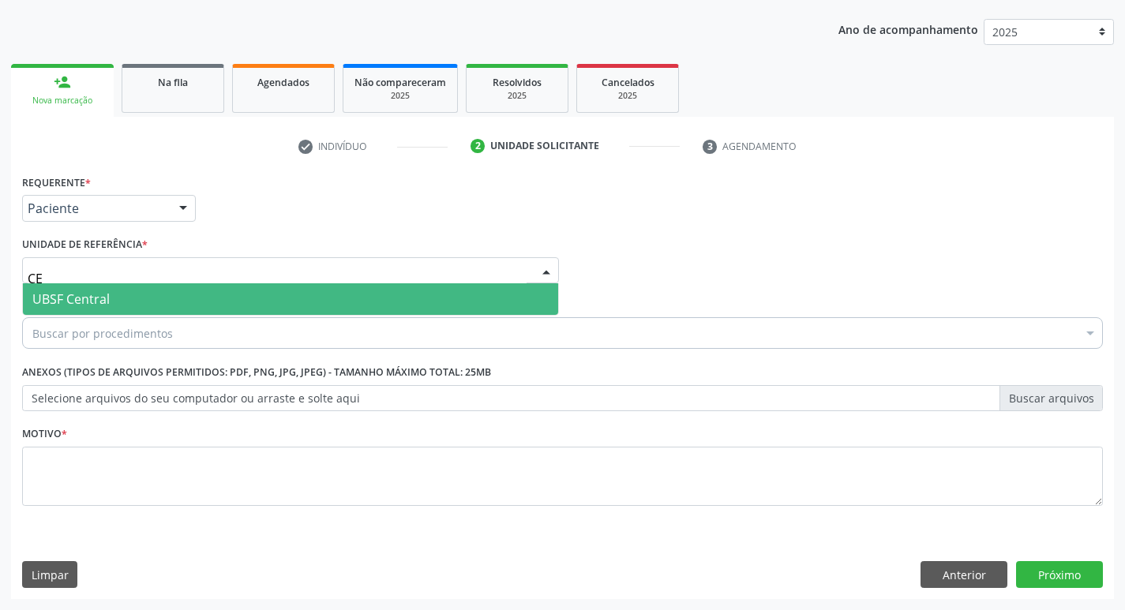
click at [111, 301] on span "UBSF Central" at bounding box center [290, 300] width 535 height 32
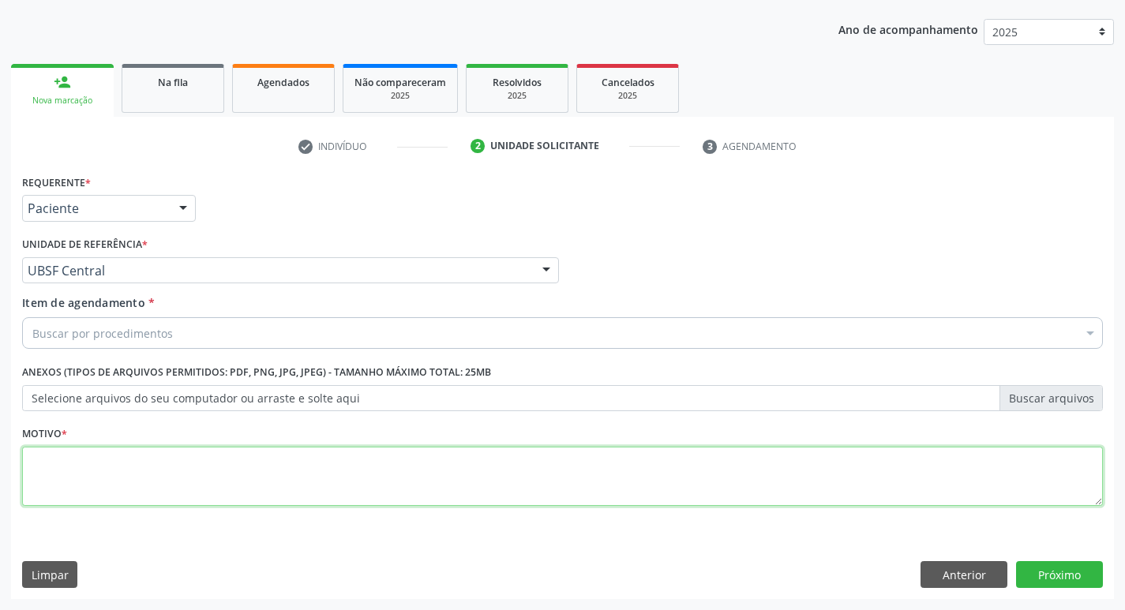
click at [103, 465] on textarea at bounding box center [562, 477] width 1081 height 60
type textarea "AVALIACAO"
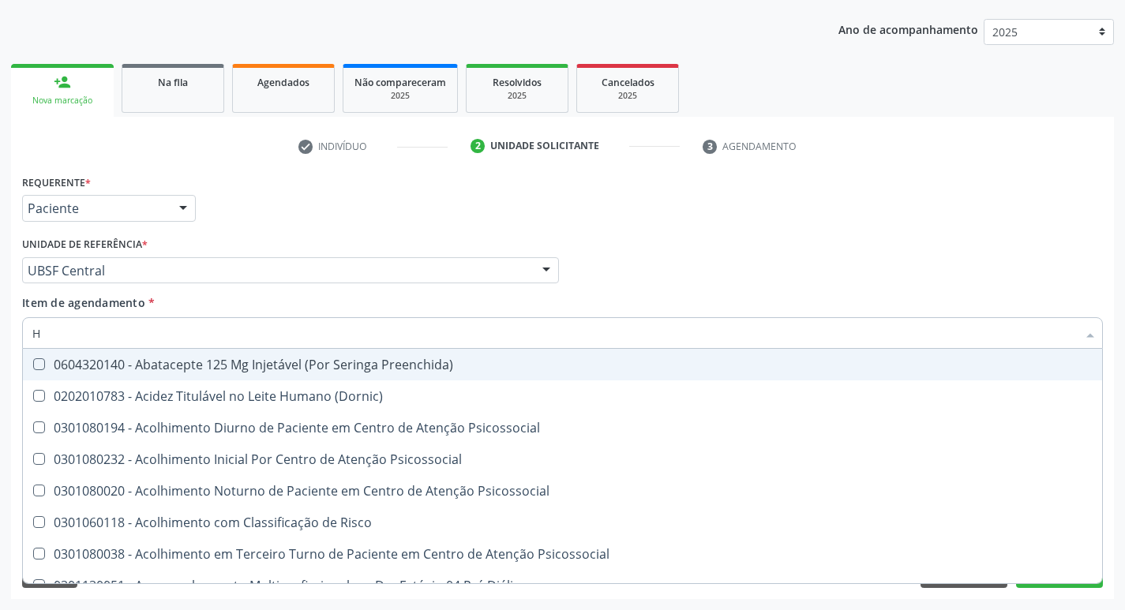
type input "HEMOGR"
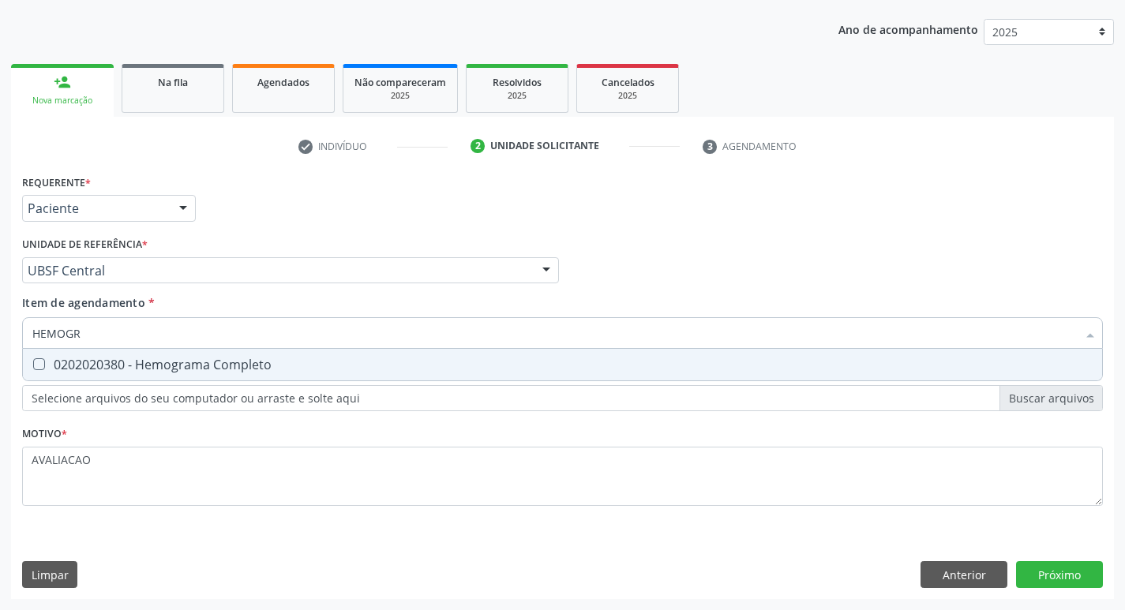
click at [172, 363] on div "0202020380 - Hemograma Completo" at bounding box center [562, 365] width 1061 height 13
checkbox Completo "true"
click at [1054, 573] on div "Requerente * Paciente Profissional de Saúde Paciente Nenhum resultado encontrad…" at bounding box center [562, 385] width 1103 height 429
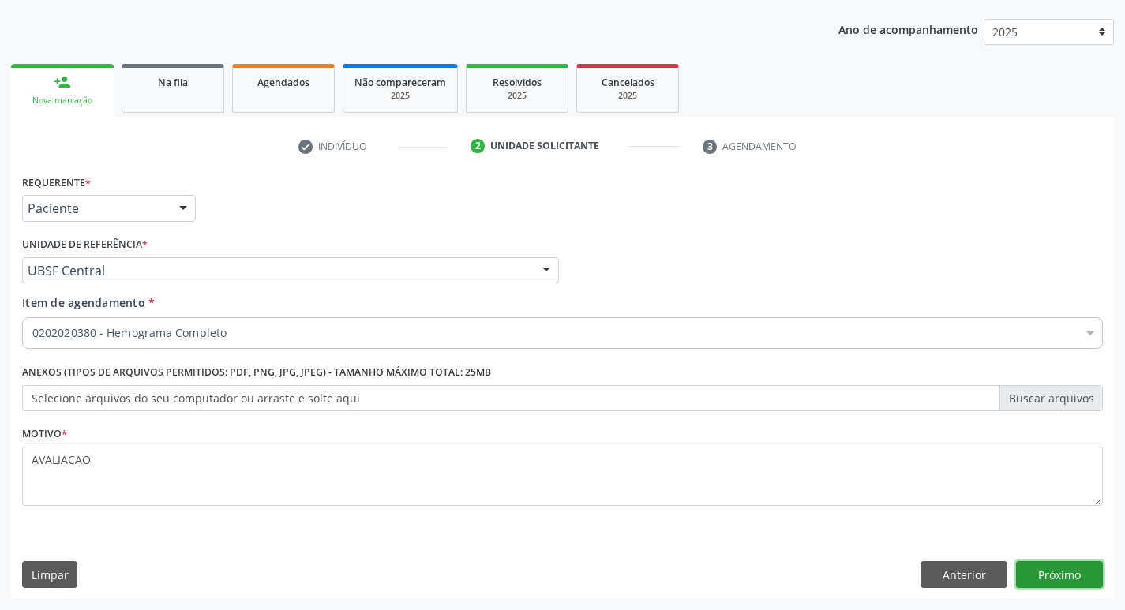
click at [1059, 569] on button "Próximo" at bounding box center [1059, 575] width 87 height 27
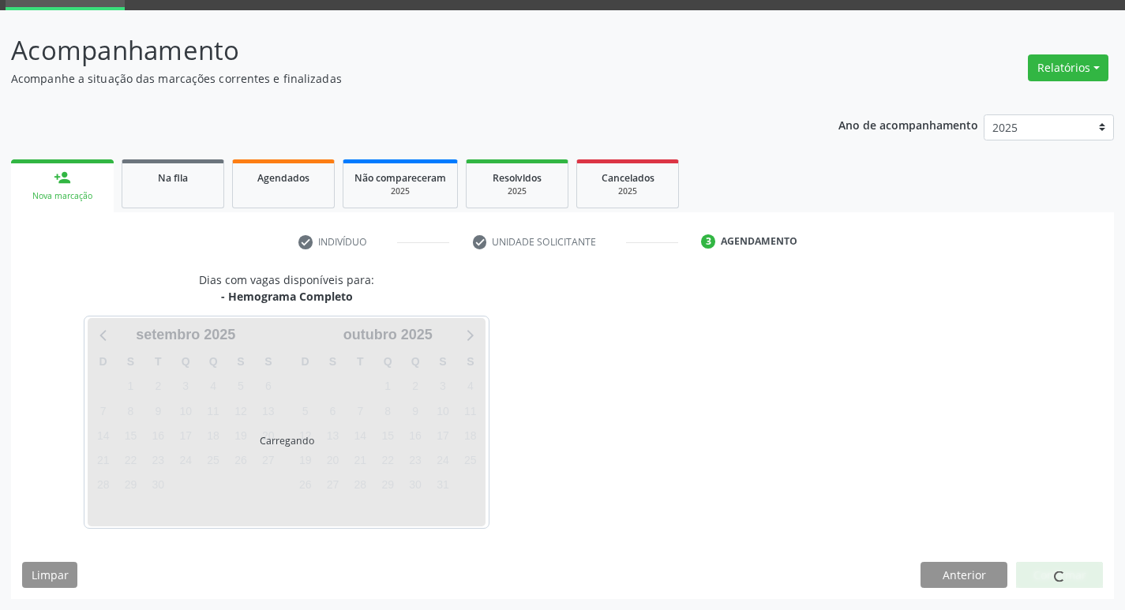
scroll to position [77, 0]
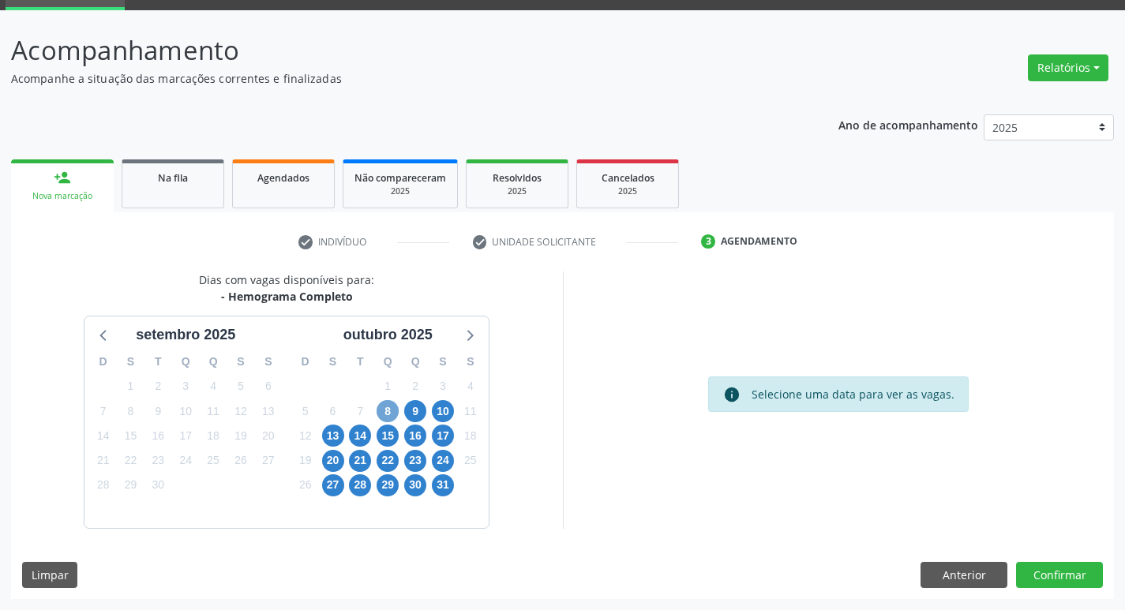
click at [387, 412] on span "8" at bounding box center [388, 411] width 22 height 22
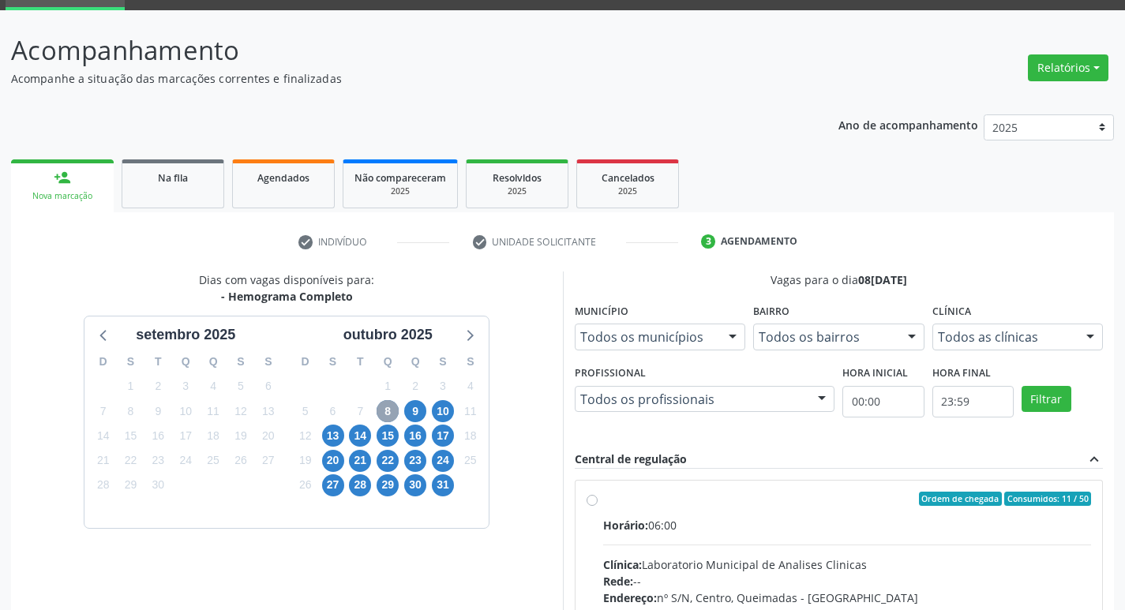
scroll to position [305, 0]
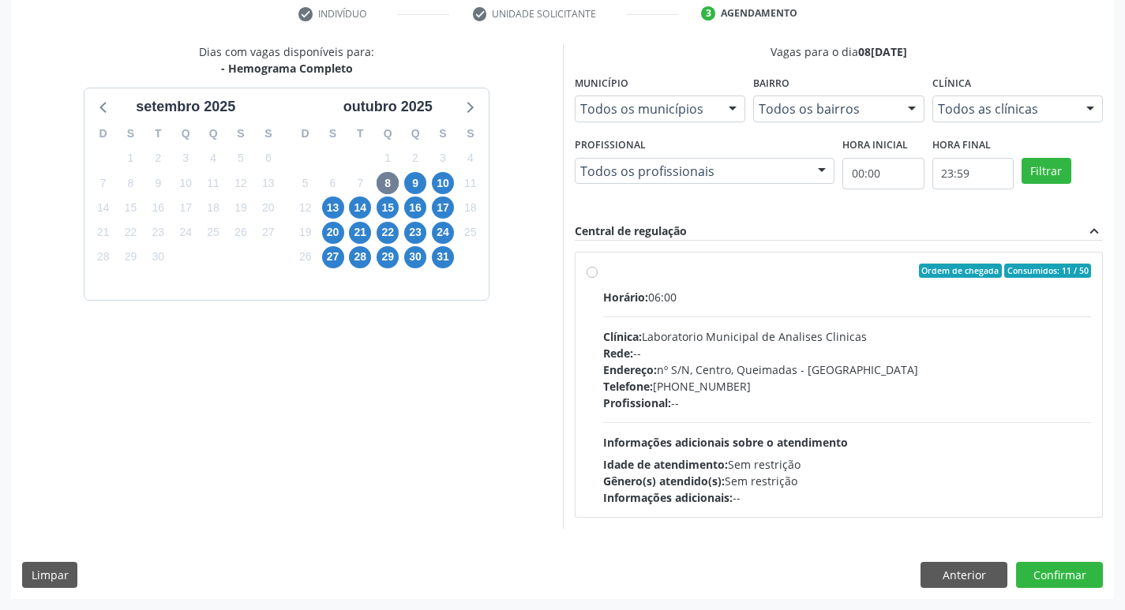
click at [759, 370] on div "Endereço: nº S/N, Centro, Queimadas - PB" at bounding box center [847, 370] width 489 height 17
click at [598, 278] on input "Ordem de chegada Consumidos: 11 / 50 Horário: 06:00 Clínica: Laboratorio Munici…" at bounding box center [592, 271] width 11 height 14
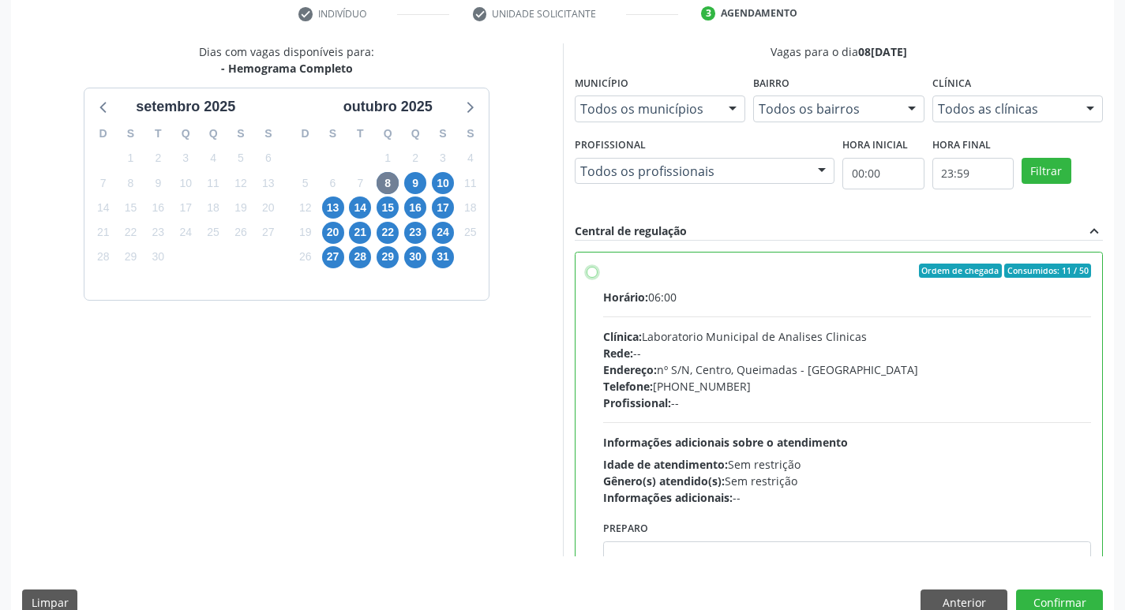
radio input "true"
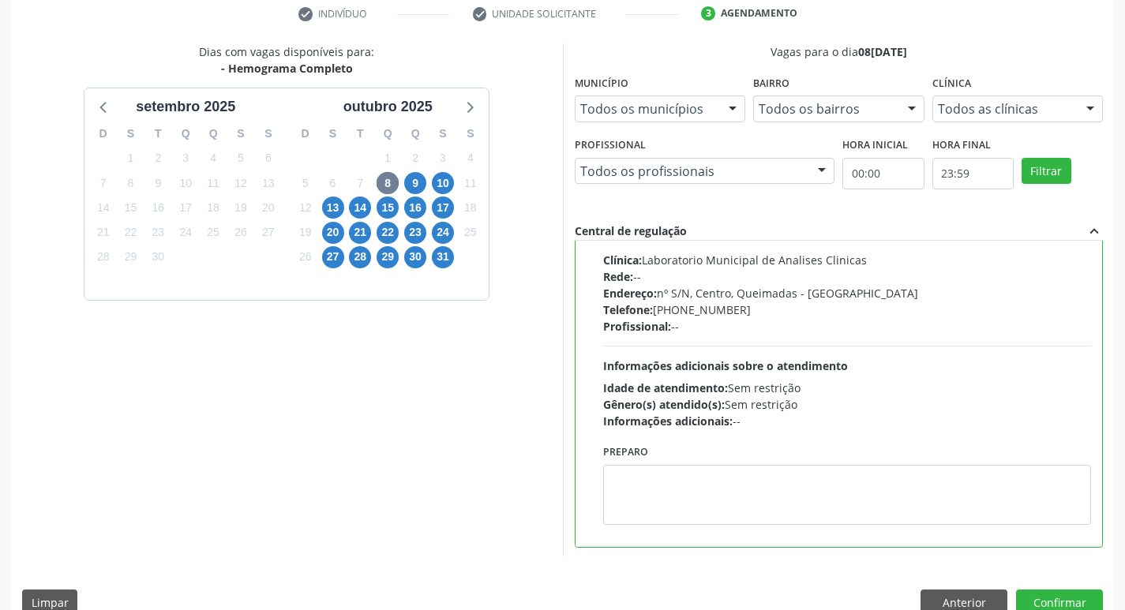
scroll to position [78, 0]
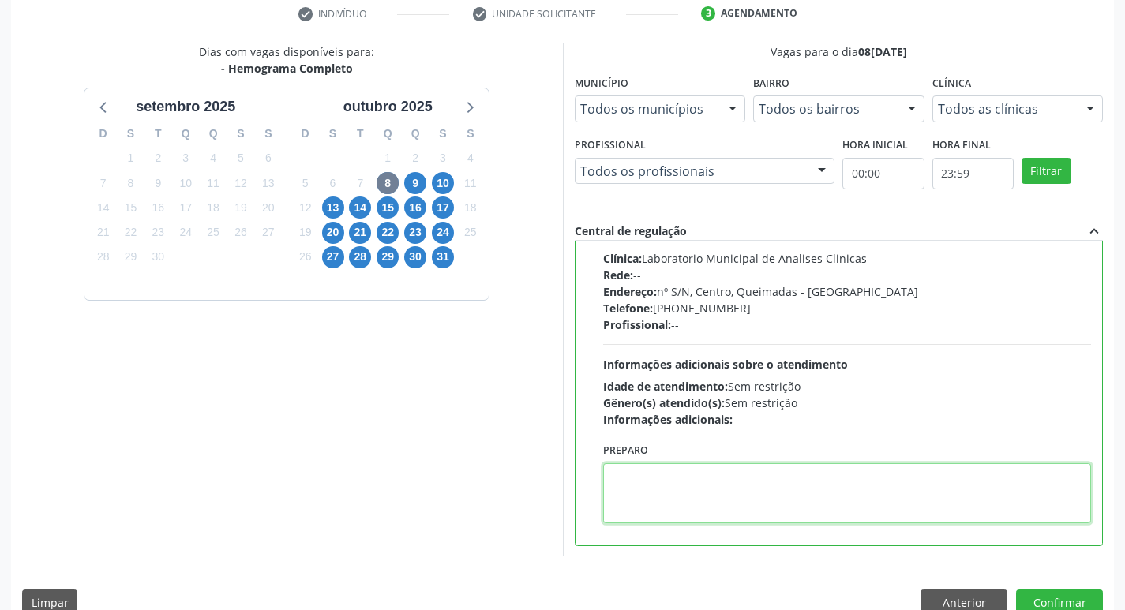
click at [726, 501] on textarea at bounding box center [847, 494] width 489 height 60
paste textarea "IR EM [GEOGRAPHIC_DATA]"
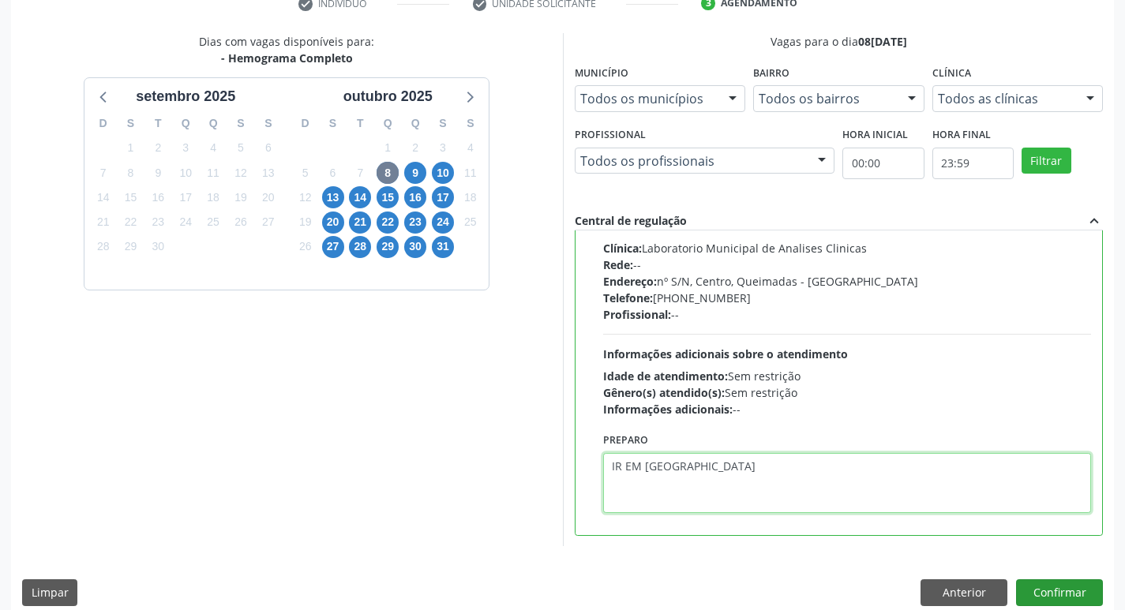
scroll to position [333, 0]
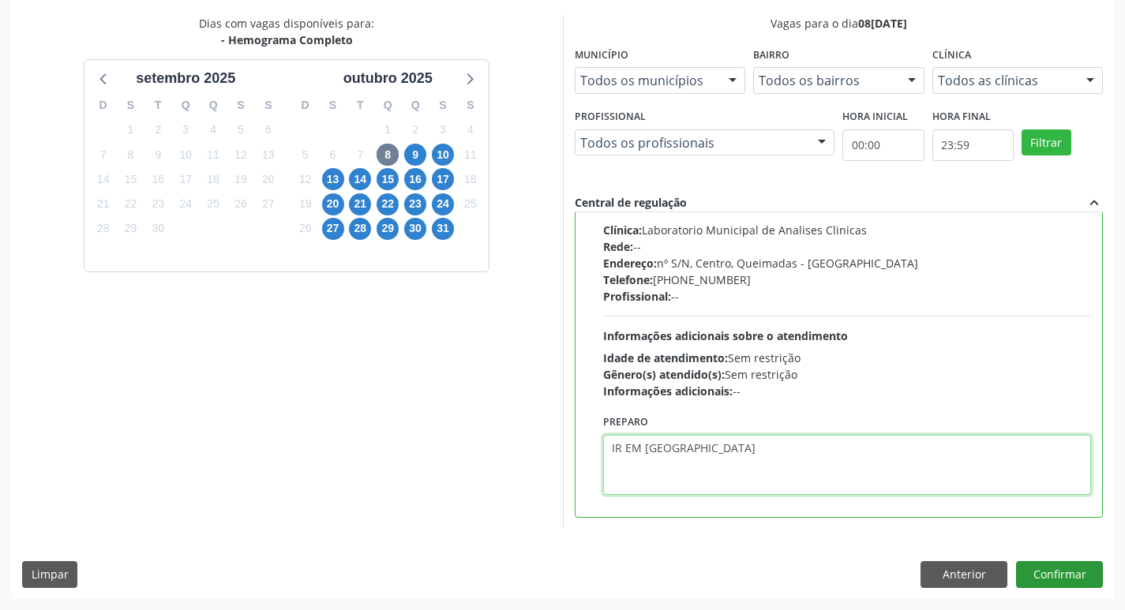
type textarea "IR EM [GEOGRAPHIC_DATA]"
click at [1068, 563] on button "Confirmar" at bounding box center [1059, 575] width 87 height 27
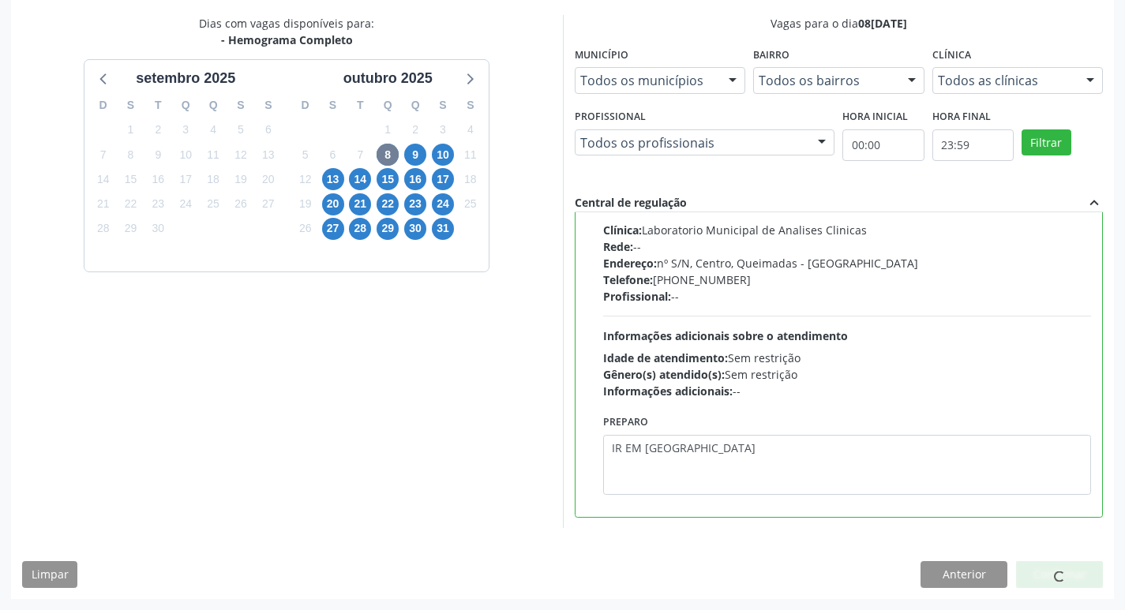
scroll to position [0, 0]
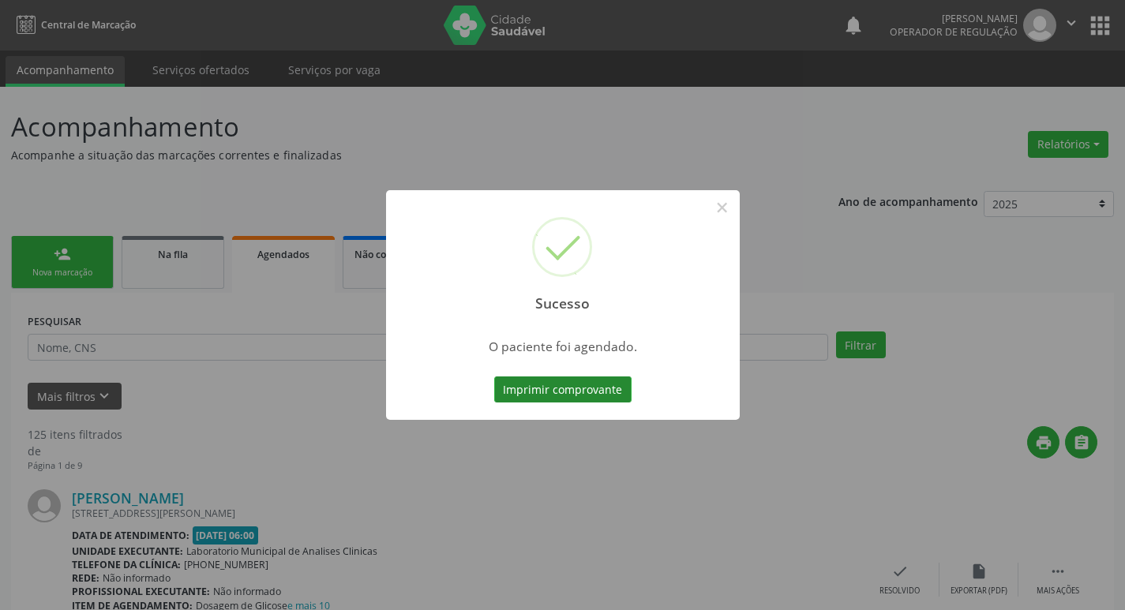
click at [564, 381] on button "Imprimir comprovante" at bounding box center [562, 390] width 137 height 27
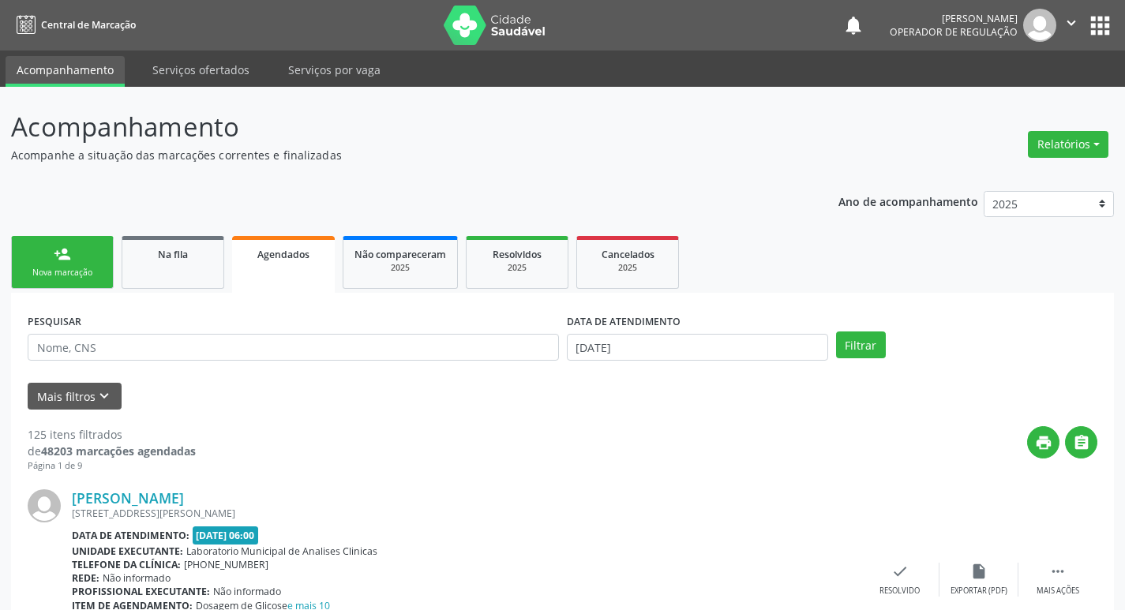
click at [81, 274] on div "Nova marcação" at bounding box center [62, 273] width 79 height 12
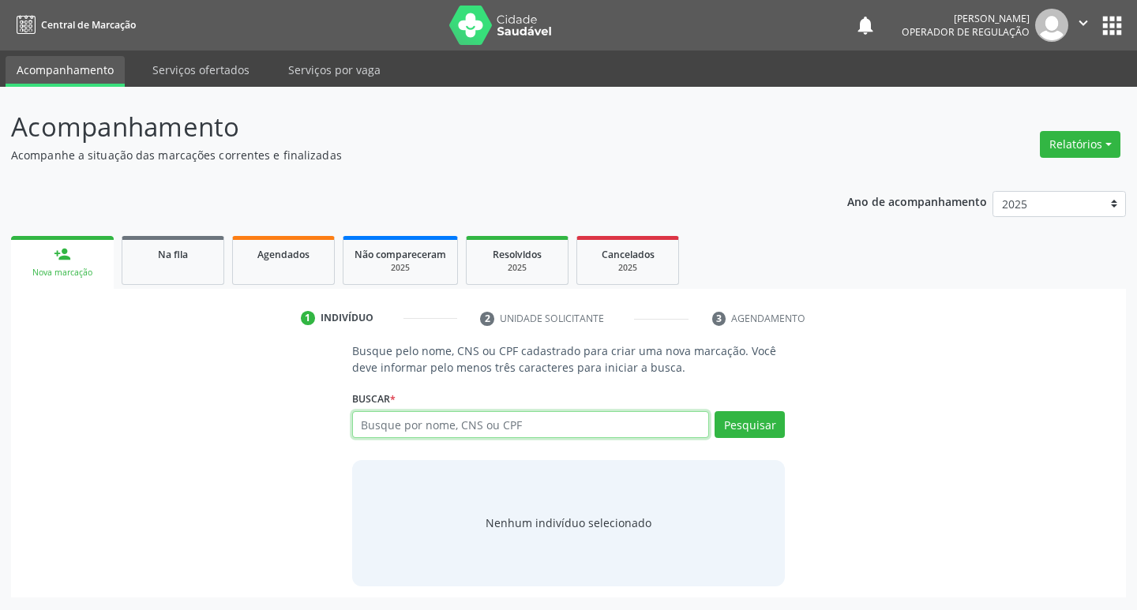
click at [438, 421] on input "text" at bounding box center [531, 424] width 358 height 27
type input "700008057207404"
click at [730, 437] on div "Pesquisar" at bounding box center [747, 430] width 76 height 38
click at [759, 425] on button "Pesquisar" at bounding box center [750, 424] width 70 height 27
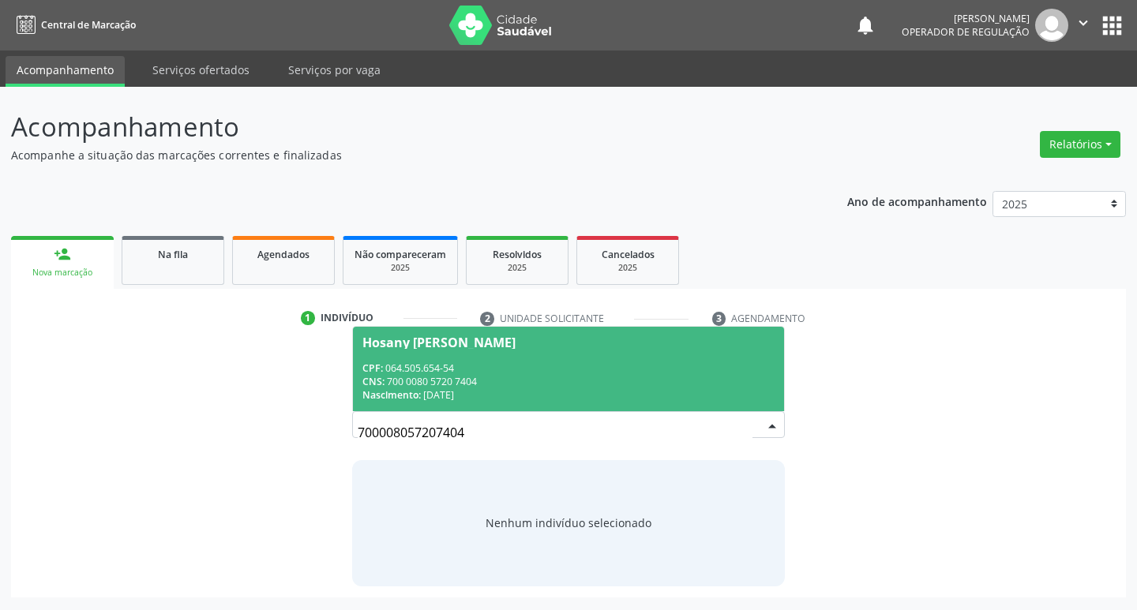
click at [456, 401] on div "Nascimento: 12/11/1969" at bounding box center [569, 395] width 413 height 13
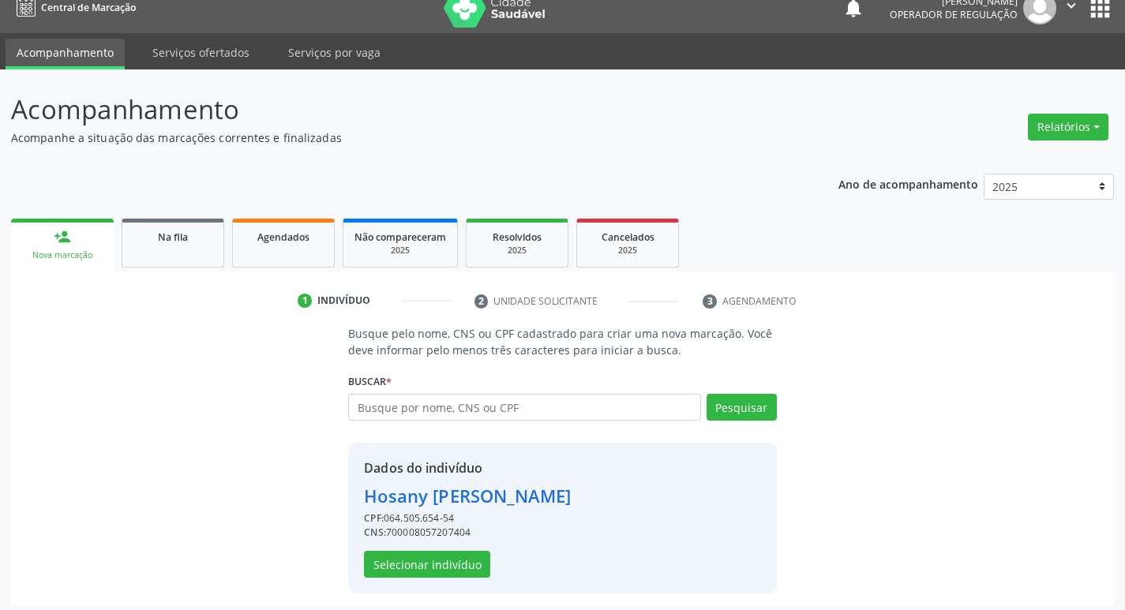
scroll to position [23, 0]
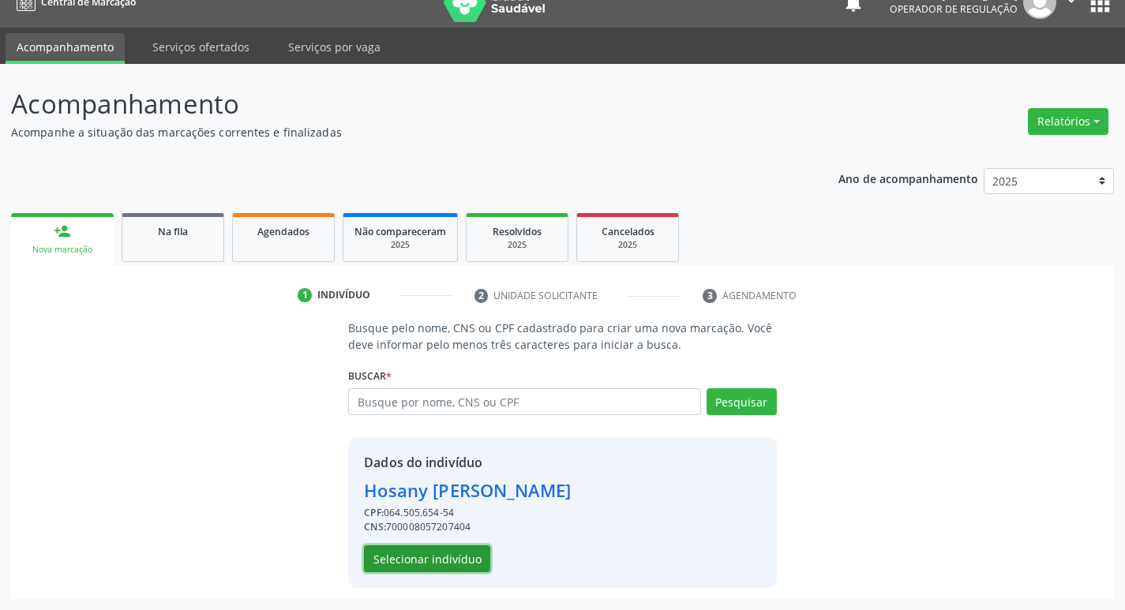
click at [464, 558] on button "Selecionar indivíduo" at bounding box center [427, 559] width 126 height 27
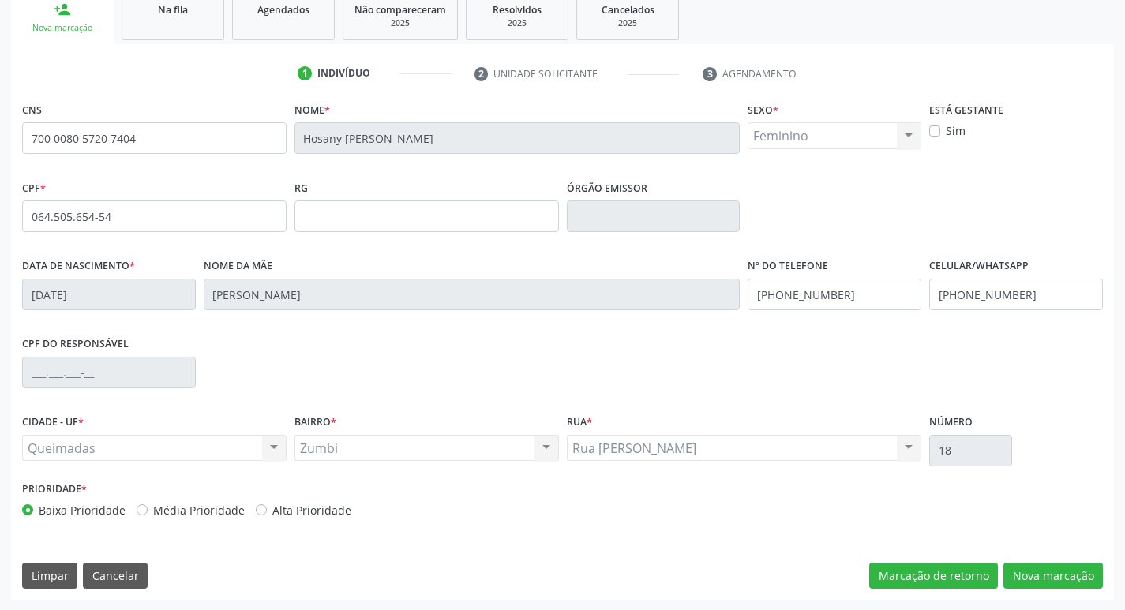
scroll to position [246, 0]
click at [1057, 582] on button "Nova marcação" at bounding box center [1054, 575] width 100 height 27
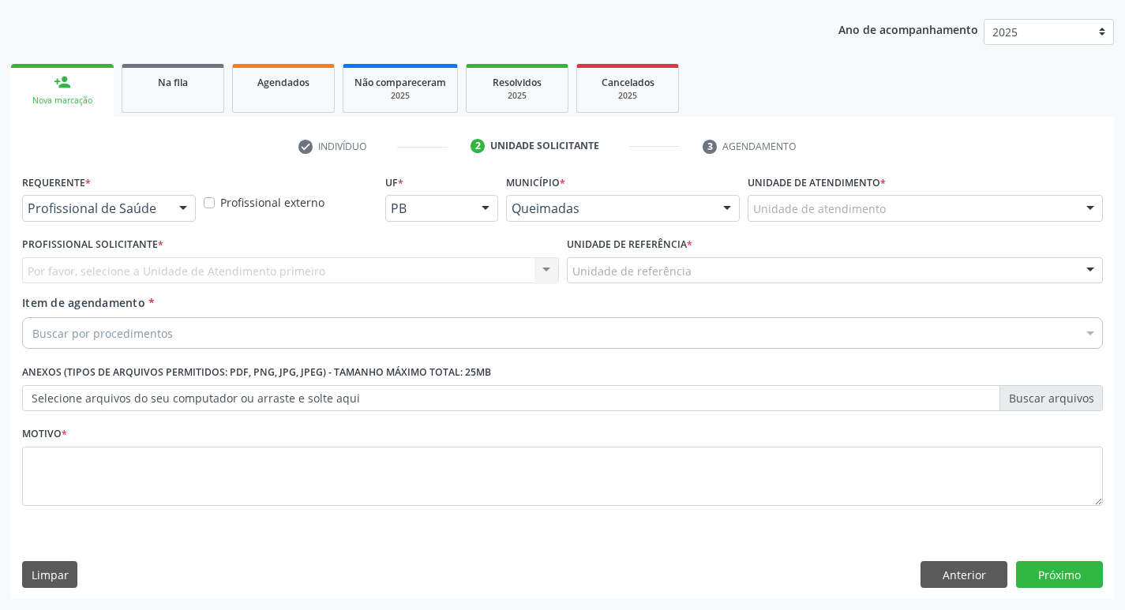
scroll to position [172, 0]
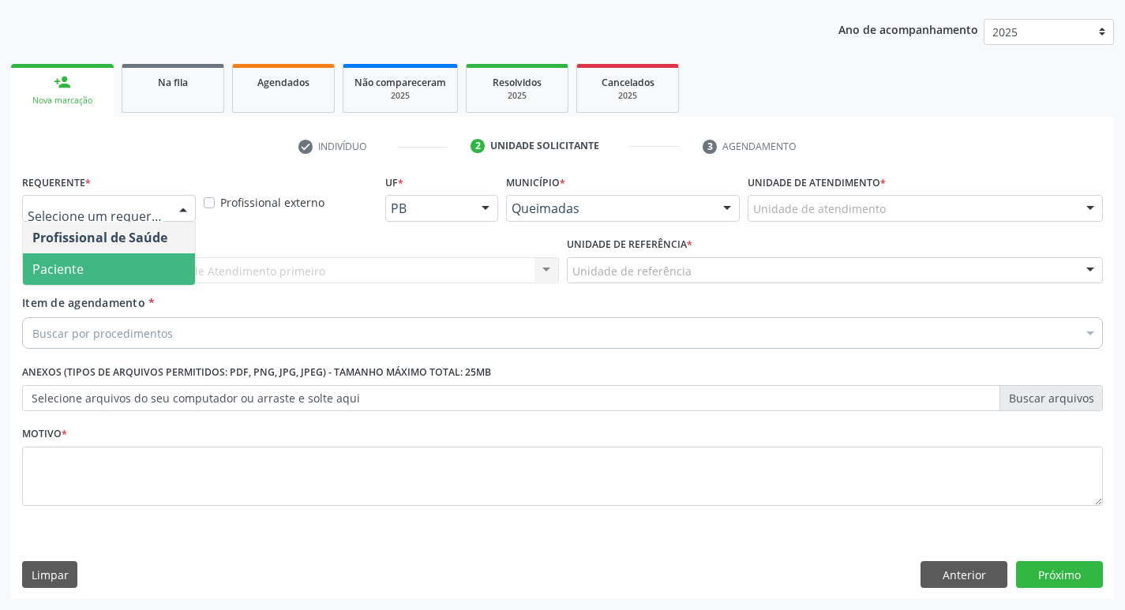
click at [111, 268] on span "Paciente" at bounding box center [109, 270] width 172 height 32
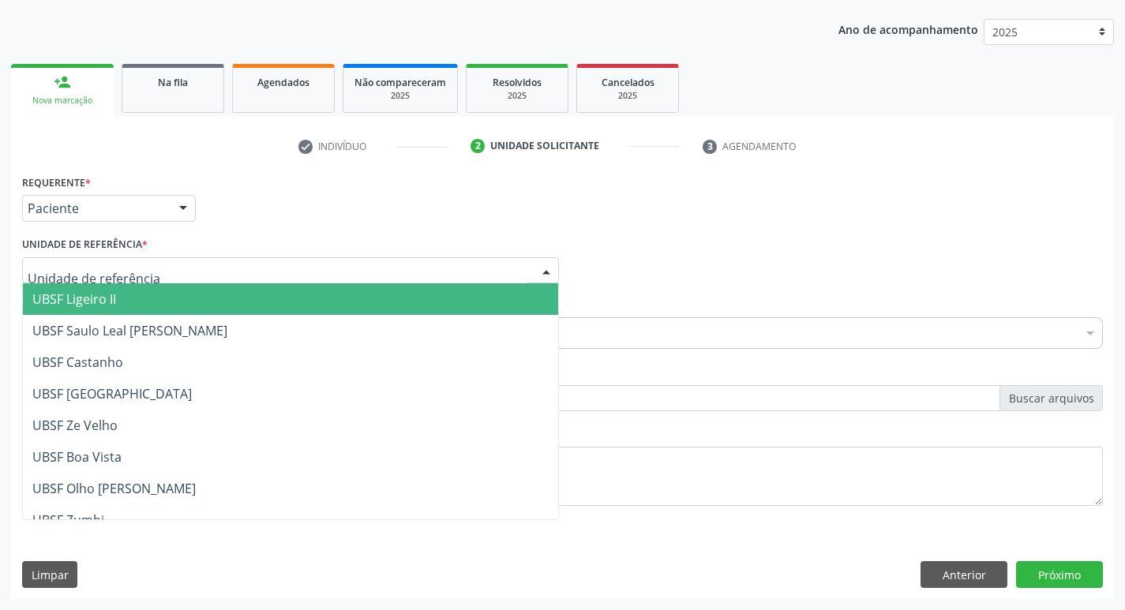
type input "Z"
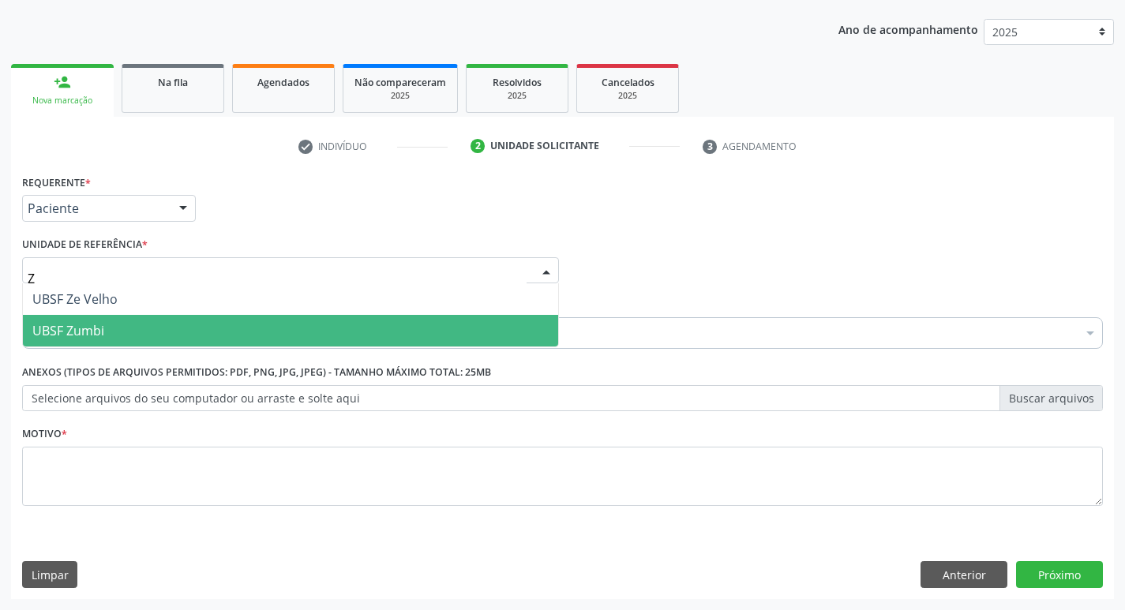
click at [134, 323] on span "UBSF Zumbi" at bounding box center [290, 331] width 535 height 32
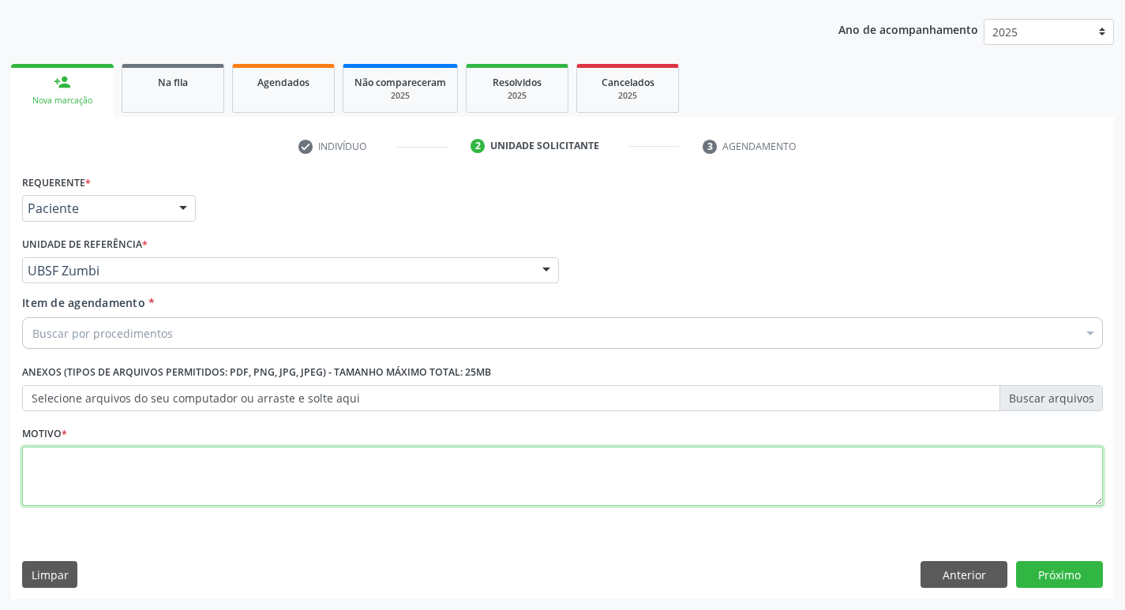
click at [89, 460] on textarea at bounding box center [562, 477] width 1081 height 60
type textarea "AVALIACAO"
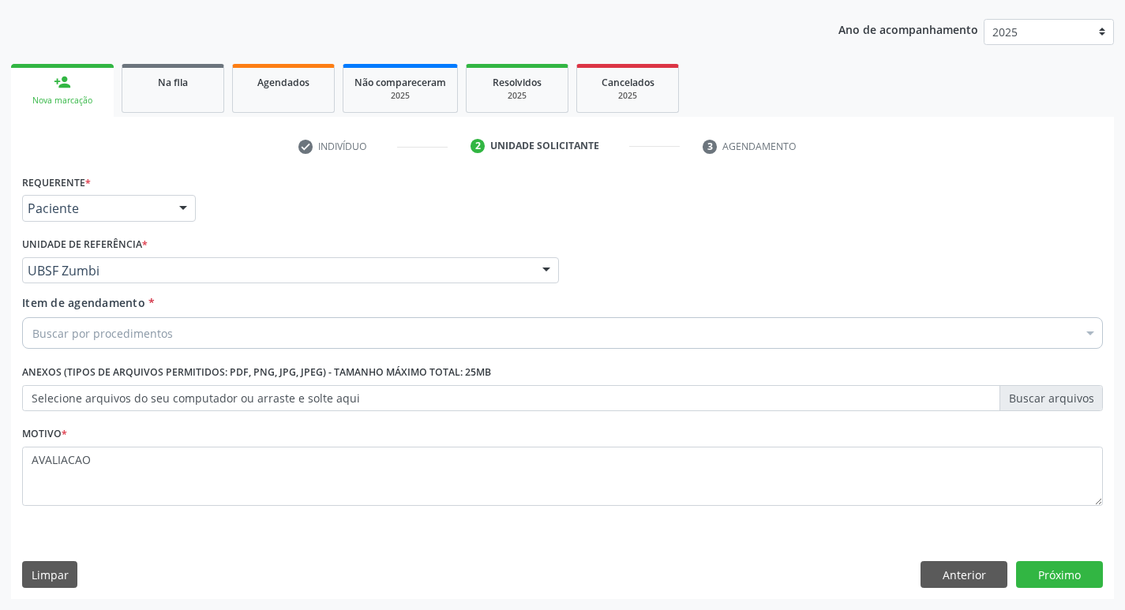
click at [88, 318] on div "Buscar por procedimentos" at bounding box center [562, 333] width 1081 height 32
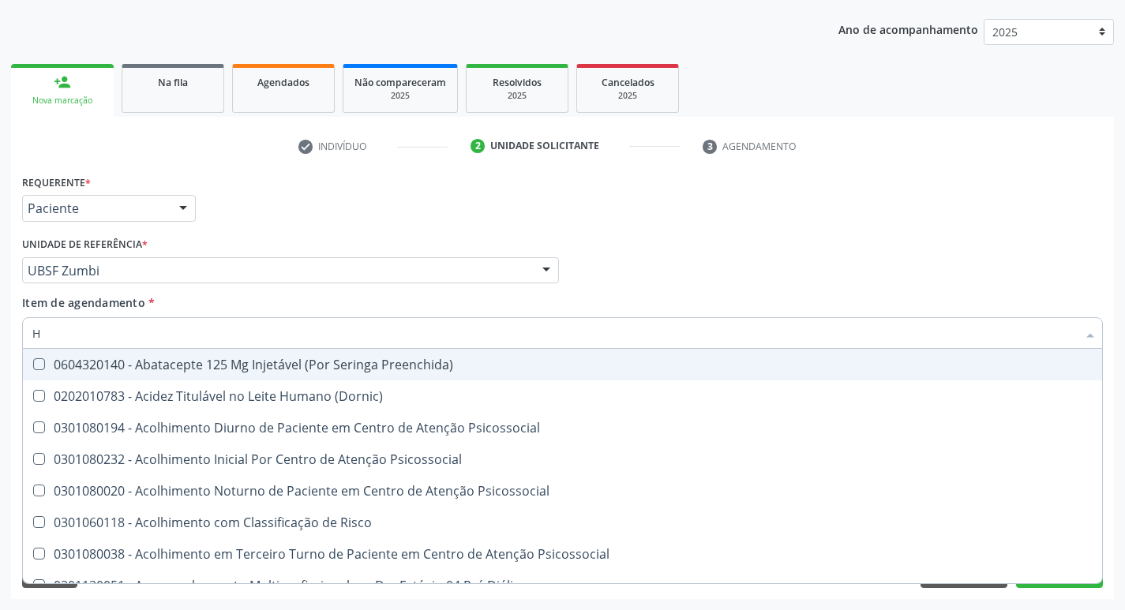
type input "HEMOGR"
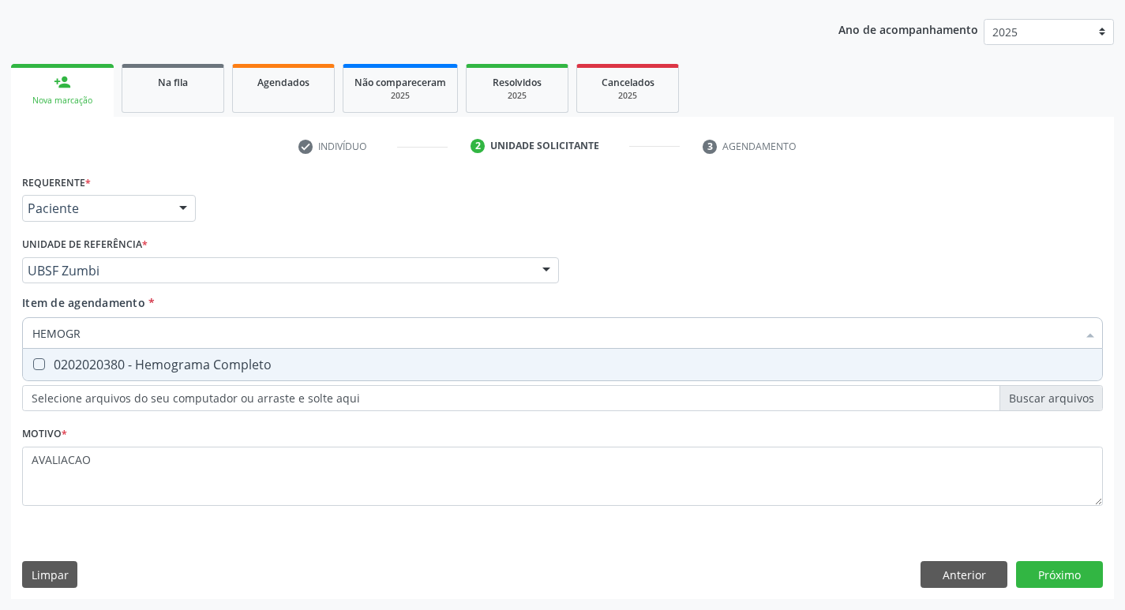
click at [216, 359] on div "0202020380 - Hemograma Completo" at bounding box center [562, 365] width 1061 height 13
checkbox Completo "true"
type input "HEMOG"
checkbox Completo "false"
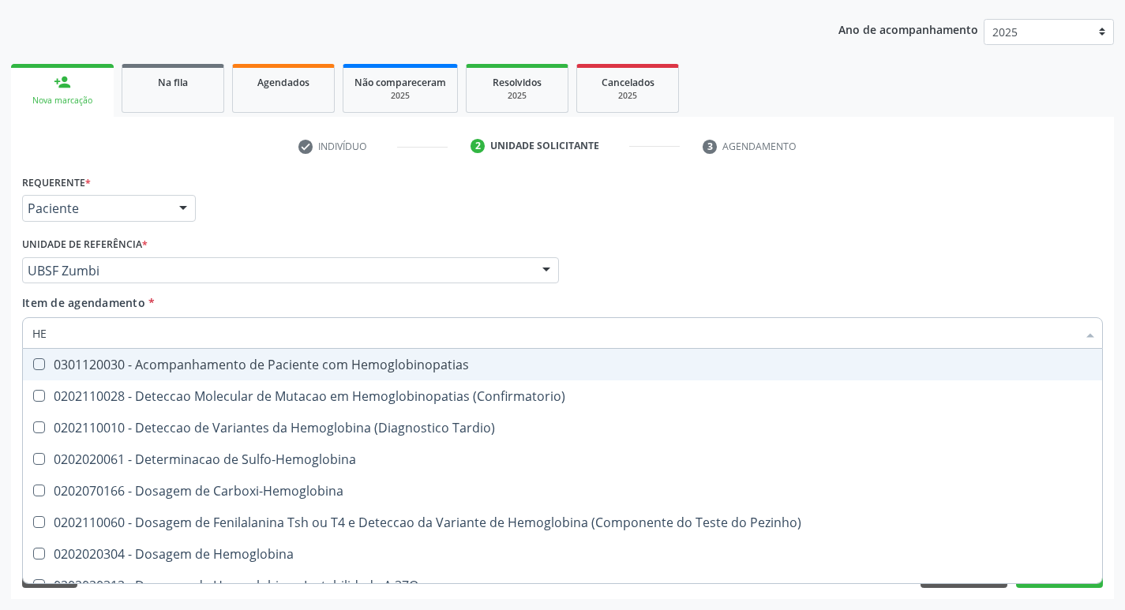
type input "H"
checkbox Completo "false"
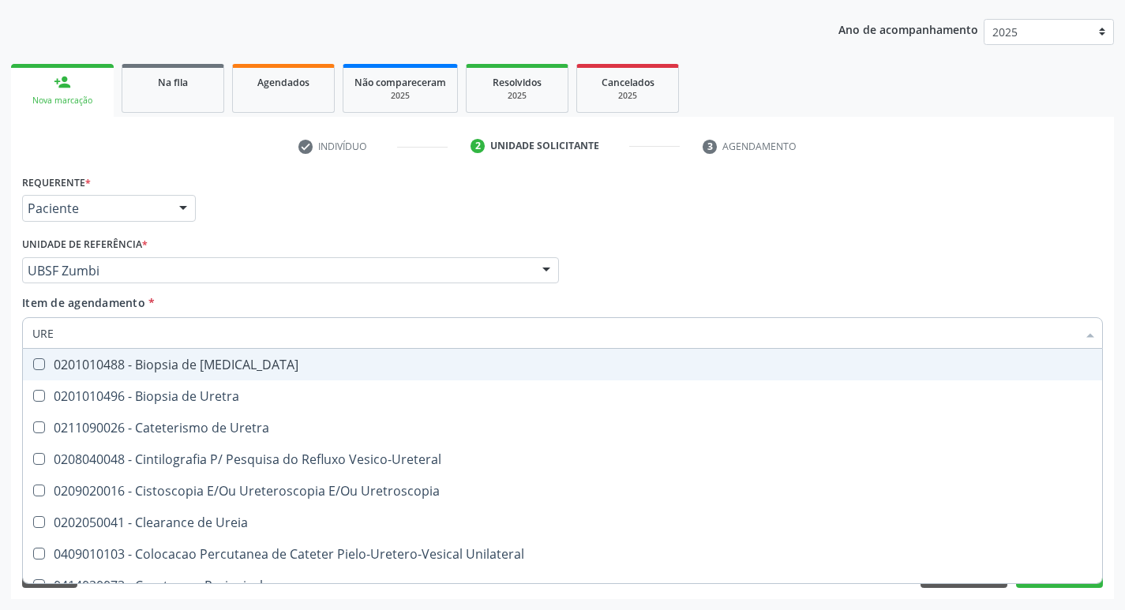
type input "UREI"
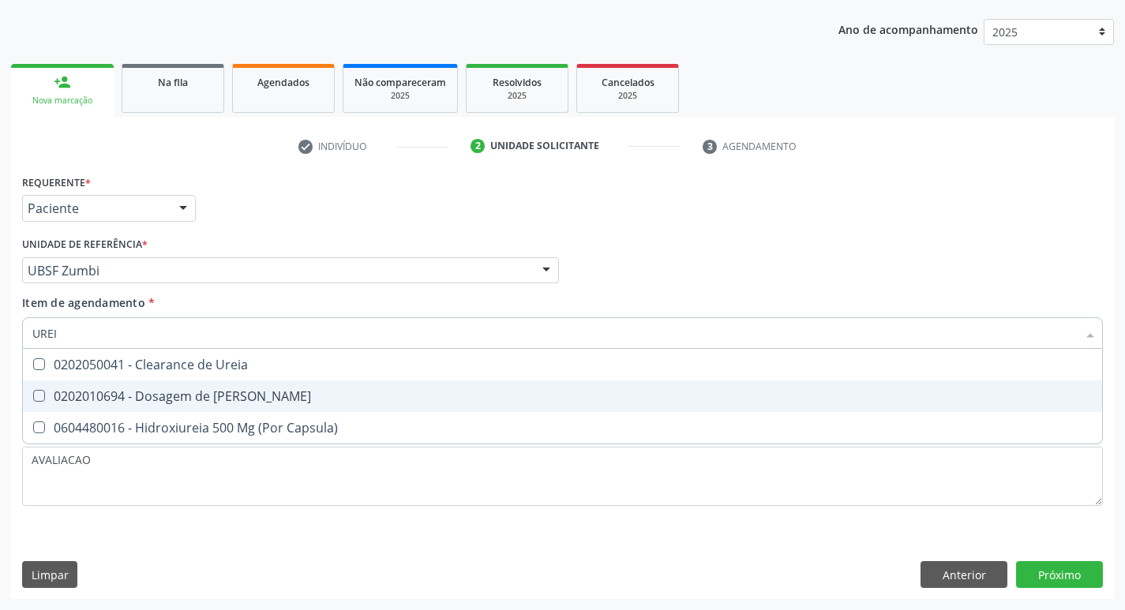
click at [254, 403] on div "0202010694 - Dosagem de Ureia" at bounding box center [562, 396] width 1061 height 13
checkbox Ureia "true"
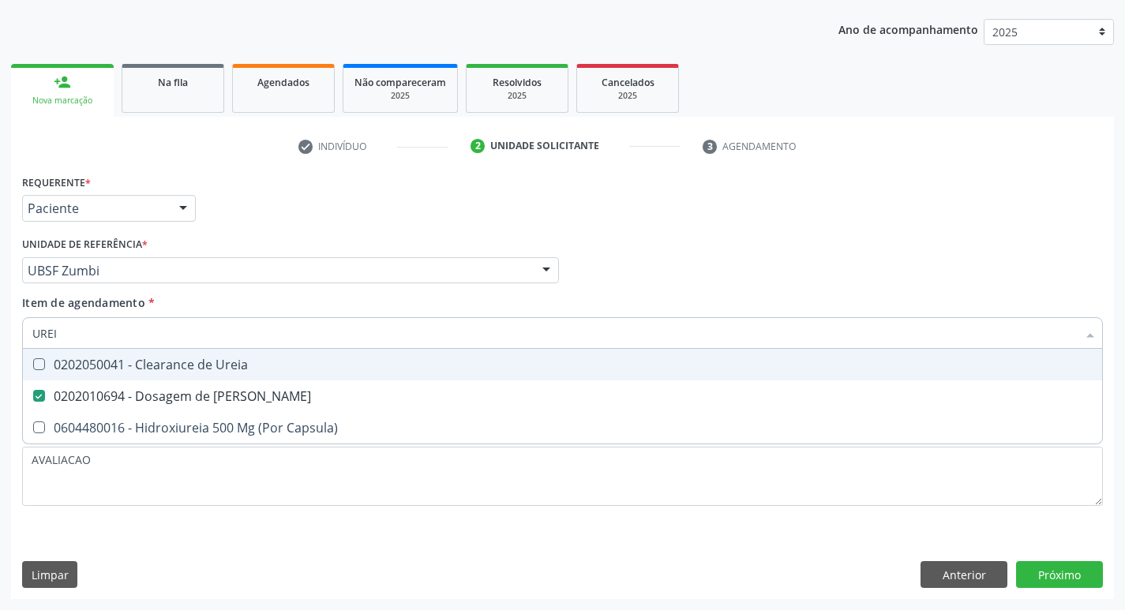
type input "URE"
checkbox Ureia "false"
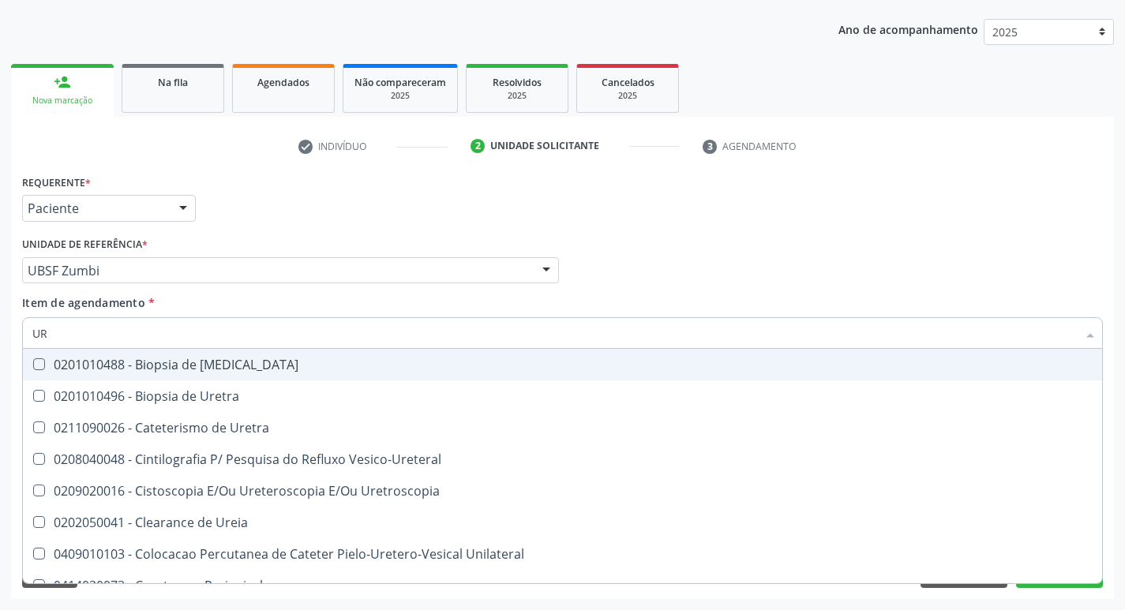
type input "U"
checkbox Ureia "false"
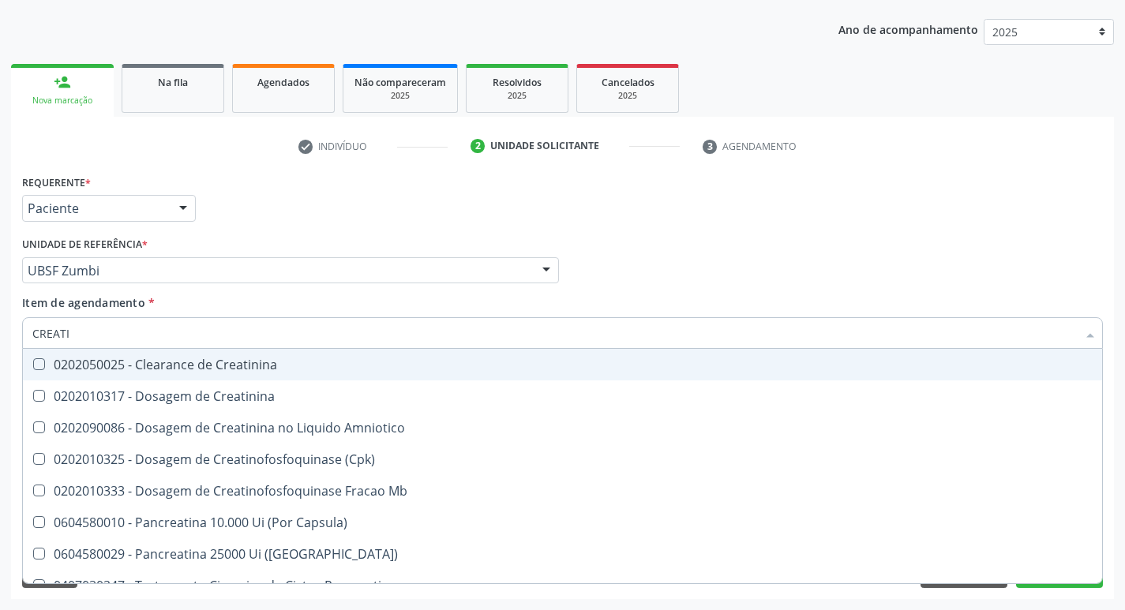
type input "CREATIN"
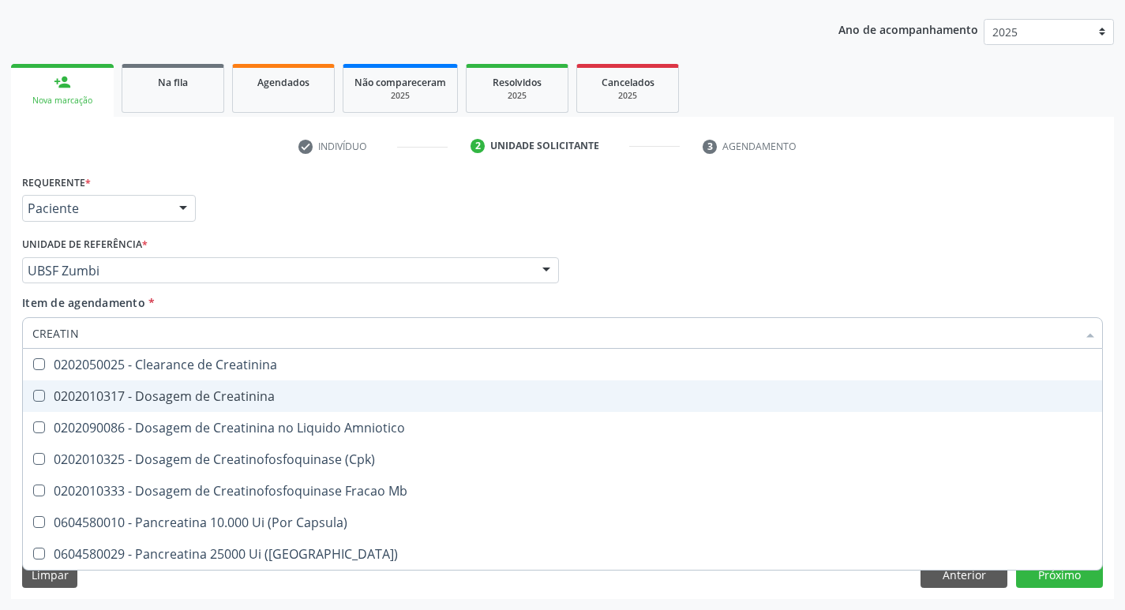
click at [302, 390] on div "0202010317 - Dosagem de Creatinina" at bounding box center [562, 396] width 1061 height 13
checkbox Creatinina "true"
type input "CREA"
checkbox Creatinina "false"
checkbox Amniotico "false"
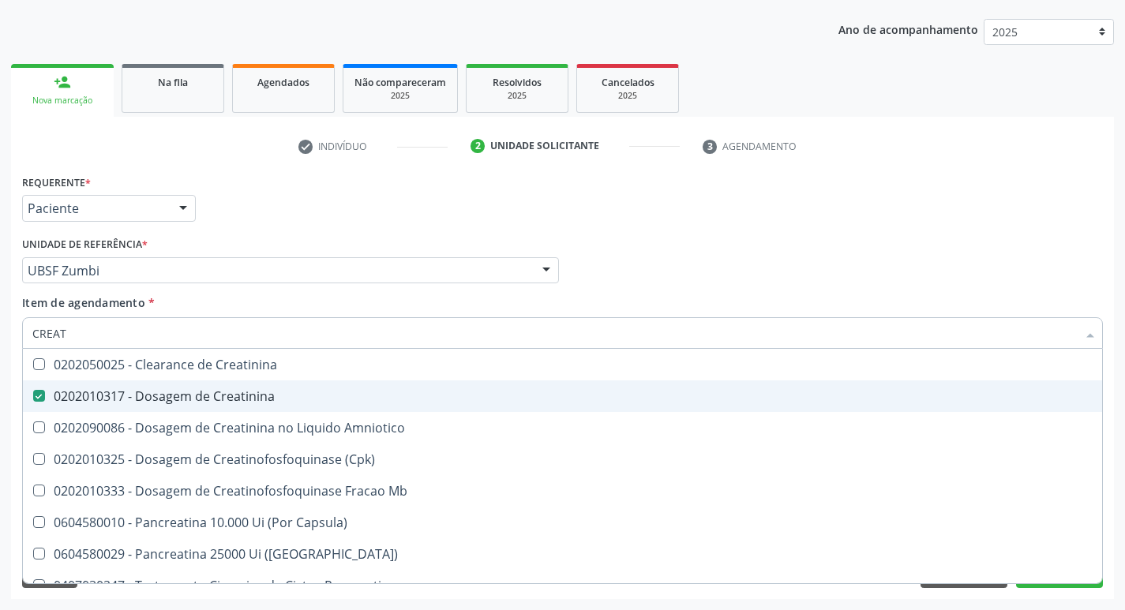
checkbox Mb "true"
type input "C"
checkbox Mb "false"
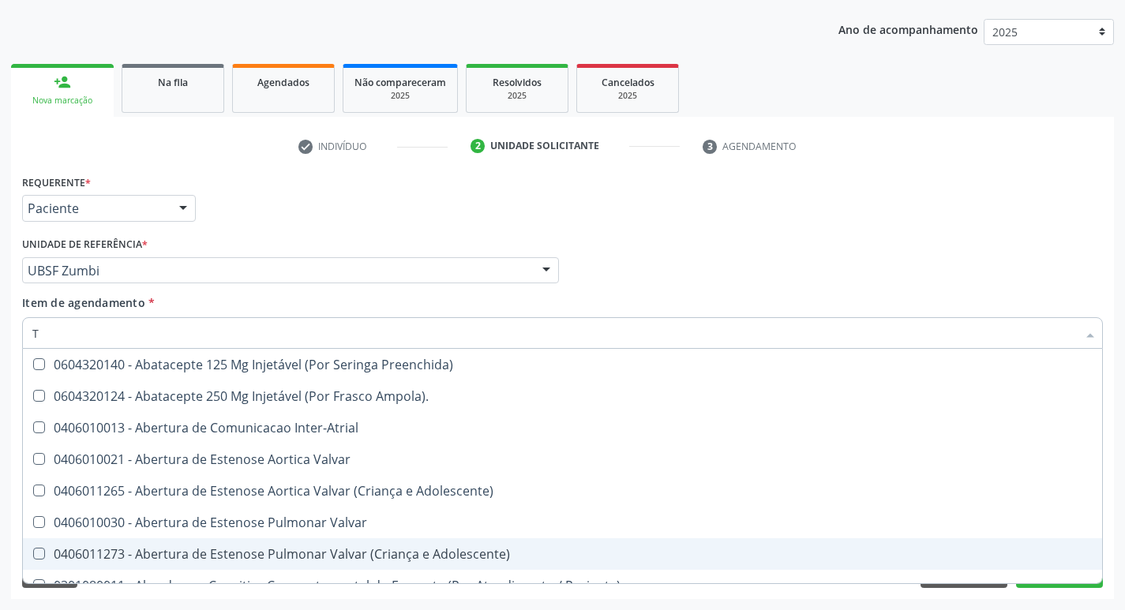
type input "TEMPO DE C"
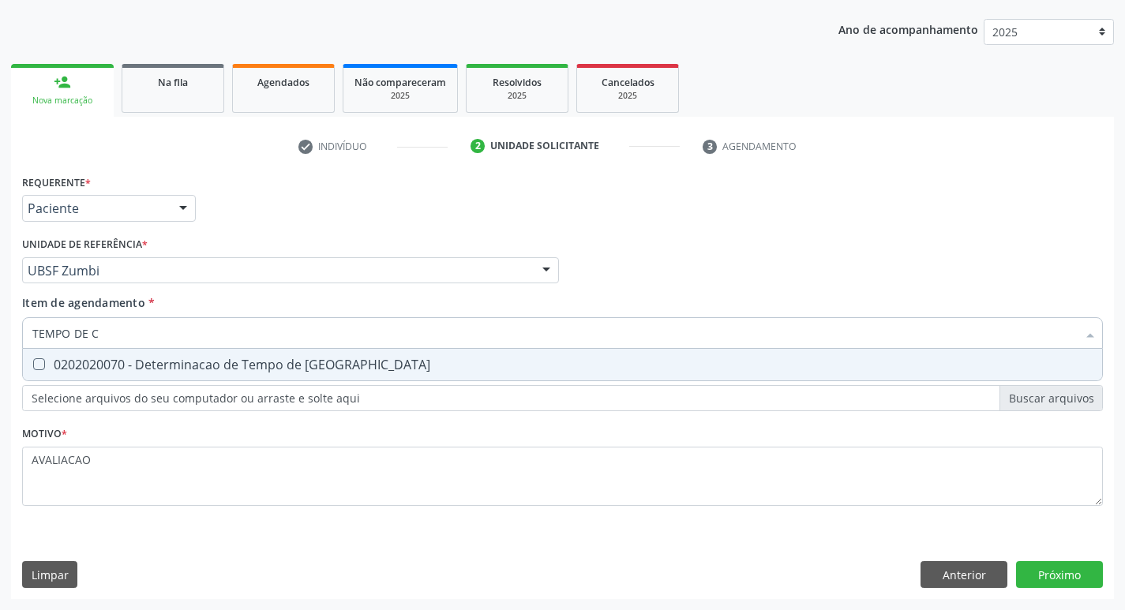
click at [180, 365] on div "0202020070 - Determinacao de Tempo de [GEOGRAPHIC_DATA]" at bounding box center [562, 365] width 1061 height 13
checkbox Coagulacao "true"
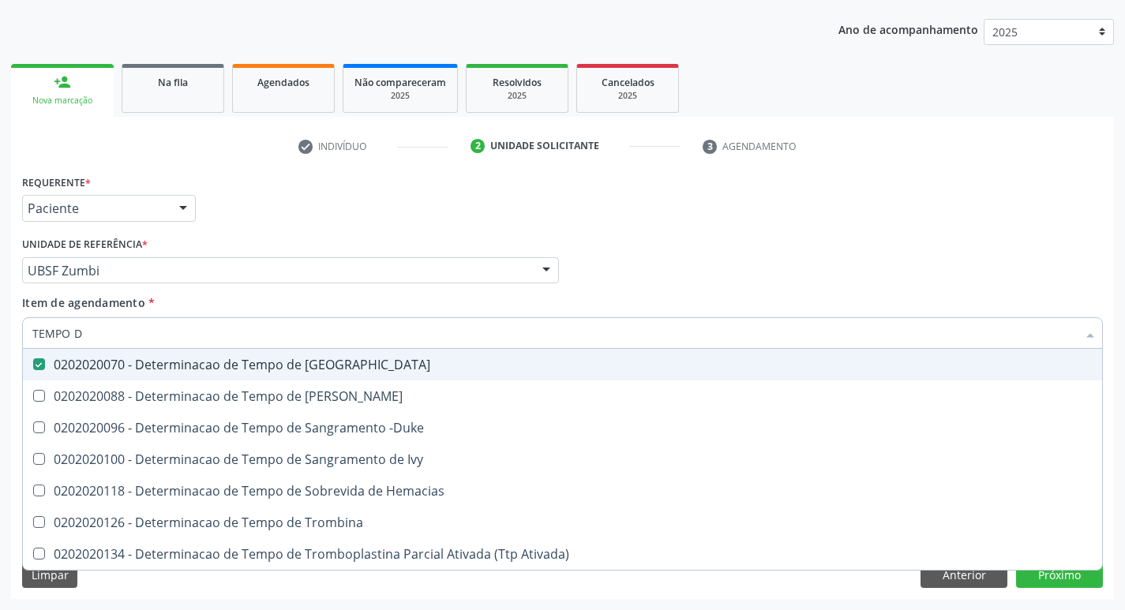
type input "TEMPO"
checkbox Coagulacao "false"
type input "T"
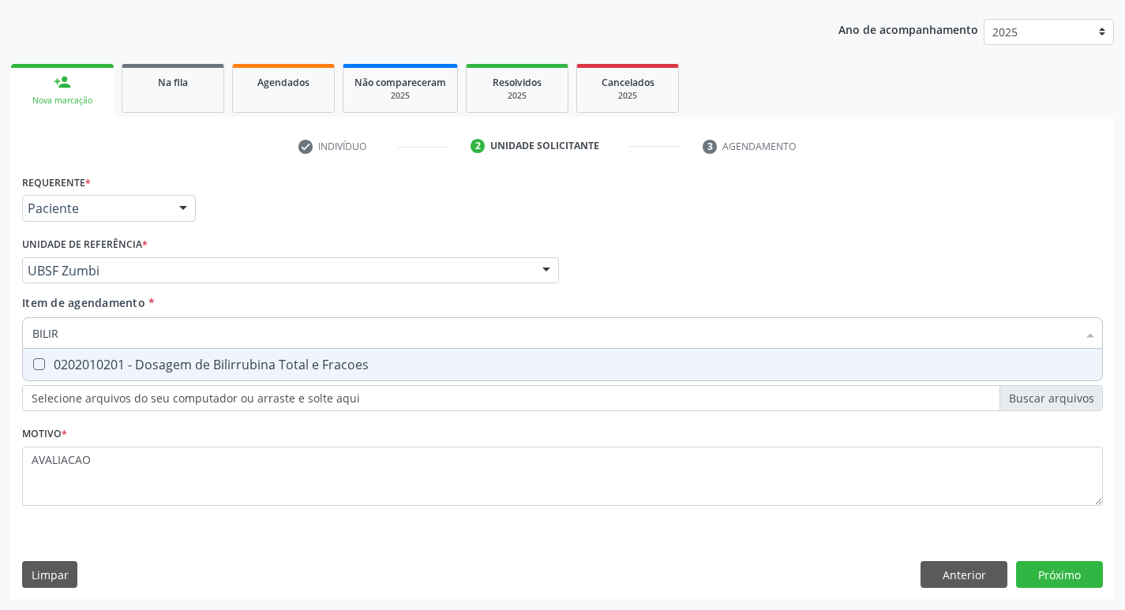
type input "BILIRR"
click at [301, 359] on div "0202010201 - Dosagem de Bilirrubina Total e Fracoes" at bounding box center [562, 365] width 1061 height 13
checkbox Fracoes "true"
type input "B"
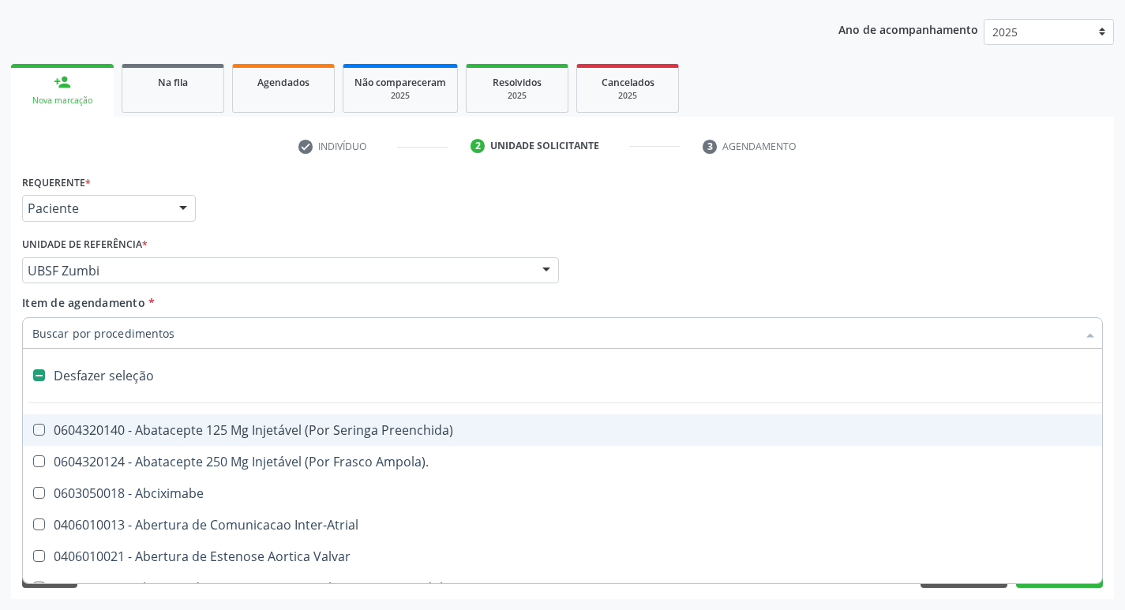
checkbox Preenchida\) "false"
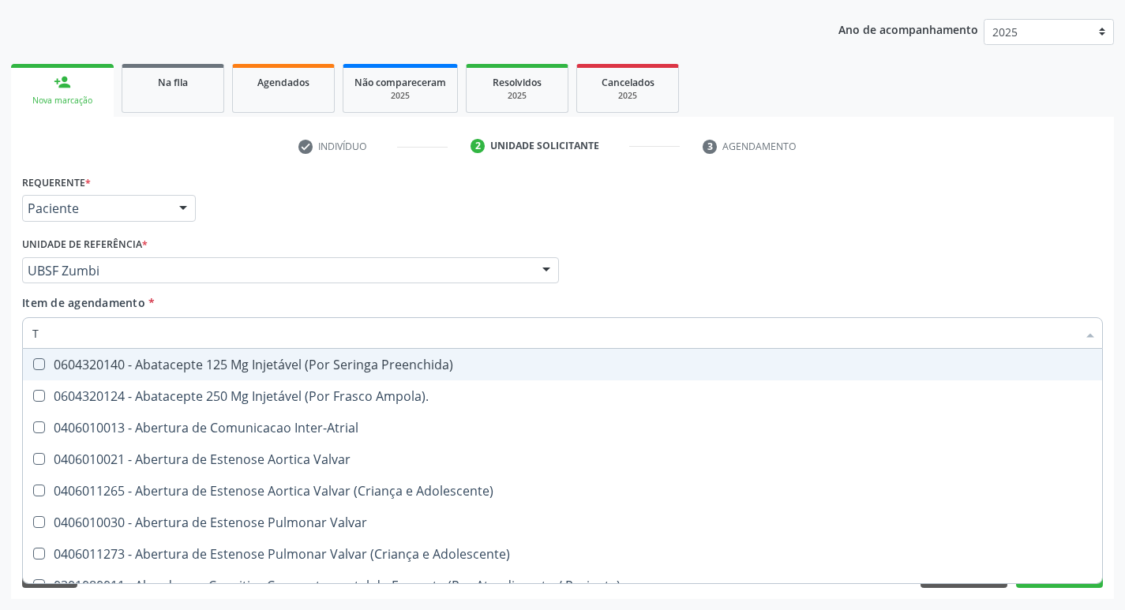
type input "TG"
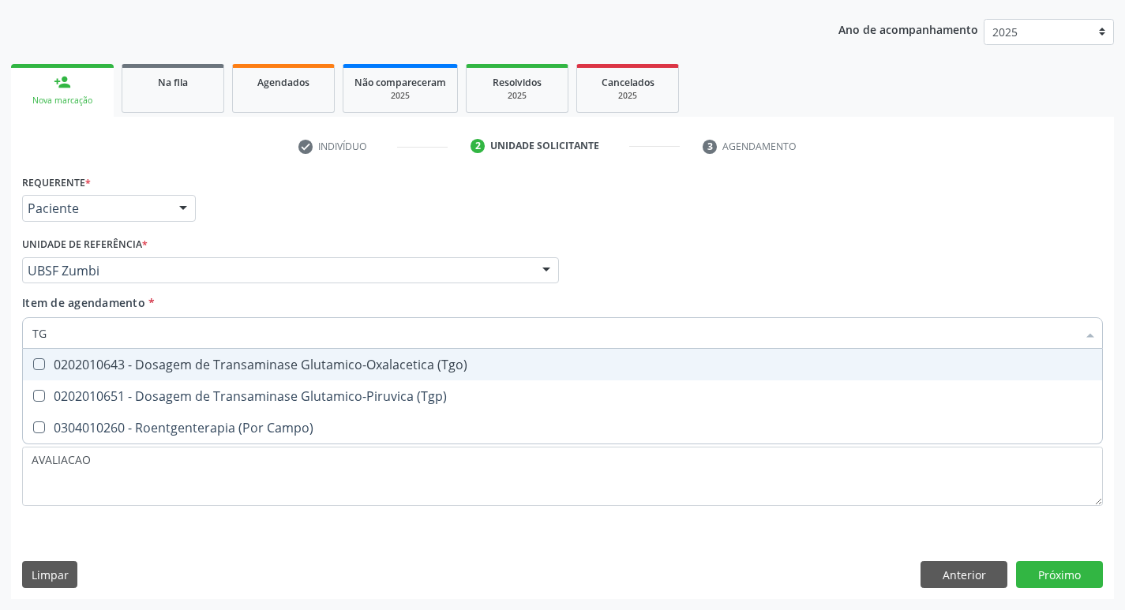
drag, startPoint x: 325, startPoint y: 368, endPoint x: 344, endPoint y: 402, distance: 38.9
click at [330, 370] on div "0202010643 - Dosagem de Transaminase Glutamico-Oxalacetica (Tgo)" at bounding box center [562, 365] width 1061 height 13
checkbox \(Tgo\) "true"
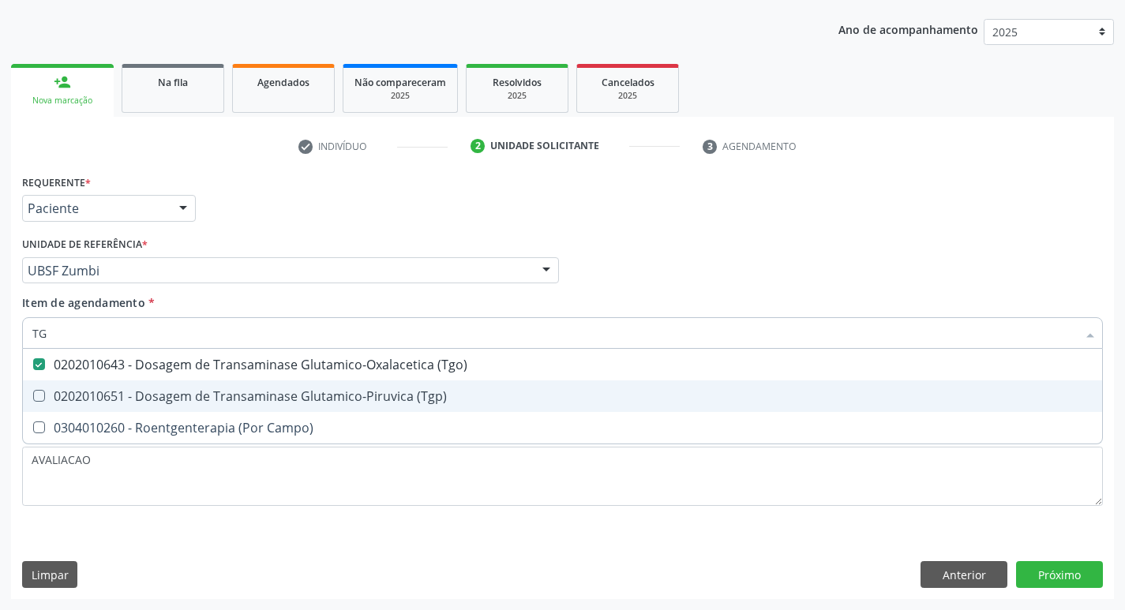
click at [344, 402] on div "0202010651 - Dosagem de Transaminase Glutamico-Piruvica (Tgp)" at bounding box center [562, 396] width 1061 height 13
checkbox \(Tgp\) "true"
type input "T"
checkbox \(Tgo\) "false"
checkbox \(Tgp\) "false"
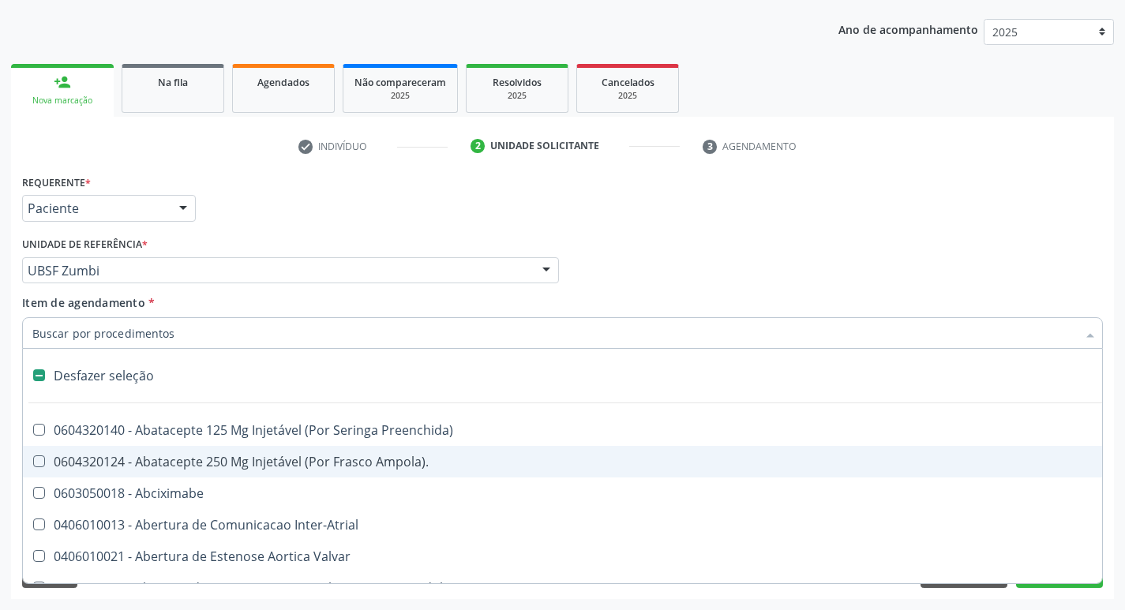
type input "G"
checkbox Estereotaxica "true"
checkbox Iridium "true"
checkbox Criança "true"
checkbox Quantitativa\) "true"
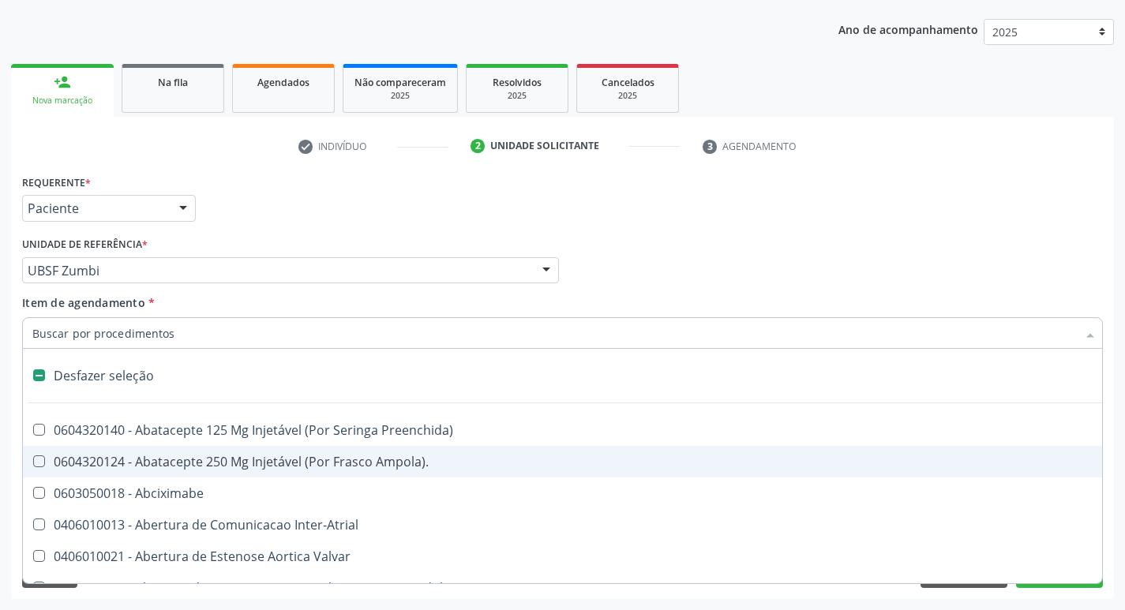
checkbox Esforco "true"
checkbox \(Dacriocintilografia\) "true"
checkbox Persistente "true"
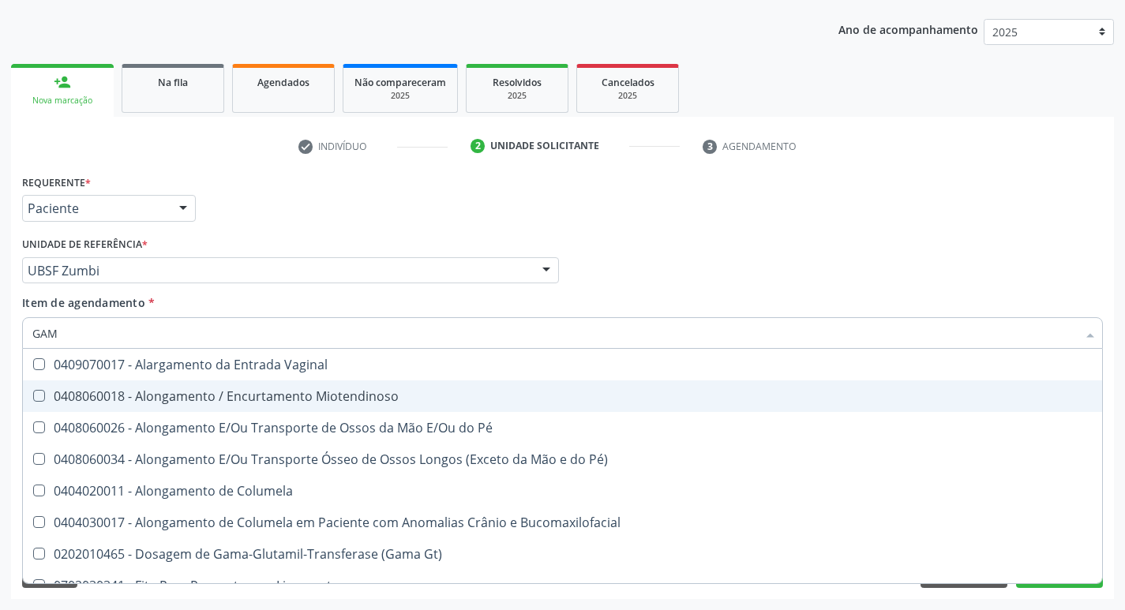
type input "GAMA"
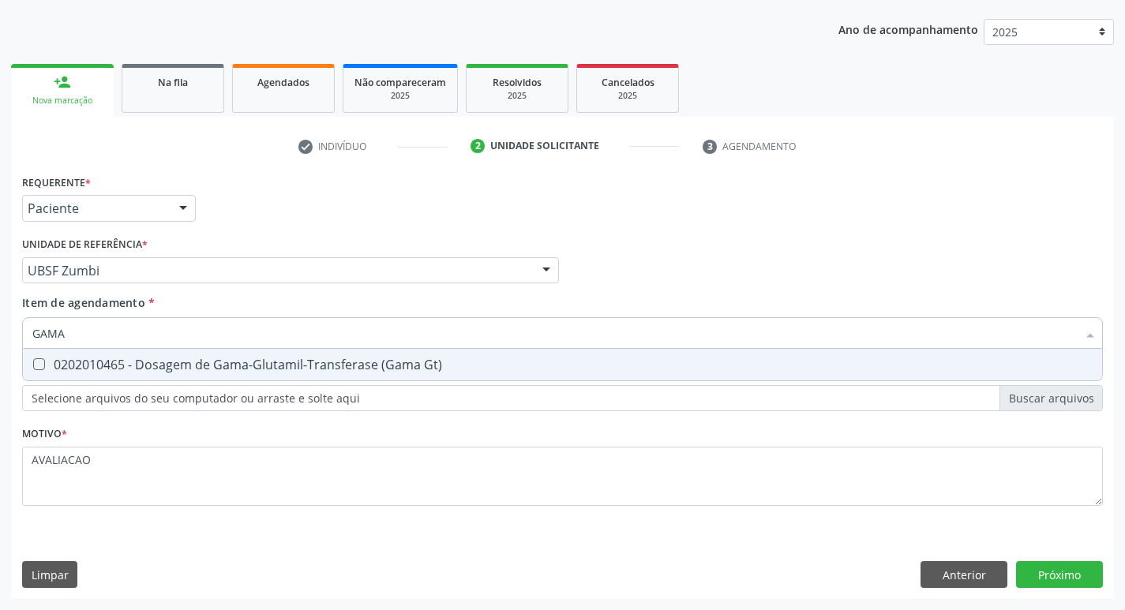
click at [330, 368] on div "0202010465 - Dosagem de Gama-Glutamil-Transferase (Gama Gt)" at bounding box center [562, 365] width 1061 height 13
checkbox Gt\) "true"
click at [1088, 569] on div "Requerente * Paciente Profissional de Saúde Paciente Nenhum resultado encontrad…" at bounding box center [562, 385] width 1103 height 429
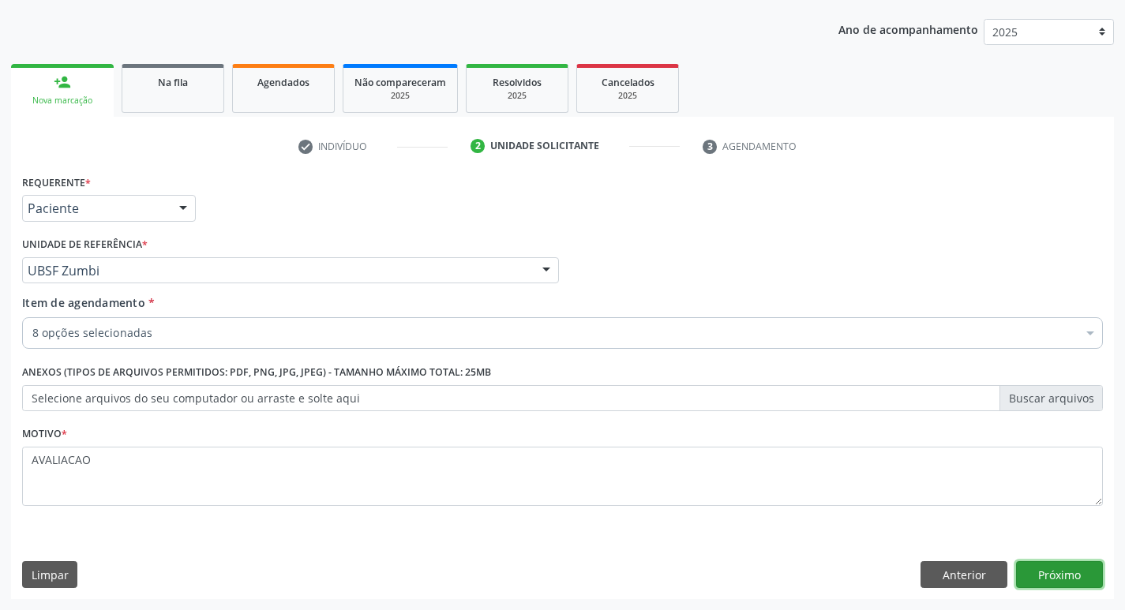
click at [1046, 564] on button "Próximo" at bounding box center [1059, 575] width 87 height 27
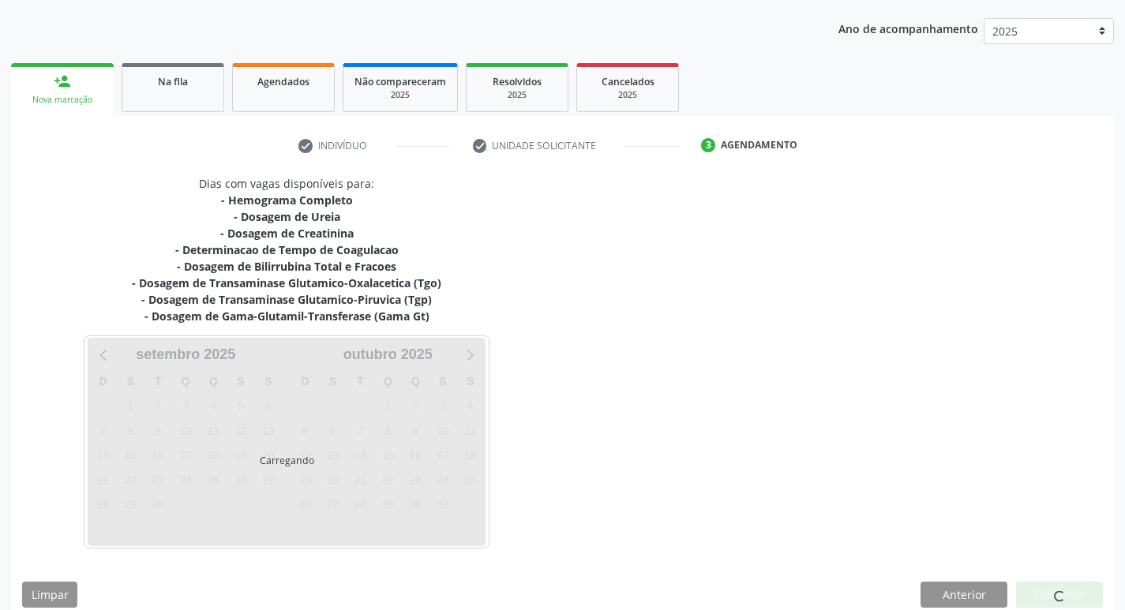
scroll to position [193, 0]
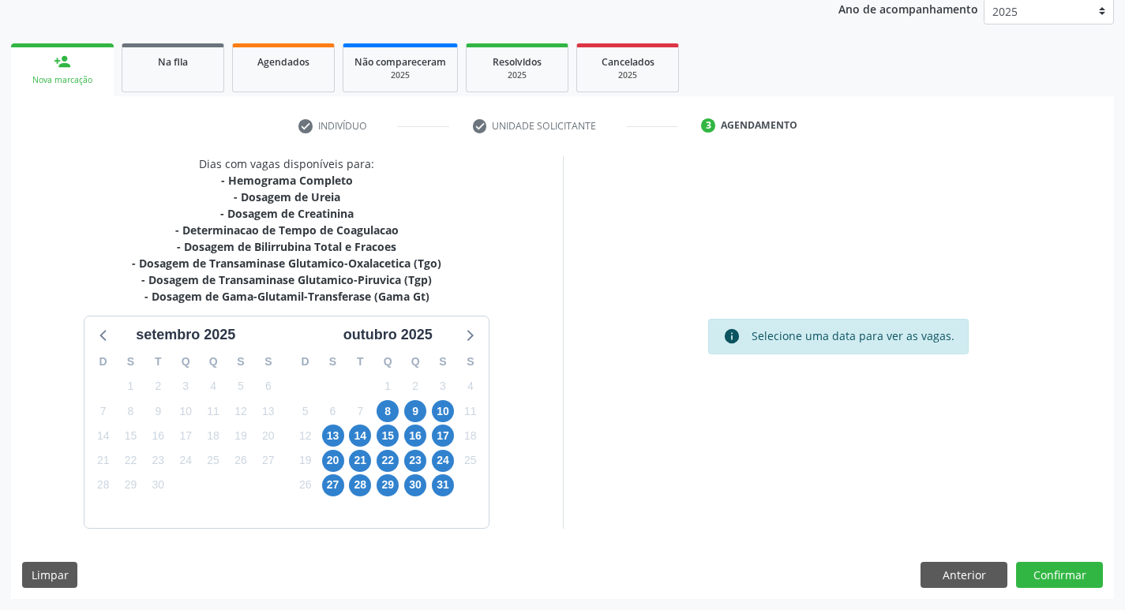
click at [396, 400] on div "8" at bounding box center [388, 412] width 22 height 24
click at [394, 403] on span "8" at bounding box center [388, 411] width 22 height 22
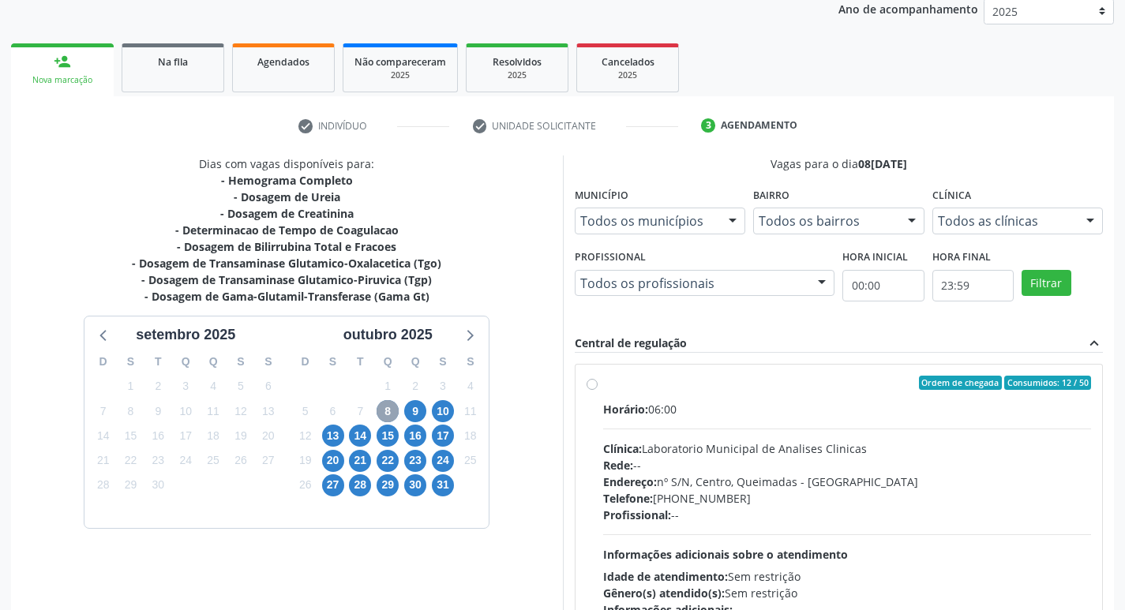
scroll to position [305, 0]
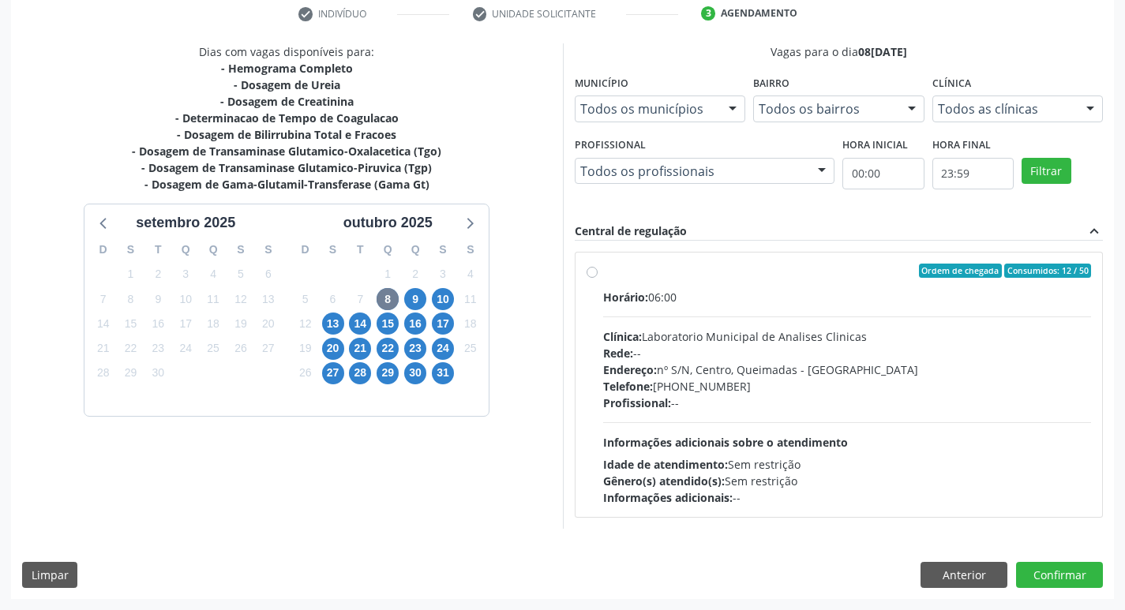
click at [757, 360] on div "Rede: --" at bounding box center [847, 353] width 489 height 17
click at [598, 278] on input "Ordem de chegada Consumidos: 12 / 50 Horário: 06:00 Clínica: Laboratorio Munici…" at bounding box center [592, 271] width 11 height 14
radio input "true"
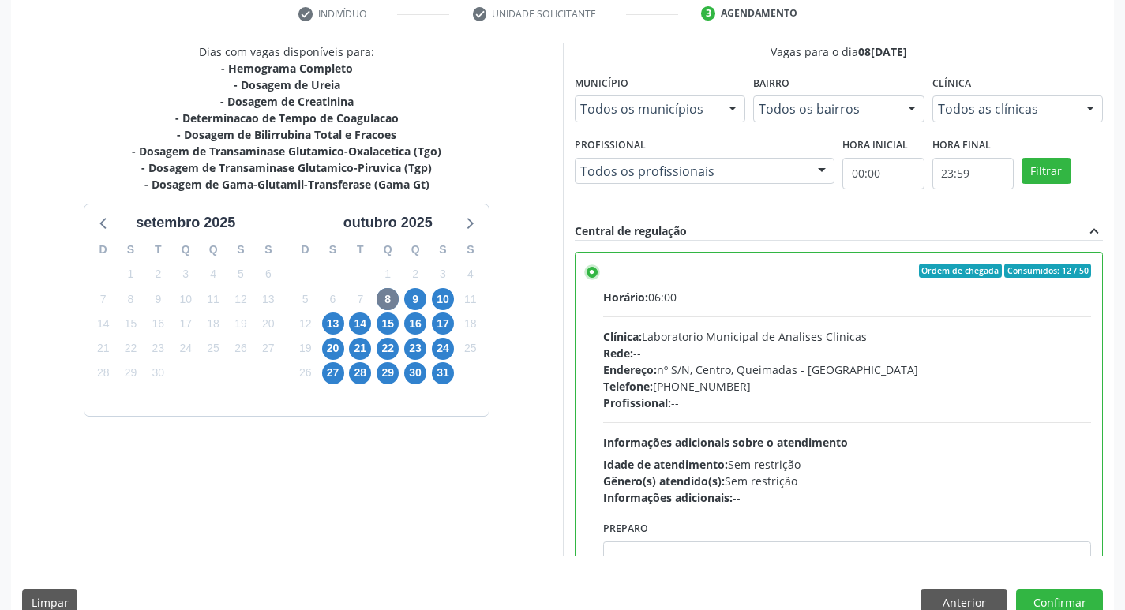
scroll to position [78, 0]
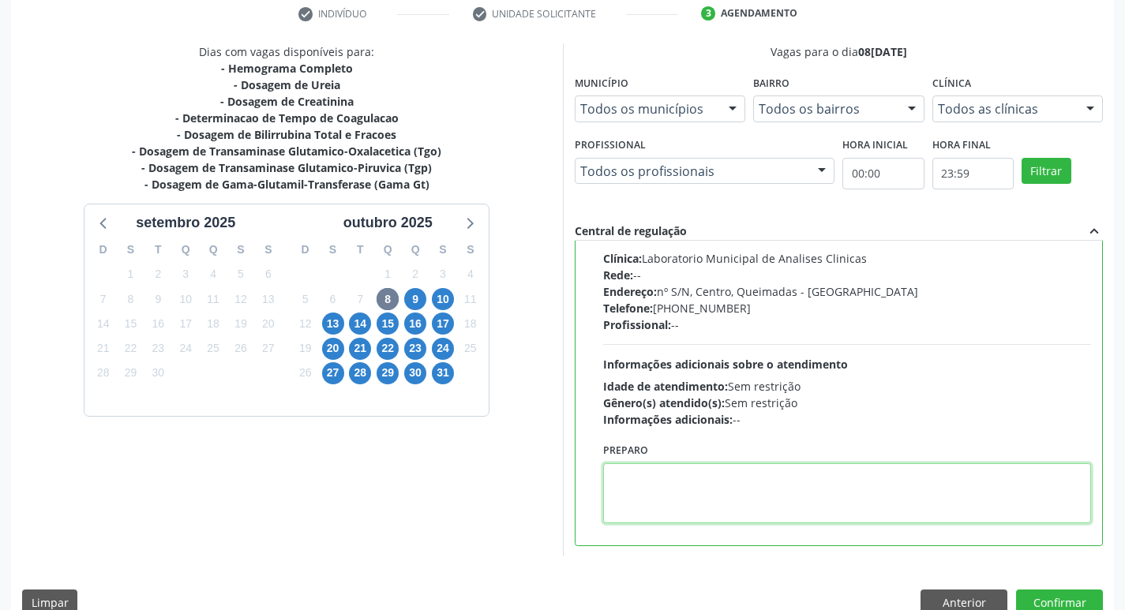
click at [712, 501] on textarea at bounding box center [847, 494] width 489 height 60
paste textarea "IR EM [GEOGRAPHIC_DATA]"
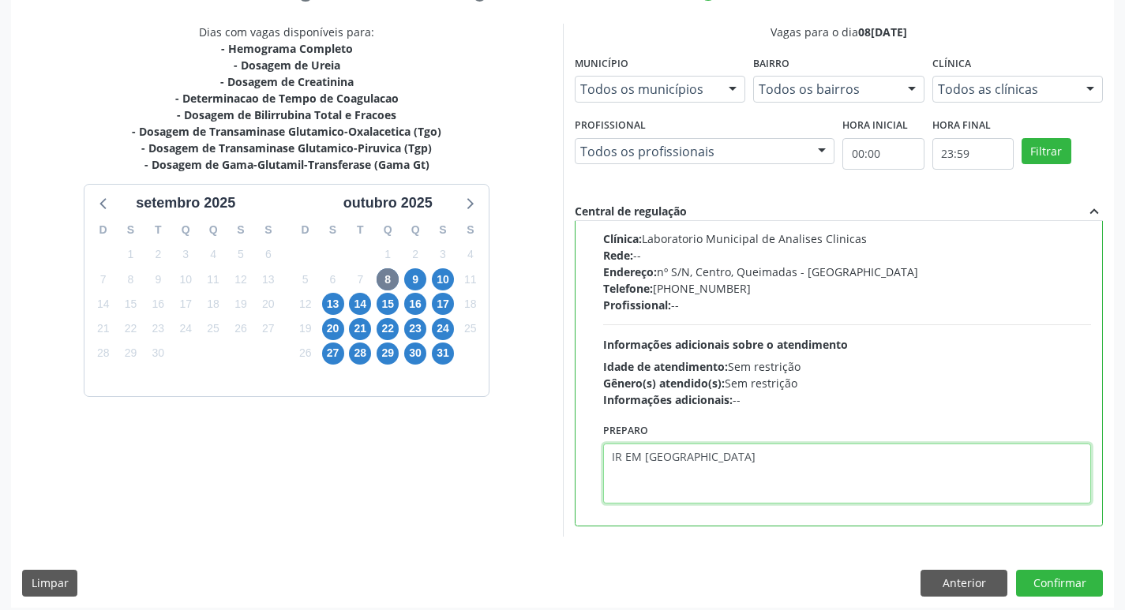
scroll to position [333, 0]
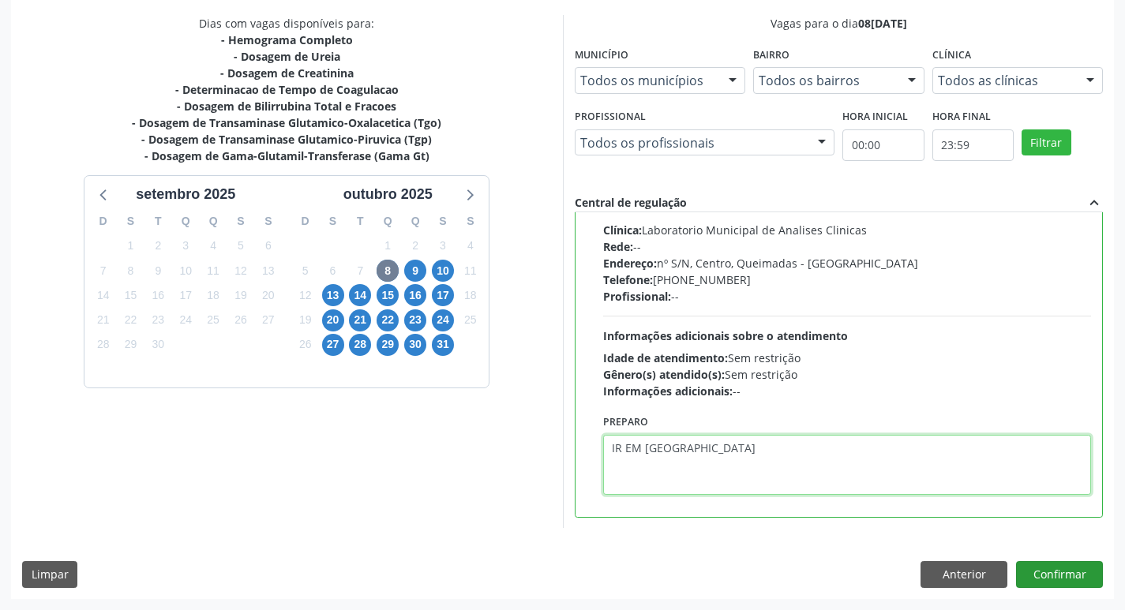
type textarea "IR EM [GEOGRAPHIC_DATA]"
click at [1033, 569] on button "Confirmar" at bounding box center [1059, 575] width 87 height 27
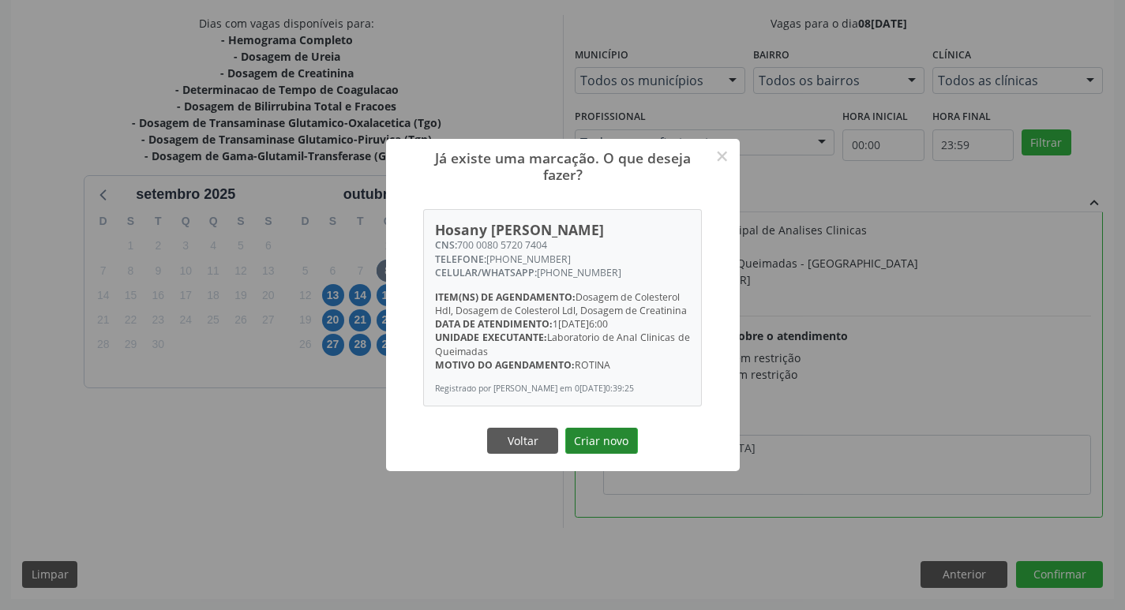
click at [615, 449] on button "Criar novo" at bounding box center [601, 441] width 73 height 27
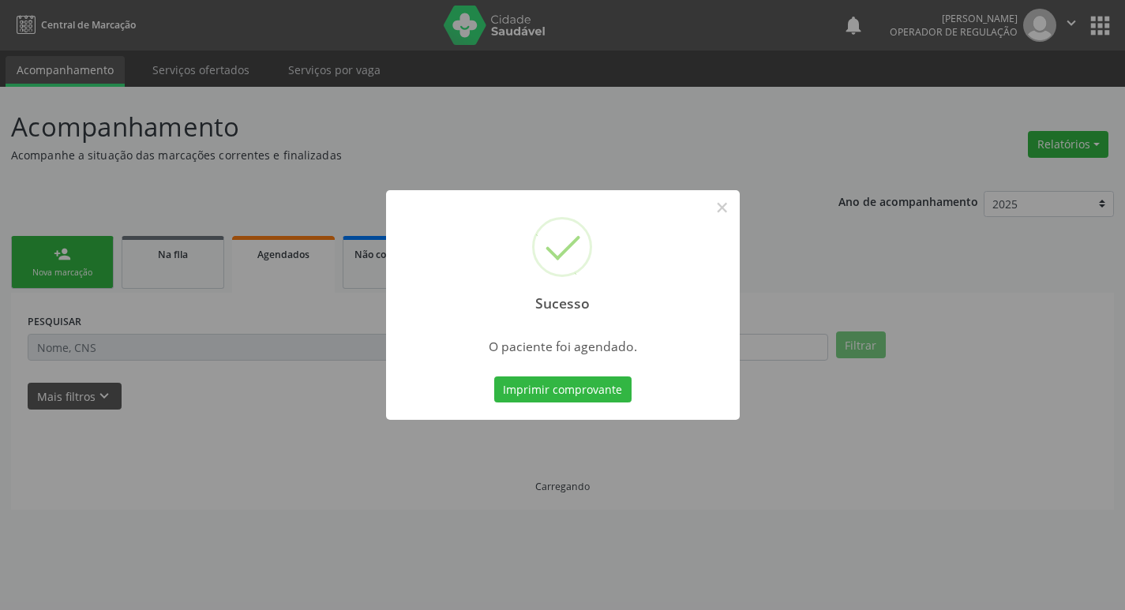
scroll to position [0, 0]
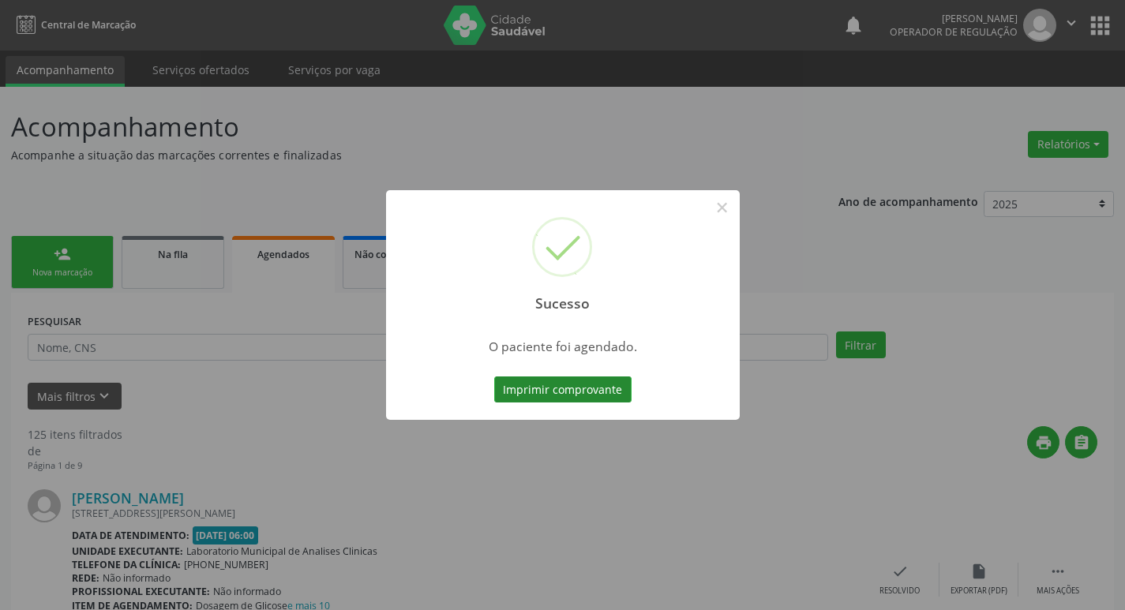
click at [605, 389] on button "Imprimir comprovante" at bounding box center [562, 390] width 137 height 27
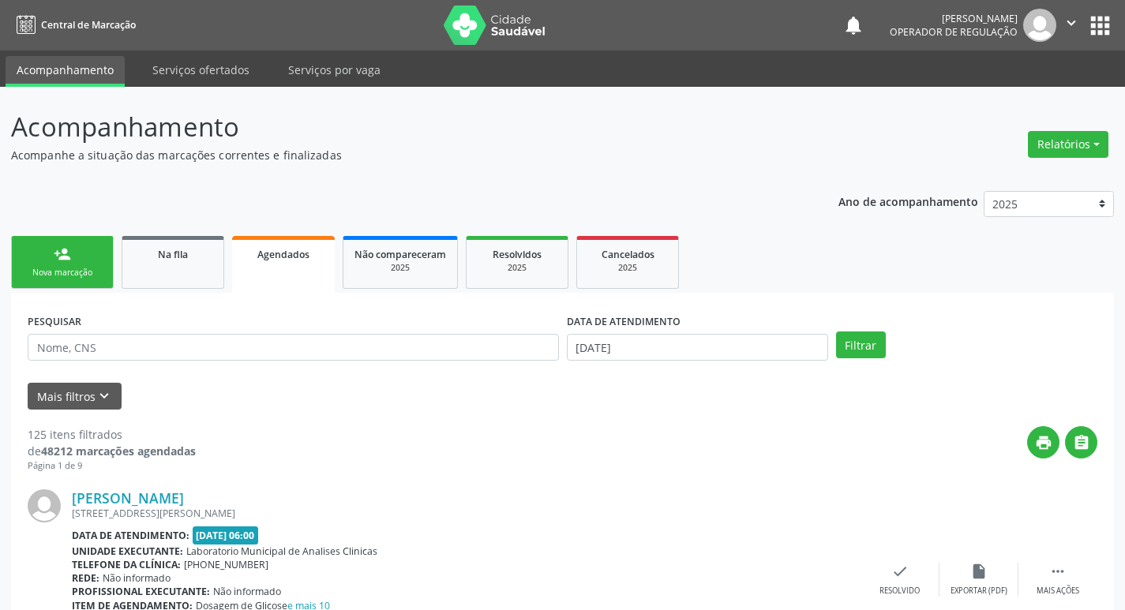
click at [77, 258] on link "person_add Nova marcação" at bounding box center [62, 262] width 103 height 53
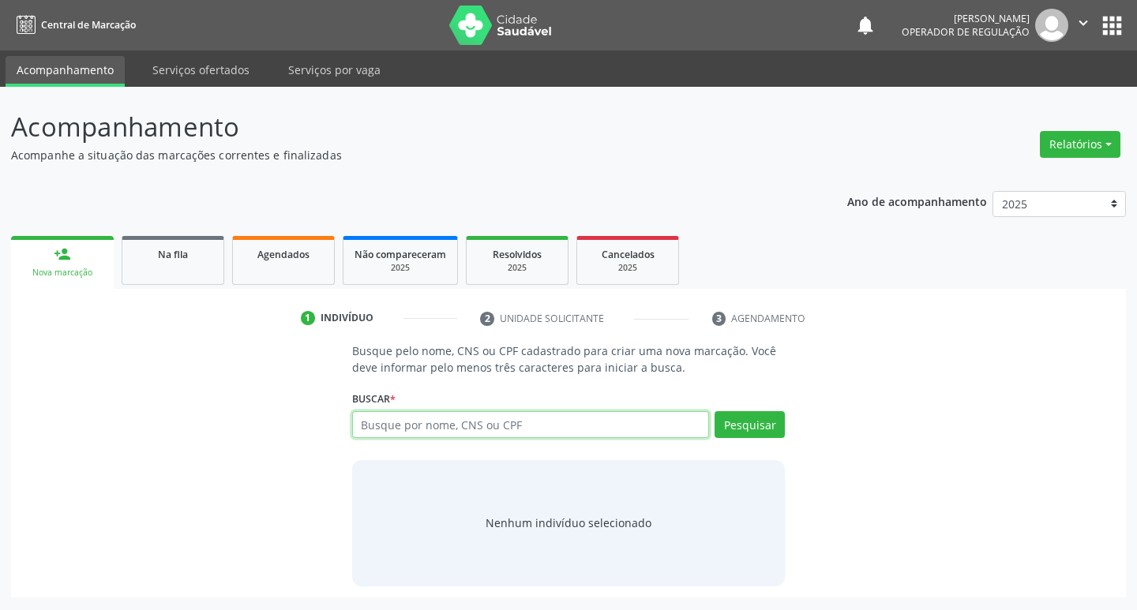
click at [430, 428] on input "text" at bounding box center [531, 424] width 358 height 27
type input "700002391964301"
click at [736, 432] on button "Pesquisar" at bounding box center [750, 424] width 70 height 27
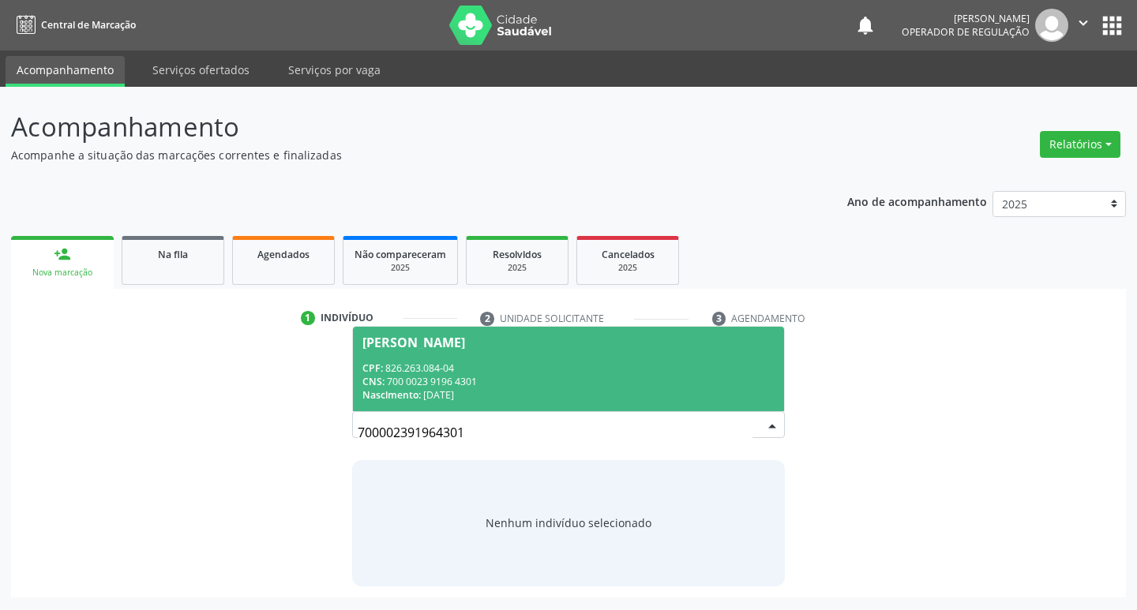
click at [449, 370] on div "CPF: 826.263.084-04" at bounding box center [569, 368] width 413 height 13
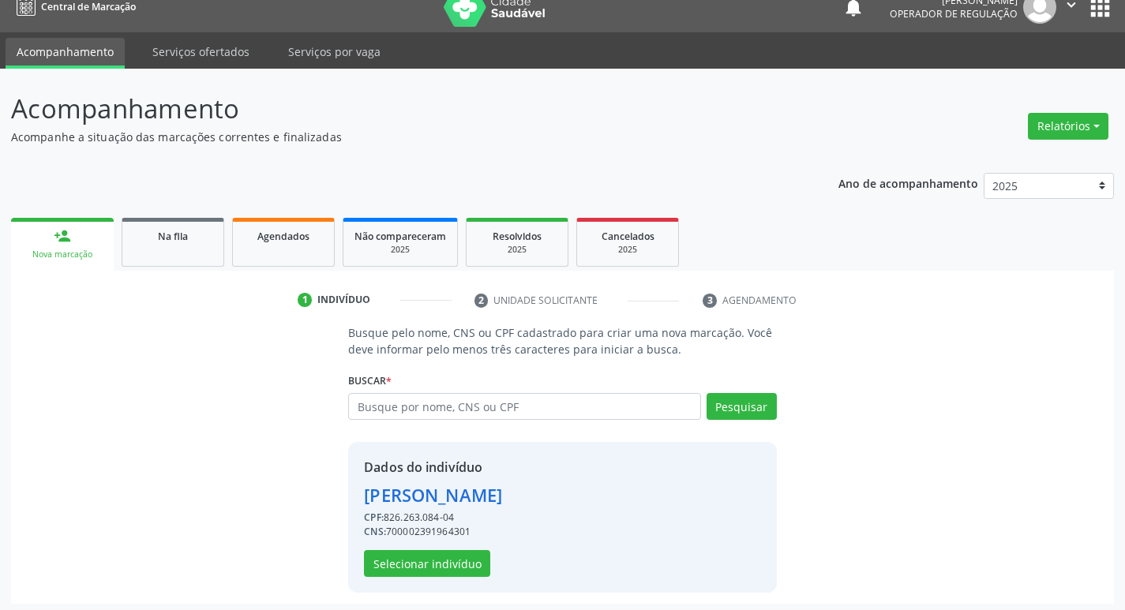
scroll to position [23, 0]
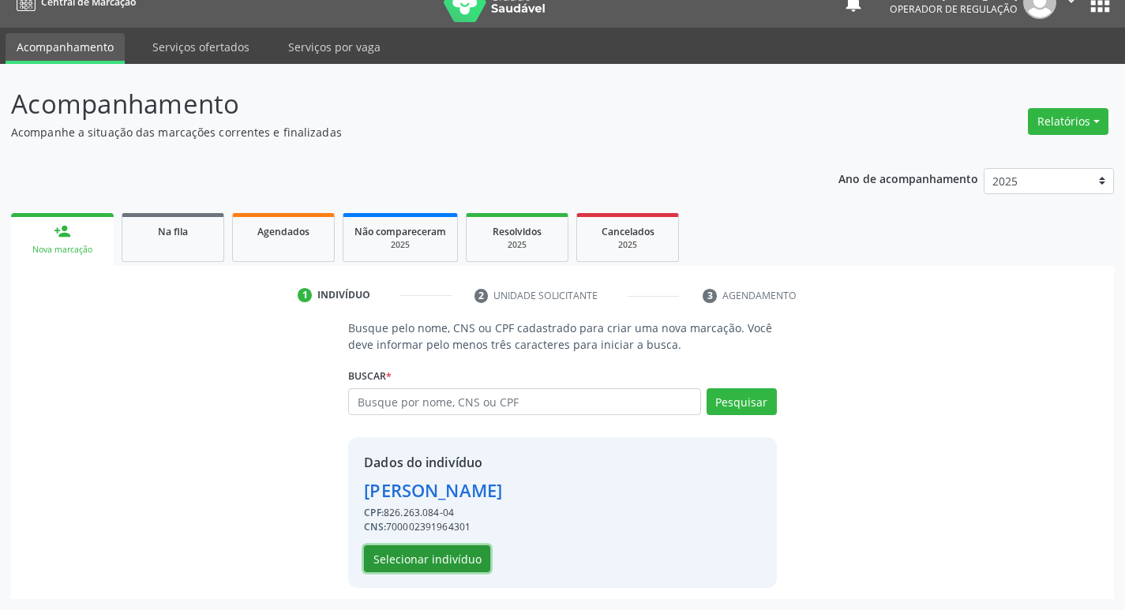
click at [450, 547] on button "Selecionar indivíduo" at bounding box center [427, 559] width 126 height 27
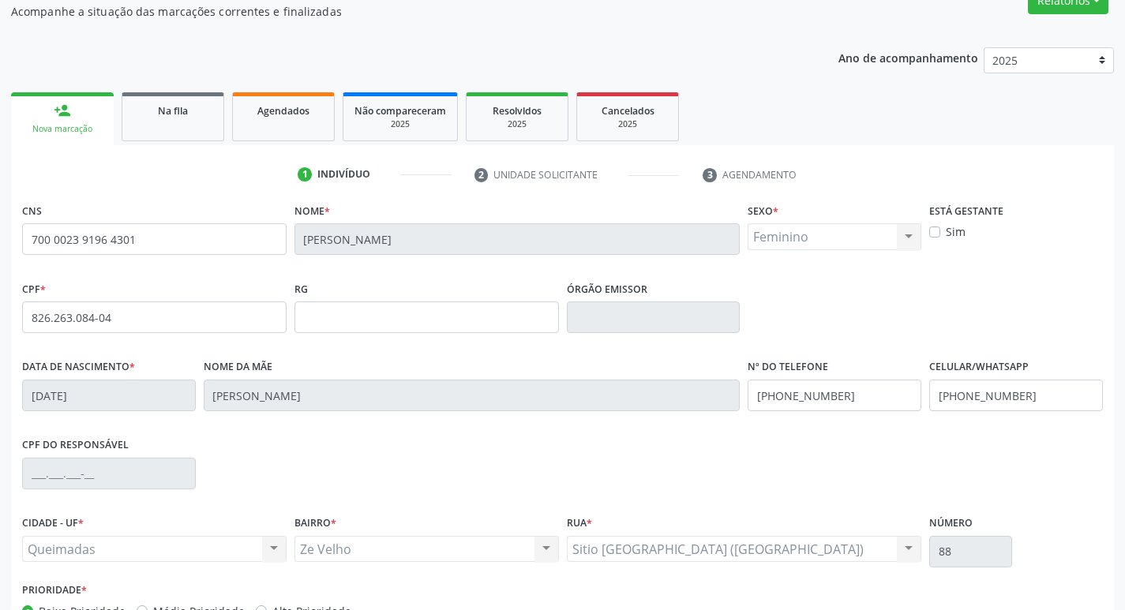
scroll to position [246, 0]
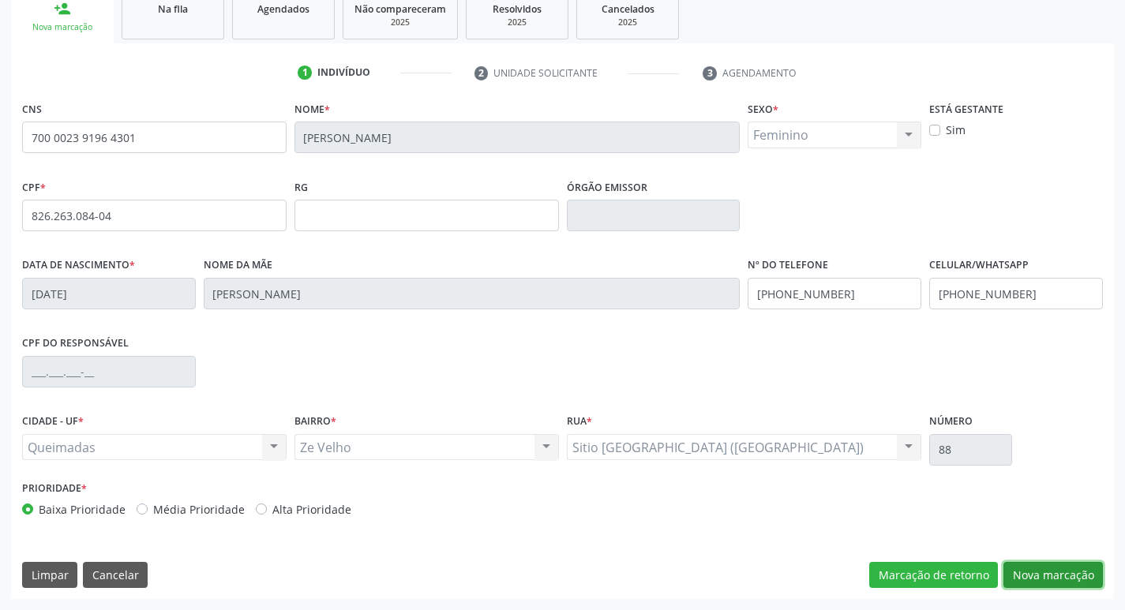
click at [1061, 563] on button "Nova marcação" at bounding box center [1054, 575] width 100 height 27
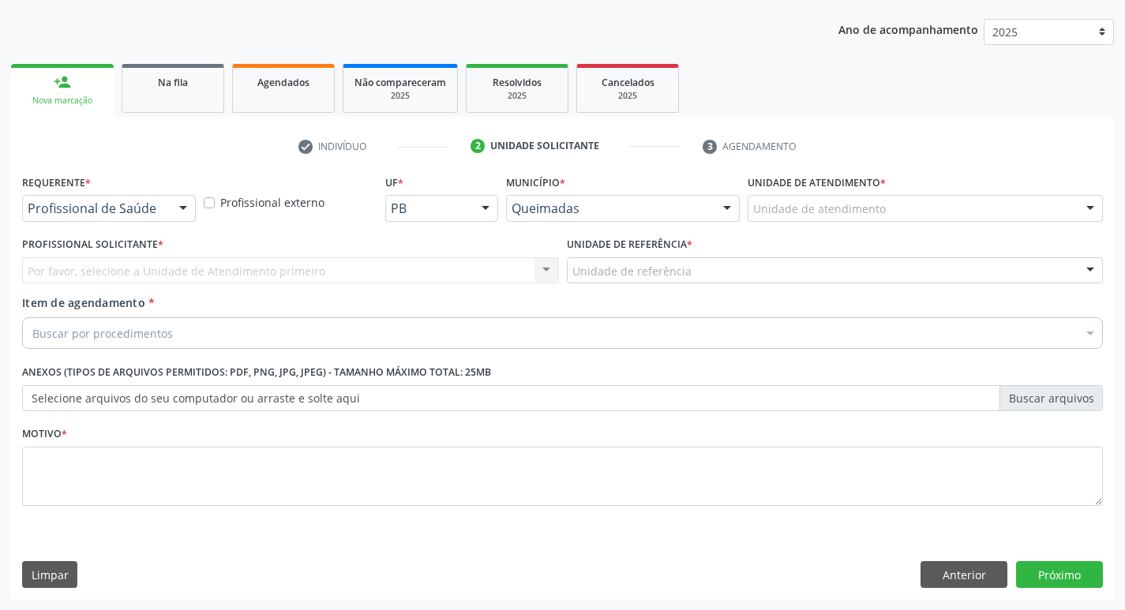
scroll to position [172, 0]
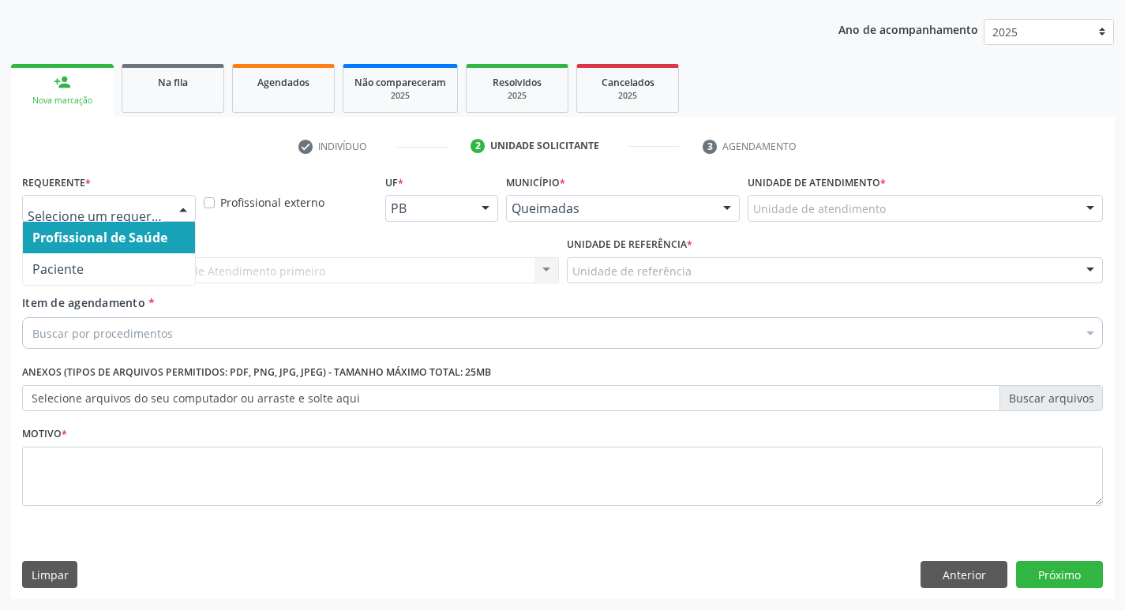
click at [151, 200] on div at bounding box center [109, 208] width 174 height 27
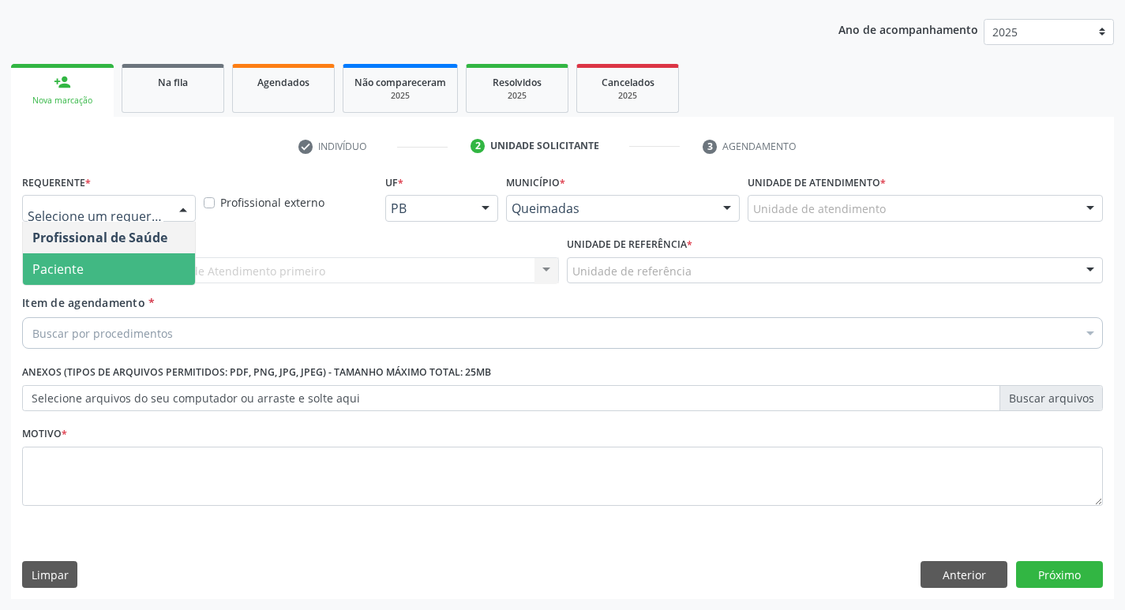
click at [90, 262] on span "Paciente" at bounding box center [109, 270] width 172 height 32
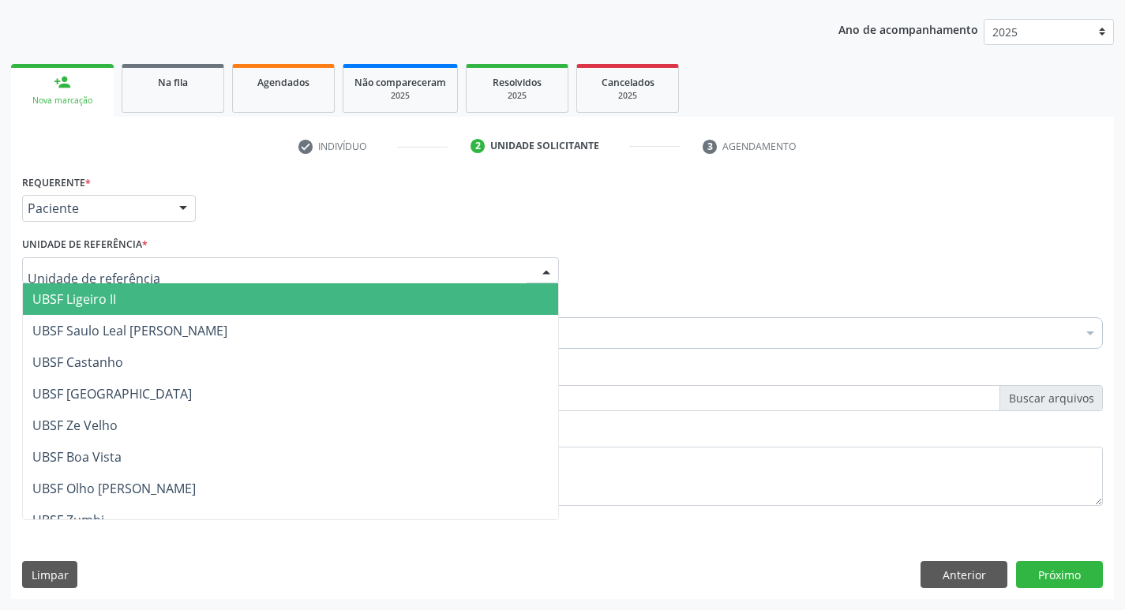
type input "Z"
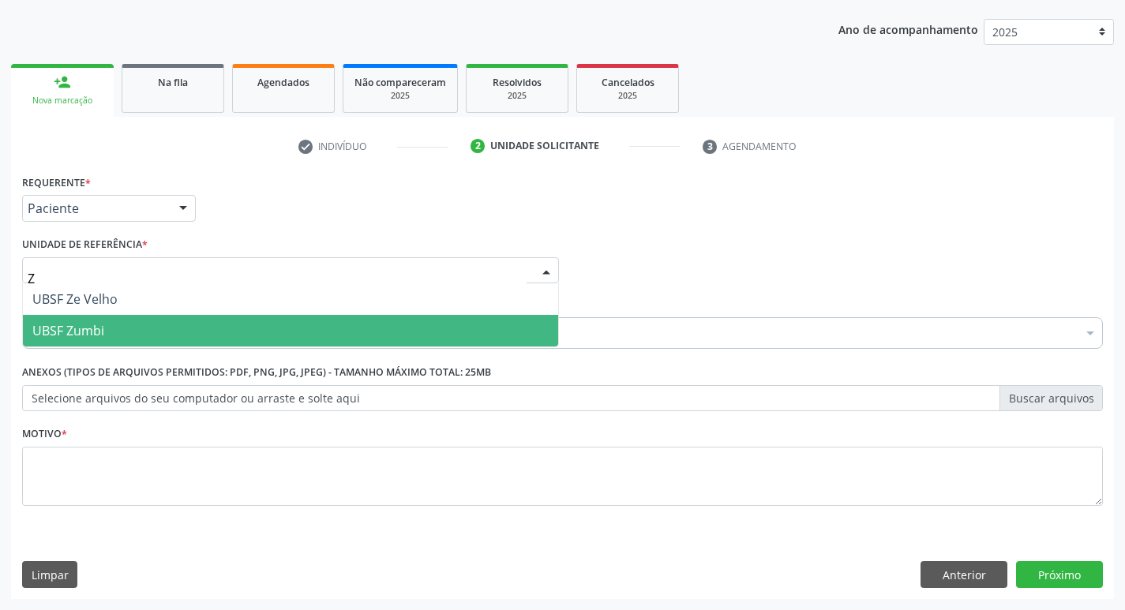
click at [93, 332] on span "UBSF Zumbi" at bounding box center [68, 330] width 72 height 17
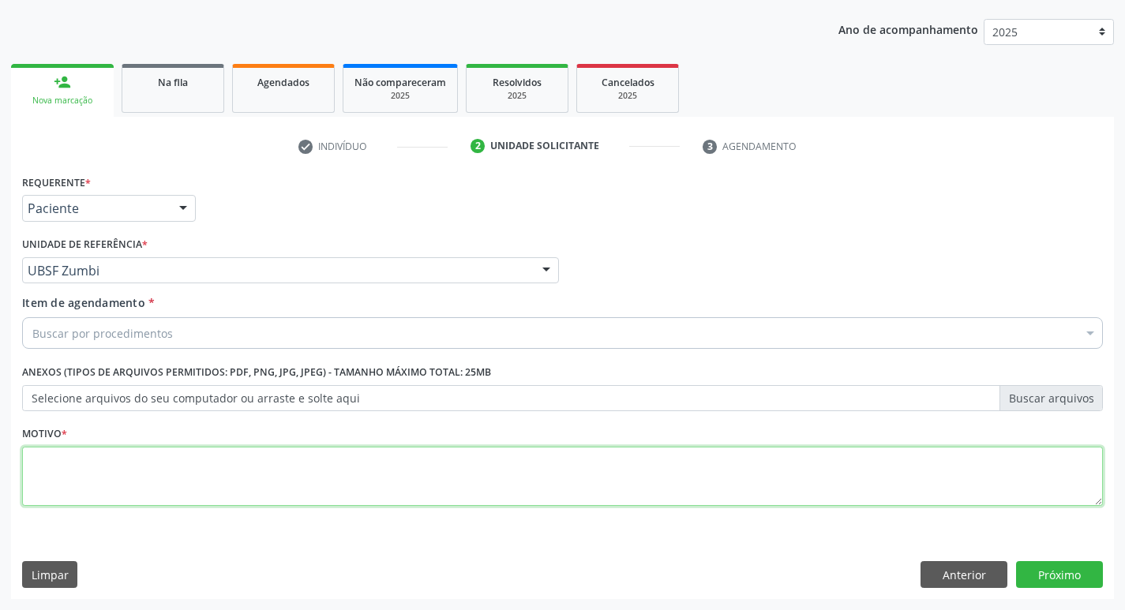
click at [91, 451] on textarea at bounding box center [562, 477] width 1081 height 60
type textarea "AVALIACAO"
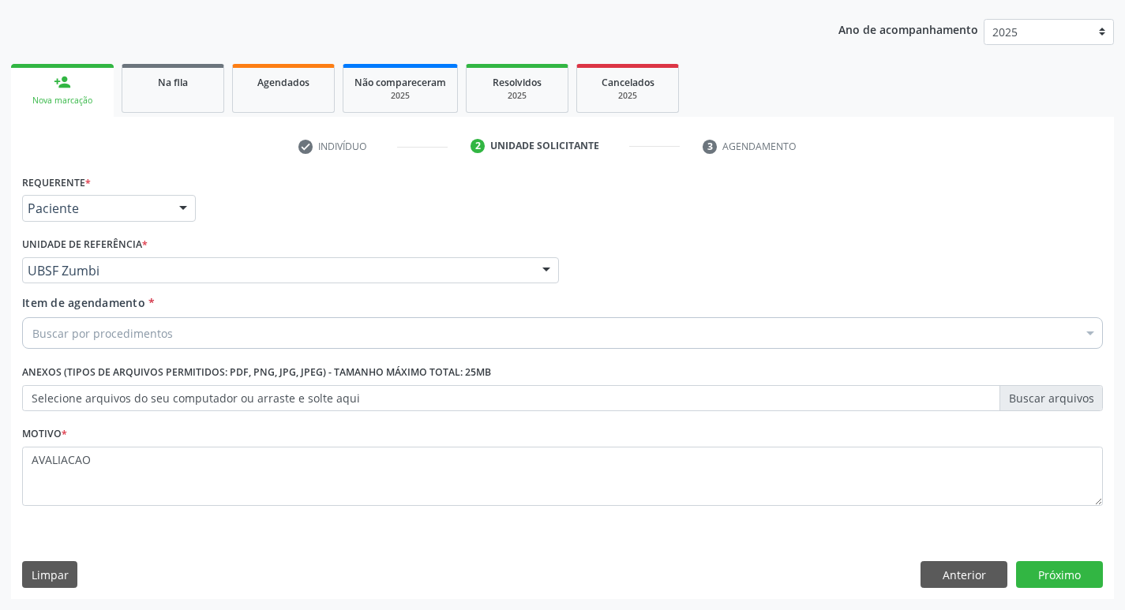
click at [140, 346] on div "Buscar por procedimentos" at bounding box center [562, 333] width 1081 height 32
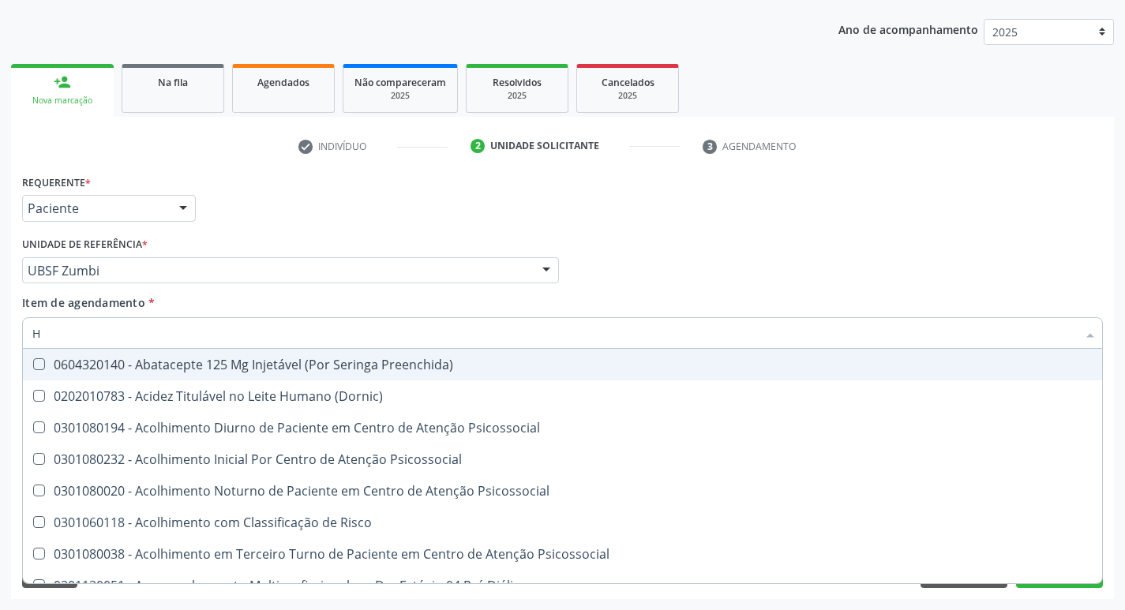
type input "HEMOGR"
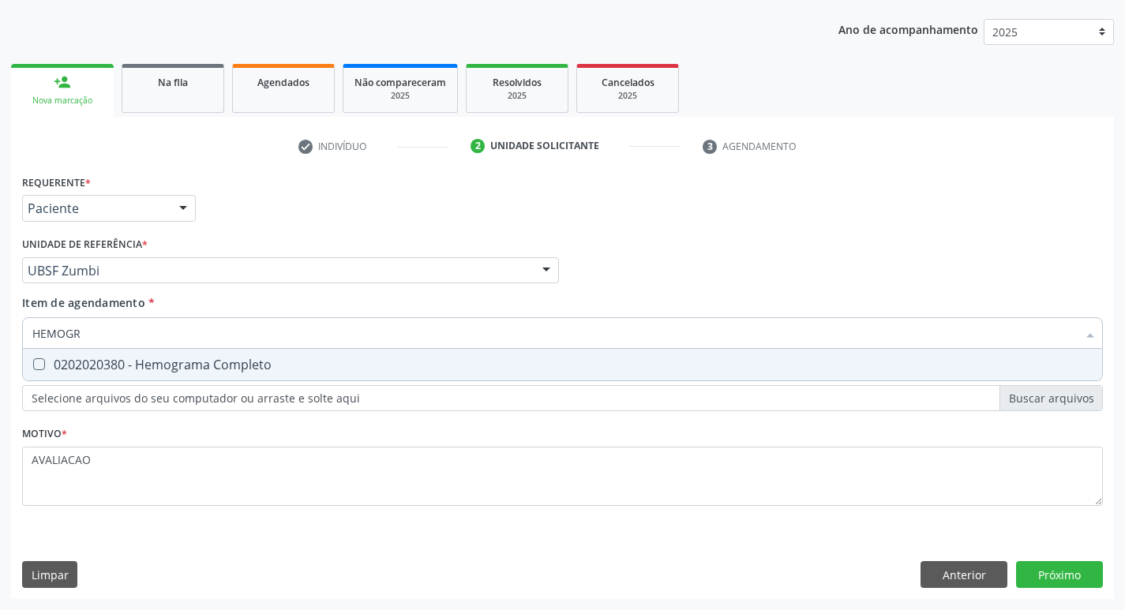
click at [208, 360] on div "0202020380 - Hemograma Completo" at bounding box center [562, 365] width 1061 height 13
checkbox Completo "true"
type input "HEMOG"
checkbox Completo "false"
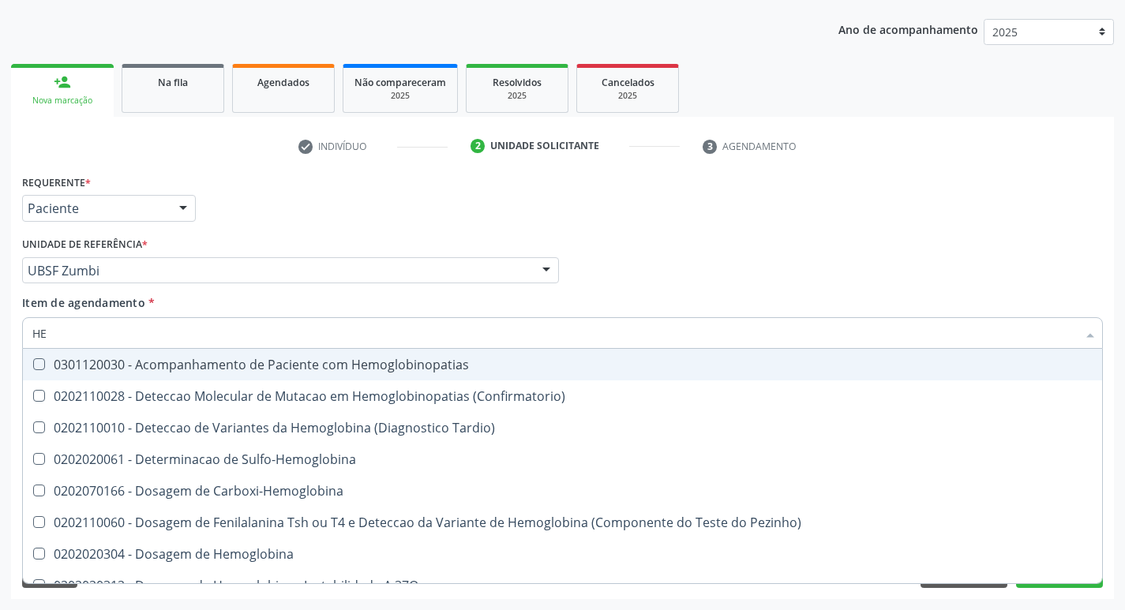
type input "H"
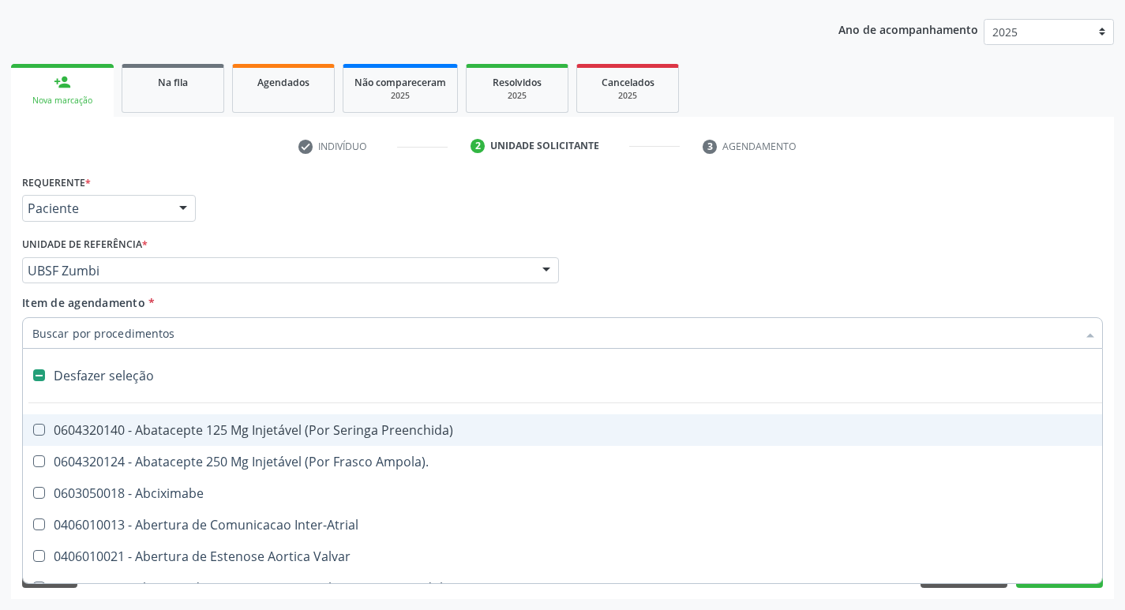
checkbox Capsula\) "false"
type input "G"
checkbox Persistente "true"
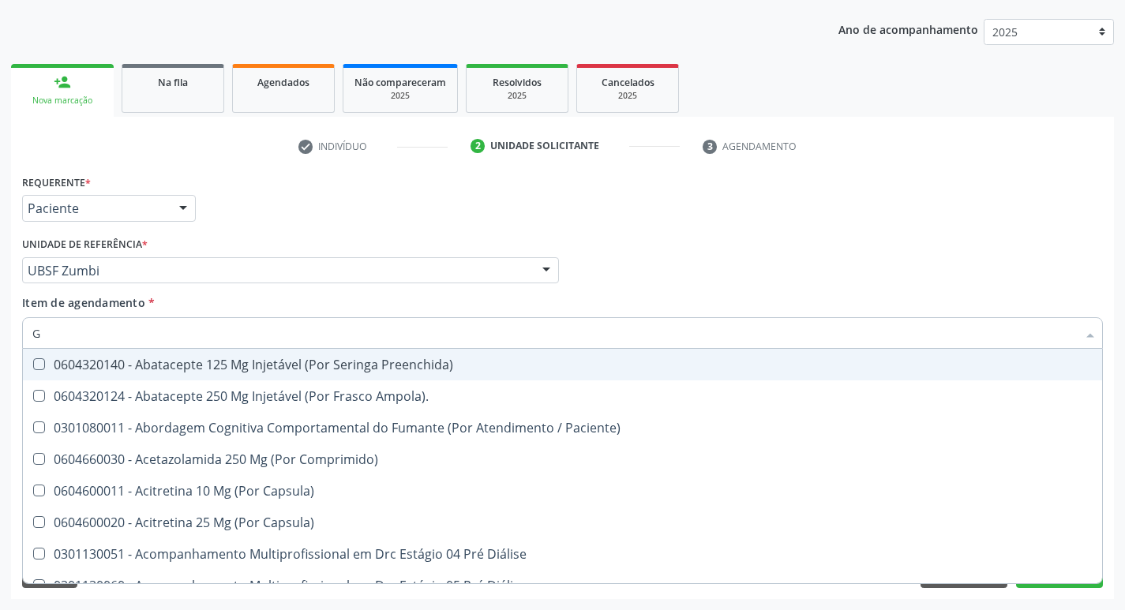
type input "GLICOSE"
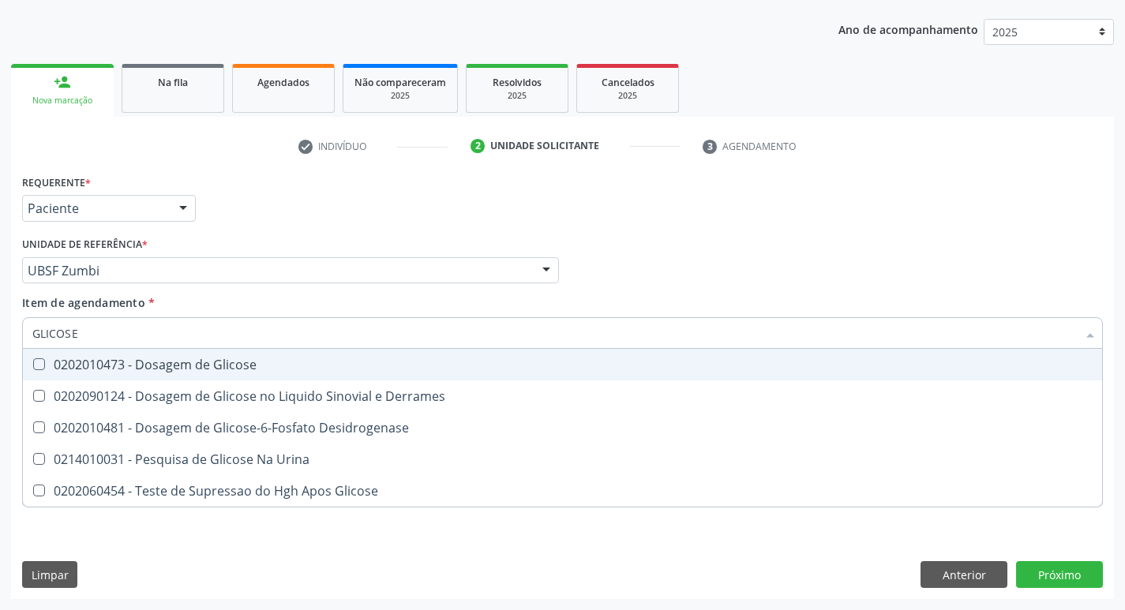
click at [168, 370] on div "0202010473 - Dosagem de Glicose" at bounding box center [562, 365] width 1061 height 13
checkbox Glicose "true"
type input "GLICOS"
checkbox Glicose "false"
checkbox Derrames "true"
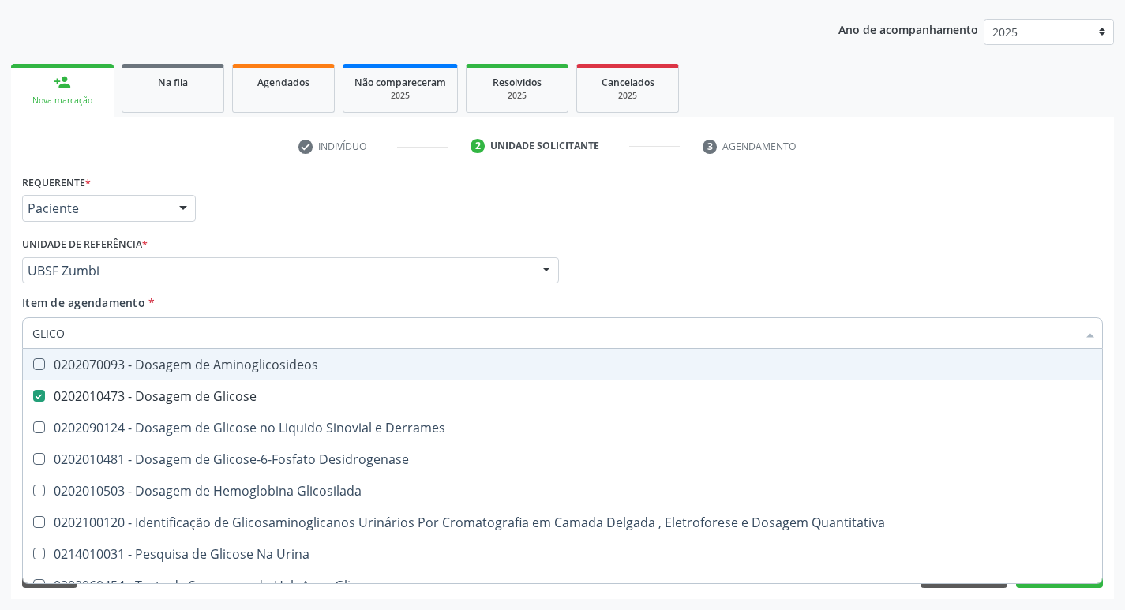
type input "GLIC"
checkbox Glicose "false"
checkbox Derrames "false"
type input "G"
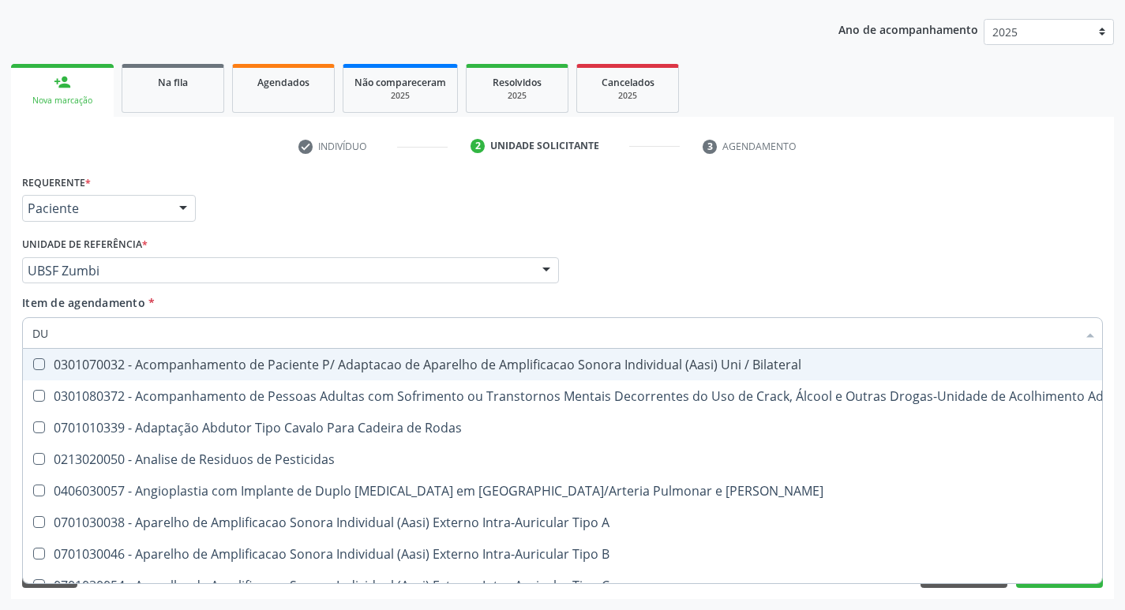
type input "DUK"
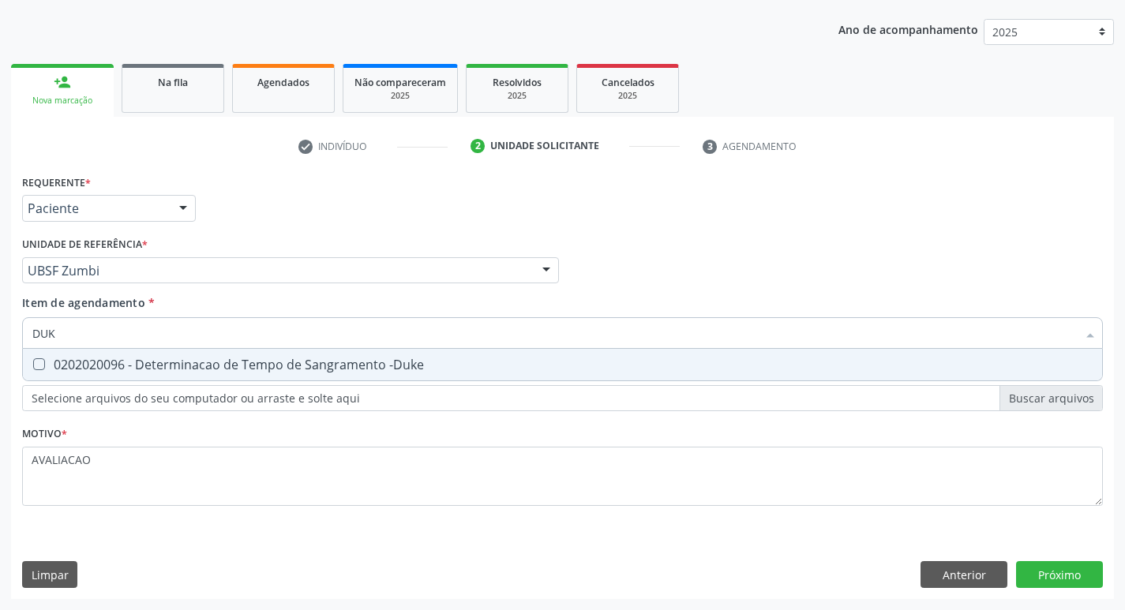
click at [168, 370] on div "0202020096 - Determinacao de Tempo de Sangramento -Duke" at bounding box center [562, 365] width 1061 height 13
checkbox -Duke "true"
type input "DU"
checkbox -Duke "false"
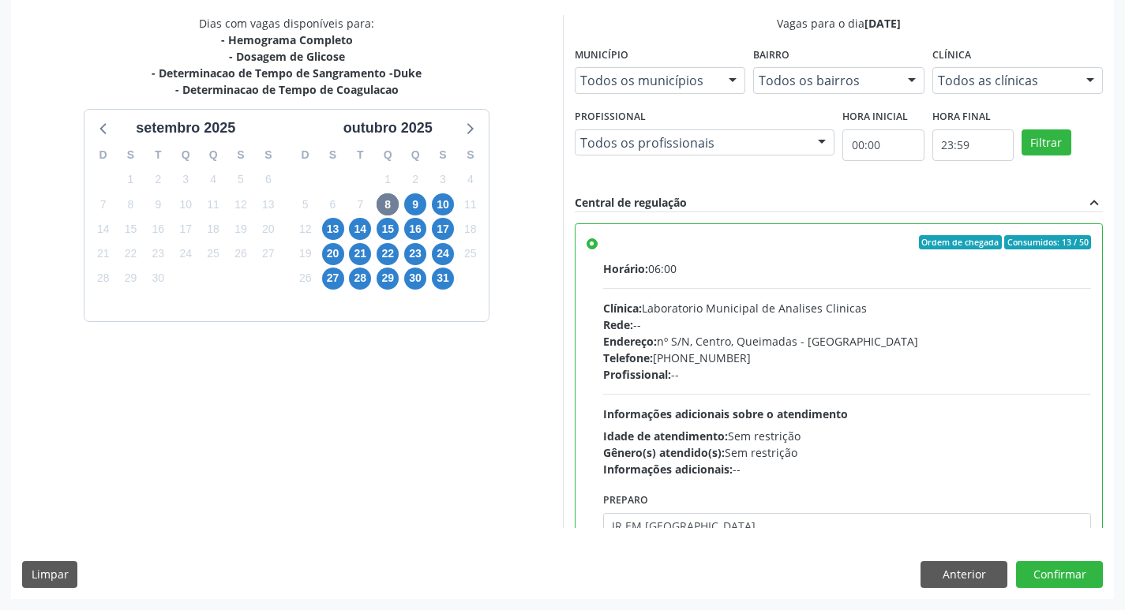
scroll to position [78, 0]
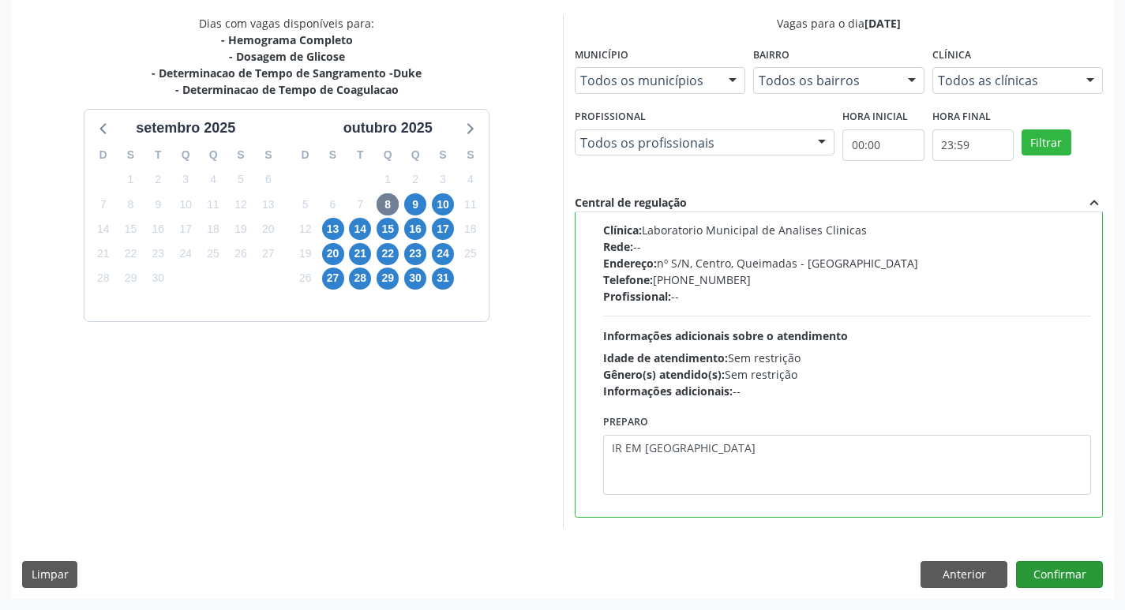
type textarea "IR EM [GEOGRAPHIC_DATA]"
click at [1068, 571] on button "Confirmar" at bounding box center [1059, 575] width 87 height 27
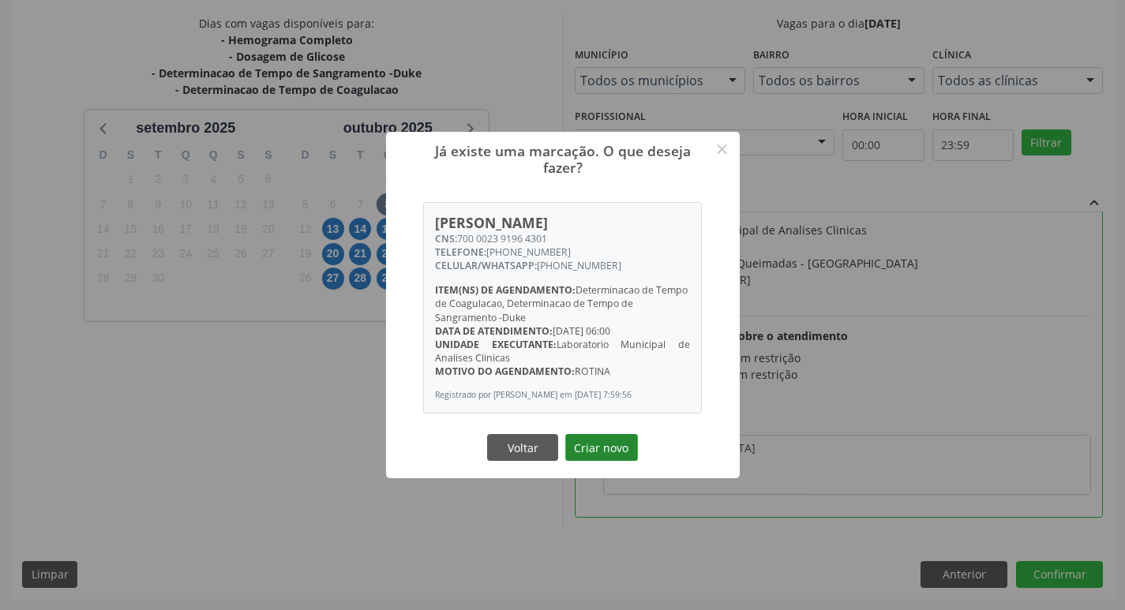
click at [632, 451] on button "Criar novo" at bounding box center [601, 447] width 73 height 27
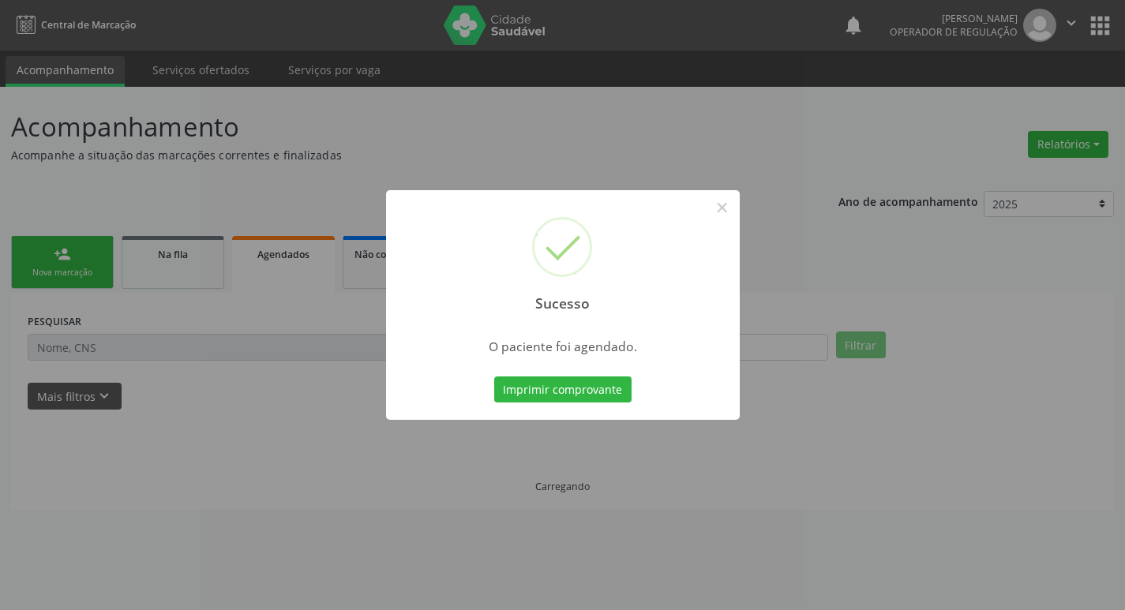
scroll to position [0, 0]
click at [558, 392] on button "Imprimir comprovante" at bounding box center [568, 390] width 137 height 27
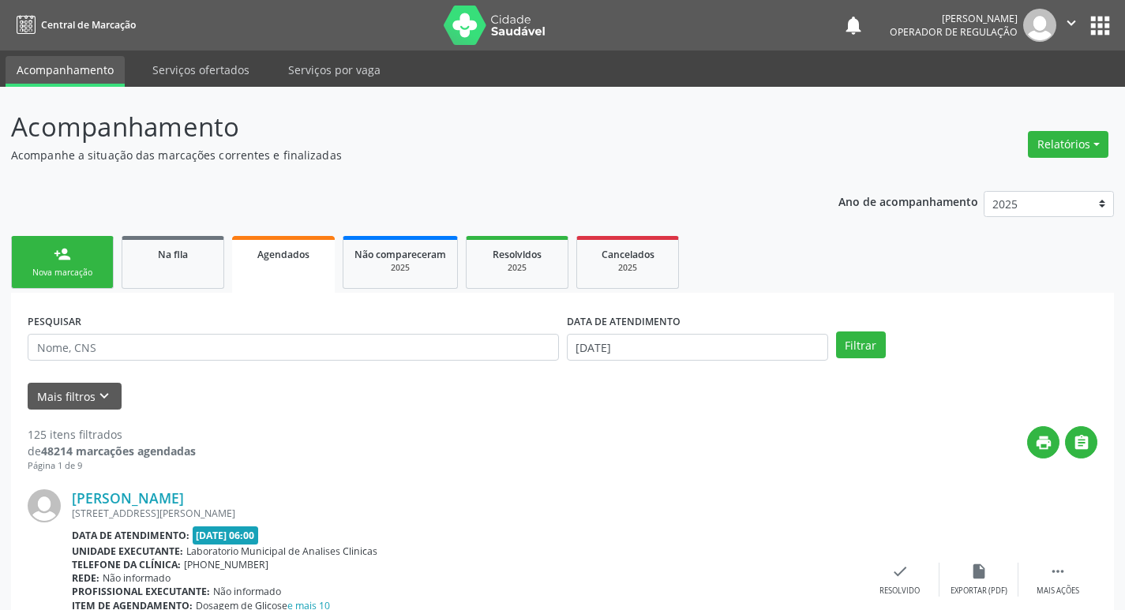
click at [77, 282] on div "Sucesso × O paciente foi agendado. Imprimir comprovante Cancel" at bounding box center [562, 305] width 1125 height 610
click at [91, 265] on div "Sucesso × O paciente foi agendado. Imprimir comprovante Cancel" at bounding box center [562, 305] width 1125 height 610
click at [83, 256] on div "Sucesso × O paciente foi agendado. Imprimir comprovante Cancel" at bounding box center [562, 305] width 1125 height 610
